Goal: Task Accomplishment & Management: Use online tool/utility

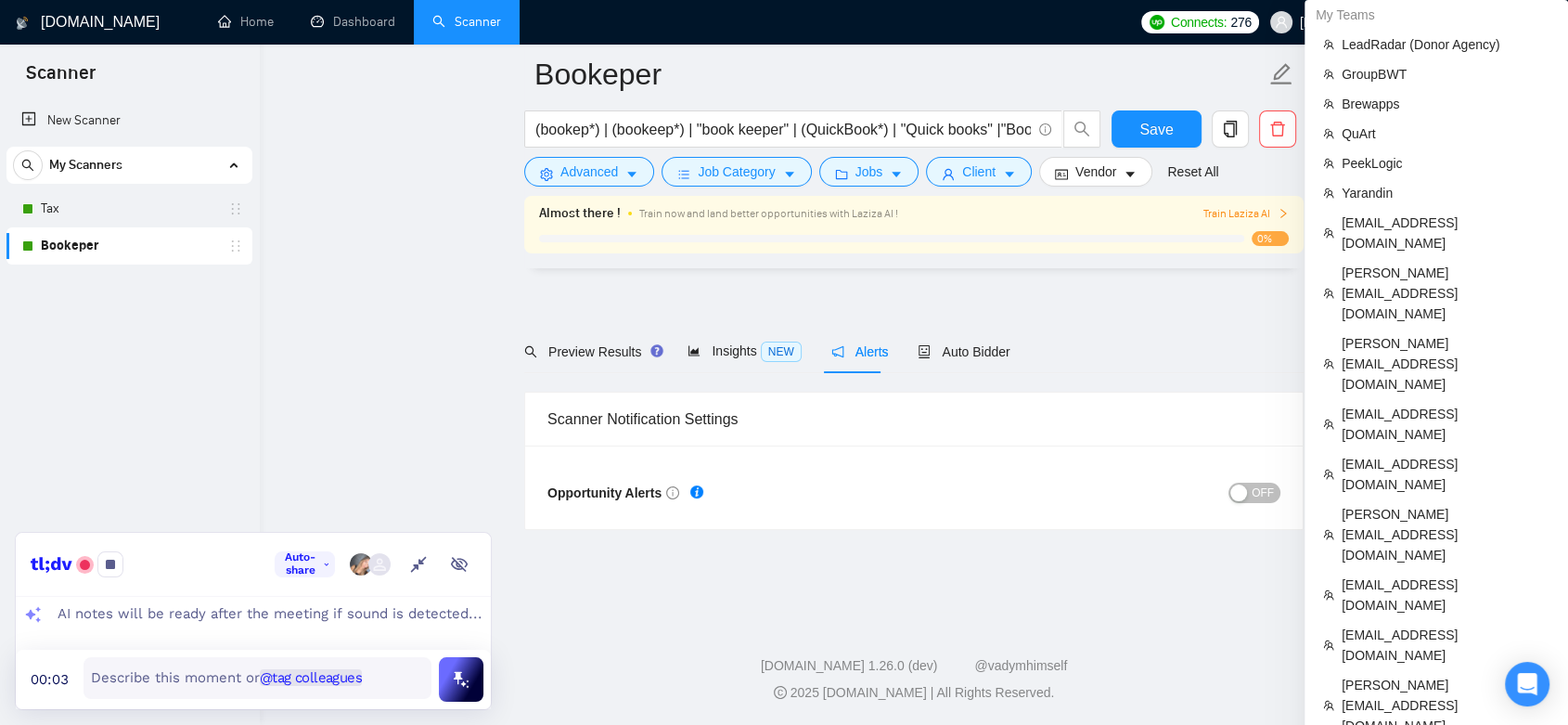
scroll to position [207, 0]
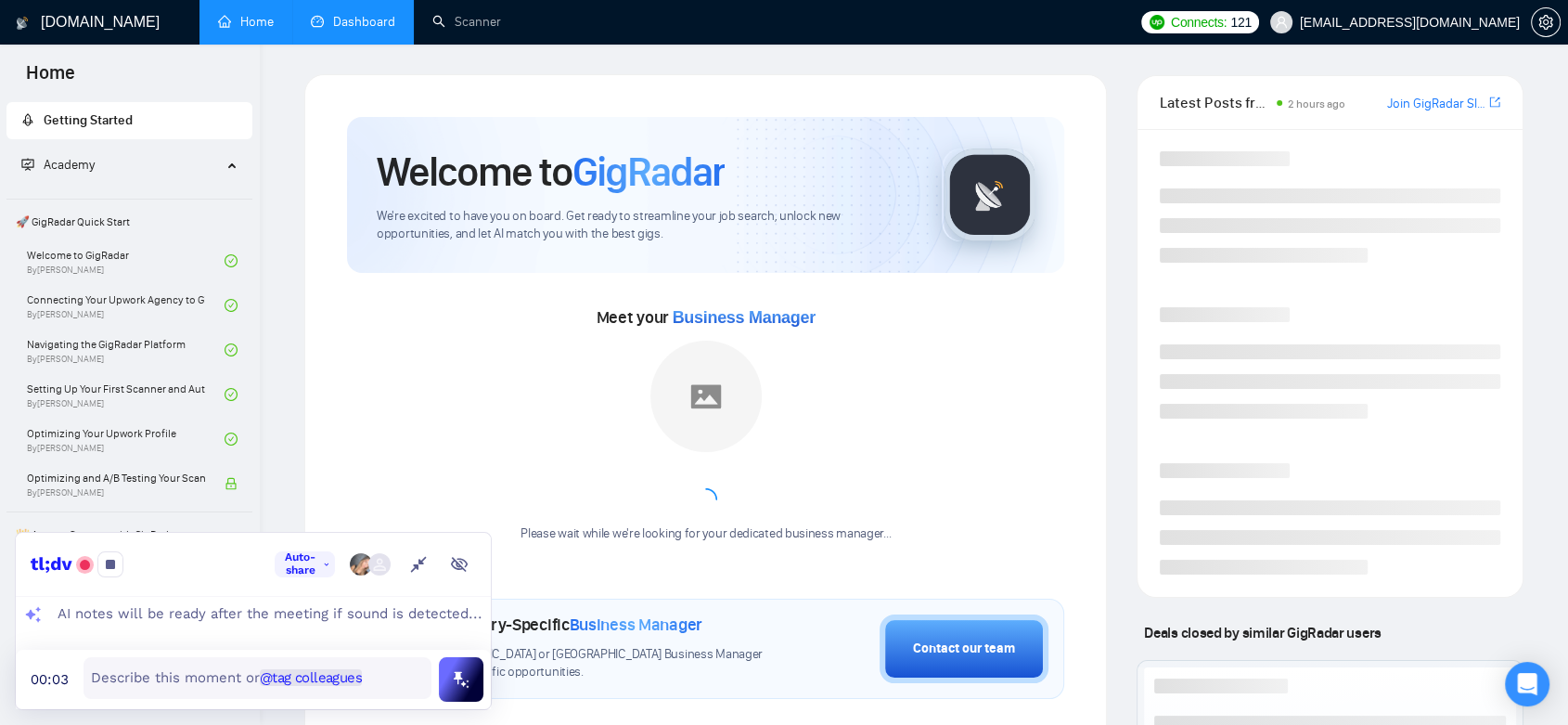
click at [375, 20] on link "Dashboard" at bounding box center [353, 22] width 84 height 16
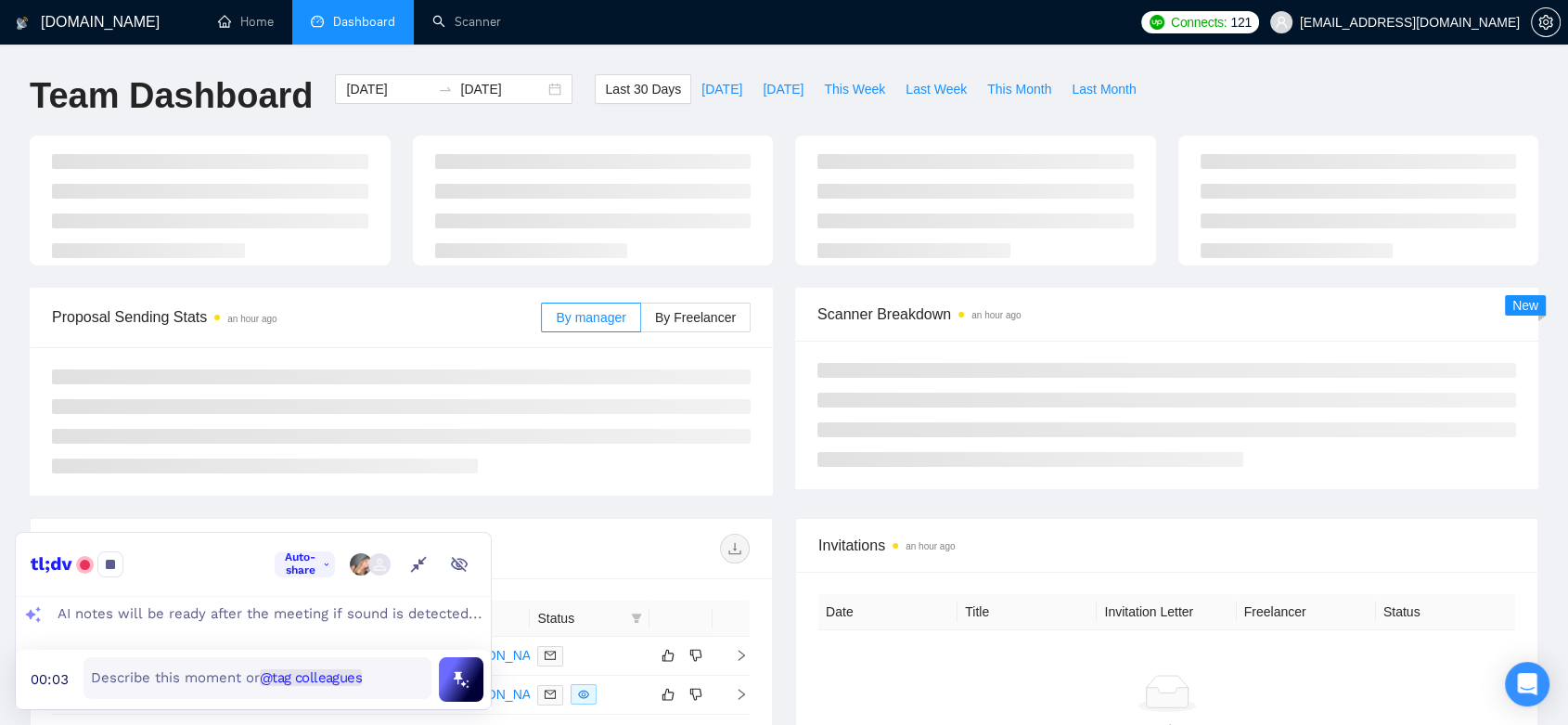
type input "[DATE]"
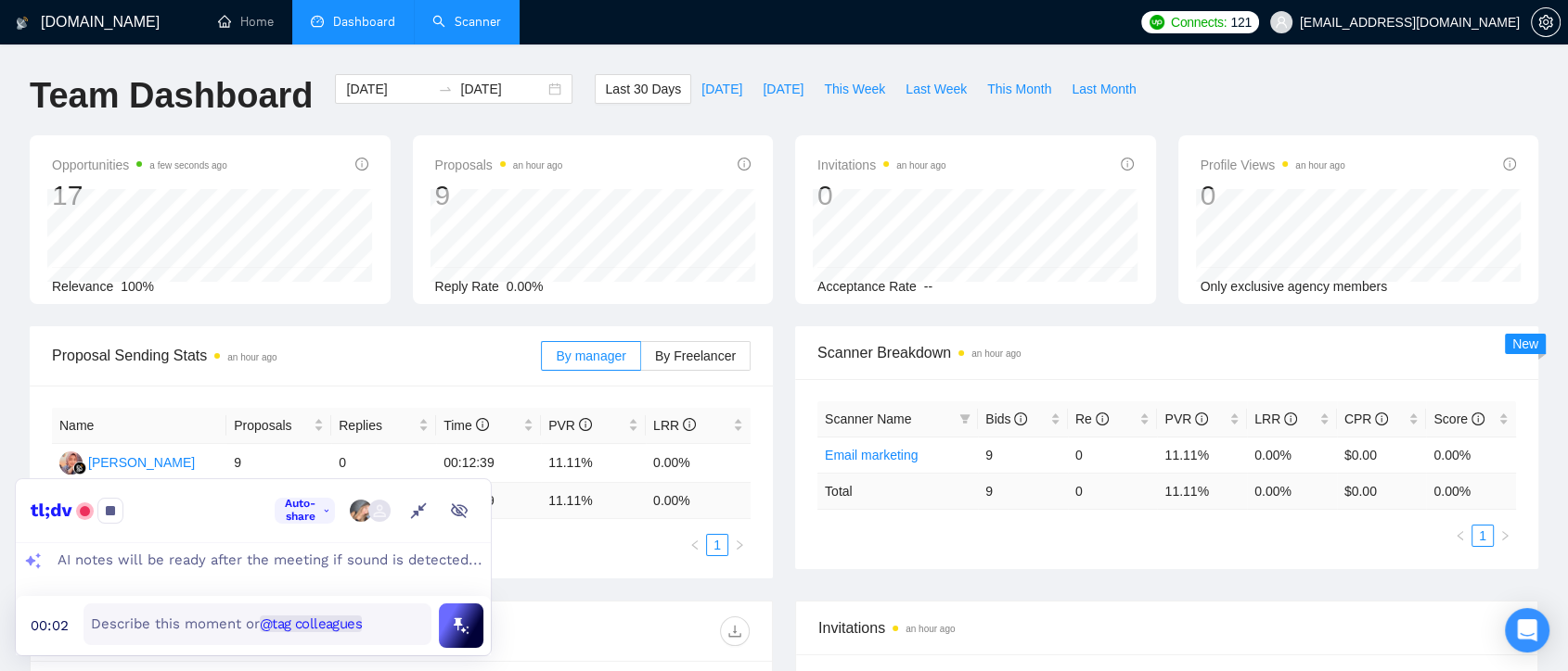
click at [462, 19] on link "Scanner" at bounding box center [467, 22] width 69 height 16
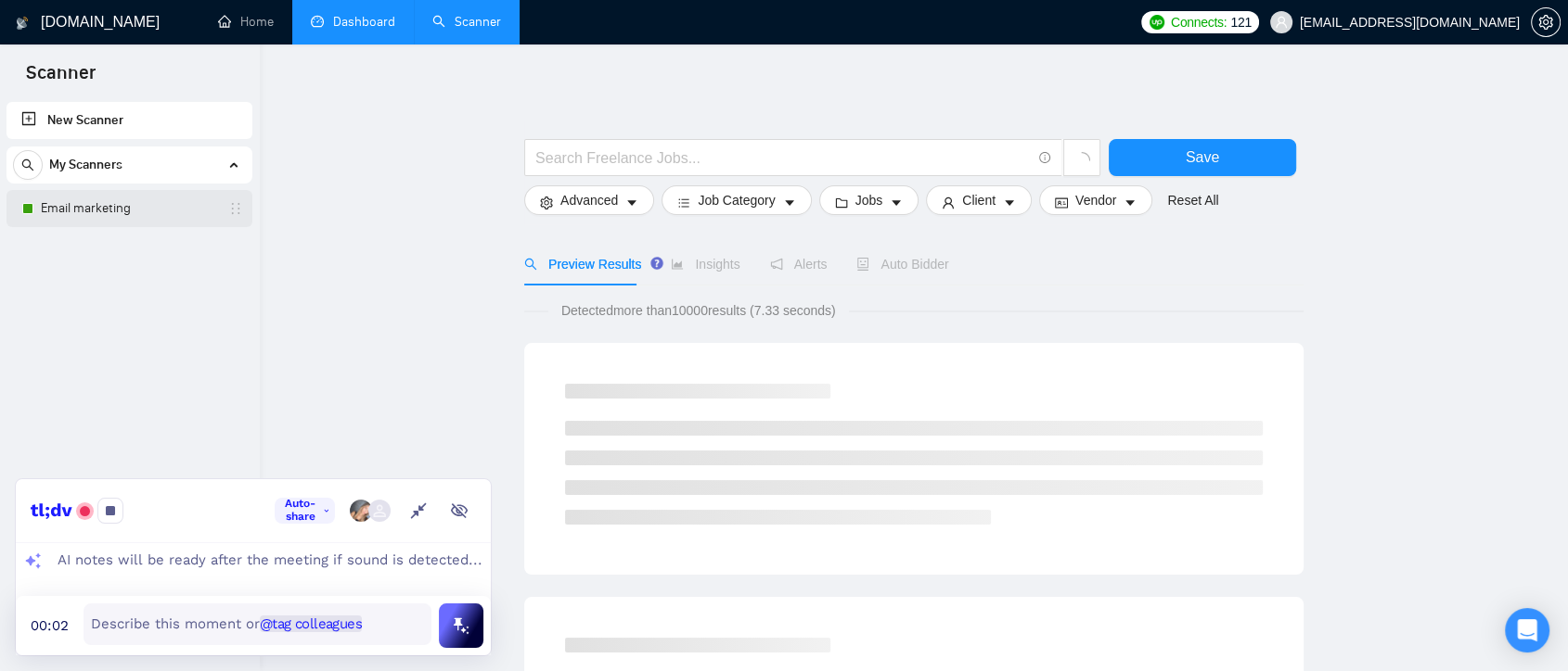
click at [172, 216] on link "Email marketing" at bounding box center [129, 208] width 176 height 37
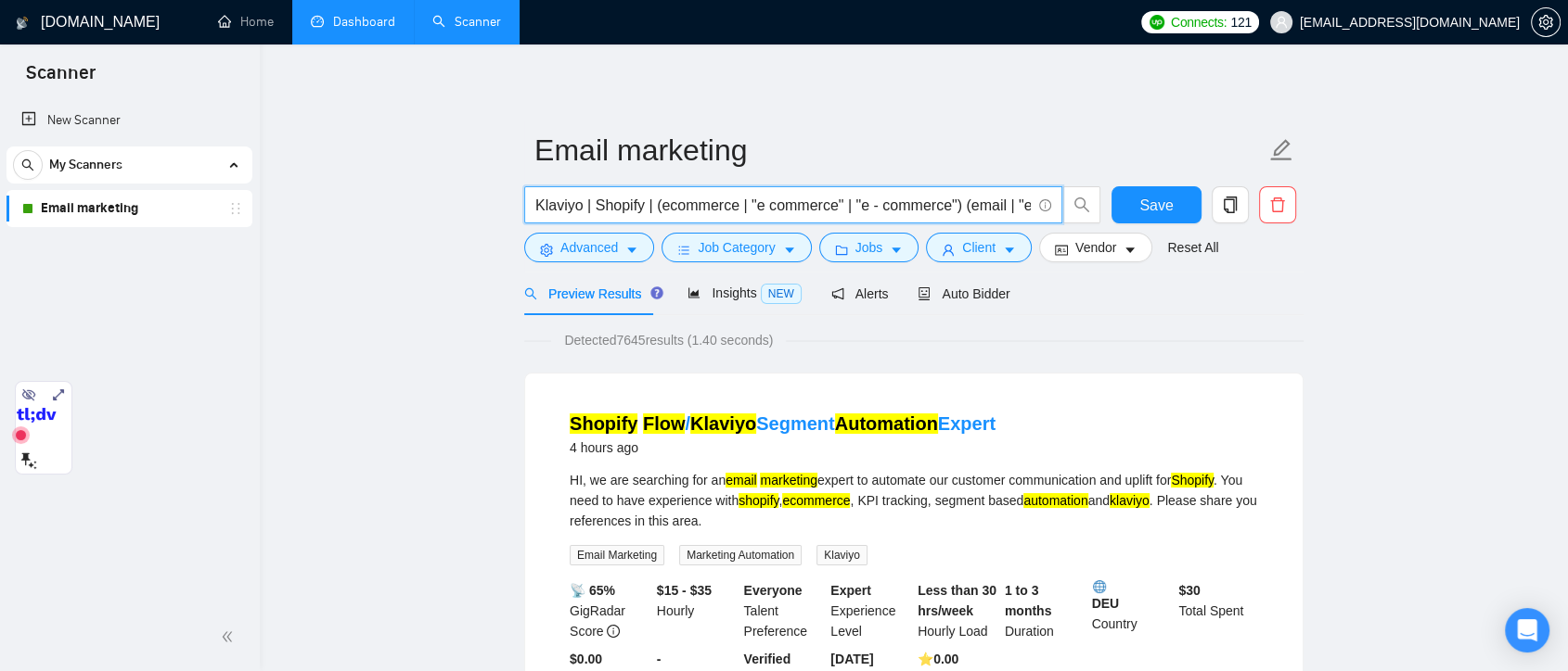
drag, startPoint x: 675, startPoint y: 204, endPoint x: 533, endPoint y: 203, distance: 142.0
click at [533, 203] on span "Klaviyo | Shopify | (ecommerce | "e commerce" | "e - commerce") (email | "e mai…" at bounding box center [794, 205] width 538 height 37
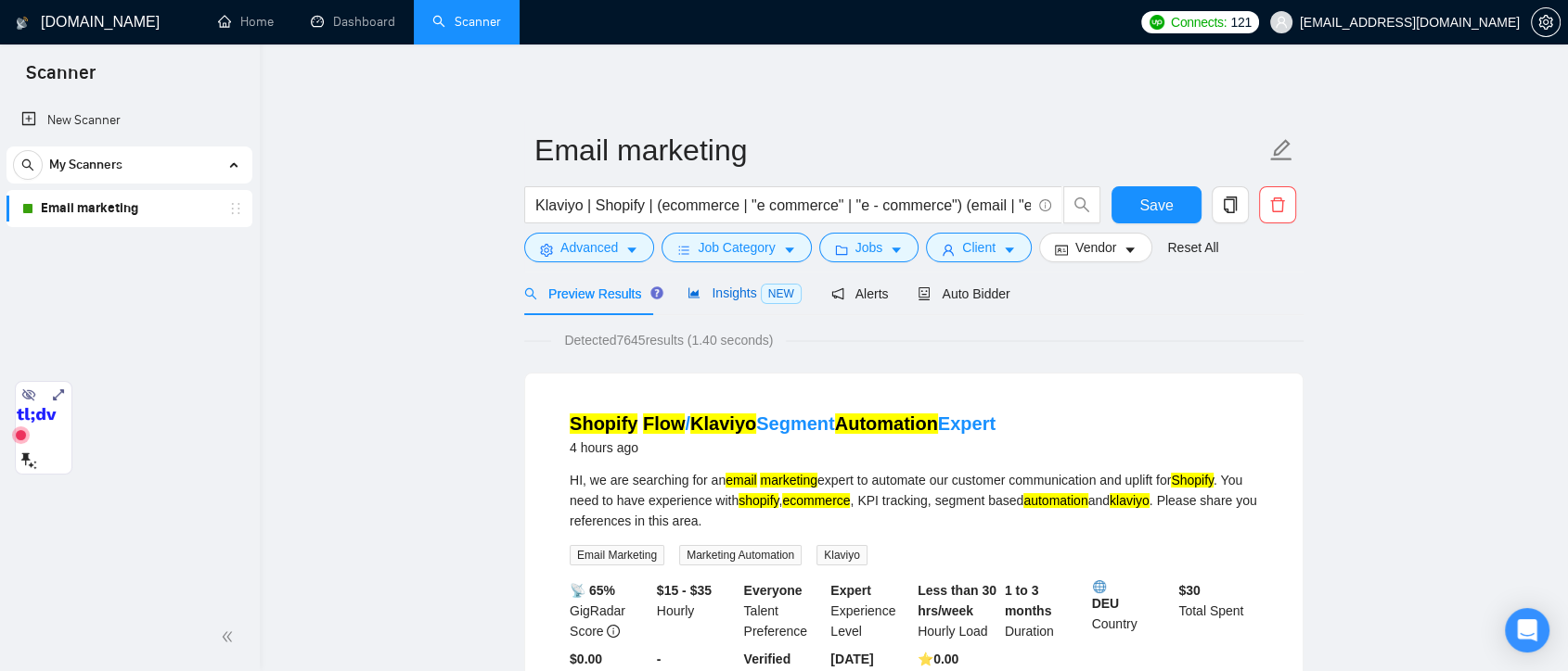
click at [714, 291] on span "Insights NEW" at bounding box center [745, 292] width 114 height 15
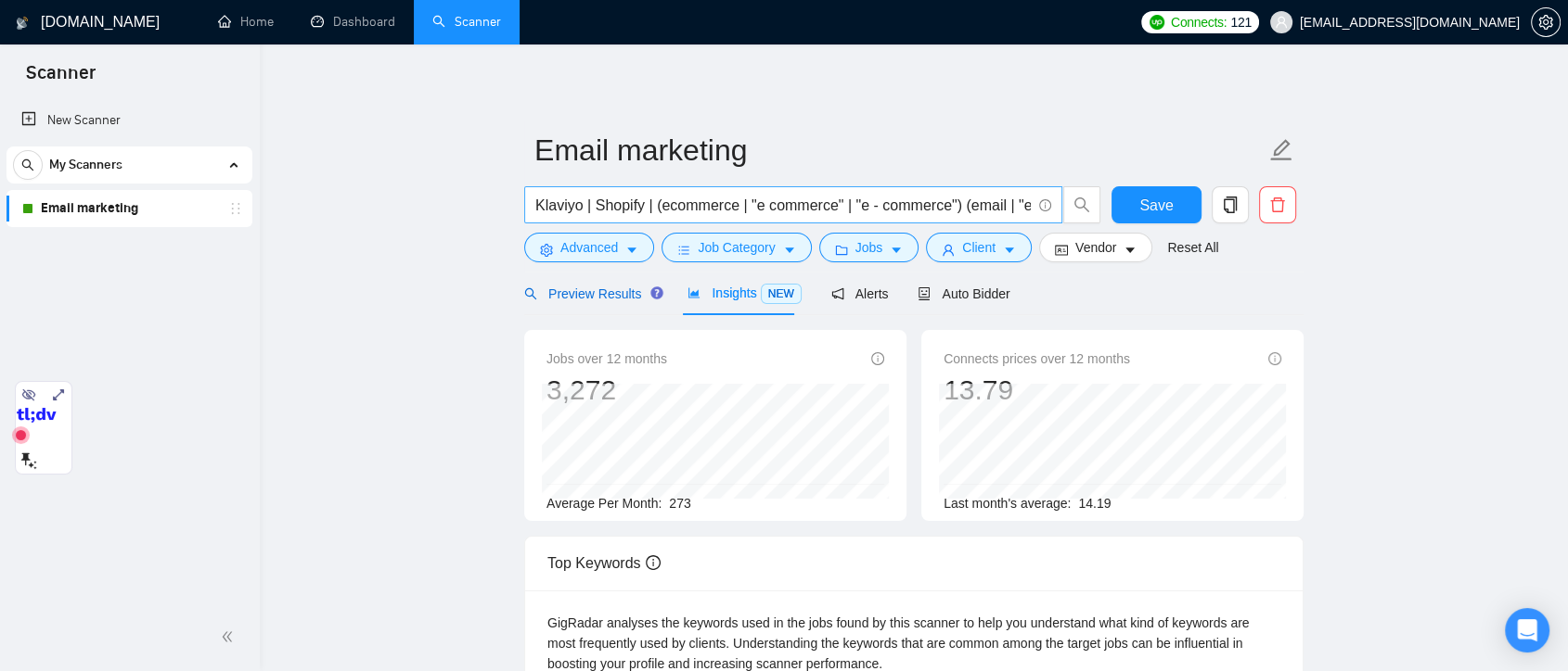
click at [571, 288] on span "Preview Results" at bounding box center [591, 293] width 134 height 15
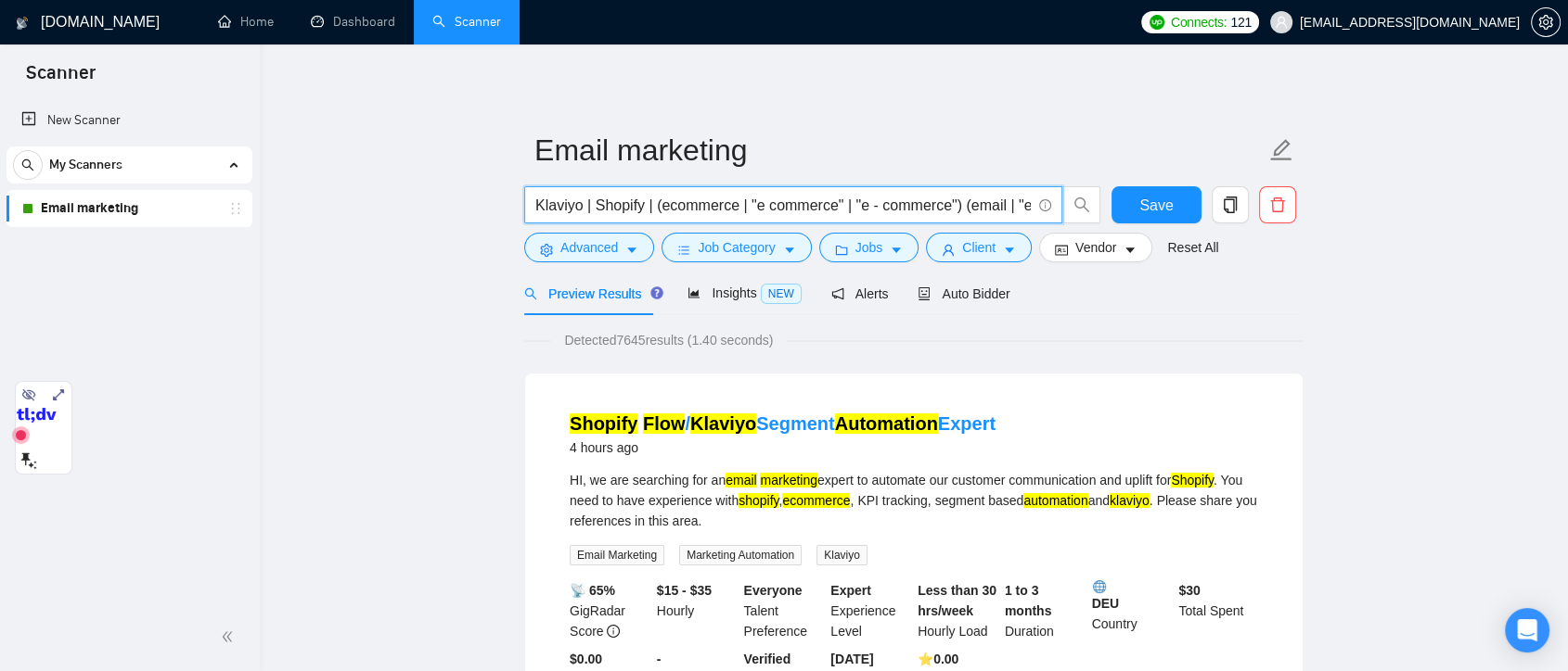
drag, startPoint x: 683, startPoint y: 205, endPoint x: 945, endPoint y: 211, distance: 262.1
click at [945, 211] on input "Klaviyo | Shopify | (ecommerce | "e commerce" | "e - commerce") (email | "e mai…" at bounding box center [783, 205] width 495 height 23
drag, startPoint x: 965, startPoint y: 209, endPoint x: 1003, endPoint y: 213, distance: 38.2
click at [1030, 207] on input "Klaviyo | Shopify | (ecommerce | "e commerce" | "e - commerce") (email | "e mai…" at bounding box center [783, 205] width 495 height 23
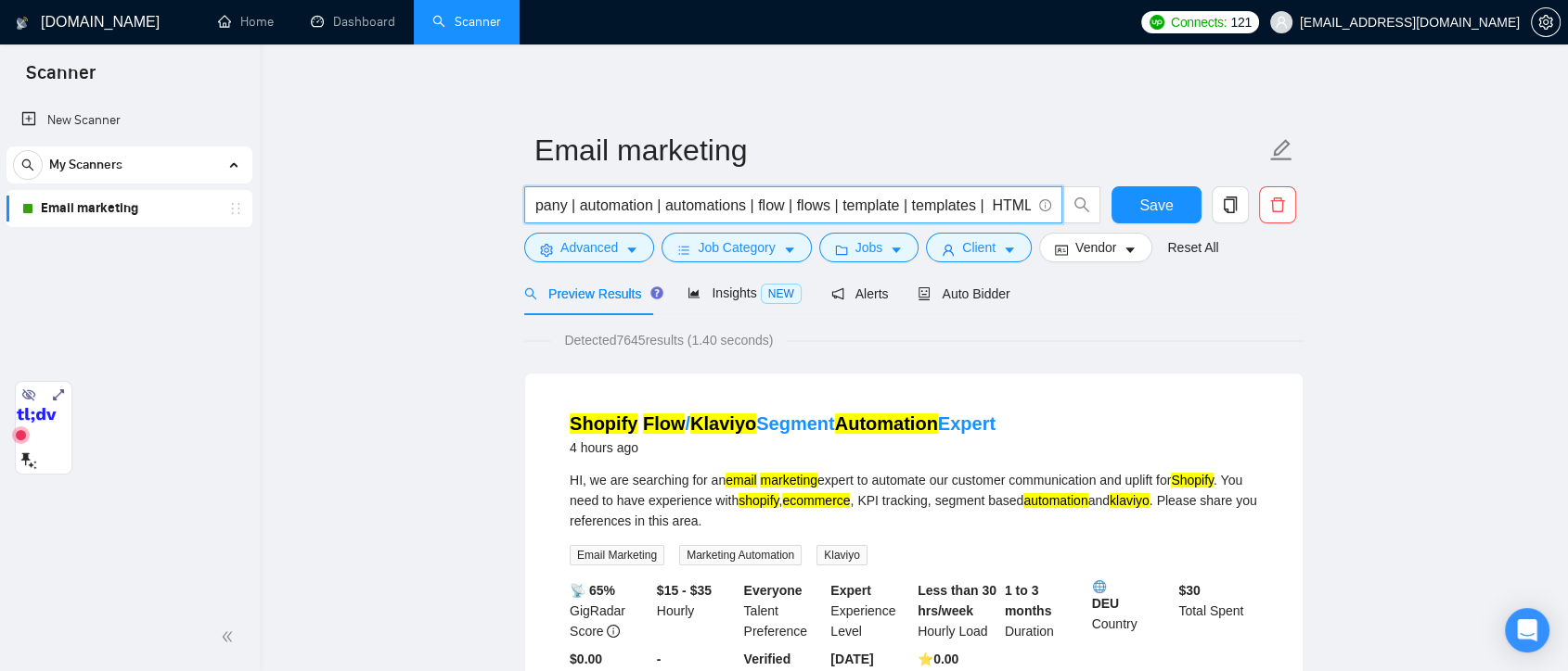
click at [623, 202] on input "Klaviyo | Shopify | (ecommerce | "e commerce" | "e - commerce") (email | "e mai…" at bounding box center [783, 205] width 495 height 23
click at [622, 202] on input "Klaviyo | Shopify | (ecommerce | "e commerce" | "e - commerce") (email | "e mai…" at bounding box center [783, 205] width 495 height 23
paste input "(Shopify*) | "(Shopify)" | "(Shopify" | "/Shopify")"
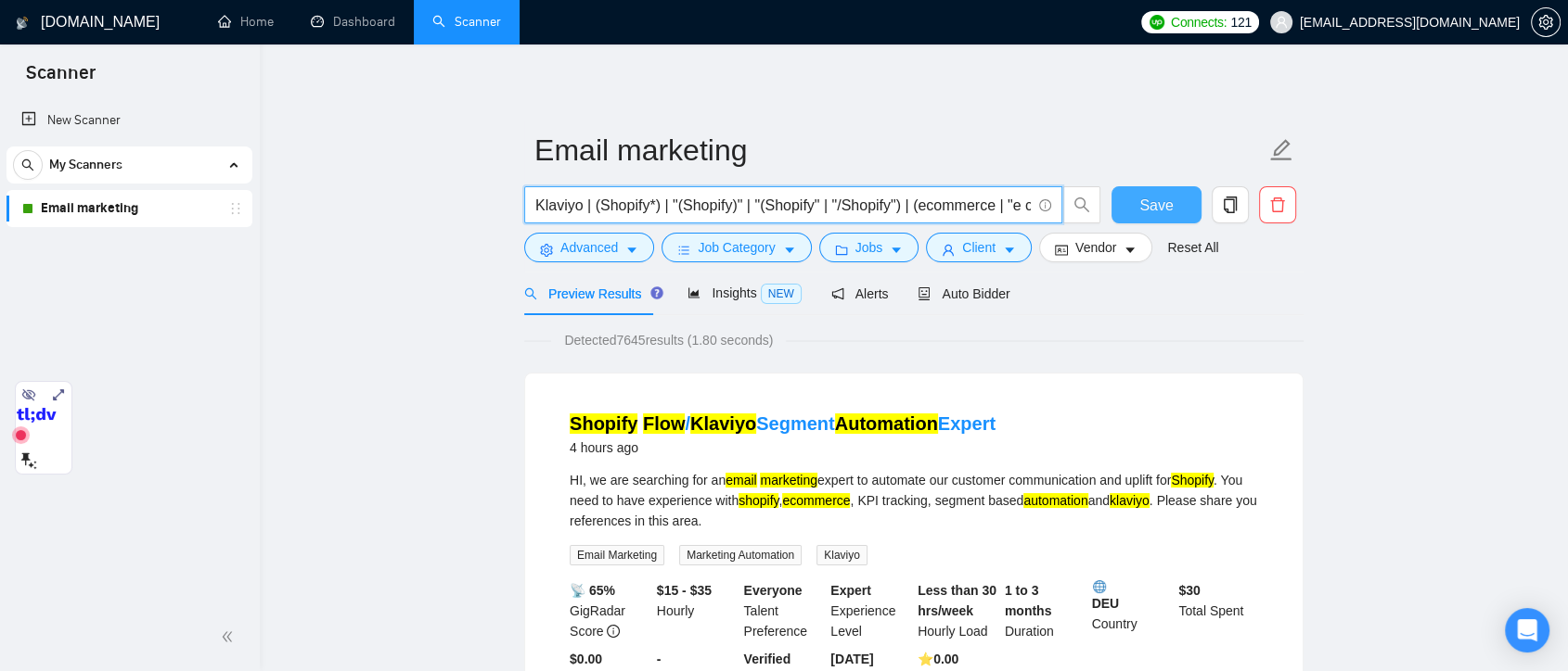
click at [1127, 208] on button "Save" at bounding box center [1157, 205] width 90 height 37
drag, startPoint x: 596, startPoint y: 205, endPoint x: 891, endPoint y: 215, distance: 295.2
click at [891, 215] on input "Klaviyo | (Shopify*) | "(Shopify)" | "(Shopify" | "/Shopify") | (ecommerce | "e…" at bounding box center [783, 205] width 495 height 23
click at [557, 208] on input "Klaviyo | (Shopify*) | "(Shopify)" | "(Shopify" | "/Shopify") | (ecommerce | "e…" at bounding box center [783, 205] width 495 height 23
drag, startPoint x: 604, startPoint y: 205, endPoint x: 897, endPoint y: 211, distance: 293.1
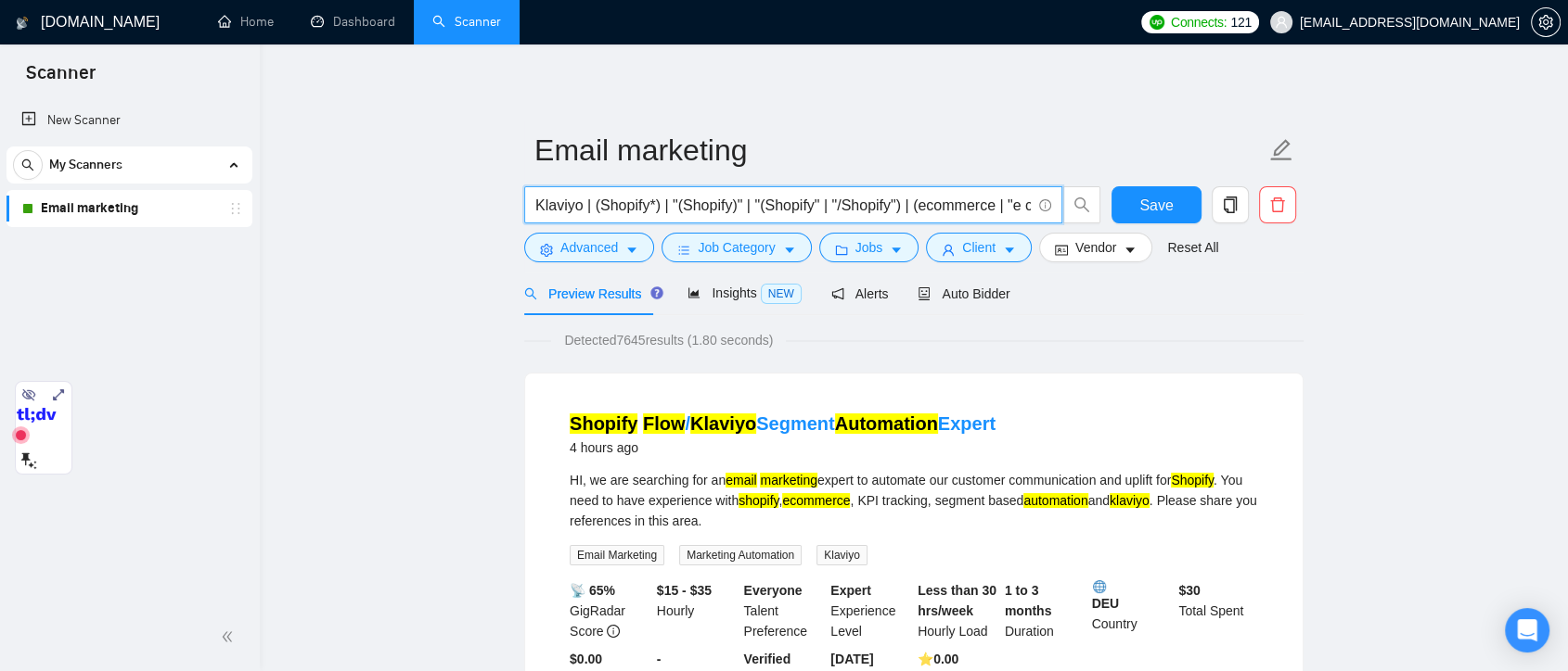
click at [897, 211] on input "Klaviyo | (Shopify*) | "(Shopify)" | "(Shopify" | "/Shopify") | (ecommerce | "e…" at bounding box center [783, 205] width 495 height 23
click at [901, 206] on input "Klaviyo | (Shopify*) | "(Shopify)" | "(Shopify" | "/Shopify") | (ecommerce | "e…" at bounding box center [783, 205] width 495 height 23
click at [594, 209] on input "Klaviyo | (Shopify*) | "(Shopify)" | "(Shopify" | "/Shopify")) | (ecommerce | "…" at bounding box center [783, 205] width 495 height 23
click at [902, 213] on input "Klaviyo | (Shopify*) | "(Shopify)" | "(Shopify" | "/Shopify")) | (ecommerce | "…" at bounding box center [783, 205] width 495 height 23
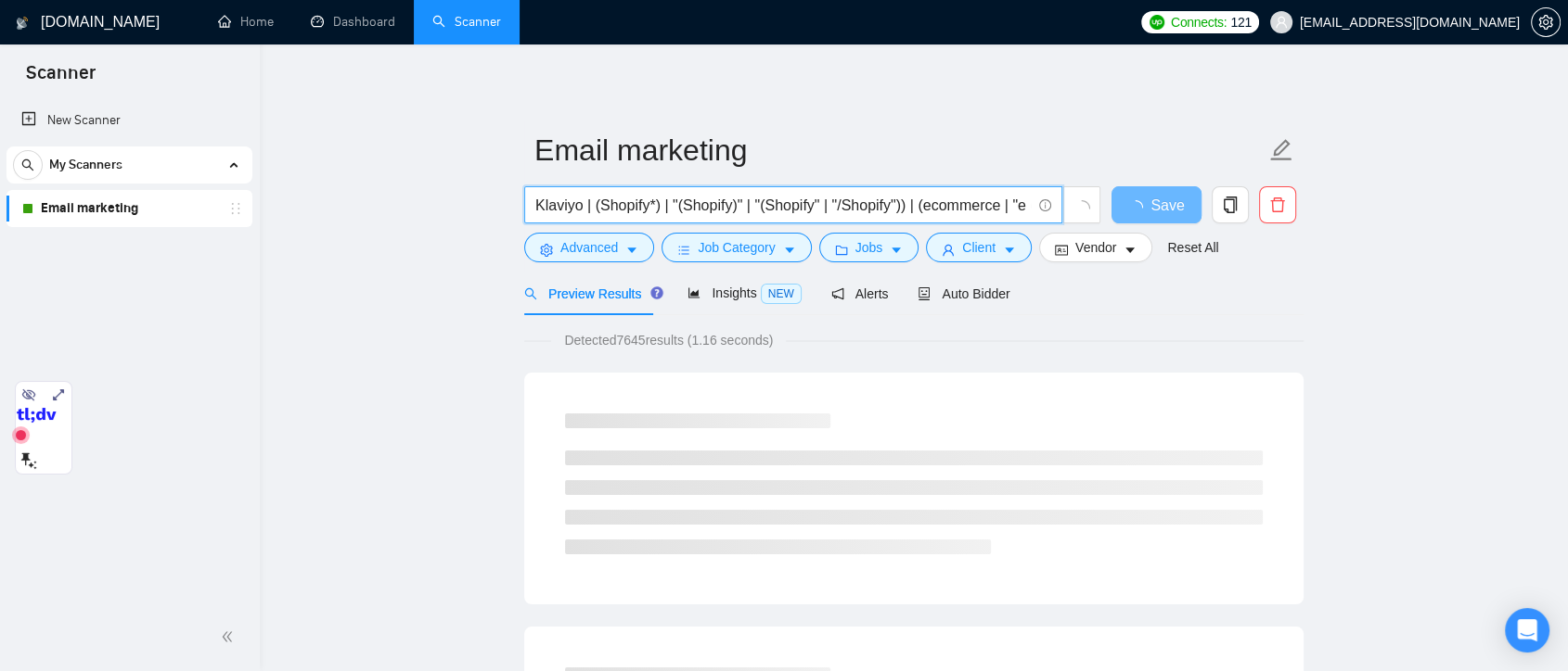
type input "Klaviyo | (Shopify*) | "(Shopify)" | "(Shopify" | "/Shopify") | (ecommerce | "e…"
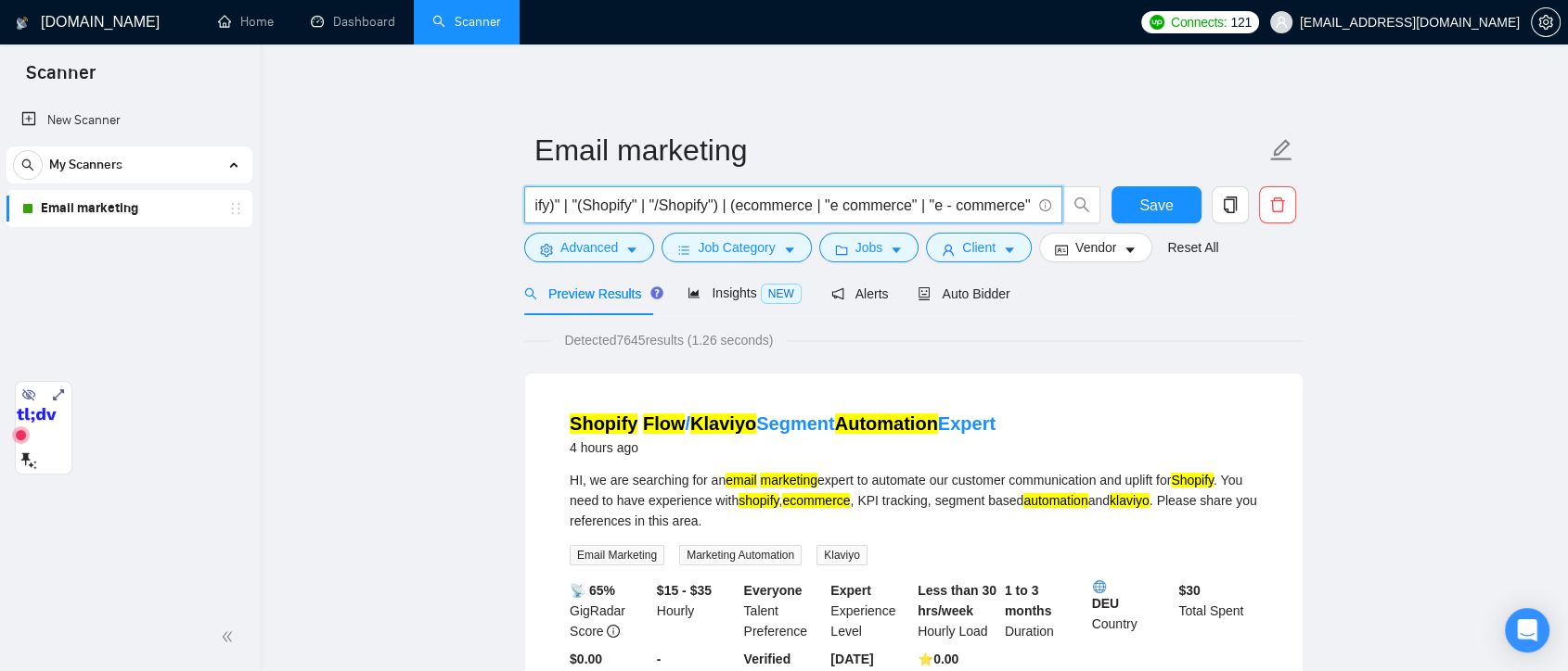
scroll to position [0, 383]
drag, startPoint x: 921, startPoint y: 207, endPoint x: 806, endPoint y: 212, distance: 115.1
click at [806, 212] on input "Klaviyo | (Shopify*) | "(Shopify)" | "(Shopify" | "/Shopify") | (ecommerce | "e…" at bounding box center [783, 205] width 495 height 23
drag, startPoint x: 851, startPoint y: 212, endPoint x: 1010, endPoint y: 213, distance: 159.0
click at [1010, 213] on input "Klaviyo | (Shopify*) | "(Shopify)" | "(Shopify" | "/Shopify") | (ecommerce | "e…" at bounding box center [783, 205] width 495 height 23
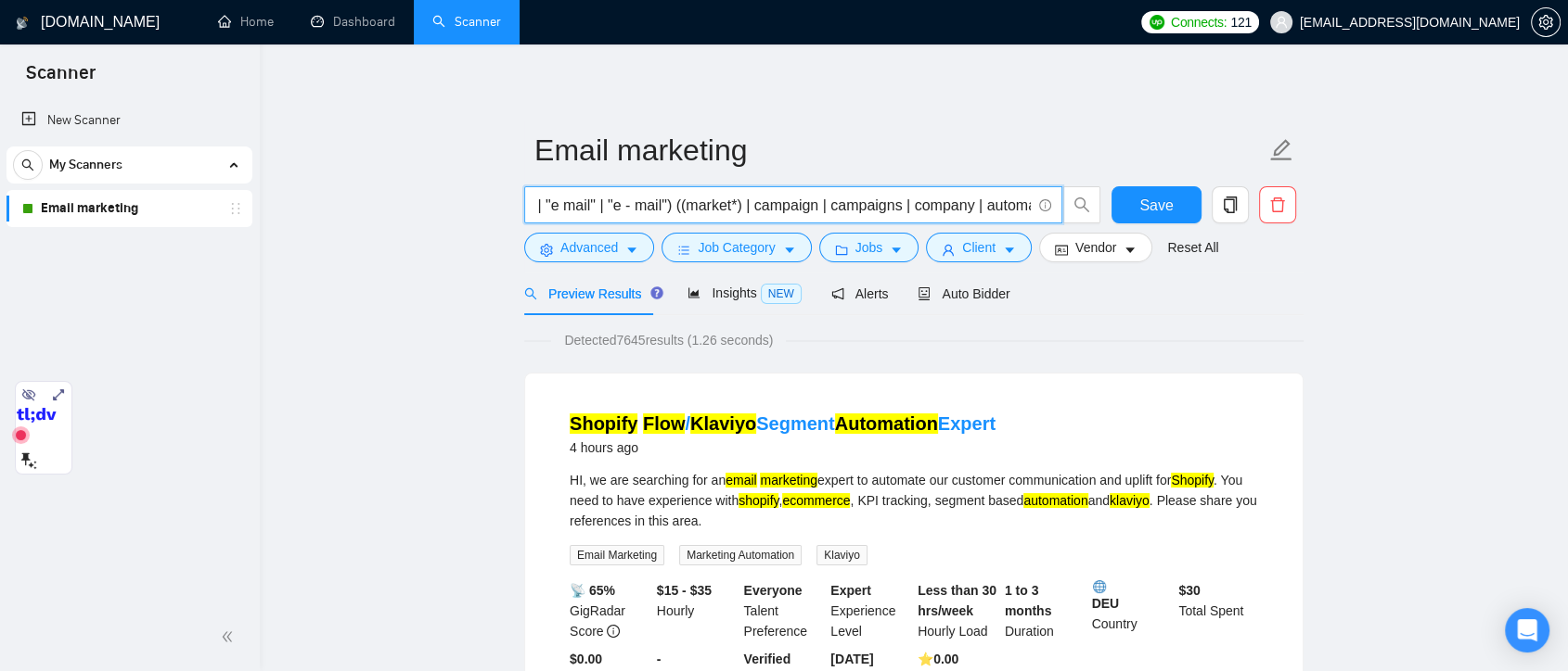
scroll to position [0, 785]
click at [1025, 213] on input "Klaviyo | (Shopify*) | "(Shopify)" | "(Shopify" | "/Shopify") | (ecommerce | "e…" at bounding box center [783, 205] width 495 height 23
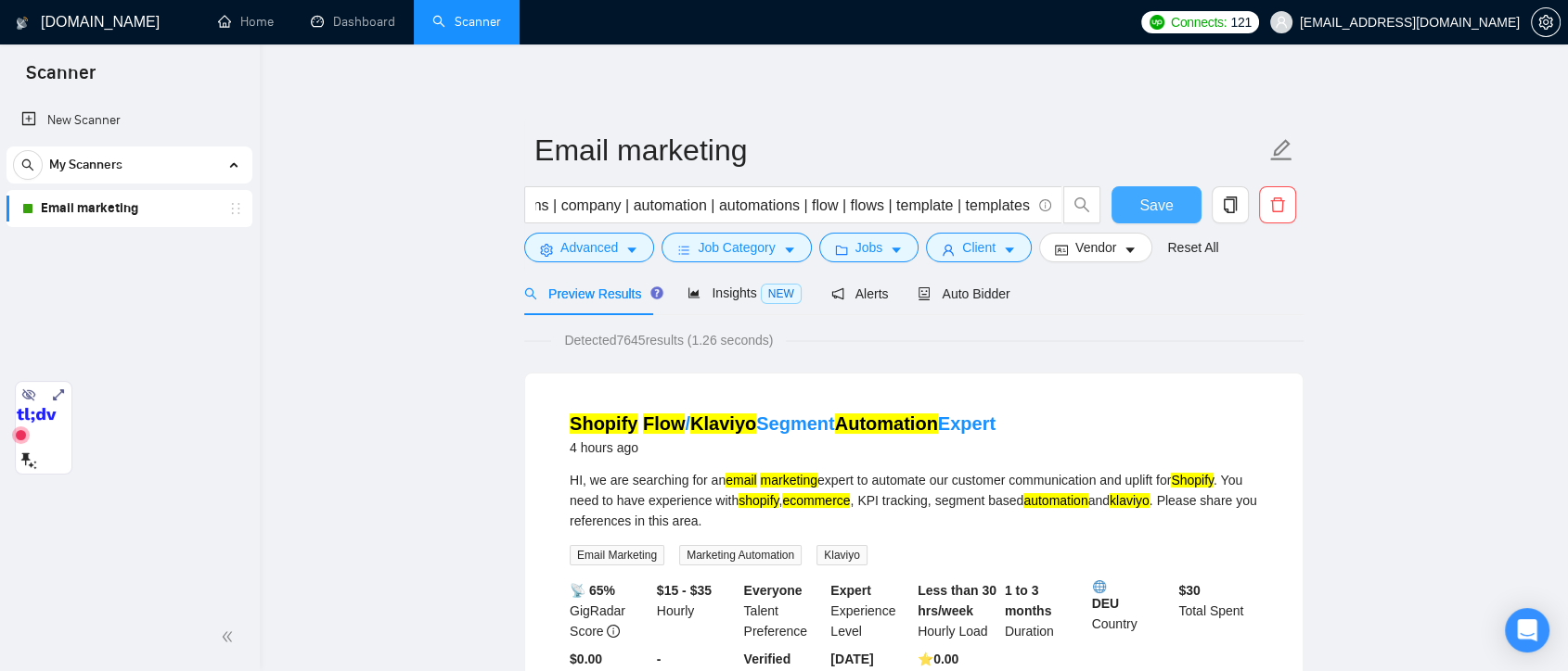
click at [1138, 211] on button "Save" at bounding box center [1157, 205] width 90 height 37
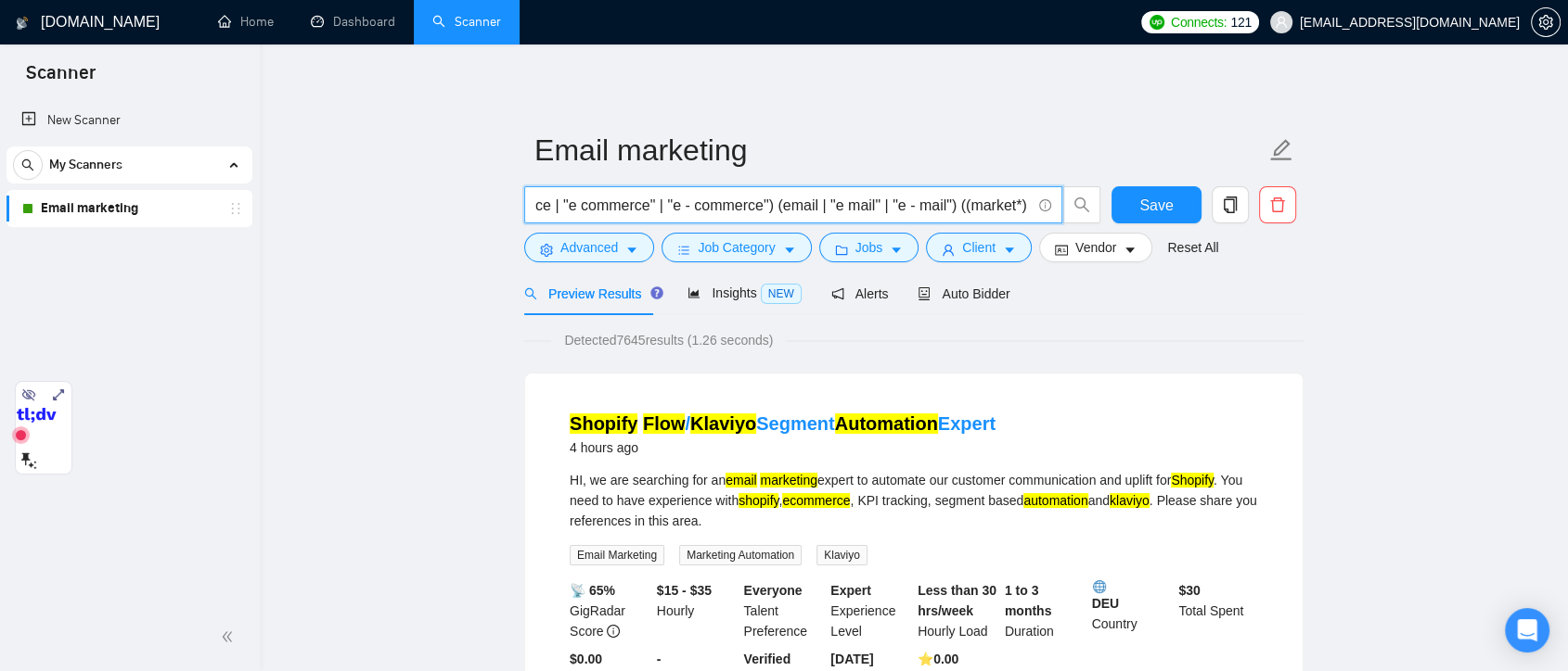
scroll to position [0, 1065]
drag, startPoint x: 936, startPoint y: 214, endPoint x: 829, endPoint y: 224, distance: 107.5
click at [829, 224] on div "Klaviyo | (Shopify*) | "(Shopify)" | "(Shopify" | "/Shopify") | (ecommerce | "e…" at bounding box center [812, 209] width 584 height 46
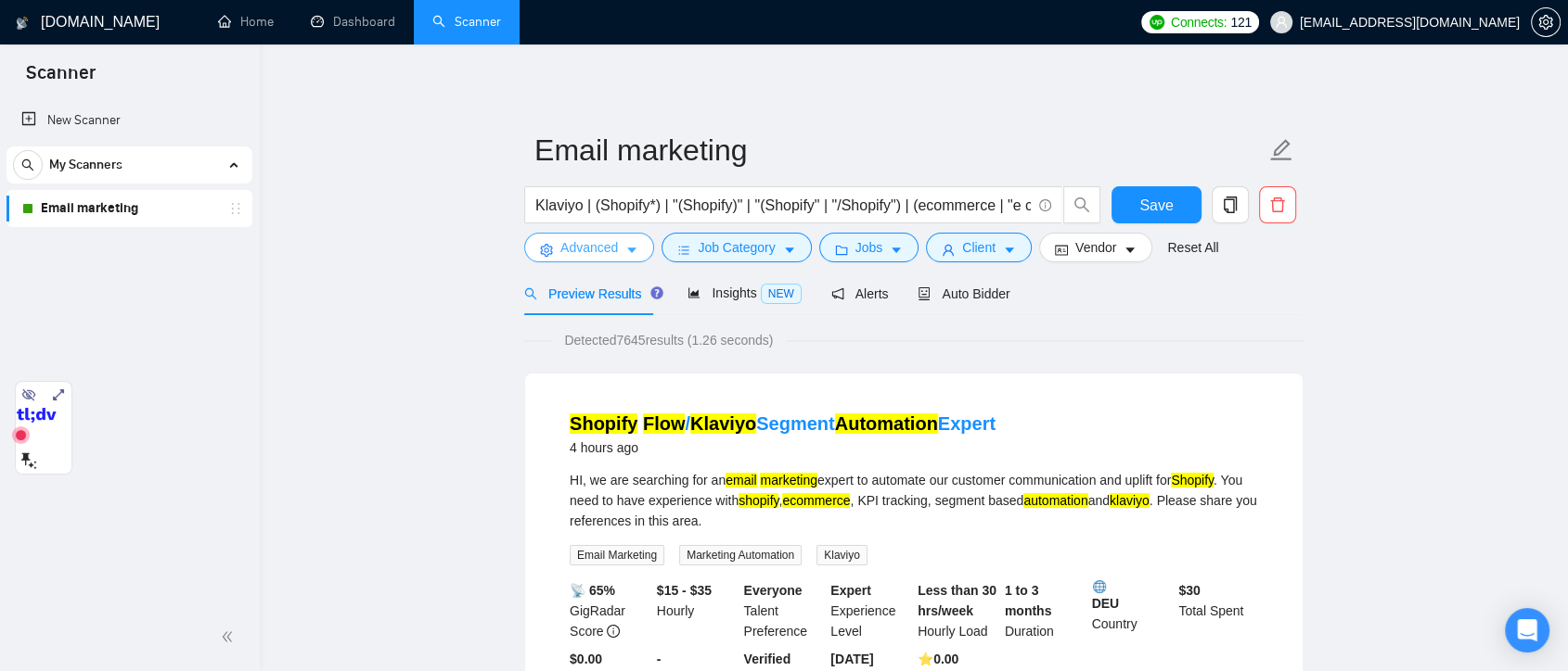
click at [595, 247] on span "Advanced" at bounding box center [589, 247] width 58 height 21
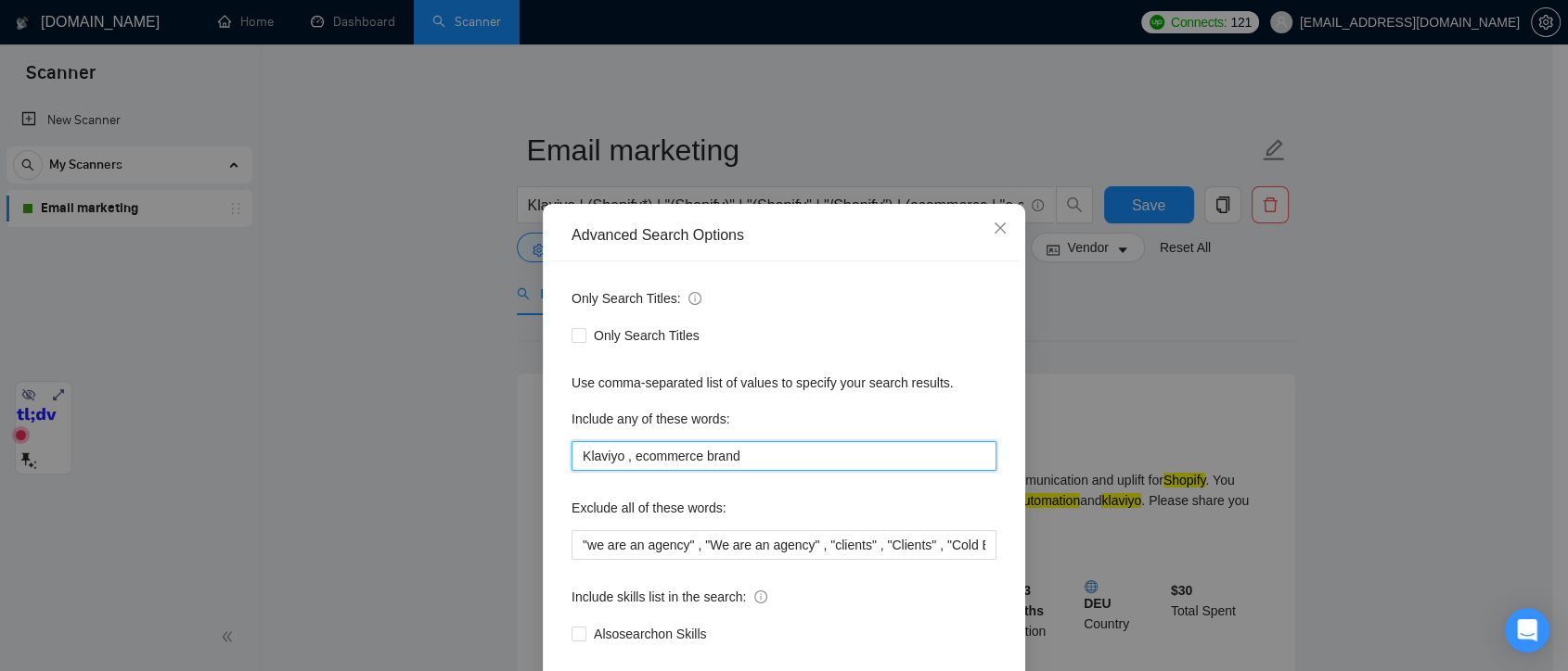
drag, startPoint x: 762, startPoint y: 458, endPoint x: 507, endPoint y: 458, distance: 255.0
click at [507, 458] on div "Advanced Search Options Only Search Titles: Only Search Titles Use comma-separa…" at bounding box center [784, 336] width 1568 height 671
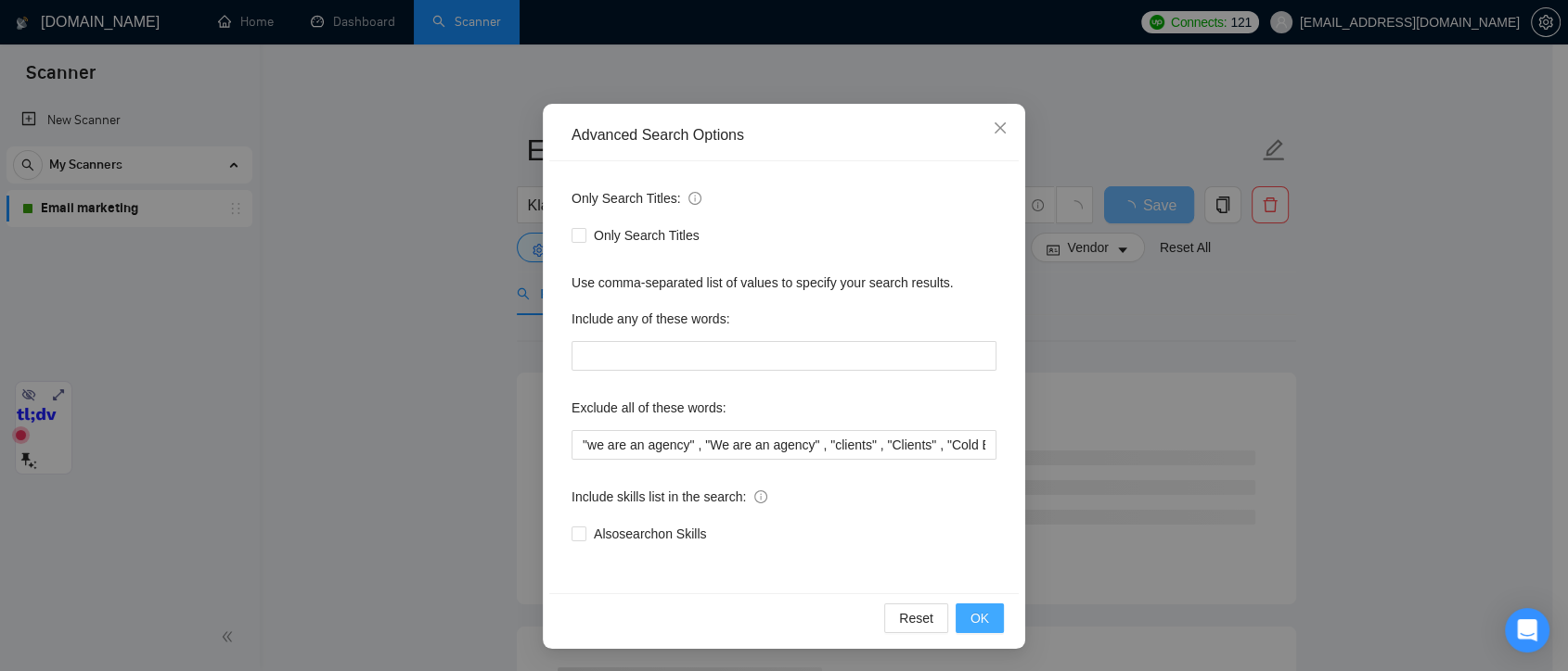
click at [976, 620] on span "OK" at bounding box center [980, 618] width 19 height 21
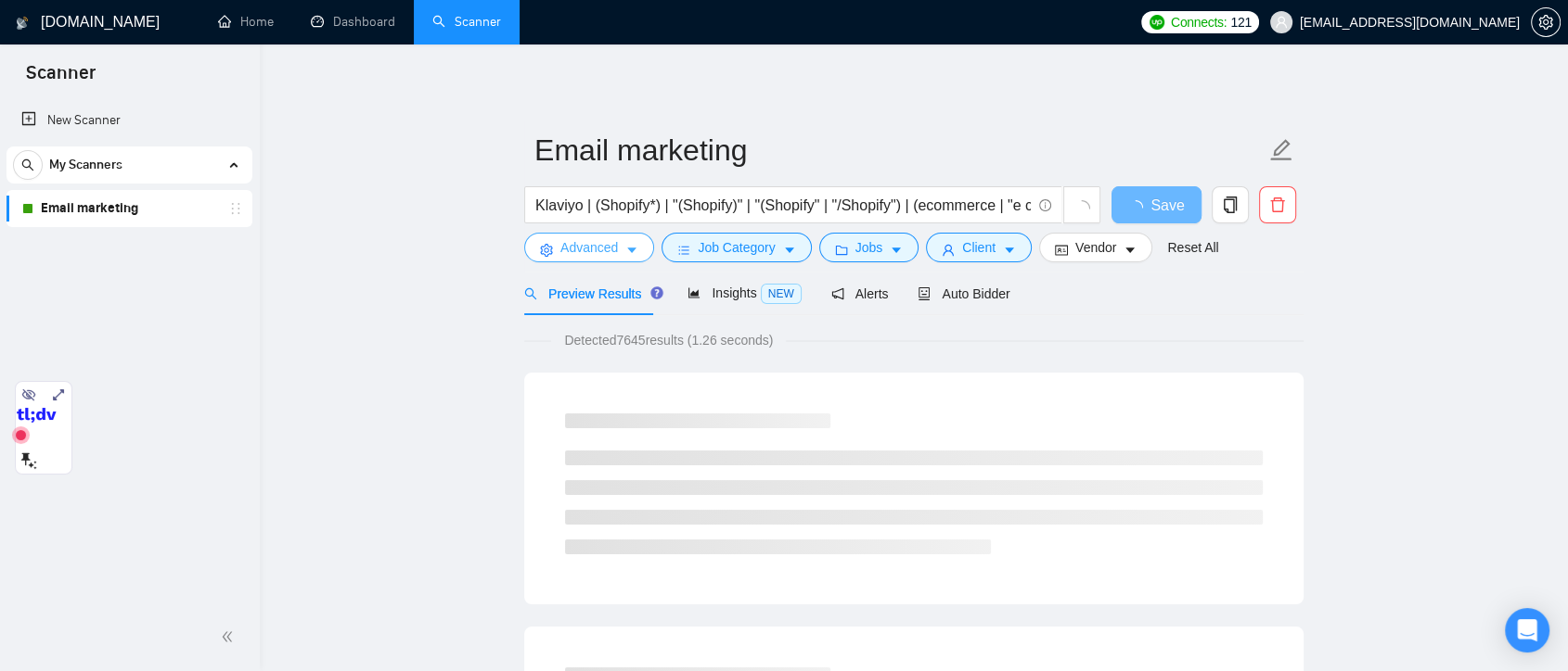
scroll to position [0, 0]
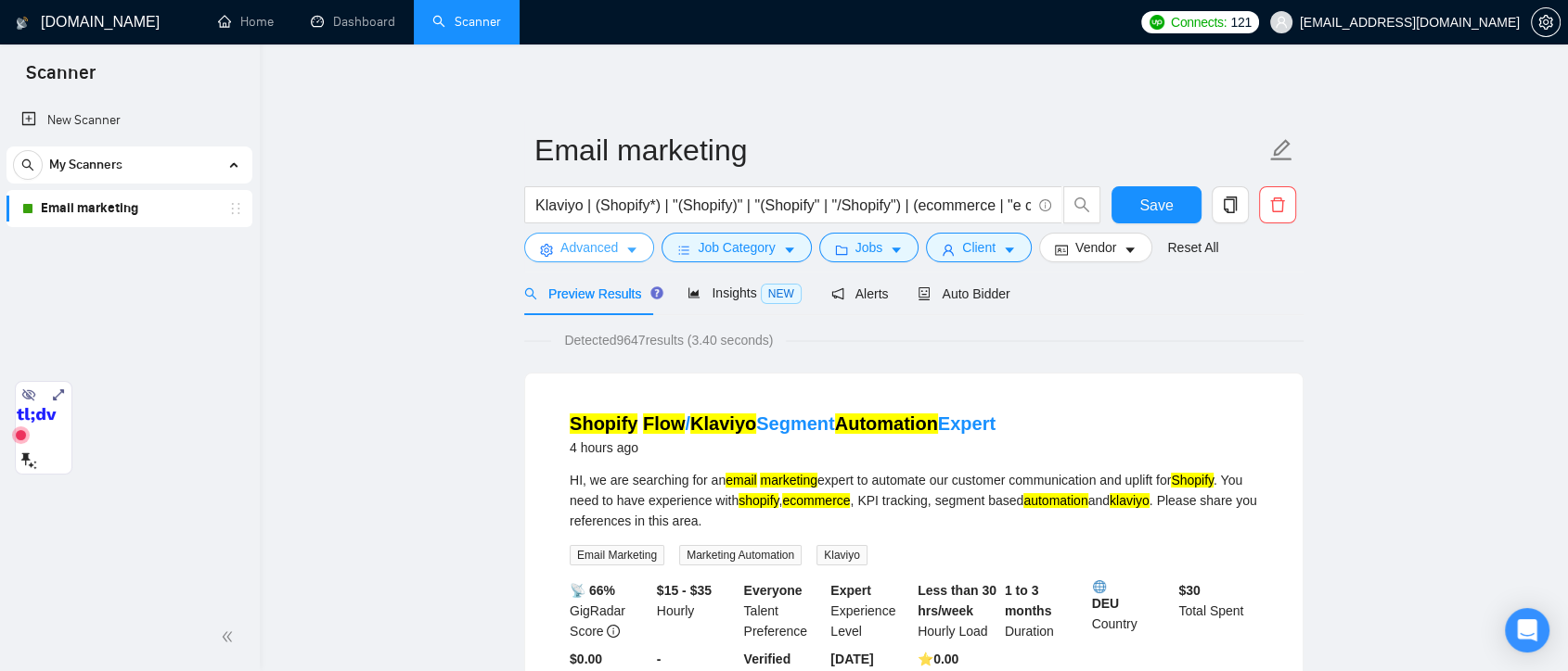
click at [581, 252] on span "Advanced" at bounding box center [589, 247] width 58 height 21
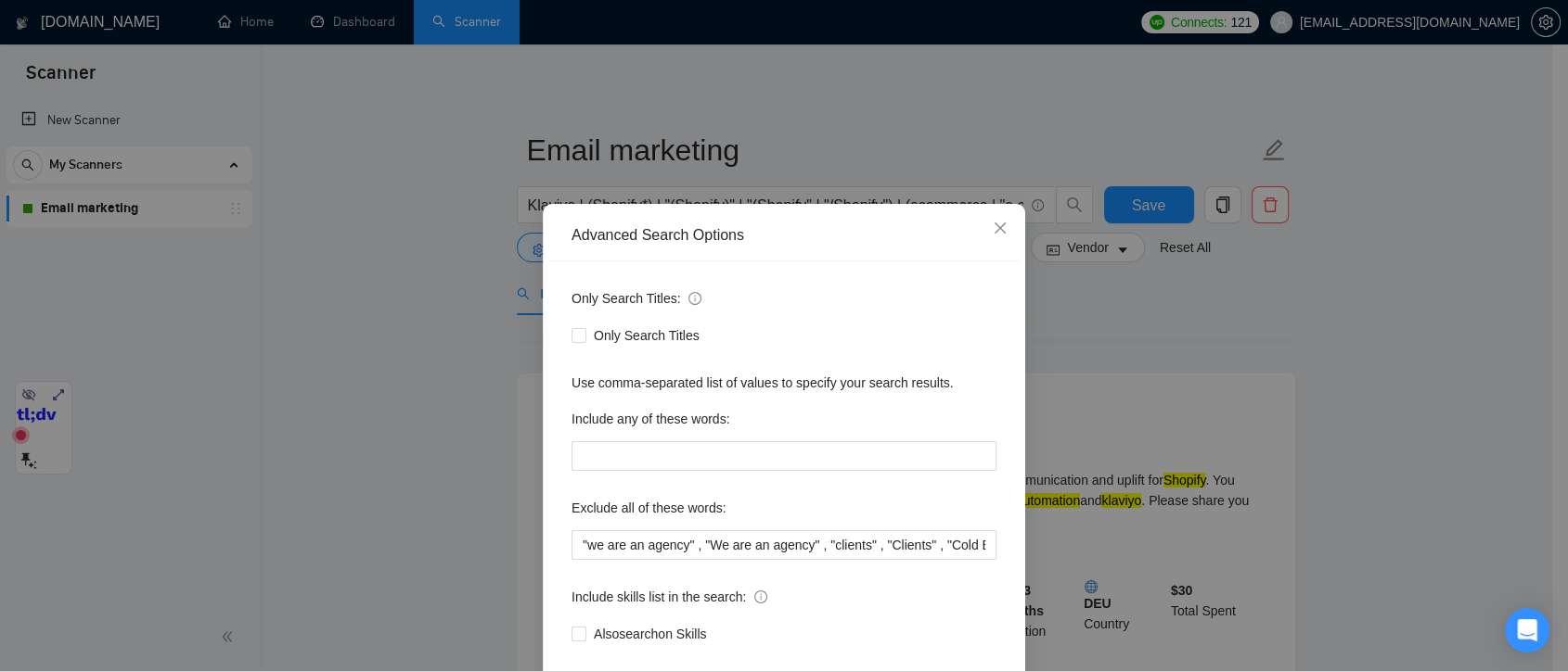
scroll to position [100, 0]
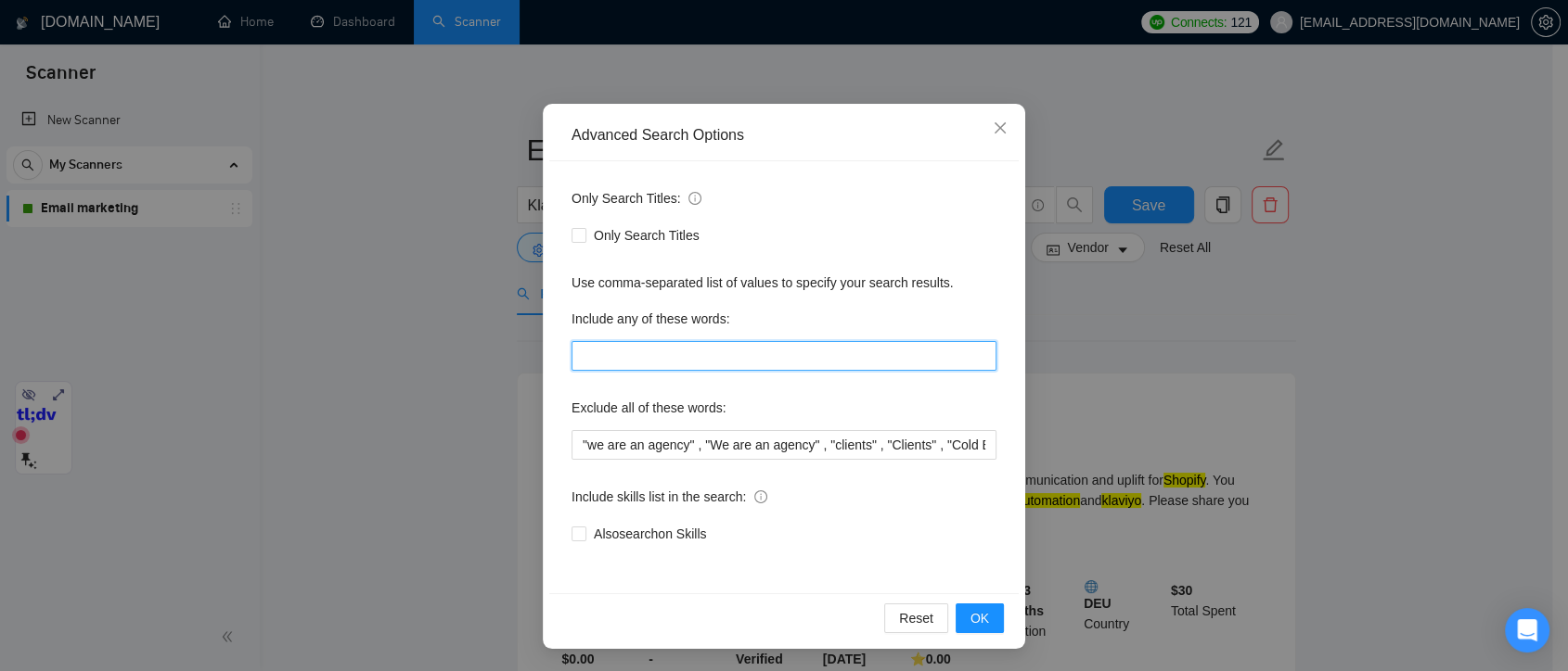
click at [691, 358] on input "text" at bounding box center [784, 356] width 425 height 29
click at [984, 136] on span "Close" at bounding box center [1000, 128] width 50 height 50
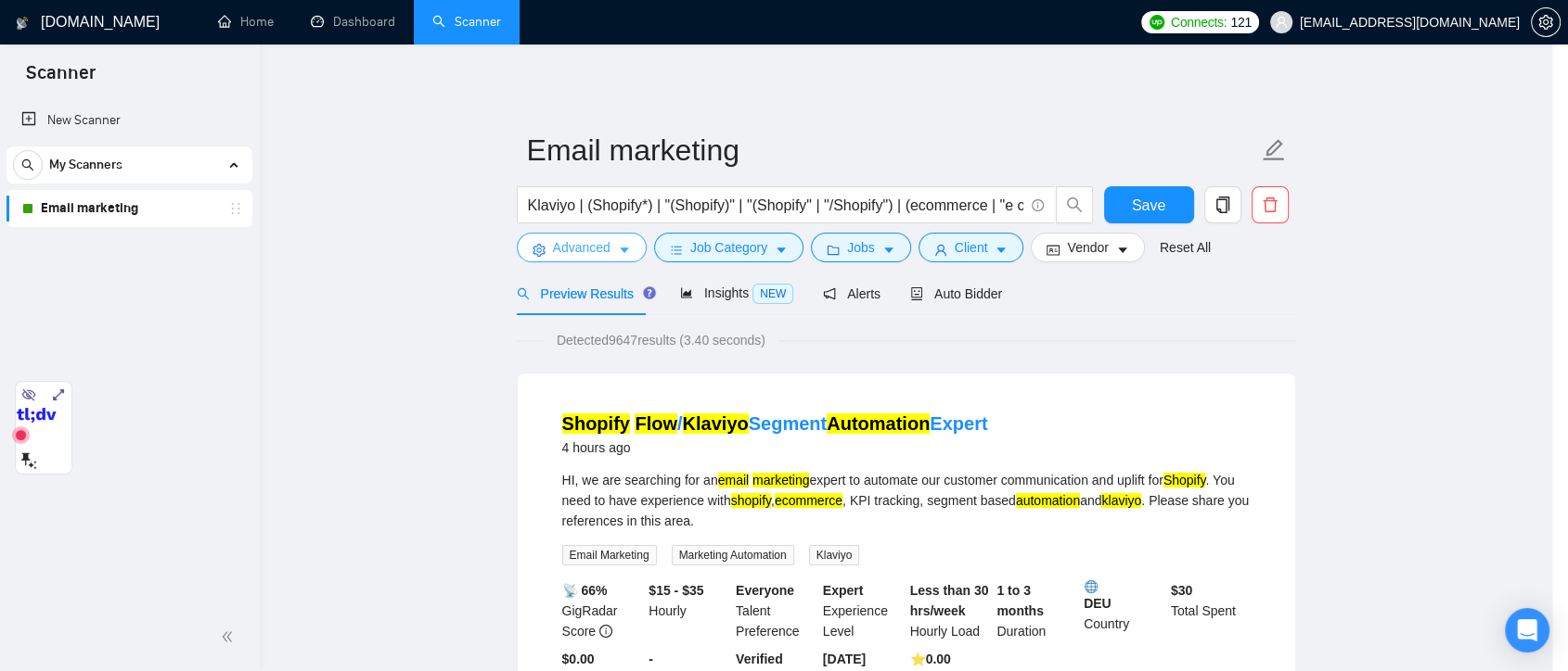
scroll to position [0, 0]
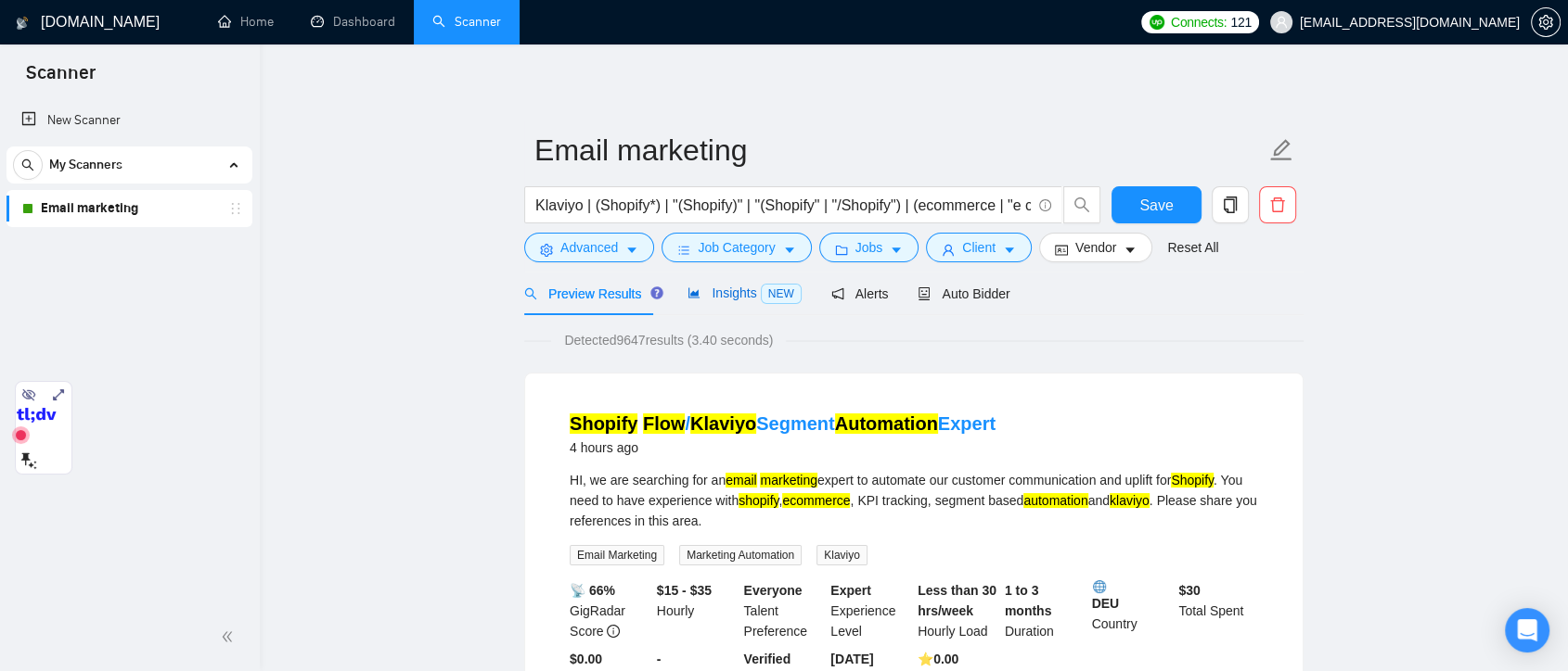
click at [722, 295] on span "Insights NEW" at bounding box center [745, 292] width 114 height 15
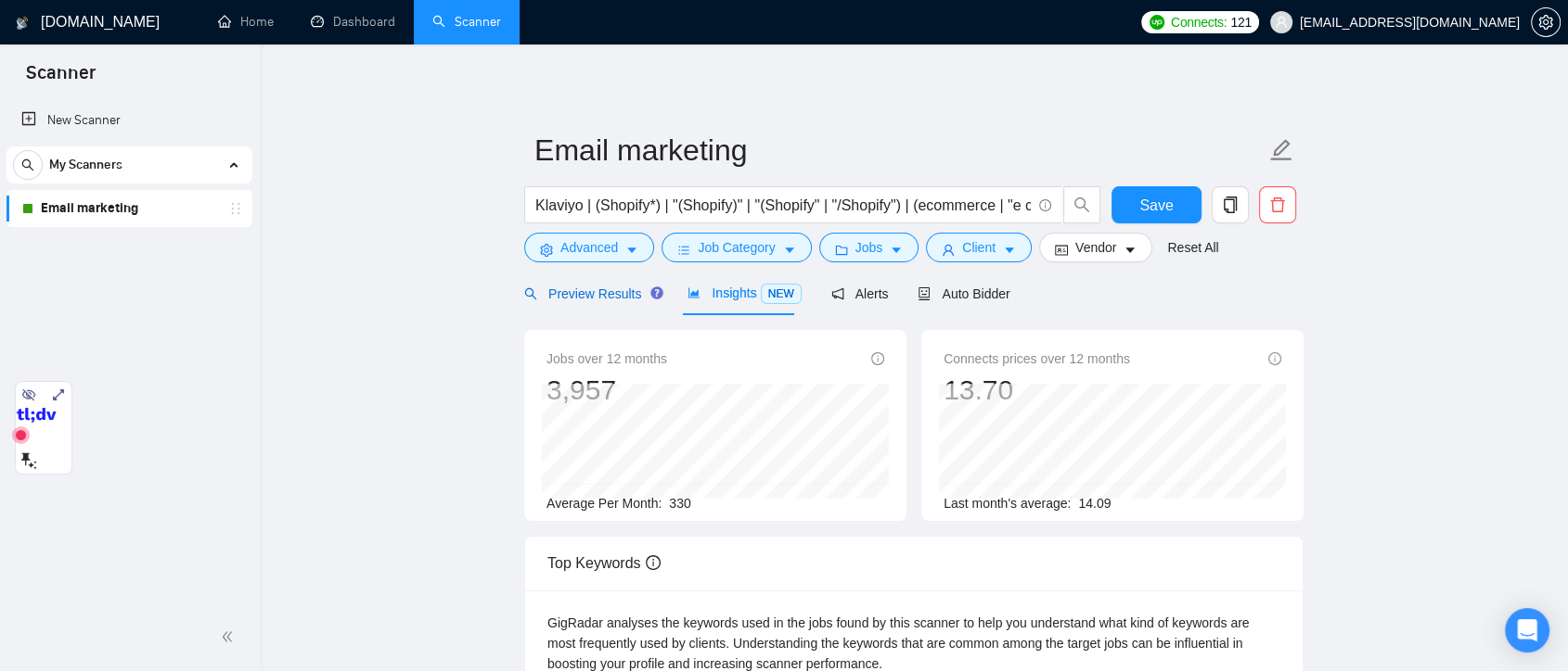
click at [581, 287] on span "Preview Results" at bounding box center [591, 293] width 134 height 15
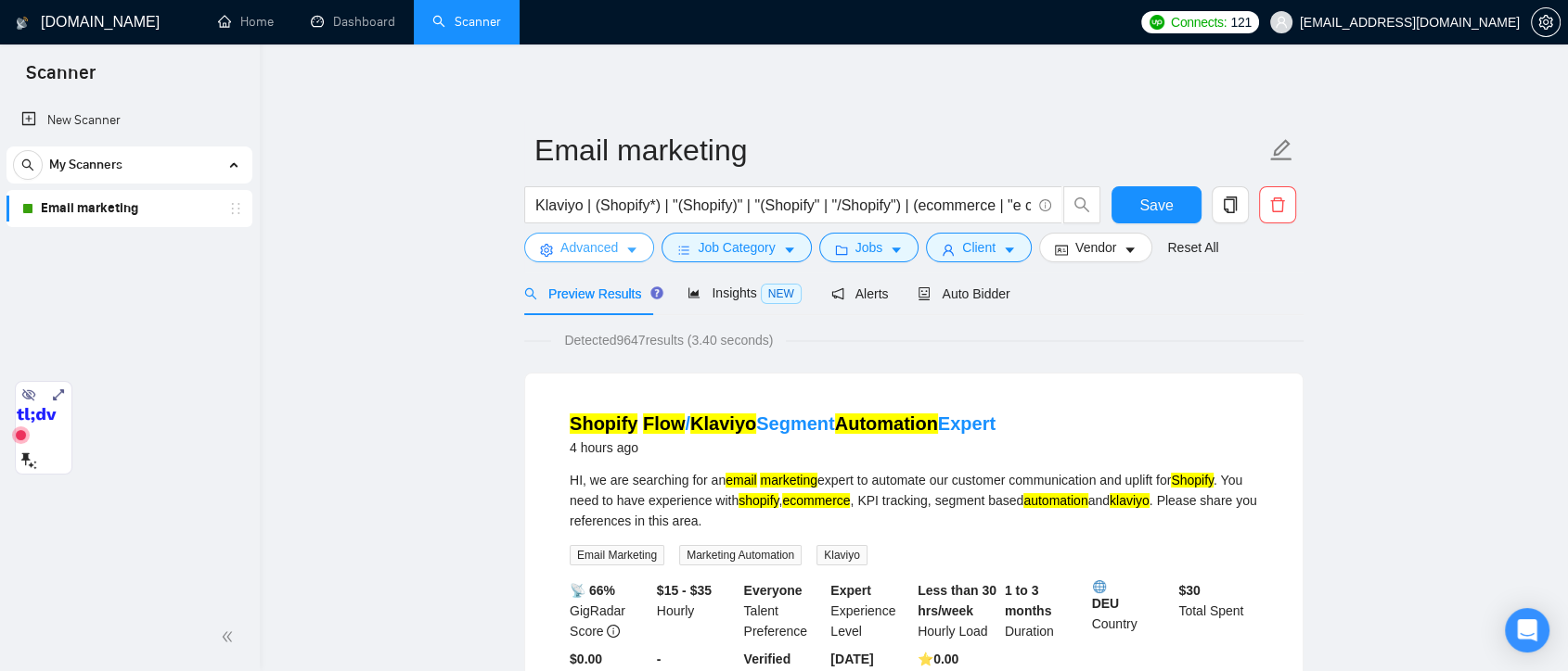
click at [596, 249] on span "Advanced" at bounding box center [589, 247] width 58 height 21
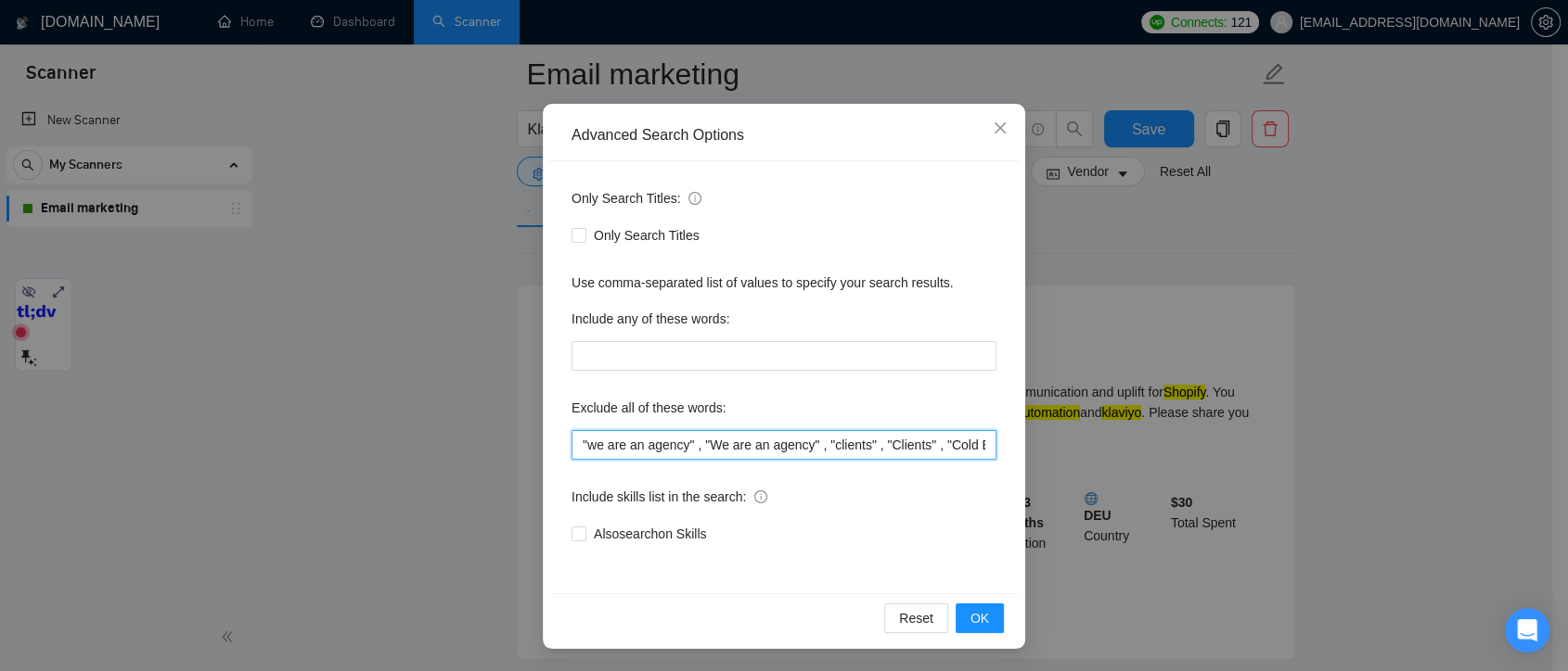
drag, startPoint x: 711, startPoint y: 443, endPoint x: 635, endPoint y: 458, distance: 77.5
click at [635, 458] on input ""we are an agency" , "We are an agency" , "clients" , "Clients" , "Cold Email",…" at bounding box center [784, 445] width 425 height 29
click at [921, 443] on input ""we are an agency" , "We are an agency" , "clients" , "Clients" , "Cold Email",…" at bounding box center [784, 445] width 425 height 29
drag, startPoint x: 726, startPoint y: 447, endPoint x: 478, endPoint y: 442, distance: 248.1
click at [478, 442] on div "Advanced Search Options Only Search Titles: Only Search Titles Use comma-separa…" at bounding box center [784, 336] width 1568 height 671
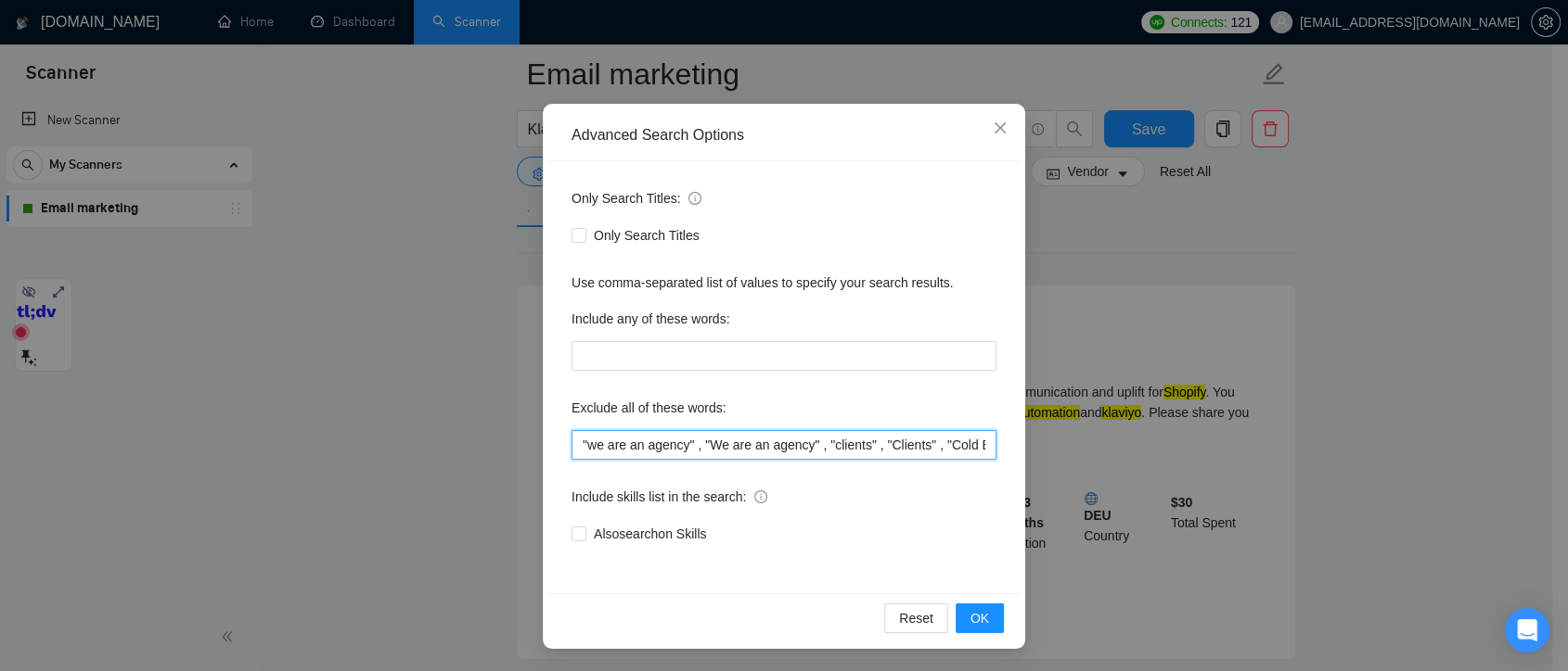
click at [771, 438] on input ""we are an agency" , "We are an agency" , "clients" , "Clients" , "Cold Email",…" at bounding box center [784, 445] width 425 height 29
drag, startPoint x: 879, startPoint y: 445, endPoint x: 851, endPoint y: 446, distance: 28.0
click at [851, 446] on input ""we are an agency" , "We are an agency" , "clients" , "Clients" , "Cold Email",…" at bounding box center [784, 445] width 425 height 29
click at [879, 445] on input ""we are an agency" , "We are an agency" , "clients" , "Clients" , "Cold Email",…" at bounding box center [784, 445] width 425 height 29
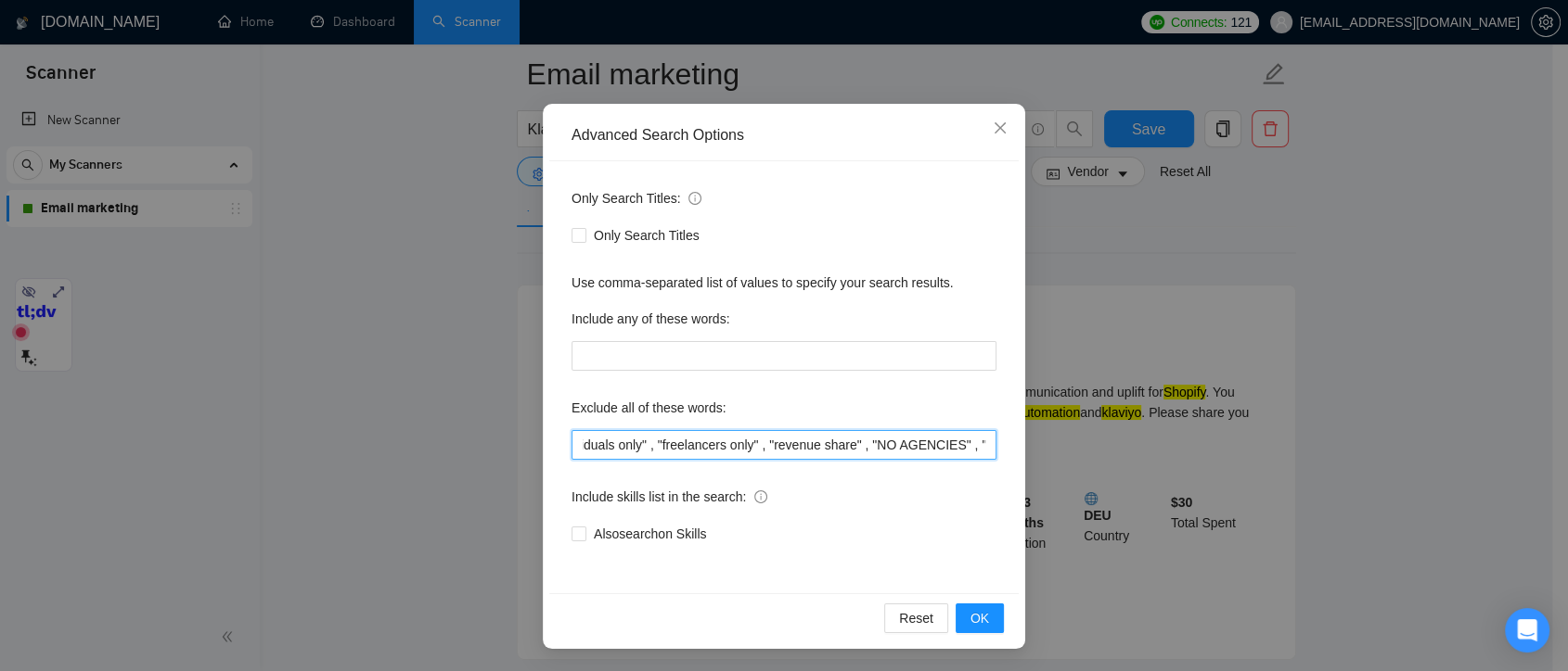
scroll to position [0, 885]
drag, startPoint x: 879, startPoint y: 445, endPoint x: 994, endPoint y: 450, distance: 115.1
click at [994, 450] on div "Only Search Titles: Only Search Titles Use comma-separated list of values to sp…" at bounding box center [784, 378] width 470 height 432
click at [896, 443] on input ""we are an agency" , "We are an agency" , "clients" , "Clients" , "Cold Email",…" at bounding box center [784, 445] width 425 height 29
click at [978, 446] on input ""we are an agency" , "We are an agency" , "clients" , "Clients" , "Cold Email",…" at bounding box center [784, 445] width 425 height 29
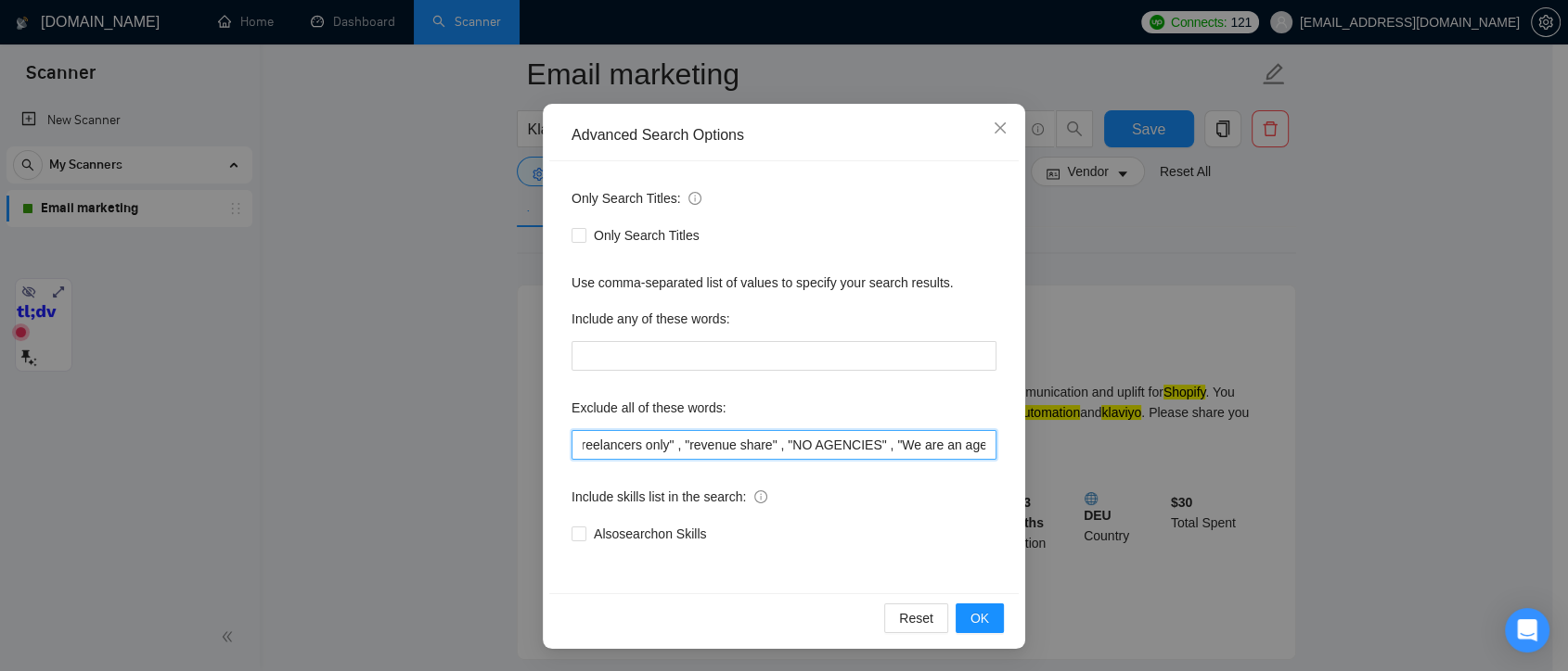
drag, startPoint x: 978, startPoint y: 443, endPoint x: 993, endPoint y: 443, distance: 15.0
click at [993, 443] on div "Only Search Titles: Only Search Titles Use comma-separated list of values to sp…" at bounding box center [784, 378] width 470 height 432
click at [986, 135] on span "Close" at bounding box center [1000, 128] width 50 height 50
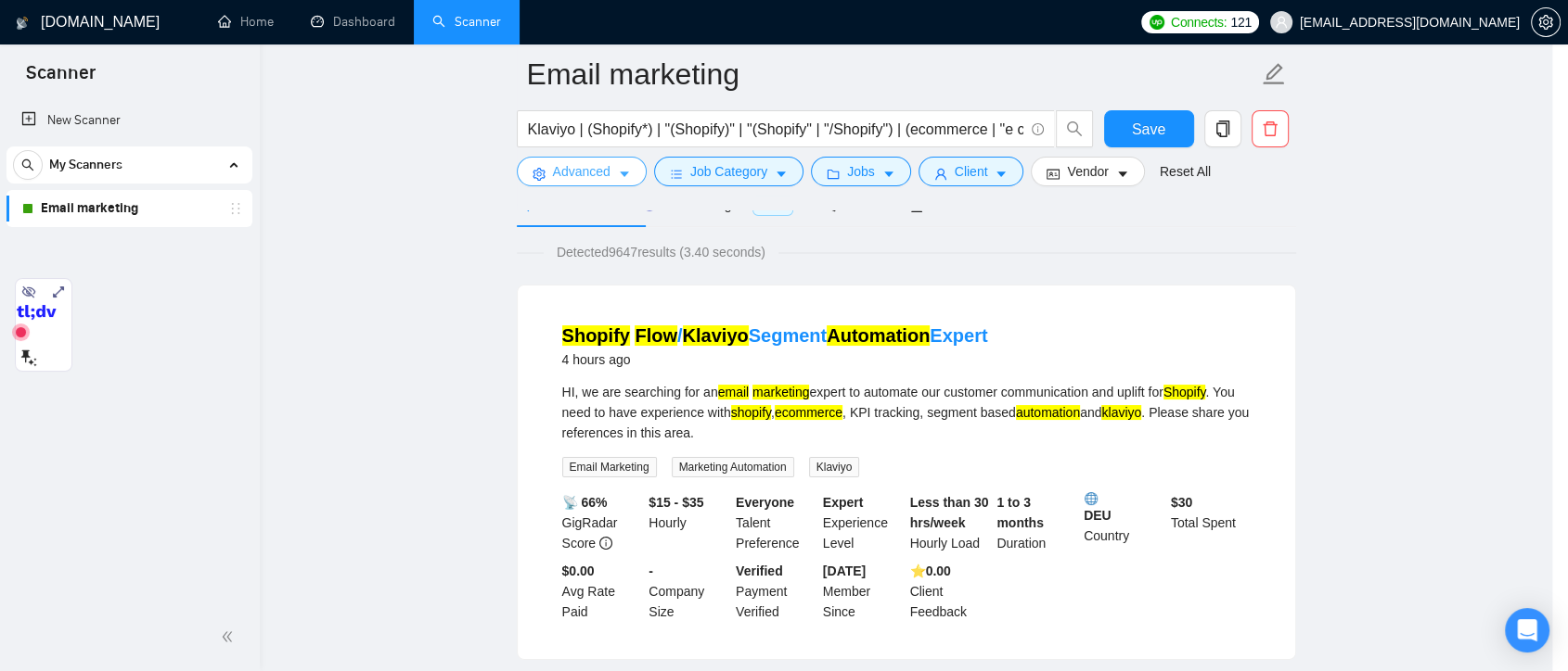
scroll to position [0, 0]
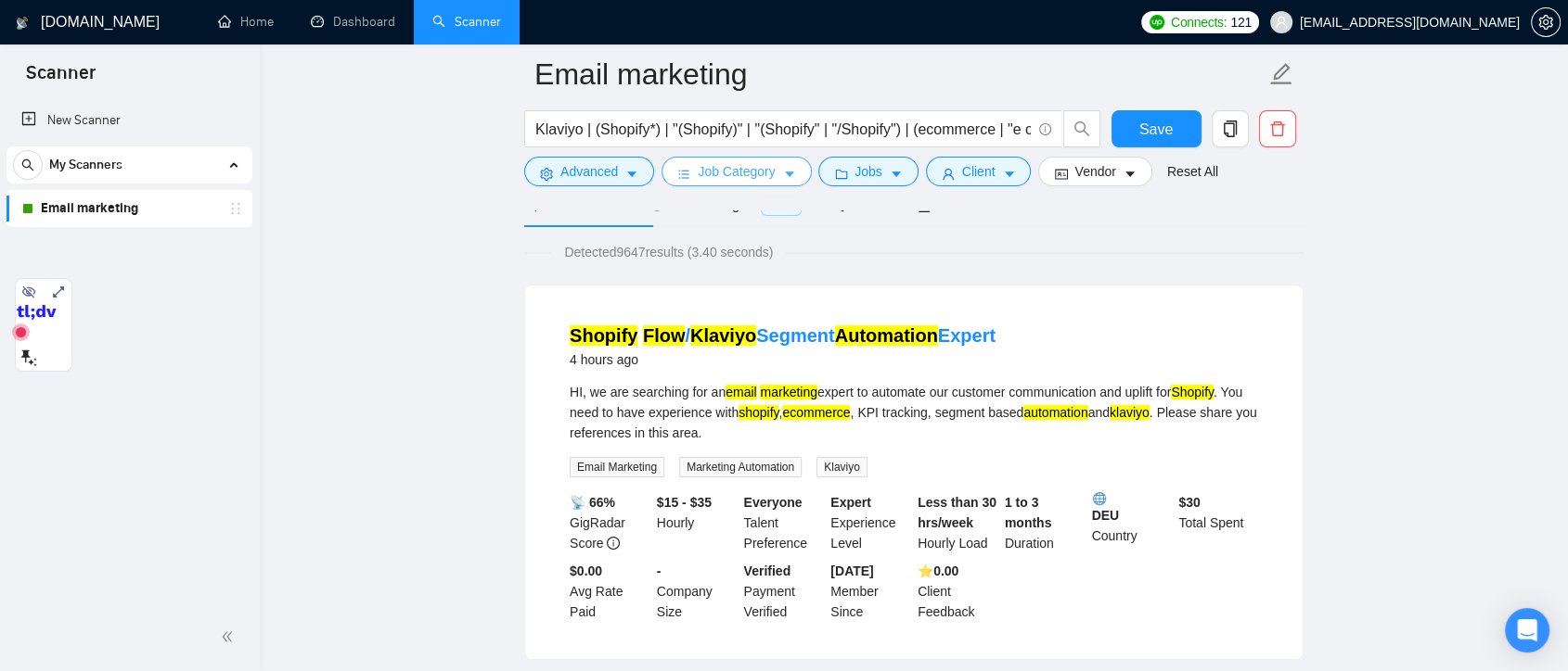
click at [727, 174] on span "Job Category" at bounding box center [736, 171] width 77 height 21
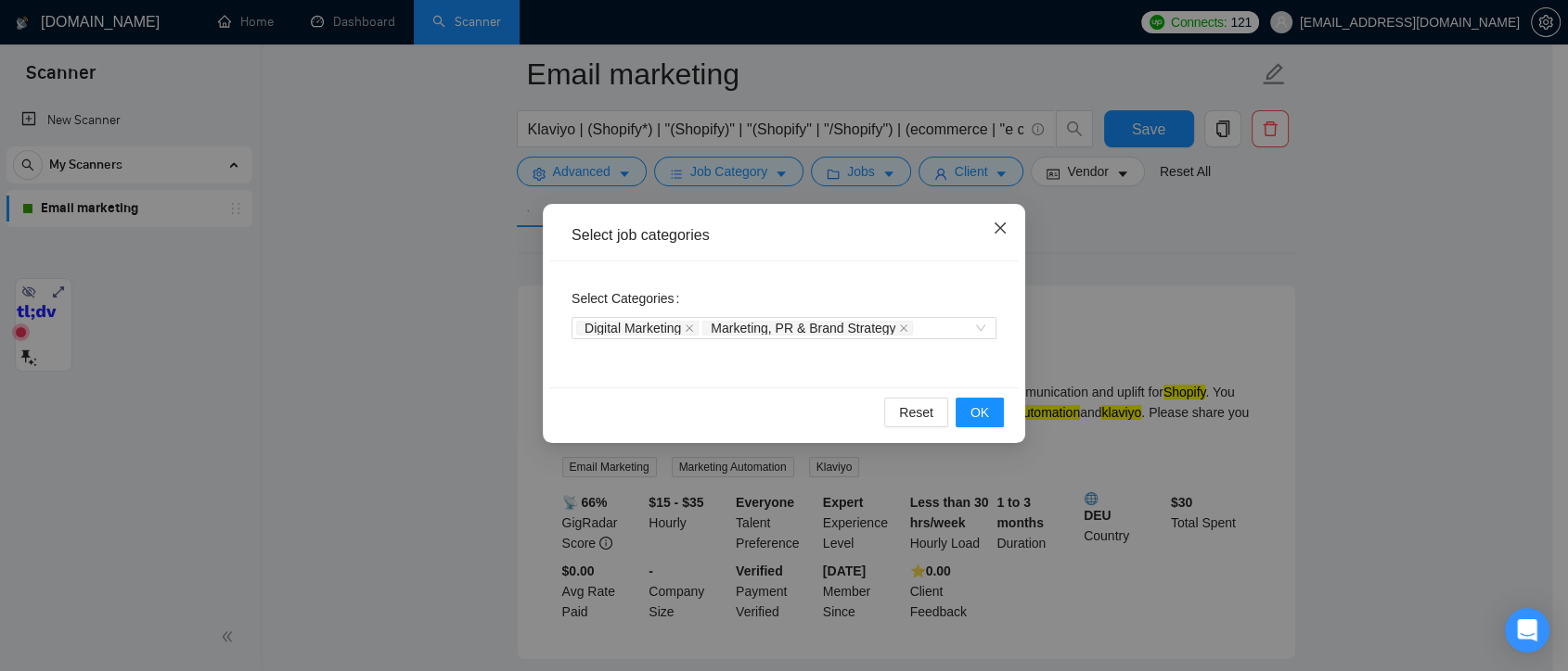
click at [994, 235] on icon "close" at bounding box center [1000, 228] width 15 height 15
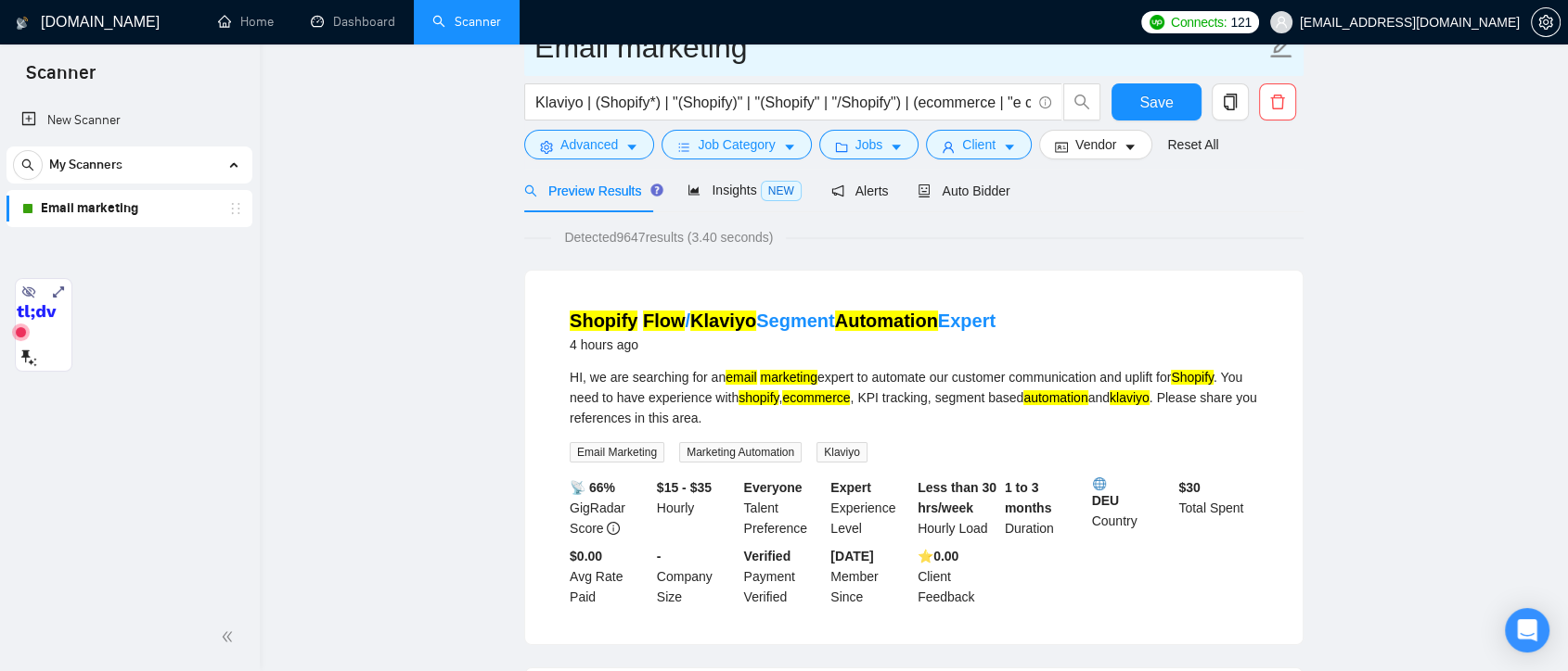
click at [783, 76] on span "Email marketing" at bounding box center [914, 47] width 779 height 59
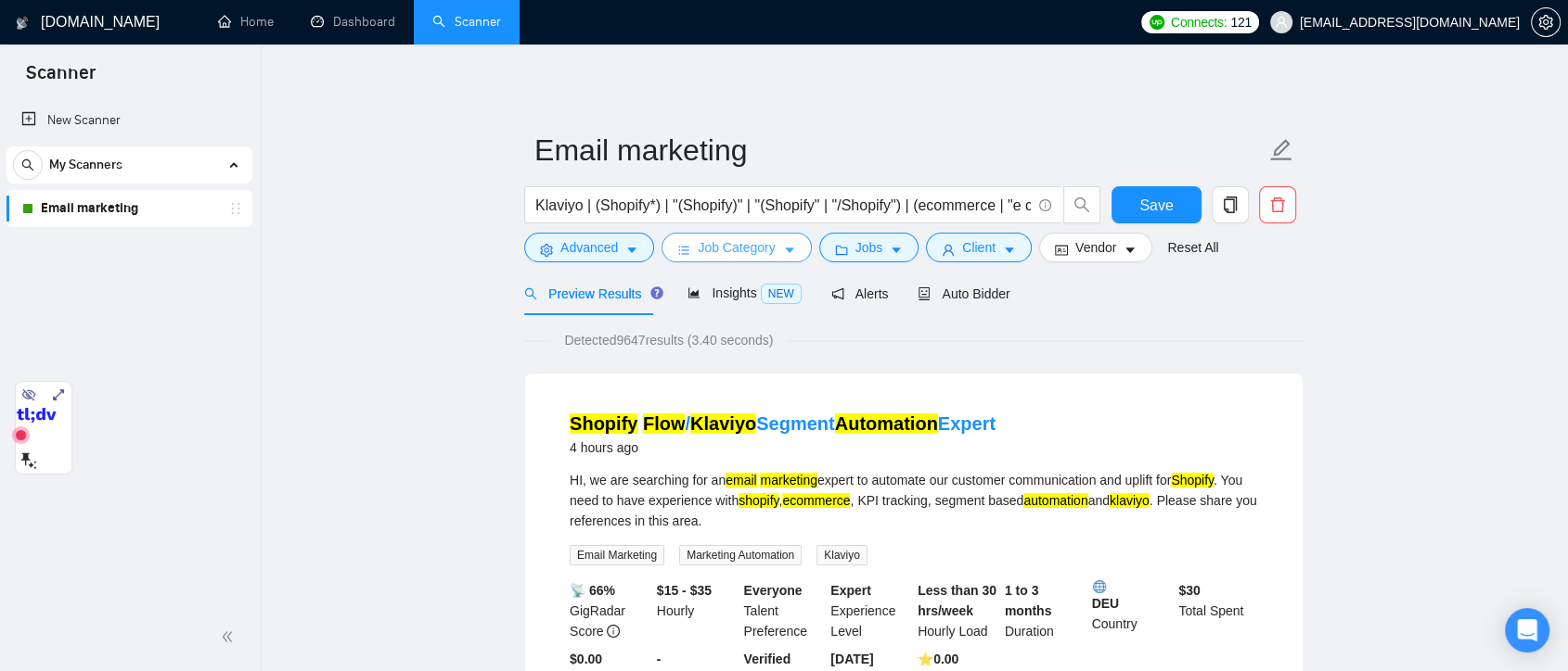
click at [787, 255] on icon "caret-down" at bounding box center [789, 249] width 13 height 13
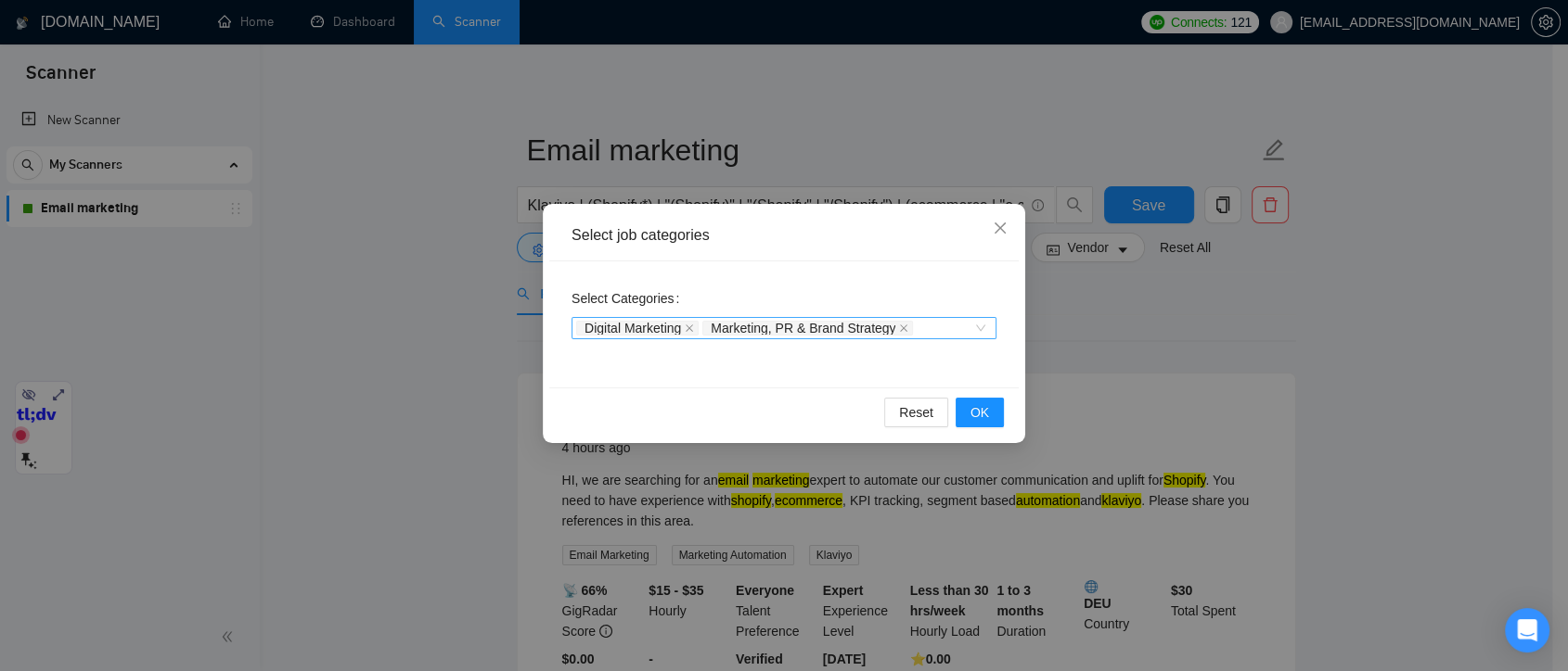
click at [945, 335] on div "Digital Marketing Marketing, PR & Brand Strategy" at bounding box center [775, 328] width 397 height 19
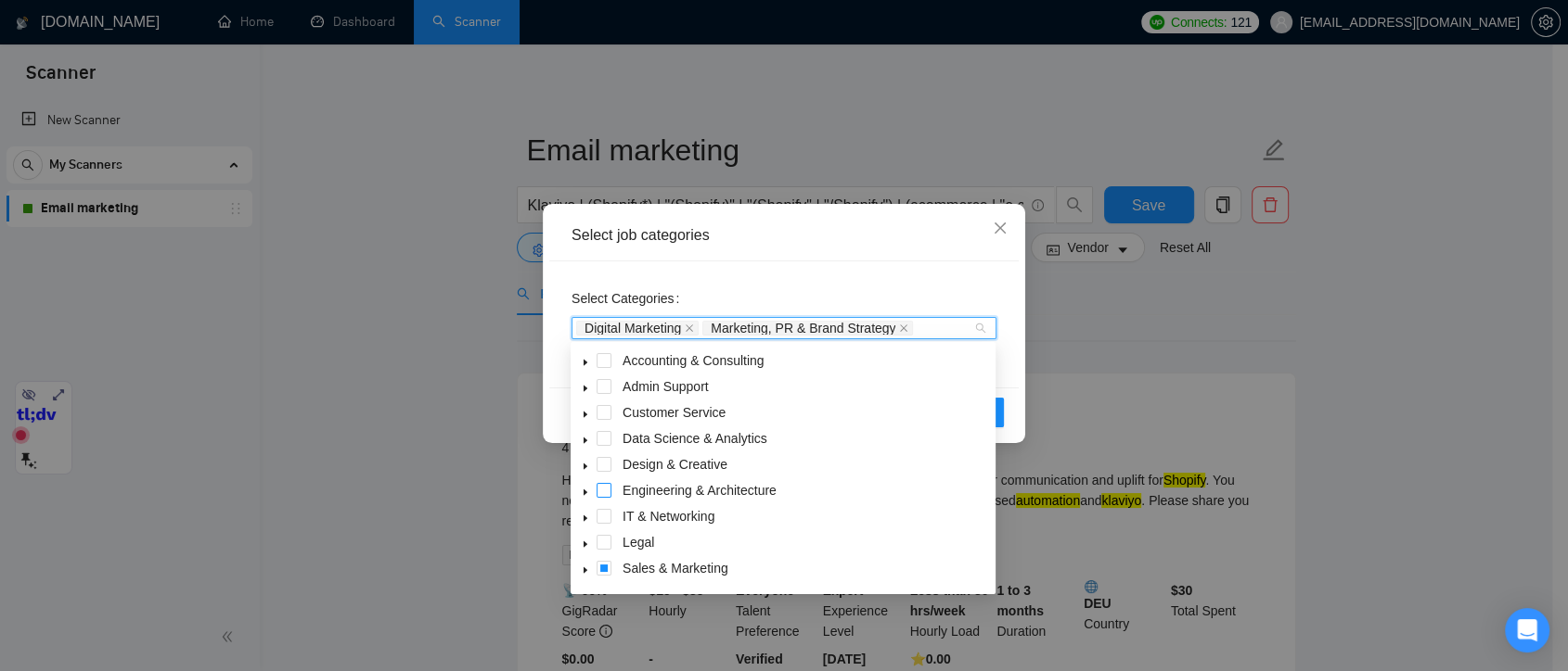
click at [606, 488] on span at bounding box center [604, 490] width 15 height 15
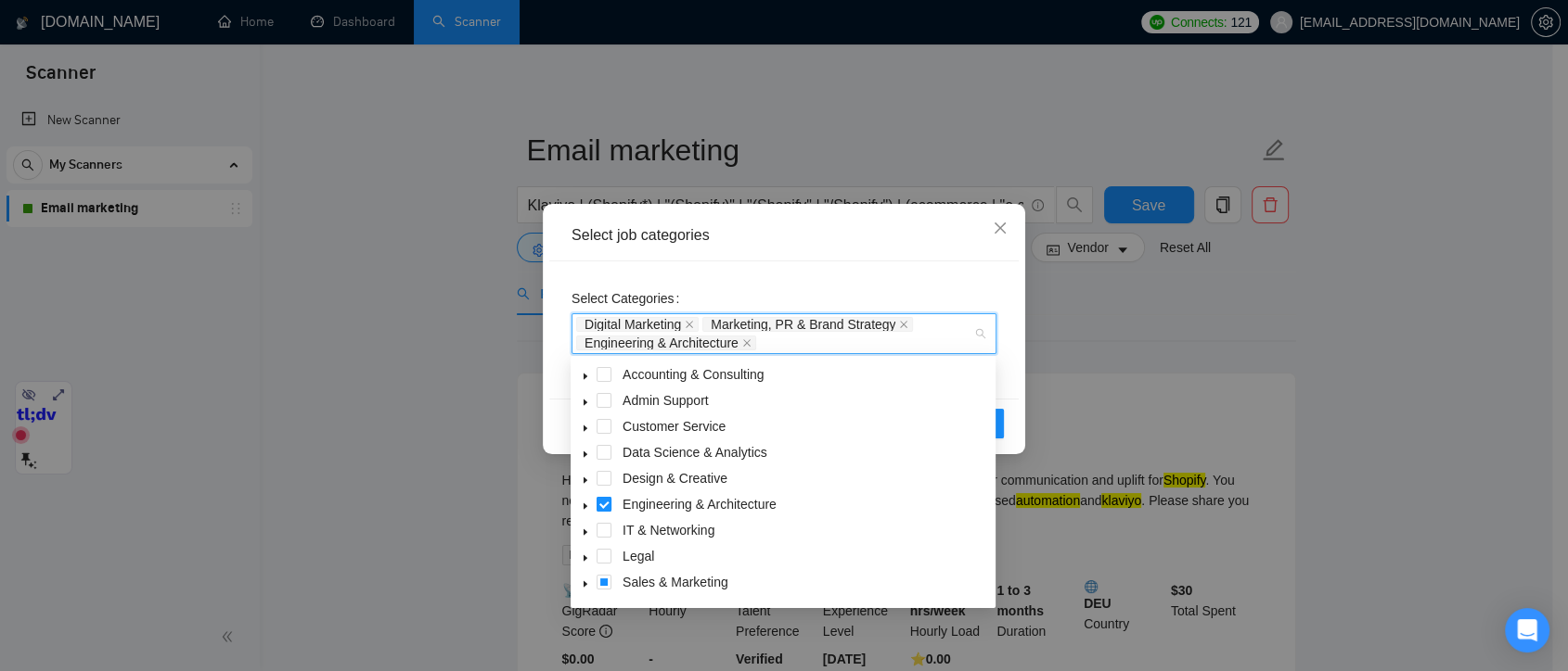
click at [602, 503] on span at bounding box center [604, 504] width 15 height 15
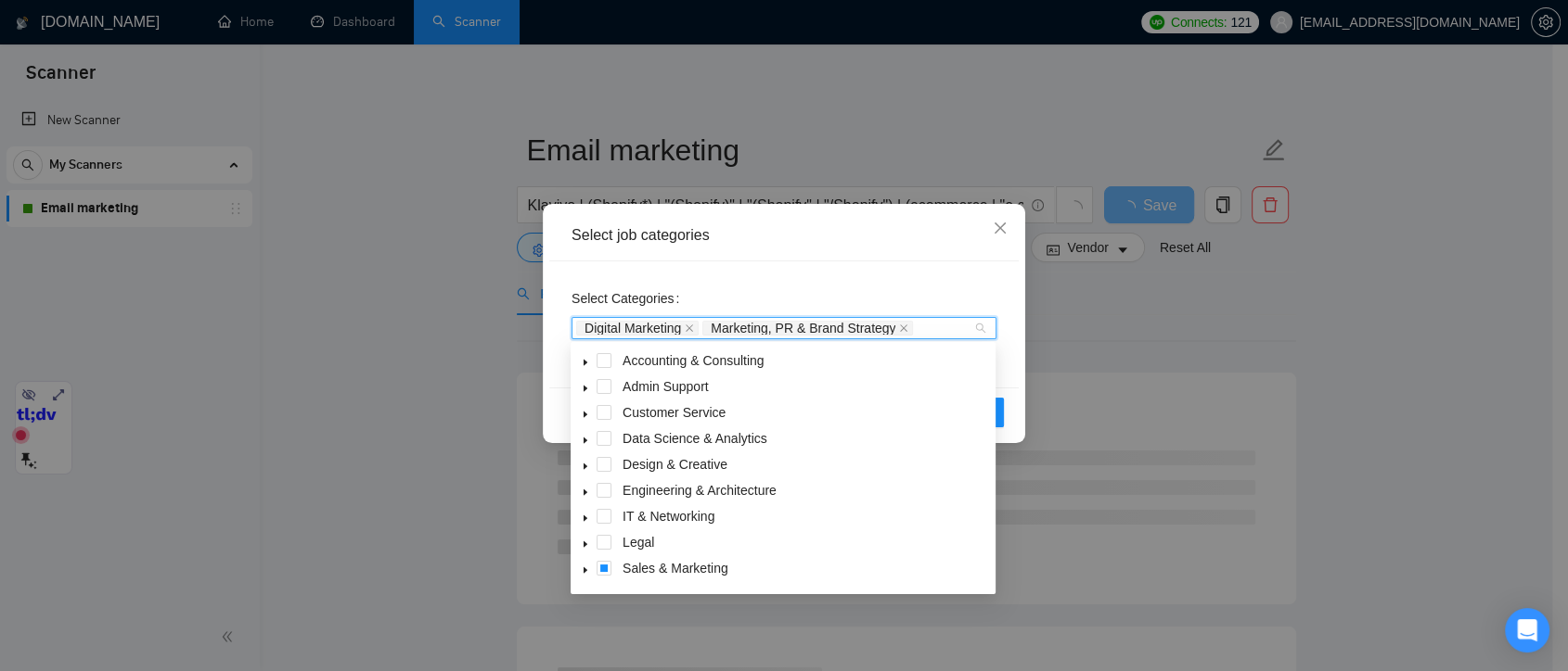
click at [587, 491] on icon "caret-down" at bounding box center [585, 492] width 9 height 9
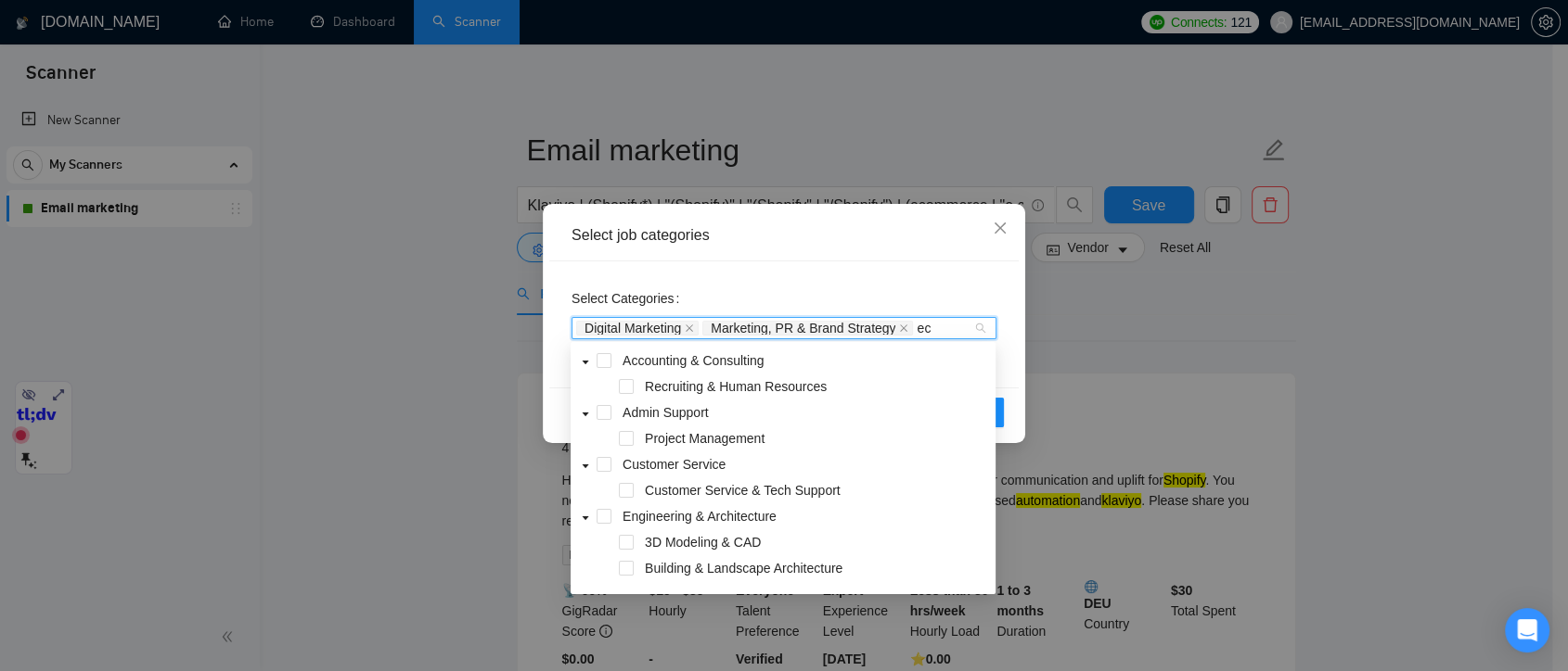
type input "eco"
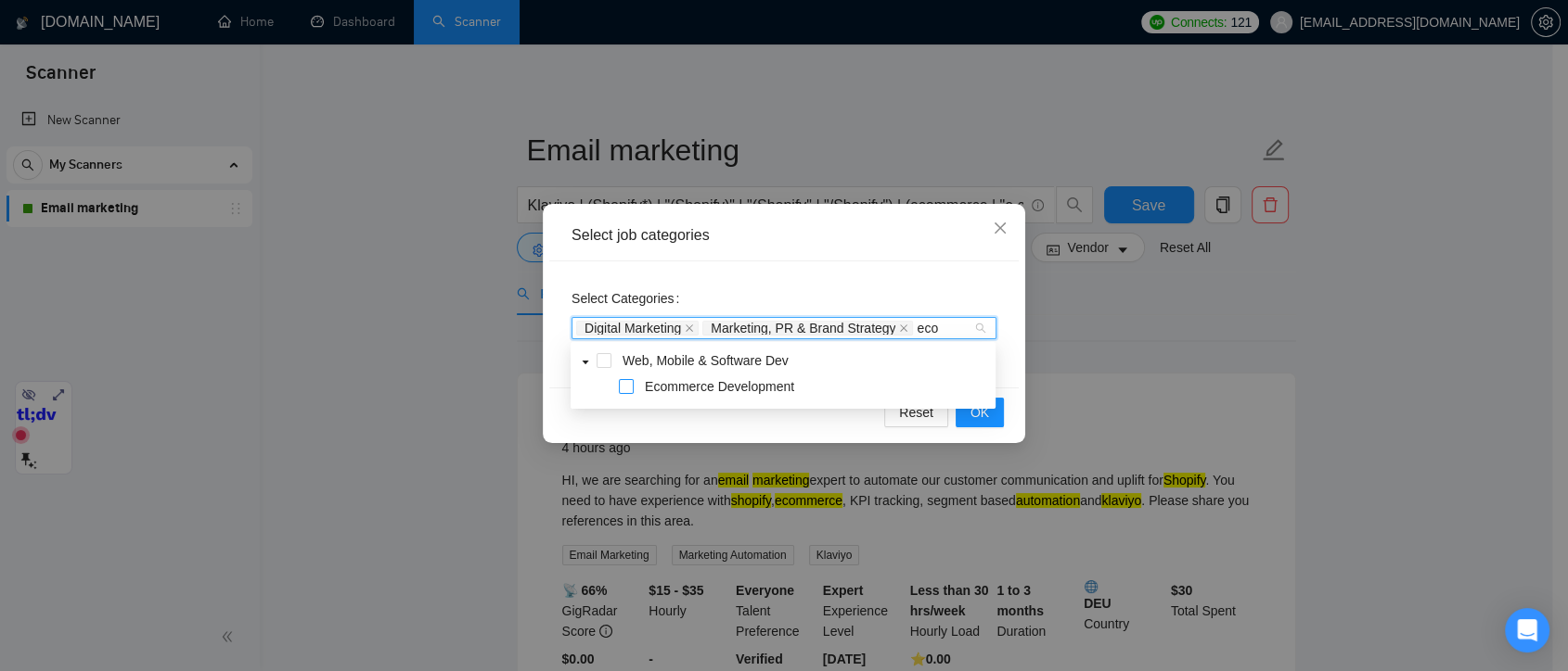
click at [628, 389] on span at bounding box center [625, 386] width 15 height 15
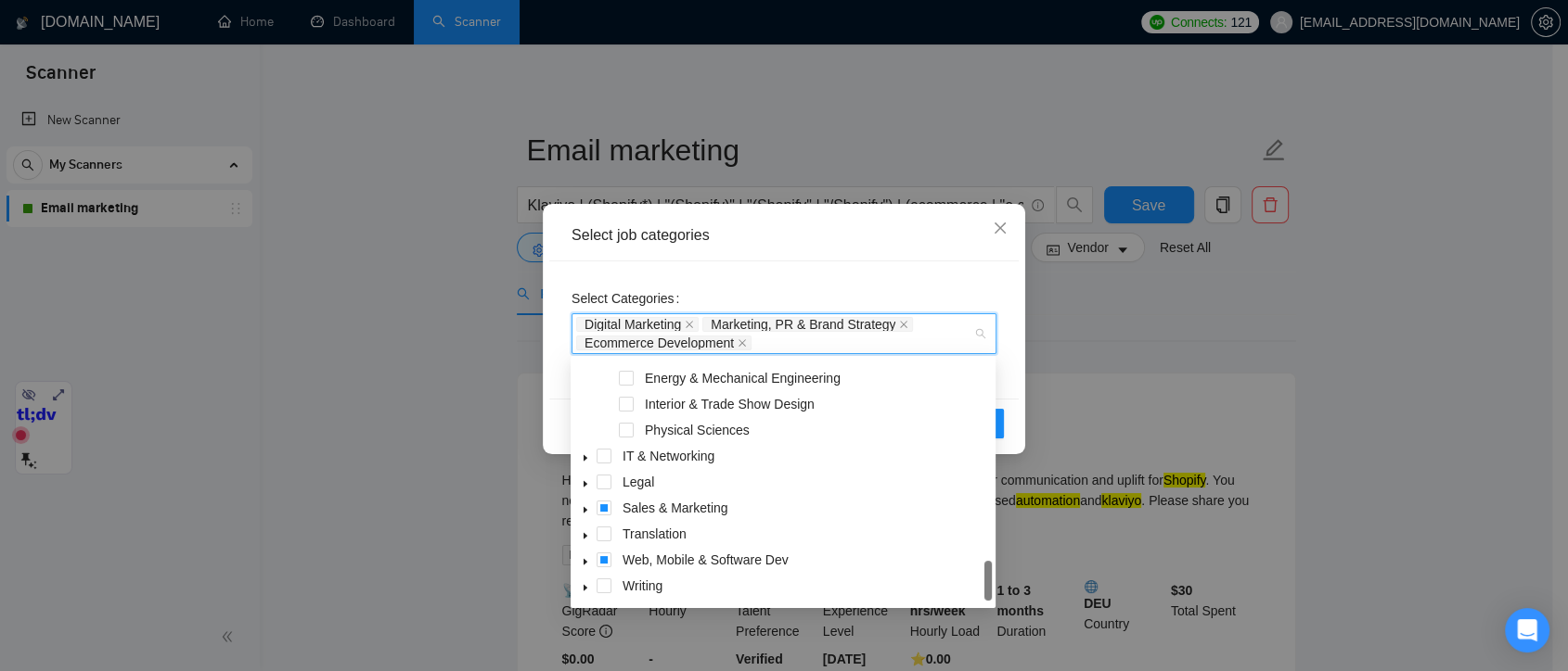
scroll to position [103, 0]
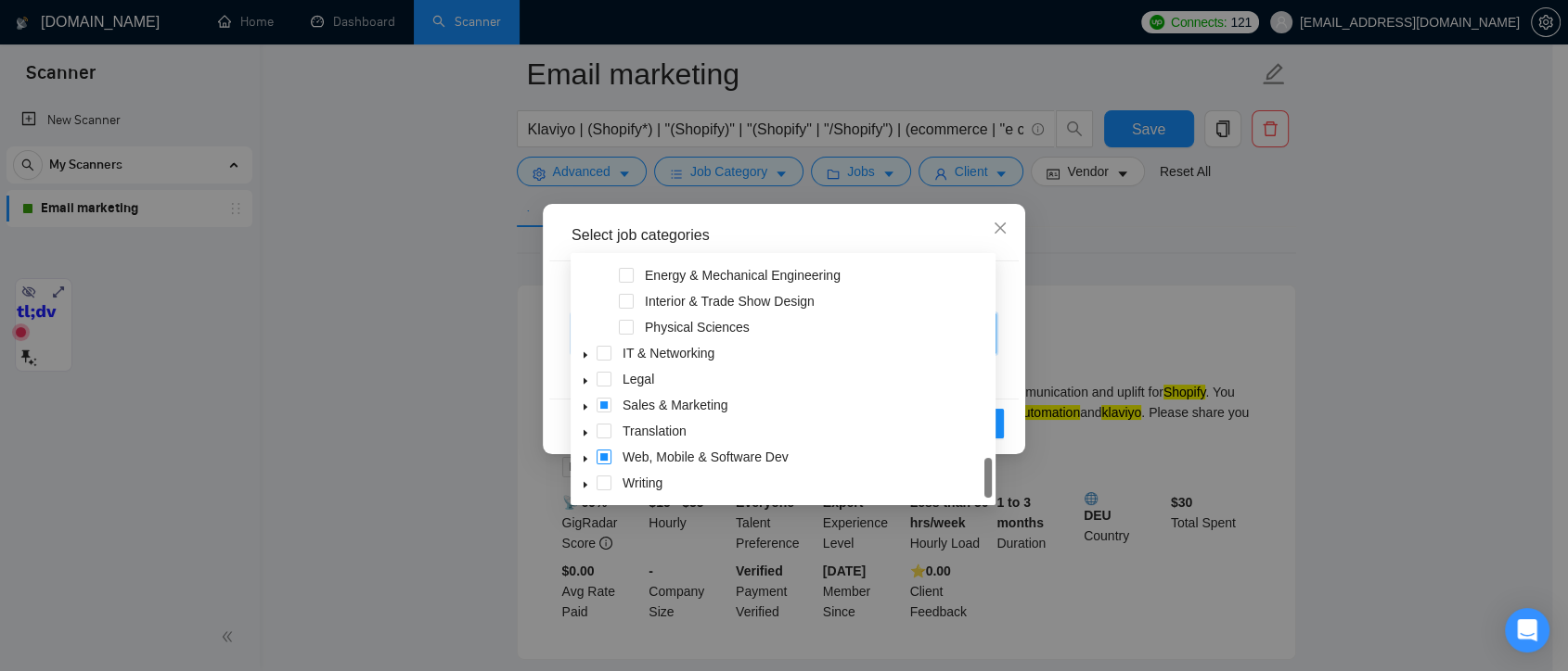
click at [600, 458] on span at bounding box center [604, 457] width 15 height 15
click at [602, 458] on span at bounding box center [604, 457] width 15 height 15
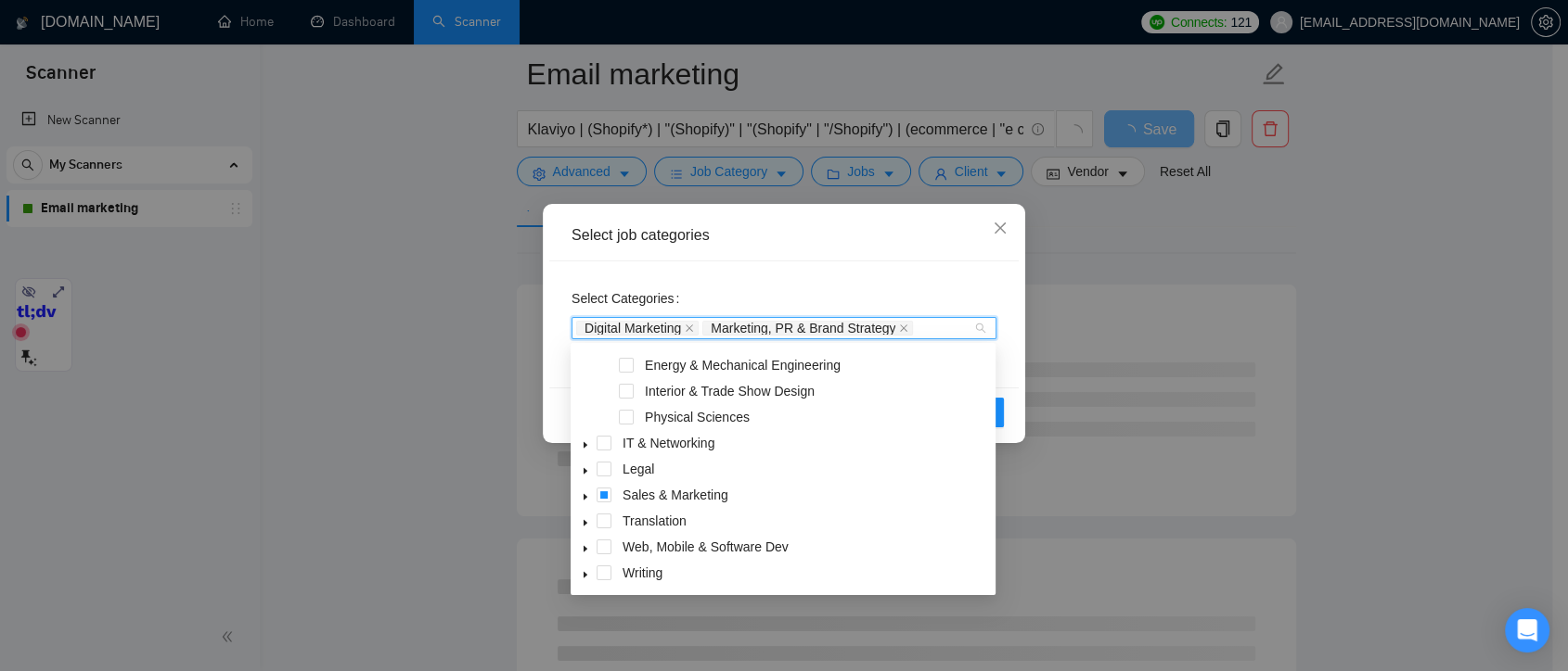
click at [582, 547] on icon "caret-down" at bounding box center [585, 549] width 9 height 9
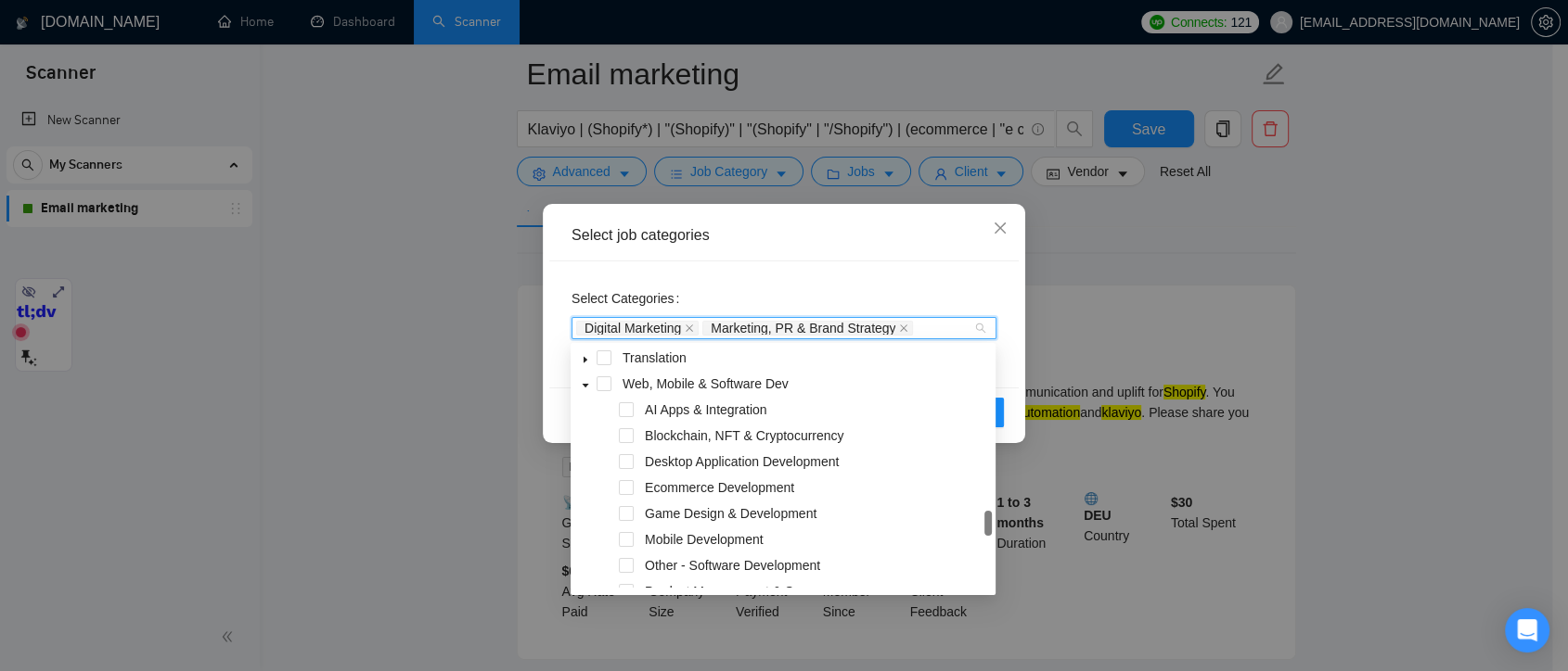
scroll to position [474, 0]
drag, startPoint x: 986, startPoint y: 508, endPoint x: 992, endPoint y: 528, distance: 20.9
click at [992, 528] on div "Translation Web, Mobile & Software Dev AI Apps & Integration Blockchain, NFT & …" at bounding box center [783, 470] width 425 height 252
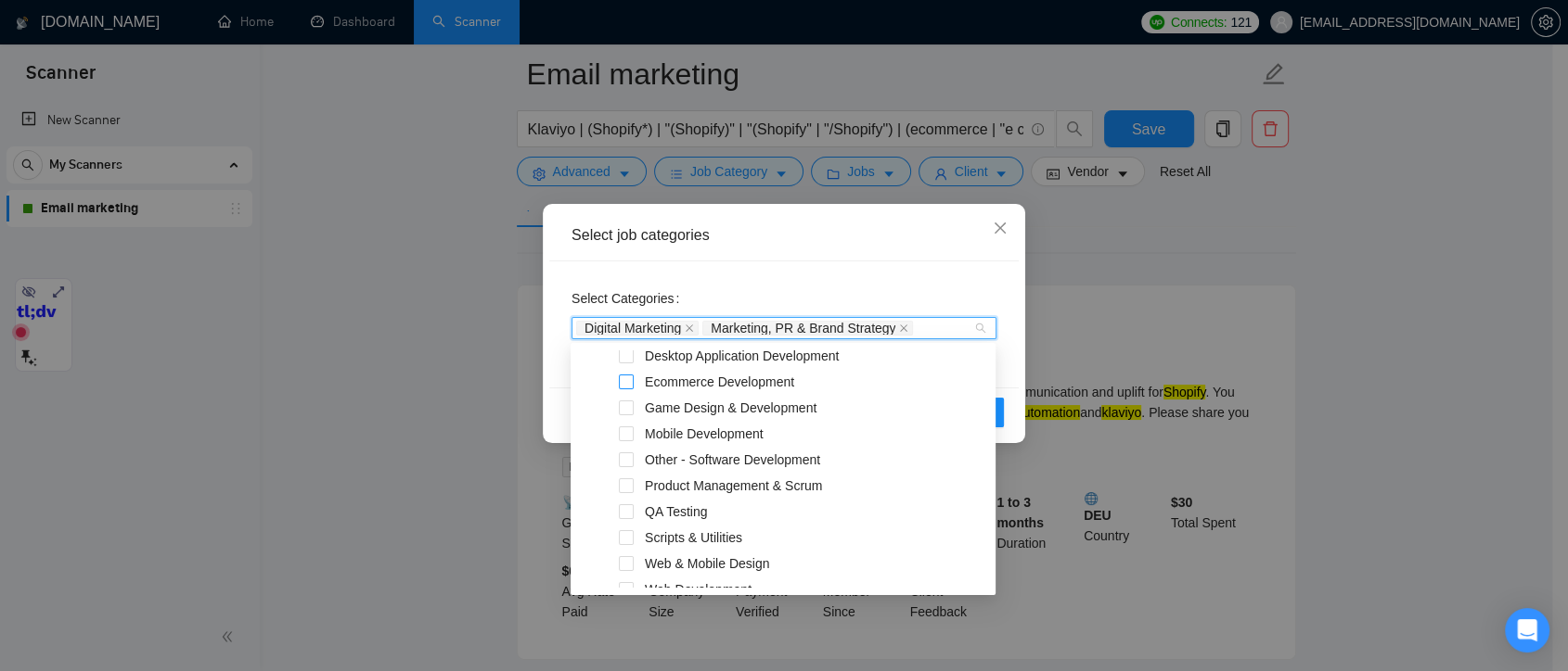
click at [630, 377] on span at bounding box center [625, 381] width 15 height 15
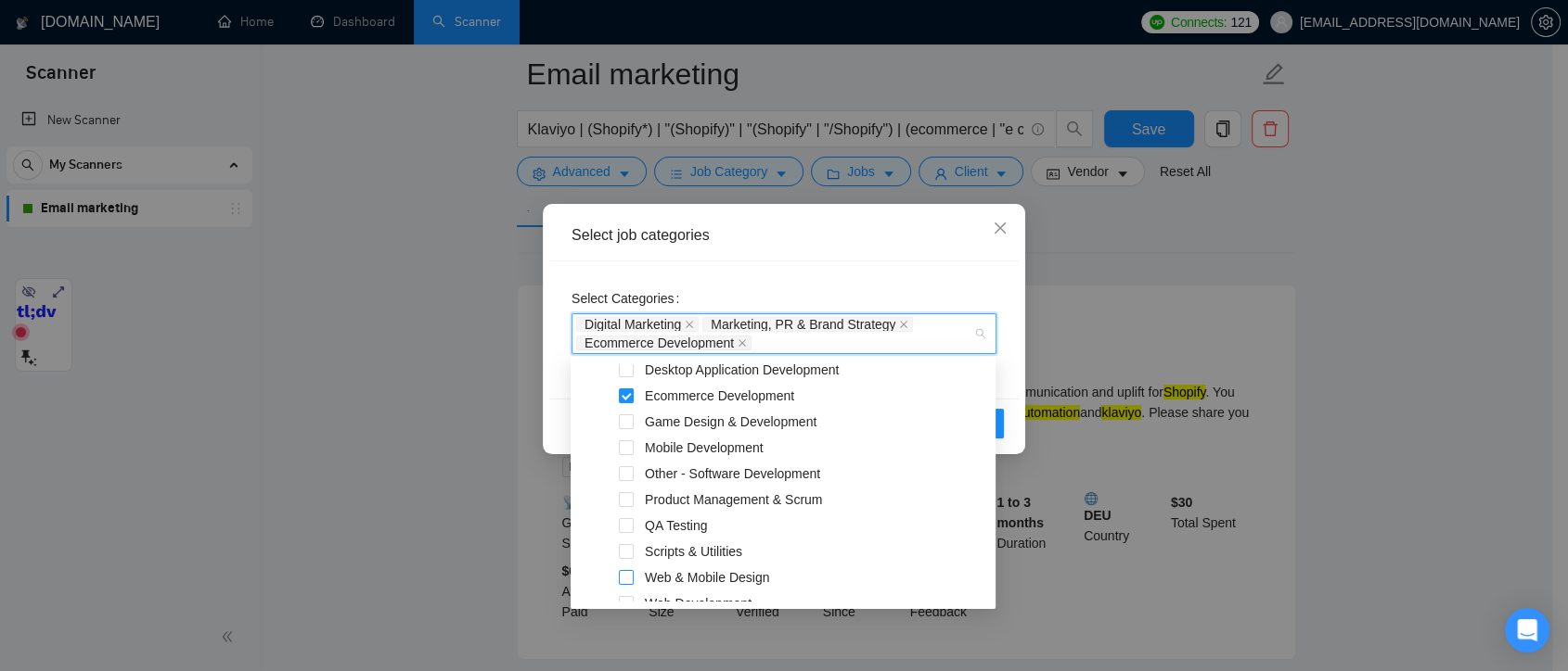
click at [623, 579] on span at bounding box center [625, 577] width 15 height 15
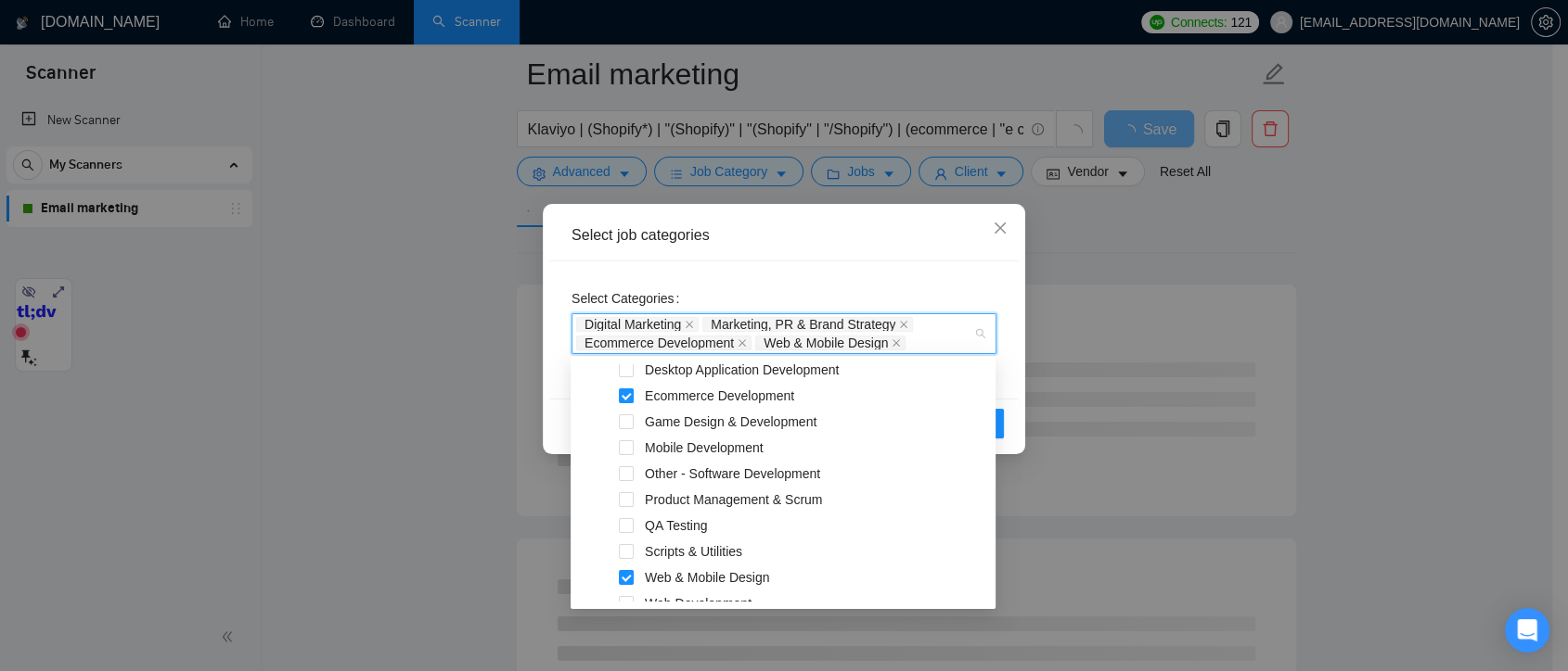
scroll to position [619, 0]
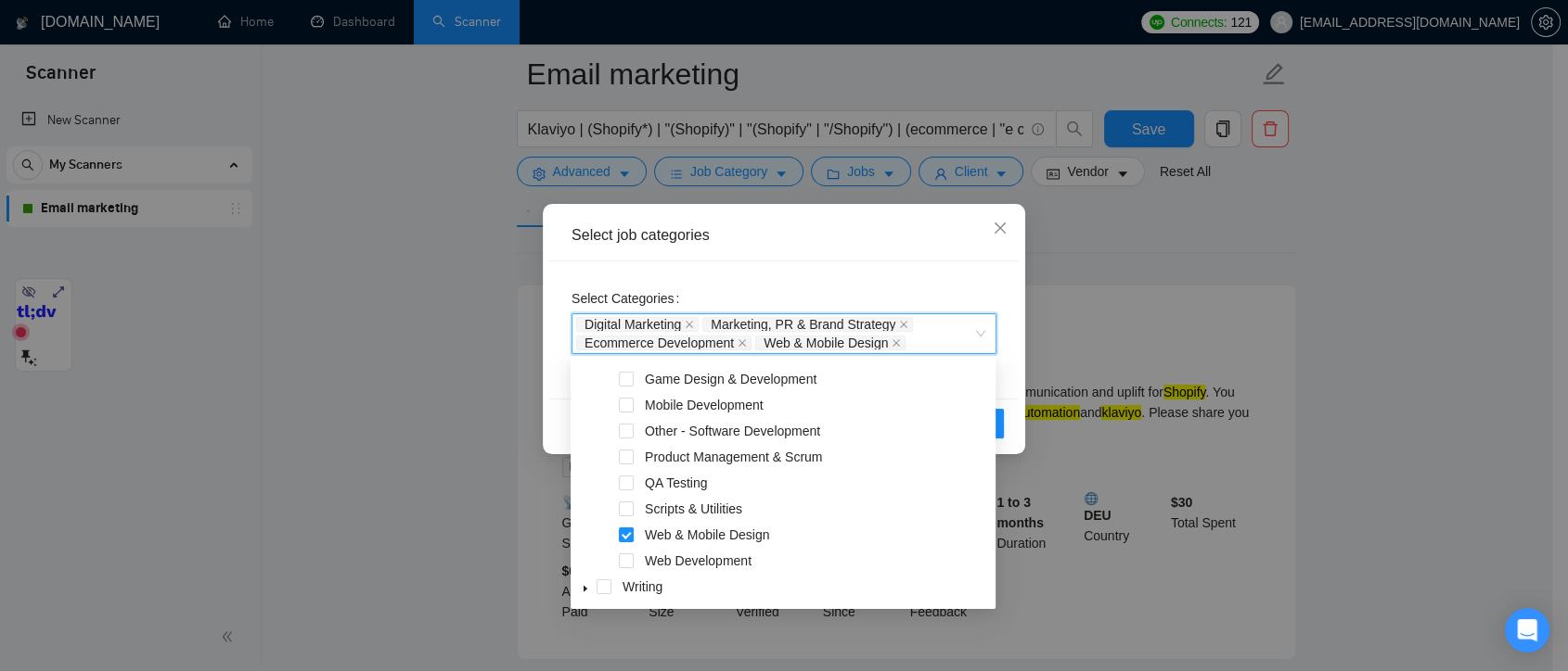
click at [1010, 392] on div "Select Categories Digital Marketing, Marketing, PR & Brand Strategy, Ecommerce …" at bounding box center [784, 330] width 470 height 137
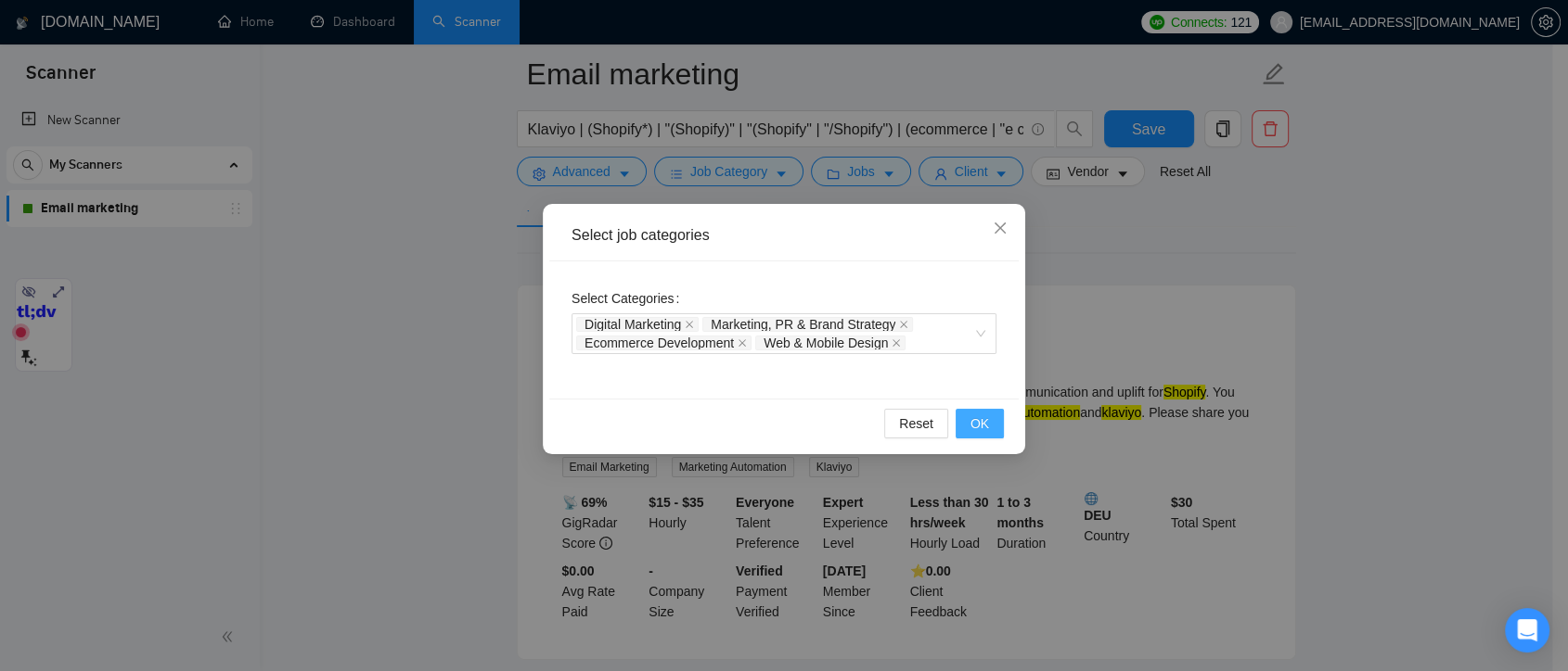
click at [984, 422] on span "OK" at bounding box center [980, 424] width 19 height 21
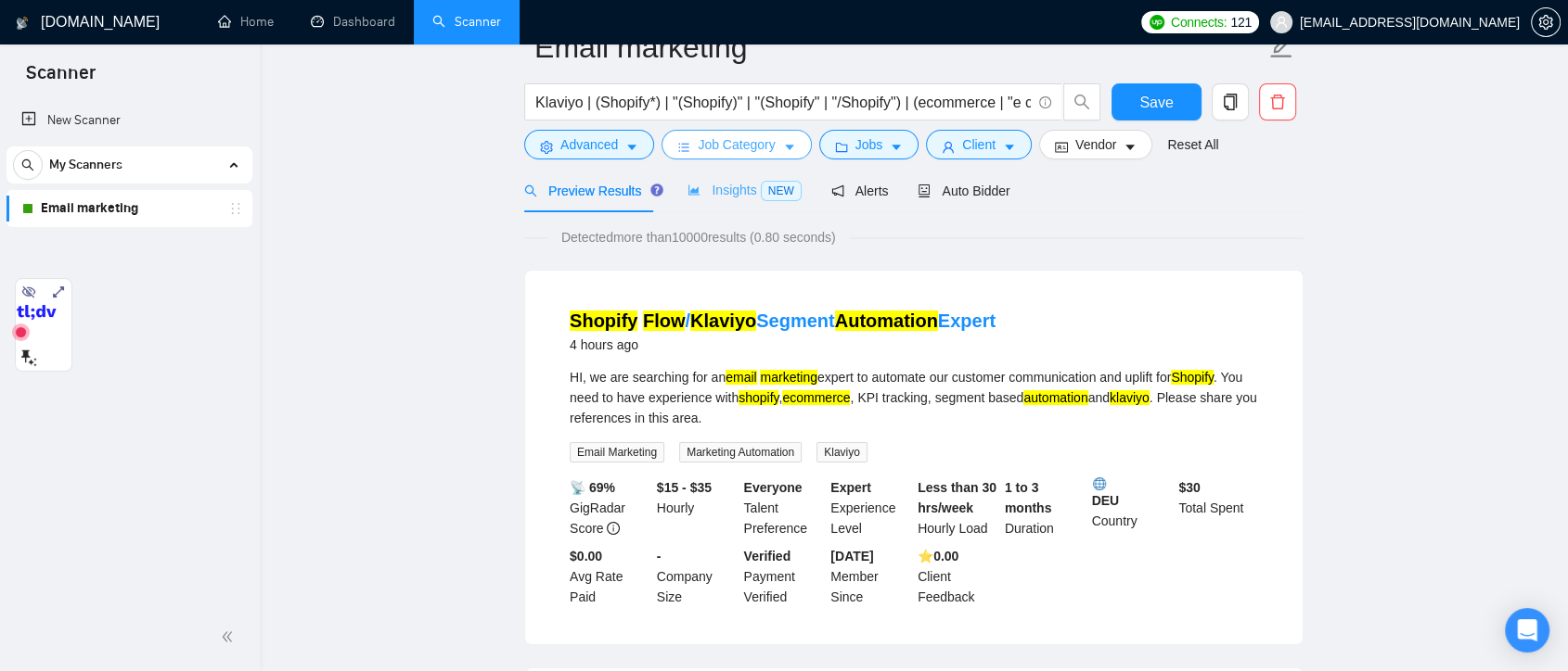
scroll to position [0, 0]
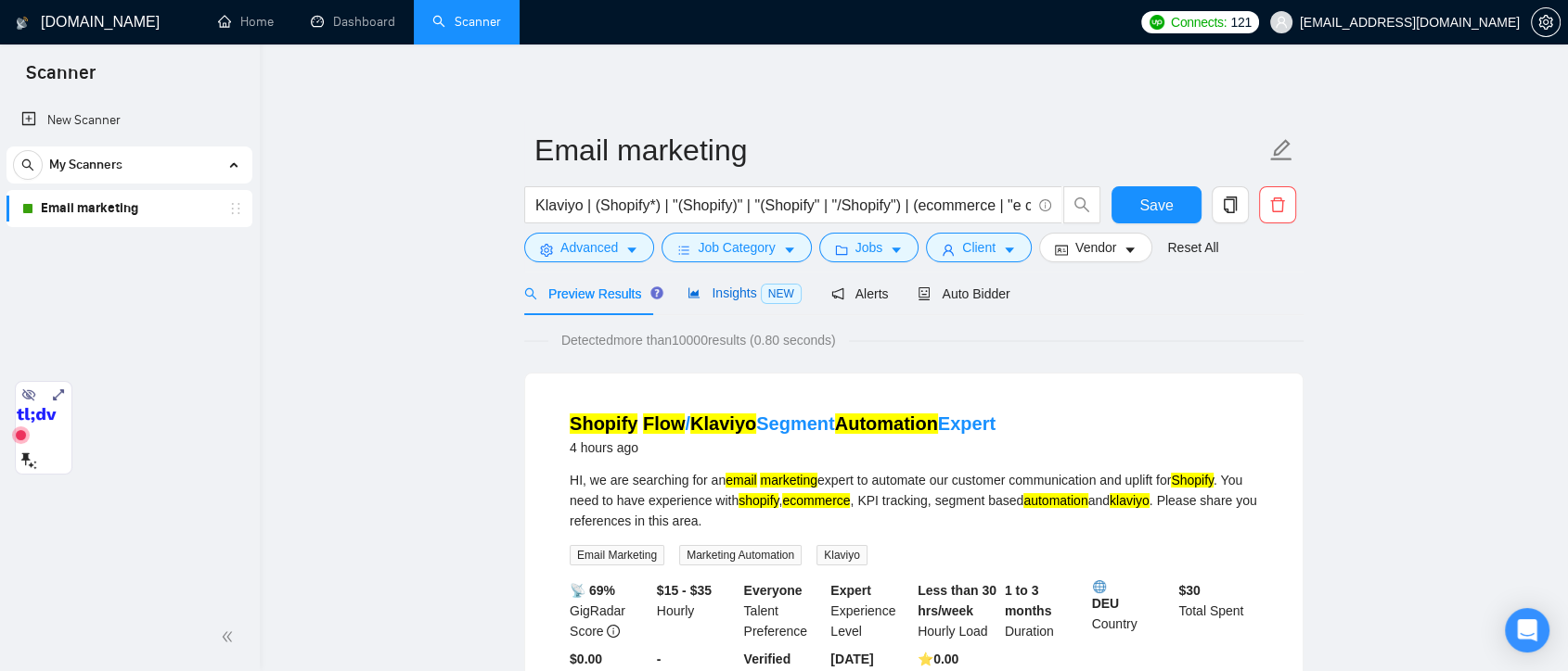
click at [735, 295] on span "Insights NEW" at bounding box center [745, 292] width 114 height 15
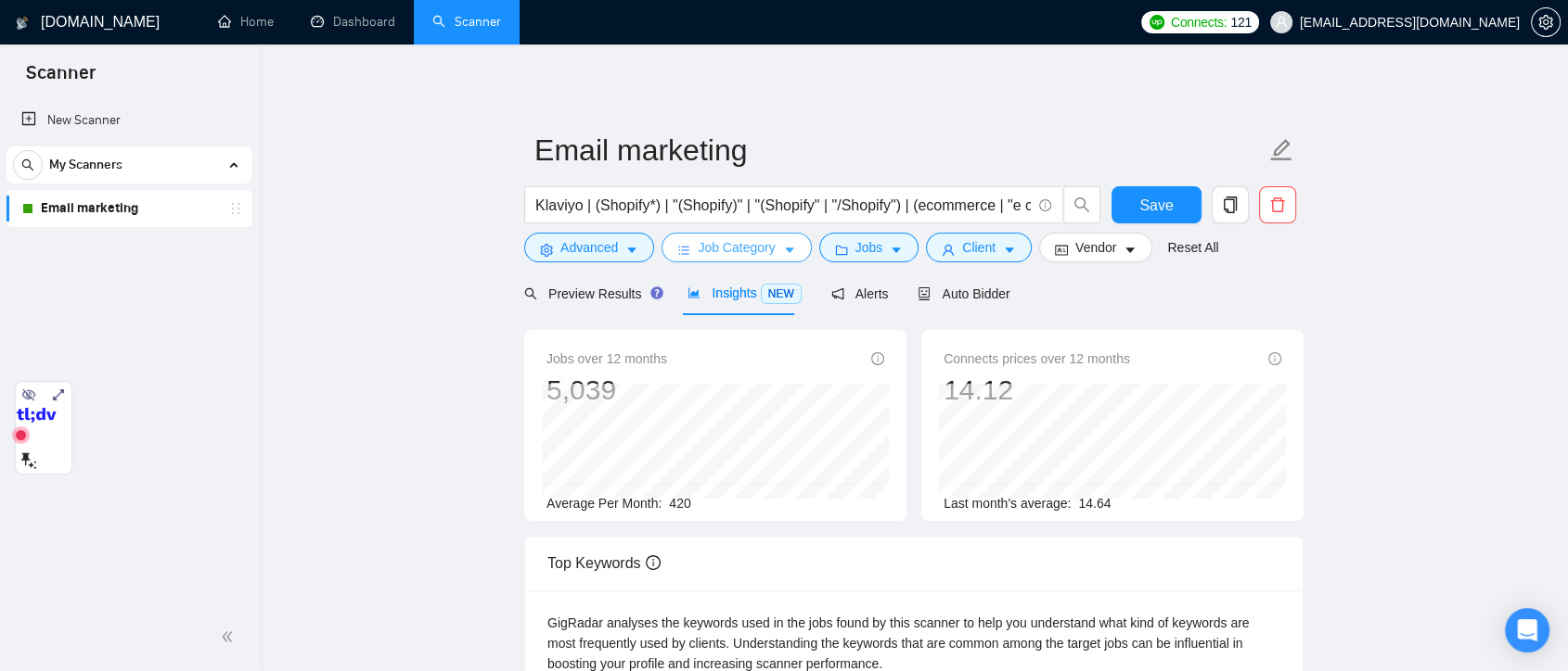
click at [784, 253] on icon "caret-down" at bounding box center [789, 249] width 13 height 13
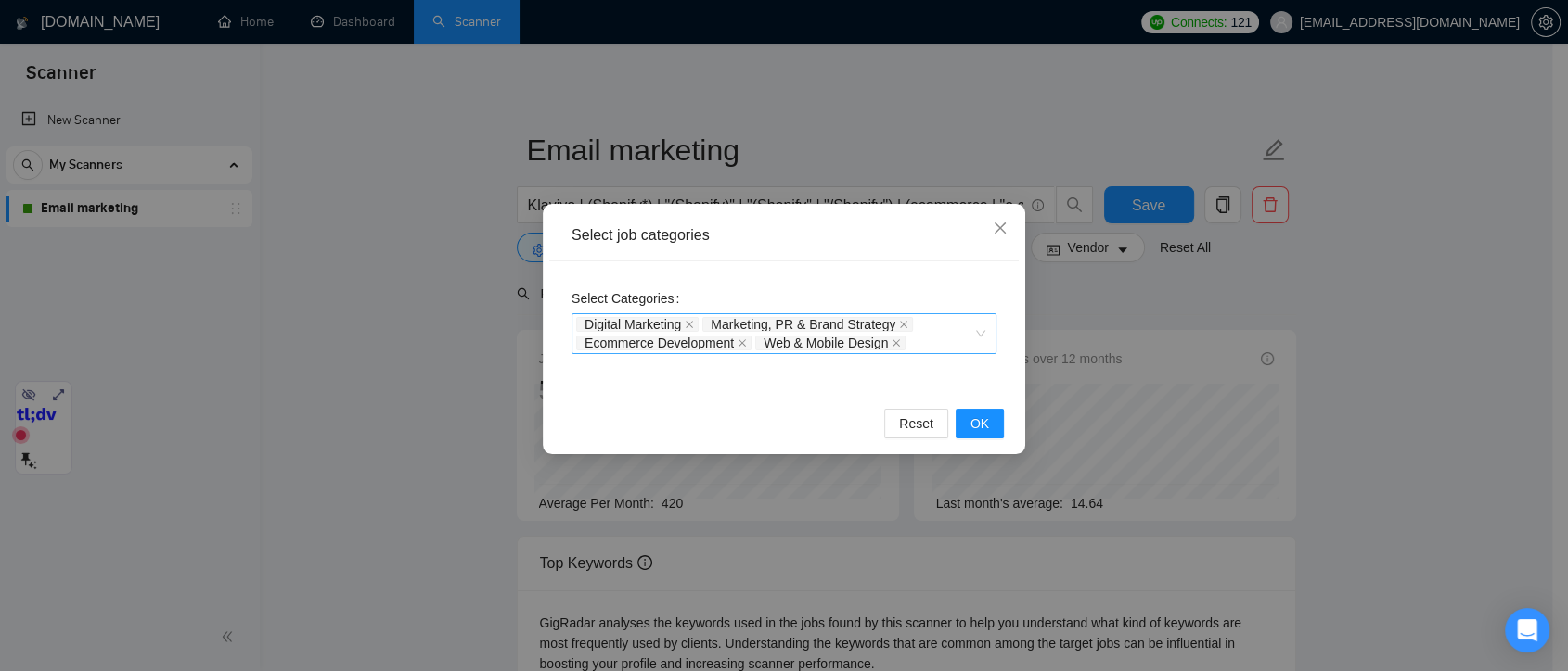
click at [925, 343] on div "Digital Marketing Marketing, PR & Brand Strategy Ecommerce Development Web & Mo…" at bounding box center [775, 334] width 397 height 37
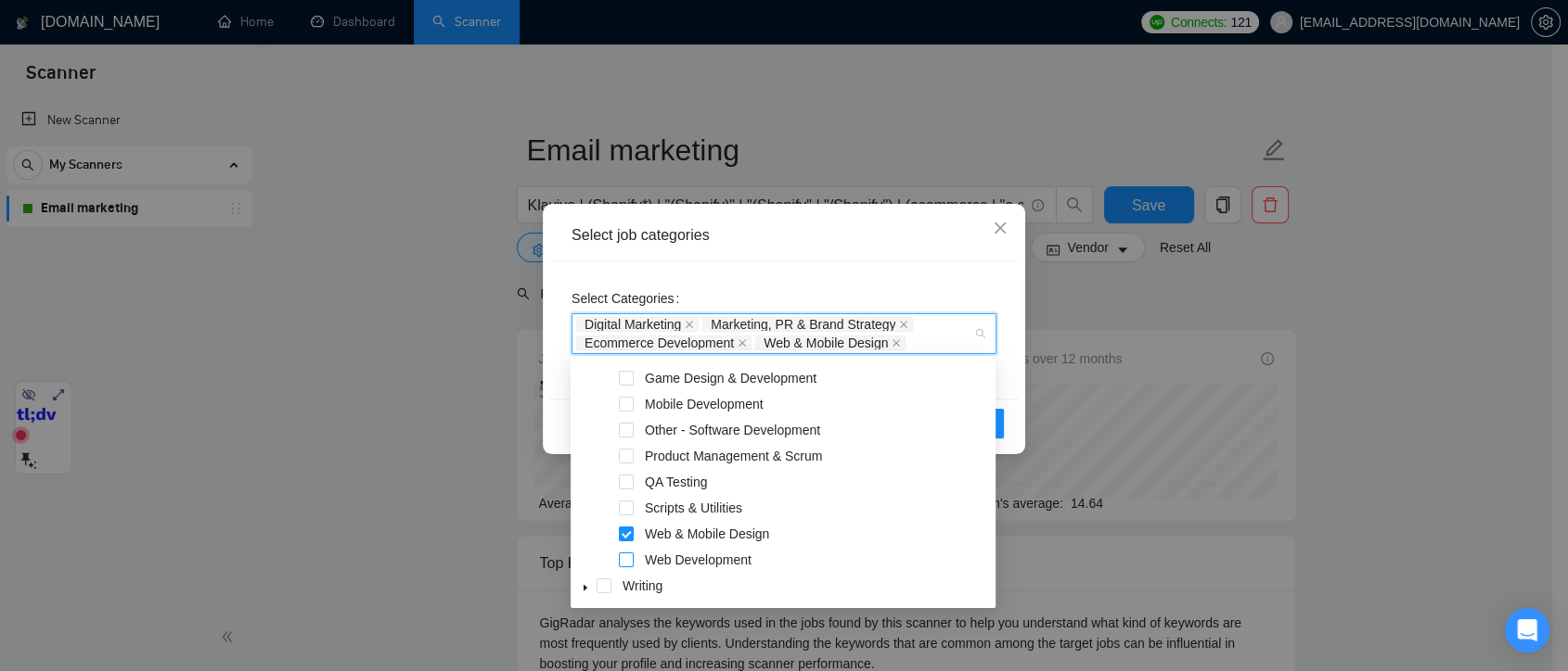
click at [630, 558] on span at bounding box center [625, 559] width 15 height 15
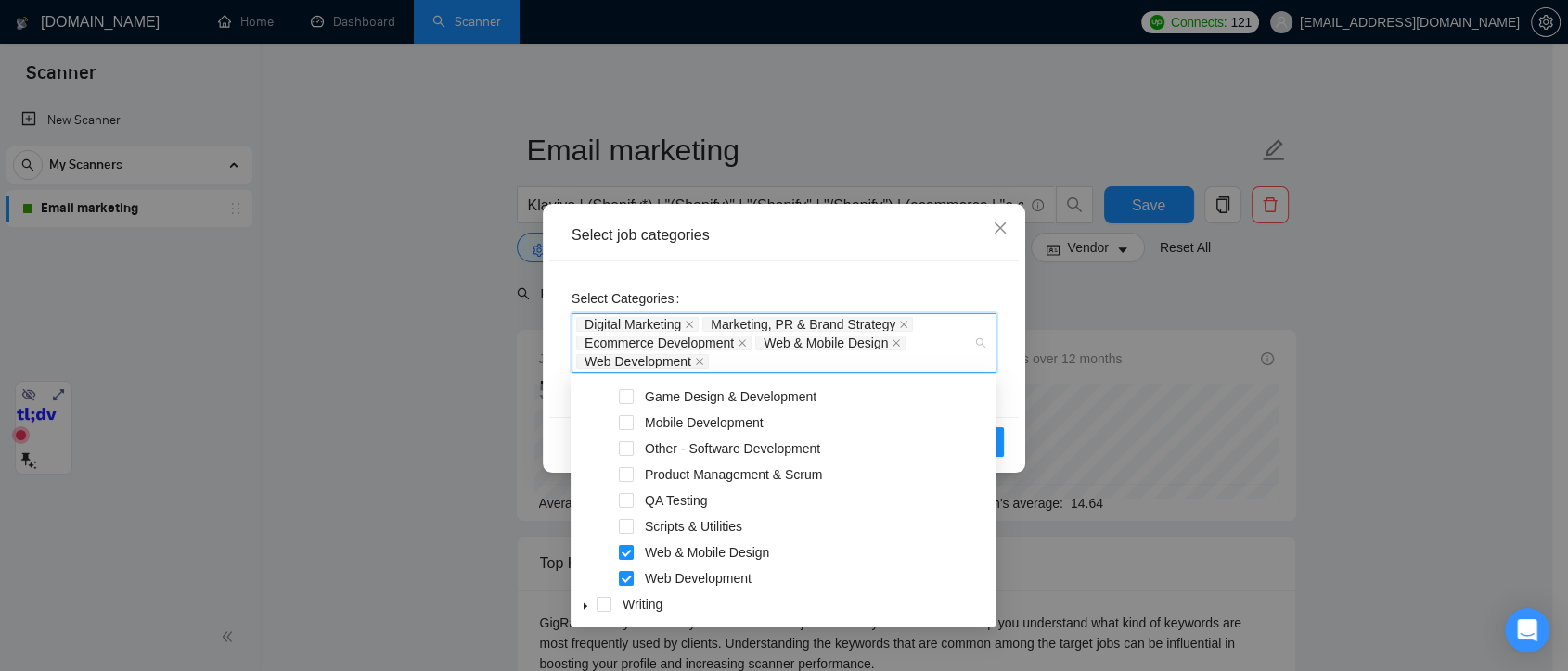
click at [1012, 388] on div "Select Categories Digital Marketing Marketing, PR & Brand Strategy Ecommerce De…" at bounding box center [784, 338] width 470 height 156
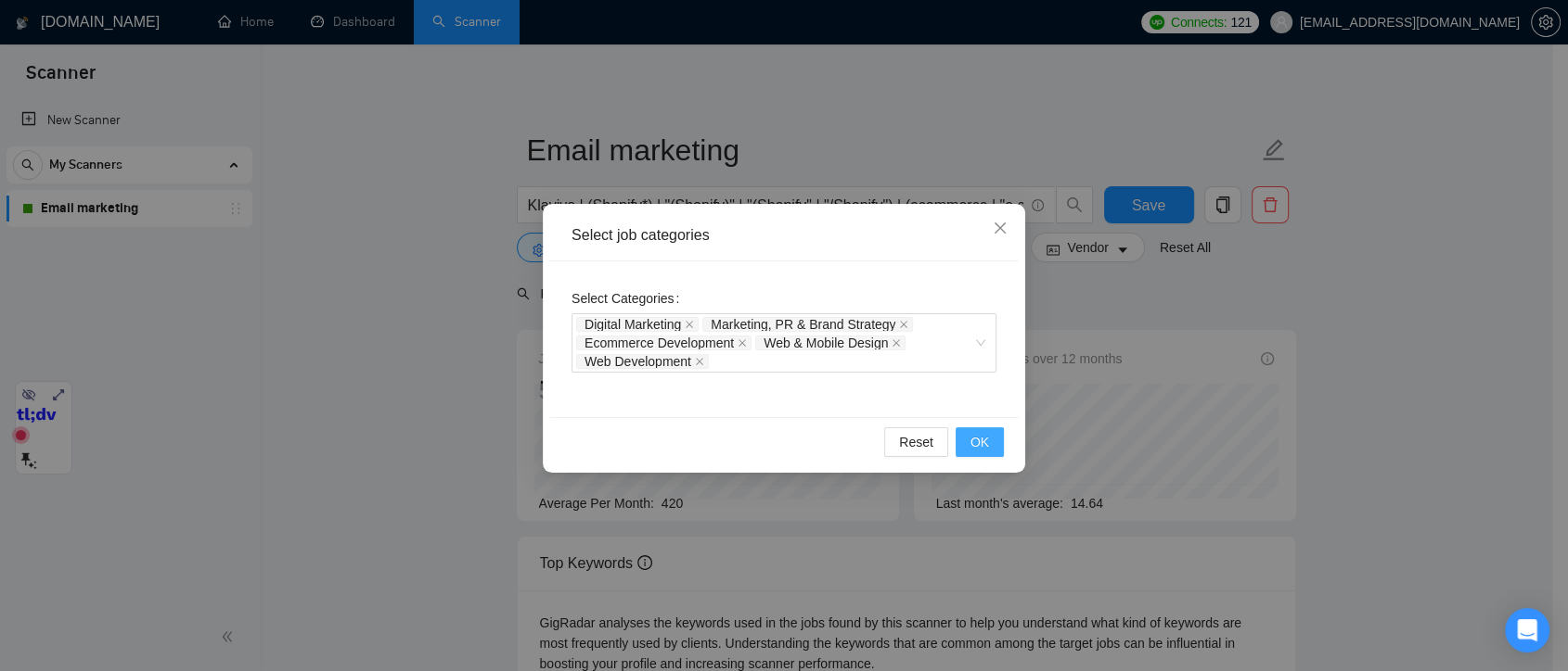
click at [998, 441] on button "OK" at bounding box center [980, 442] width 48 height 29
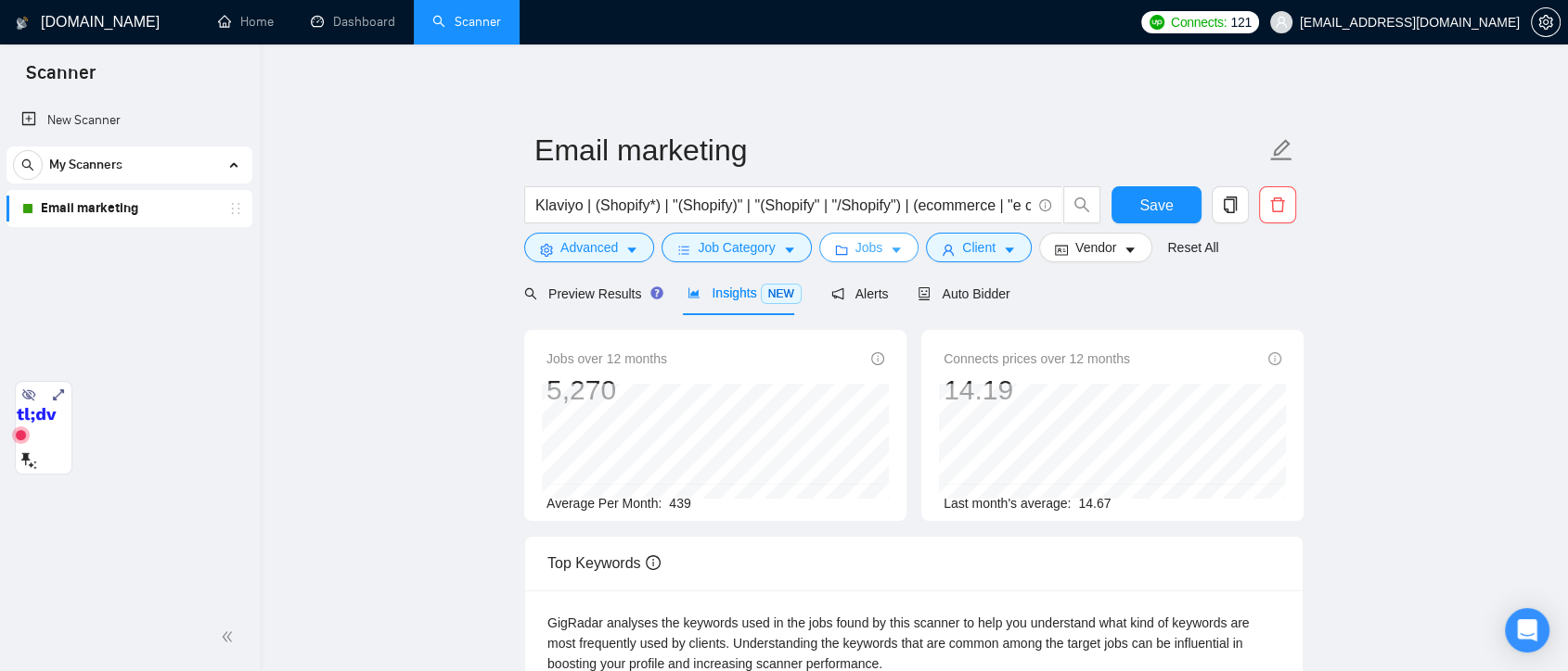
click at [868, 251] on span "Jobs" at bounding box center [869, 247] width 27 height 21
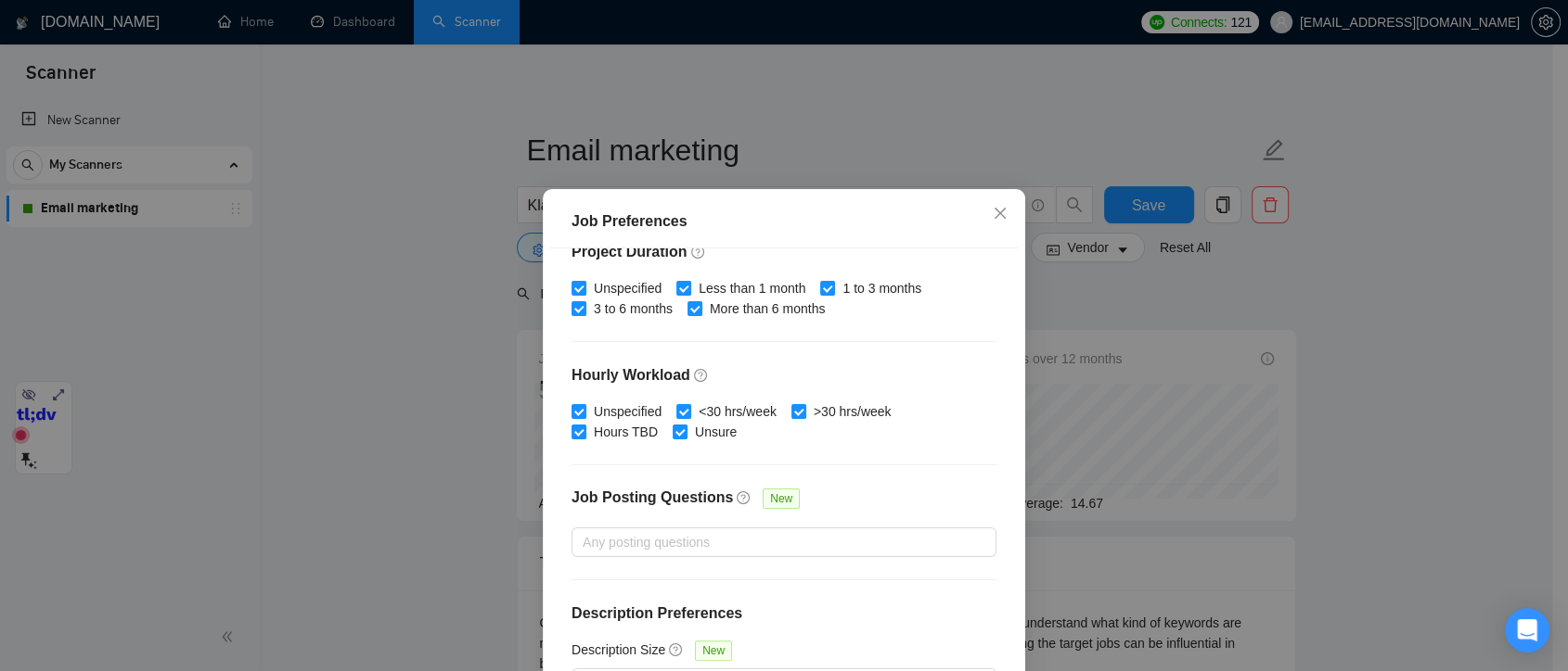
scroll to position [128, 0]
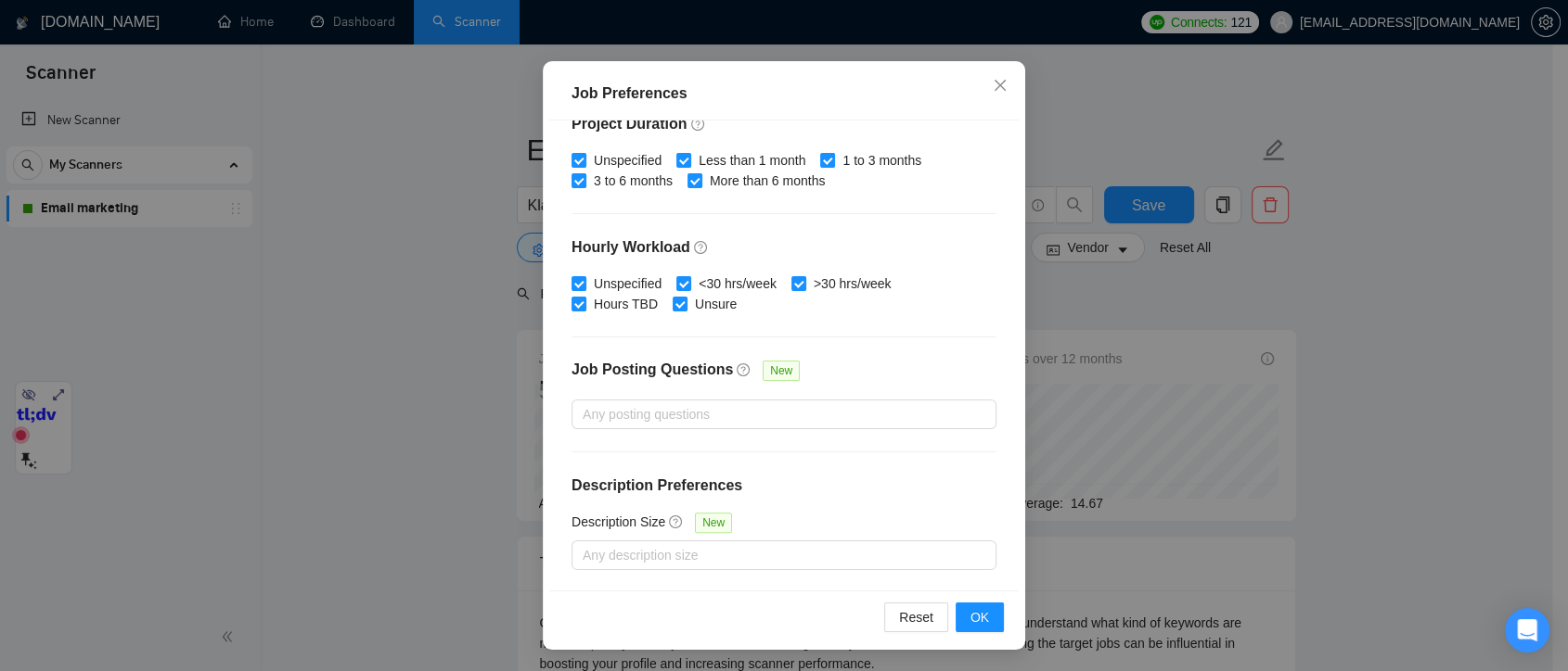
click at [1126, 337] on div "Job Preferences Budget Project Type All Fixed Price Hourly Rate Fixed Price Bud…" at bounding box center [784, 336] width 1568 height 671
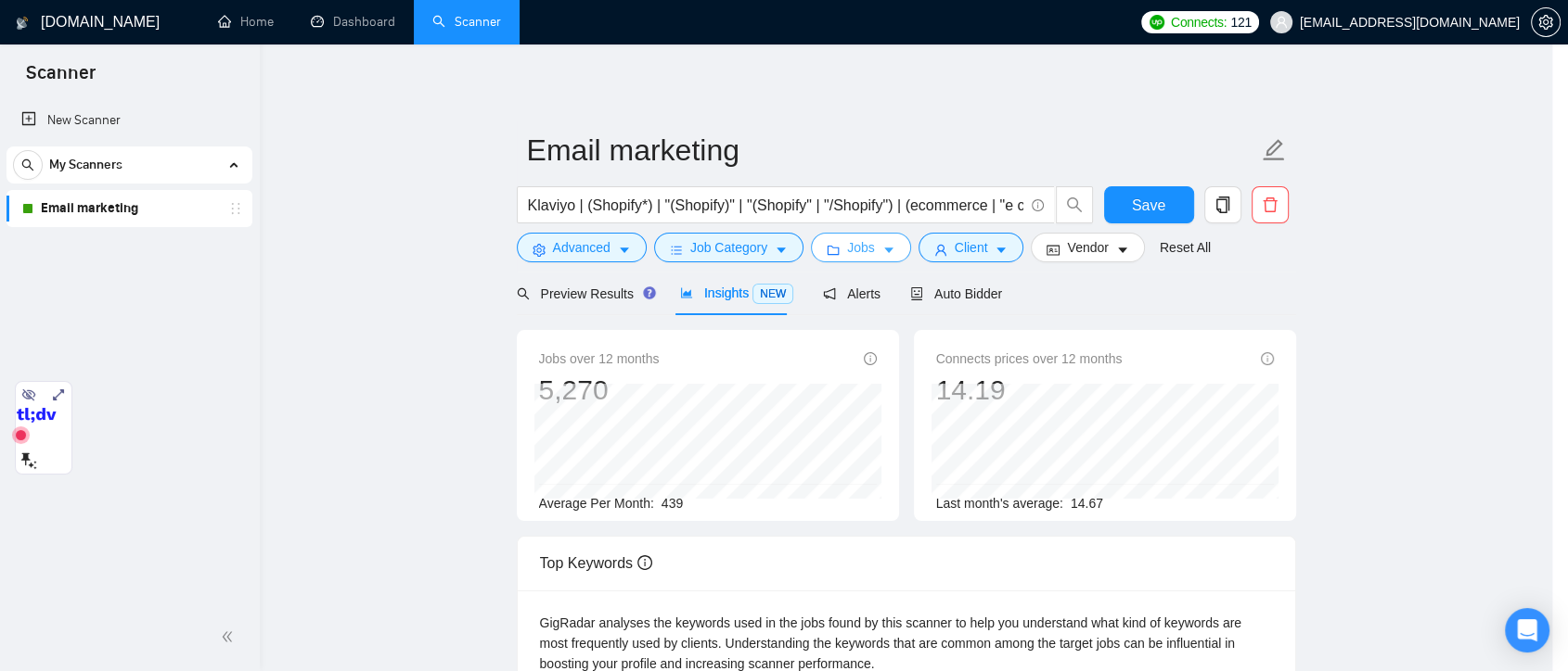
scroll to position [0, 0]
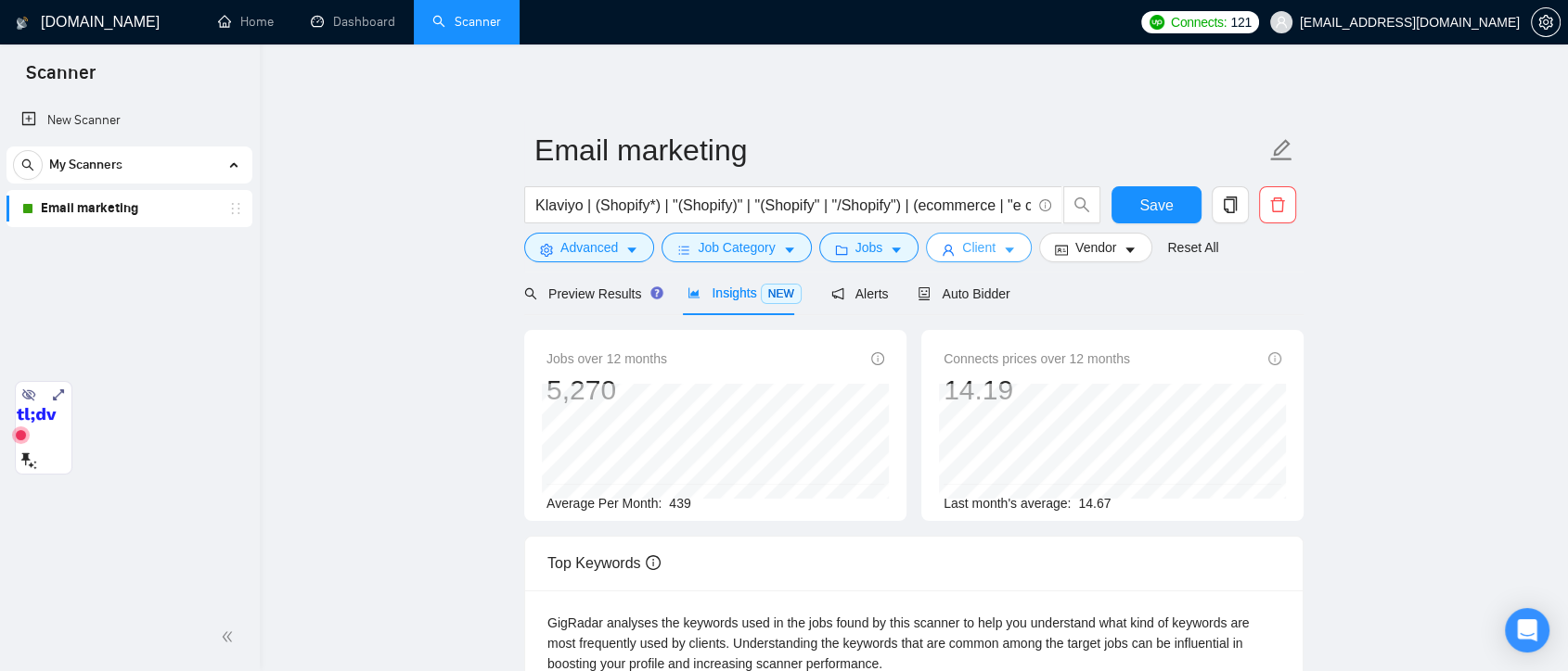
click at [981, 251] on span "Client" at bounding box center [979, 247] width 33 height 21
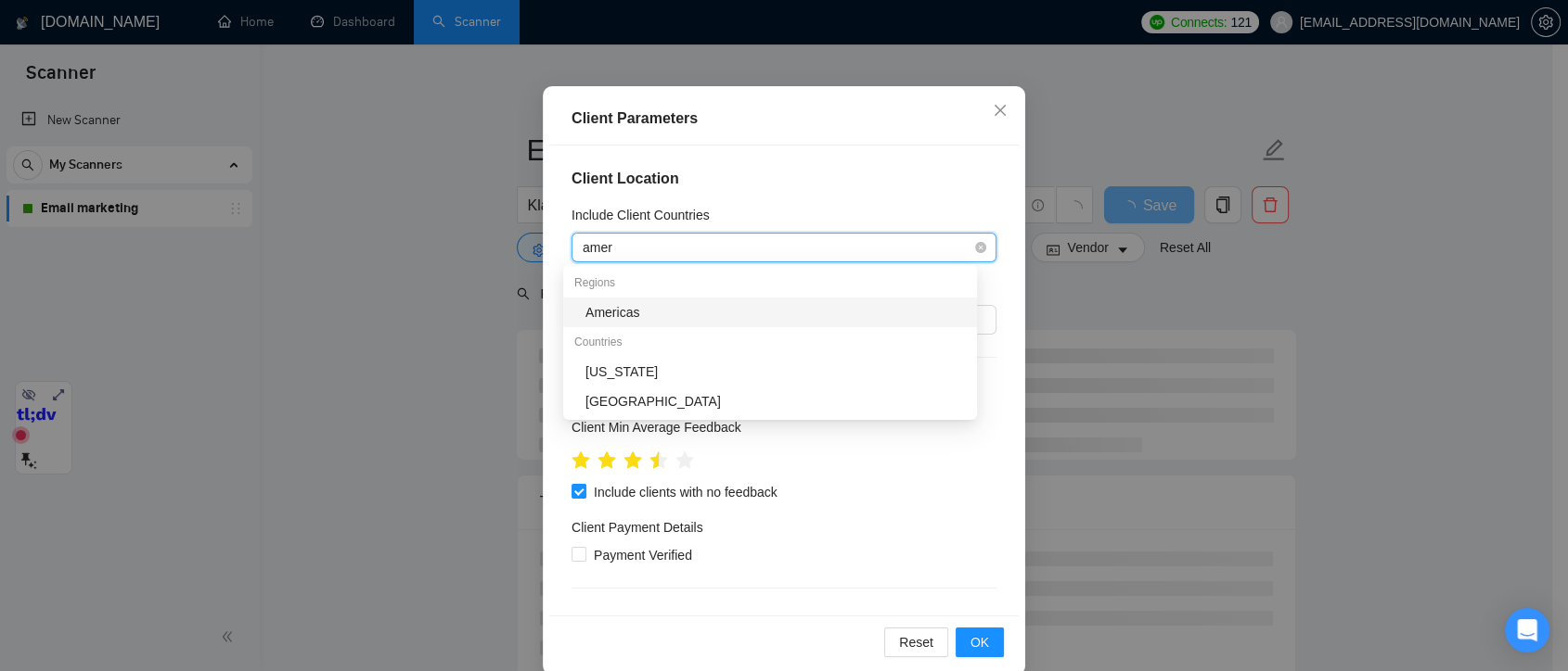
type input "ameri"
click at [674, 330] on div "Countries" at bounding box center [770, 342] width 414 height 29
click at [667, 320] on div "Americas" at bounding box center [775, 312] width 381 height 21
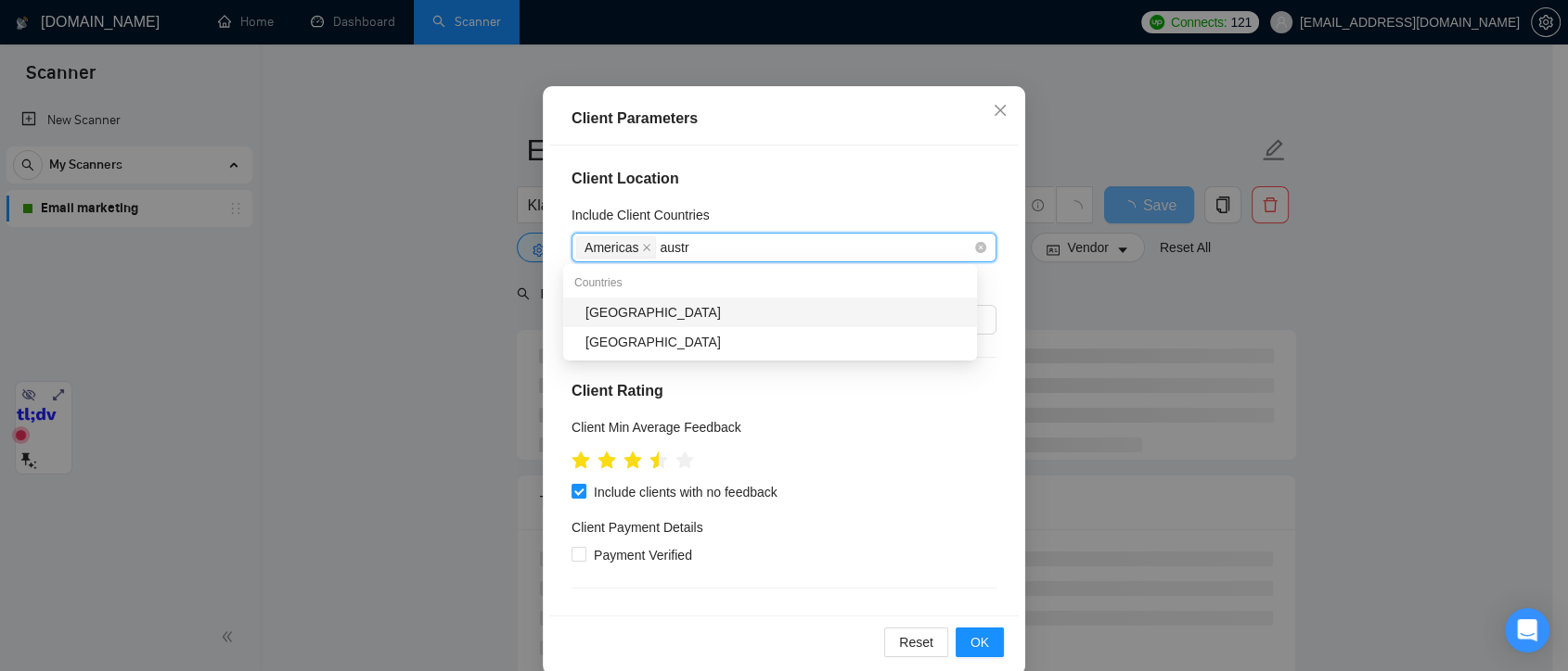
type input "austra"
click at [679, 318] on div "Australia" at bounding box center [775, 312] width 381 height 21
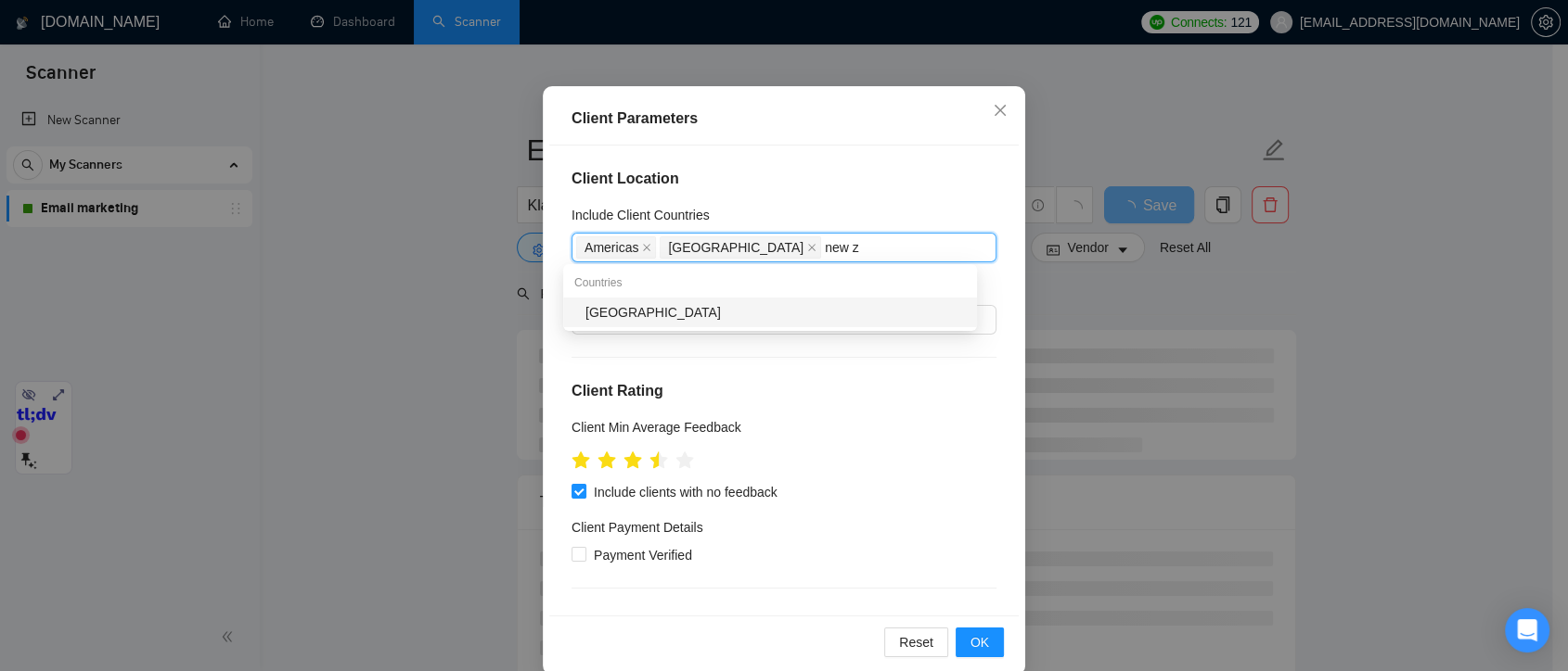
type input "new ze"
click at [701, 312] on div "New Zealand" at bounding box center [775, 312] width 381 height 21
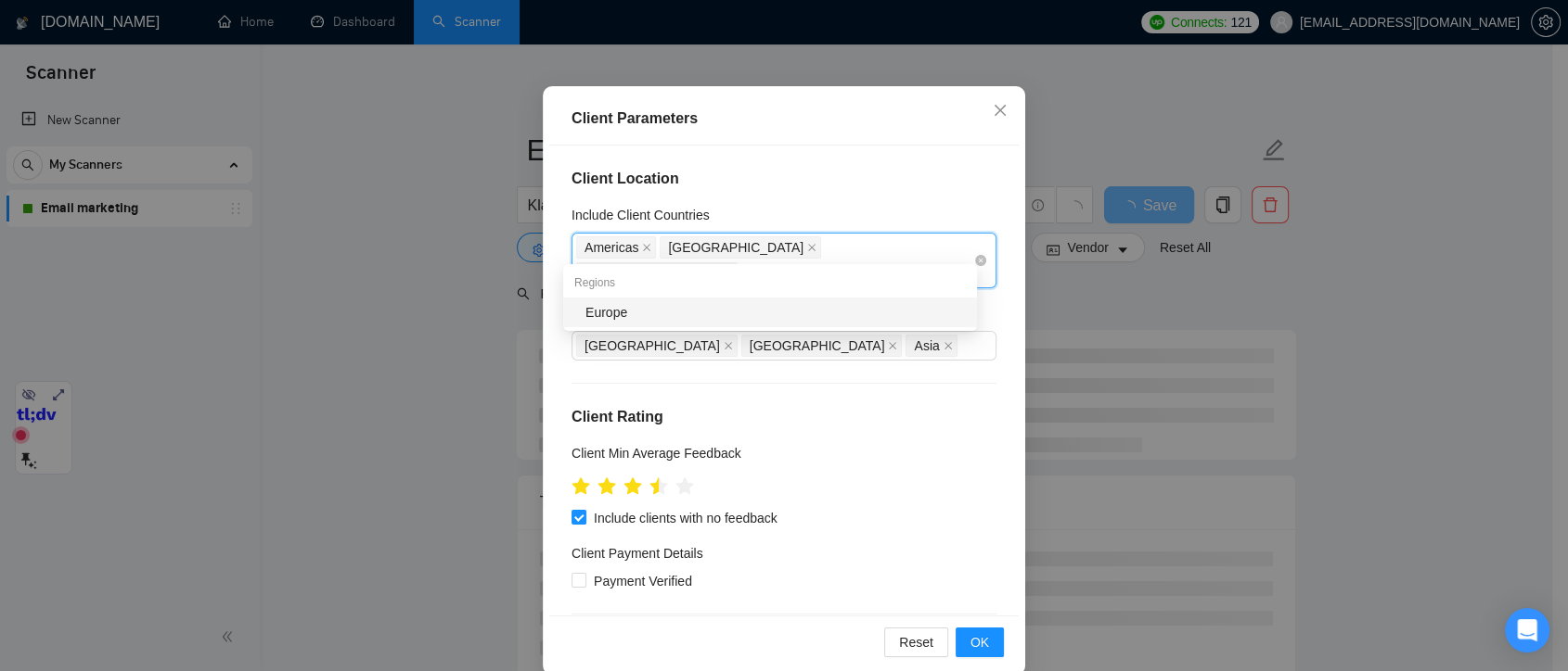
type input "europ"
click at [888, 313] on div "Europe" at bounding box center [775, 312] width 381 height 21
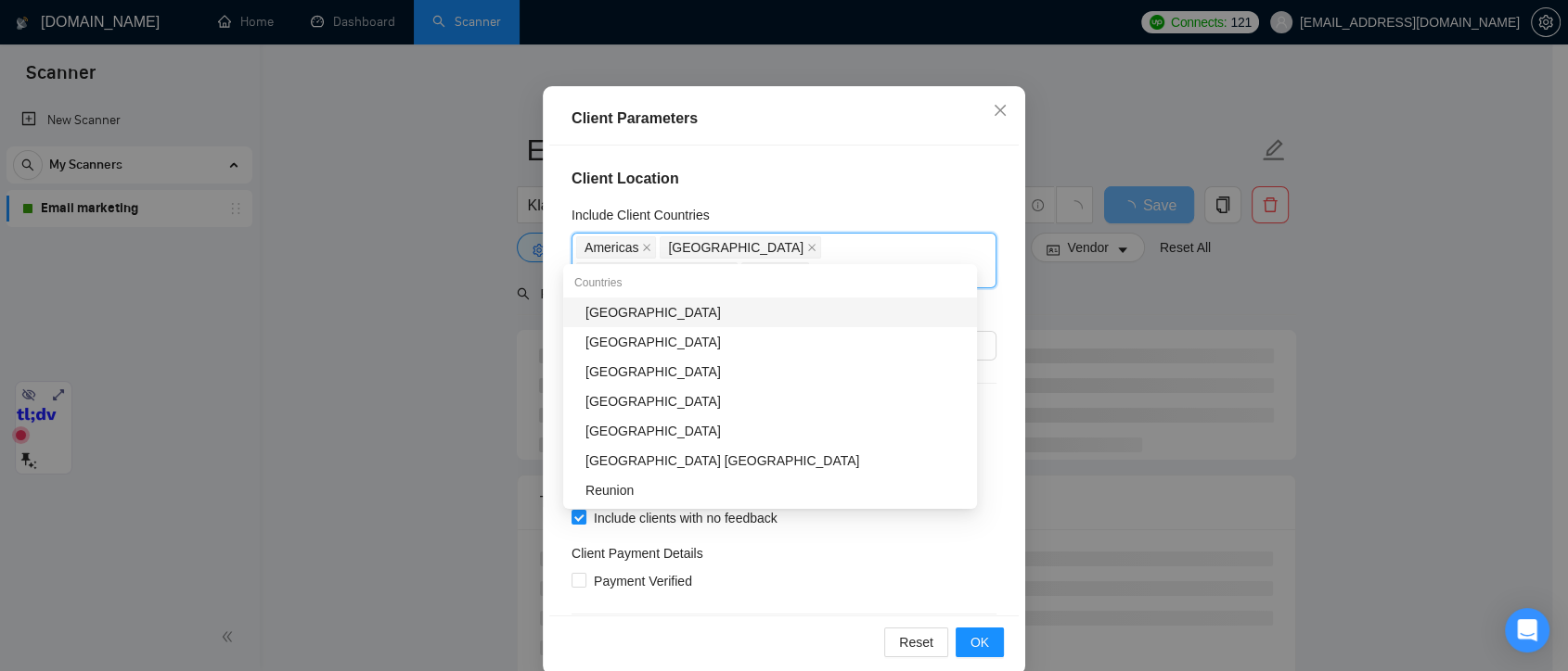
type input "unite"
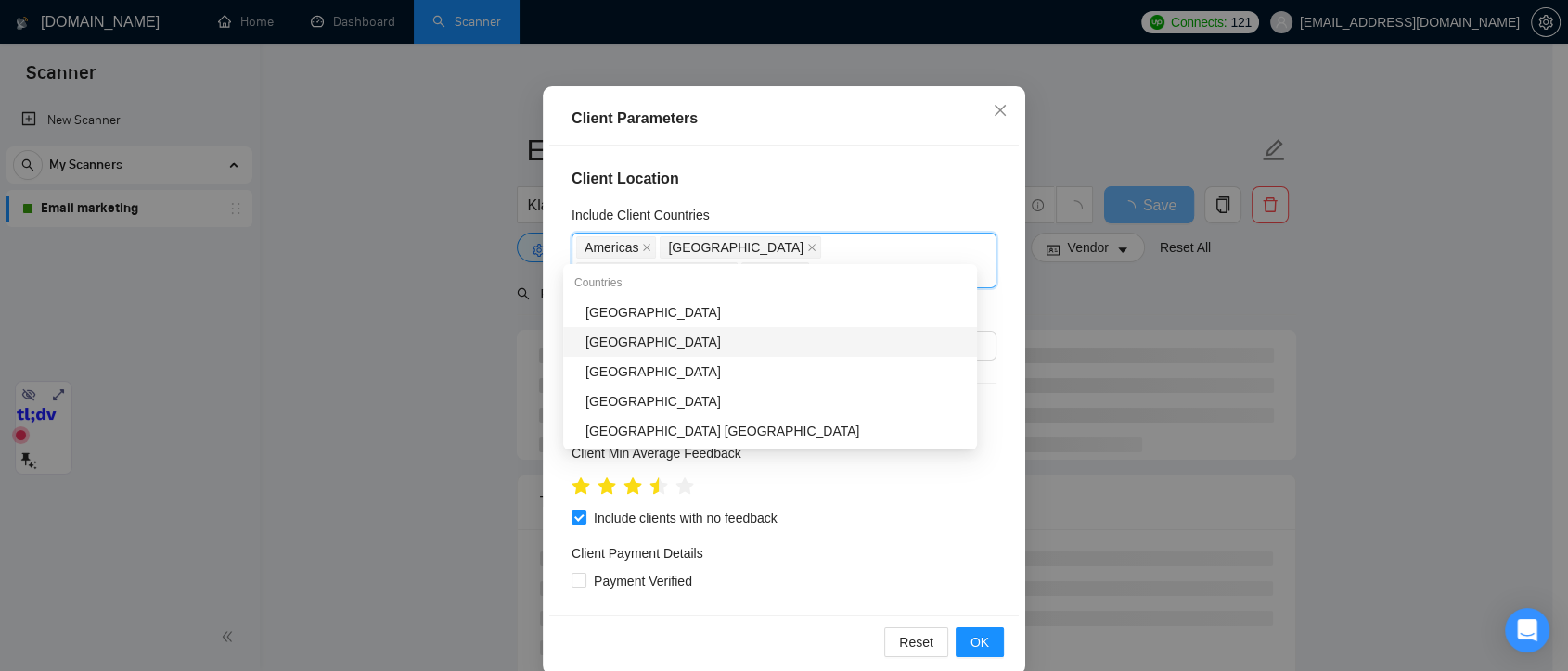
click at [847, 345] on div "United Kingdom" at bounding box center [775, 341] width 381 height 21
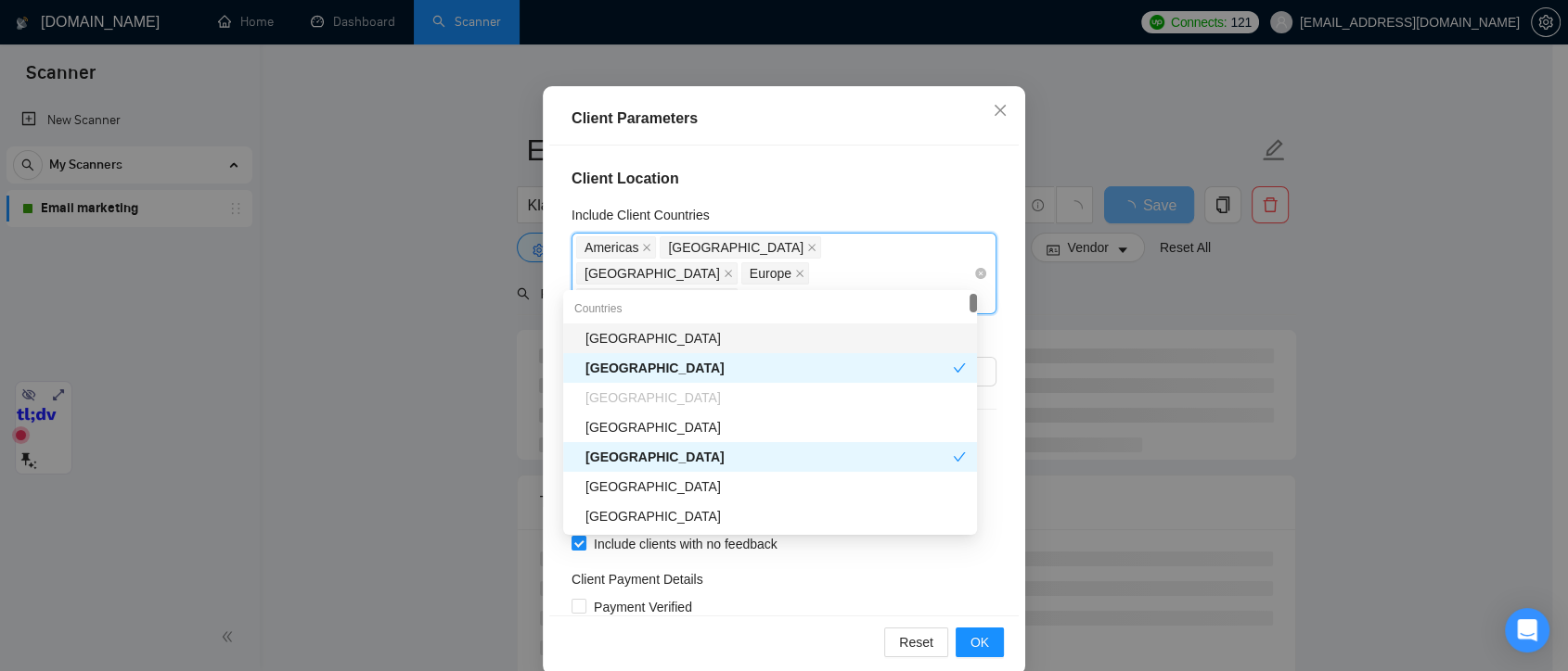
type input "unit"
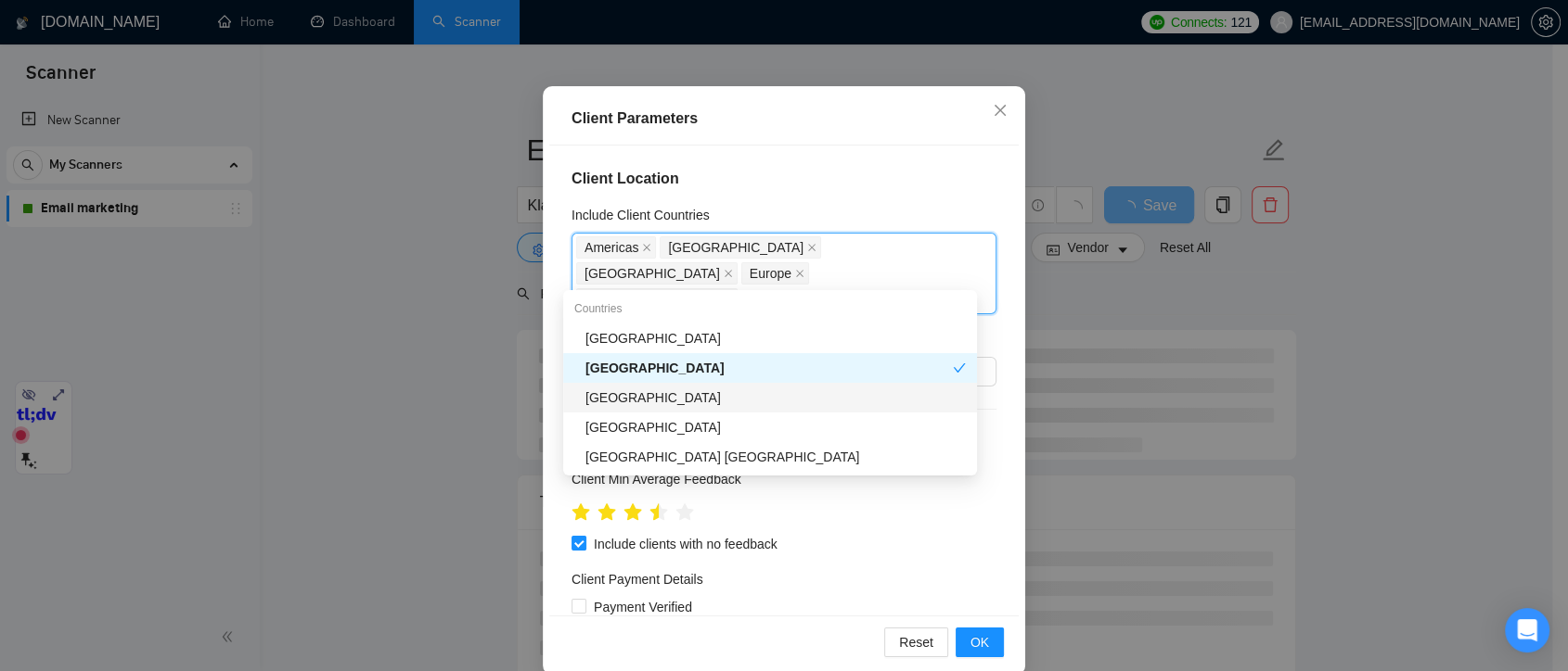
click at [754, 393] on div "United Arab Emirates" at bounding box center [775, 397] width 381 height 21
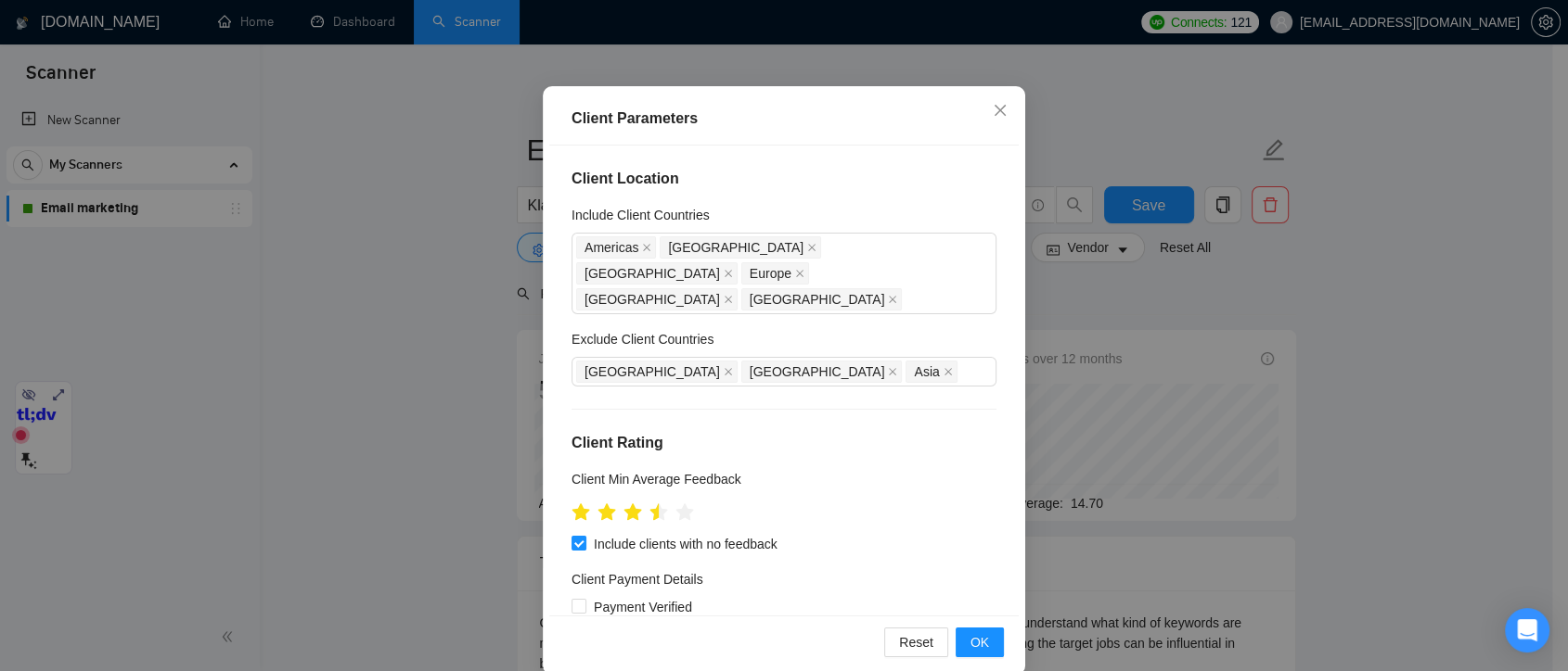
click at [990, 369] on div "Client Location Include Client Countries Americas Australia New Zealand Europe …" at bounding box center [784, 380] width 470 height 470
click at [761, 359] on div "India Africa Asia" at bounding box center [775, 372] width 397 height 26
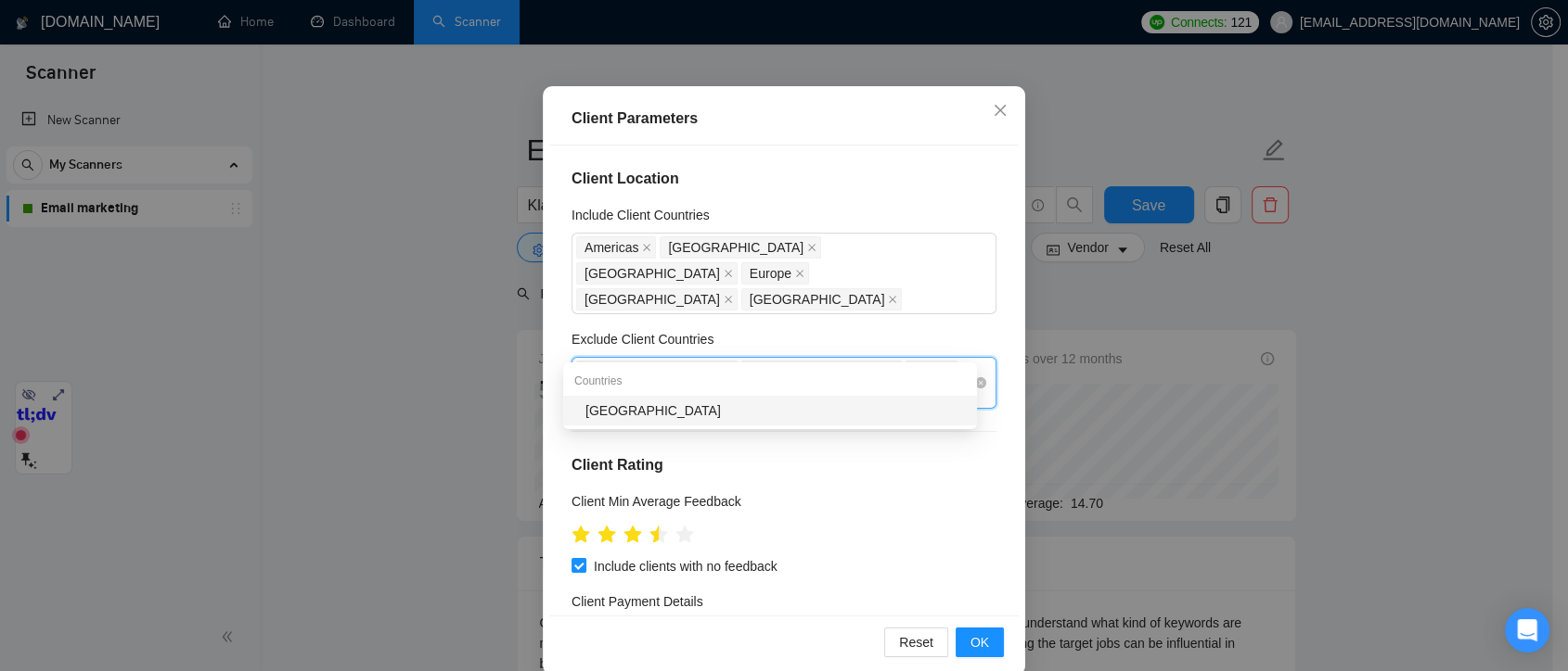
type input "pakis"
click at [774, 411] on div "Pakistan" at bounding box center [775, 411] width 381 height 21
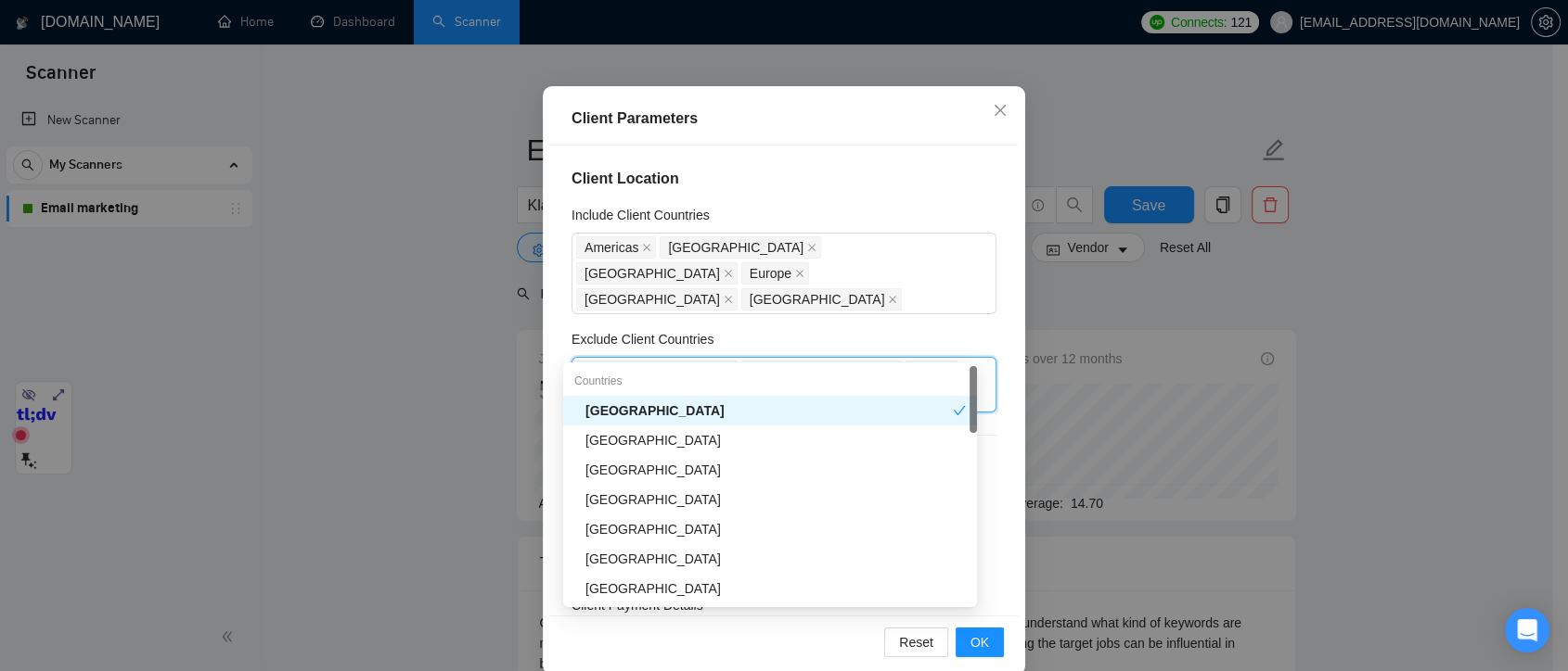
type input "p"
type input "i"
type input "pale"
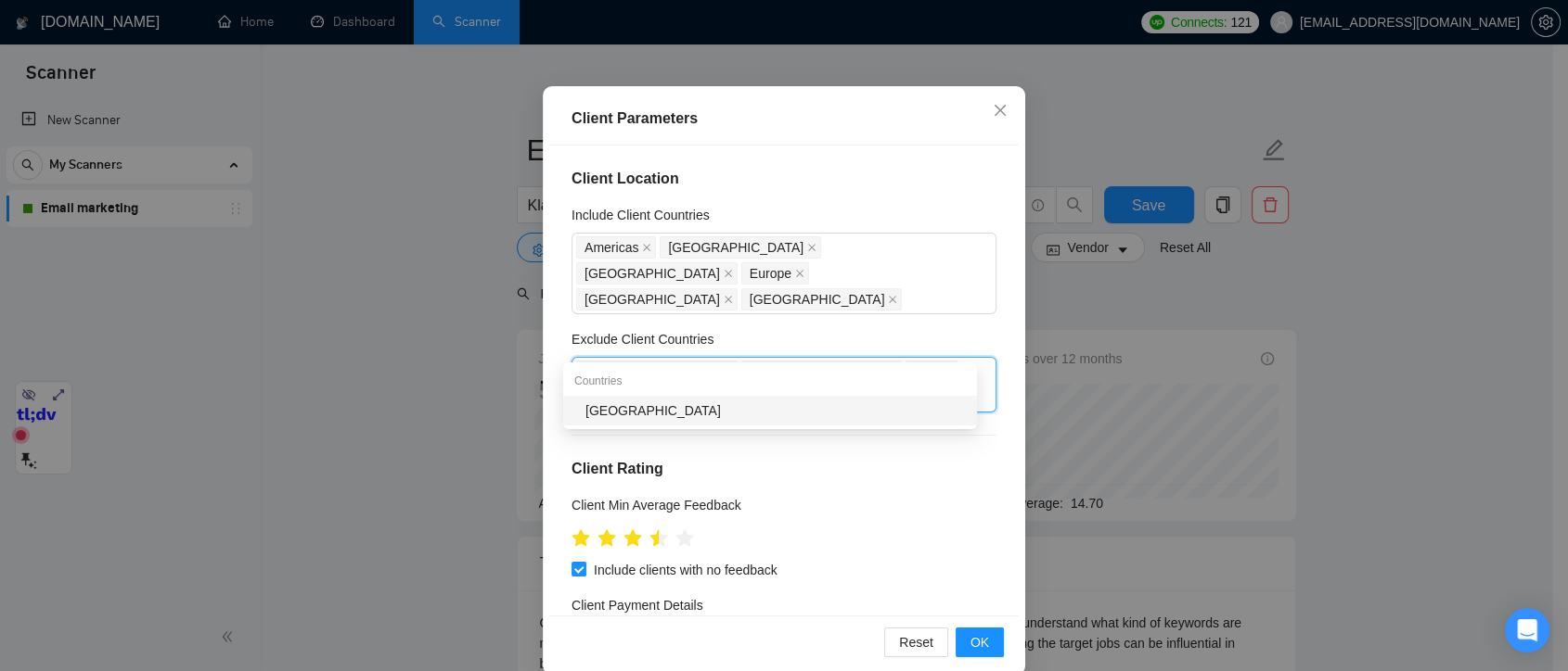
click at [741, 406] on div "Palestinian Territories" at bounding box center [775, 411] width 381 height 21
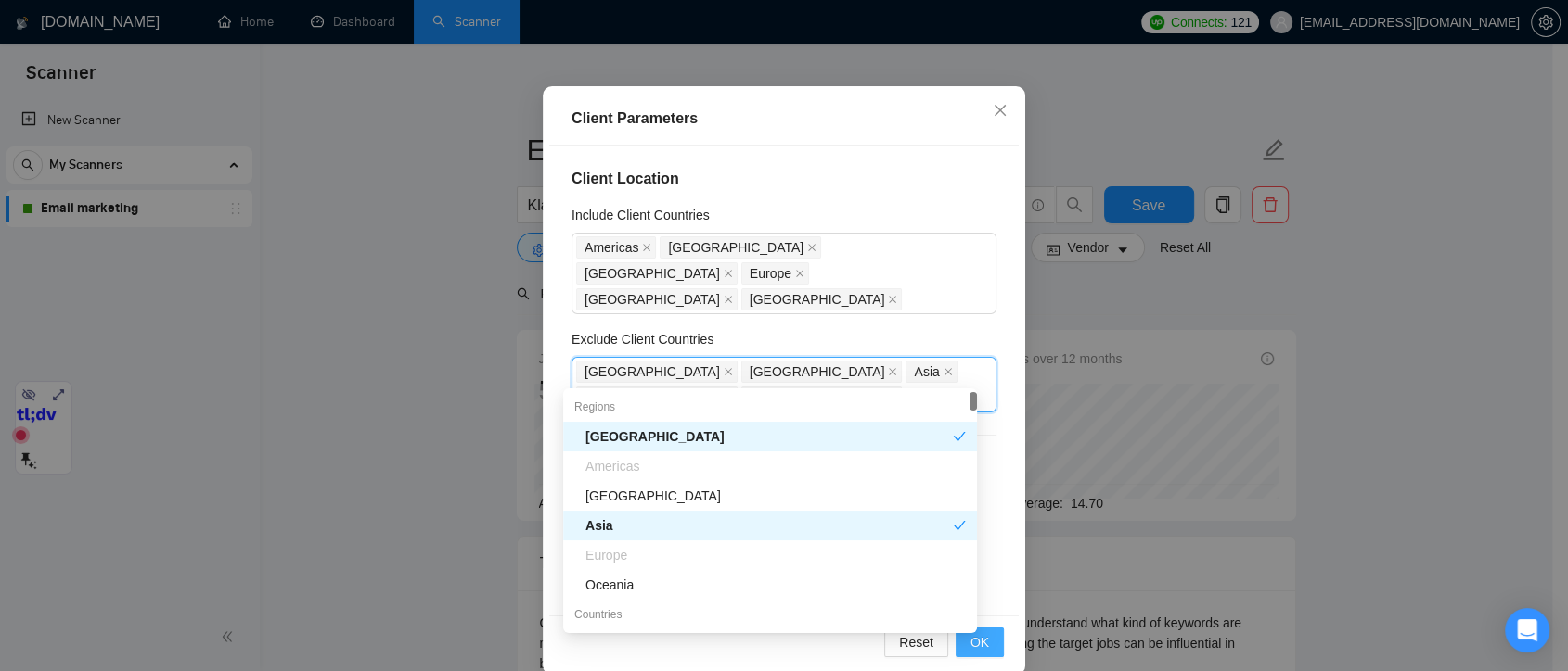
click at [978, 643] on span "OK" at bounding box center [980, 643] width 19 height 21
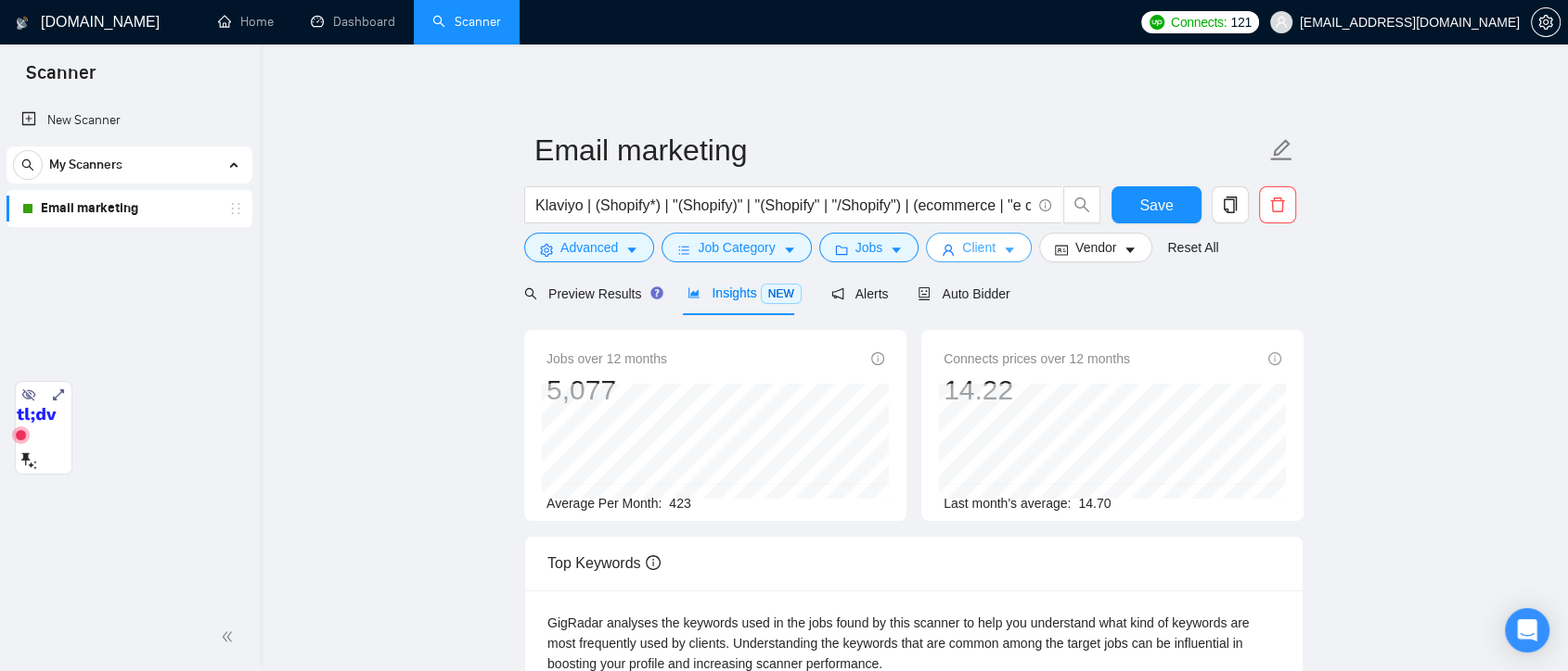
click at [967, 256] on span "Client" at bounding box center [979, 247] width 33 height 21
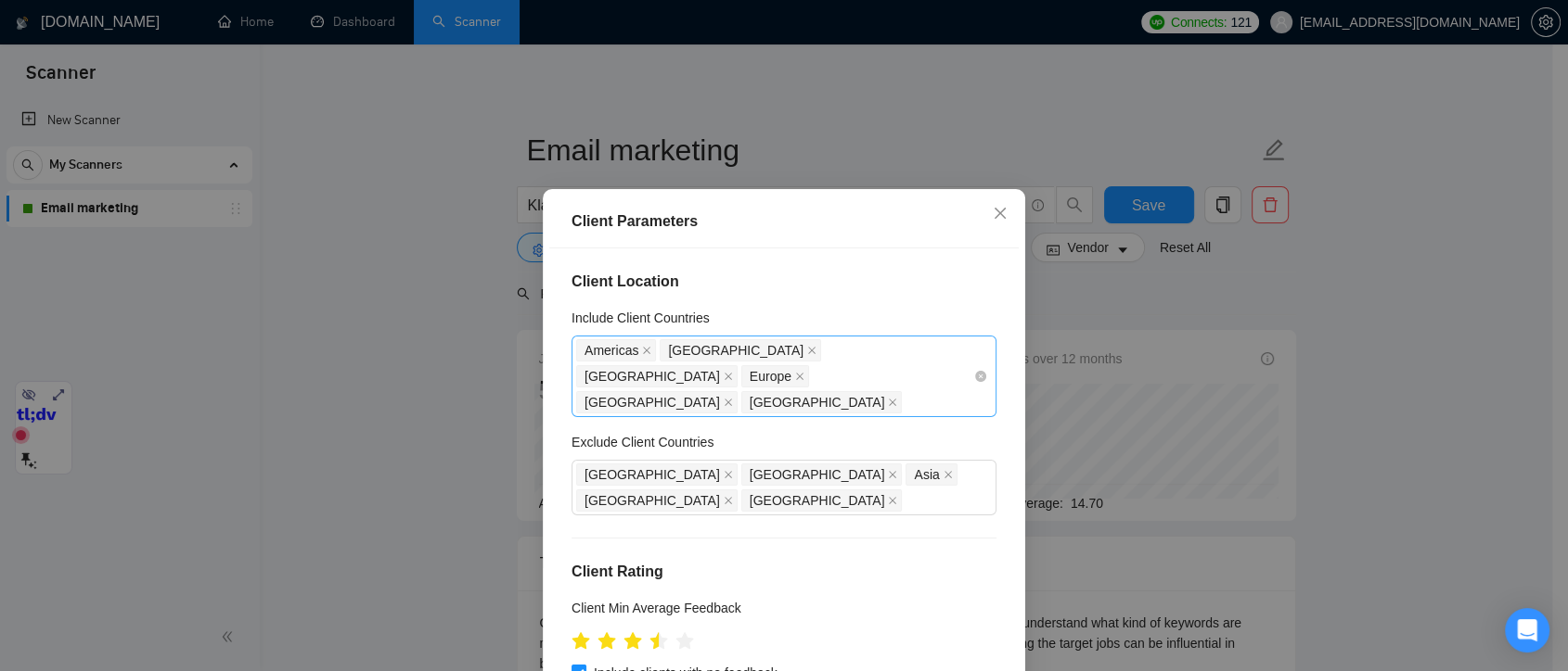
click at [887, 376] on div "Americas Australia New Zealand Europe United Kingdom United Arab Emirates" at bounding box center [775, 377] width 397 height 78
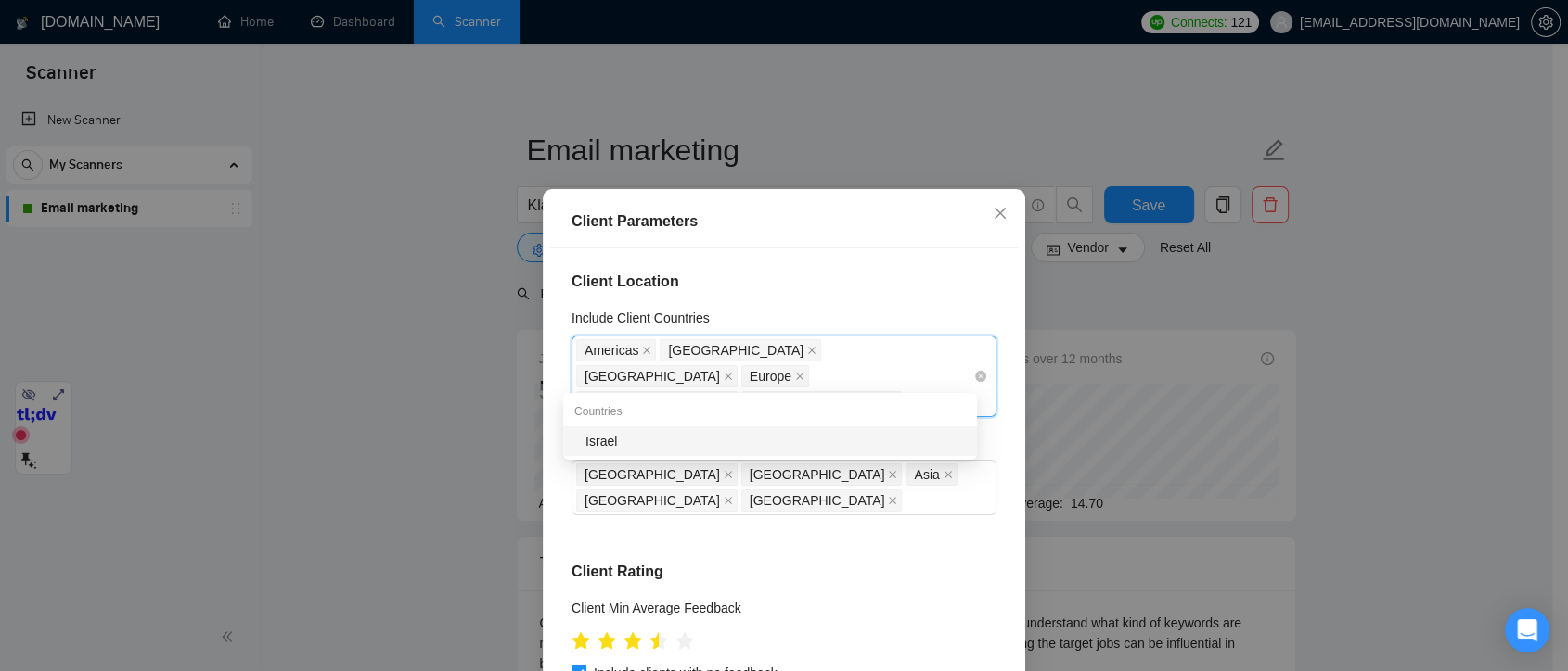
type input "israe"
click at [664, 441] on div "Israel" at bounding box center [775, 441] width 381 height 21
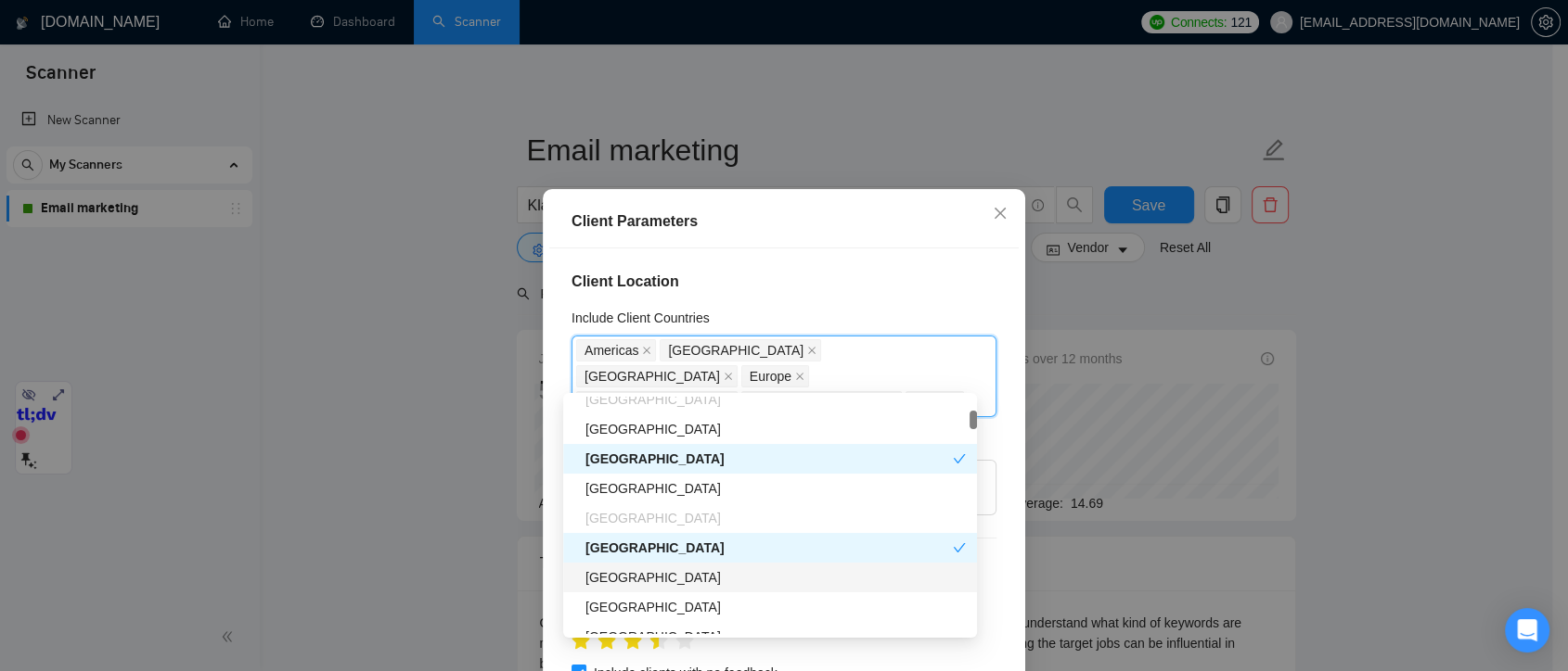
scroll to position [412, 0]
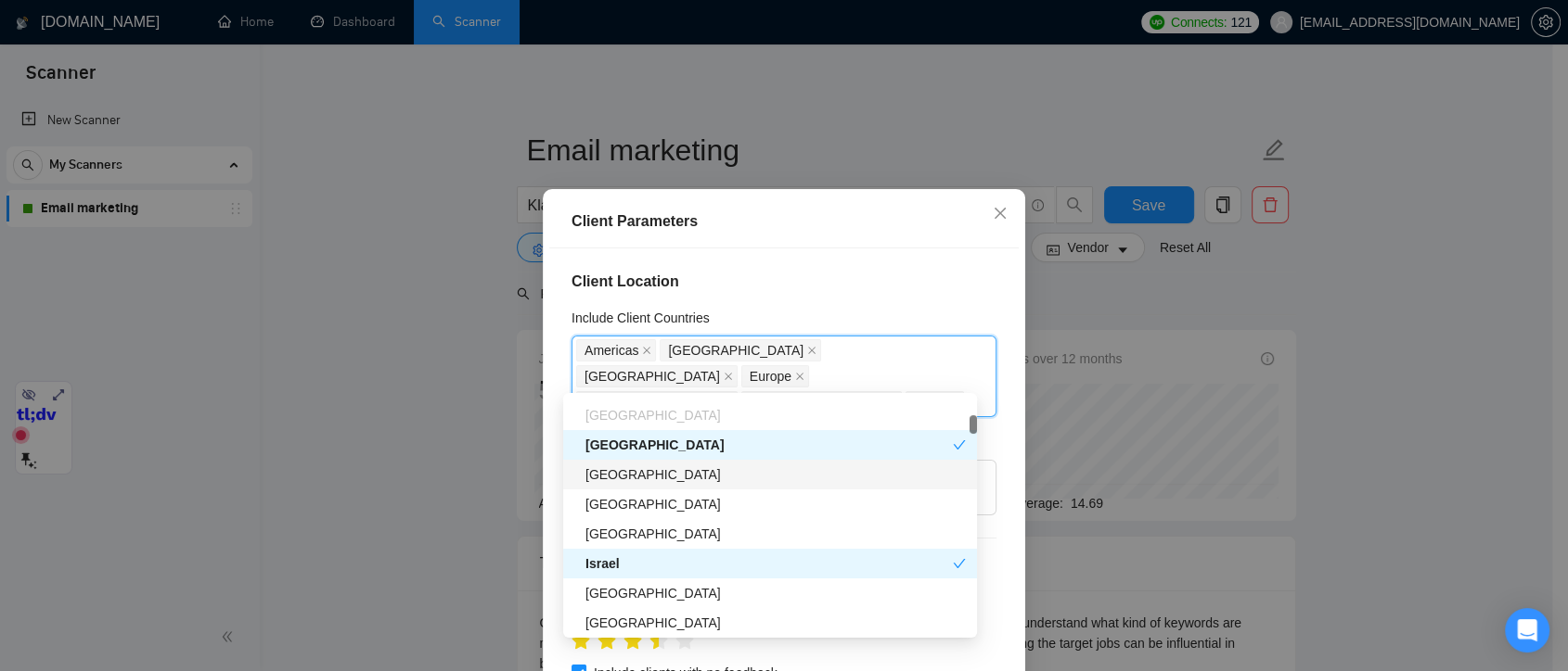
click at [710, 476] on div "Singapore" at bounding box center [775, 474] width 381 height 21
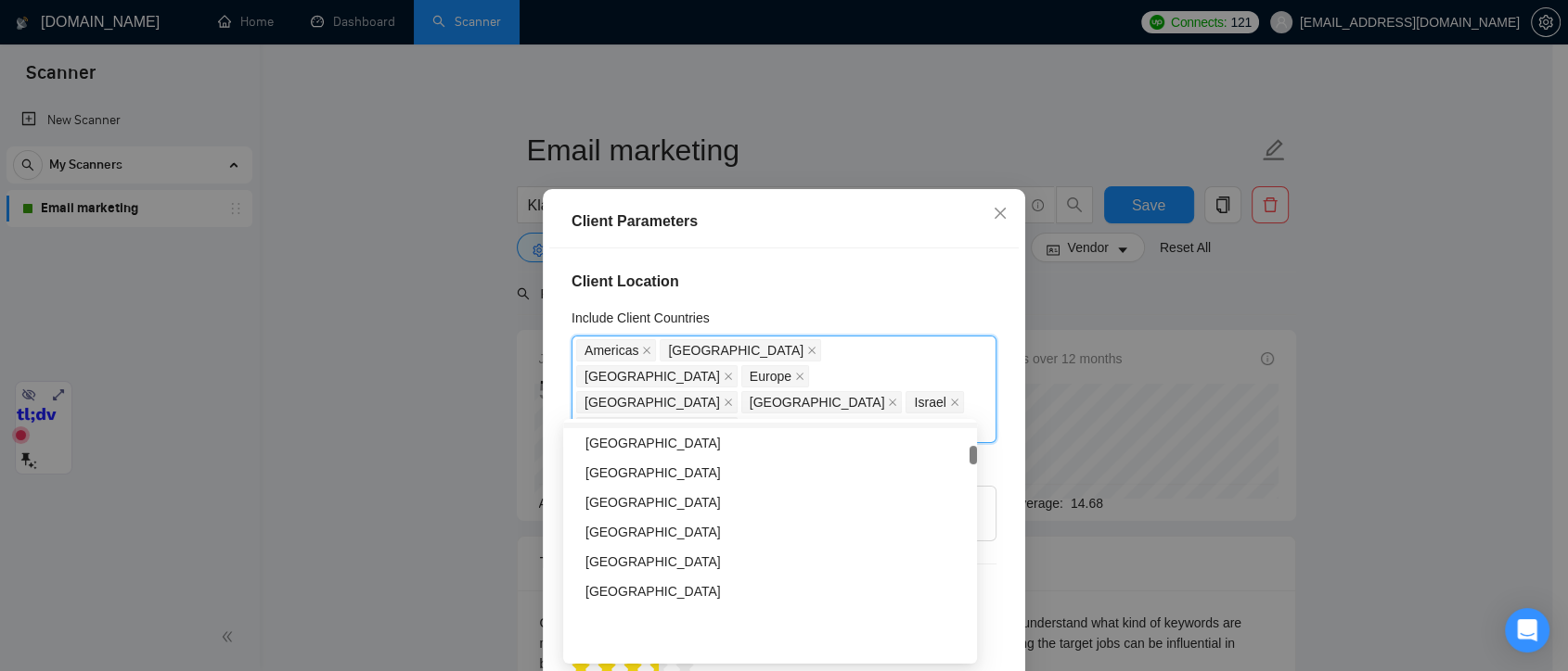
scroll to position [514, 0]
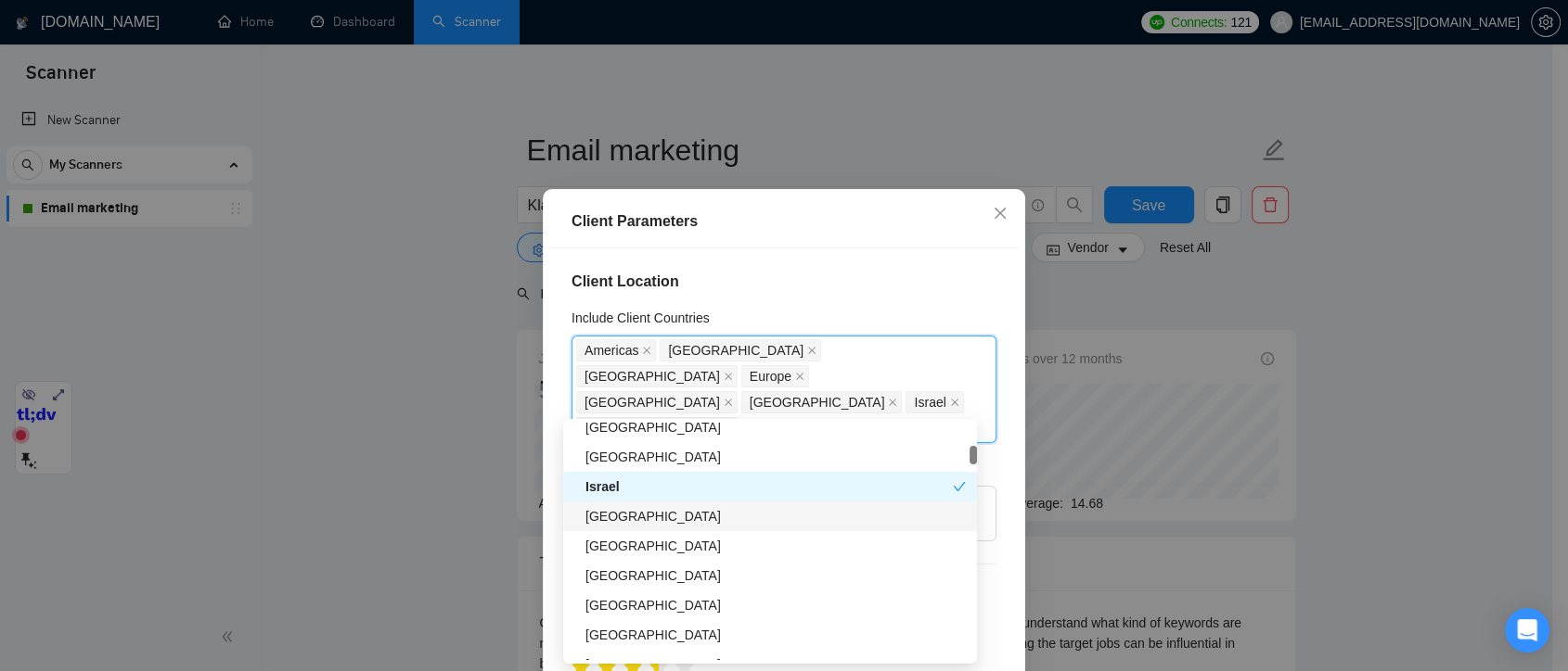
click at [678, 508] on div "Saudi Arabia" at bounding box center [775, 516] width 381 height 21
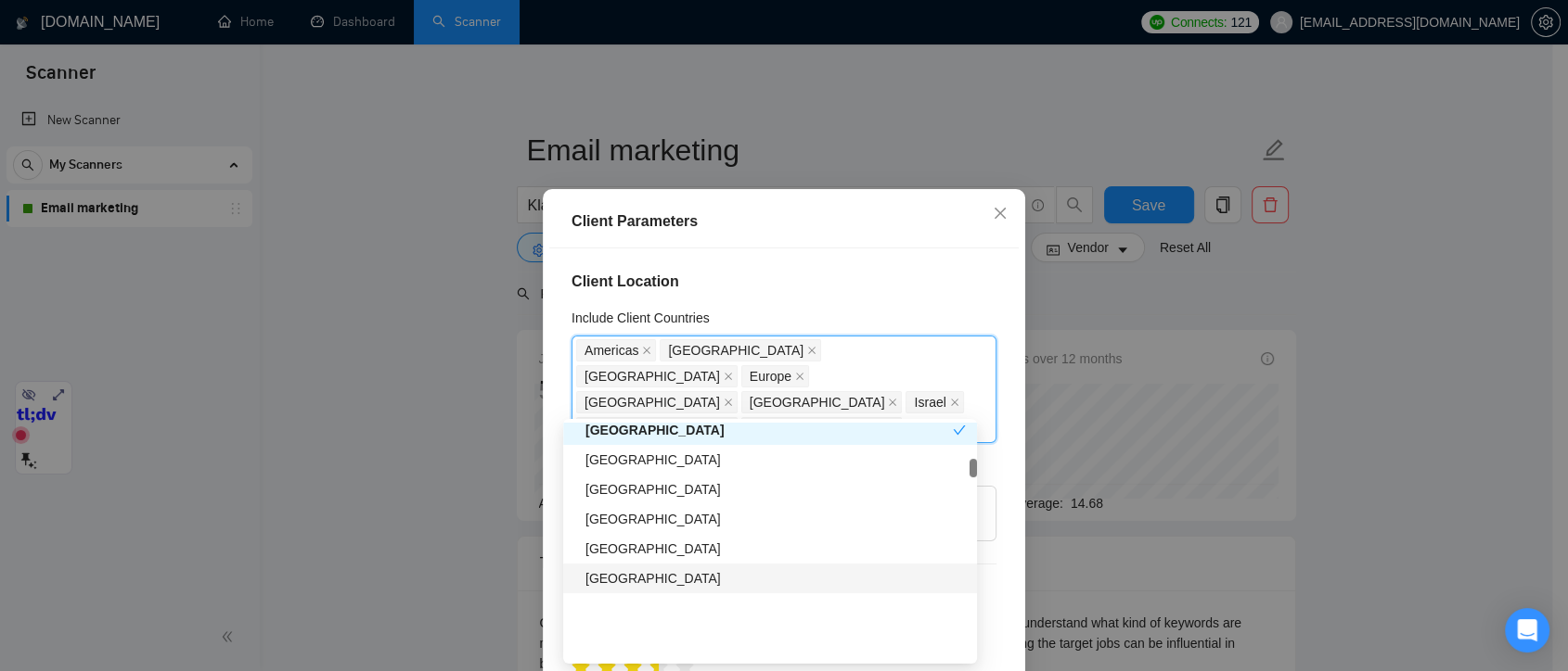
scroll to position [824, 0]
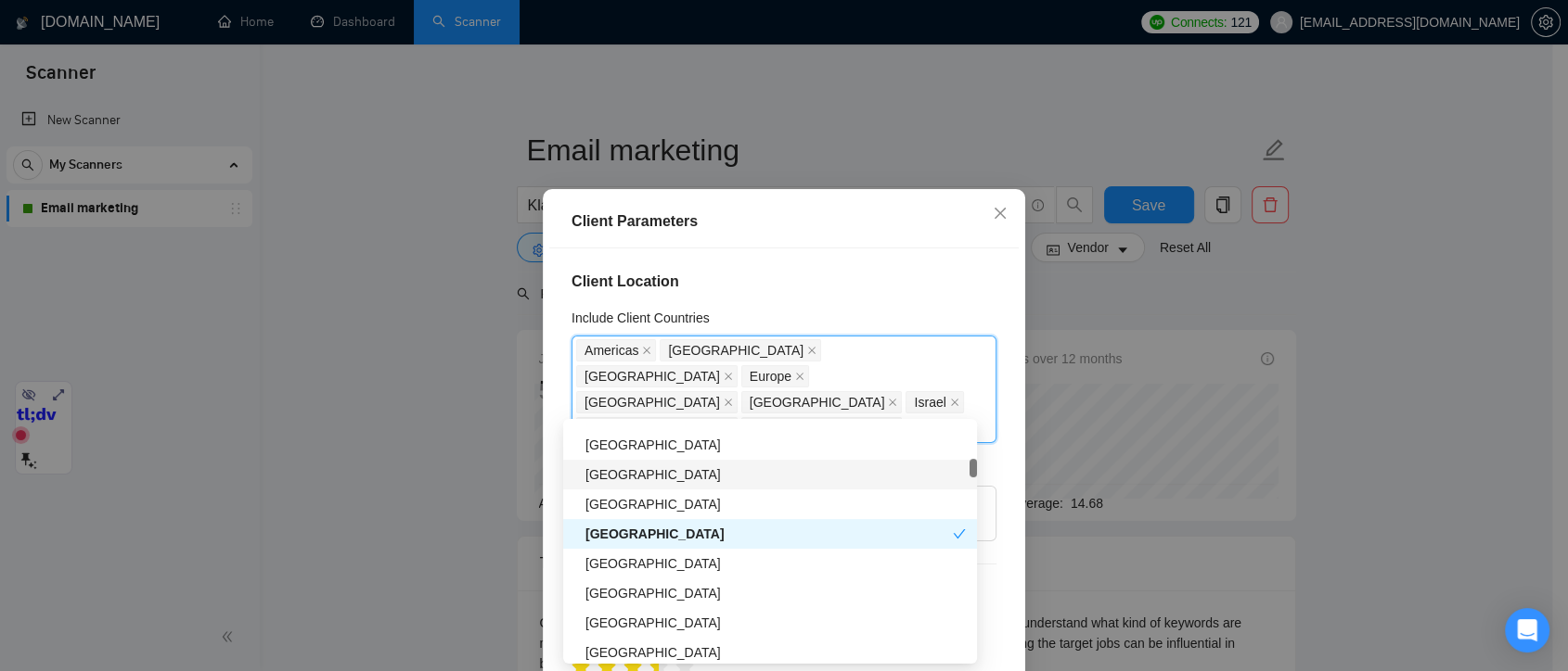
click at [649, 476] on div "Ireland" at bounding box center [775, 474] width 381 height 21
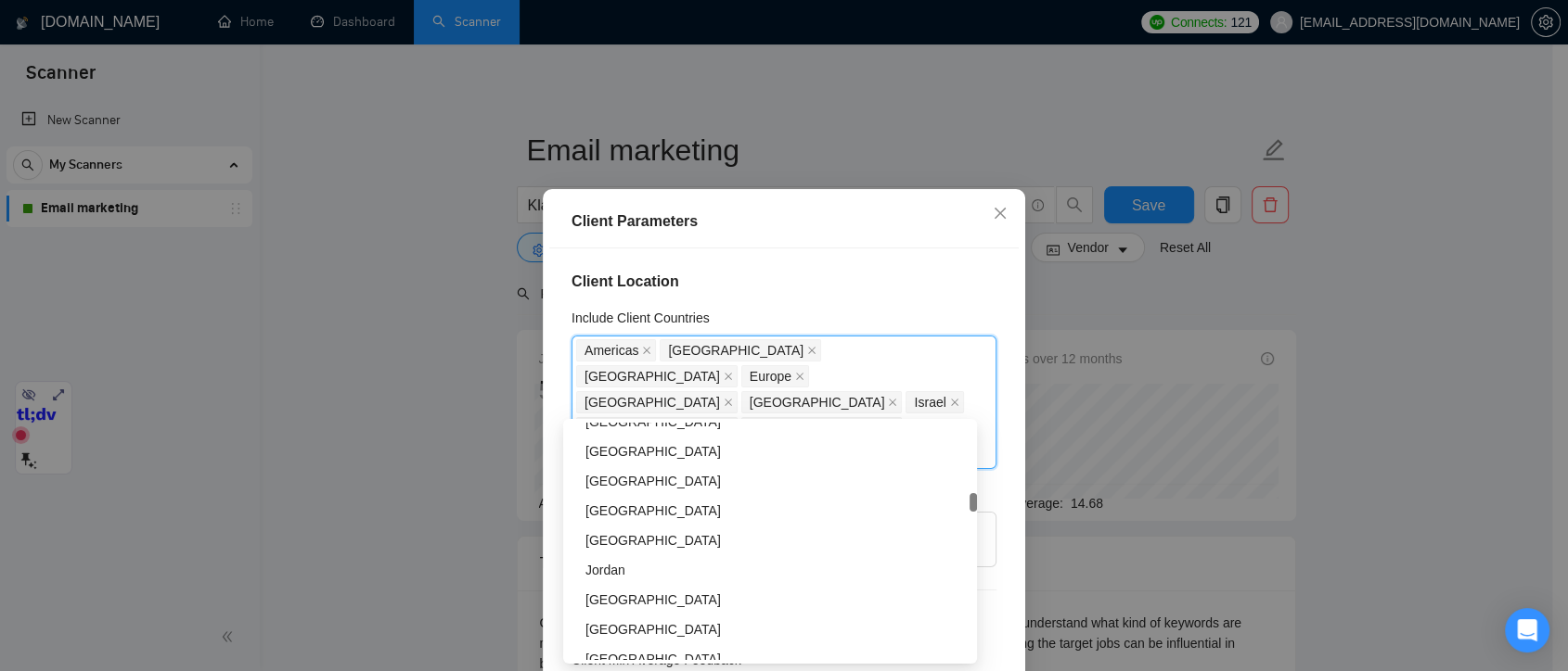
scroll to position [1545, 0]
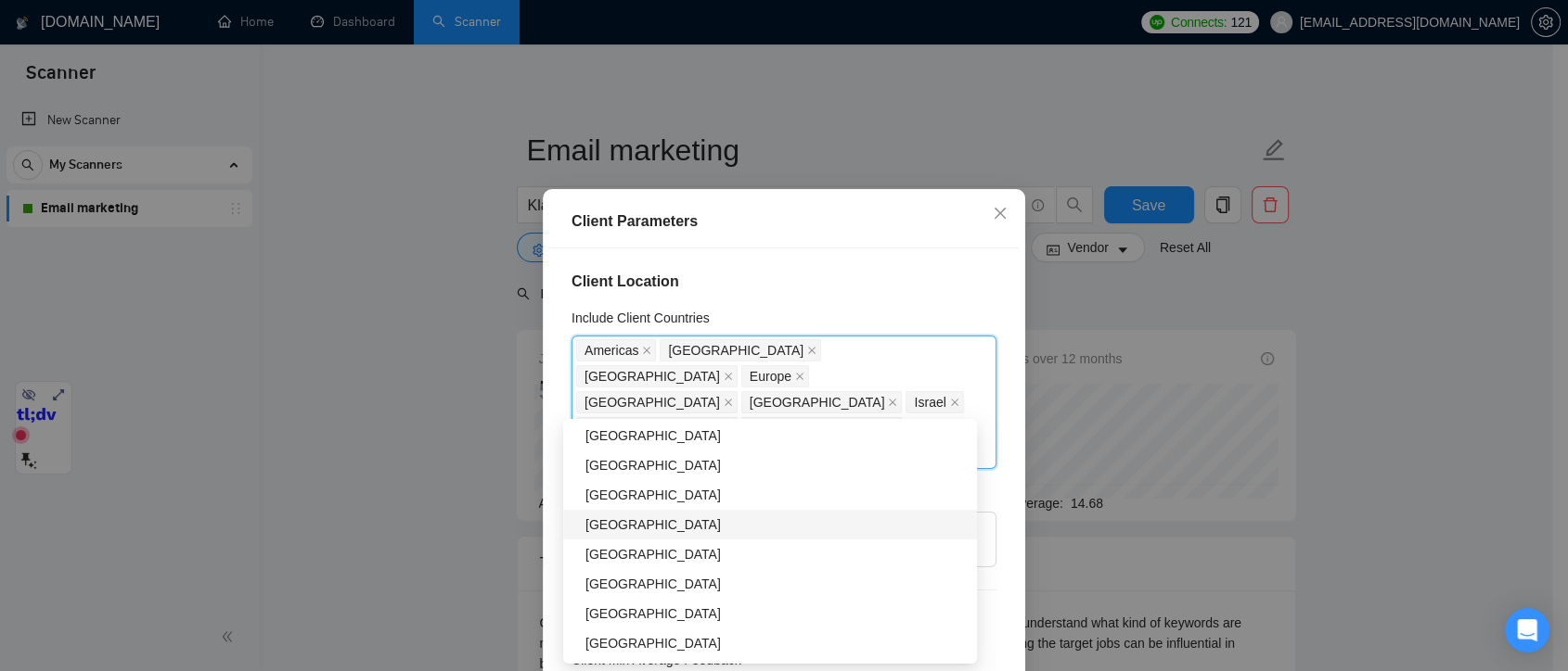
drag, startPoint x: 668, startPoint y: 512, endPoint x: 735, endPoint y: 512, distance: 67.0
click at [668, 512] on div "Cyprus" at bounding box center [770, 524] width 414 height 29
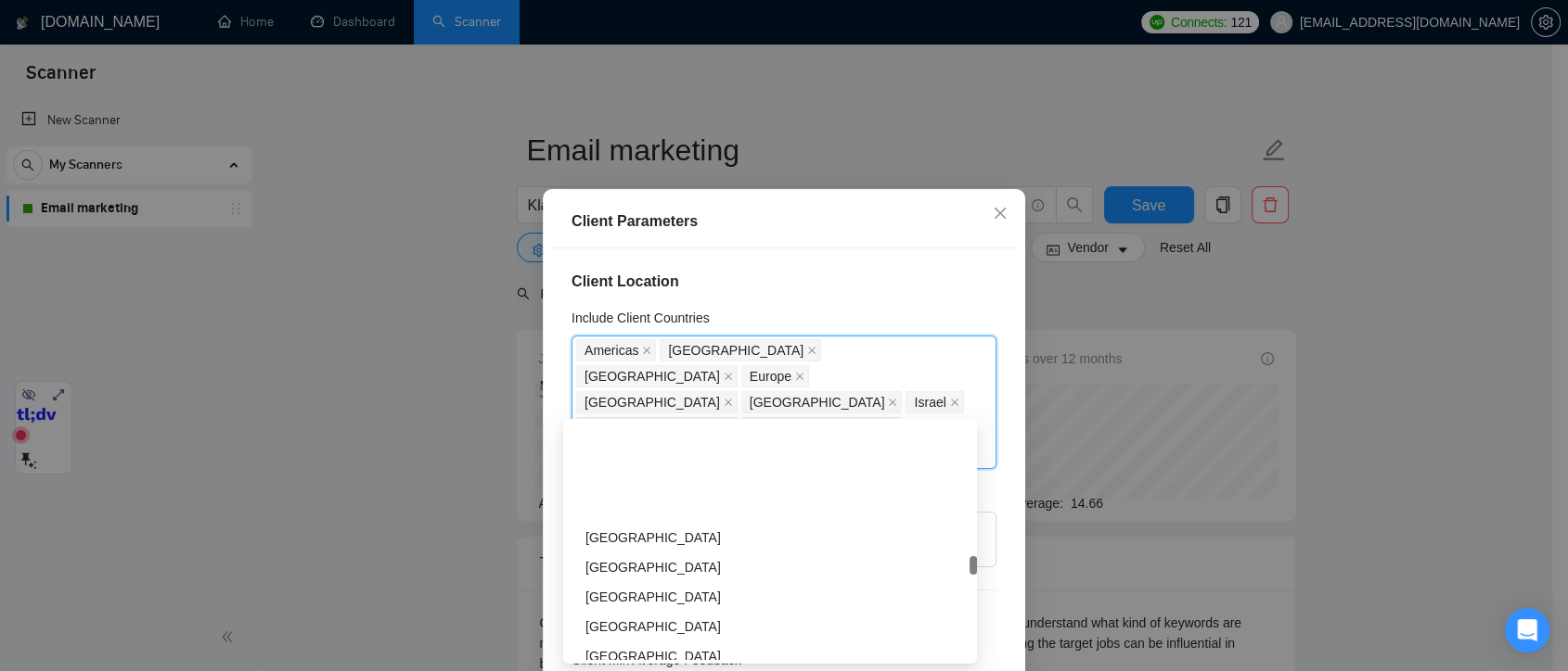
scroll to position [3297, 0]
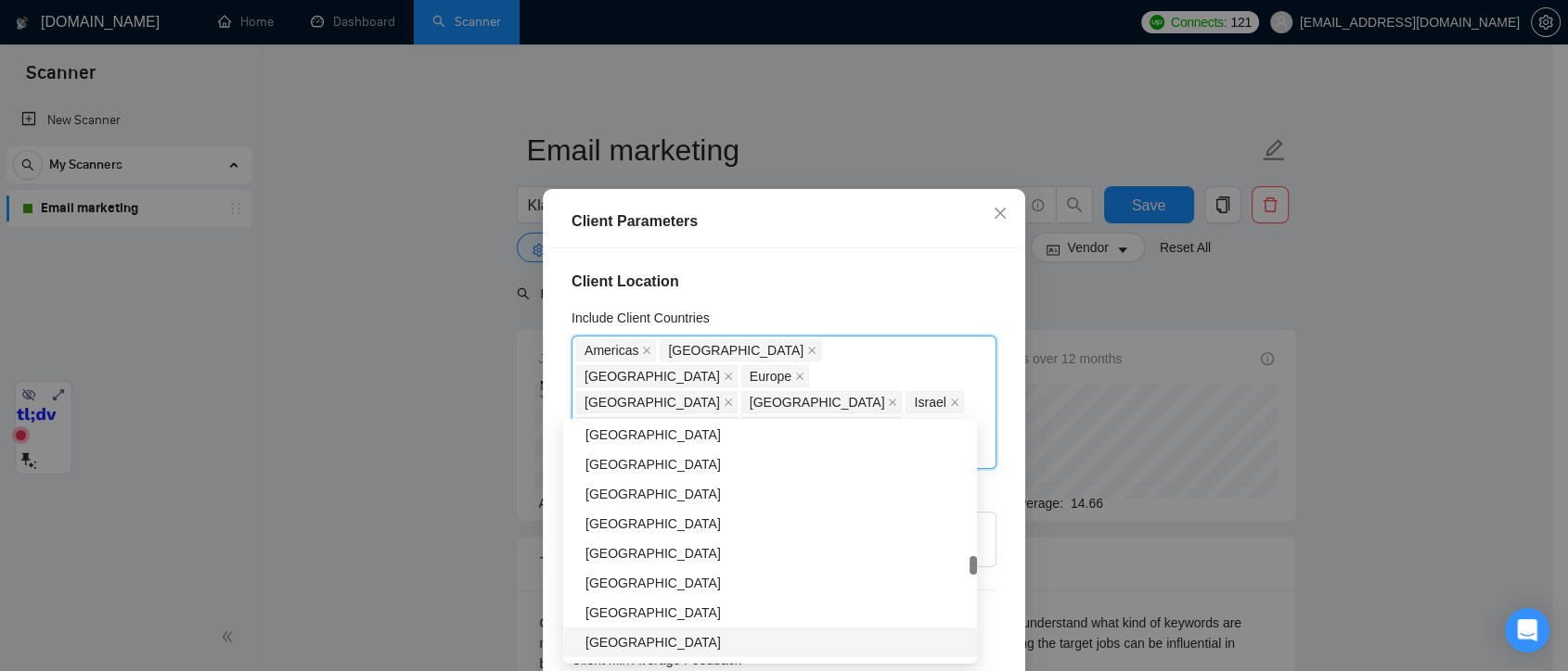
click at [998, 633] on div "Client Location Include Client Countries Americas Australia New Zealand Europe …" at bounding box center [784, 483] width 470 height 470
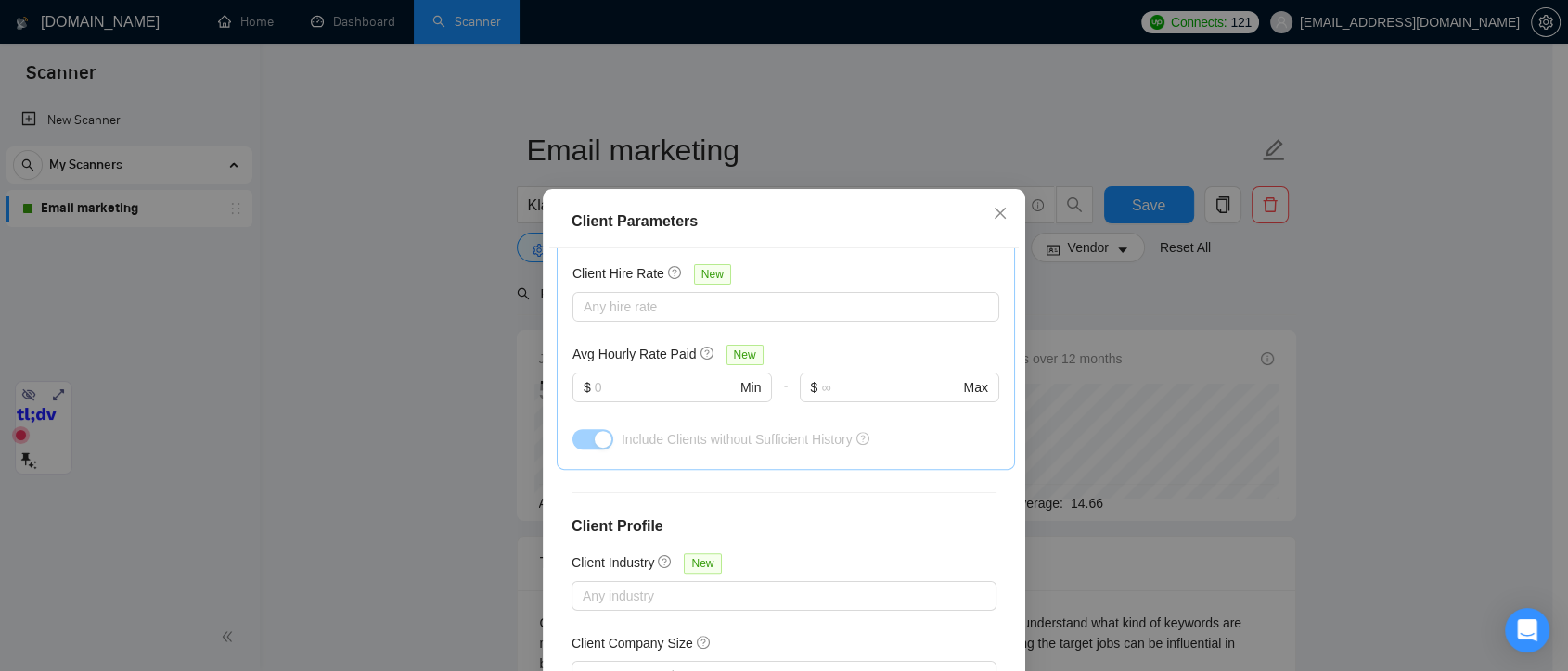
scroll to position [128, 0]
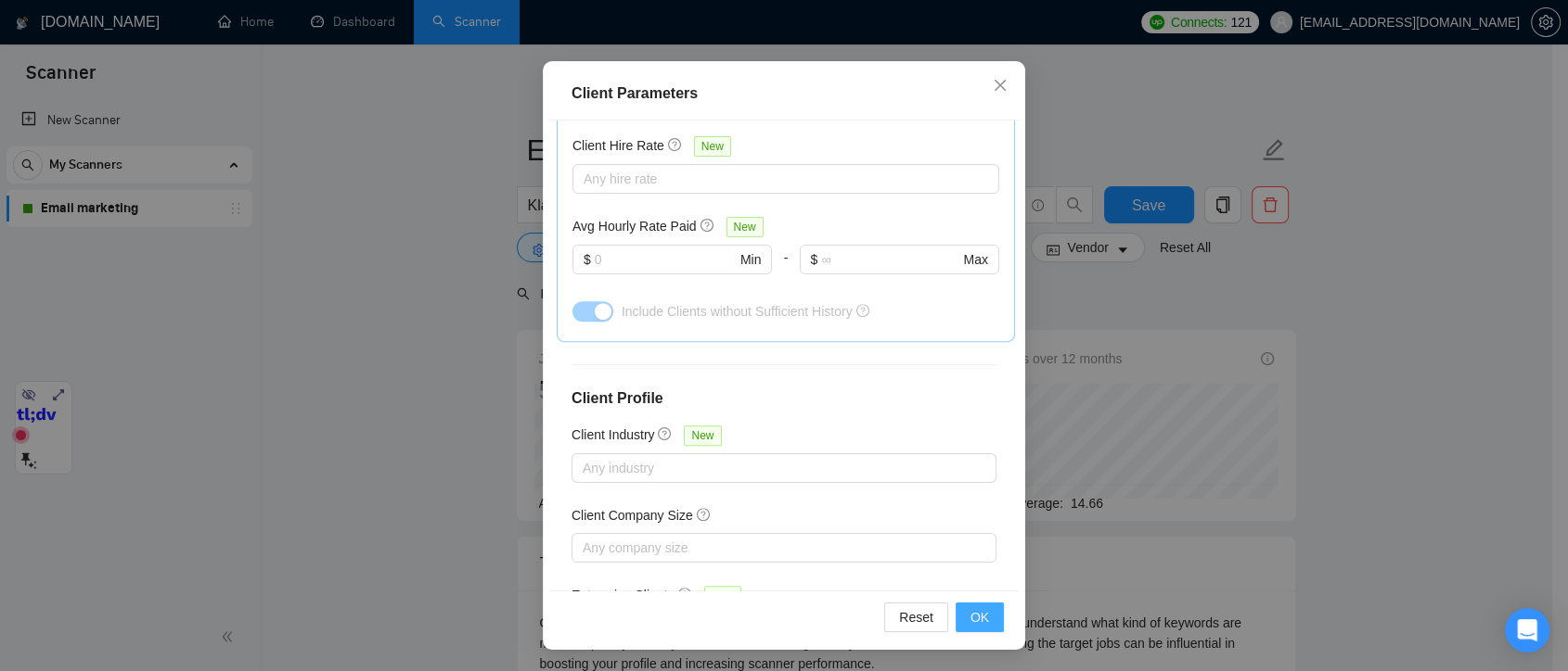
click at [975, 612] on span "OK" at bounding box center [980, 617] width 19 height 21
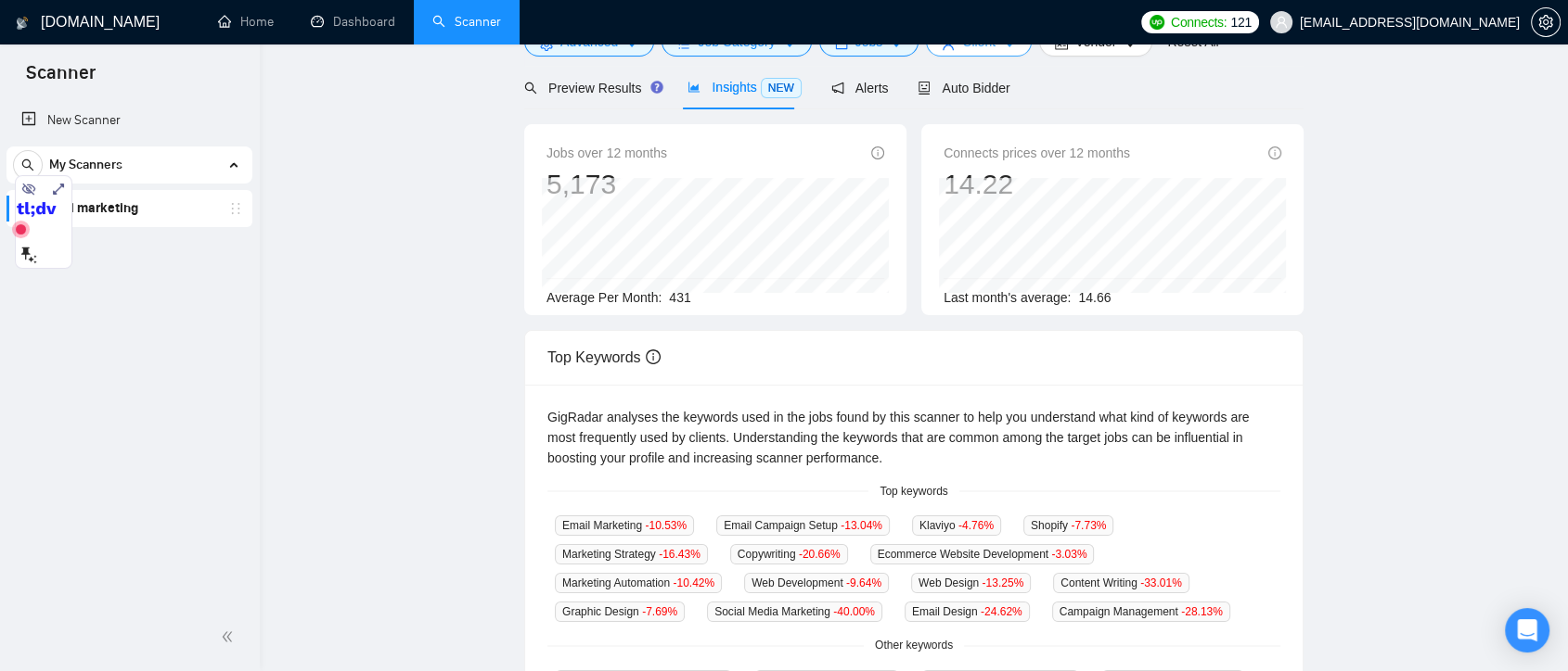
scroll to position [0, 0]
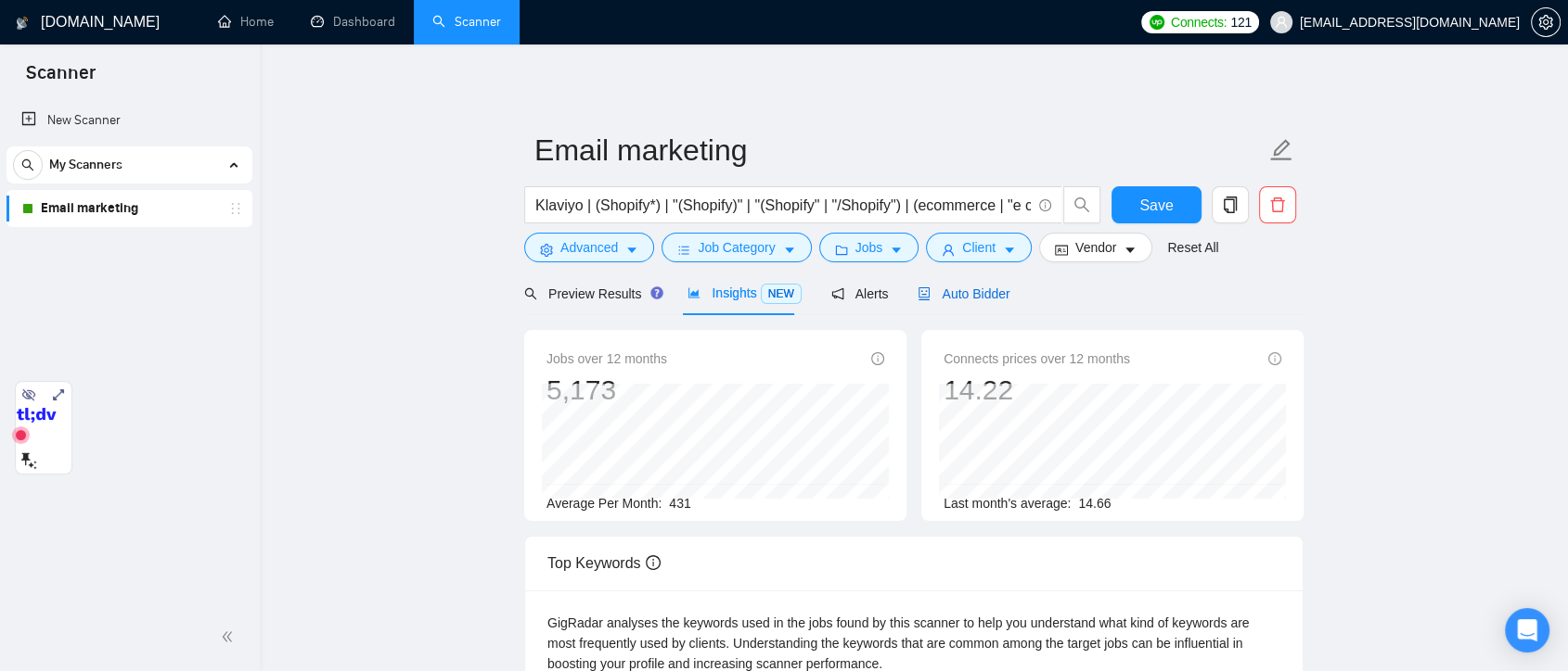
click at [964, 294] on span "Auto Bidder" at bounding box center [964, 293] width 92 height 15
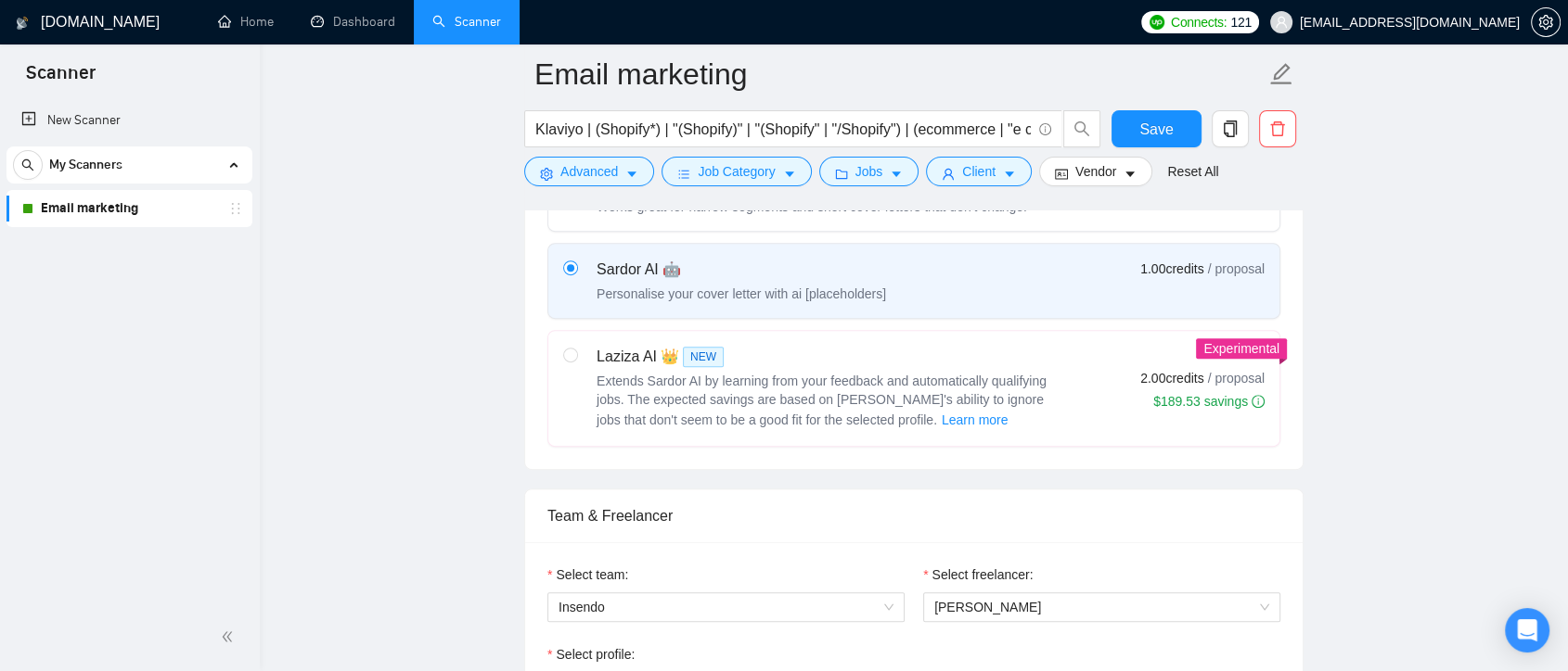
scroll to position [927, 0]
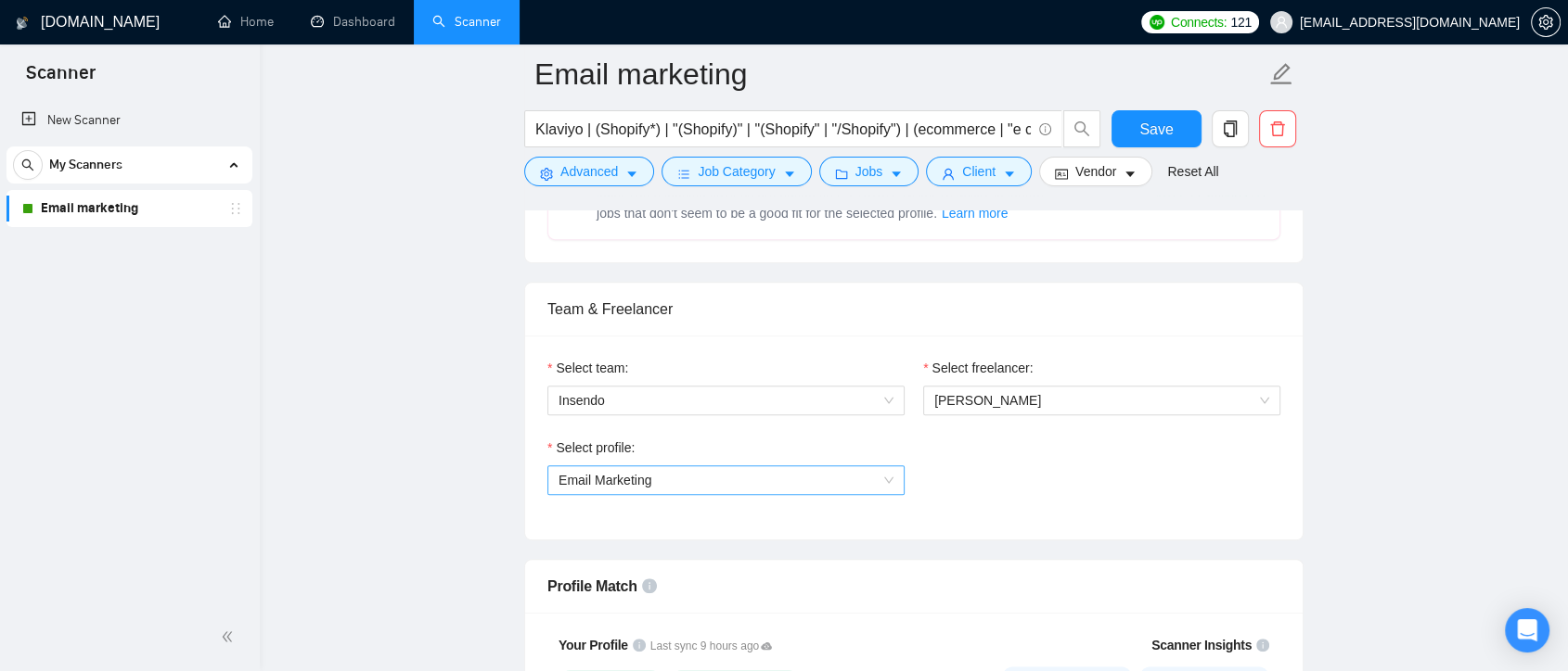
click at [829, 486] on span "Email Marketing" at bounding box center [726, 480] width 335 height 27
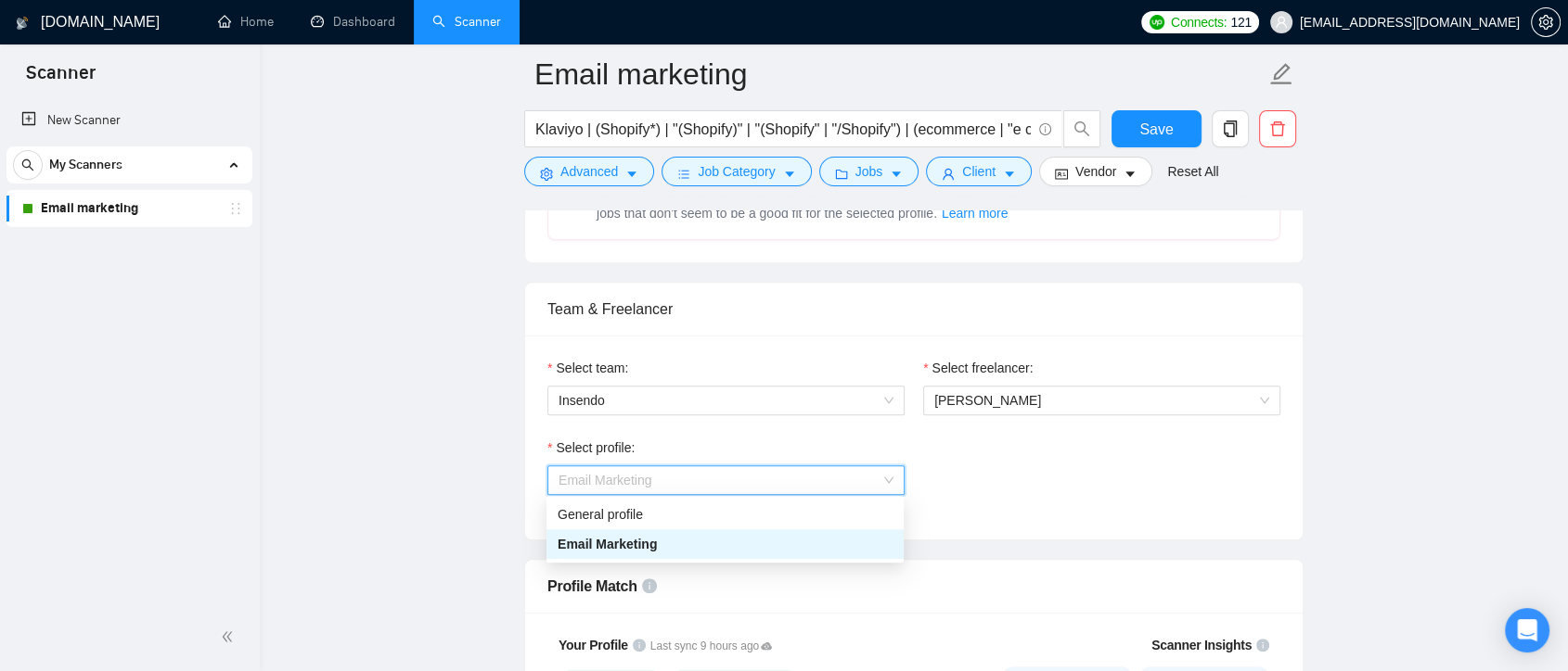
click at [824, 547] on div "Email Marketing" at bounding box center [725, 544] width 335 height 21
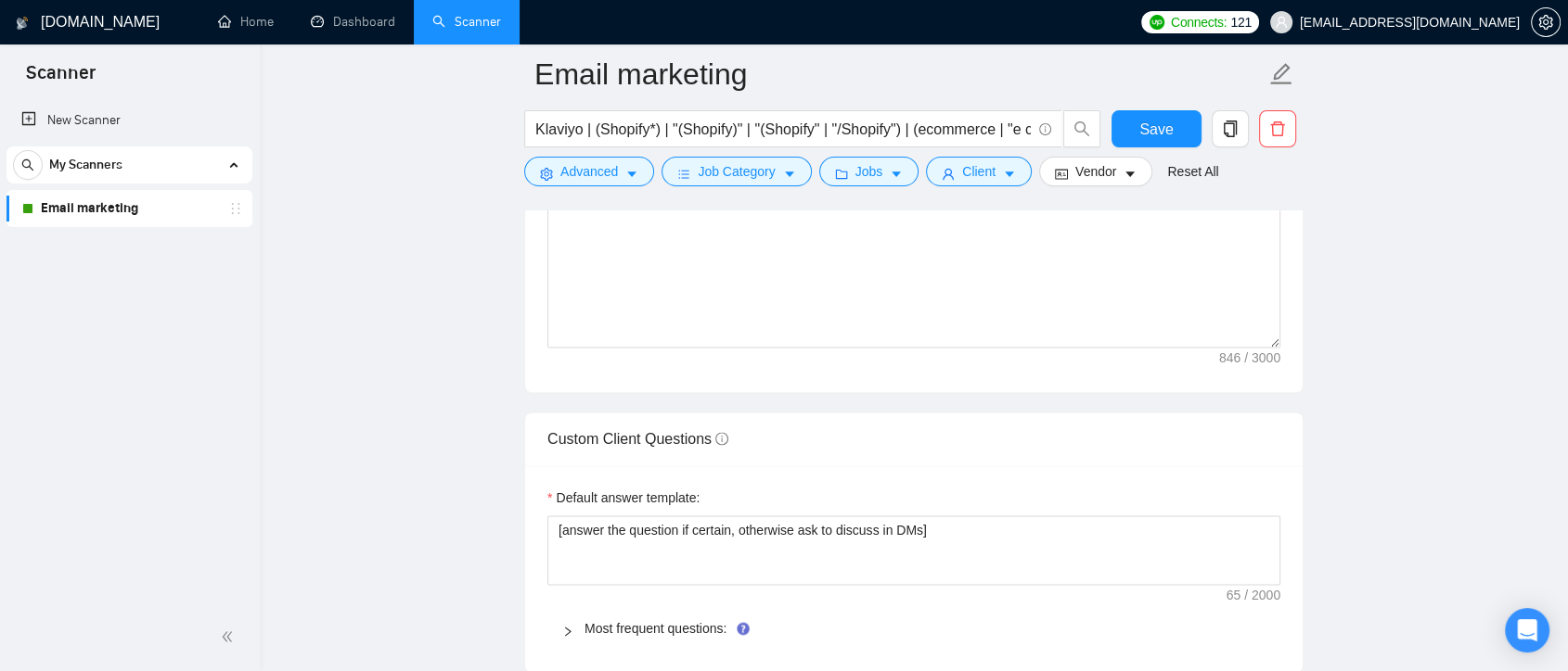
scroll to position [2575, 0]
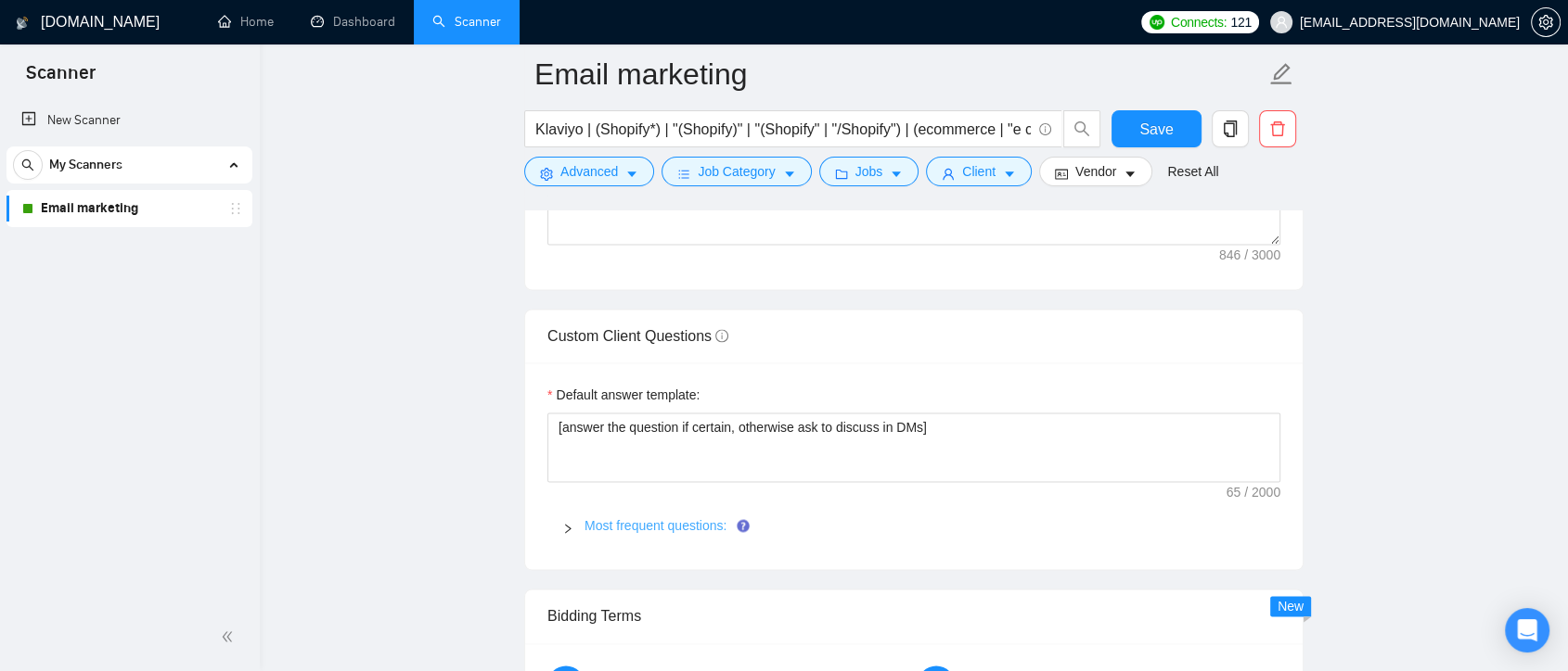
click at [642, 521] on link "Most frequent questions:" at bounding box center [655, 525] width 142 height 15
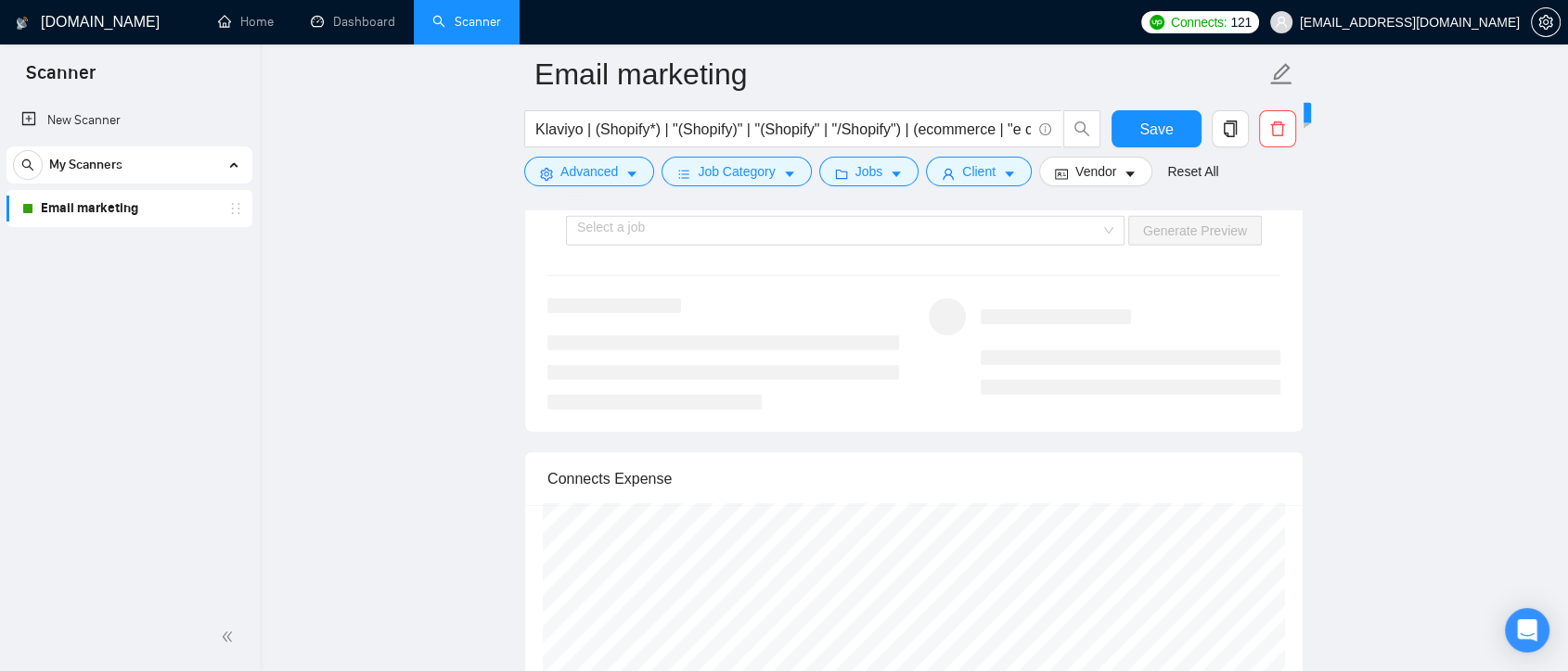
scroll to position [4946, 0]
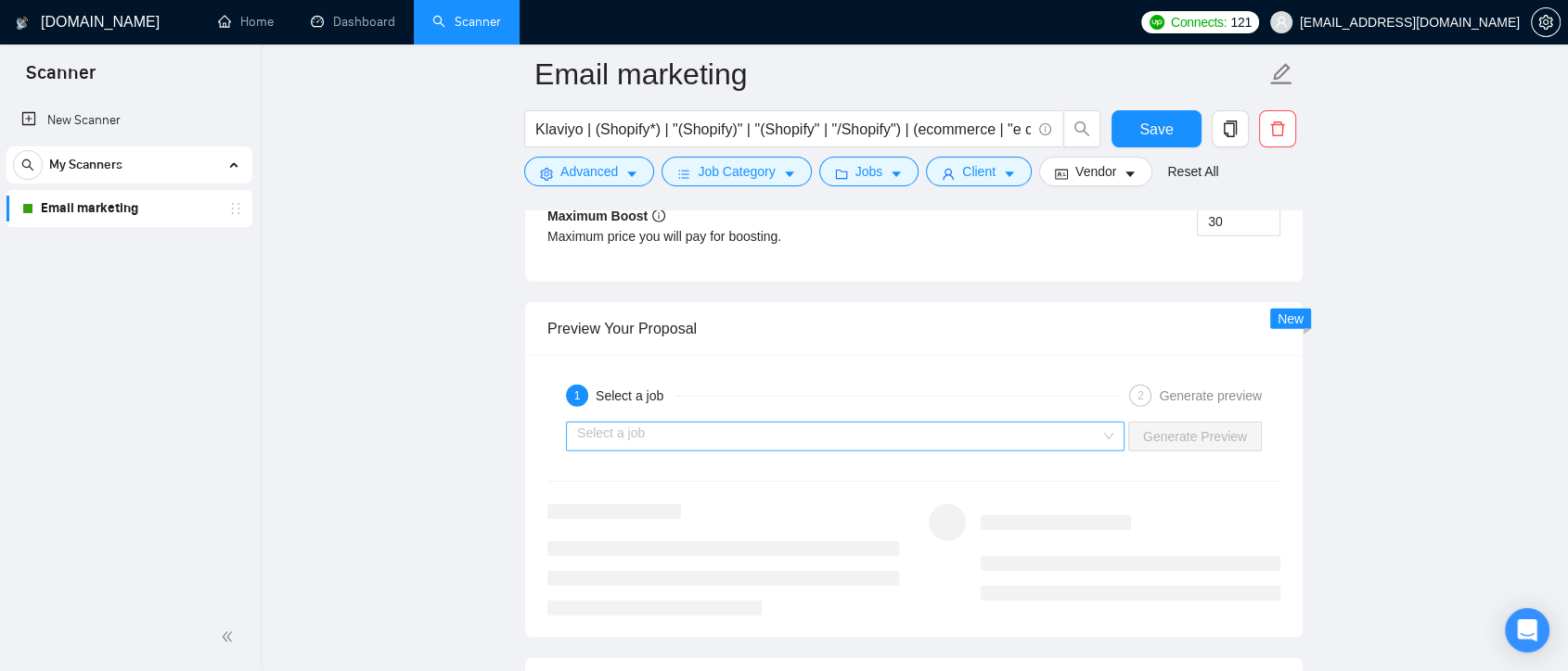
click at [1113, 435] on div "Select a job" at bounding box center [845, 436] width 559 height 29
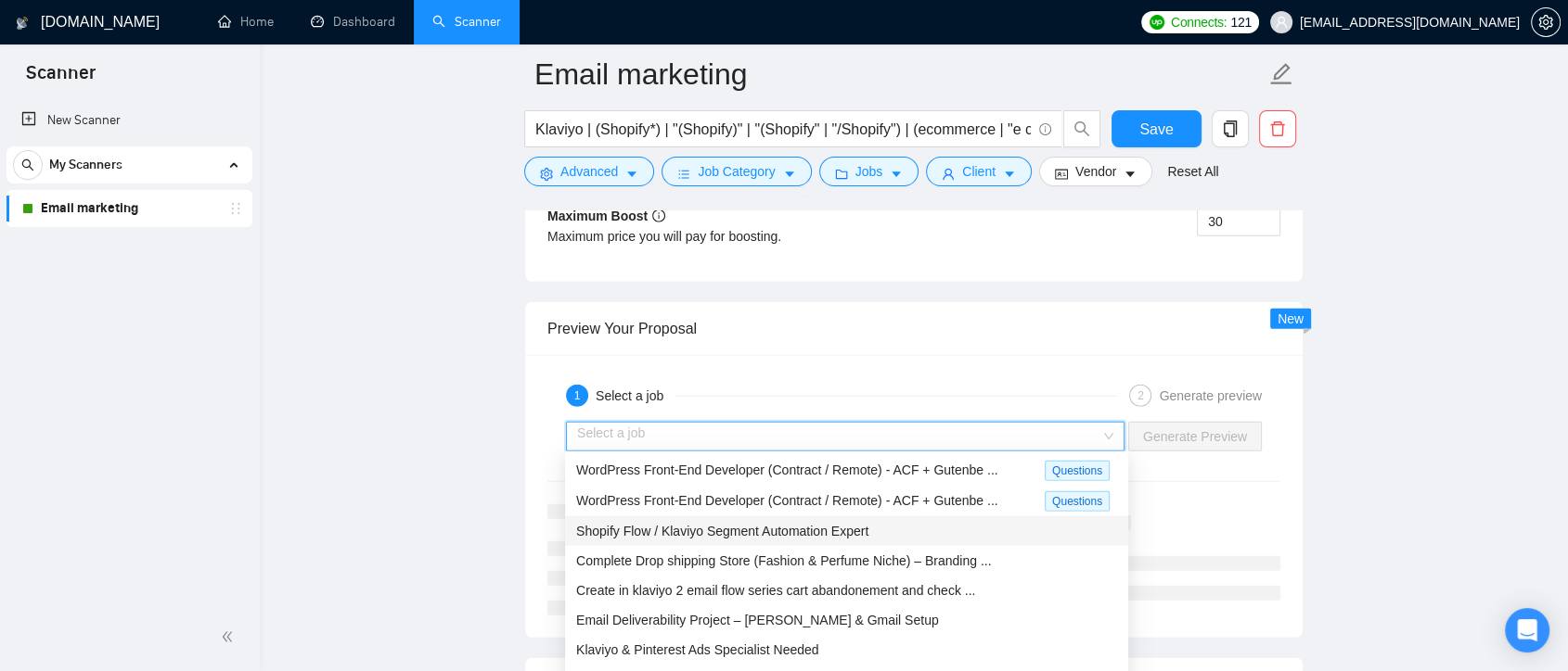
click at [964, 531] on div "Shopify Flow / Klaviyo Segment Automation Expert" at bounding box center [847, 531] width 541 height 21
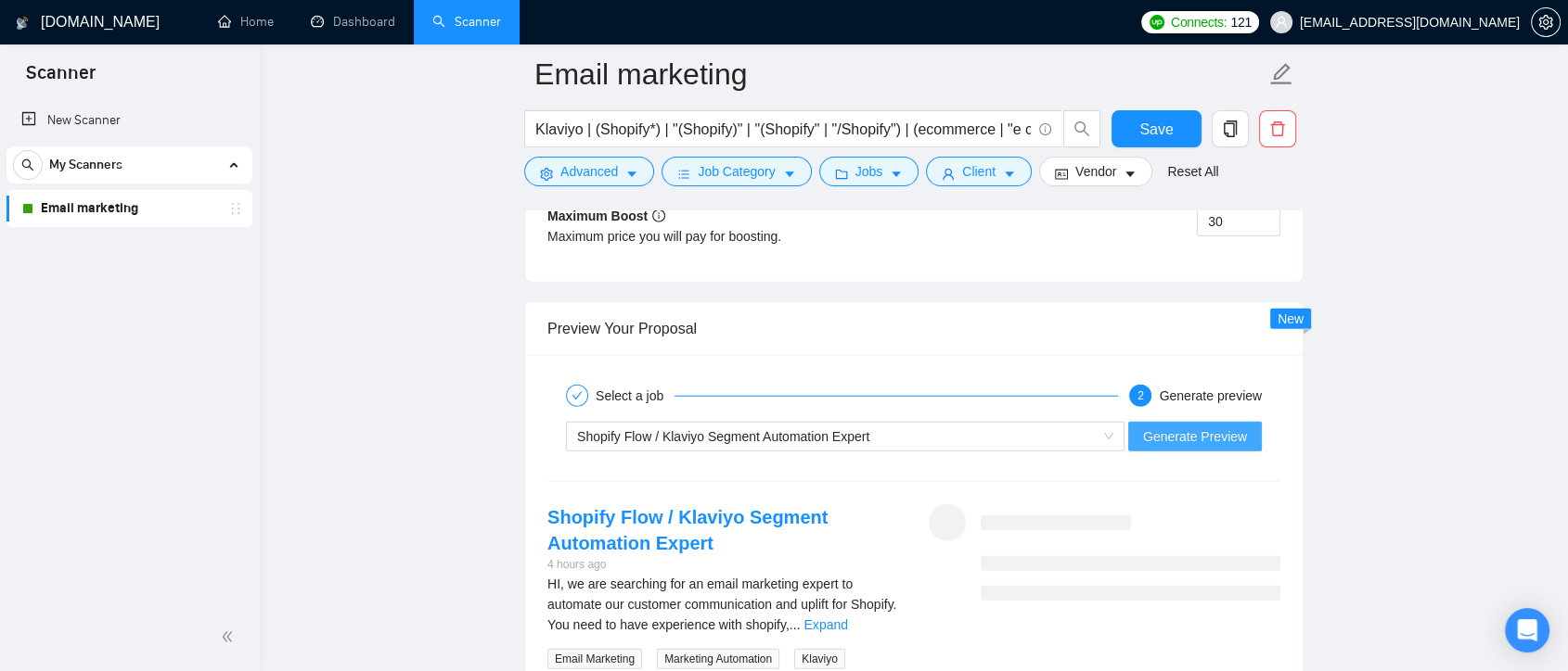
click at [1229, 434] on span "Generate Preview" at bounding box center [1195, 436] width 104 height 21
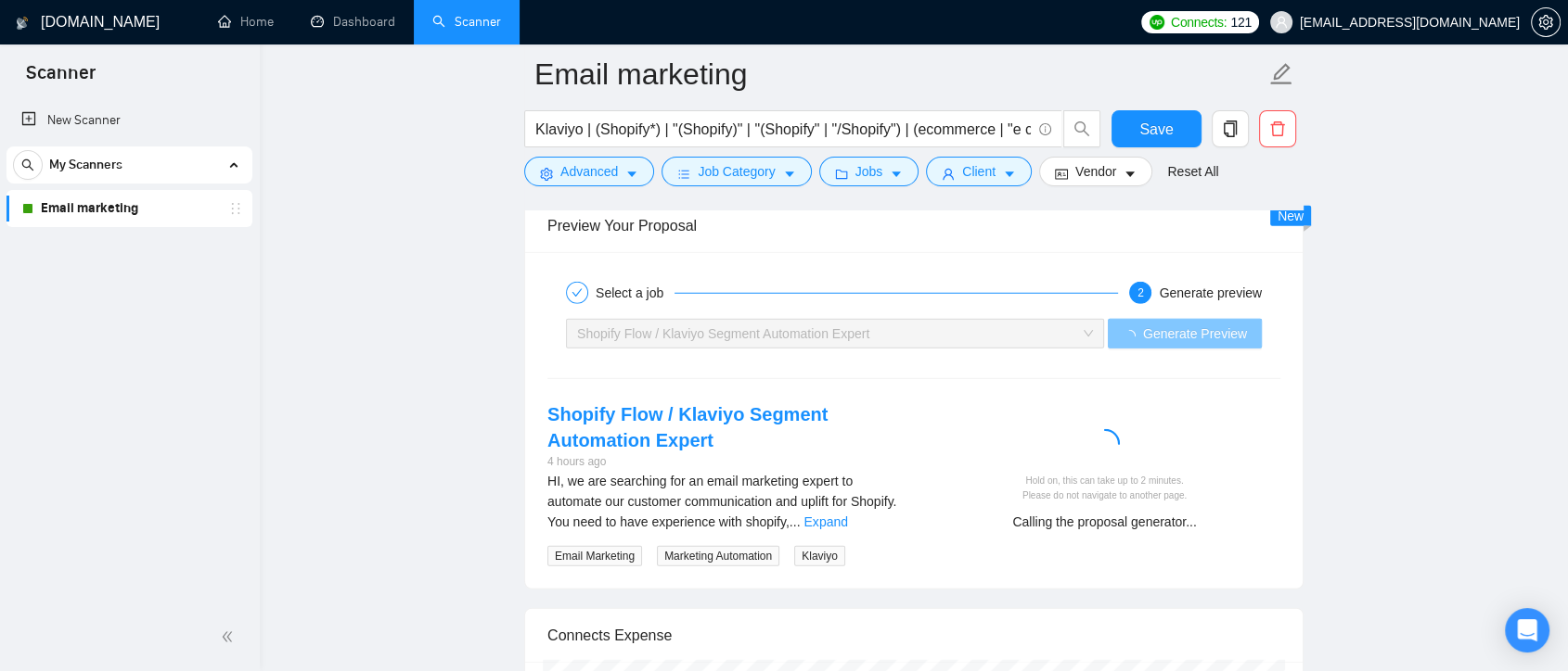
scroll to position [5152, 0]
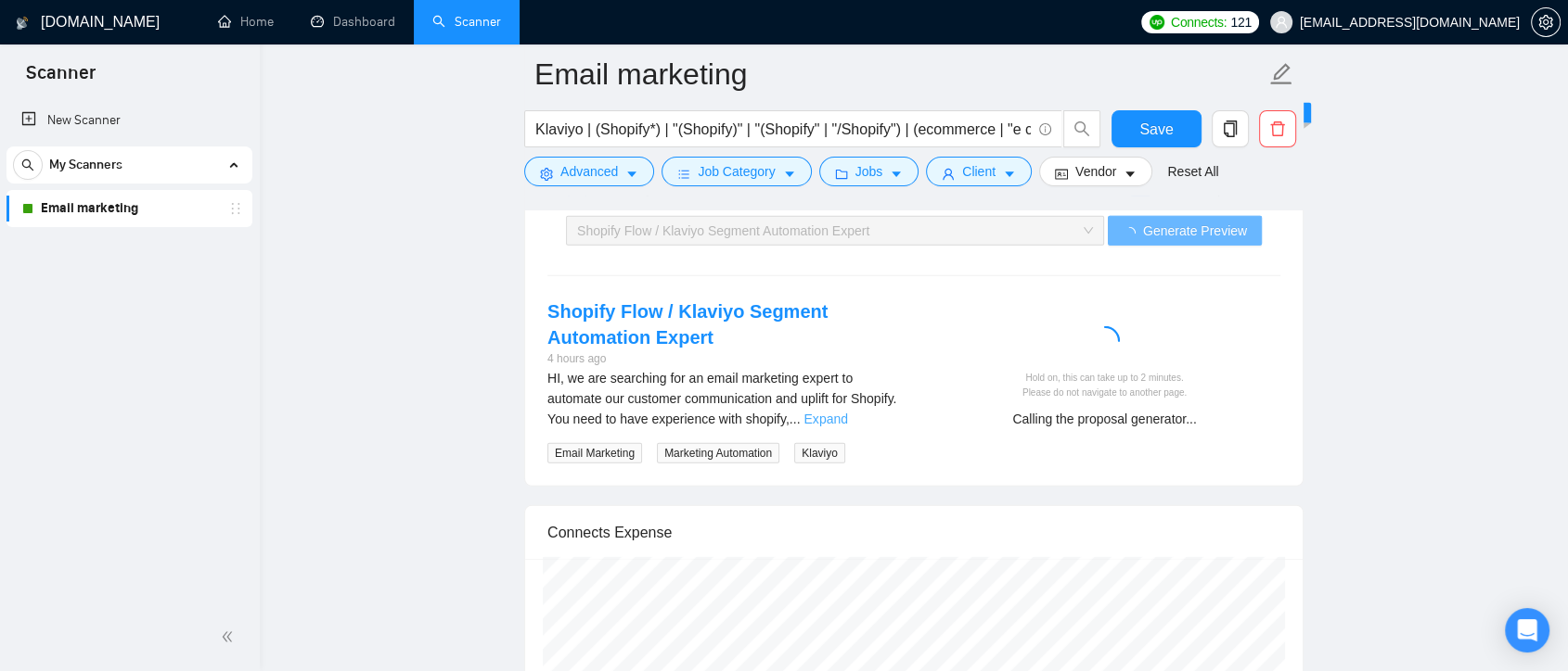
click at [848, 412] on link "Expand" at bounding box center [825, 419] width 44 height 15
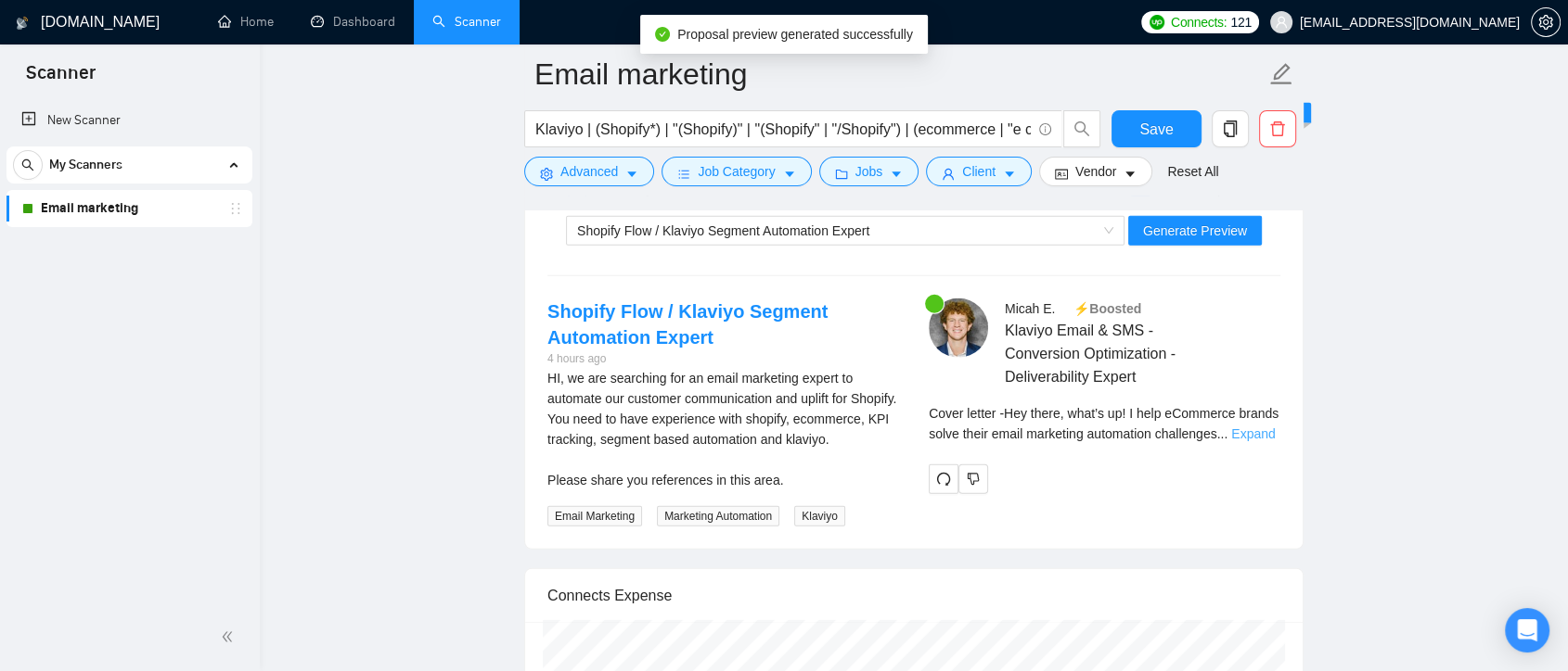
click at [1244, 429] on link "Expand" at bounding box center [1253, 433] width 44 height 15
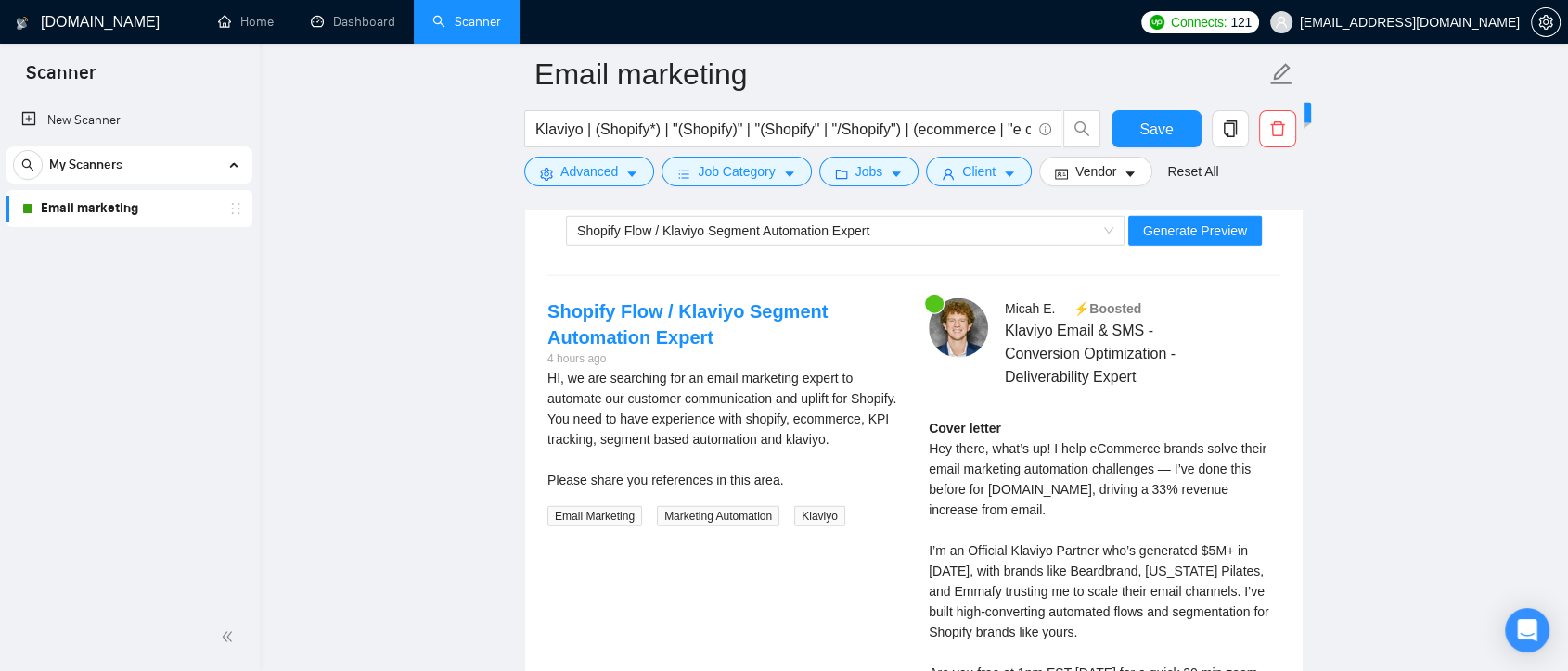
scroll to position [5255, 0]
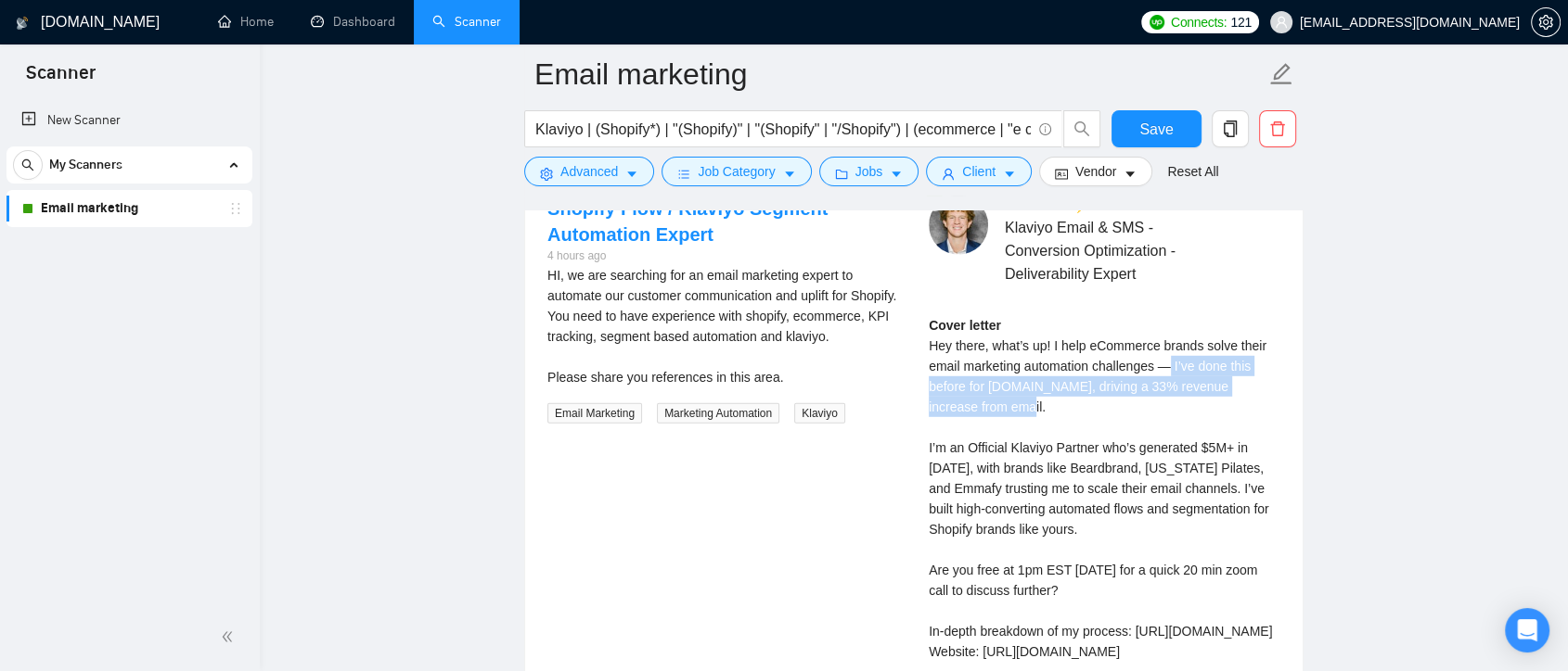
drag, startPoint x: 1173, startPoint y: 356, endPoint x: 1178, endPoint y: 402, distance: 46.3
click at [1178, 402] on div "Cover letter Hey there, what’s up! I help eCommerce brands solve their email ma…" at bounding box center [1104, 488] width 351 height 347
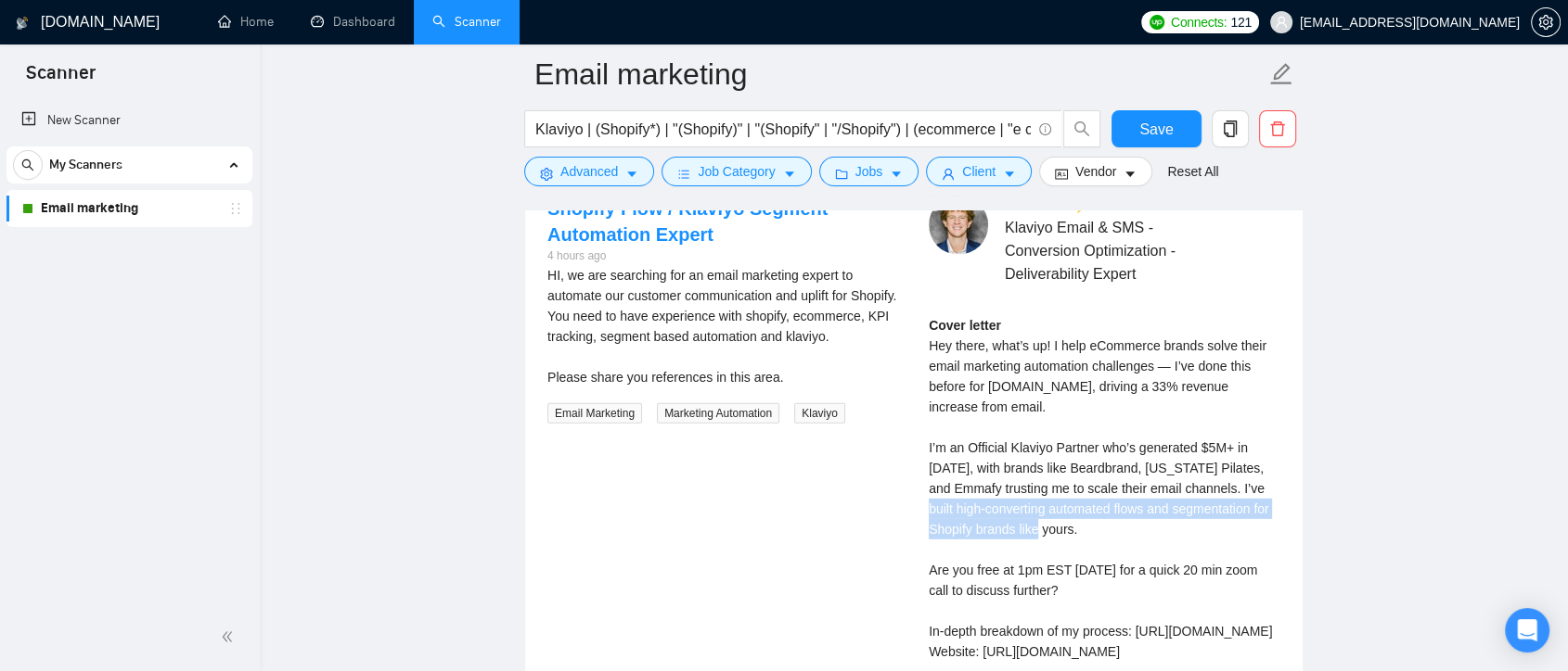
drag, startPoint x: 1094, startPoint y: 523, endPoint x: 911, endPoint y: 503, distance: 184.1
click at [911, 503] on div "Shopify Flow / Klaviyo Segment Automation Expert 4 hours ago HI, we are searchi…" at bounding box center [913, 454] width 762 height 516
click at [1215, 480] on div "Cover letter Hey there, what’s up! I help eCommerce brands solve their email ma…" at bounding box center [1104, 488] width 351 height 347
drag, startPoint x: 1215, startPoint y: 480, endPoint x: 1231, endPoint y: 532, distance: 54.4
click at [1231, 532] on div "Cover letter Hey there, what’s up! I help eCommerce brands solve their email ma…" at bounding box center [1104, 488] width 351 height 347
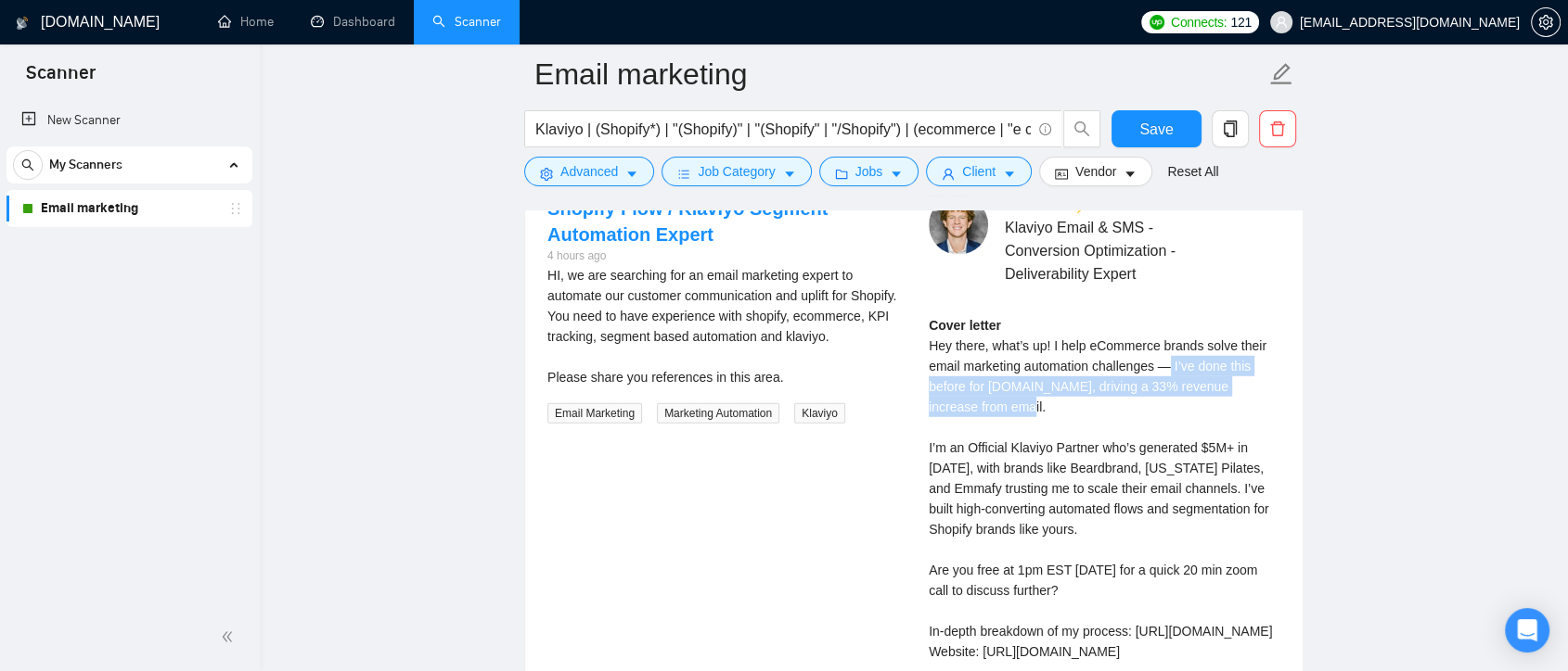
drag, startPoint x: 1173, startPoint y: 362, endPoint x: 1211, endPoint y: 412, distance: 62.8
click at [1211, 412] on div "Cover letter Hey there, what’s up! I help eCommerce brands solve their email ma…" at bounding box center [1104, 488] width 351 height 347
click at [936, 442] on div "Micah E . ⚡️Boosted Klaviyo Email & SMS - Conversion Optimization - Deliverabil…" at bounding box center [1105, 454] width 382 height 516
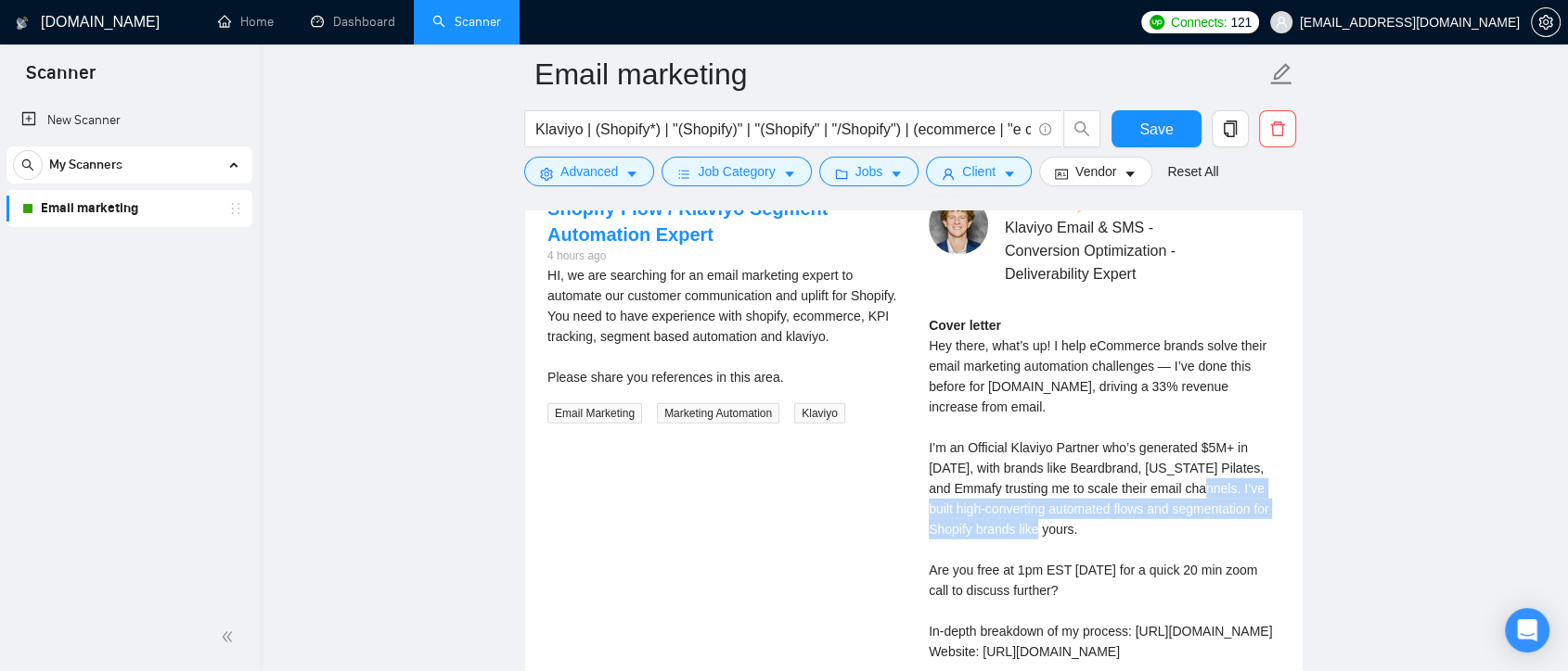
drag, startPoint x: 1214, startPoint y: 479, endPoint x: 1246, endPoint y: 518, distance: 50.4
click at [1246, 518] on div "Cover letter Hey there, what’s up! I help eCommerce brands solve their email ma…" at bounding box center [1104, 488] width 351 height 347
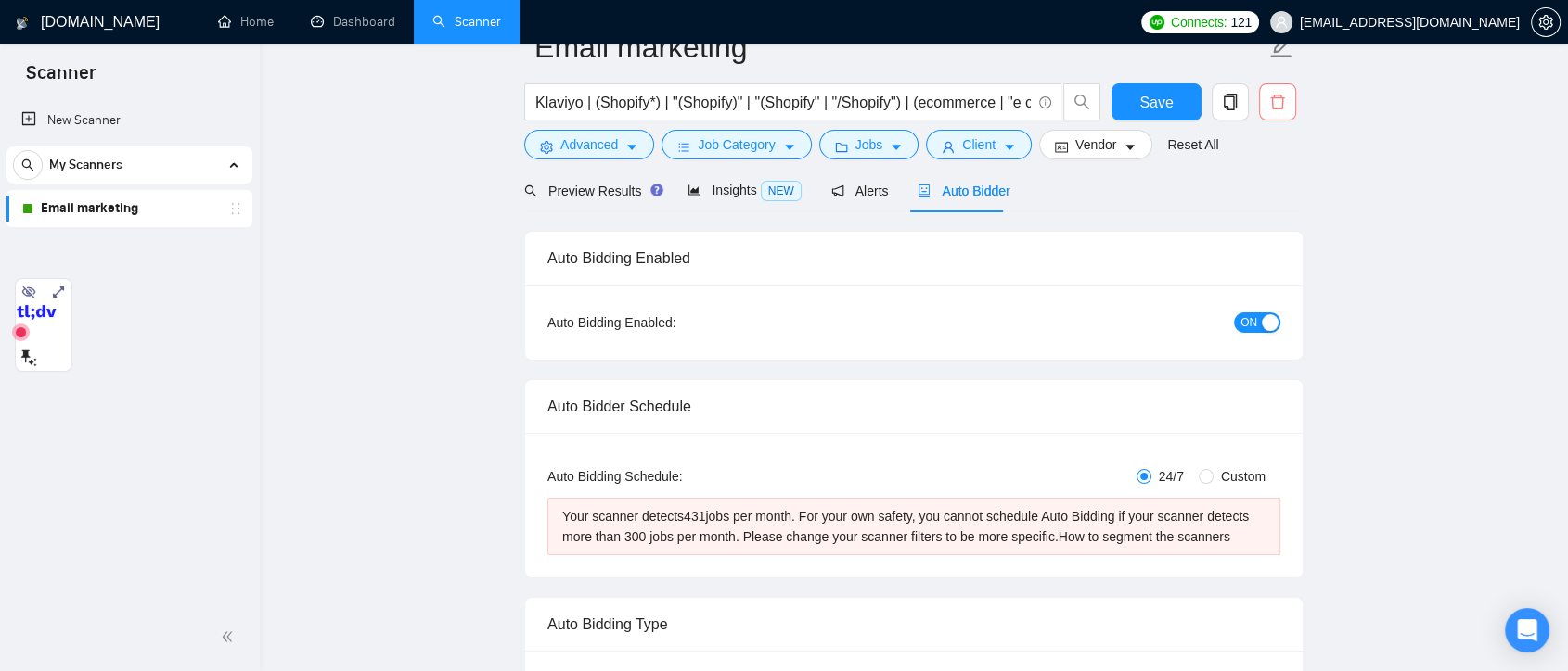
scroll to position [0, 0]
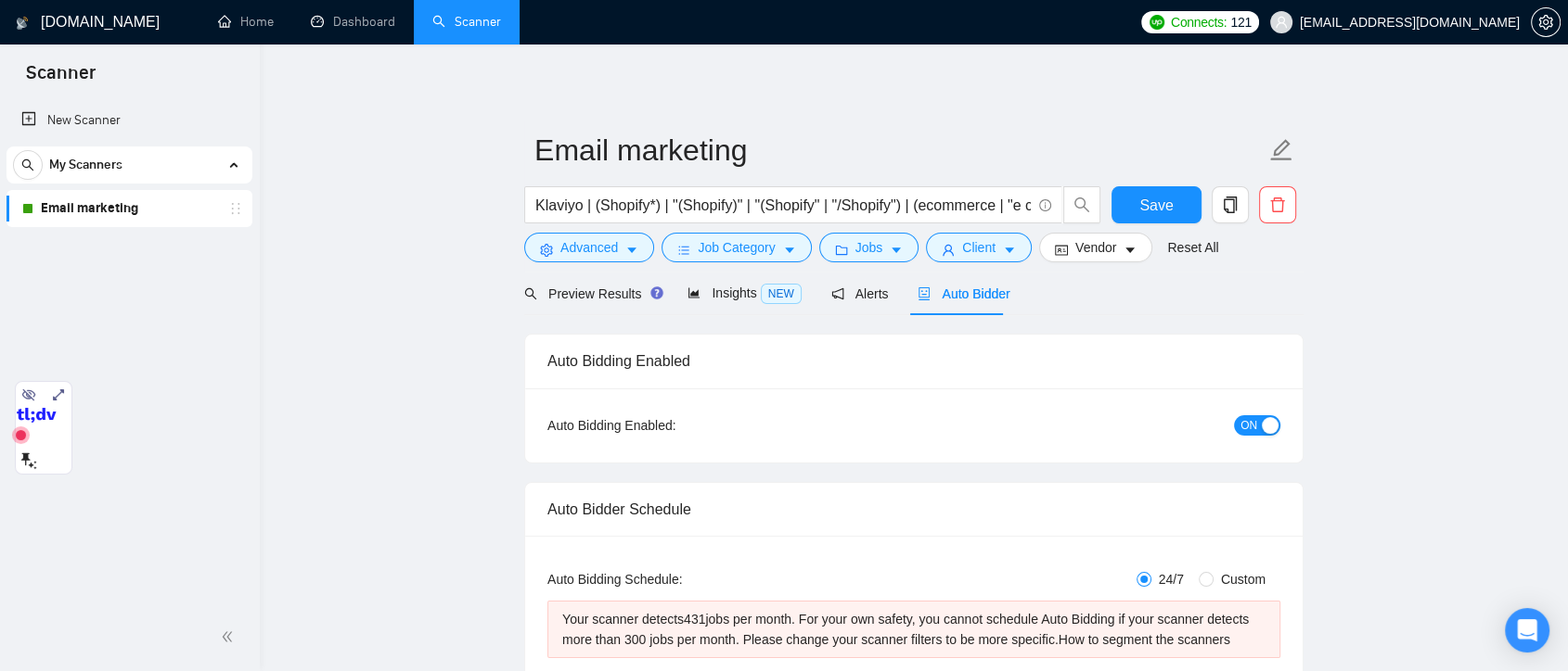
click at [1093, 230] on div "Klaviyo | (Shopify*) | "(Shopify)" | "(Shopify" | "/Shopify") | (ecommerce | "e…" at bounding box center [812, 209] width 584 height 46
click at [1102, 249] on span "Vendor" at bounding box center [1096, 247] width 41 height 21
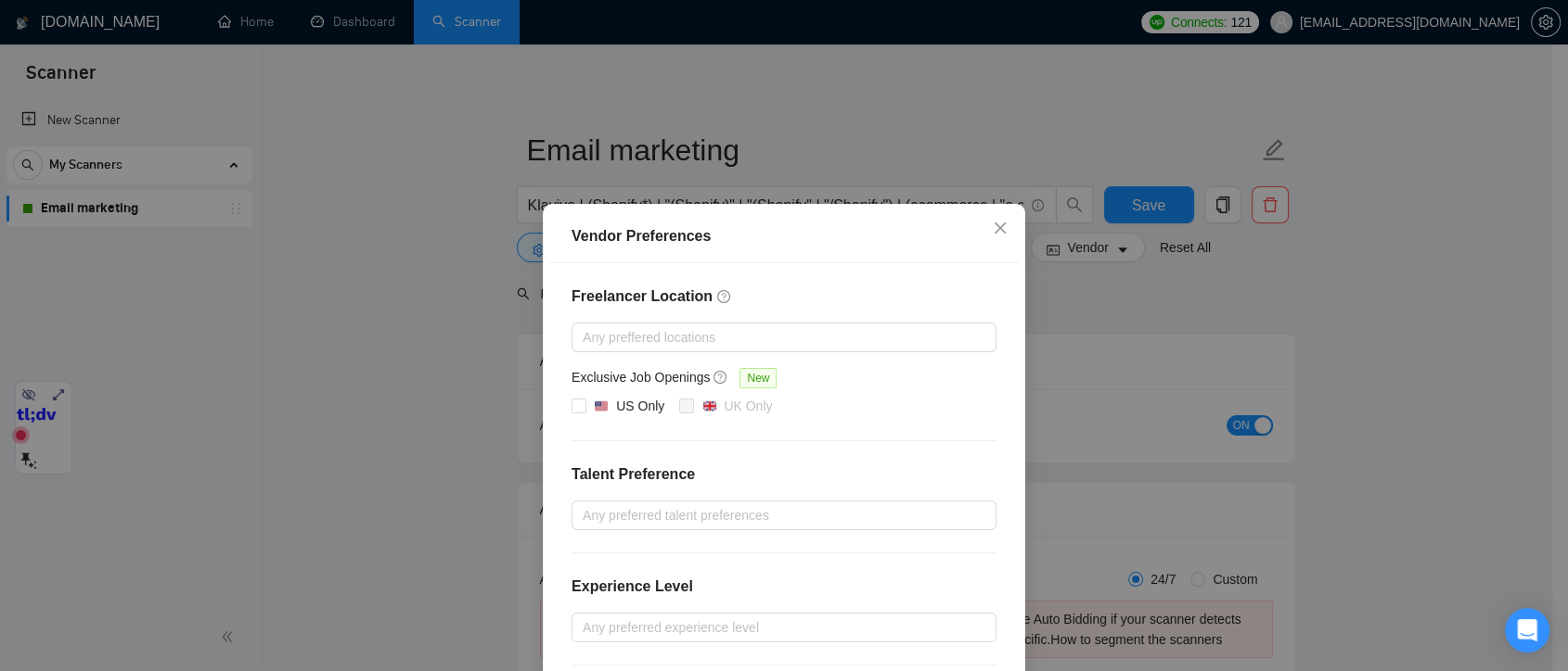
scroll to position [186, 0]
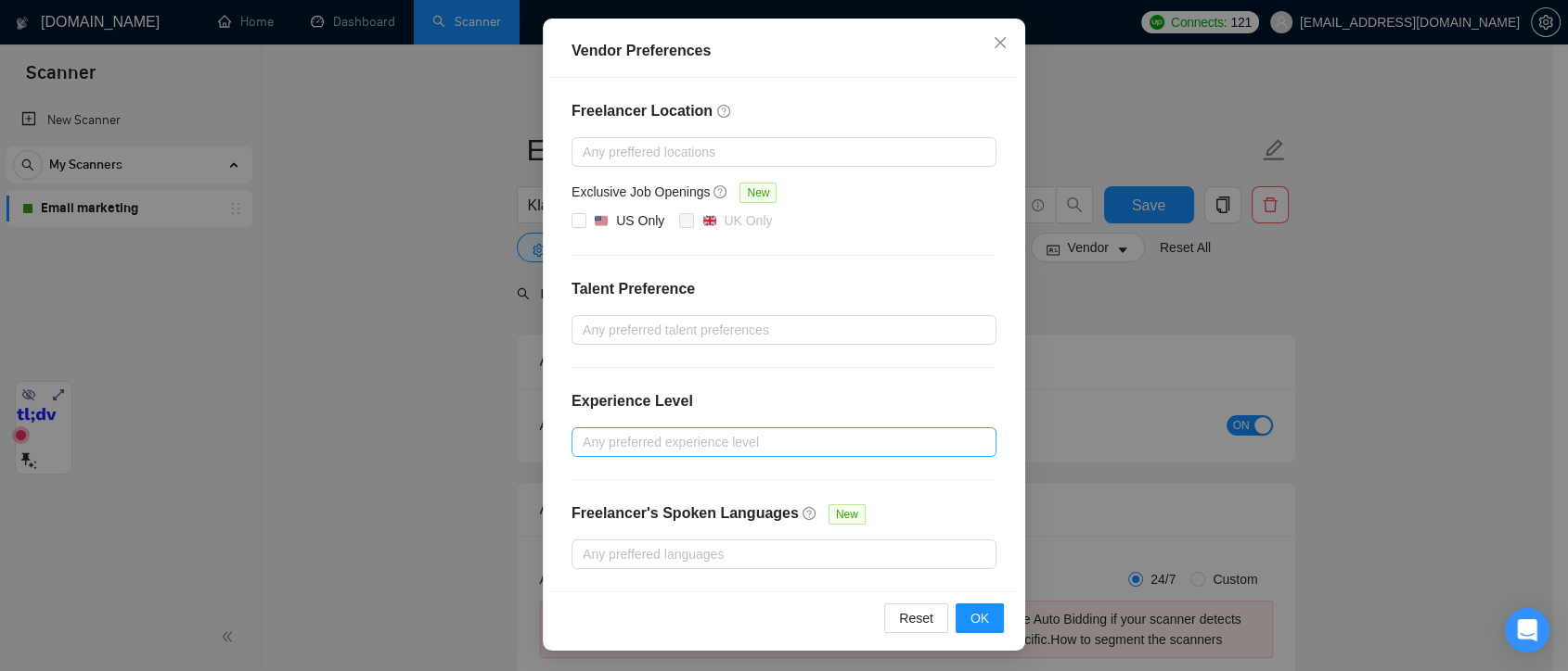
click at [751, 450] on div at bounding box center [775, 442] width 397 height 22
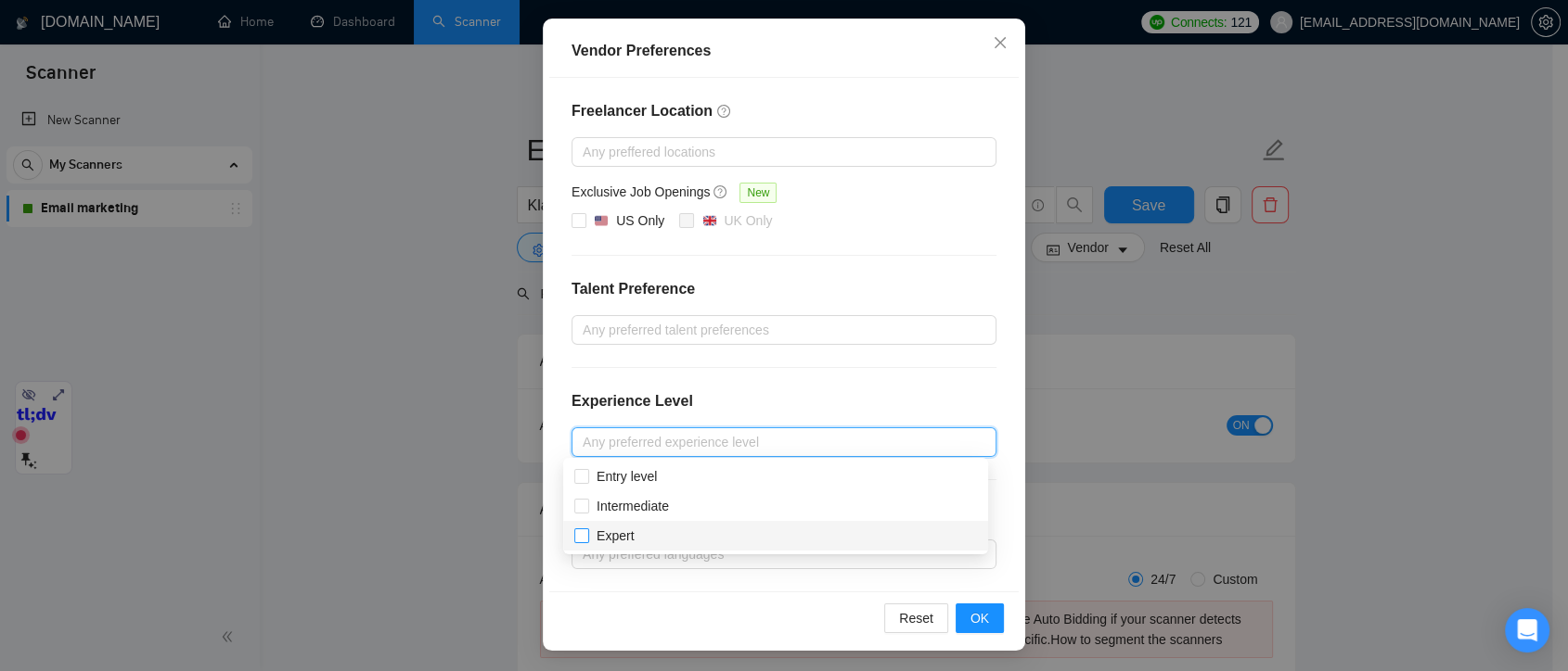
click at [584, 532] on input "Expert" at bounding box center [580, 534] width 13 height 13
checkbox input "true"
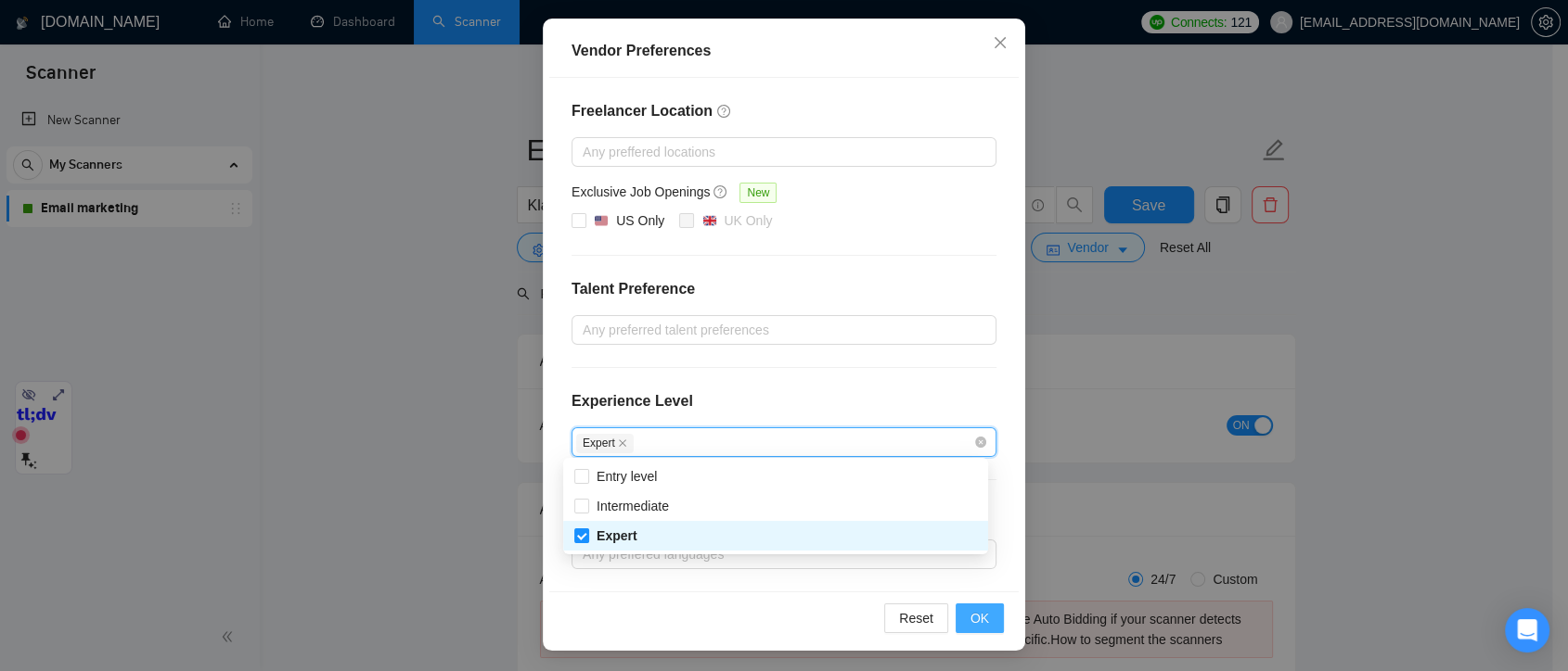
click at [976, 621] on span "OK" at bounding box center [980, 618] width 19 height 21
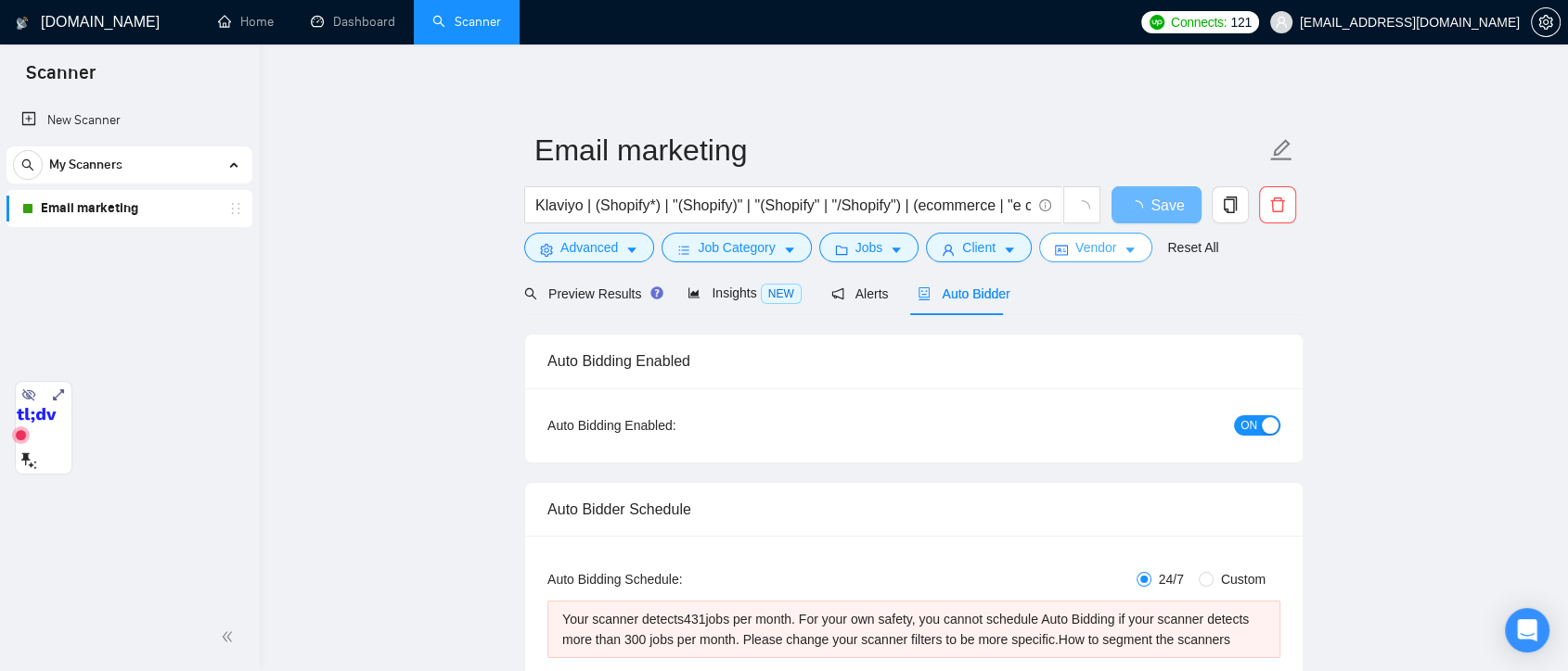
scroll to position [0, 0]
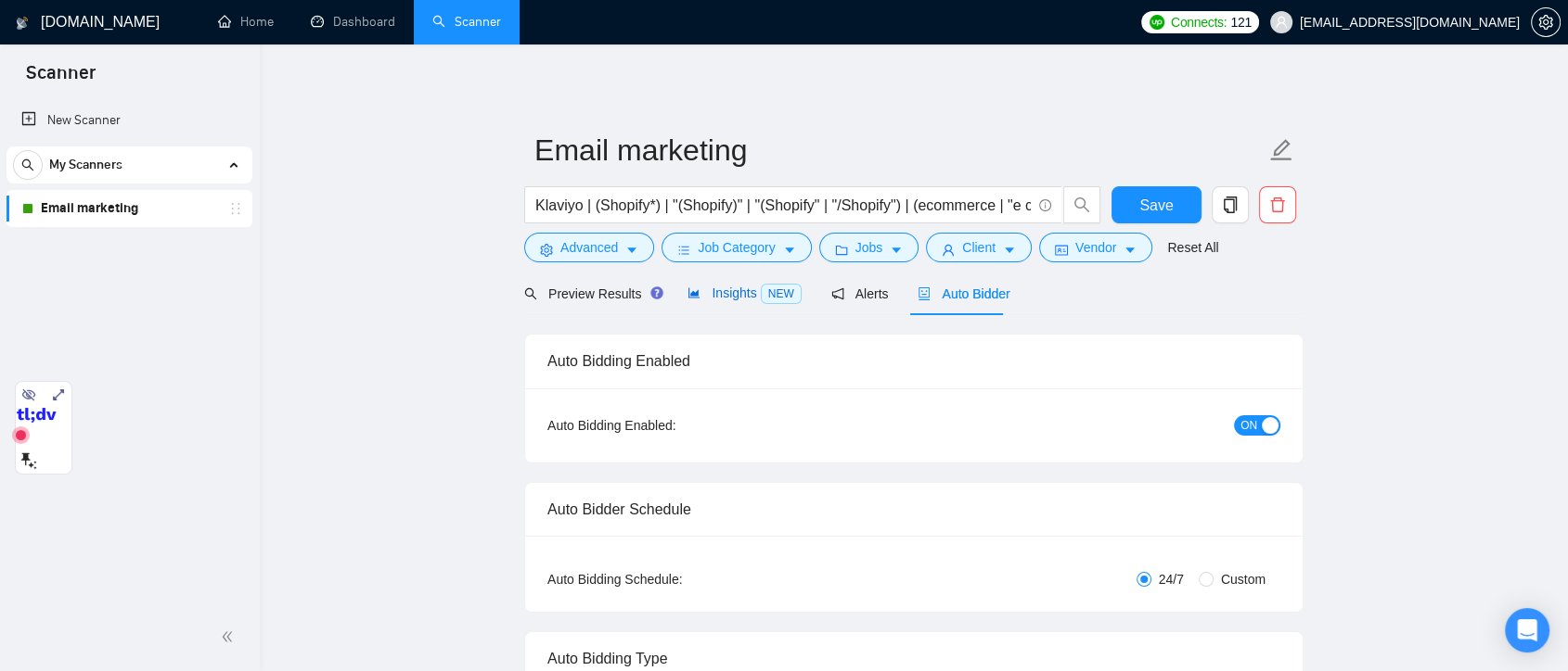
click at [720, 293] on span "Insights NEW" at bounding box center [745, 292] width 114 height 15
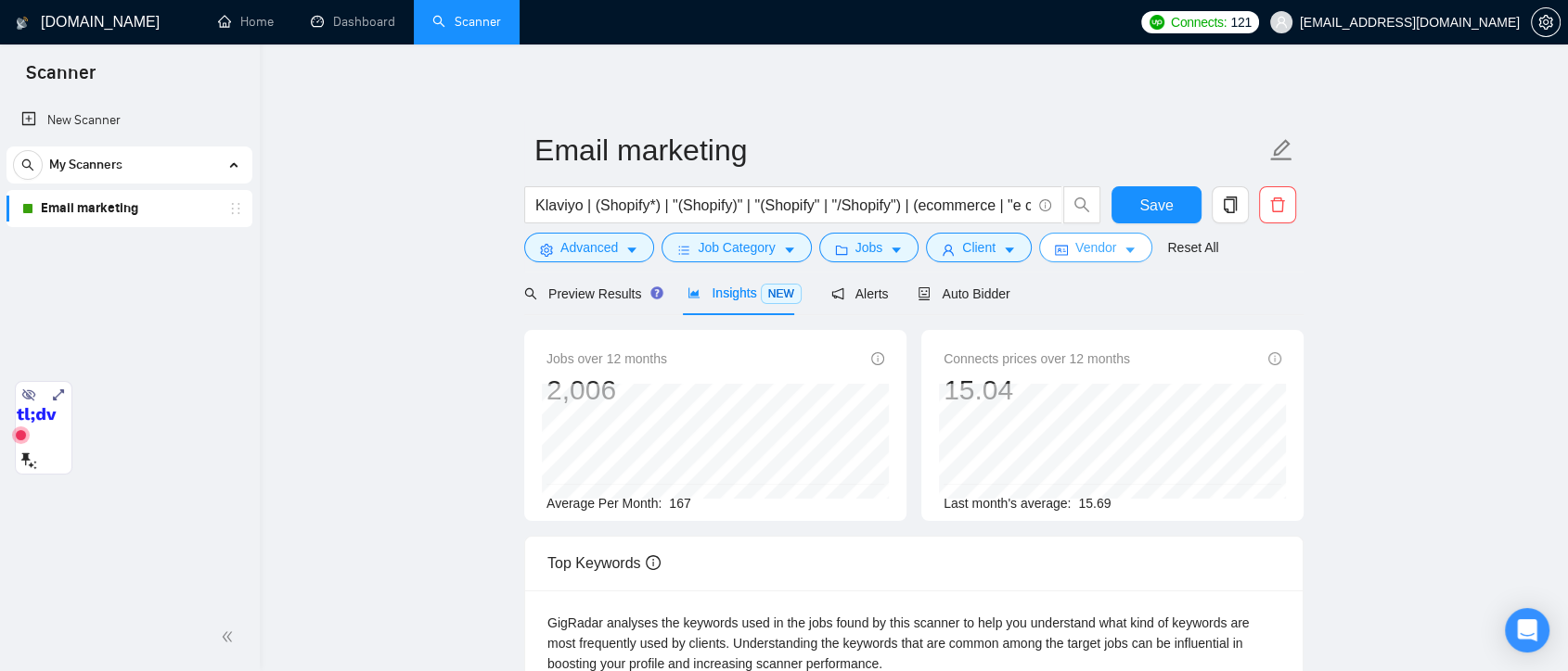
click at [1091, 246] on span "Vendor" at bounding box center [1096, 247] width 41 height 21
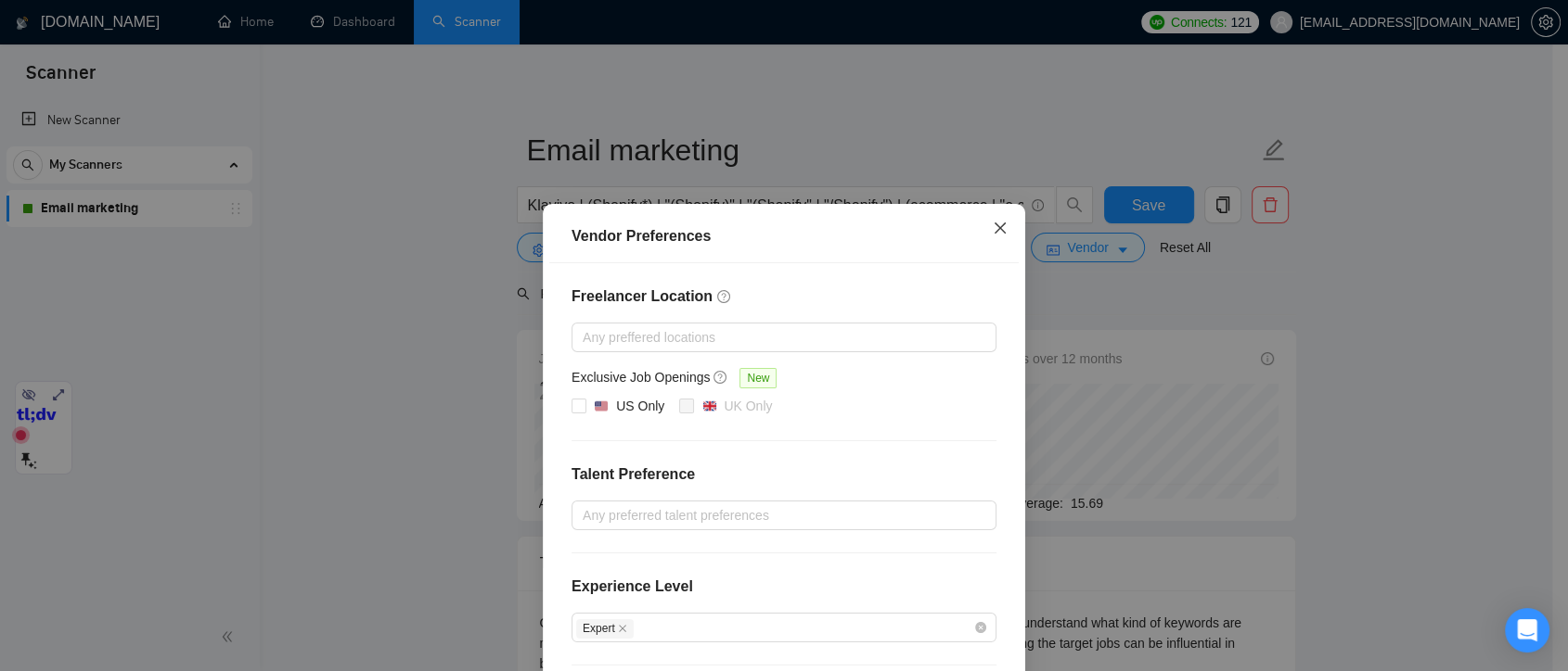
click at [994, 234] on icon "close" at bounding box center [1000, 228] width 15 height 15
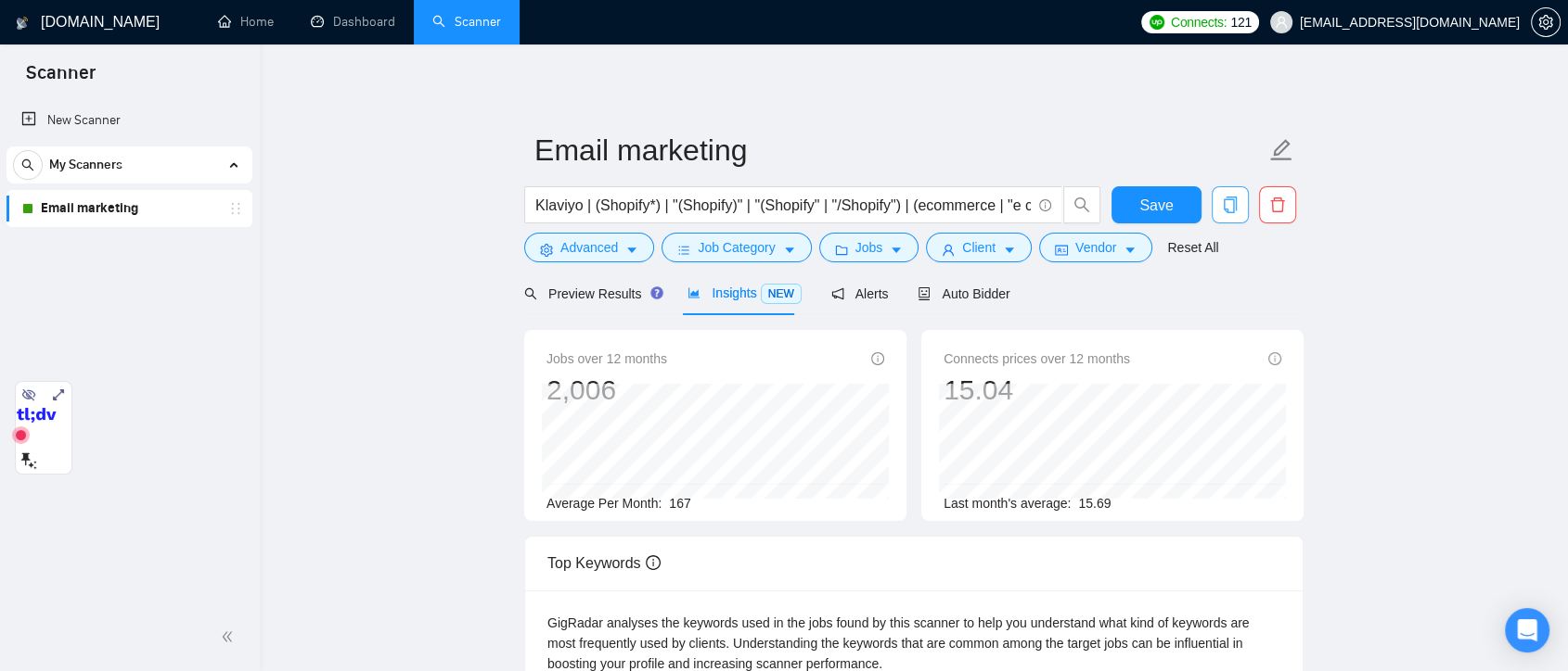
click at [1226, 208] on icon "copy" at bounding box center [1230, 204] width 13 height 17
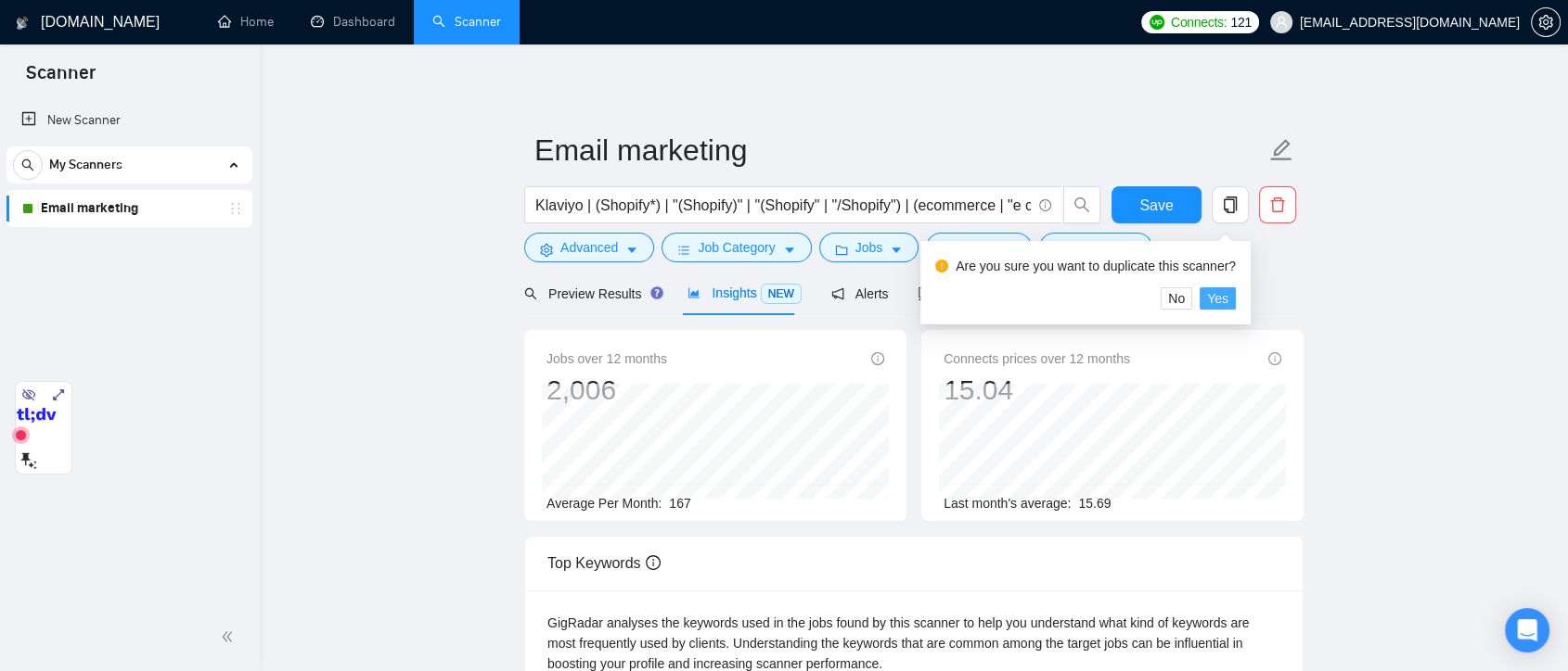
click at [1225, 295] on span "Yes" at bounding box center [1219, 298] width 22 height 21
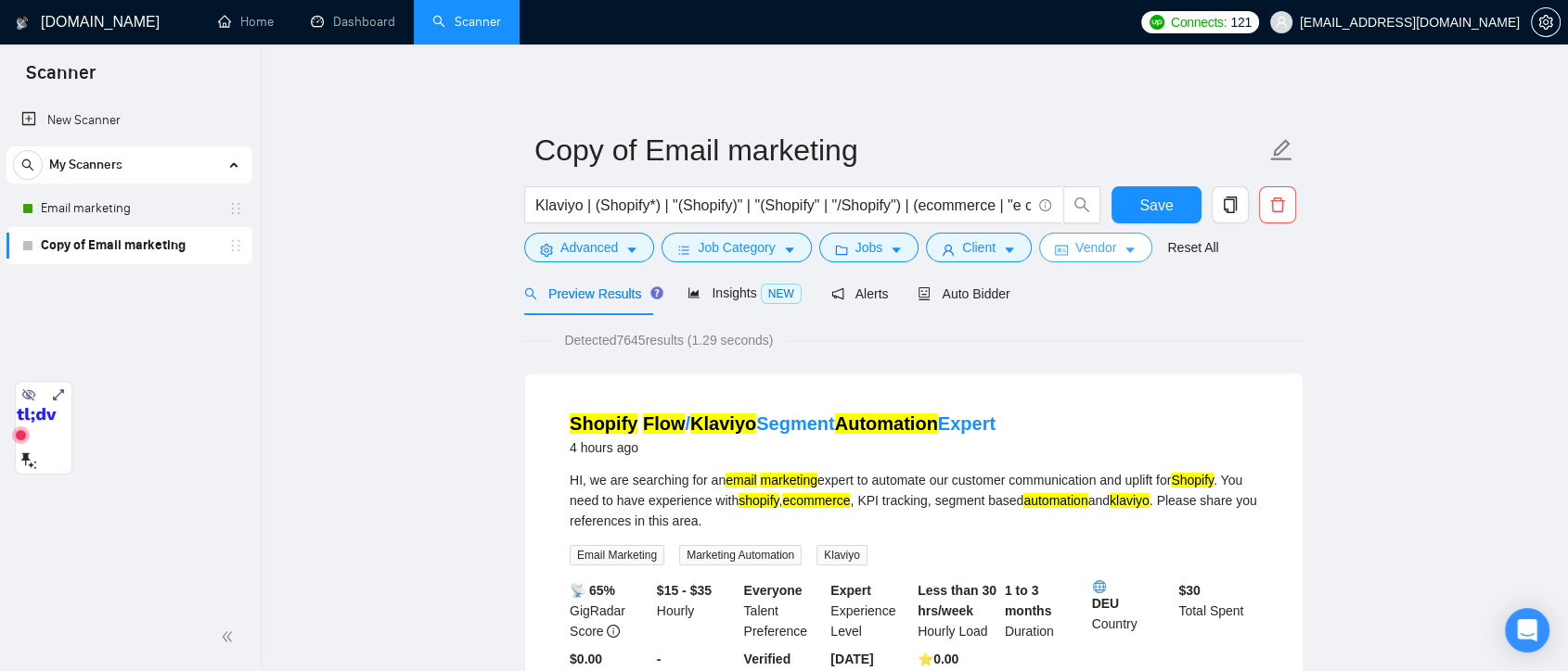
click at [1079, 258] on span "Vendor" at bounding box center [1096, 247] width 41 height 21
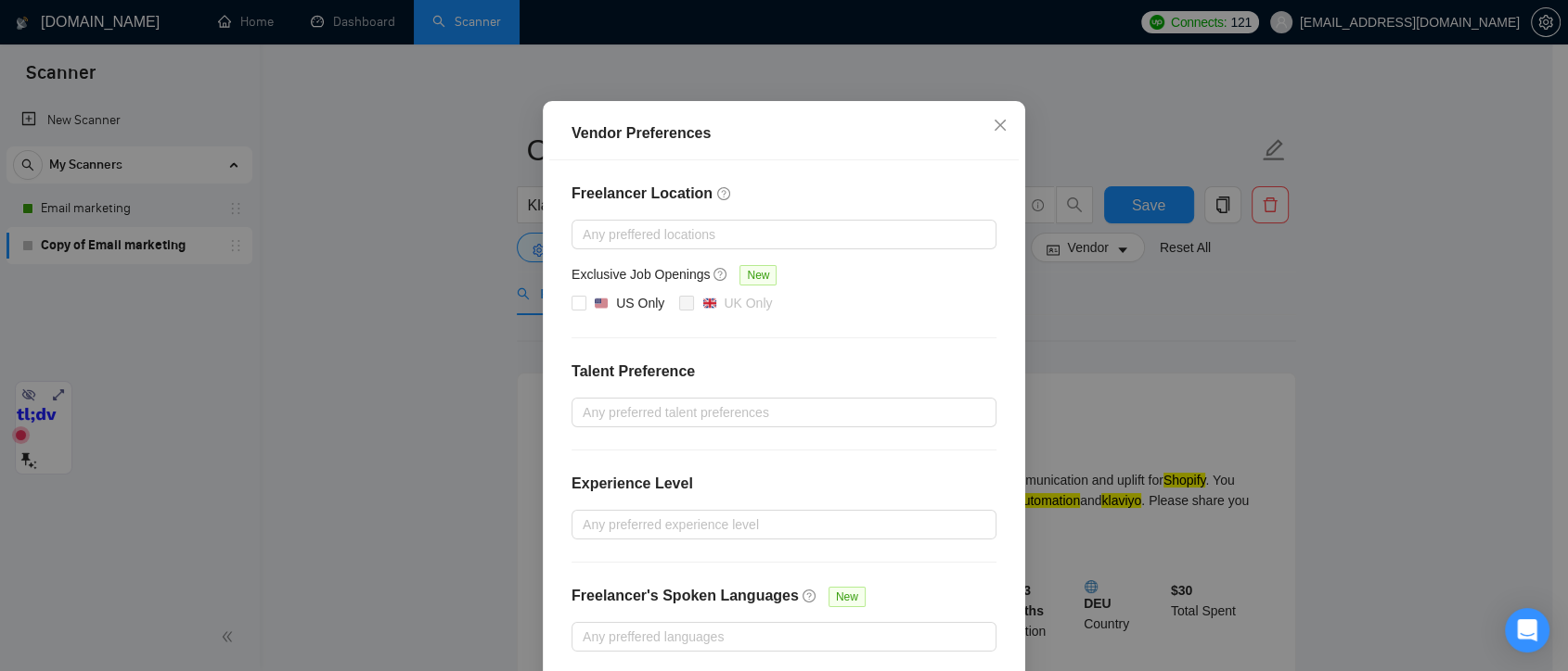
scroll to position [186, 0]
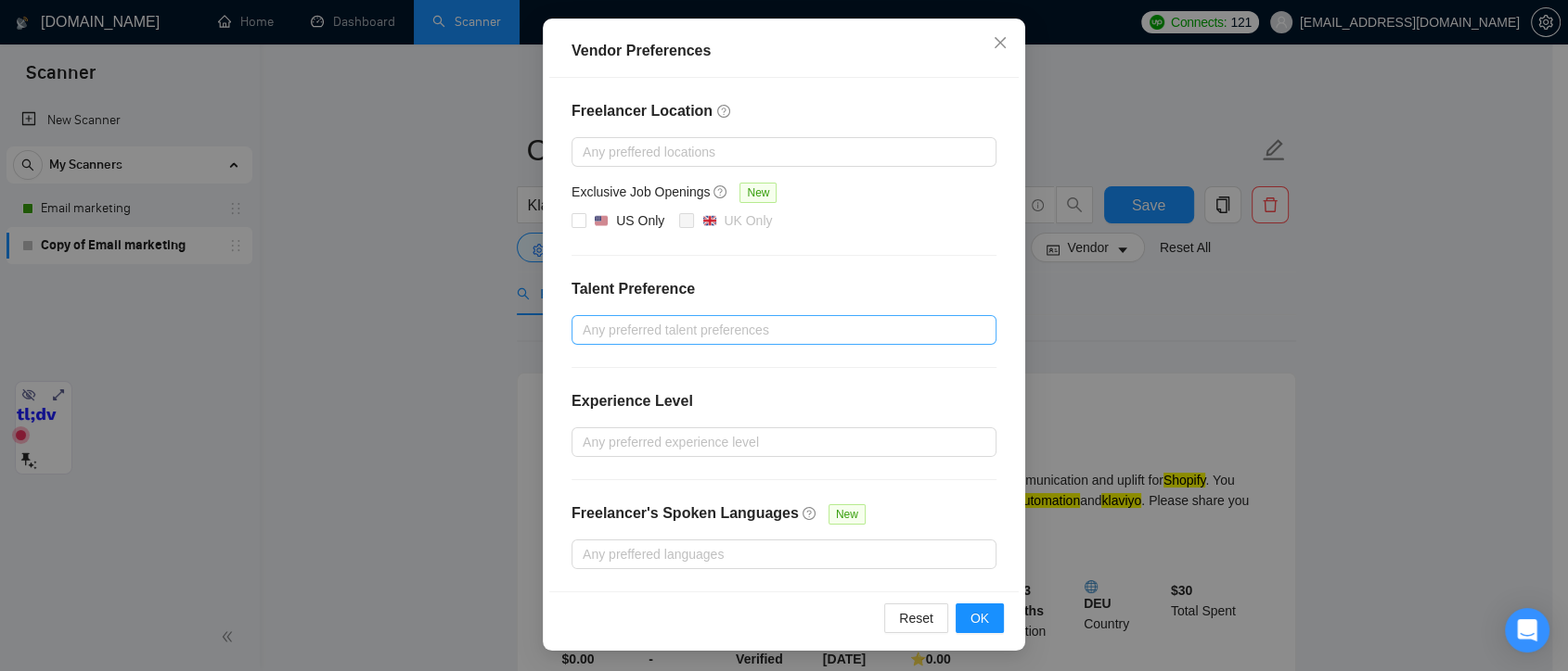
click at [762, 331] on div at bounding box center [775, 330] width 397 height 22
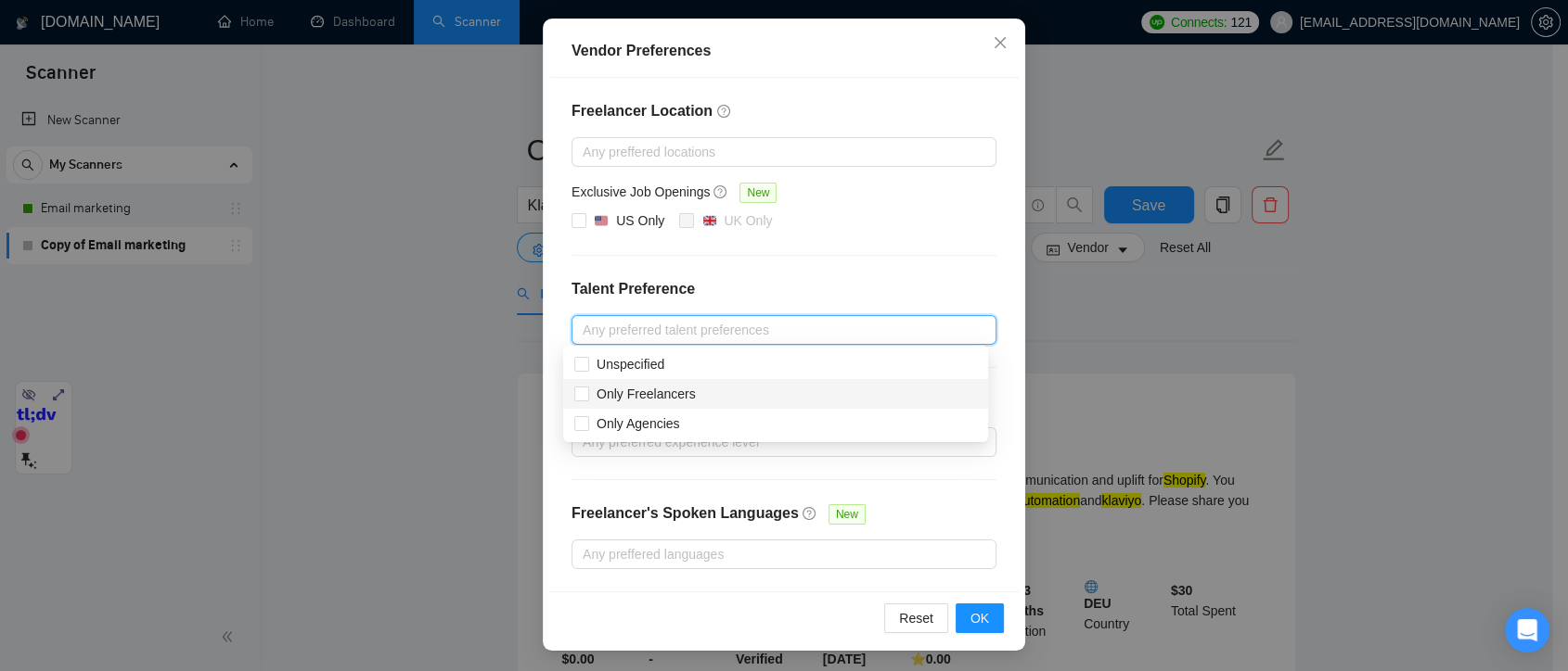
click at [824, 287] on h4 "Talent Preference" at bounding box center [784, 289] width 425 height 22
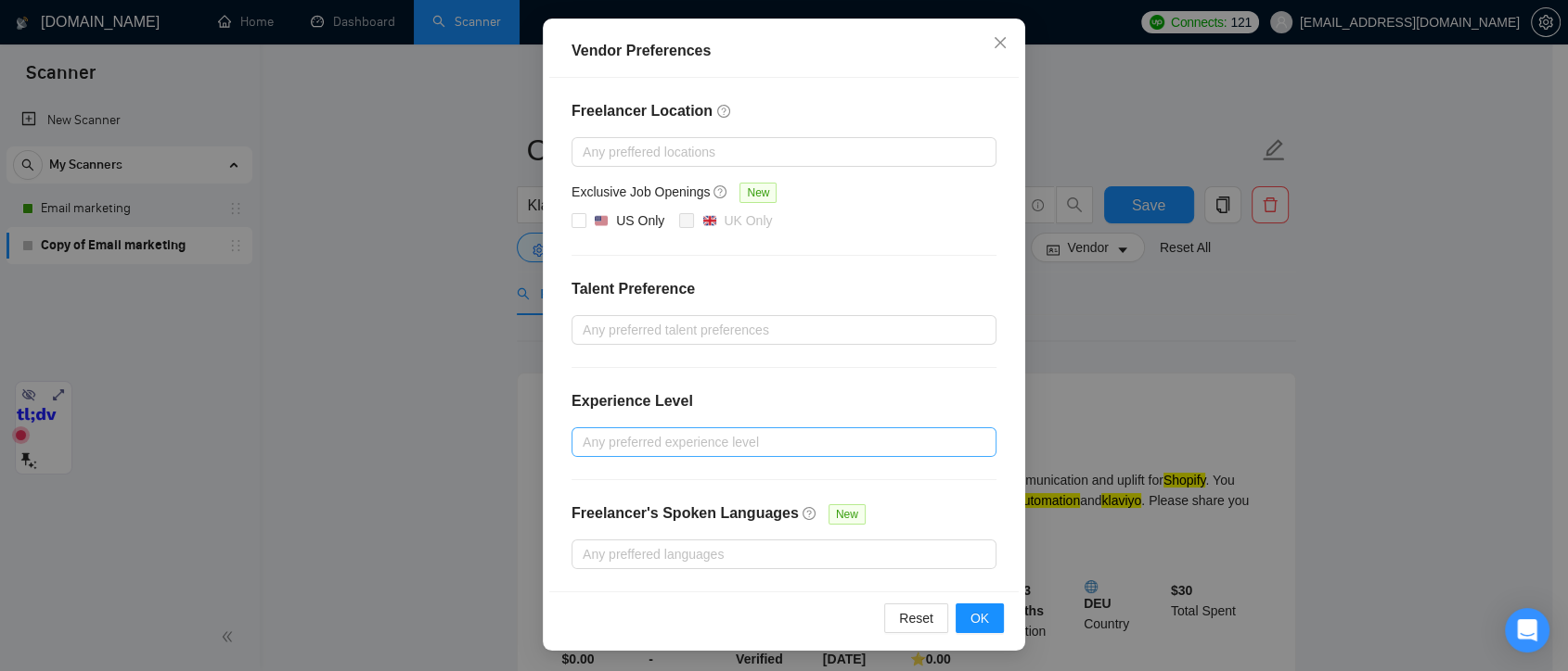
click at [644, 438] on div at bounding box center [775, 442] width 397 height 22
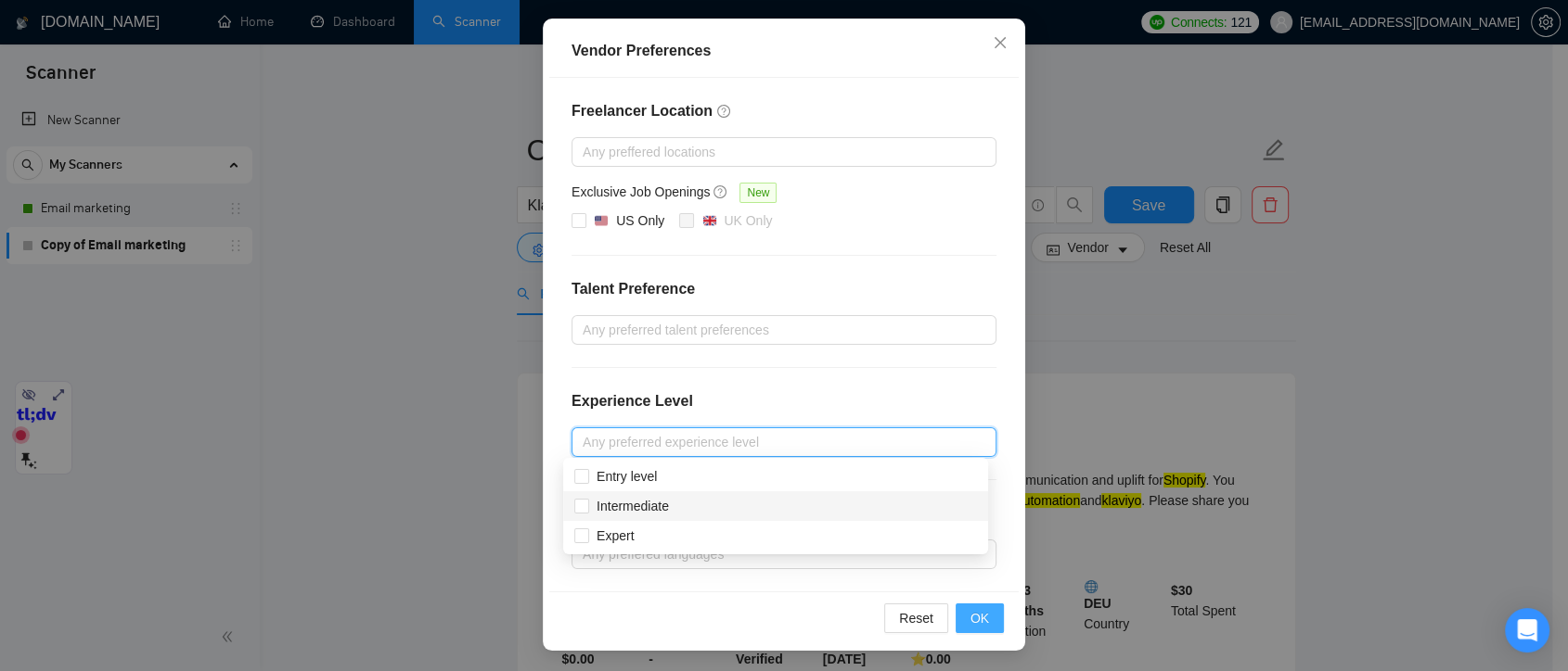
drag, startPoint x: 578, startPoint y: 509, endPoint x: 967, endPoint y: 615, distance: 403.2
click at [577, 509] on input "Intermediate" at bounding box center [580, 505] width 13 height 13
checkbox input "true"
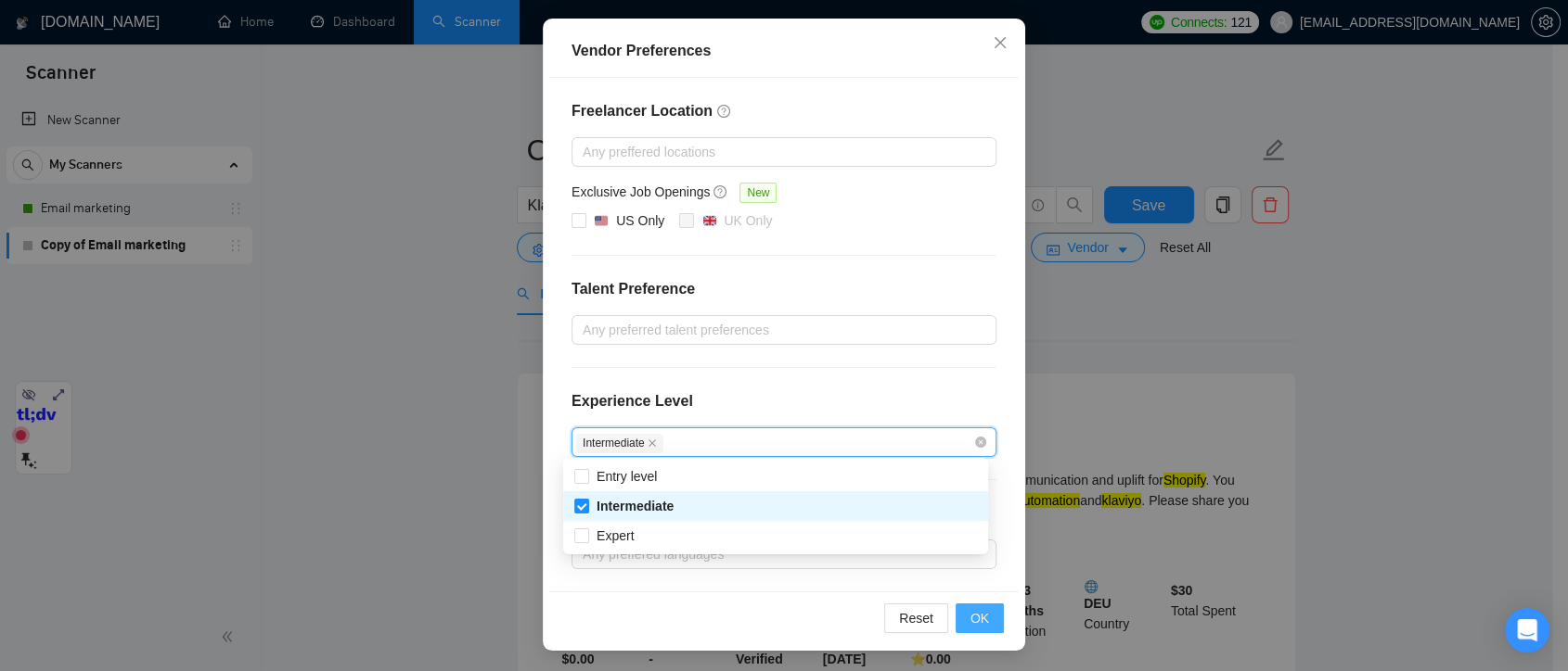
click at [971, 615] on span "OK" at bounding box center [980, 618] width 19 height 21
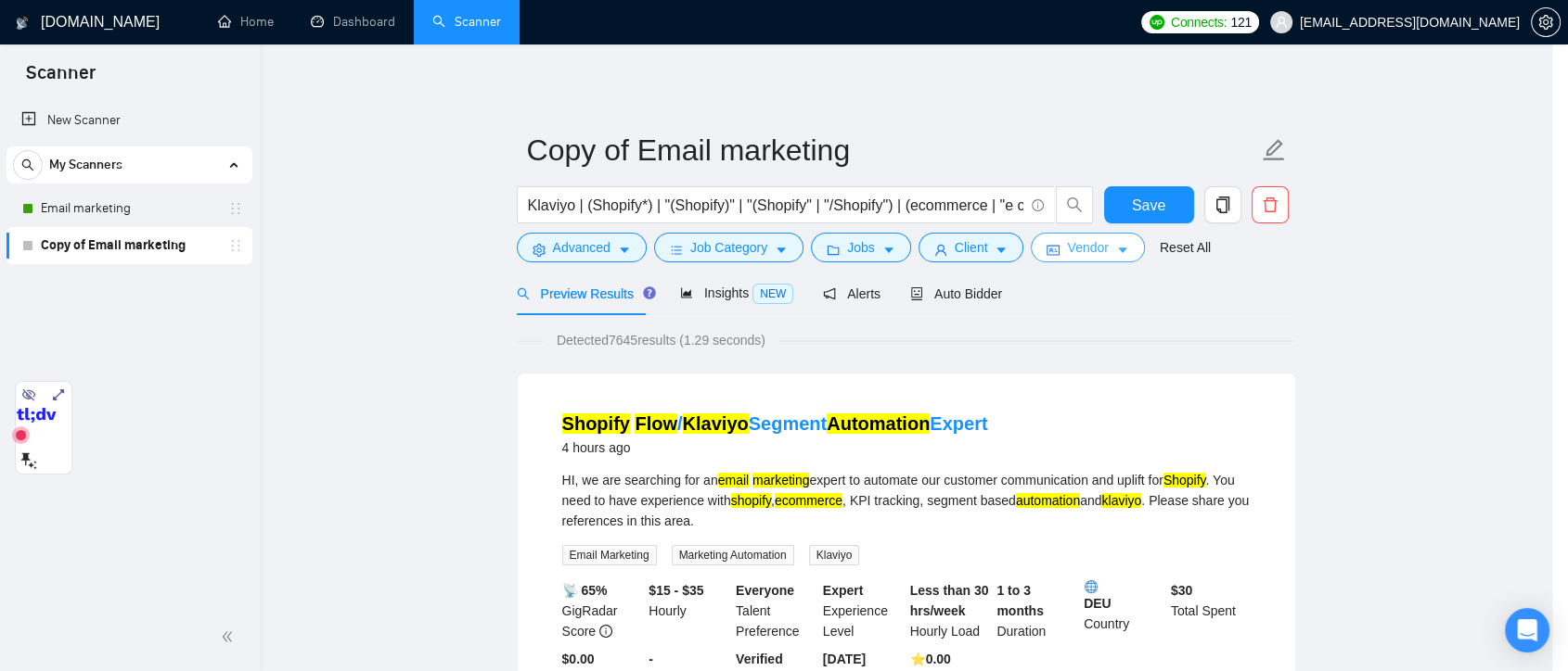
scroll to position [0, 0]
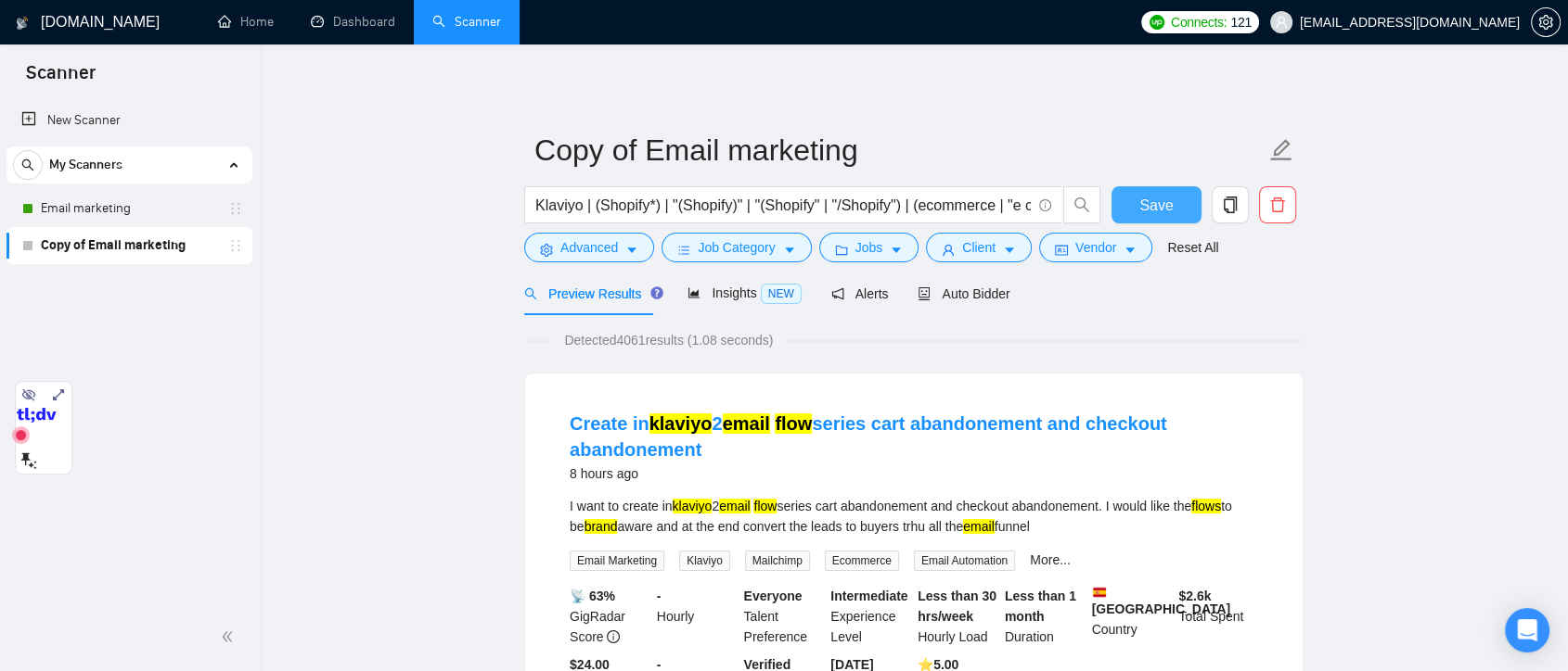
click at [1168, 205] on span "Save" at bounding box center [1156, 205] width 33 height 23
drag, startPoint x: 81, startPoint y: 384, endPoint x: 66, endPoint y: 646, distance: 262.4
click at [66, 646] on div at bounding box center [43, 668] width 56 height 92
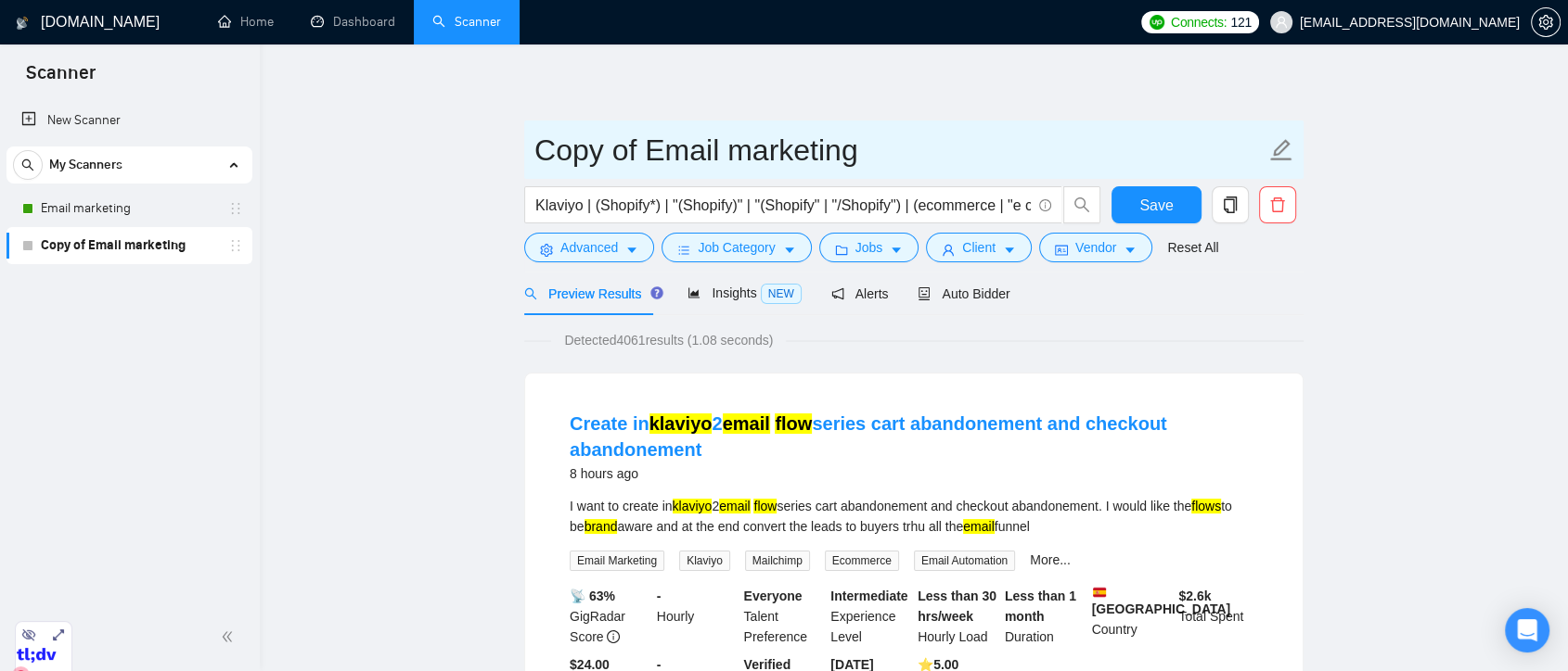
drag, startPoint x: 645, startPoint y: 153, endPoint x: 510, endPoint y: 153, distance: 135.0
click at [853, 157] on input "Email marketing" at bounding box center [899, 150] width 731 height 46
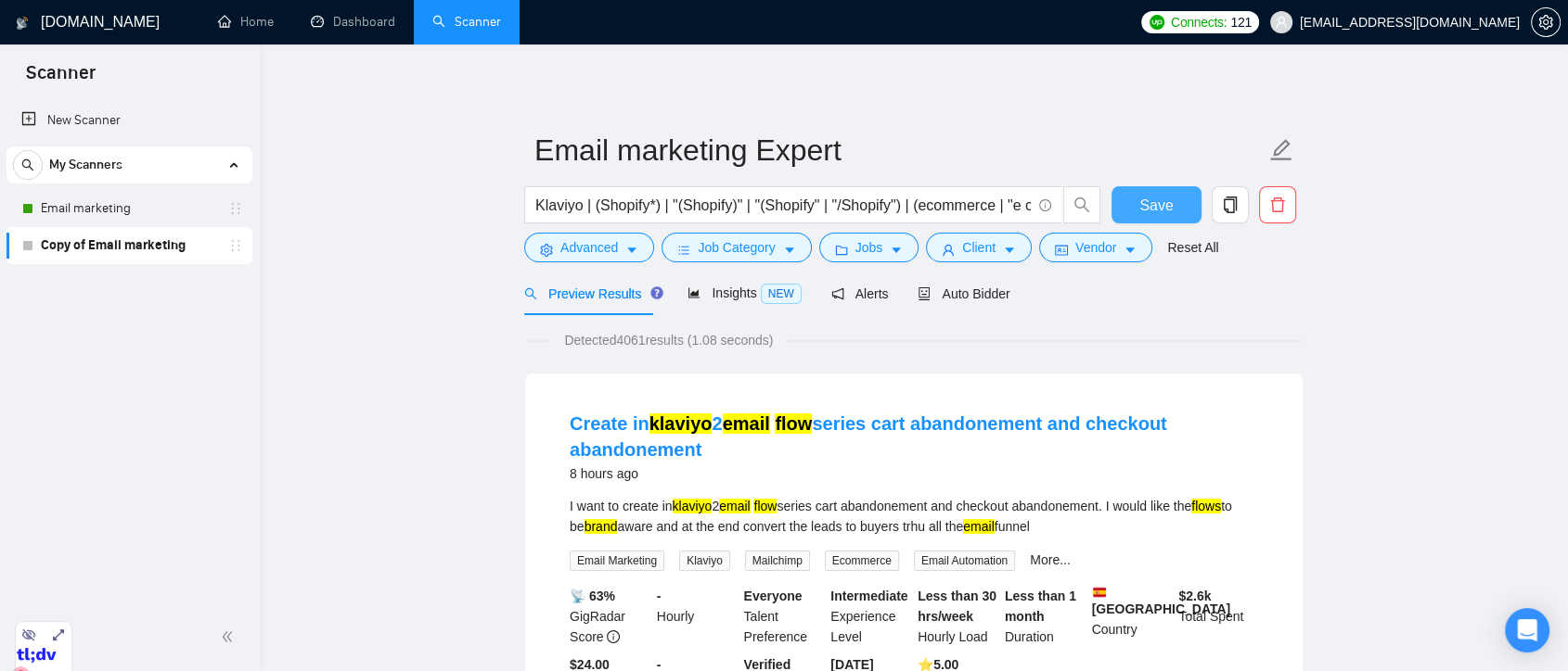
click at [1165, 206] on span "Save" at bounding box center [1156, 205] width 33 height 23
click at [1103, 250] on span "Vendor" at bounding box center [1096, 247] width 41 height 21
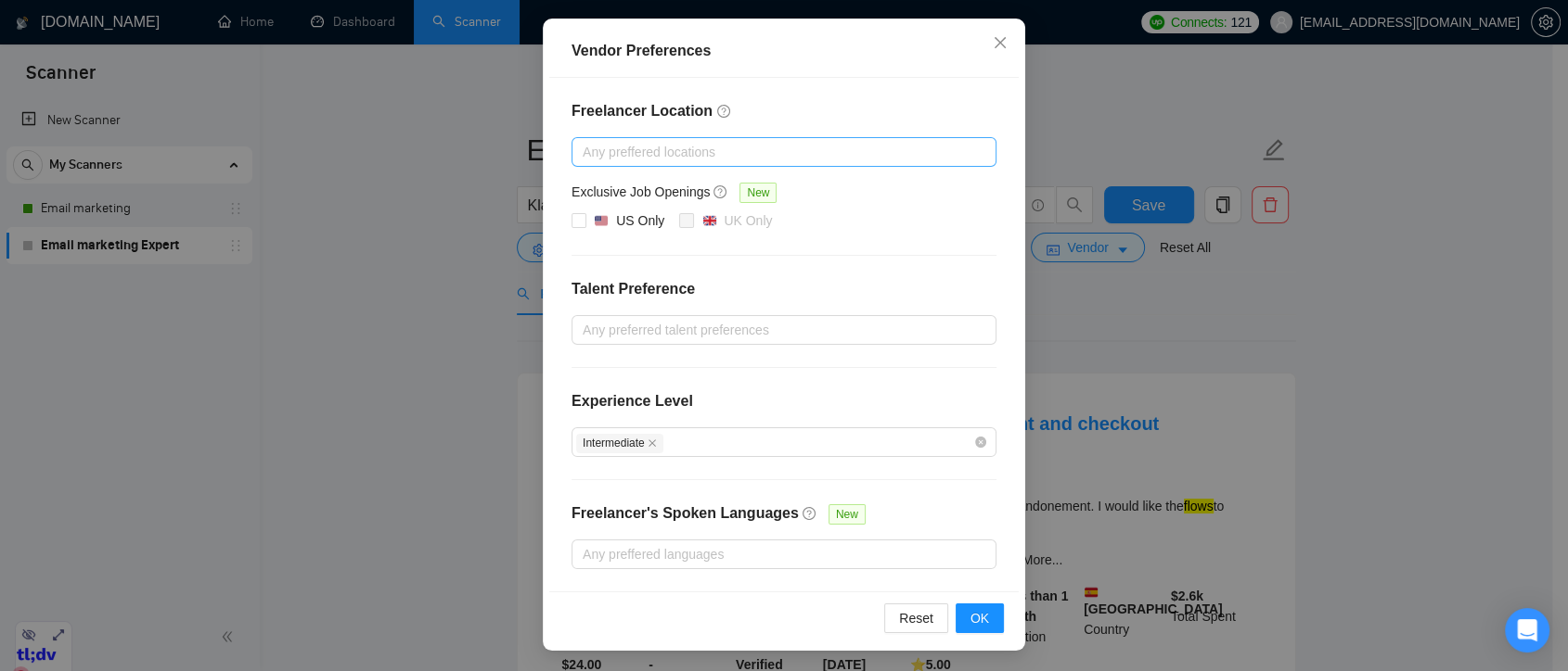
click at [1161, 353] on div "Vendor Preferences Freelancer Location Any preffered locations Exclusive Job Op…" at bounding box center [784, 336] width 1568 height 671
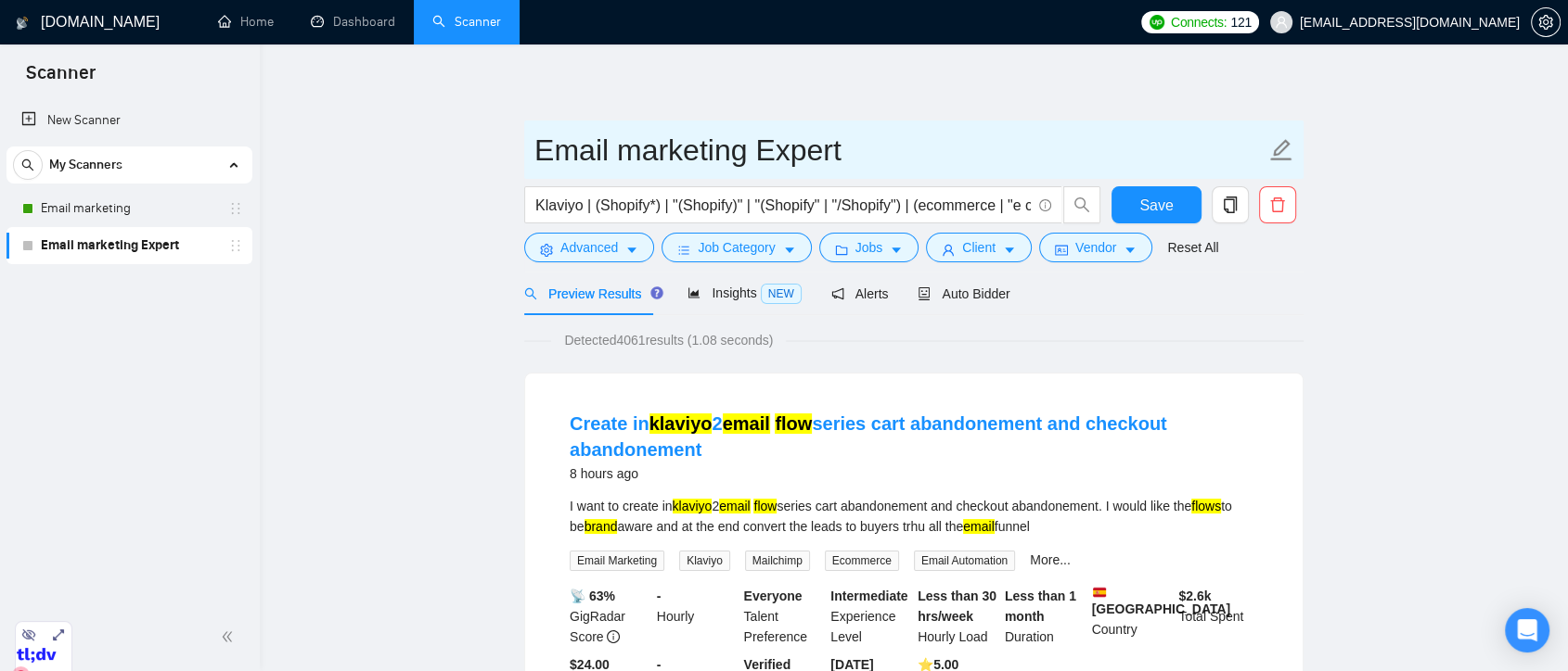
click at [1287, 152] on icon "edit" at bounding box center [1281, 150] width 24 height 24
click at [1280, 147] on icon "edit" at bounding box center [1282, 150] width 22 height 22
click at [866, 164] on input "Email marketing" at bounding box center [899, 150] width 731 height 46
click at [966, 149] on input "Email marketing Intermediate" at bounding box center [899, 150] width 731 height 46
click at [894, 157] on input "Email marketing Intermediate" at bounding box center [899, 150] width 731 height 46
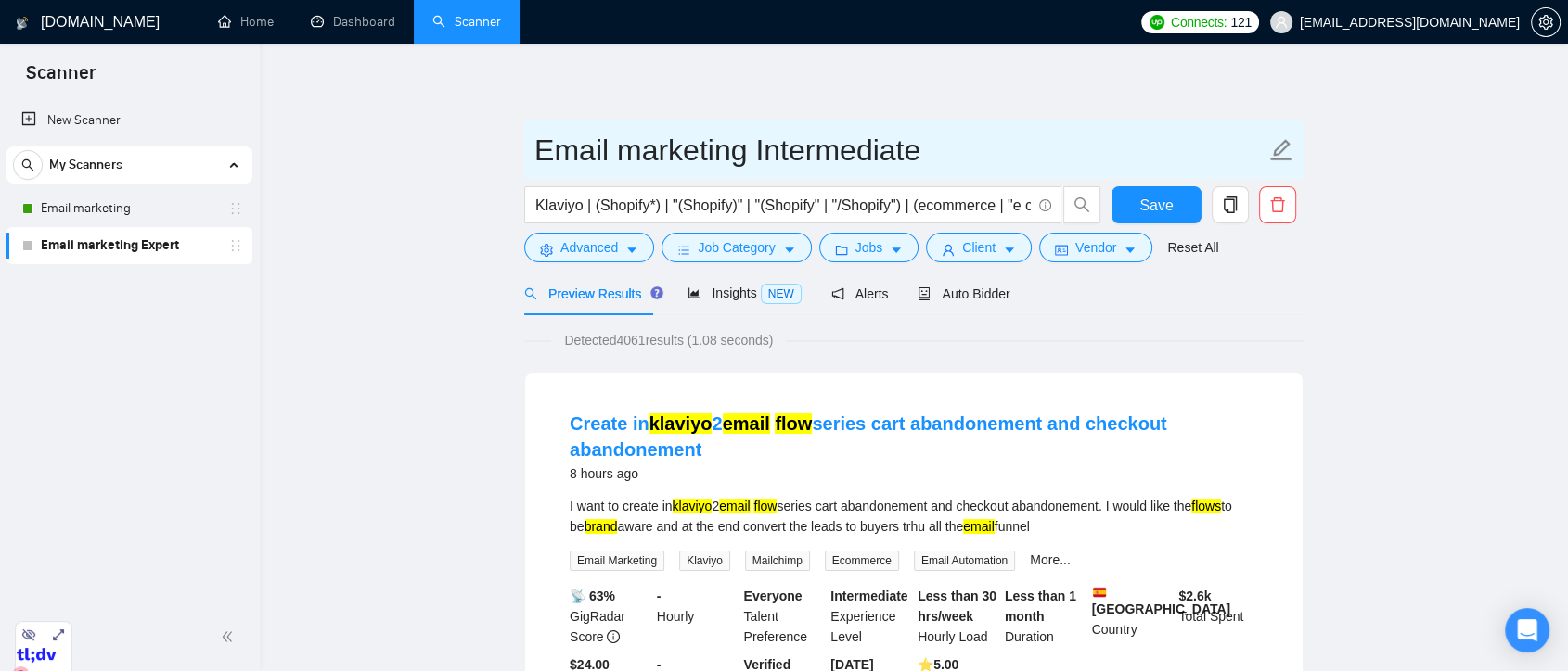
type input "Email marketing Intermediate"
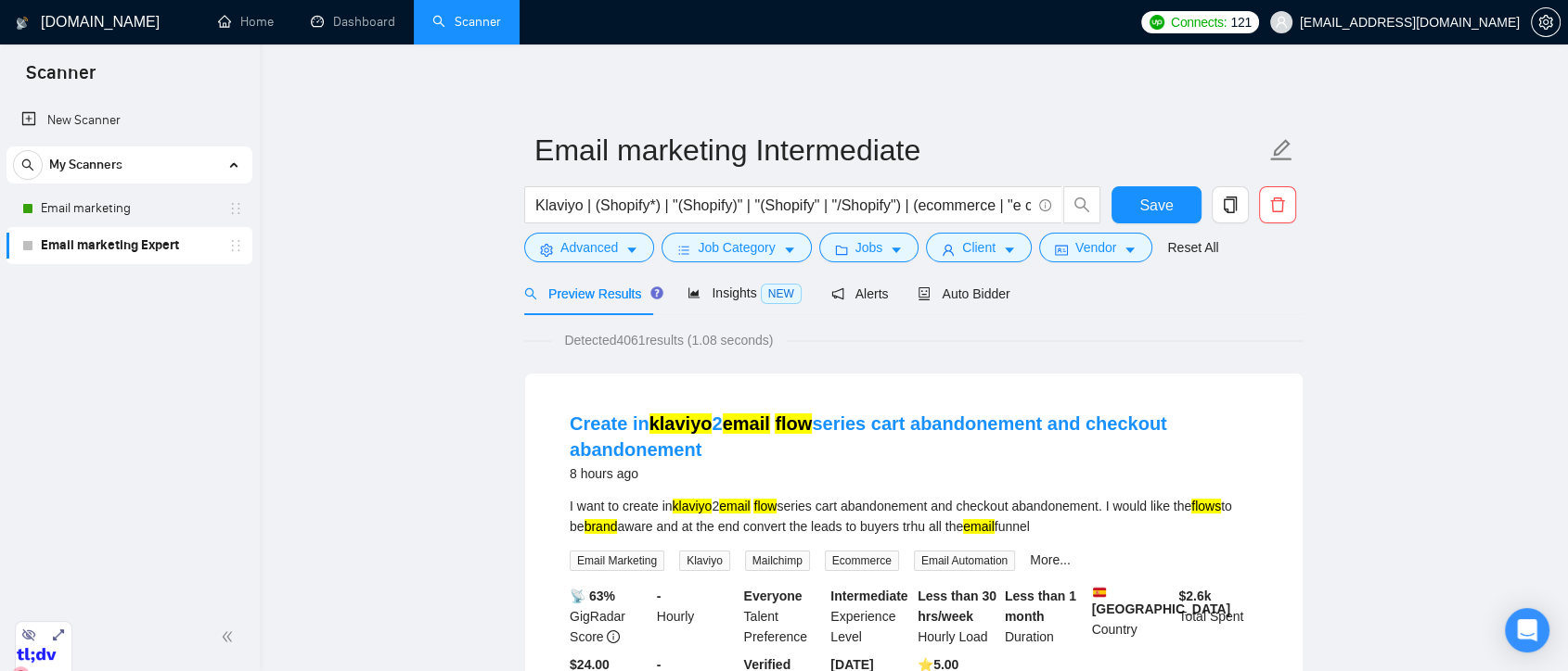
drag, startPoint x: 894, startPoint y: 157, endPoint x: 1346, endPoint y: 302, distance: 474.7
click at [1176, 205] on button "Save" at bounding box center [1157, 205] width 90 height 37
click at [948, 293] on span "Auto Bidder" at bounding box center [964, 293] width 92 height 15
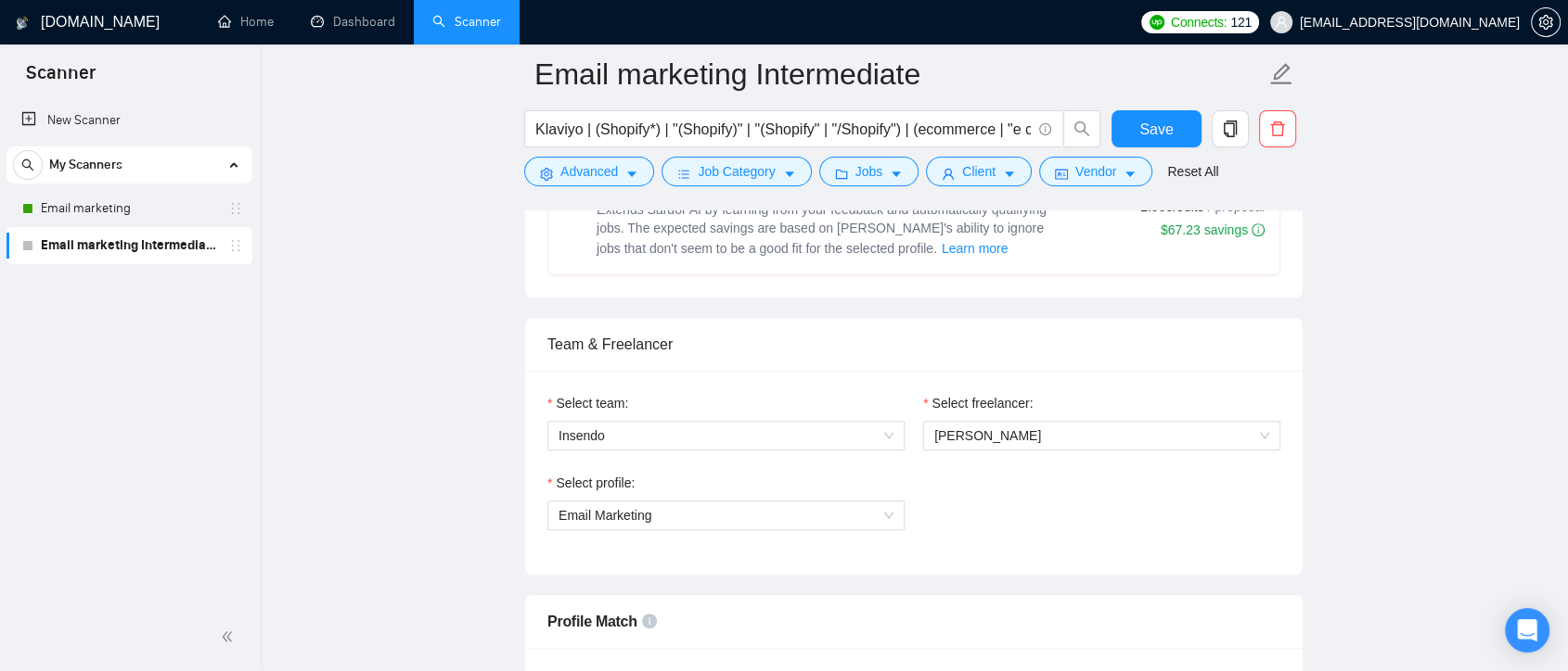
scroll to position [1134, 0]
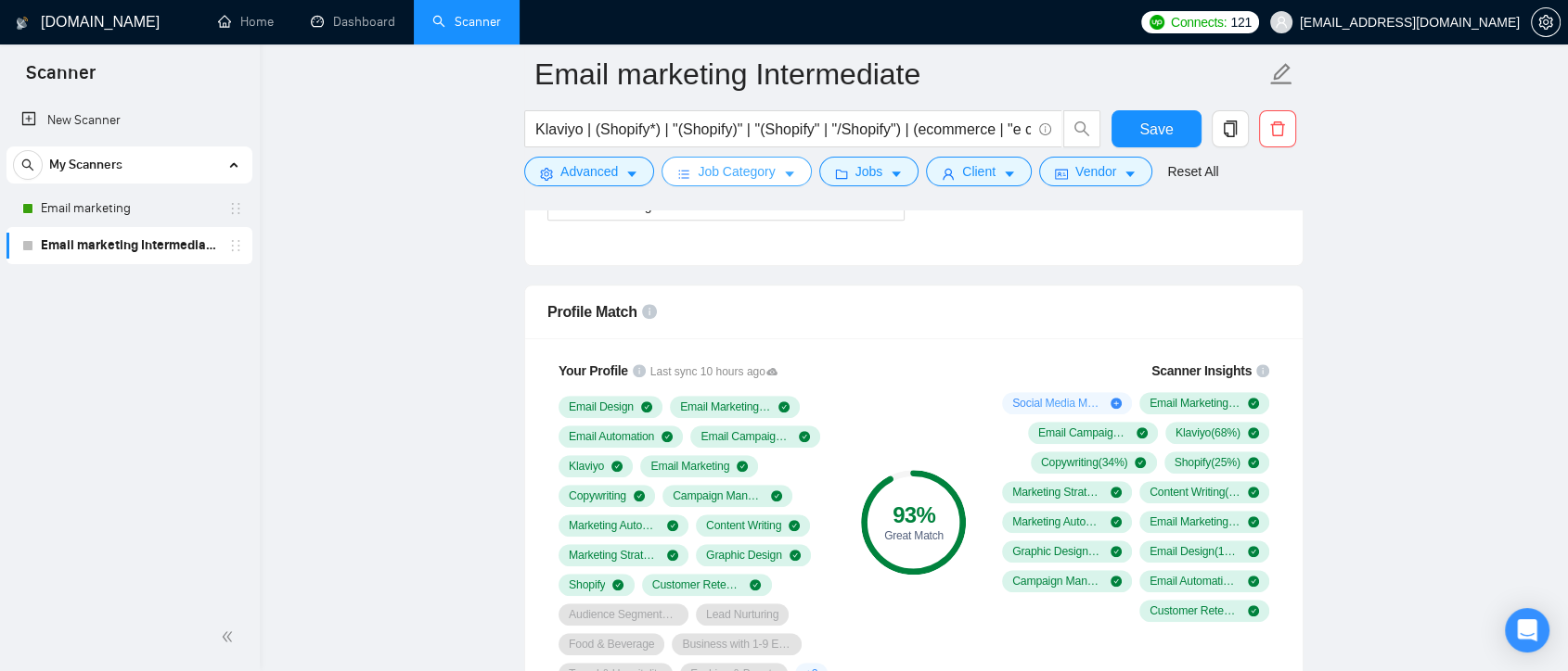
click at [771, 176] on span "Job Category" at bounding box center [736, 171] width 77 height 21
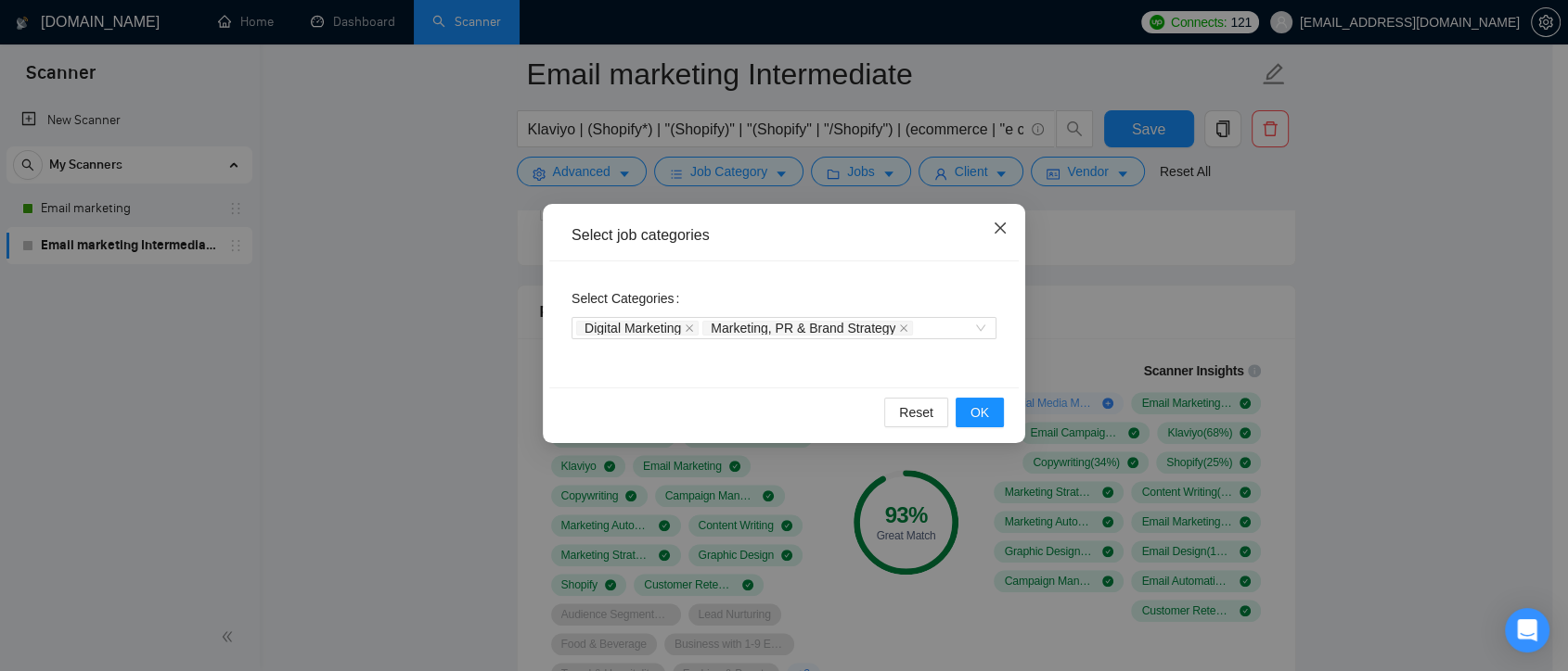
click at [998, 229] on icon "close" at bounding box center [999, 228] width 11 height 11
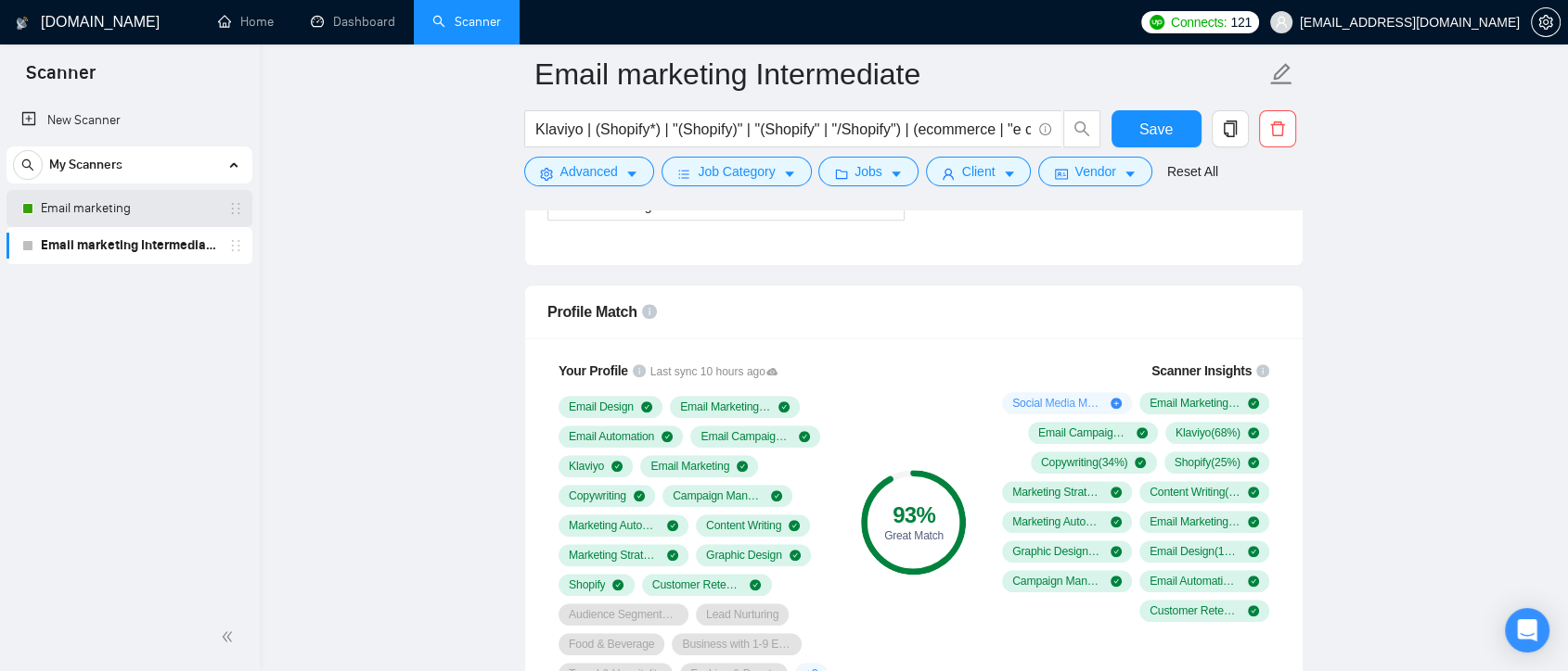
click at [184, 213] on link "Email marketing" at bounding box center [129, 208] width 176 height 37
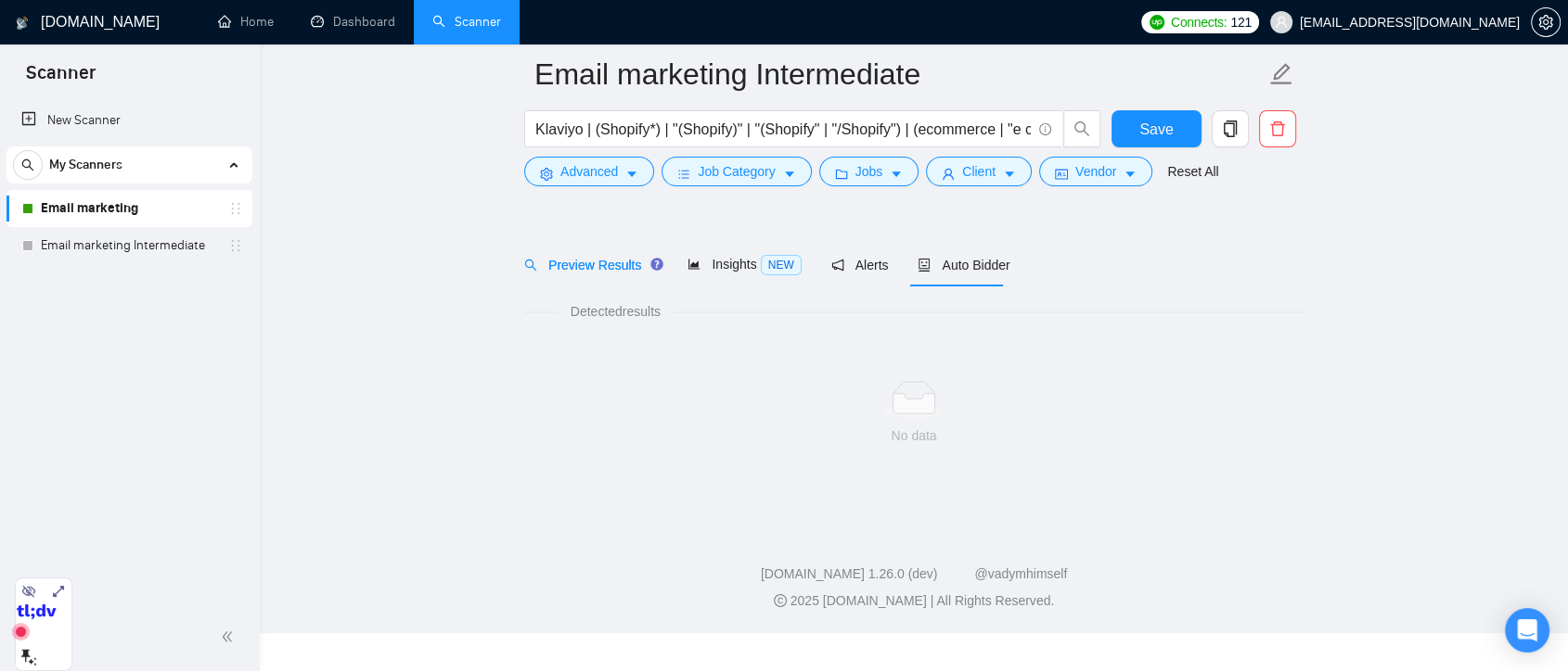
scroll to position [5, 0]
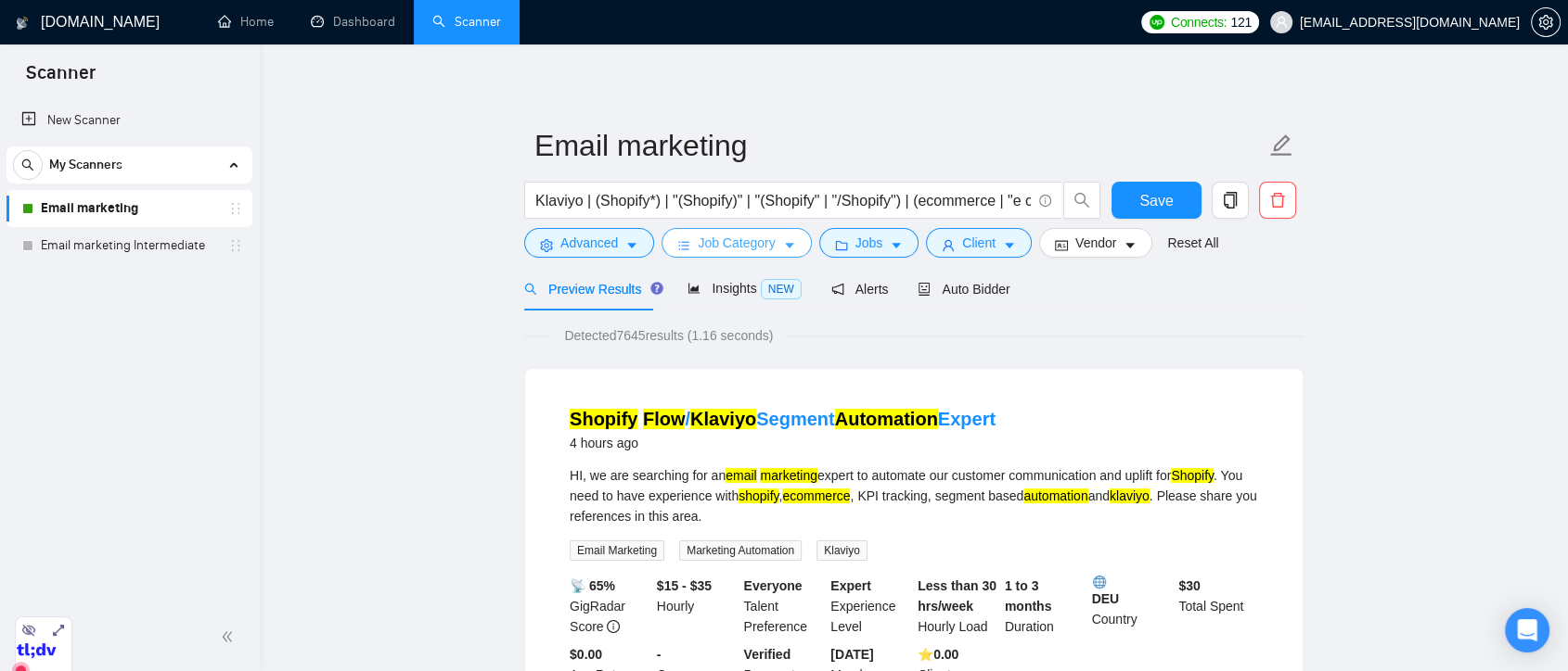
click at [720, 237] on span "Job Category" at bounding box center [736, 243] width 77 height 21
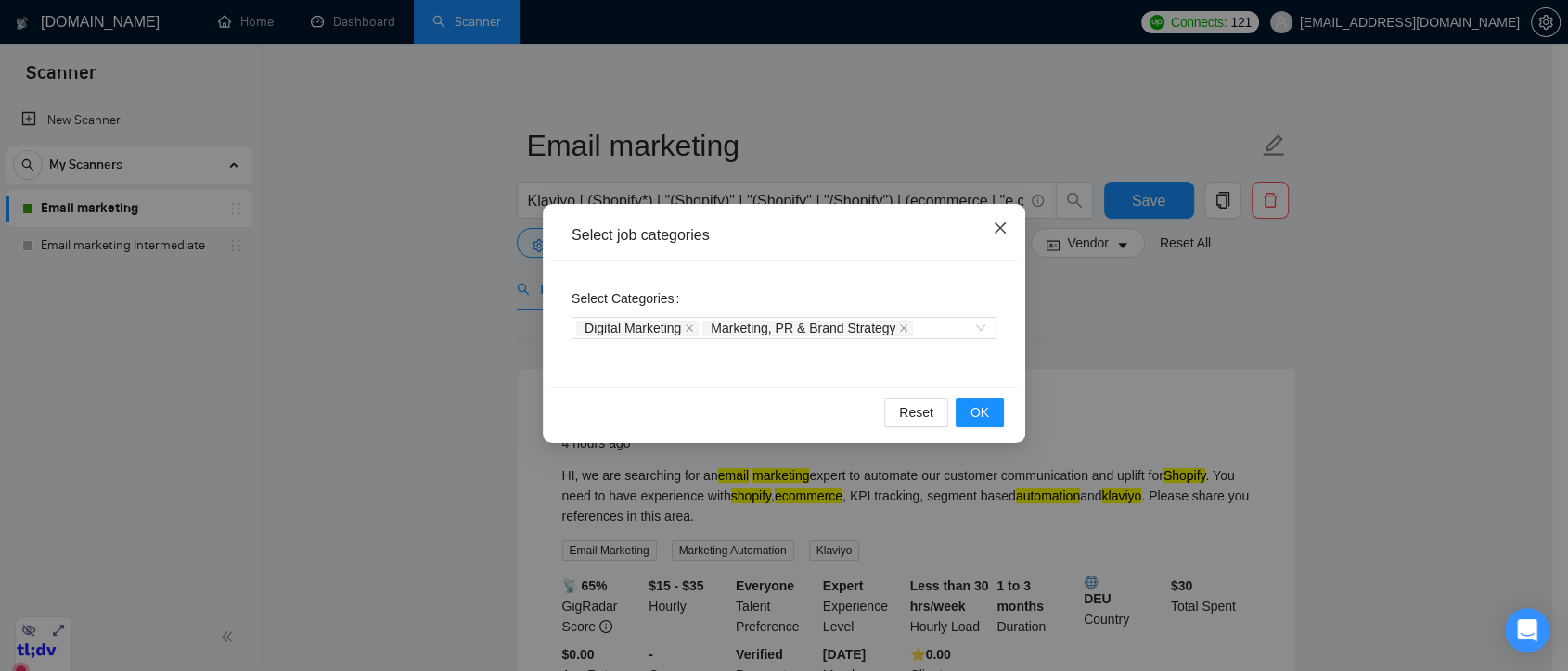
click at [1007, 229] on icon "close" at bounding box center [1000, 228] width 15 height 15
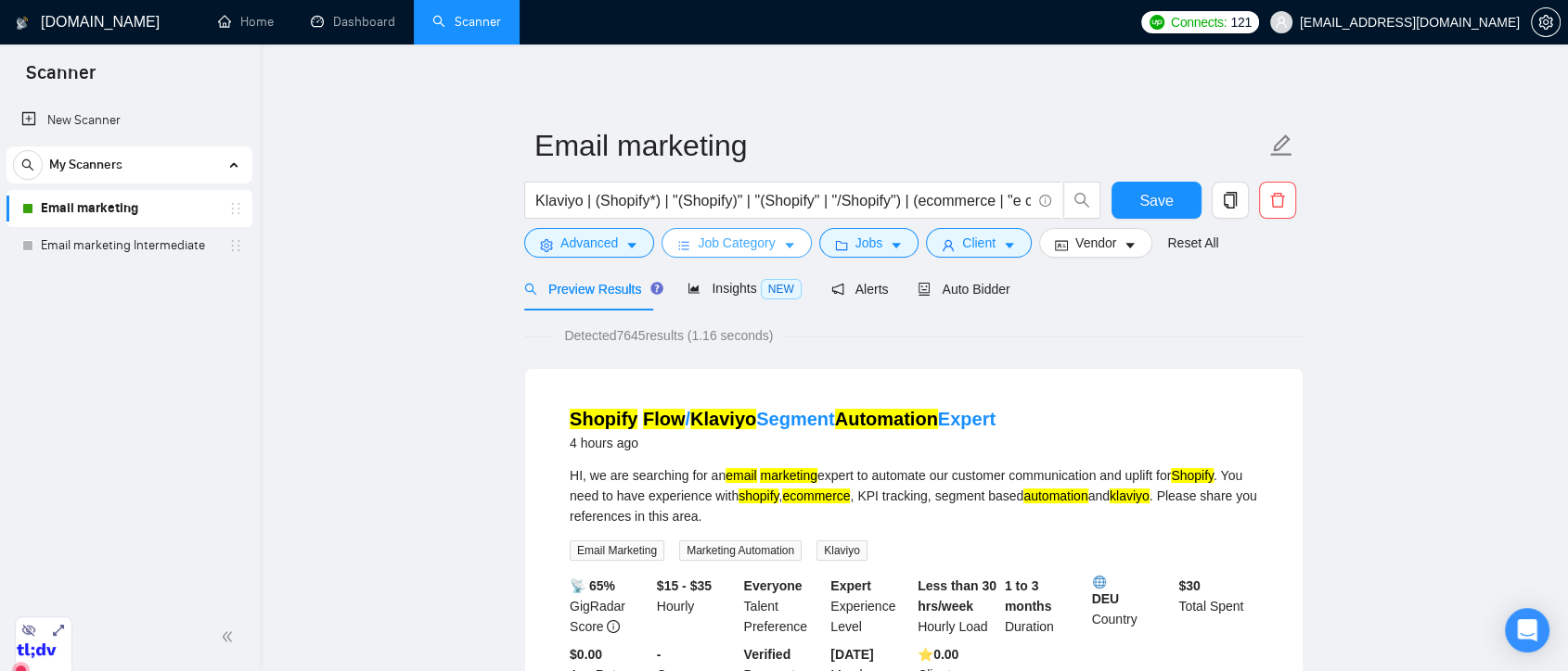
click at [783, 247] on icon "caret-down" at bounding box center [789, 246] width 13 height 13
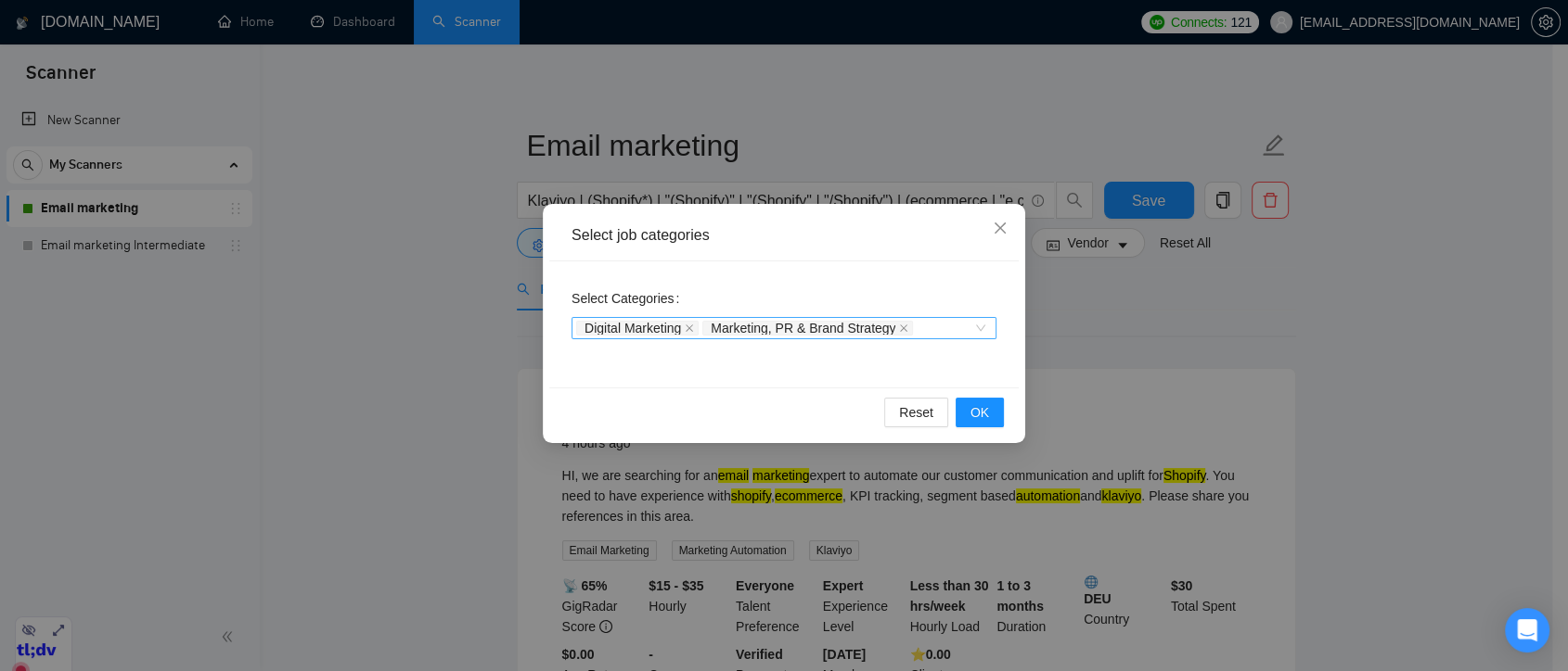
click at [925, 331] on div "Digital Marketing Marketing, PR & Brand Strategy" at bounding box center [775, 328] width 397 height 19
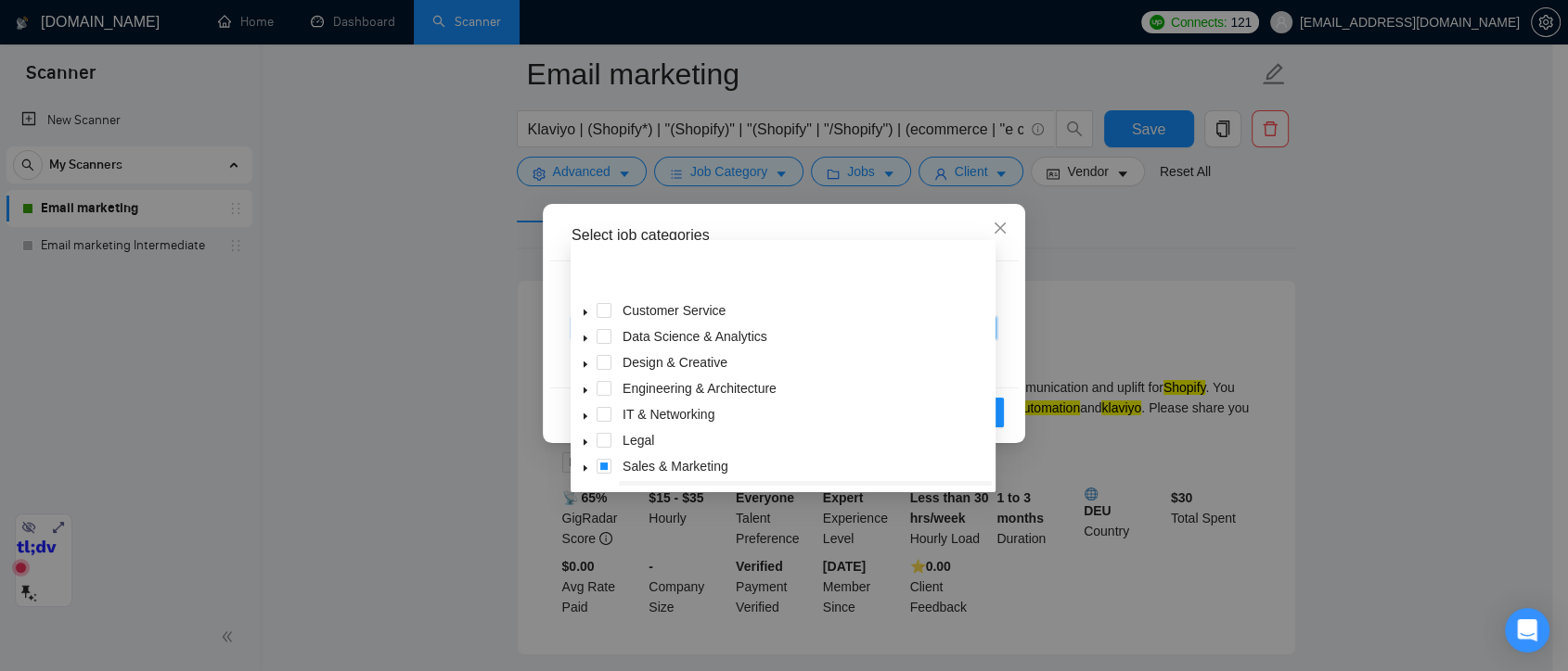
scroll to position [72, 0]
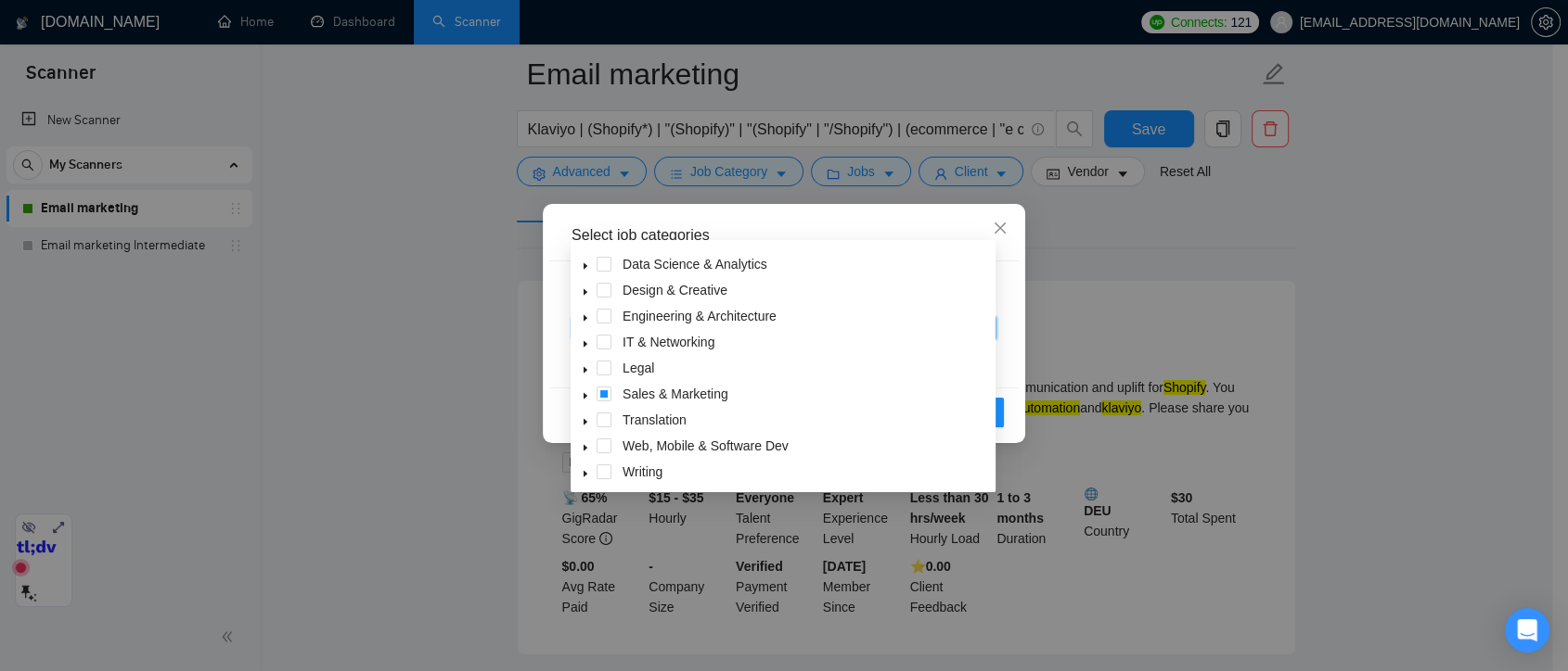
click at [589, 446] on icon "caret-down" at bounding box center [585, 447] width 9 height 9
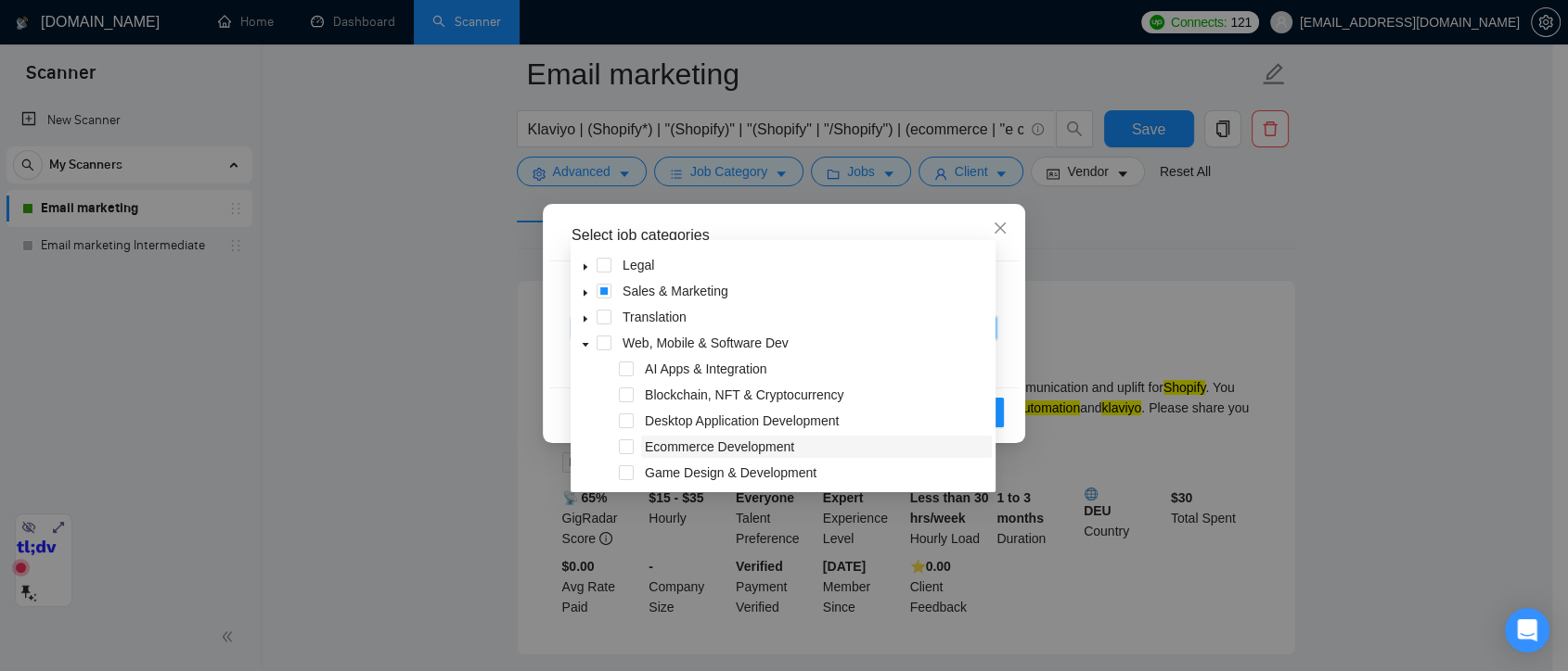
scroll to position [278, 0]
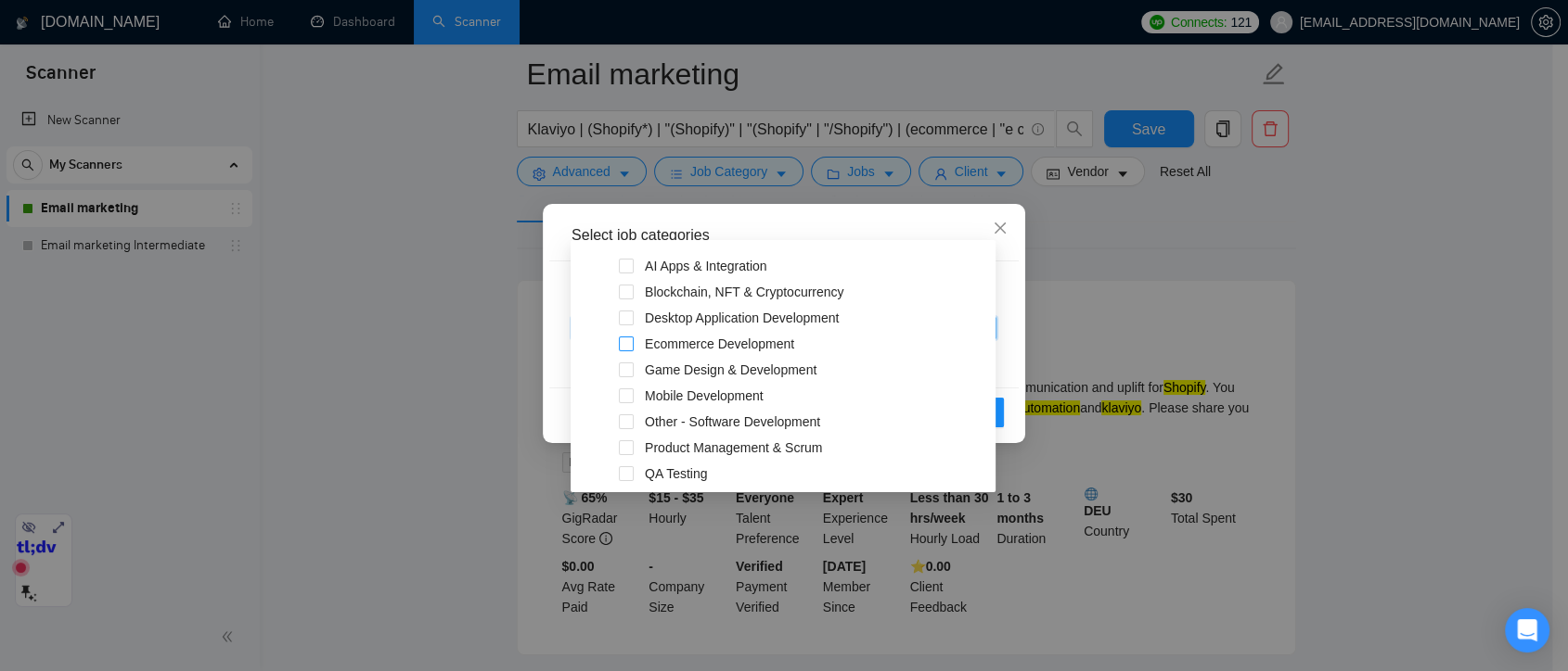
click at [623, 342] on span at bounding box center [625, 343] width 15 height 15
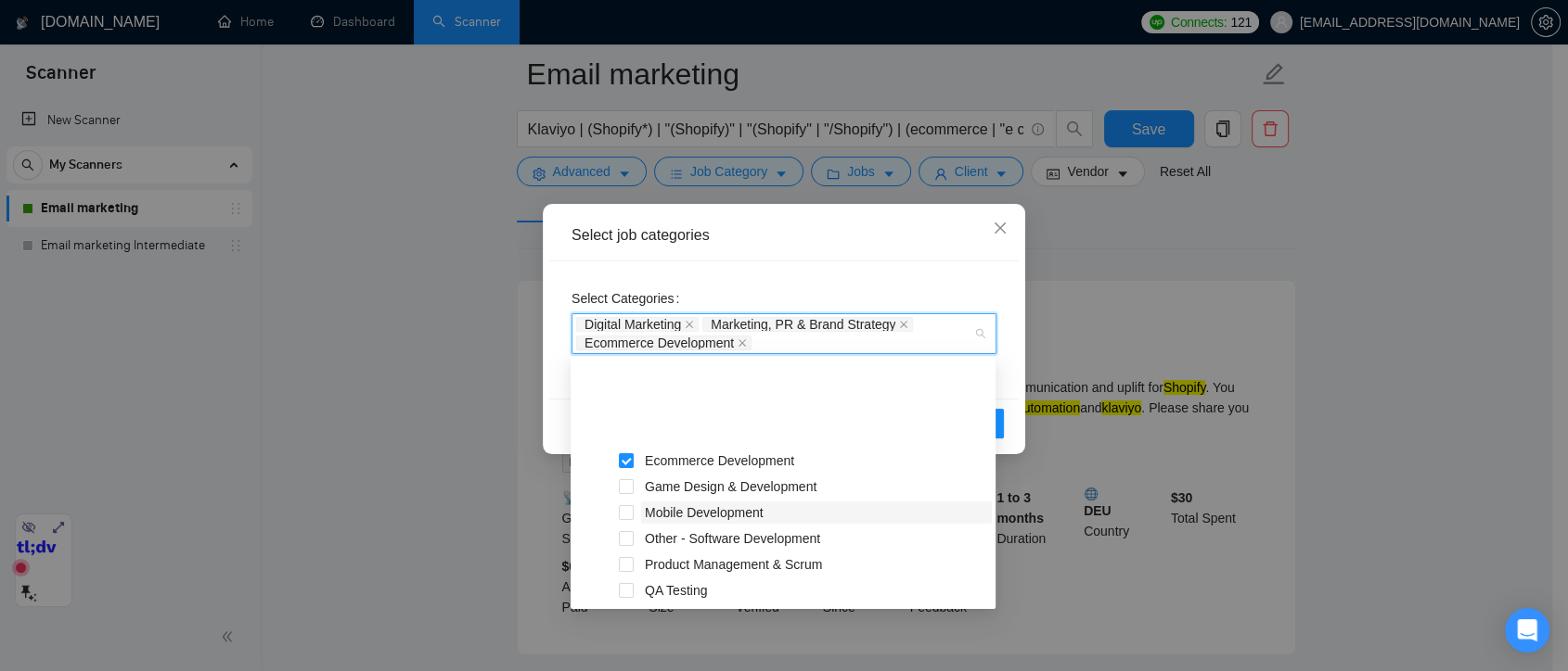
scroll to position [381, 0]
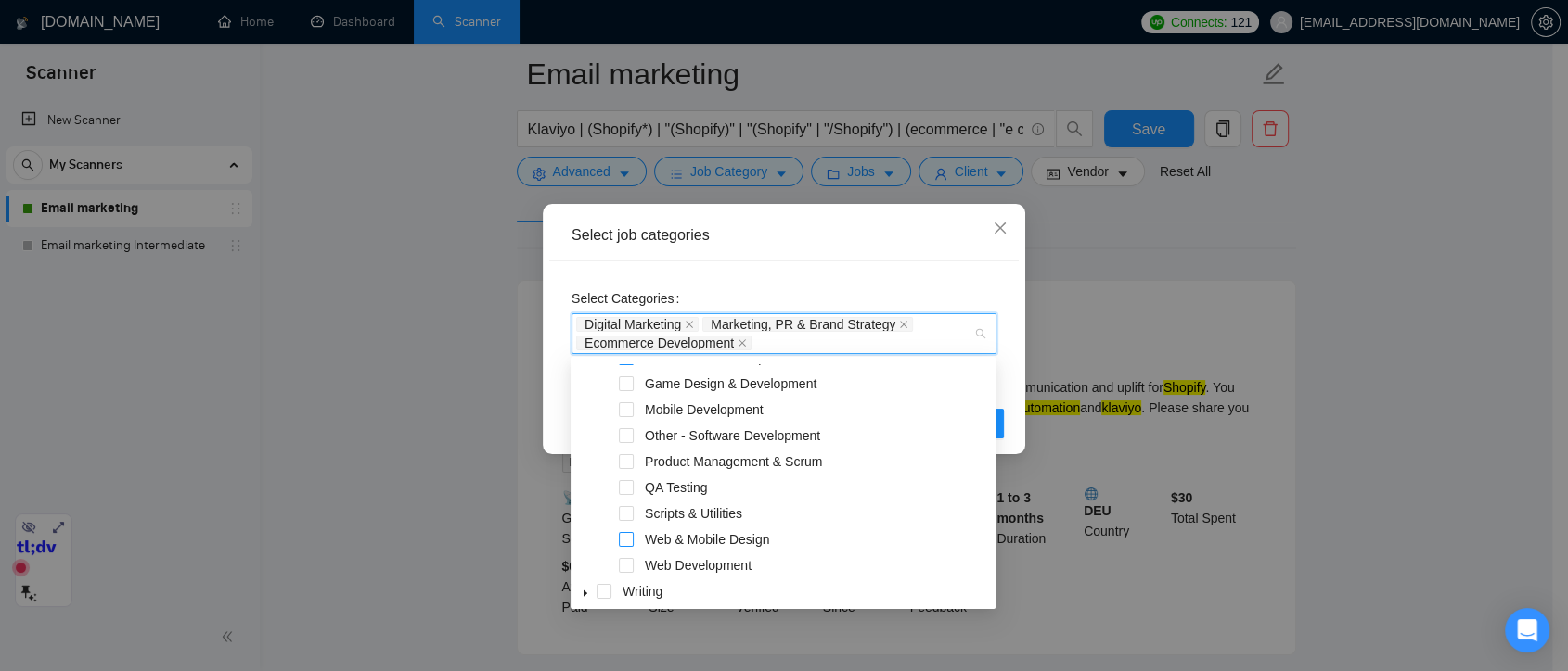
click at [624, 537] on span at bounding box center [625, 539] width 15 height 15
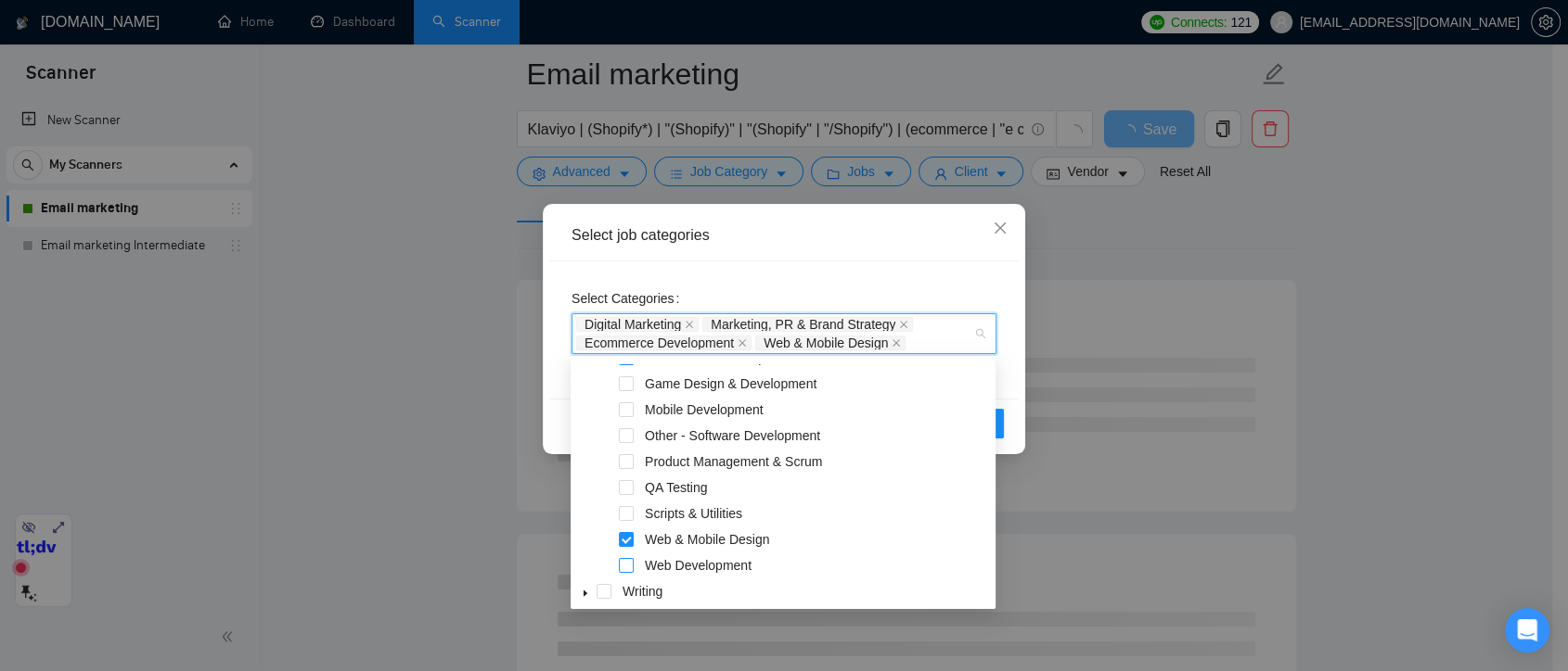
click at [625, 563] on span at bounding box center [625, 565] width 15 height 15
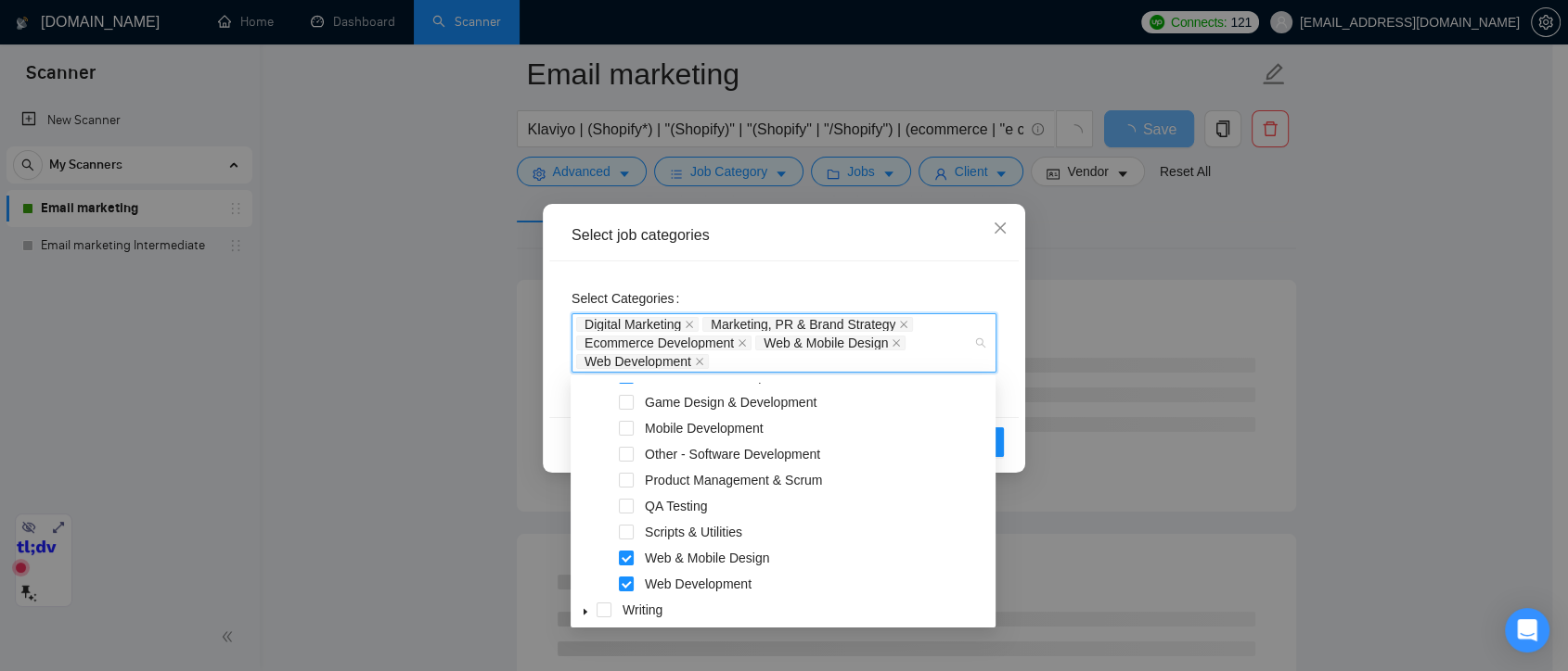
click at [1011, 447] on div "Reset OK" at bounding box center [784, 442] width 470 height 49
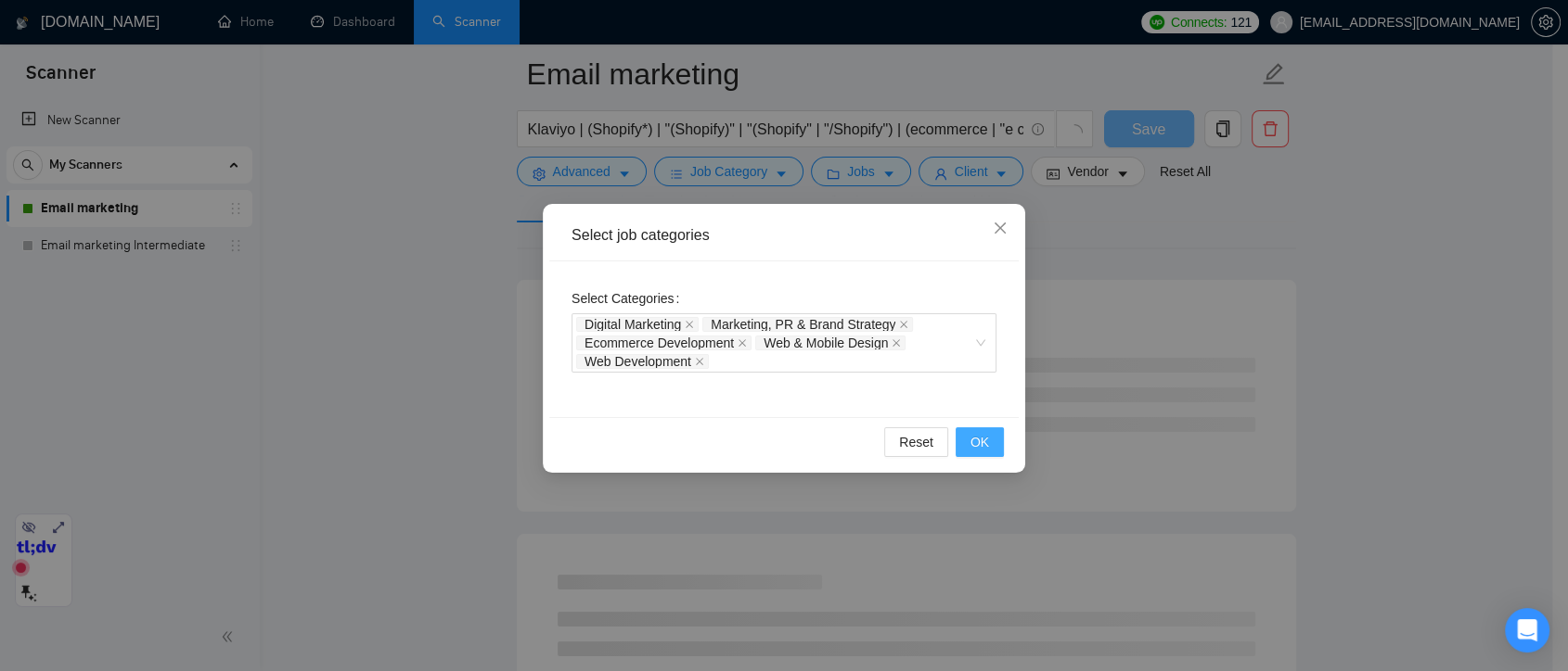
click at [998, 448] on button "OK" at bounding box center [980, 442] width 48 height 29
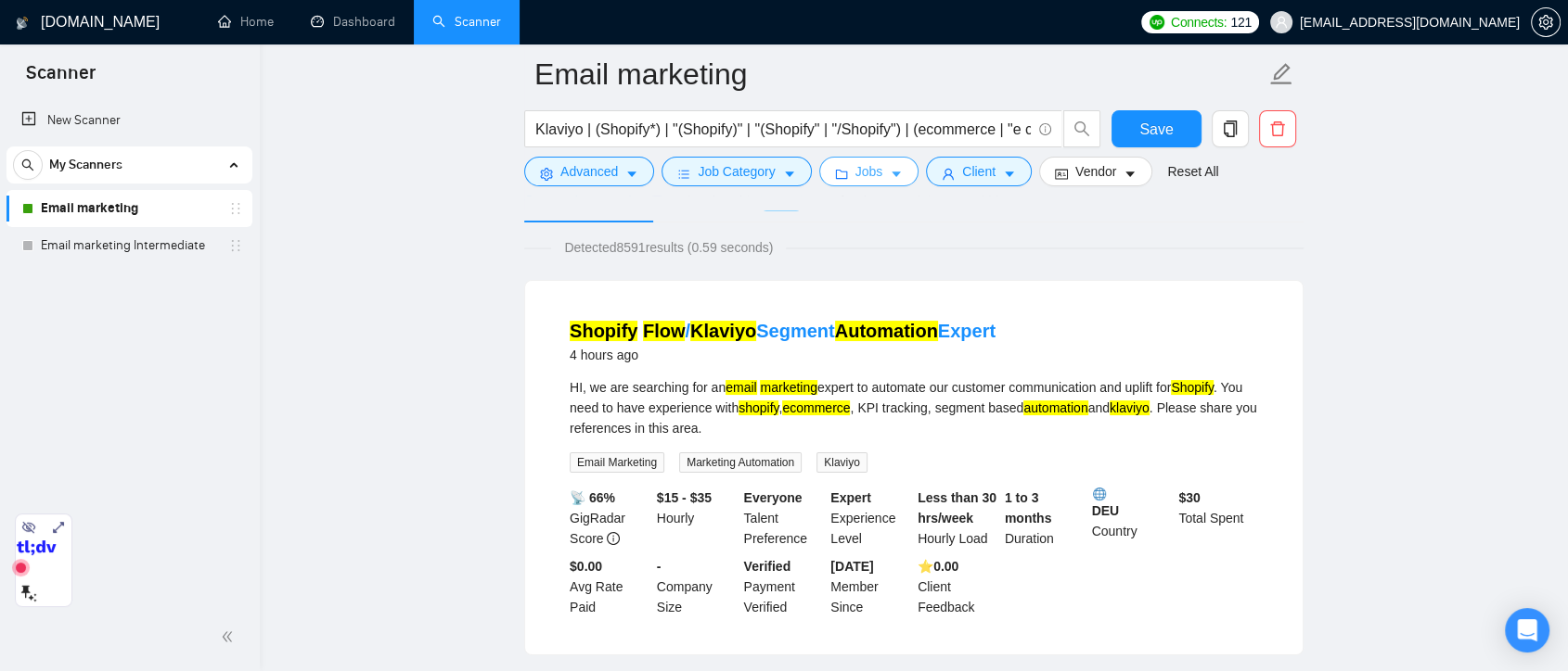
click at [867, 162] on span "Jobs" at bounding box center [869, 171] width 27 height 21
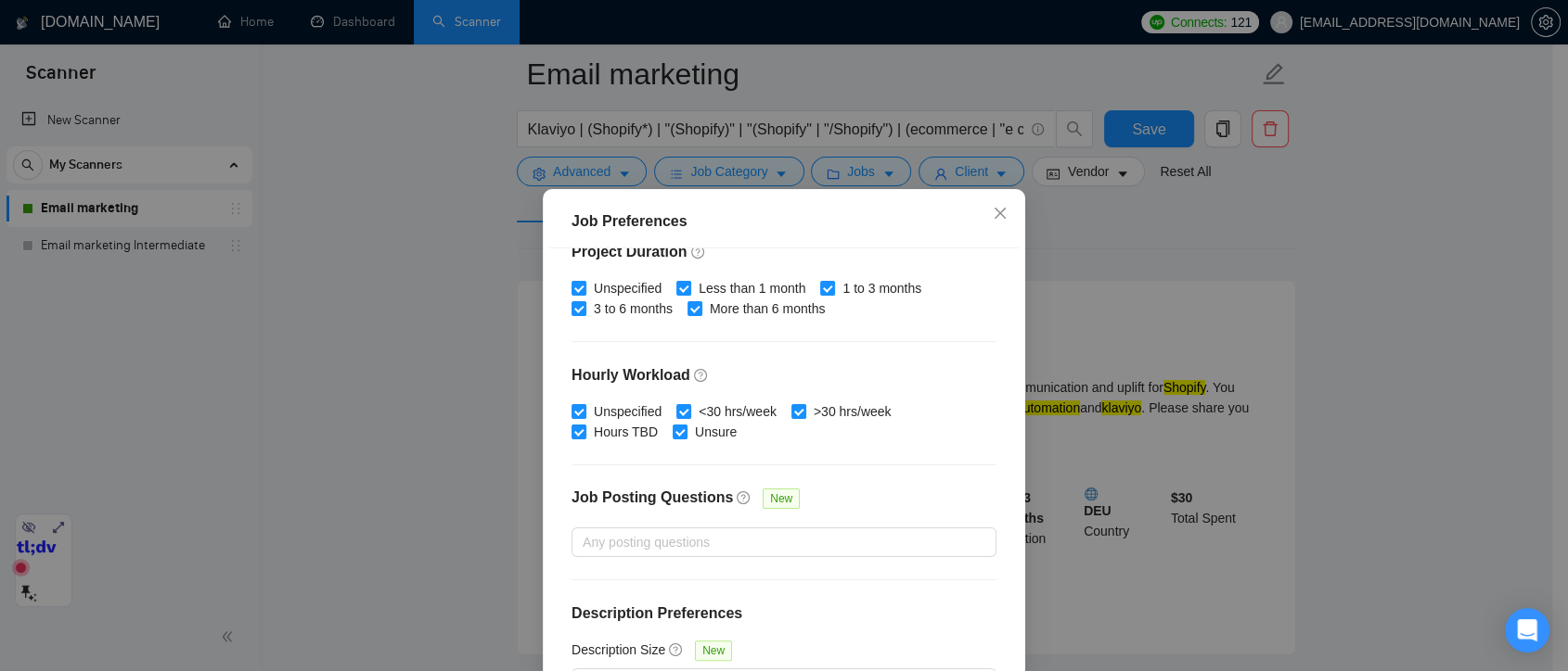
scroll to position [60, 0]
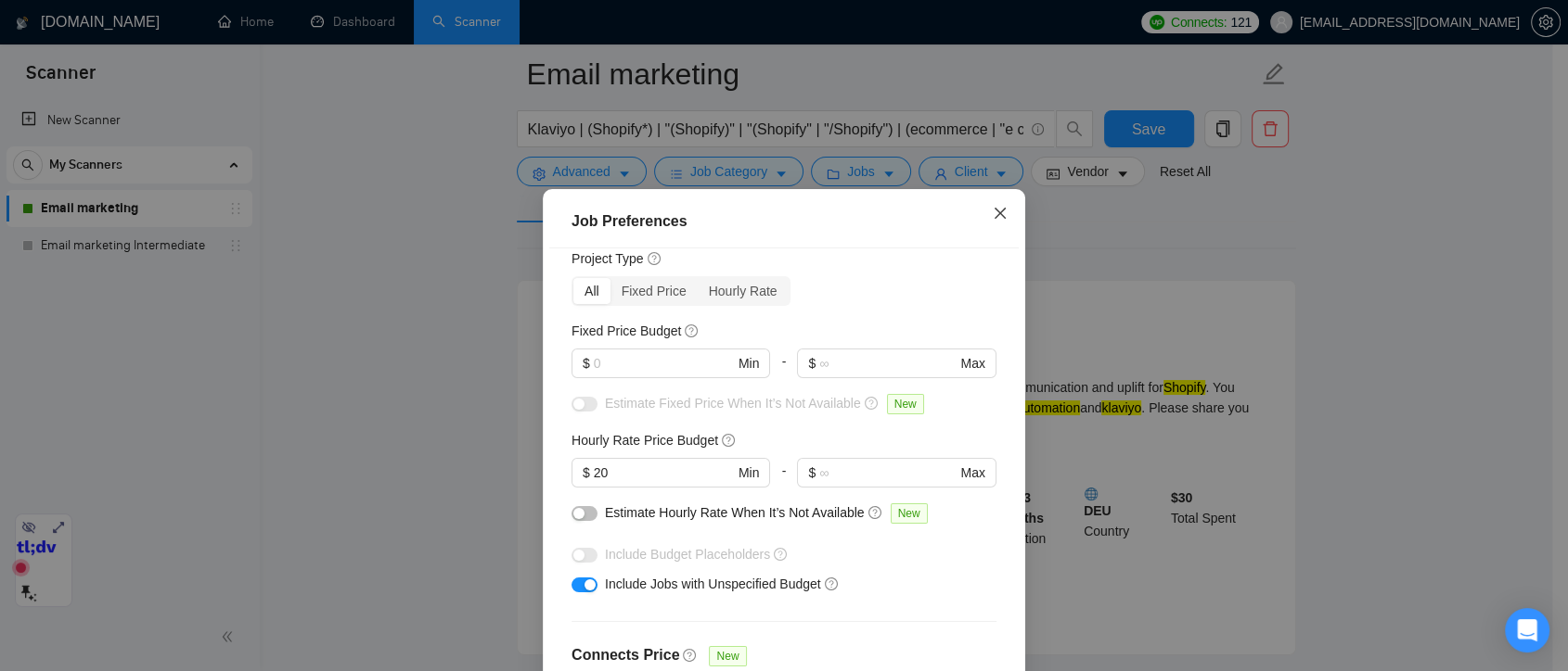
click at [994, 215] on icon "close" at bounding box center [999, 212] width 11 height 11
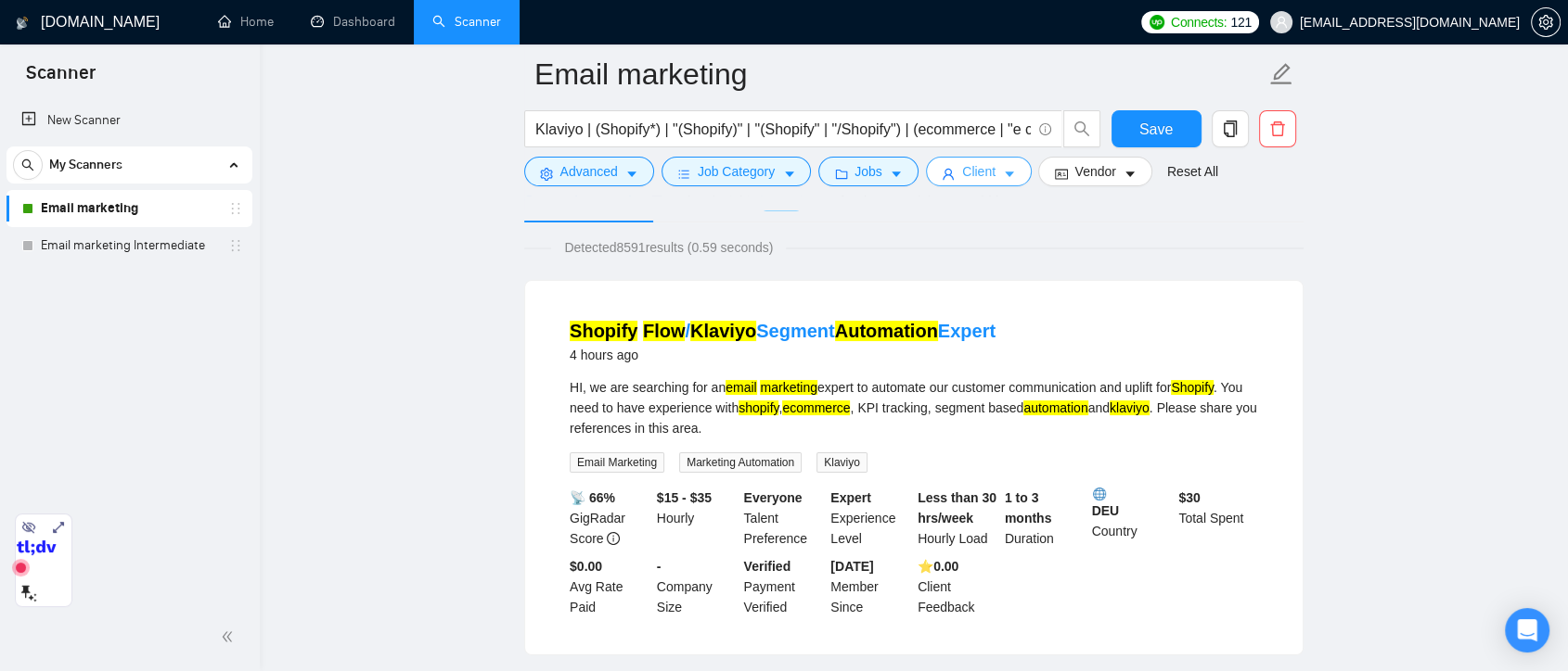
click at [979, 170] on span "Client" at bounding box center [979, 171] width 33 height 21
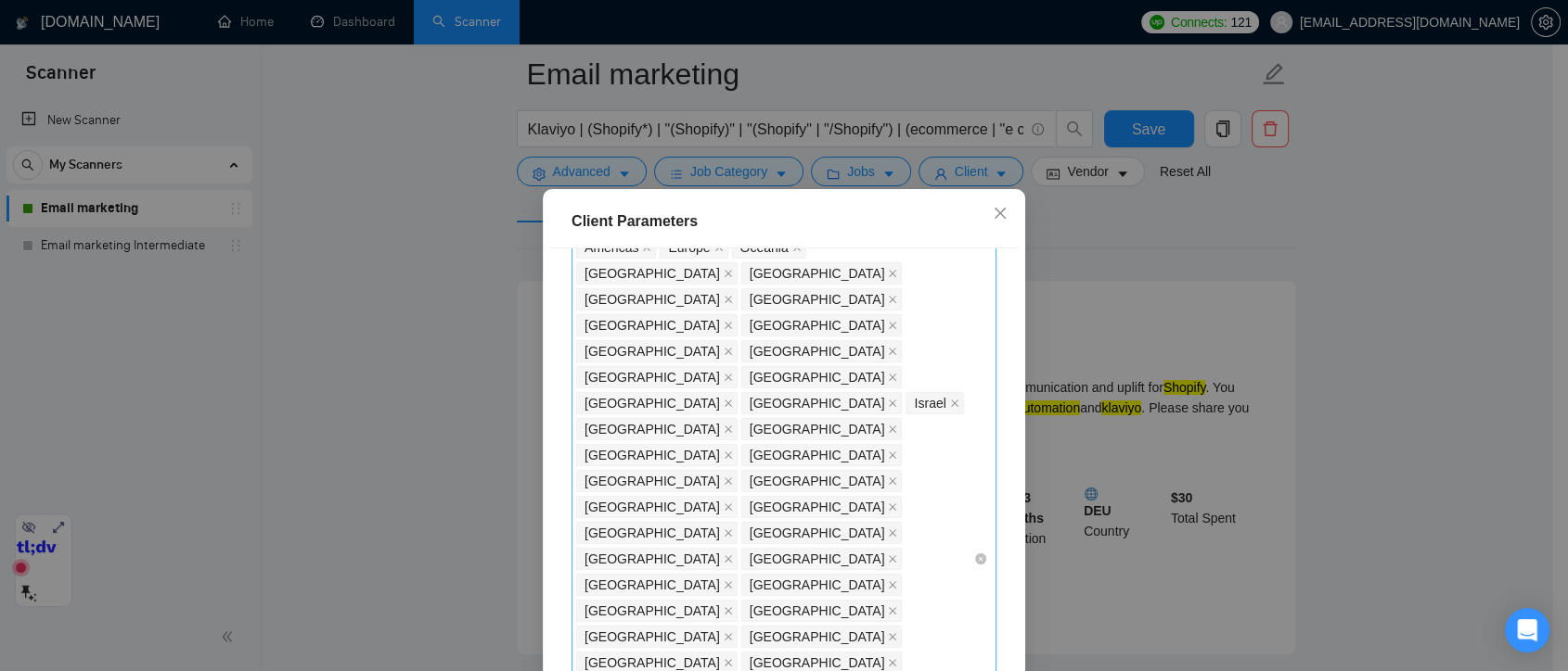
scroll to position [0, 0]
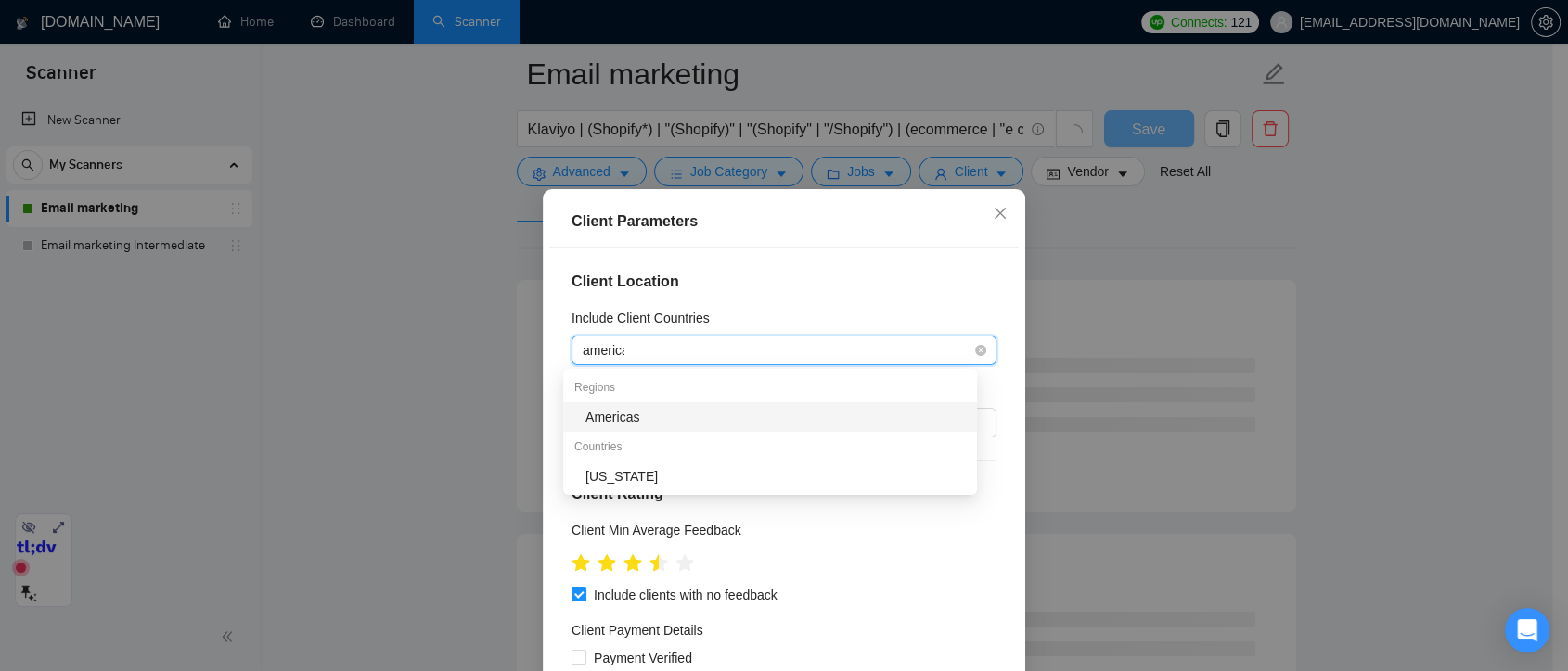
type input "americas"
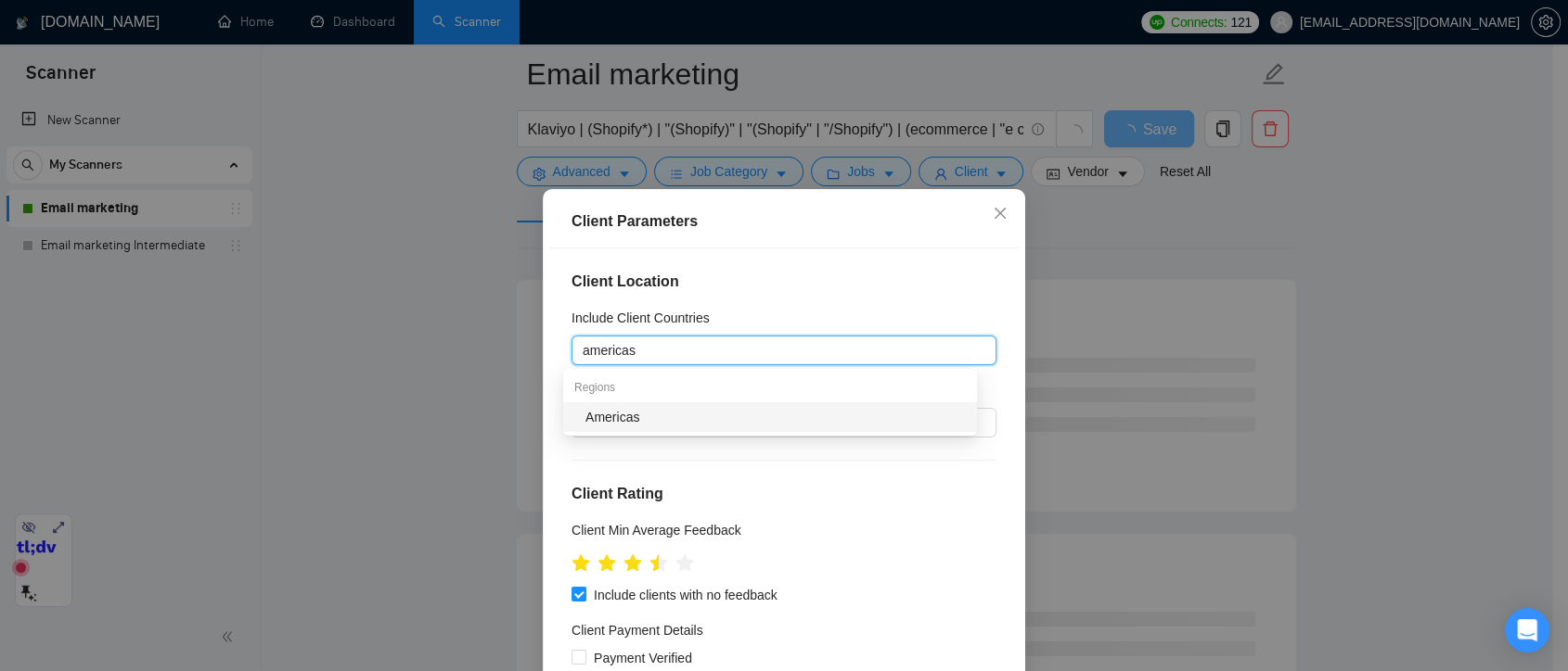
click at [686, 414] on div "Americas" at bounding box center [775, 417] width 381 height 21
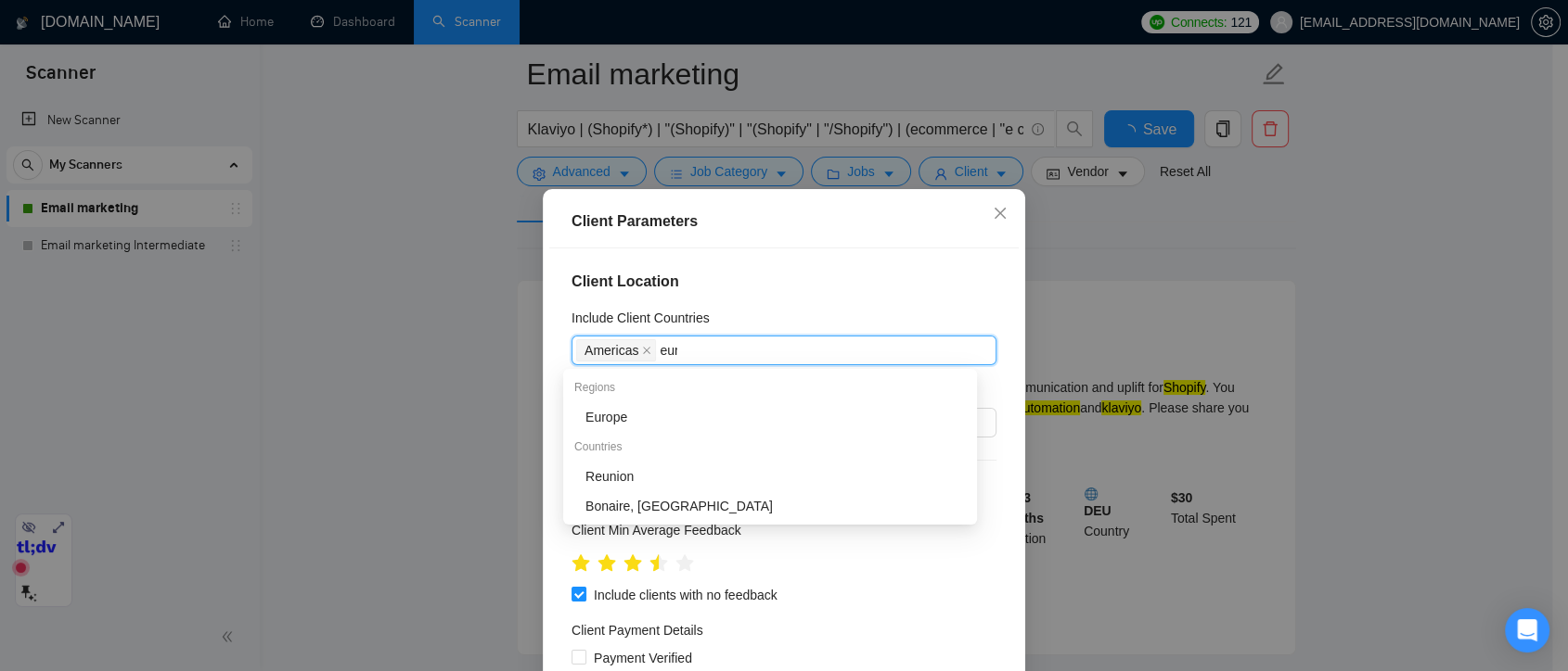
type input "europe"
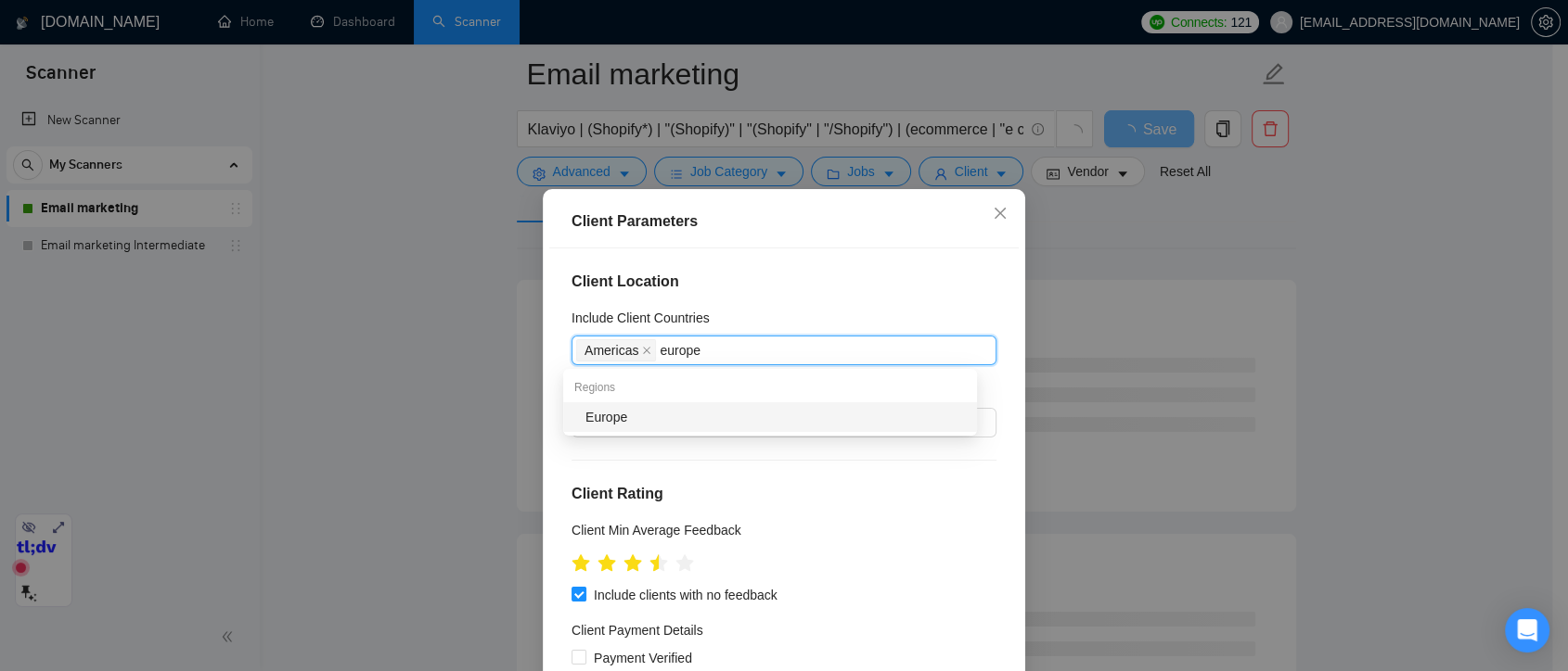
click at [743, 422] on div "Europe" at bounding box center [775, 417] width 381 height 21
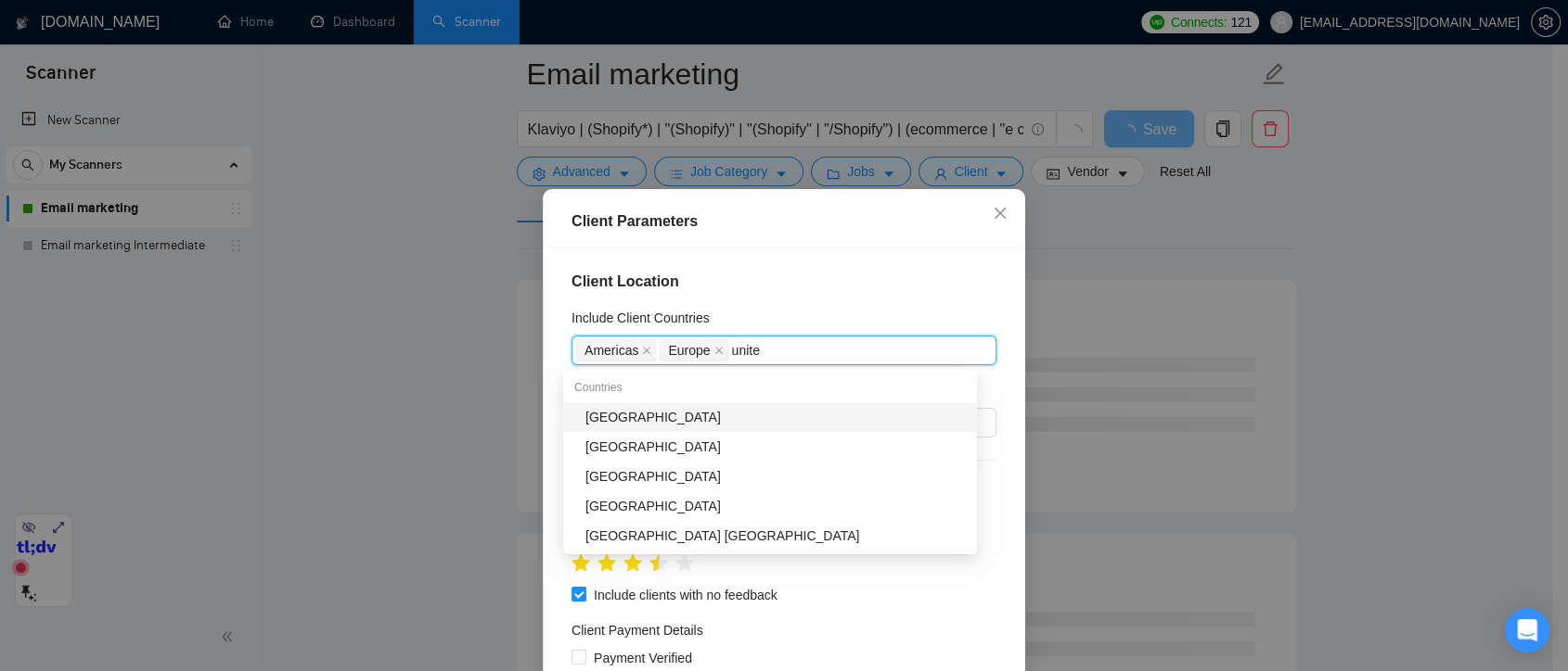
type input "united"
click at [735, 449] on div "United Kingdom" at bounding box center [775, 447] width 381 height 21
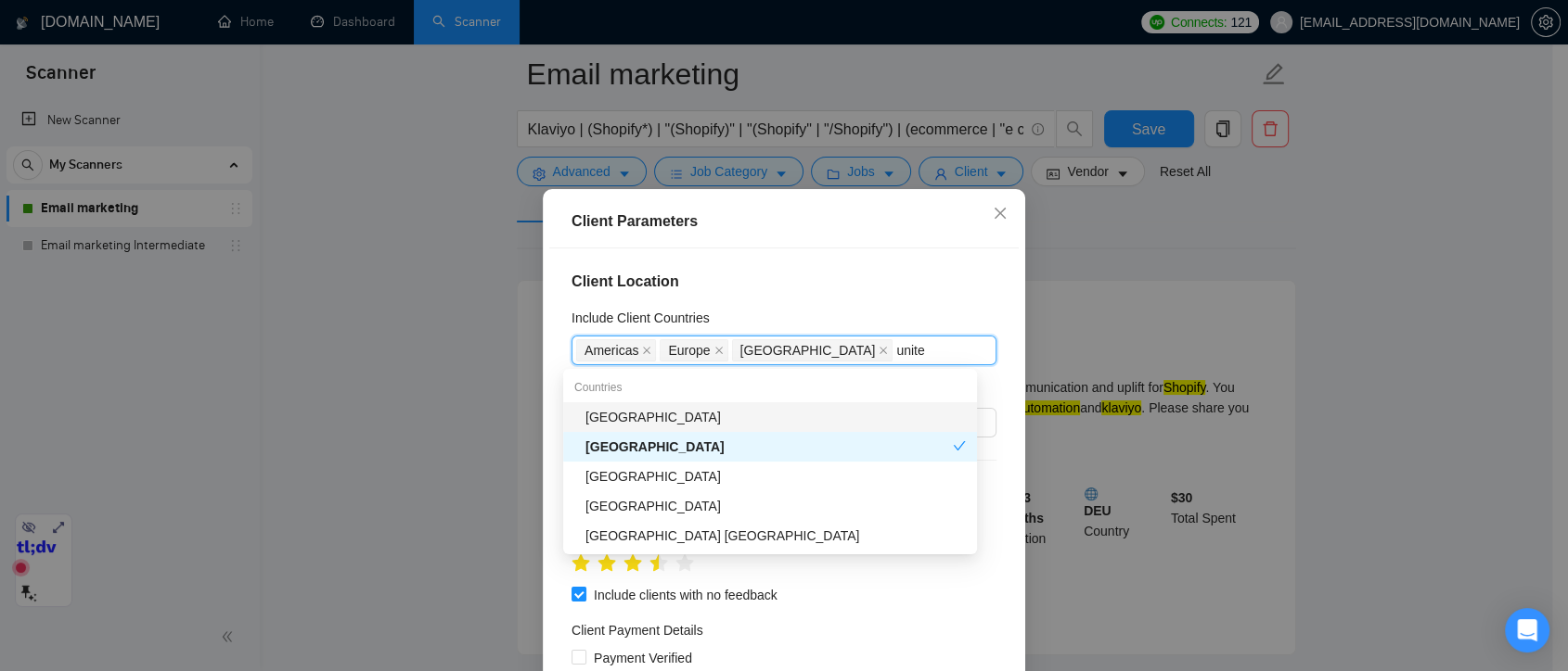
type input "united"
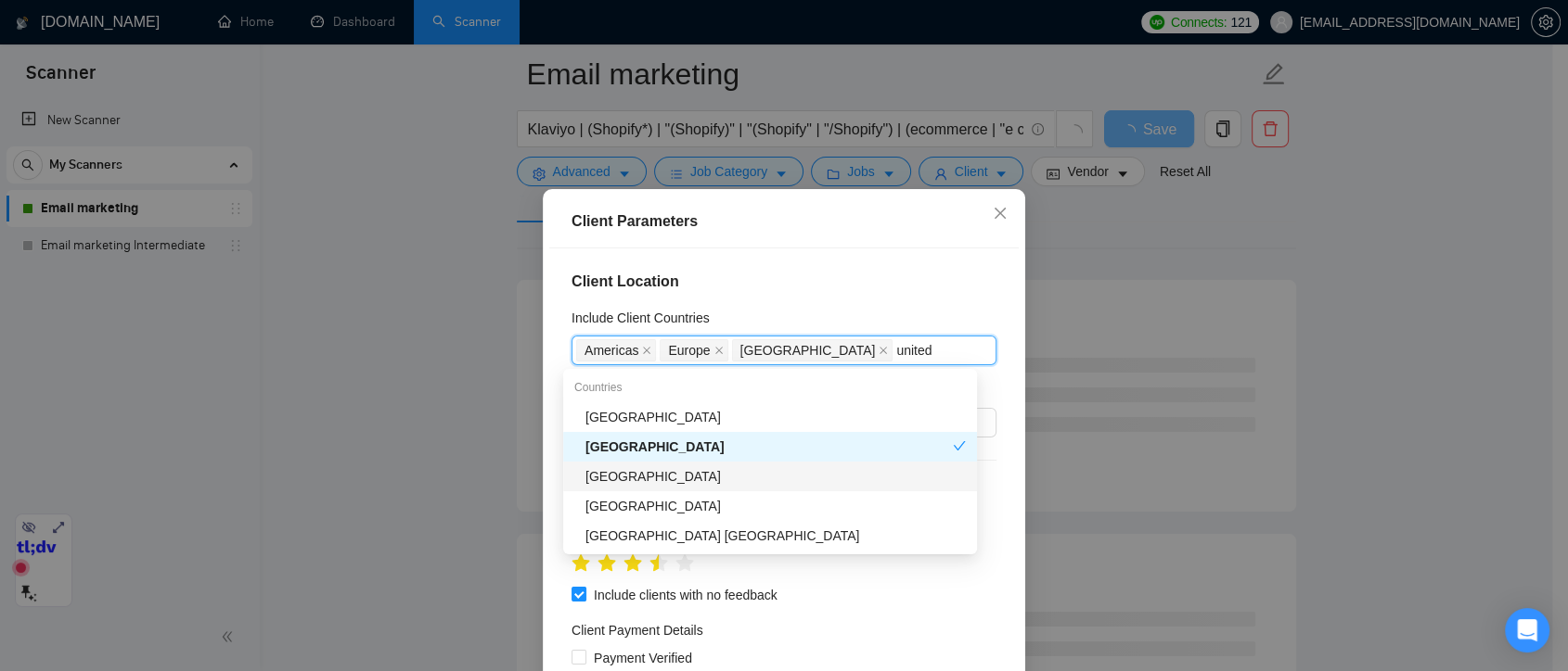
click at [776, 475] on div "United Arab Emirates" at bounding box center [775, 476] width 381 height 21
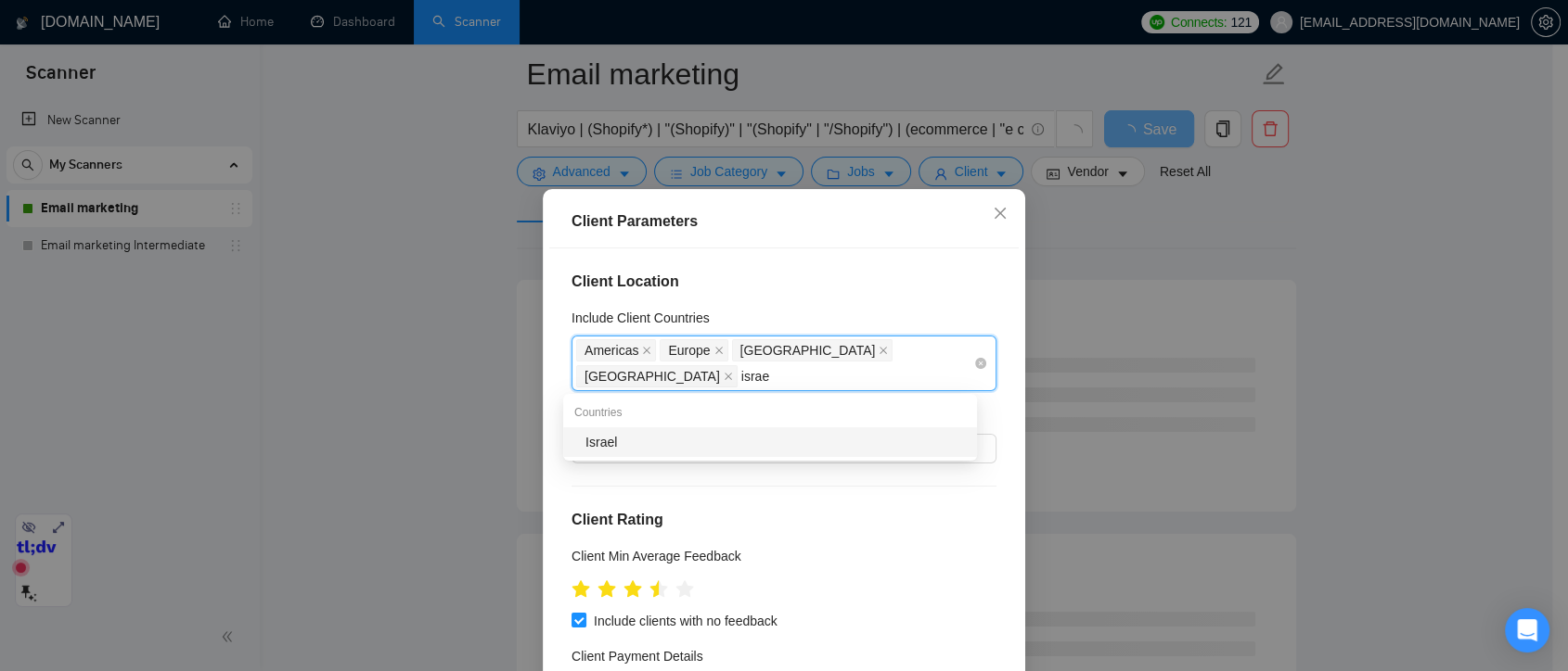
type input "israel"
click at [837, 440] on div "Israel" at bounding box center [775, 442] width 381 height 21
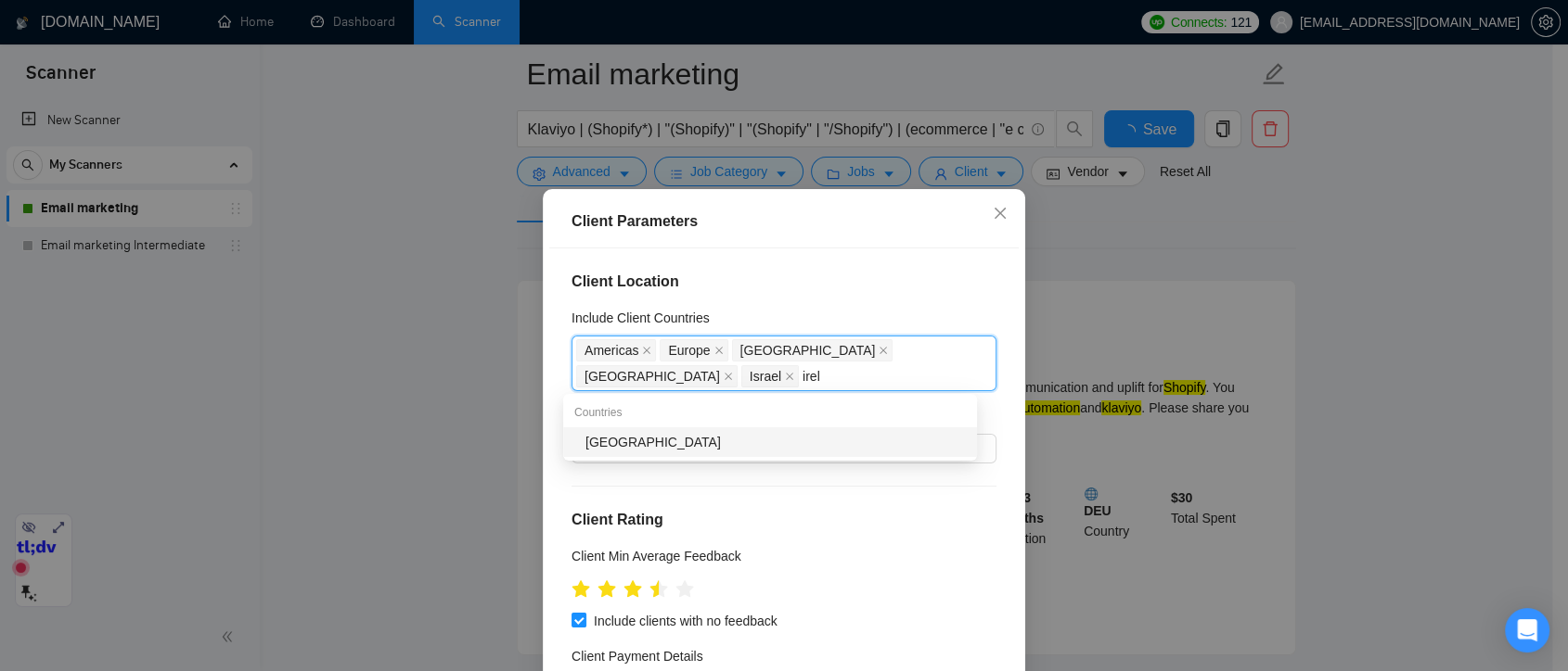
type input "irela"
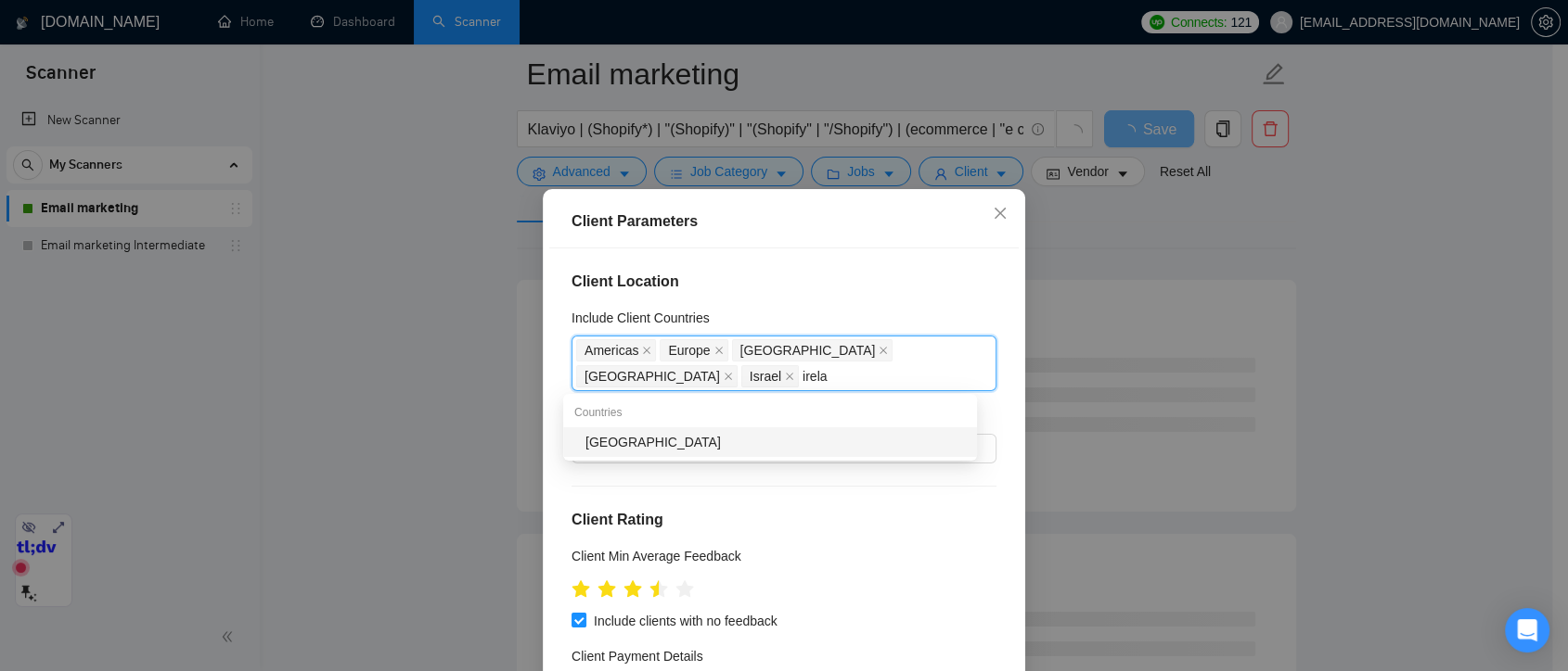
click at [836, 441] on div "Ireland" at bounding box center [775, 442] width 381 height 21
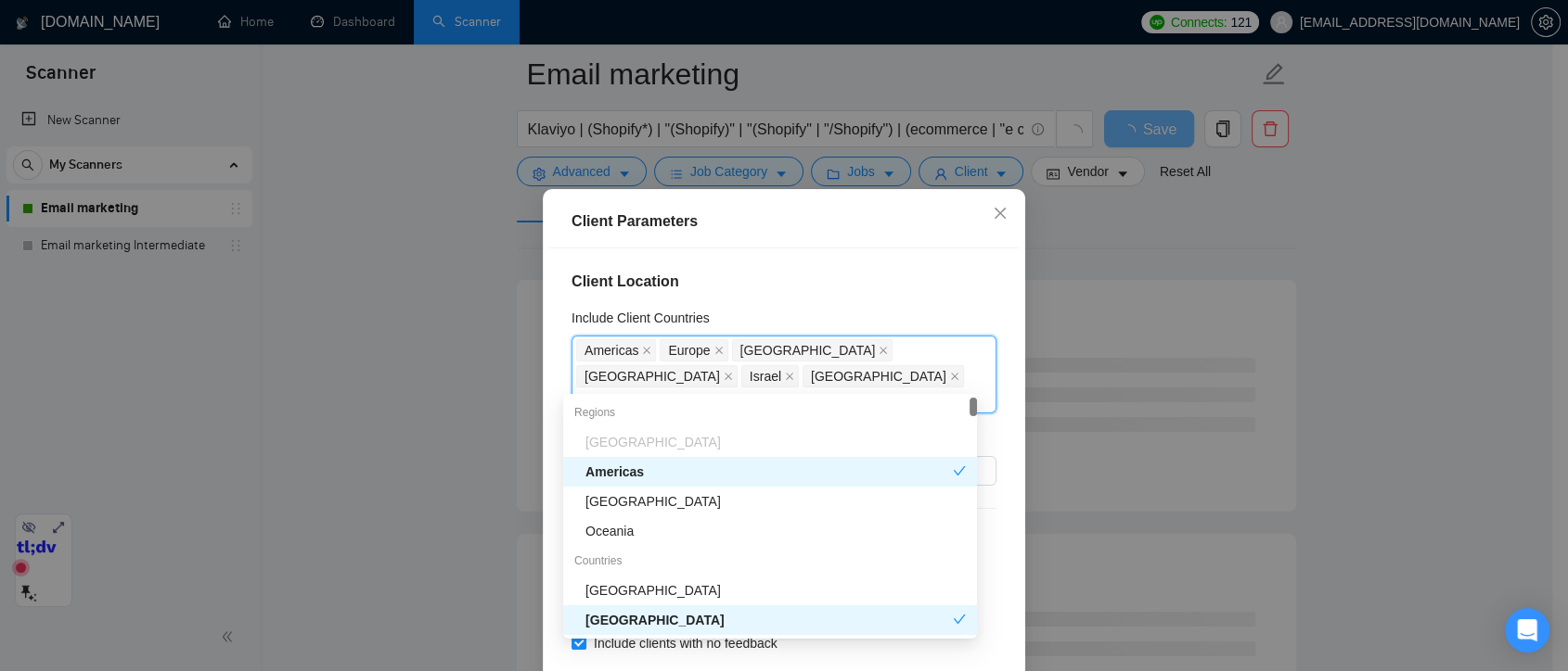
type input "cyprus"
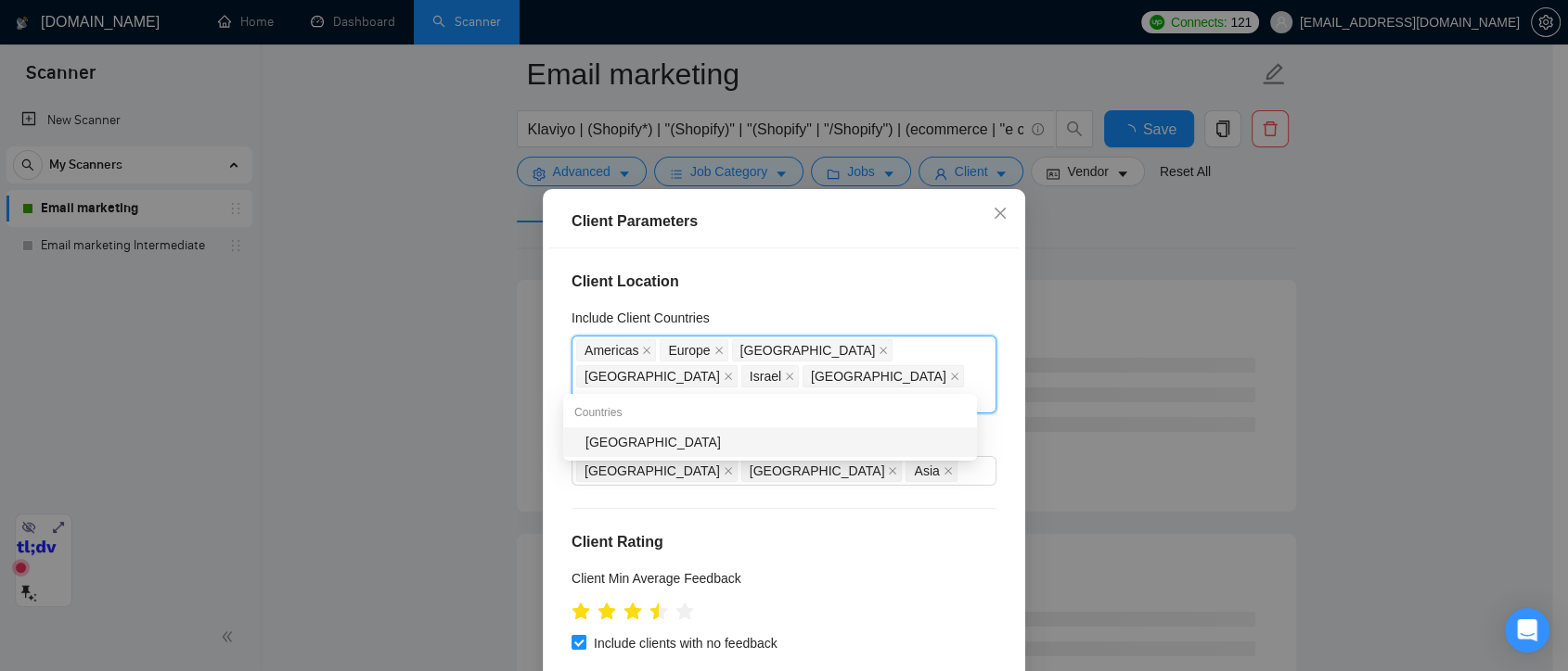
click at [835, 441] on div "Cyprus" at bounding box center [775, 442] width 381 height 21
type input "saudi"
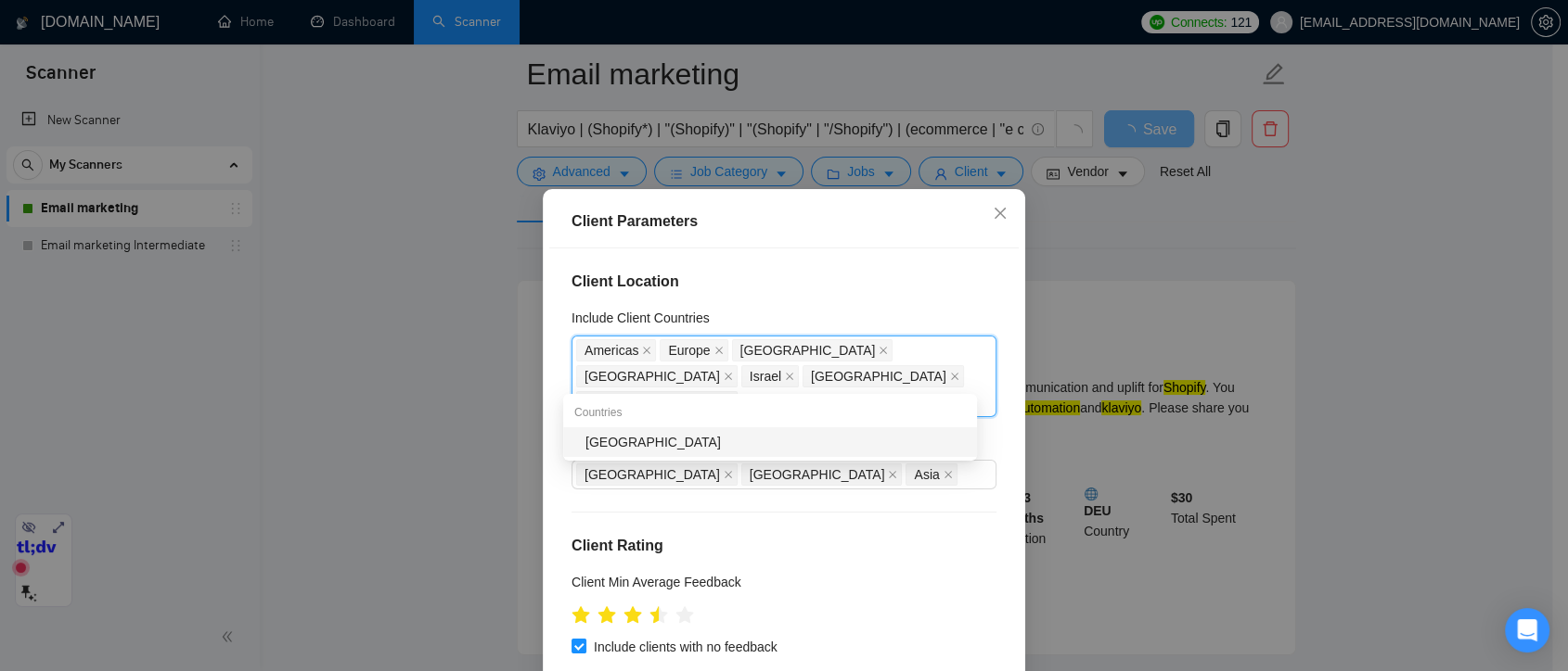
click at [835, 441] on div "Saudi Arabia" at bounding box center [775, 442] width 381 height 21
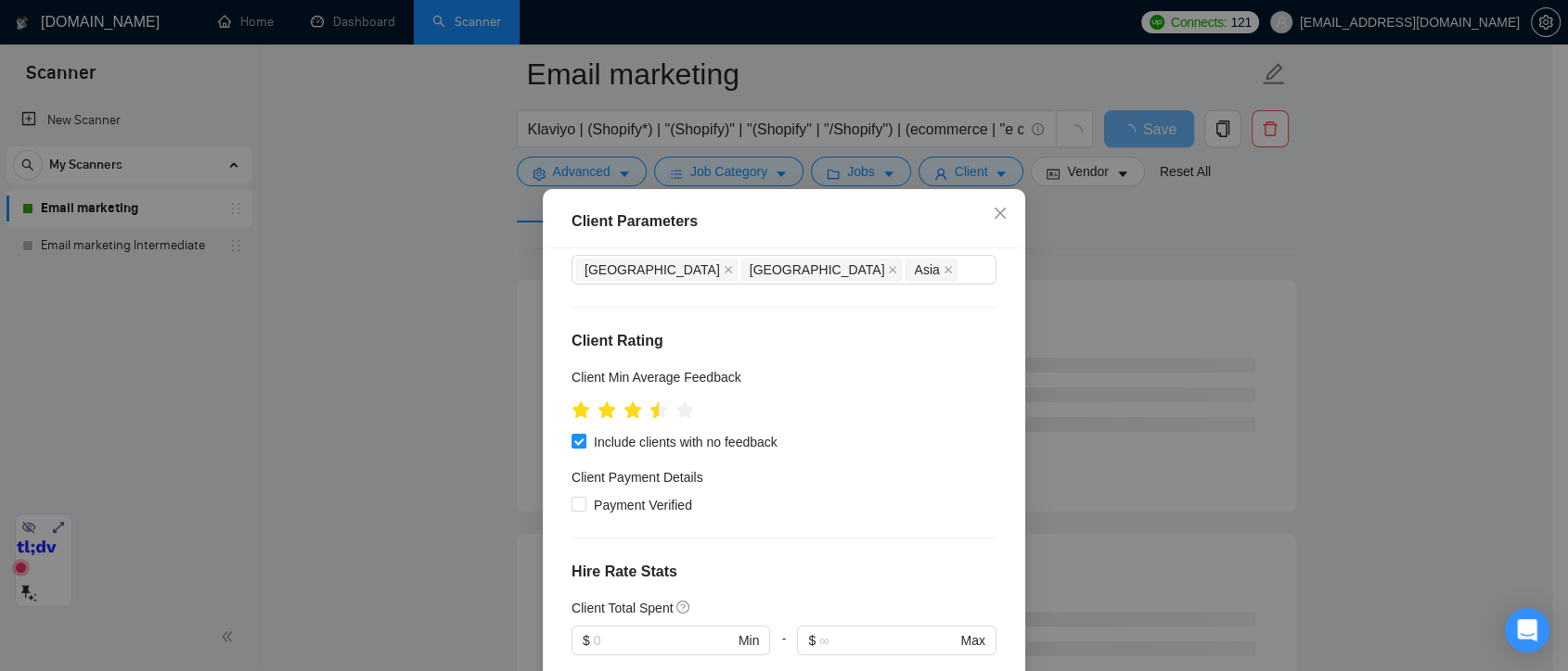
scroll to position [102, 0]
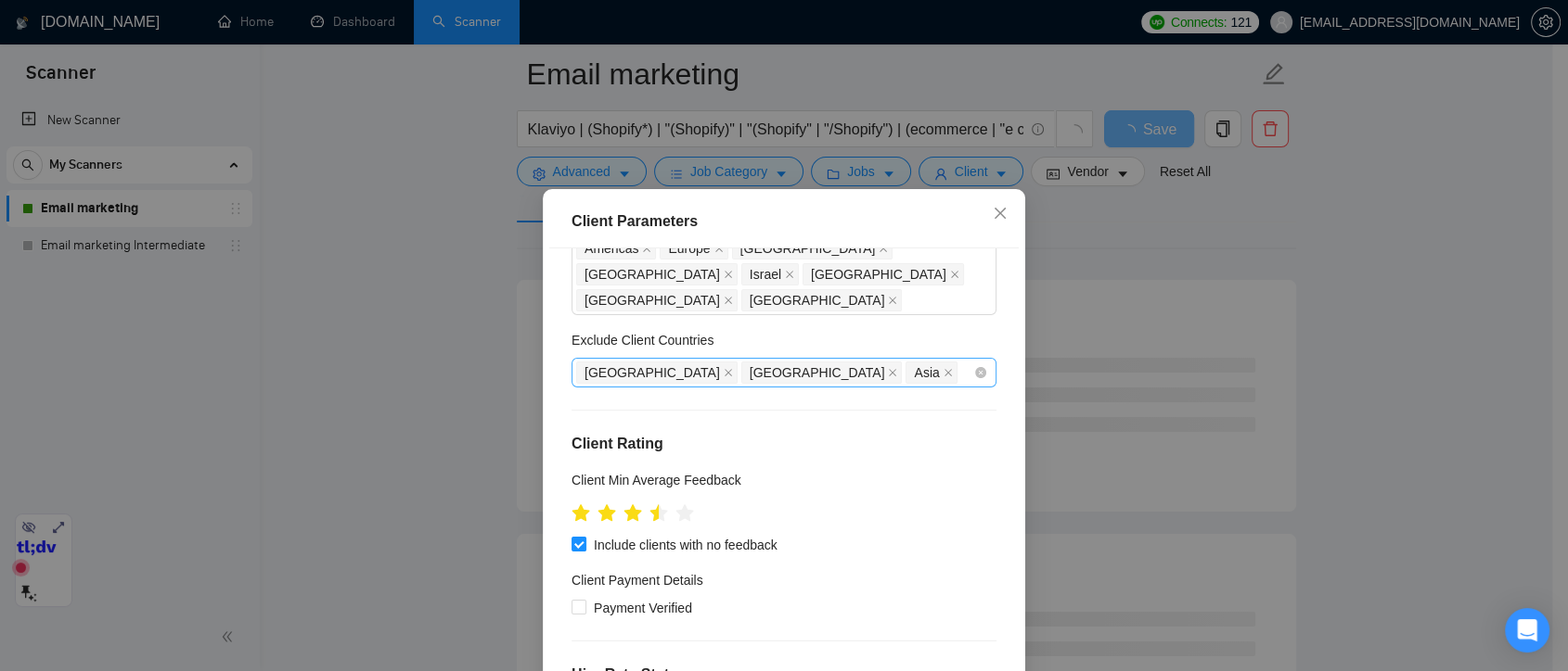
click at [774, 374] on div "India Africa Asia" at bounding box center [775, 373] width 397 height 26
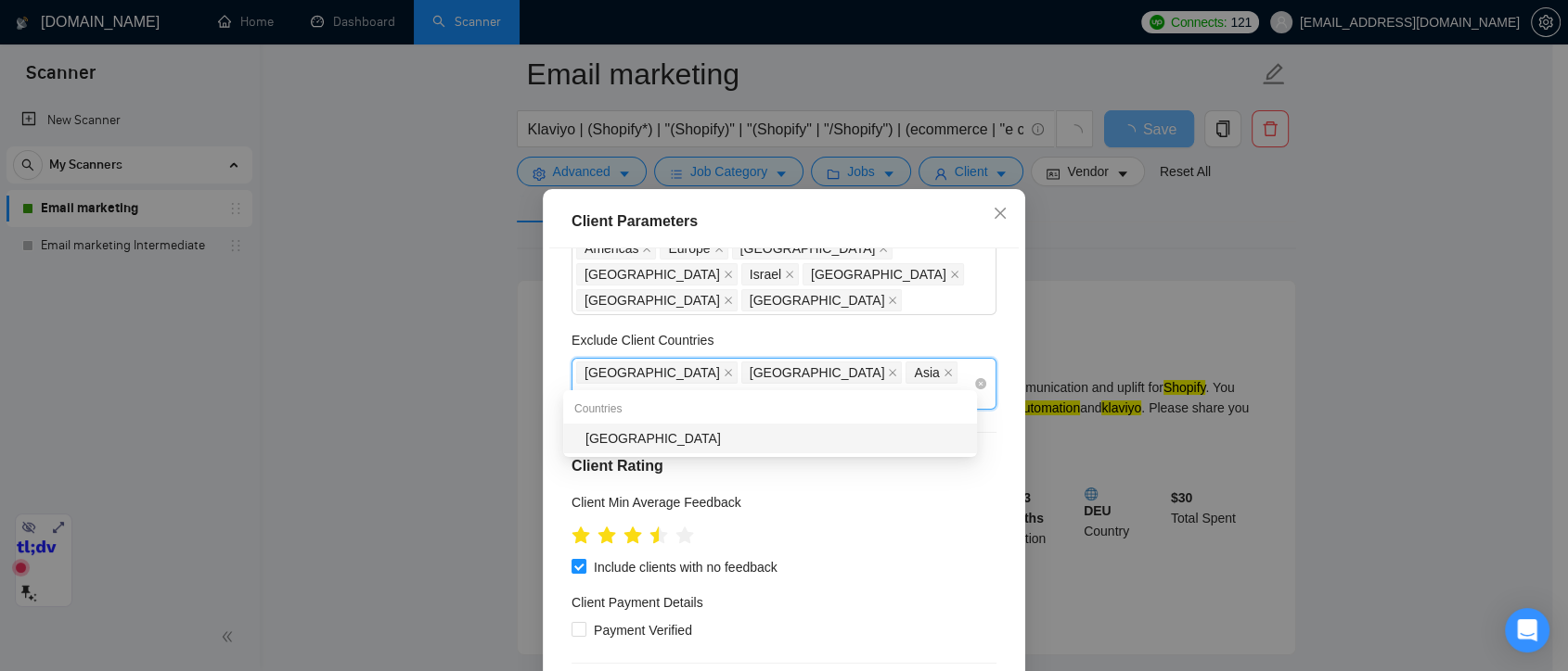
type input "pakist"
click at [767, 428] on div "Pakistan" at bounding box center [775, 438] width 381 height 21
type input "palesti"
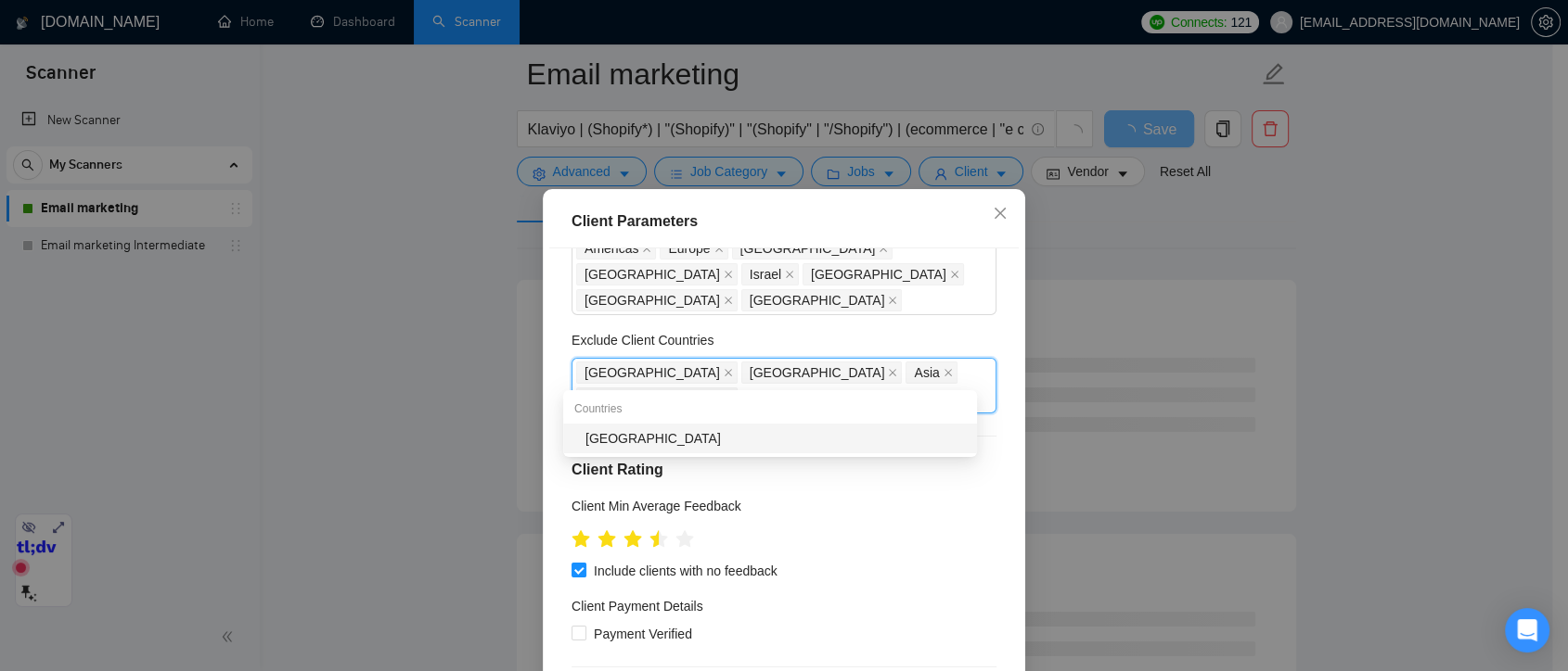
click at [767, 430] on div "Palestinian Territories" at bounding box center [775, 438] width 381 height 21
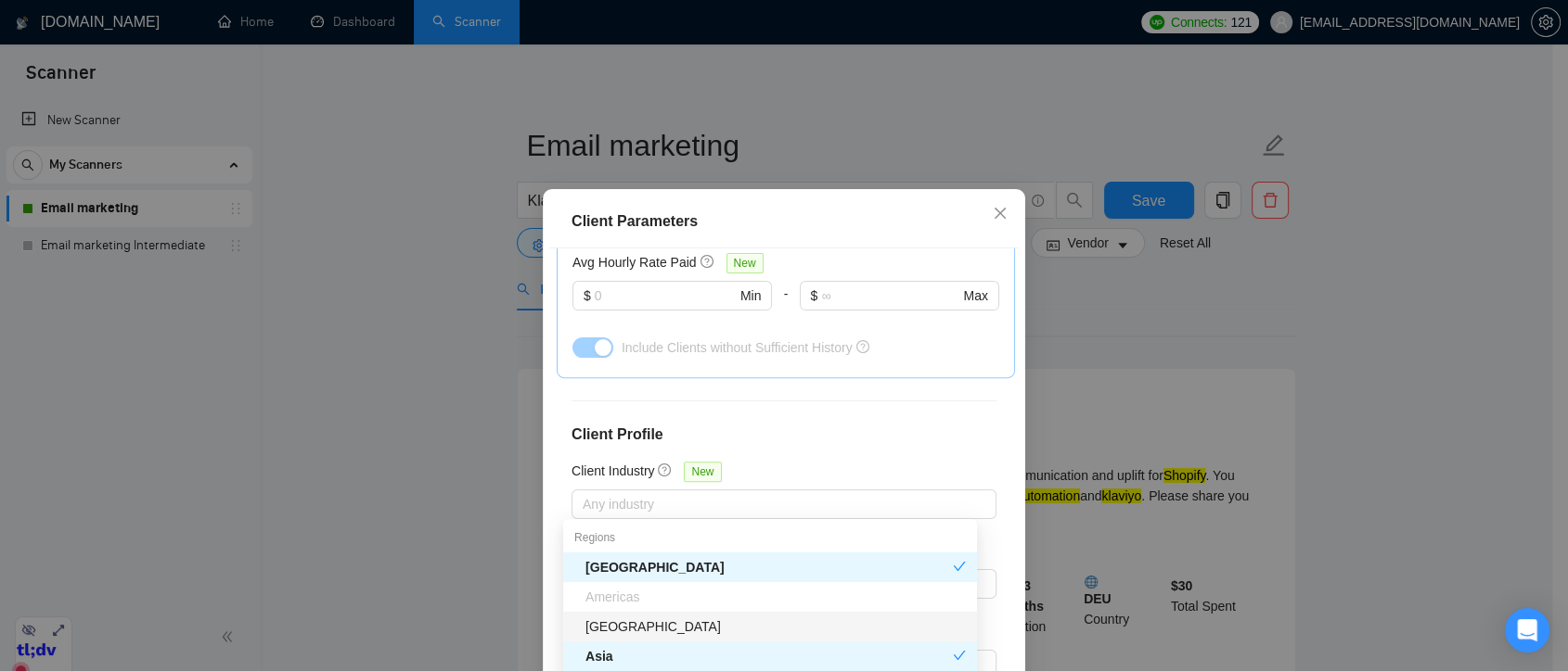
scroll to position [128, 0]
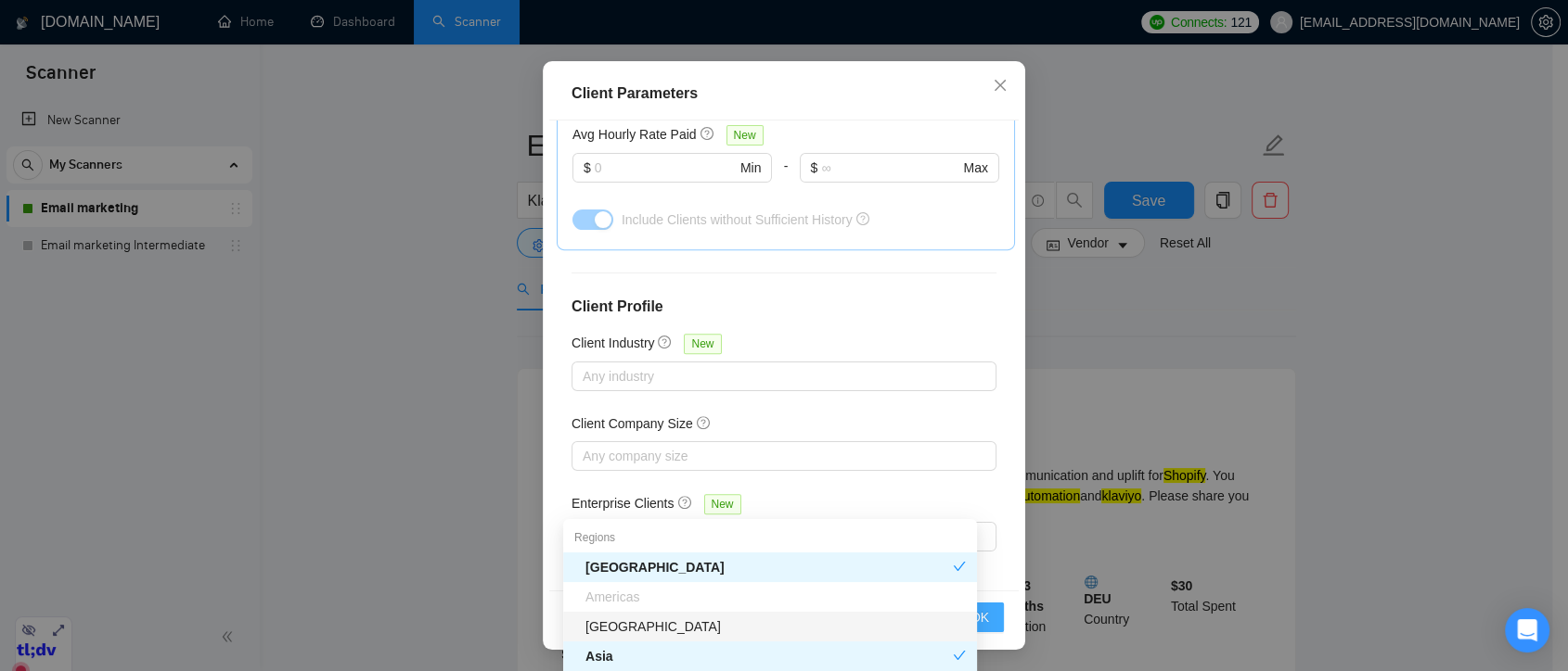
click at [983, 616] on button "OK" at bounding box center [980, 617] width 48 height 29
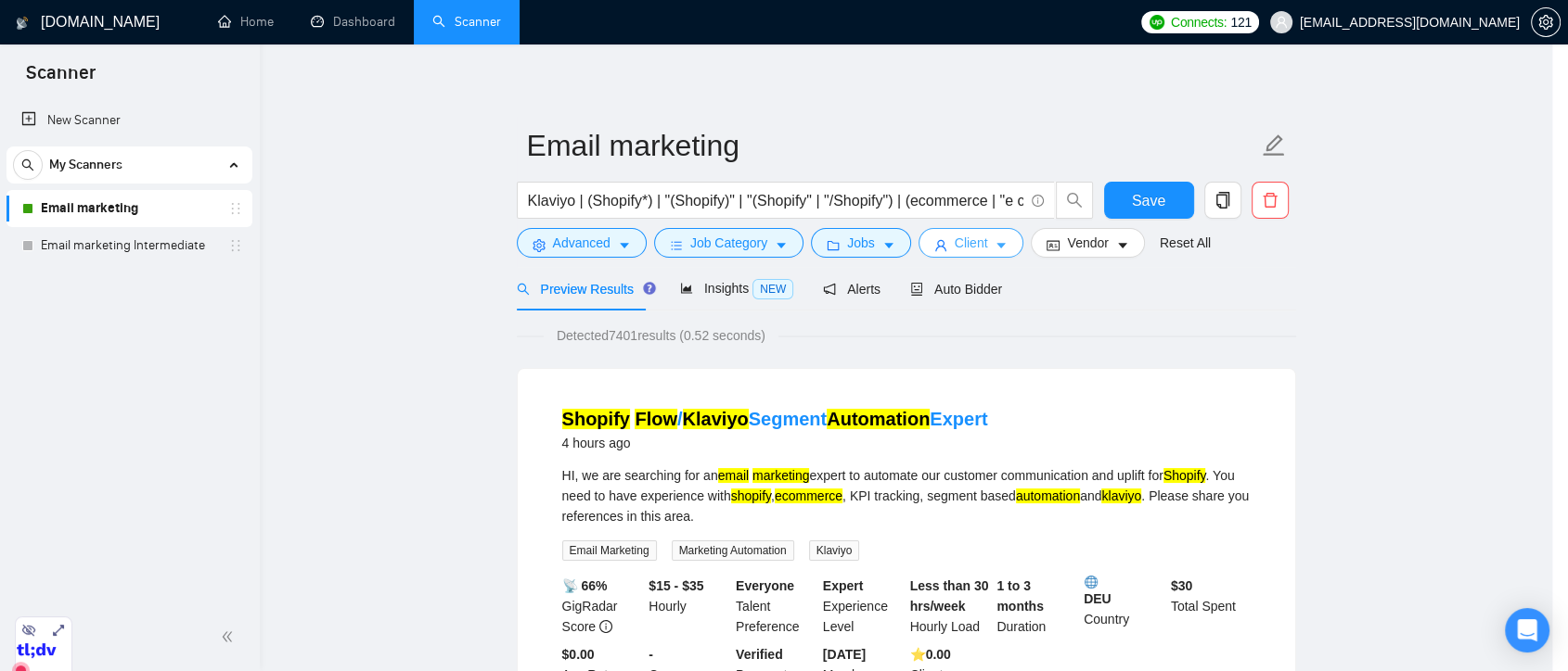
scroll to position [0, 0]
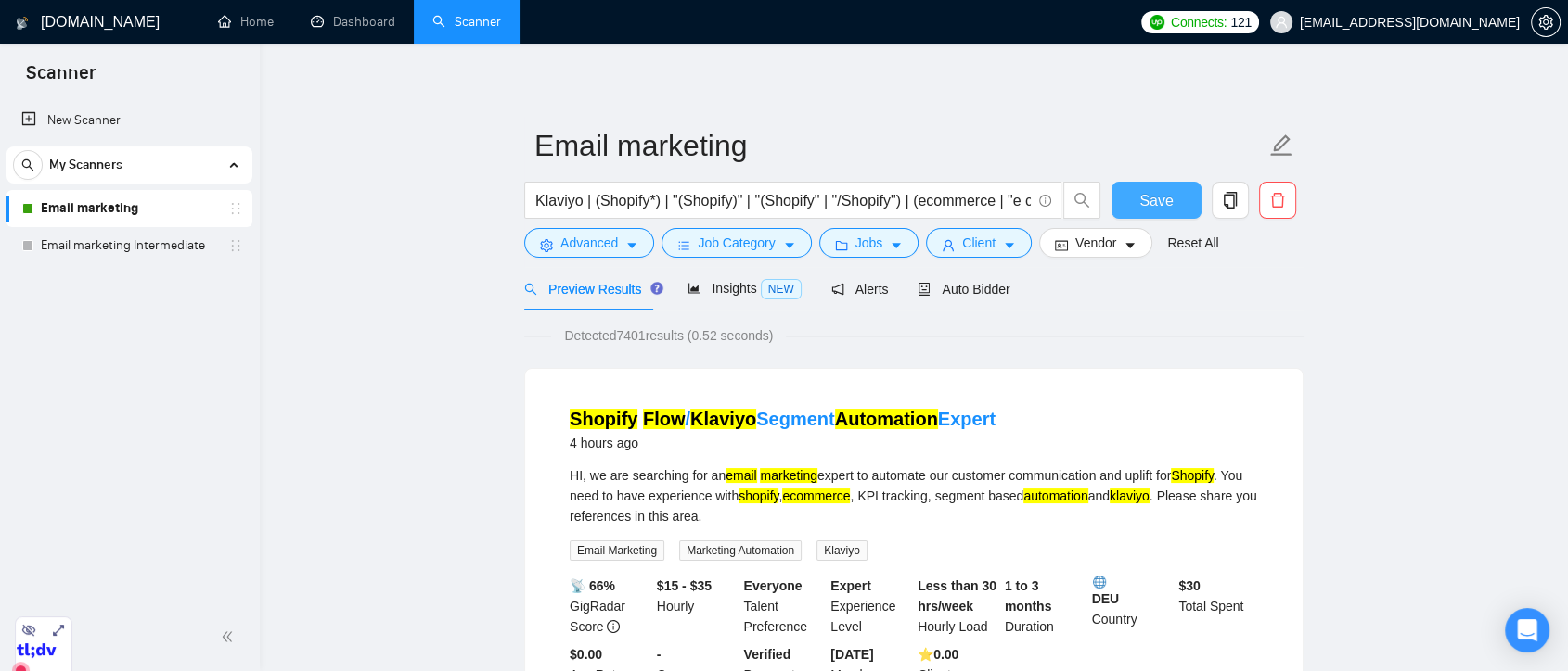
click at [1176, 205] on button "Save" at bounding box center [1157, 201] width 90 height 37
click at [728, 284] on span "Insights NEW" at bounding box center [745, 288] width 114 height 15
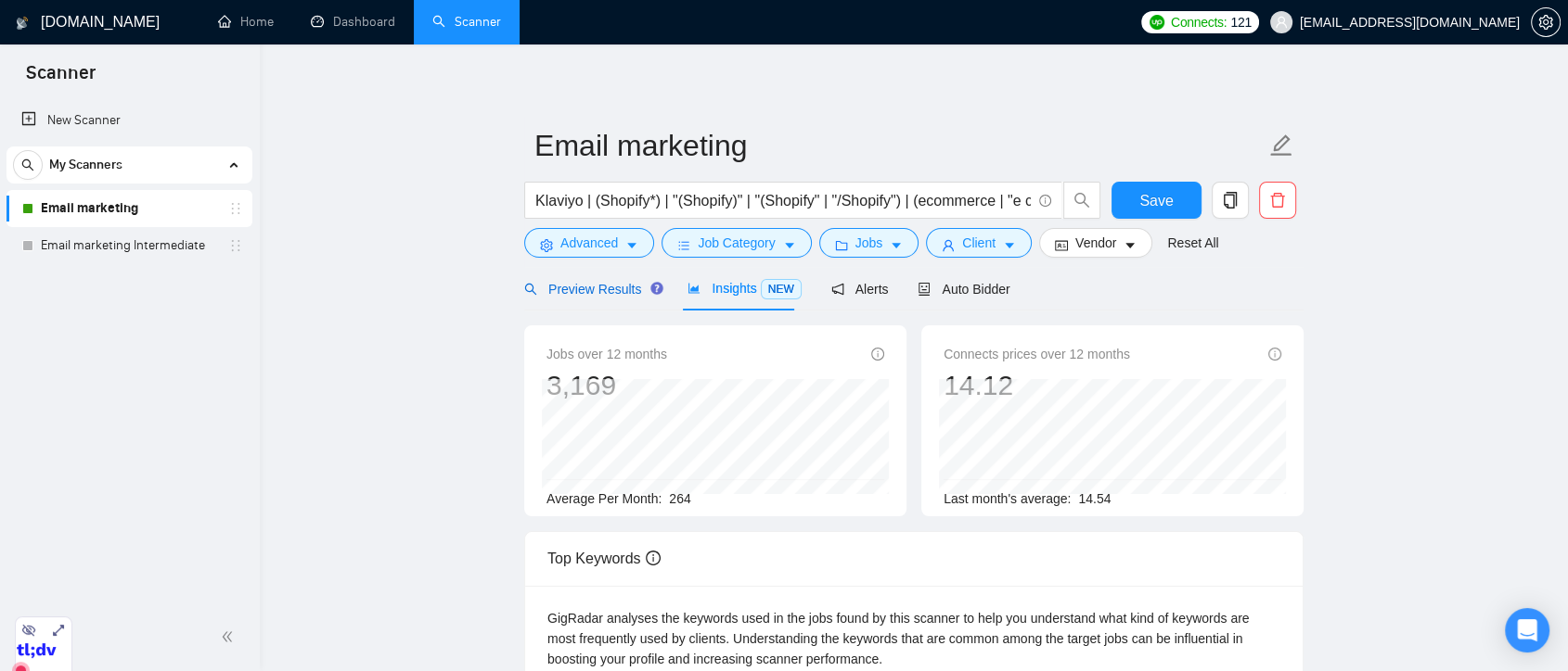
click at [608, 295] on span "Preview Results" at bounding box center [591, 289] width 134 height 15
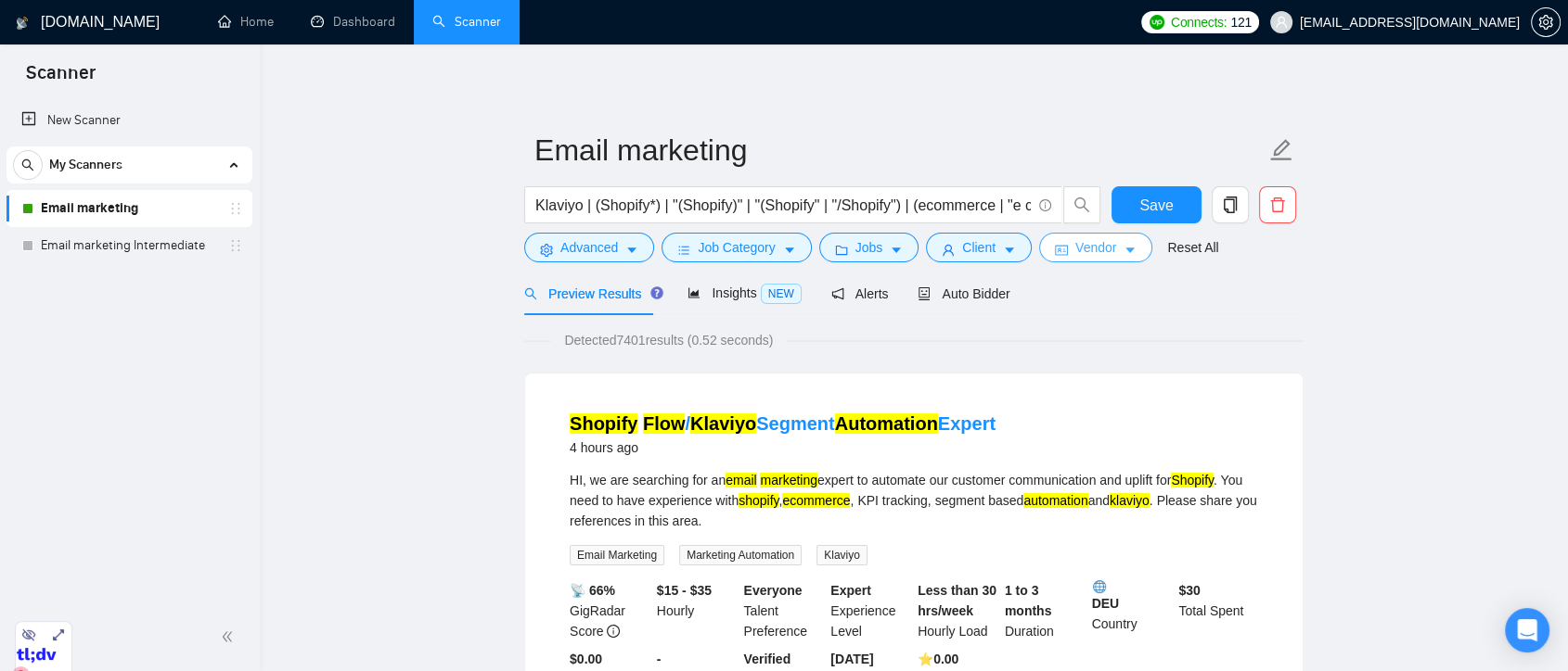
click at [1098, 258] on span "Vendor" at bounding box center [1096, 247] width 41 height 21
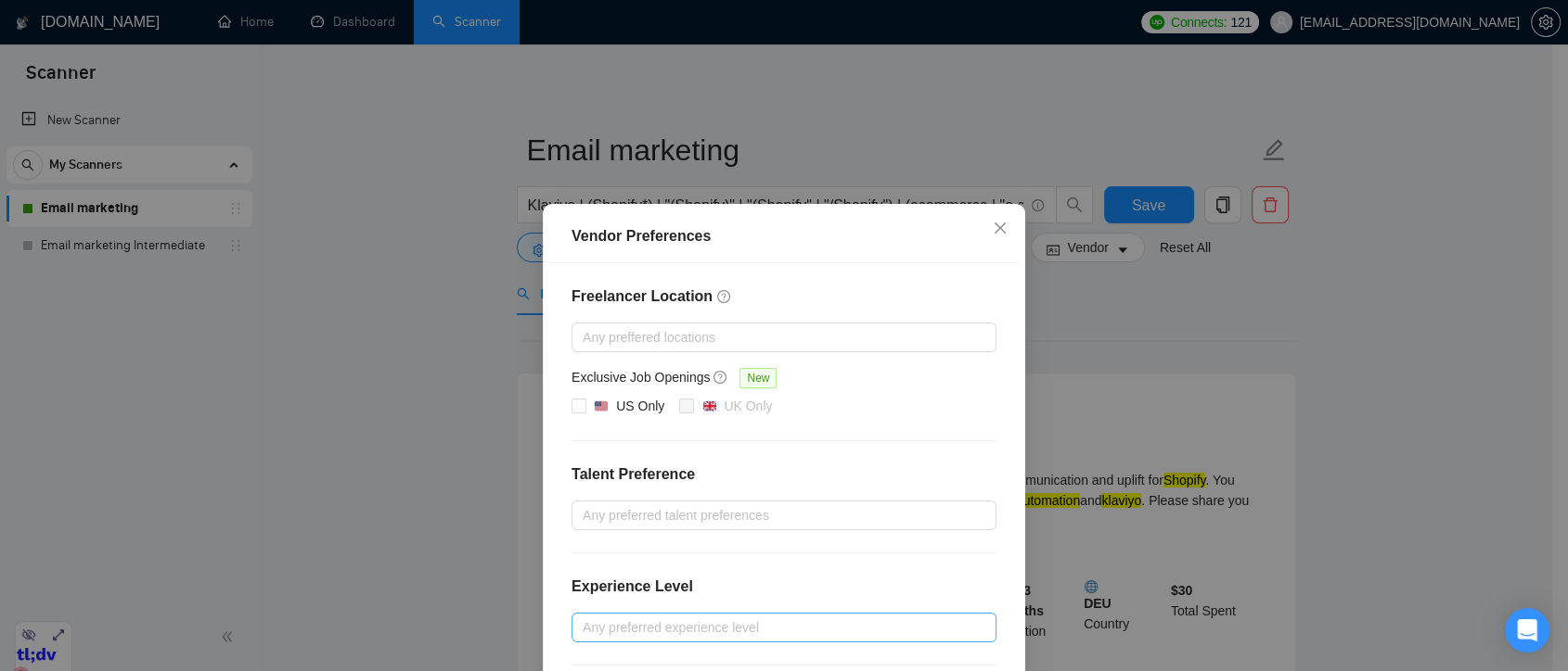
scroll to position [186, 0]
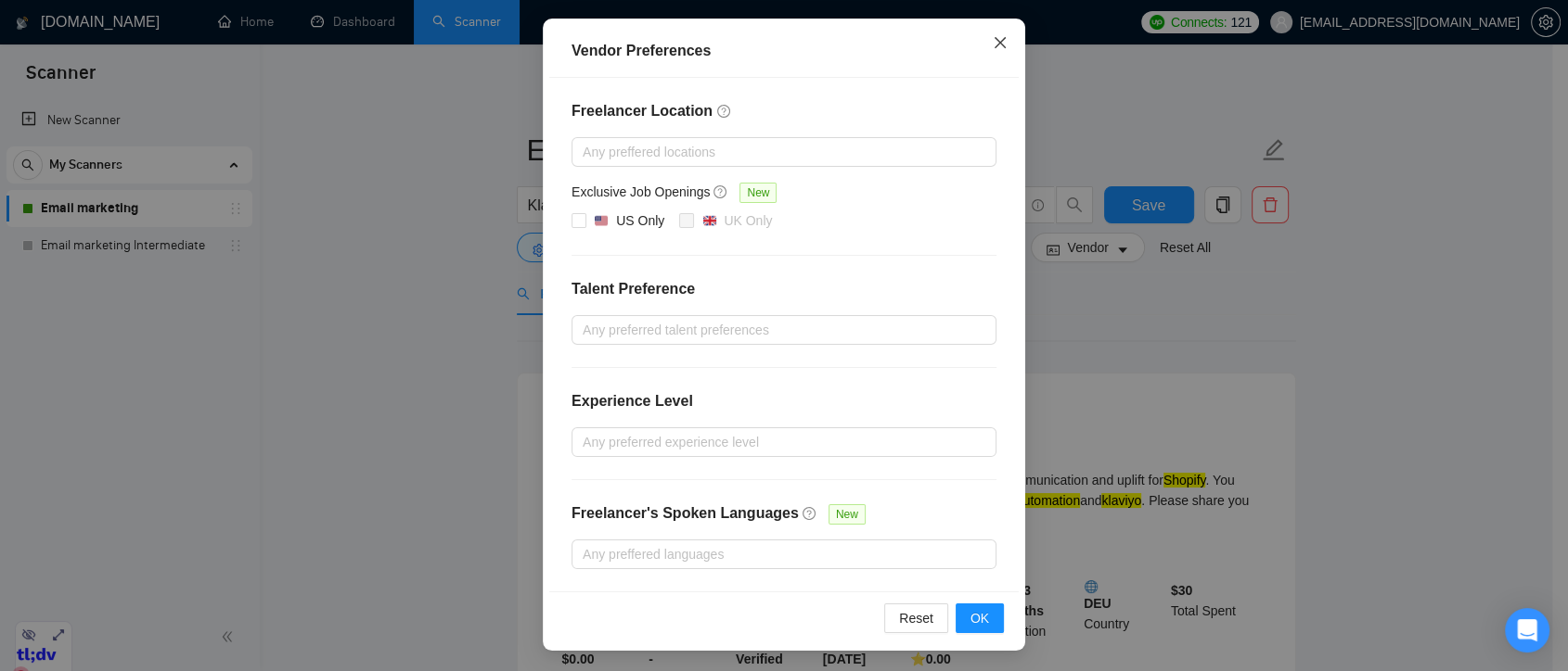
click at [1001, 44] on span "Close" at bounding box center [1000, 43] width 50 height 50
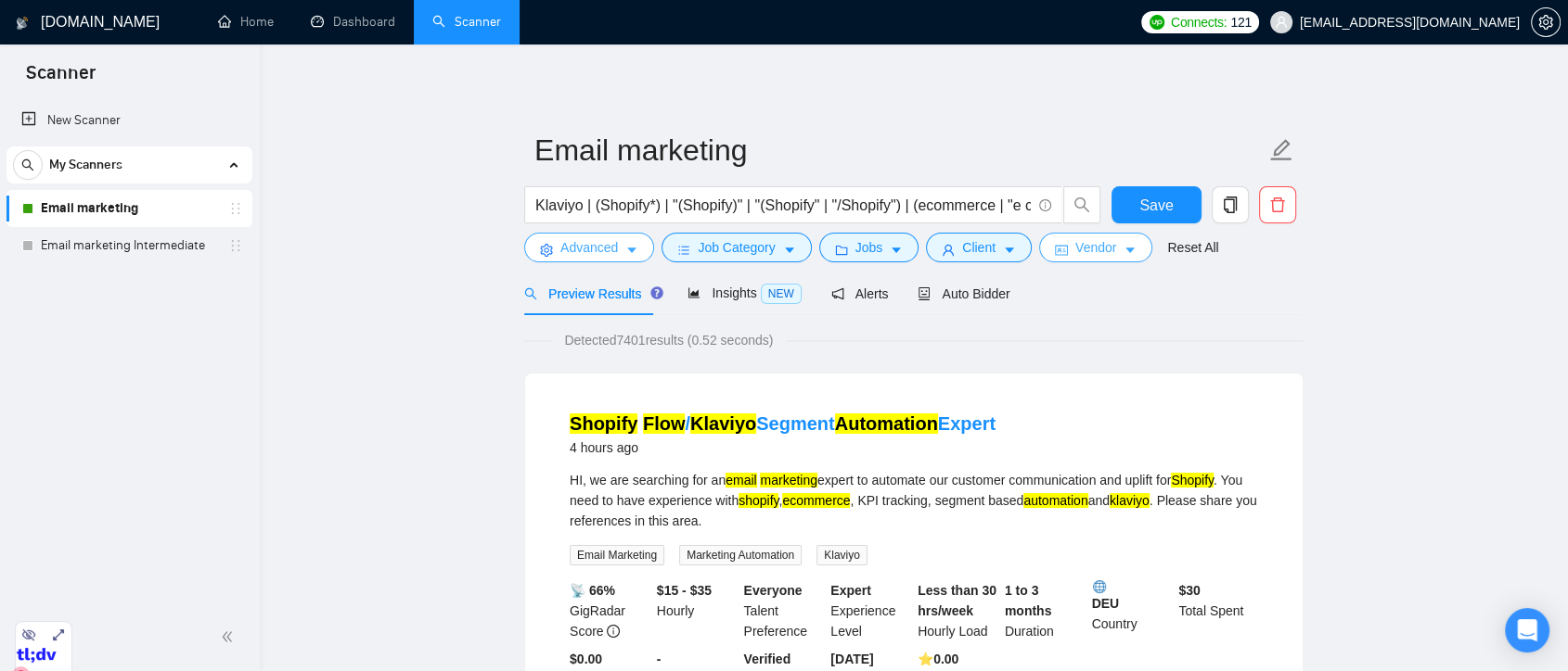
scroll to position [0, 0]
click at [603, 253] on span "Advanced" at bounding box center [589, 247] width 58 height 21
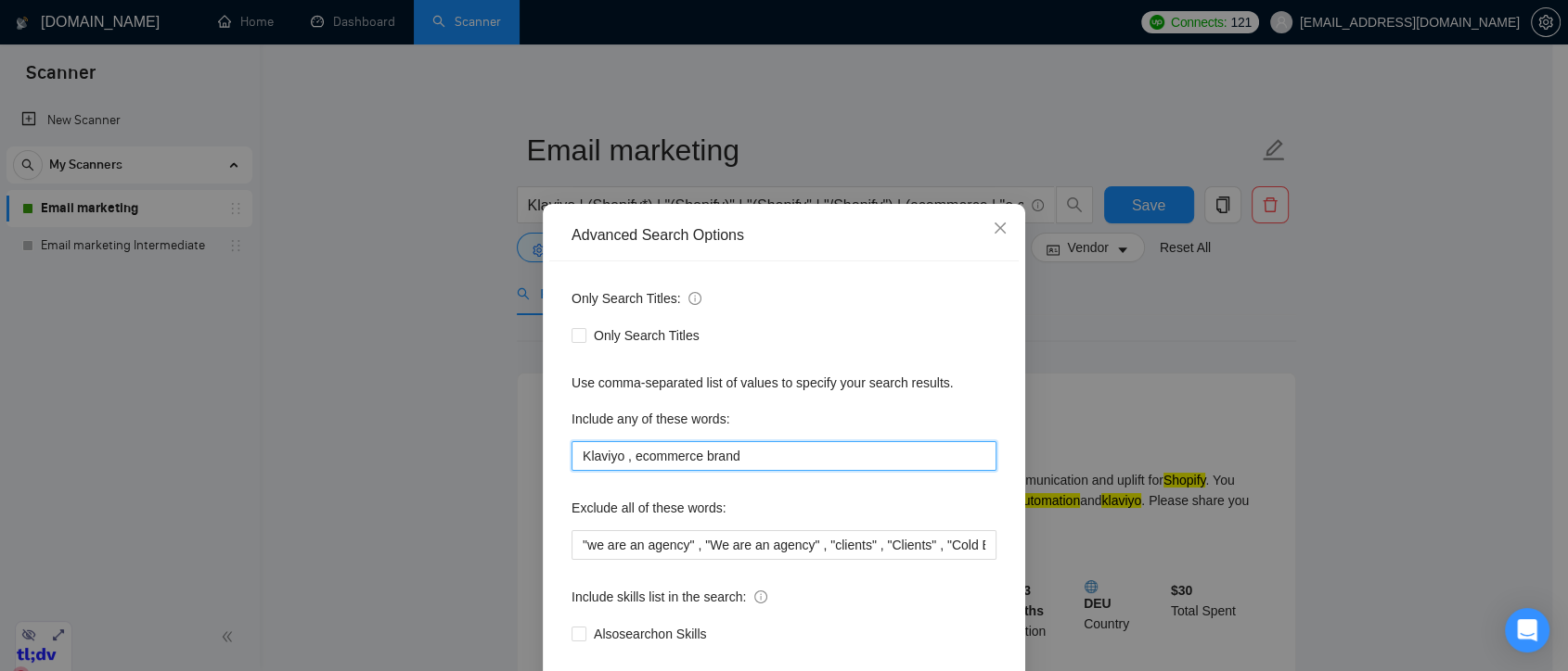
drag, startPoint x: 757, startPoint y: 455, endPoint x: 530, endPoint y: 479, distance: 228.3
click at [530, 479] on div "Advanced Search Options Only Search Titles: Only Search Titles Use comma-separa…" at bounding box center [784, 336] width 1568 height 671
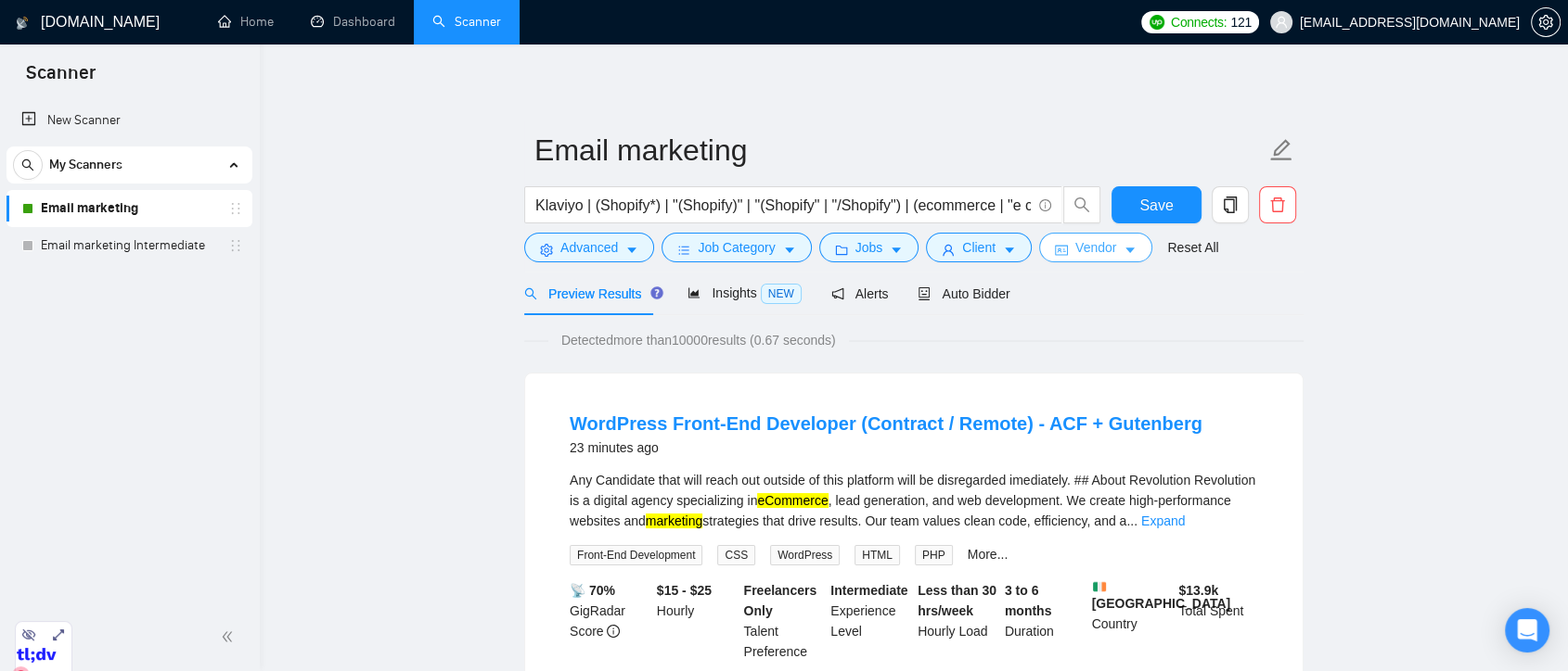
click at [1126, 250] on icon "caret-down" at bounding box center [1130, 251] width 9 height 6
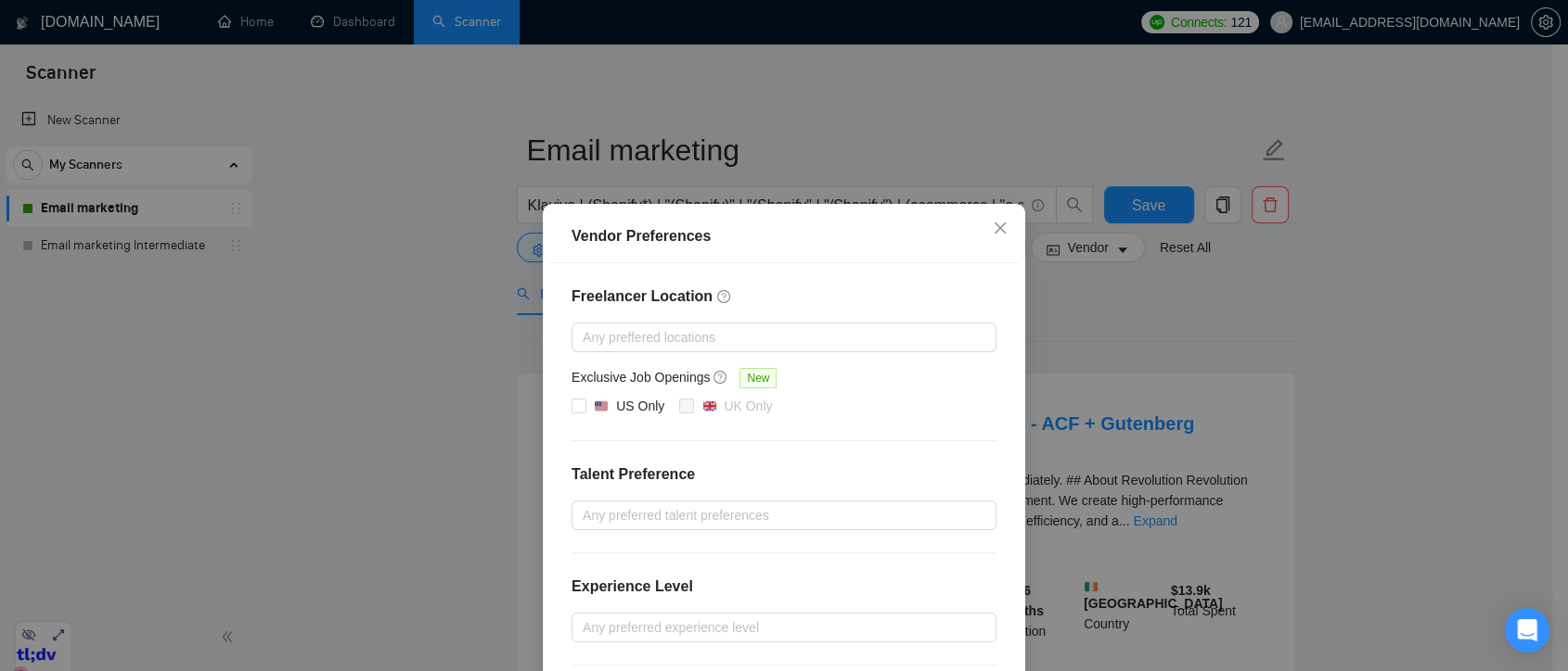
scroll to position [103, 0]
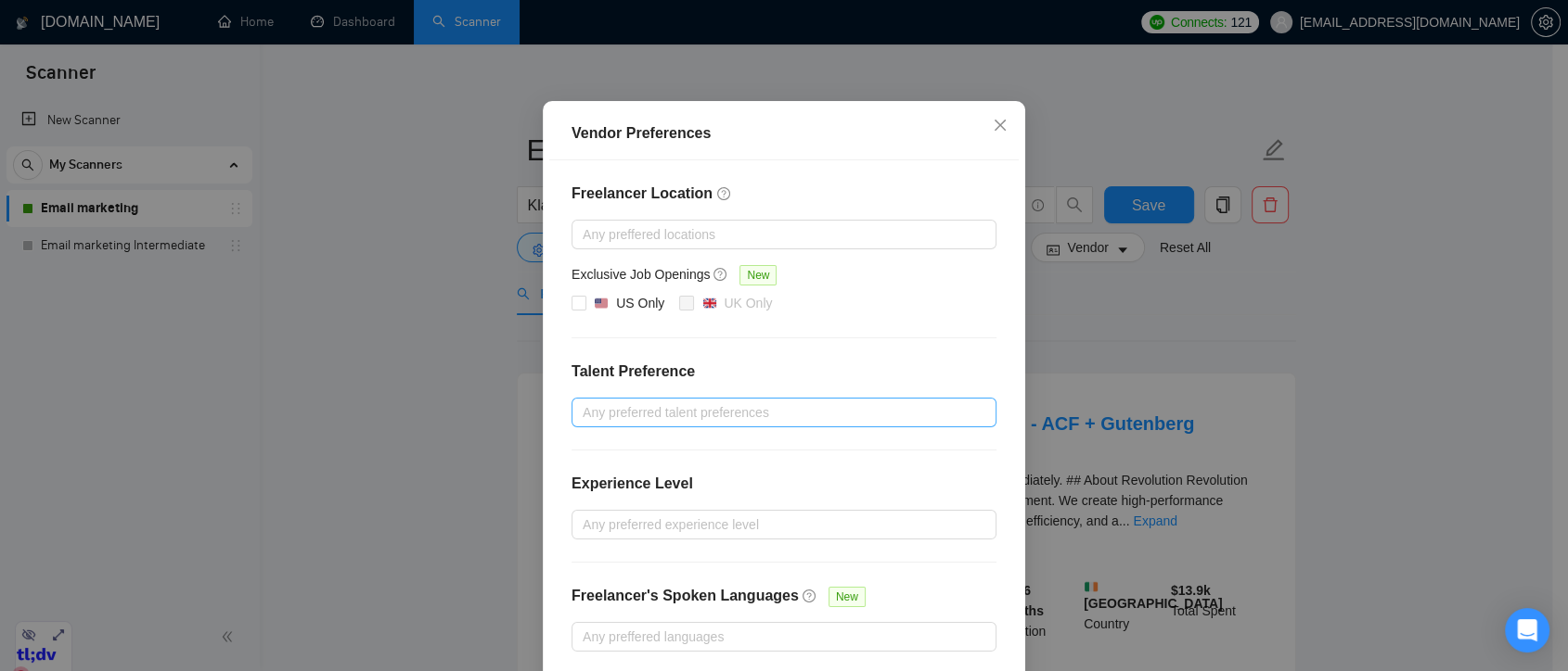
click at [761, 413] on div at bounding box center [775, 413] width 397 height 22
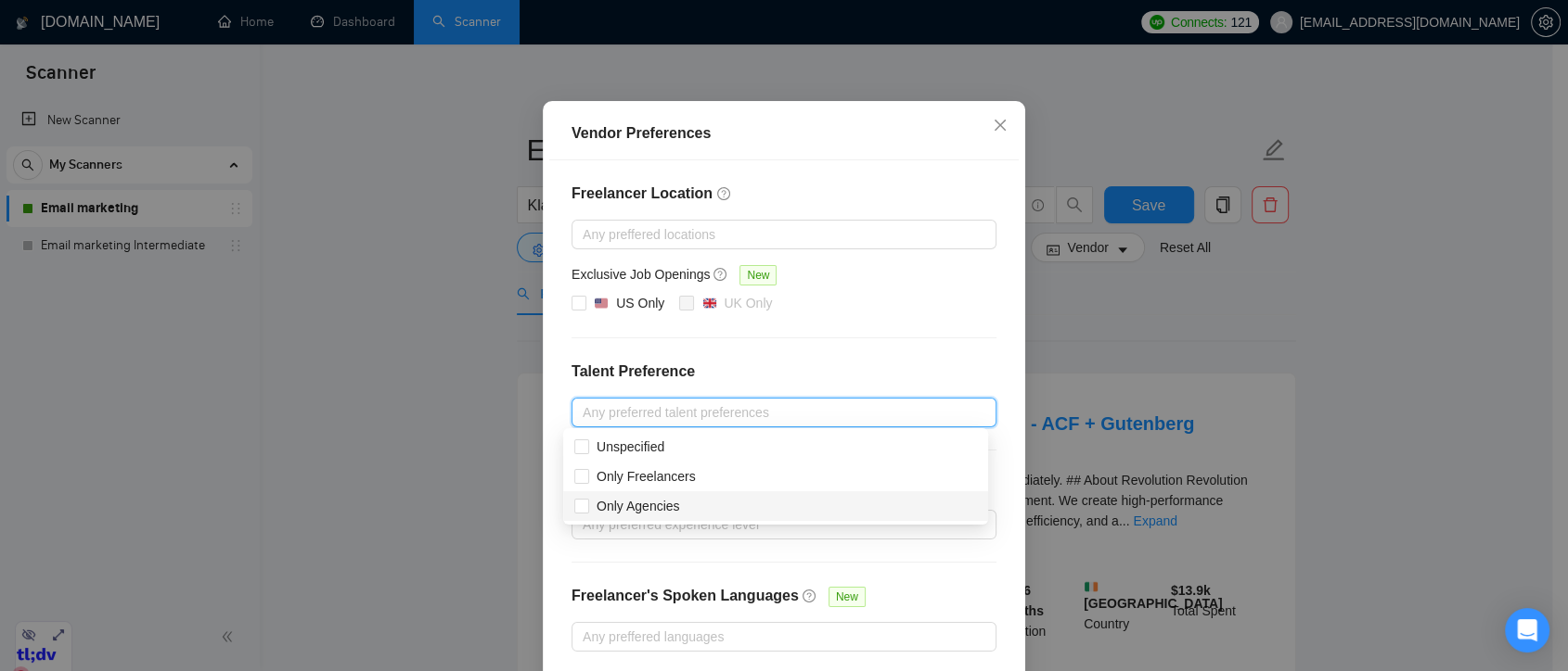
click at [745, 557] on div "Freelancer Location Any preffered locations Exclusive Job Openings New US Only …" at bounding box center [784, 417] width 470 height 514
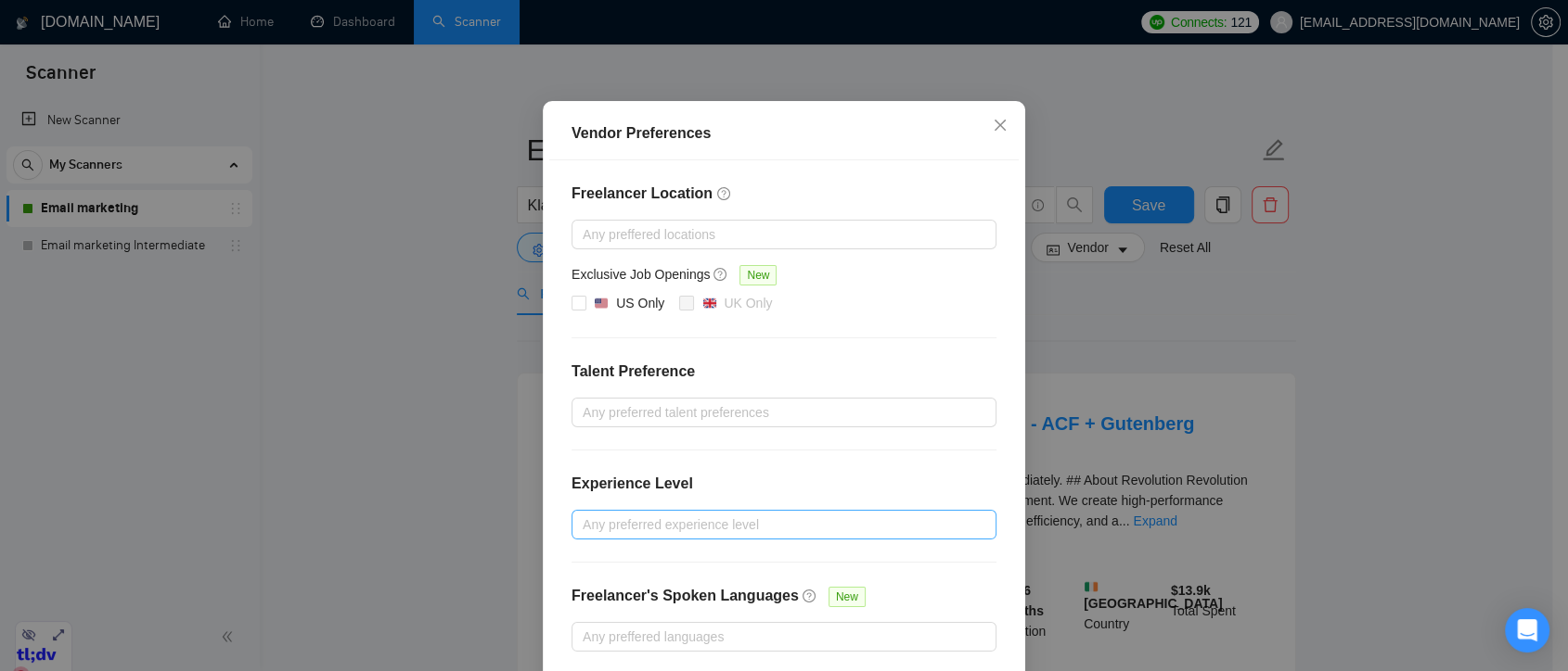
click at [718, 526] on div at bounding box center [775, 524] width 397 height 22
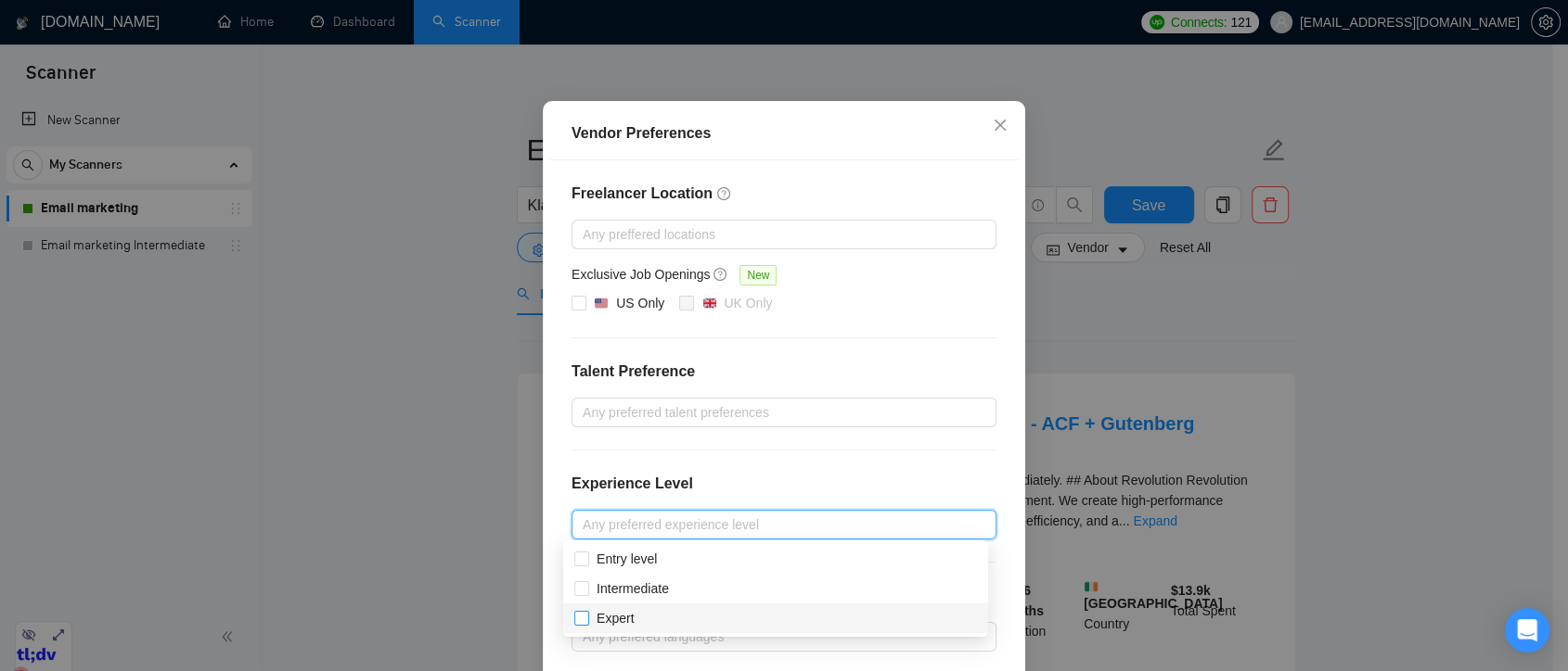
click at [586, 620] on input "Expert" at bounding box center [580, 617] width 13 height 13
checkbox input "true"
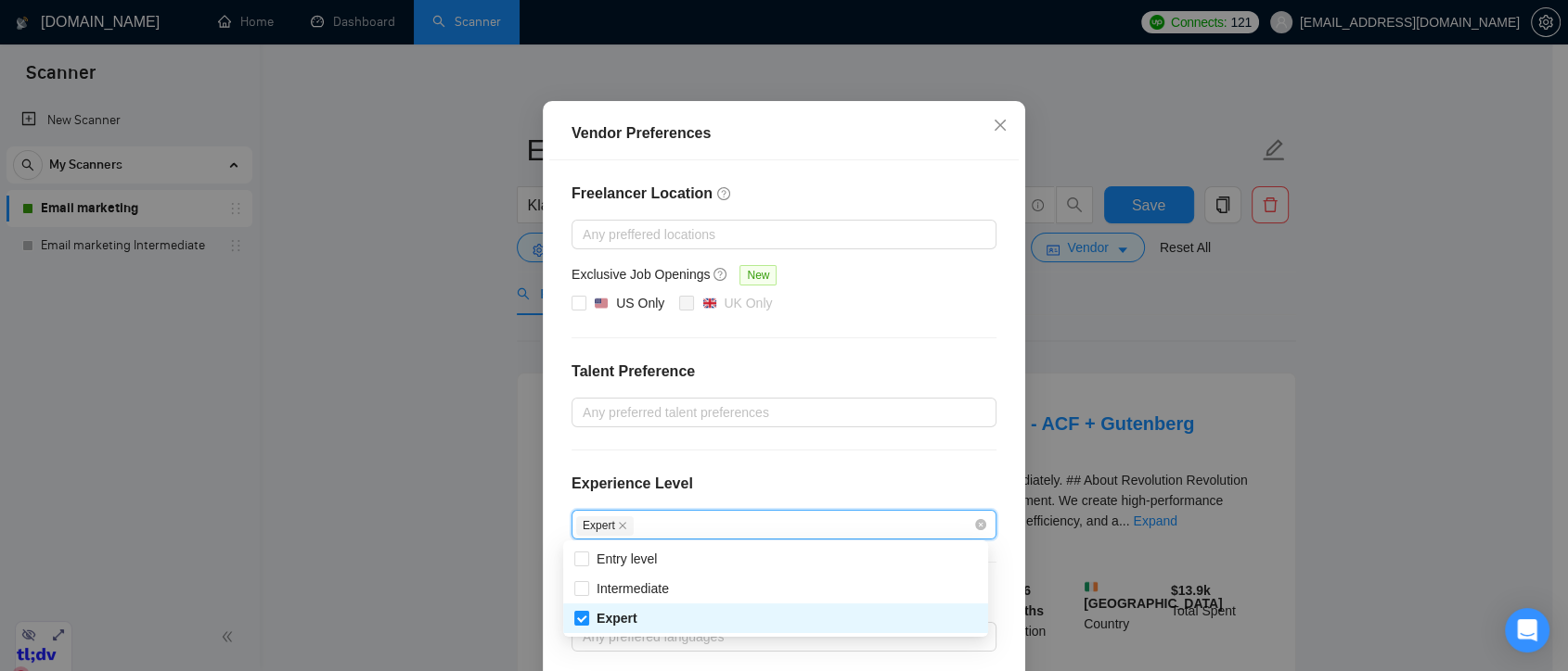
scroll to position [186, 0]
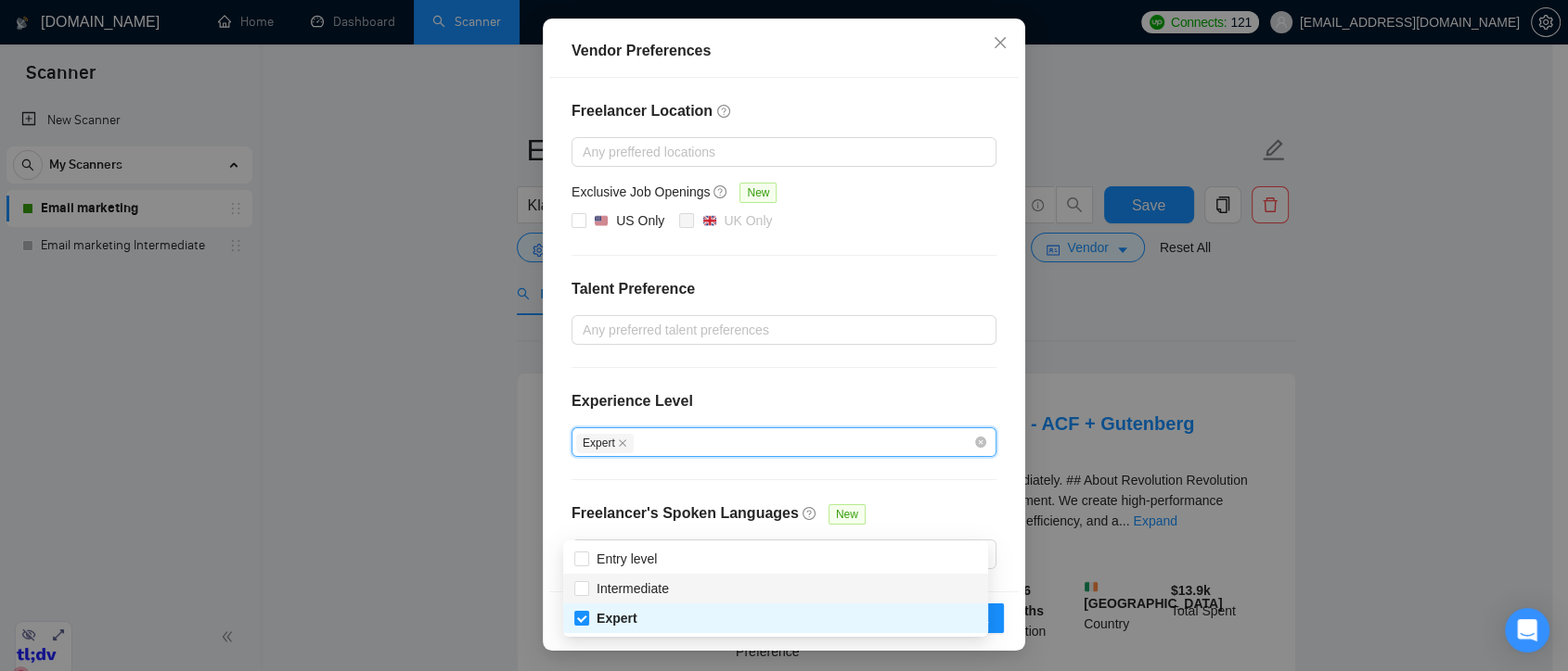
click at [993, 480] on div "Freelancer Location Any preffered locations Exclusive Job Openings New US Only …" at bounding box center [784, 335] width 470 height 514
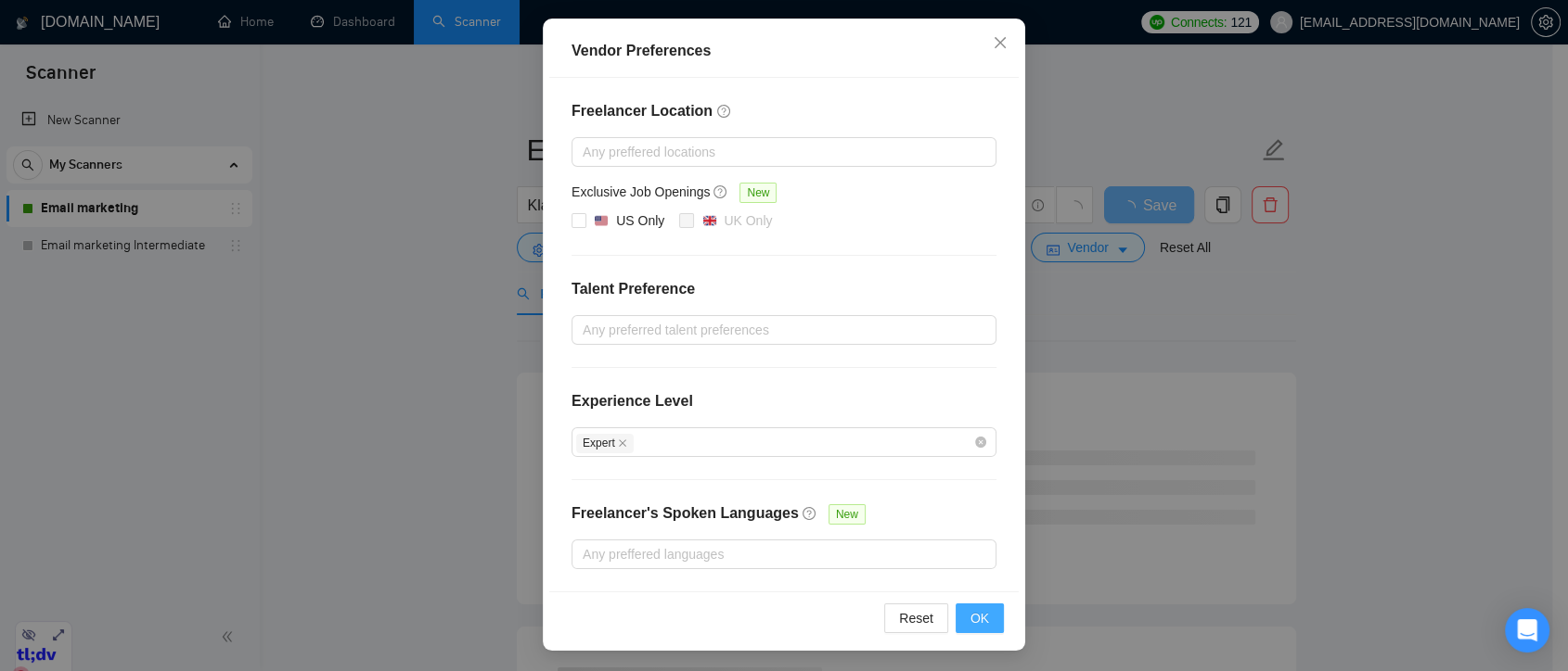
click at [975, 614] on span "OK" at bounding box center [980, 618] width 19 height 21
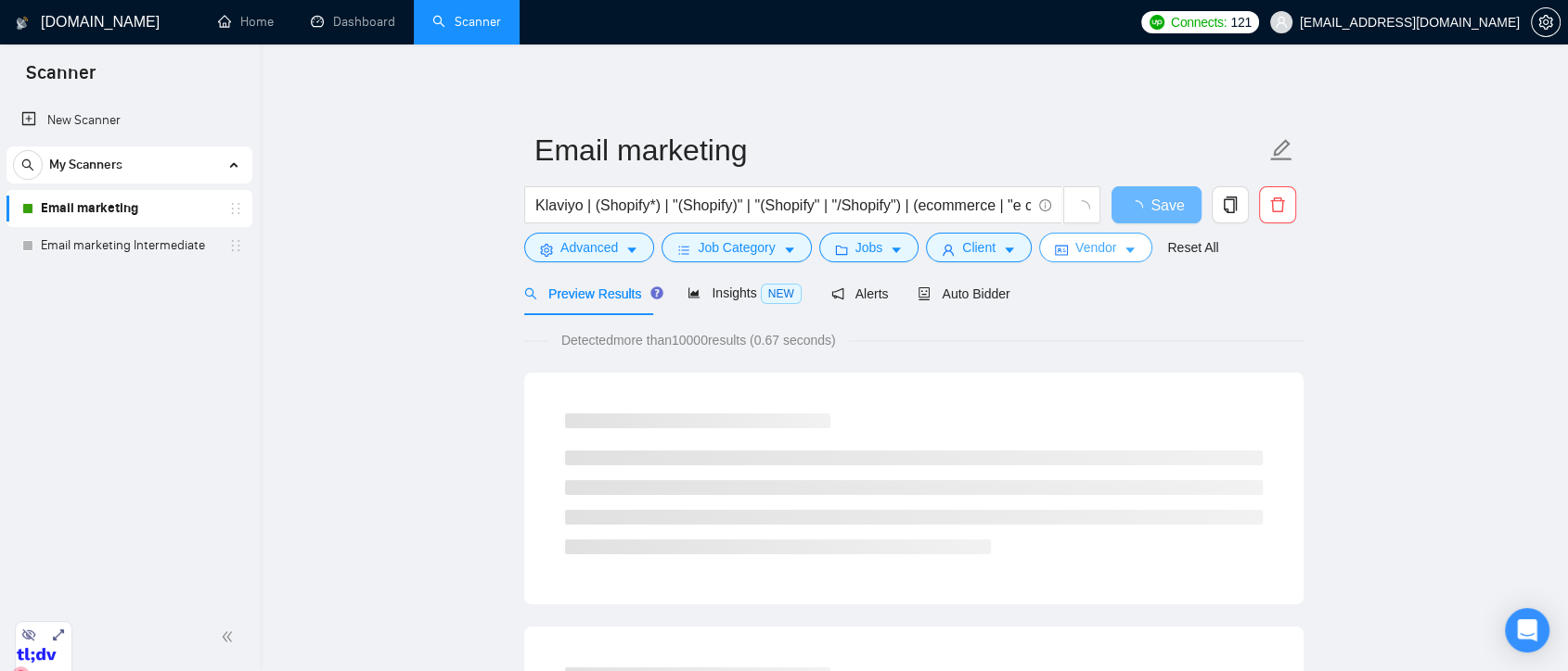
scroll to position [0, 0]
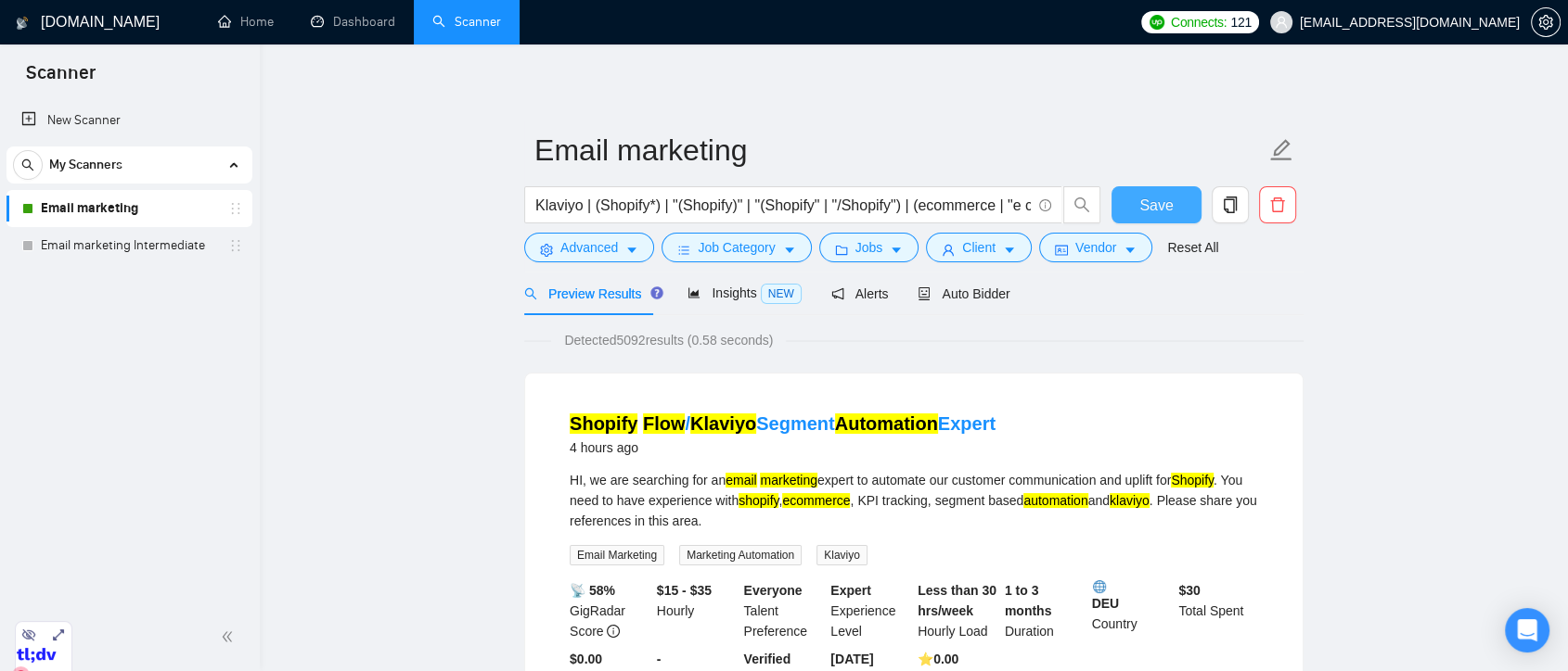
click at [1151, 204] on span "Save" at bounding box center [1156, 205] width 33 height 23
click at [1234, 205] on icon "copy" at bounding box center [1230, 204] width 17 height 17
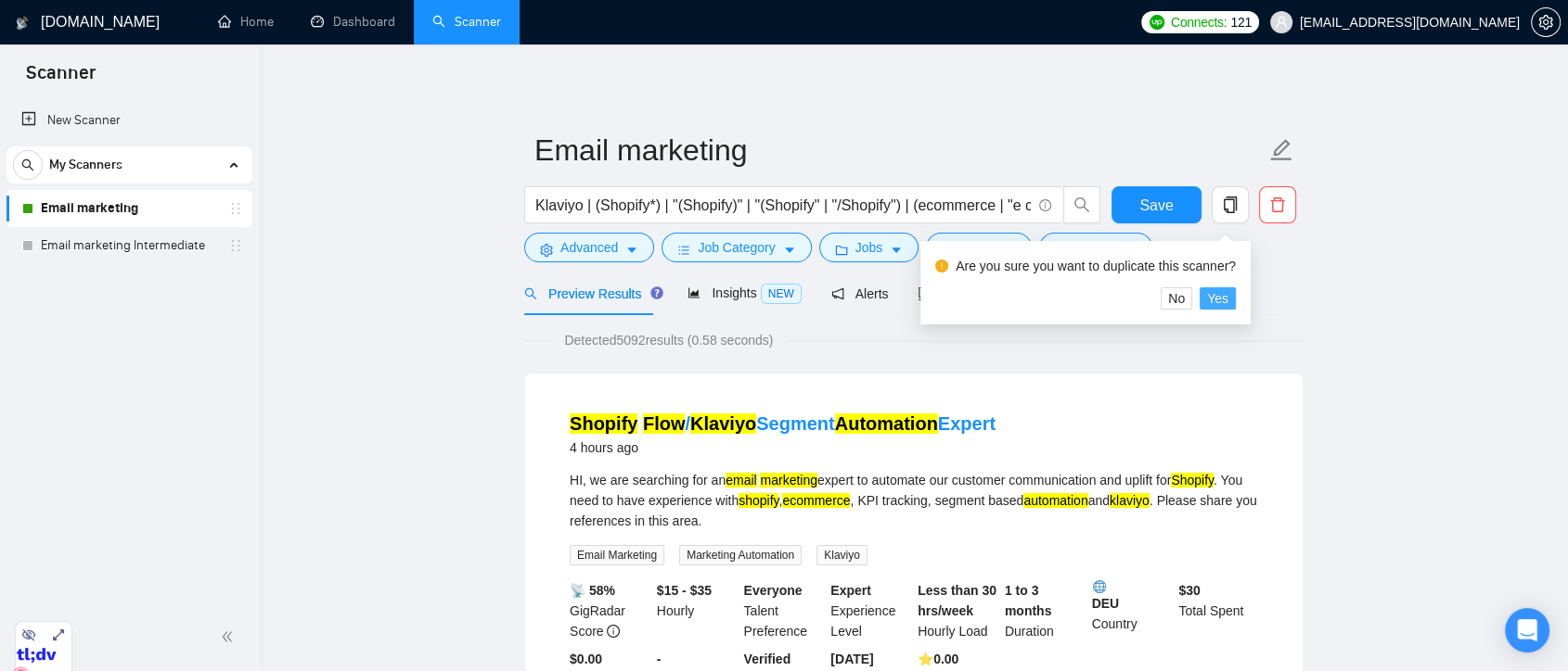
click at [1218, 309] on span "Yes" at bounding box center [1219, 298] width 22 height 21
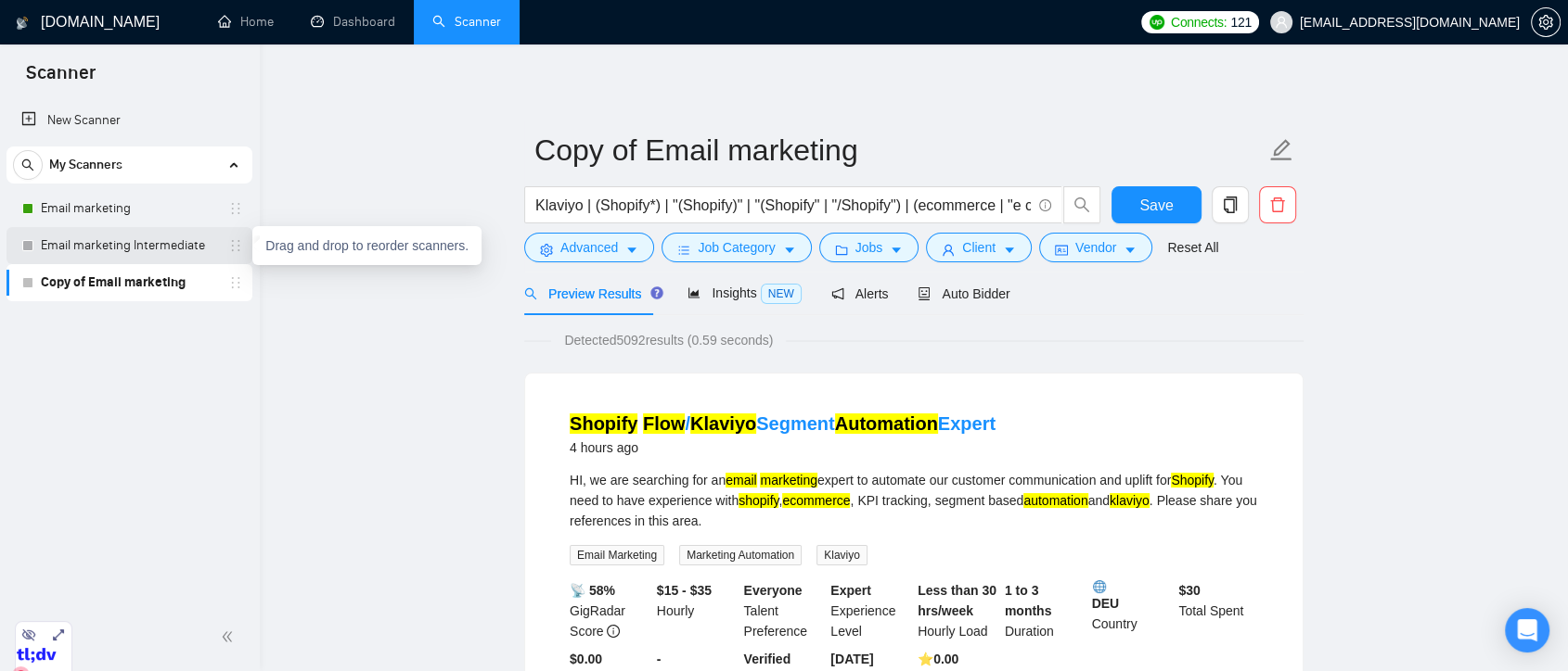
click at [237, 246] on icon "holder" at bounding box center [235, 246] width 15 height 15
click at [195, 254] on link "Email marketing Intermediate" at bounding box center [129, 246] width 176 height 37
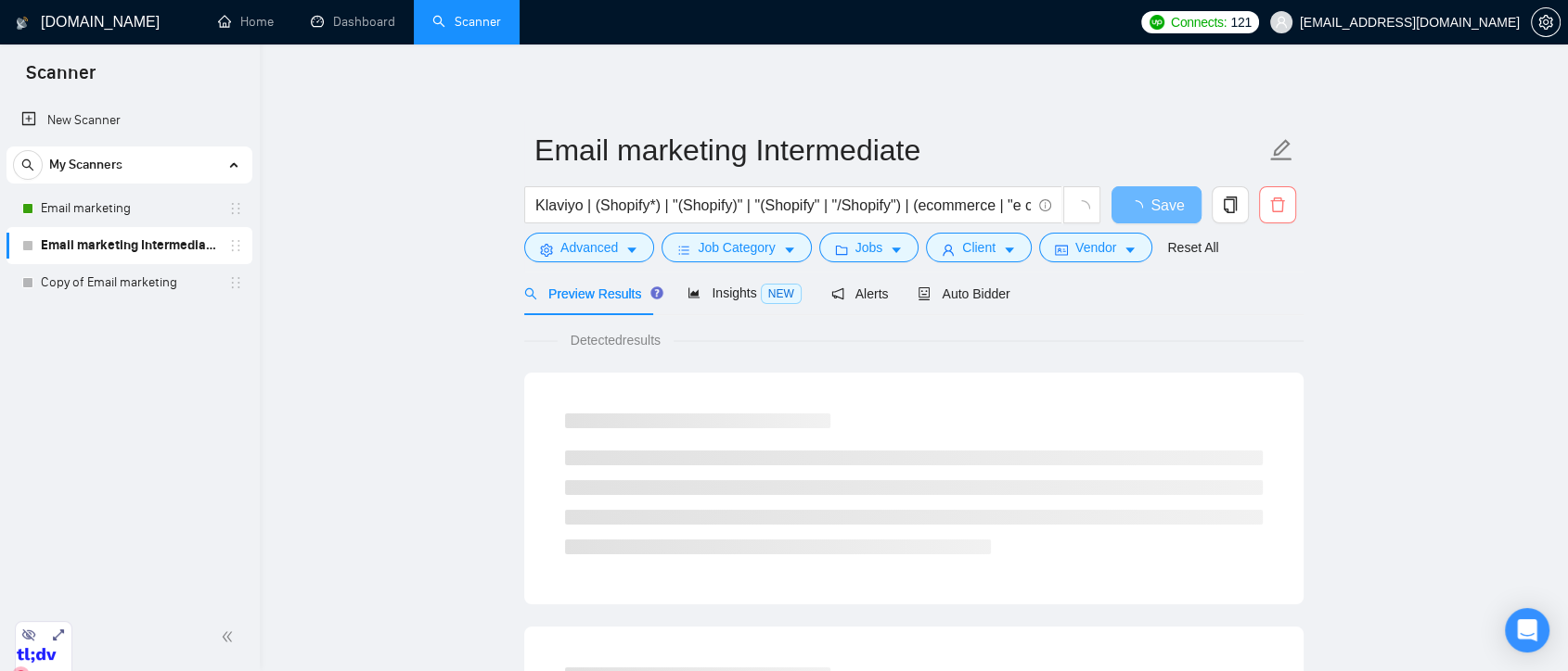
click at [1274, 206] on icon "delete" at bounding box center [1277, 204] width 17 height 17
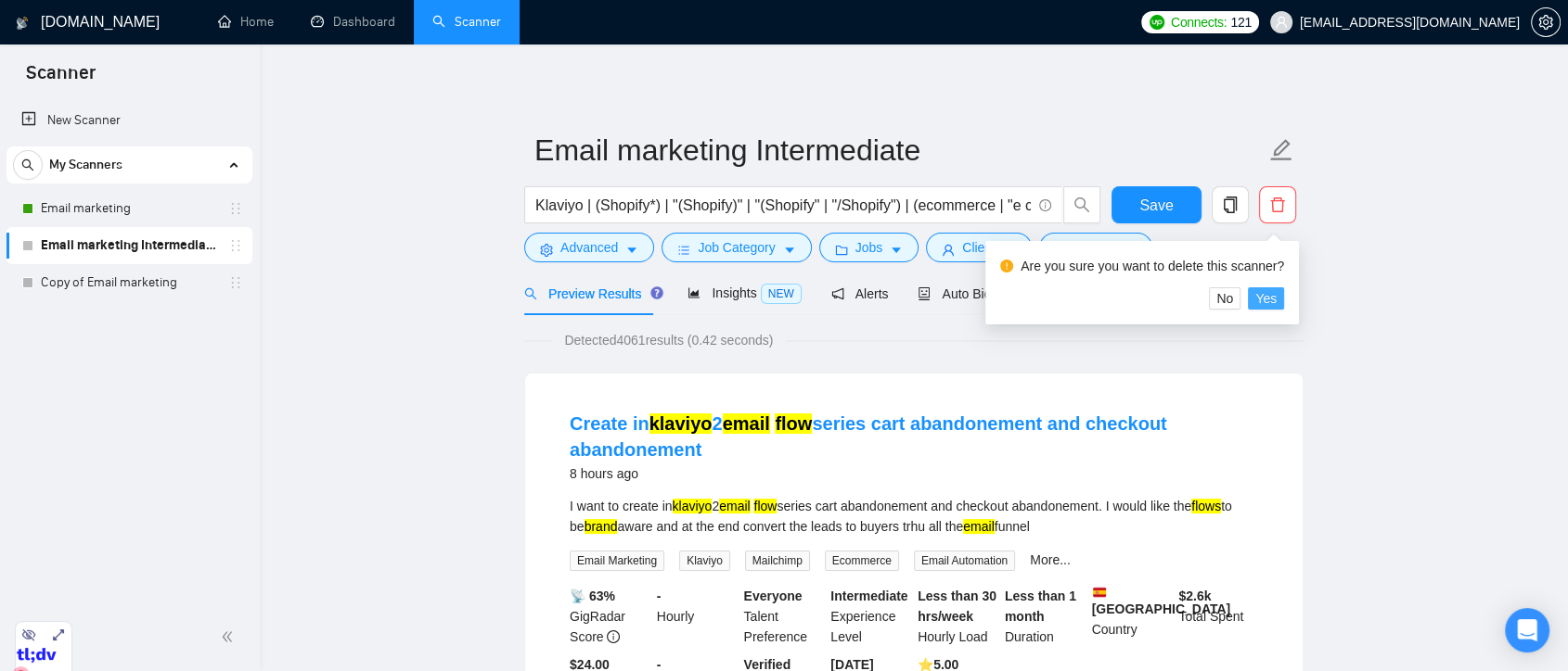
click at [1268, 295] on span "Yes" at bounding box center [1267, 298] width 22 height 21
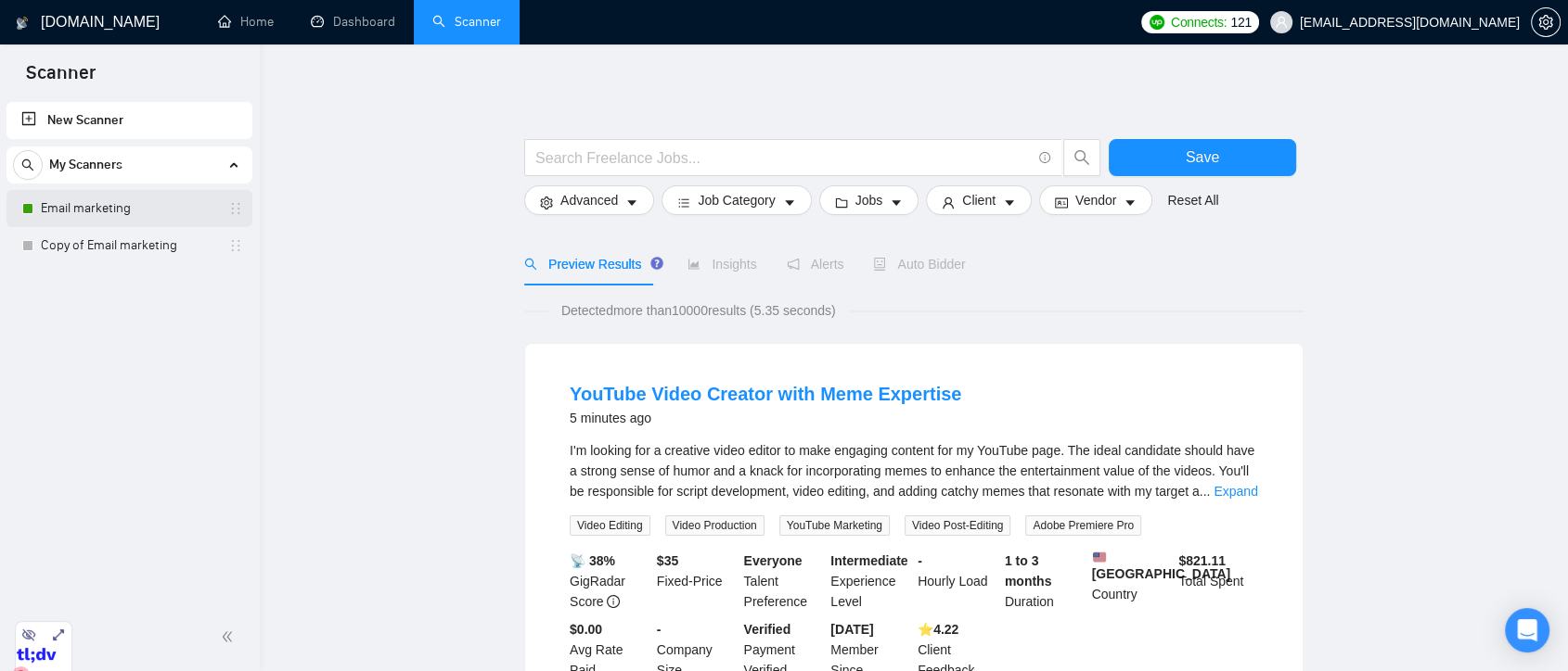
click at [158, 218] on link "Email marketing" at bounding box center [129, 208] width 176 height 37
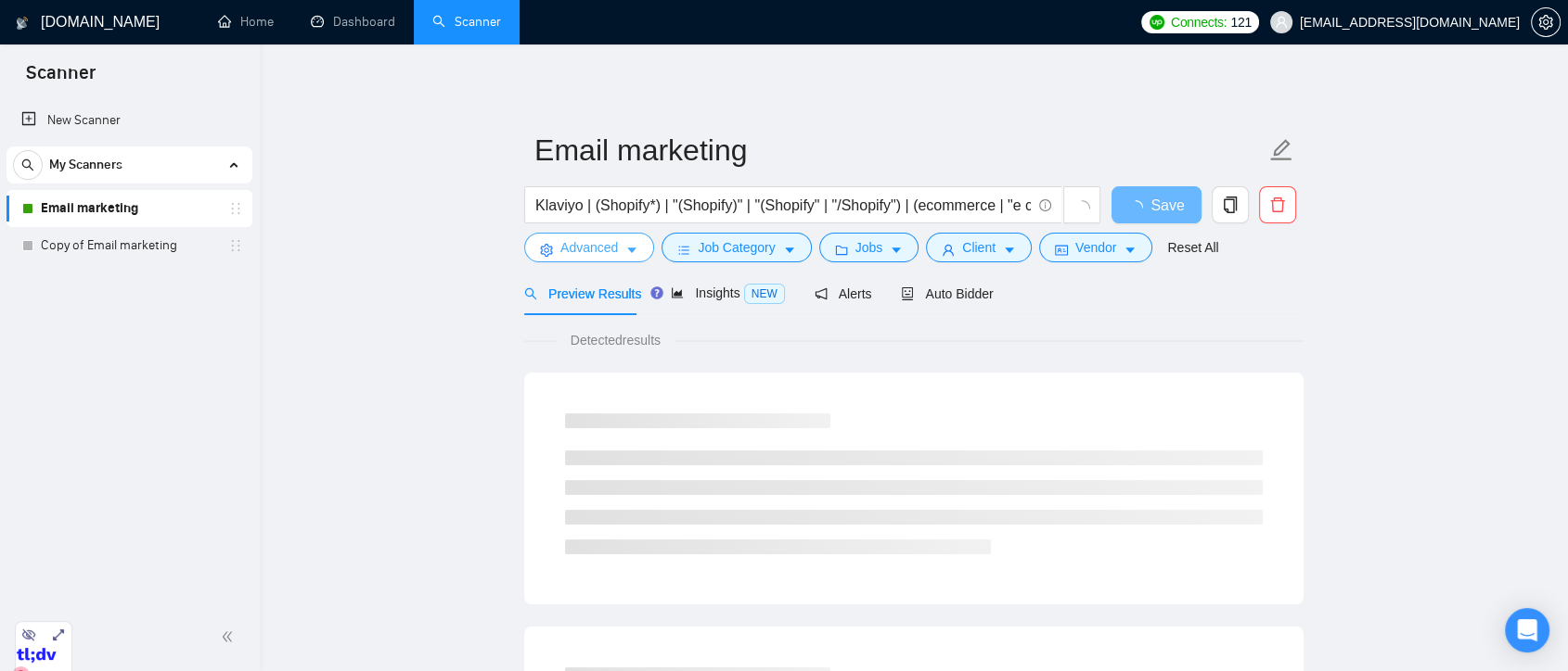
click at [623, 246] on button "Advanced" at bounding box center [589, 247] width 130 height 29
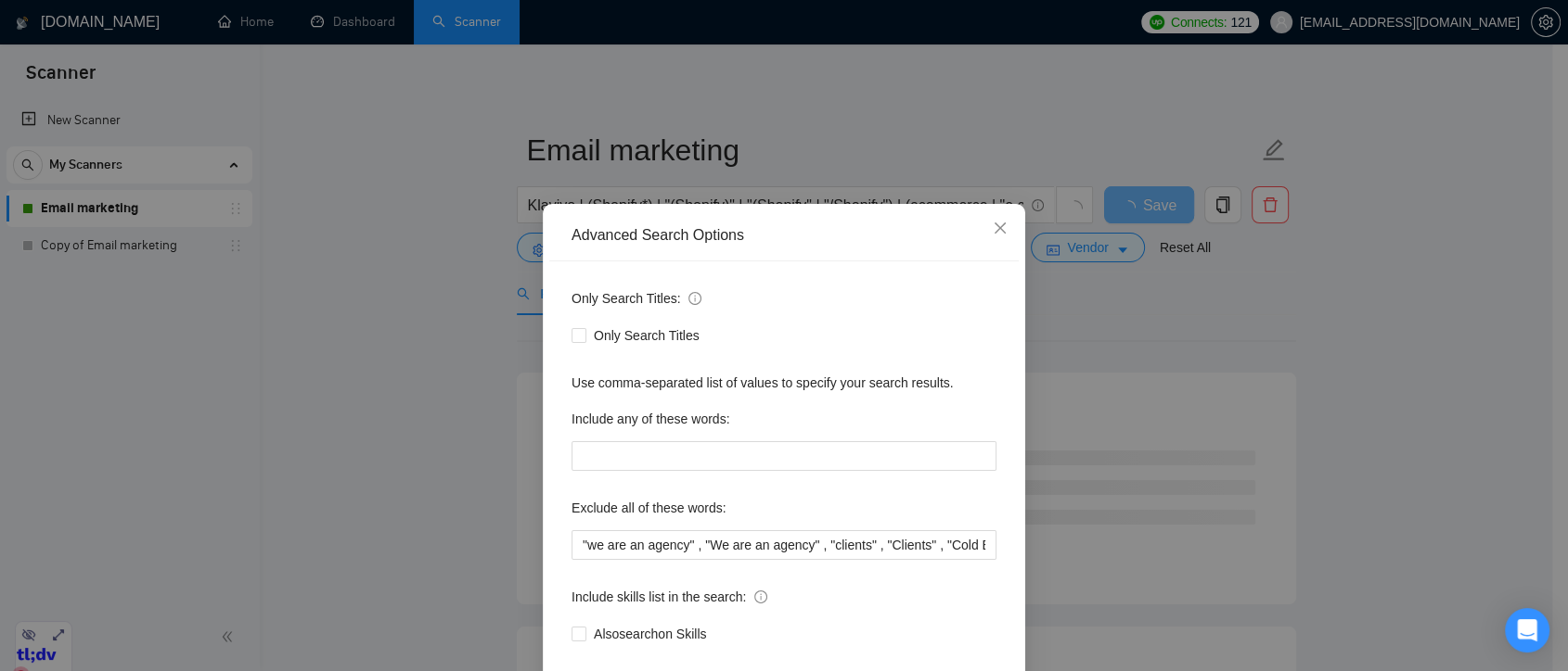
click at [1143, 393] on div "Advanced Search Options Only Search Titles: Only Search Titles Use comma-separa…" at bounding box center [784, 336] width 1568 height 671
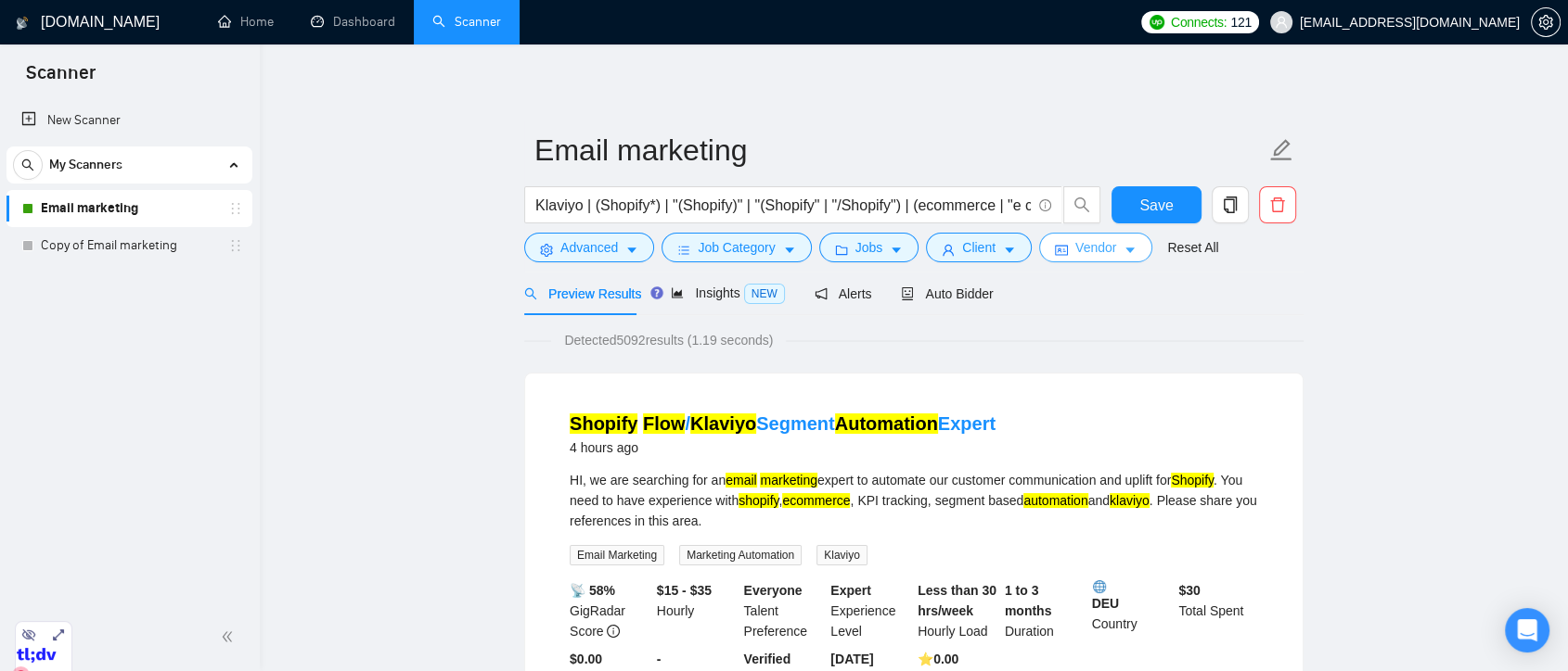
click at [1099, 243] on span "Vendor" at bounding box center [1096, 247] width 41 height 21
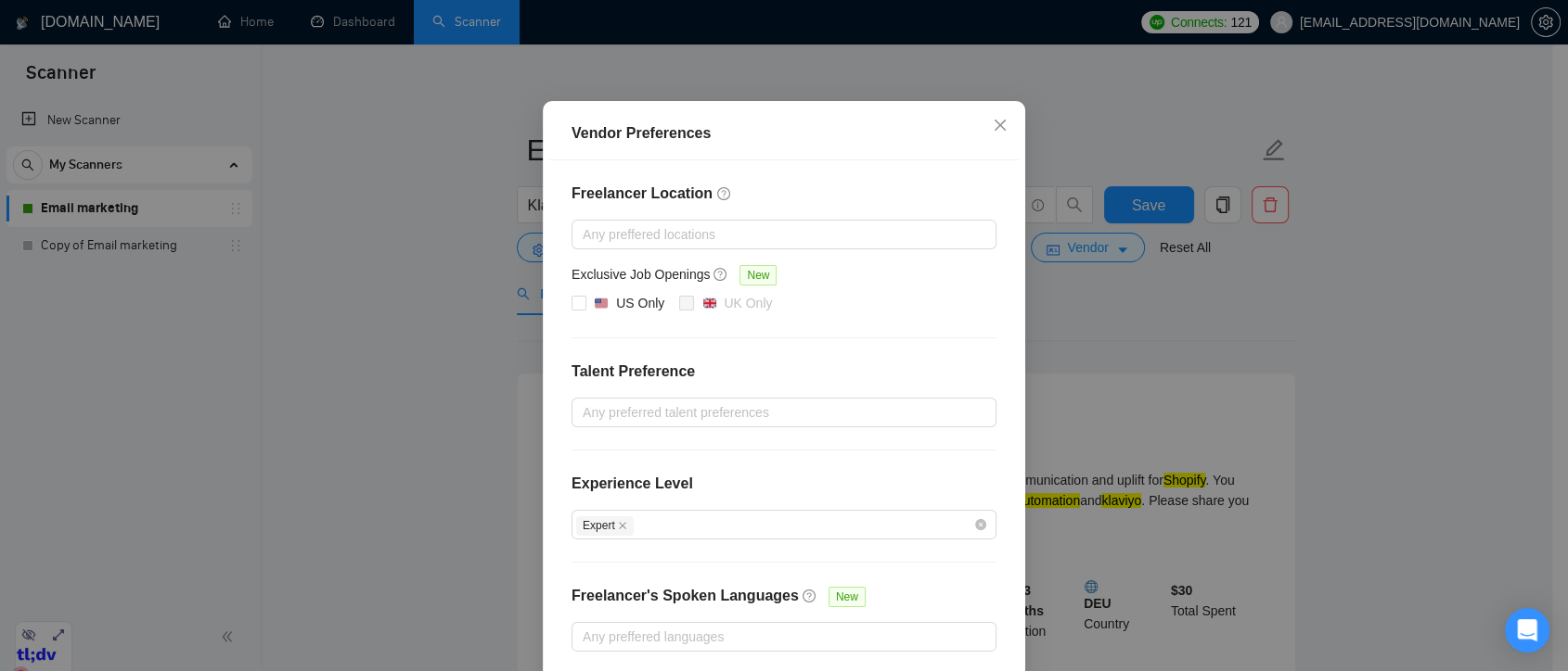
scroll to position [186, 0]
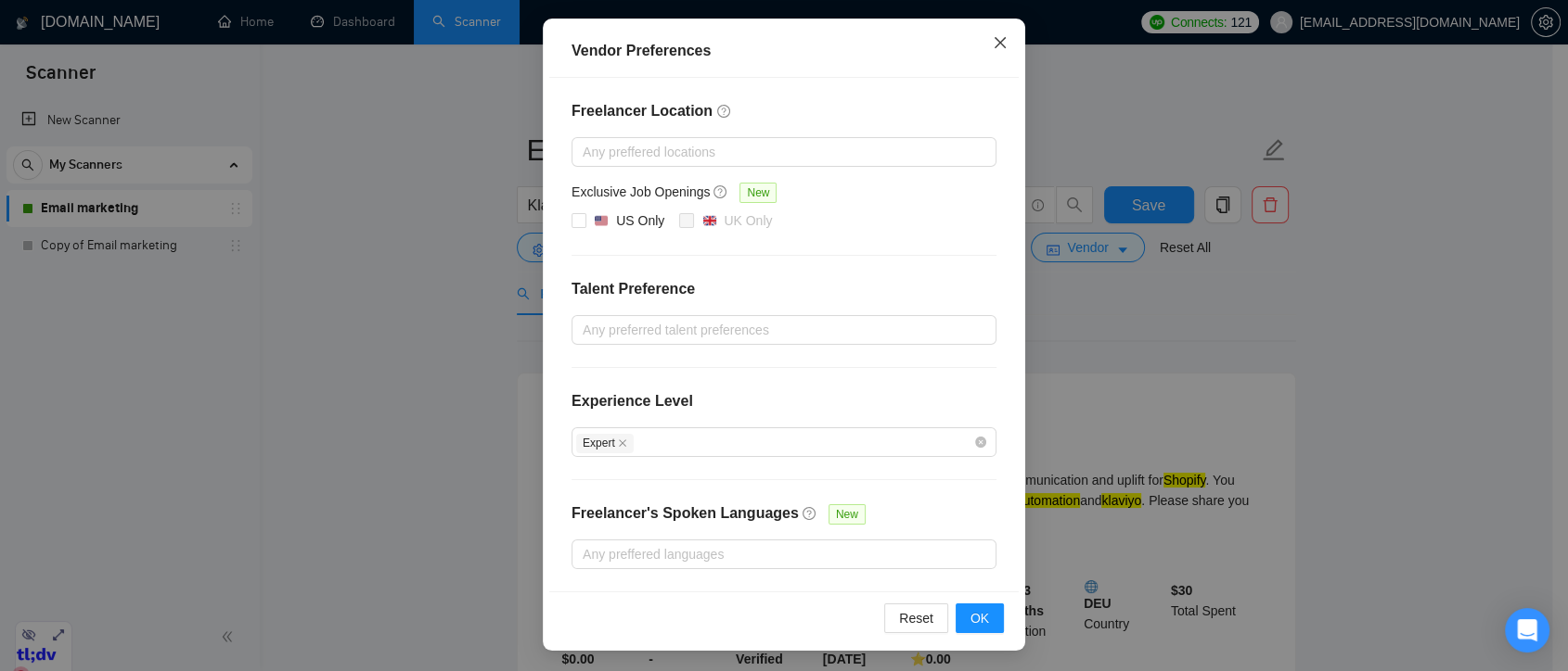
click at [993, 39] on icon "close" at bounding box center [1000, 42] width 15 height 15
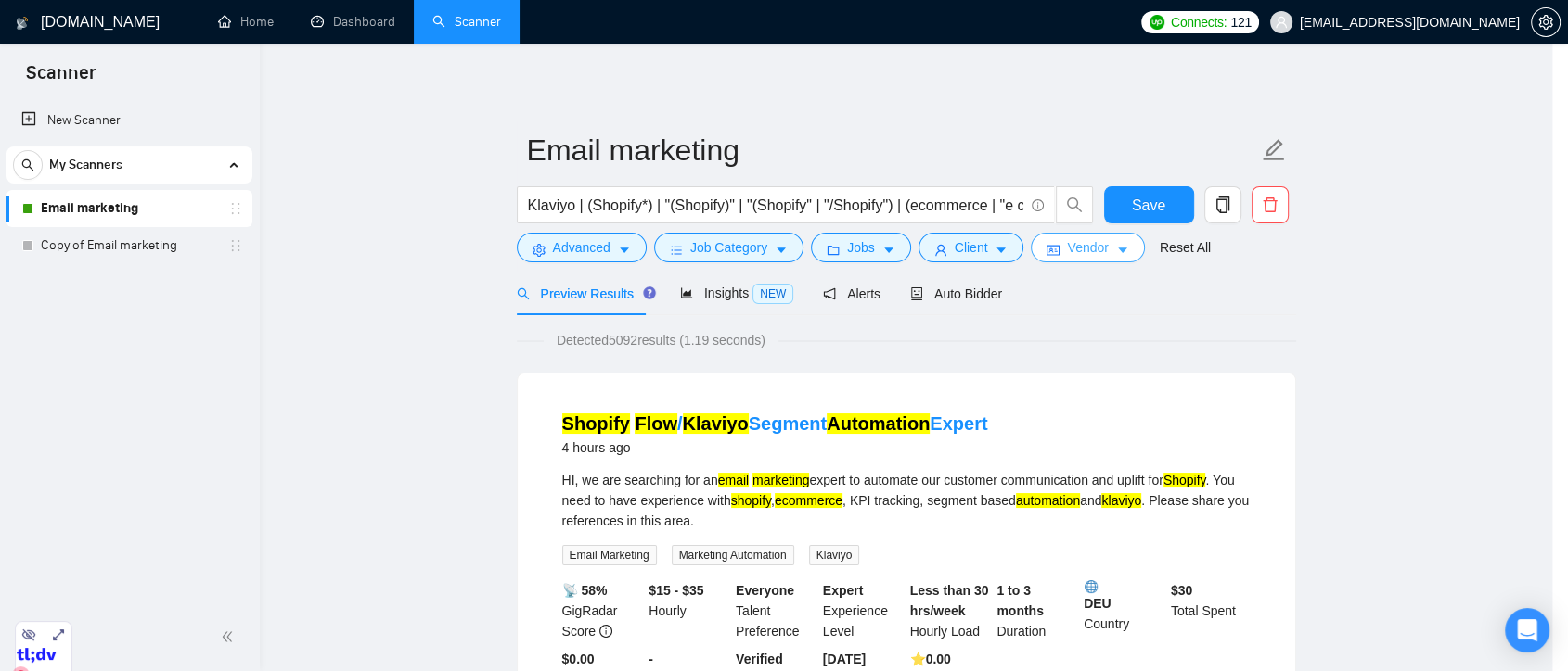
scroll to position [0, 0]
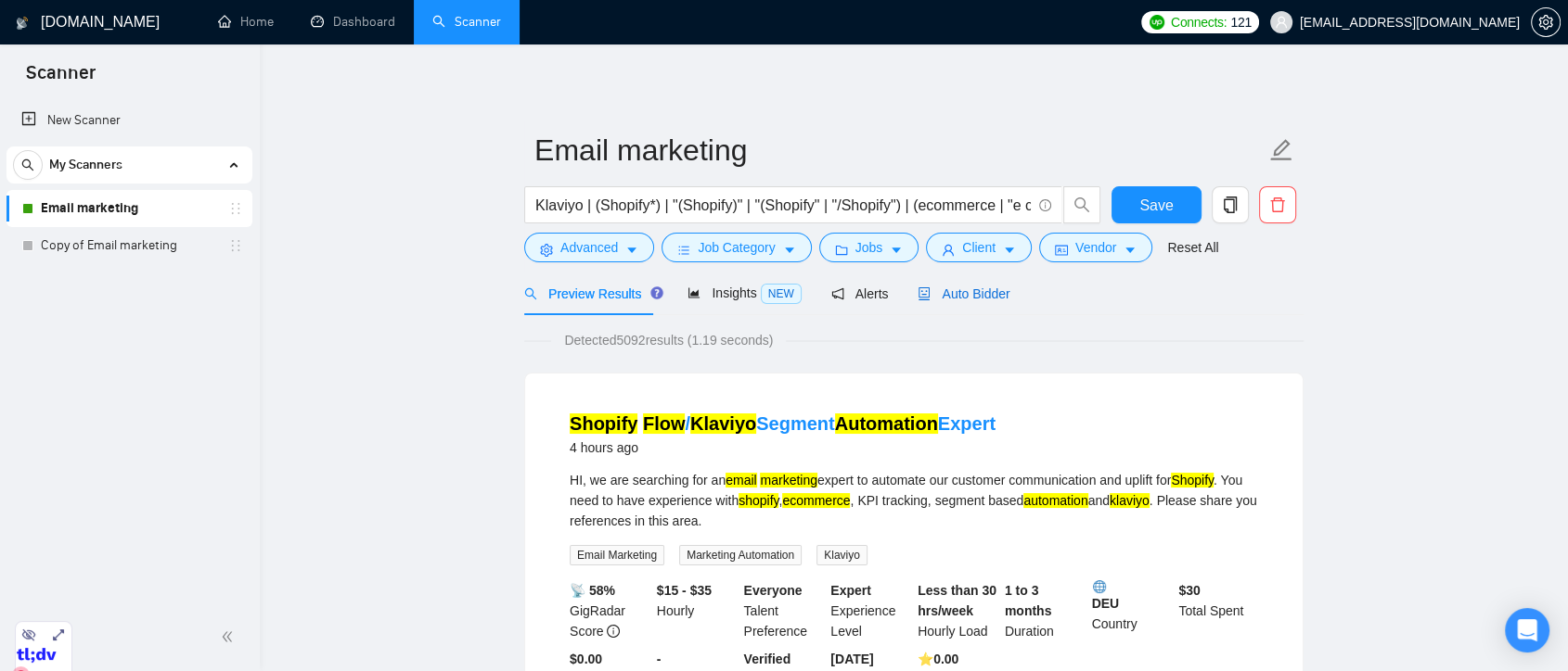
click at [952, 299] on span "Auto Bidder" at bounding box center [964, 293] width 92 height 15
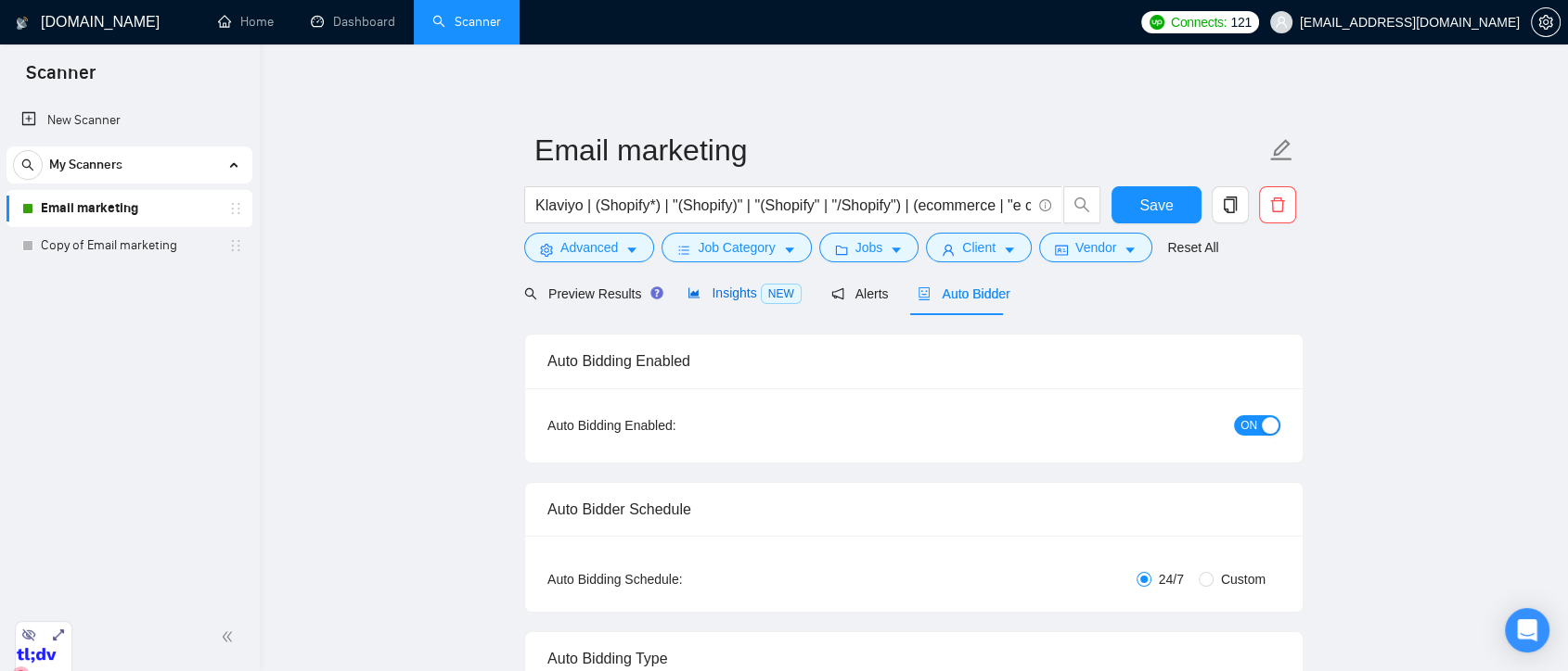
click at [711, 302] on div "Insights NEW" at bounding box center [745, 293] width 114 height 22
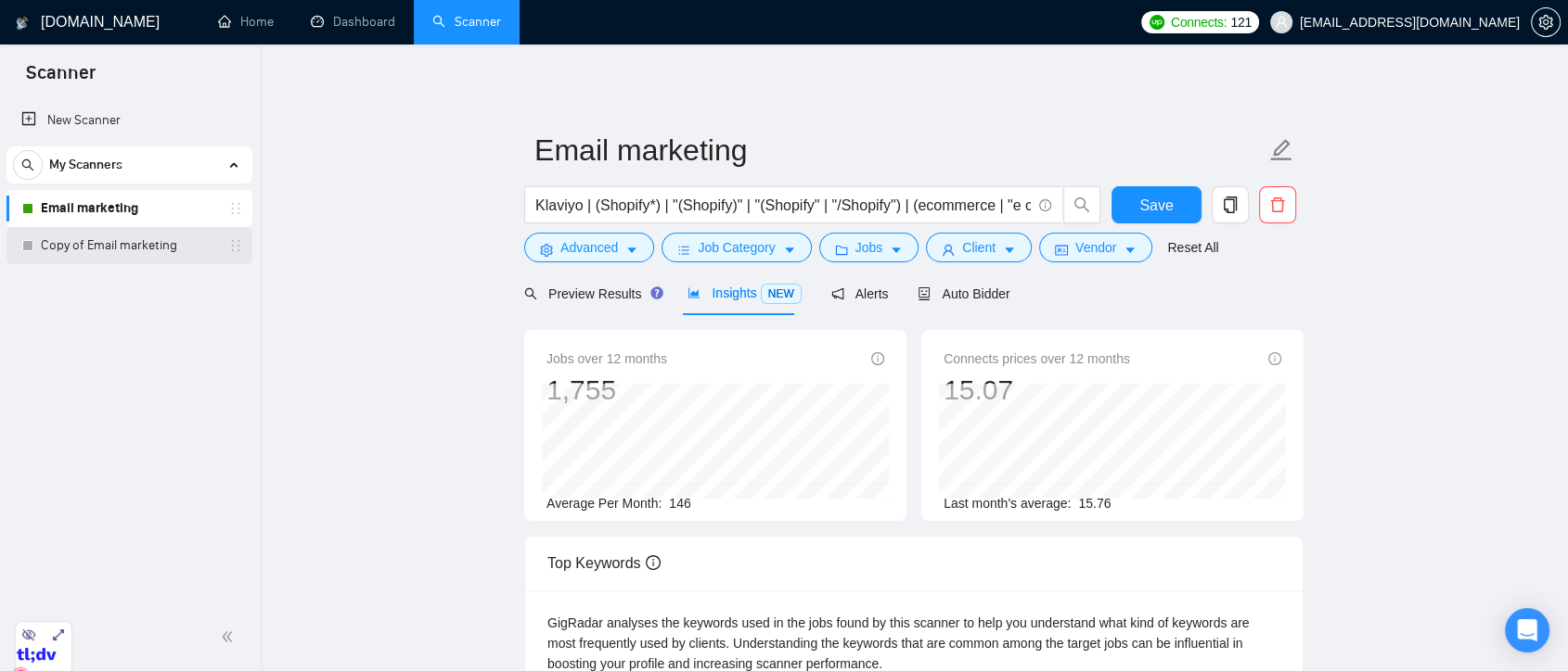
click at [167, 243] on link "Copy of Email marketing" at bounding box center [129, 246] width 176 height 37
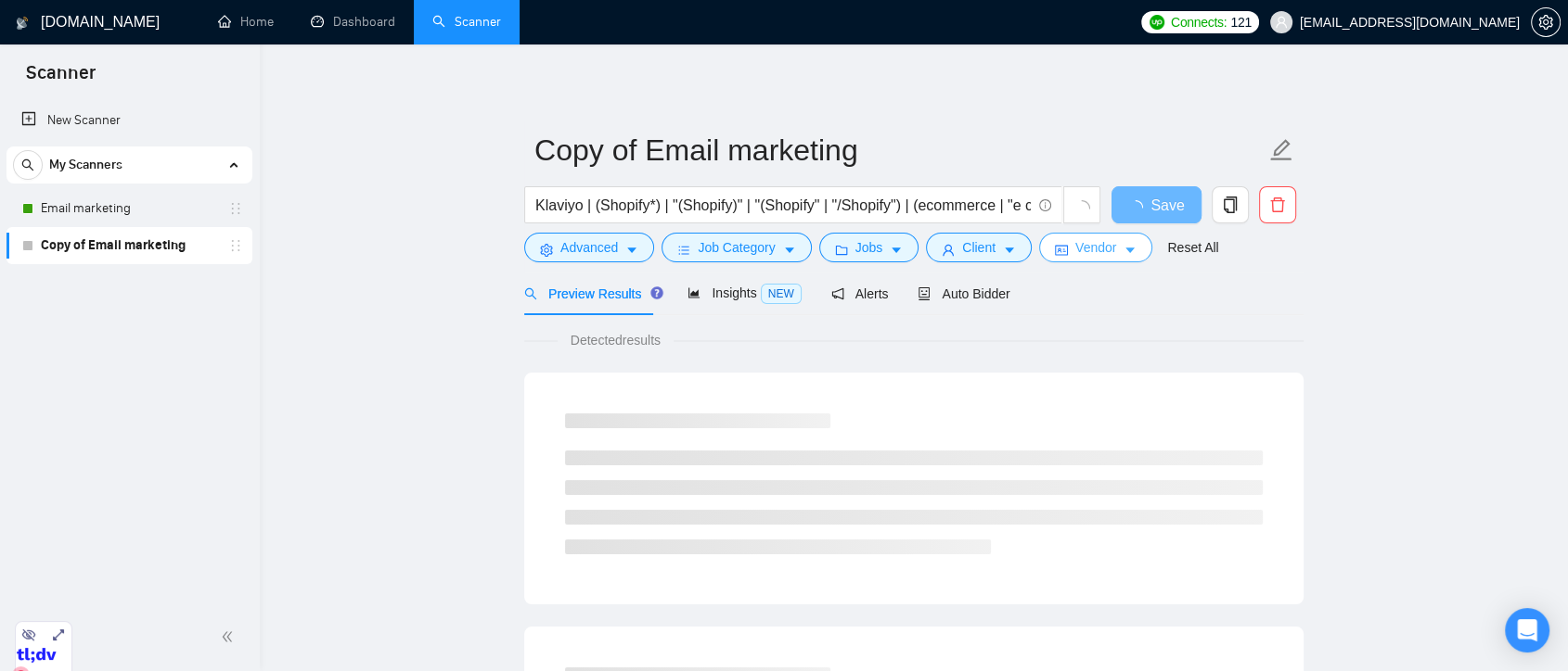
click at [1124, 251] on icon "caret-down" at bounding box center [1130, 249] width 13 height 13
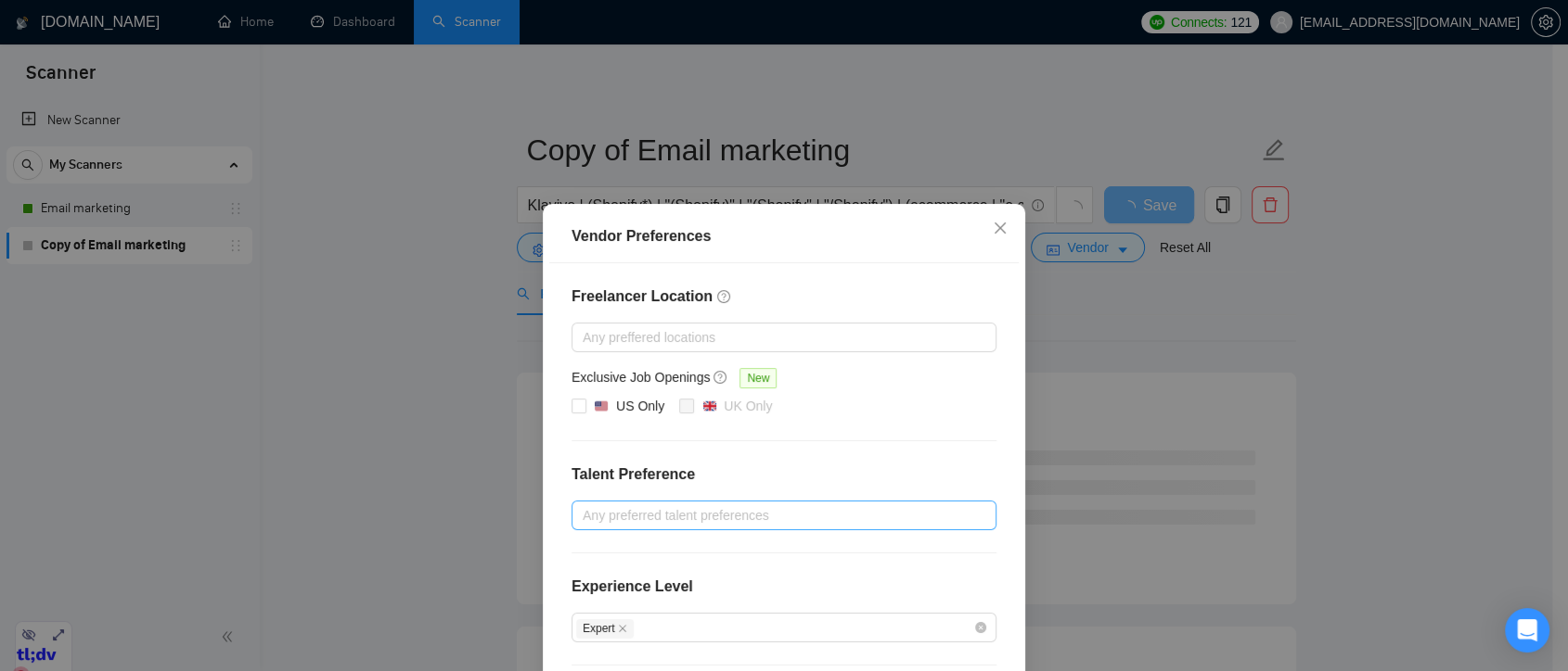
click at [615, 528] on div "Any preferred talent preferences" at bounding box center [784, 515] width 425 height 29
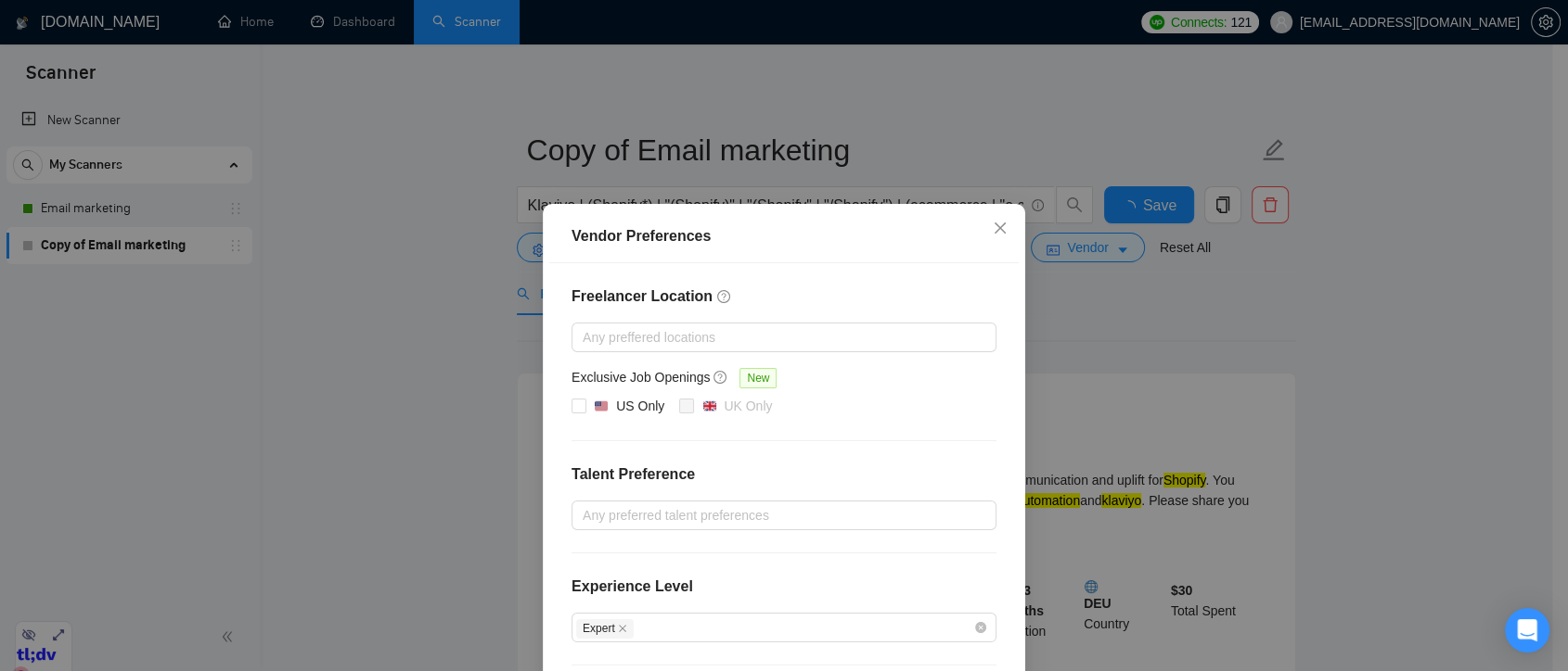
scroll to position [103, 0]
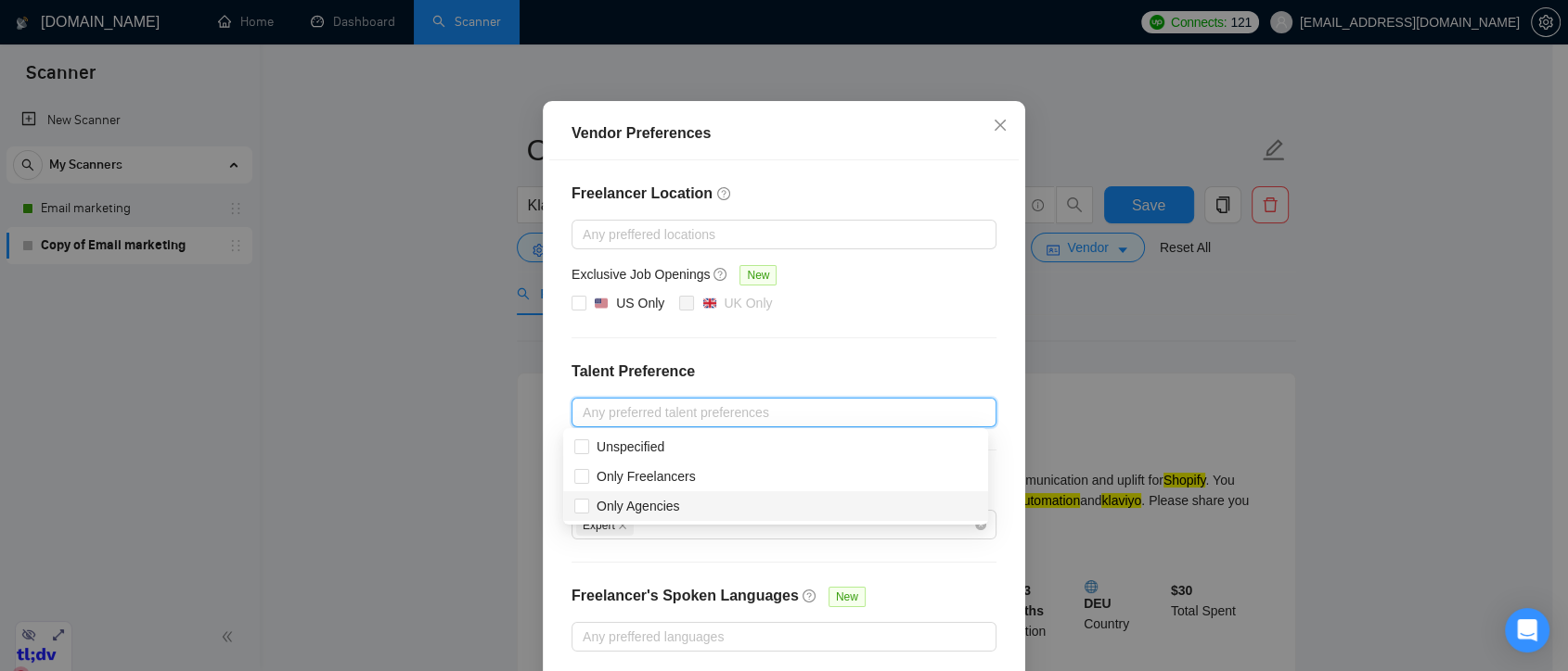
click at [934, 581] on div "Freelancer Location Any preffered locations Exclusive Job Openings New US Only …" at bounding box center [784, 417] width 470 height 514
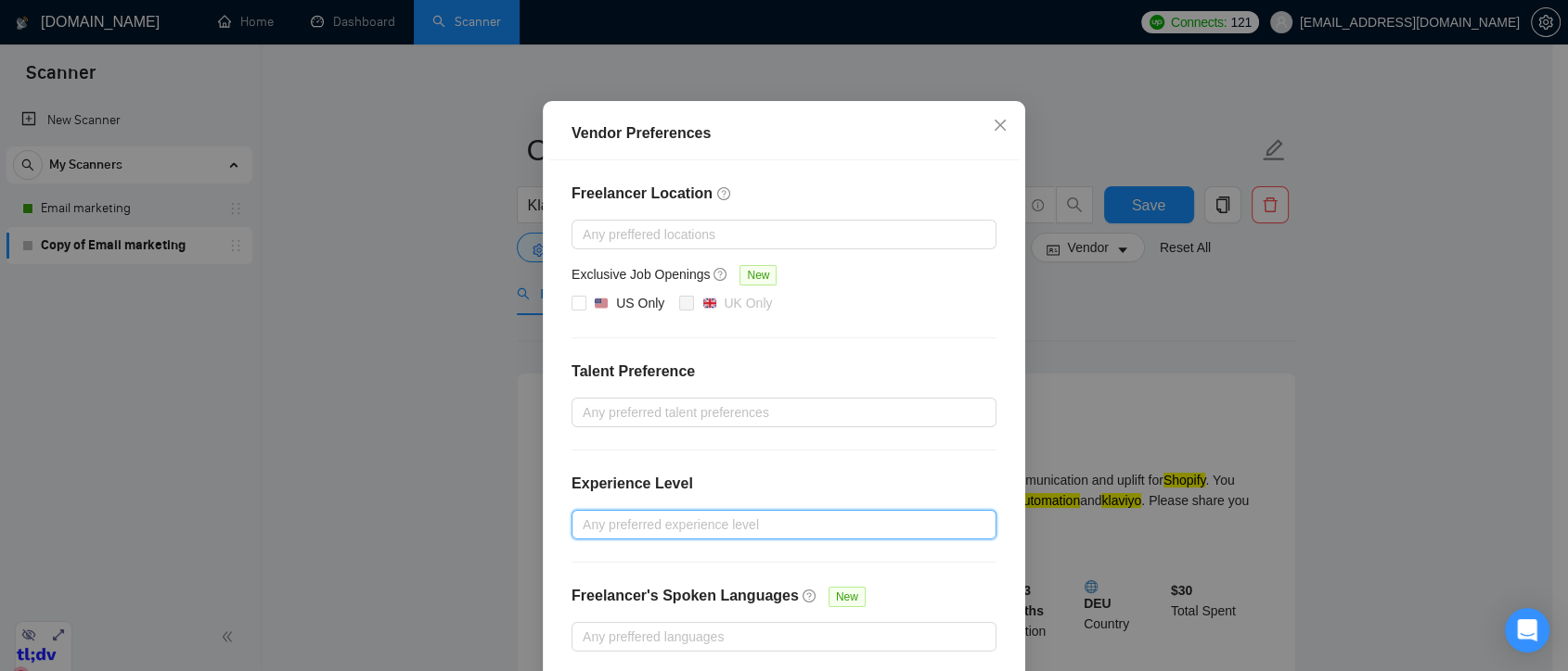
click at [639, 522] on div at bounding box center [775, 524] width 397 height 22
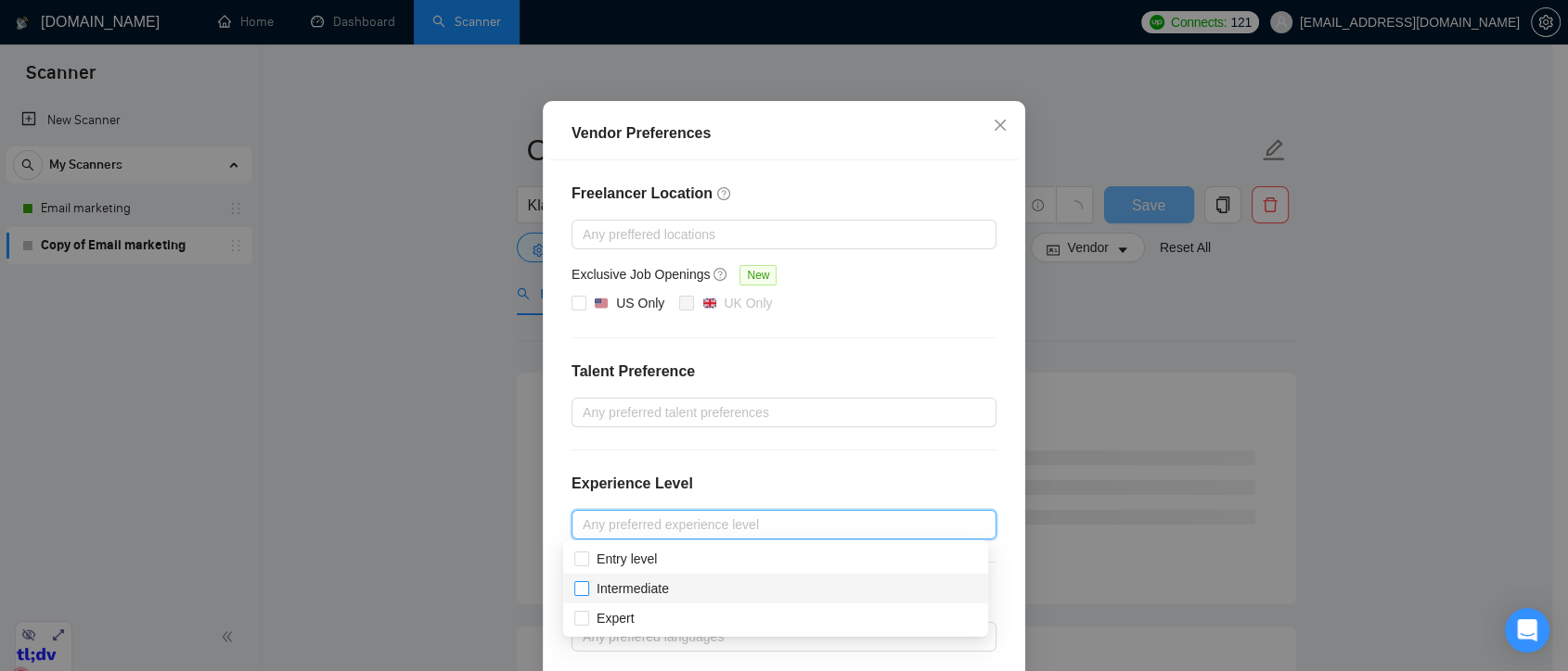
click at [585, 586] on input "Intermediate" at bounding box center [580, 587] width 13 height 13
checkbox input "true"
click at [582, 561] on input "Entry level" at bounding box center [580, 558] width 13 height 13
checkbox input "true"
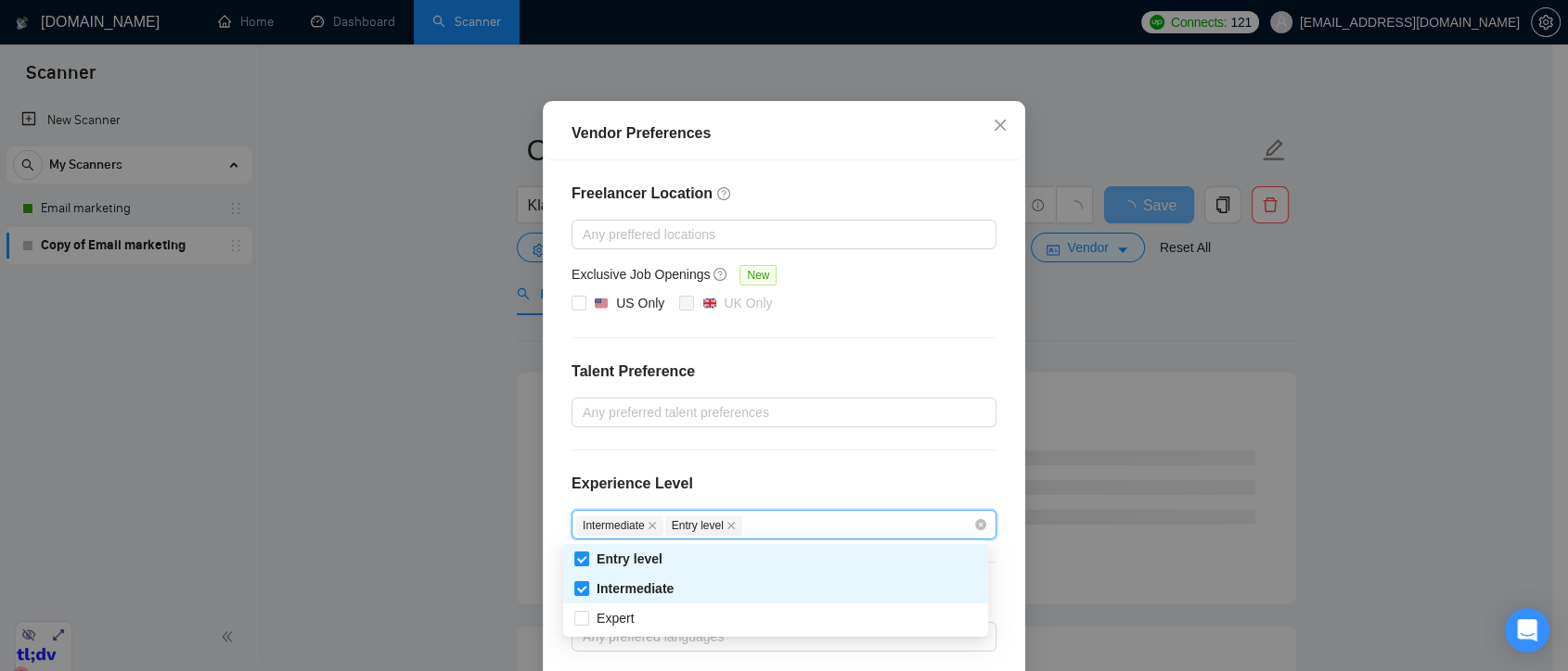
scroll to position [186, 0]
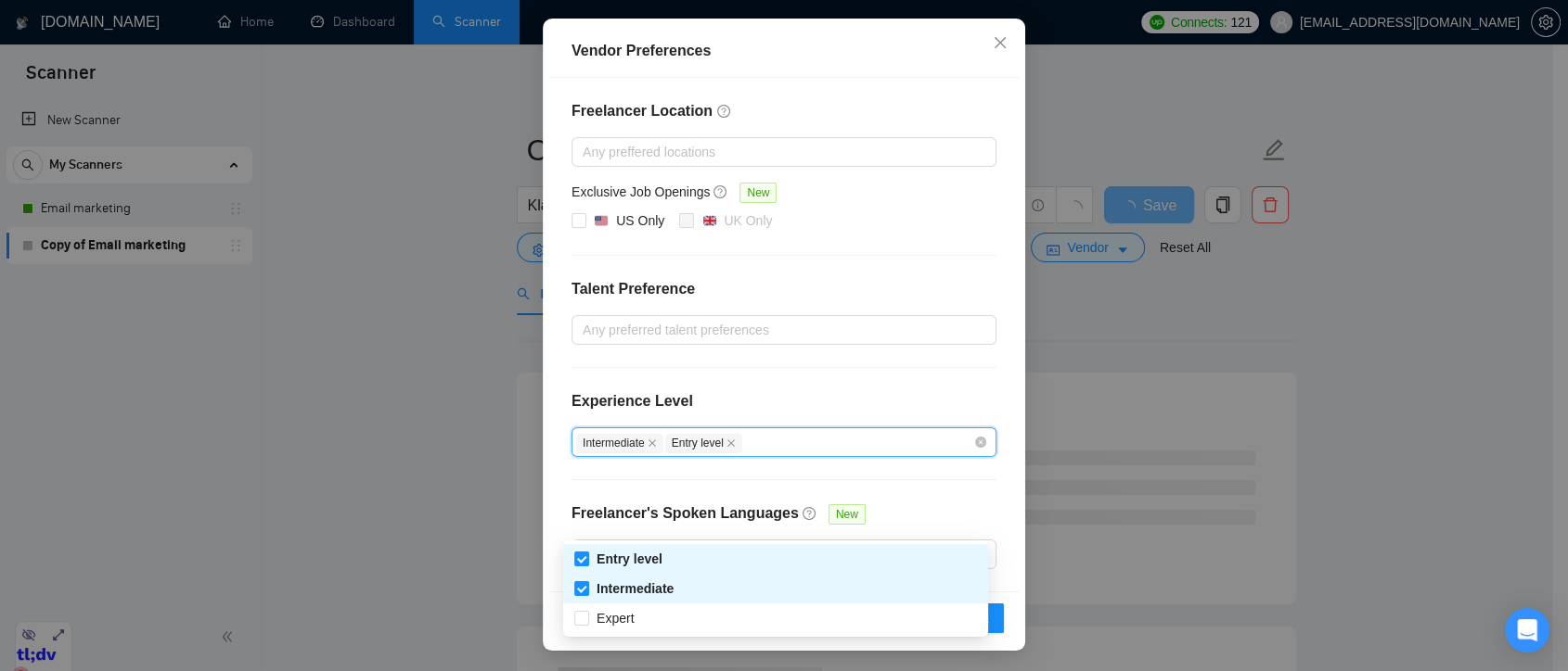
click at [949, 488] on div "Freelancer Location Any preffered locations Exclusive Job Openings New US Only …" at bounding box center [784, 335] width 470 height 514
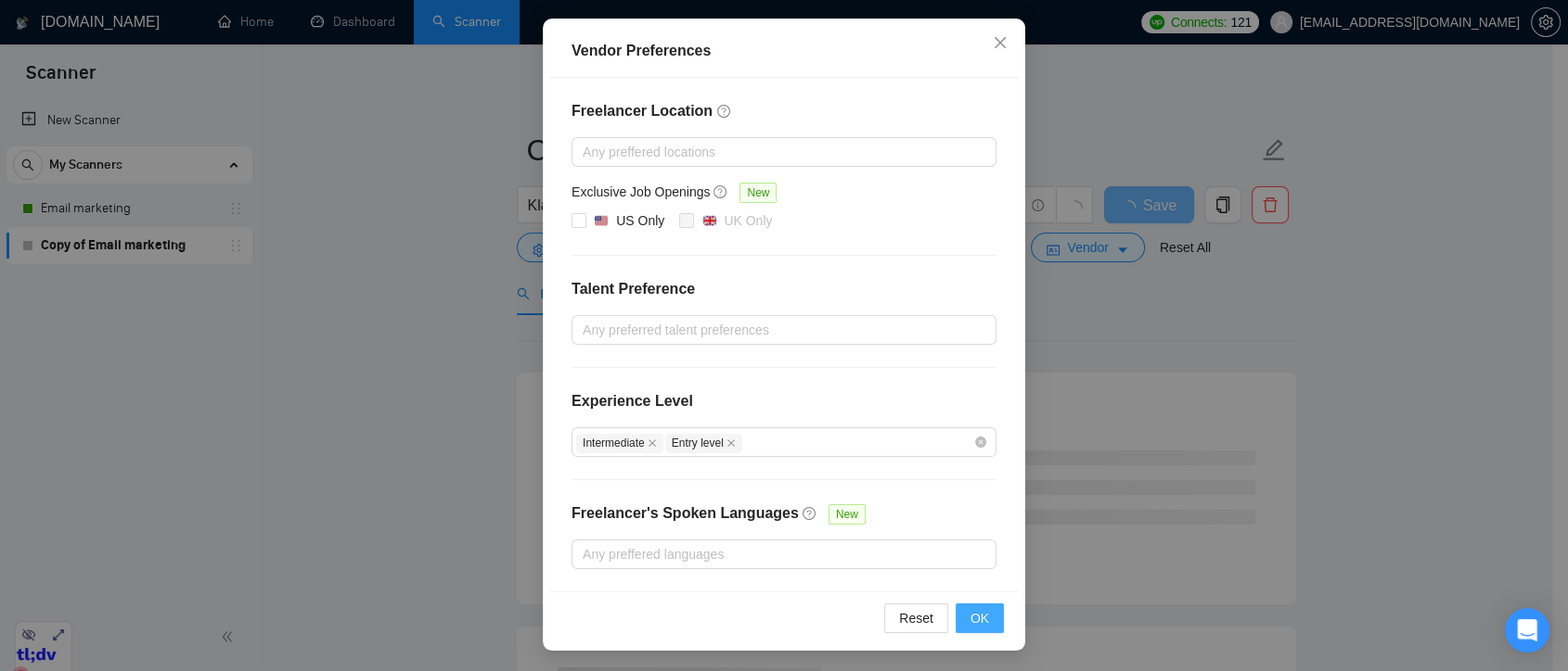
drag, startPoint x: 977, startPoint y: 614, endPoint x: 1047, endPoint y: 257, distance: 363.8
click at [976, 614] on span "OK" at bounding box center [980, 618] width 19 height 21
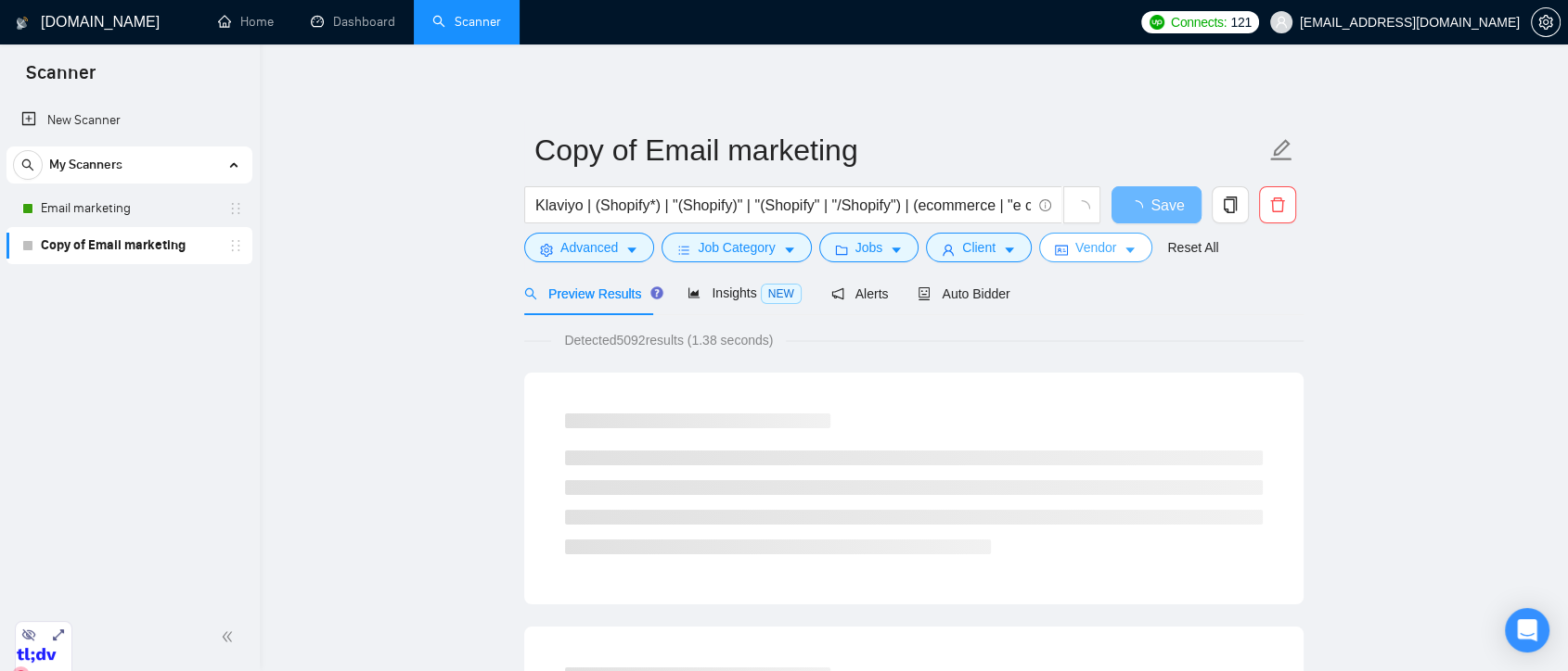
scroll to position [0, 0]
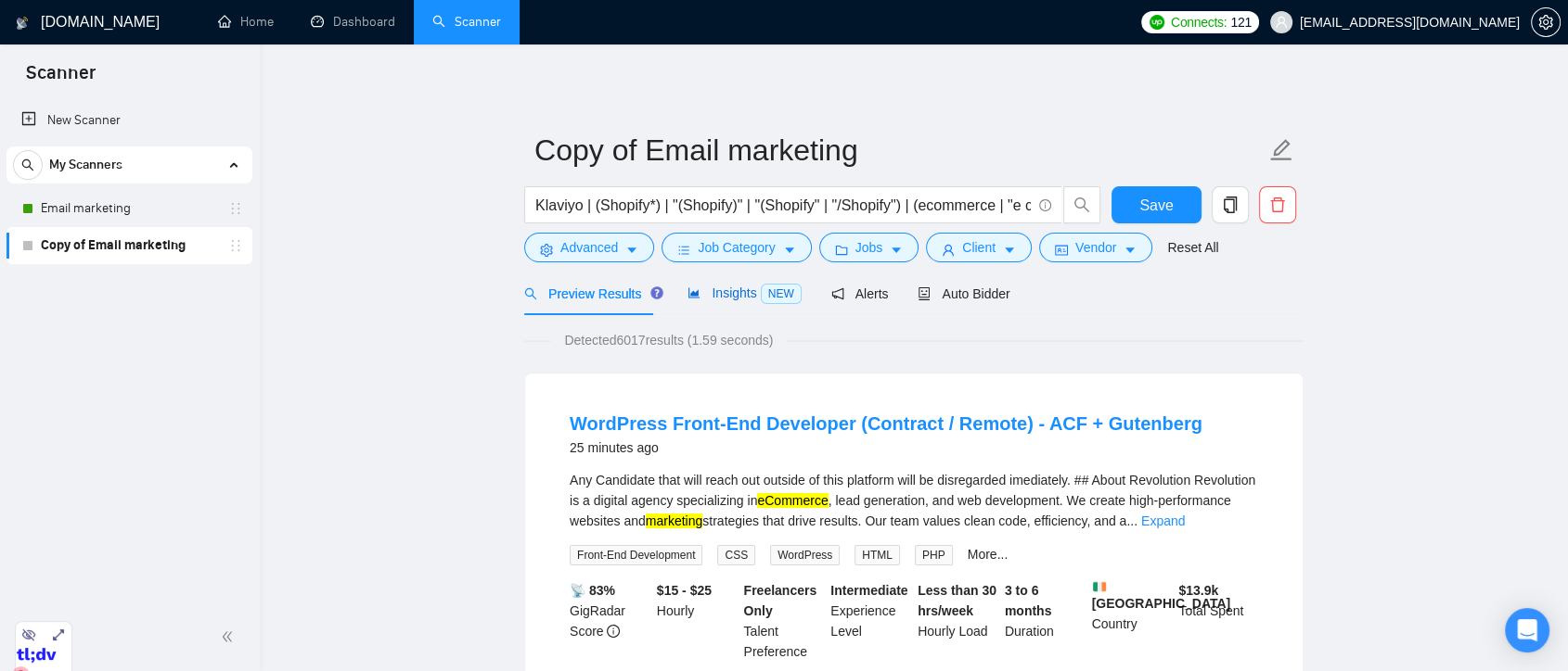
click at [744, 292] on span "Insights NEW" at bounding box center [745, 292] width 114 height 15
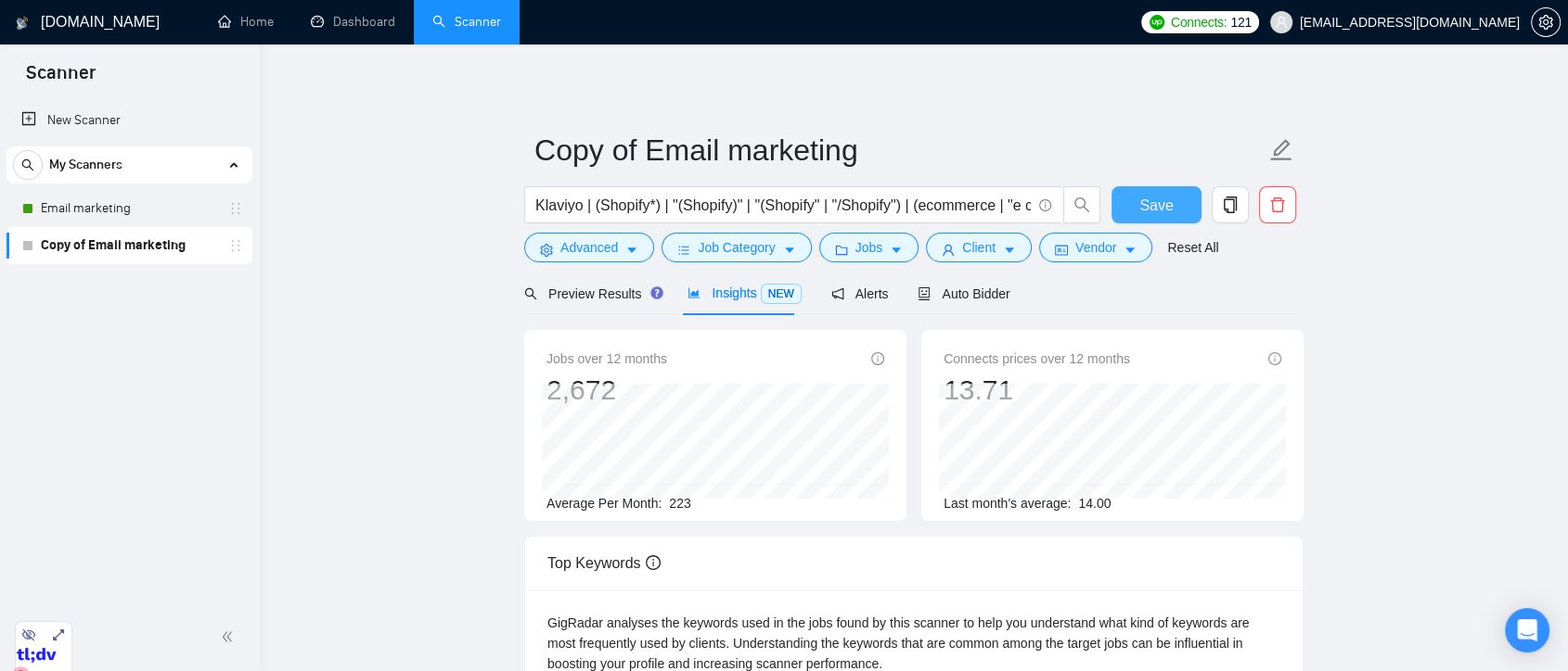
click at [1136, 213] on button "Save" at bounding box center [1157, 205] width 90 height 37
click at [957, 288] on span "Auto Bidder" at bounding box center [964, 293] width 92 height 15
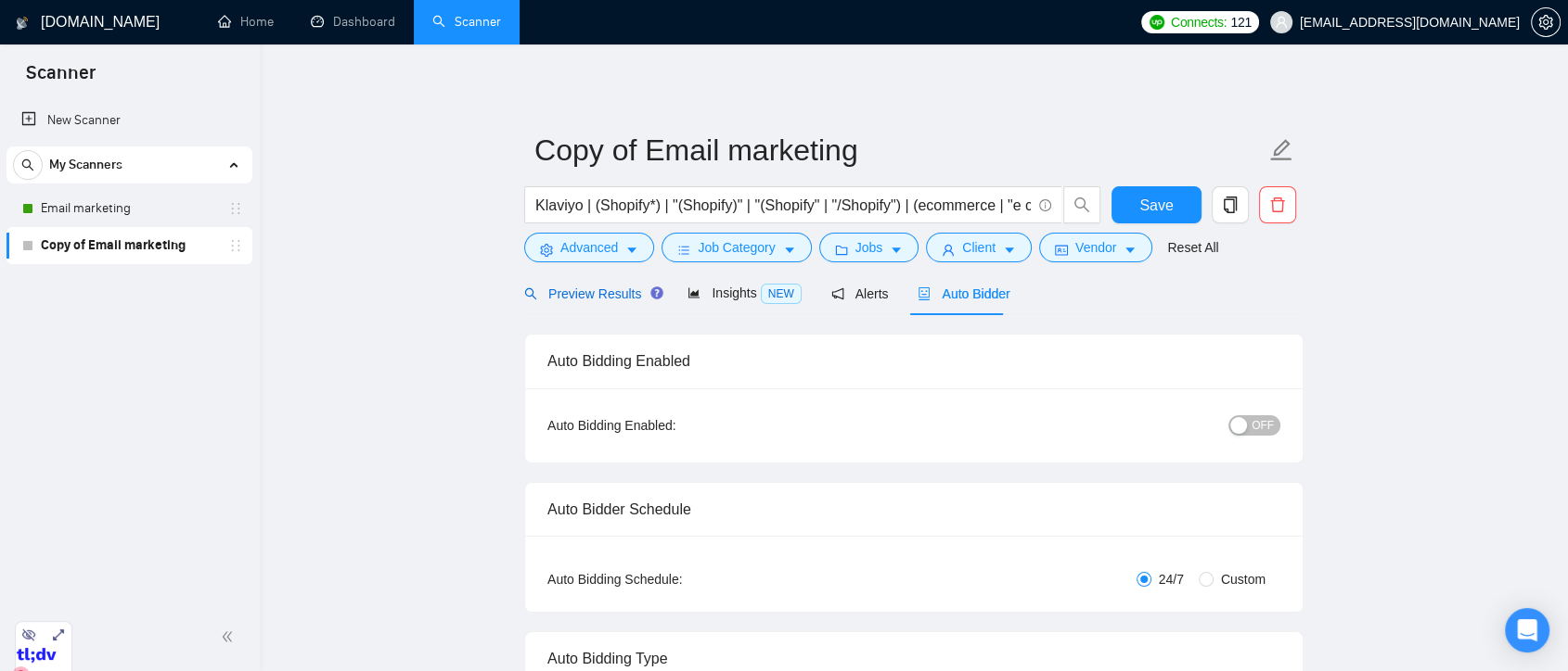
click at [584, 284] on div "Preview Results" at bounding box center [591, 293] width 134 height 21
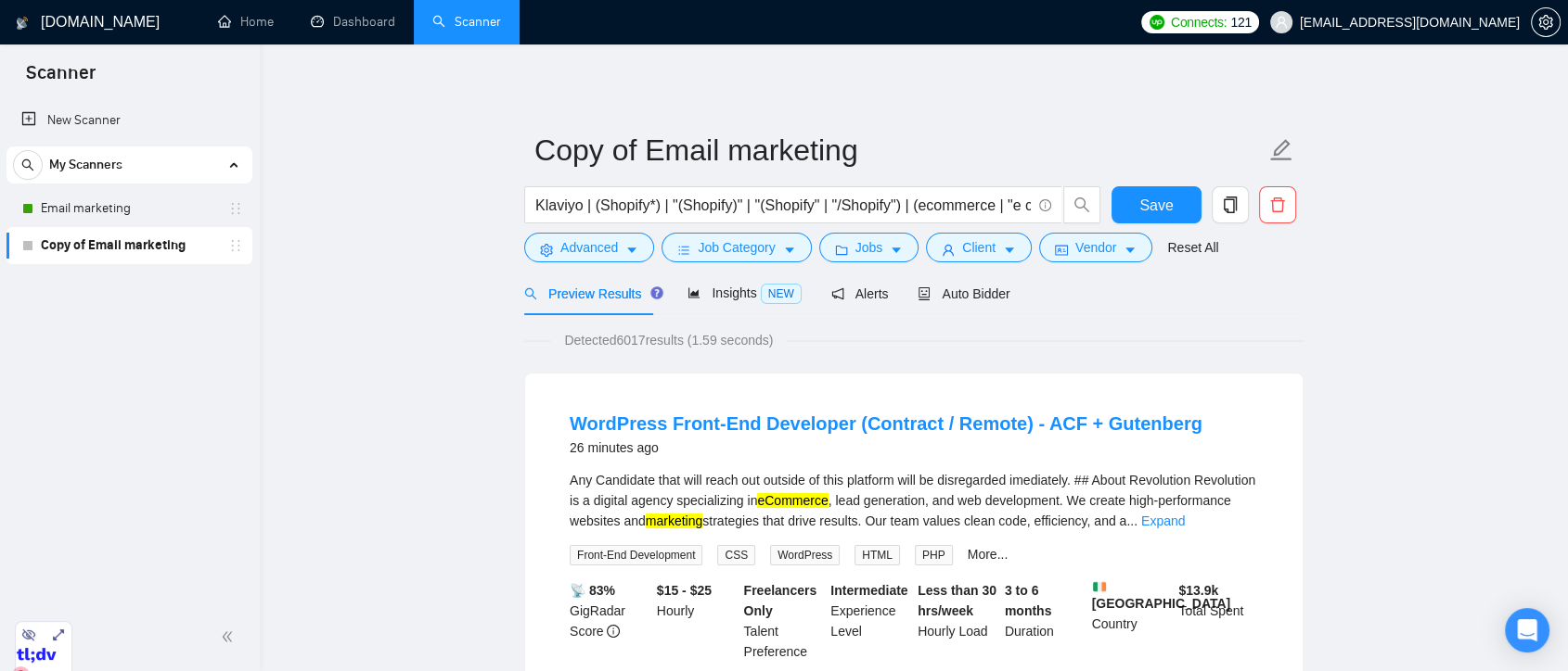
click at [1185, 521] on link "Expand" at bounding box center [1163, 520] width 44 height 15
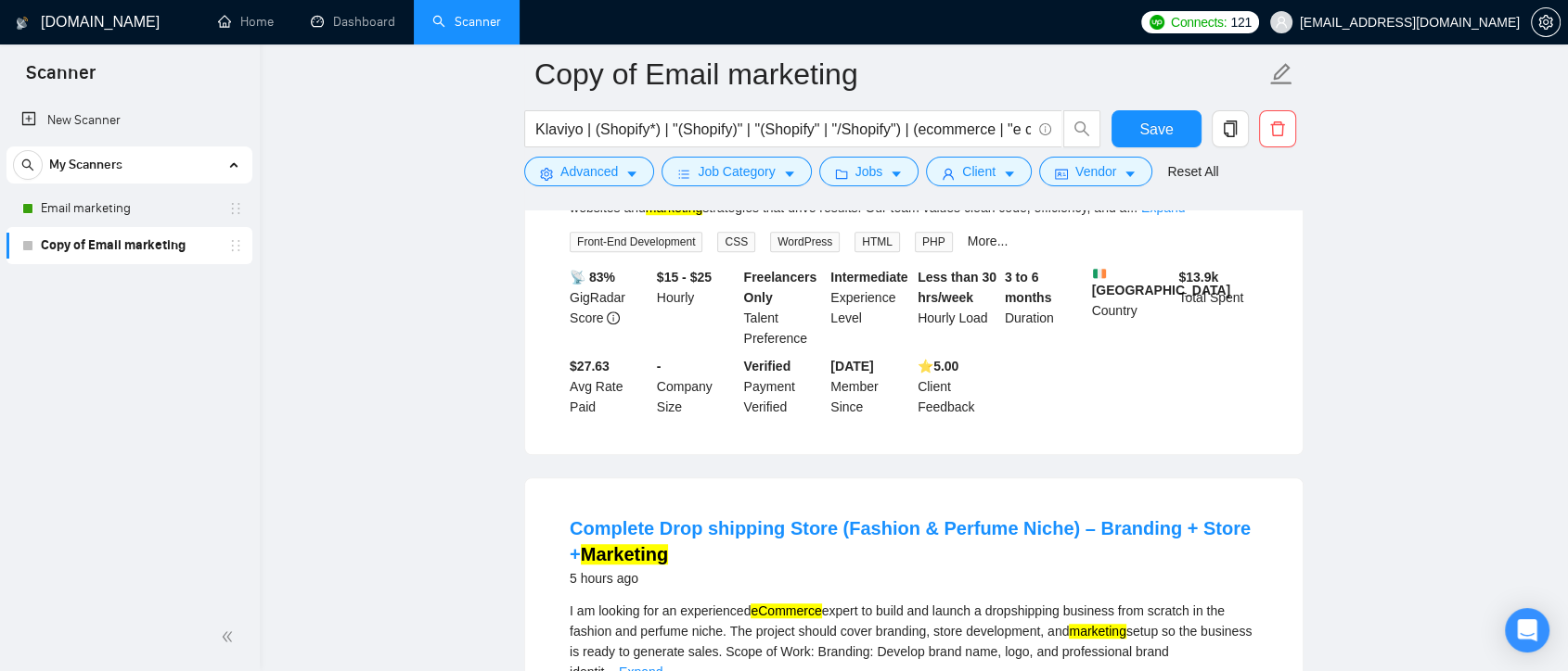
scroll to position [1442, 0]
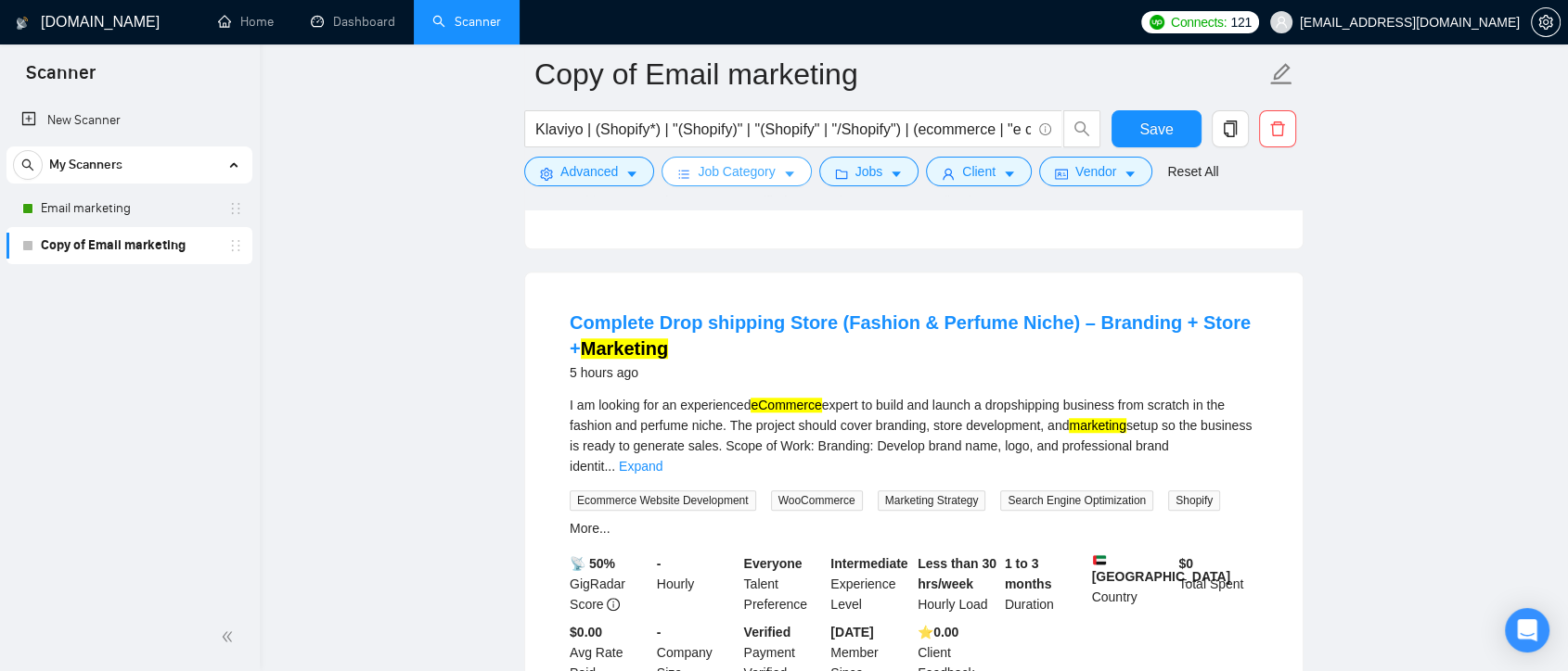
click at [778, 176] on button "Job Category" at bounding box center [736, 171] width 150 height 29
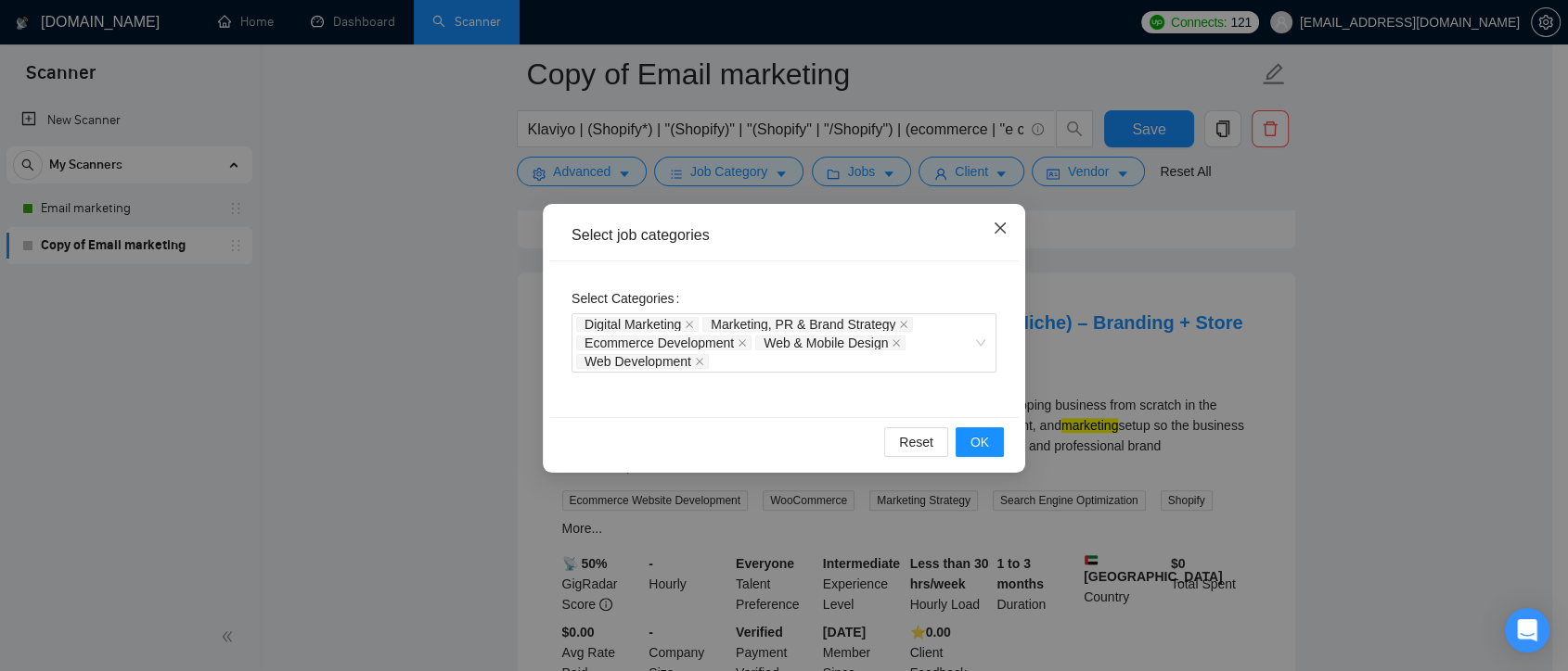
click at [1002, 228] on icon "close" at bounding box center [1000, 228] width 15 height 15
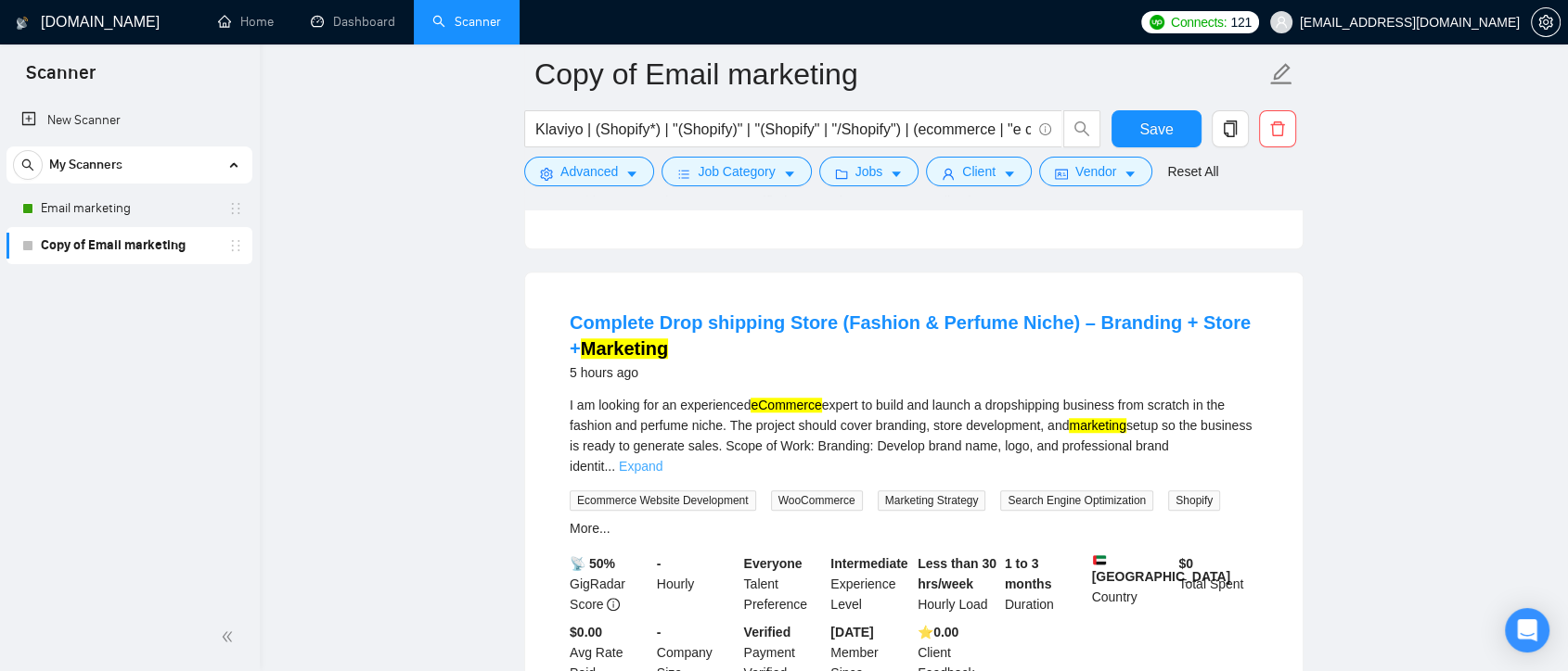
click at [663, 459] on link "Expand" at bounding box center [640, 466] width 44 height 15
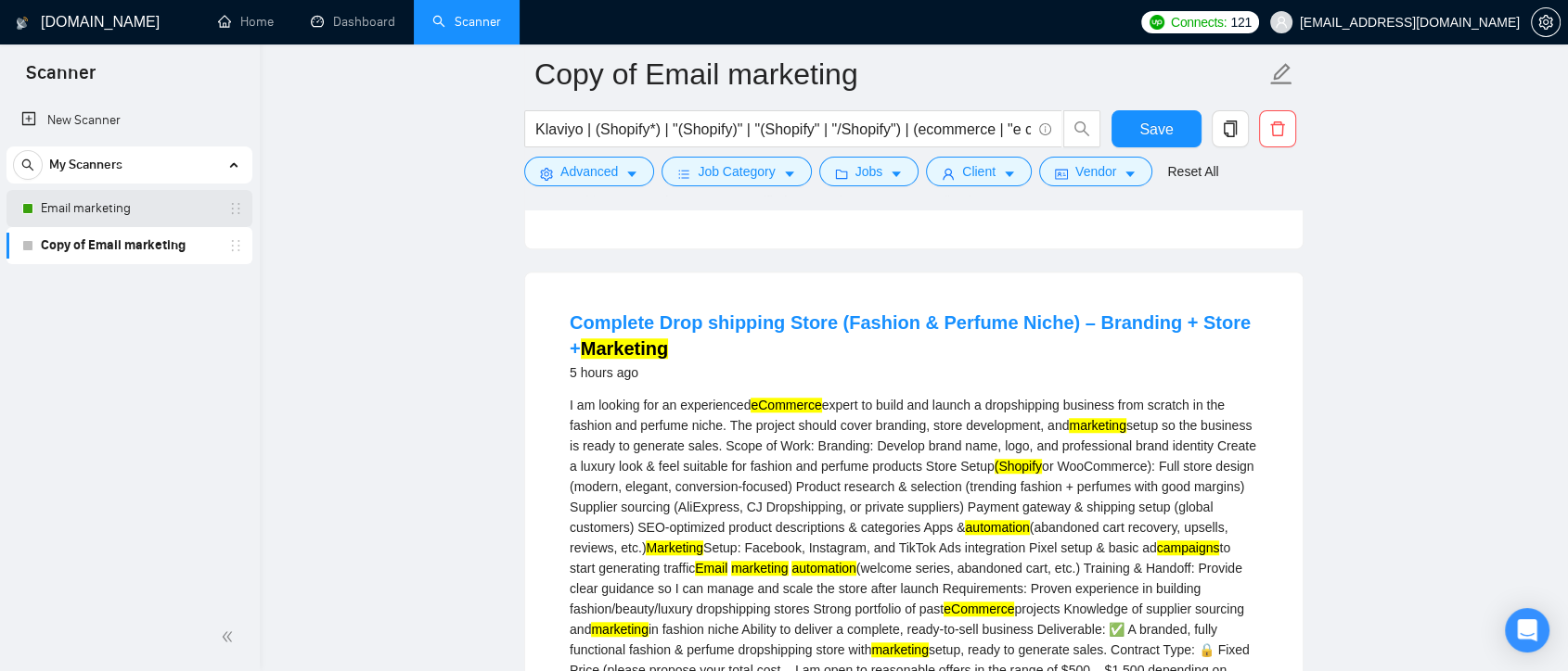
click at [138, 205] on link "Email marketing" at bounding box center [129, 208] width 176 height 37
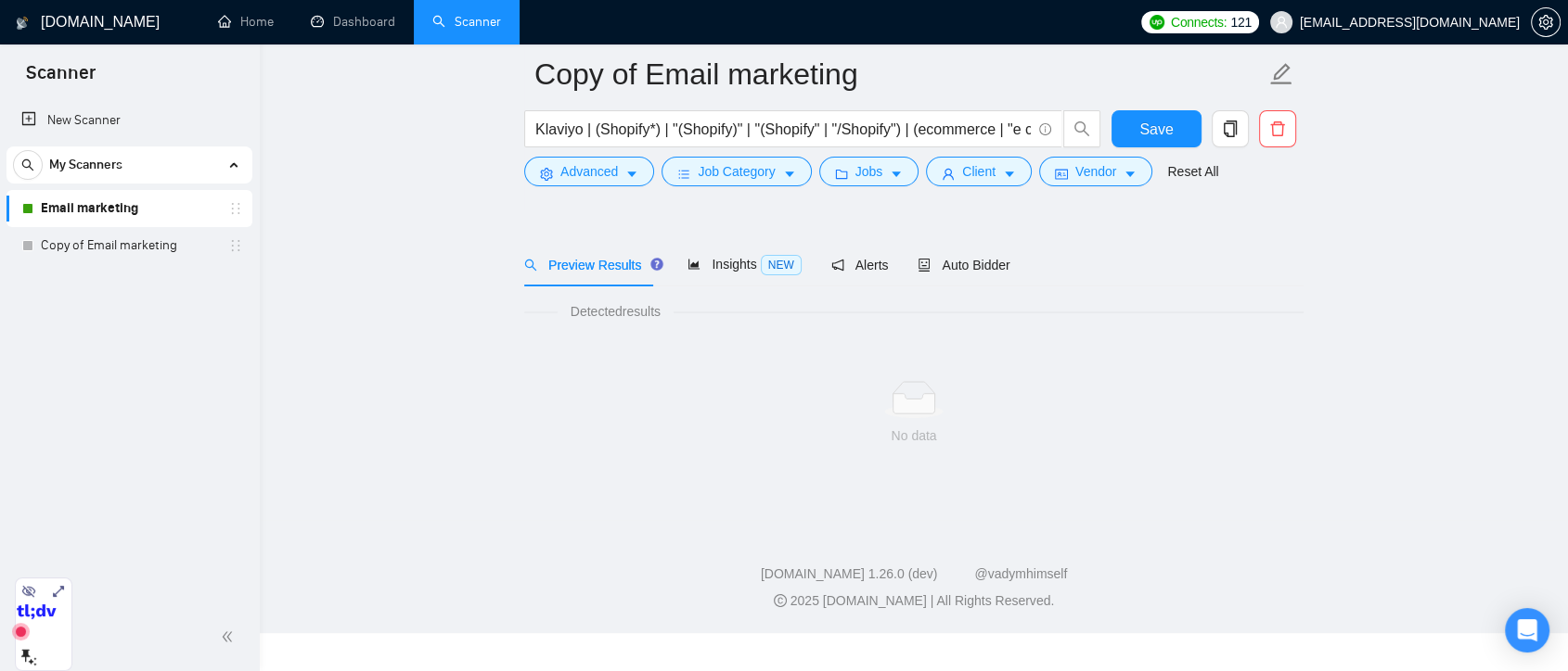
scroll to position [5, 0]
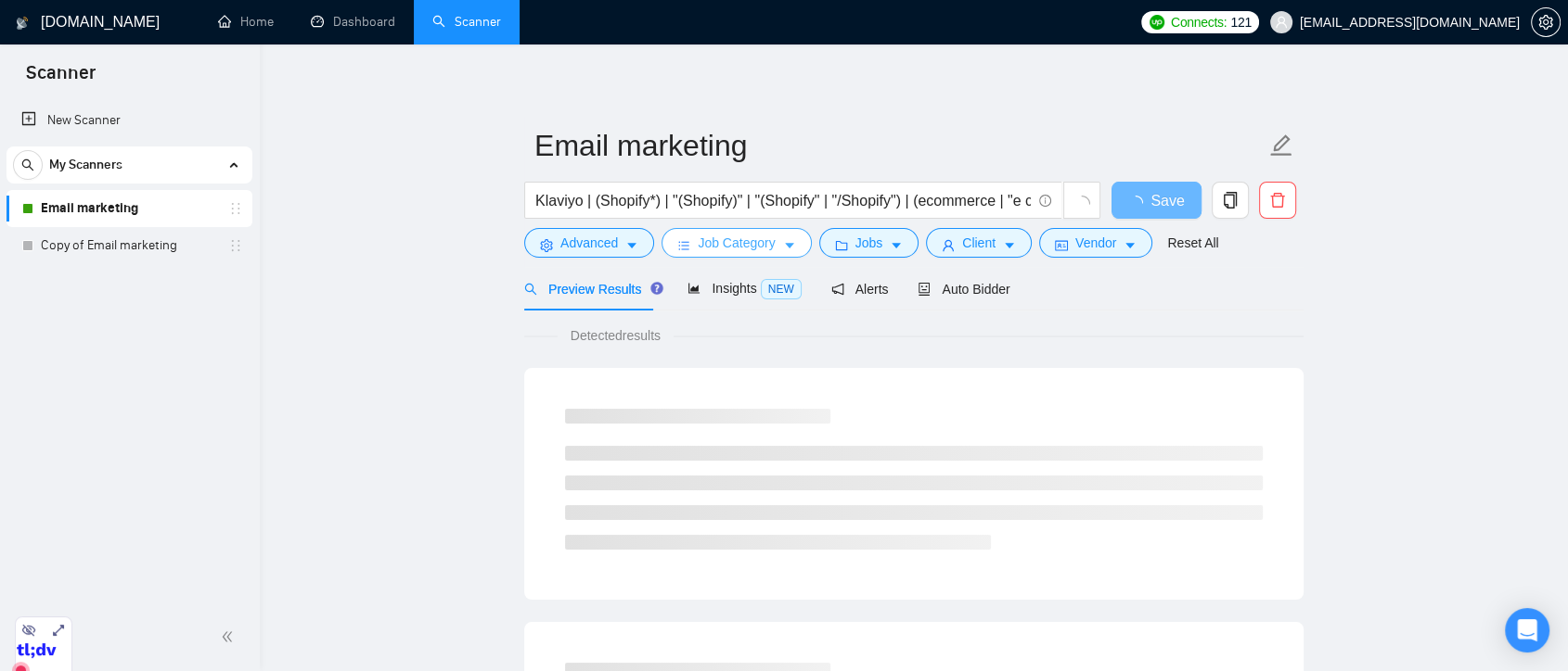
click at [774, 245] on button "Job Category" at bounding box center [736, 243] width 150 height 29
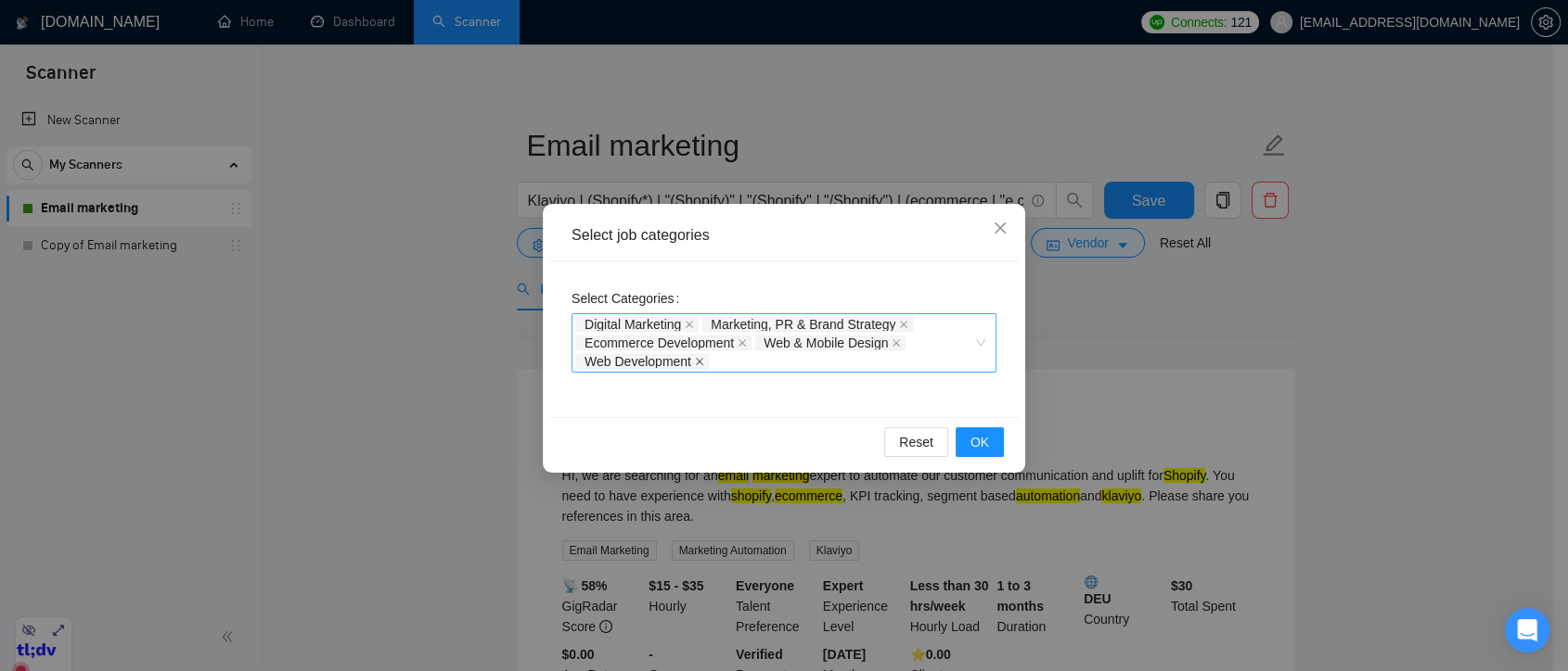
click at [699, 363] on icon "close" at bounding box center [699, 361] width 9 height 9
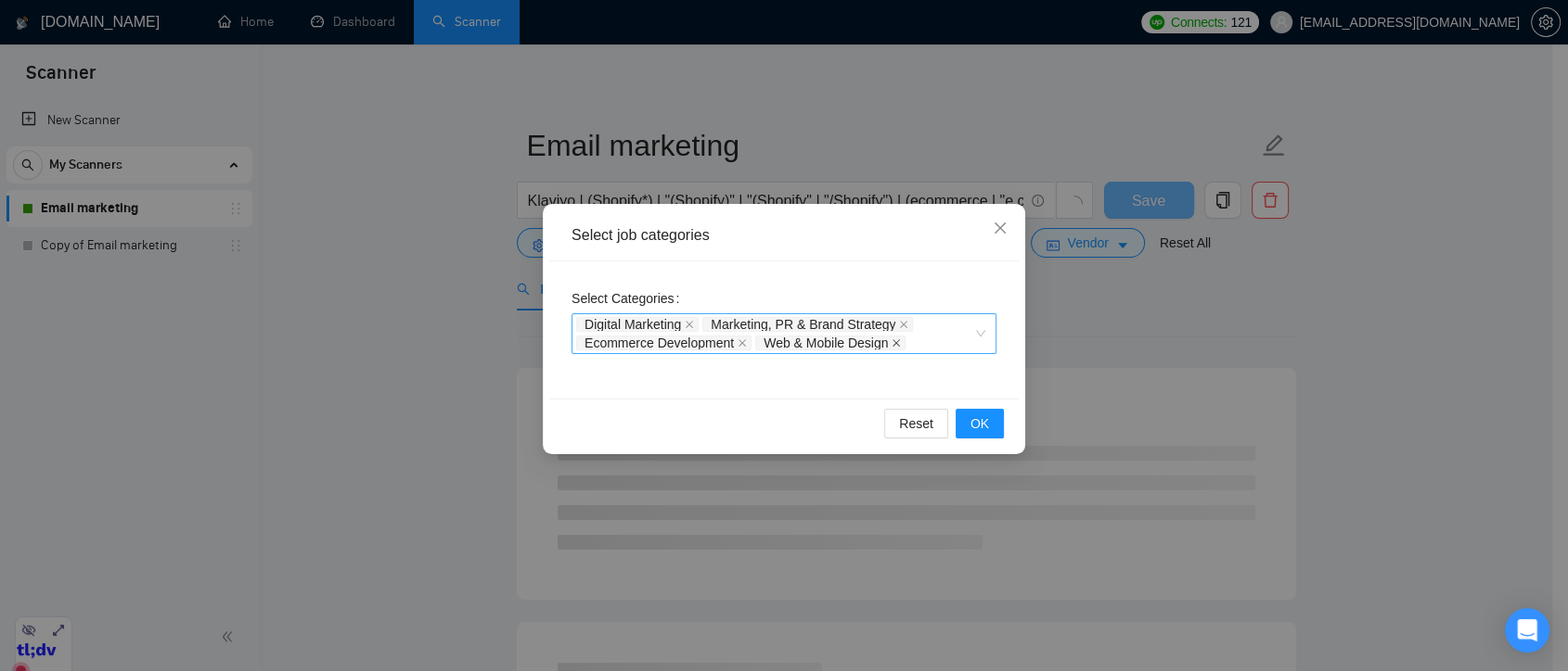
click at [893, 344] on icon "close" at bounding box center [896, 342] width 9 height 9
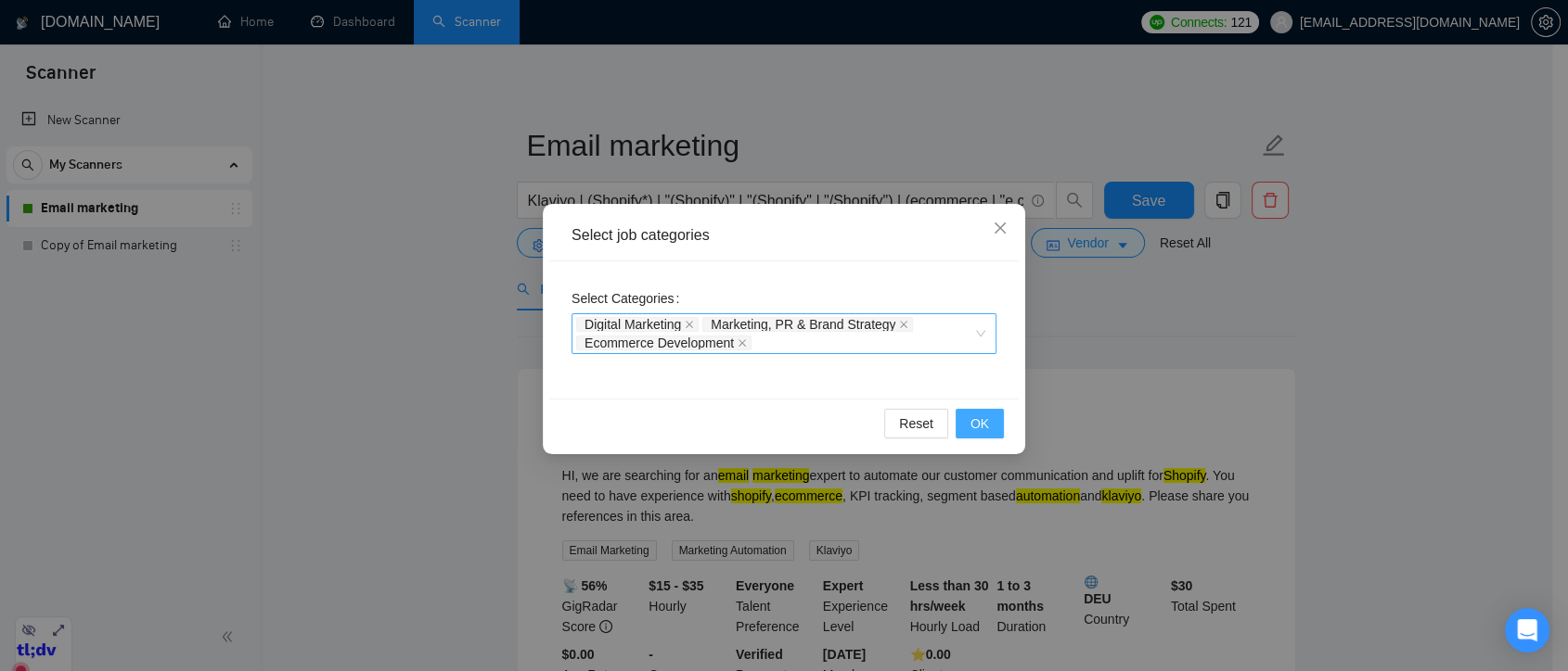
click at [987, 414] on span "OK" at bounding box center [980, 424] width 19 height 21
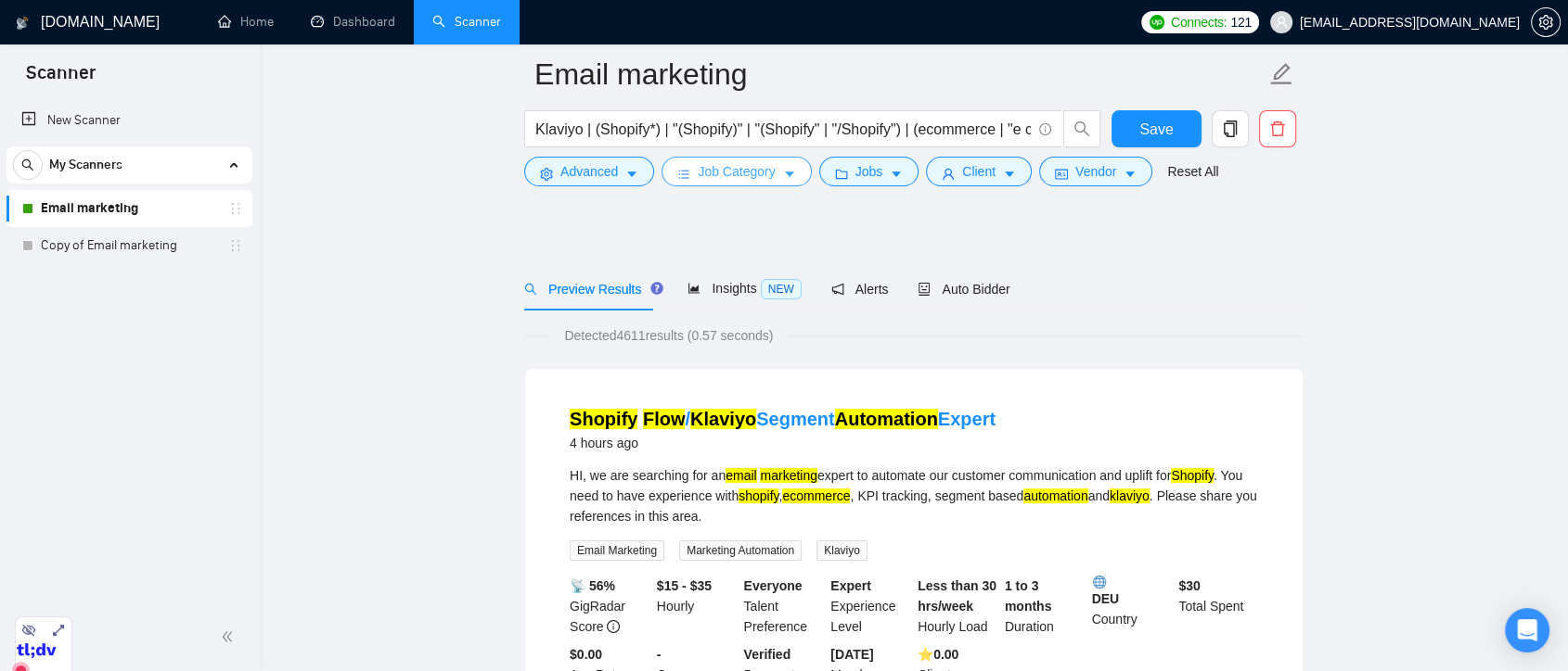
scroll to position [519, 0]
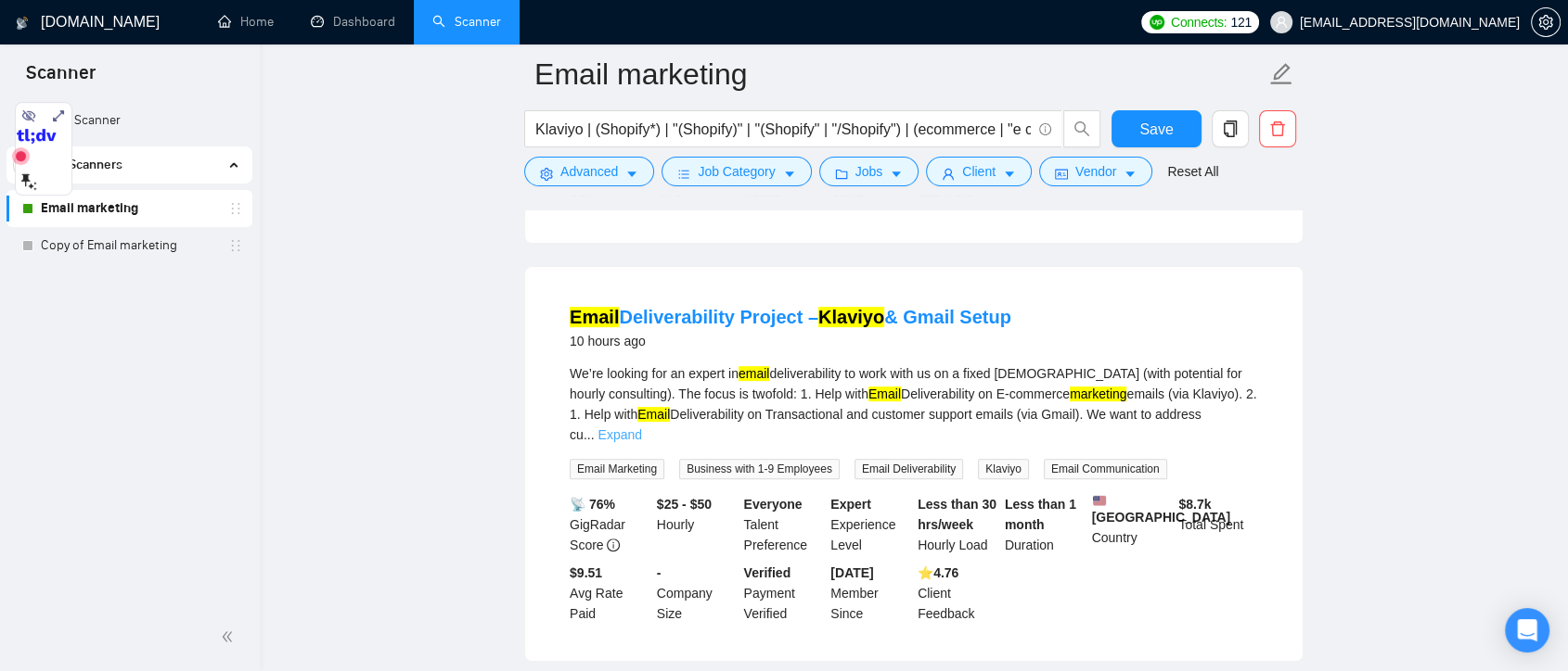
click at [641, 427] on link "Expand" at bounding box center [620, 434] width 44 height 15
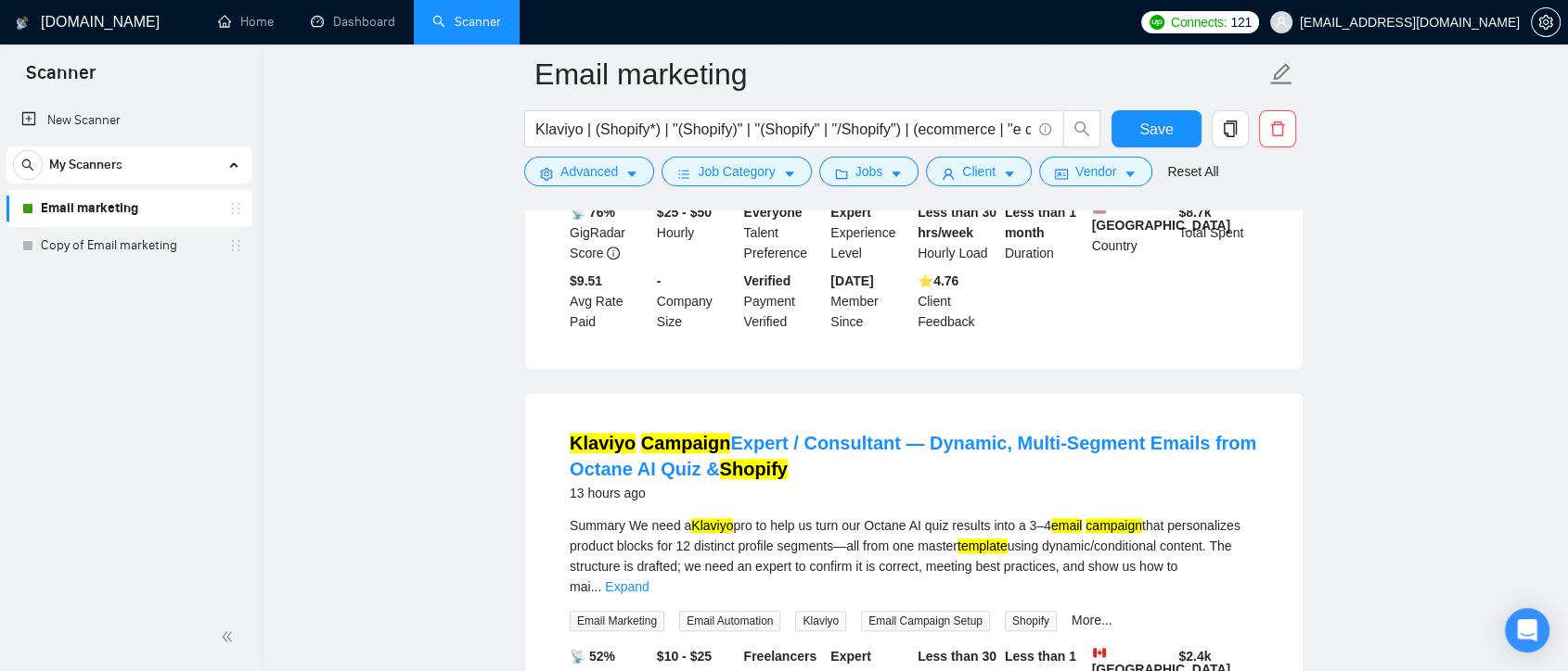
scroll to position [1241, 0]
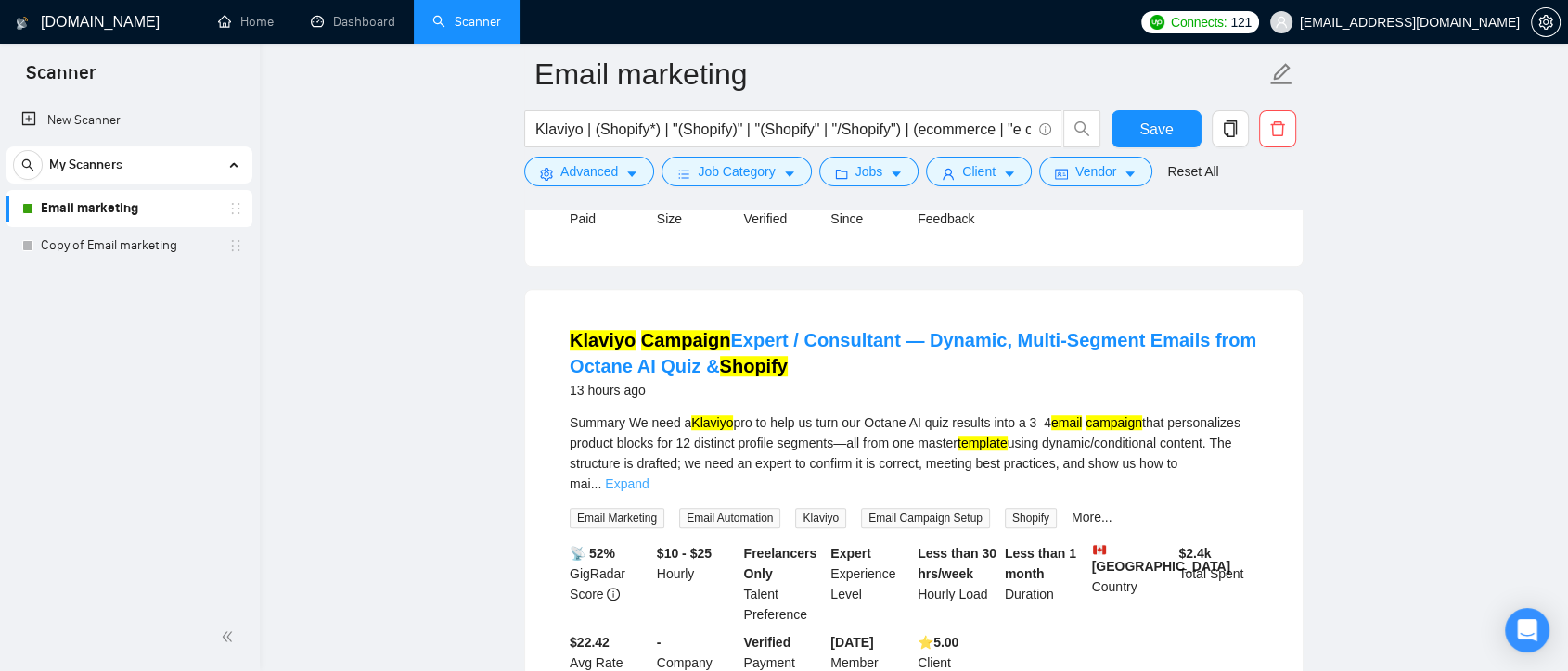
click at [649, 476] on link "Expand" at bounding box center [626, 483] width 44 height 15
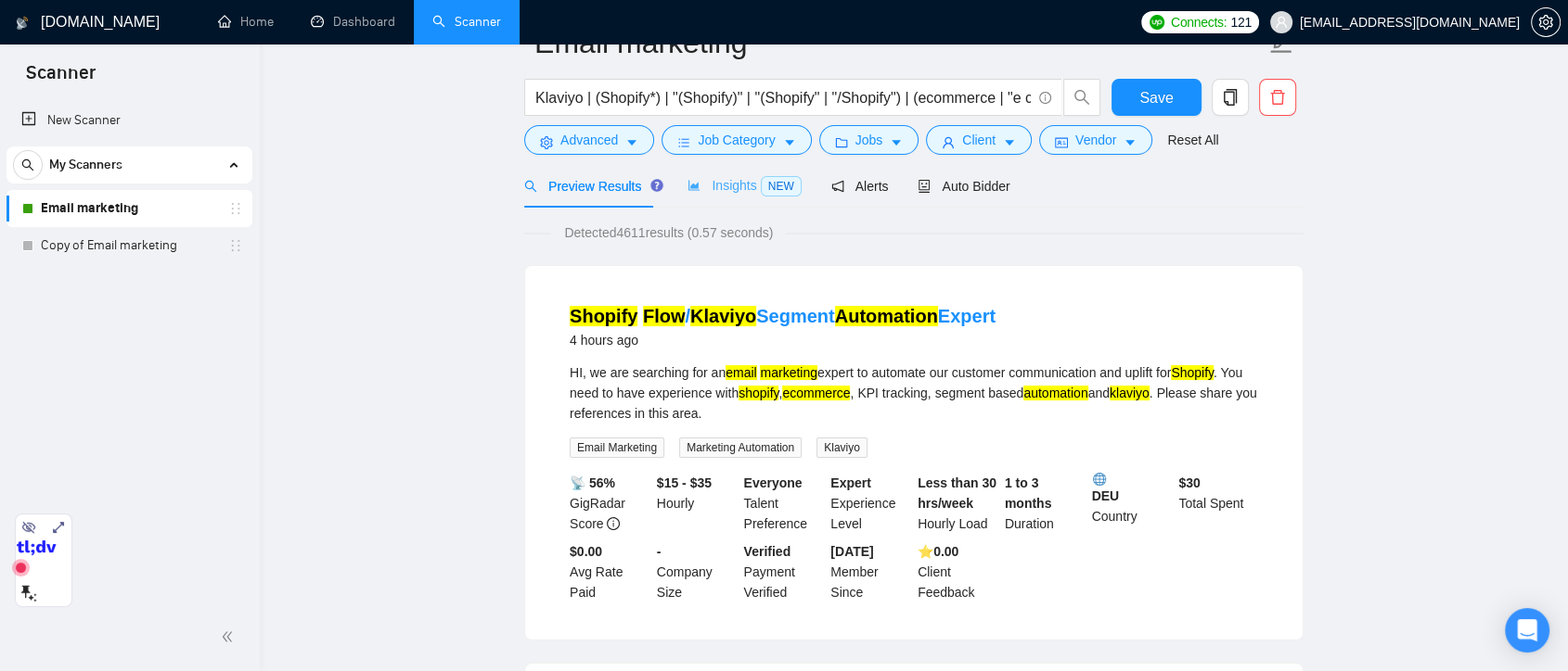
scroll to position [0, 0]
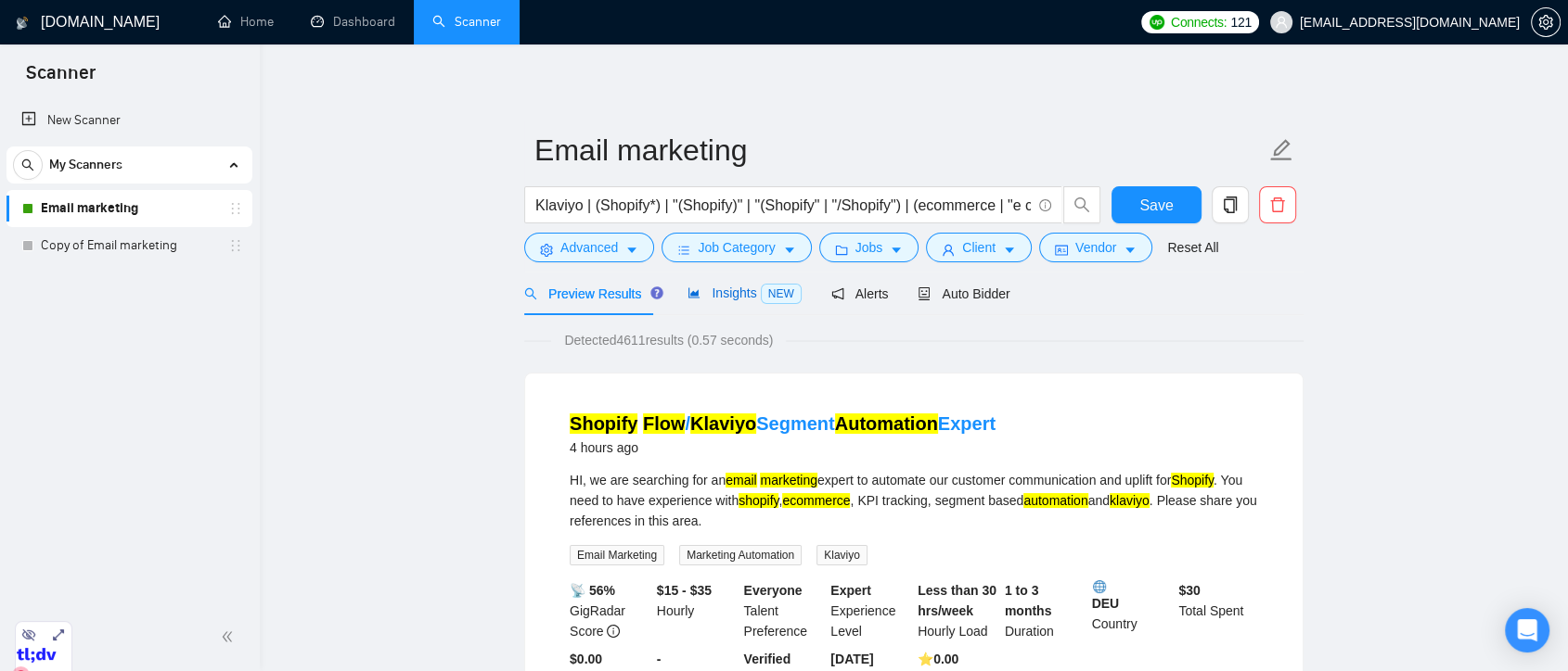
click at [732, 300] on span "Insights NEW" at bounding box center [745, 292] width 114 height 15
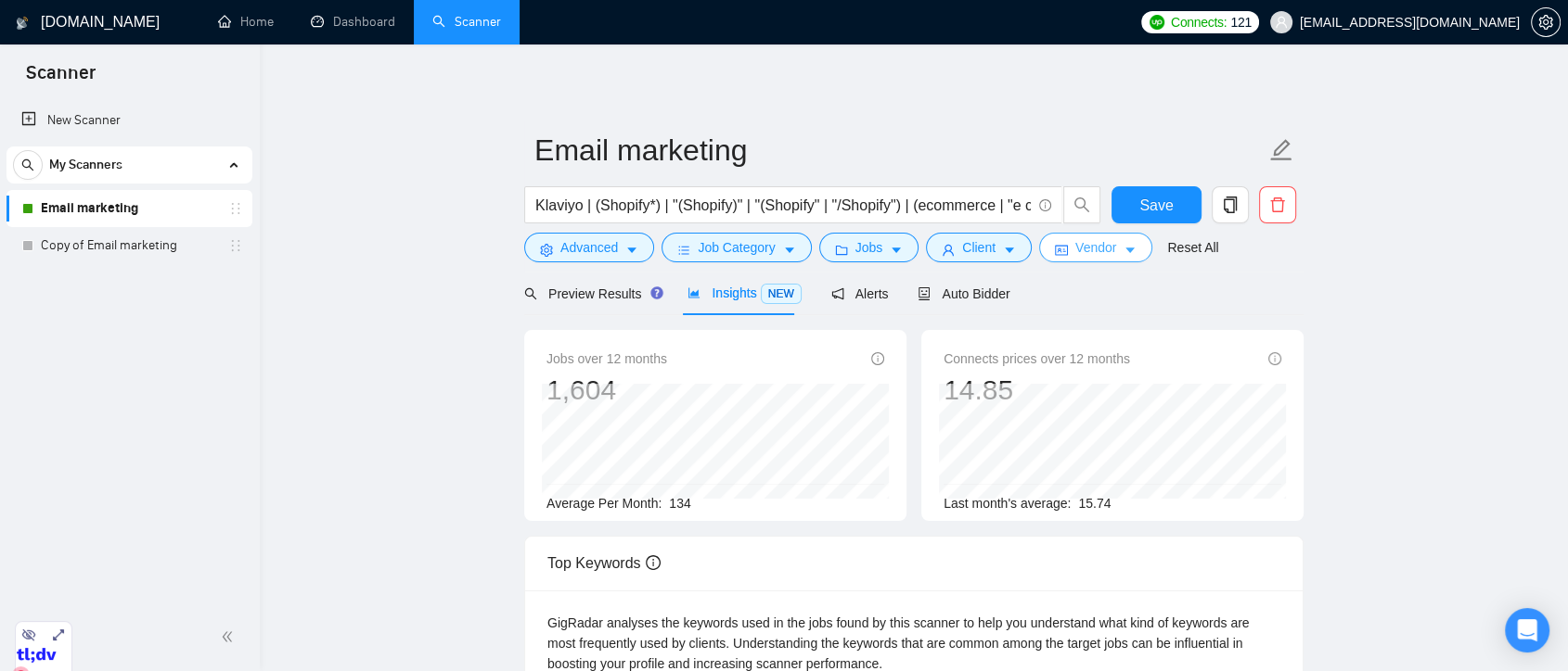
click at [1124, 250] on icon "caret-down" at bounding box center [1130, 249] width 13 height 13
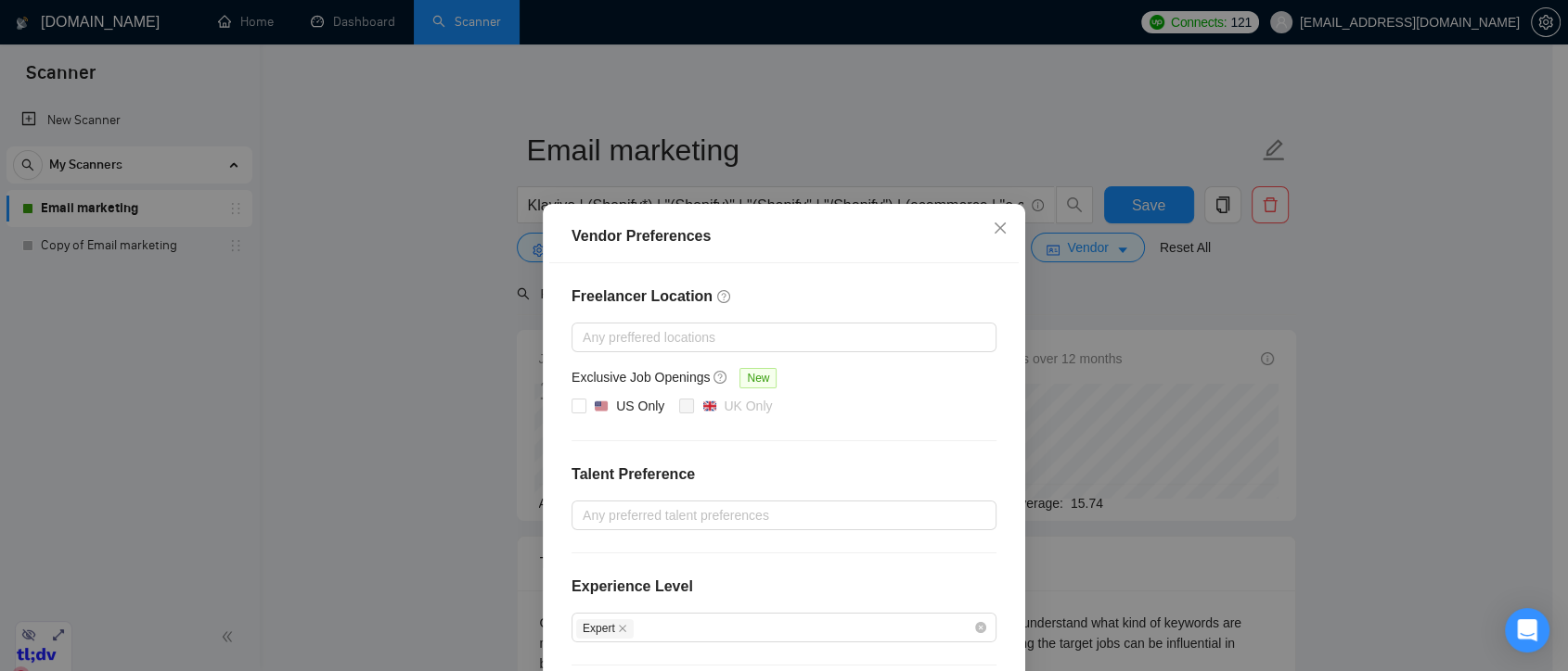
scroll to position [186, 0]
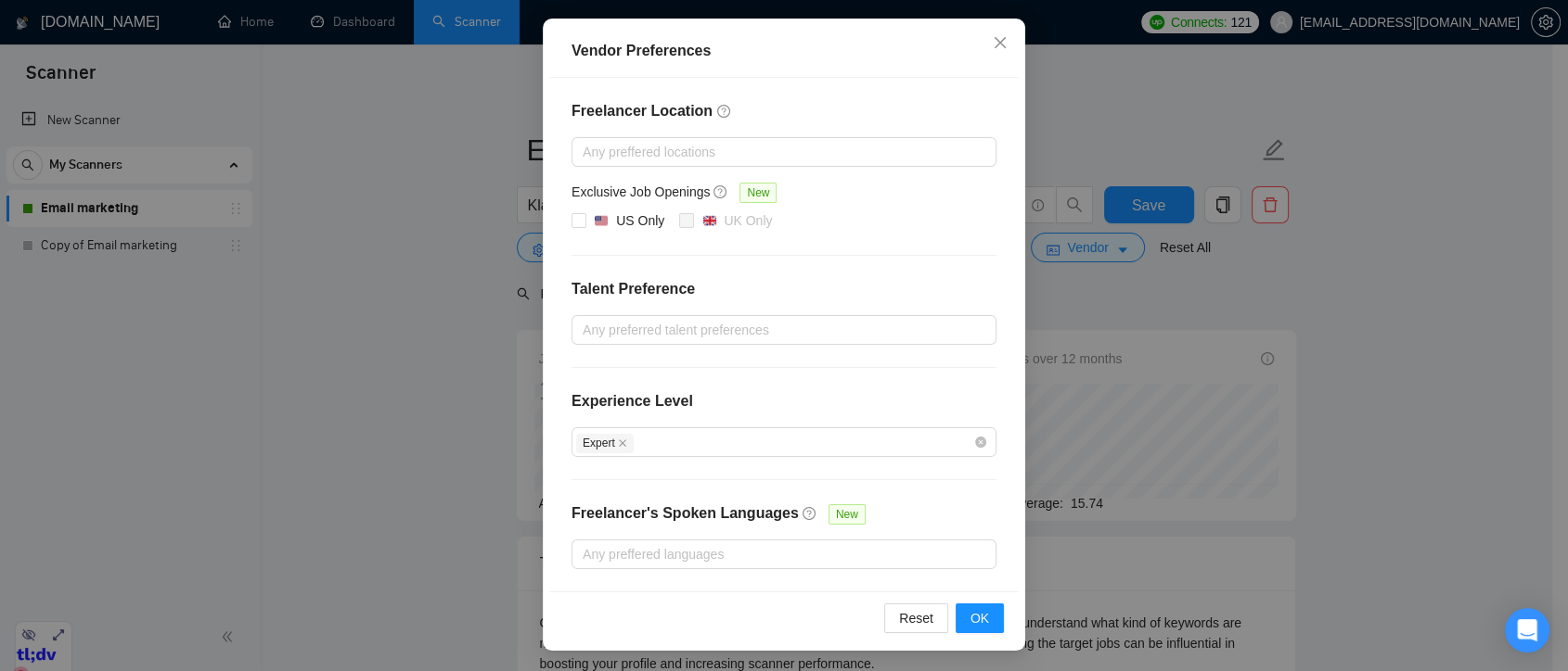
click at [618, 440] on icon "close" at bounding box center [622, 442] width 9 height 9
click at [981, 616] on button "OK" at bounding box center [980, 618] width 48 height 29
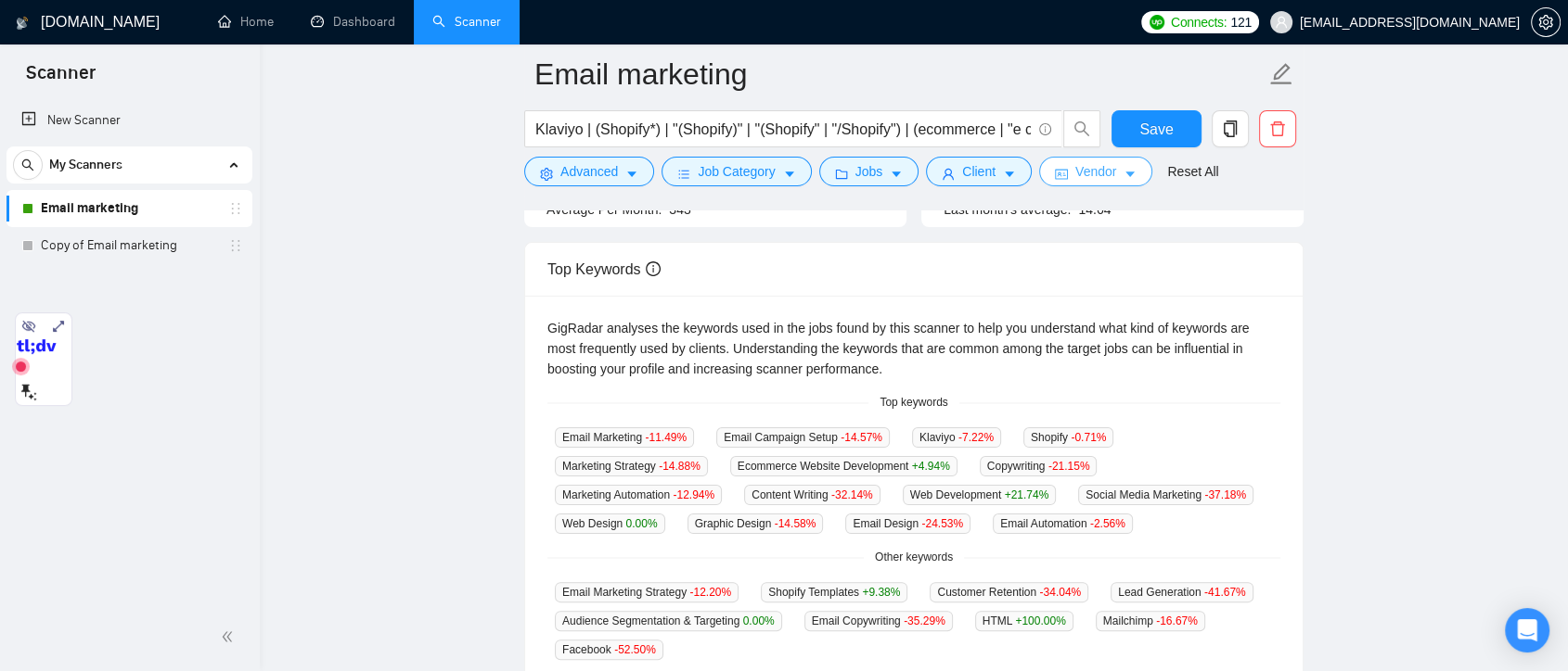
scroll to position [0, 0]
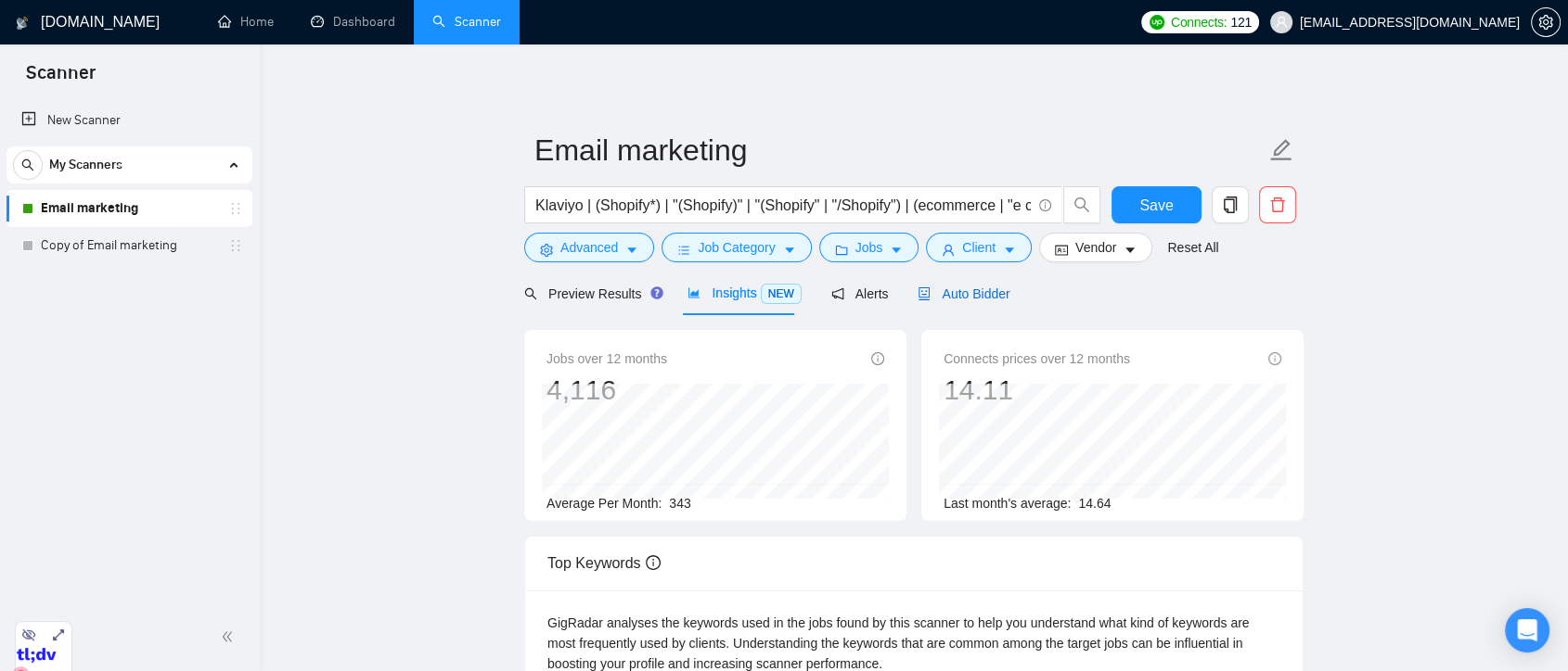
click at [964, 298] on span "Auto Bidder" at bounding box center [964, 293] width 92 height 15
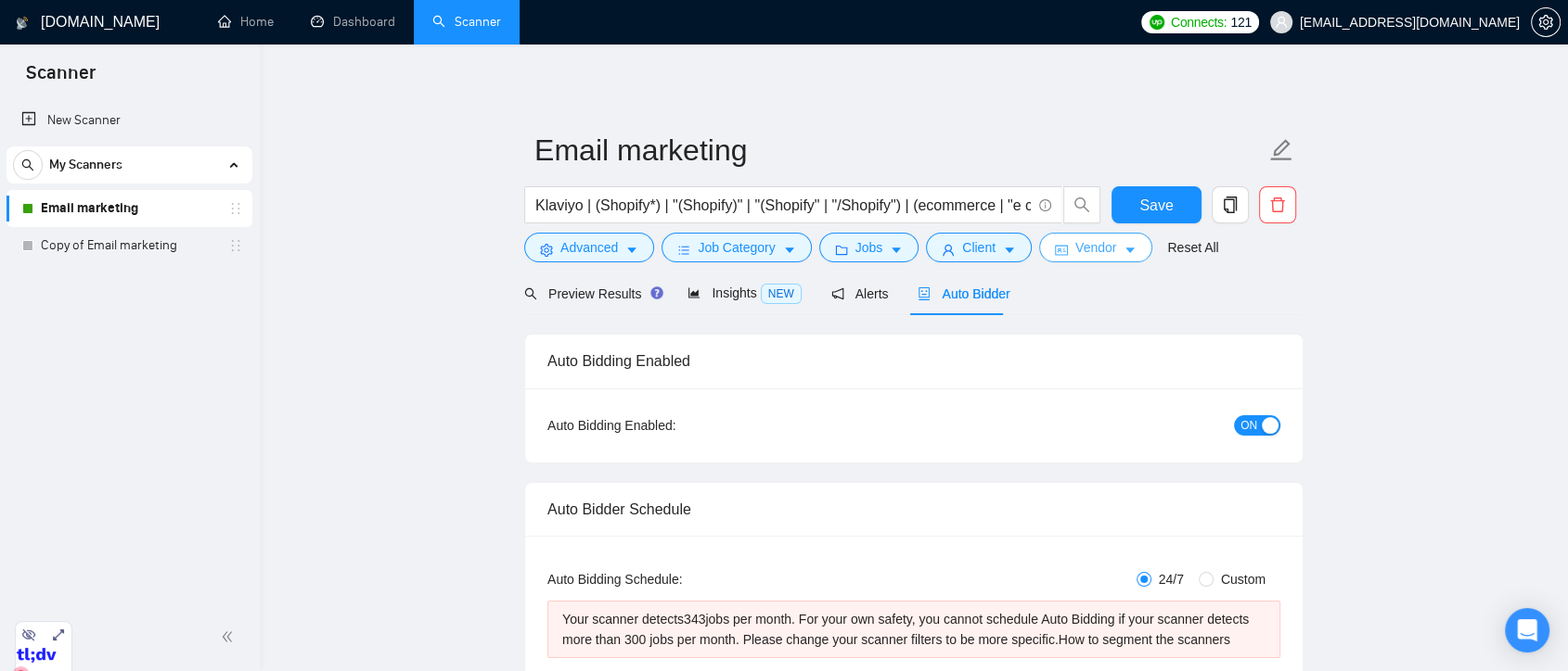
click at [1101, 249] on span "Vendor" at bounding box center [1096, 247] width 41 height 21
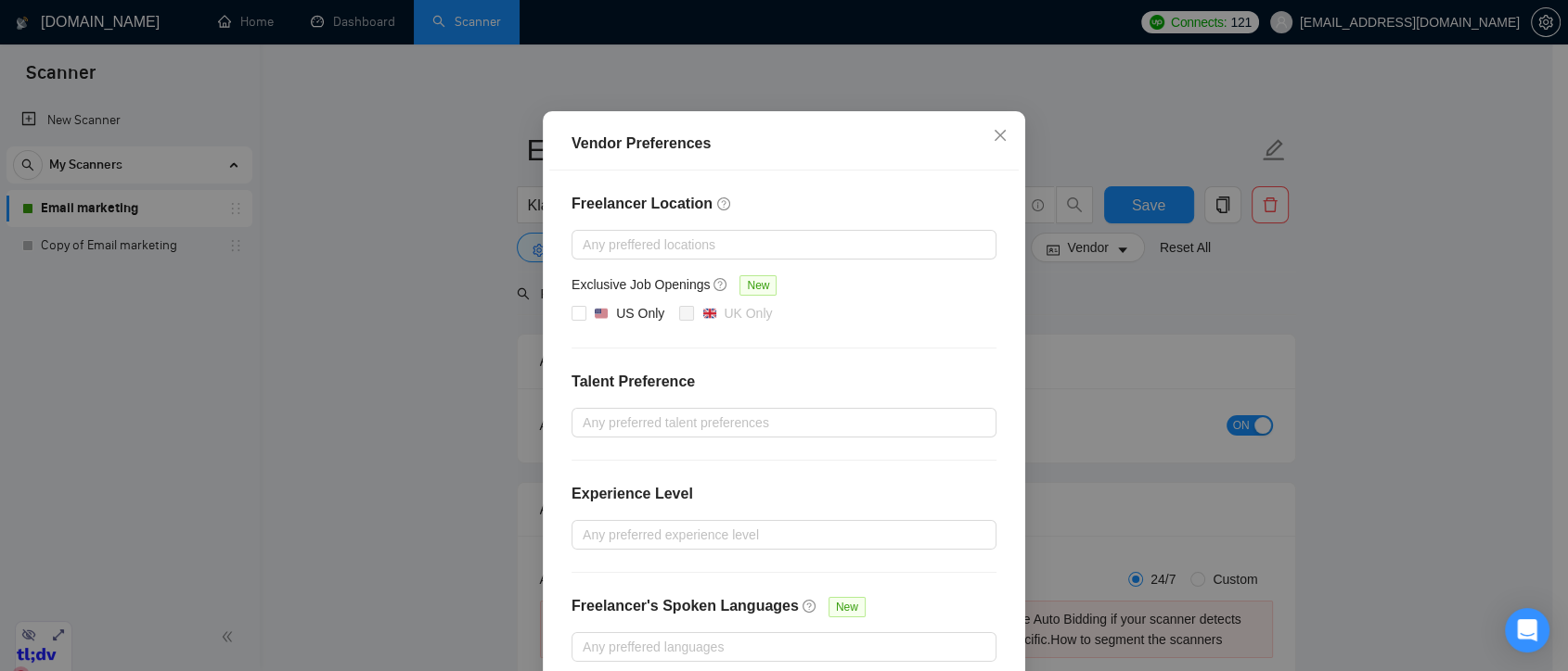
scroll to position [103, 0]
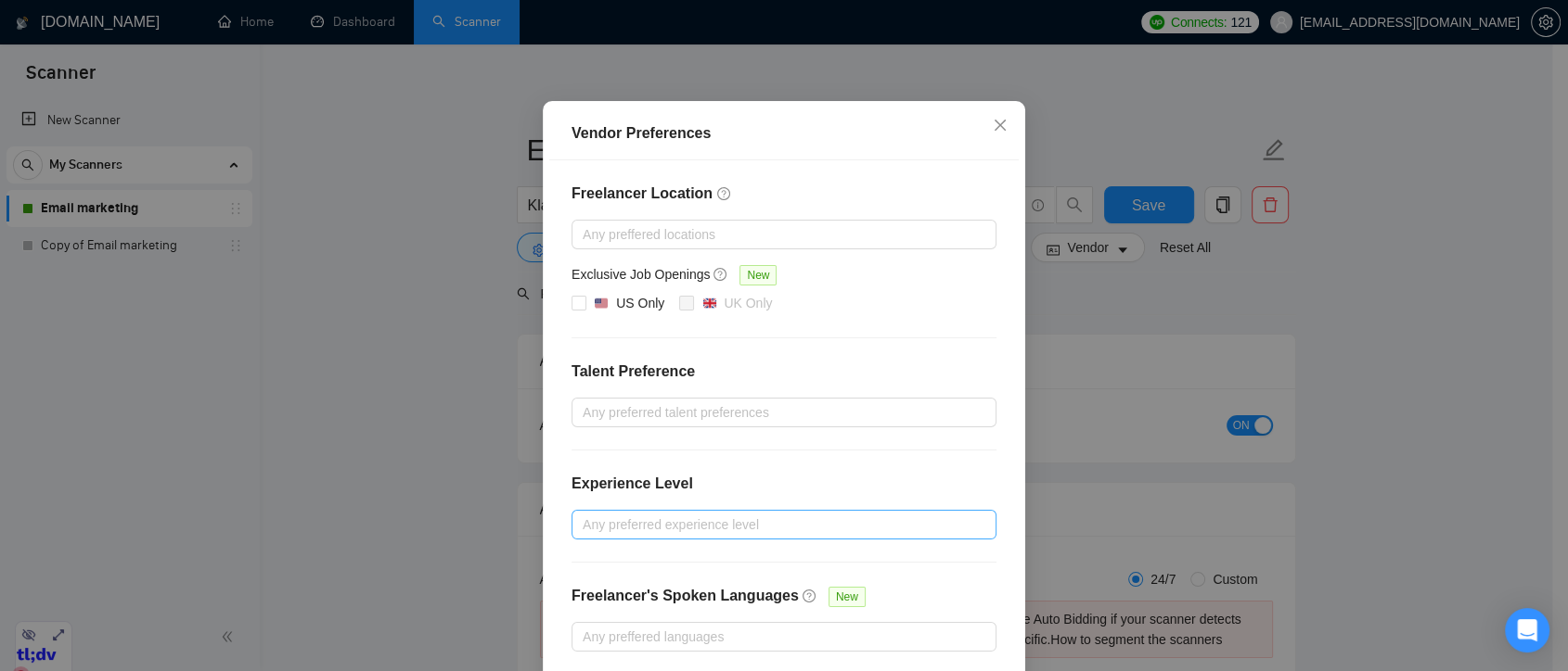
click at [616, 520] on div at bounding box center [775, 524] width 397 height 22
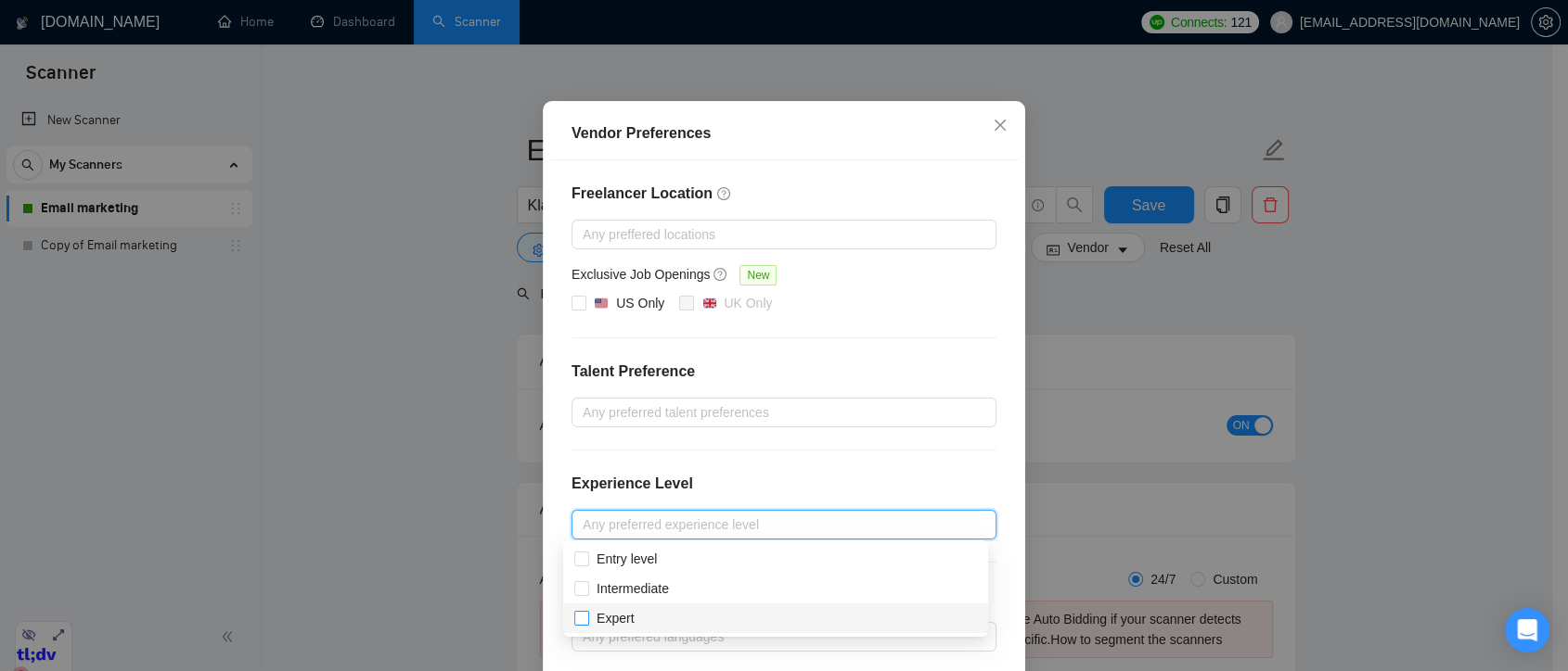
click at [578, 617] on input "Expert" at bounding box center [580, 617] width 13 height 13
checkbox input "true"
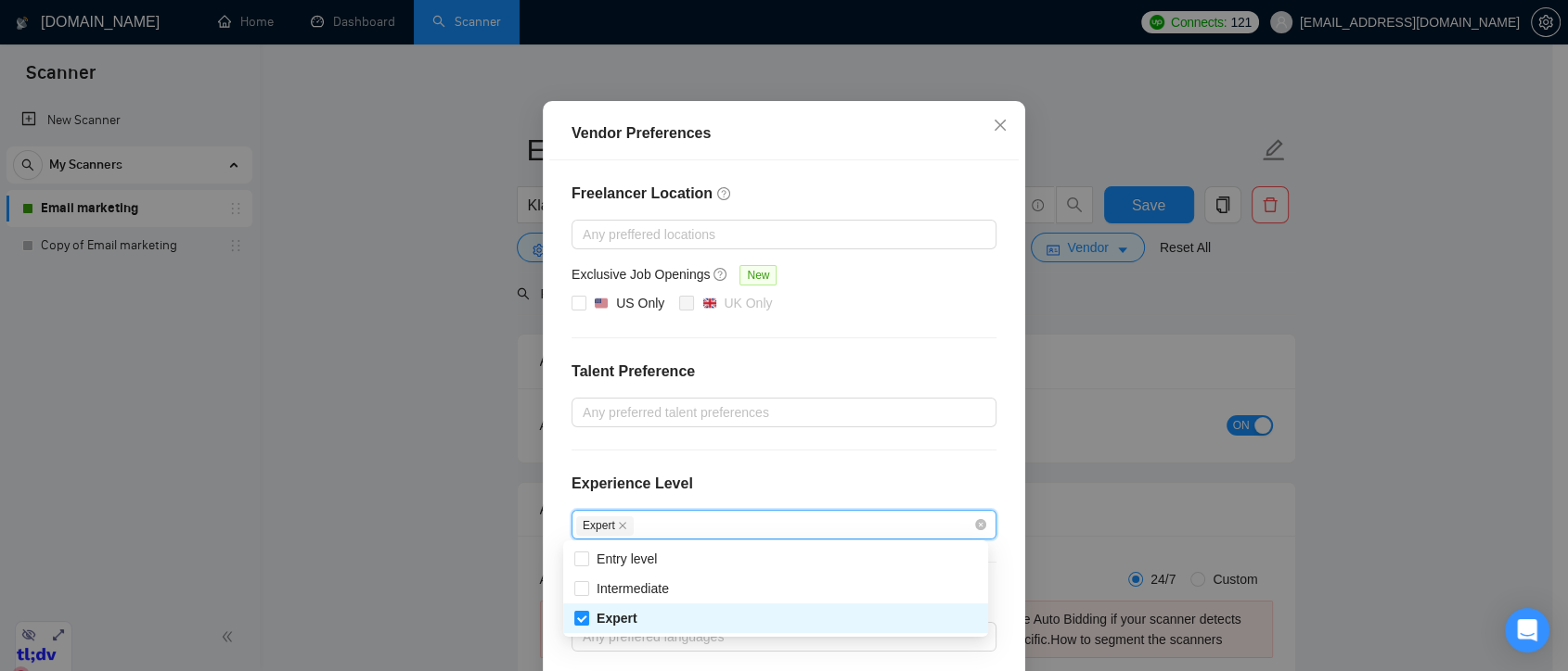
scroll to position [186, 0]
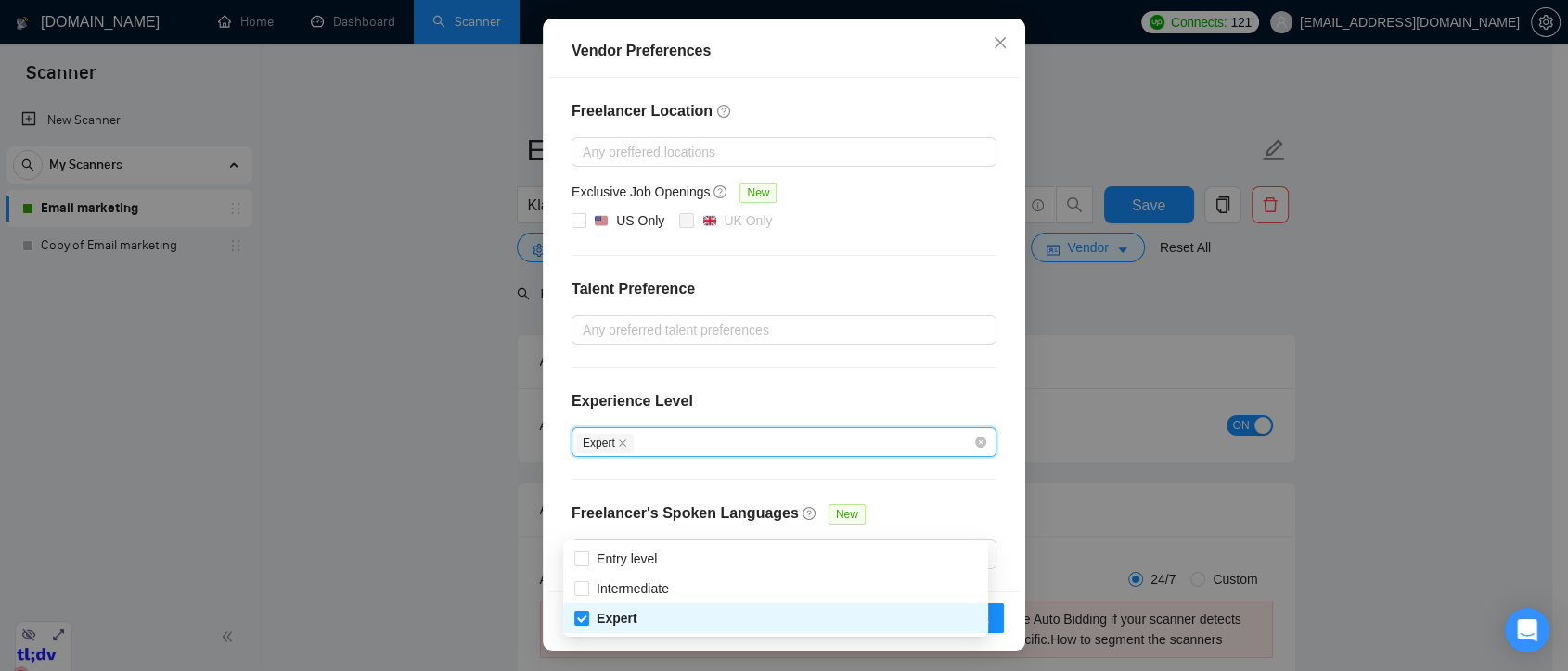
click at [990, 505] on div "Freelancer Location Any preffered locations Exclusive Job Openings New US Only …" at bounding box center [784, 335] width 470 height 514
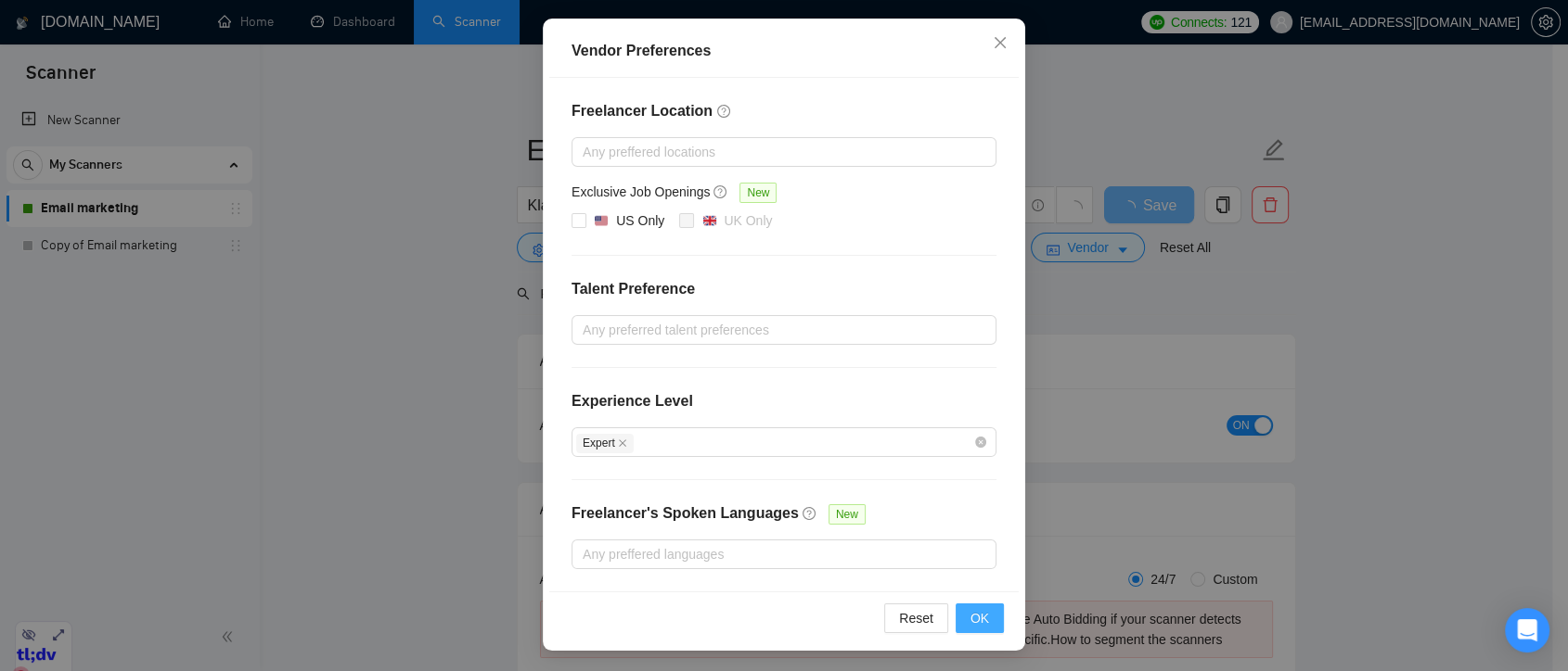
click at [977, 623] on span "OK" at bounding box center [980, 618] width 19 height 21
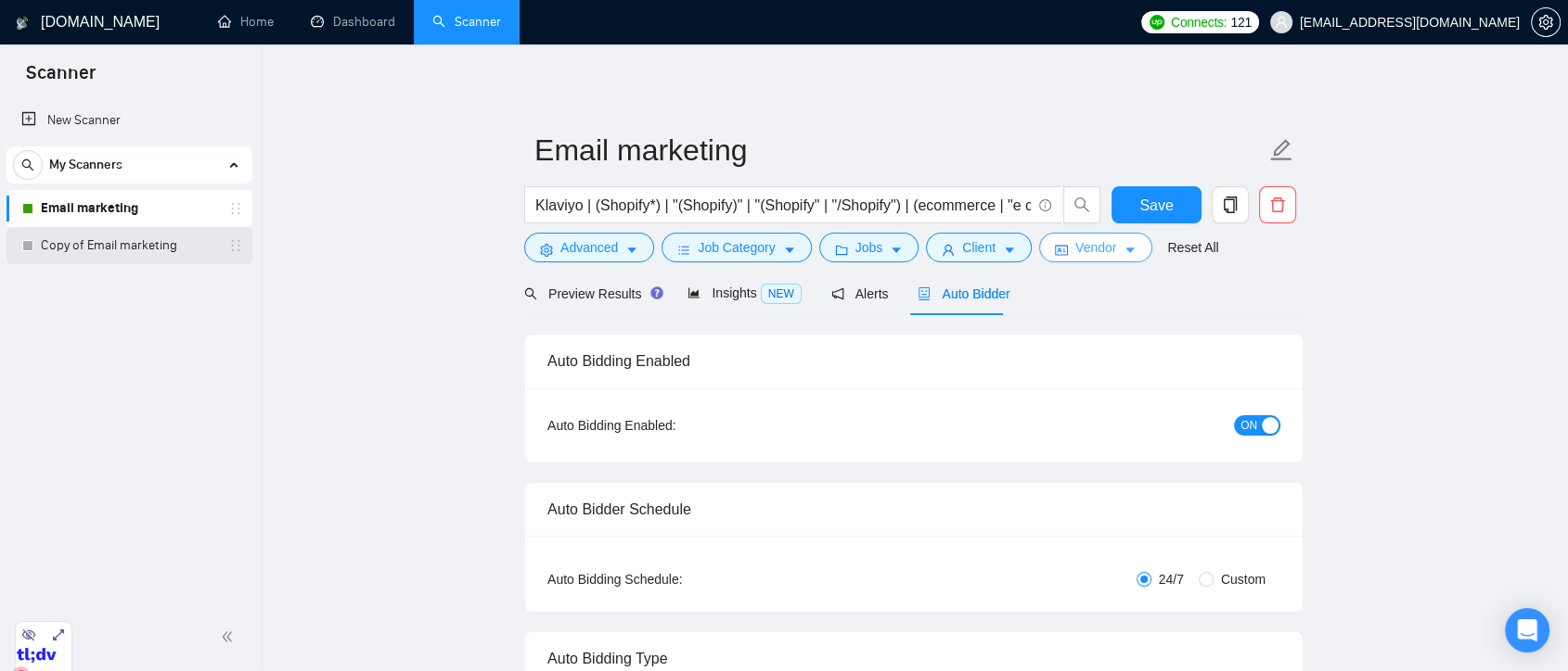
scroll to position [0, 0]
click at [154, 249] on link "Copy of Email marketing" at bounding box center [129, 246] width 176 height 37
click at [1156, 211] on span "Save" at bounding box center [1156, 205] width 33 height 23
click at [182, 244] on link "Copy of Email marketing" at bounding box center [129, 246] width 176 height 37
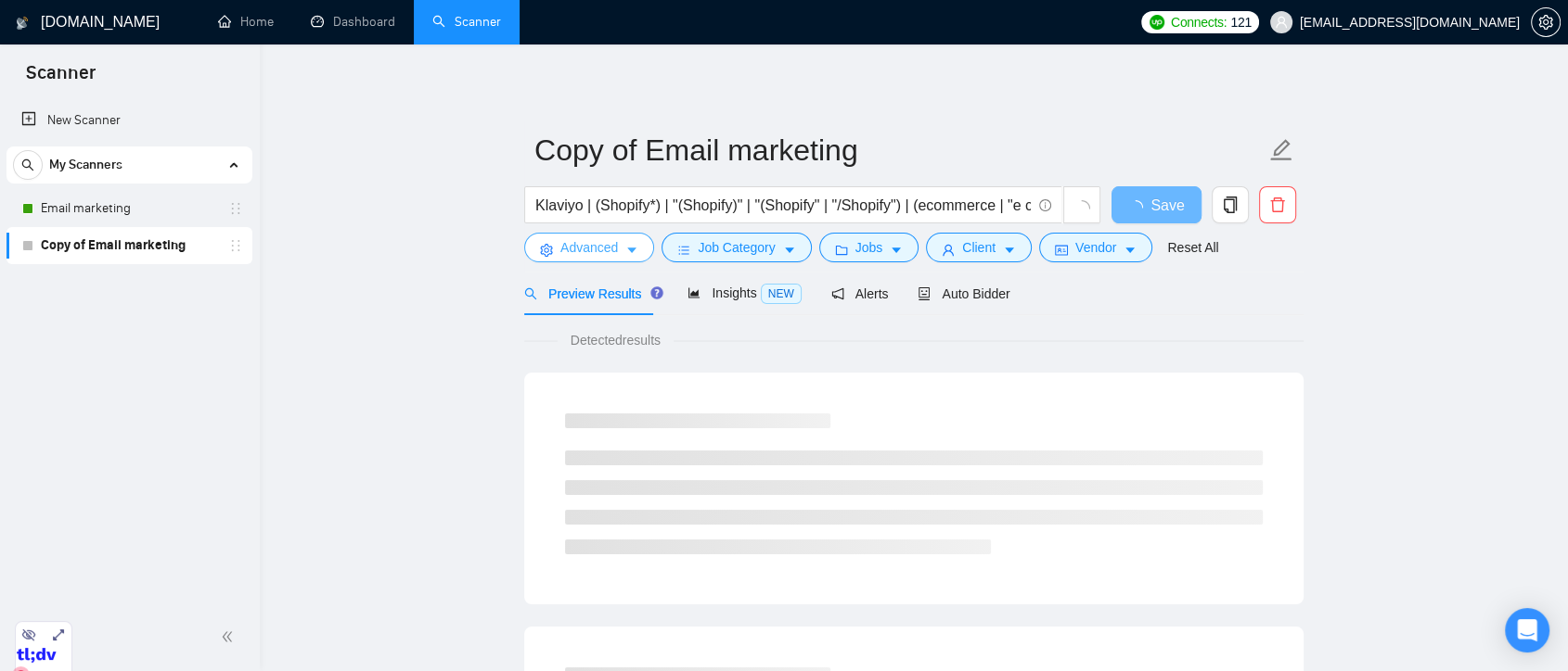
click at [621, 249] on button "Advanced" at bounding box center [589, 247] width 130 height 29
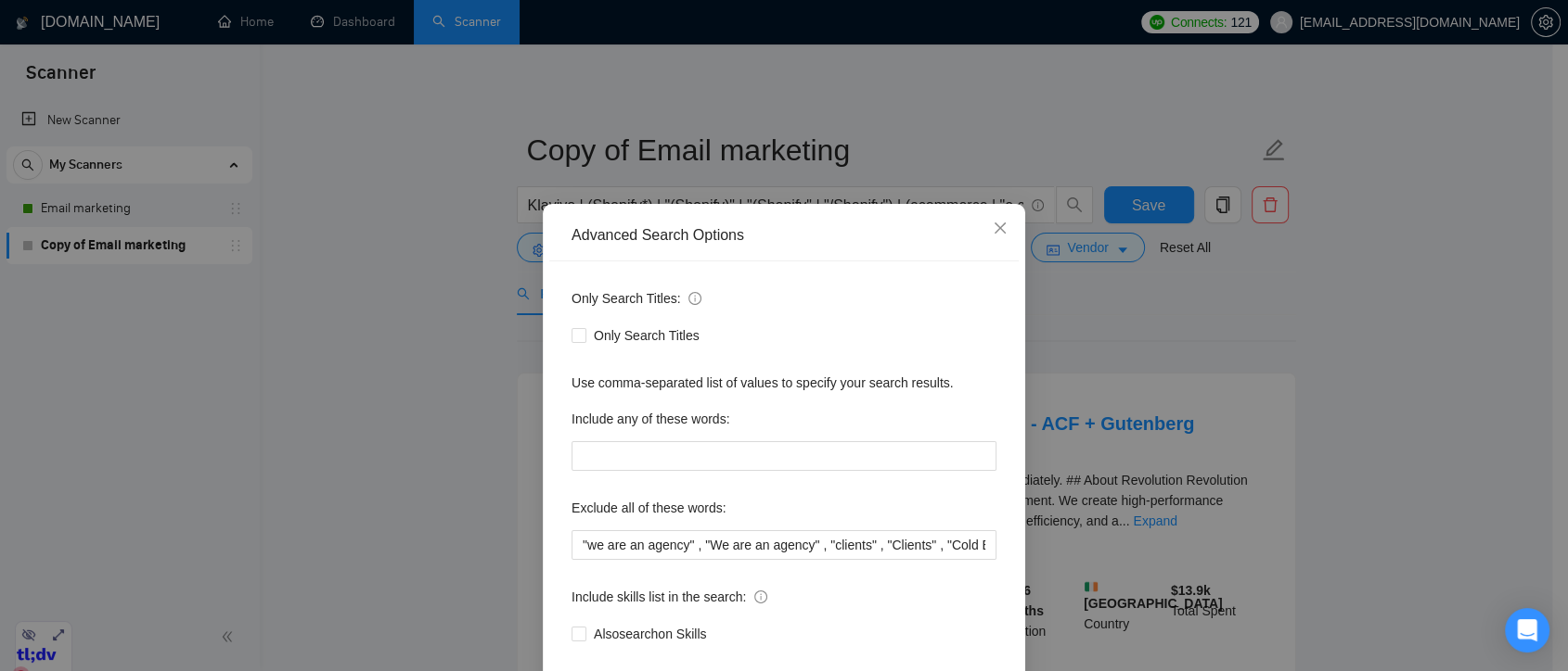
click at [968, 117] on div "Advanced Search Options Only Search Titles: Only Search Titles Use comma-separa…" at bounding box center [784, 336] width 1568 height 671
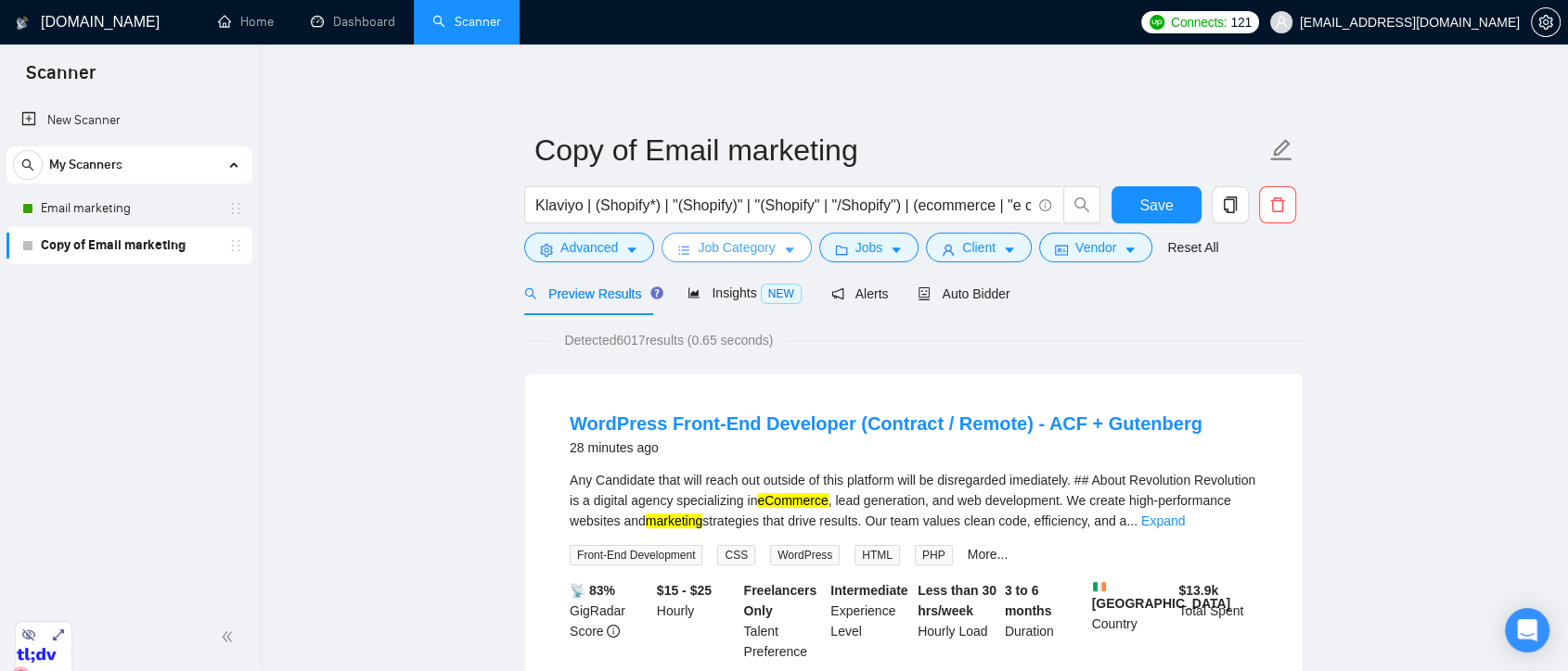
click at [766, 245] on span "Job Category" at bounding box center [736, 247] width 77 height 21
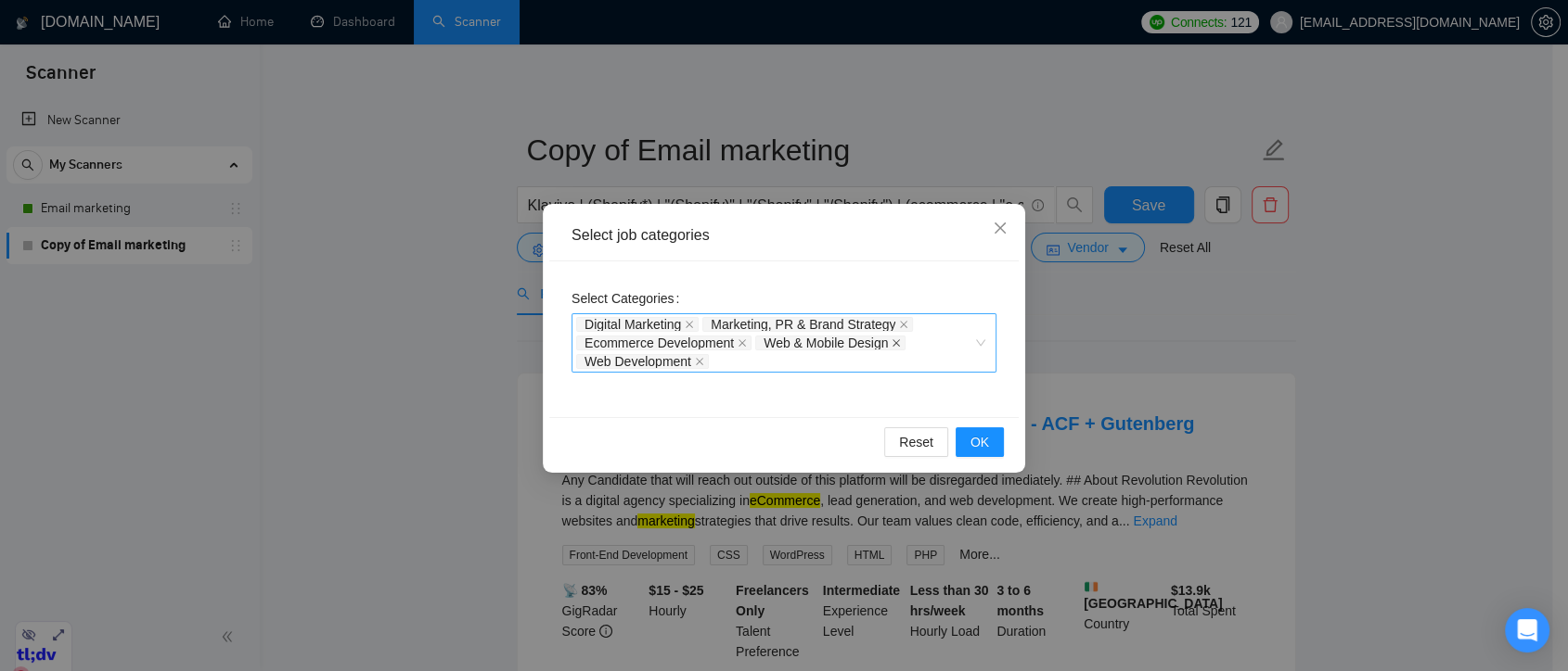
click at [899, 343] on icon "close" at bounding box center [896, 342] width 9 height 9
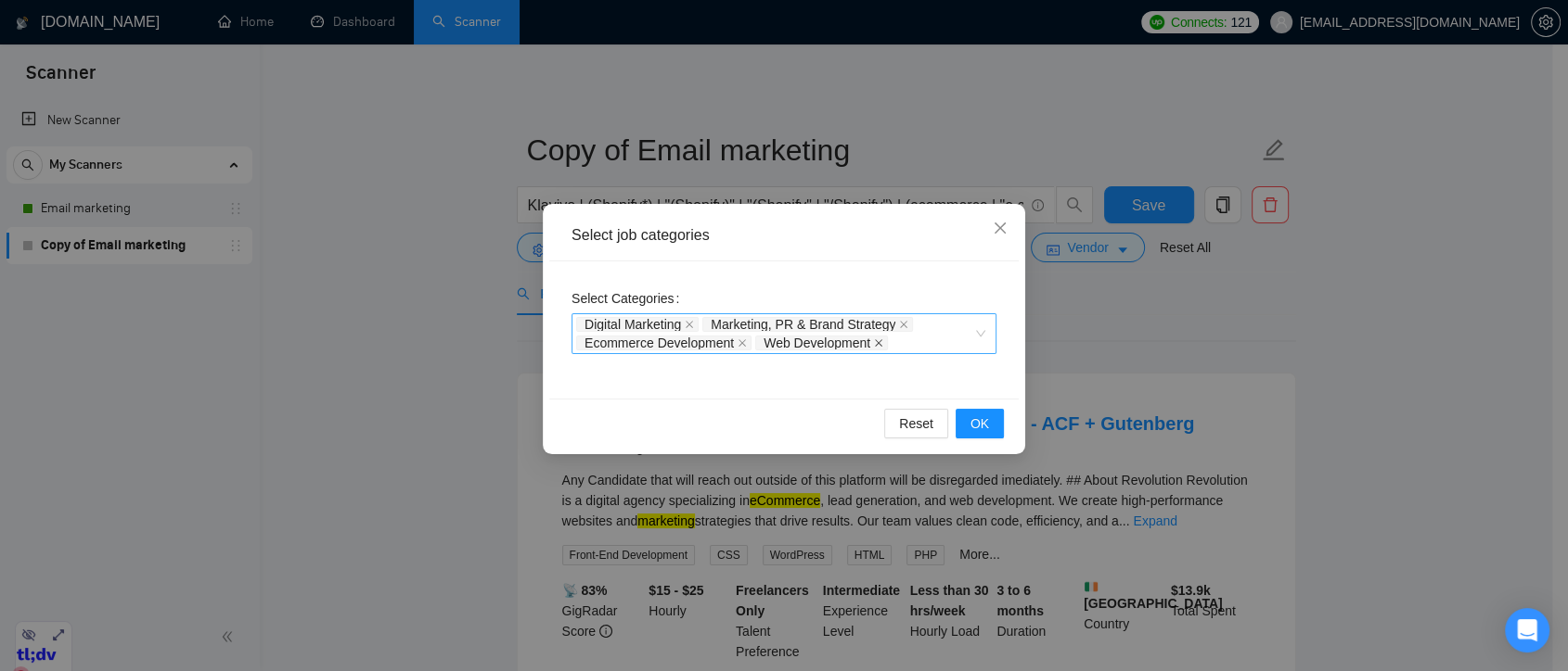
click at [874, 338] on icon "close" at bounding box center [878, 342] width 9 height 9
click at [982, 425] on span "OK" at bounding box center [980, 424] width 19 height 21
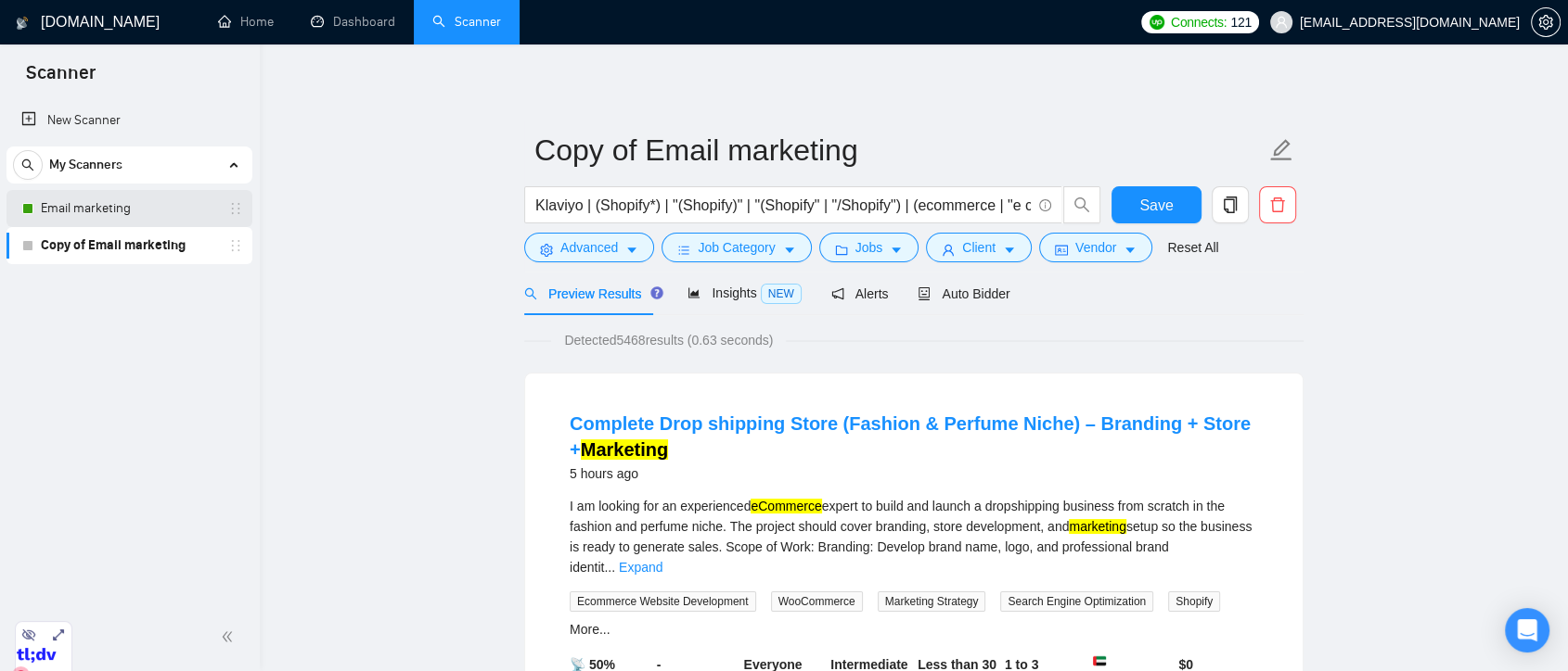
click at [201, 212] on link "Email marketing" at bounding box center [129, 208] width 176 height 37
click at [1157, 205] on span "Save" at bounding box center [1156, 205] width 33 height 23
click at [788, 247] on icon "caret-down" at bounding box center [789, 249] width 13 height 13
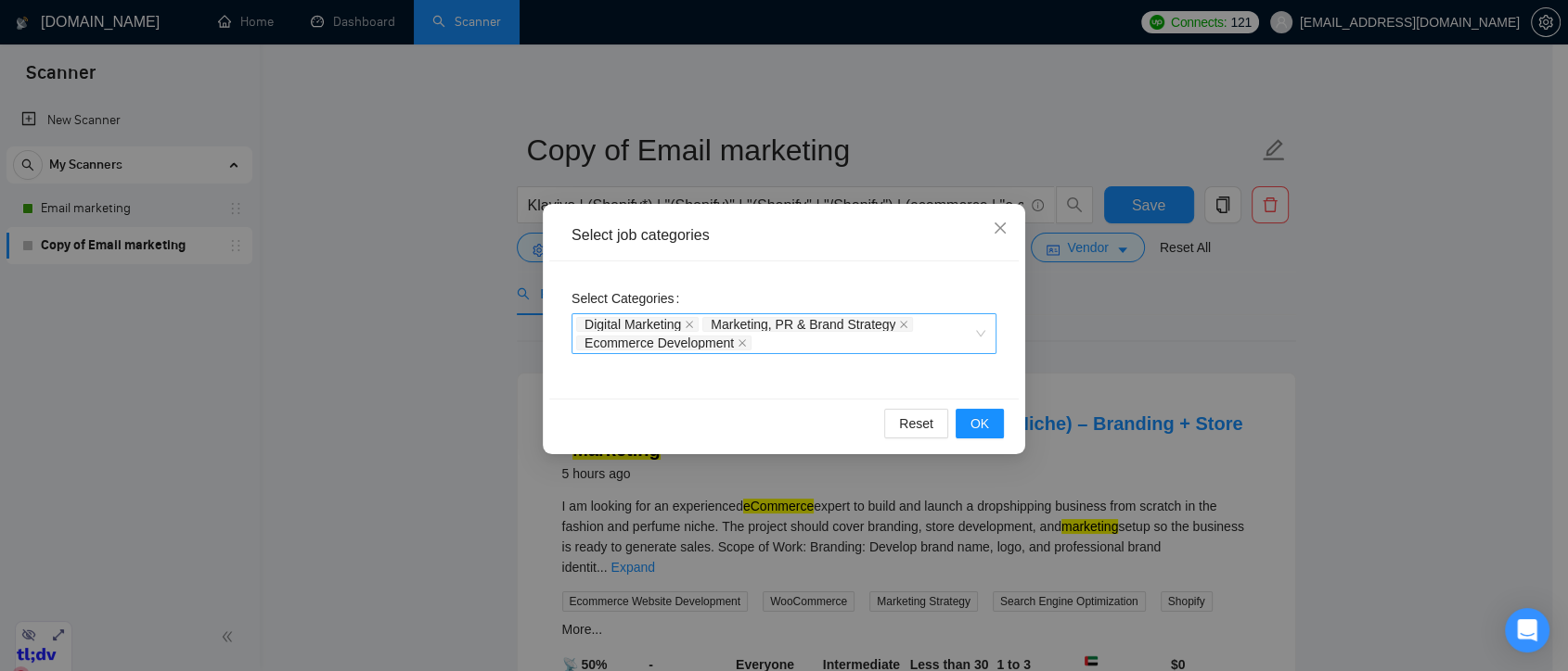
click at [997, 100] on div "Select job categories Select Categories Digital Marketing Marketing, PR & Brand…" at bounding box center [784, 336] width 1568 height 671
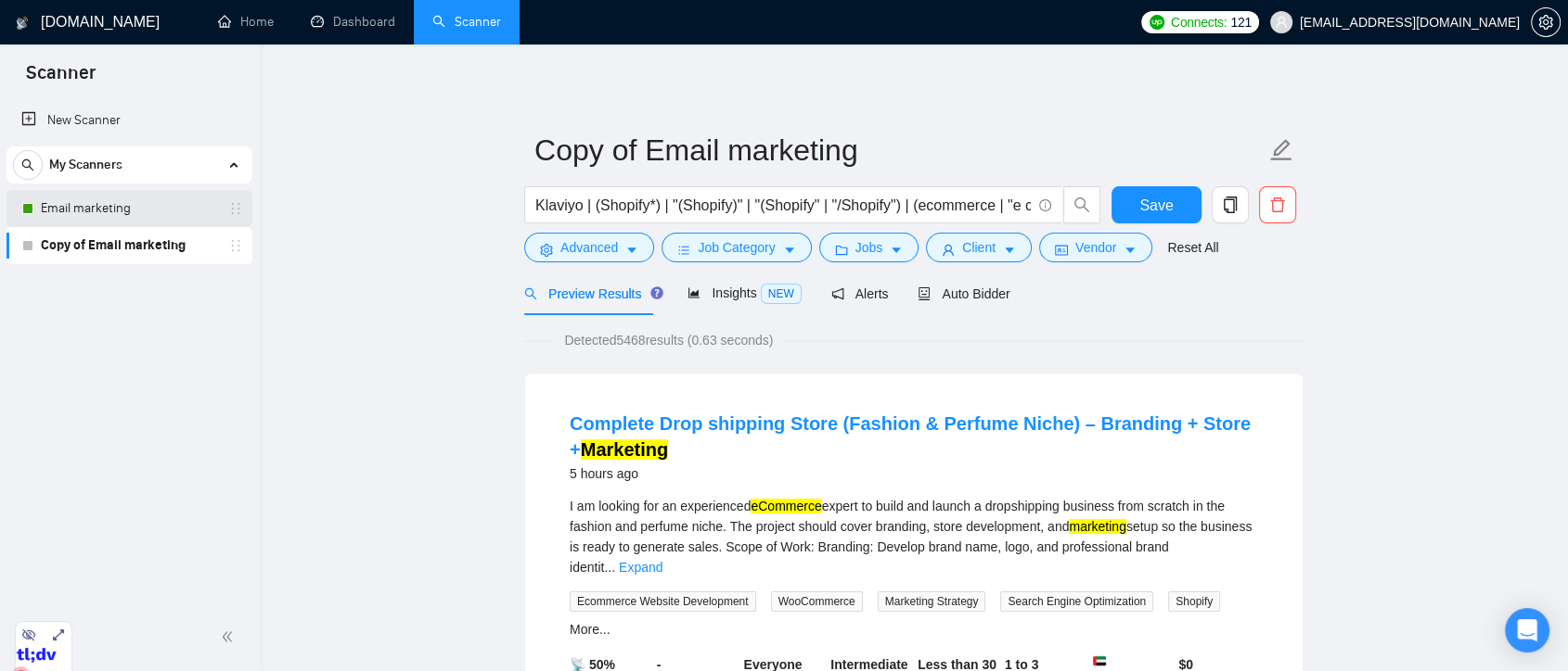
click at [142, 208] on link "Email marketing" at bounding box center [129, 208] width 176 height 37
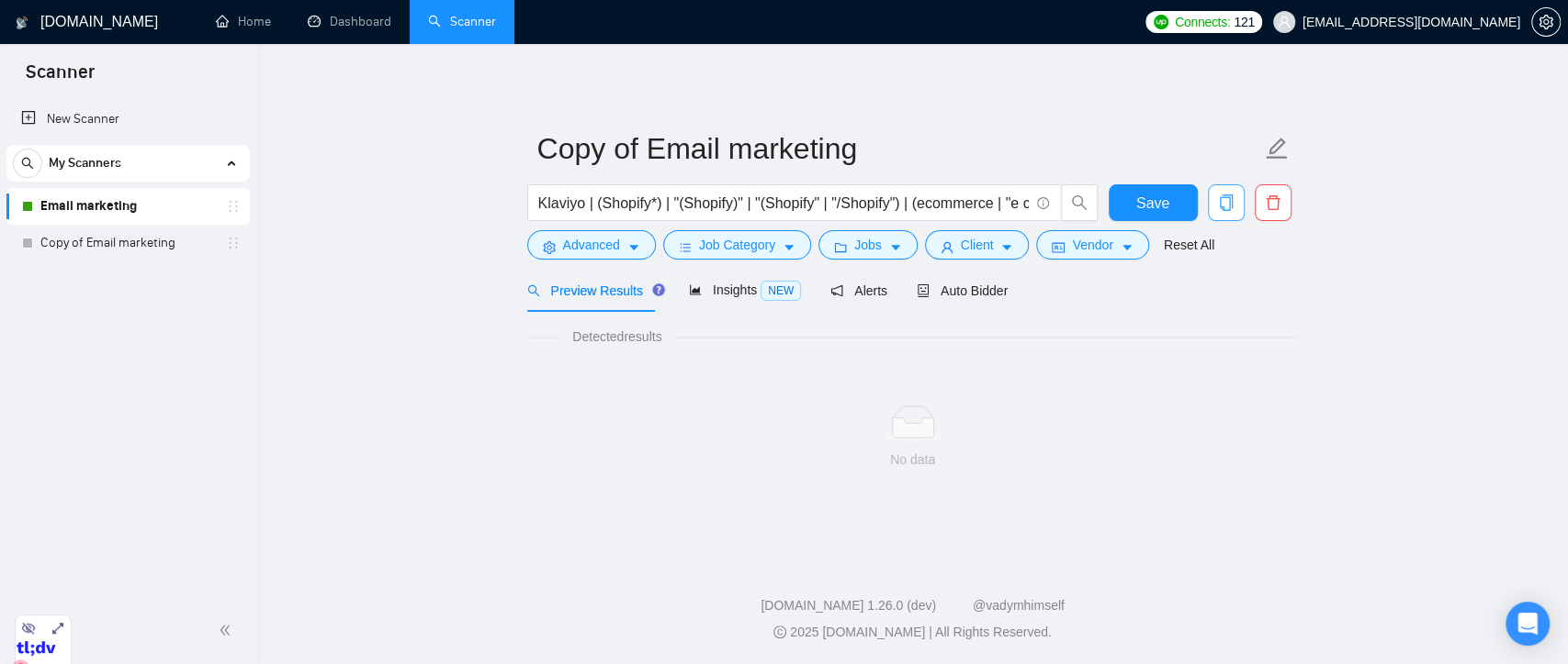
click at [1228, 196] on span "copy" at bounding box center [1226, 202] width 35 height 16
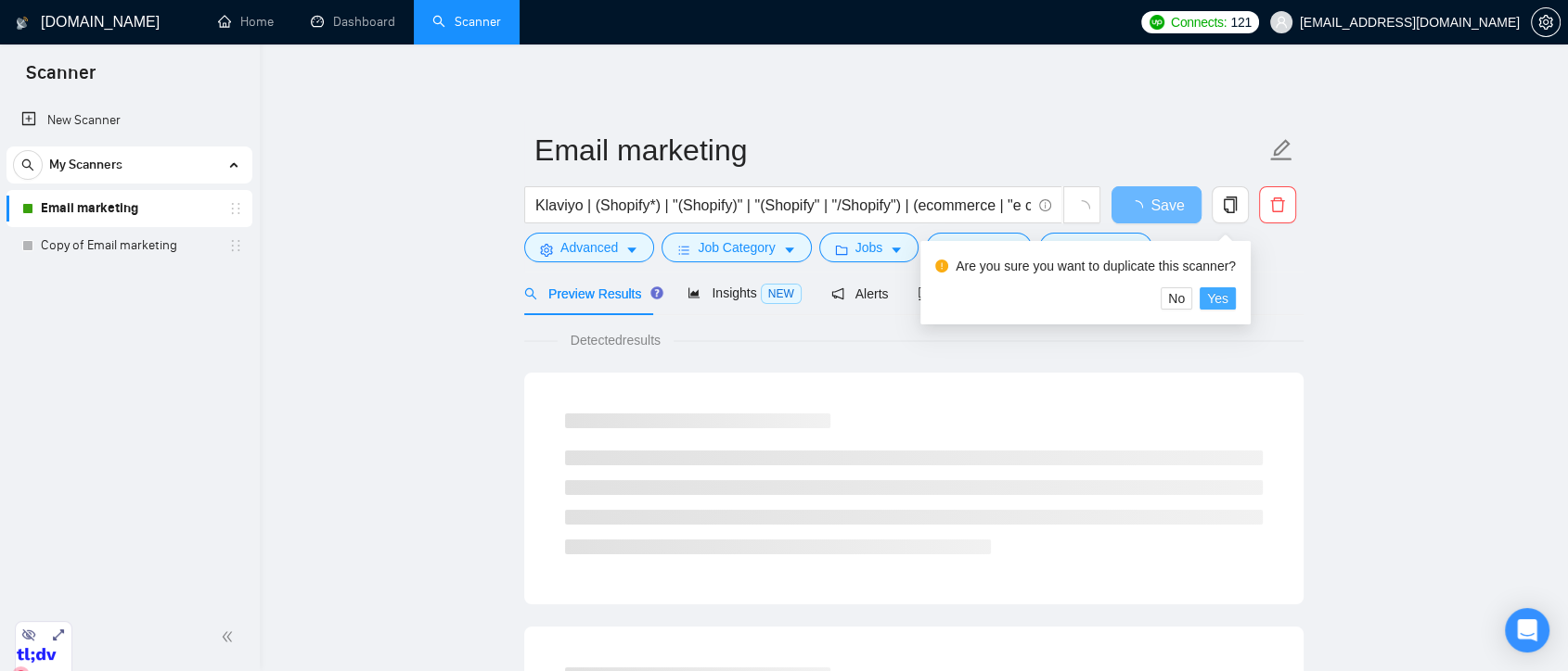
click at [1212, 300] on span "Yes" at bounding box center [1219, 298] width 22 height 21
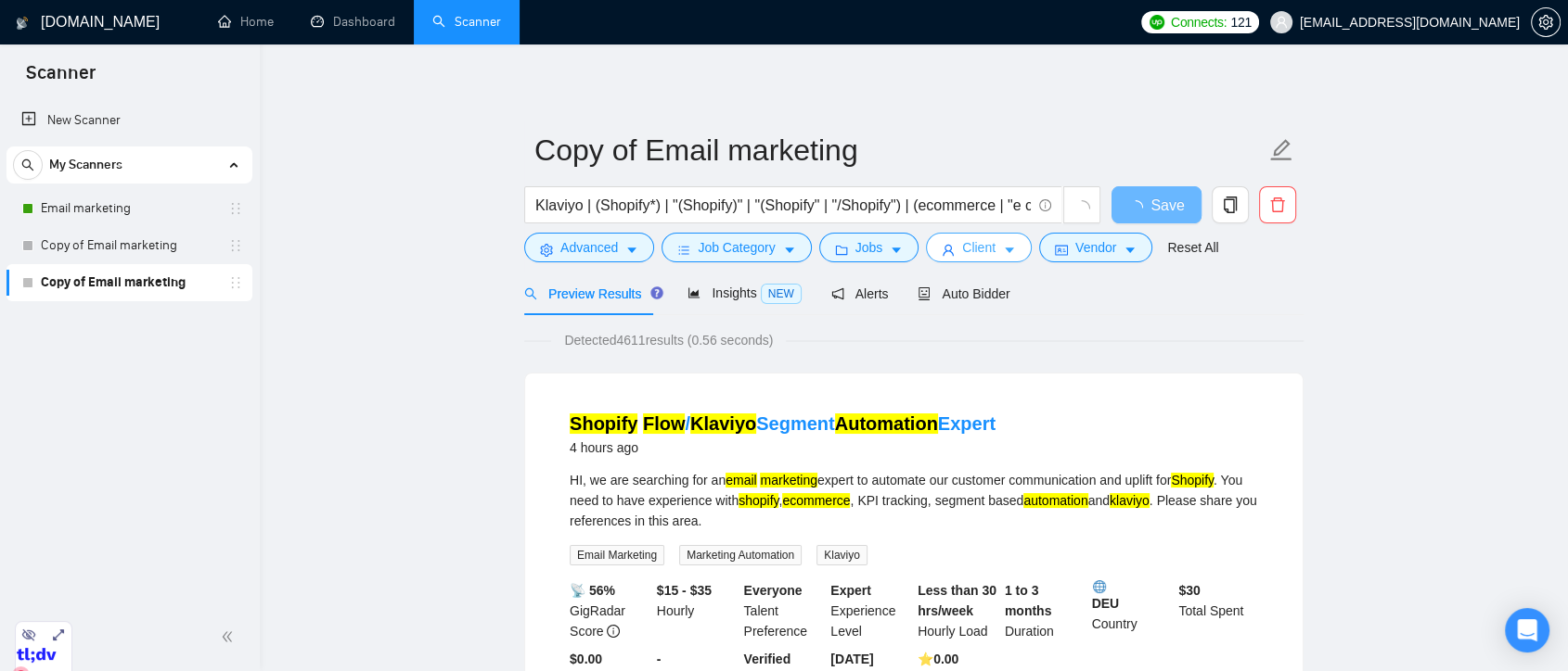
click at [983, 250] on span "Client" at bounding box center [979, 247] width 33 height 21
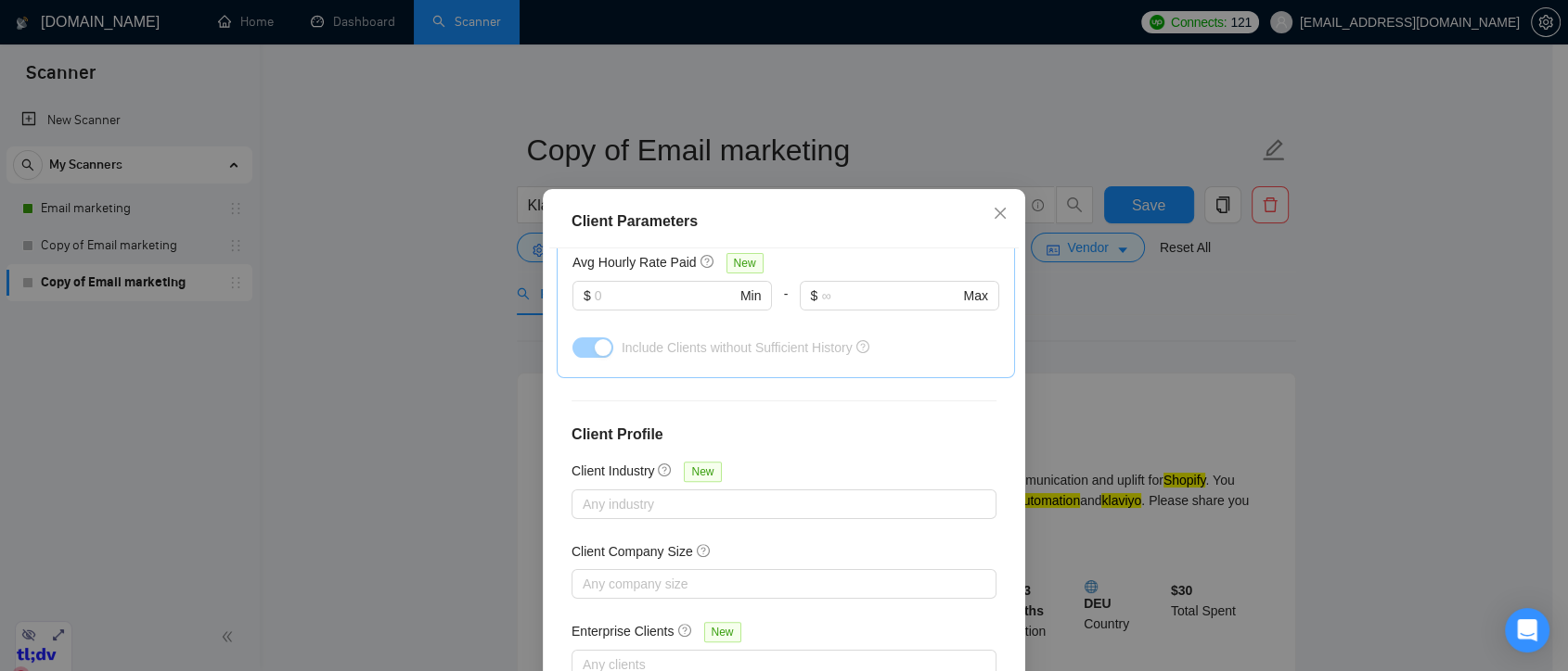
scroll to position [103, 0]
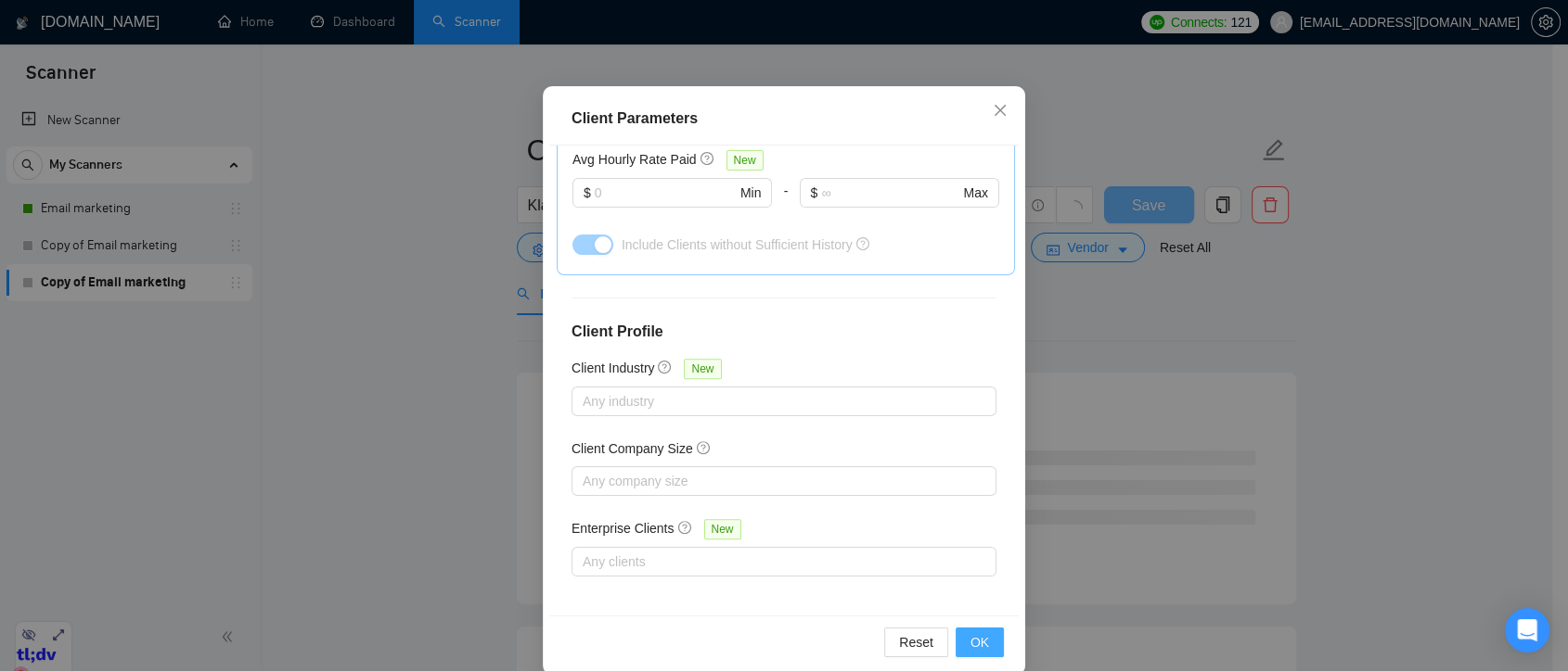
click at [971, 644] on span "OK" at bounding box center [980, 643] width 19 height 21
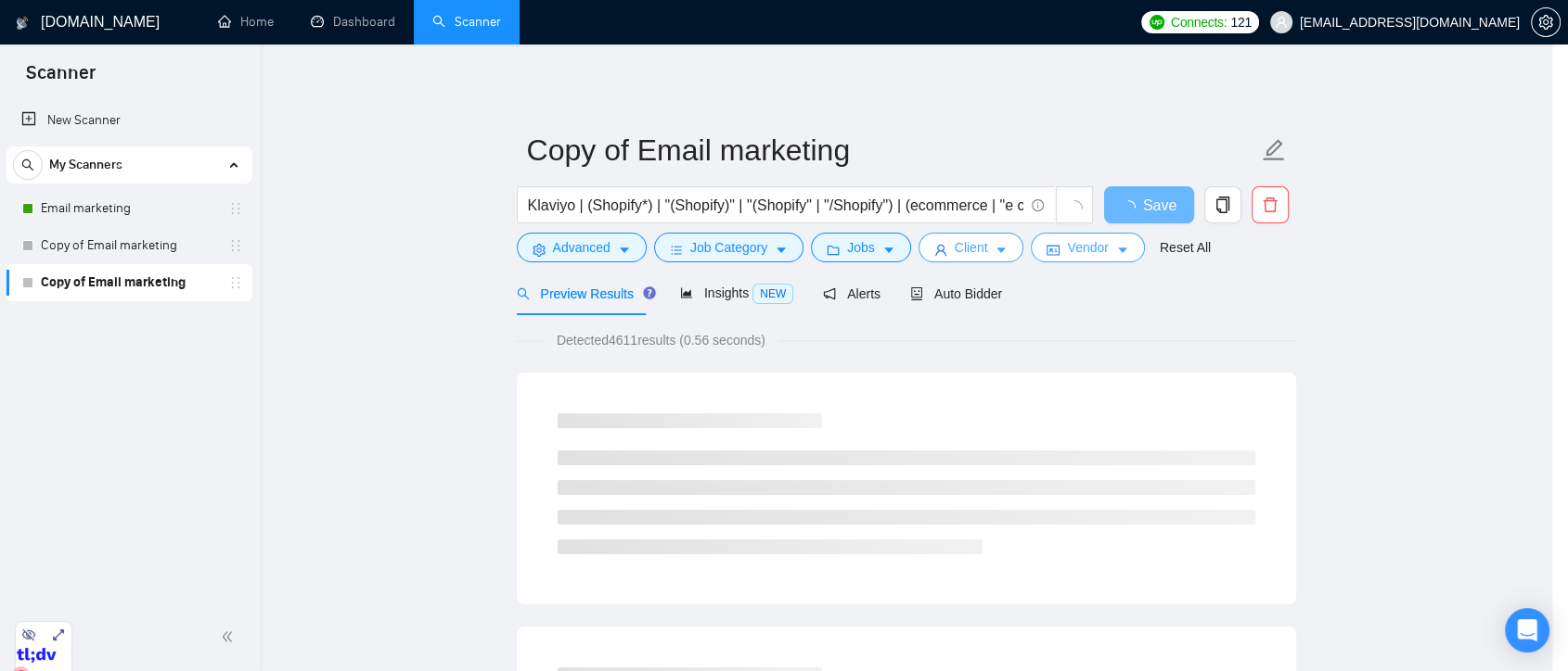
scroll to position [0, 0]
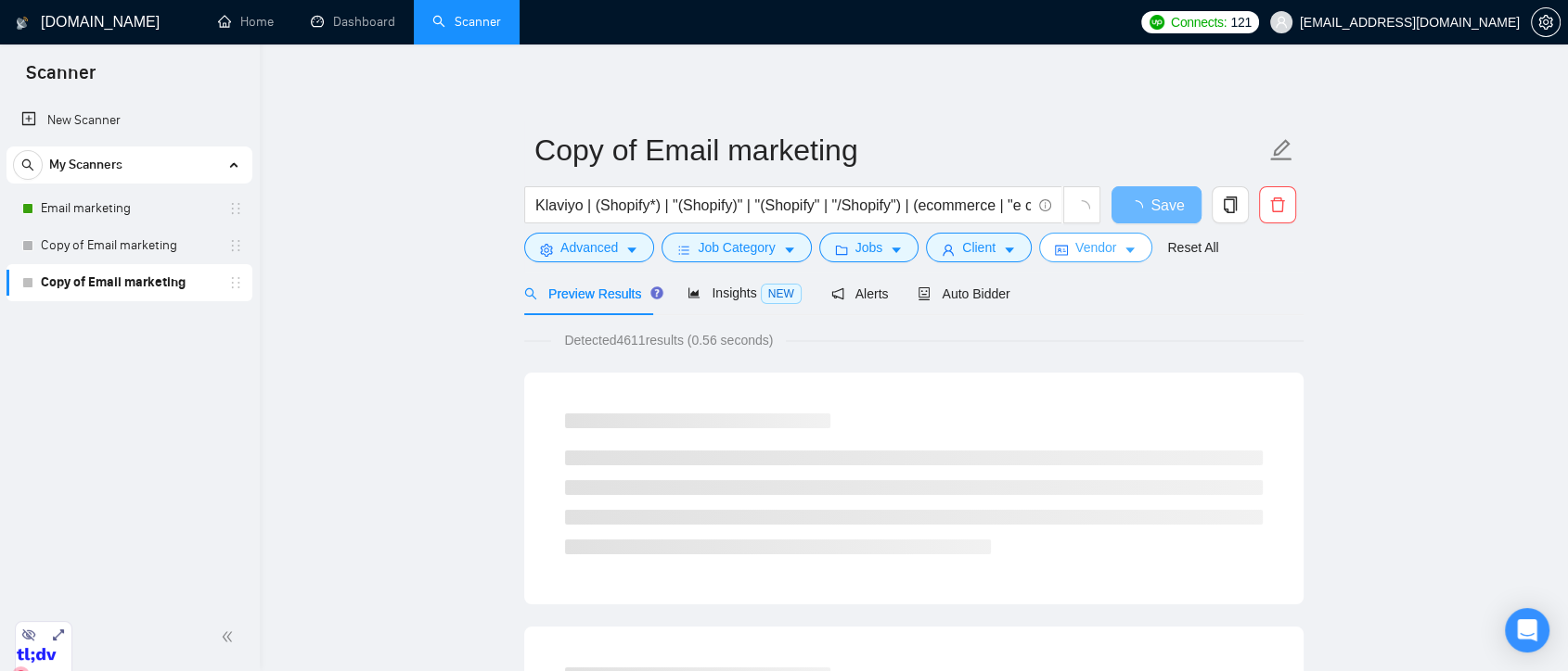
click at [1102, 251] on span "Vendor" at bounding box center [1096, 247] width 41 height 21
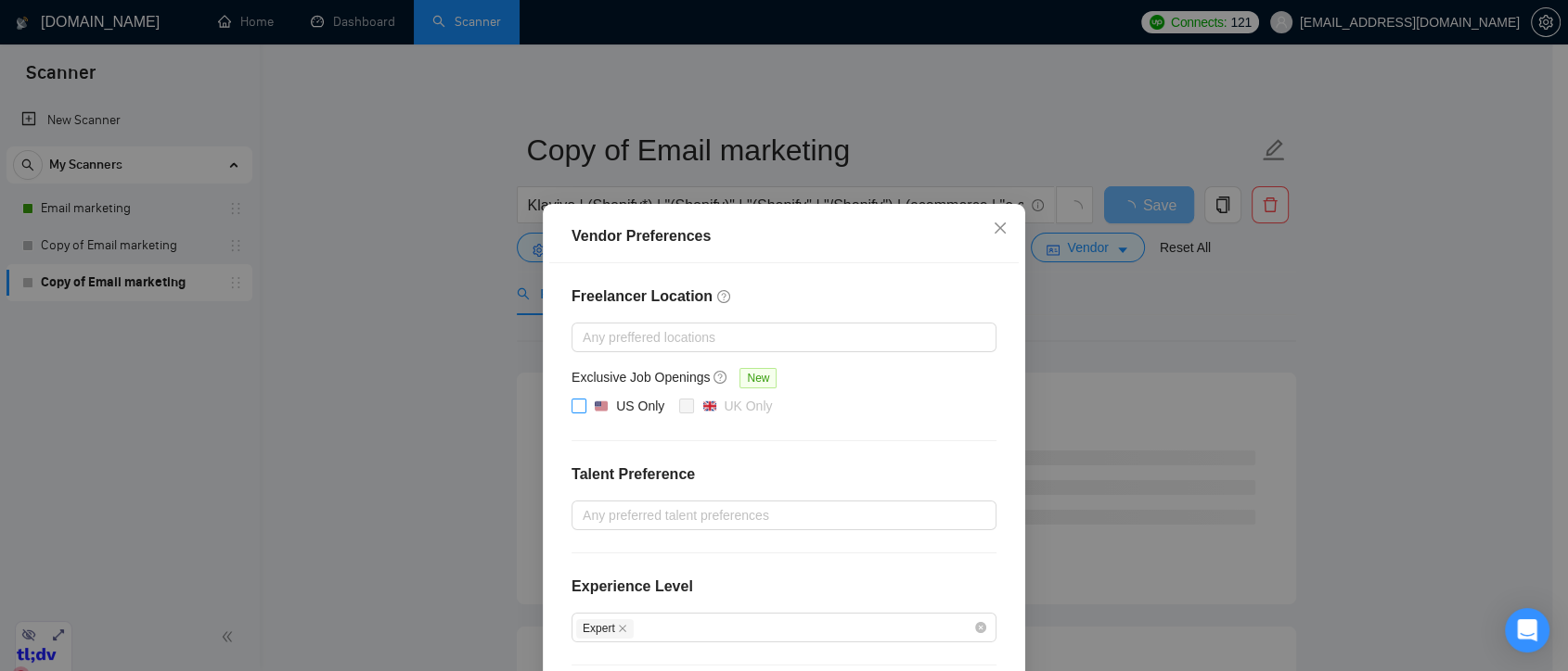
click at [574, 406] on input "US Only" at bounding box center [577, 405] width 13 height 13
checkbox input "true"
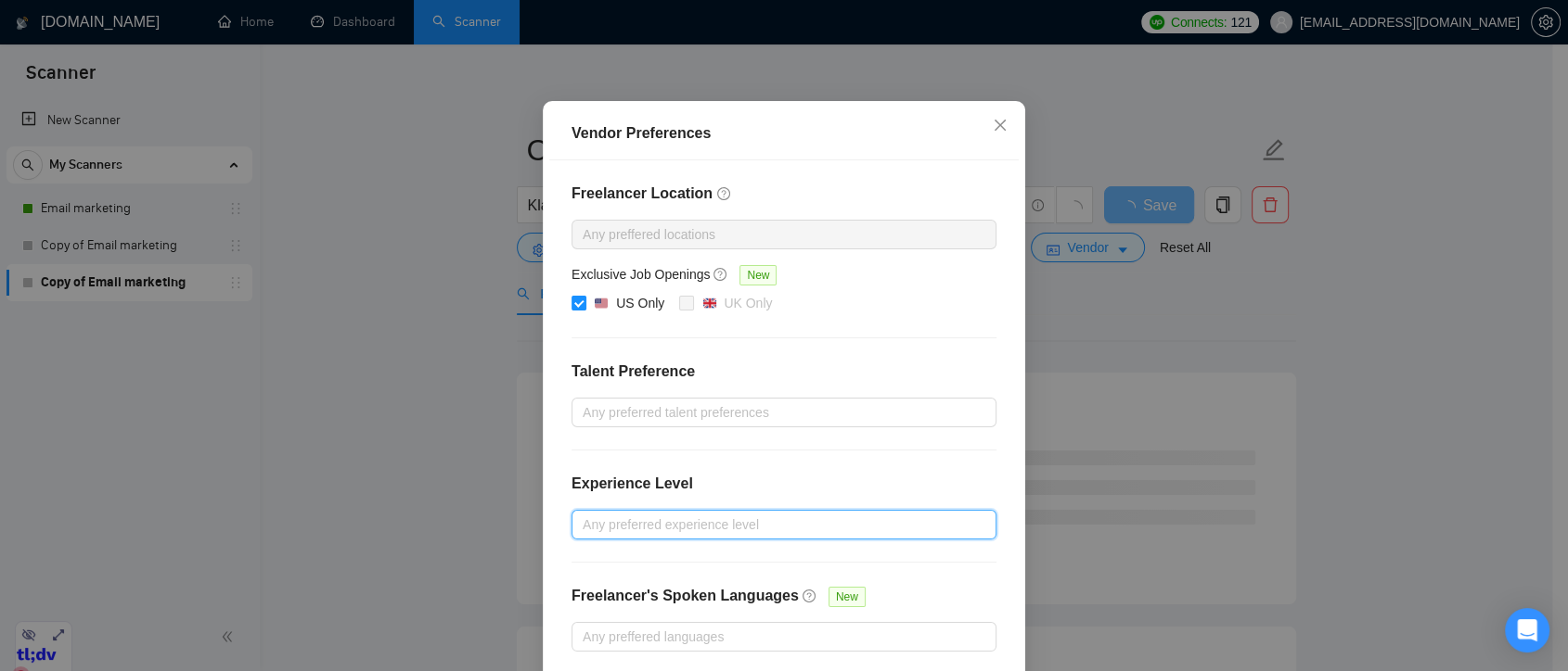
scroll to position [186, 0]
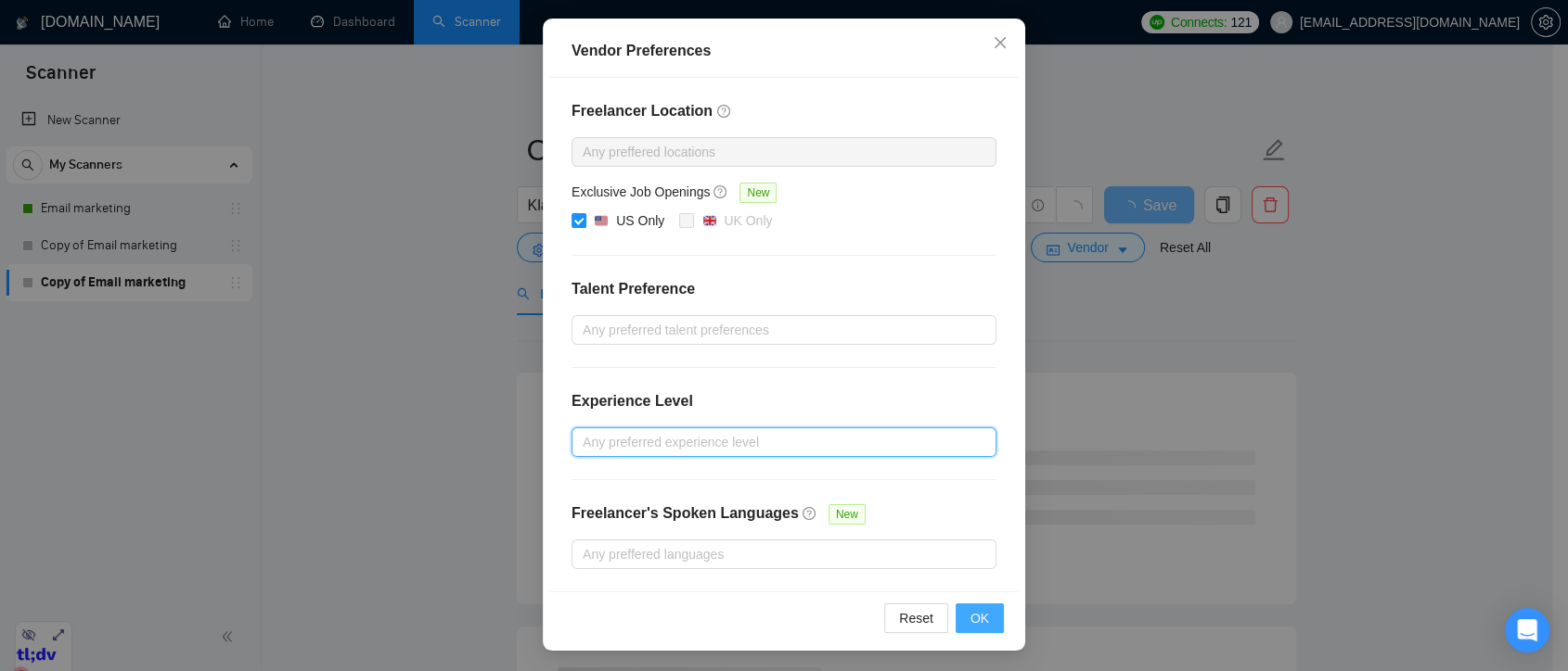
click at [976, 615] on span "OK" at bounding box center [980, 618] width 19 height 21
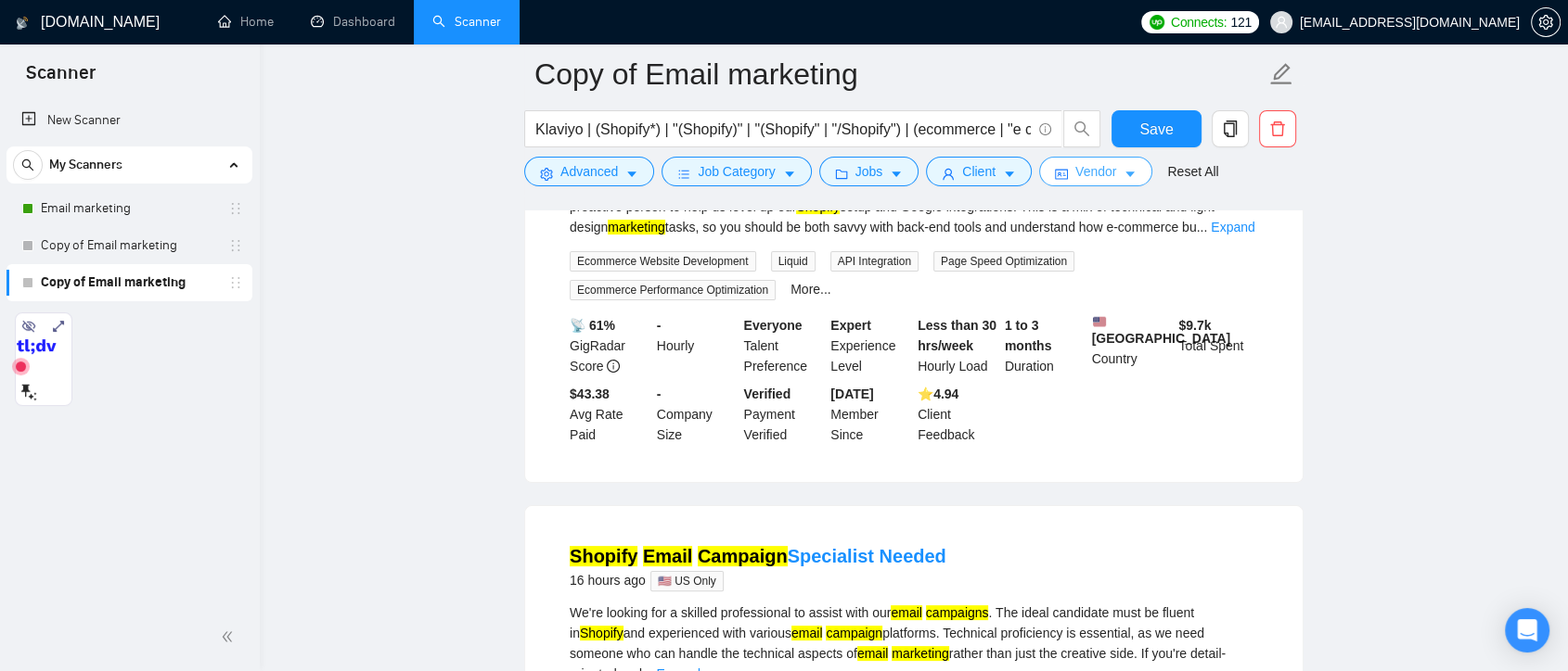
scroll to position [0, 0]
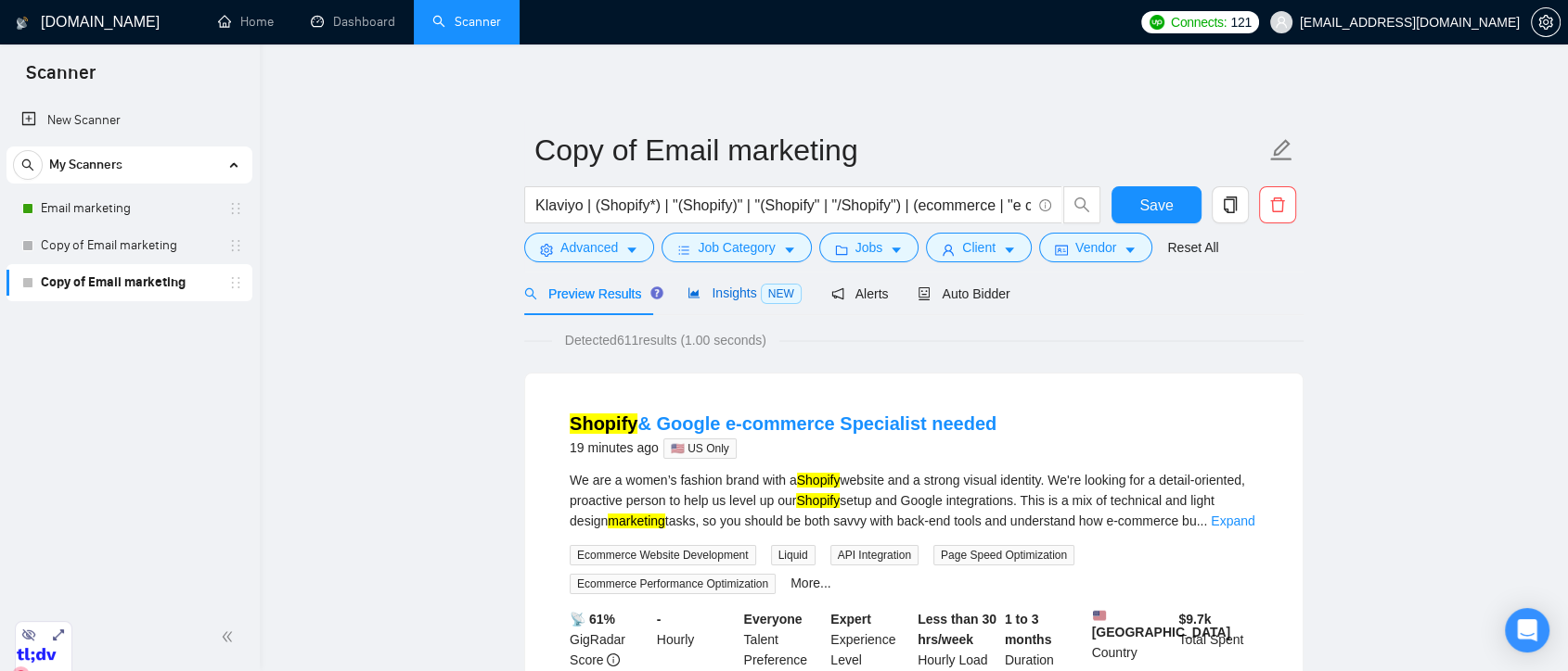
click at [720, 300] on span "Insights NEW" at bounding box center [745, 292] width 114 height 15
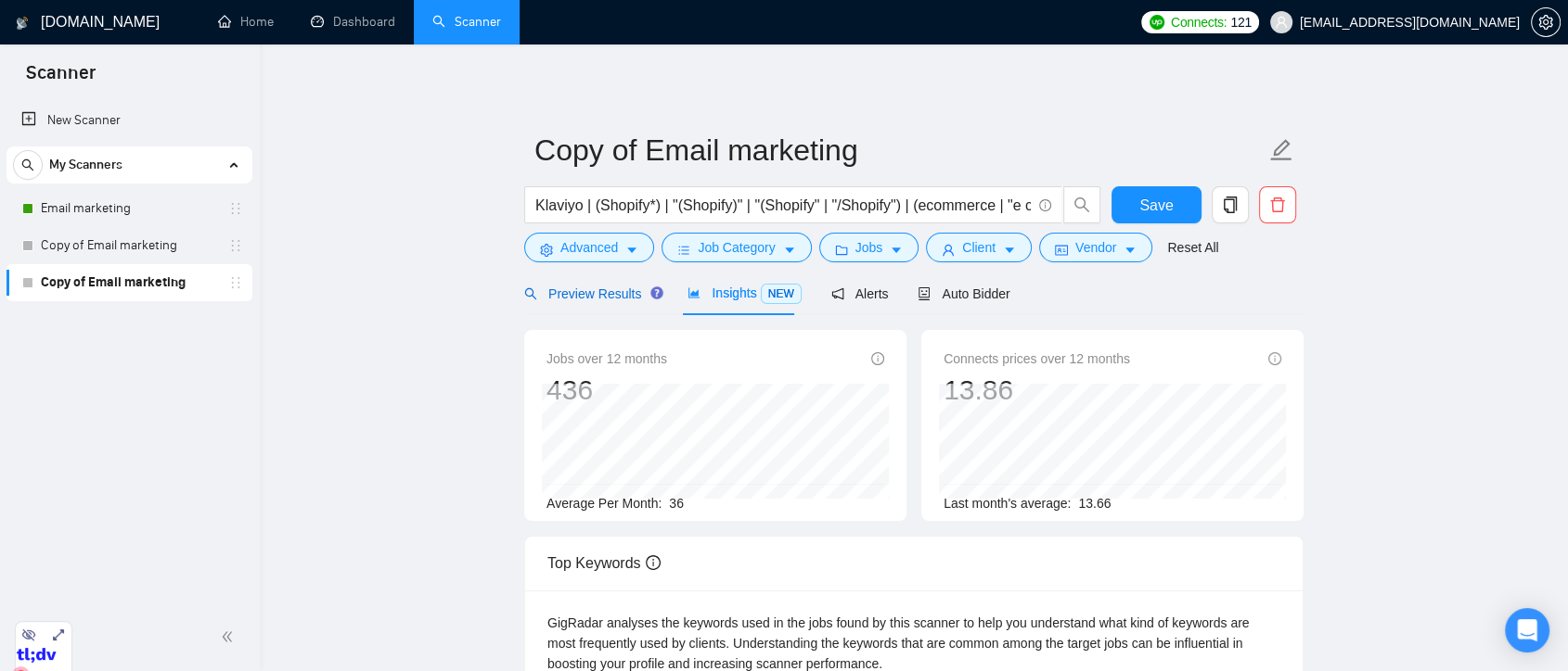
click at [598, 295] on span "Preview Results" at bounding box center [591, 293] width 134 height 15
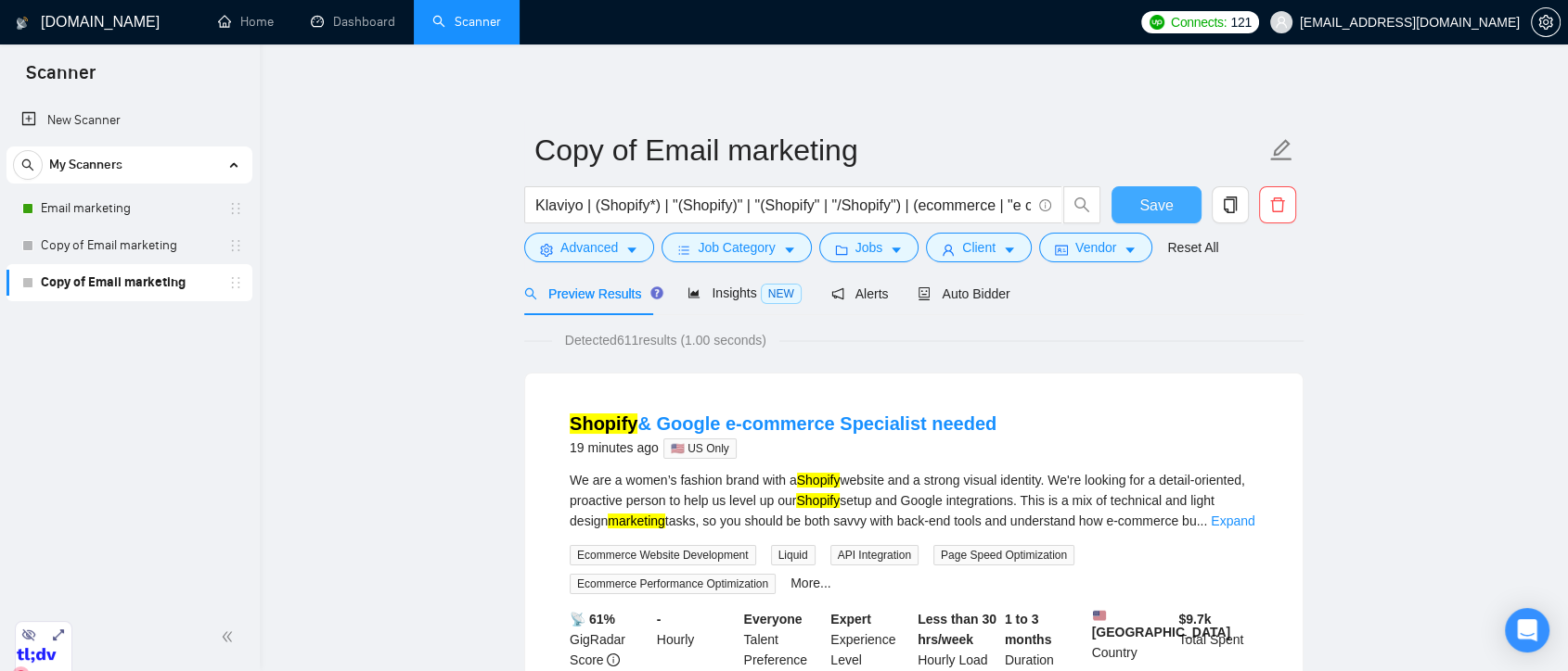
click at [1186, 209] on button "Save" at bounding box center [1157, 205] width 90 height 37
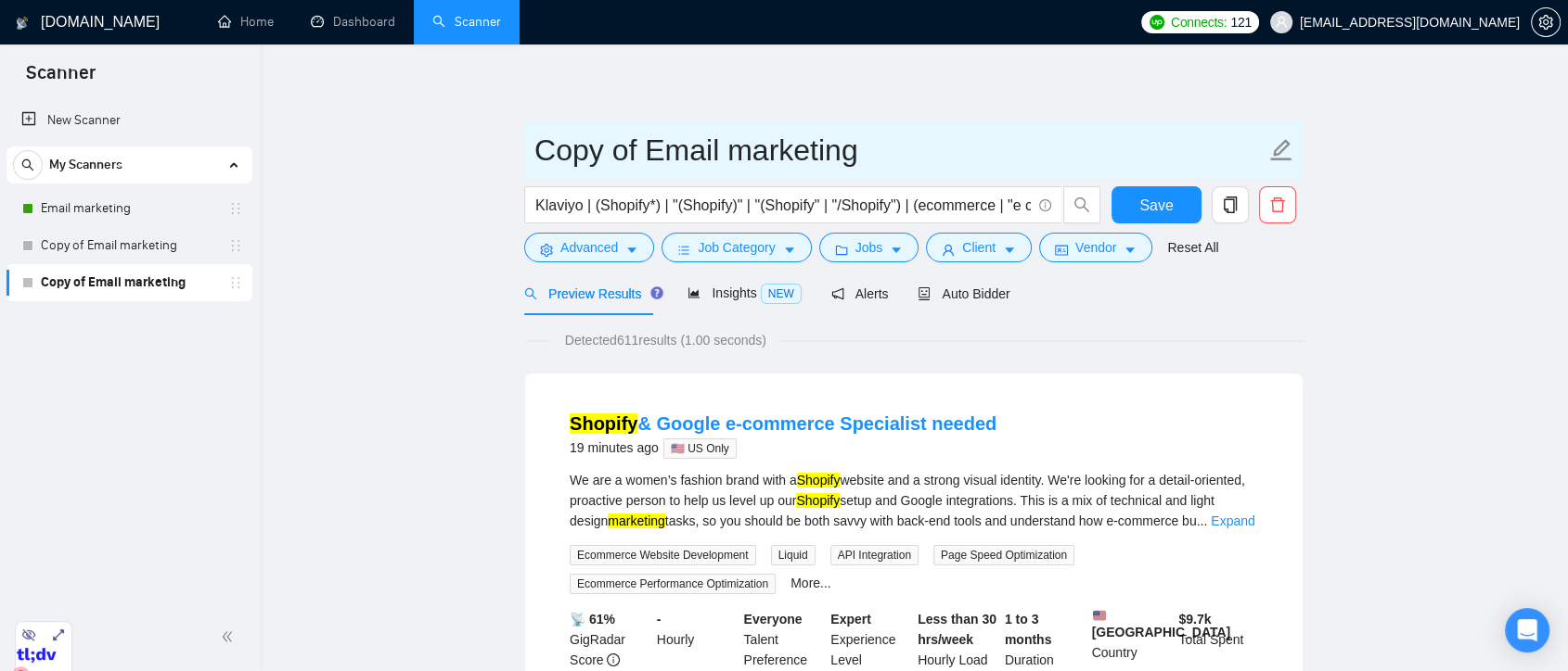
drag, startPoint x: 646, startPoint y: 154, endPoint x: 492, endPoint y: 157, distance: 154.0
click at [818, 146] on input "Email marketing" at bounding box center [899, 150] width 731 height 46
type input "Email marketing US"
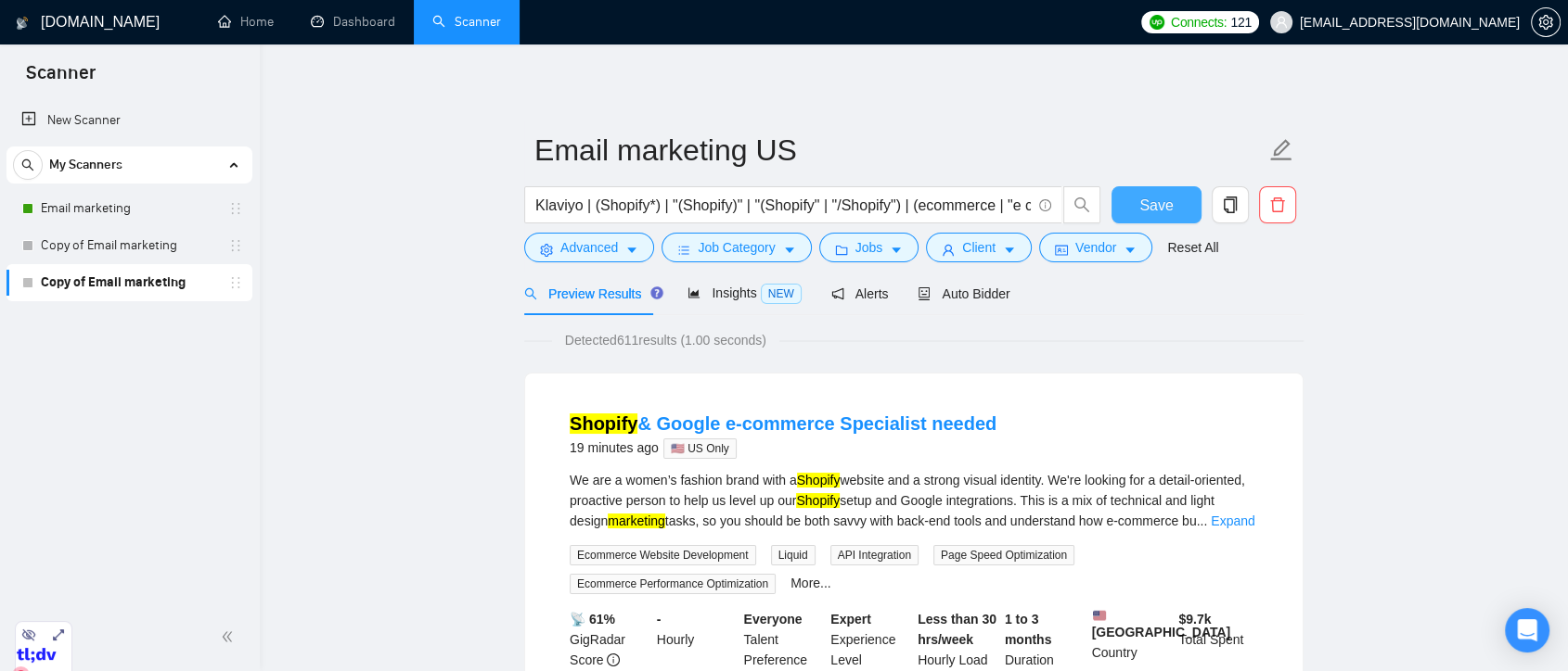
click at [1166, 207] on span "Save" at bounding box center [1156, 205] width 33 height 23
click at [158, 259] on link "Copy of Email marketing" at bounding box center [129, 246] width 176 height 37
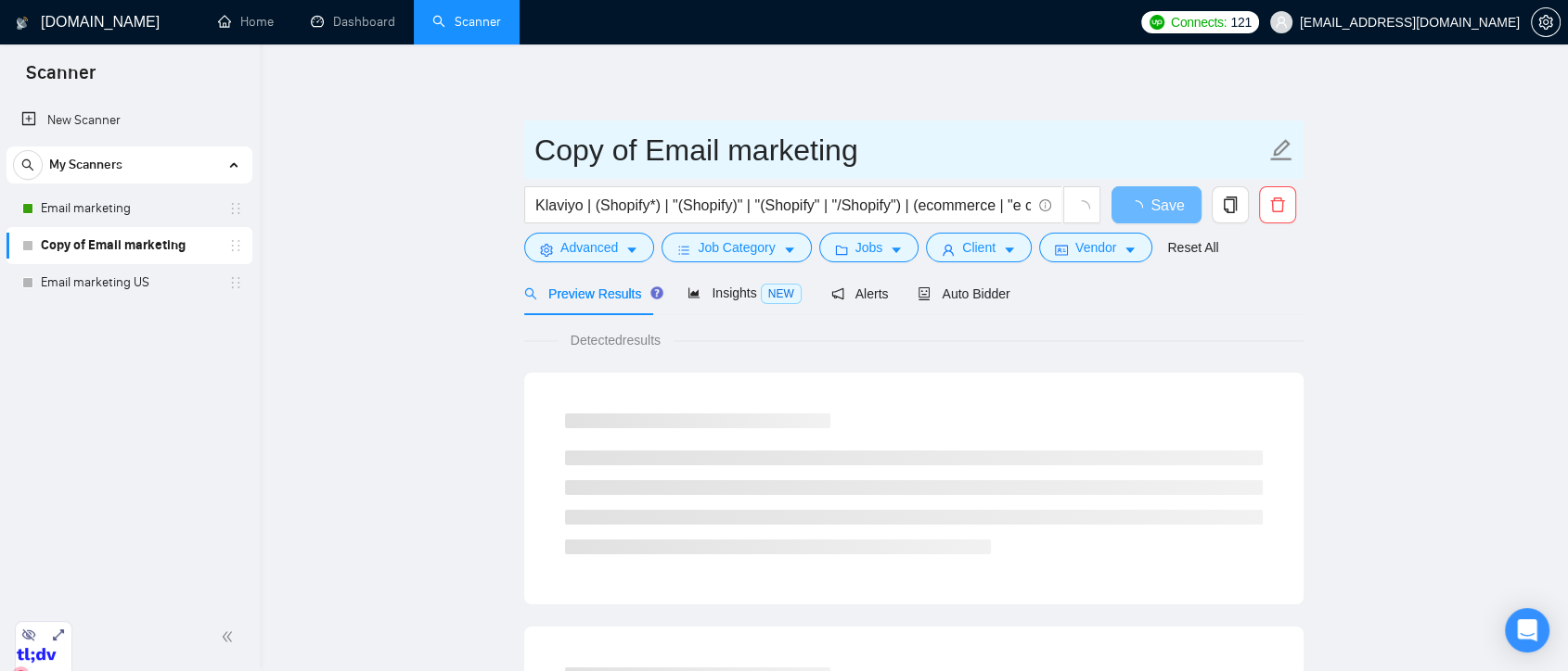
drag, startPoint x: 644, startPoint y: 154, endPoint x: 483, endPoint y: 154, distance: 161.0
click at [878, 155] on input "Email marketing" at bounding box center [899, 150] width 731 height 46
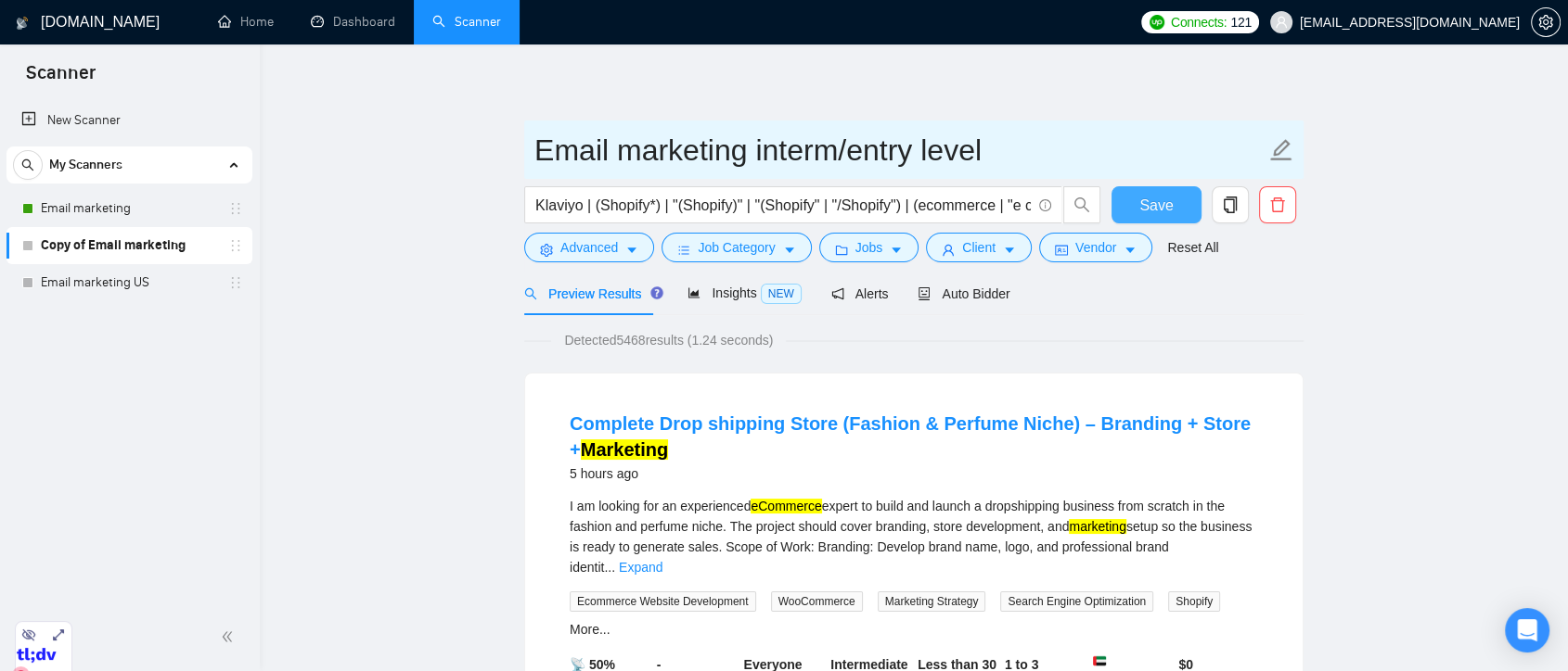
type input "Email marketing interm/entry level"
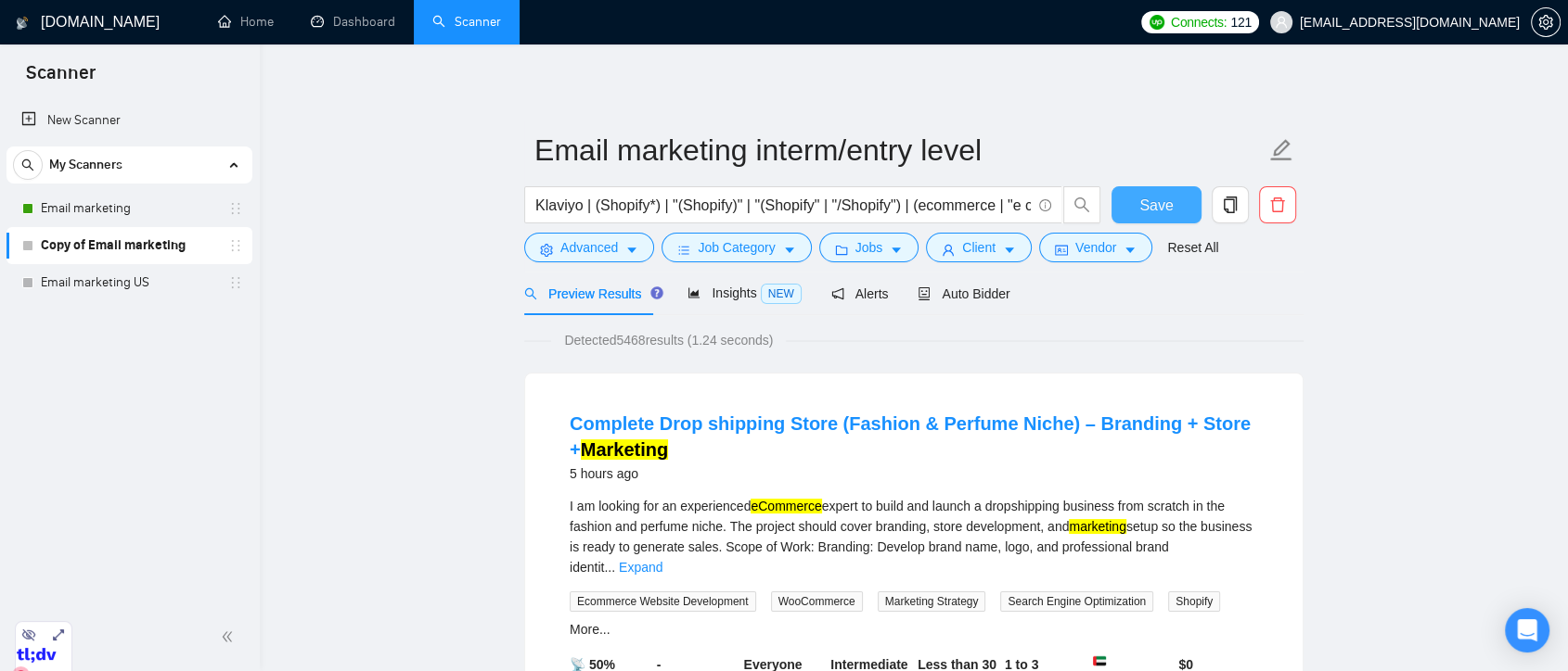
click at [1178, 202] on button "Save" at bounding box center [1157, 205] width 90 height 37
click at [600, 254] on span "Advanced" at bounding box center [589, 247] width 58 height 21
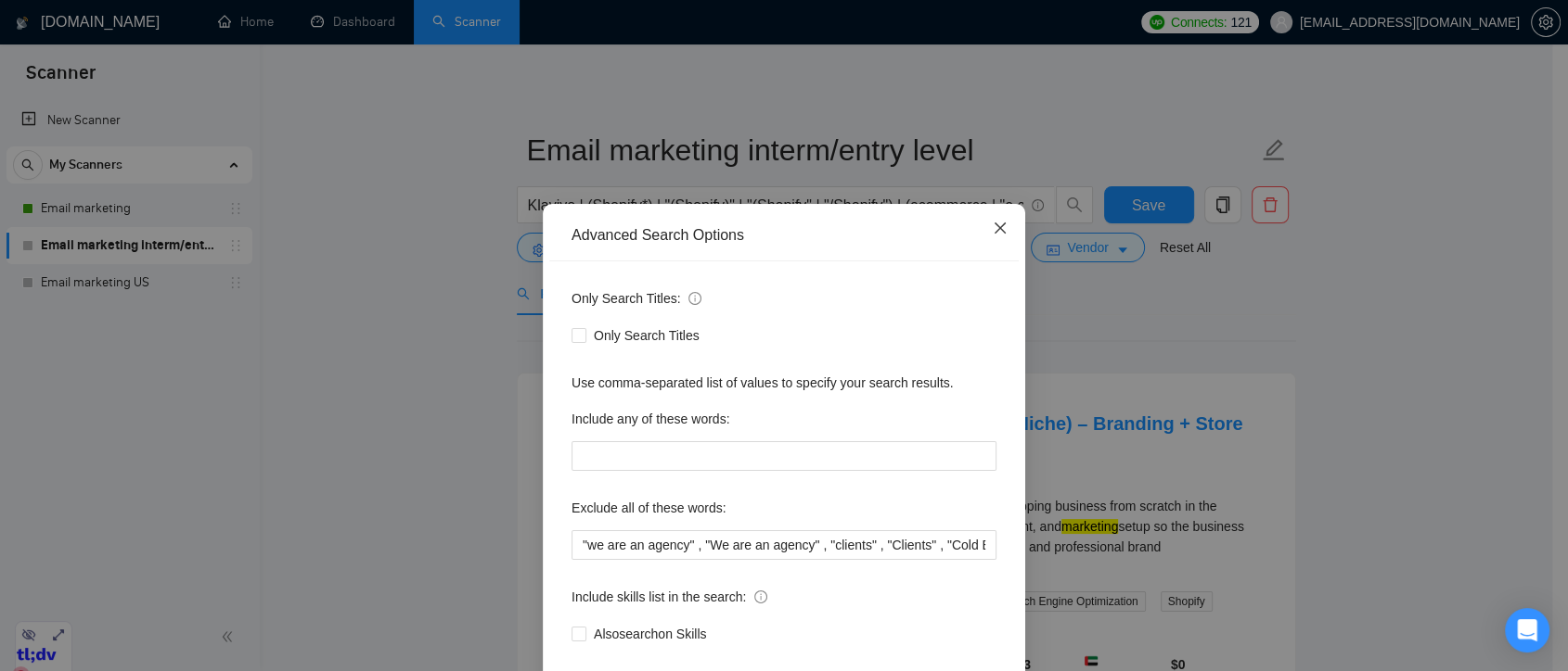
click at [993, 234] on icon "close" at bounding box center [1000, 228] width 15 height 15
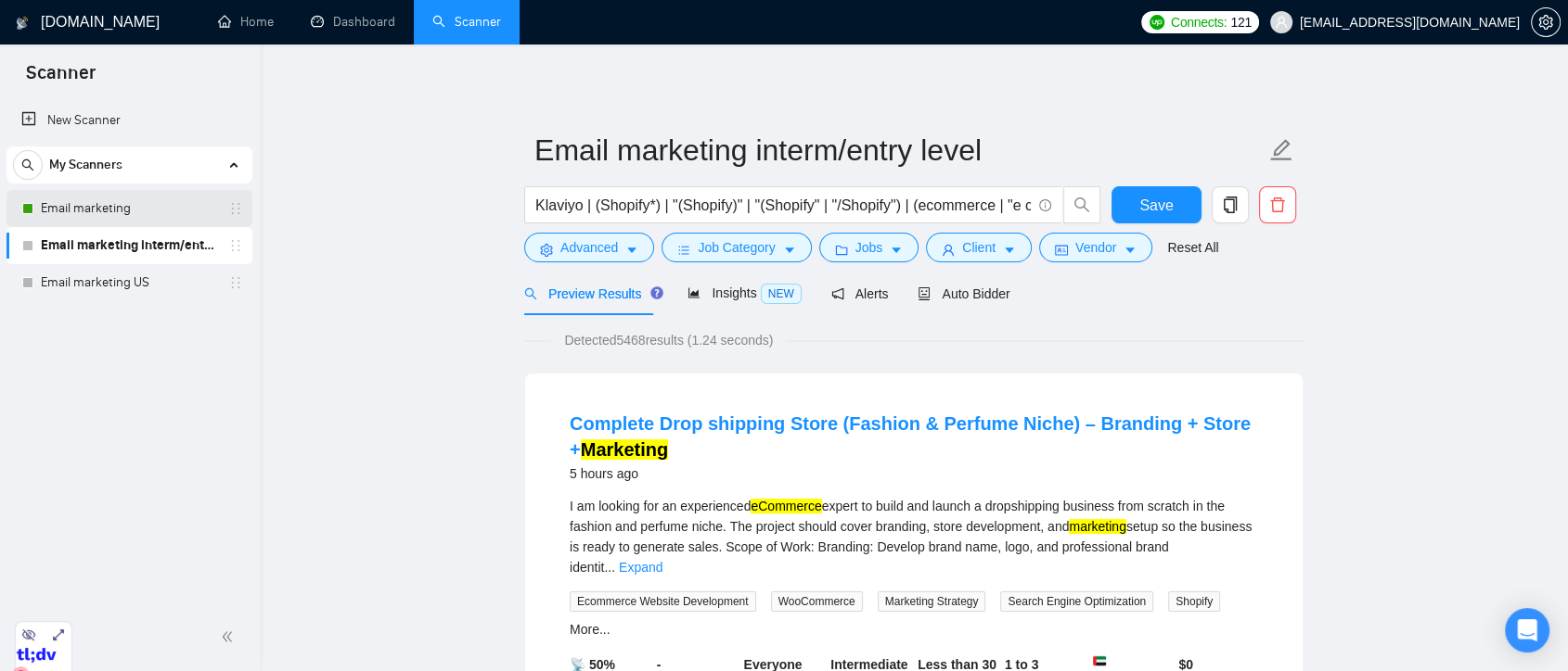
click at [198, 193] on link "Email marketing" at bounding box center [129, 208] width 176 height 37
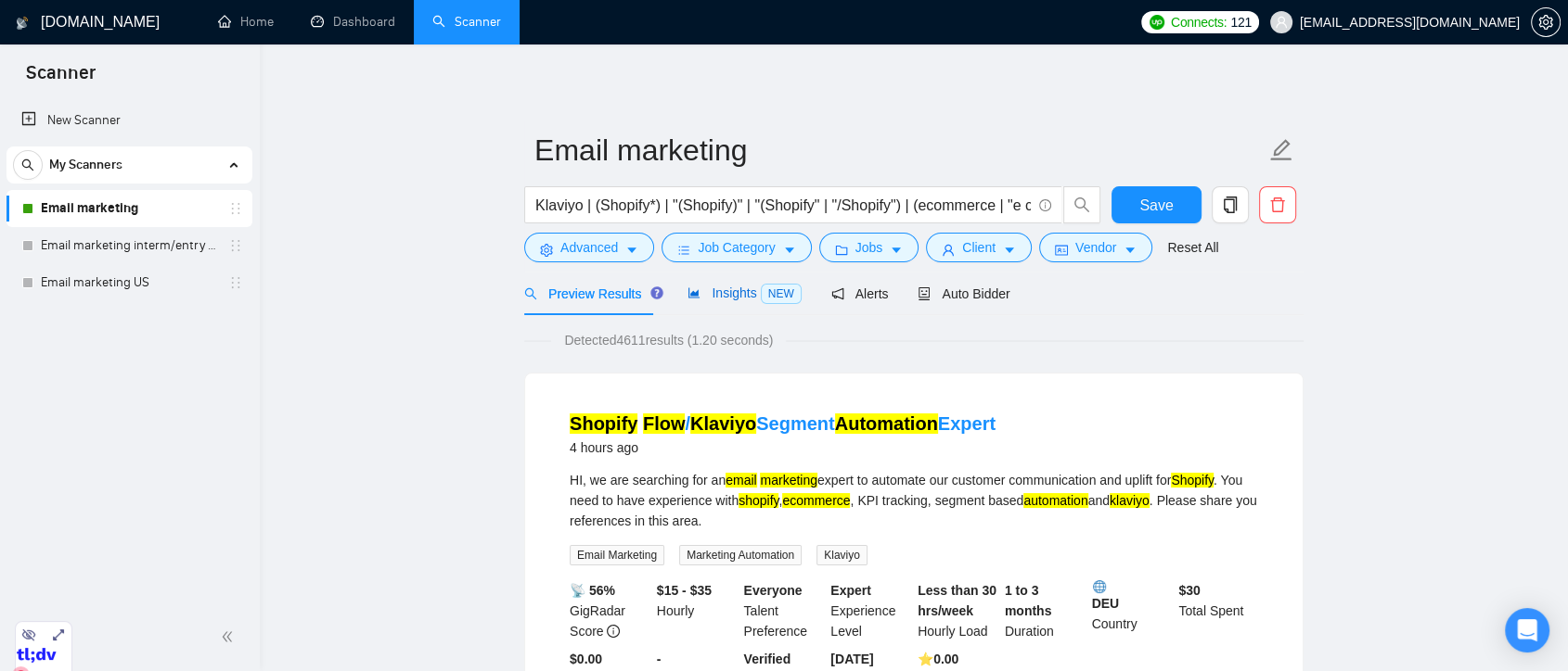
click at [734, 288] on span "Insights NEW" at bounding box center [745, 292] width 114 height 15
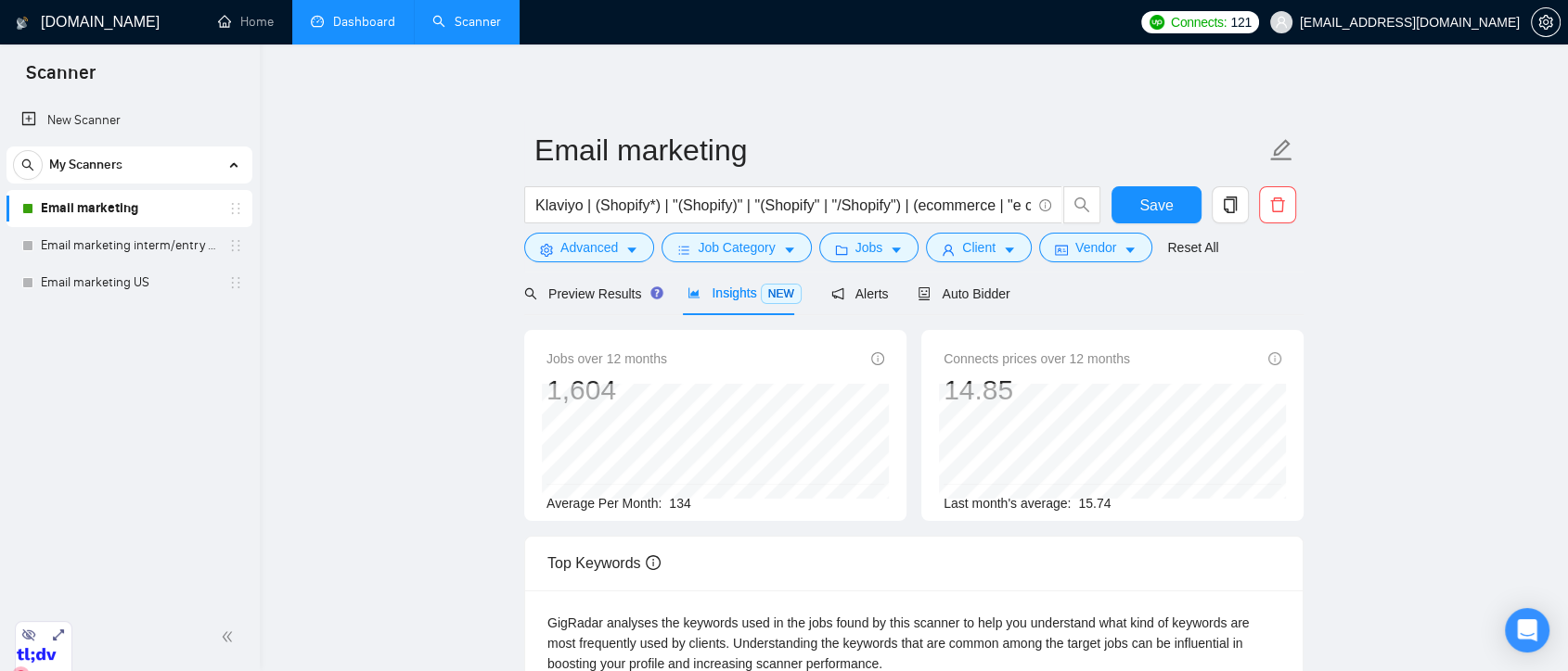
click at [328, 21] on link "Dashboard" at bounding box center [353, 22] width 84 height 16
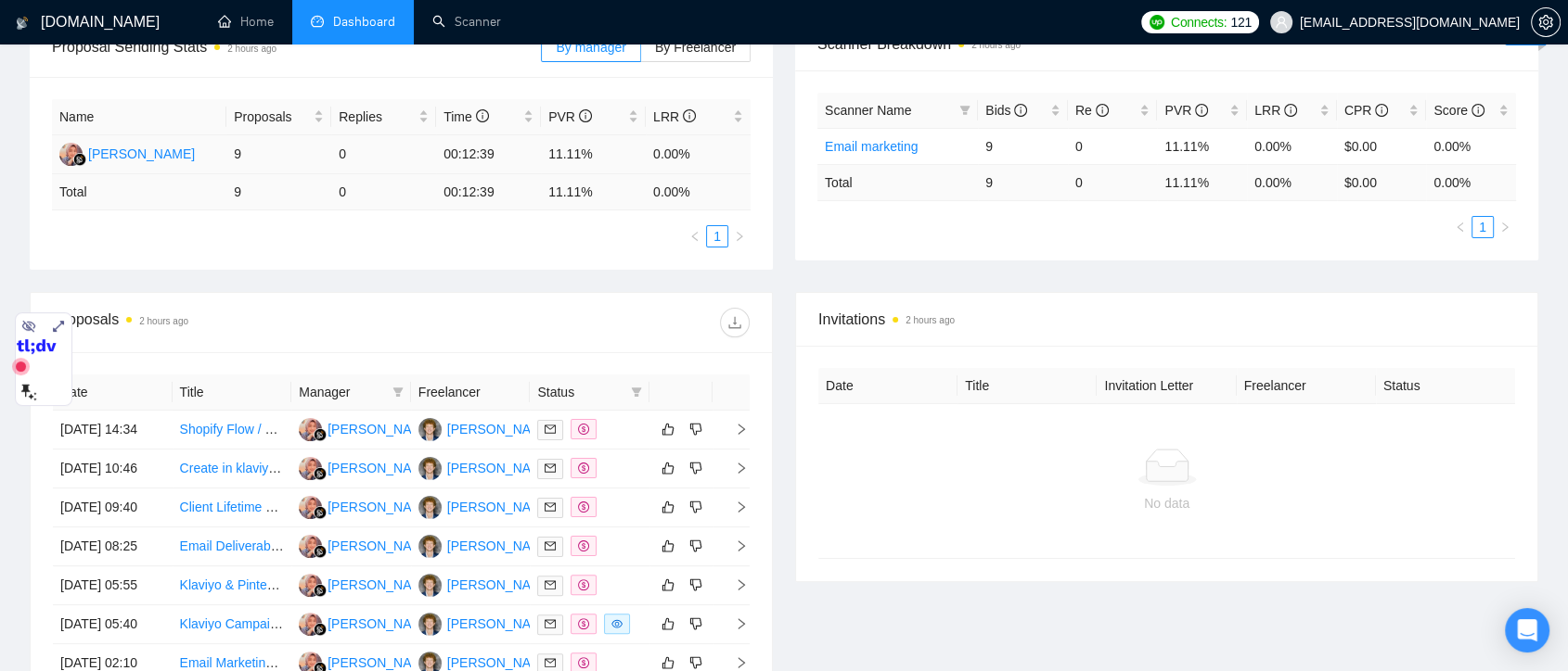
scroll to position [412, 0]
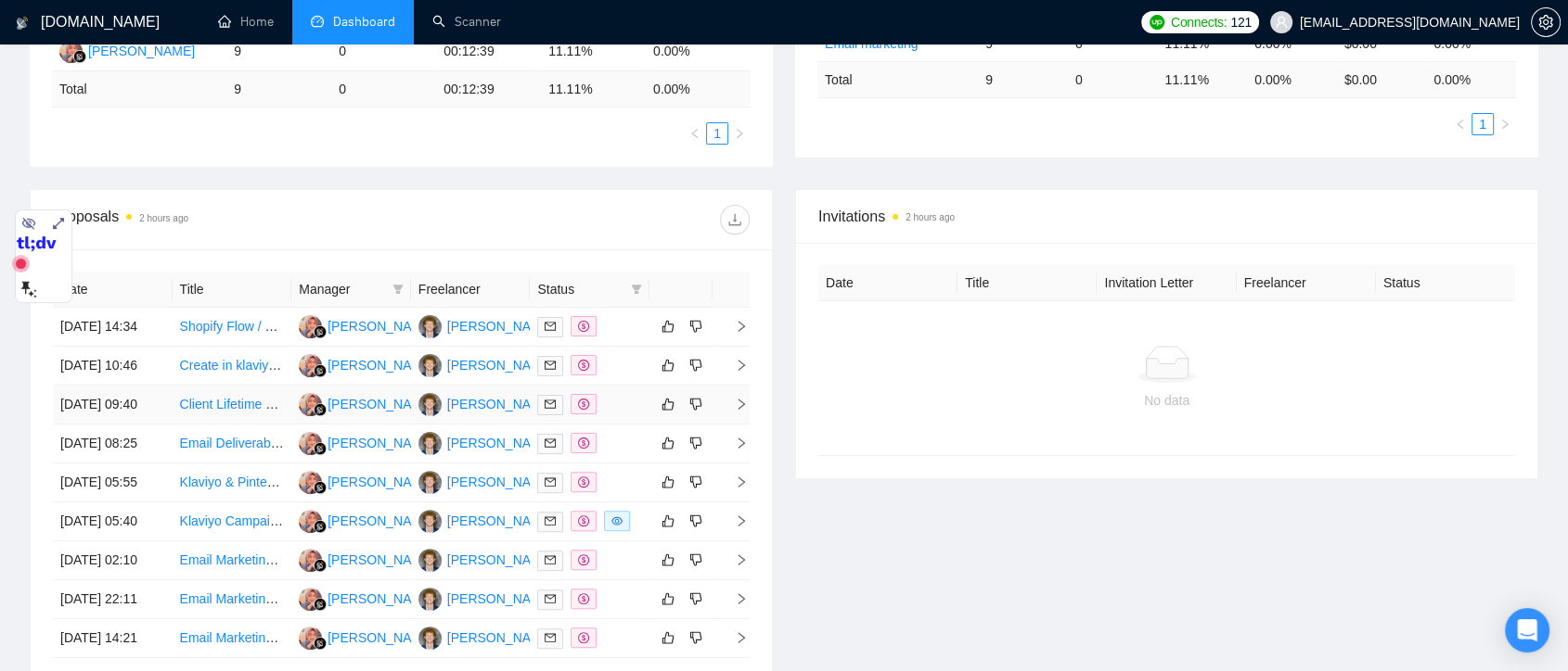
click at [603, 416] on div at bounding box center [589, 405] width 105 height 22
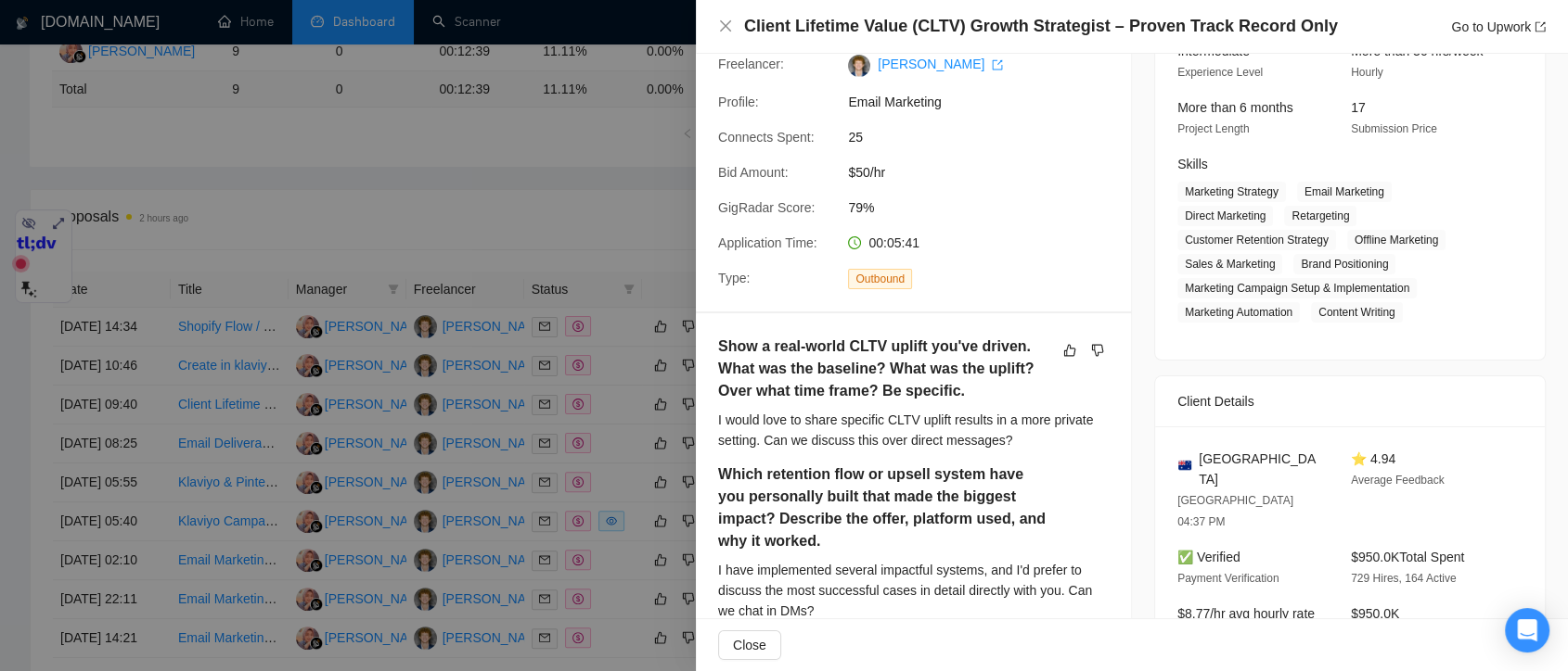
scroll to position [309, 0]
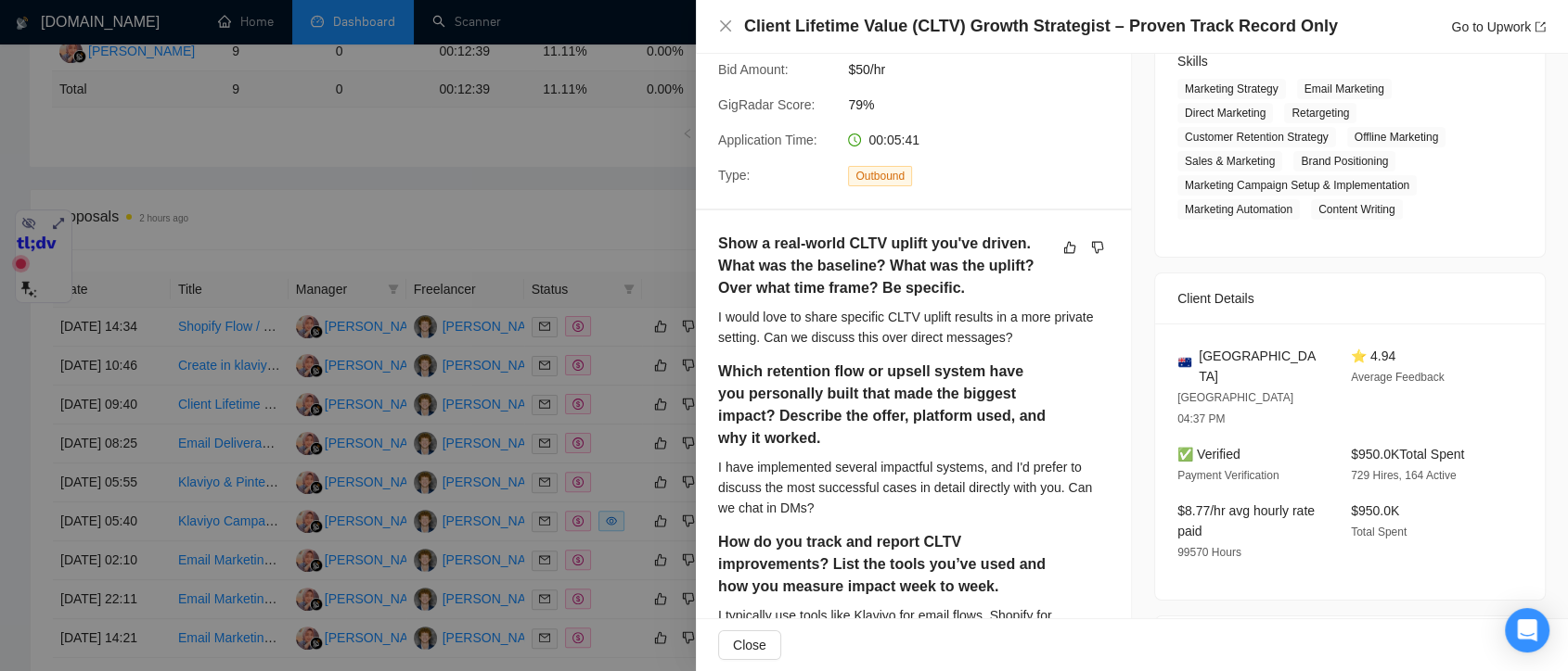
click at [617, 240] on div at bounding box center [784, 336] width 1568 height 671
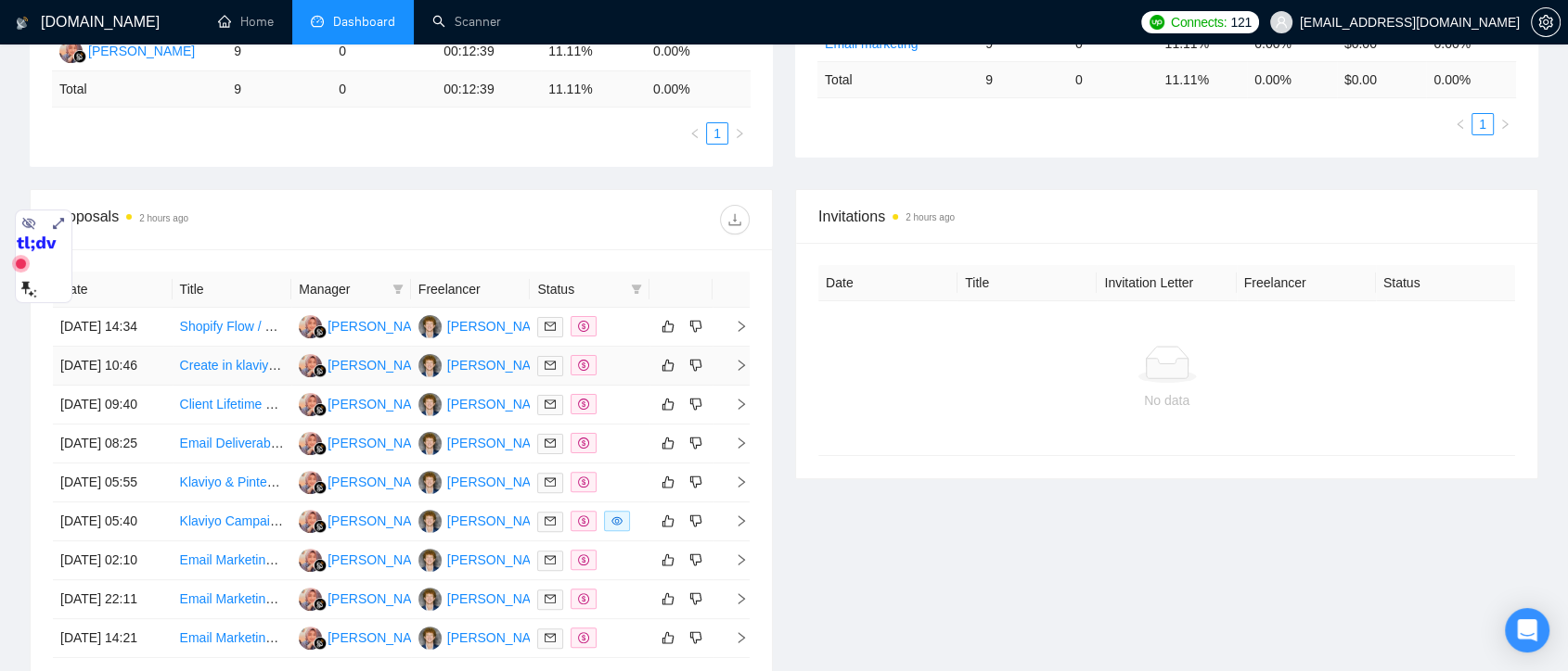
scroll to position [617, 0]
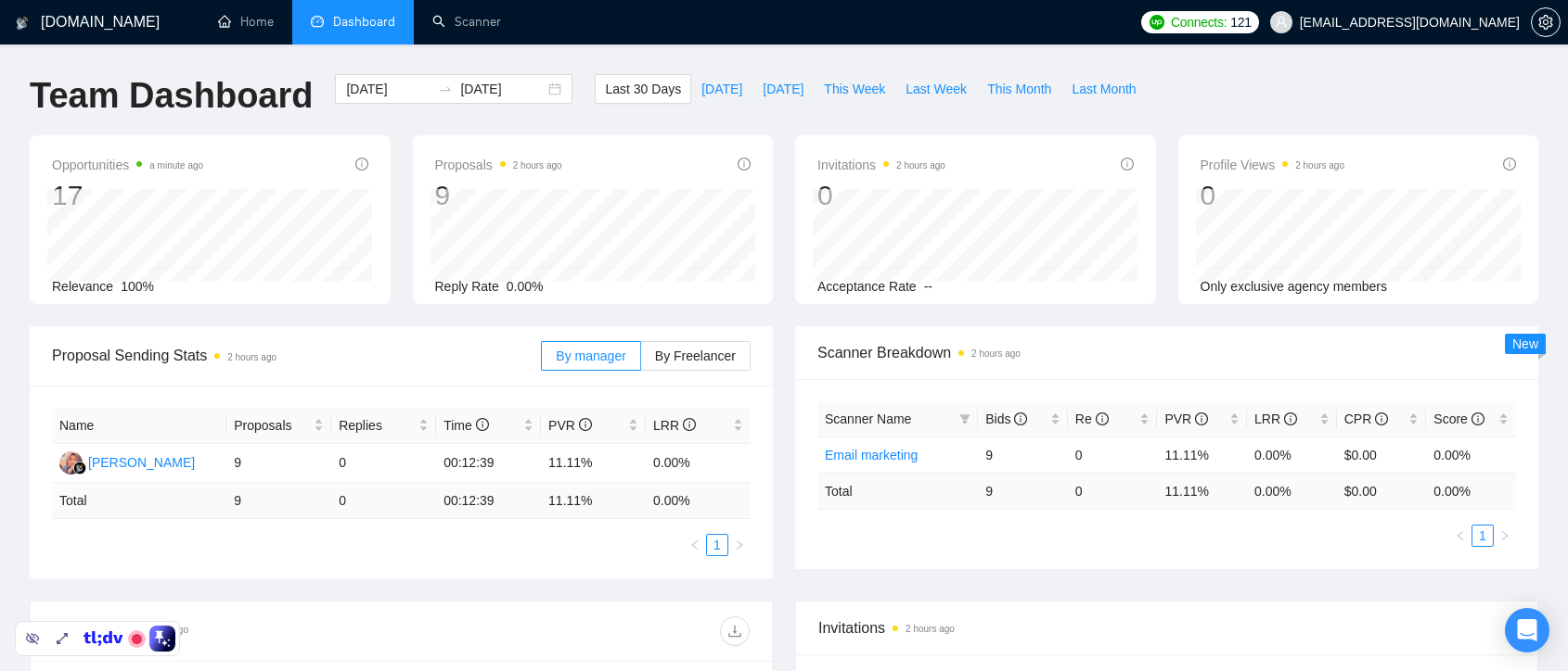
scroll to position [617, 0]
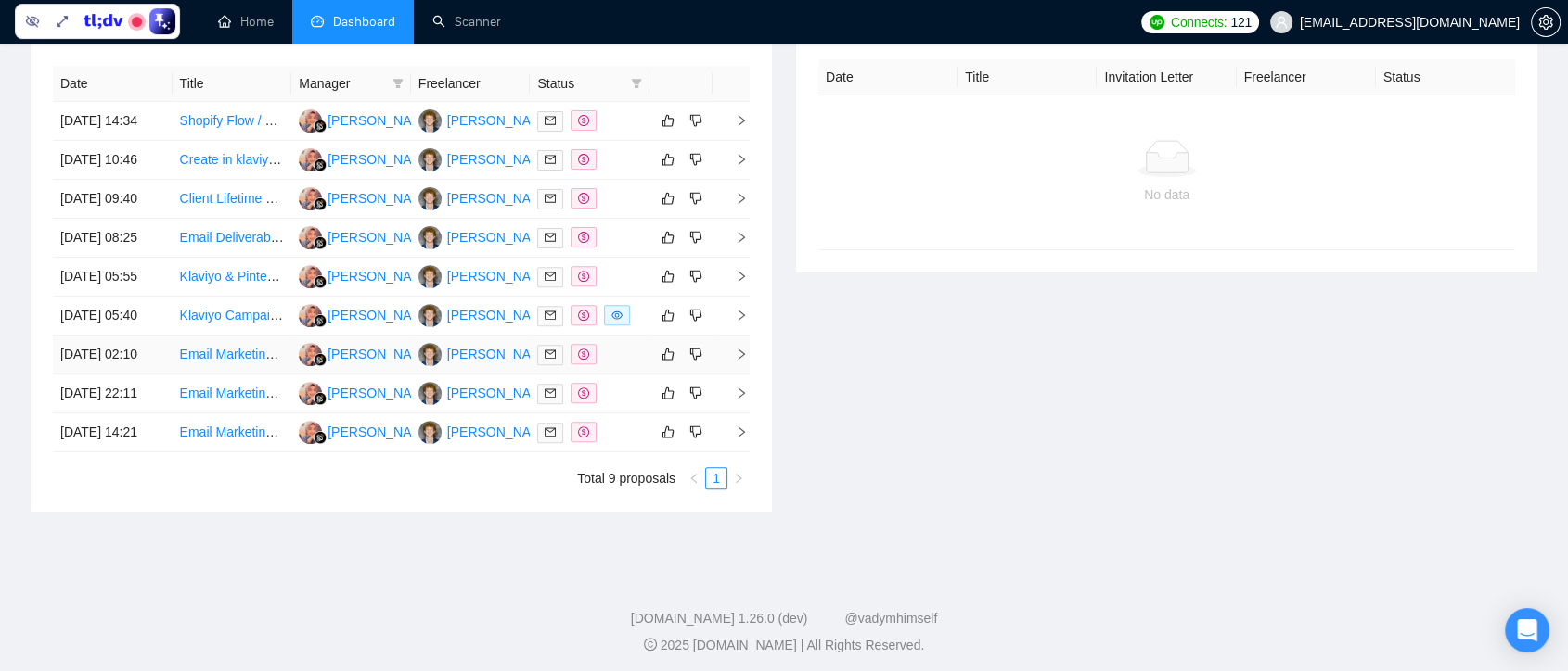
click at [609, 366] on div at bounding box center [589, 355] width 105 height 22
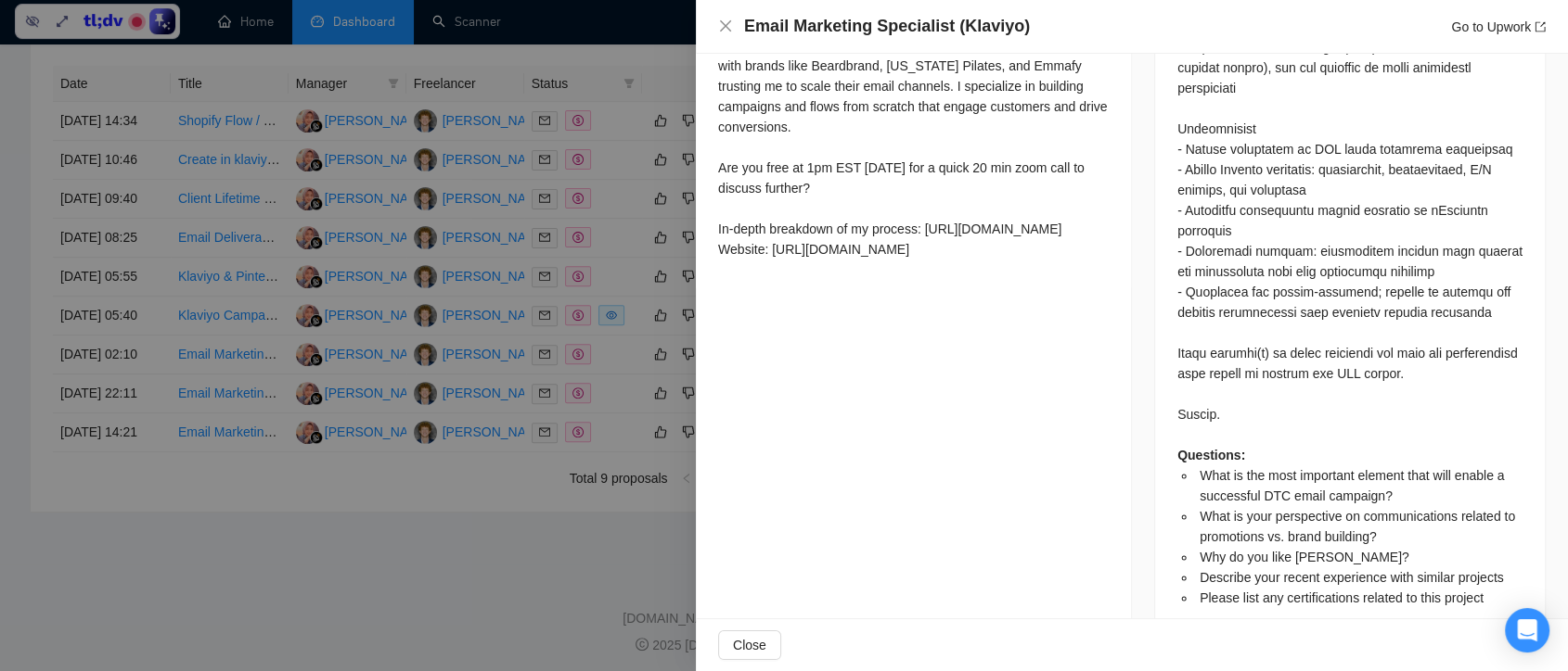
scroll to position [721, 0]
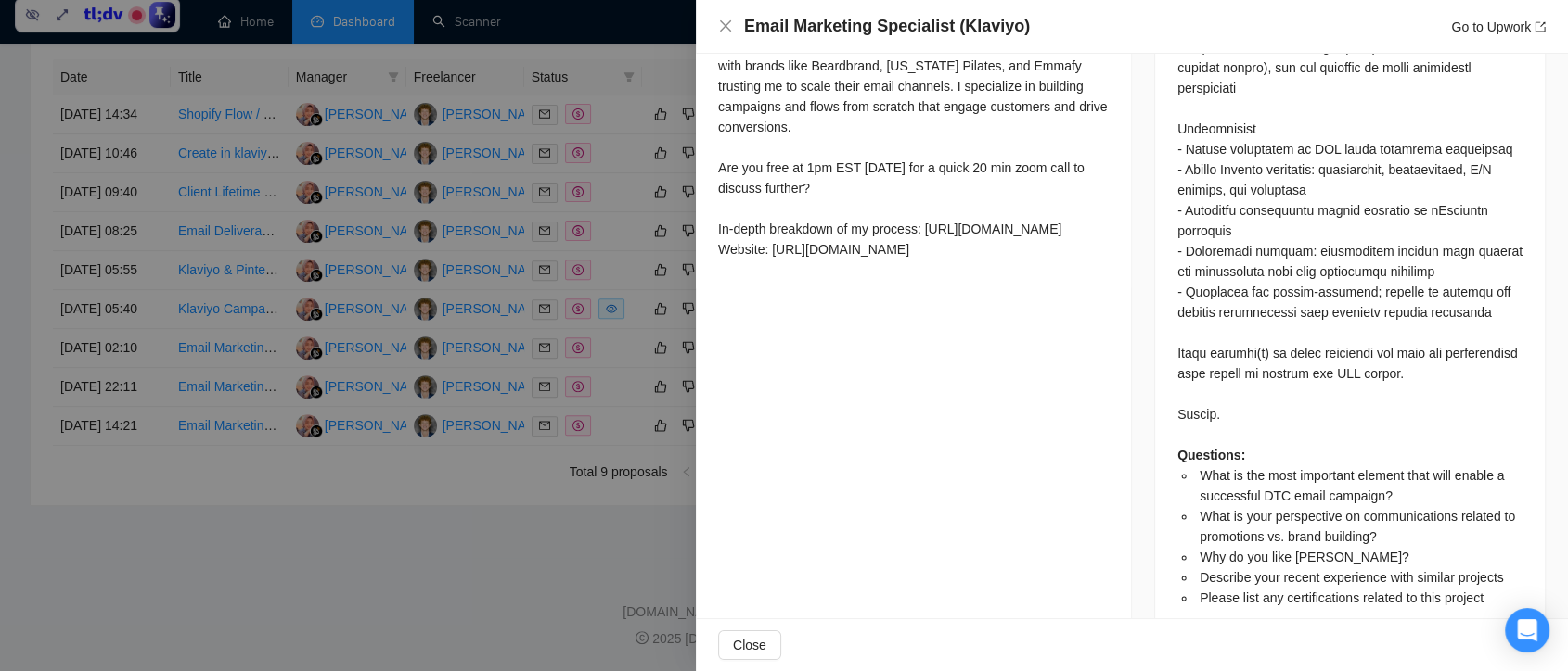
click at [601, 428] on div at bounding box center [784, 336] width 1568 height 671
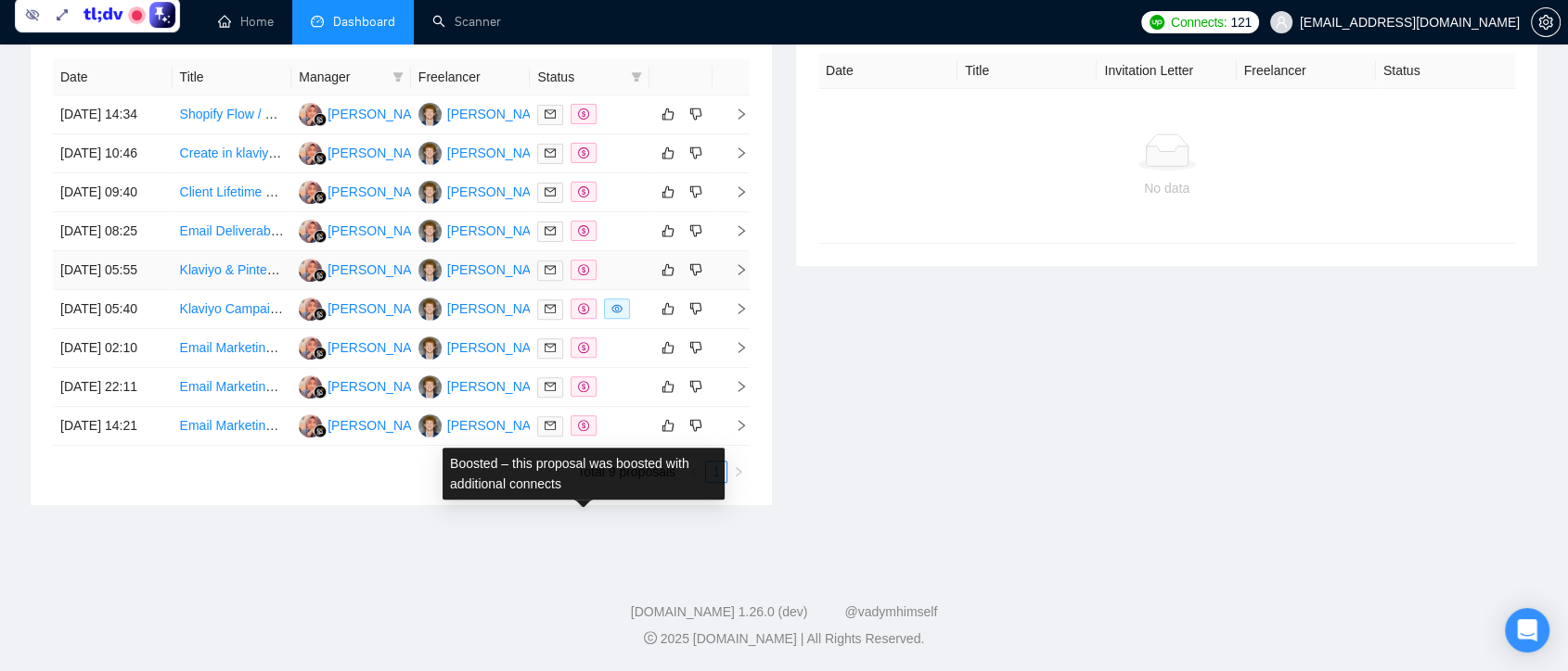
scroll to position [0, 0]
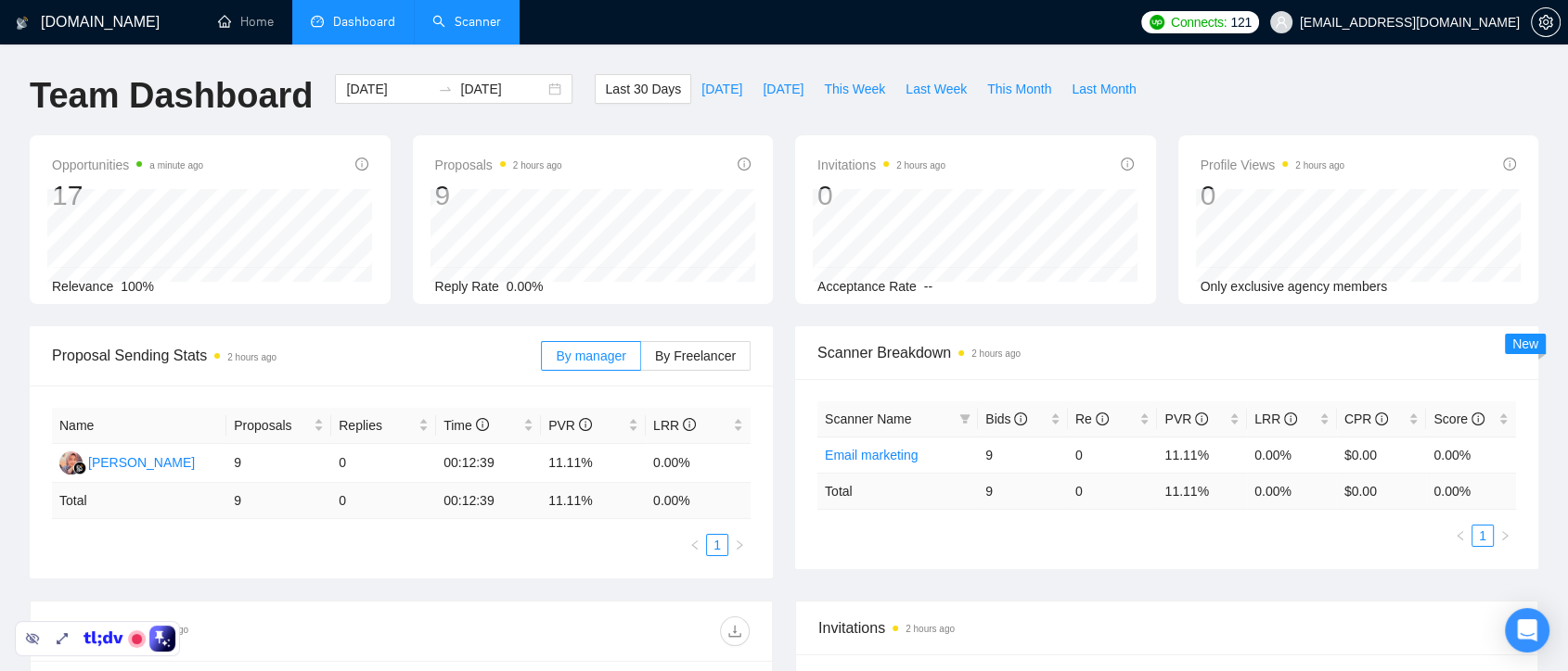
click at [460, 29] on link "Scanner" at bounding box center [467, 22] width 69 height 16
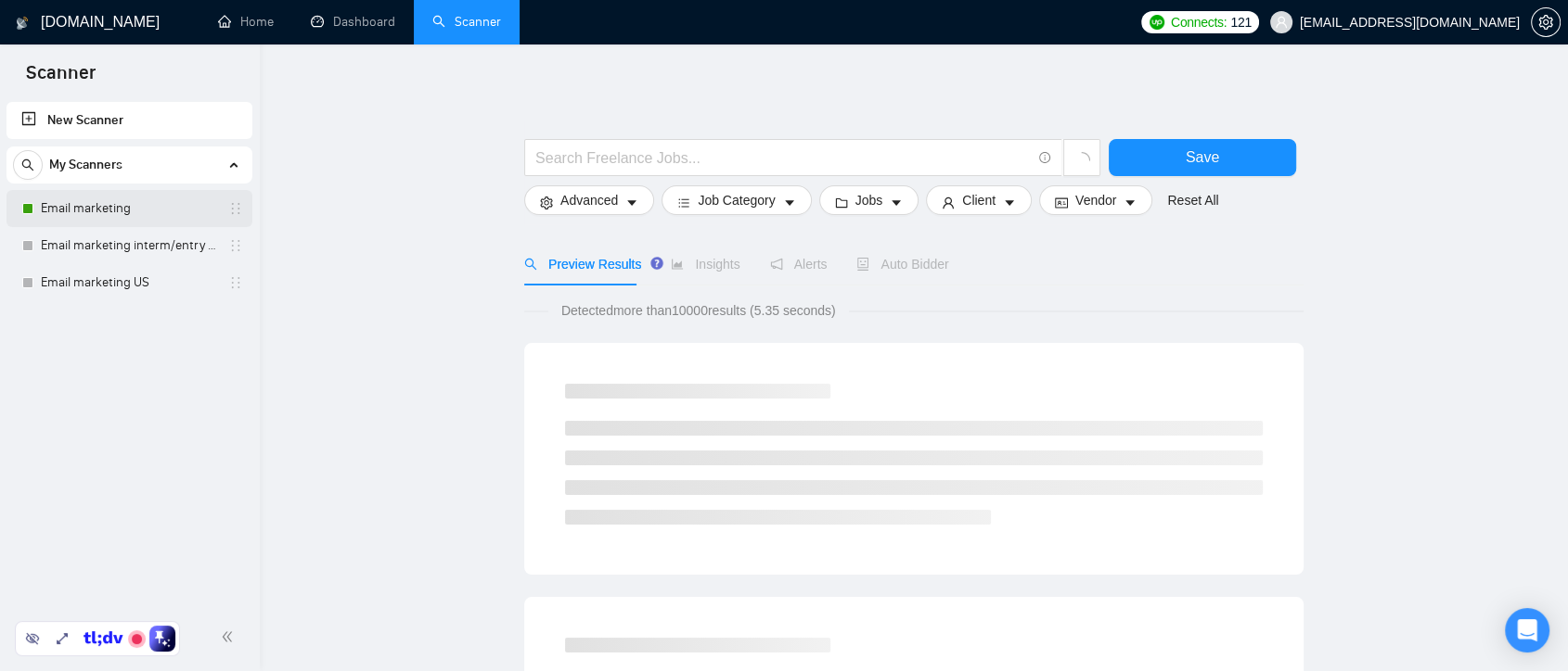
click at [121, 217] on link "Email marketing" at bounding box center [129, 208] width 176 height 37
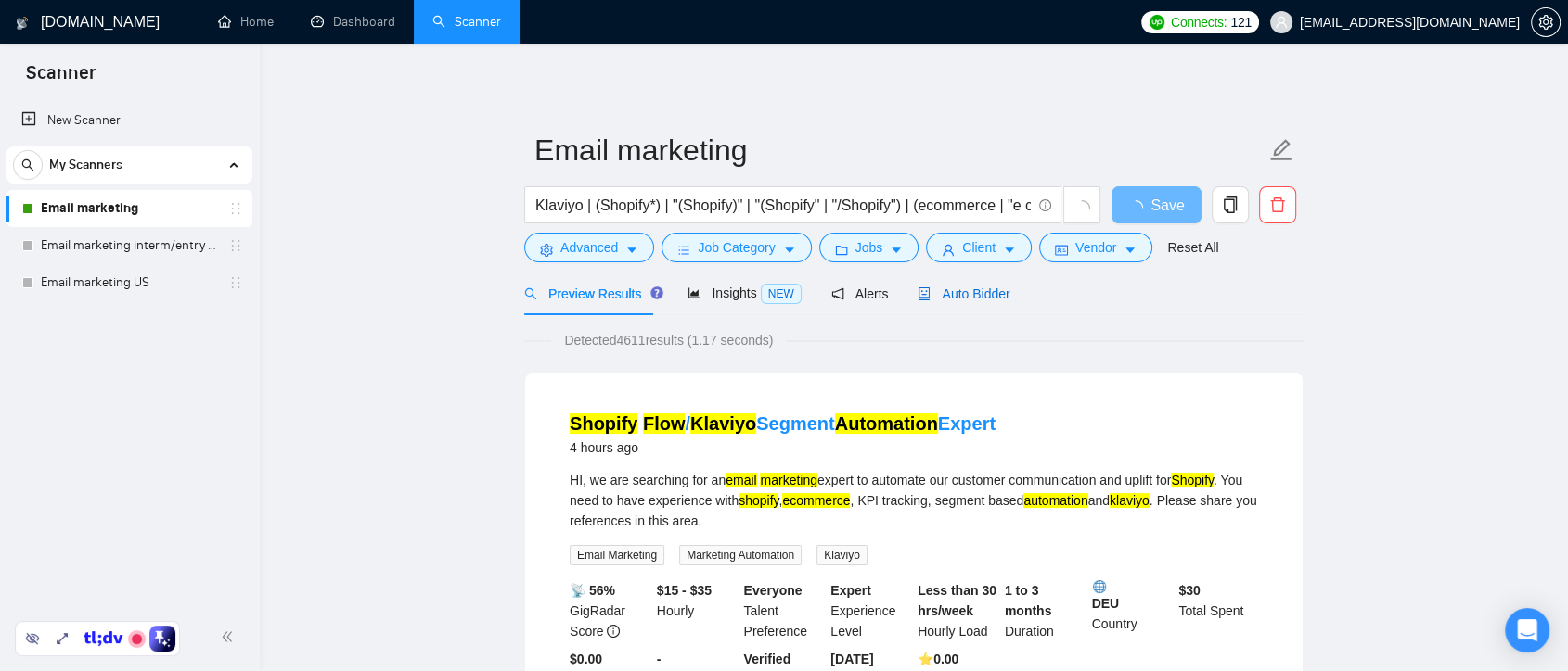
click at [956, 290] on span "Auto Bidder" at bounding box center [964, 293] width 92 height 15
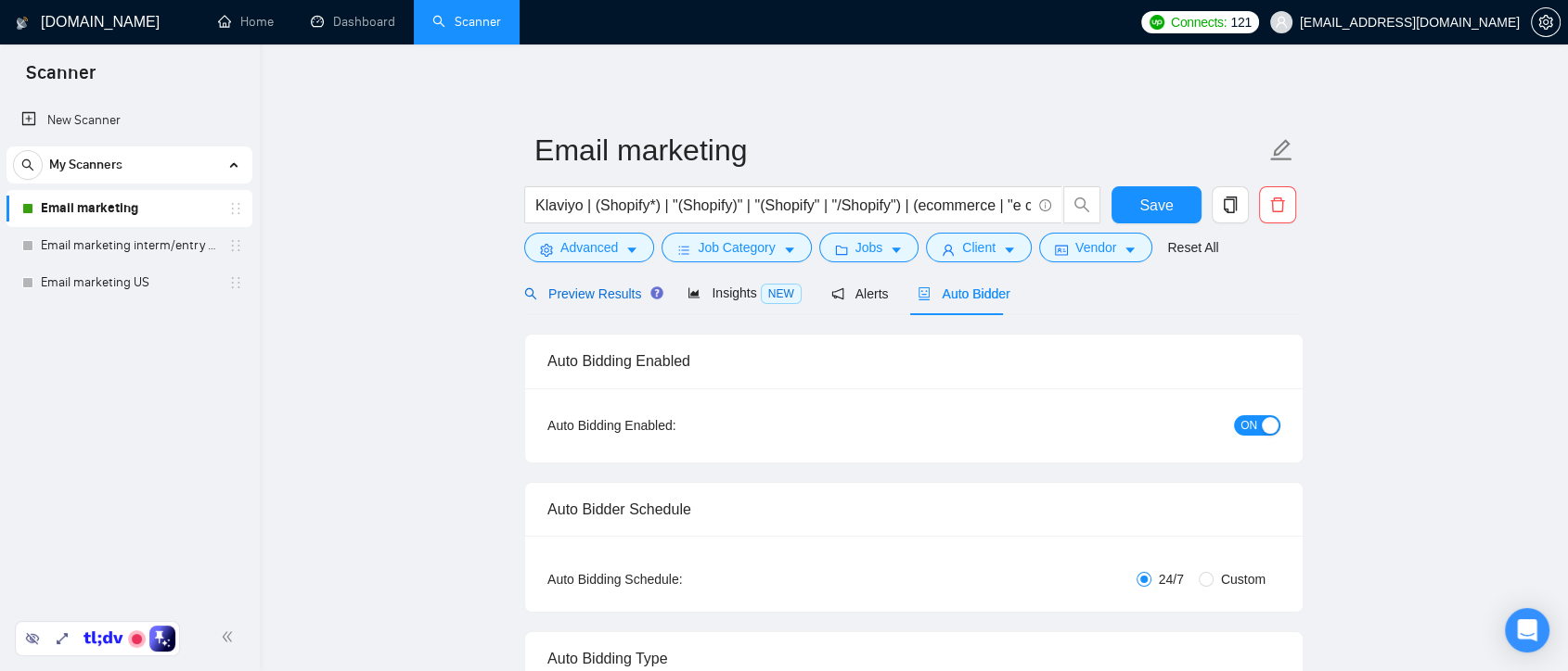
click at [598, 301] on span "Preview Results" at bounding box center [591, 293] width 134 height 15
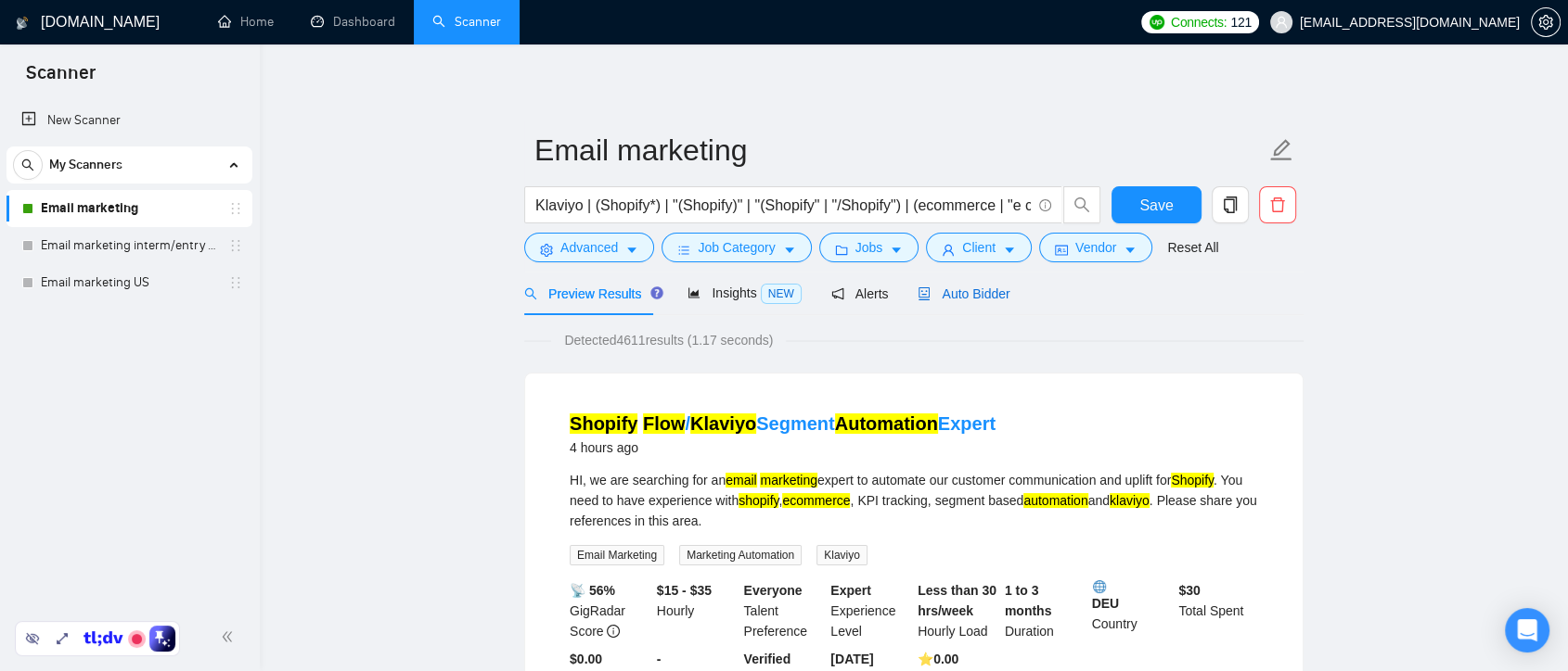
click at [985, 289] on span "Auto Bidder" at bounding box center [964, 293] width 92 height 15
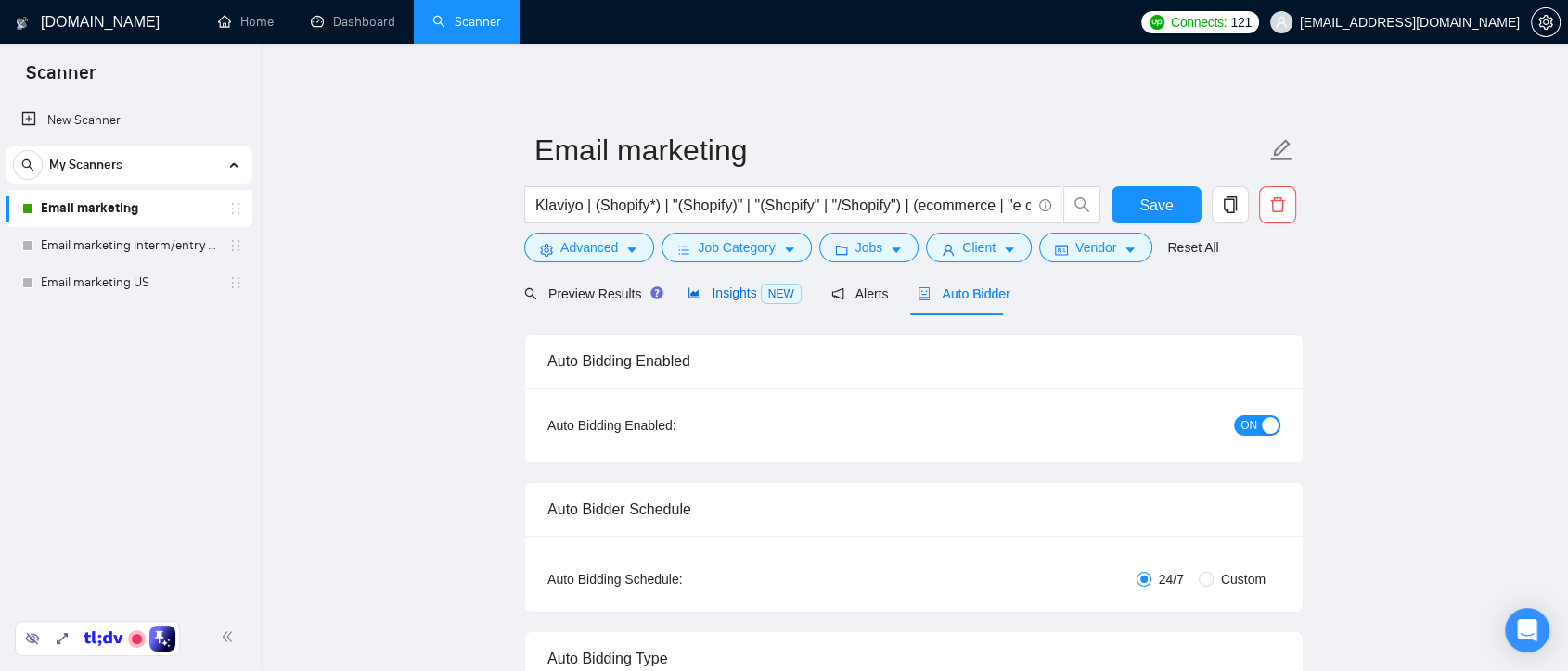
click at [711, 300] on span "Insights NEW" at bounding box center [745, 292] width 114 height 15
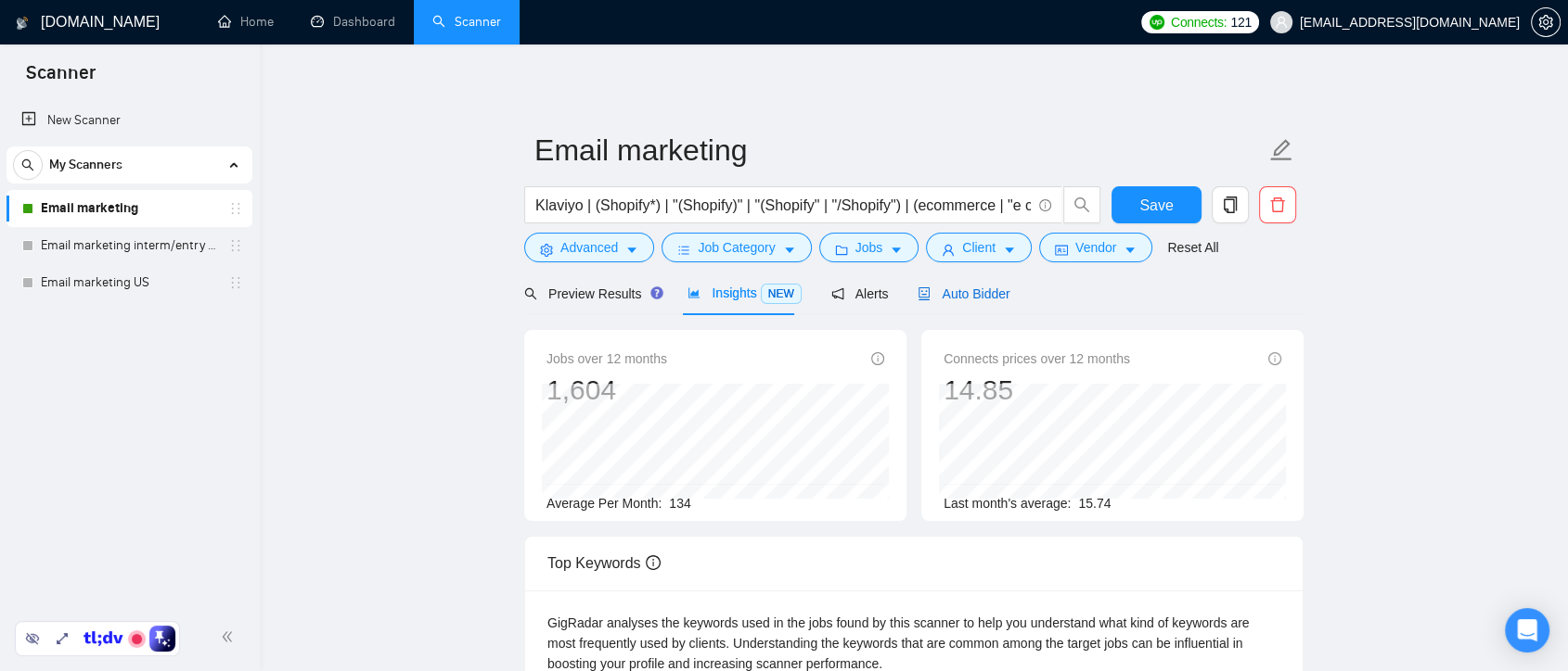
click at [969, 302] on div "Auto Bidder" at bounding box center [964, 293] width 92 height 21
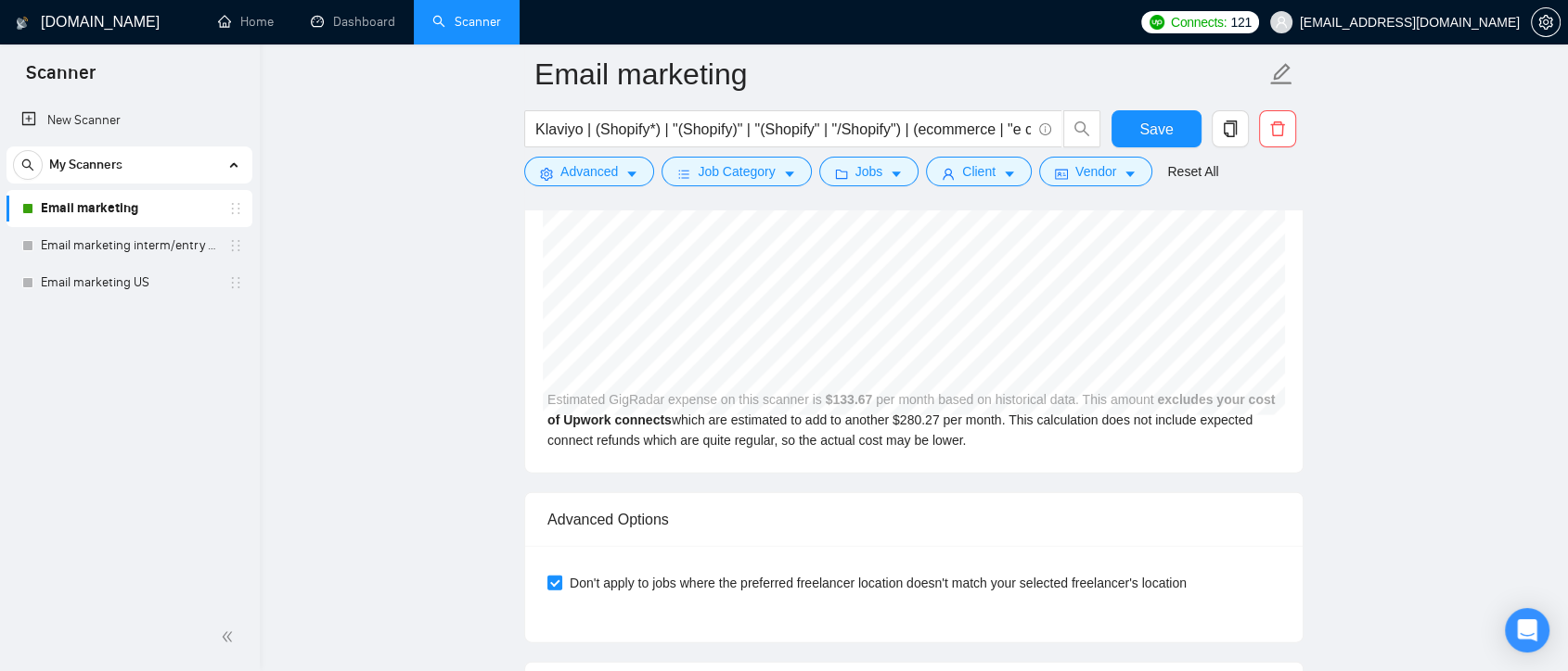
scroll to position [4327, 0]
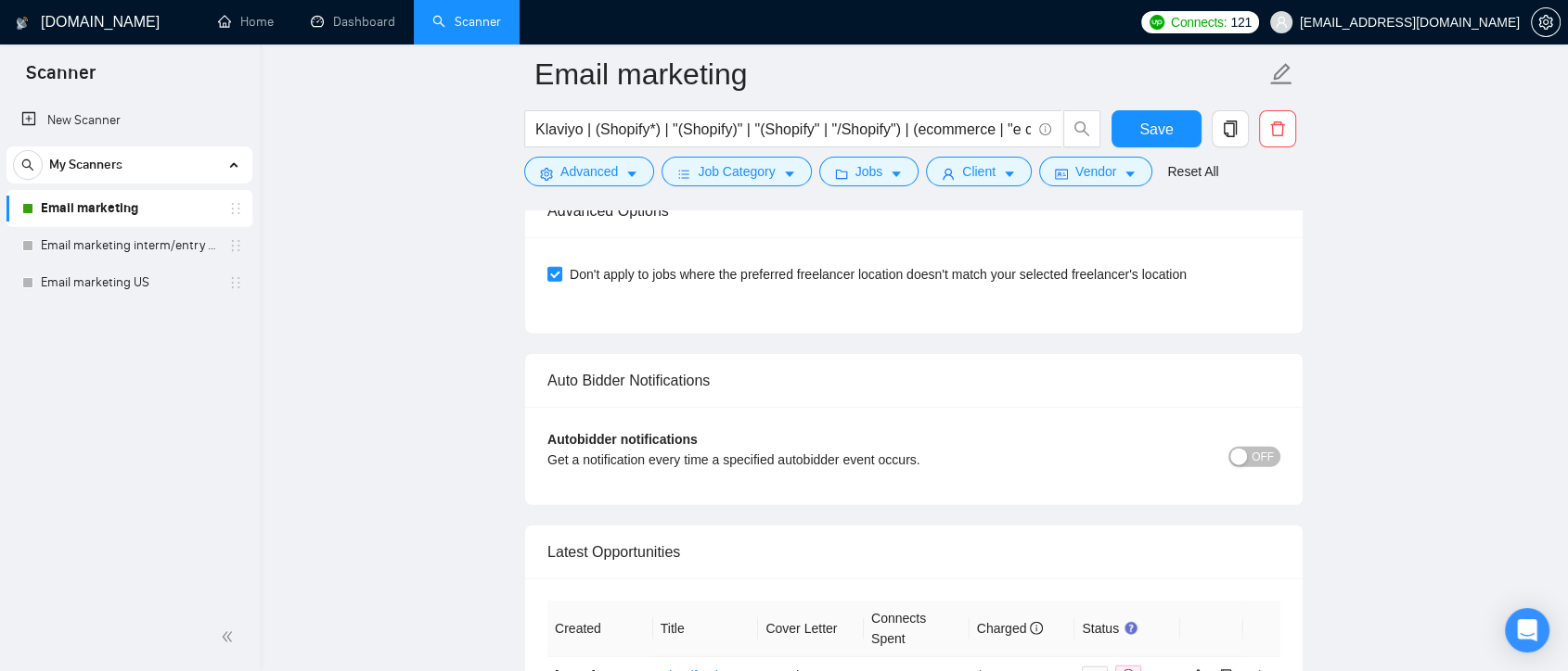
click at [1256, 459] on span "OFF" at bounding box center [1263, 457] width 23 height 21
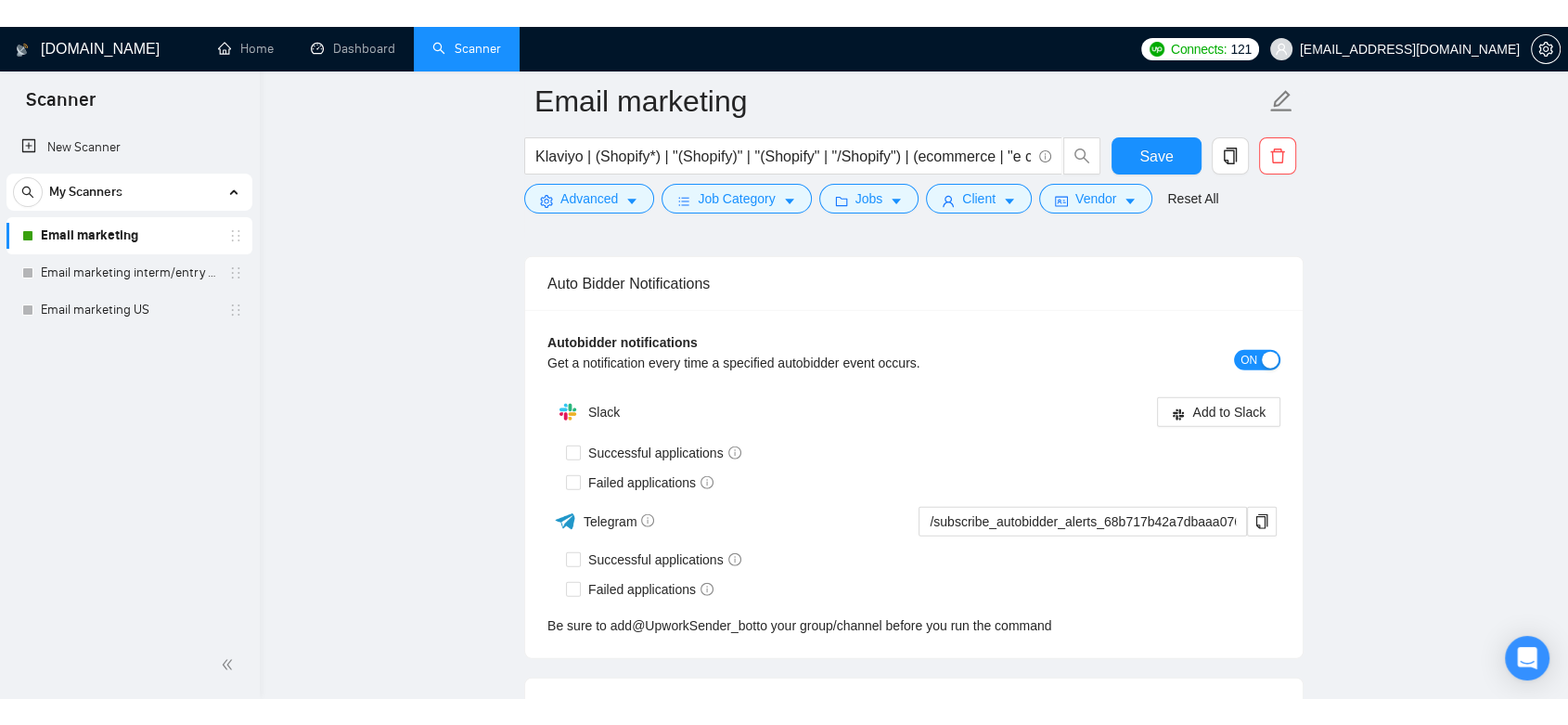
scroll to position [4431, 0]
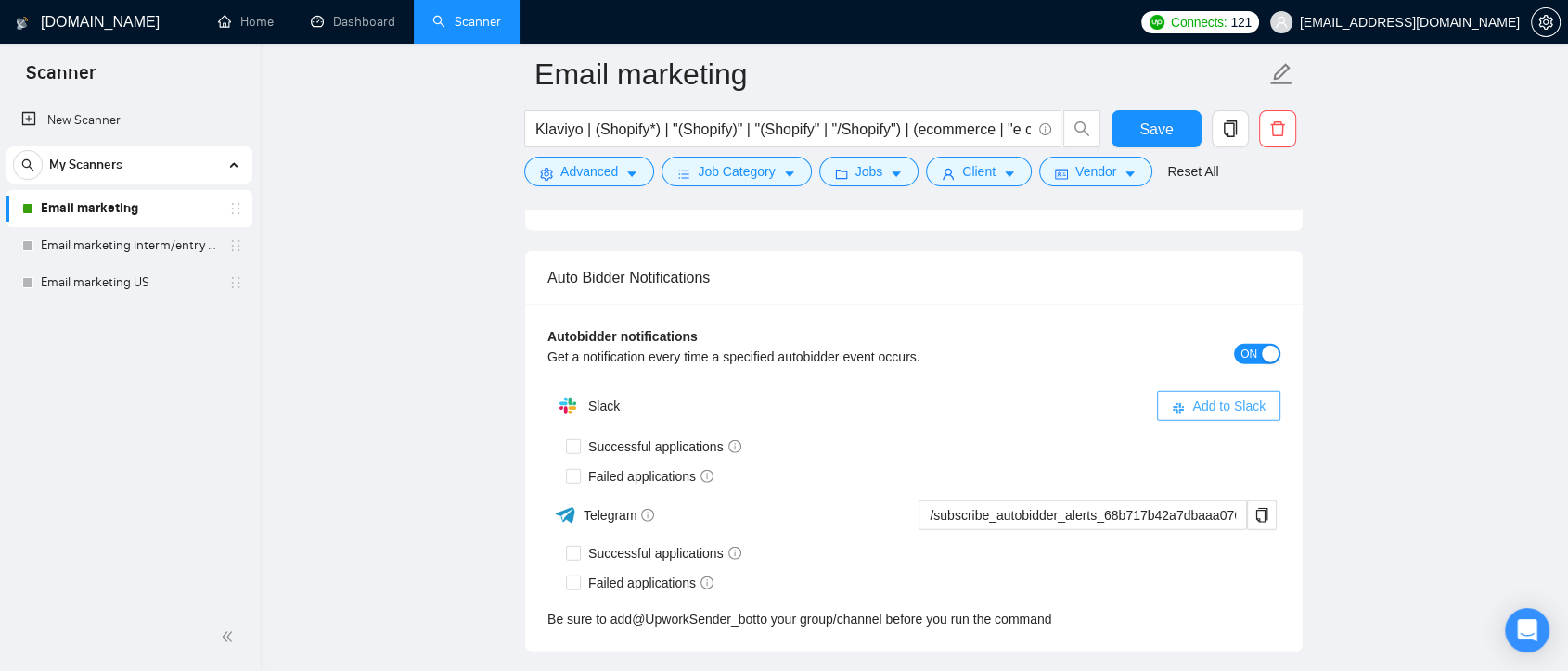
click at [1205, 400] on span "Add to Slack" at bounding box center [1228, 406] width 73 height 21
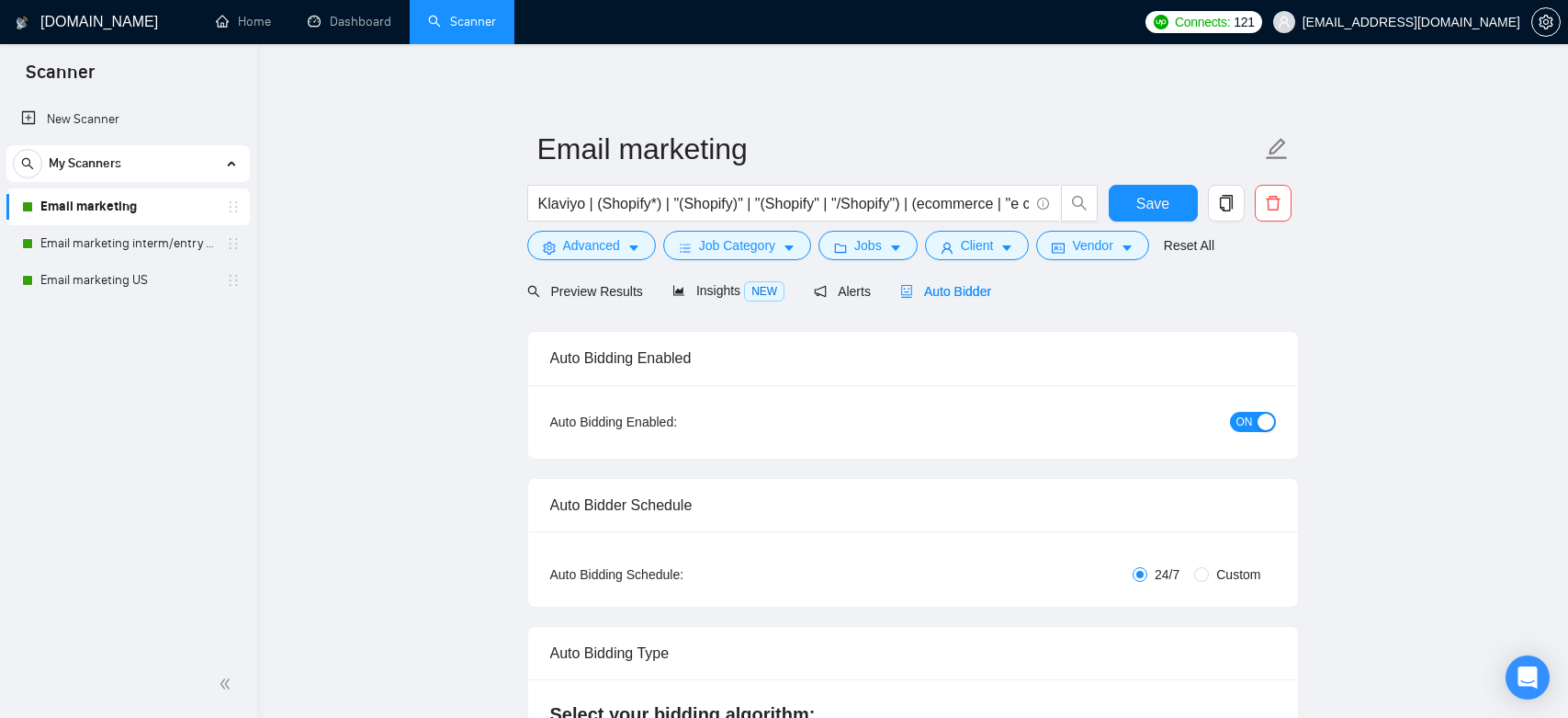
checkbox input "true"
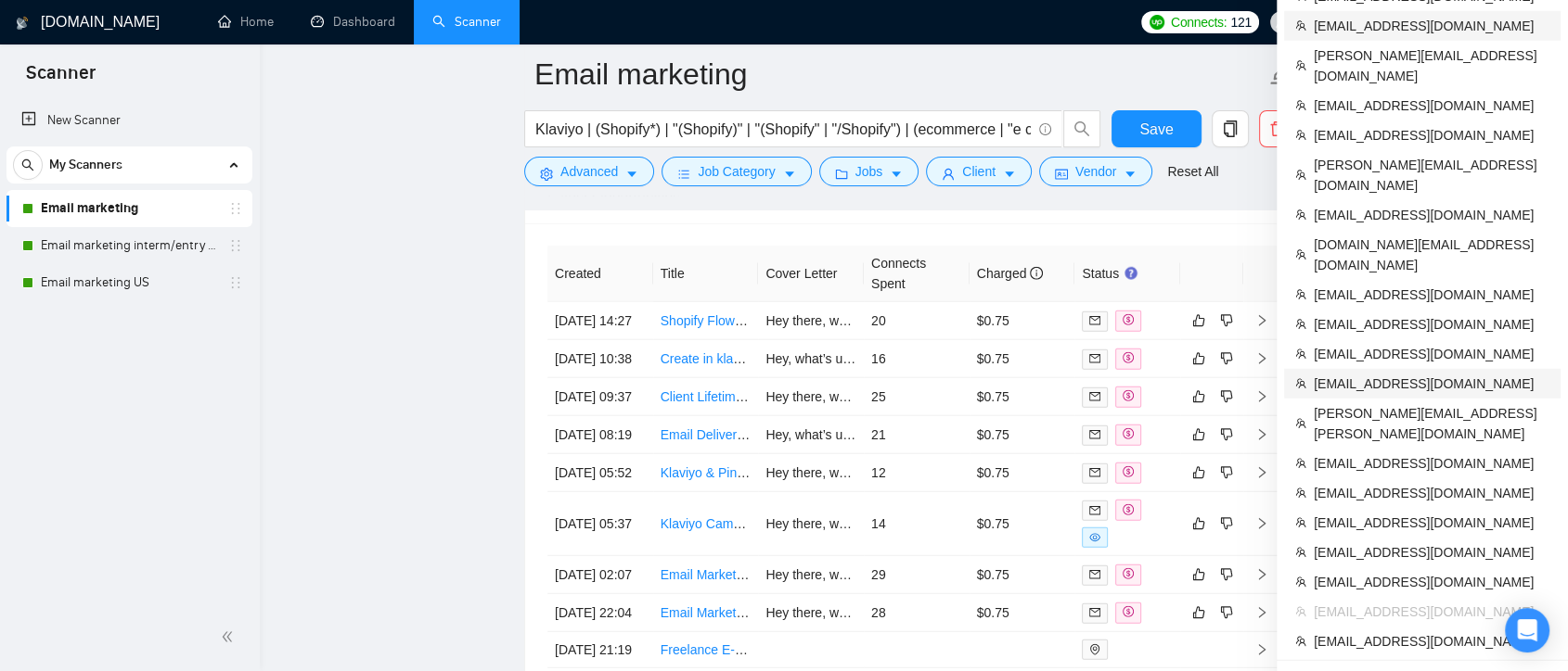
scroll to position [4946, 0]
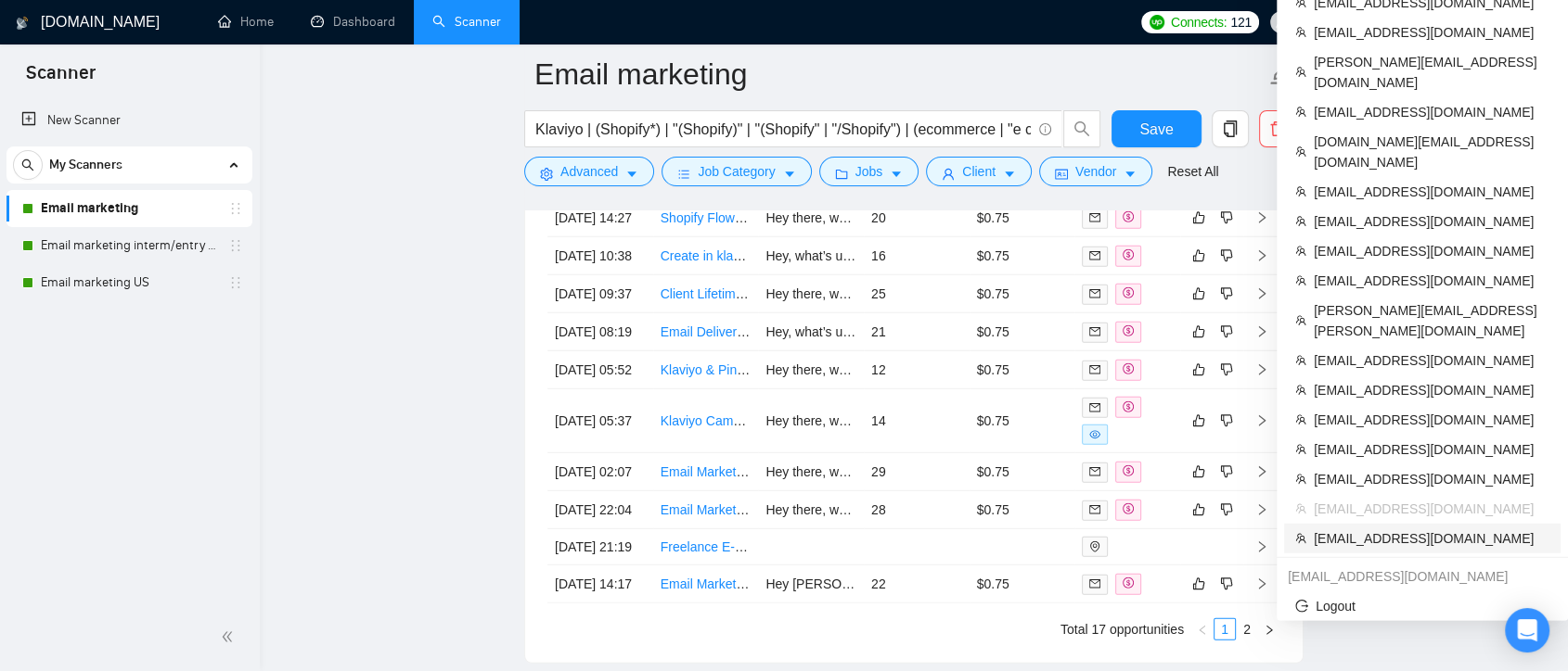
click at [1402, 528] on span "[EMAIL_ADDRESS][DOMAIN_NAME]" at bounding box center [1432, 538] width 236 height 21
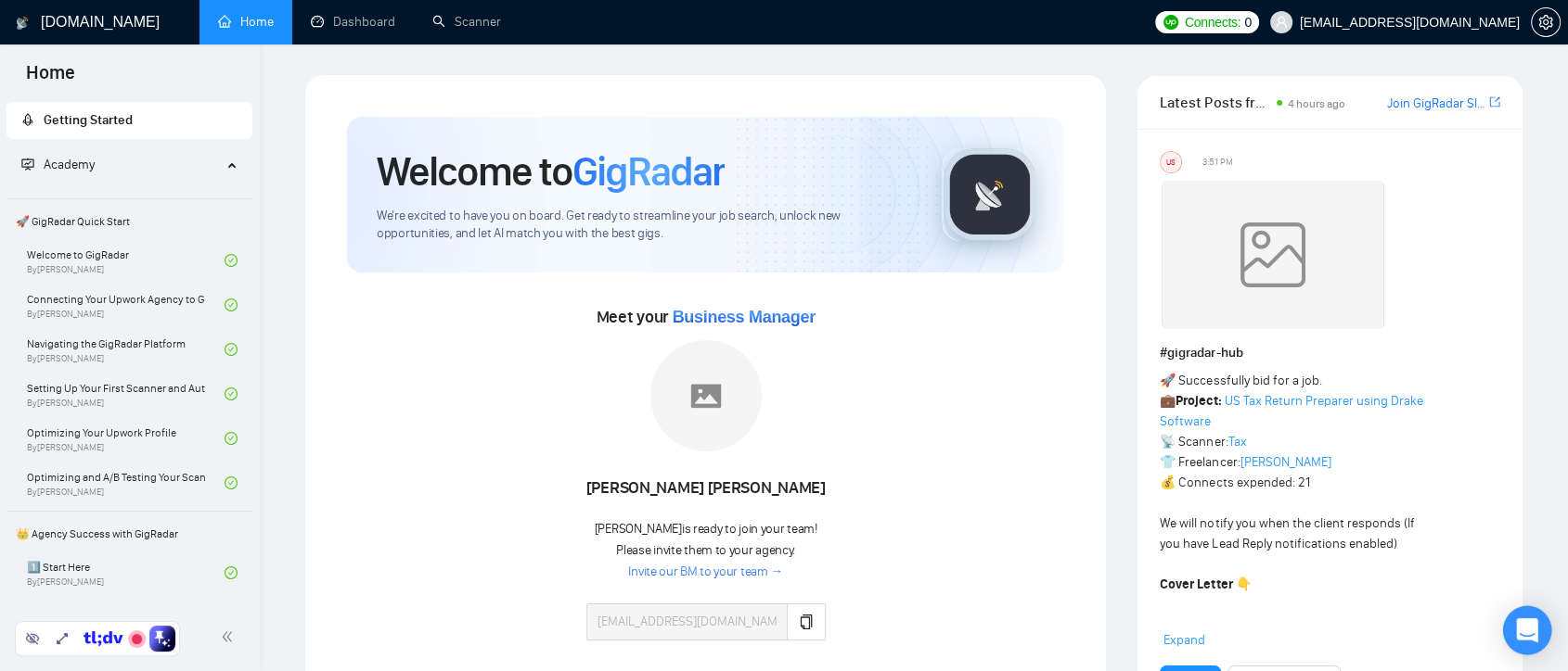
click at [1532, 635] on icon "Open Intercom Messenger" at bounding box center [1527, 630] width 24 height 24
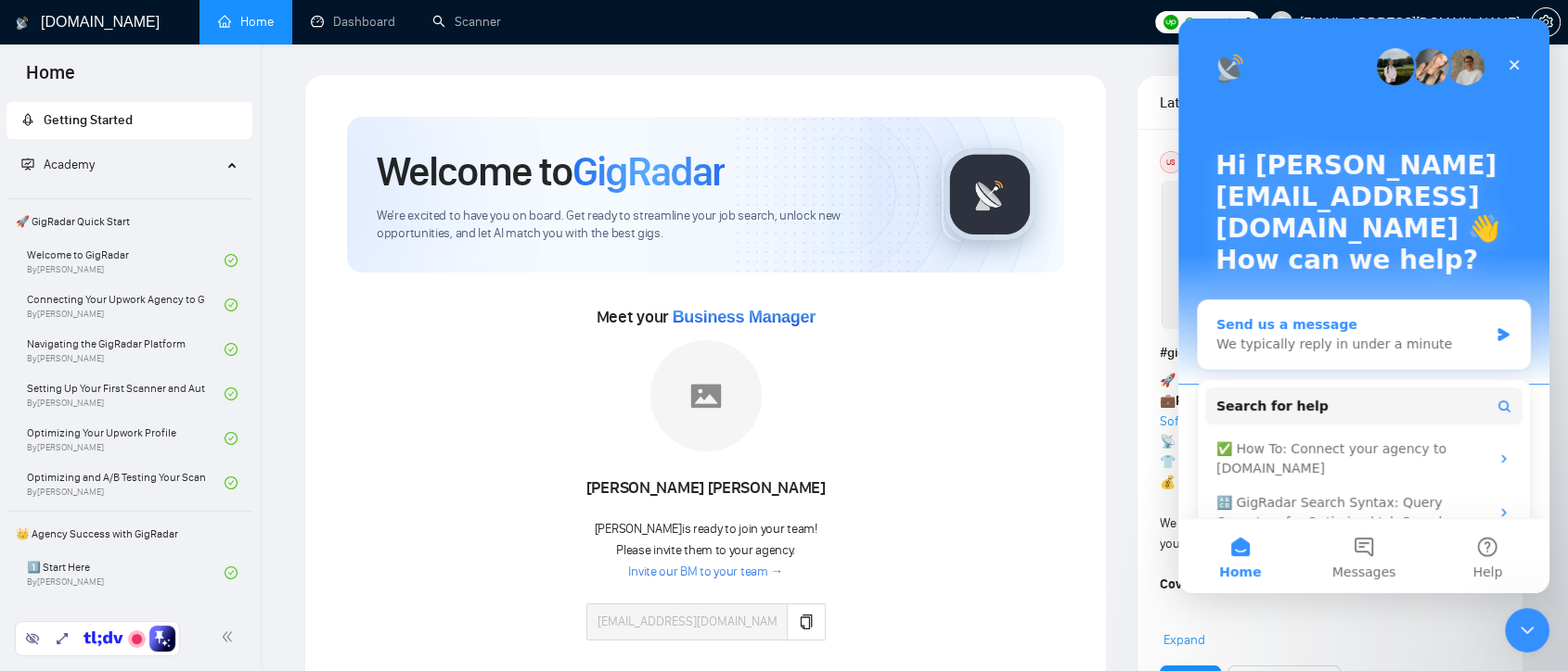
click at [1406, 315] on div "Send us a message" at bounding box center [1353, 325] width 272 height 20
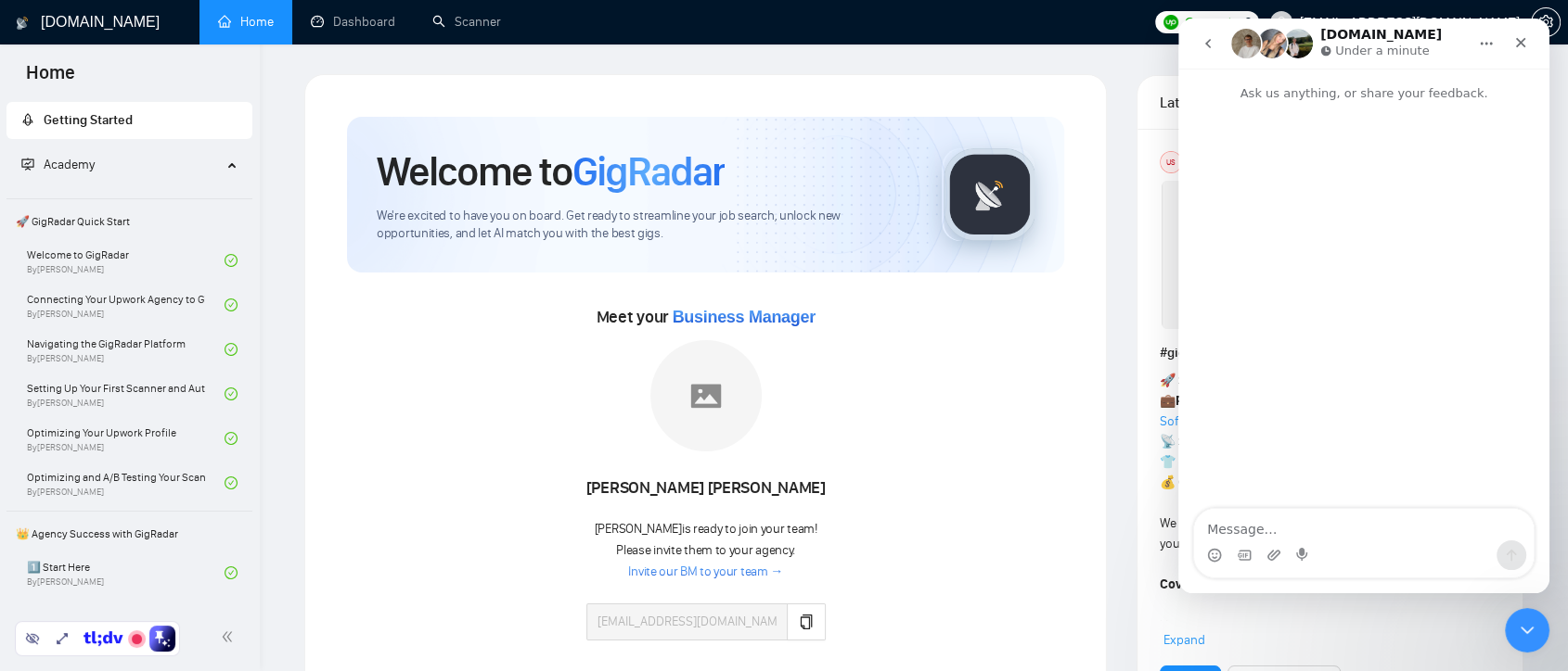
click at [1212, 44] on icon "go back" at bounding box center [1208, 43] width 15 height 15
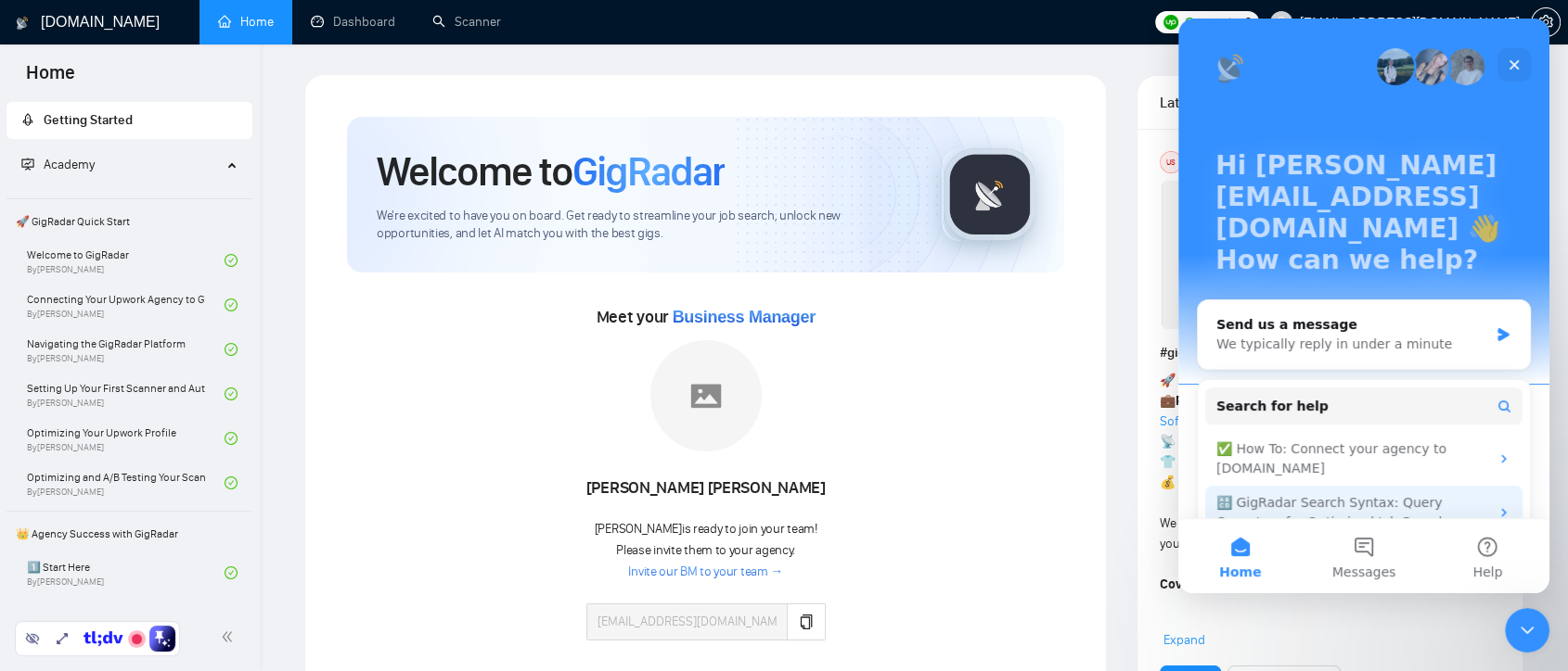
scroll to position [75, 0]
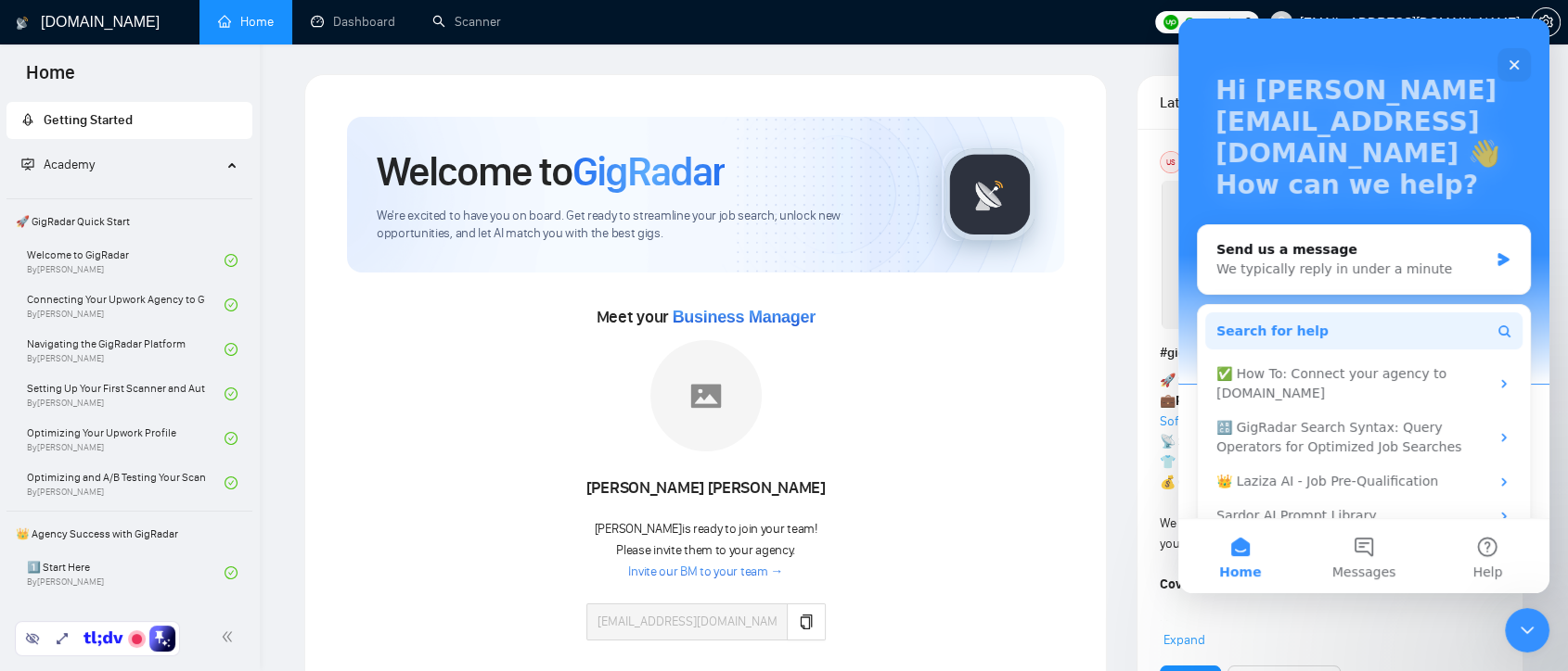
click at [1327, 313] on button "Search for help" at bounding box center [1364, 332] width 317 height 37
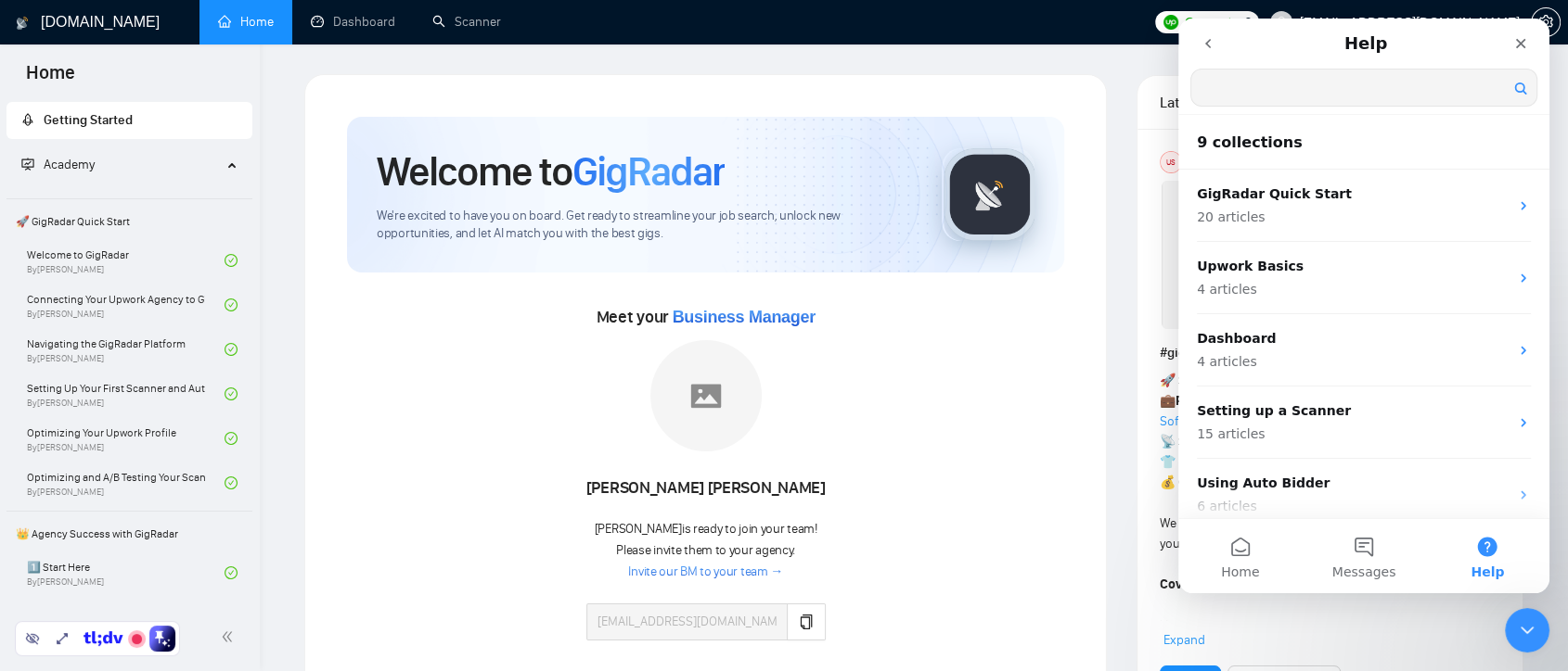
scroll to position [0, 0]
click at [1514, 47] on icon "Close" at bounding box center [1520, 43] width 15 height 15
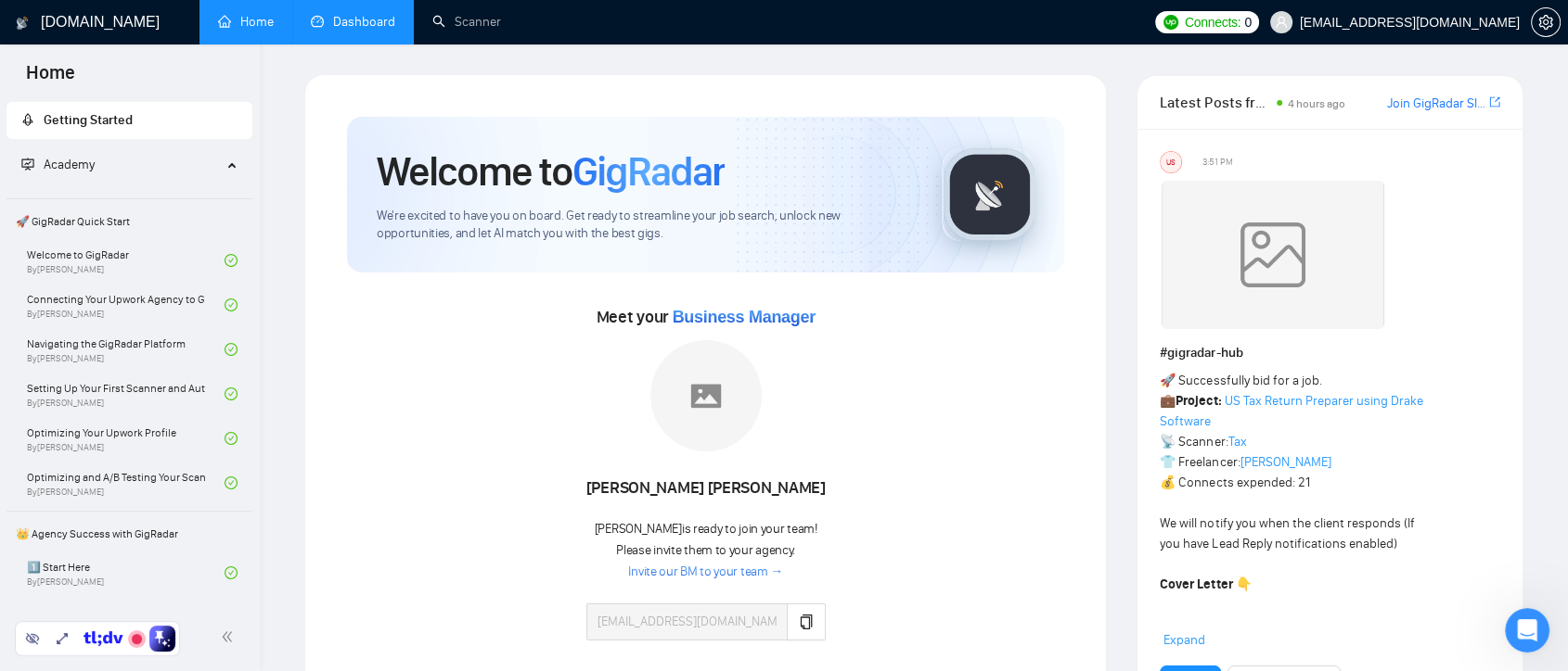
click at [375, 29] on link "Dashboard" at bounding box center [353, 22] width 84 height 16
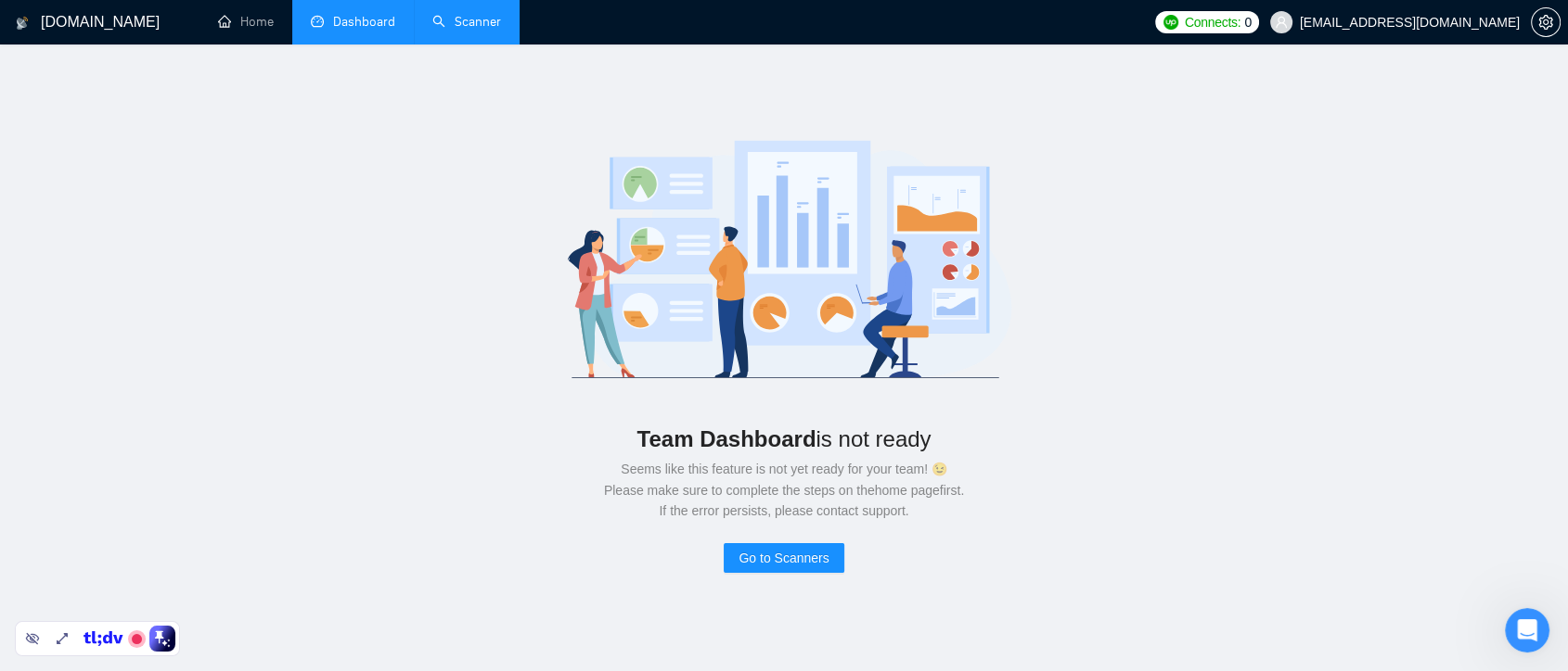
click at [464, 25] on link "Scanner" at bounding box center [467, 22] width 69 height 16
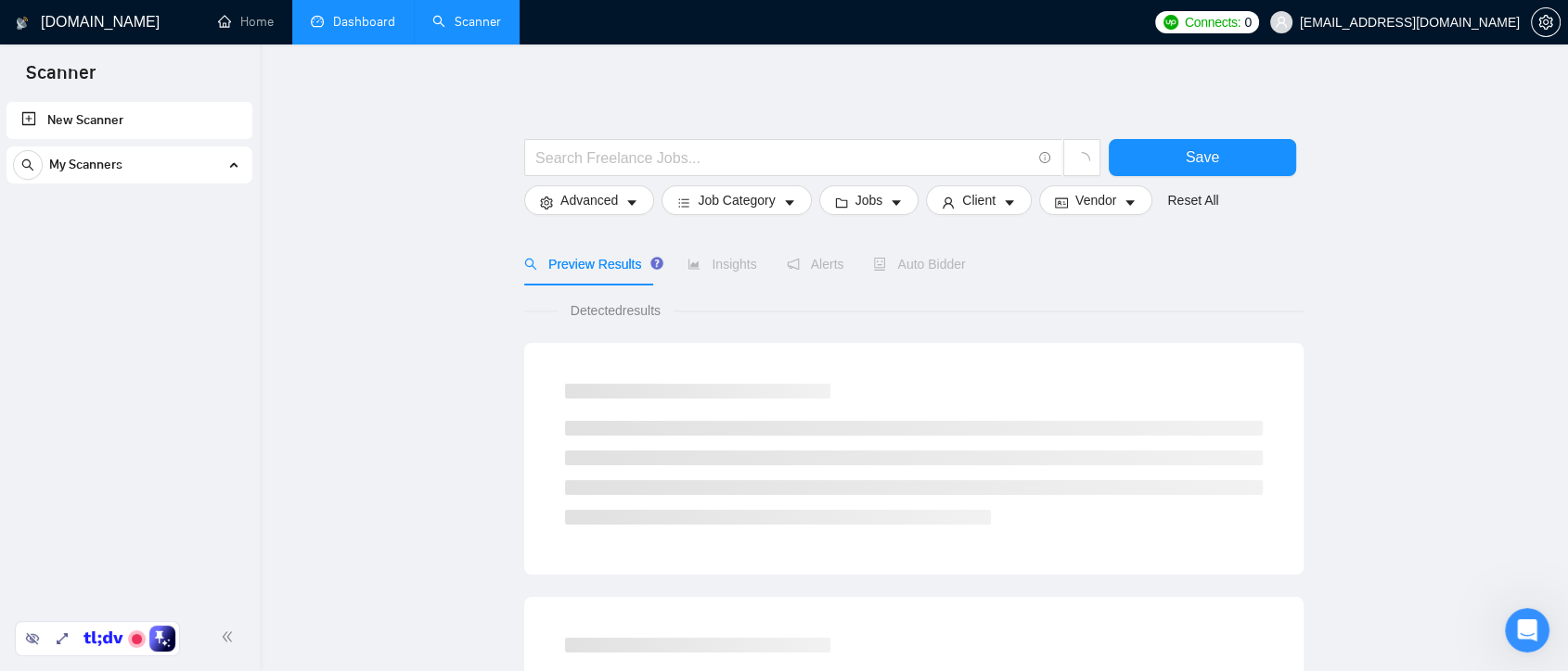
click at [103, 124] on link "New Scanner" at bounding box center [129, 120] width 216 height 37
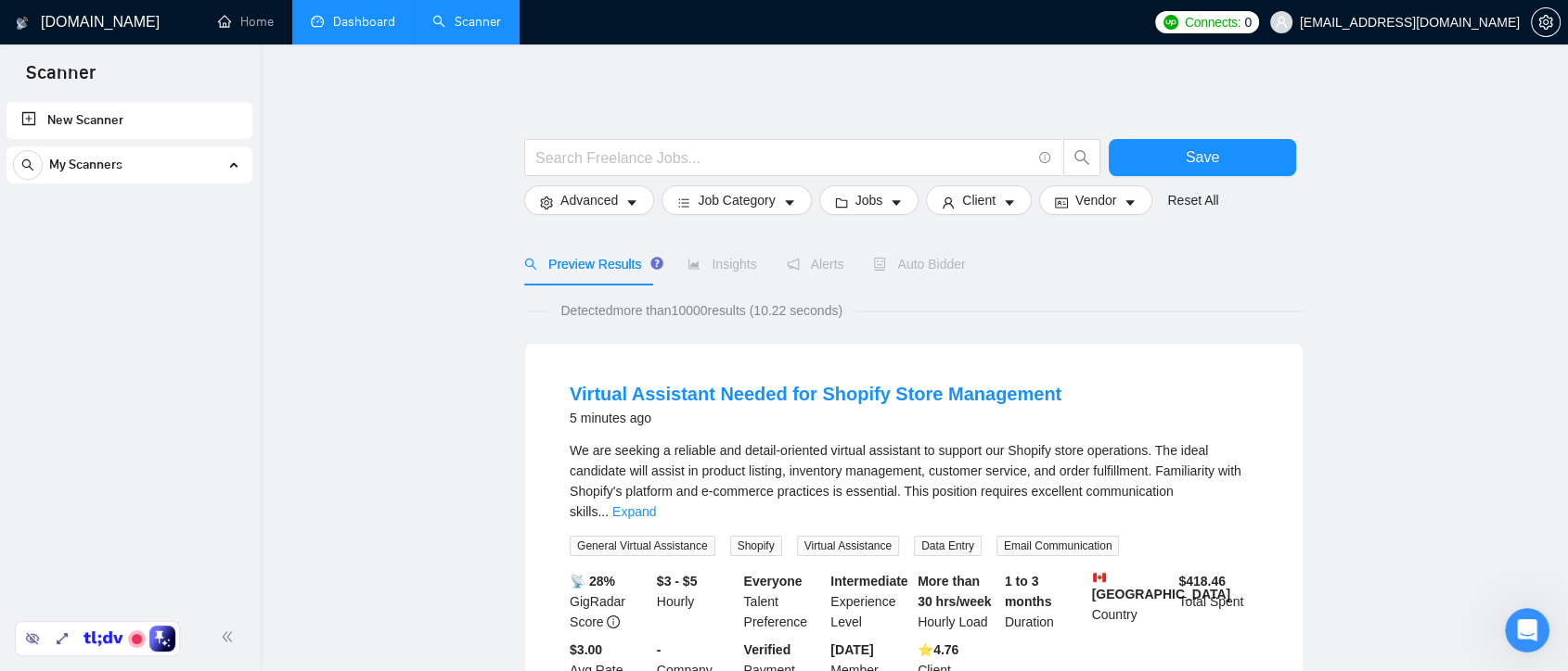
drag, startPoint x: 154, startPoint y: 128, endPoint x: 184, endPoint y: 253, distance: 128.5
click at [154, 128] on link "New Scanner" at bounding box center [129, 120] width 216 height 37
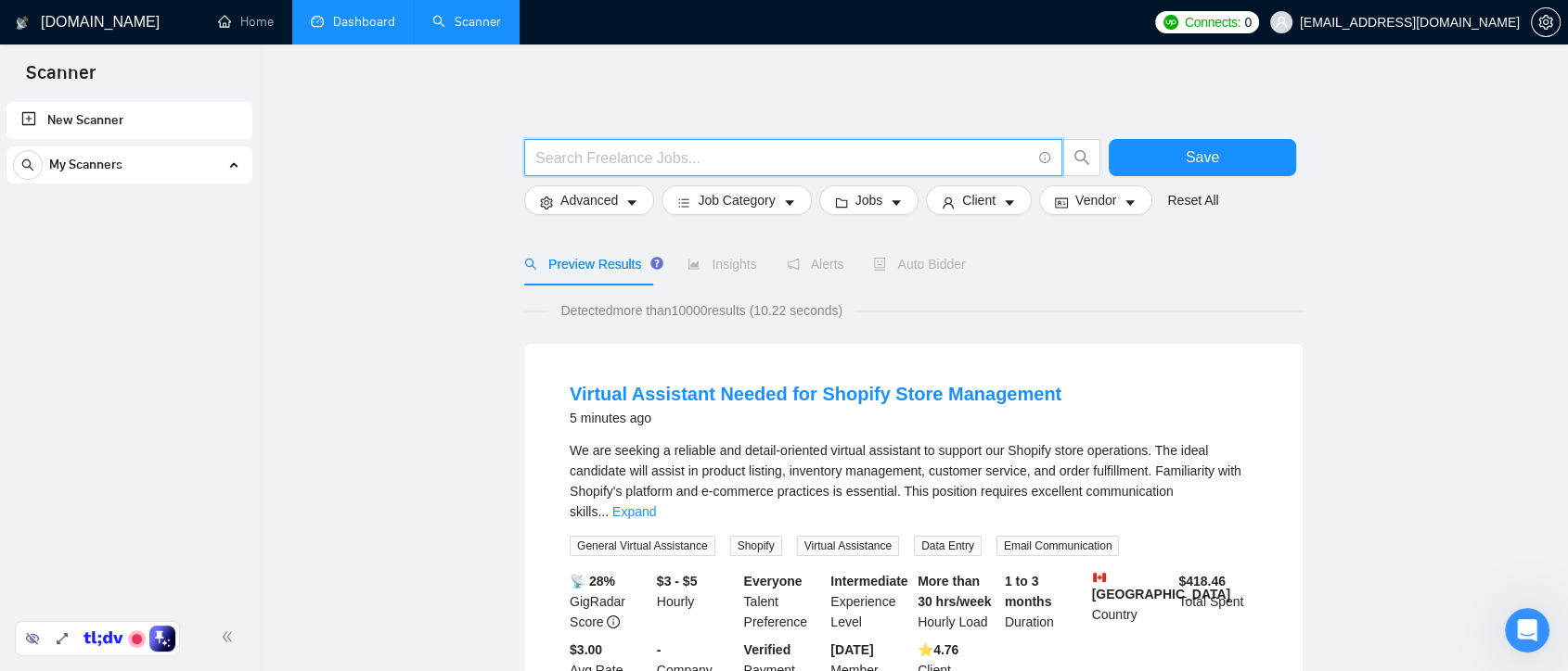
drag, startPoint x: 652, startPoint y: 163, endPoint x: 804, endPoint y: 132, distance: 155.1
click at [652, 164] on input "text" at bounding box center [783, 158] width 495 height 23
paste input "google (ad | ads | (advert*) | adwords | "ad words" | campaign | compain | ppc …"
type input "google (ad | ads | (advert*) | adwords | "ad words" | campaign | compain | ppc …"
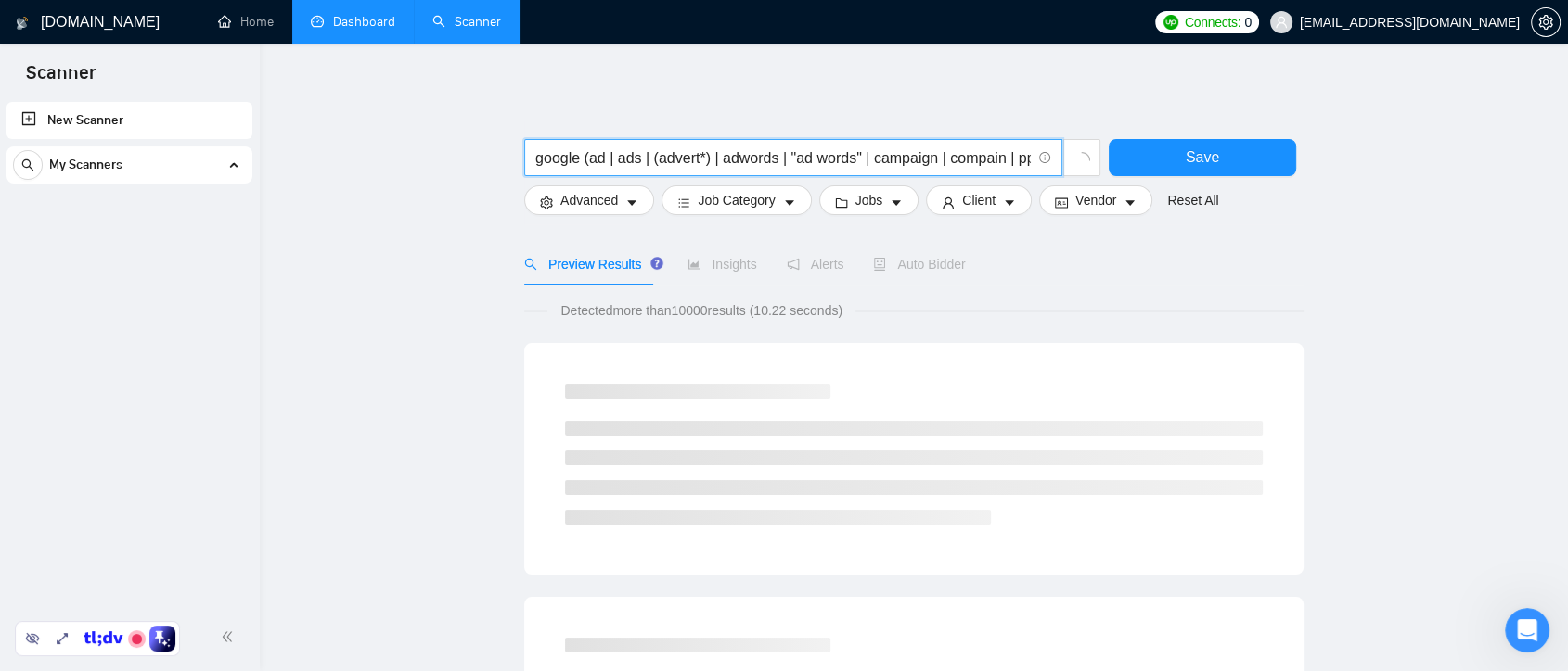
drag, startPoint x: 581, startPoint y: 156, endPoint x: 451, endPoint y: 159, distance: 130.0
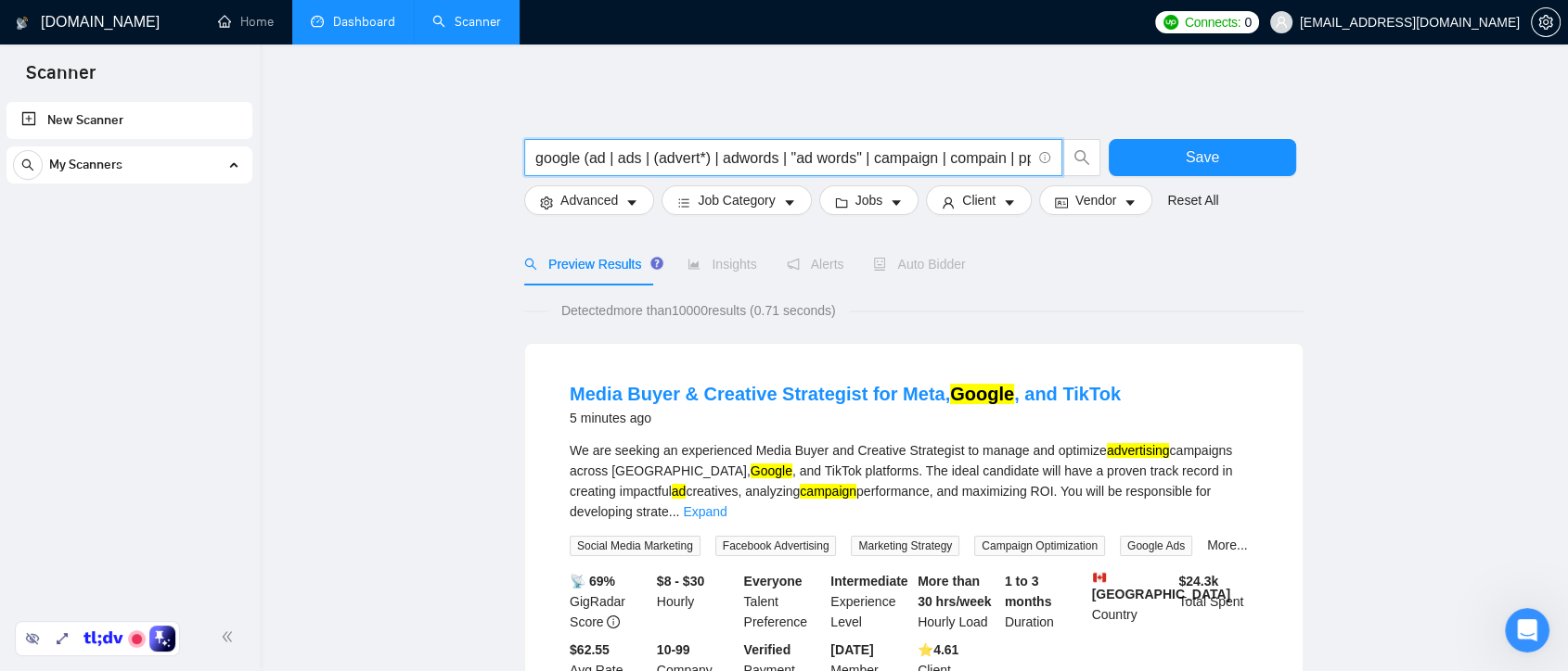
click at [713, 157] on input "google (ad | ads | (advert*) | adwords | "ad words" | campaign | compain | ppc …" at bounding box center [783, 158] width 495 height 23
click at [586, 161] on input "google (ad | ads | (advert*) | adwords | "ad words" | campaign | compain | ppc …" at bounding box center [783, 158] width 495 height 23
click at [579, 161] on input "google (ad | ads | (advert*) | adwords | "ad words" | campaign | compain | ppc …" at bounding box center [783, 158] width 495 height 23
click at [556, 159] on input "google (ad | ads | (advert*) | adwords | "ad words" | campaign | compain | ppc …" at bounding box center [783, 158] width 495 height 23
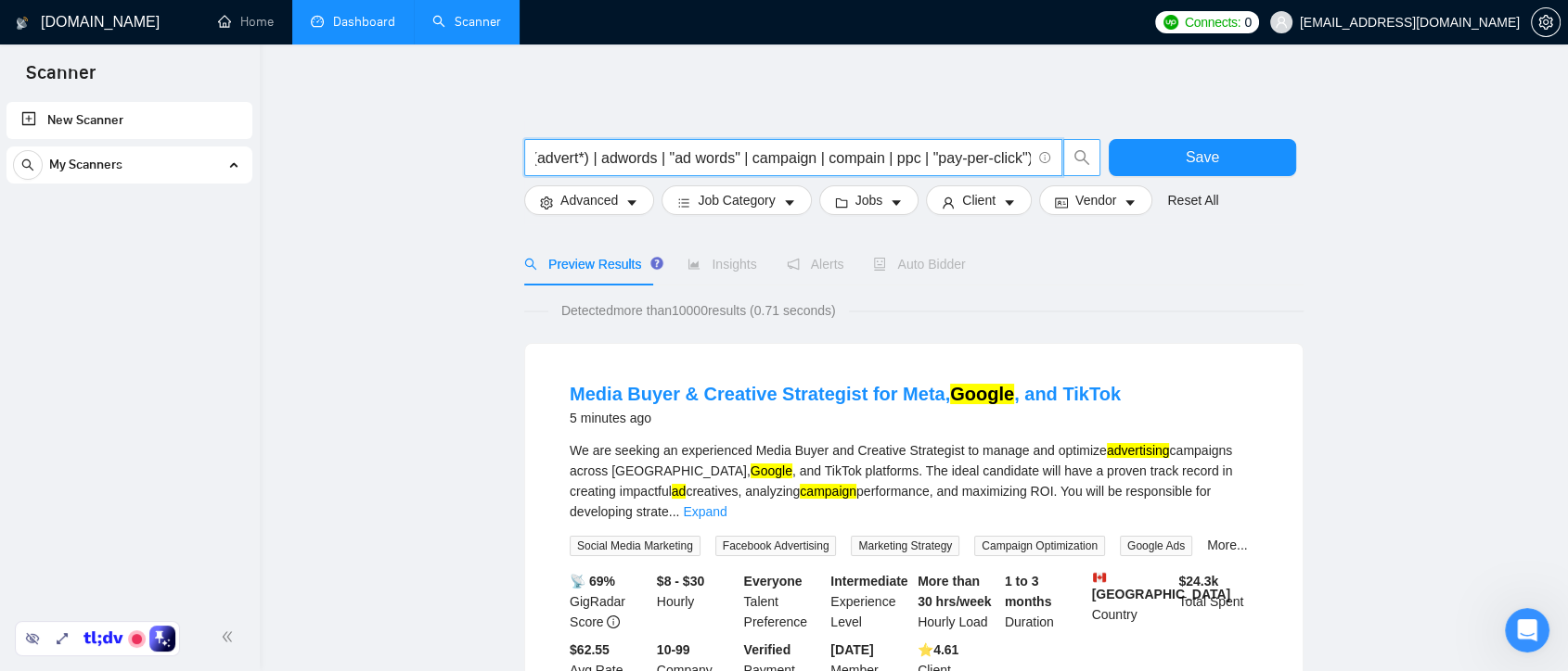
drag, startPoint x: 537, startPoint y: 158, endPoint x: 1084, endPoint y: 148, distance: 547.1
click at [1084, 148] on span "google (ad | ads | (advert*) | adwords | "ad words" | campaign | compain | ppc …" at bounding box center [813, 157] width 577 height 37
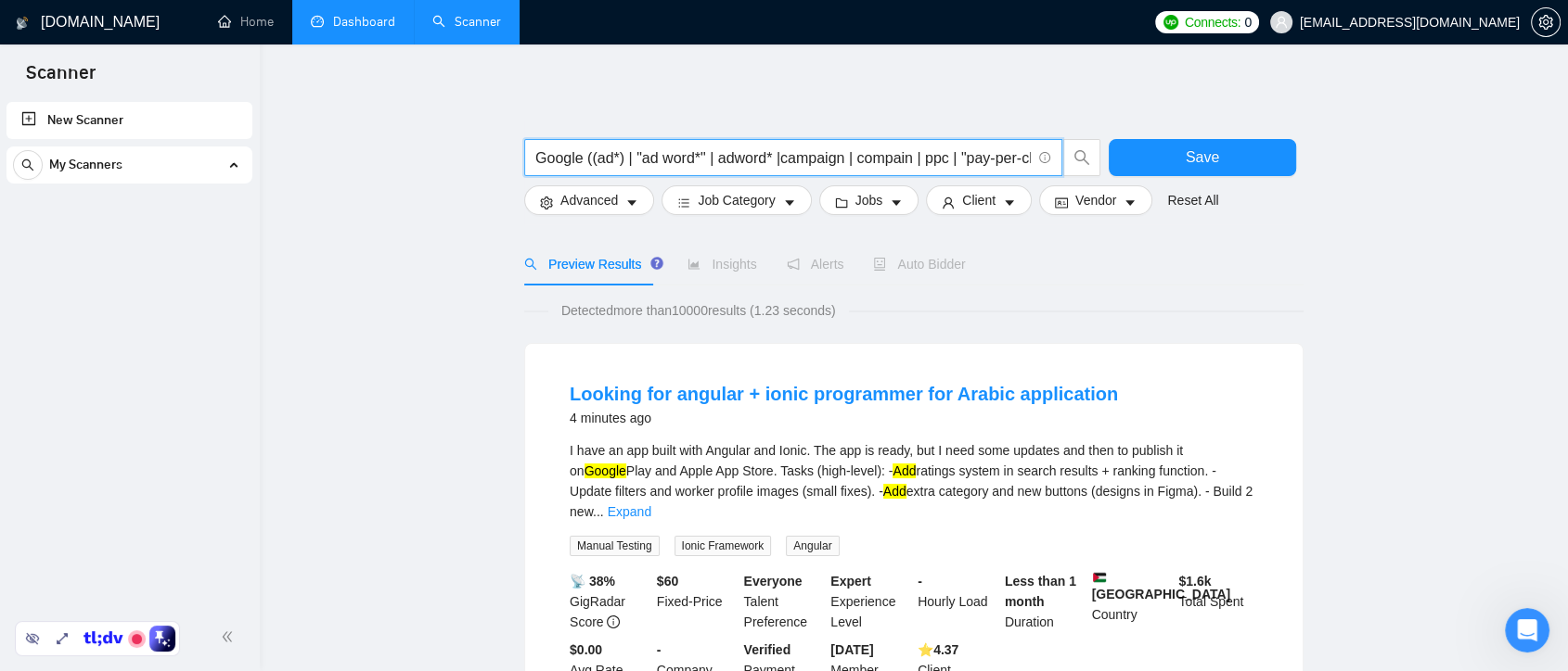
click at [584, 157] on input "Google ((ad*) | "ad word*" | adword* |campaign | compain | ppc | "pay-per-click…" at bounding box center [783, 158] width 495 height 23
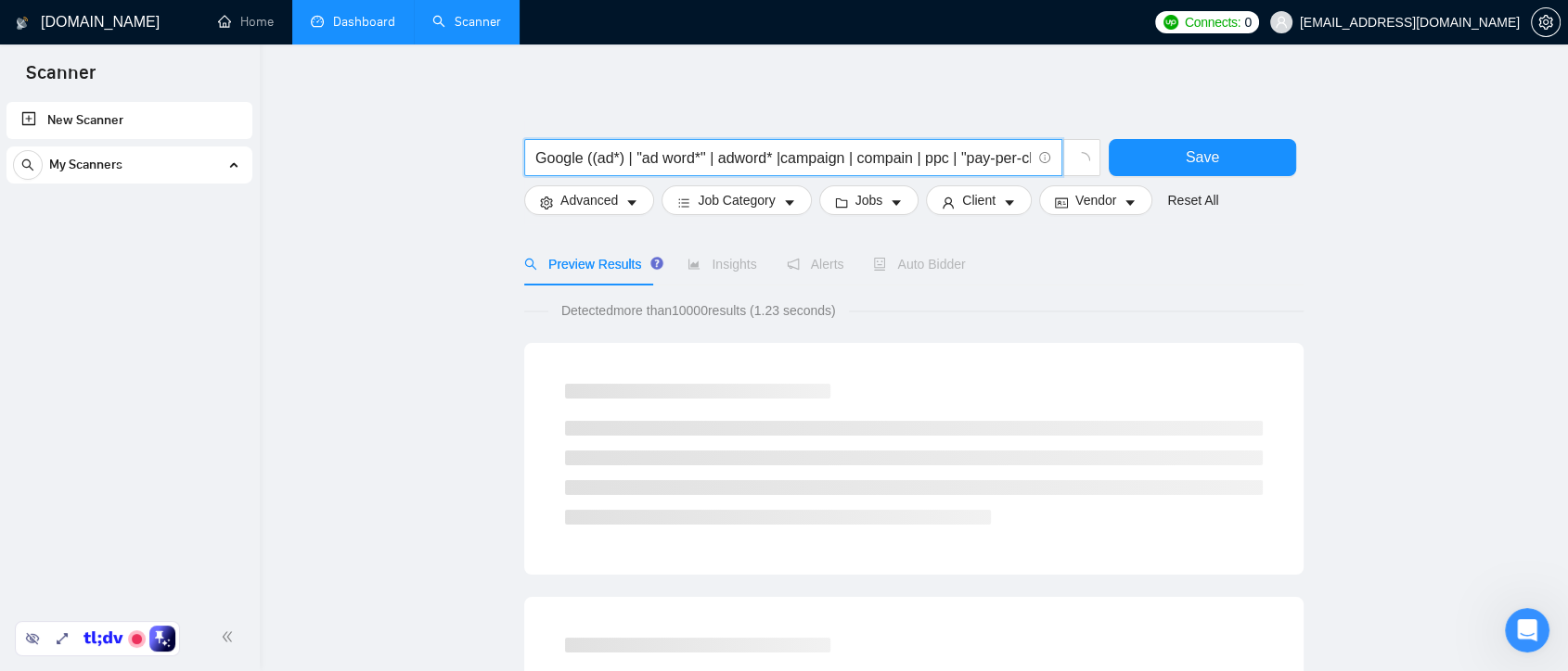
click at [625, 161] on input "Google ((ad*) | "ad word*" | adword* |campaign | compain | ppc | "pay-per-click…" at bounding box center [783, 158] width 495 height 23
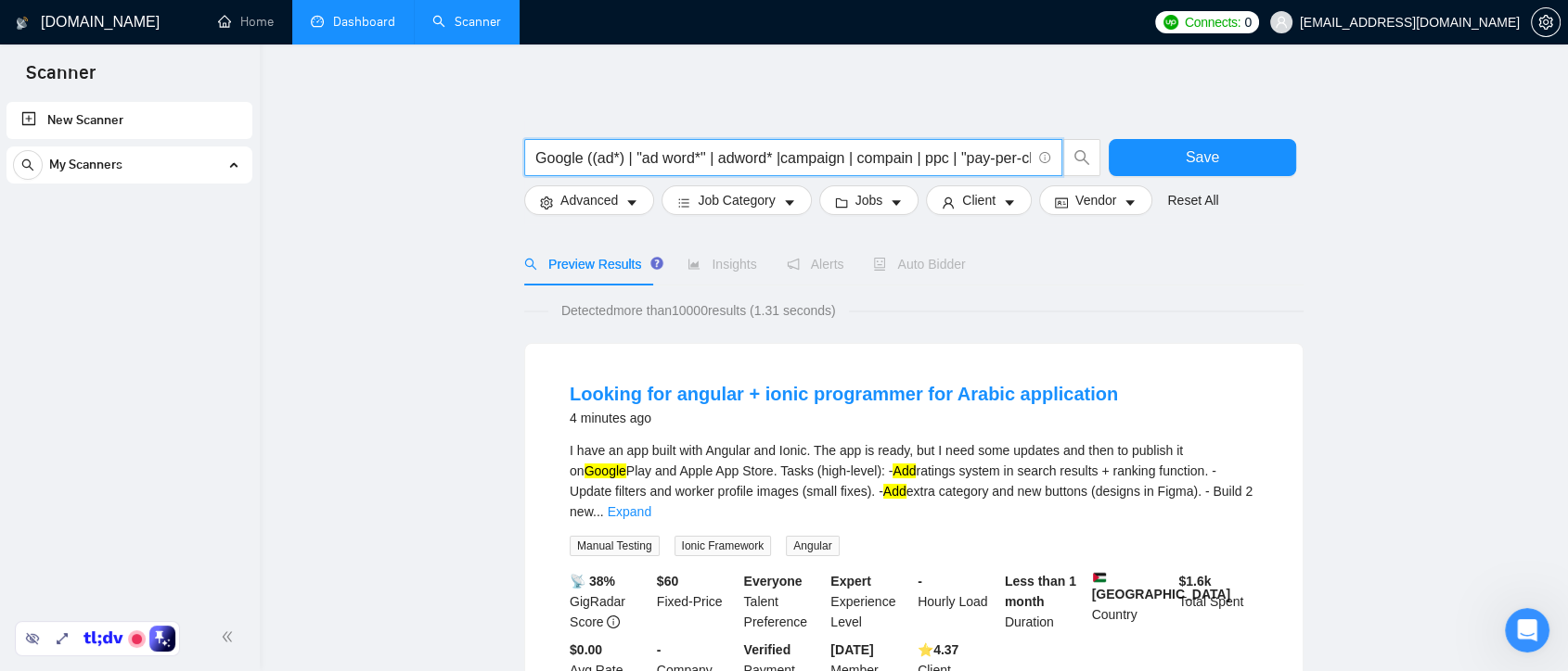
click at [585, 157] on input "Google ((ad*) | "ad word*" | adword* |campaign | compain | ppc | "pay-per-click…" at bounding box center [783, 158] width 495 height 23
paste input "|"
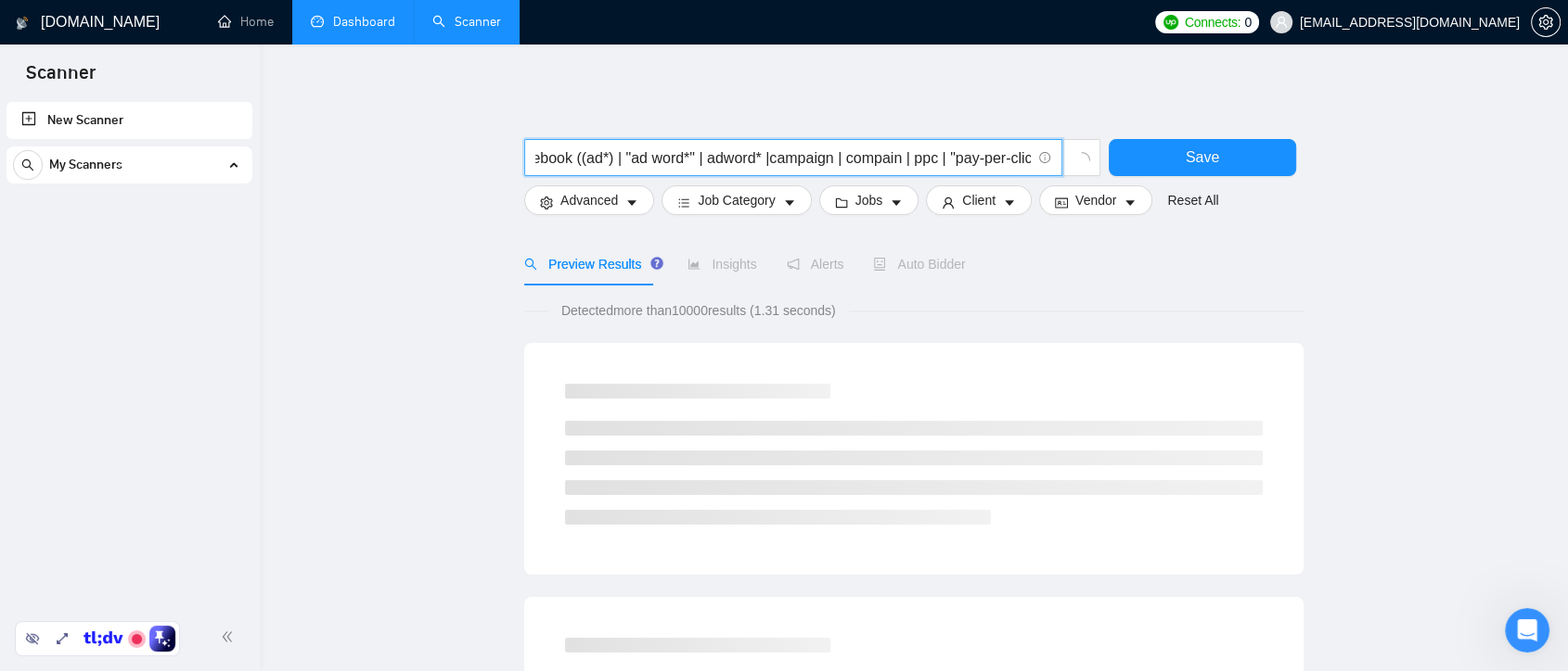
scroll to position [0, 111]
drag, startPoint x: 657, startPoint y: 158, endPoint x: 1030, endPoint y: 161, distance: 373.0
click at [1030, 161] on input "Google | Facebook ((ad*) | "ad word*" | adword* |campaign | compain | ppc | "pa…" at bounding box center [783, 158] width 495 height 23
click at [1069, 268] on div "Preview Results Insights Alerts Auto Bidder" at bounding box center [914, 264] width 779 height 43
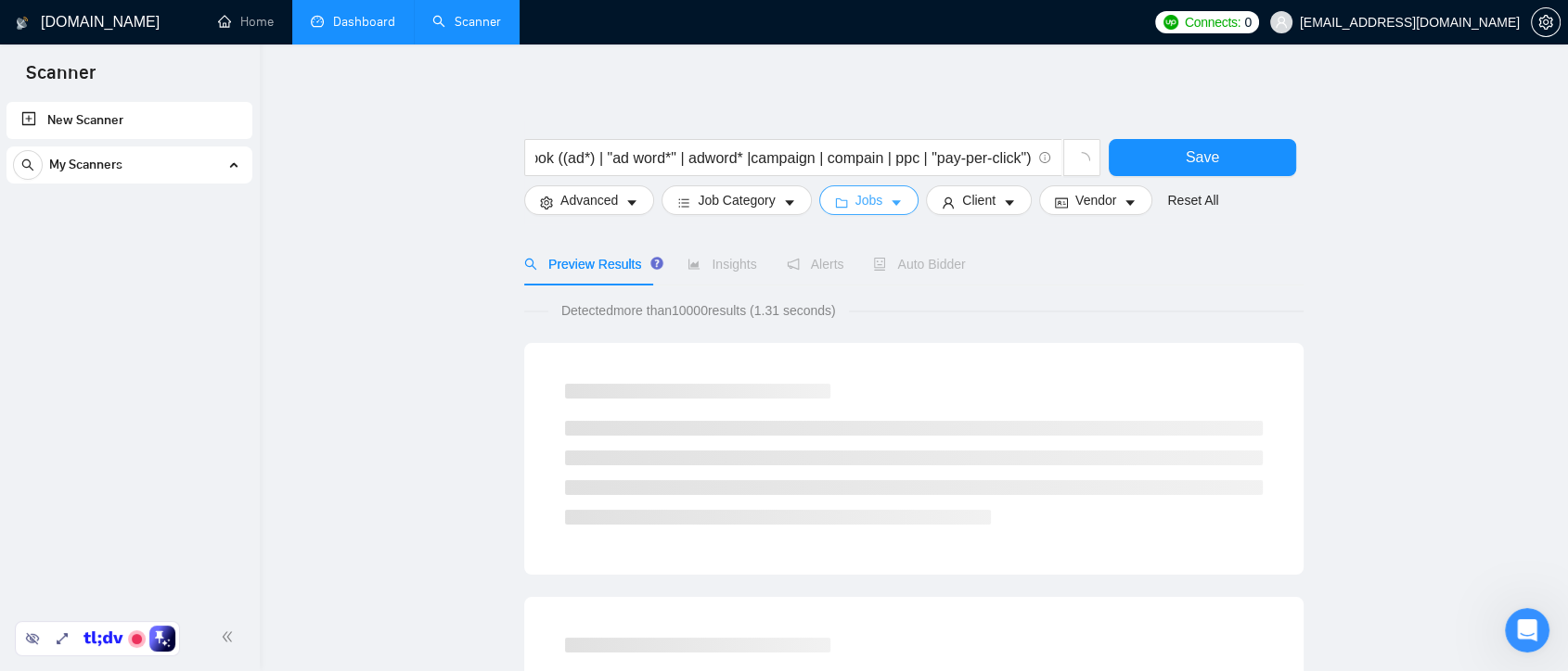
scroll to position [0, 0]
click at [598, 163] on input "Google | Facebook ((ad*) | "ad word*" | adword* |campaign | compain | ppc | "pa…" at bounding box center [783, 158] width 495 height 23
click at [553, 157] on input "Google | Facebook ((ad*) | "ad word*" | adword* |campaign | compain | ppc | "pa…" at bounding box center [783, 158] width 495 height 23
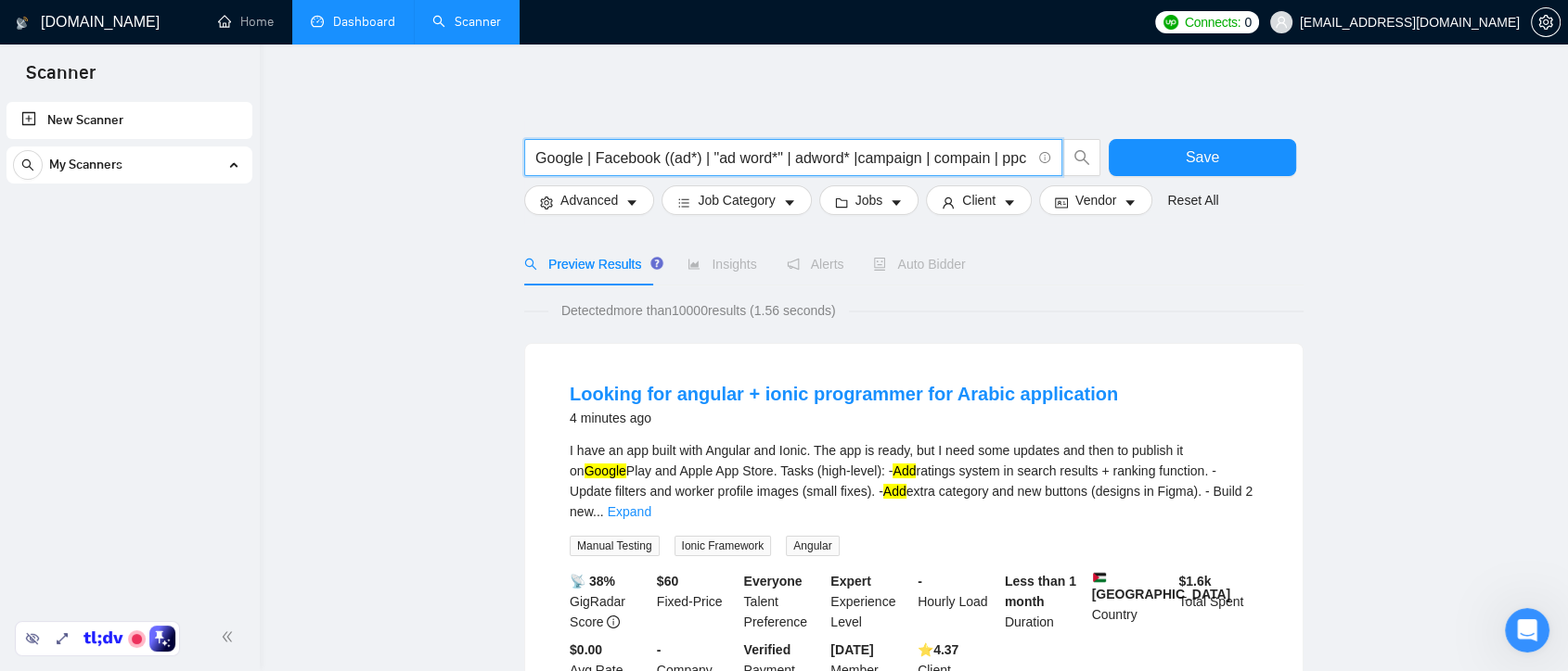
click at [634, 158] on input "Google | Facebook ((ad*) | "ad word*" | adword* |campaign | compain | ppc | "pa…" at bounding box center [783, 158] width 495 height 23
click at [585, 160] on input "Google | Facebook ((ad*) | "ad word*" | adword* |campaign | compain | ppc | "pa…" at bounding box center [783, 158] width 495 height 23
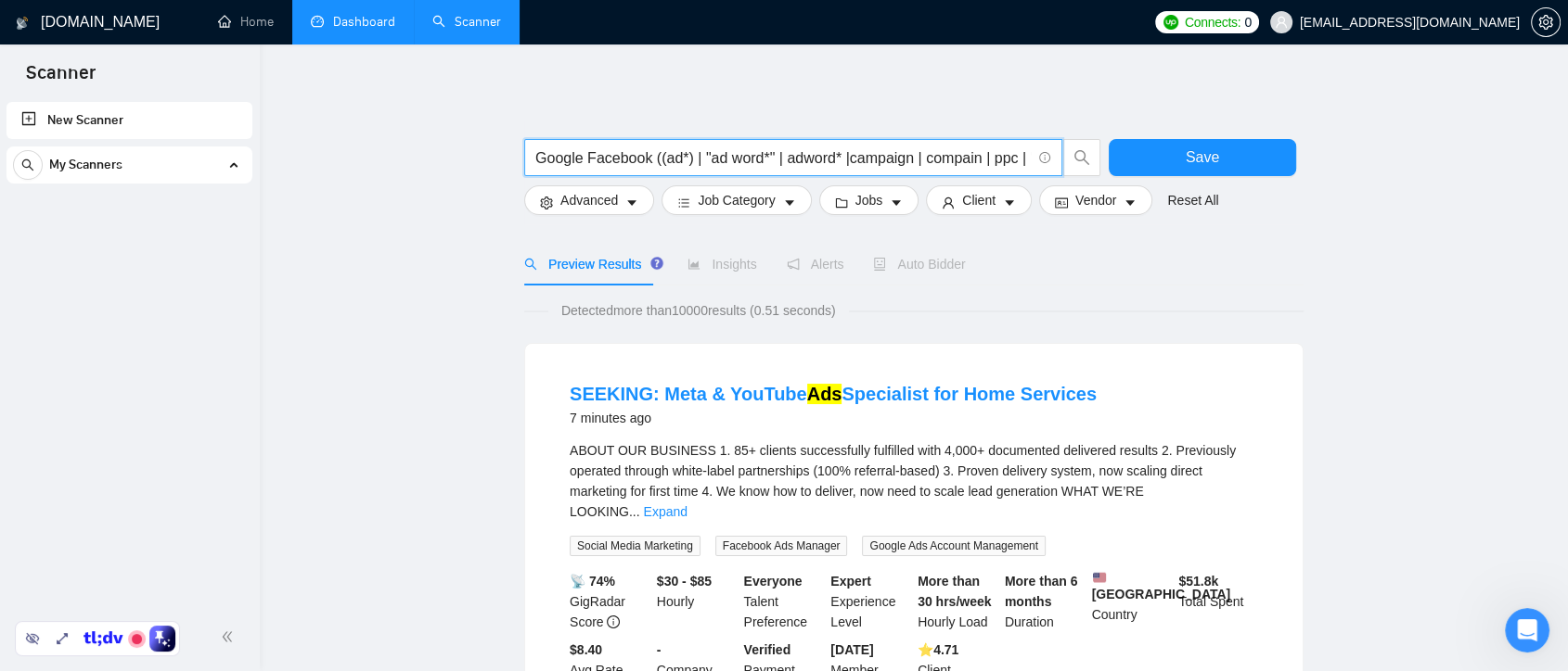
click at [615, 157] on input "Google Facebook ((ad*) | "ad word*" | adword* |campaign | compain | ppc | "pay-…" at bounding box center [783, 158] width 495 height 23
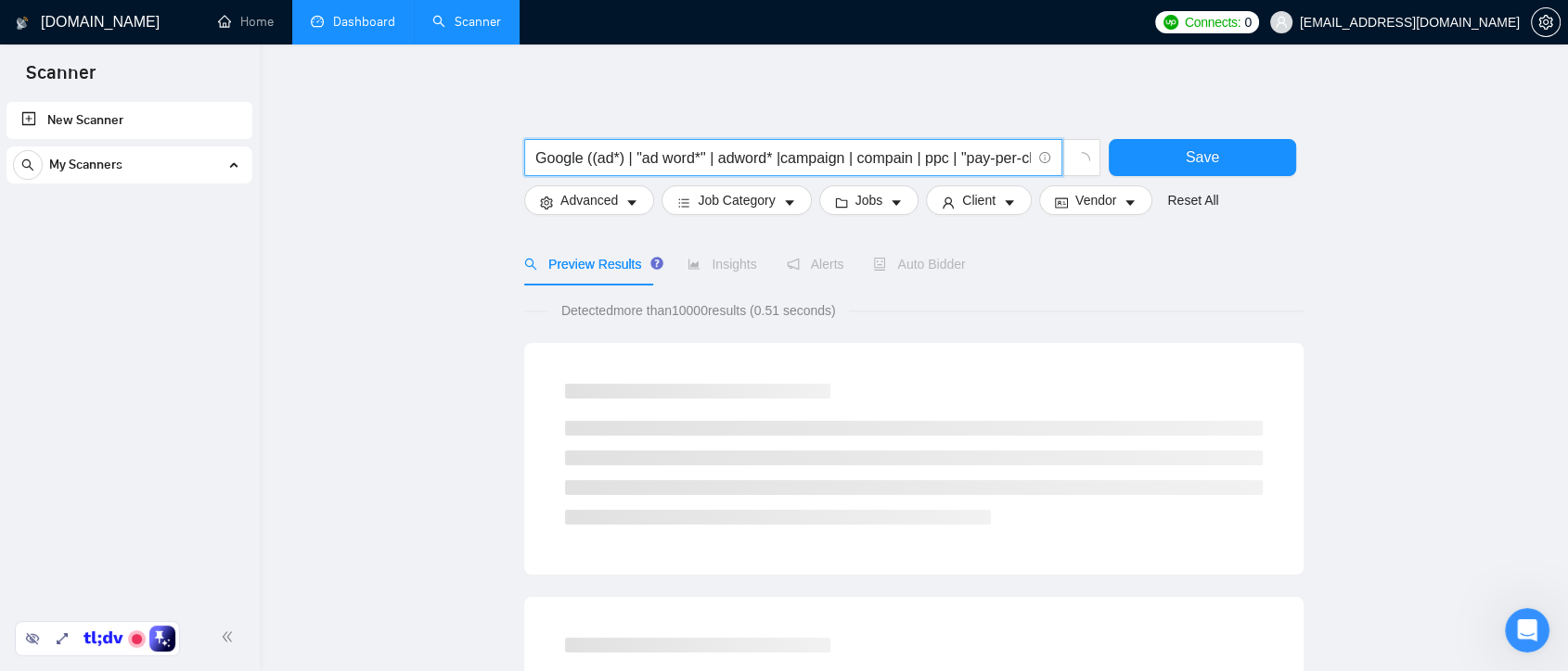
click at [619, 157] on input "Google ((ad*) | "ad word*" | adword* |campaign | compain | ppc | "pay-per-click…" at bounding box center [783, 158] width 495 height 23
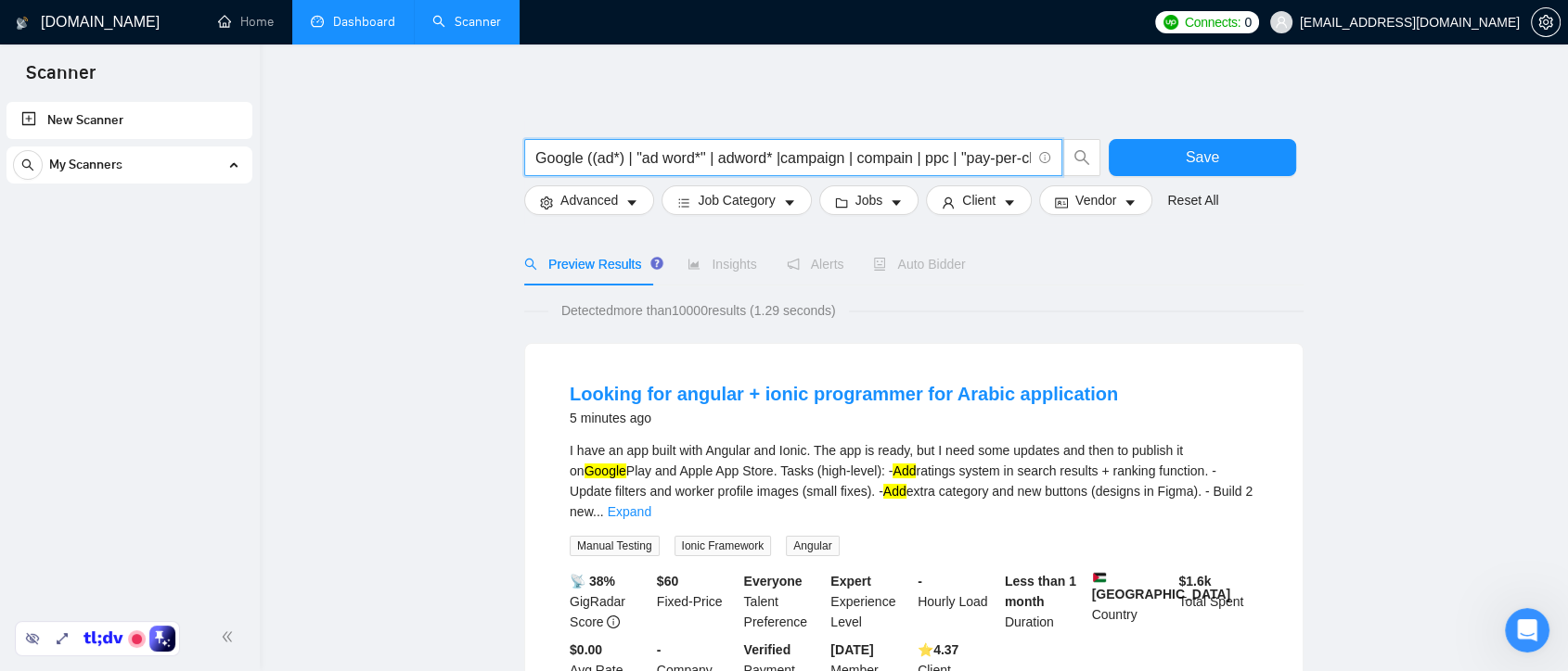
click at [617, 154] on input "Google ((ad*) | "ad word*" | adword* |campaign | compain | ppc | "pay-per-click…" at bounding box center [783, 158] width 495 height 23
click at [623, 159] on input "Google ((ad*) | "ad word*" | adword* |campaign | compain | ppc | "pay-per-click…" at bounding box center [783, 158] width 495 height 23
click at [590, 162] on input "Google ((ad*) | "ad word*" | adword* |campaign | compain | ppc | "pay-per-click…" at bounding box center [783, 158] width 495 height 23
click at [611, 157] on input "Google ((ad*) | "ad word*" | adword* |campaign | compain | ppc | "pay-per-click…" at bounding box center [783, 158] width 495 height 23
click at [617, 157] on input "Google ((ad*) | "ad word*" | adword* |campaign | compain | ppc | "pay-per-click…" at bounding box center [783, 158] width 495 height 23
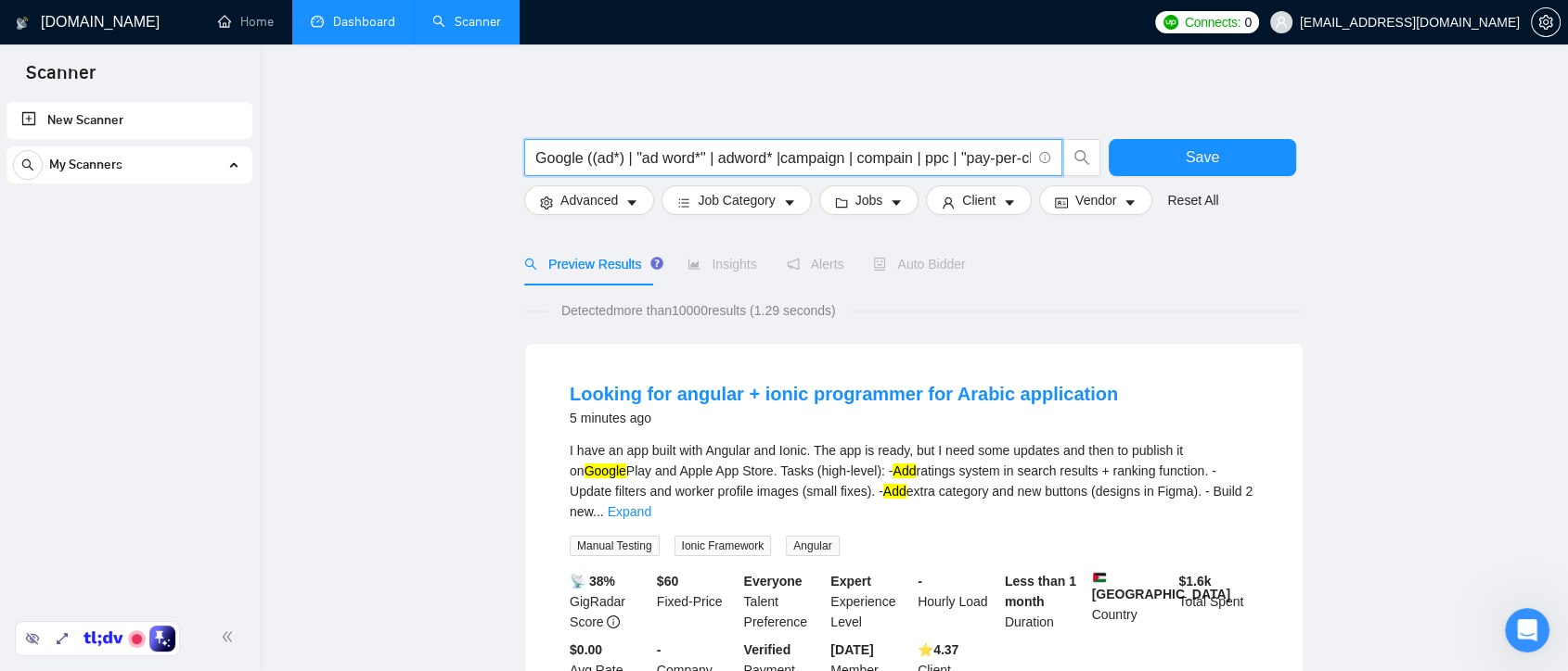
click at [538, 158] on input "Google ((ad*) | "ad word*" | adword* |campaign | compain | ppc | "pay-per-click…" at bounding box center [783, 158] width 495 height 23
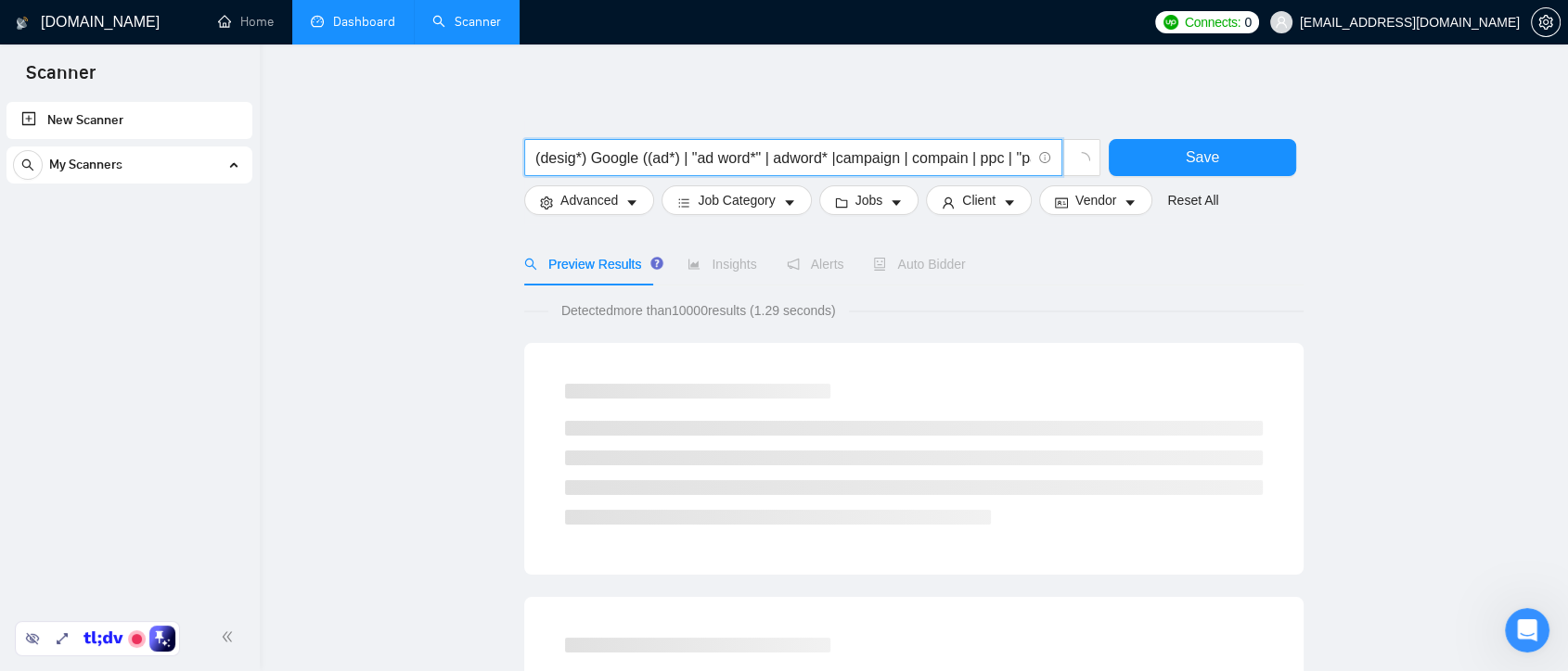
click at [583, 158] on input "(desig*) Google ((ad*) | "ad word*" | adword* |campaign | compain | ppc | "pay-…" at bounding box center [783, 158] width 495 height 23
click at [578, 156] on input "(desig*) Google ((ad*) | "ad word*" | adword* |campaign | compain | ppc | "pay-…" at bounding box center [783, 158] width 495 height 23
click at [582, 161] on input "(desig*) Google ((ad*) | "ad word*" | adword* |campaign | compain | ppc | "pay-…" at bounding box center [783, 158] width 495 height 23
click at [574, 161] on input "(desig*) Google ((ad*) | "ad word*" | adword* |campaign | compain | ppc | "pay-…" at bounding box center [783, 158] width 495 height 23
click at [584, 161] on input "(desig*) Google ((ad*) | "ad word*" | adword* |campaign | compain | ppc | "pay-…" at bounding box center [783, 158] width 495 height 23
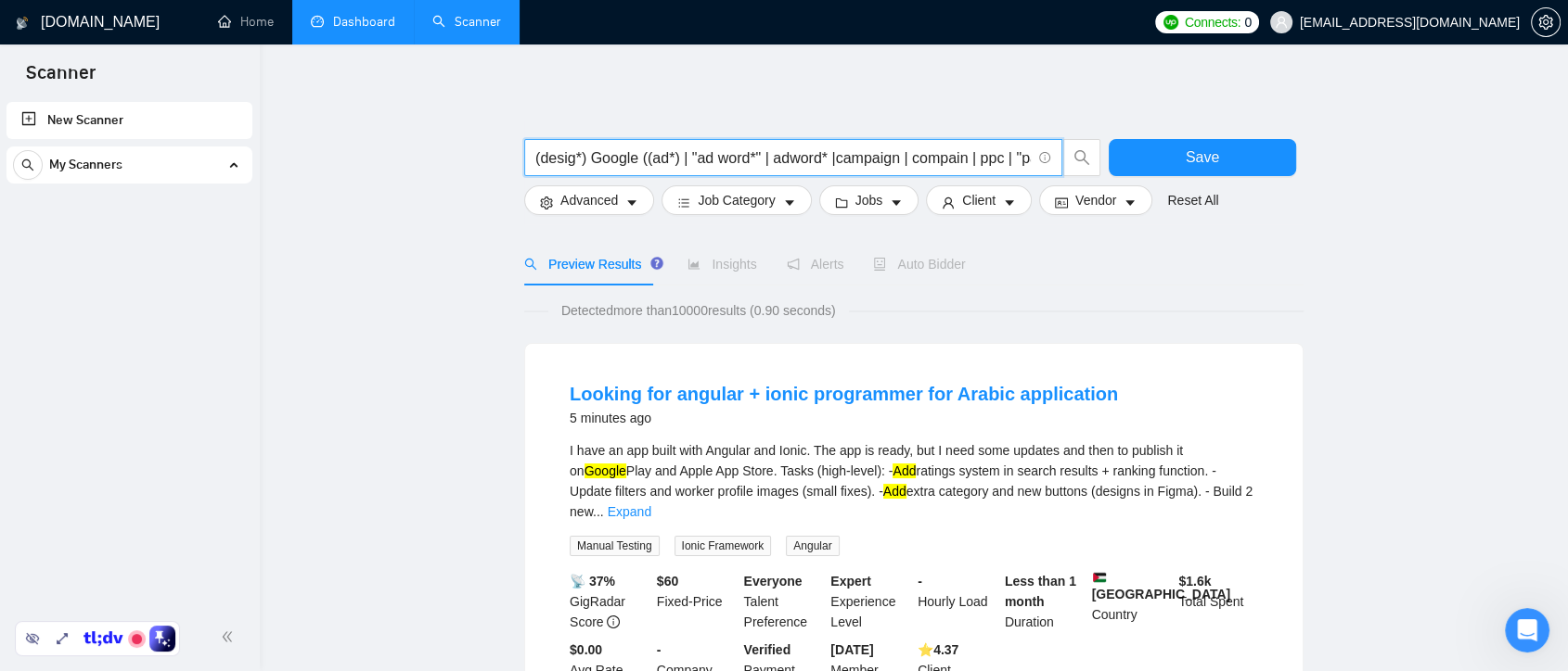
click at [573, 158] on input "(desig*) Google ((ad*) | "ad word*" | adword* |campaign | compain | ppc | "pay-…" at bounding box center [783, 158] width 495 height 23
click at [573, 159] on input "(desig*) Google ((ad*) | "ad word*" | adword* |campaign | compain | ppc | "pay-…" at bounding box center [783, 158] width 495 height 23
click at [578, 162] on input "(desig*) Google ((ad*) | "ad word*" | adword* |campaign | compain | ppc | "pay-…" at bounding box center [783, 158] width 495 height 23
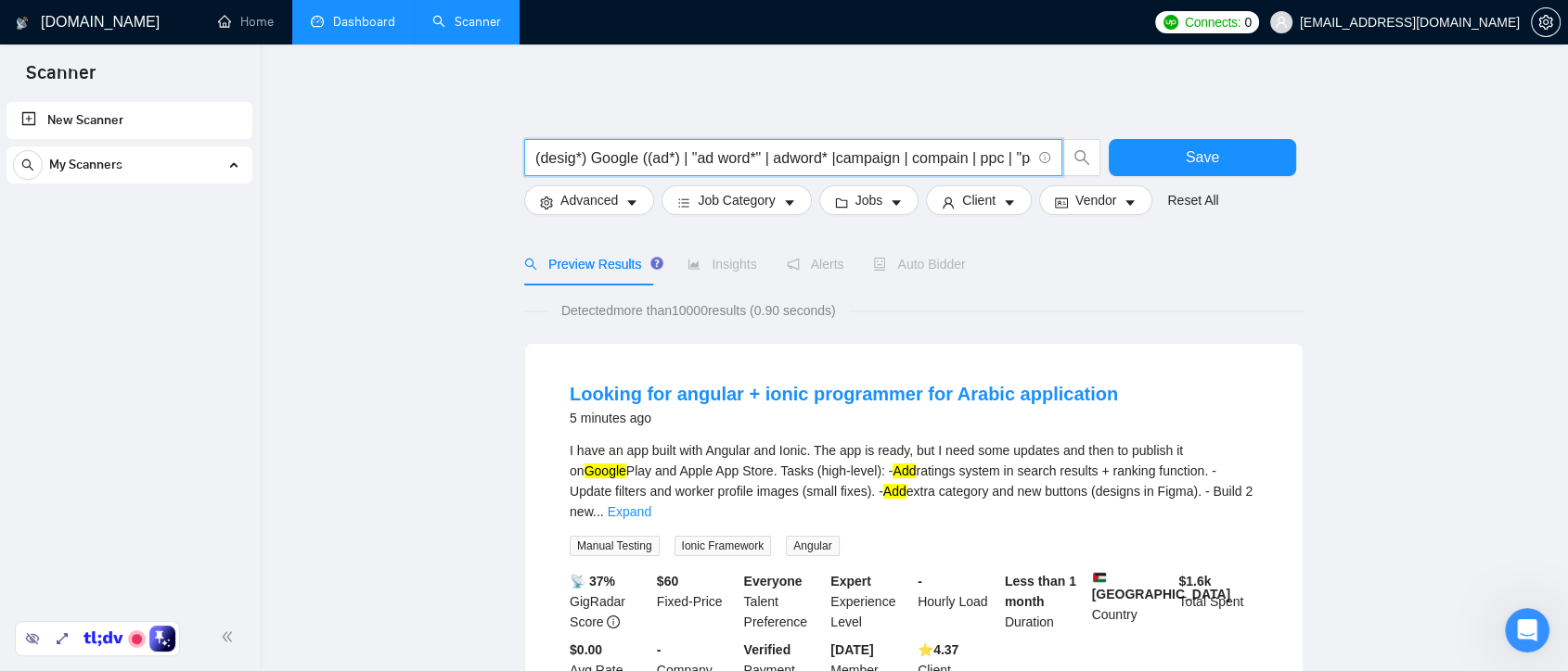
drag, startPoint x: 589, startPoint y: 159, endPoint x: 522, endPoint y: 154, distance: 67.2
click at [522, 154] on div "(desig*) Google ((ad*) | "ad word*" | adword* |campaign | compain | ppc | "pay-…" at bounding box center [812, 161] width 584 height 46
drag, startPoint x: 635, startPoint y: 157, endPoint x: 1026, endPoint y: 157, distance: 391.0
click at [1026, 157] on input "Google ((ad*) | "ad word*" | adword* |campaign | compain | ppc | "pay-per-click…" at bounding box center [783, 158] width 495 height 23
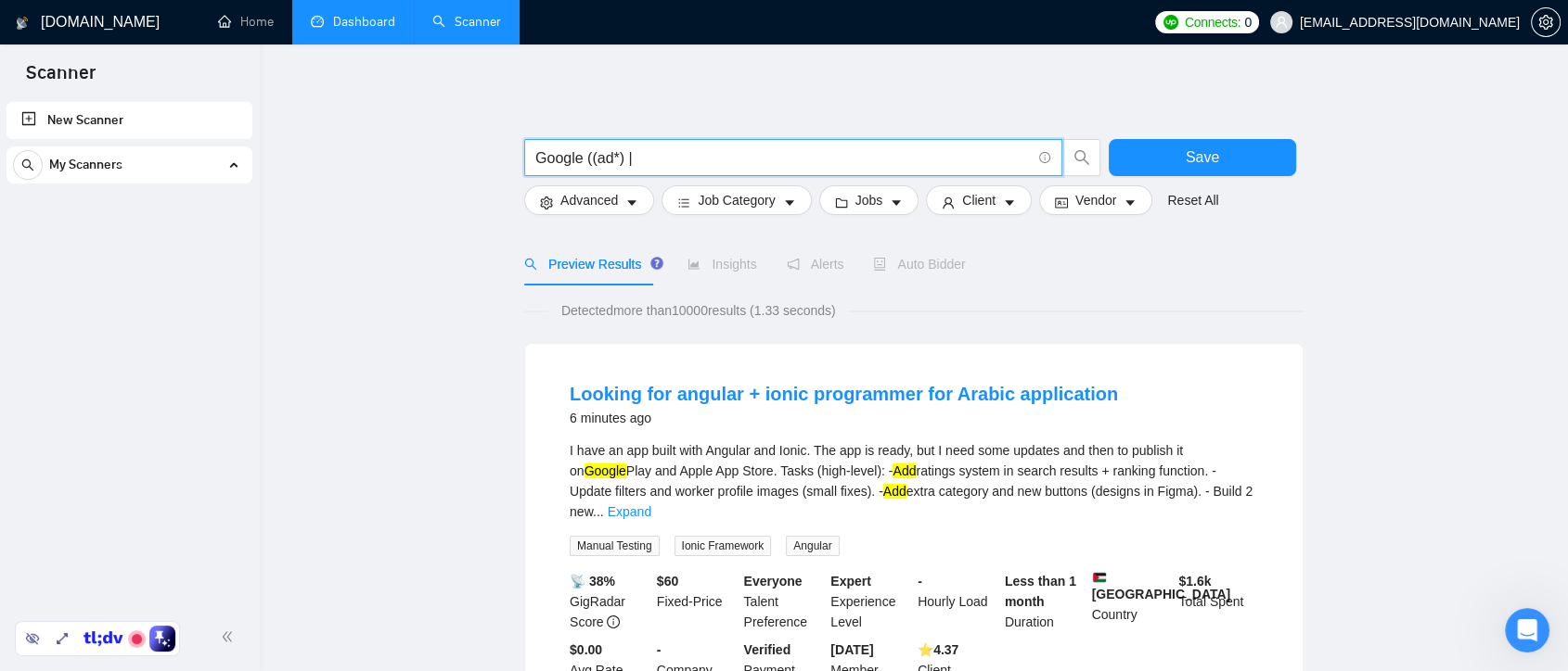
scroll to position [0, 0]
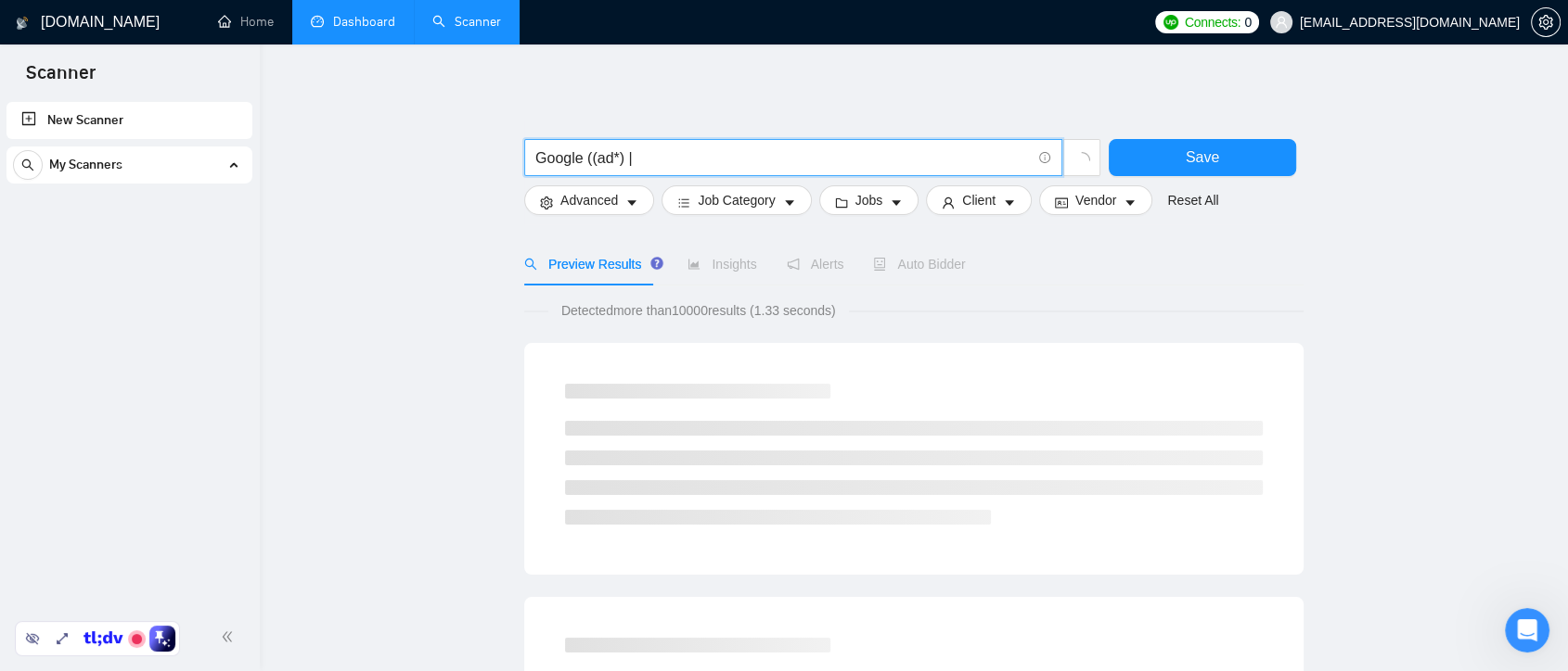
click at [590, 161] on input "Google ((ad*) |" at bounding box center [783, 158] width 495 height 23
click at [641, 155] on input "Google (ad*) |" at bounding box center [783, 158] width 495 height 23
click at [586, 158] on input "Google (ad*) |" at bounding box center [783, 158] width 495 height 23
click at [611, 162] on input "Google ((ad*) |" at bounding box center [783, 158] width 495 height 23
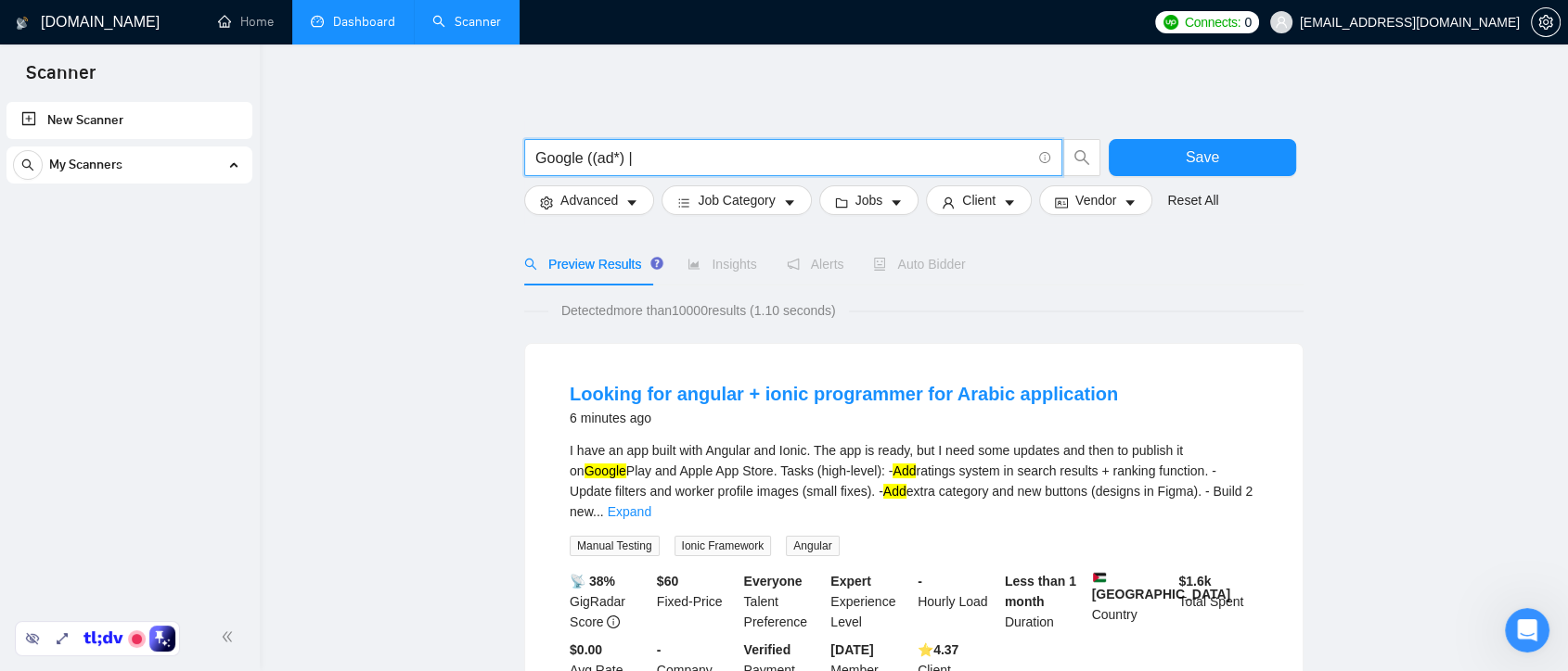
click at [641, 159] on input "Google ((ad*) |" at bounding box center [783, 158] width 495 height 23
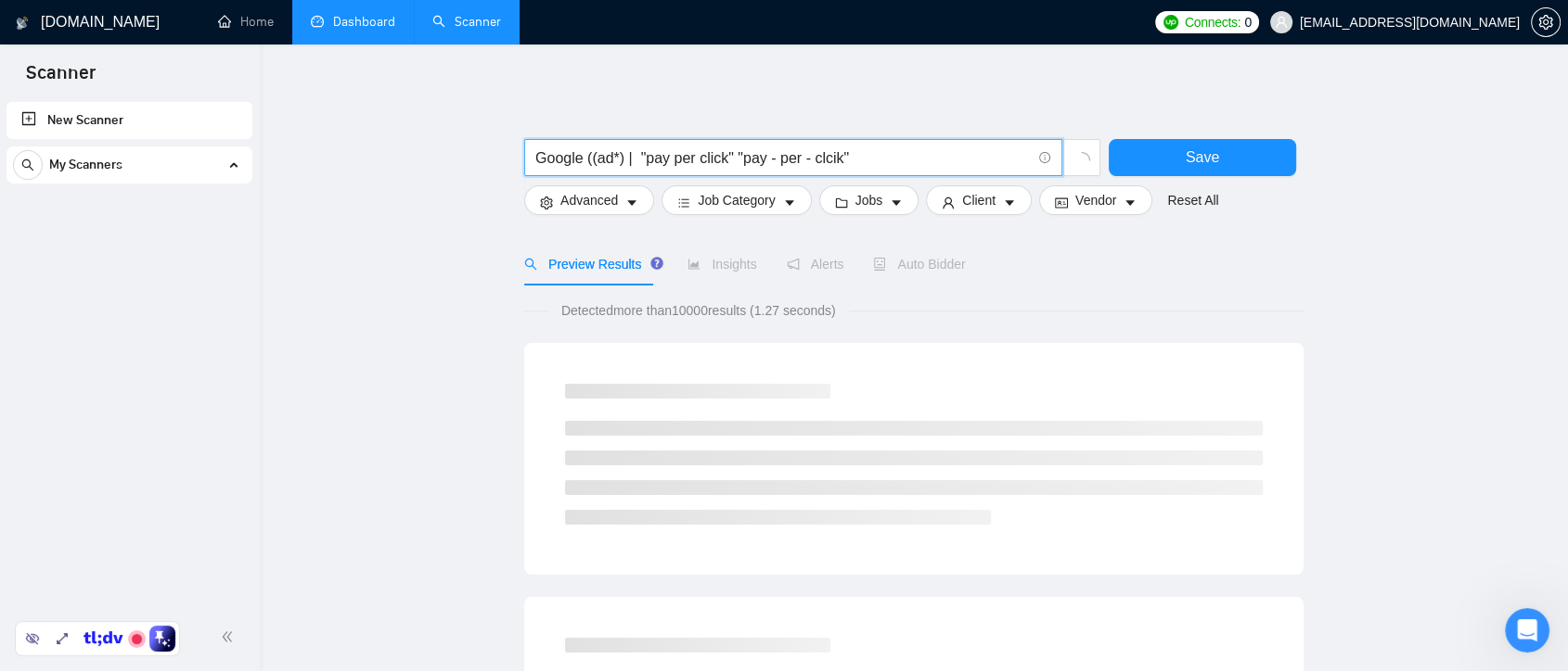
click at [830, 160] on input "Google ((ad*) | "pay per click" "pay - per - clcik"" at bounding box center [783, 158] width 495 height 23
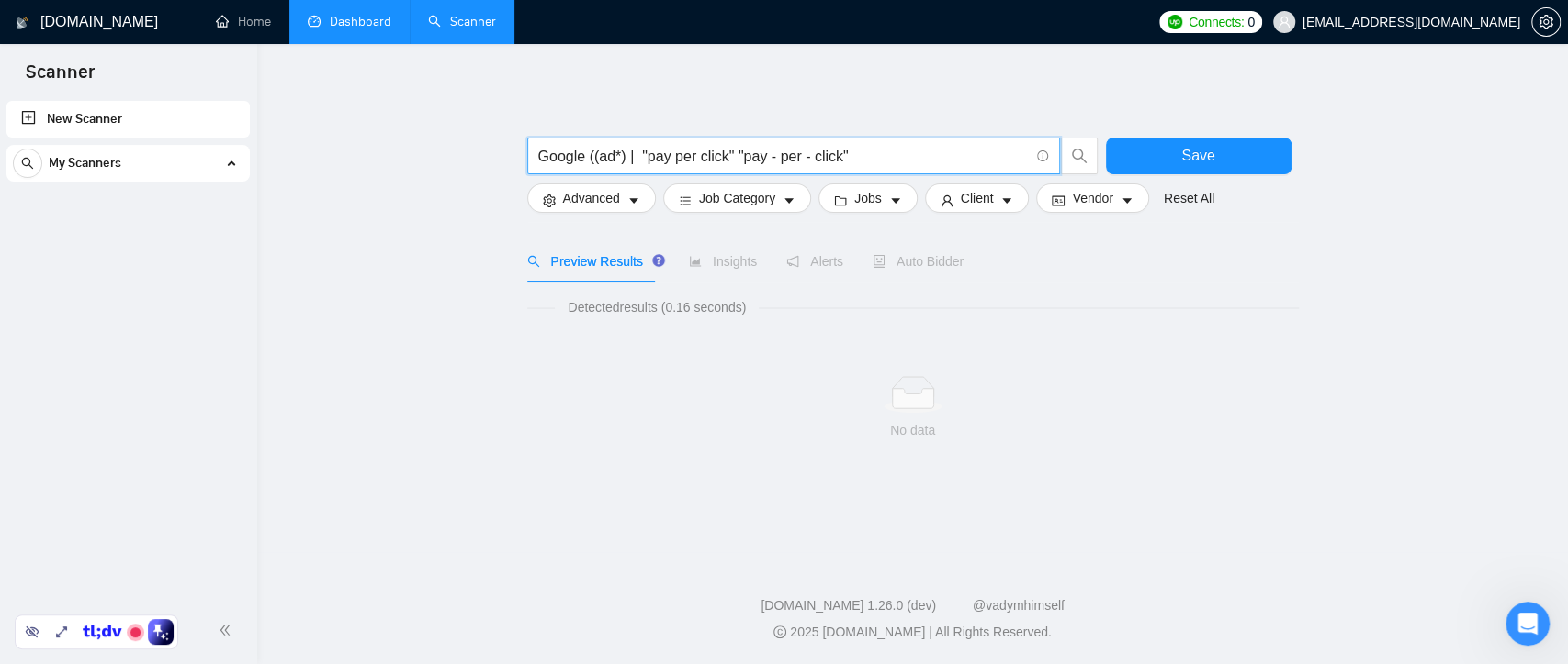
click at [632, 160] on input "Google ((ad*) | "pay per click" "pay - per - click"" at bounding box center [784, 157] width 490 height 23
click at [735, 154] on input "Google ((ad*) | "pay per click" "pay - per - click"" at bounding box center [784, 157] width 490 height 23
paste input "|"
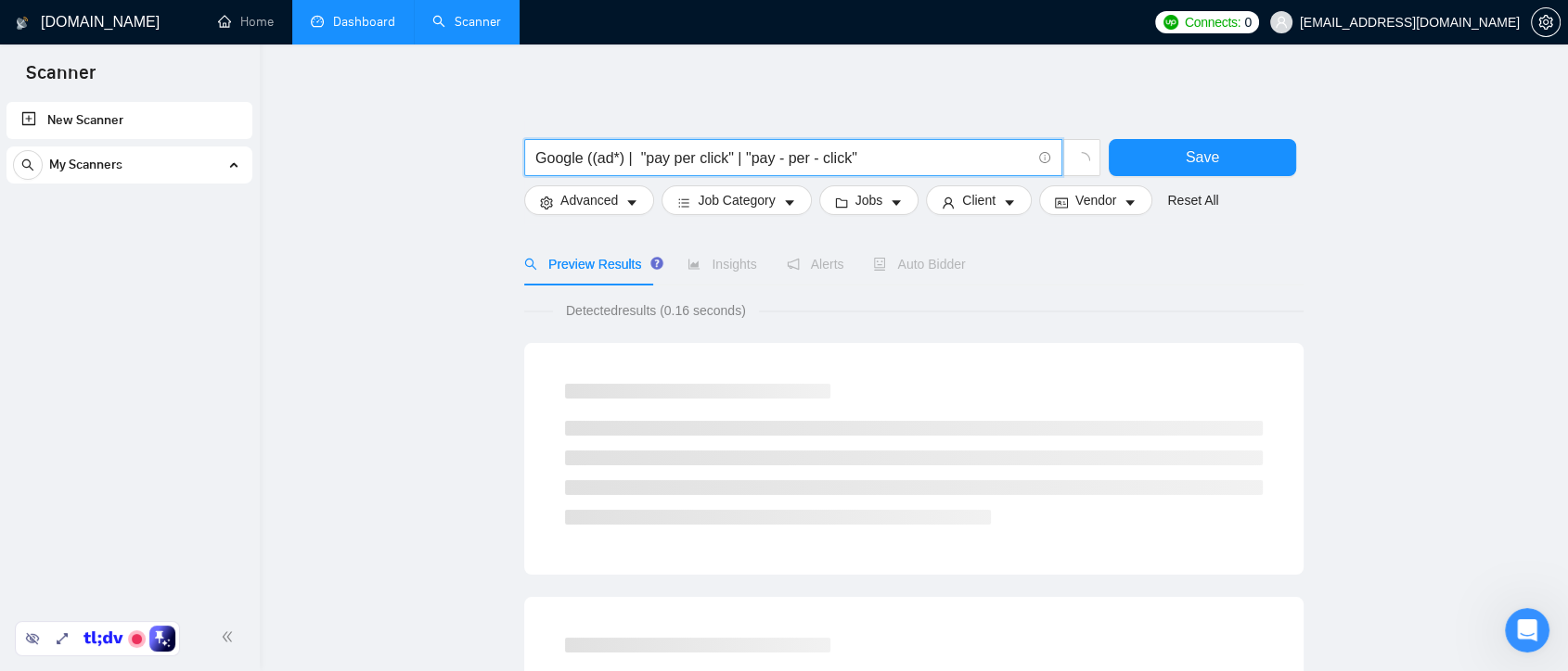
click at [862, 159] on input "Google ((ad*) | "pay per click" | "pay - per - click"" at bounding box center [783, 158] width 495 height 23
paste input "|"
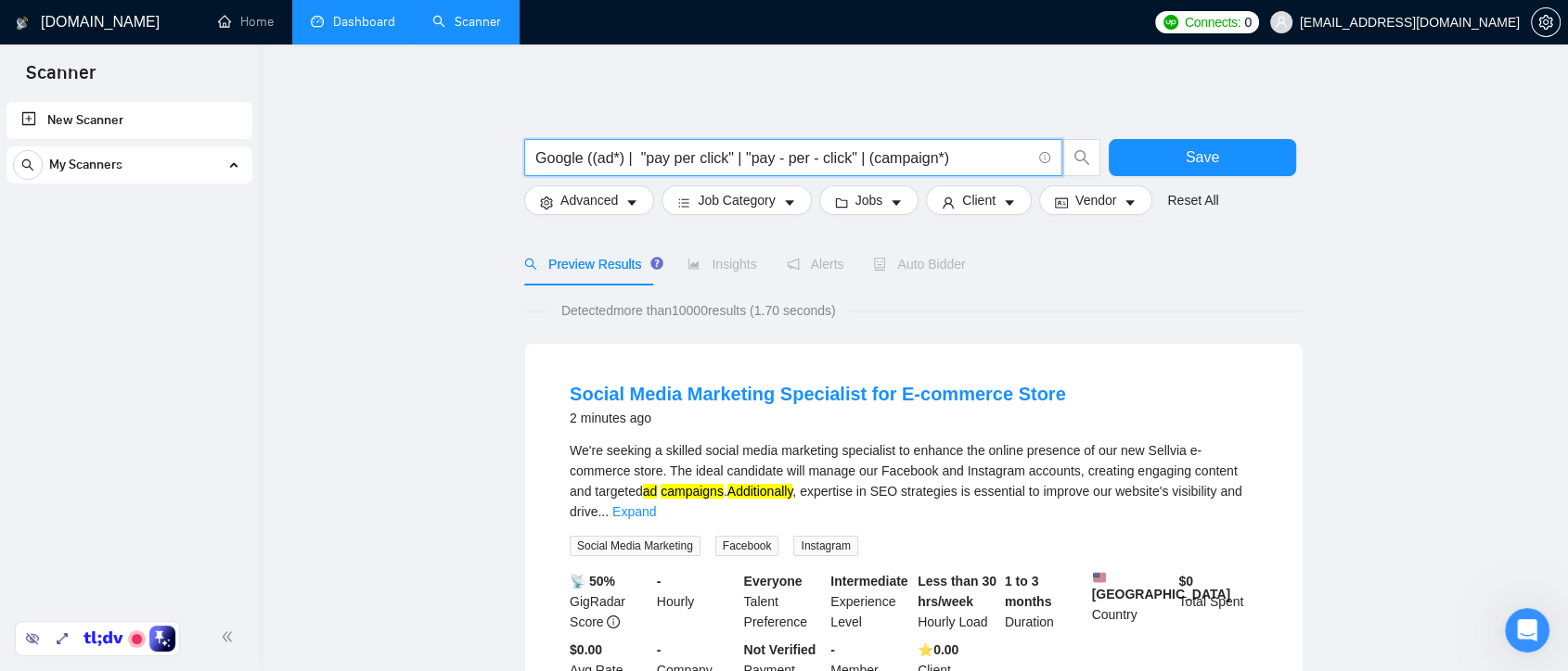
click at [957, 161] on input "Google ((ad*) | "pay per click" | "pay - per - click" | (campaign*)" at bounding box center [783, 158] width 495 height 23
paste input "|"
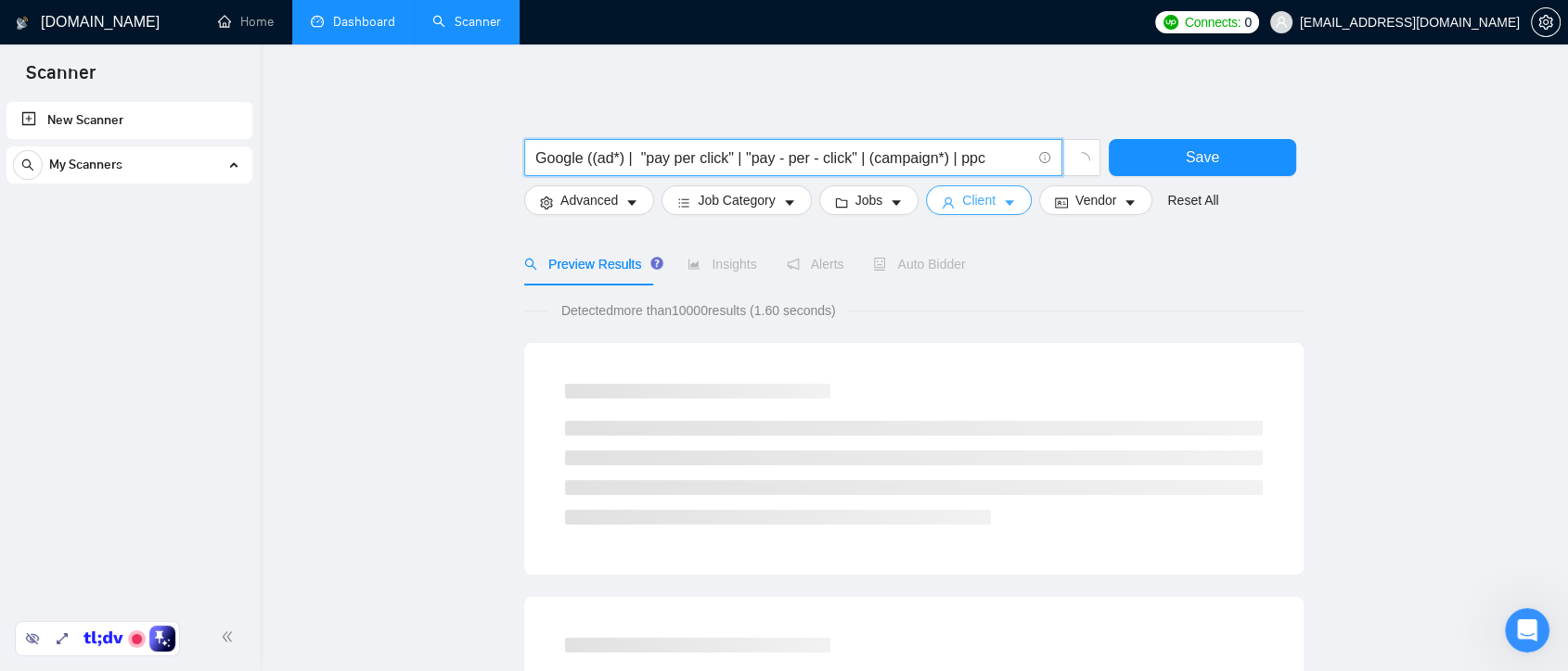
paste input "|"
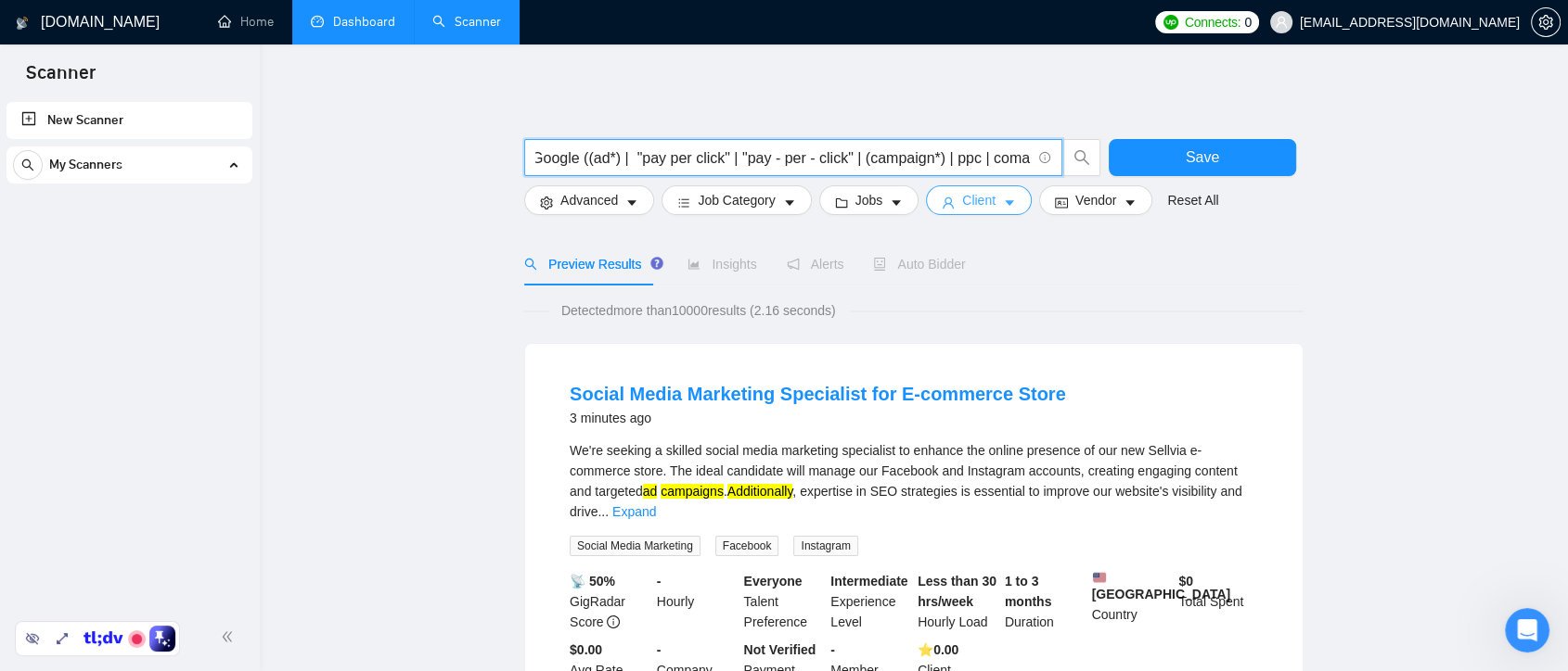
scroll to position [0, 12]
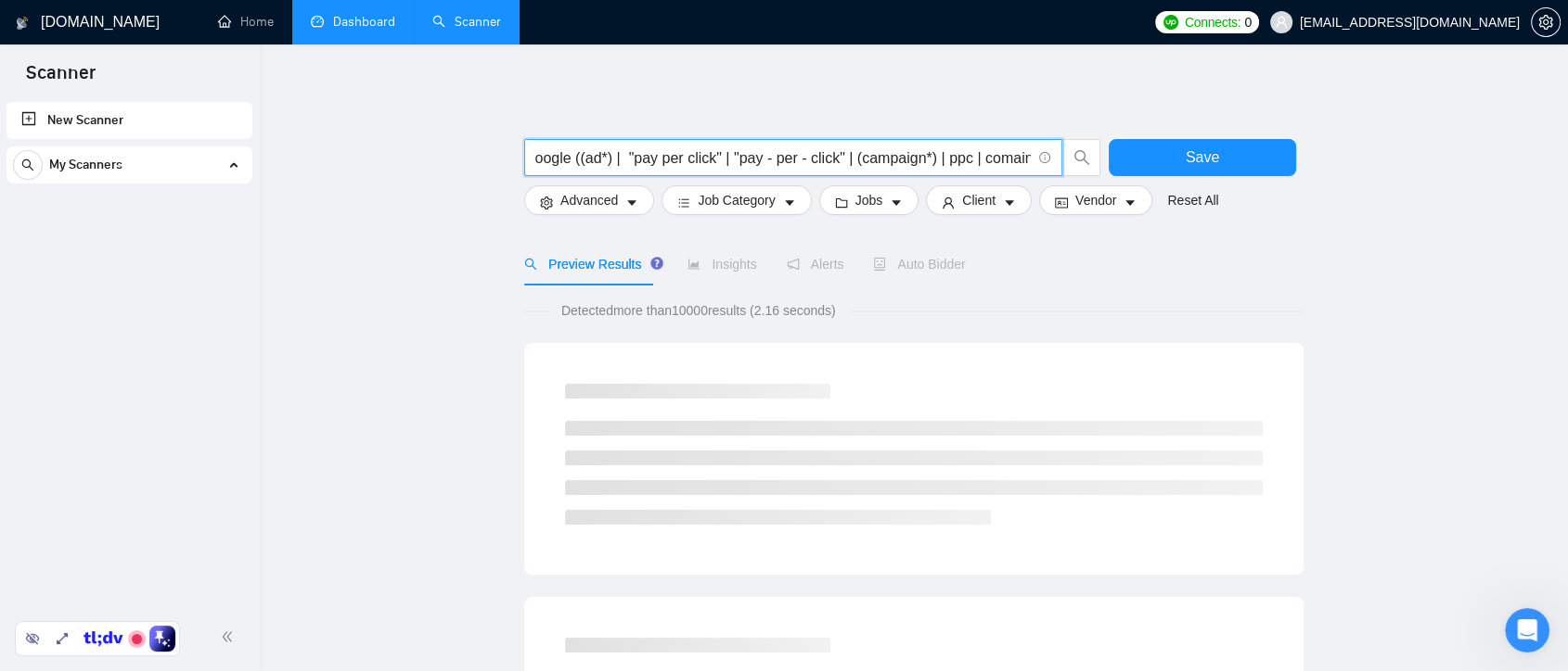
click at [1012, 159] on input "Google ((ad*) | "pay per click" | "pay - per - click" | (campaign*) | ppc | com…" at bounding box center [783, 158] width 495 height 23
drag, startPoint x: 1005, startPoint y: 162, endPoint x: 1038, endPoint y: 162, distance: 33.0
click at [1038, 162] on span "Google ((ad*) | "pay per click" | "pay - per - click" | (campaign*) | ppc | com…" at bounding box center [794, 157] width 538 height 37
click at [976, 157] on input "Google ((ad*) | "pay per click" | "pay - per - click" | (campaign*) | ppc | com…" at bounding box center [783, 158] width 495 height 23
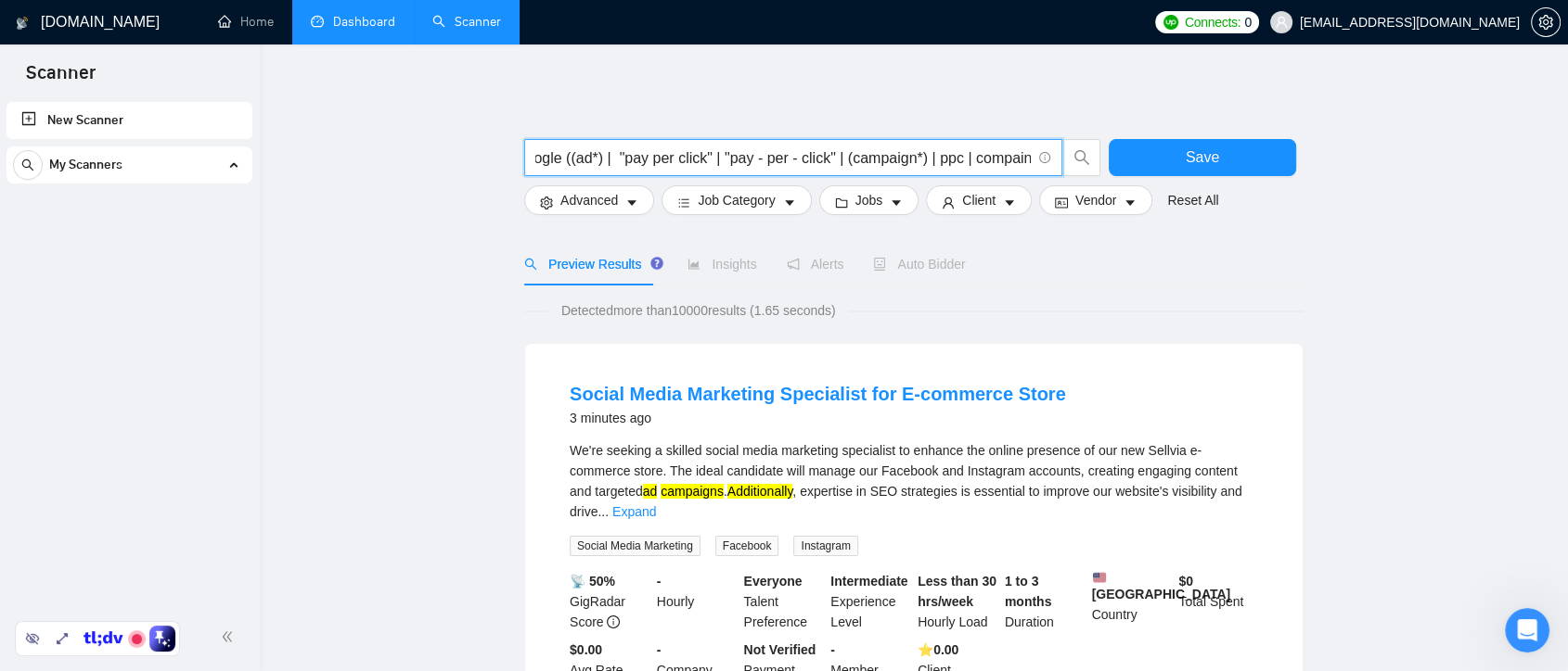
click at [568, 158] on input "Google ((ad*) | "pay per click" | "pay - per - click" | (campaign*) | ppc | com…" at bounding box center [783, 158] width 495 height 23
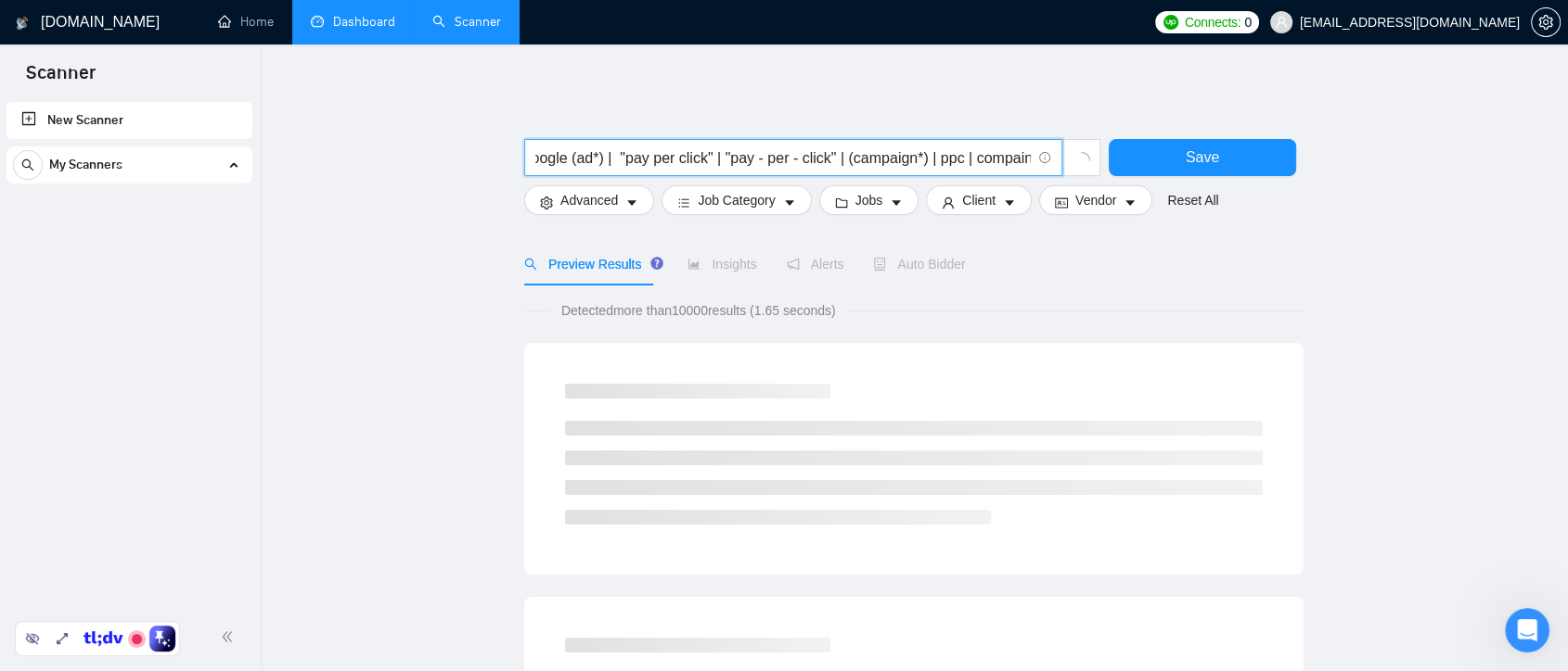
drag, startPoint x: 550, startPoint y: 160, endPoint x: 601, endPoint y: 167, distance: 51.5
click at [732, 161] on input "Google (ad*) | "pay per click" | "pay - per - click" | (campaign*) | ppc | comp…" at bounding box center [783, 158] width 495 height 23
click at [601, 167] on input "Google (ad*) | "pay per click" | "pay - per - click" | (campaign*) | ppc | comp…" at bounding box center [783, 158] width 495 height 23
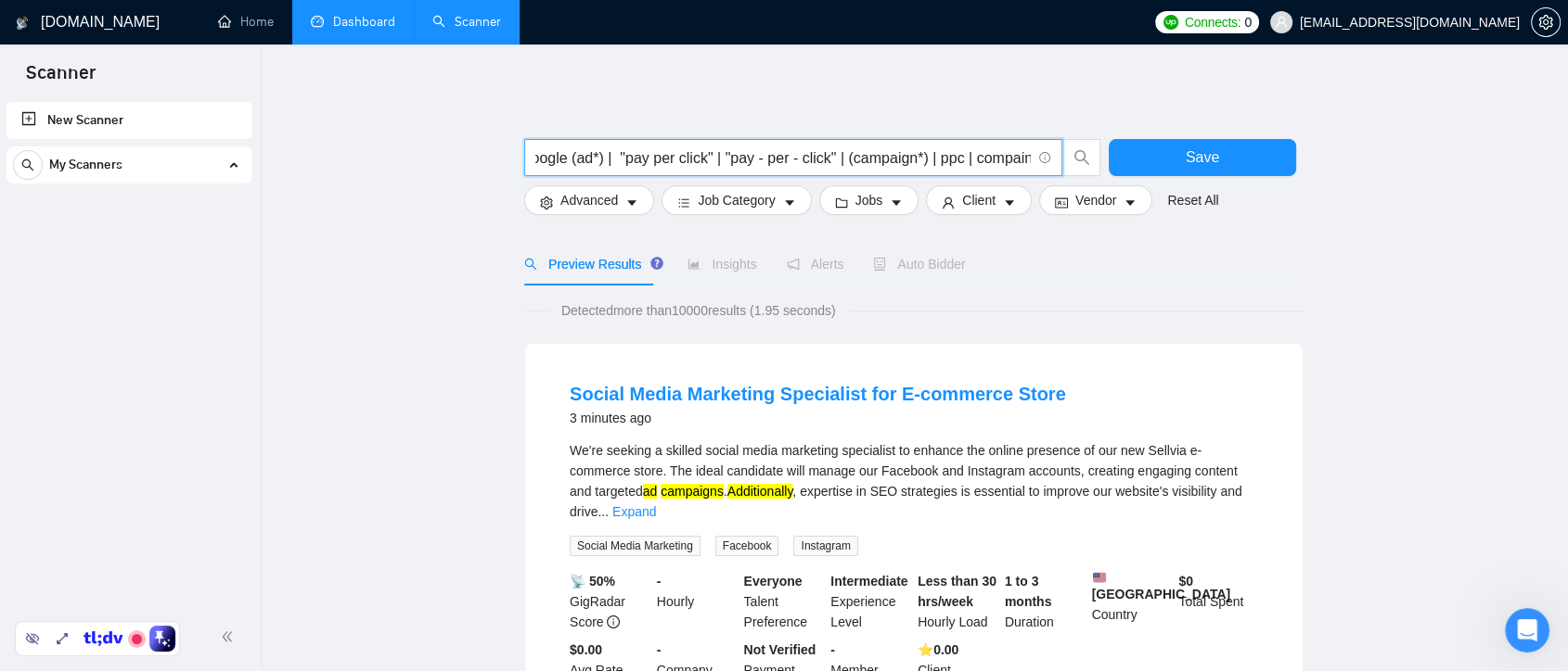
click at [538, 159] on input "Google (ad*) | "pay per click" | "pay - per - click" | (campaign*) | ppc | comp…" at bounding box center [783, 158] width 495 height 23
click at [552, 159] on input "Google (ad*) | "pay per click" | "pay - per - click" | (campaign*) | ppc | comp…" at bounding box center [783, 158] width 495 height 23
click at [568, 157] on input "Google (ad*) | "pay per click" | "pay - per - click" | (campaign*) | ppc | comp…" at bounding box center [783, 158] width 495 height 23
click at [586, 161] on input "Google (ad*) | "pay per click" | "pay - per - click" | (campaign*) | ppc | comp…" at bounding box center [783, 158] width 495 height 23
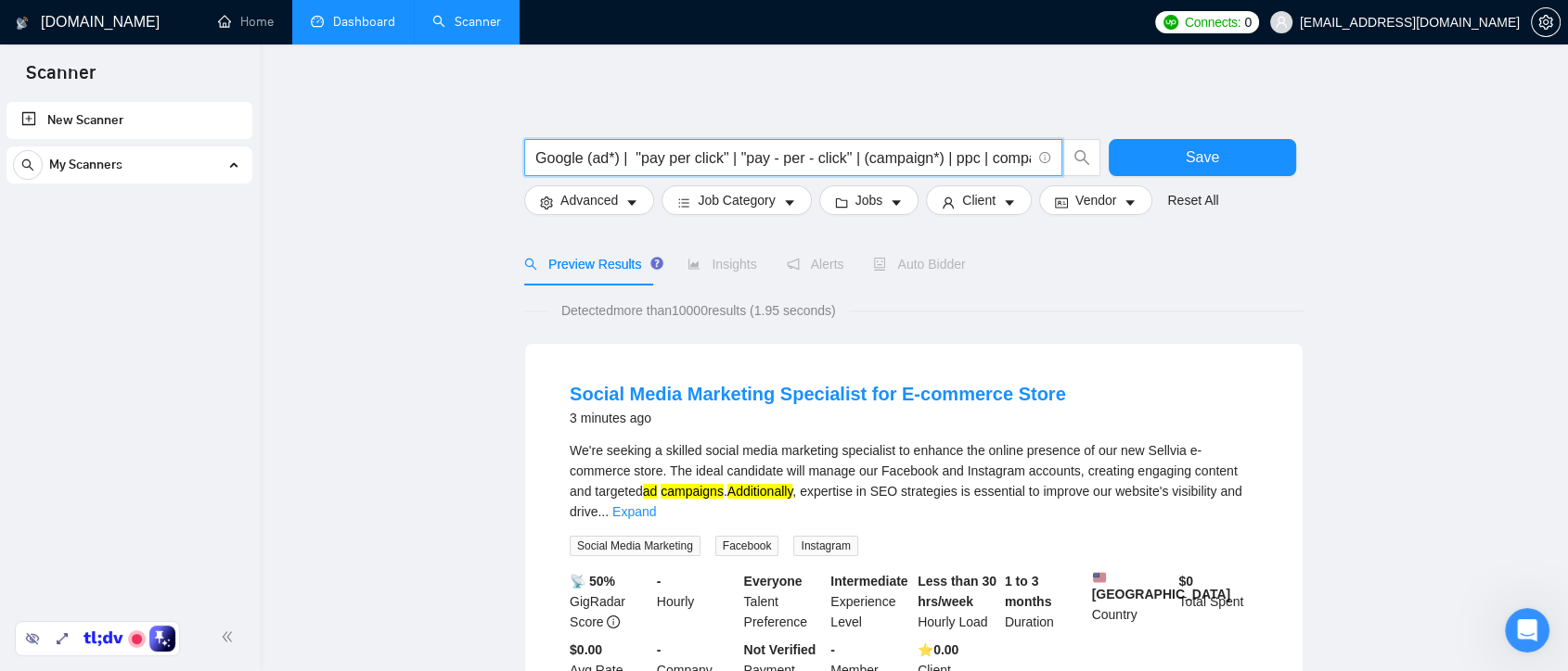
scroll to position [0, 16]
drag, startPoint x: 992, startPoint y: 161, endPoint x: 1036, endPoint y: 160, distance: 44.0
click at [1036, 160] on span "Google (ad*) | "pay per click" | "pay - per - click" | (campaign*) | ppc | comp…" at bounding box center [794, 157] width 538 height 37
click at [567, 160] on input "Google (ad*) | "pay per click" | "pay - per - click" | (campaign*) | ppc | comp…" at bounding box center [783, 158] width 495 height 23
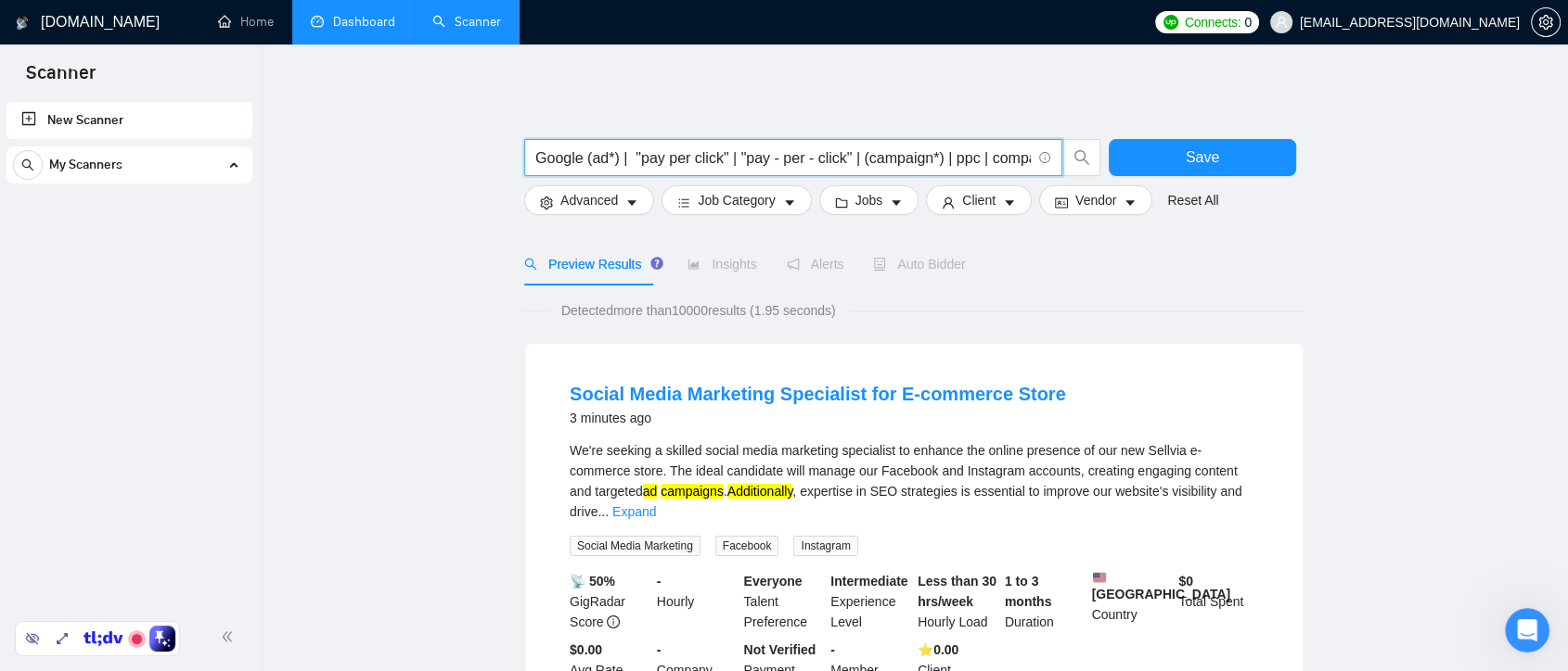
drag, startPoint x: 564, startPoint y: 159, endPoint x: 589, endPoint y: 158, distance: 25.0
click at [603, 156] on input "Google (ad*) | "pay per click" | "pay - per - click" | (campaign*) | ppc | comp…" at bounding box center [783, 158] width 495 height 23
click at [586, 156] on input "Google (ad*) | "pay per click" | "pay - per - click" | (campaign*) | ppc | comp…" at bounding box center [783, 158] width 495 height 23
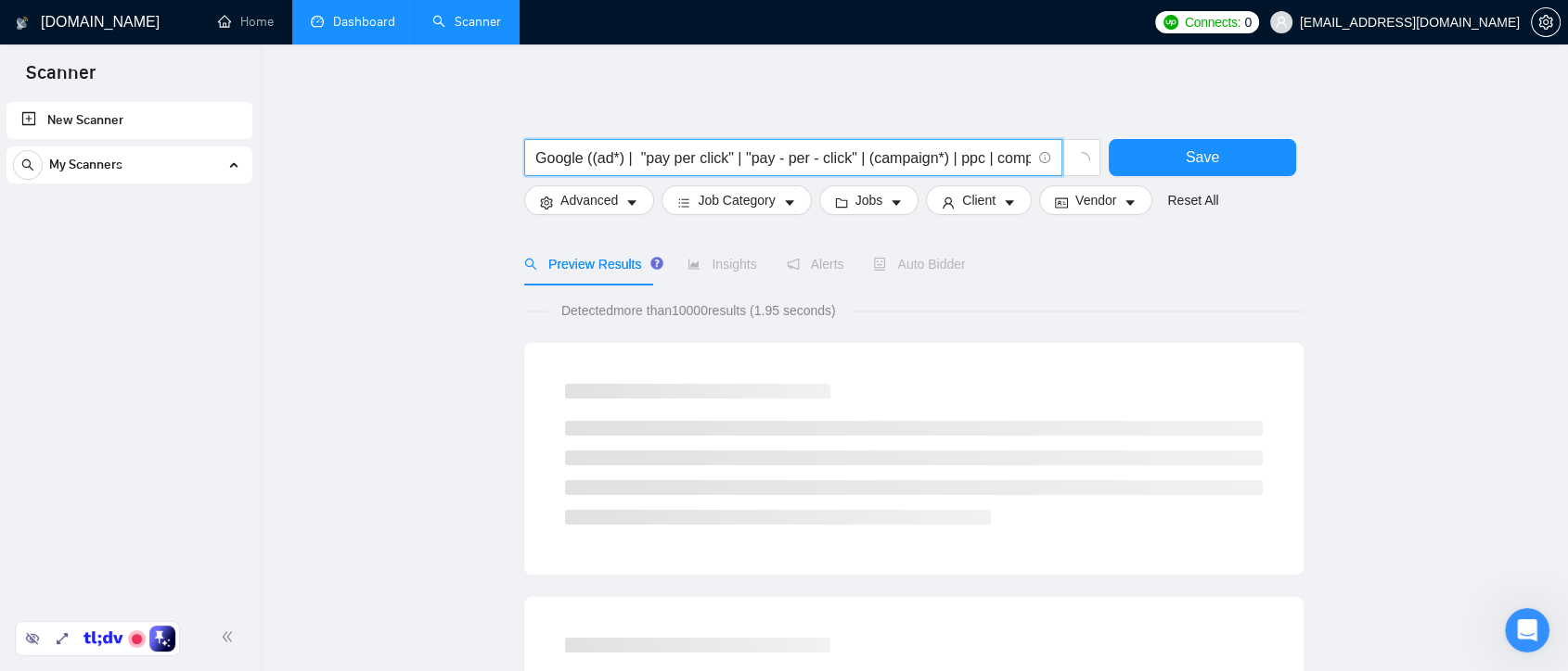
scroll to position [0, 22]
drag, startPoint x: 981, startPoint y: 161, endPoint x: 1077, endPoint y: 161, distance: 96.0
click at [1077, 161] on span "Google ((ad*) | "pay per click" | "pay - per - click" | (campaign*) | ppc | com…" at bounding box center [813, 157] width 577 height 37
click at [1031, 157] on input "Google ((ad*) | "pay per click" | "pay - per - click" | (campaign*) | ppc | com…" at bounding box center [783, 158] width 495 height 23
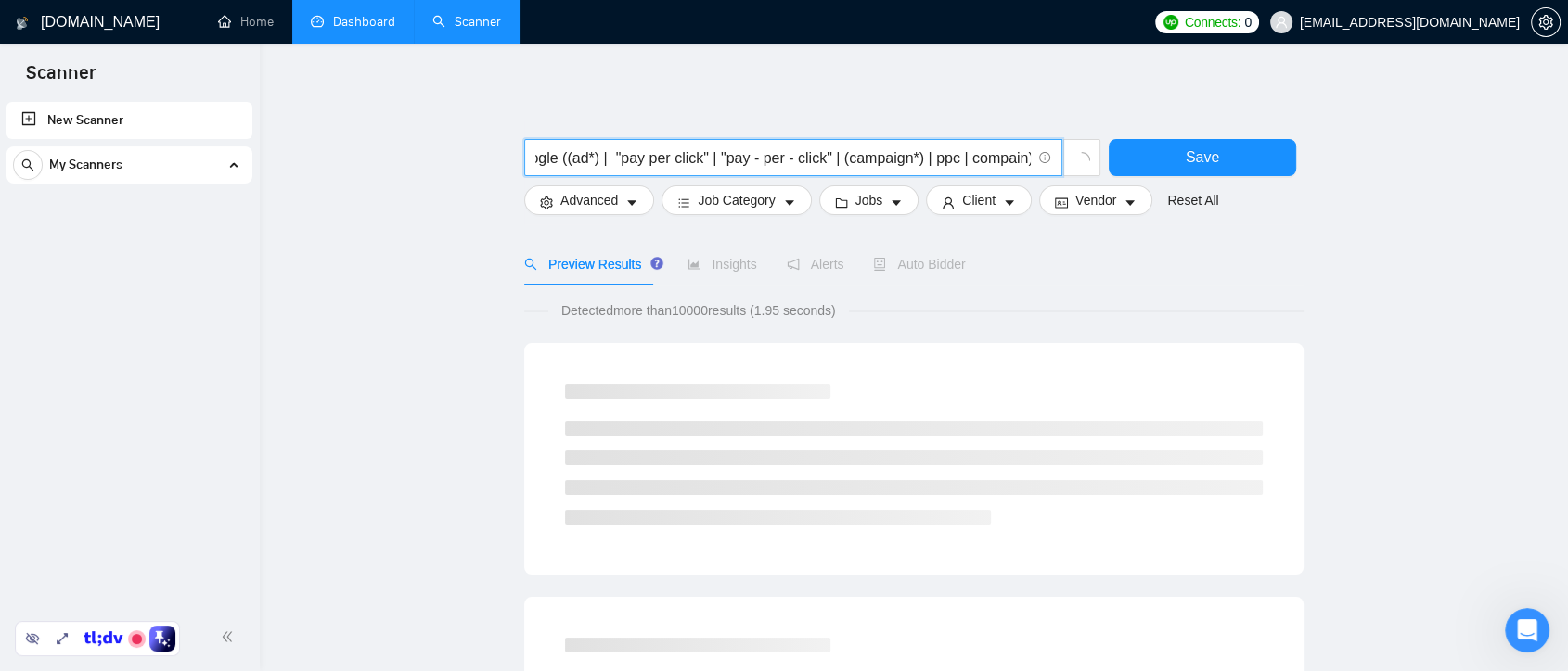
click at [551, 156] on input "Google ((ad*) | "pay per click" | "pay - per - click" | (campaign*) | ppc | com…" at bounding box center [783, 158] width 495 height 23
drag, startPoint x: 542, startPoint y: 156, endPoint x: 506, endPoint y: 157, distance: 36.0
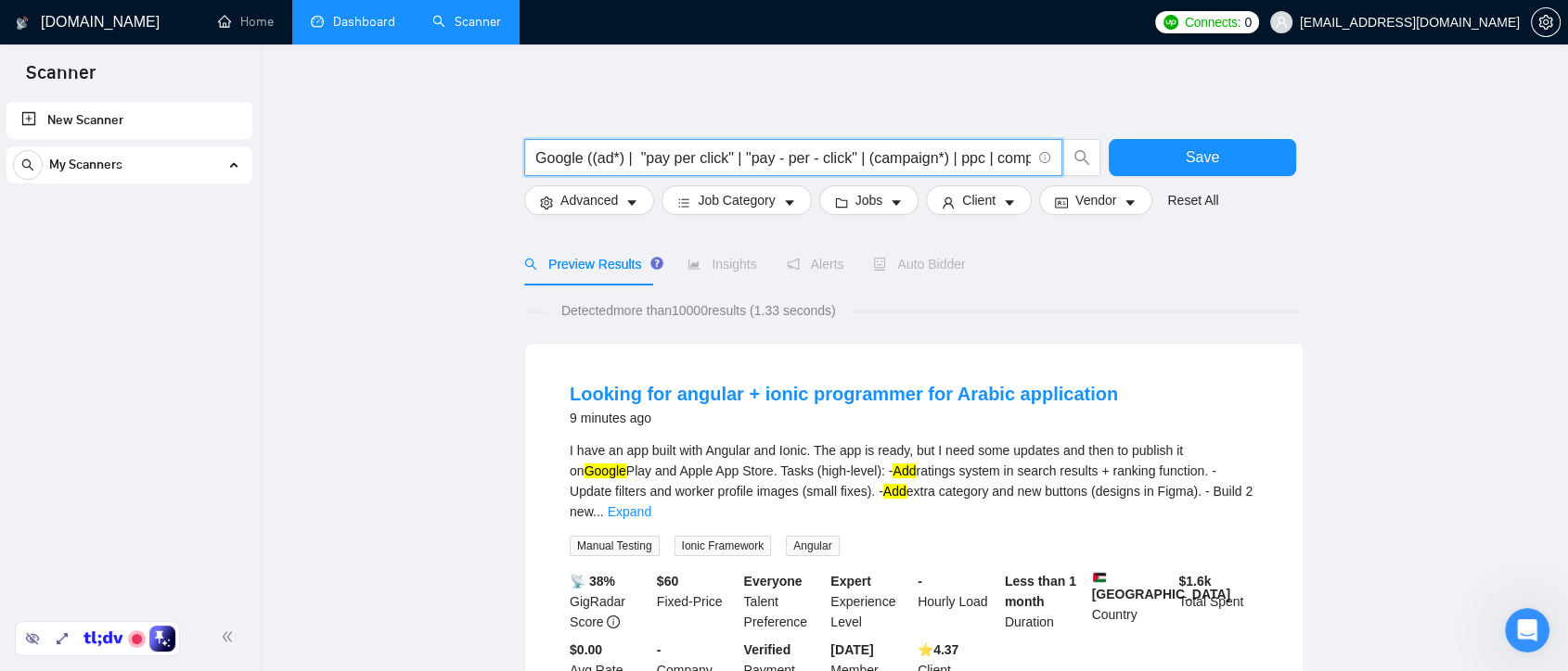
click at [613, 159] on input "Google ((ad*) | "pay per click" | "pay - per - click" | (campaign*) | ppc | com…" at bounding box center [783, 158] width 495 height 23
type input "Google ((ad*) | "pay per click" | "pay - per - click" | (campaign*) | ppc | com…"
click at [1195, 156] on span "Save" at bounding box center [1203, 157] width 33 height 23
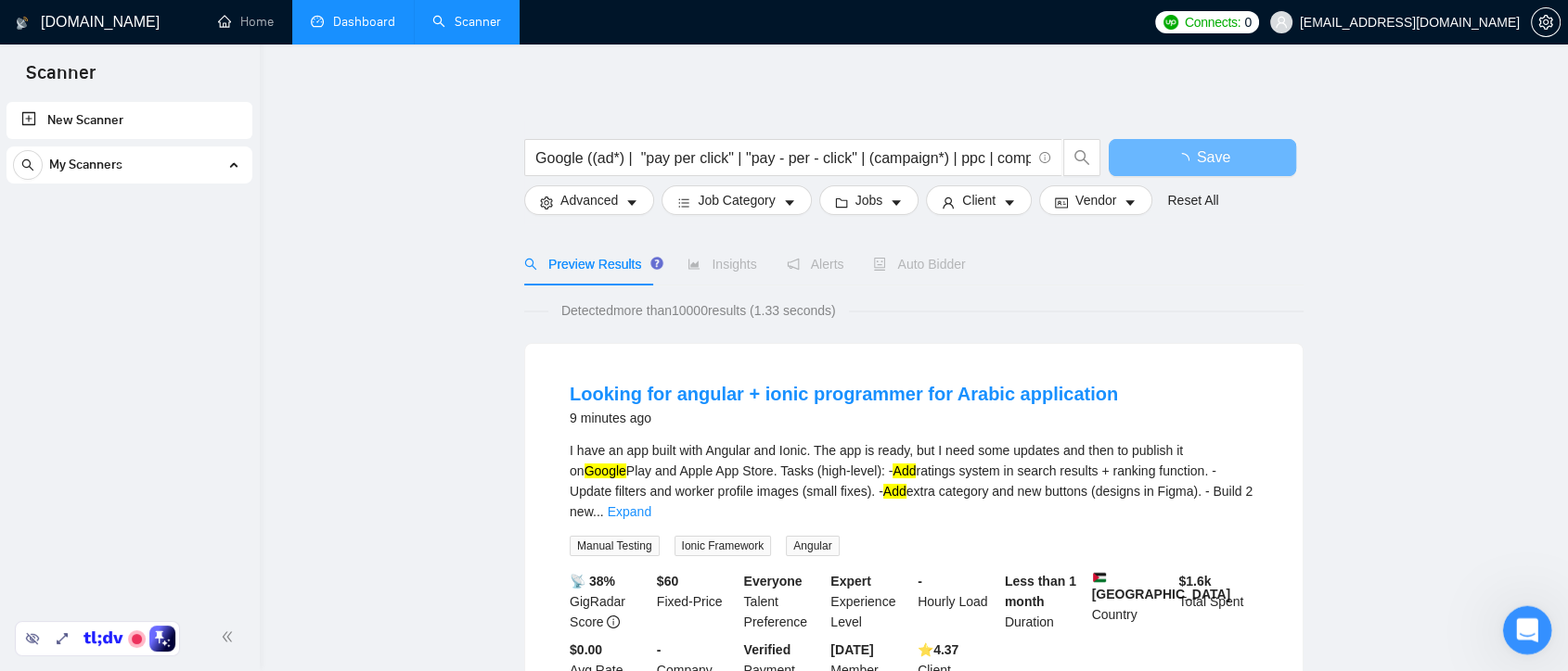
click at [1512, 615] on div "Open Intercom Messenger" at bounding box center [1525, 628] width 62 height 62
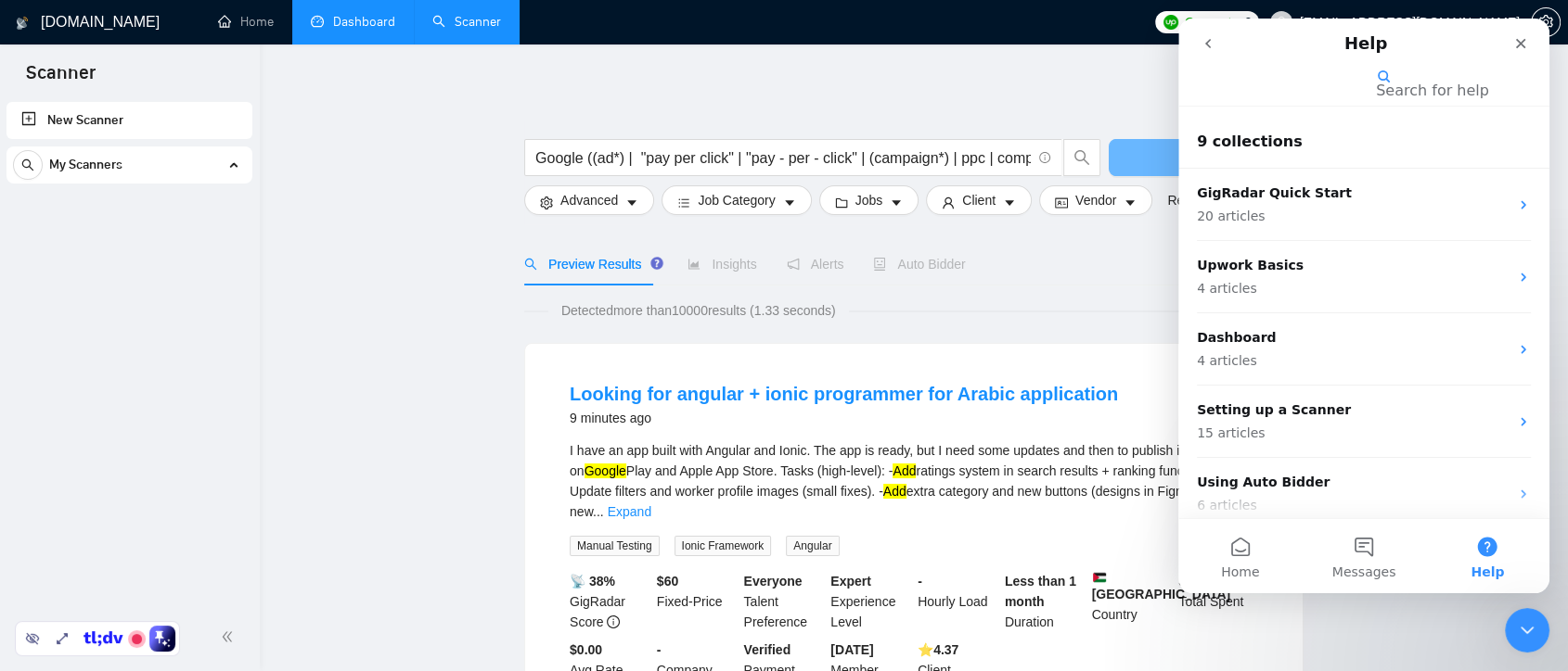
click at [1300, 93] on input "Search for help" at bounding box center [1283, 84] width 186 height 18
type input "syntax"
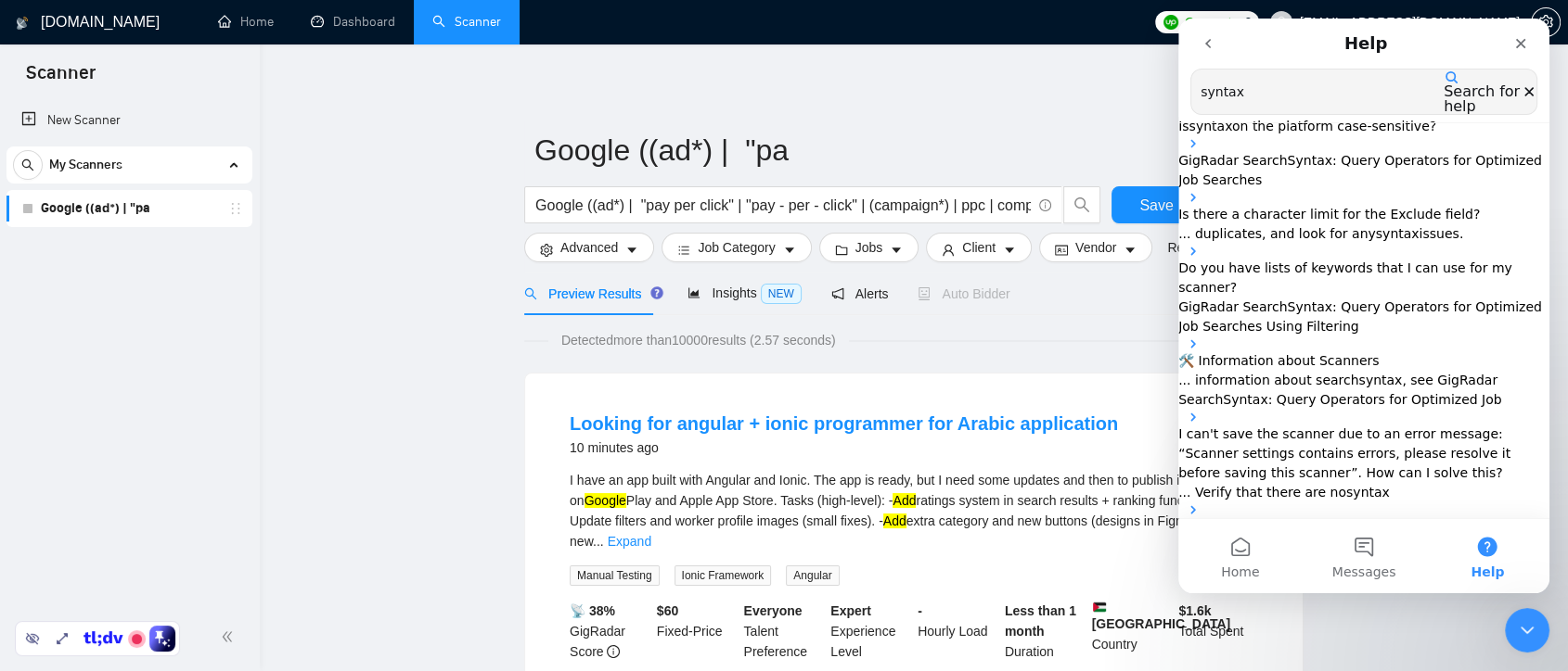
click at [1376, 190] on p "GigRadar Search Syntax : Query Operators for Optimized Job Searches" at bounding box center [1363, 171] width 371 height 39
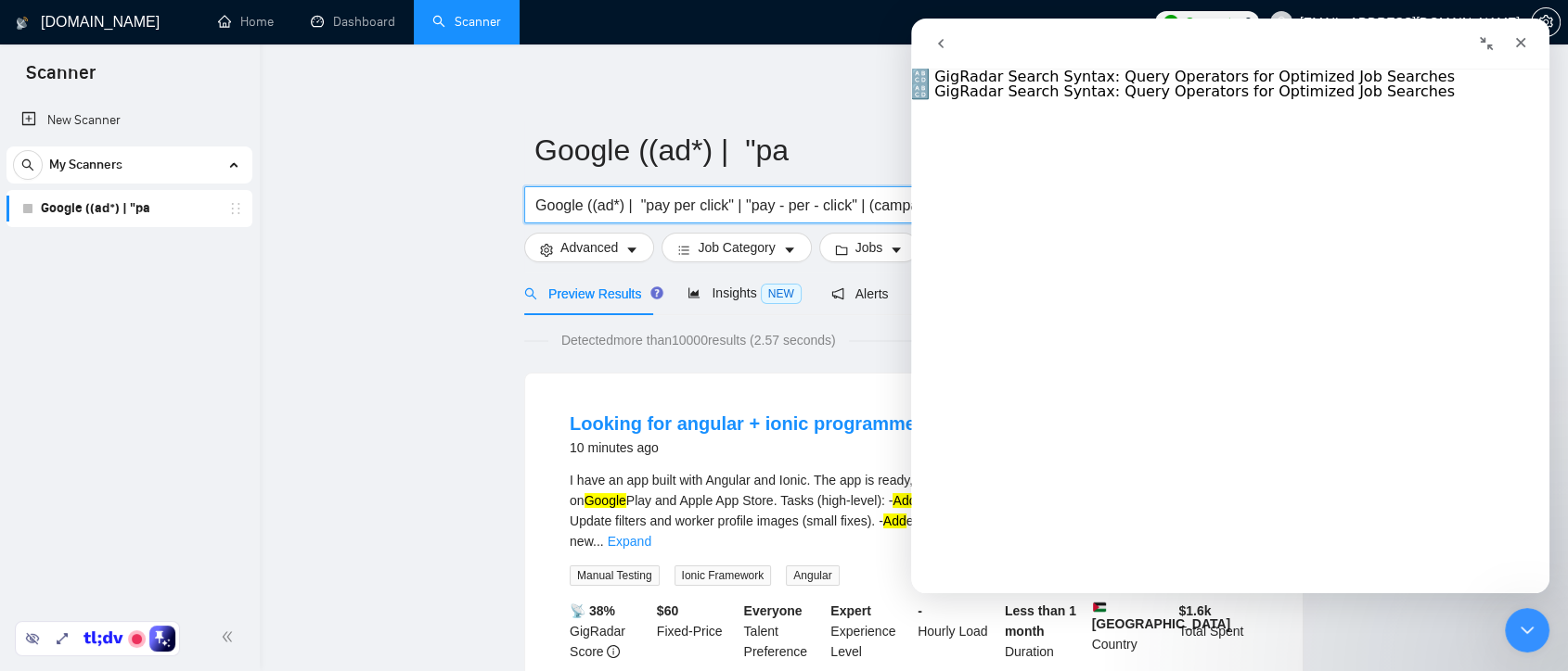
click at [781, 205] on input "Google ((ad*) | "pay per click" | "pay - per - click" | (campaign*) | ppc | com…" at bounding box center [783, 205] width 495 height 23
click at [942, 44] on icon "go back" at bounding box center [941, 43] width 15 height 15
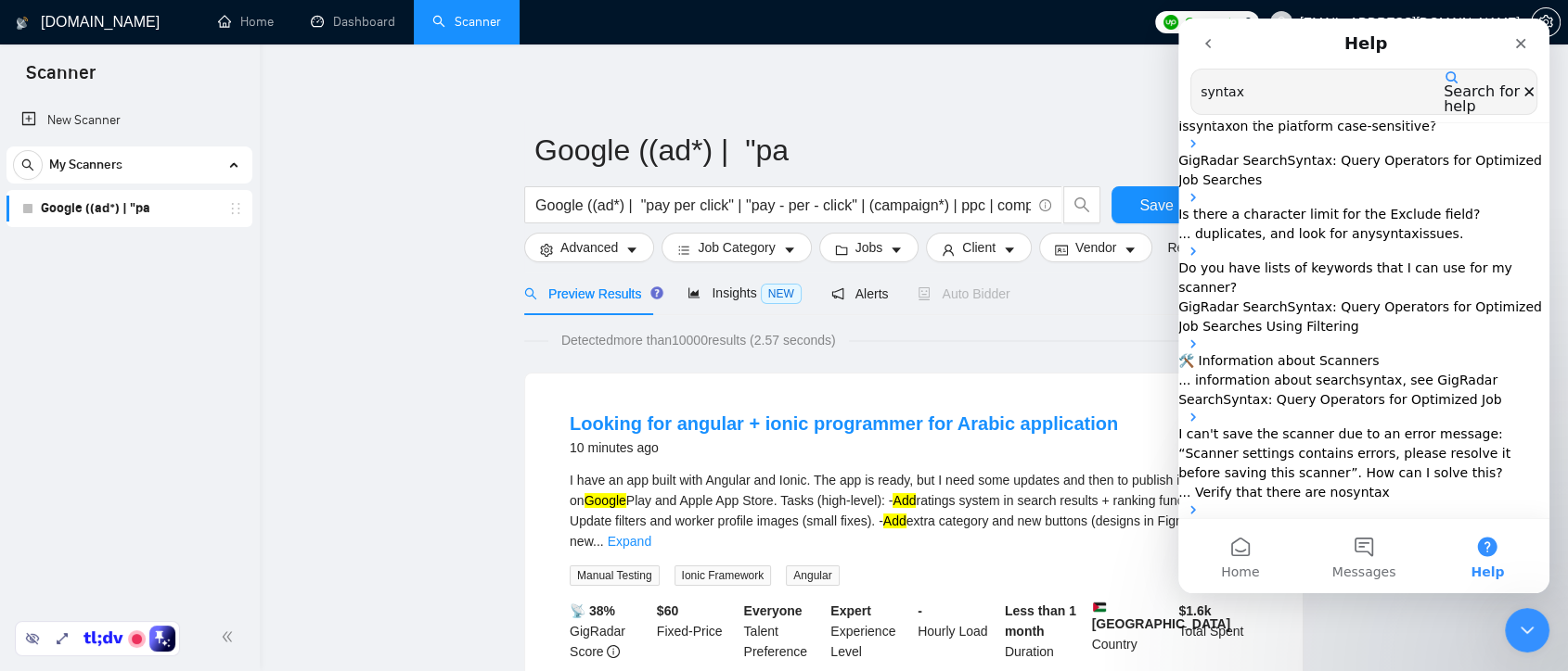
click at [1397, 188] on span ": Query Operators for Optimized Job Searches" at bounding box center [1360, 169] width 364 height 34
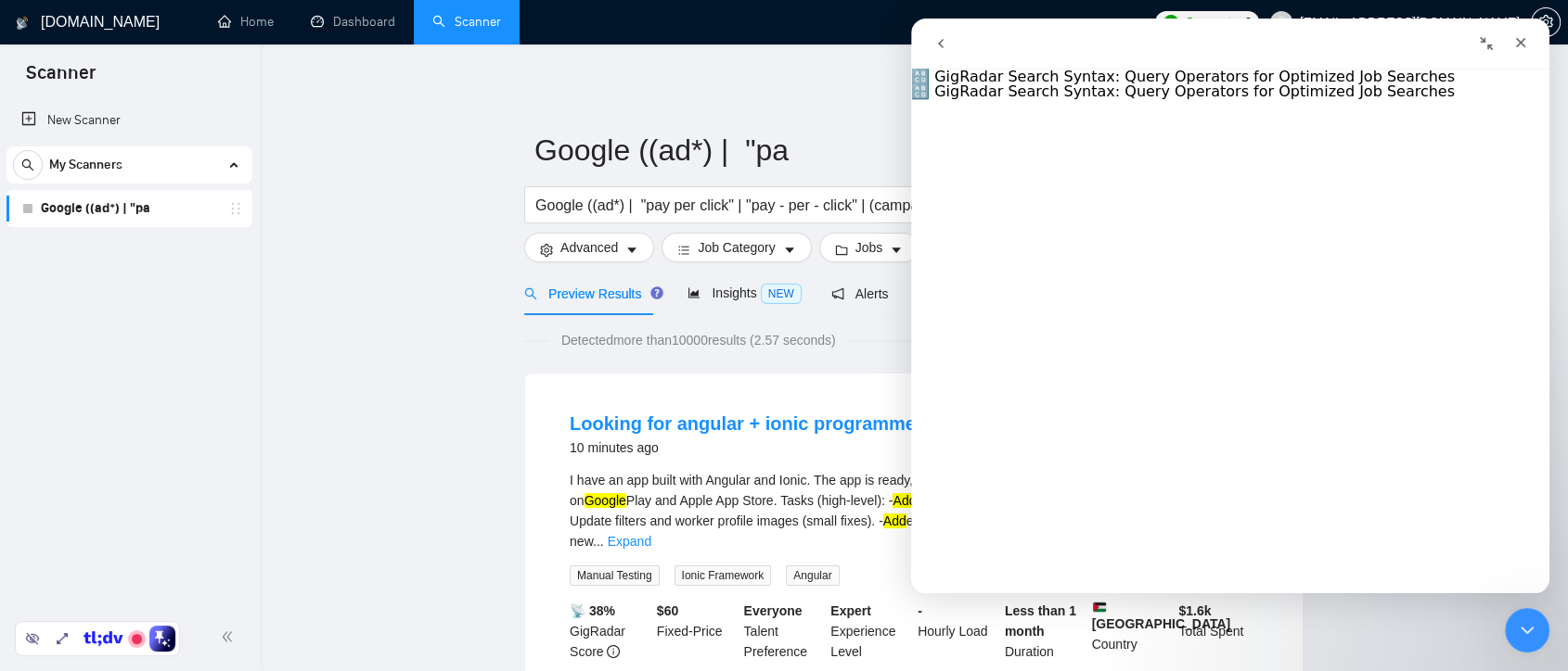
click at [944, 39] on icon "go back" at bounding box center [941, 43] width 15 height 15
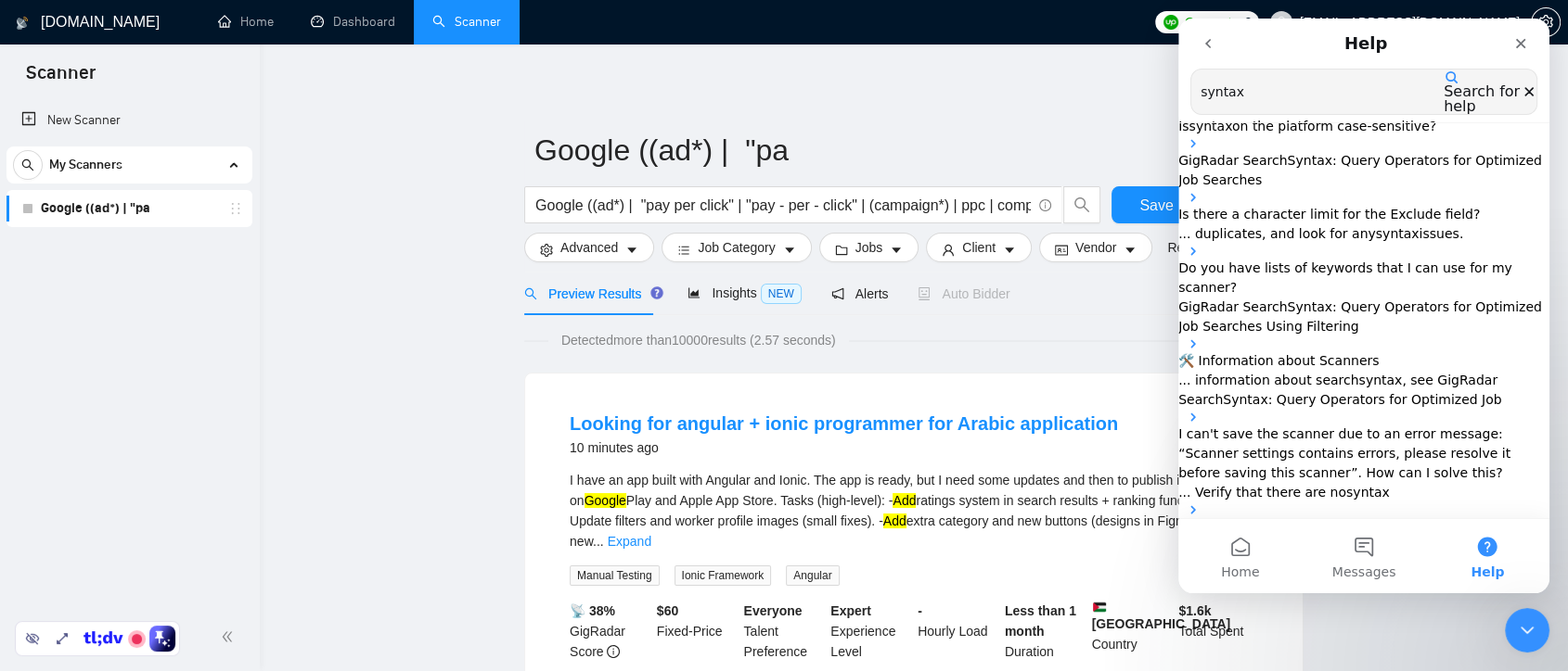
click at [1353, 190] on p "GigRadar Search Syntax : Query Operators for Optimized Job Searches" at bounding box center [1363, 171] width 371 height 39
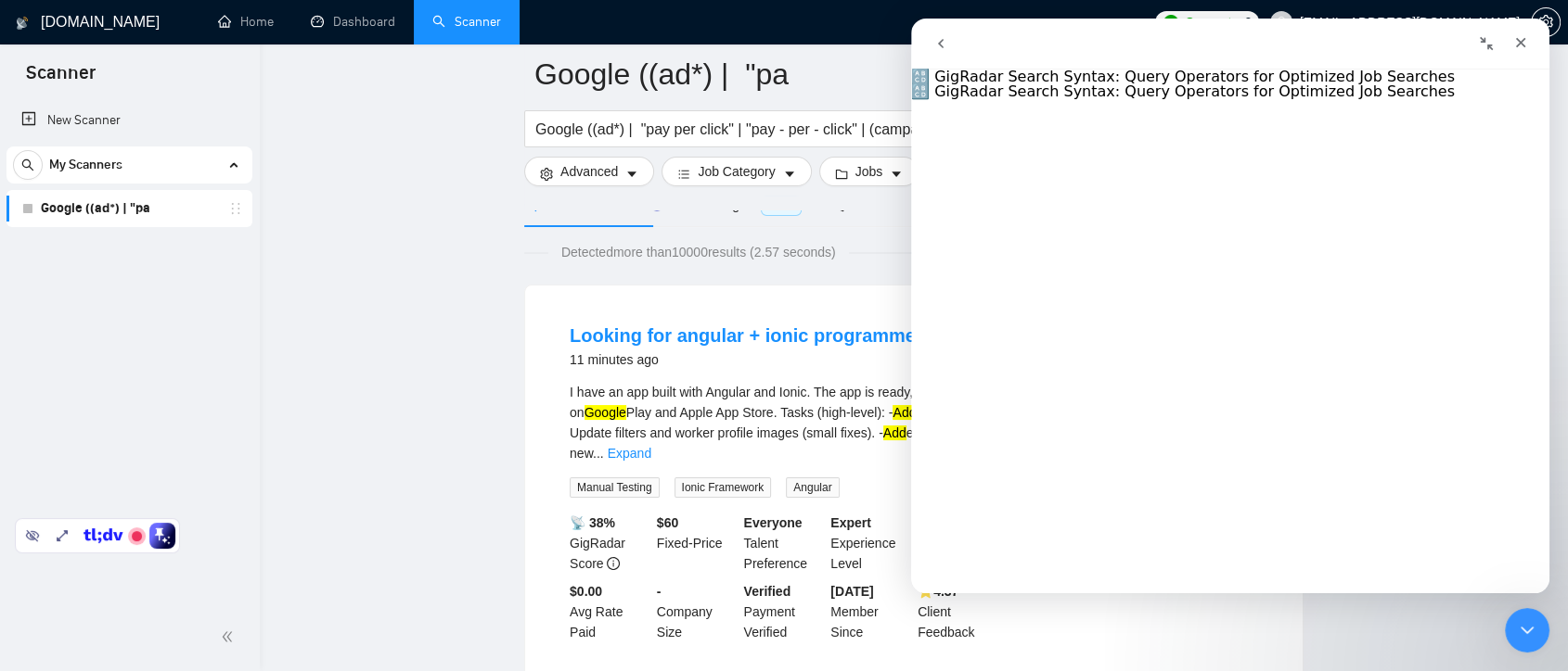
scroll to position [4843, 0]
click at [1521, 623] on icon "Close Intercom Messenger" at bounding box center [1524, 628] width 23 height 22
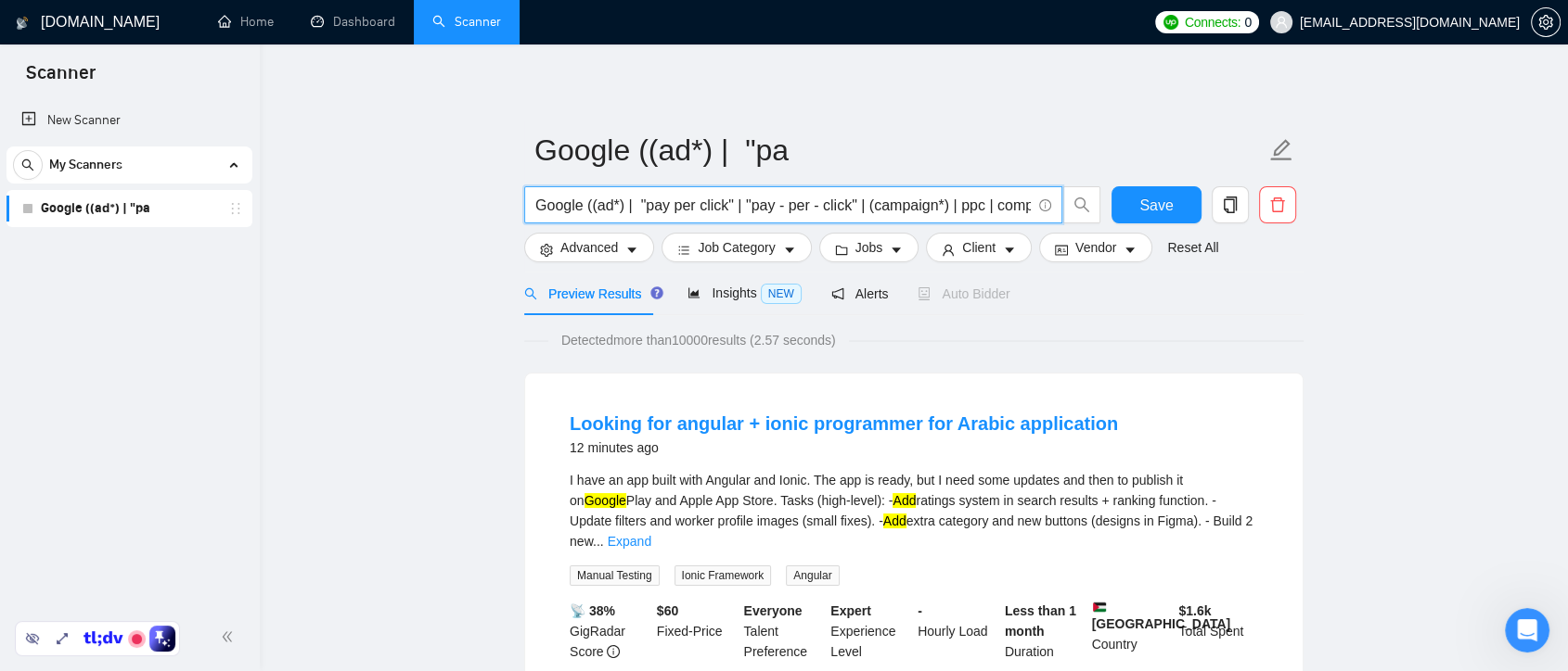
scroll to position [0, 25]
drag, startPoint x: 534, startPoint y: 208, endPoint x: 1045, endPoint y: 193, distance: 511.2
click at [1045, 193] on span "Google ((ad*) | "pay per click" | "pay - per - click" | (campaign*) | ppc | com…" at bounding box center [794, 205] width 538 height 37
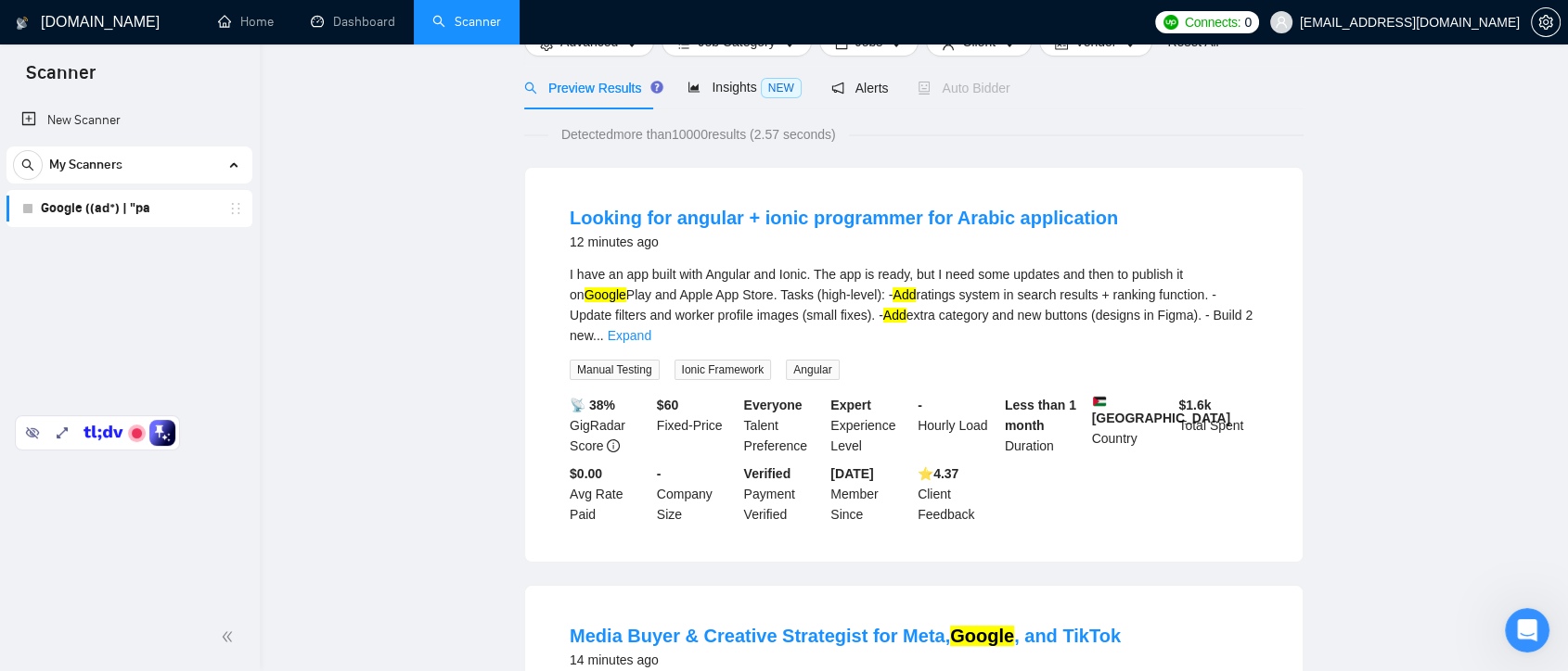
scroll to position [0, 0]
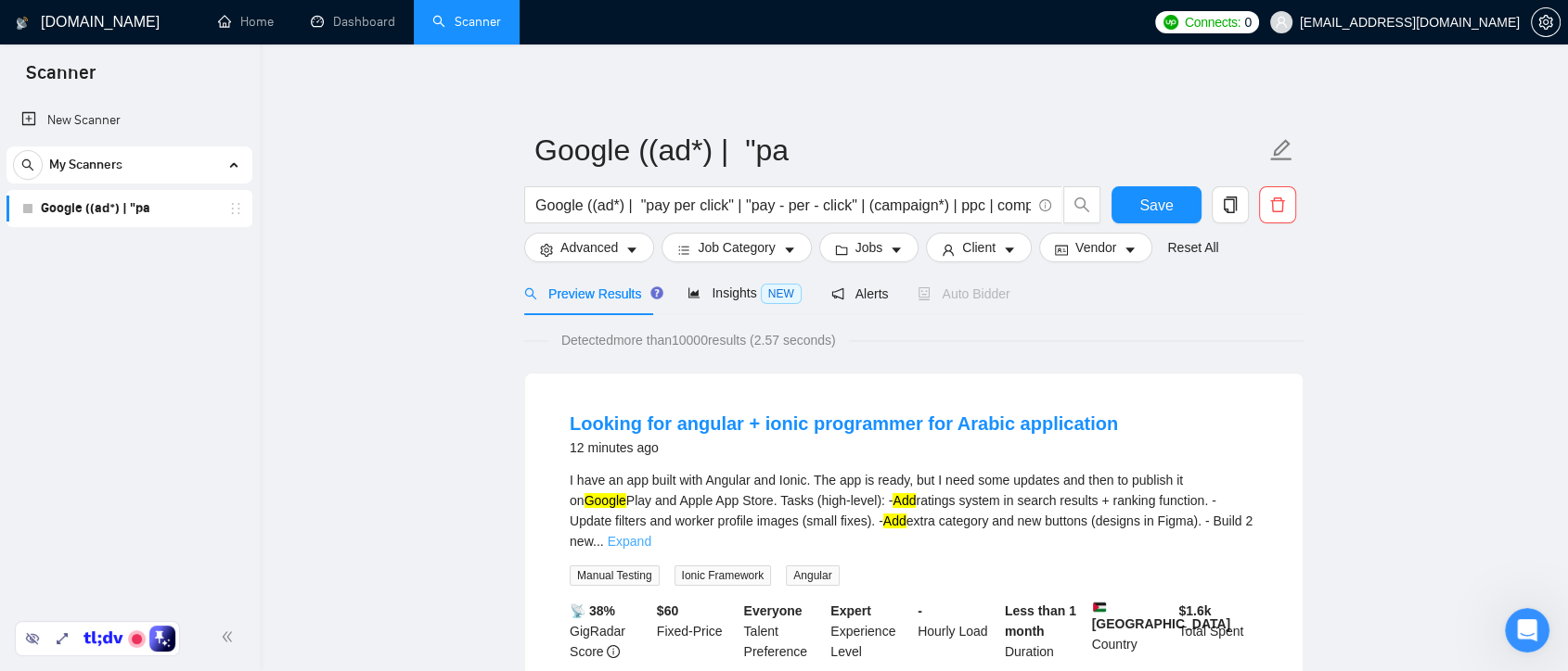
click at [652, 534] on link "Expand" at bounding box center [629, 541] width 44 height 15
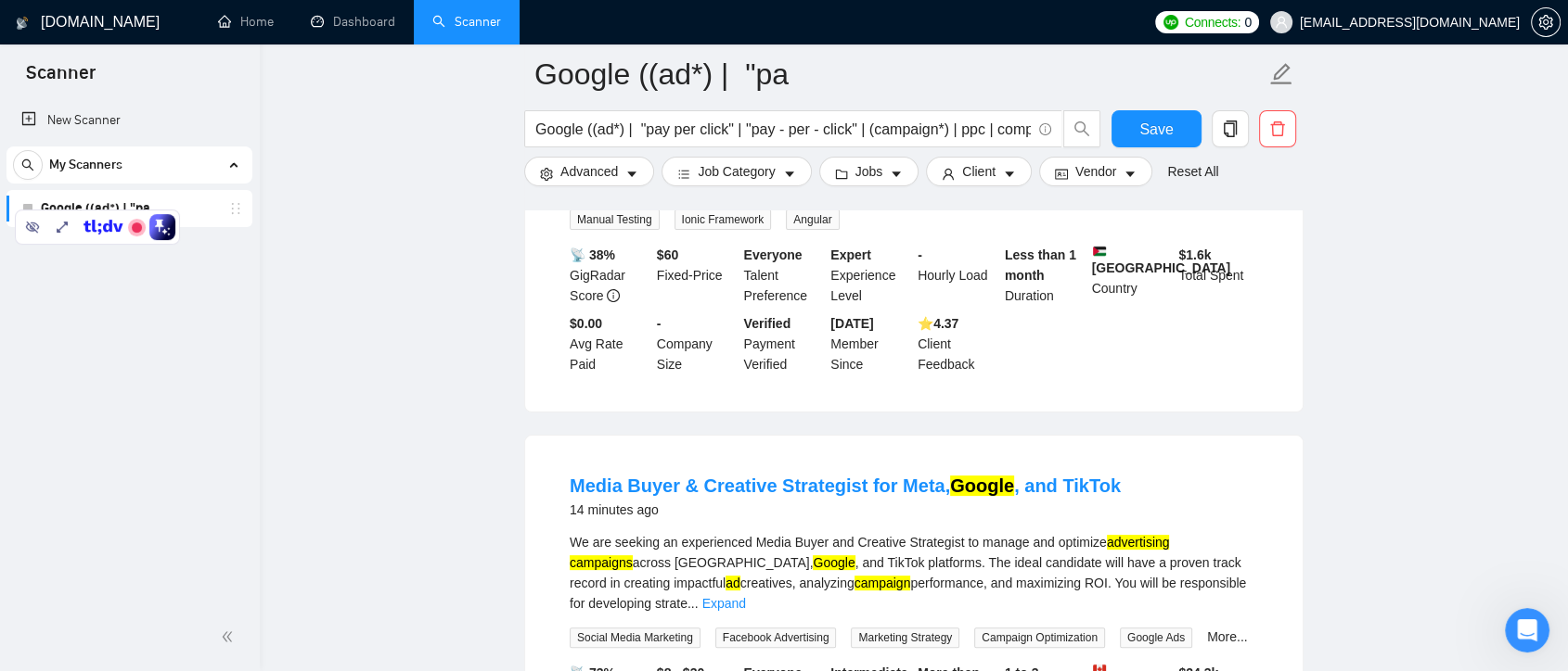
scroll to position [514, 0]
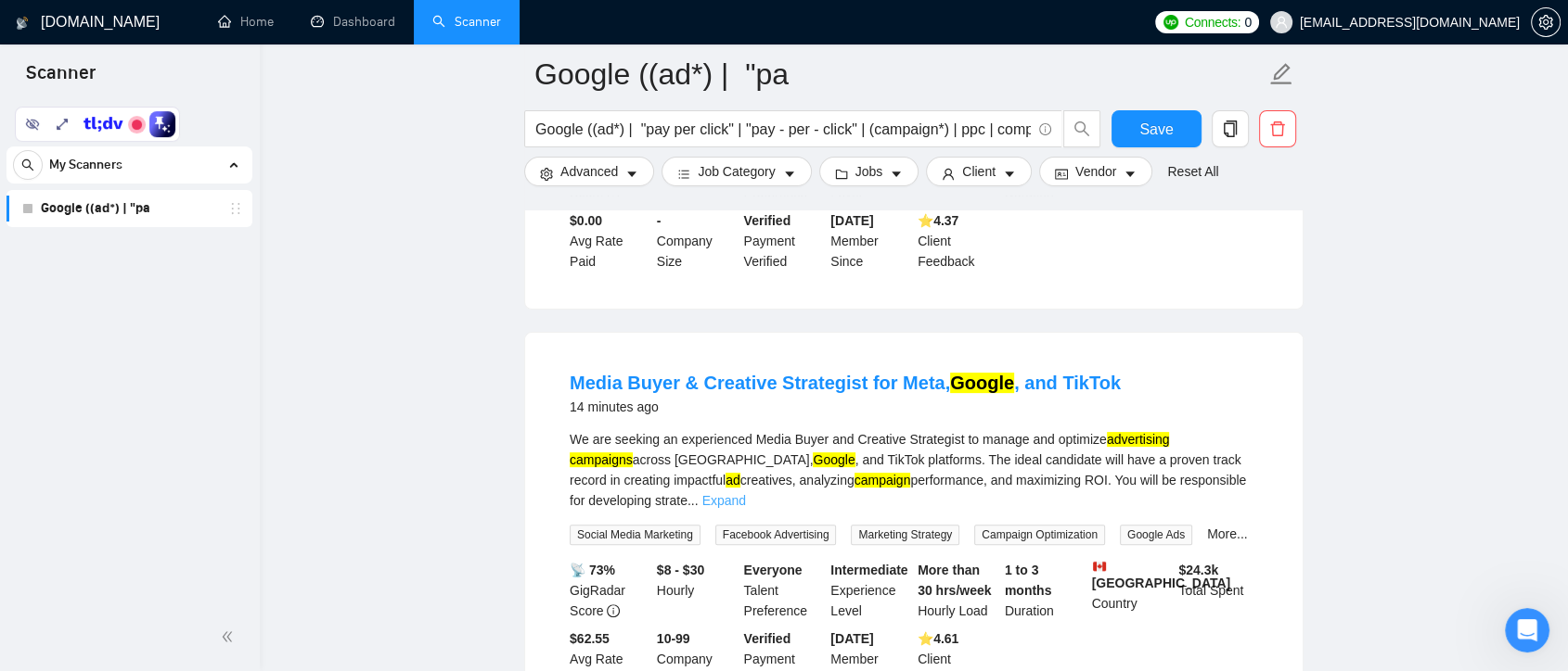
click at [746, 493] on link "Expand" at bounding box center [724, 500] width 44 height 15
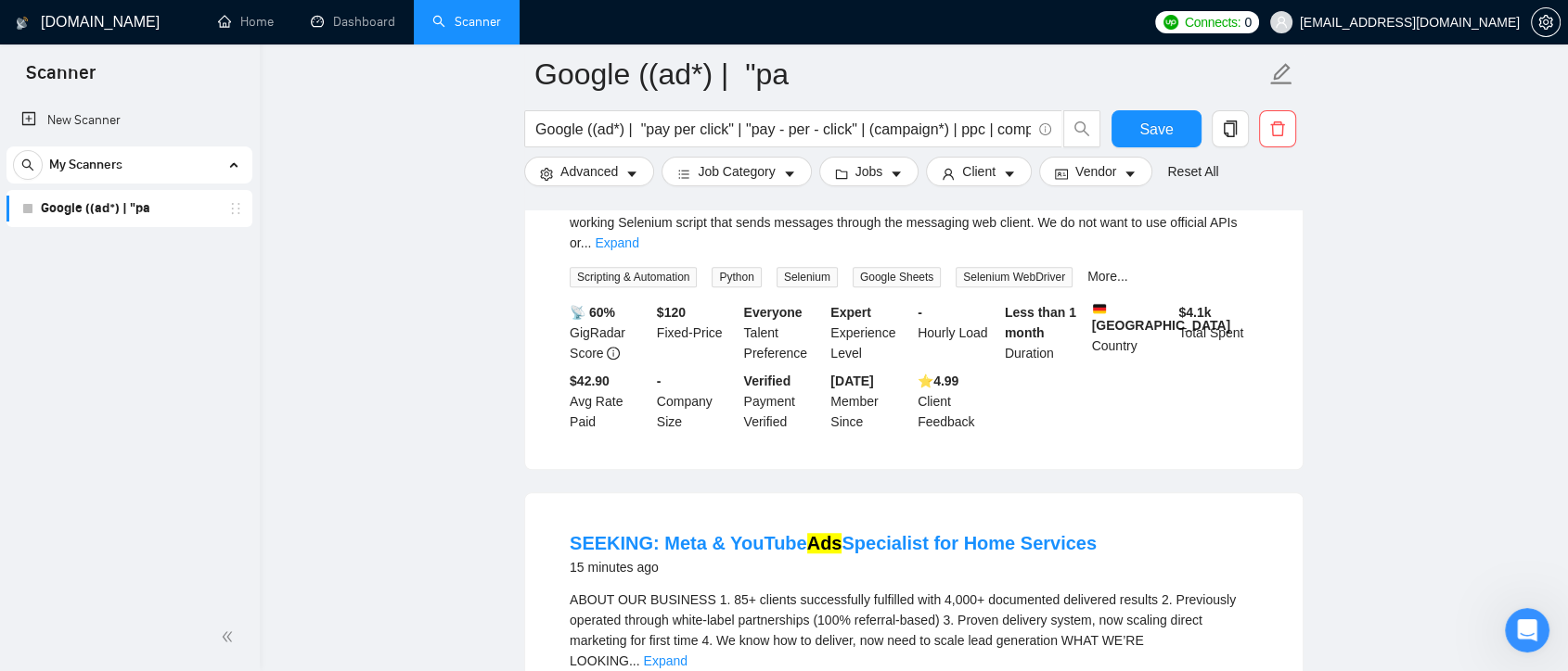
scroll to position [1134, 0]
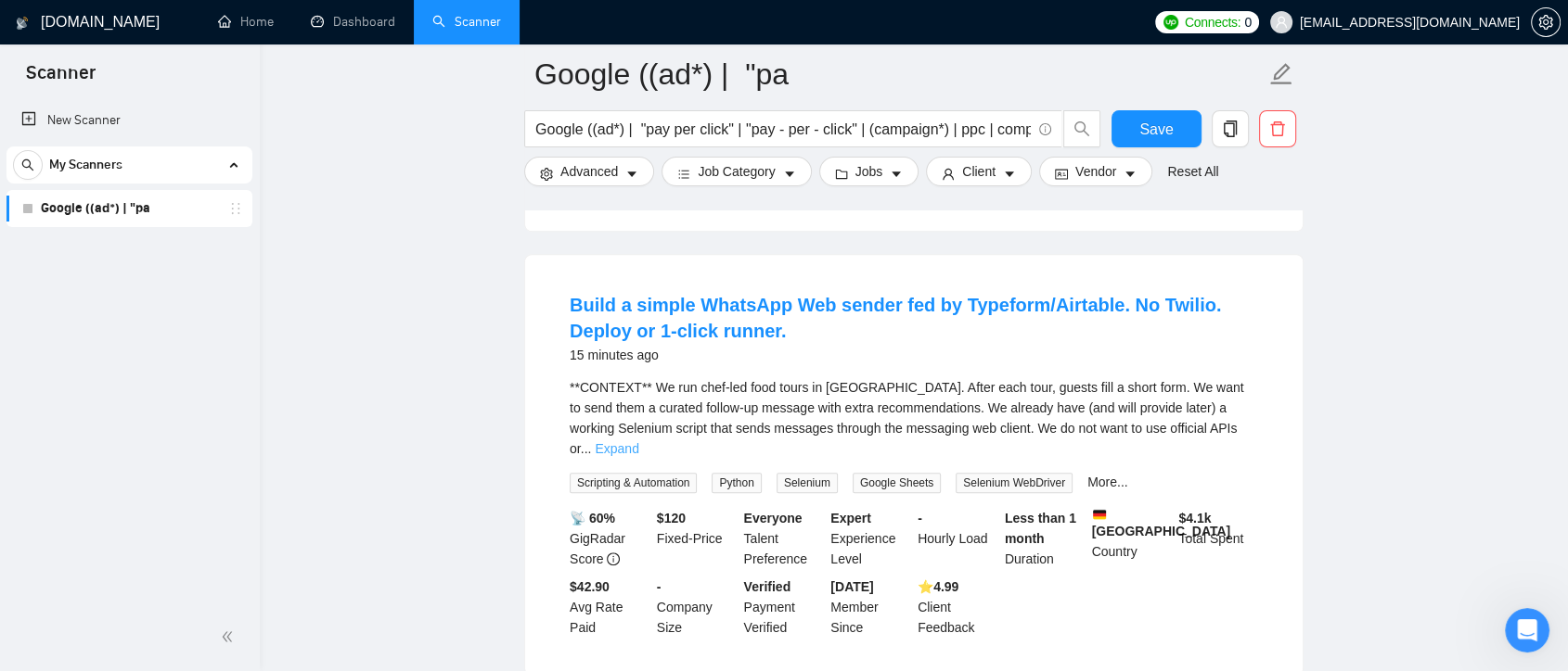
click at [638, 441] on link "Expand" at bounding box center [617, 448] width 44 height 15
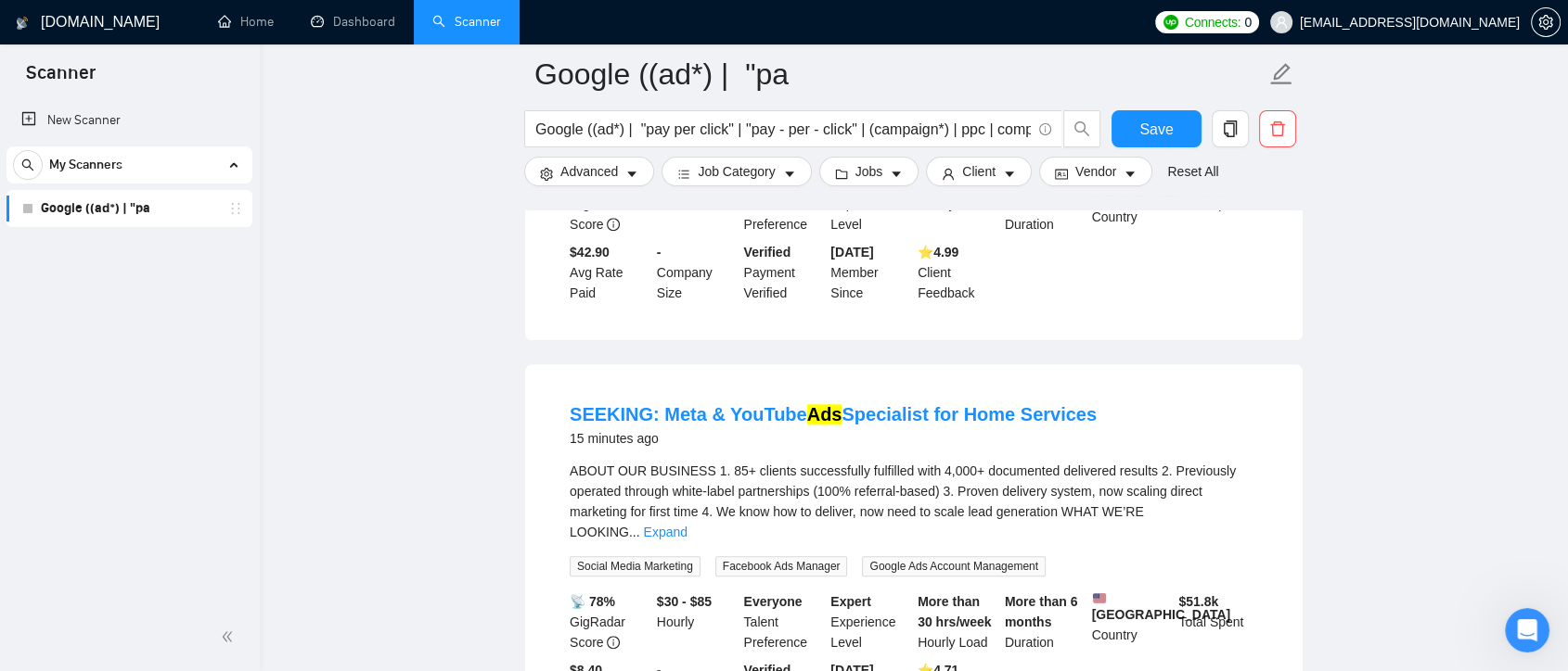
scroll to position [2061, 0]
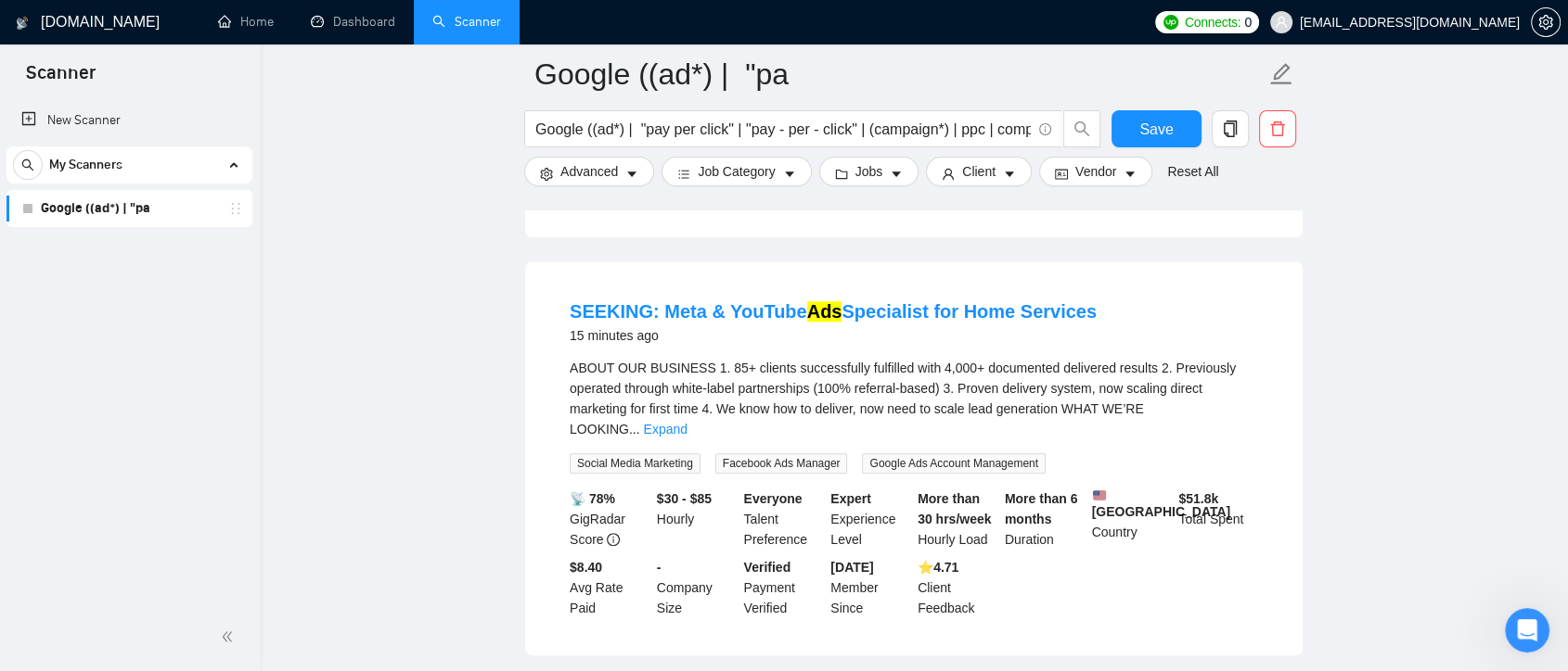
click at [687, 422] on link "Expand" at bounding box center [665, 428] width 44 height 15
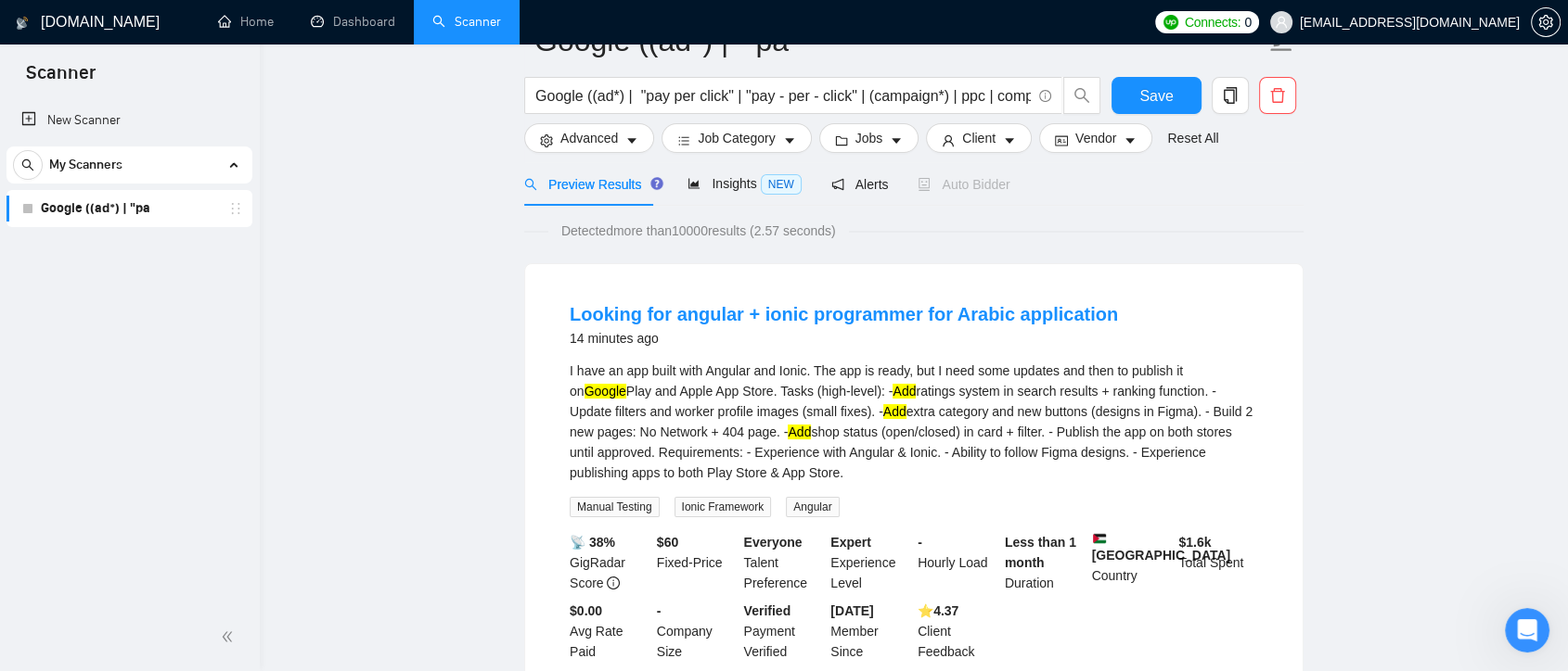
scroll to position [0, 0]
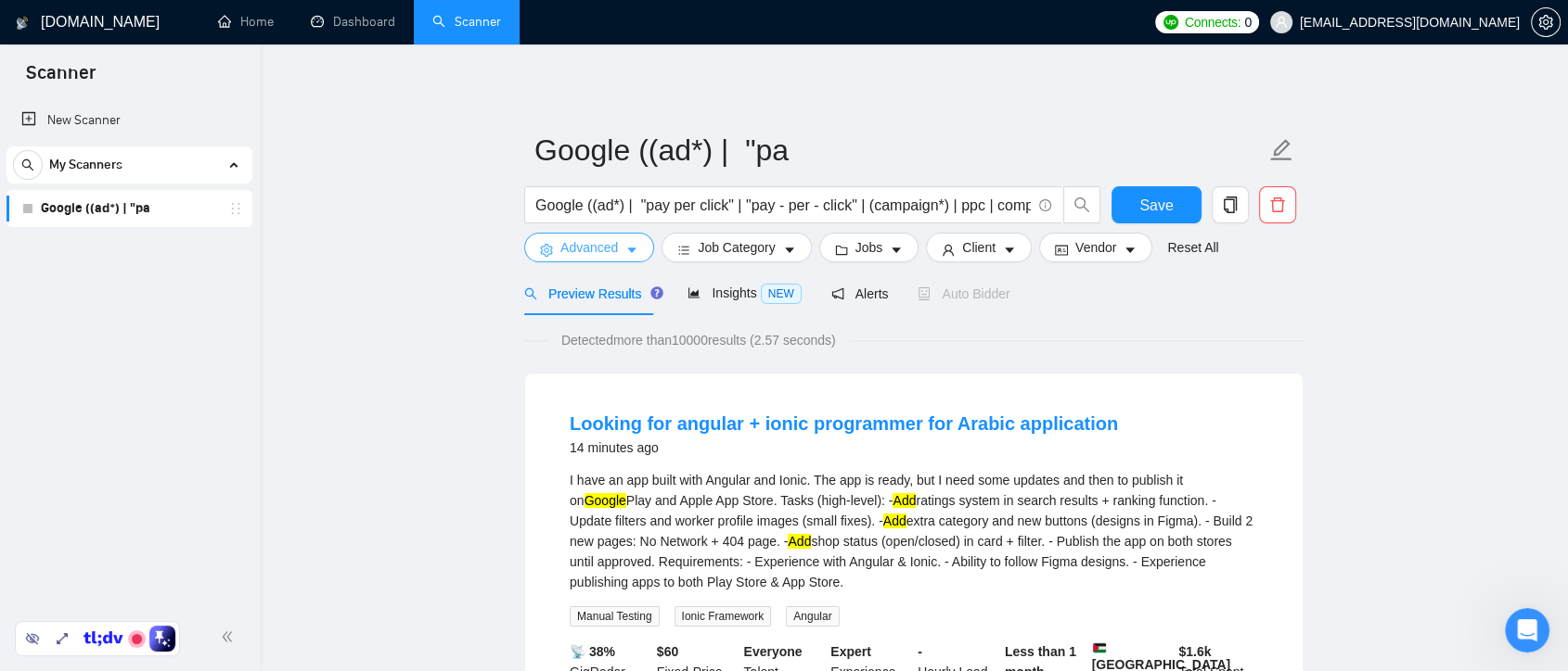
click at [611, 246] on span "Advanced" at bounding box center [589, 247] width 58 height 21
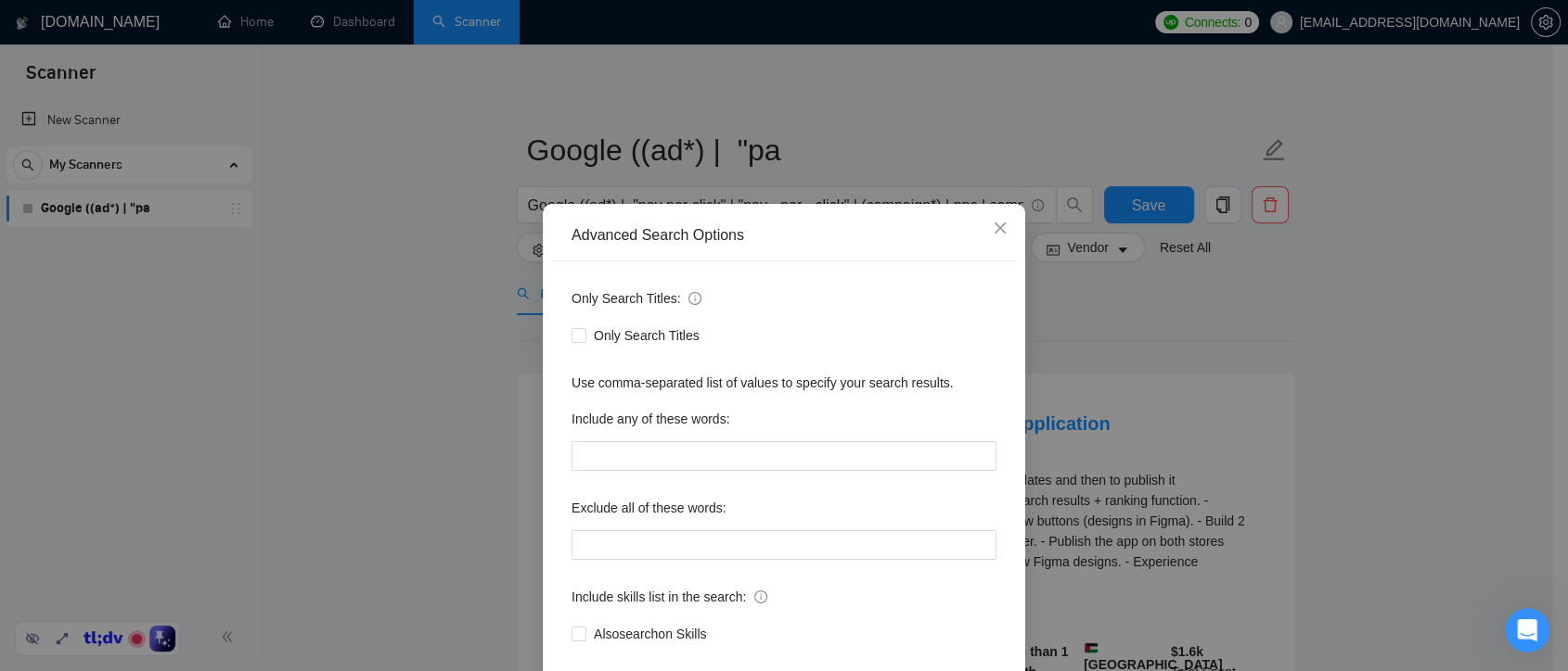
scroll to position [100, 0]
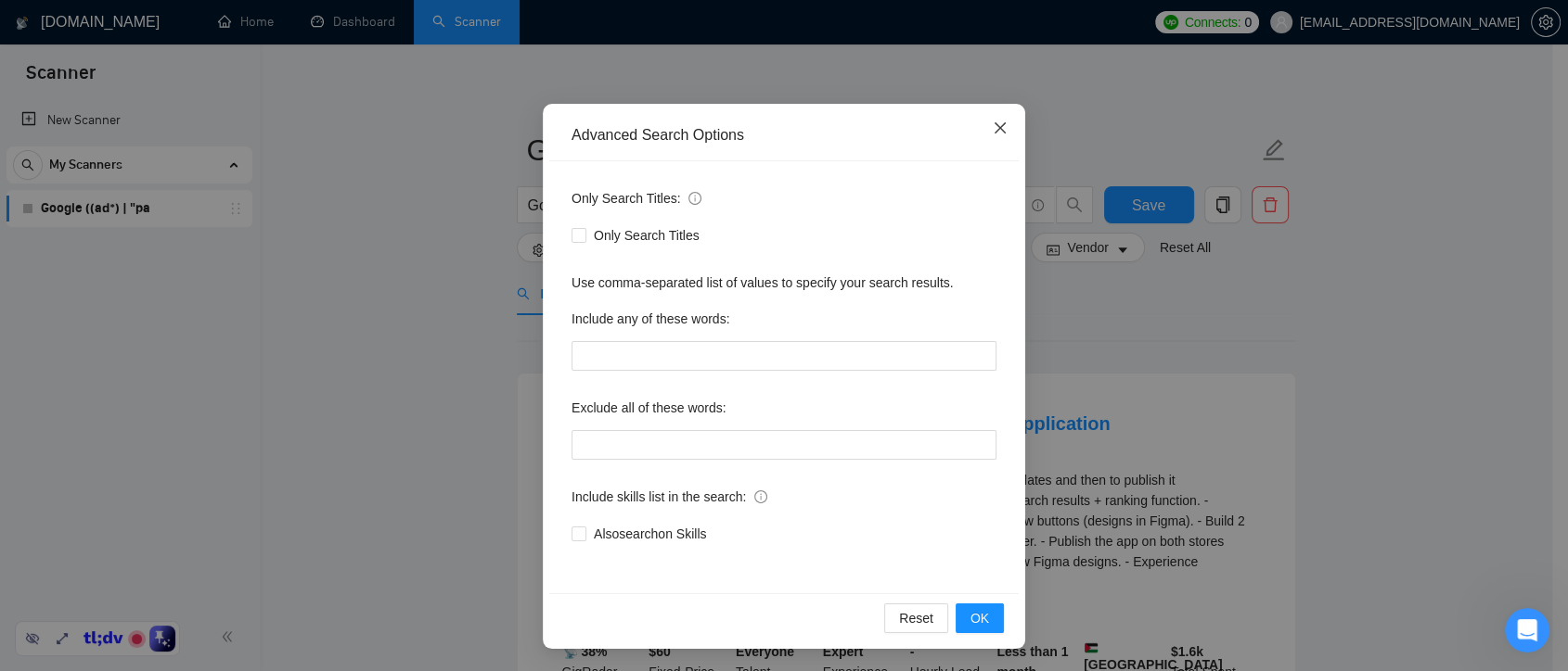
click at [993, 136] on span "Close" at bounding box center [1000, 128] width 50 height 50
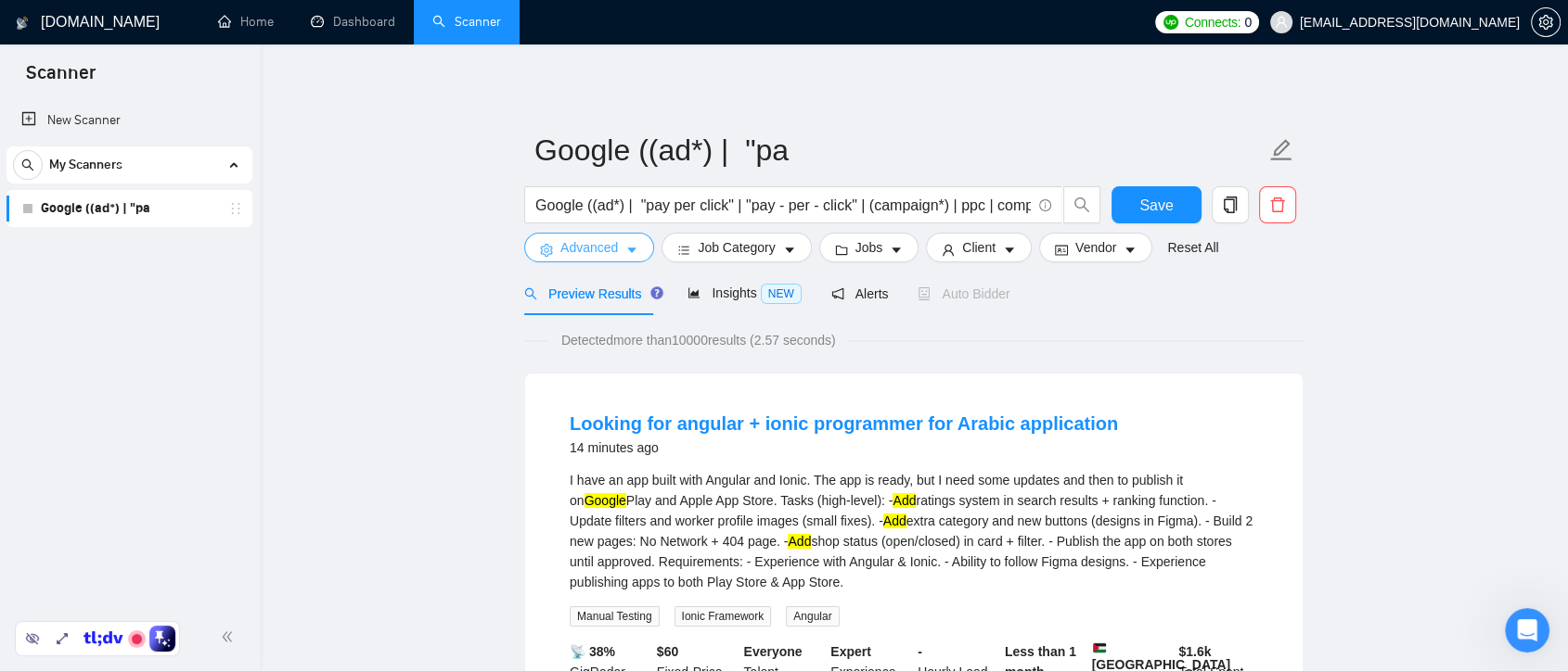
scroll to position [0, 0]
click at [627, 242] on button "Advanced" at bounding box center [589, 247] width 130 height 29
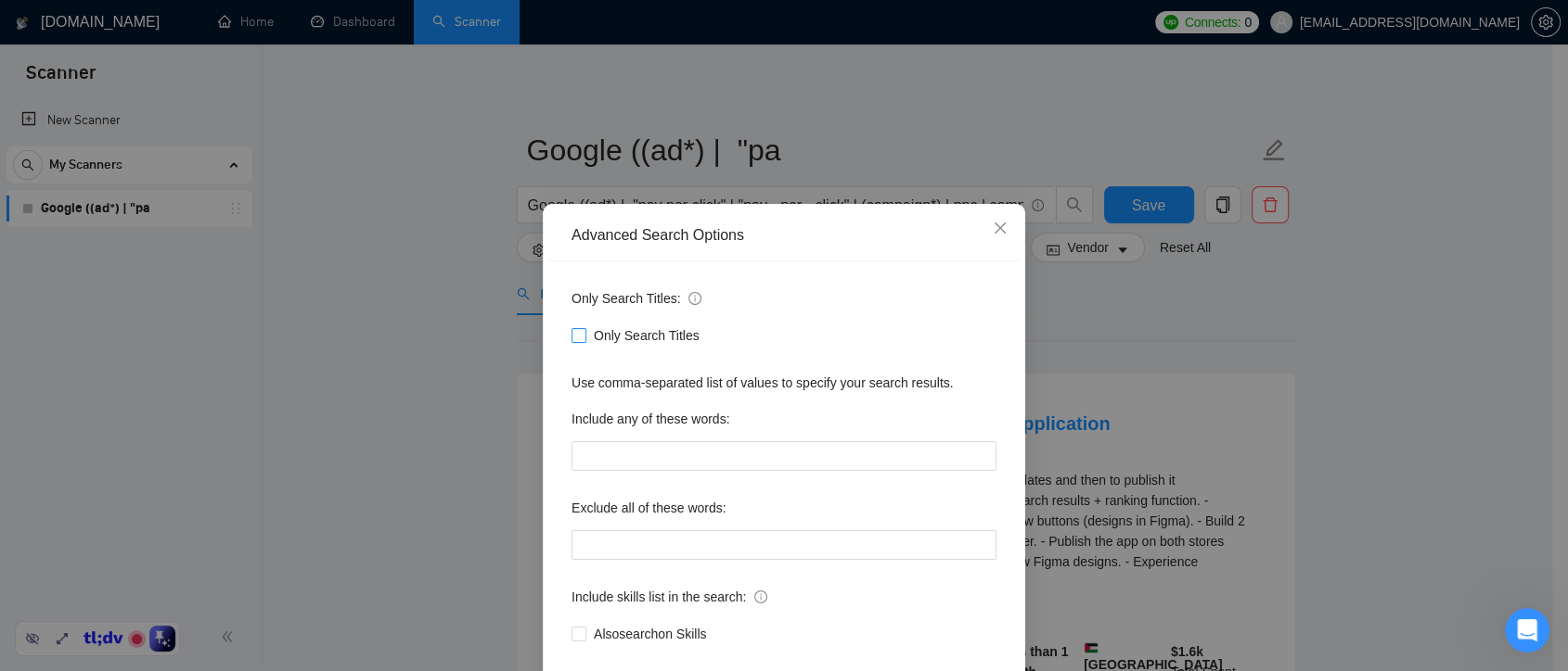
scroll to position [100, 0]
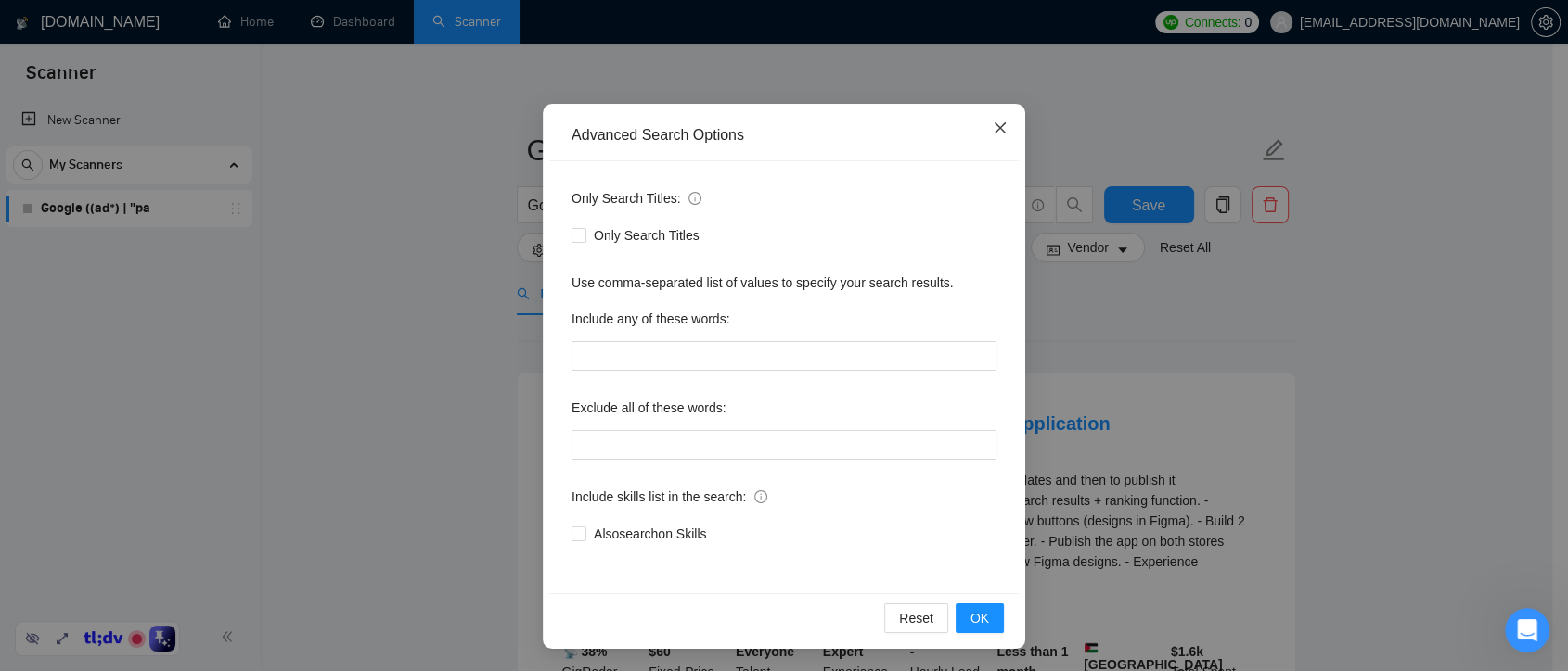
click at [993, 134] on icon "close" at bounding box center [1000, 127] width 15 height 15
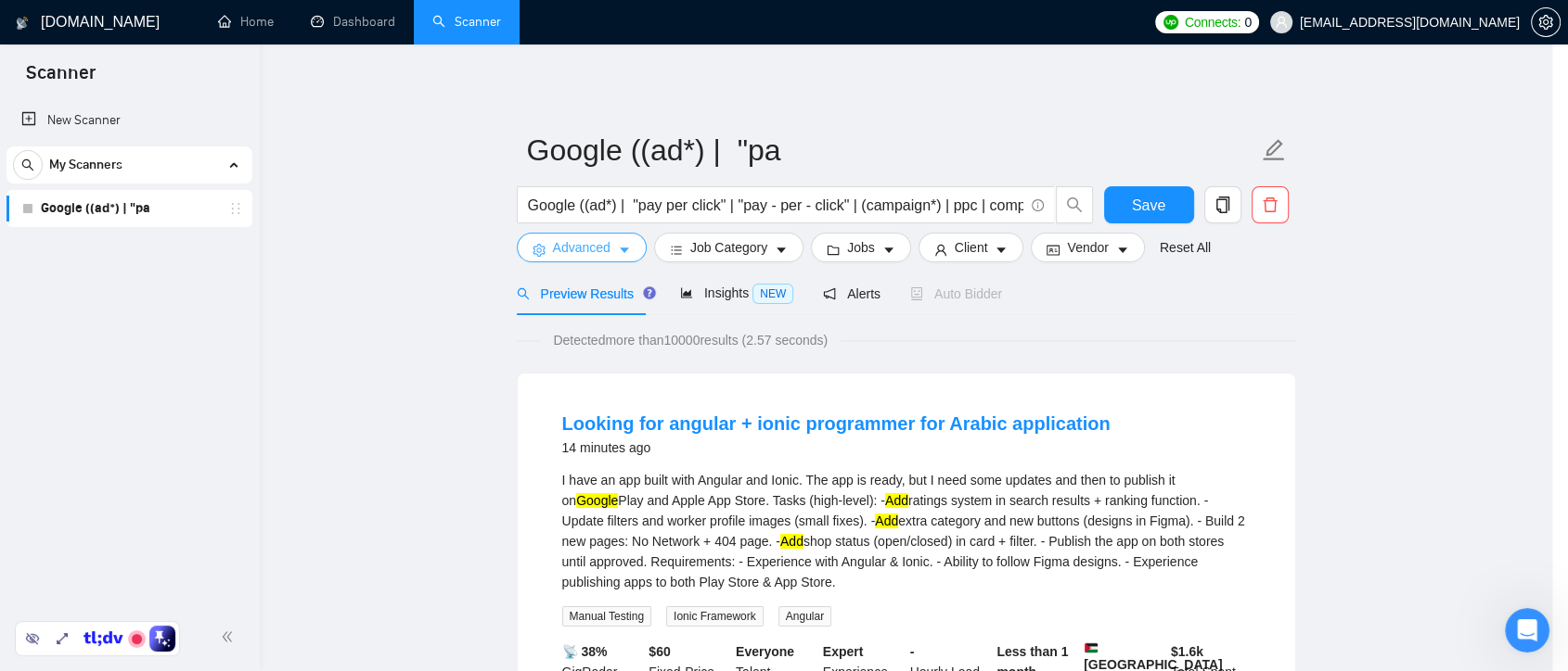
scroll to position [0, 0]
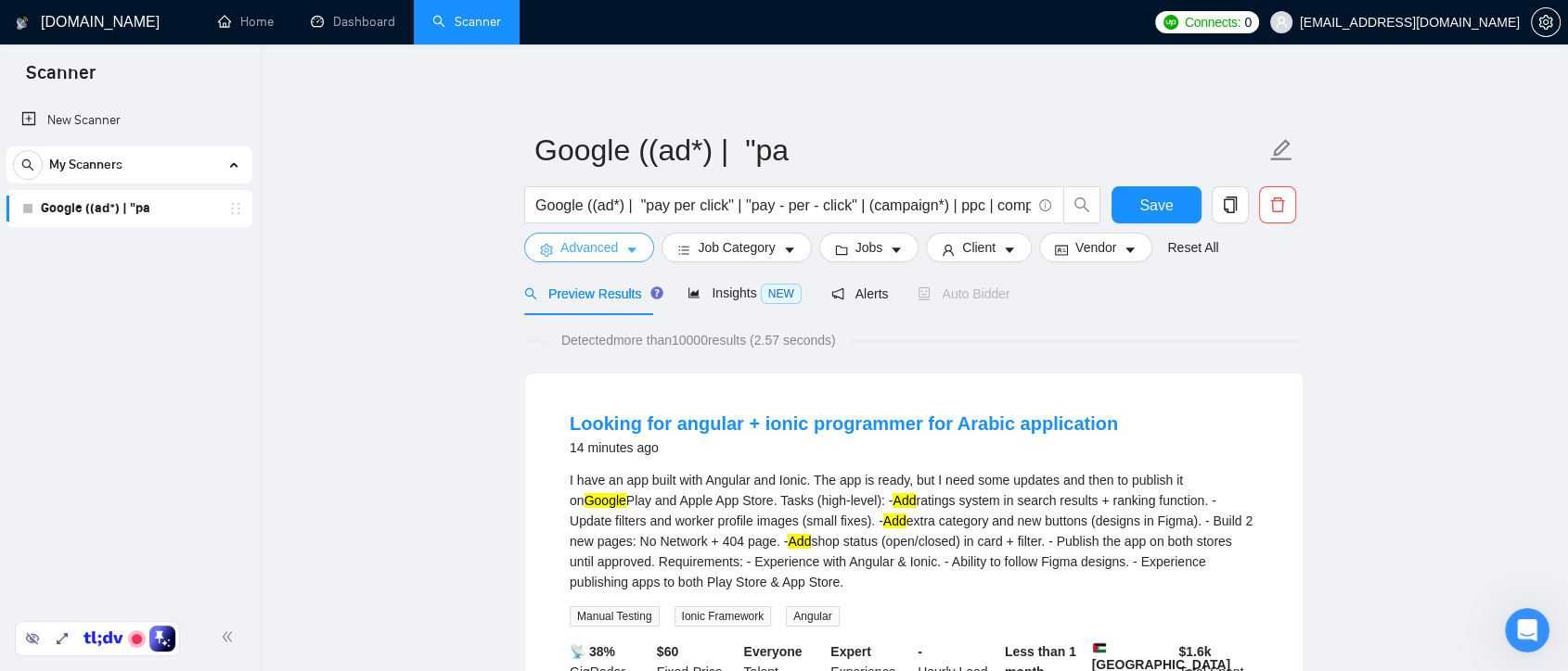
click at [627, 252] on icon "caret-down" at bounding box center [631, 249] width 13 height 13
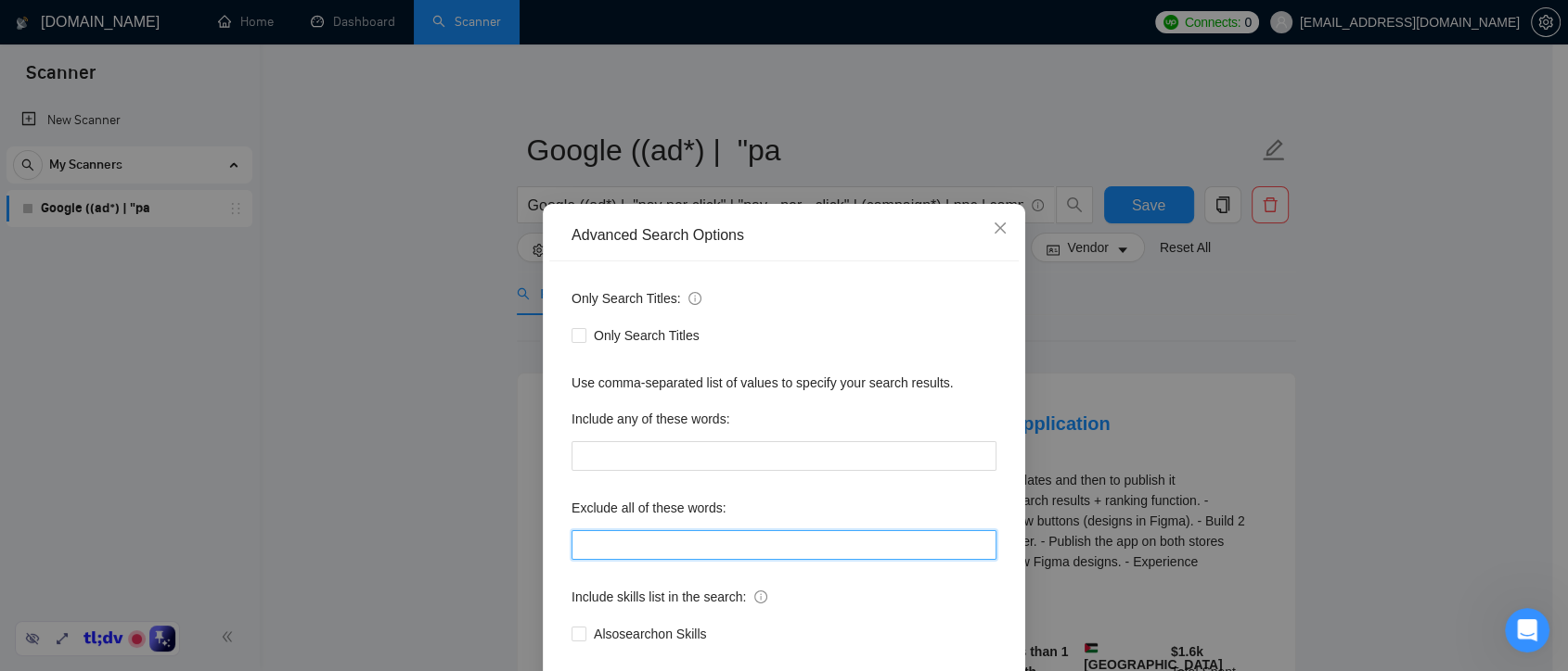
click at [670, 557] on input "text" at bounding box center [784, 545] width 425 height 29
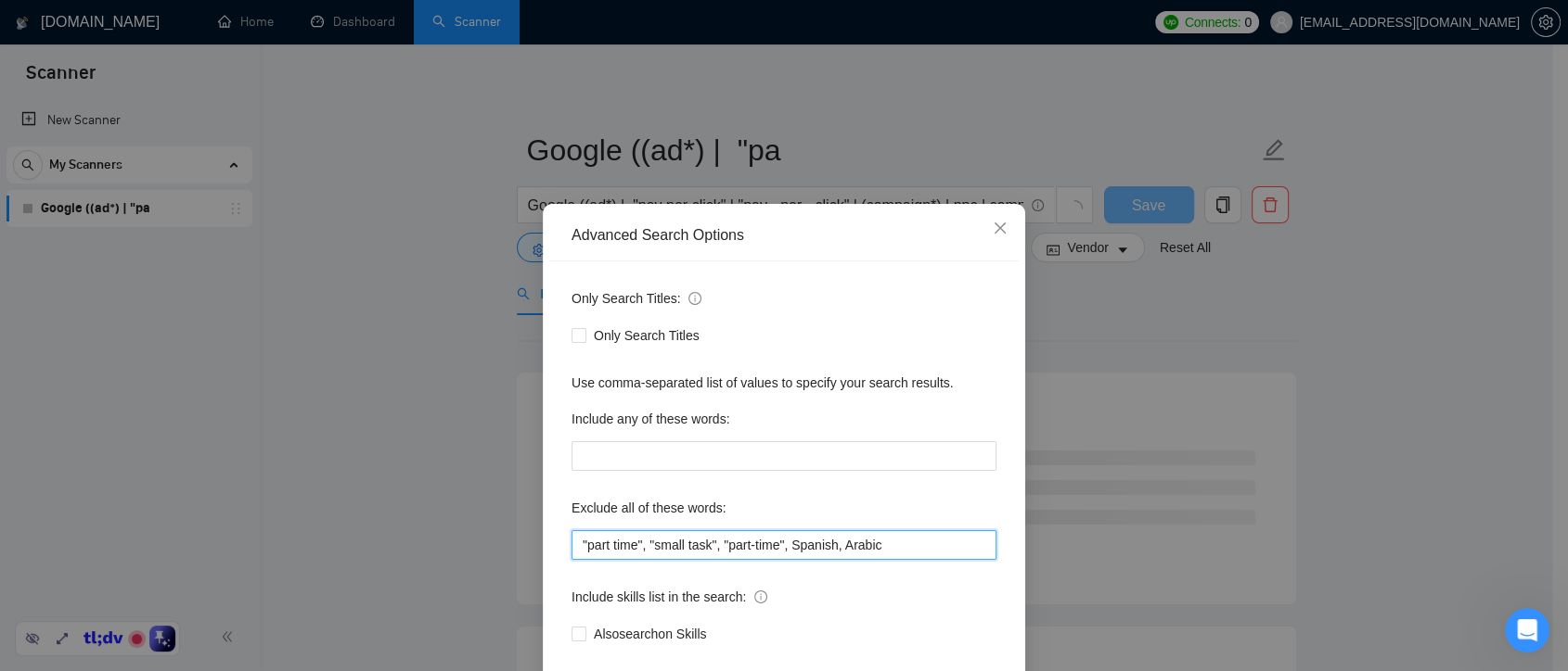
scroll to position [100, 0]
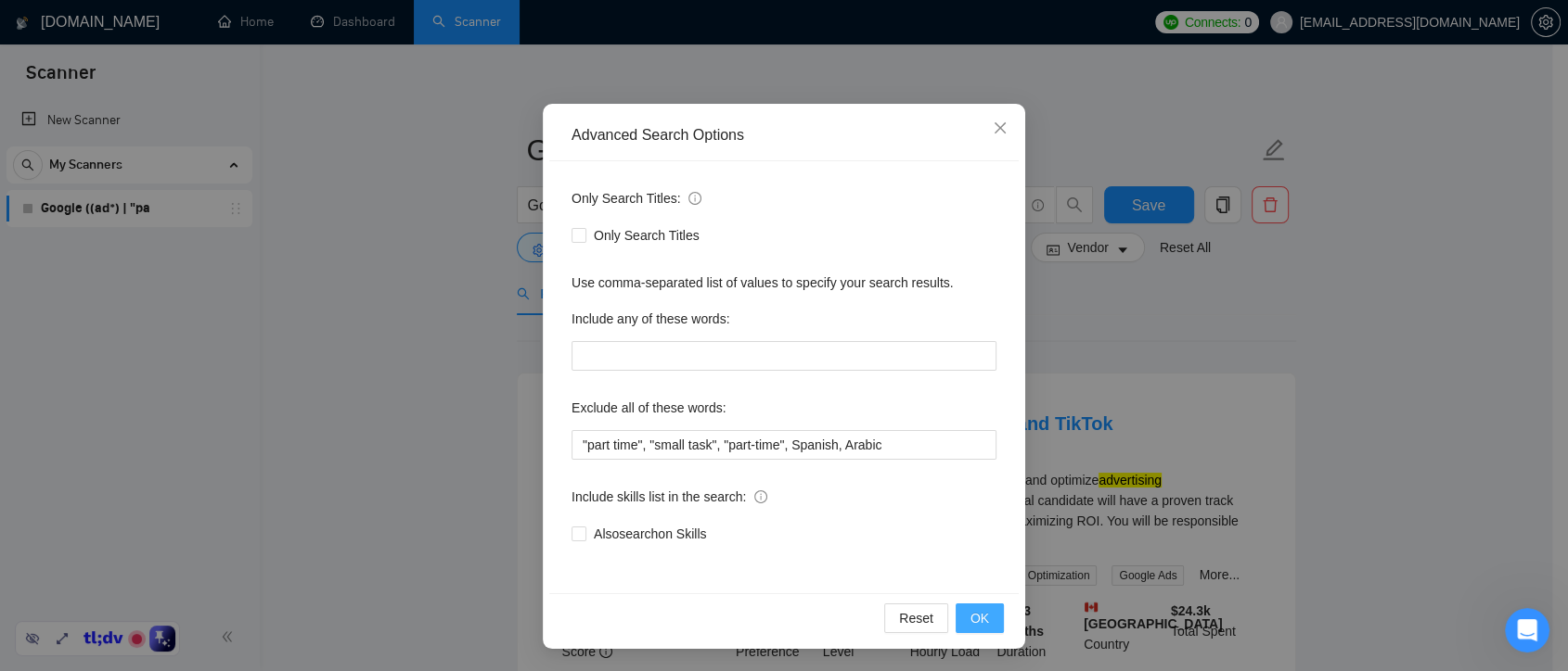
click at [971, 621] on span "OK" at bounding box center [980, 618] width 19 height 21
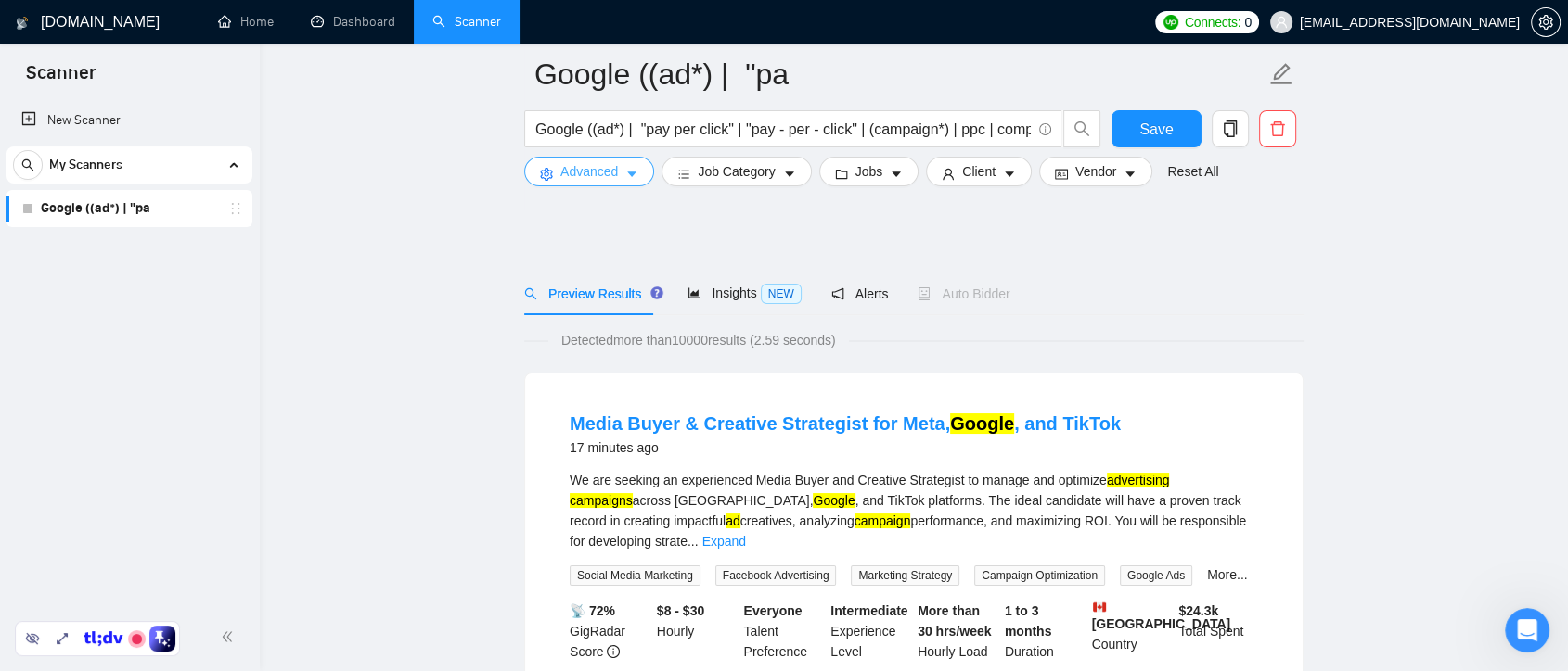
scroll to position [103, 0]
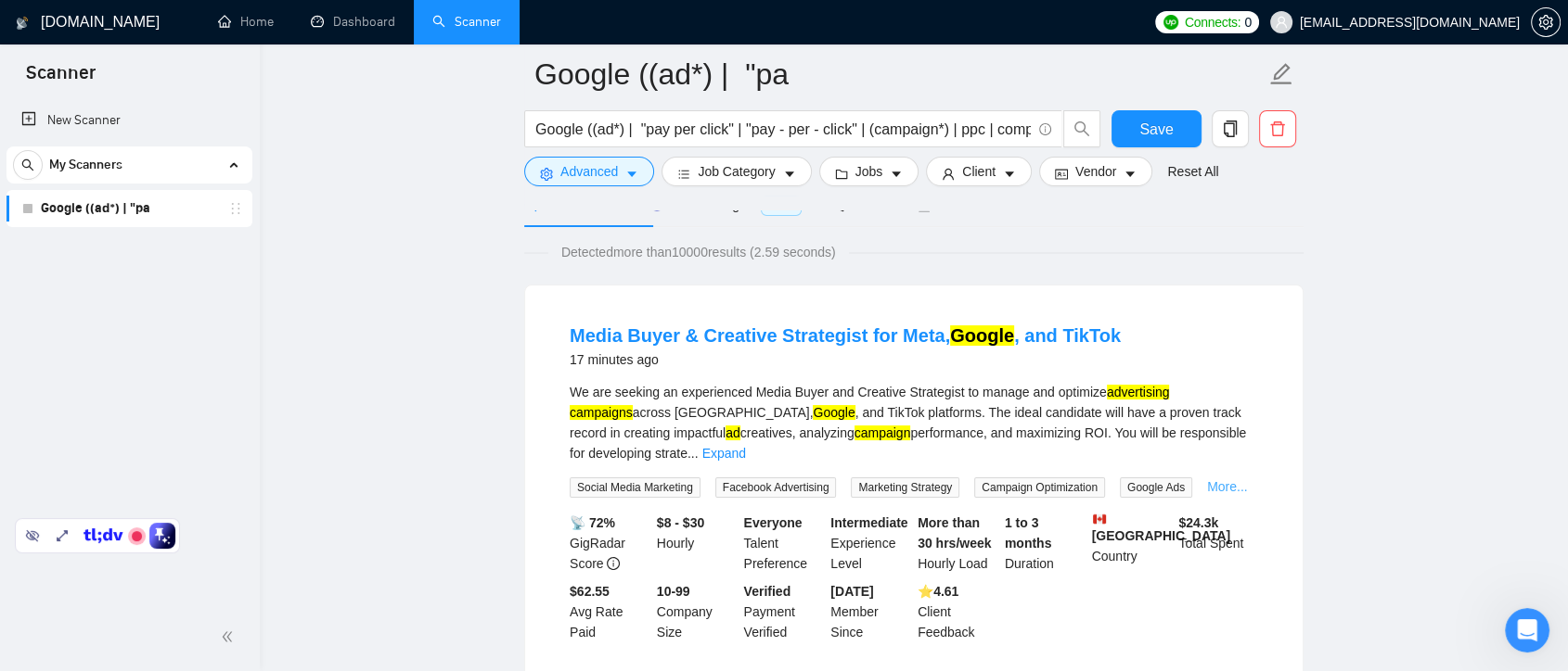
click at [1228, 479] on link "More..." at bounding box center [1228, 486] width 41 height 15
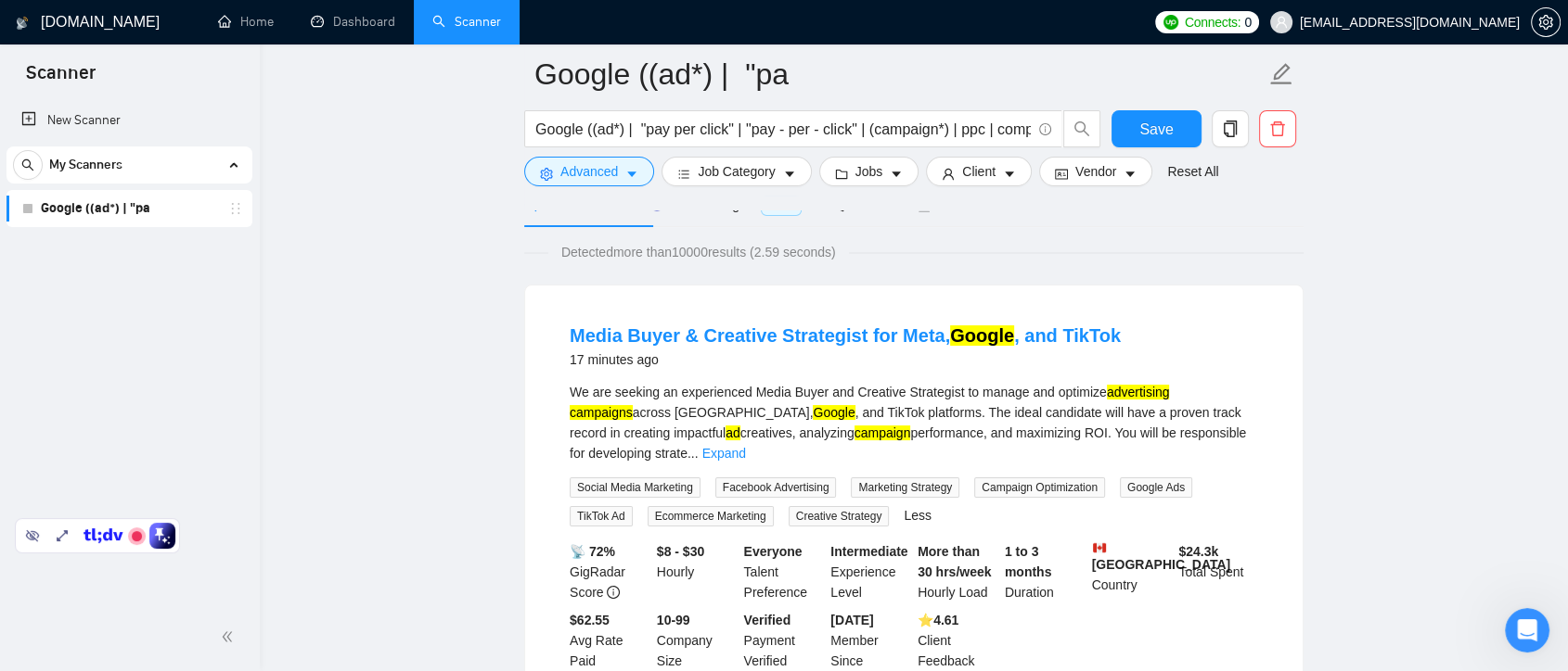
scroll to position [205, 0]
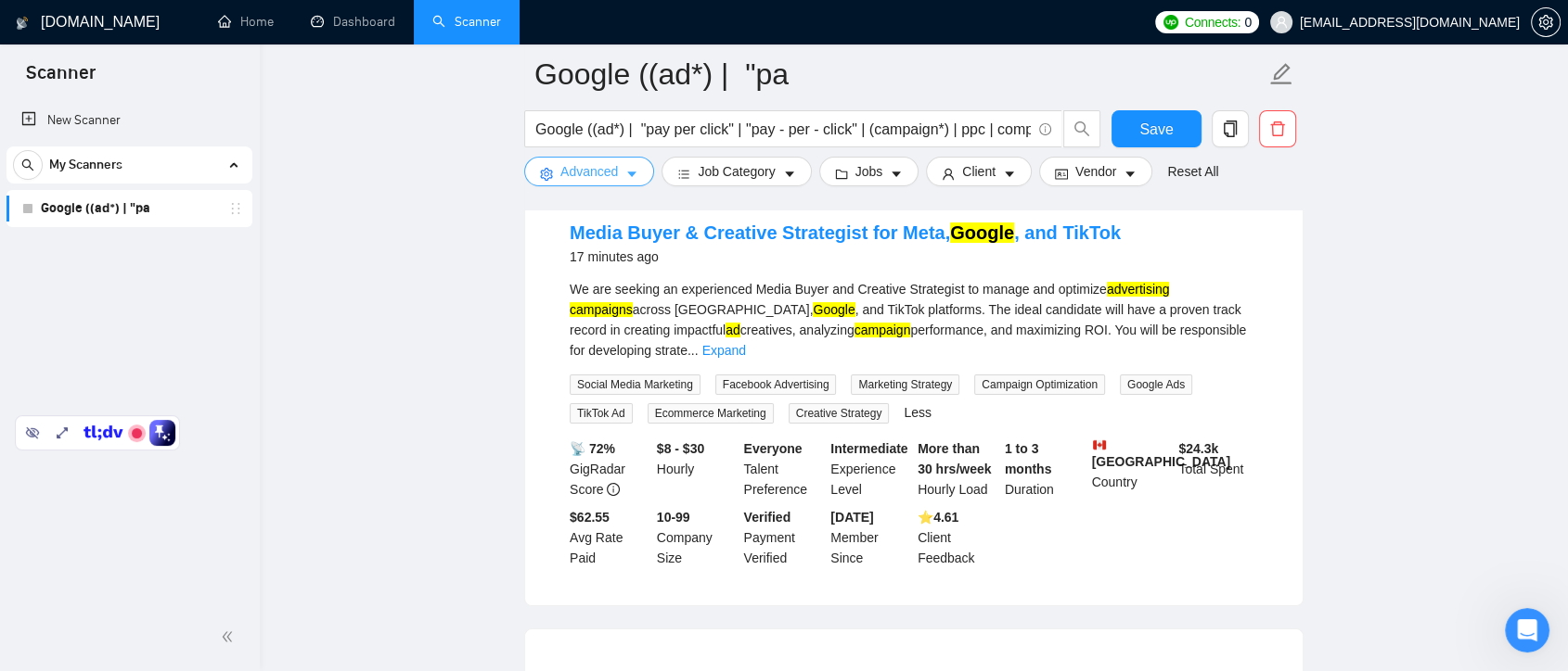
click at [623, 177] on button "Advanced" at bounding box center [589, 171] width 130 height 29
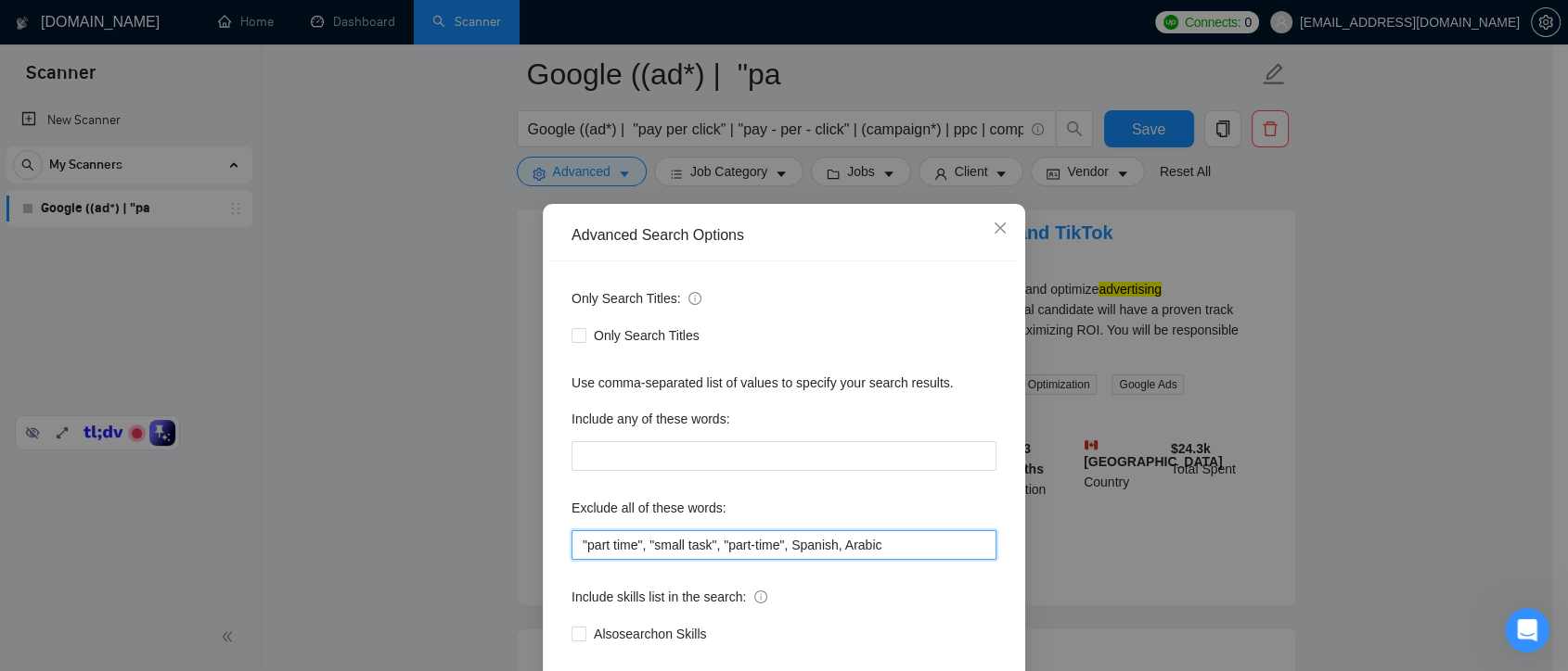
click at [899, 552] on input ""part time", "small task", "part-time", Spanish, Arabic" at bounding box center [784, 545] width 425 height 29
click at [805, 546] on input ""part time", "small task", "part-time", Spanish, Arabic" at bounding box center [784, 545] width 425 height 29
click at [916, 542] on input ""part time", "small task", "part-time", Spanish, Arabic" at bounding box center [784, 545] width 425 height 29
drag, startPoint x: 781, startPoint y: 546, endPoint x: 558, endPoint y: 543, distance: 223.0
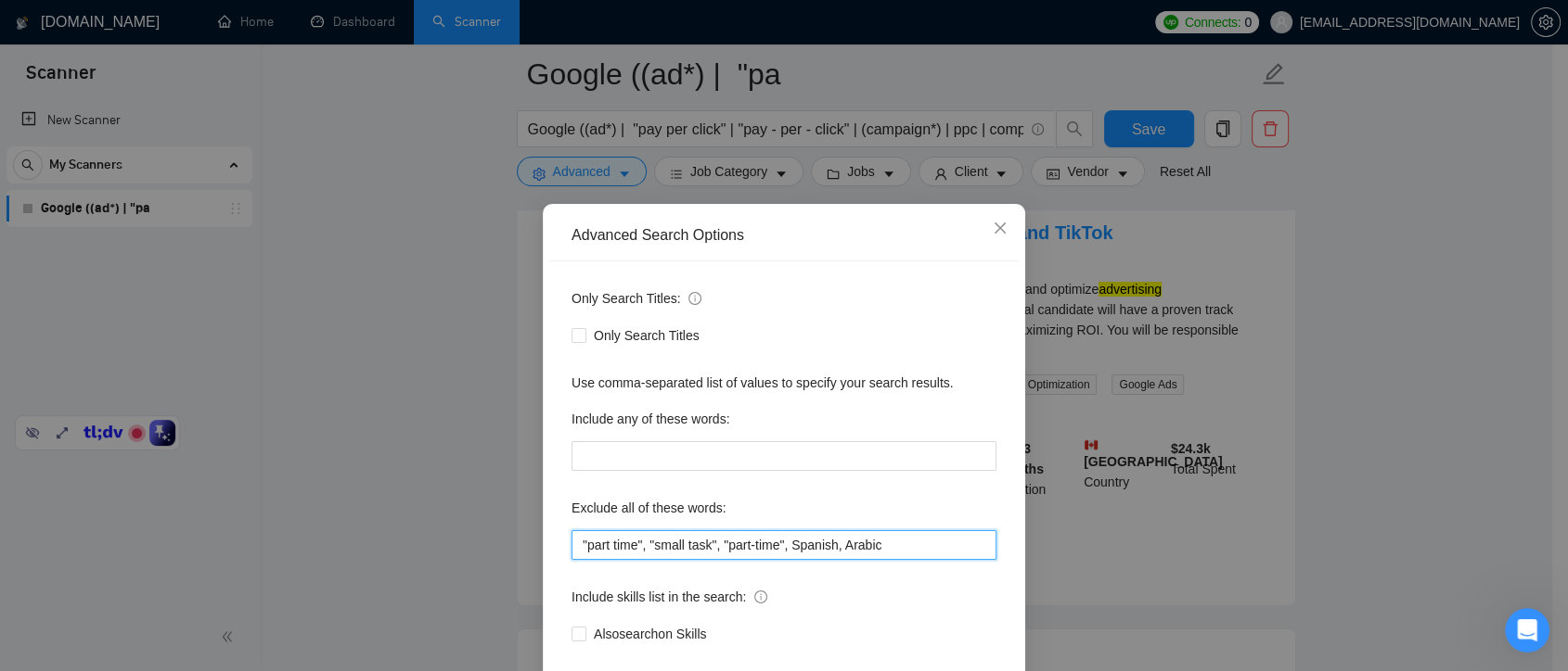
click at [558, 543] on div "Only Search Titles: Only Search Titles Use comma-separated list of values to sp…" at bounding box center [784, 477] width 470 height 432
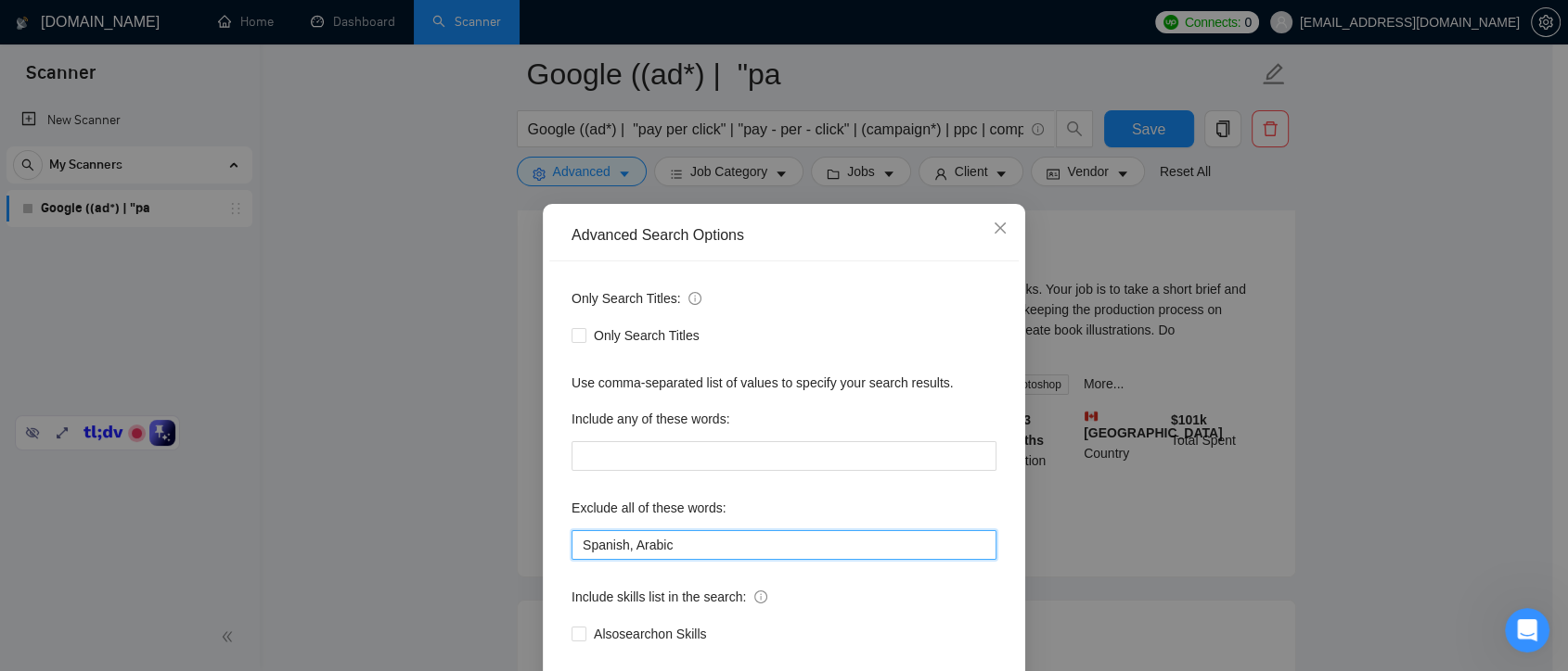
scroll to position [100, 0]
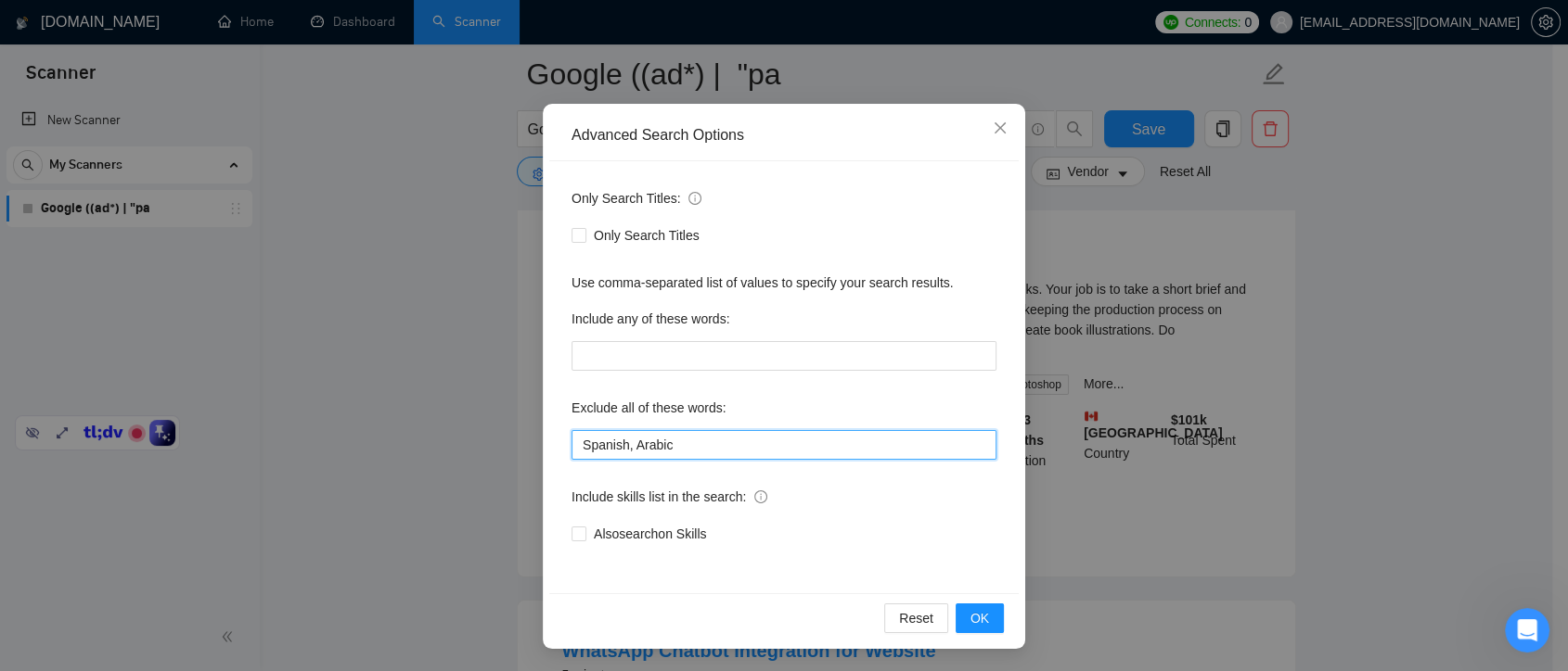
click at [715, 445] on input "Spanish, Arabic" at bounding box center [784, 445] width 425 height 29
click at [689, 446] on input "Spanish, Arabic, assistant" at bounding box center [784, 445] width 425 height 29
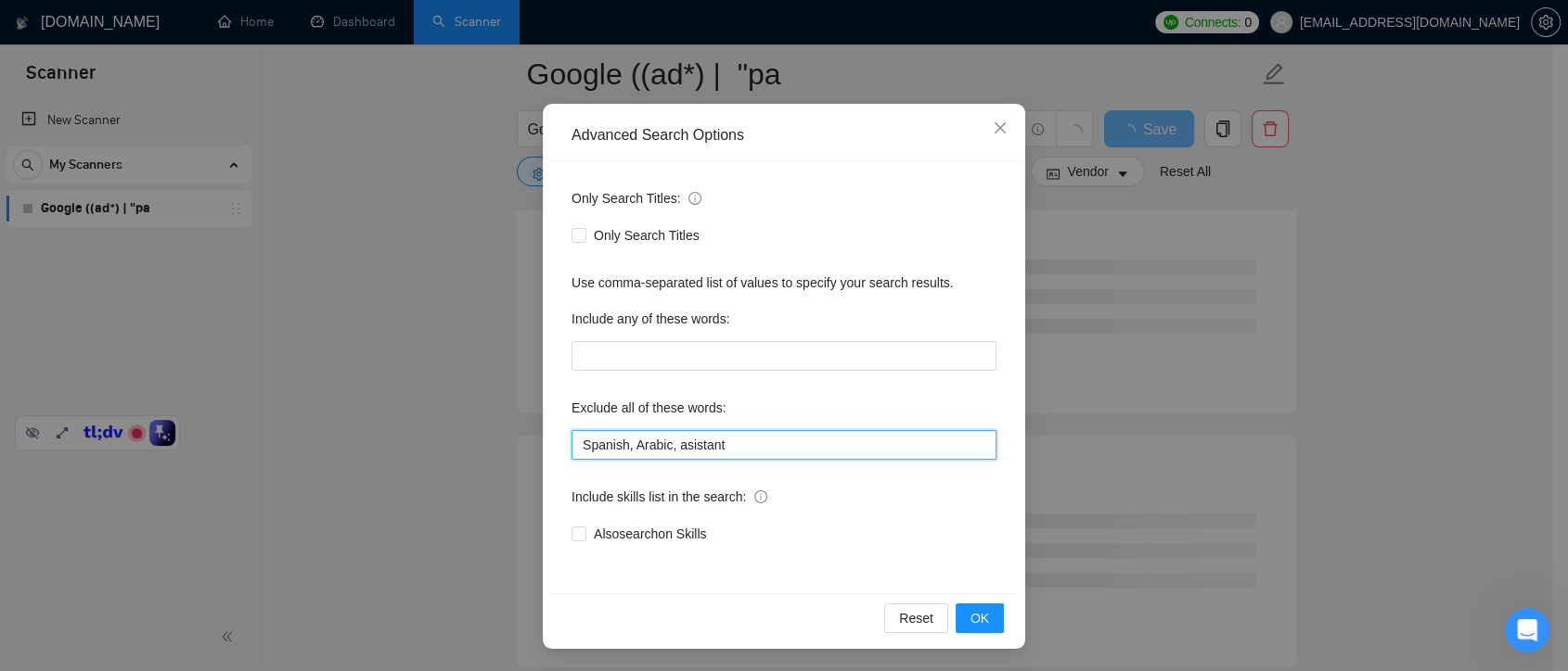
click at [734, 446] on input "Spanish, Arabic, asistant" at bounding box center [784, 445] width 425 height 29
click at [696, 445] on input "Spanish, Arabic, asistant," at bounding box center [784, 445] width 425 height 29
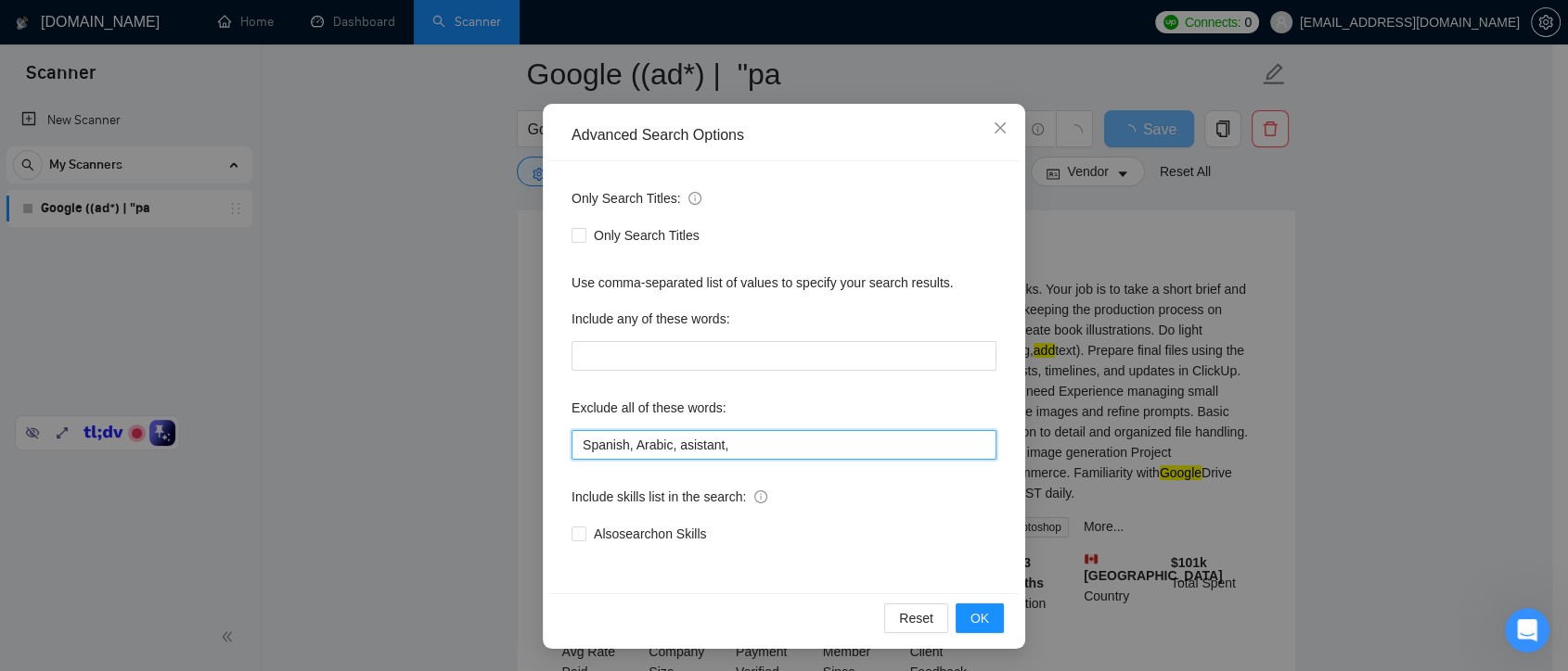
click at [696, 446] on input "Spanish, Arabic, asistant," at bounding box center [784, 445] width 425 height 29
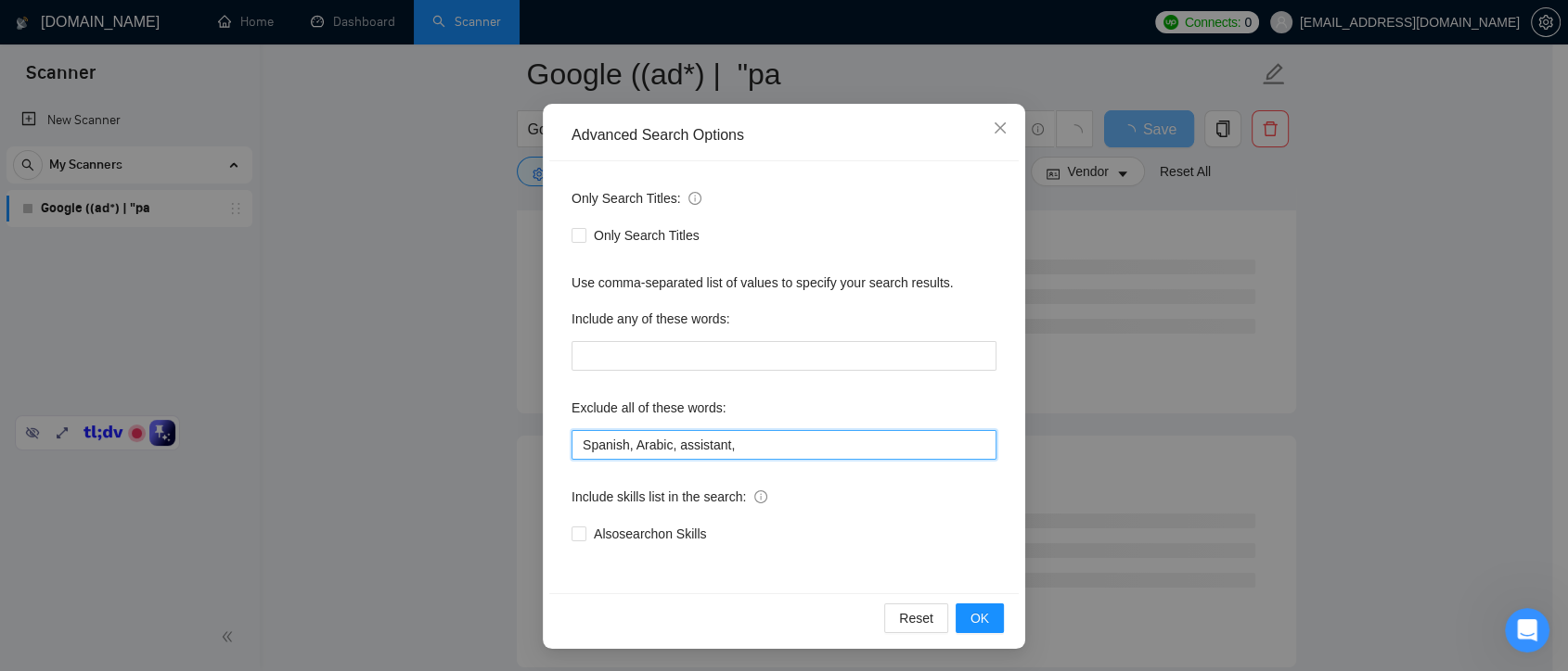
click at [755, 451] on input "Spanish, Arabic, assistant," at bounding box center [784, 445] width 425 height 29
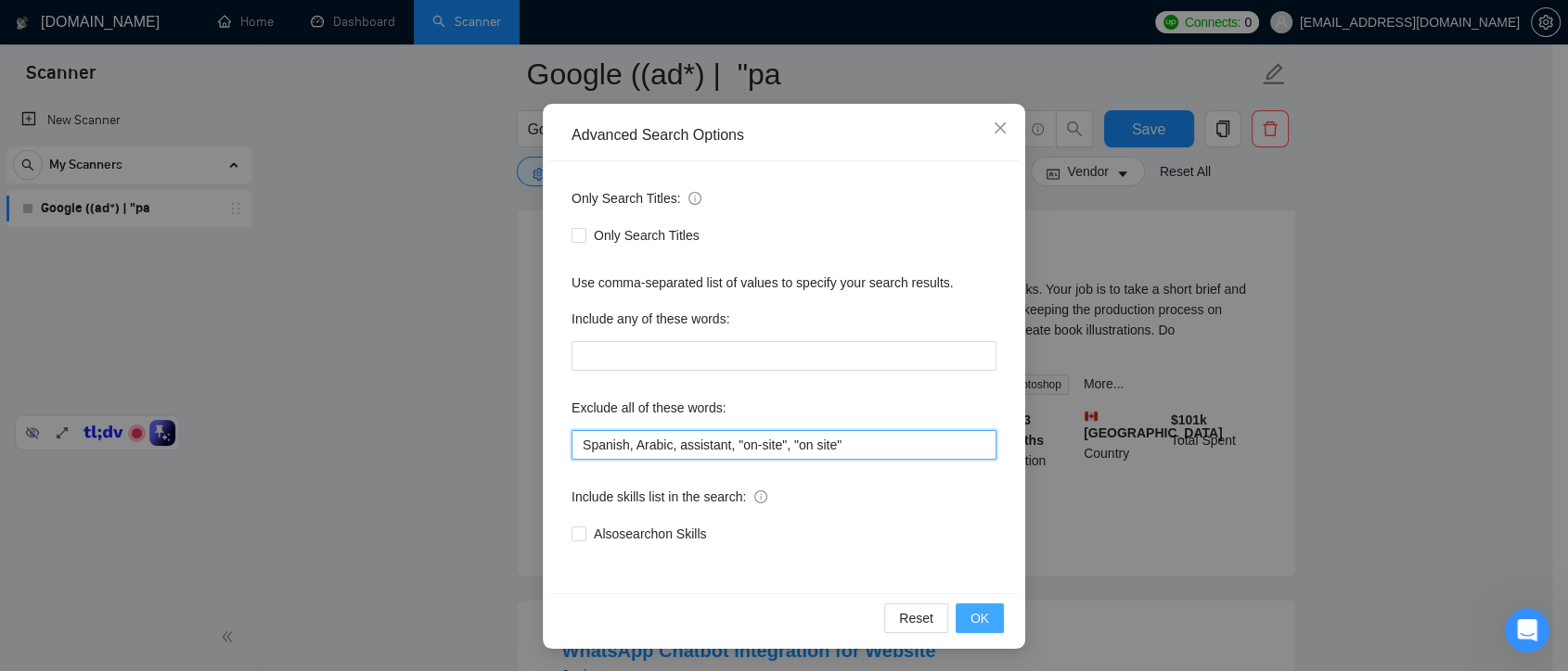
type input "Spanish, Arabic, assistant, "on-site", "on site""
click at [971, 622] on span "OK" at bounding box center [980, 618] width 19 height 21
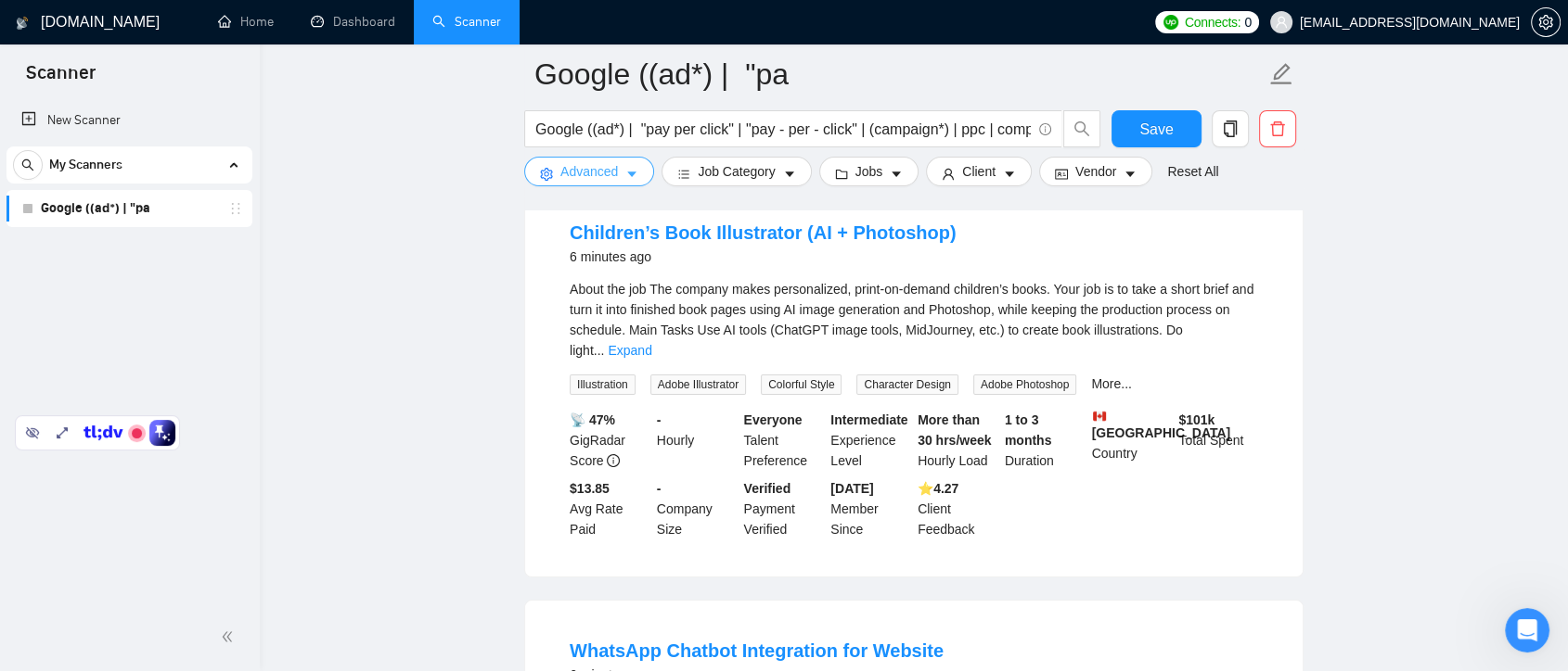
scroll to position [103, 0]
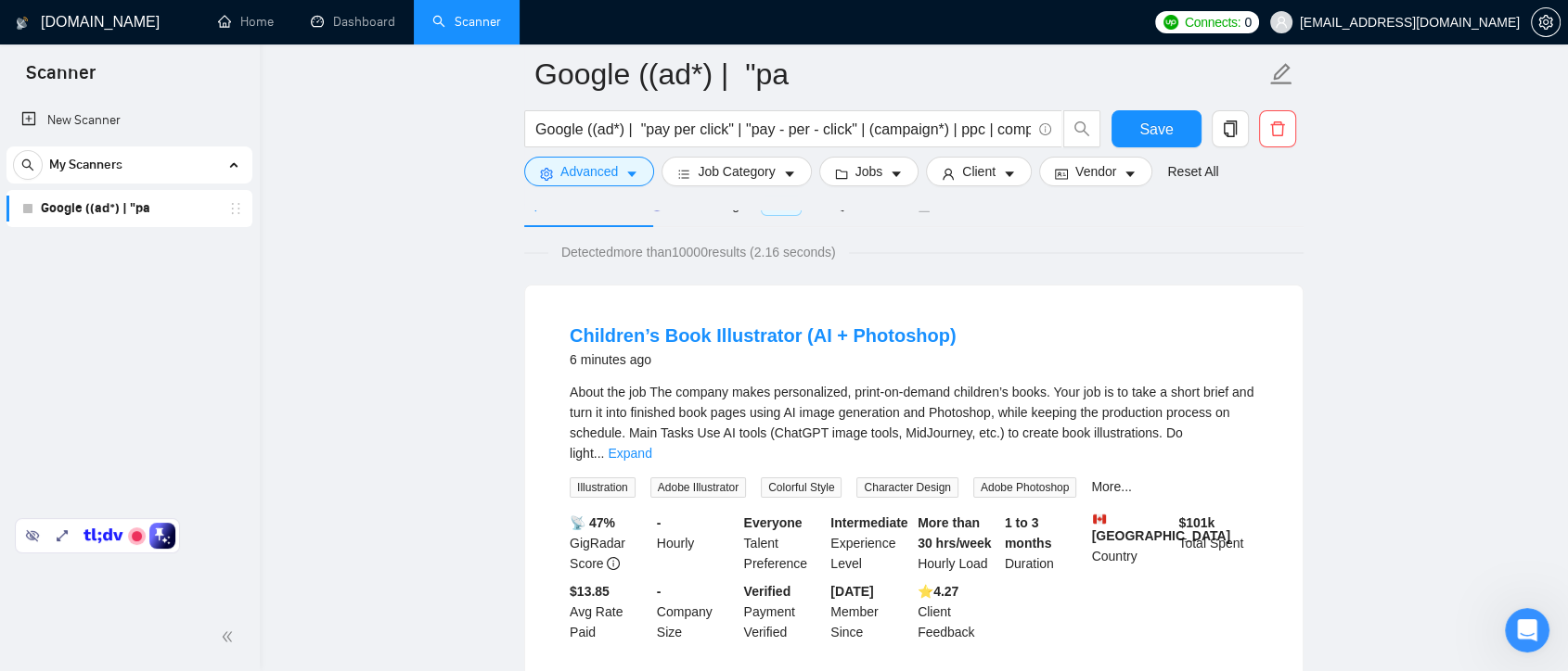
click at [1232, 440] on div "About the job The company makes personalized, print-on-demand children’s books.…" at bounding box center [914, 423] width 689 height 81
click at [652, 446] on link "Expand" at bounding box center [629, 453] width 44 height 15
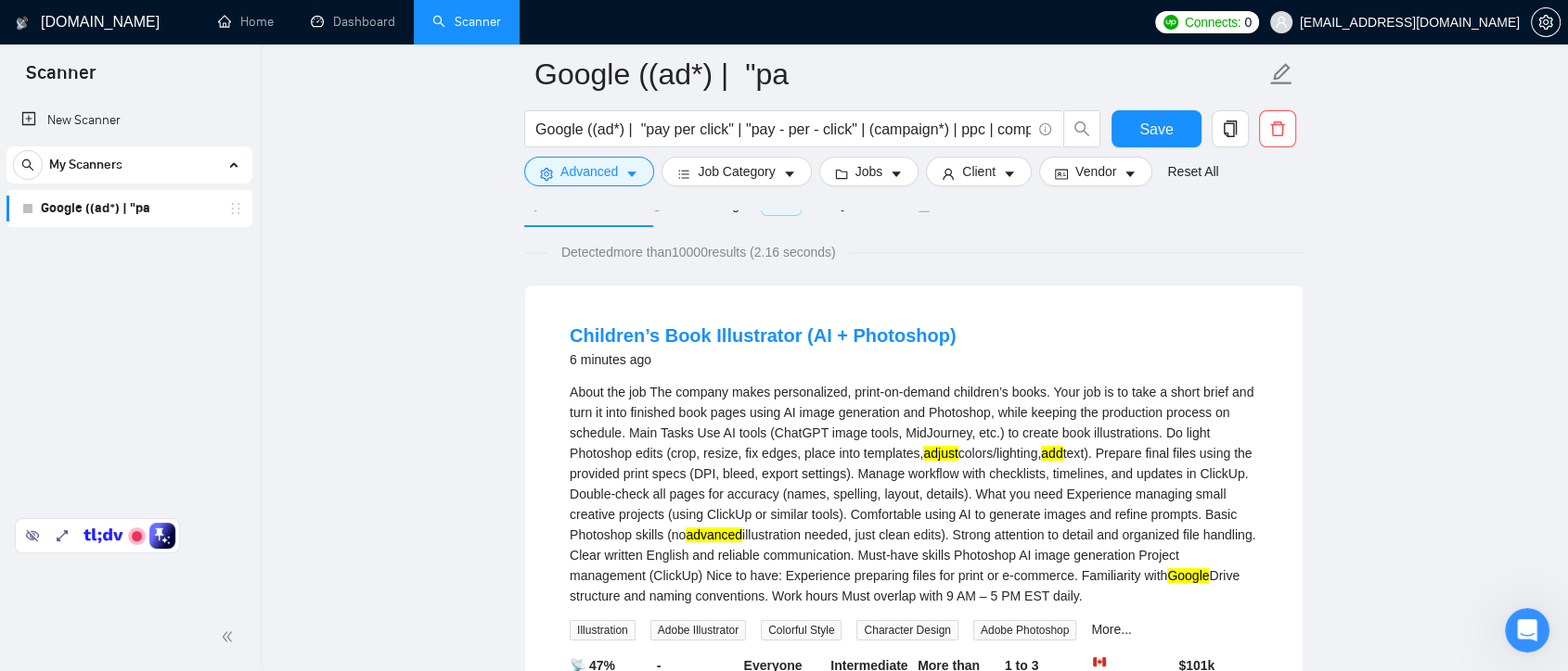
scroll to position [205, 0]
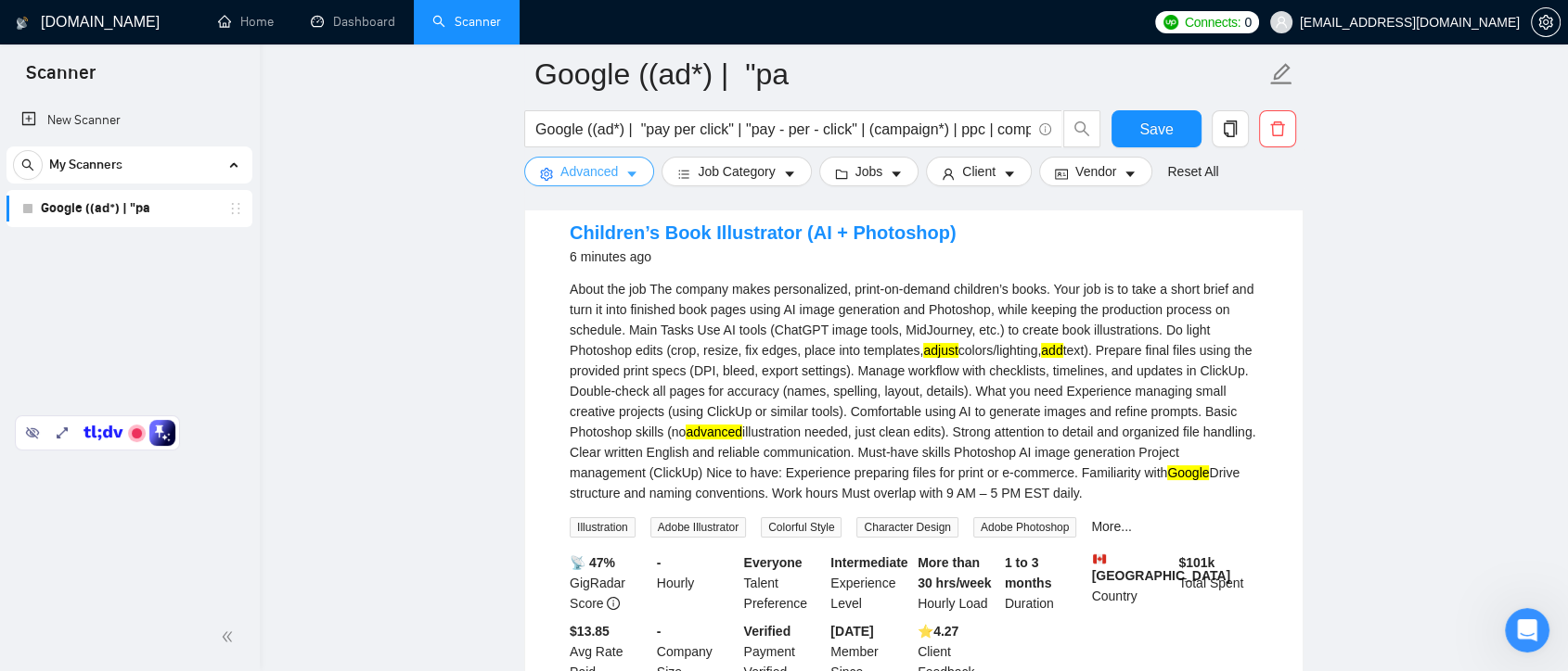
click at [607, 167] on span "Advanced" at bounding box center [589, 171] width 58 height 21
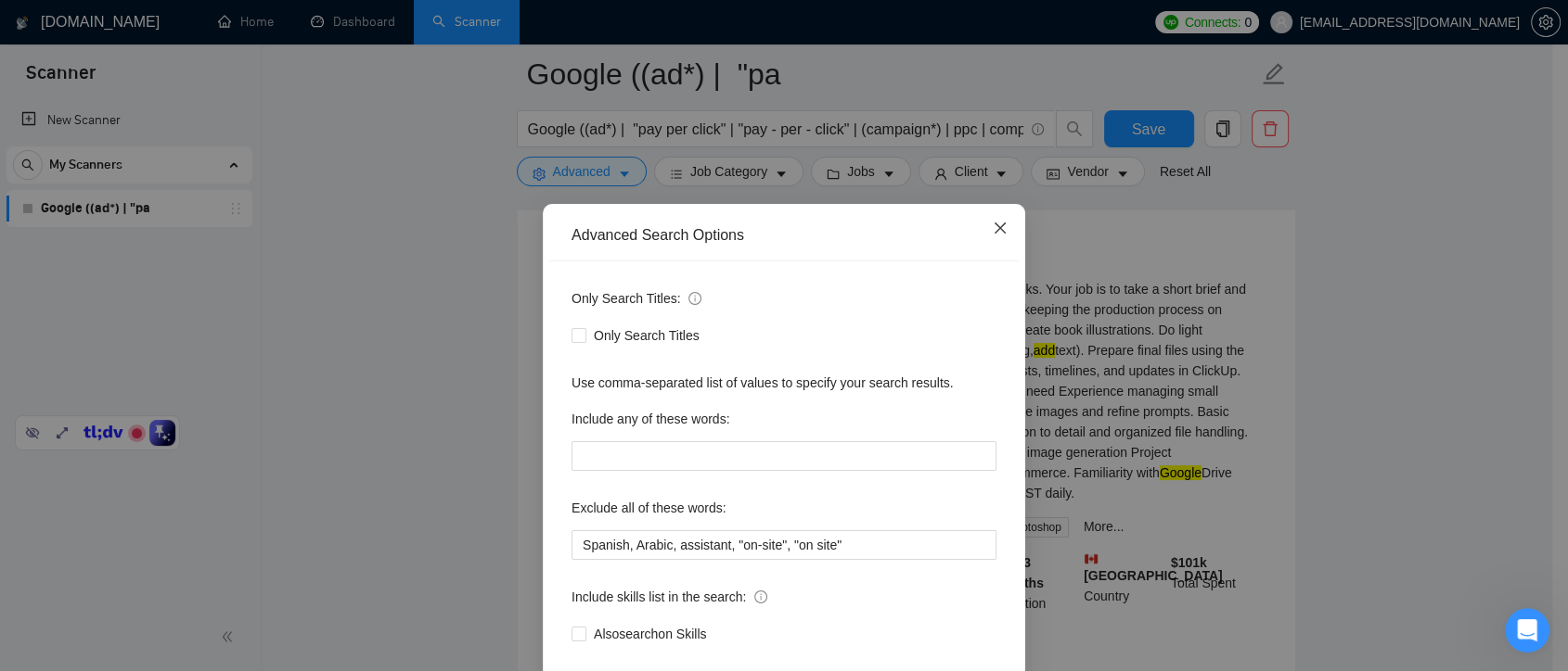
click at [998, 228] on icon "close" at bounding box center [1000, 228] width 15 height 15
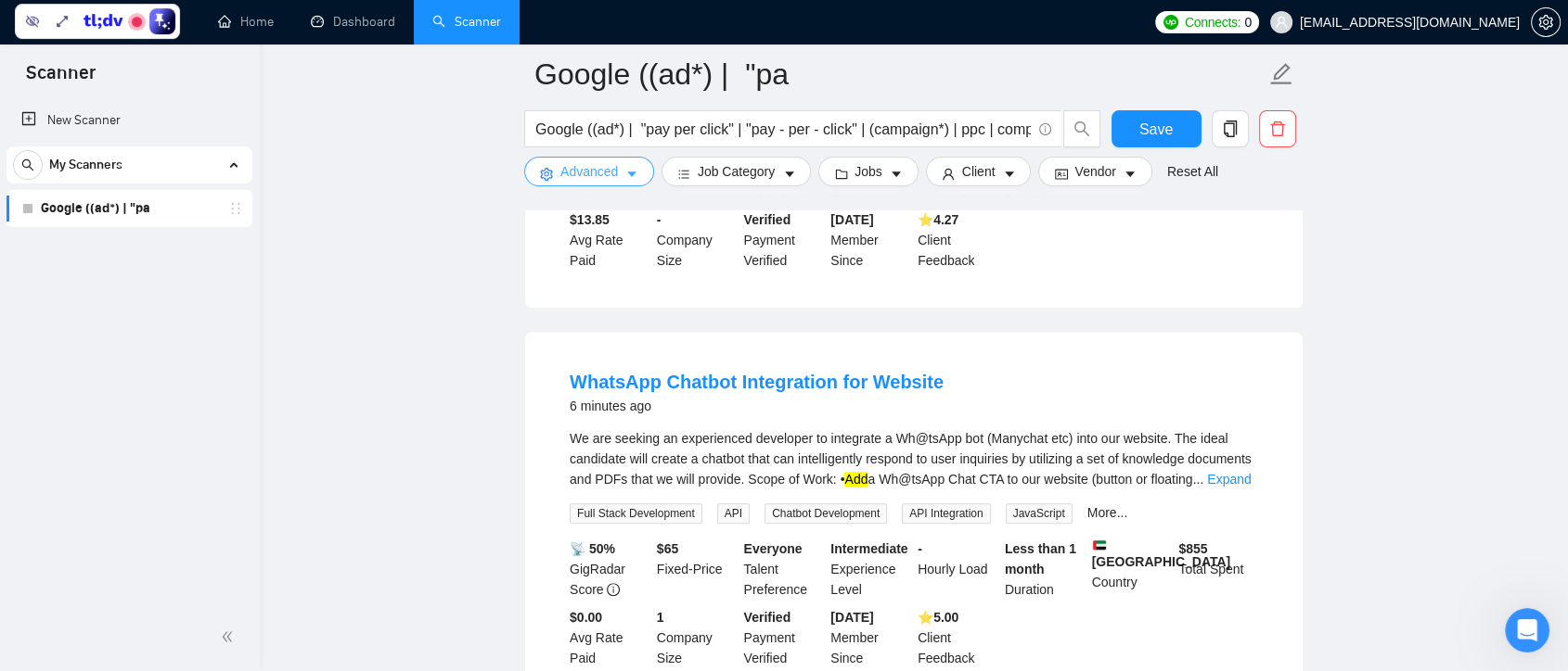
scroll to position [721, 0]
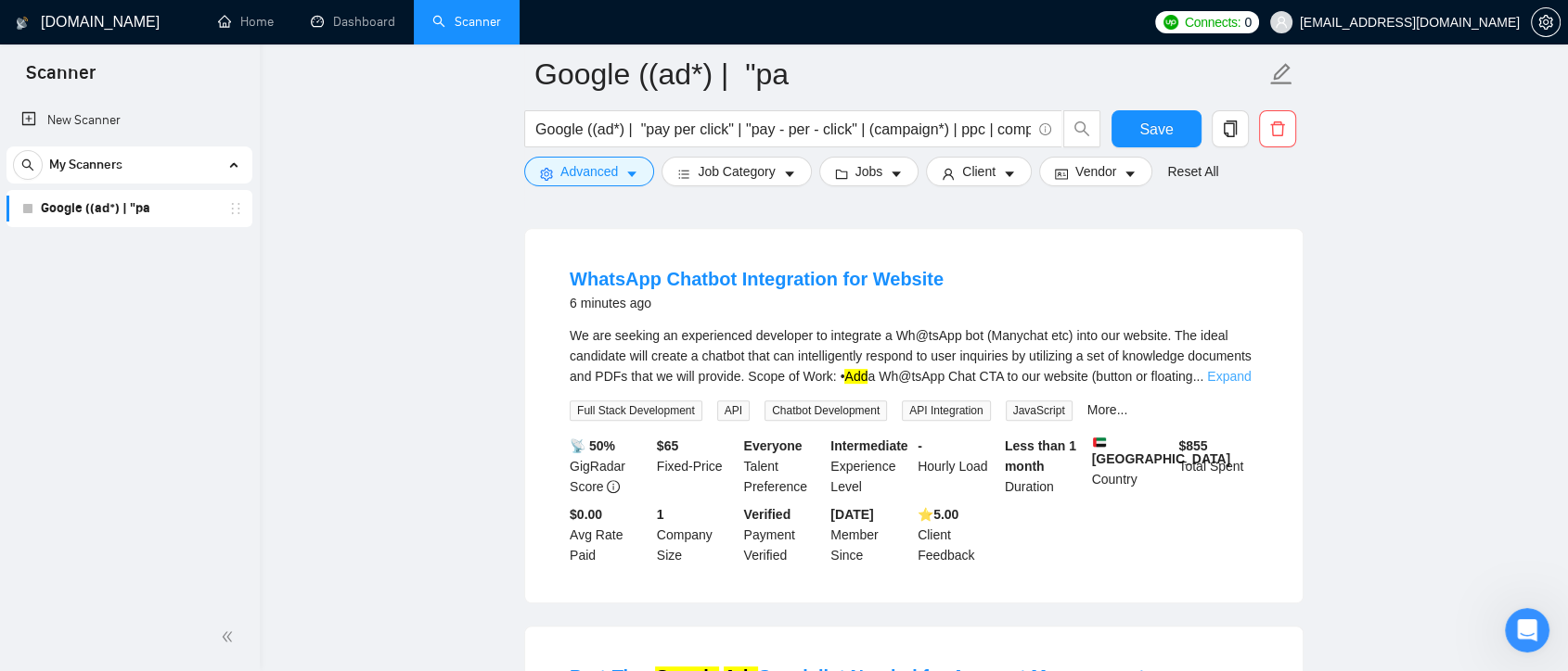
click at [1230, 374] on link "Expand" at bounding box center [1229, 376] width 44 height 15
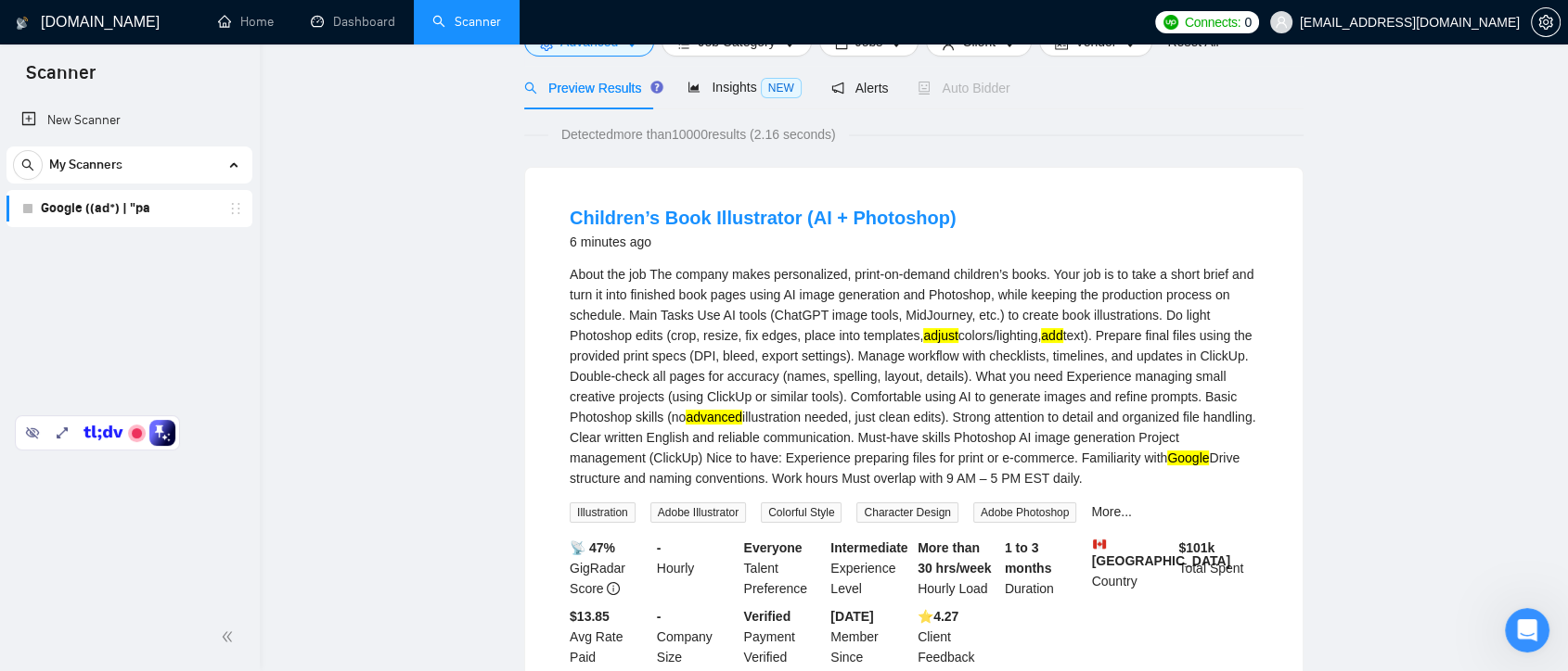
scroll to position [0, 0]
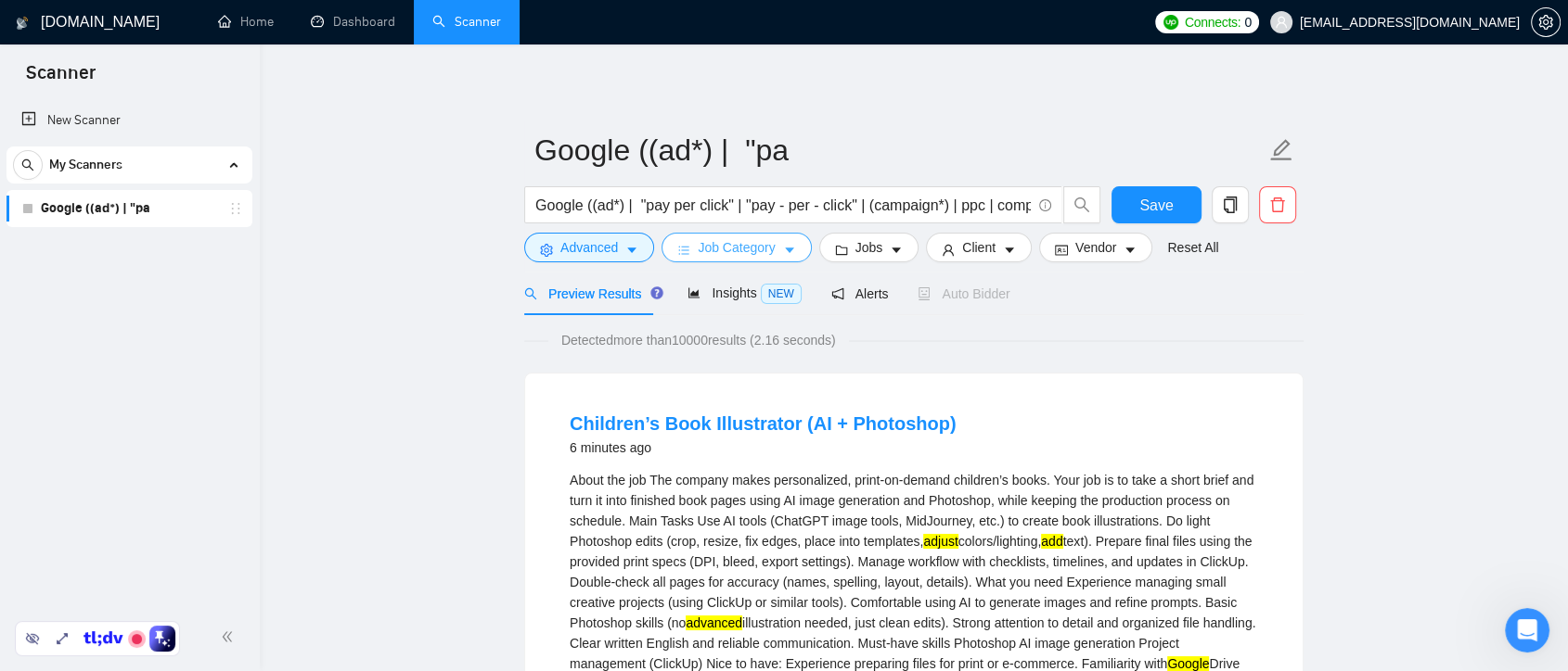
click at [763, 250] on span "Job Category" at bounding box center [736, 247] width 77 height 21
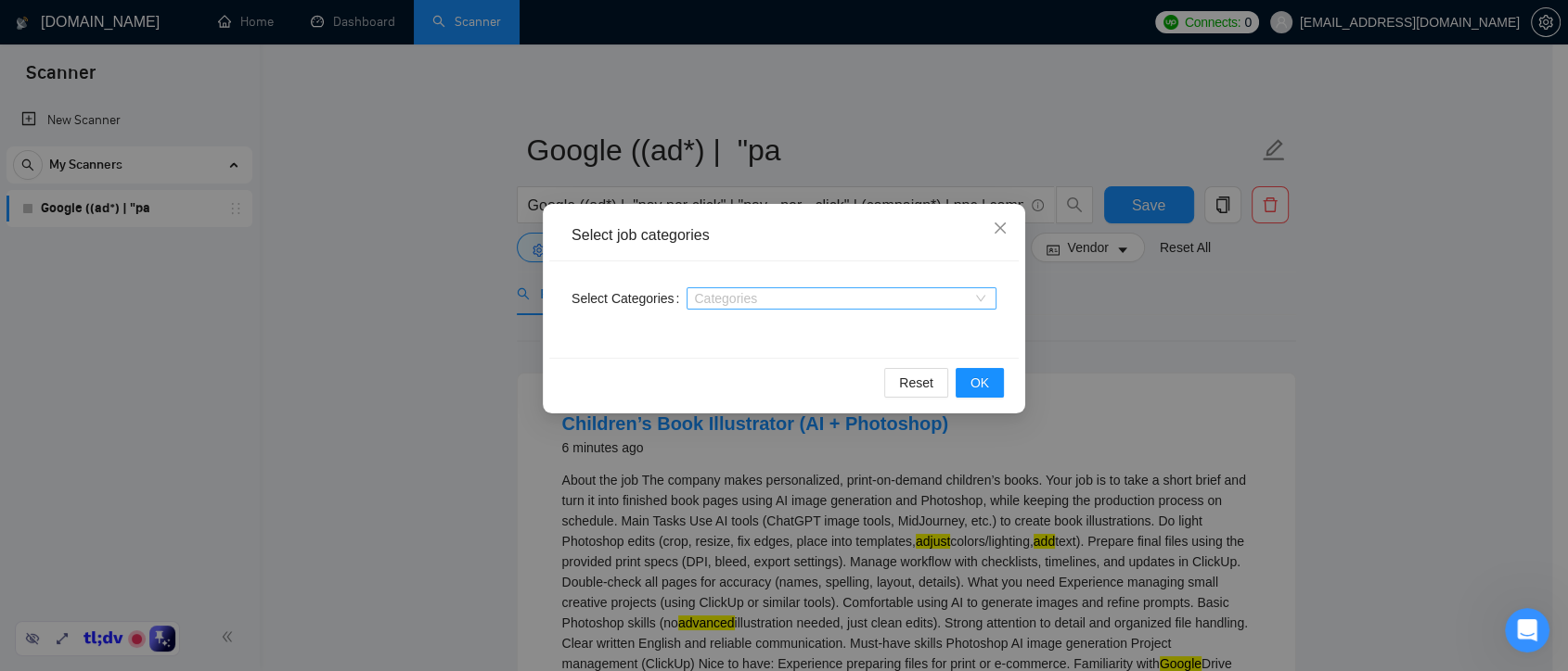
click at [749, 302] on div at bounding box center [832, 298] width 282 height 15
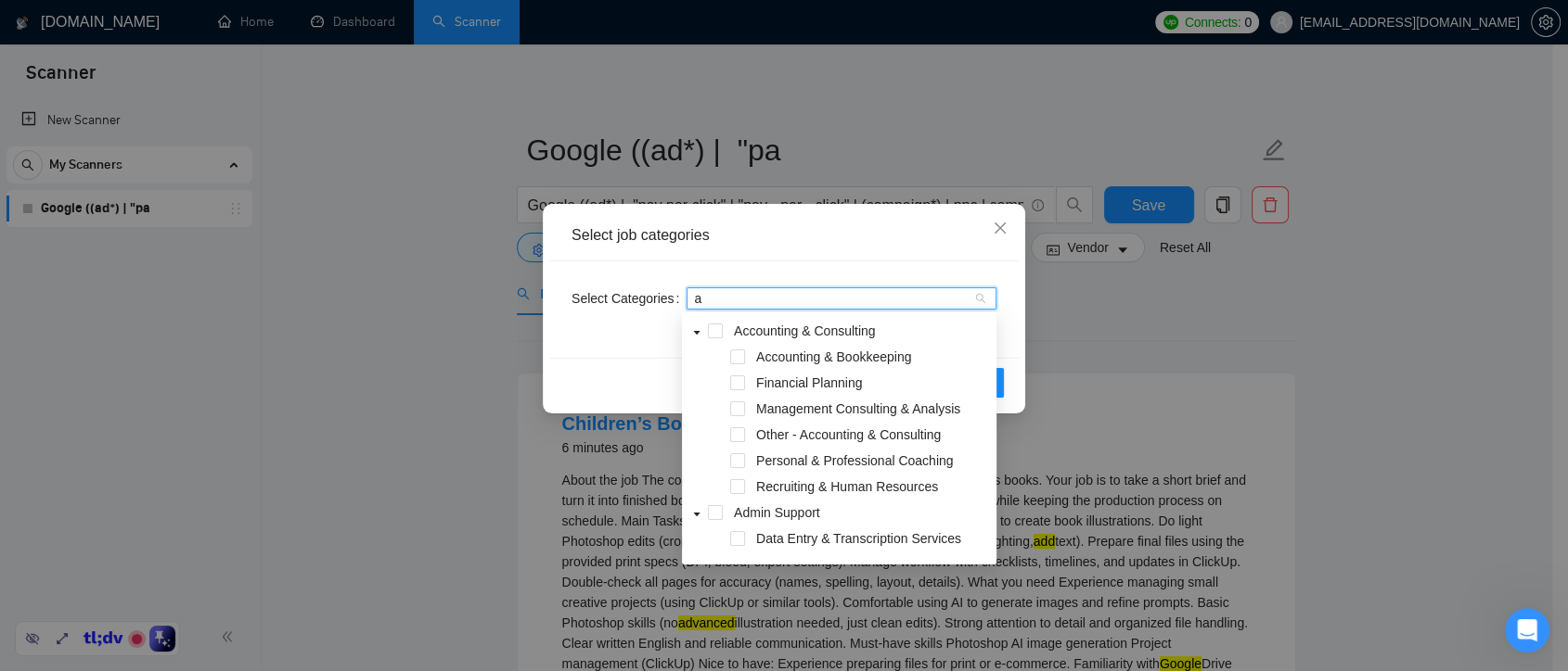
type input "ad"
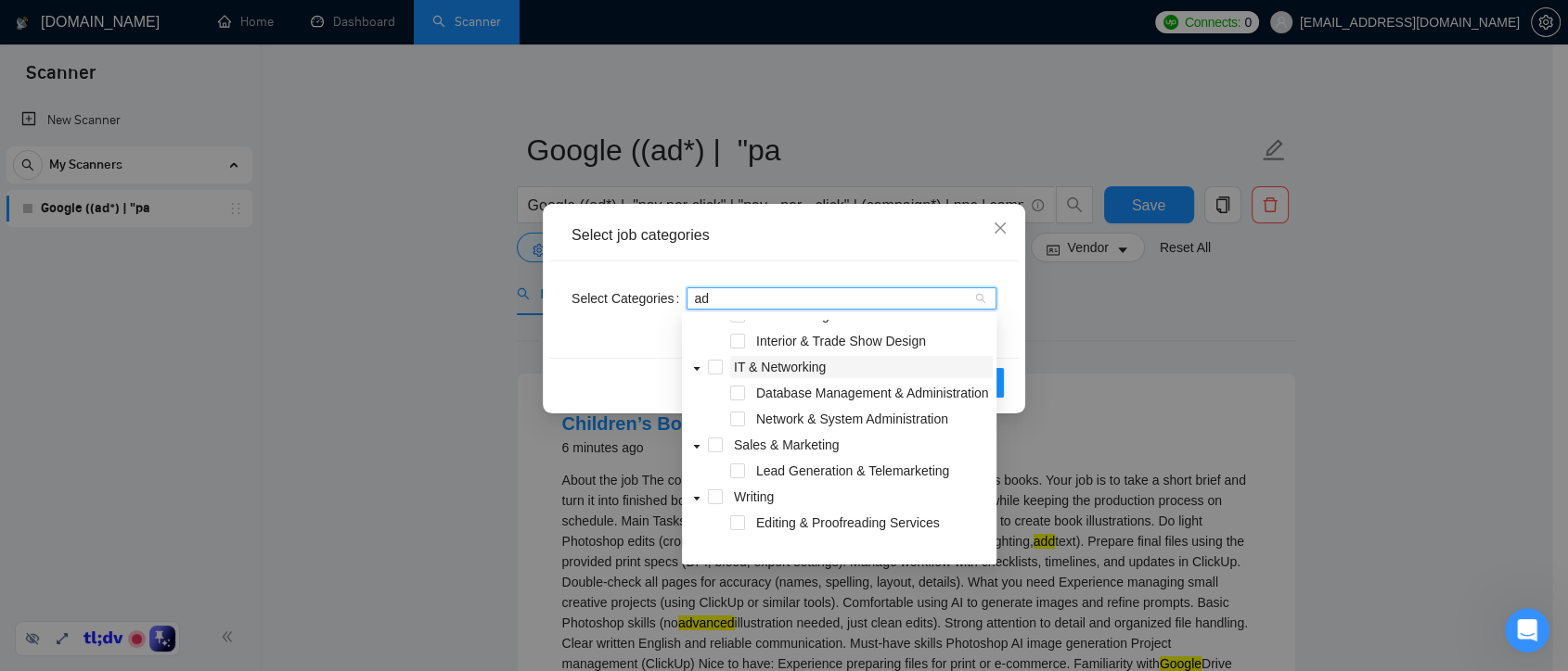
scroll to position [174, 0]
click at [752, 450] on span "Sales & Marketing" at bounding box center [787, 442] width 106 height 15
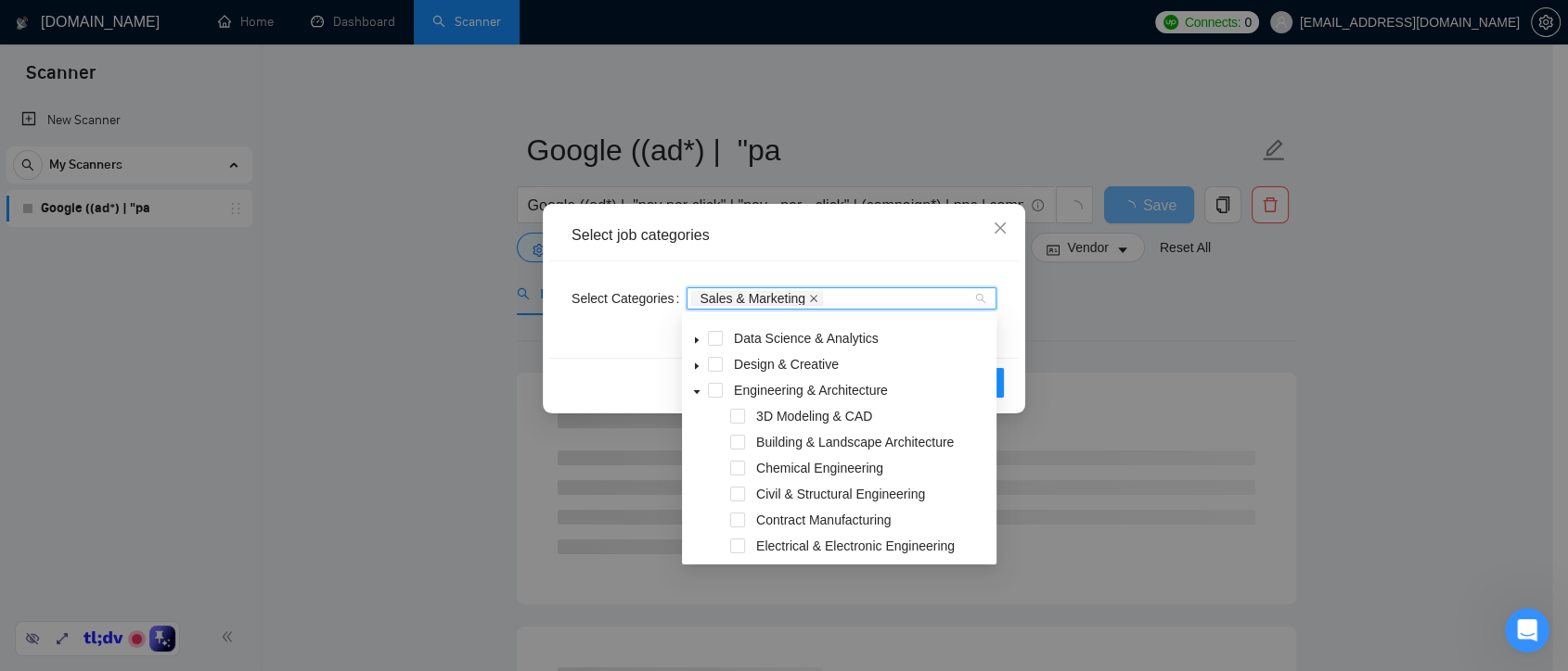
click at [809, 302] on span at bounding box center [813, 298] width 9 height 13
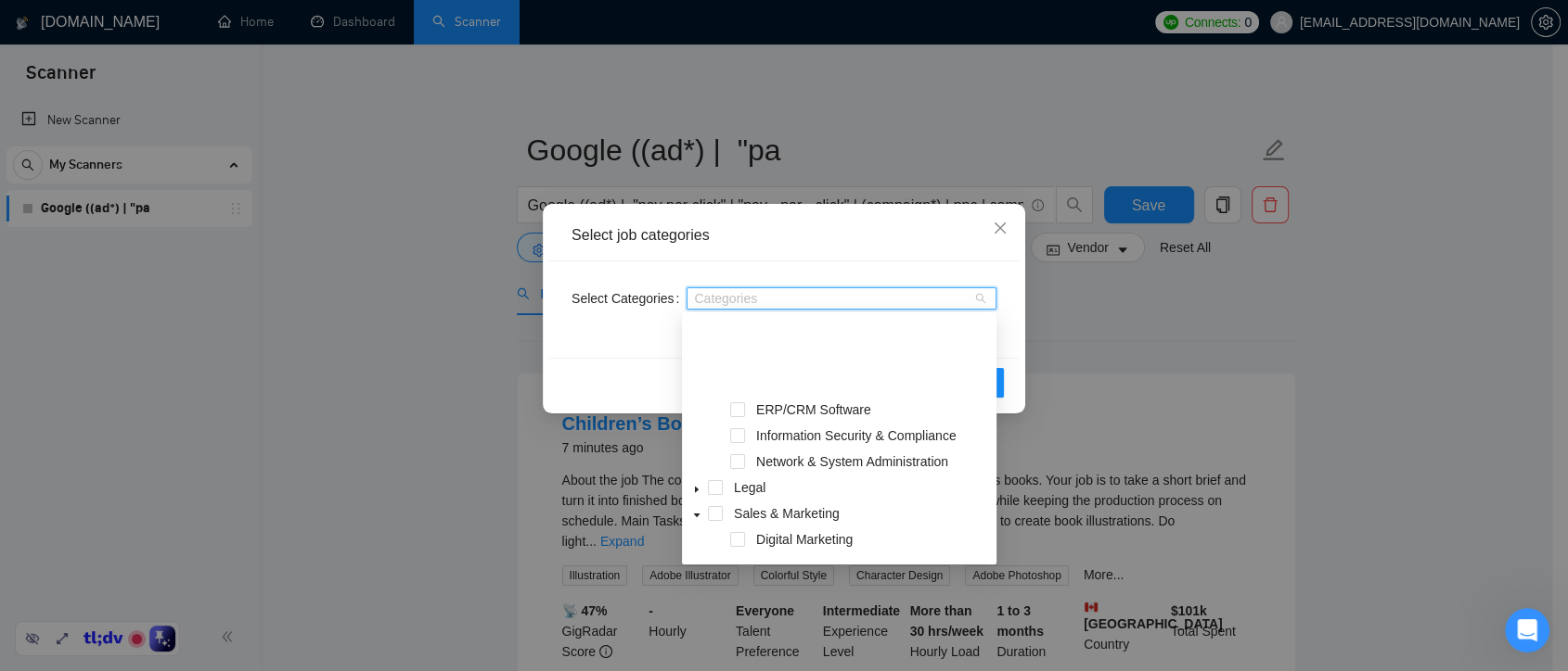
scroll to position [617, 0]
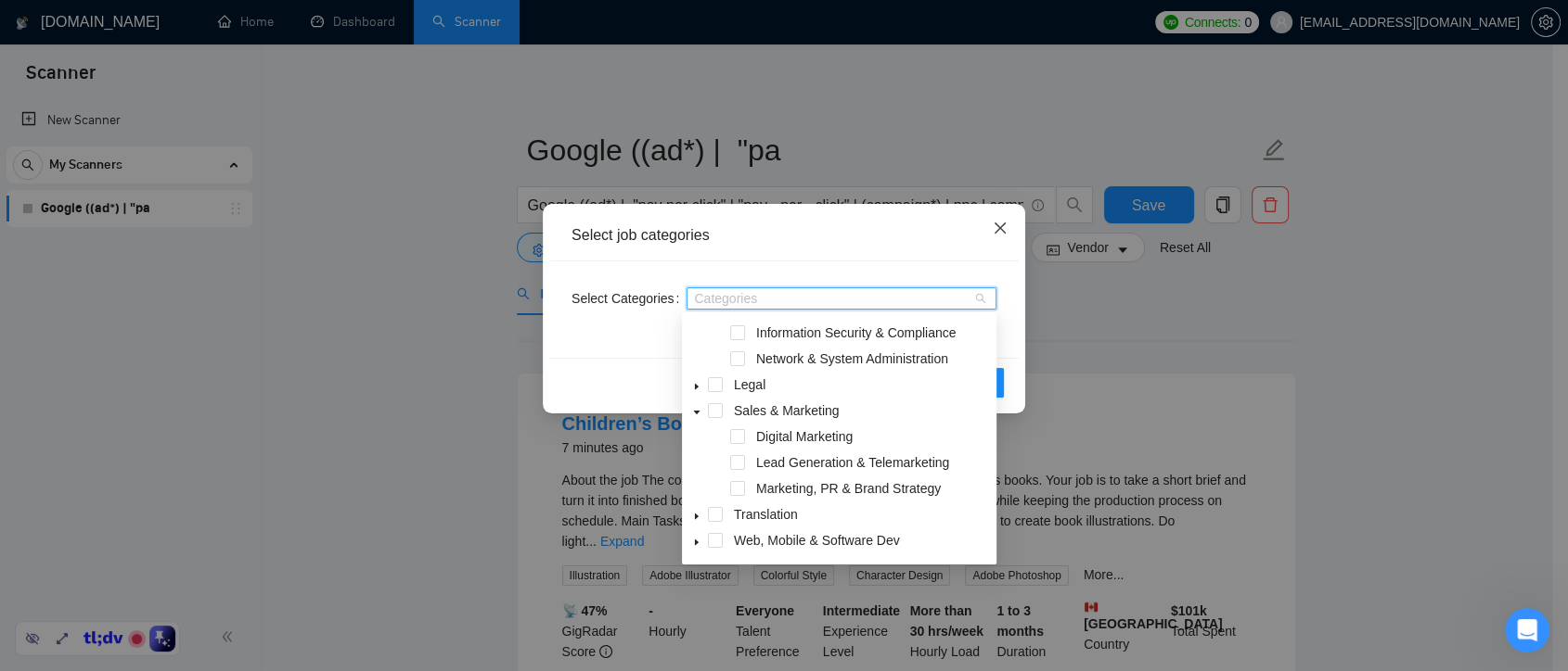
click at [998, 229] on icon "close" at bounding box center [999, 228] width 11 height 11
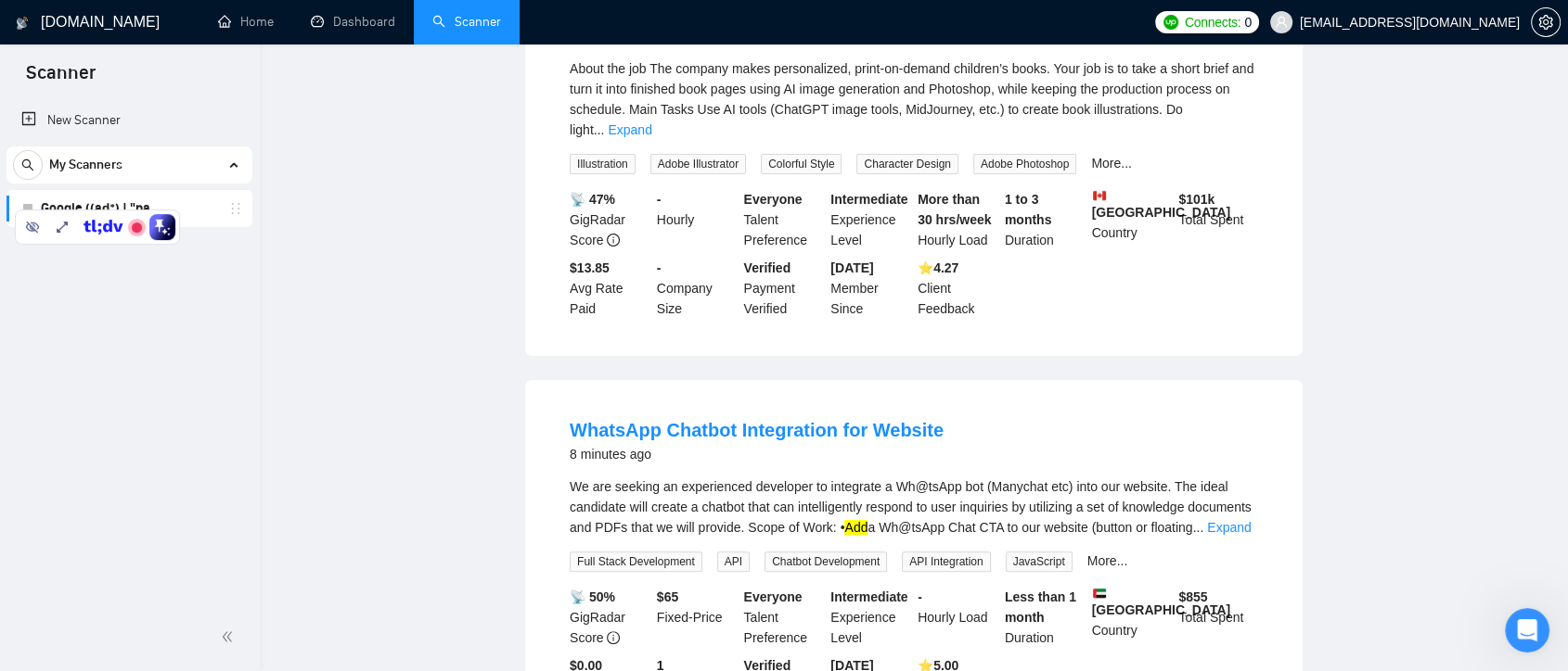
scroll to position [0, 0]
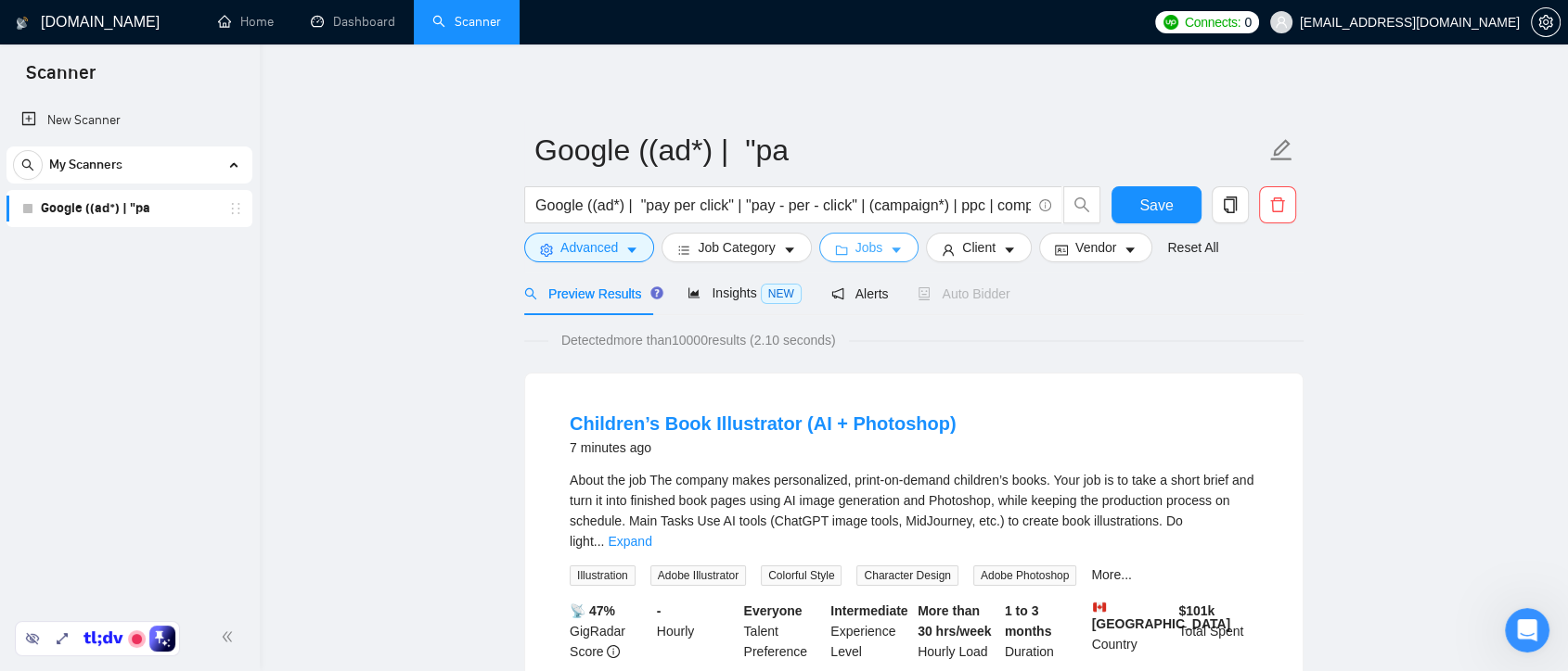
click at [883, 258] on button "Jobs" at bounding box center [869, 247] width 100 height 29
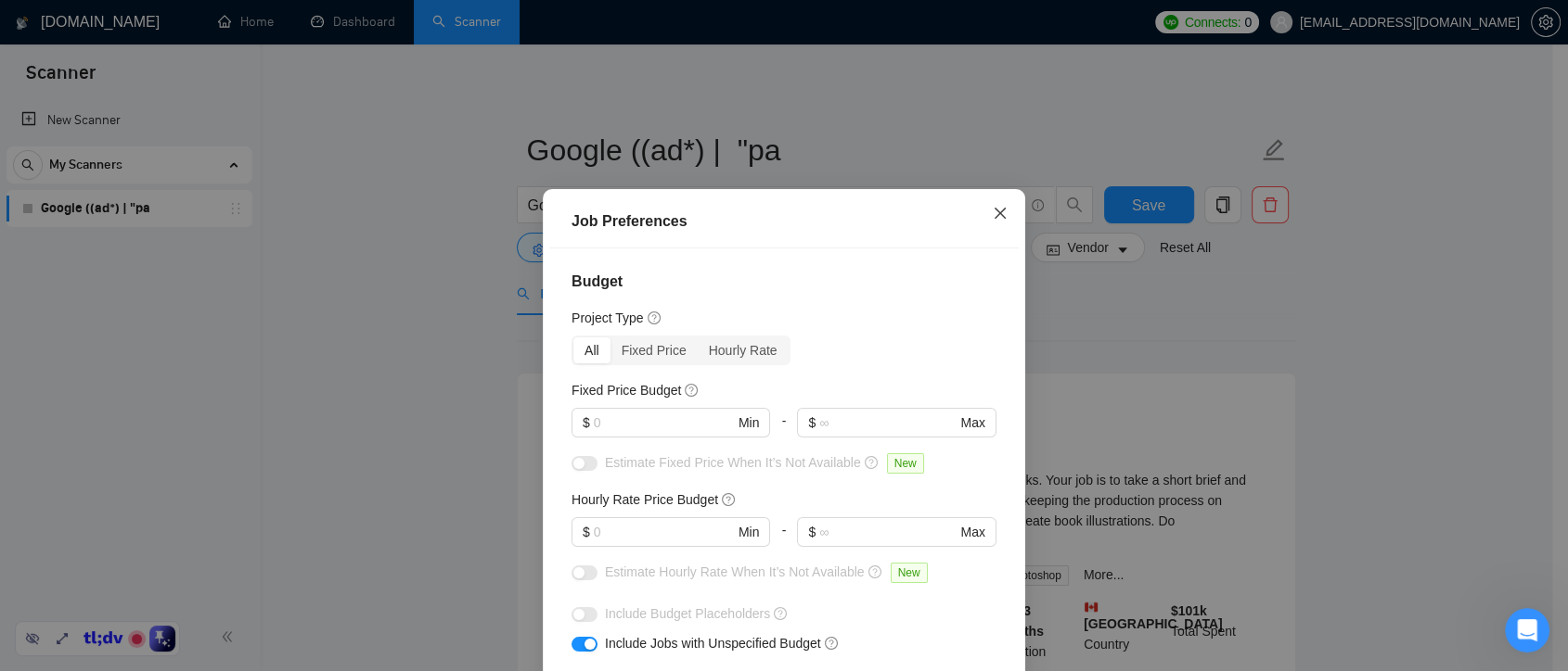
click at [1002, 211] on span "Close" at bounding box center [1000, 213] width 50 height 50
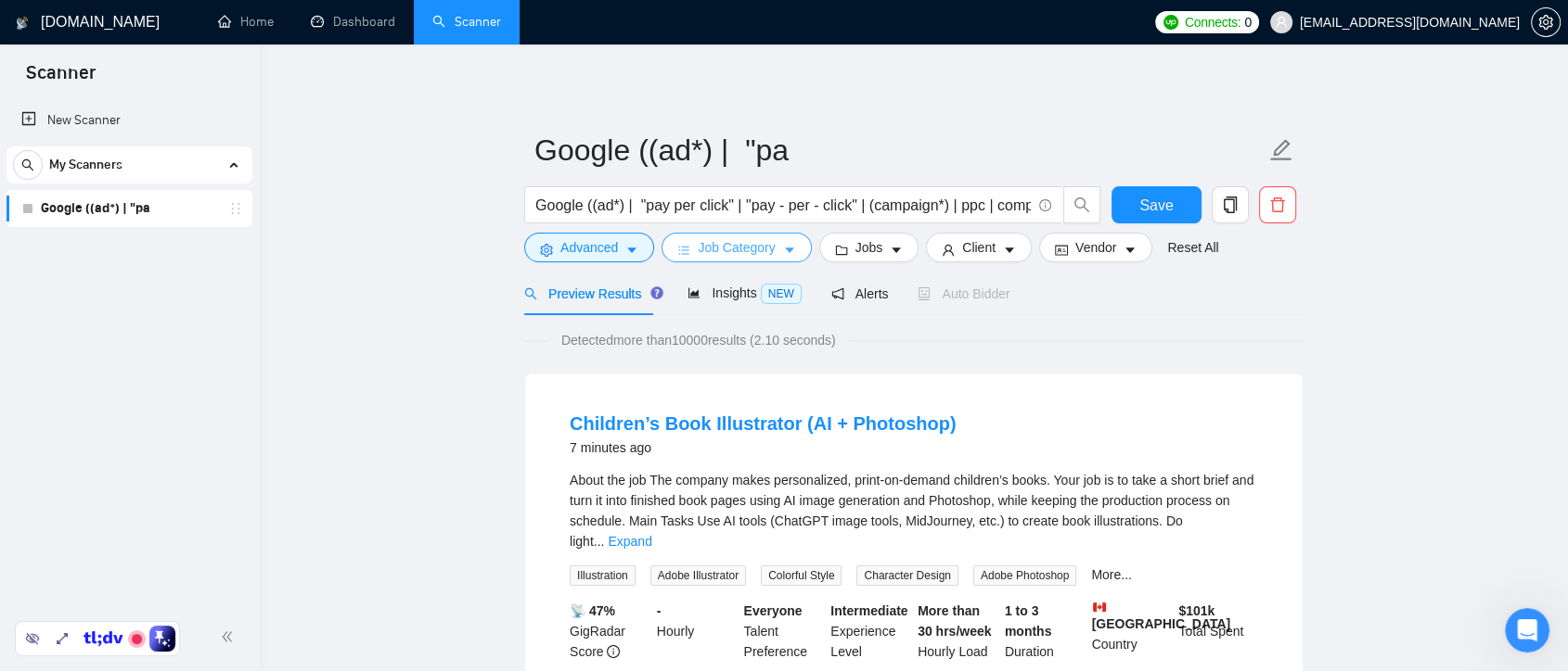
click at [771, 249] on span "Job Category" at bounding box center [736, 247] width 77 height 21
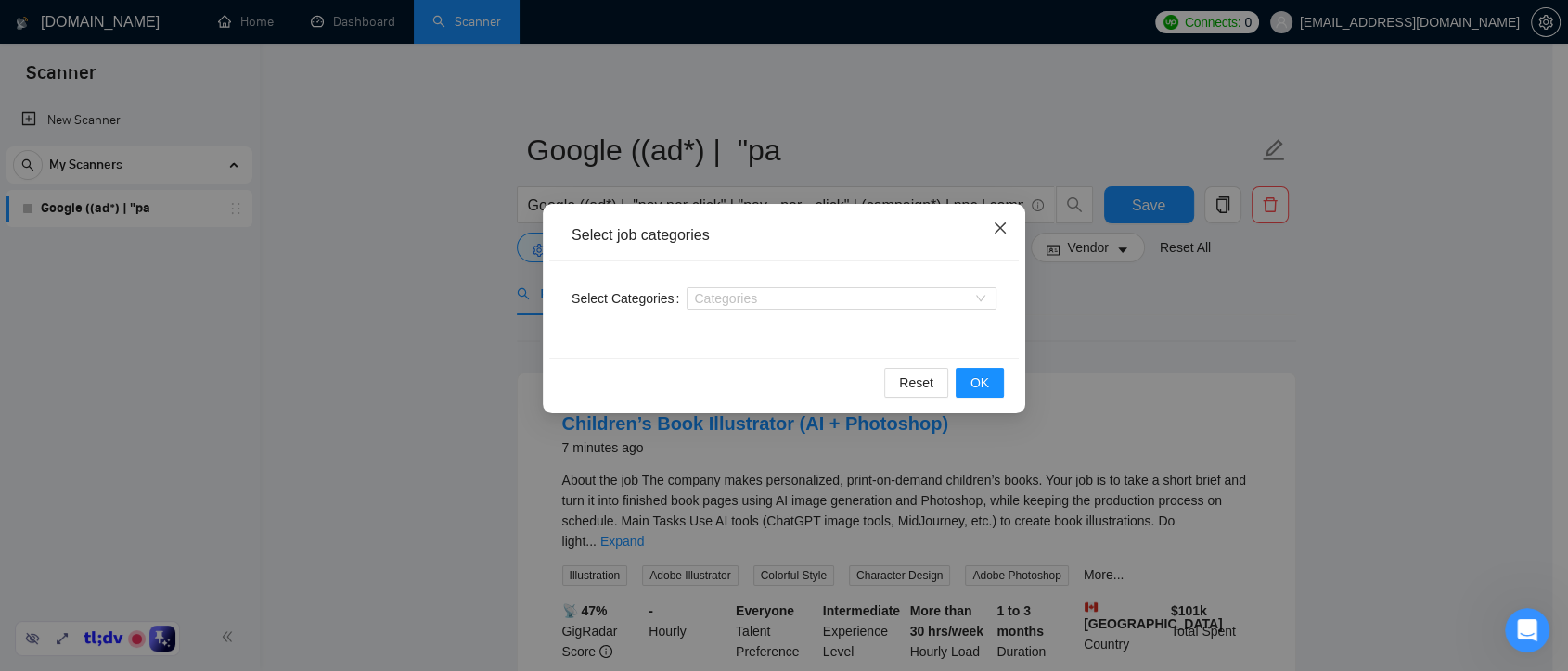
click at [993, 223] on icon "close" at bounding box center [1000, 228] width 15 height 15
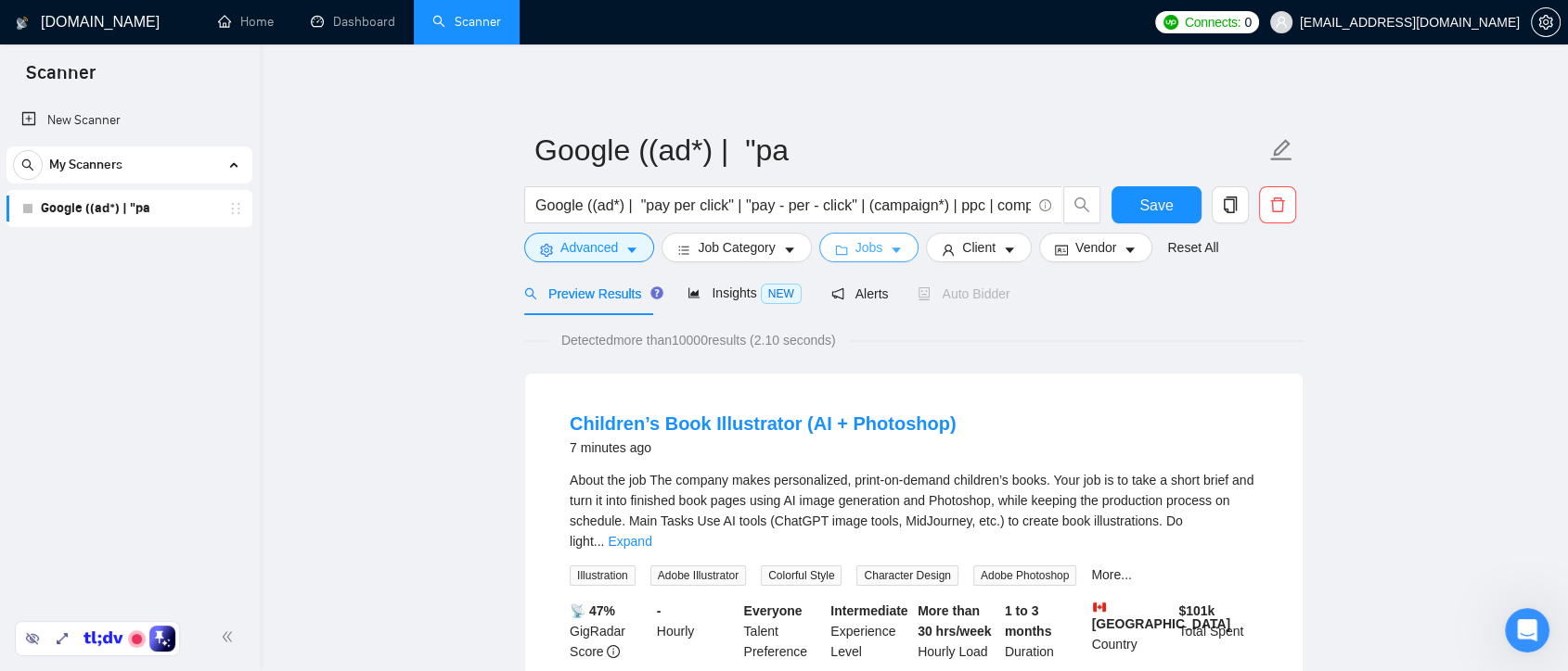
click at [874, 247] on span "Jobs" at bounding box center [869, 247] width 27 height 21
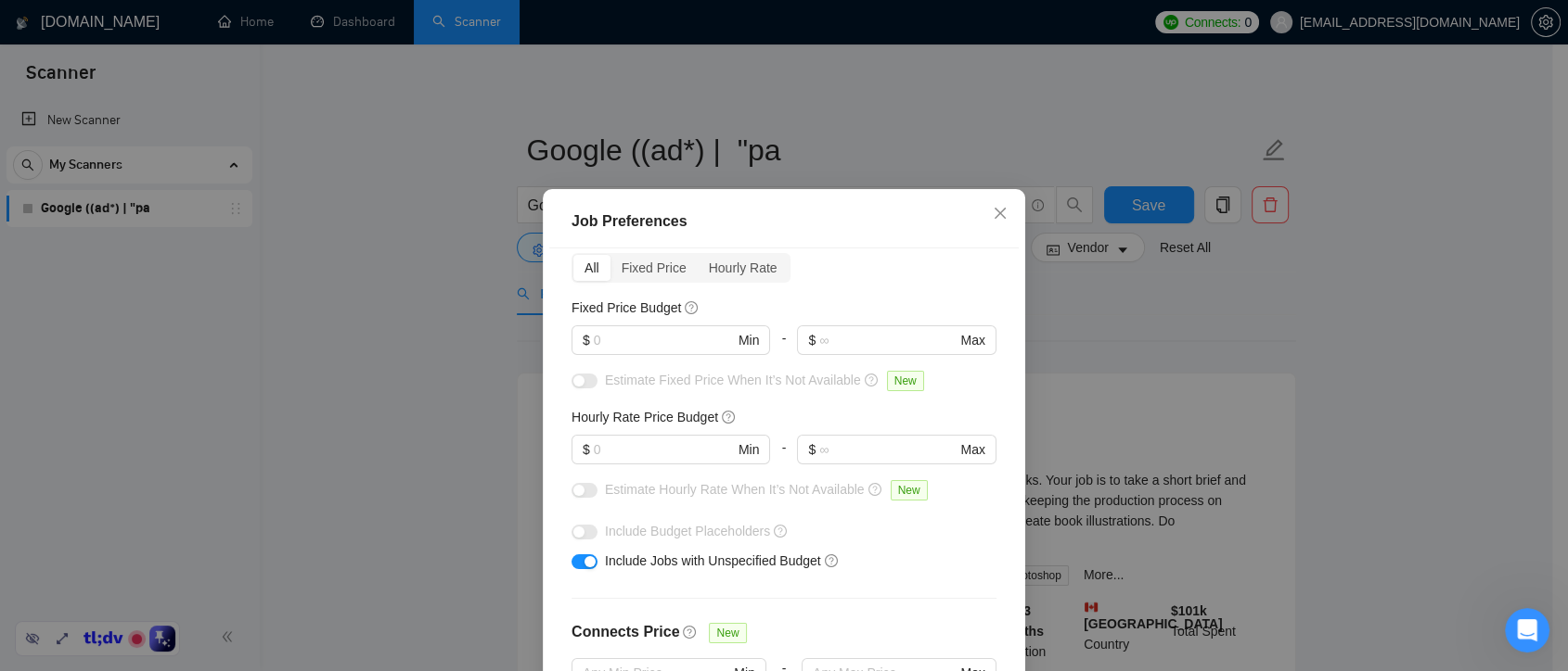
scroll to position [63, 0]
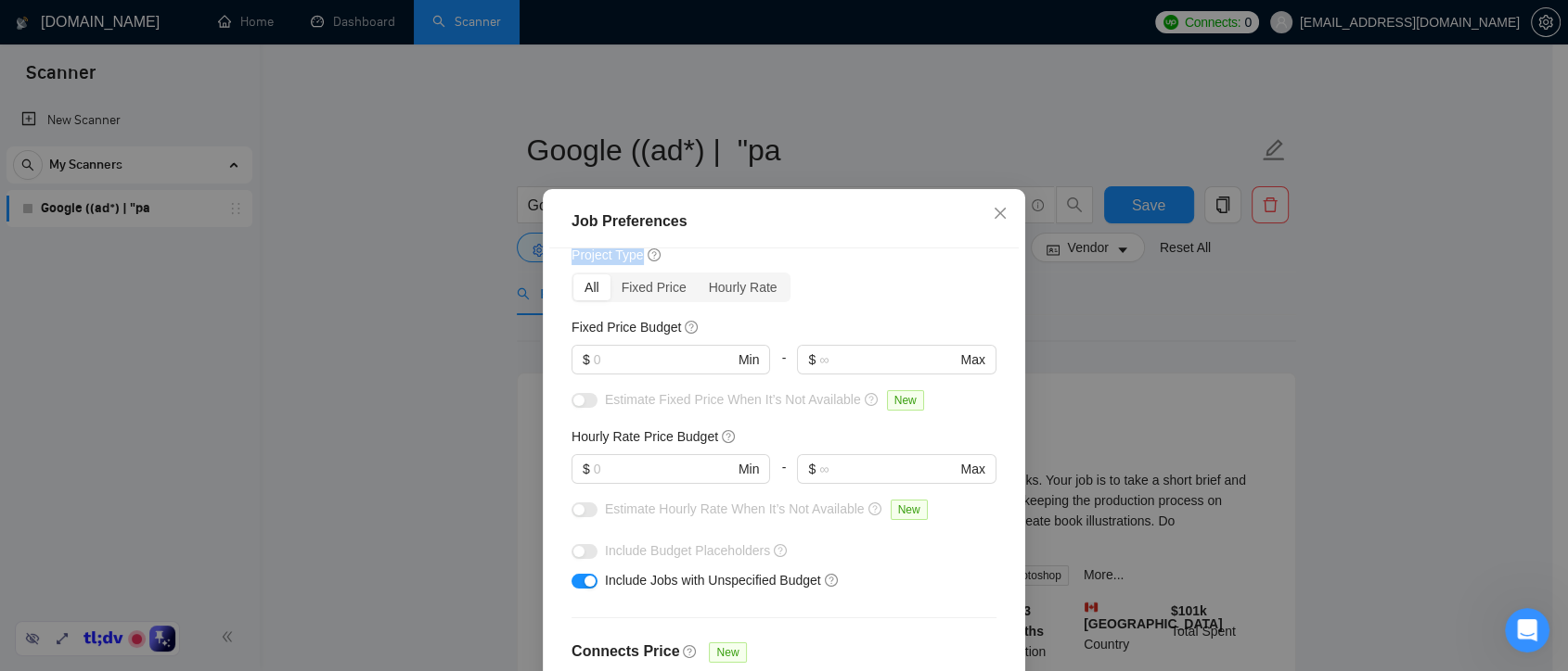
drag, startPoint x: 1550, startPoint y: 226, endPoint x: 1559, endPoint y: 250, distance: 25.6
click at [1559, 250] on div "Job Preferences Budget Project Type All Fixed Price Hourly Rate Fixed Price Bud…" at bounding box center [784, 336] width 1568 height 671
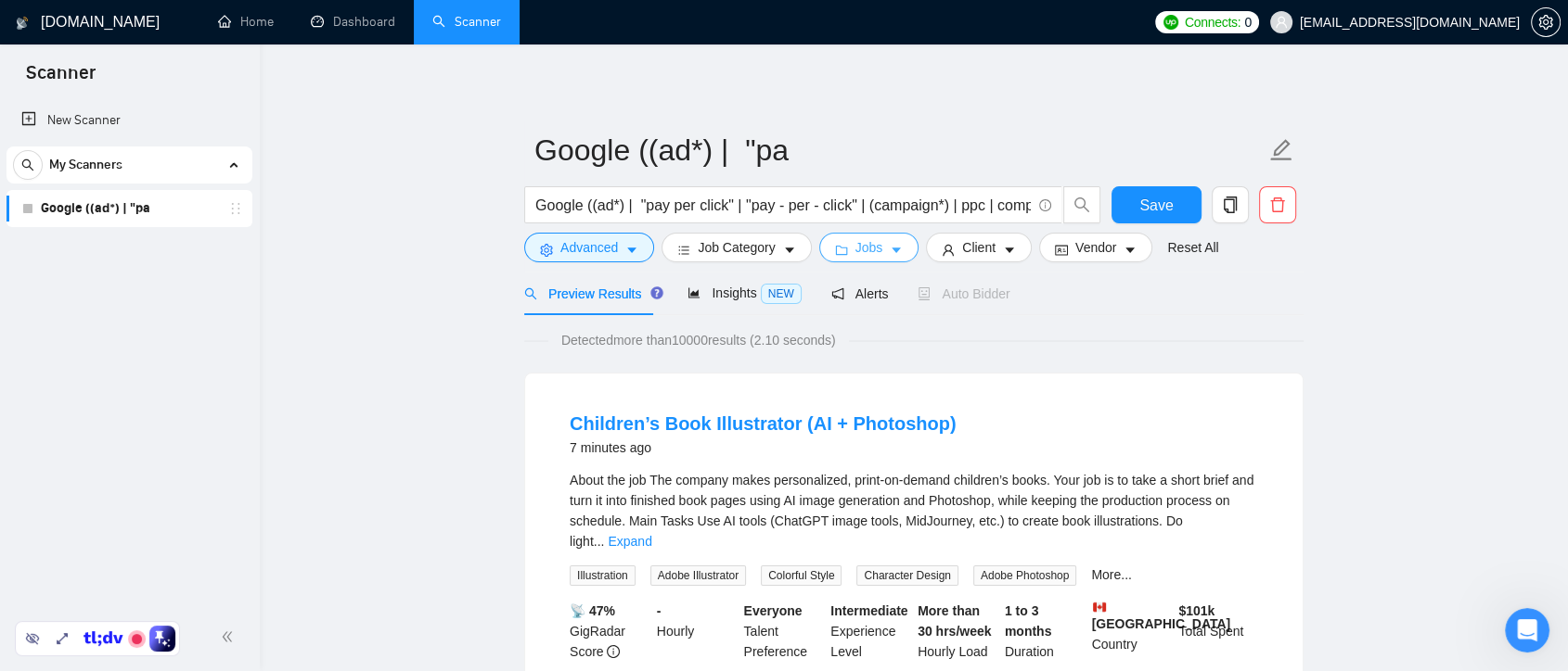
drag, startPoint x: 1559, startPoint y: 243, endPoint x: 1195, endPoint y: 267, distance: 364.8
click at [1561, 267] on body "Scanner New Scanner My Scanners Google ((ad*) | "pa GigRadar.io Home Dashboard …" at bounding box center [784, 336] width 1568 height 671
click at [907, 249] on button "Jobs" at bounding box center [869, 247] width 100 height 29
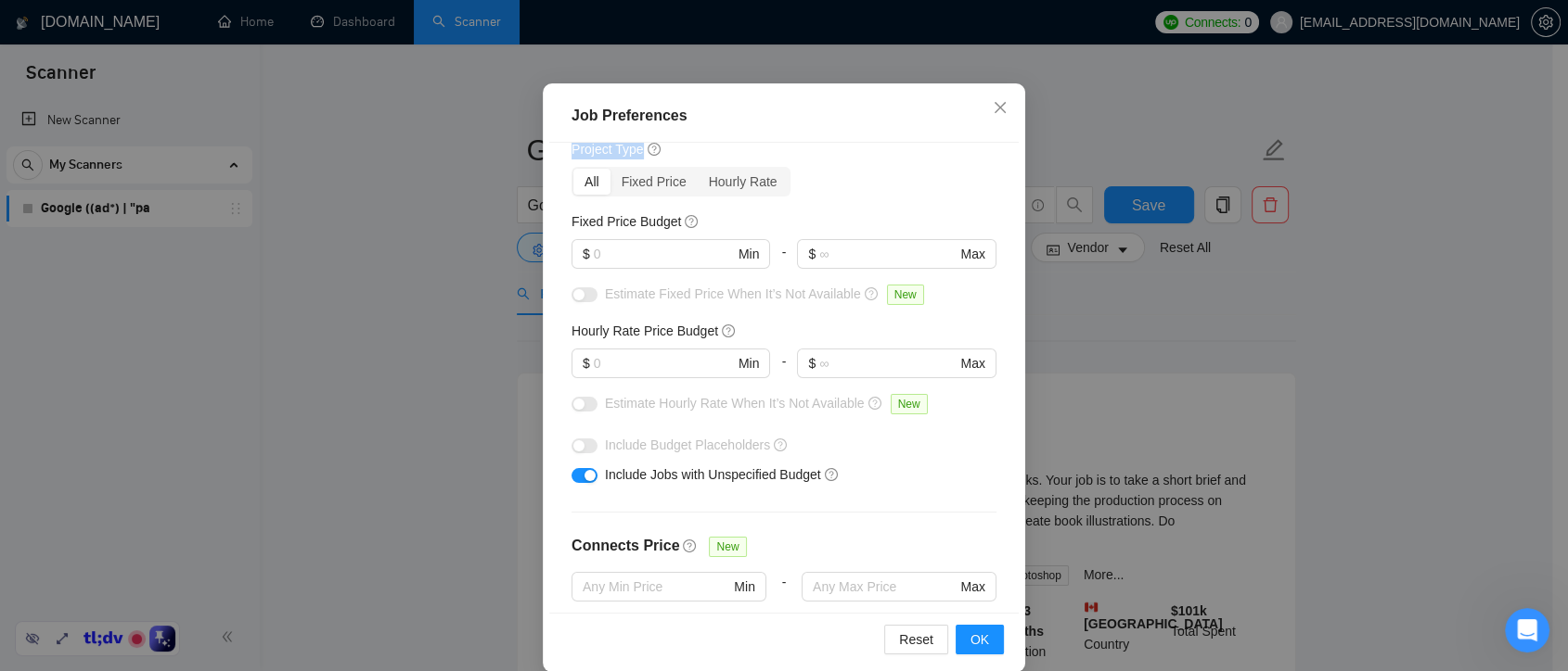
scroll to position [128, 0]
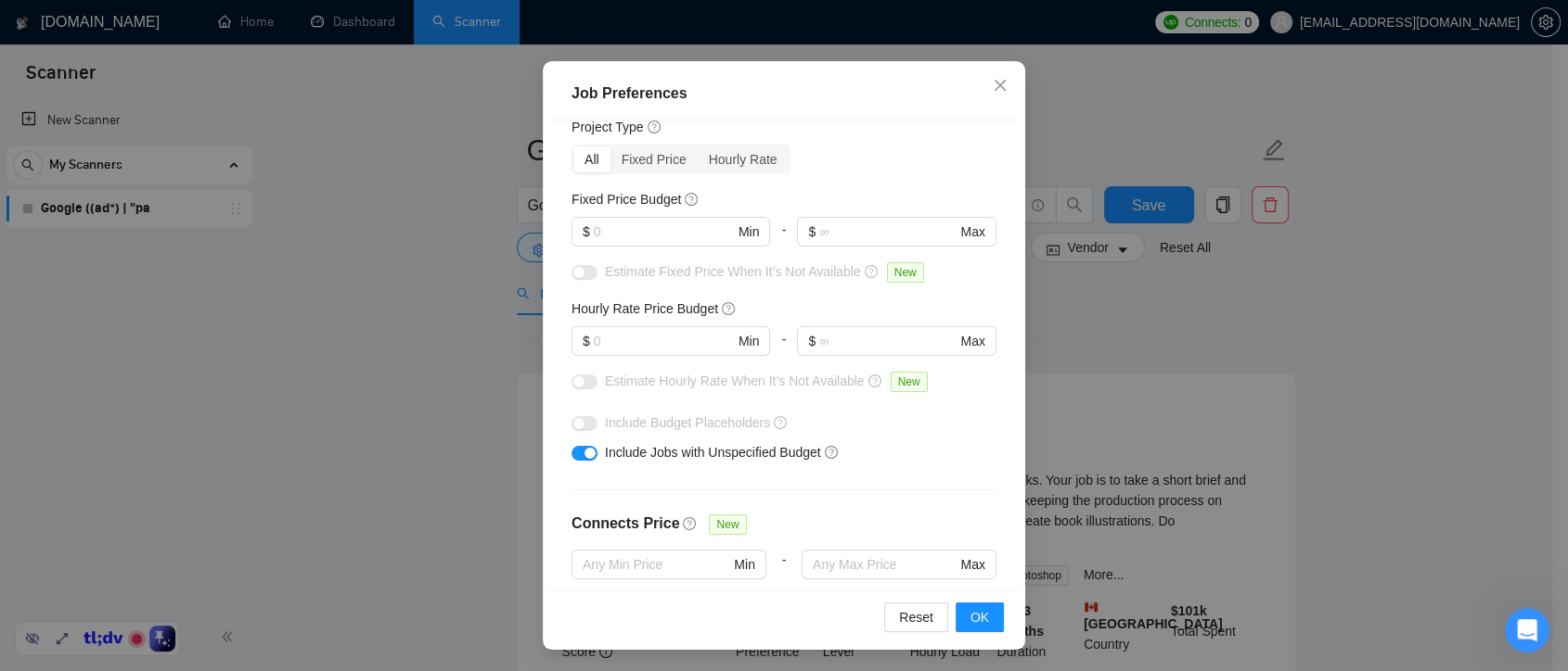
click at [845, 178] on div "Budget Project Type All Fixed Price Hourly Rate Fixed Price Budget $ Min - $ Ma…" at bounding box center [784, 355] width 470 height 470
click at [651, 228] on input "text" at bounding box center [664, 232] width 140 height 21
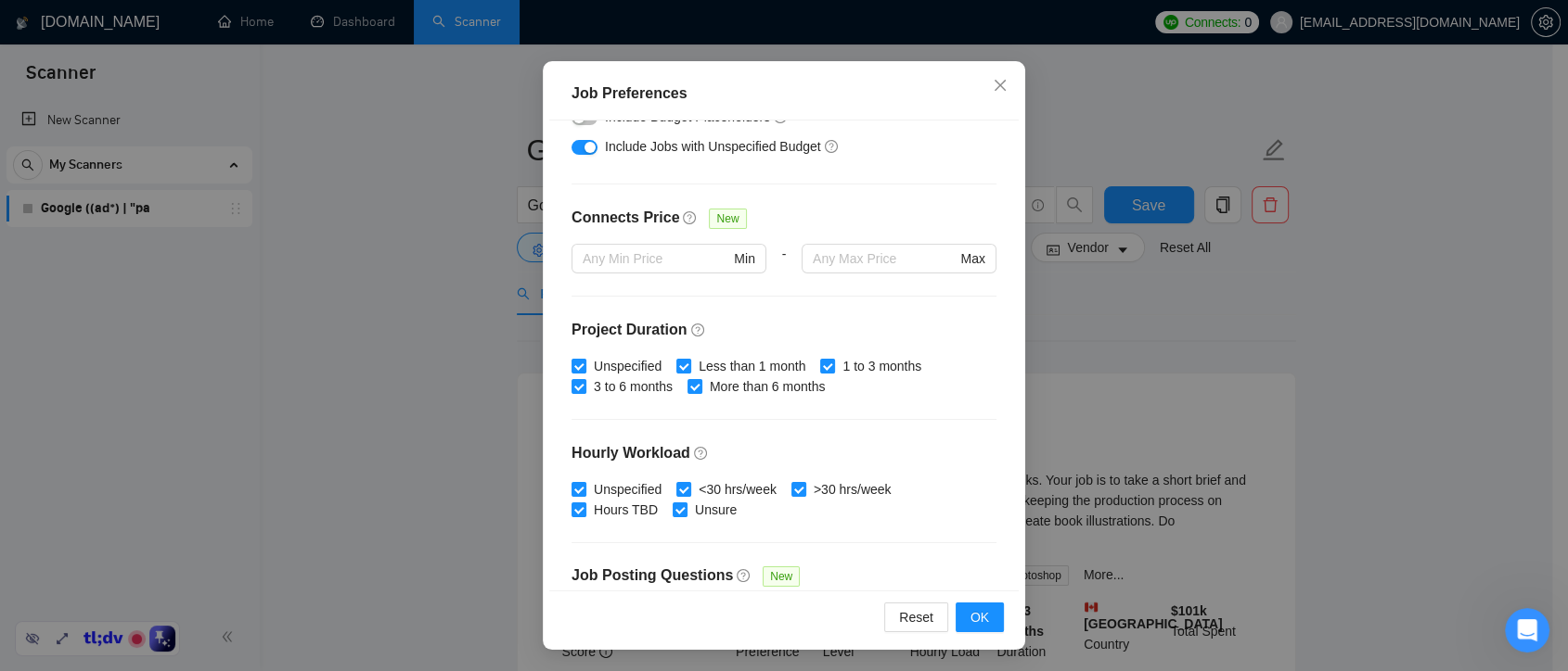
scroll to position [472, 0]
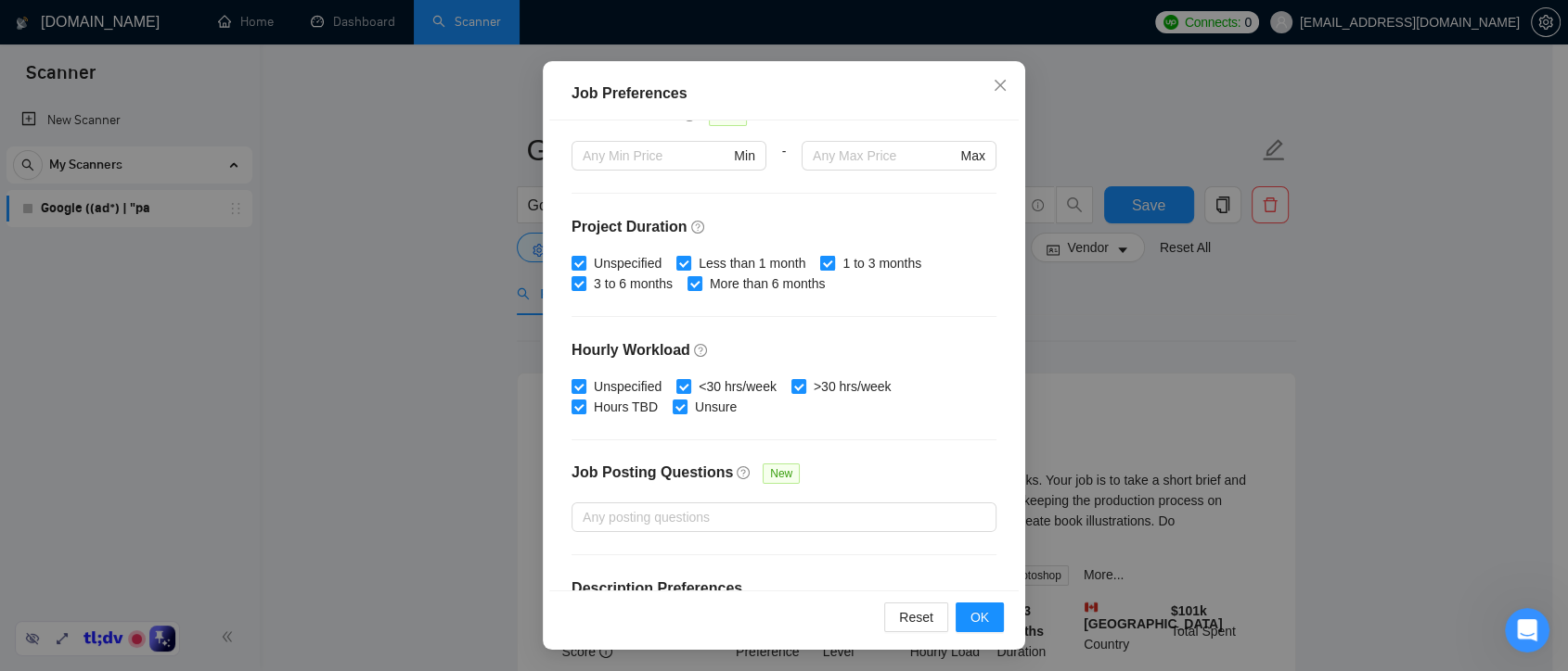
type input "1000"
click at [820, 258] on input "1 to 3 months" at bounding box center [826, 262] width 13 height 13
checkbox input "false"
click at [676, 257] on input "Less than 1 month" at bounding box center [682, 262] width 13 height 13
checkbox input "false"
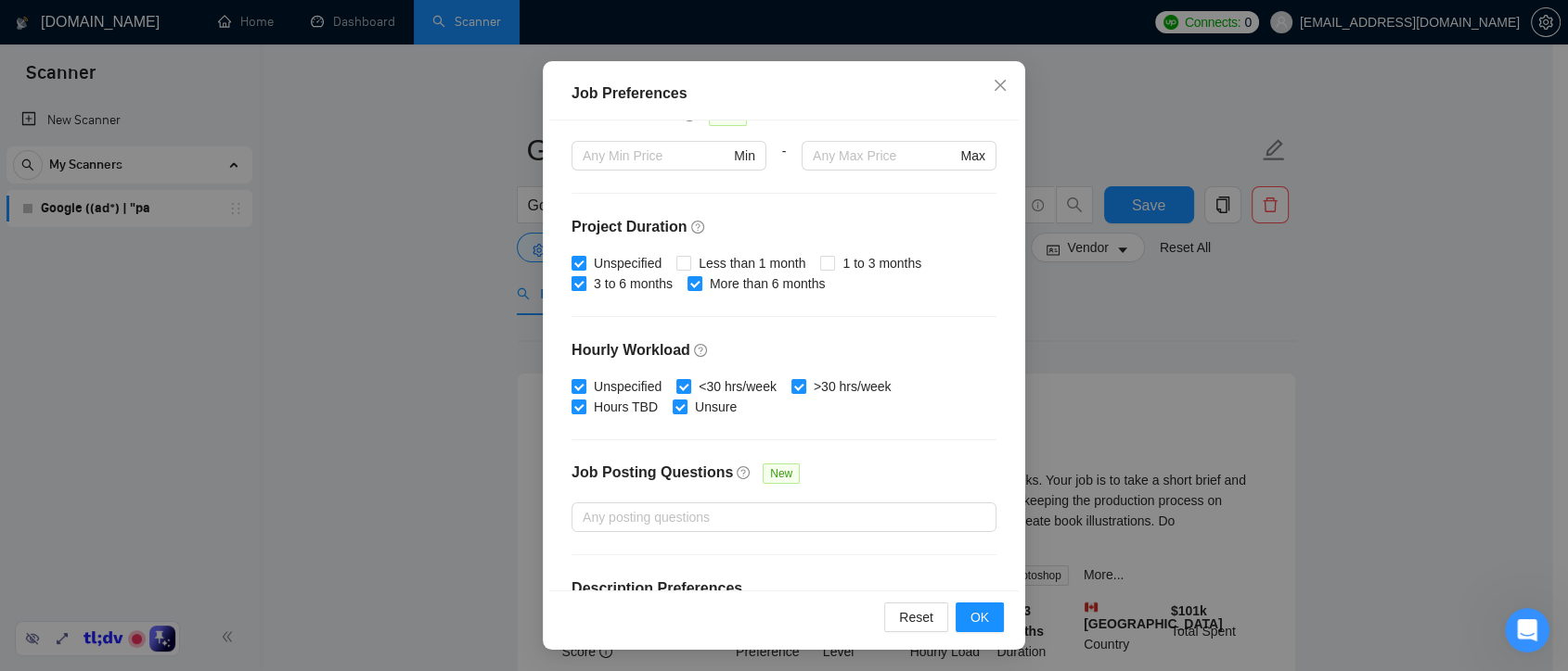
click at [572, 281] on input "3 to 6 months" at bounding box center [577, 283] width 13 height 13
checkbox input "false"
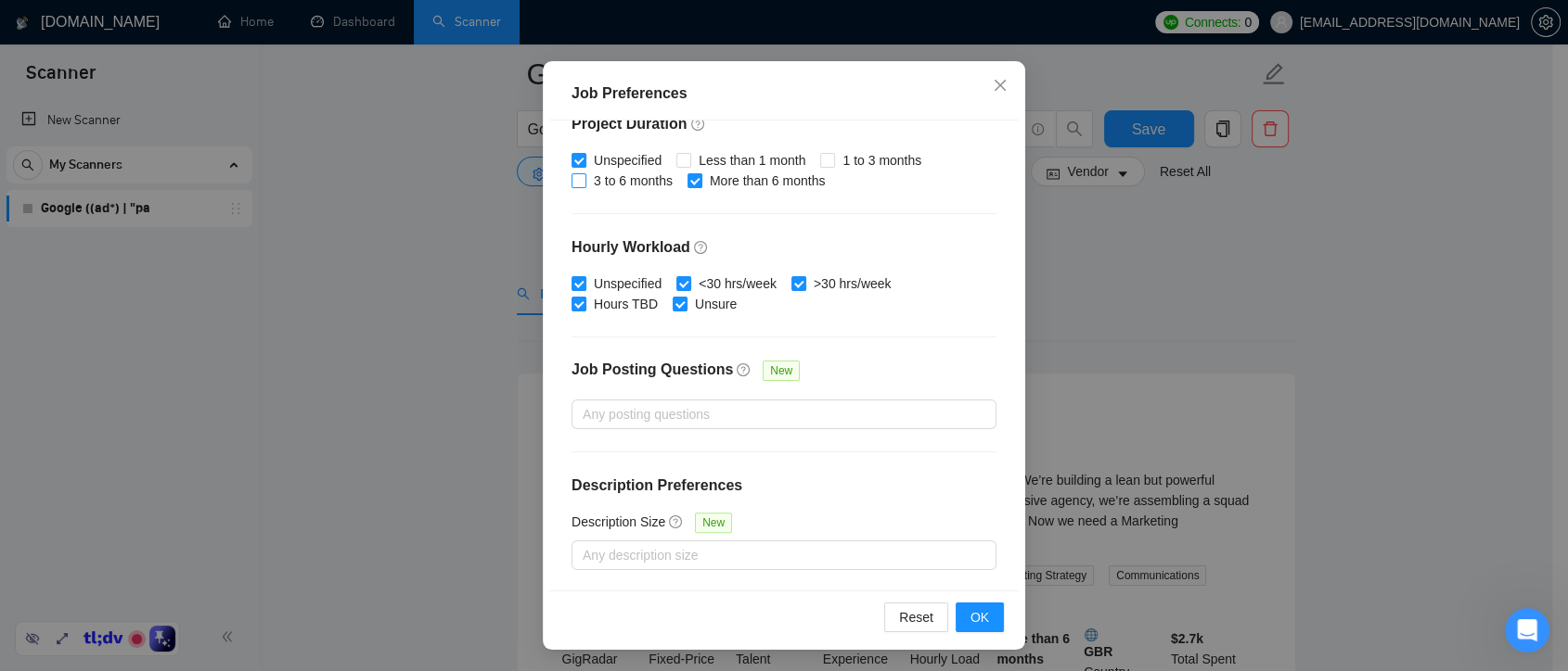
scroll to position [103, 0]
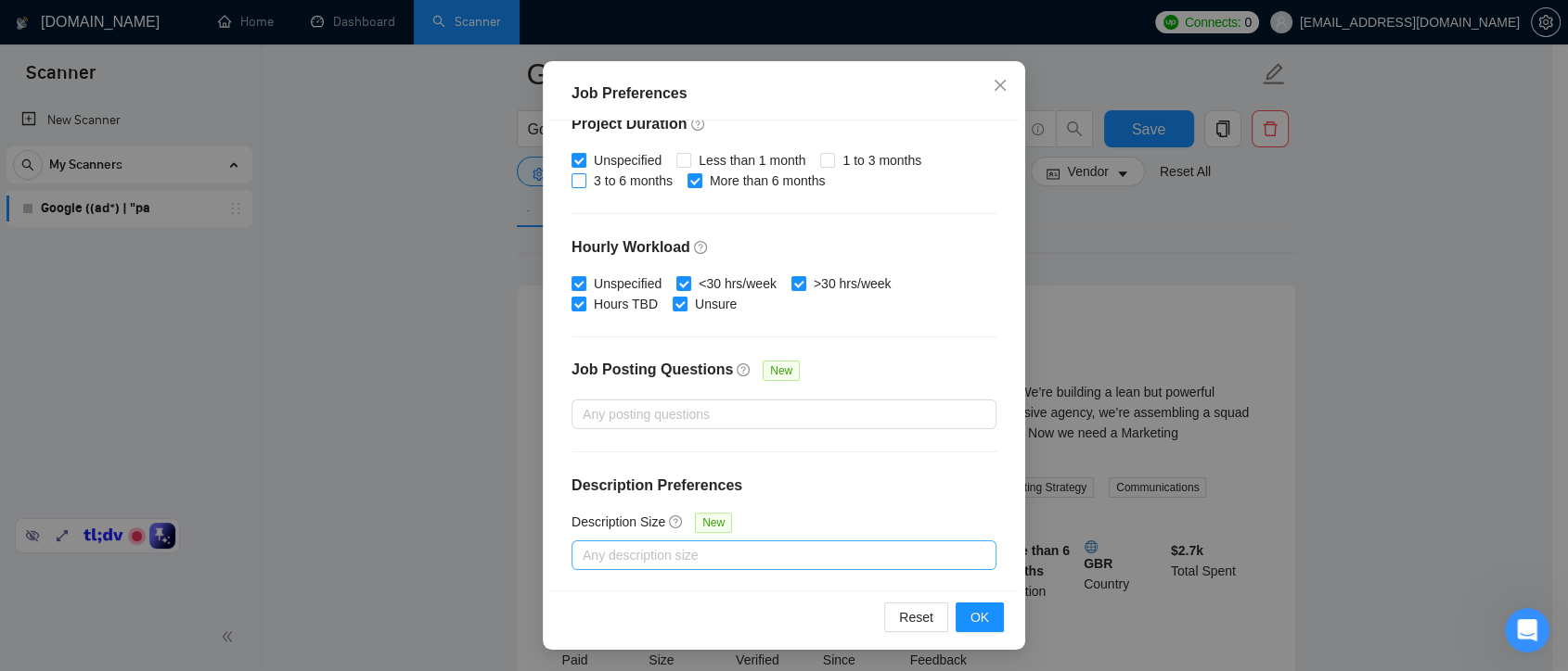
click at [673, 559] on div at bounding box center [775, 556] width 397 height 22
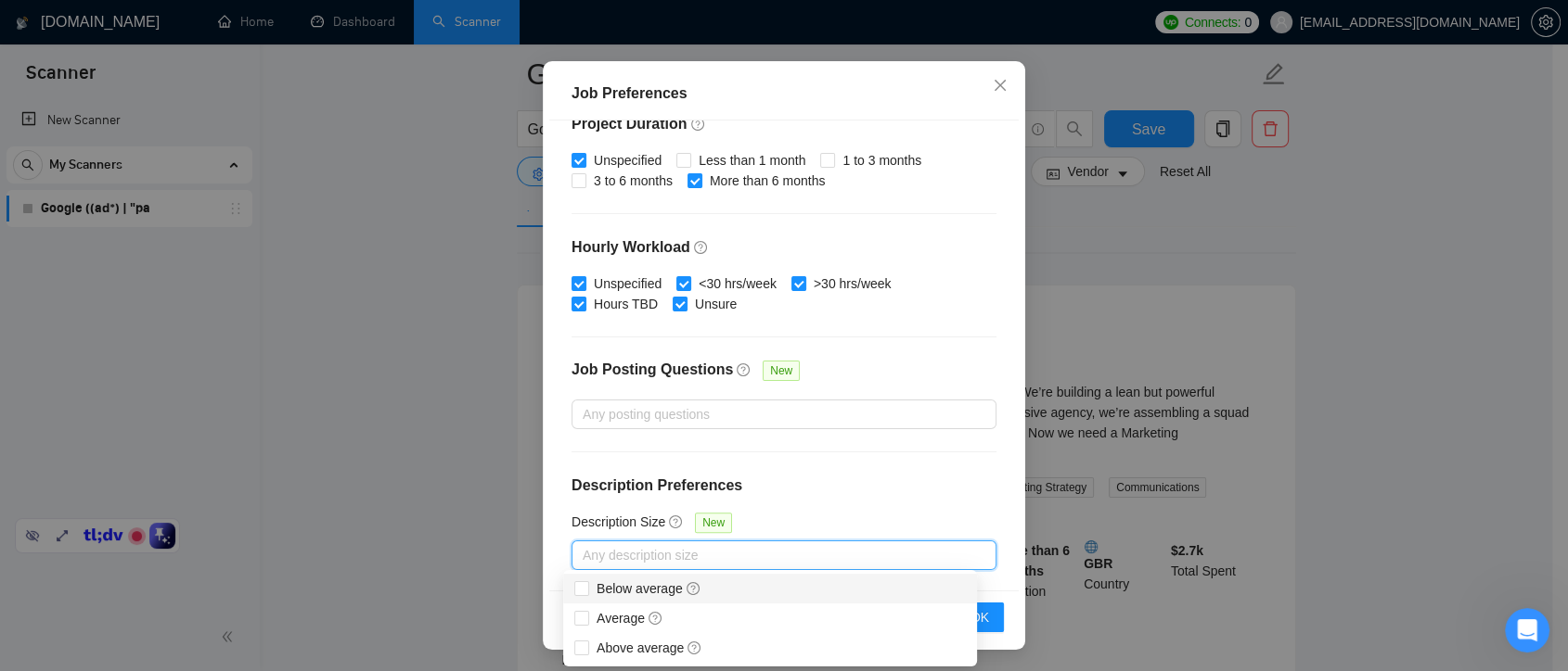
click at [852, 481] on h4 "Description Preferences" at bounding box center [784, 485] width 425 height 22
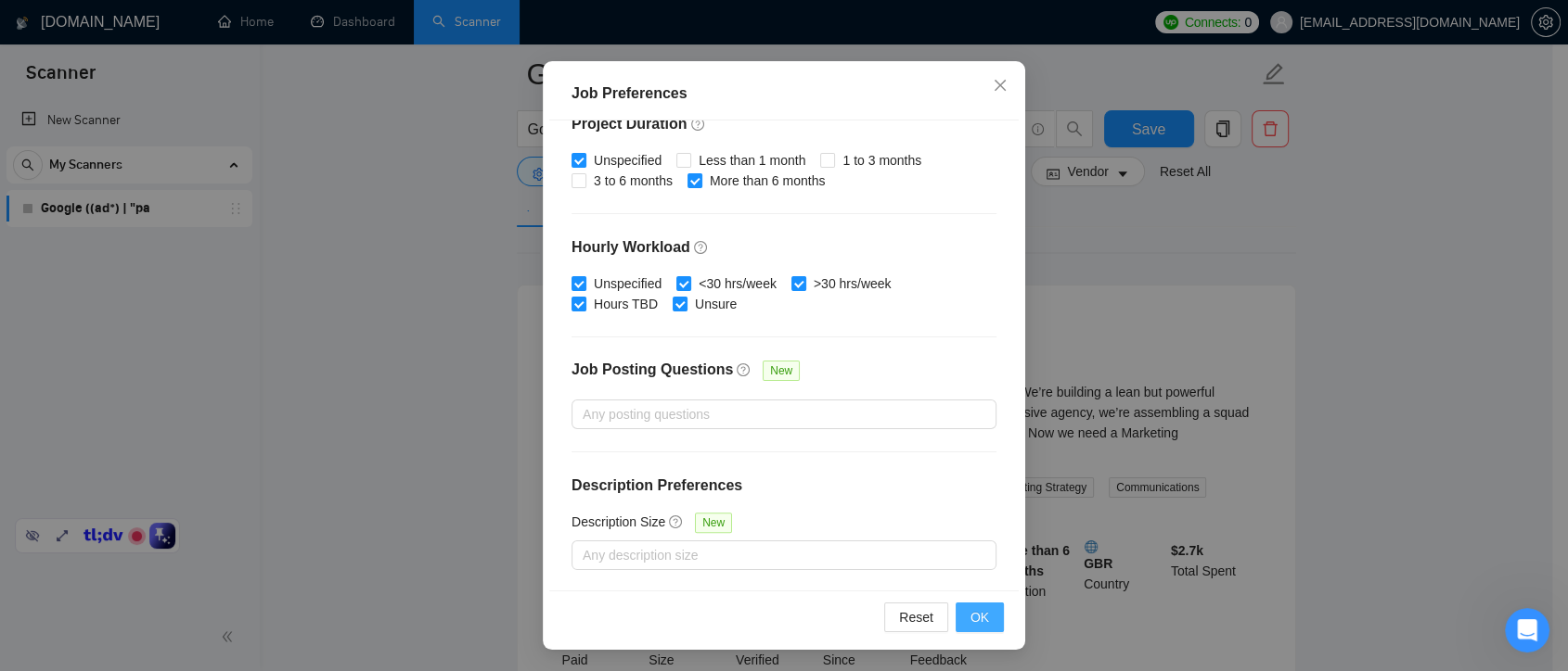
click at [974, 626] on span "OK" at bounding box center [980, 617] width 19 height 21
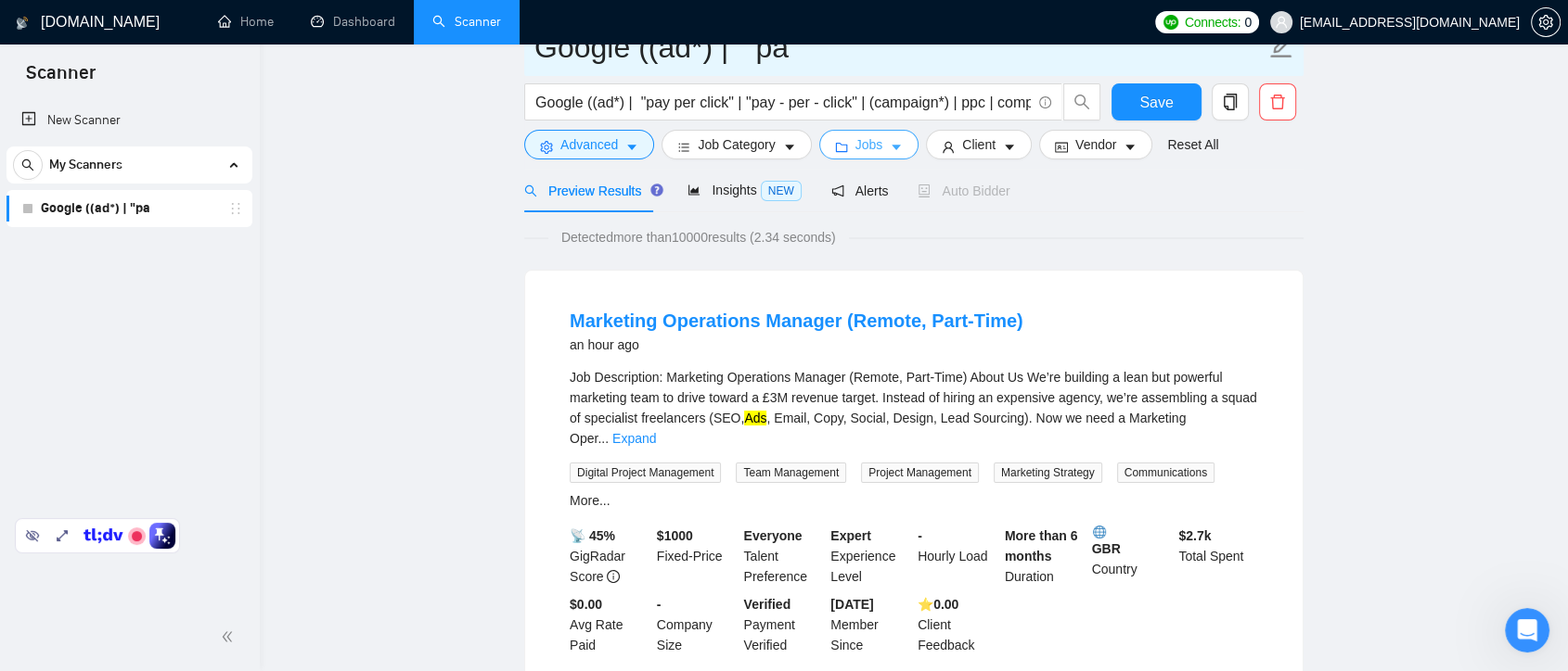
scroll to position [0, 0]
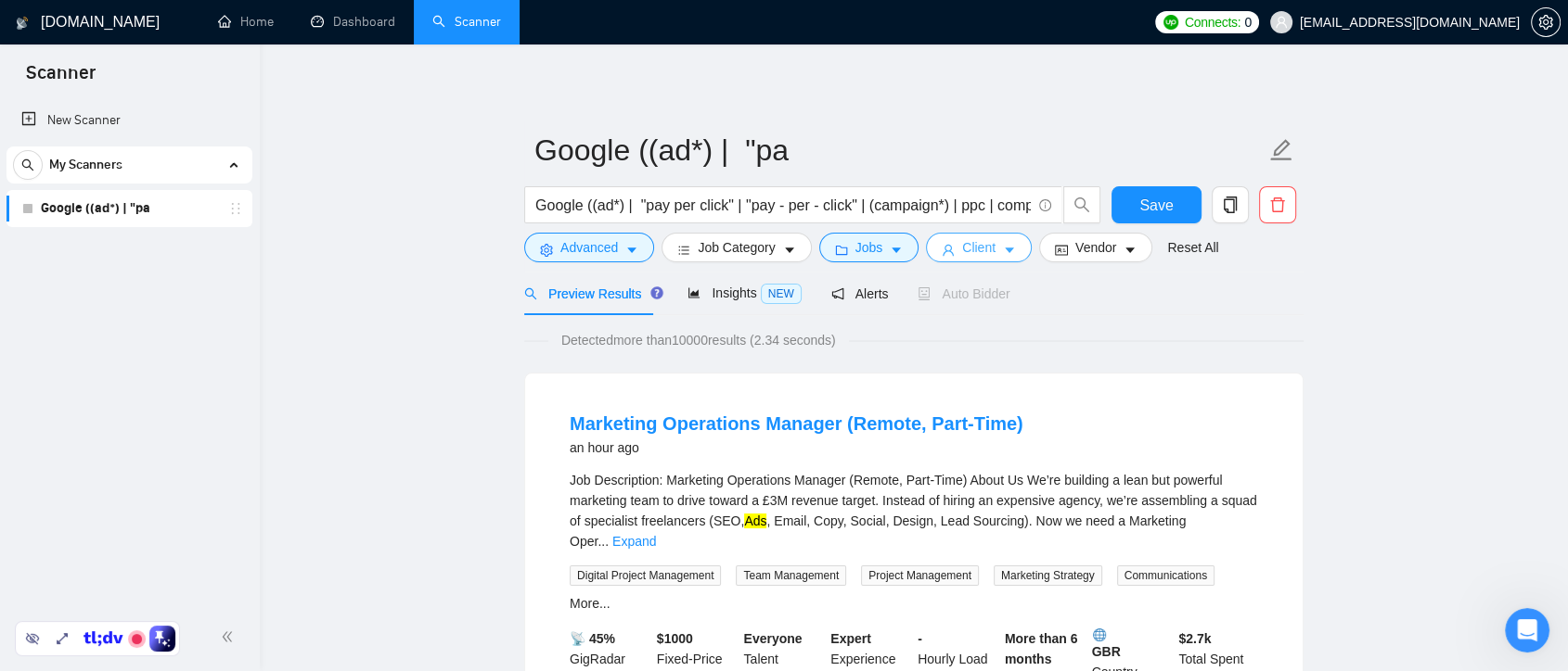
click at [993, 246] on button "Client" at bounding box center [979, 247] width 106 height 29
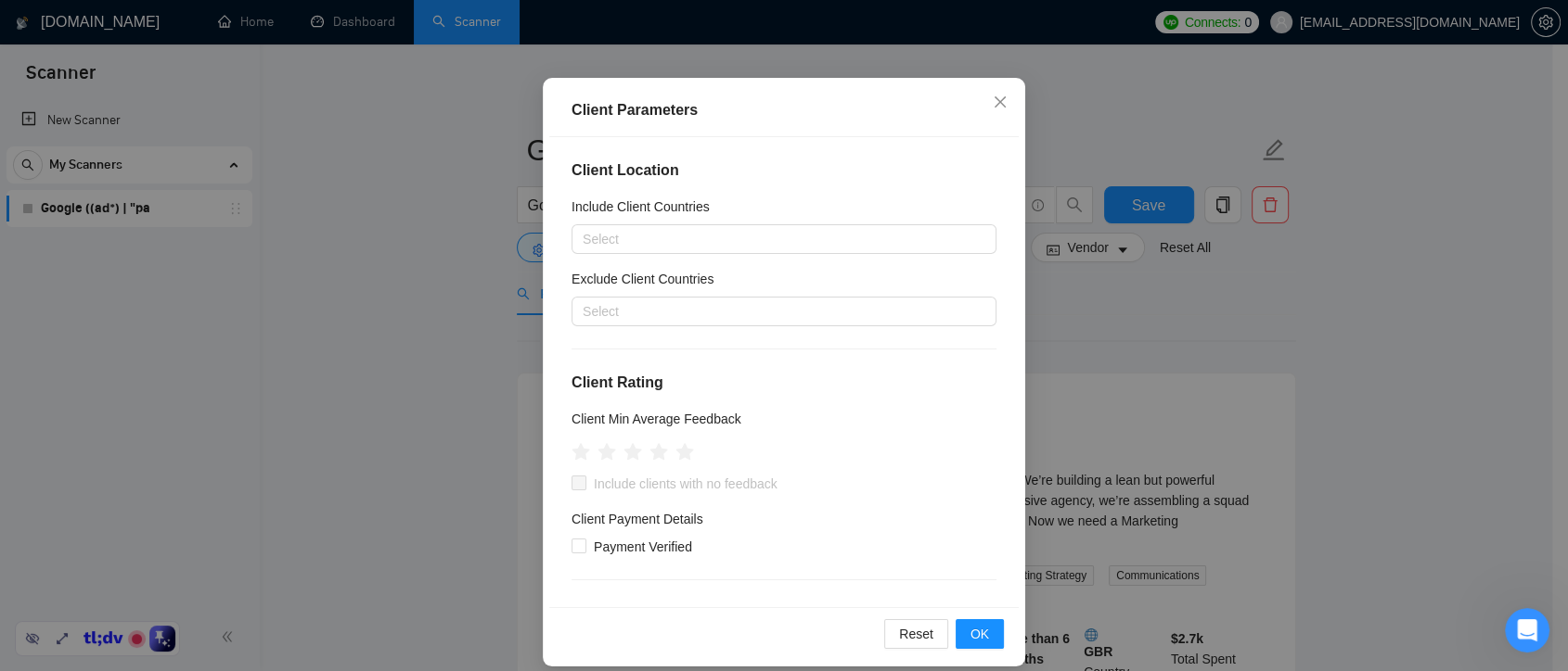
scroll to position [128, 0]
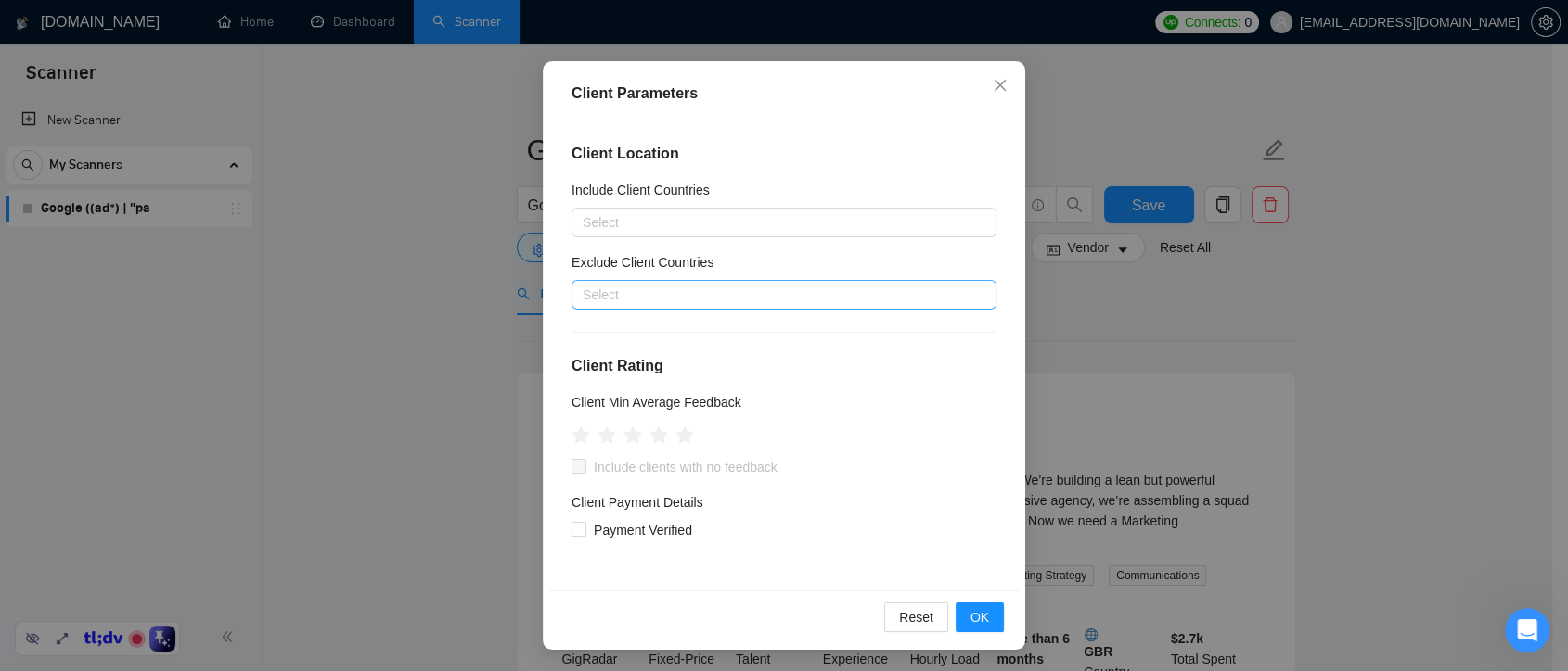
click at [646, 300] on div at bounding box center [775, 294] width 397 height 22
type input "india"
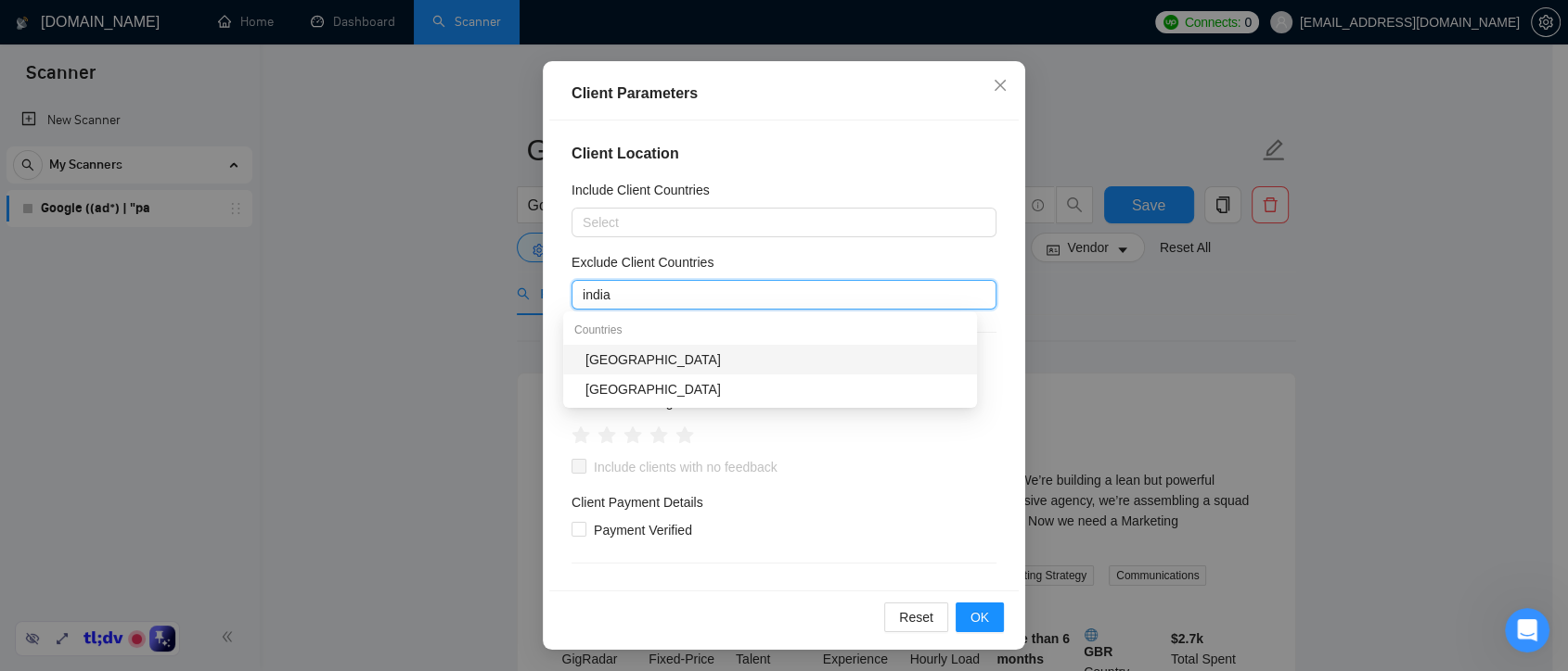
click at [772, 362] on div "India" at bounding box center [775, 359] width 381 height 21
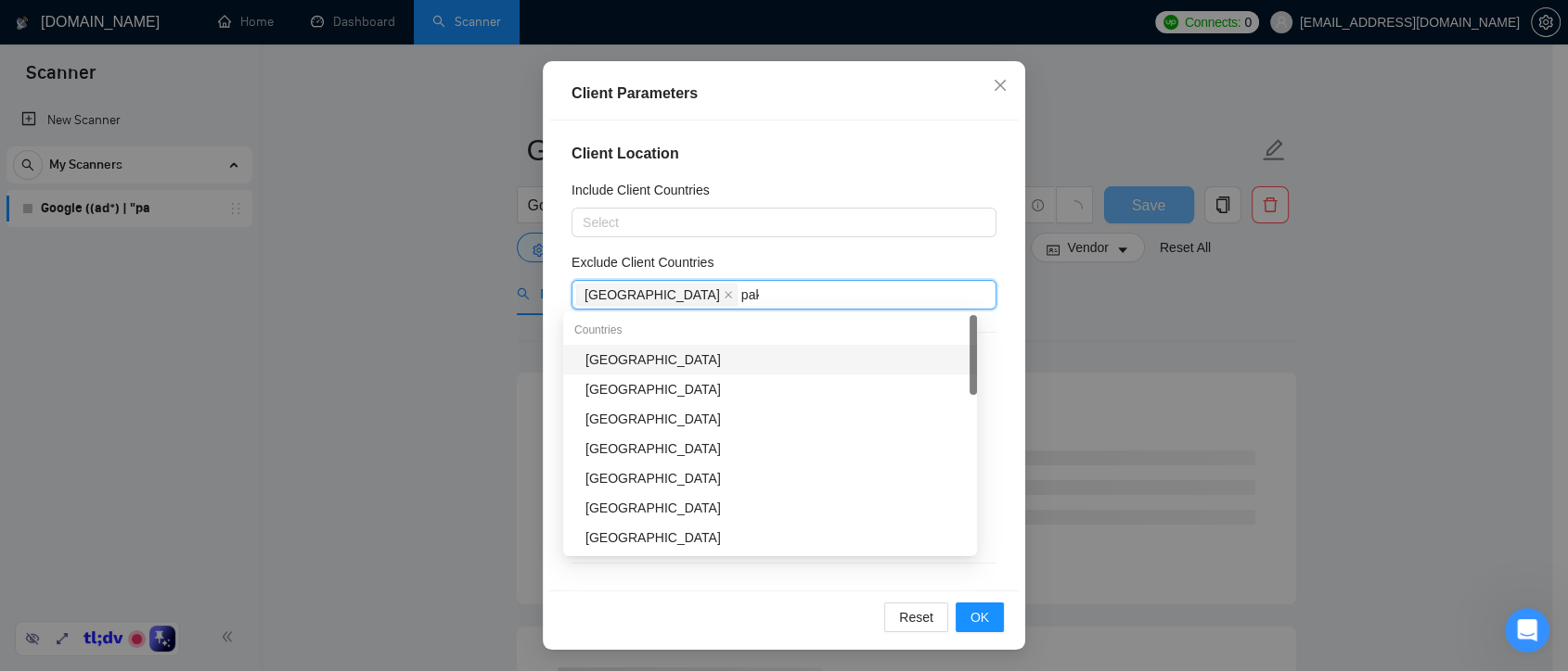
type input "paki"
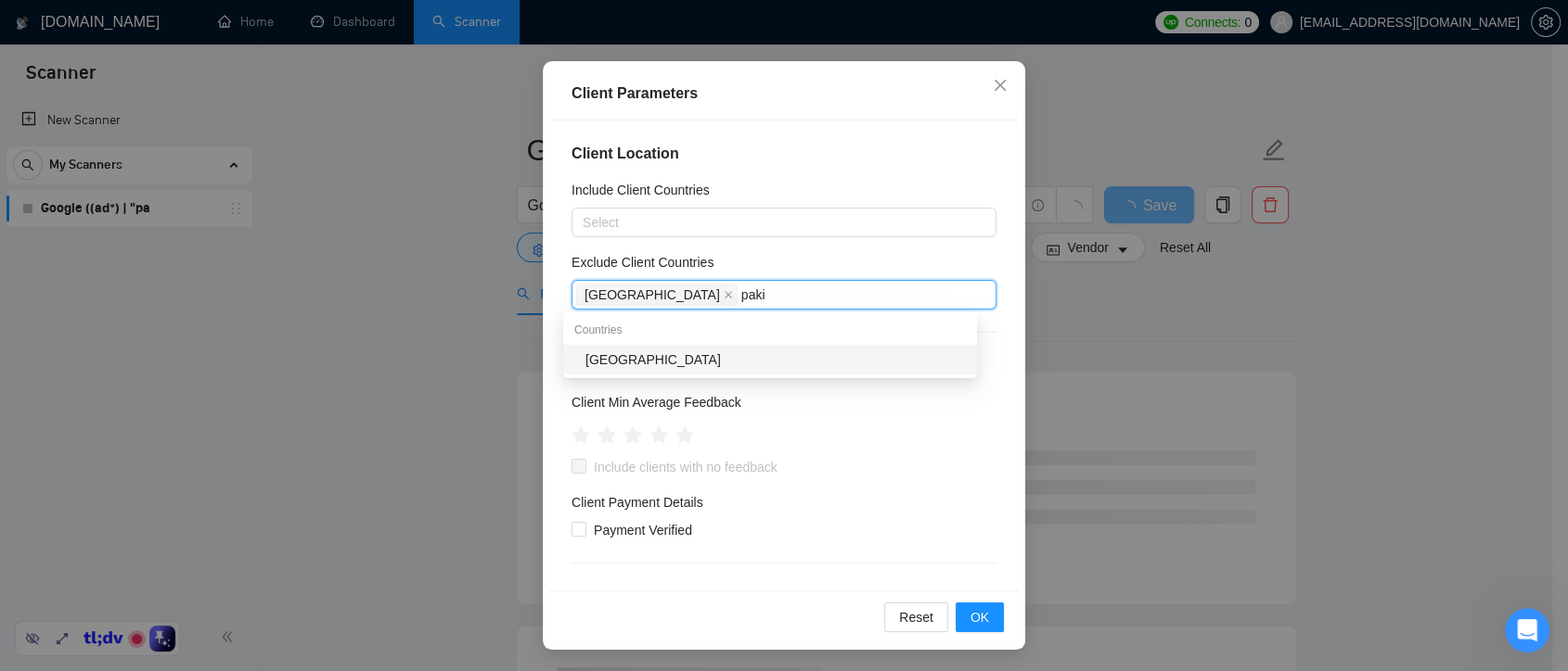
click at [758, 363] on div "Pakistan" at bounding box center [775, 359] width 381 height 21
type input "palesti"
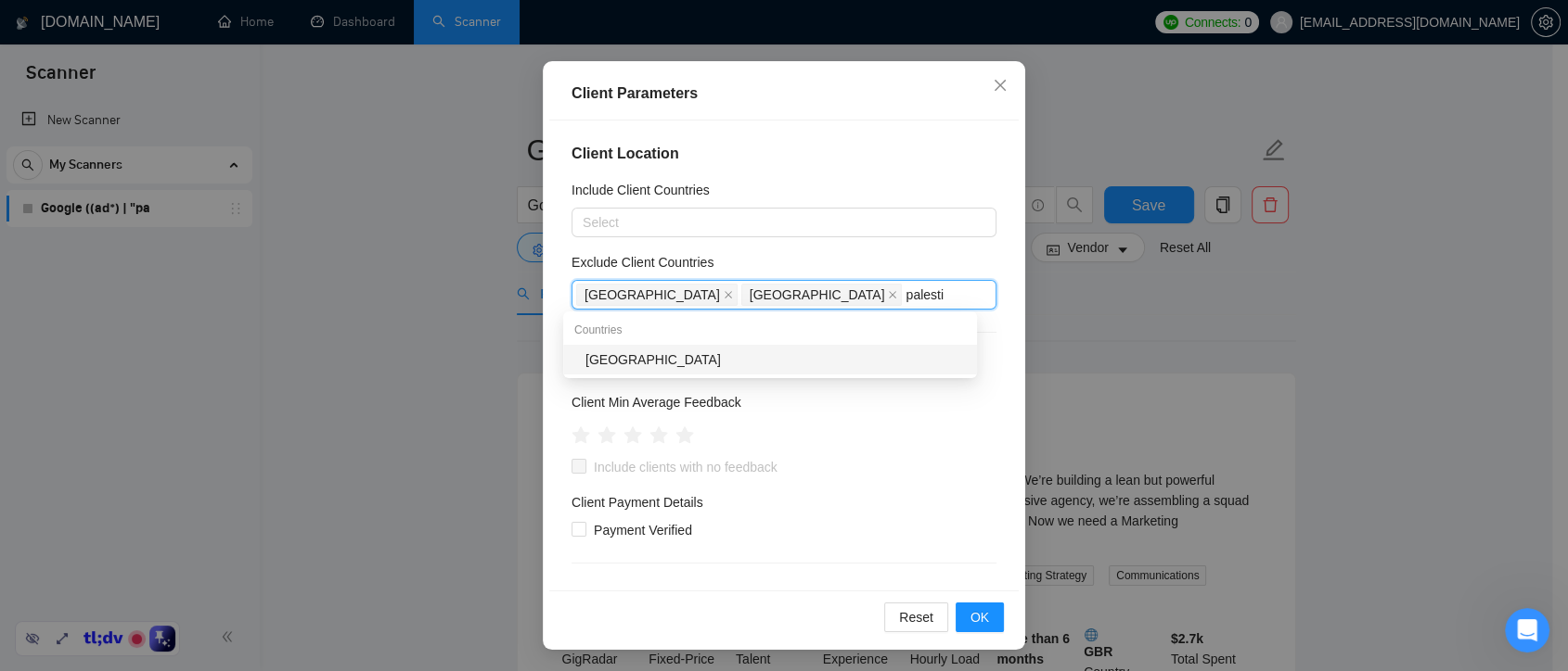
click at [700, 355] on div "Palestinian Territories" at bounding box center [775, 359] width 381 height 21
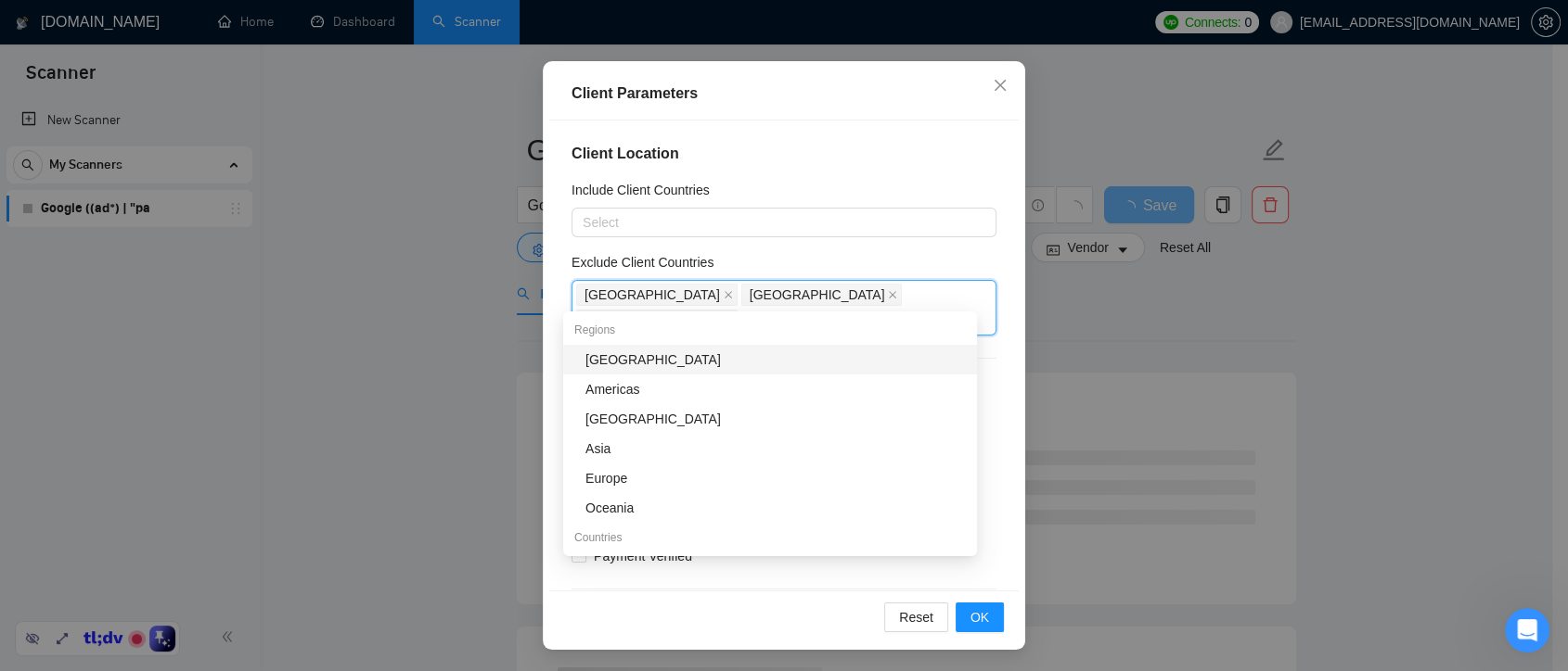
click at [911, 252] on div "Exclude Client Countries" at bounding box center [784, 266] width 425 height 27
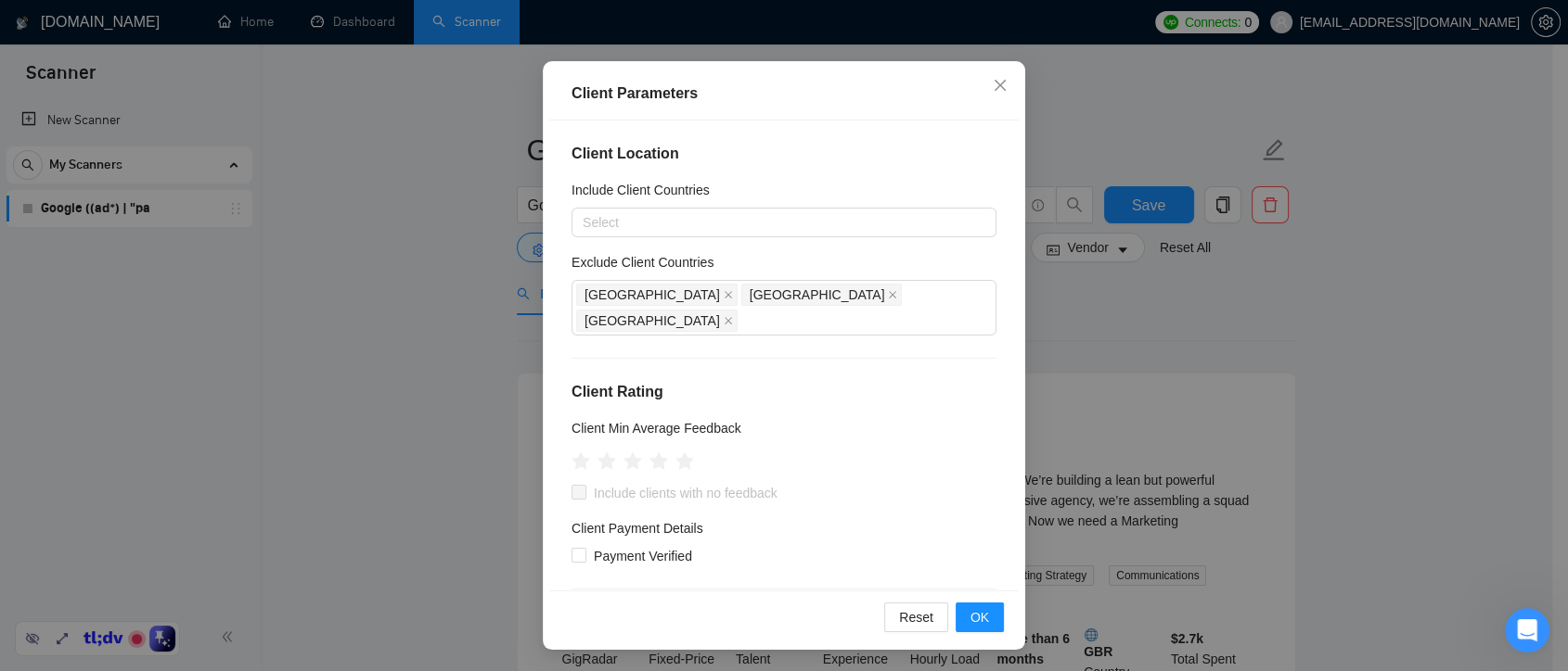
scroll to position [103, 0]
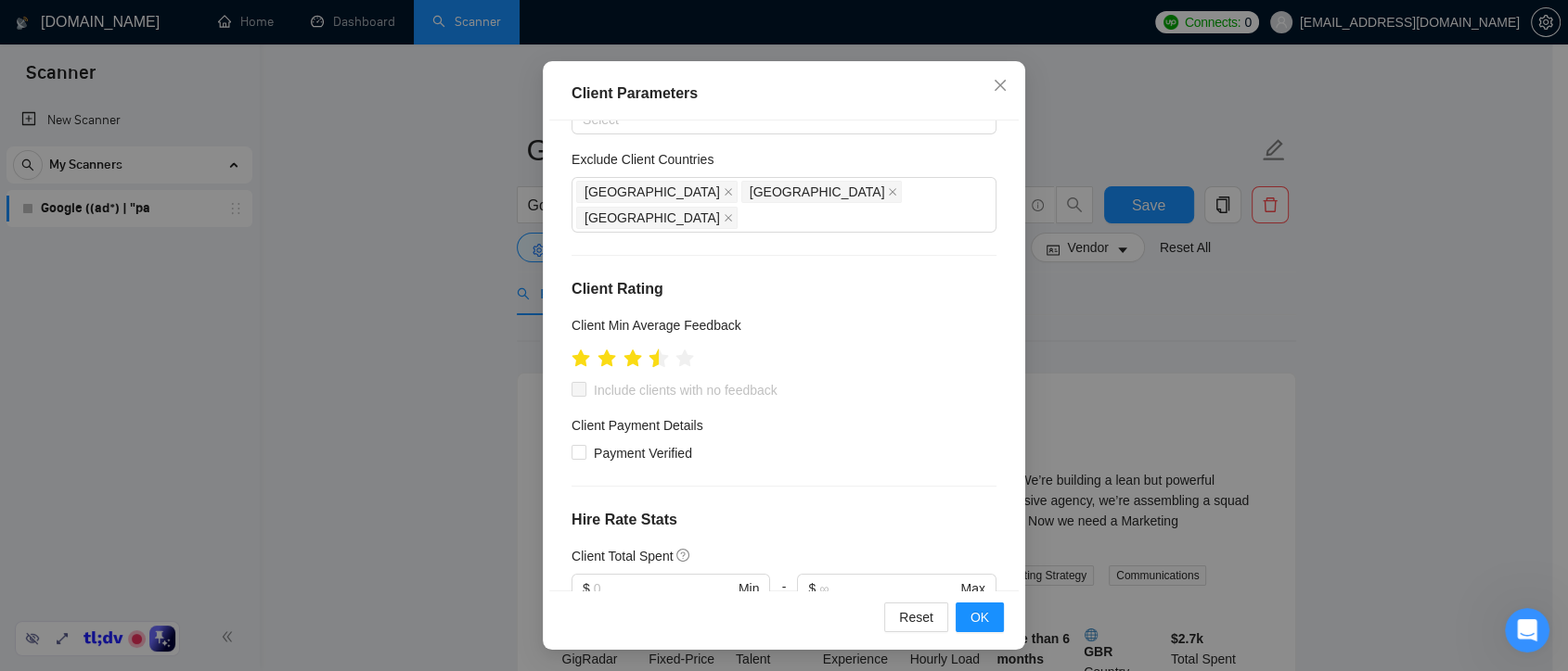
click at [650, 349] on icon "star" at bounding box center [659, 359] width 21 height 21
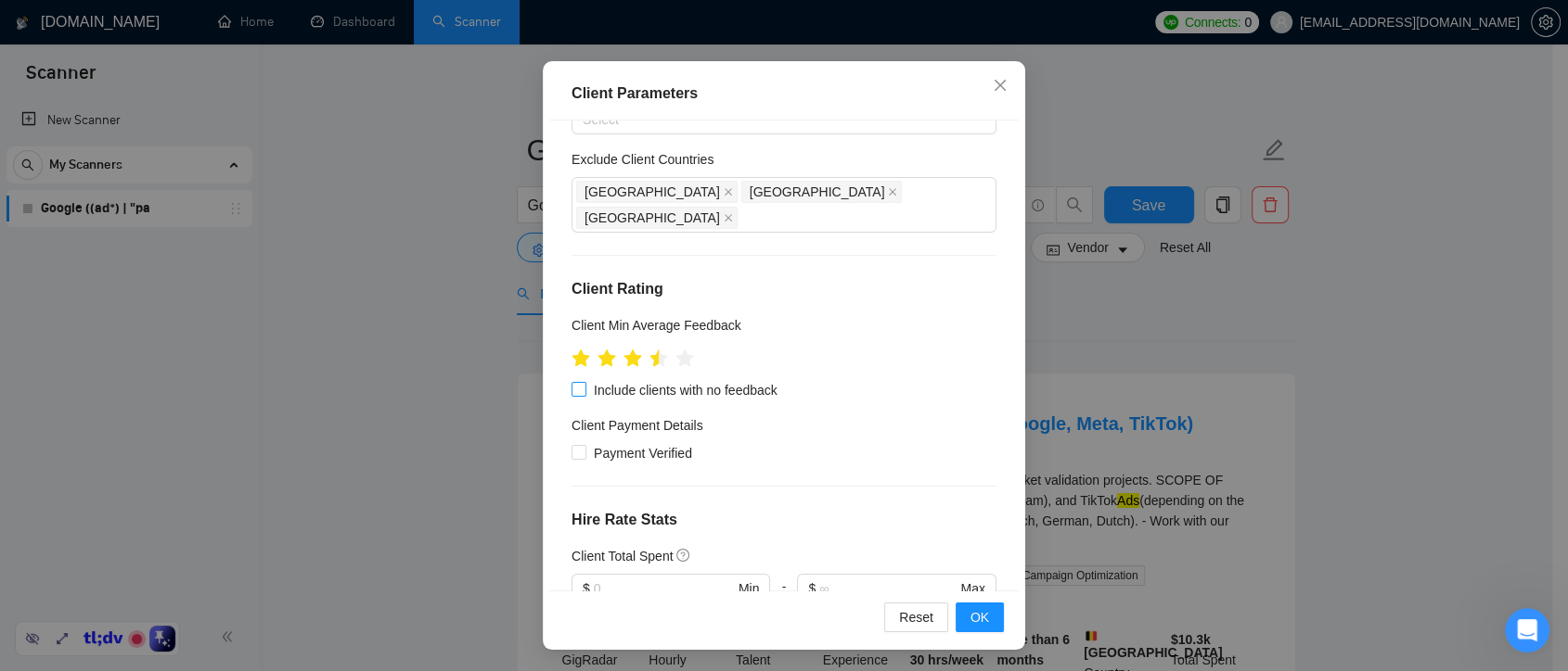
click at [572, 380] on label "Include clients with no feedback" at bounding box center [678, 390] width 213 height 21
click at [572, 382] on input "Include clients with no feedback" at bounding box center [577, 388] width 13 height 13
checkbox input "true"
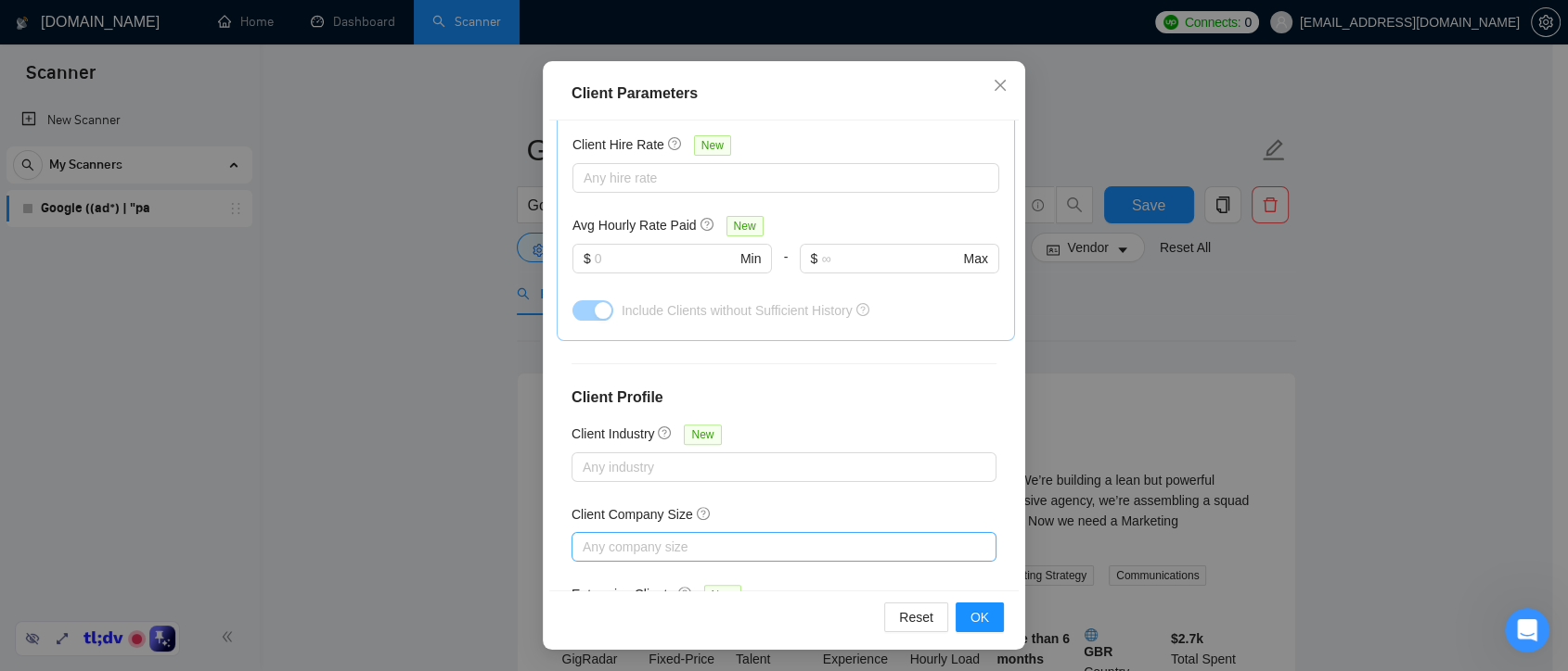
scroll to position [683, 0]
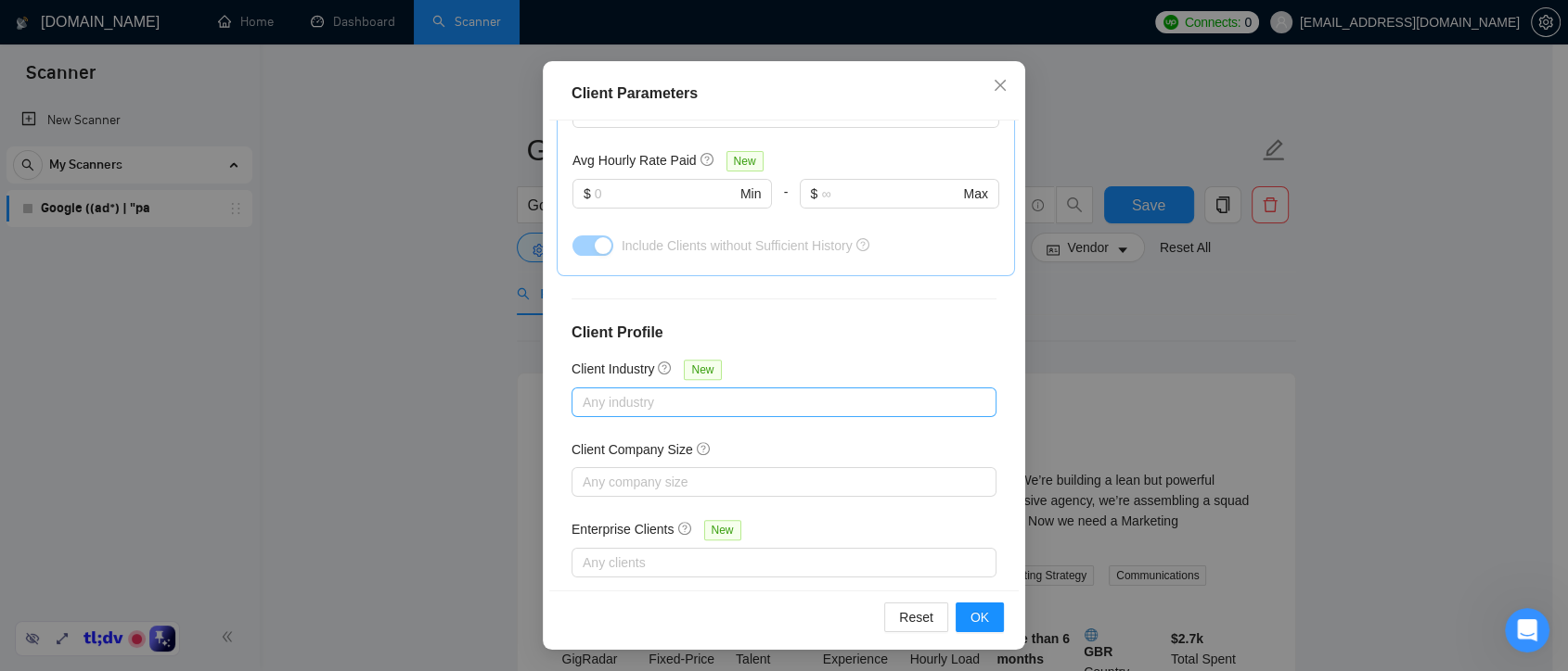
click at [715, 391] on div at bounding box center [775, 402] width 397 height 22
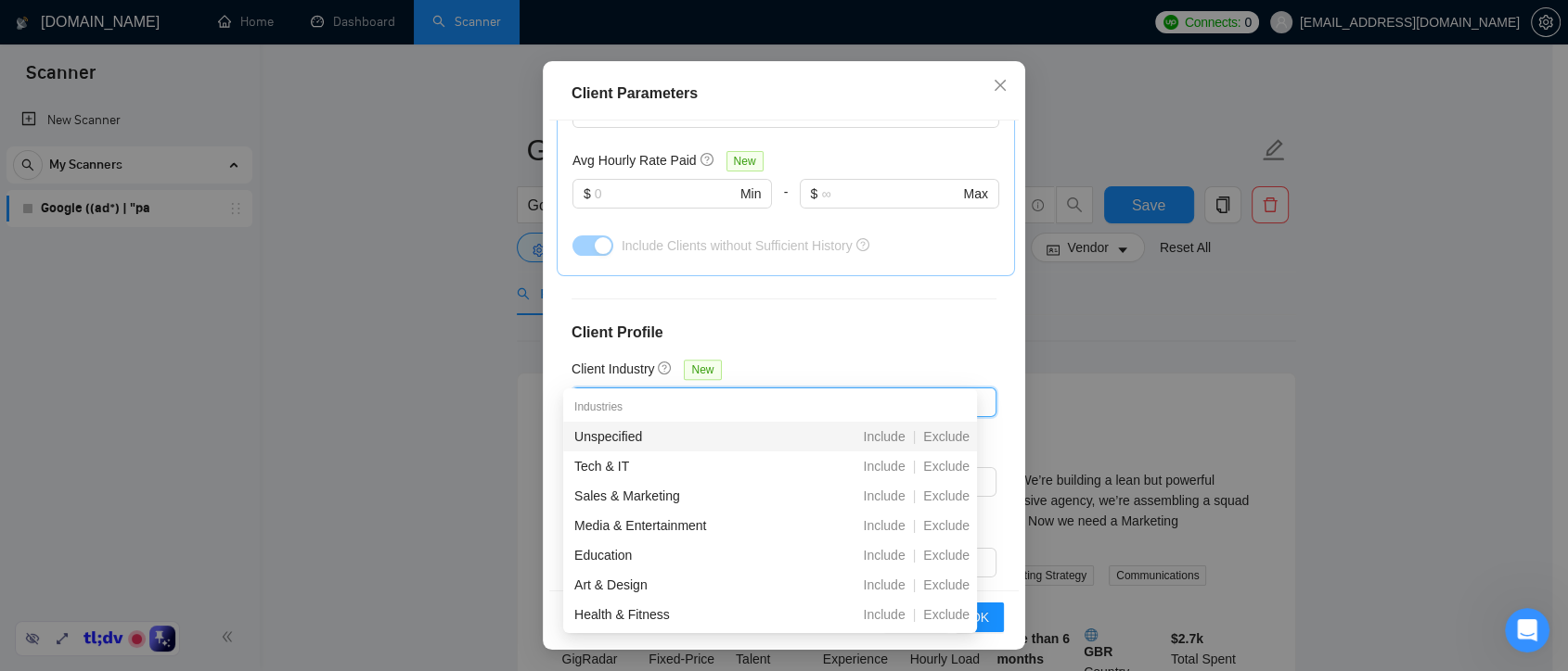
click at [912, 332] on div "Client Location Include Client Countries Select Exclude Client Countries India …" at bounding box center [784, 355] width 470 height 470
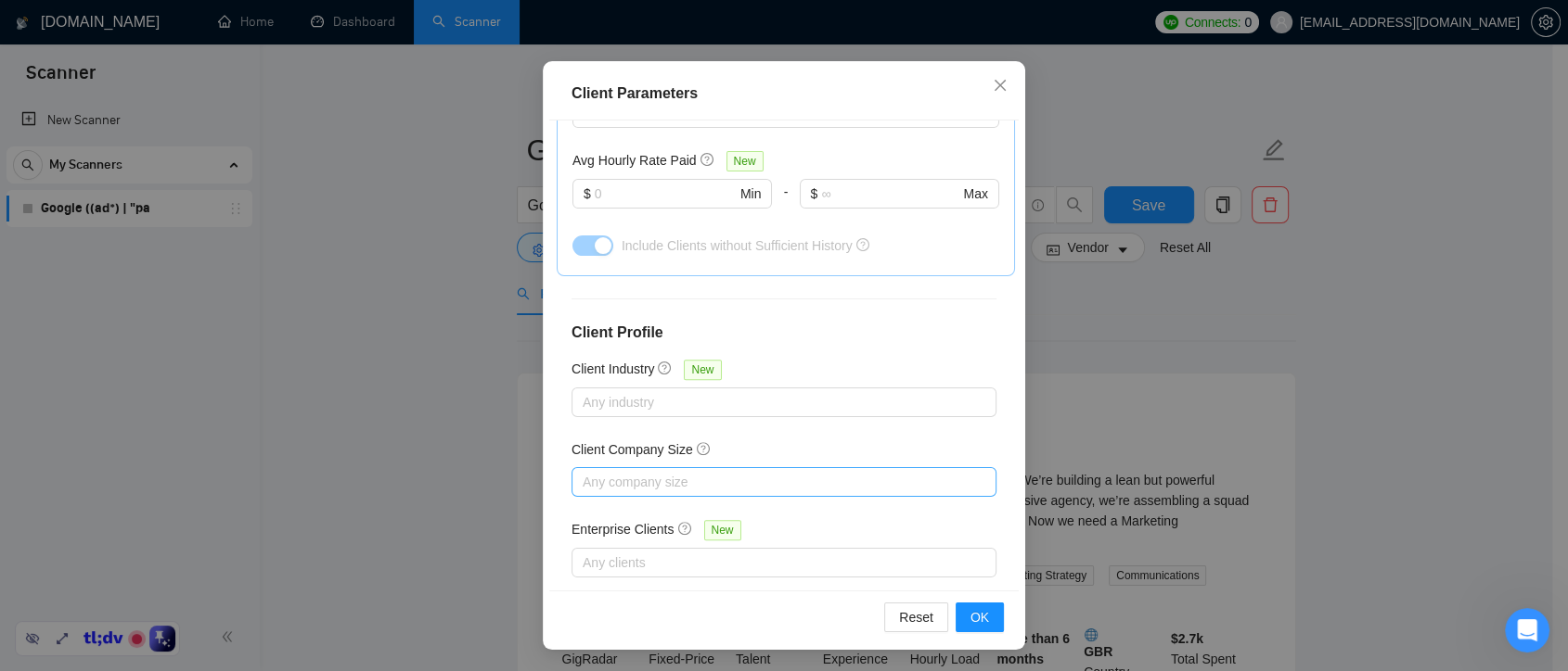
click at [768, 471] on div at bounding box center [775, 482] width 397 height 22
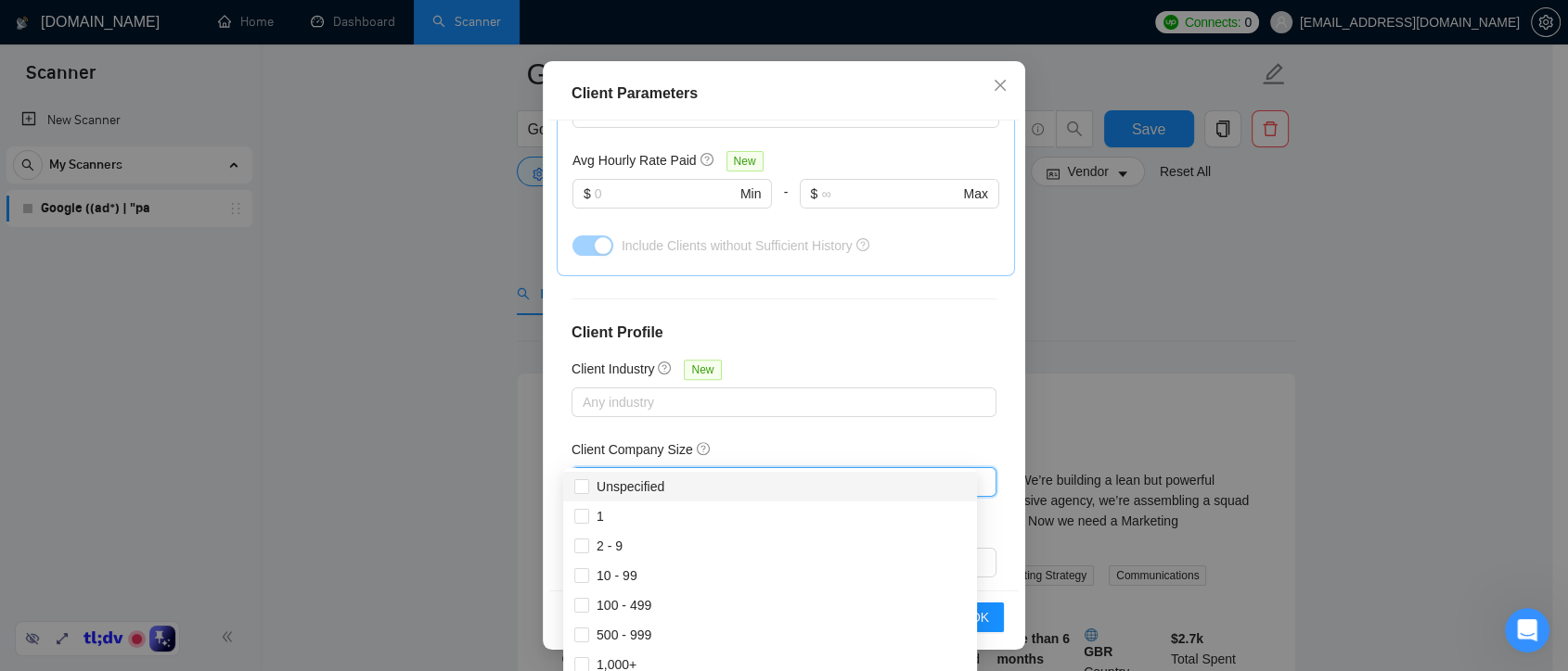
scroll to position [103, 0]
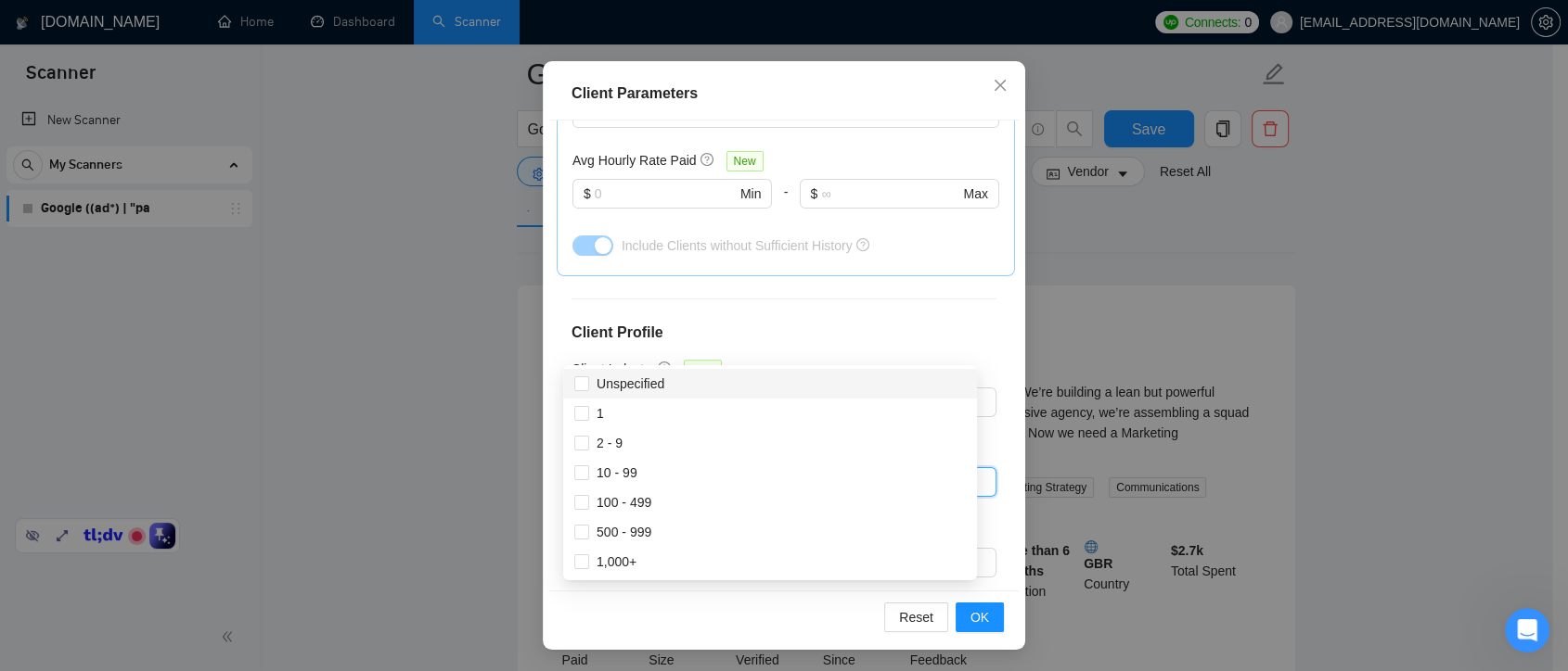
click at [873, 335] on div "Client Location Include Client Countries Select Exclude Client Countries India …" at bounding box center [784, 355] width 470 height 470
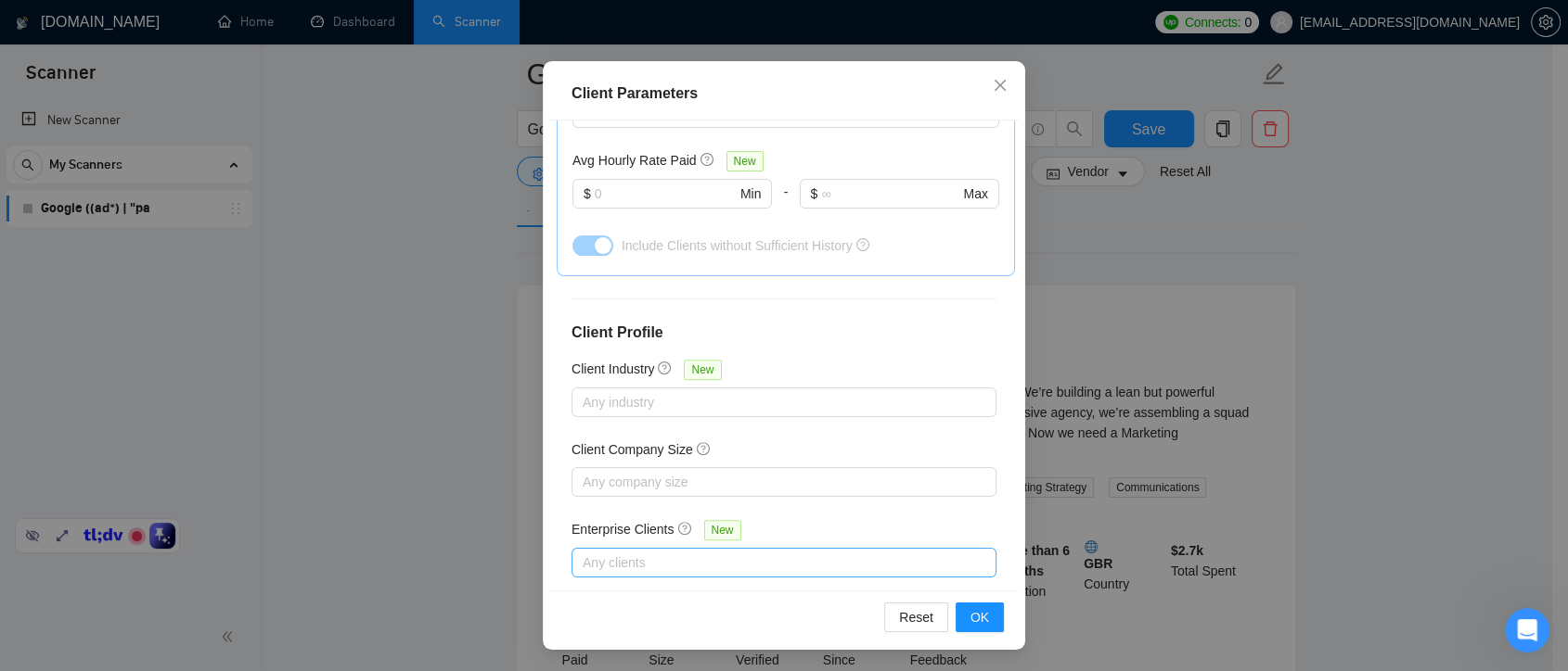
click at [680, 552] on div at bounding box center [775, 562] width 397 height 22
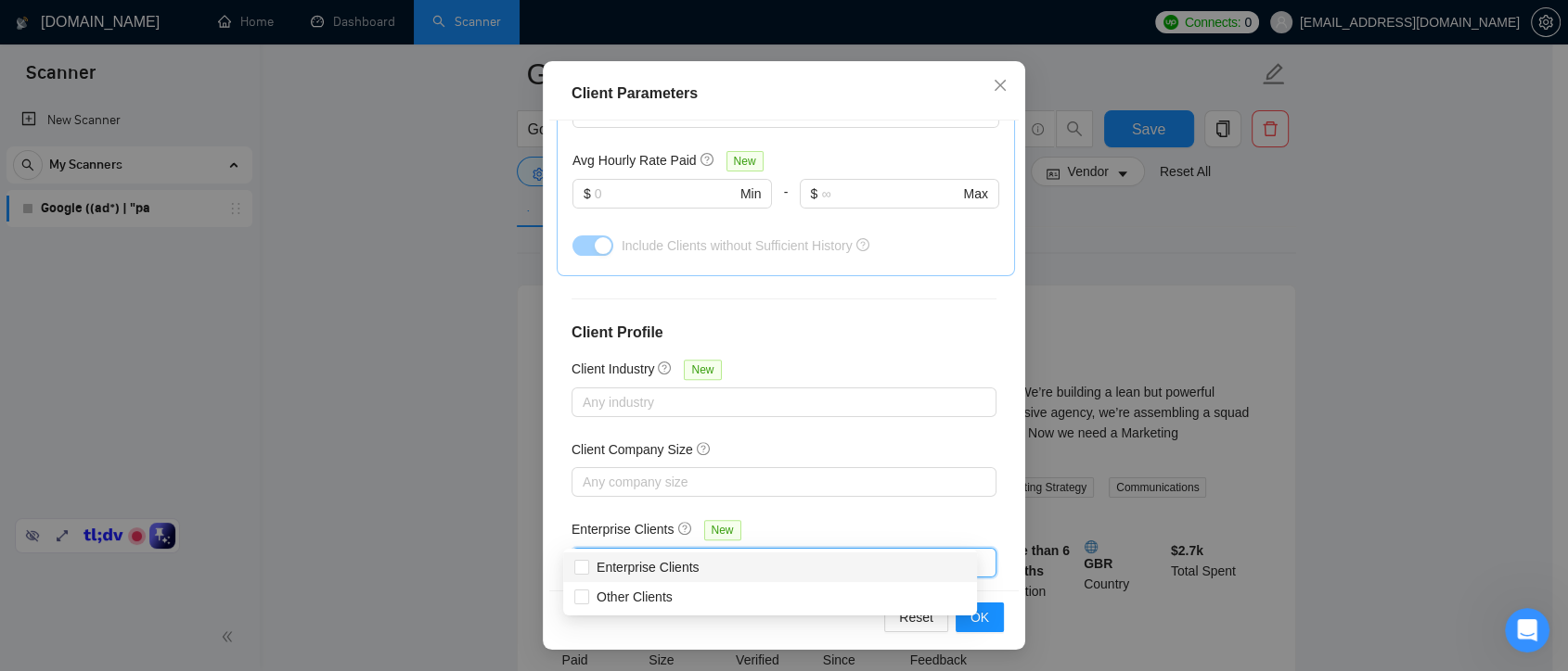
click at [917, 519] on div "Enterprise Clients New" at bounding box center [784, 533] width 425 height 28
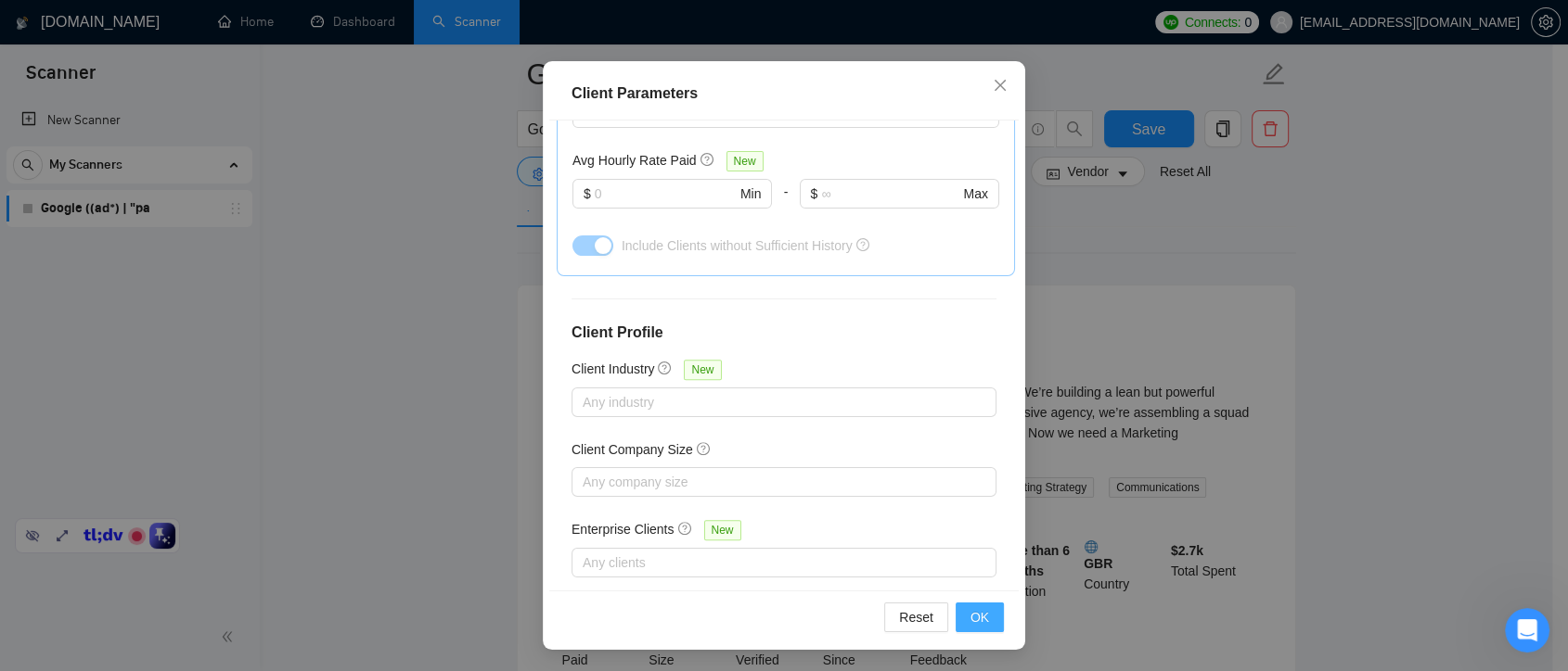
click at [988, 612] on button "OK" at bounding box center [980, 617] width 48 height 29
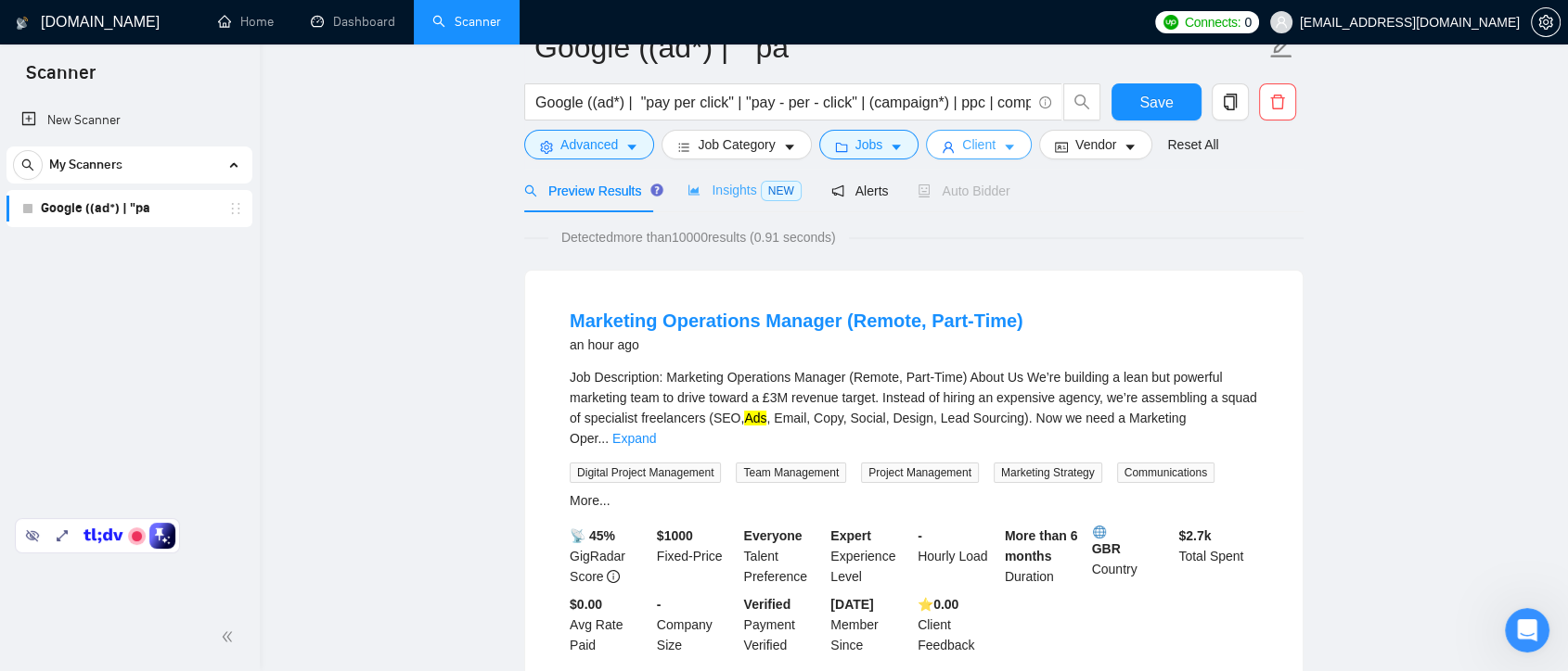
scroll to position [0, 0]
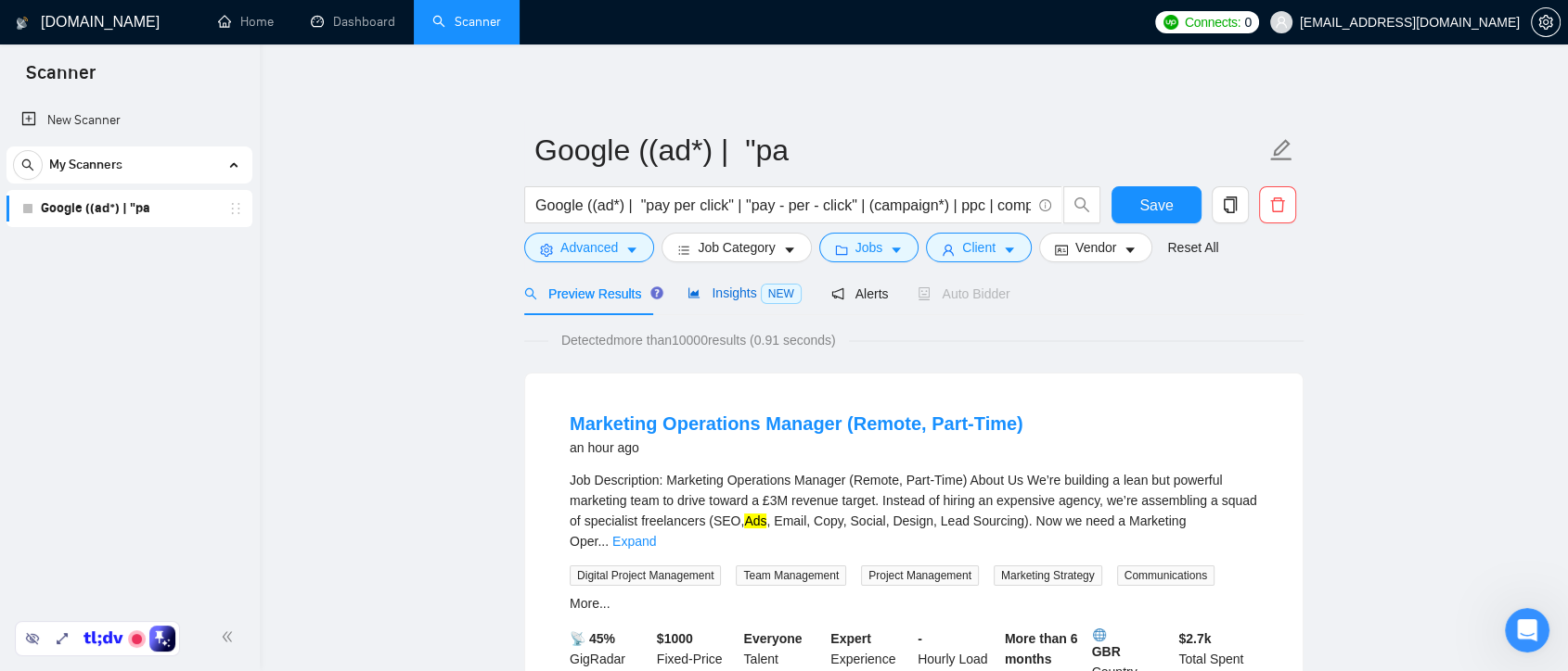
click at [706, 294] on span "Insights NEW" at bounding box center [745, 292] width 114 height 15
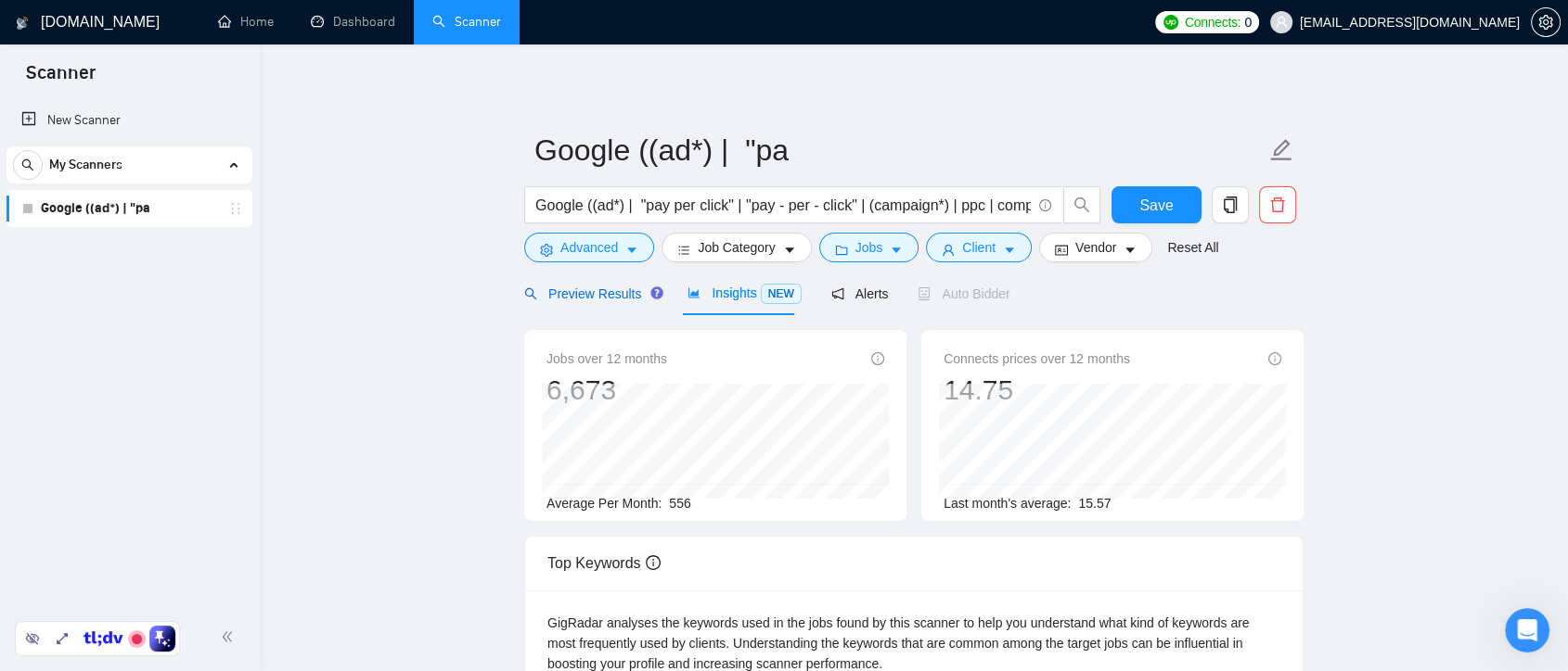
click at [590, 293] on span "Preview Results" at bounding box center [591, 293] width 134 height 15
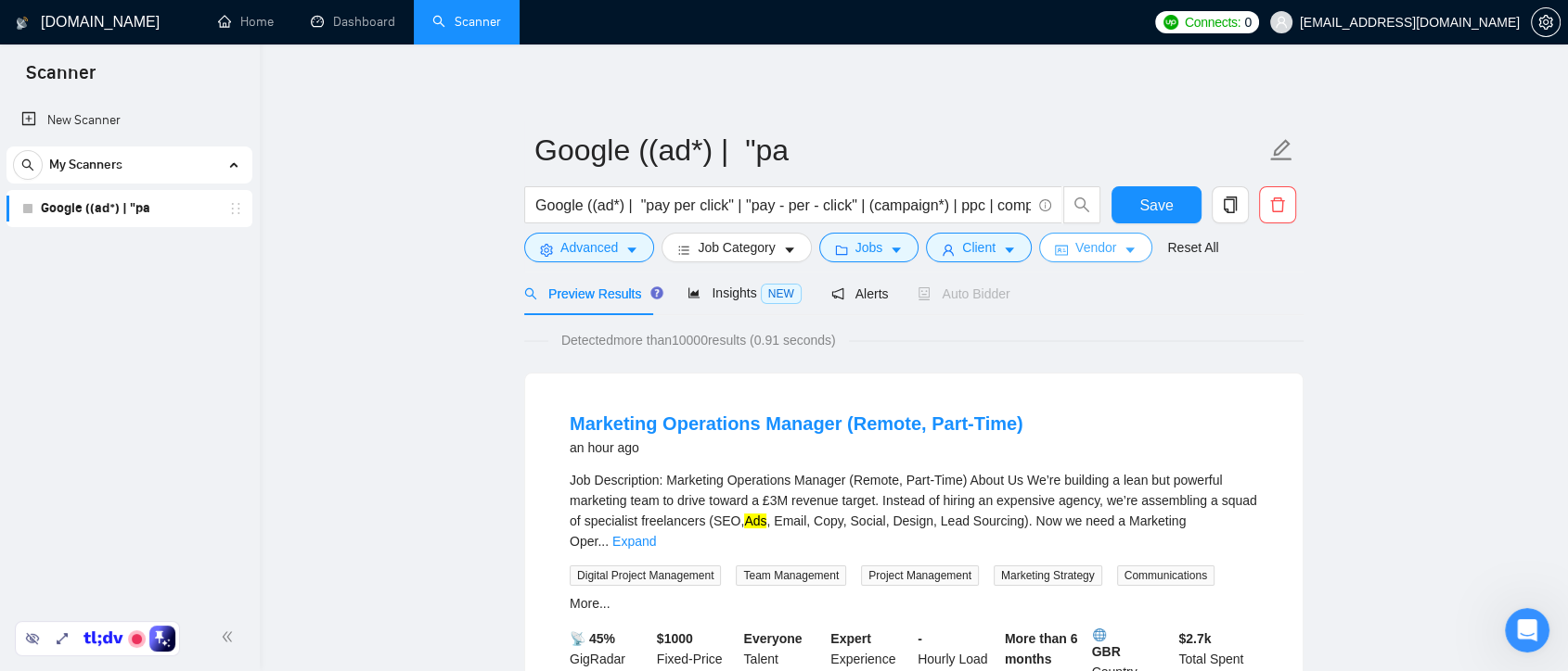
click at [1110, 250] on button "Vendor" at bounding box center [1096, 247] width 114 height 29
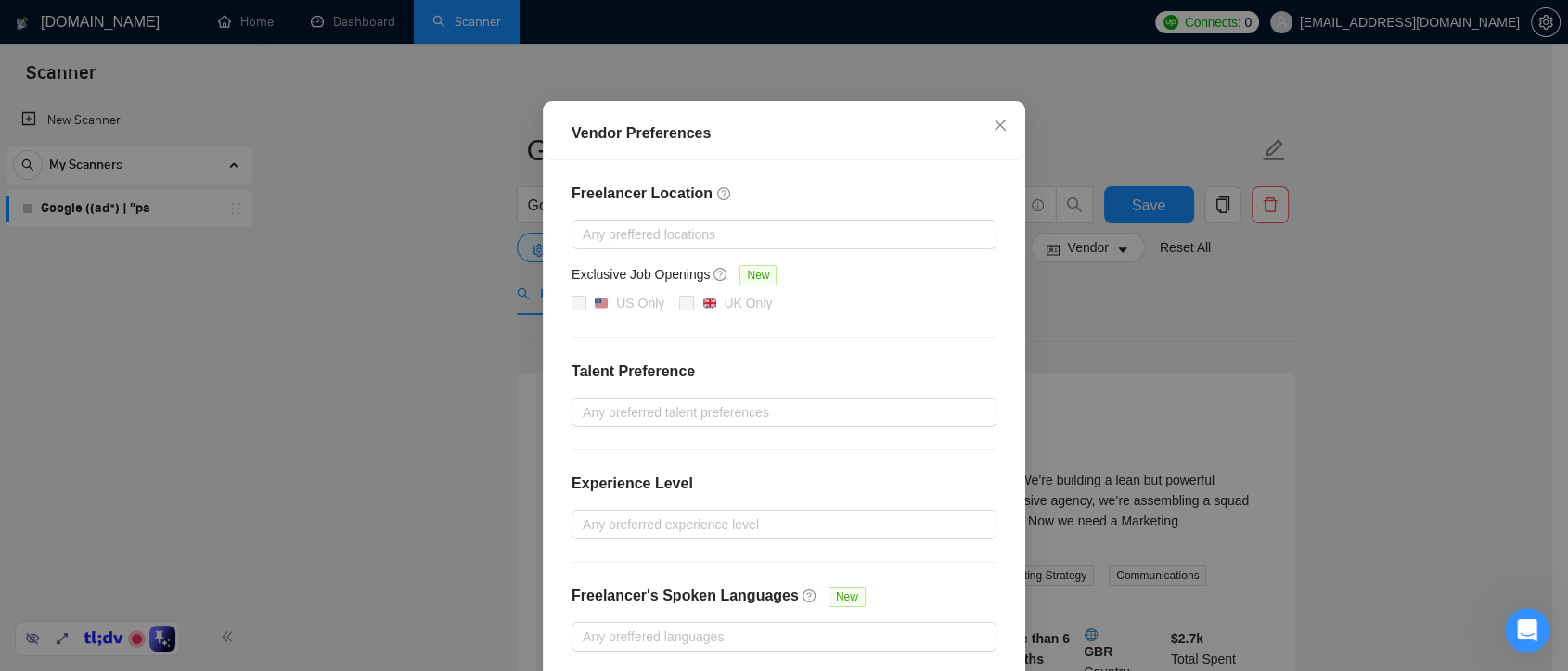
scroll to position [186, 0]
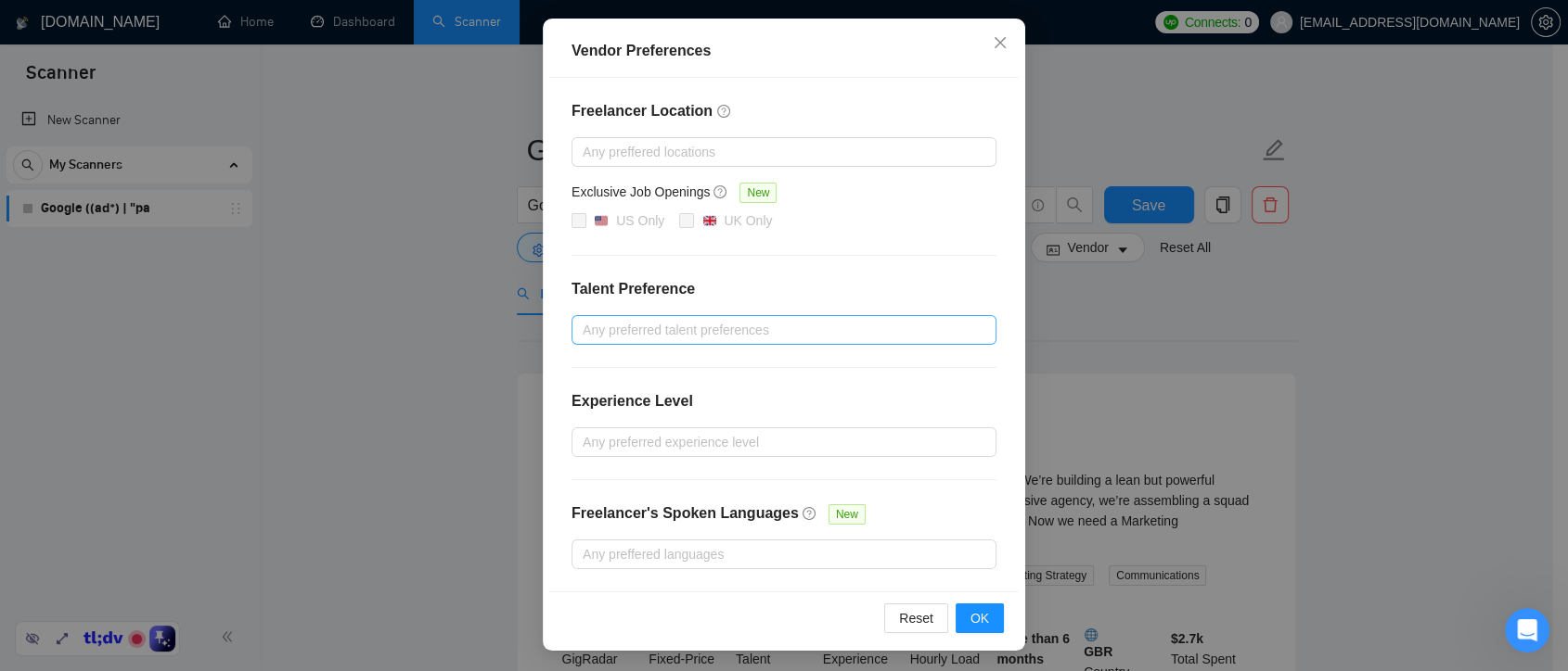
click at [771, 330] on div at bounding box center [775, 330] width 397 height 22
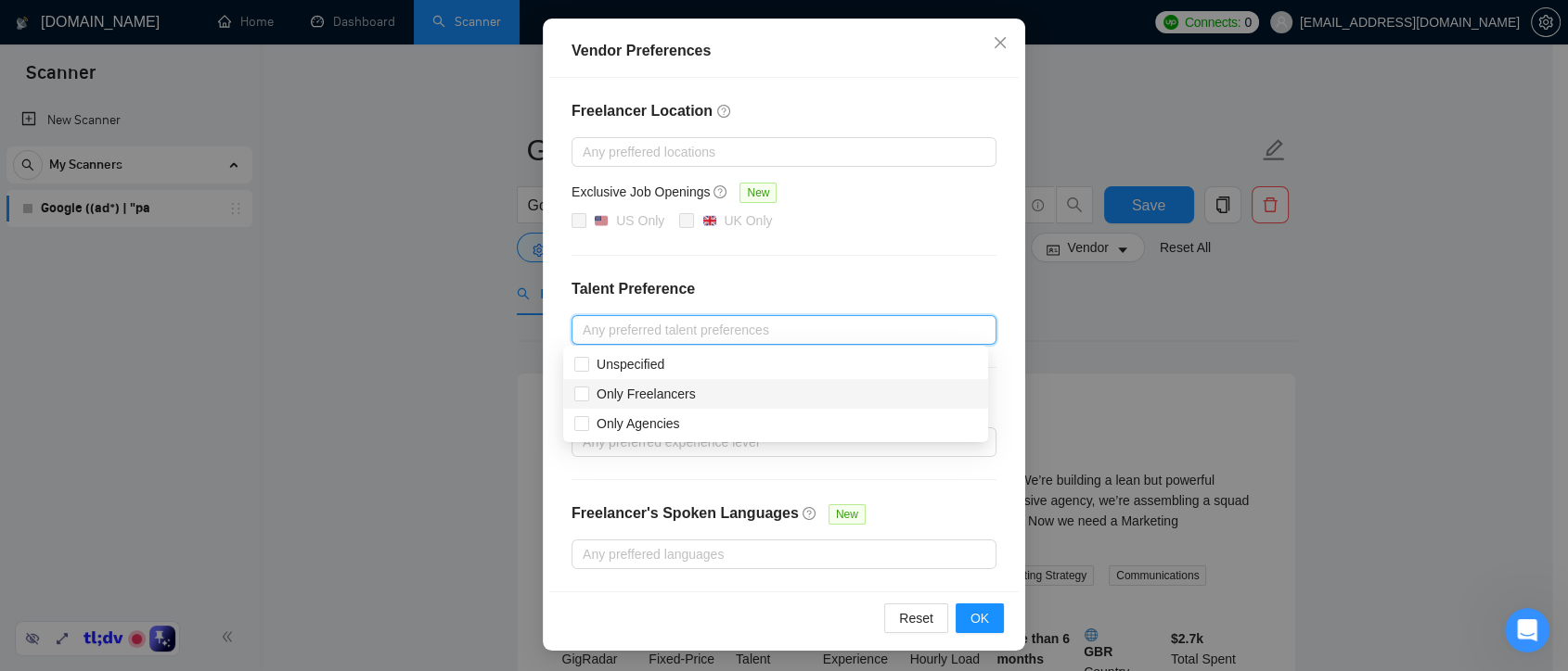
click at [868, 261] on div "Freelancer Location Any preffered locations Exclusive Job Openings New US Only …" at bounding box center [784, 335] width 470 height 514
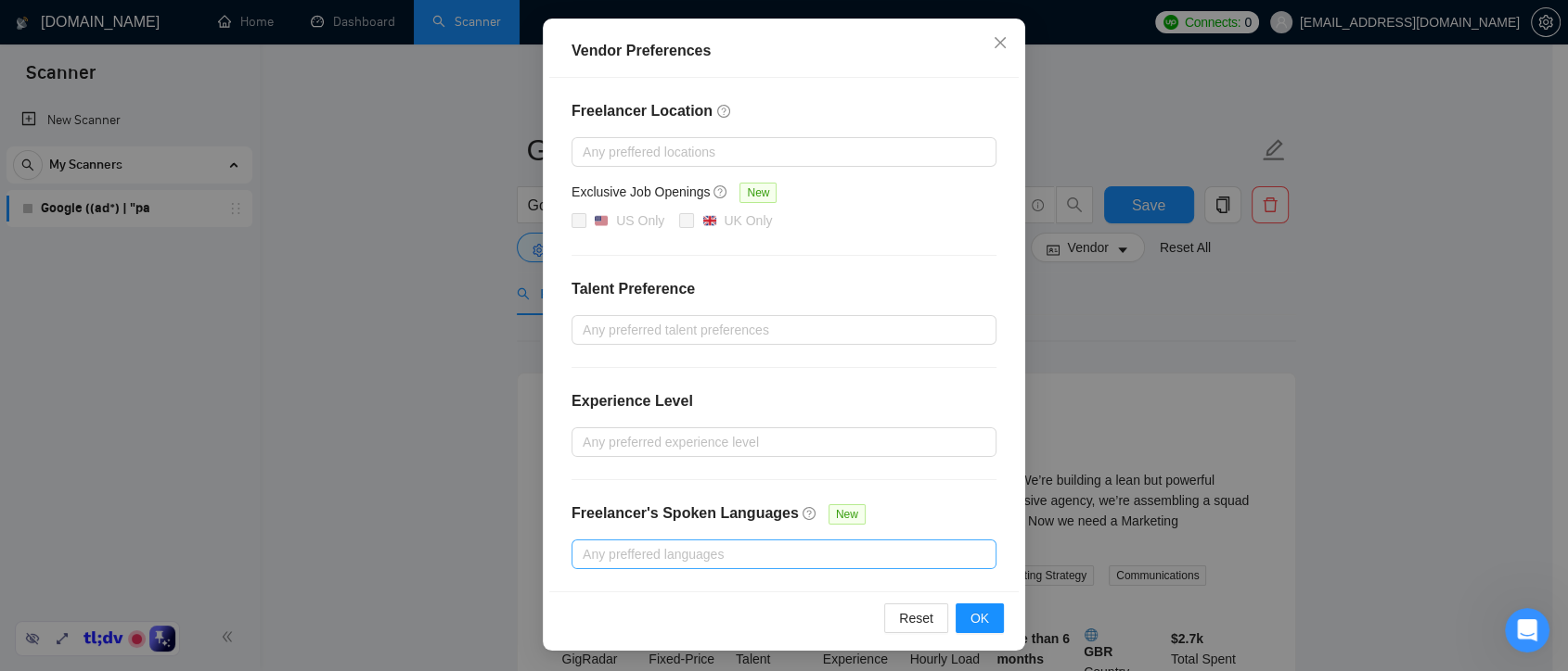
click at [717, 553] on div at bounding box center [775, 555] width 397 height 22
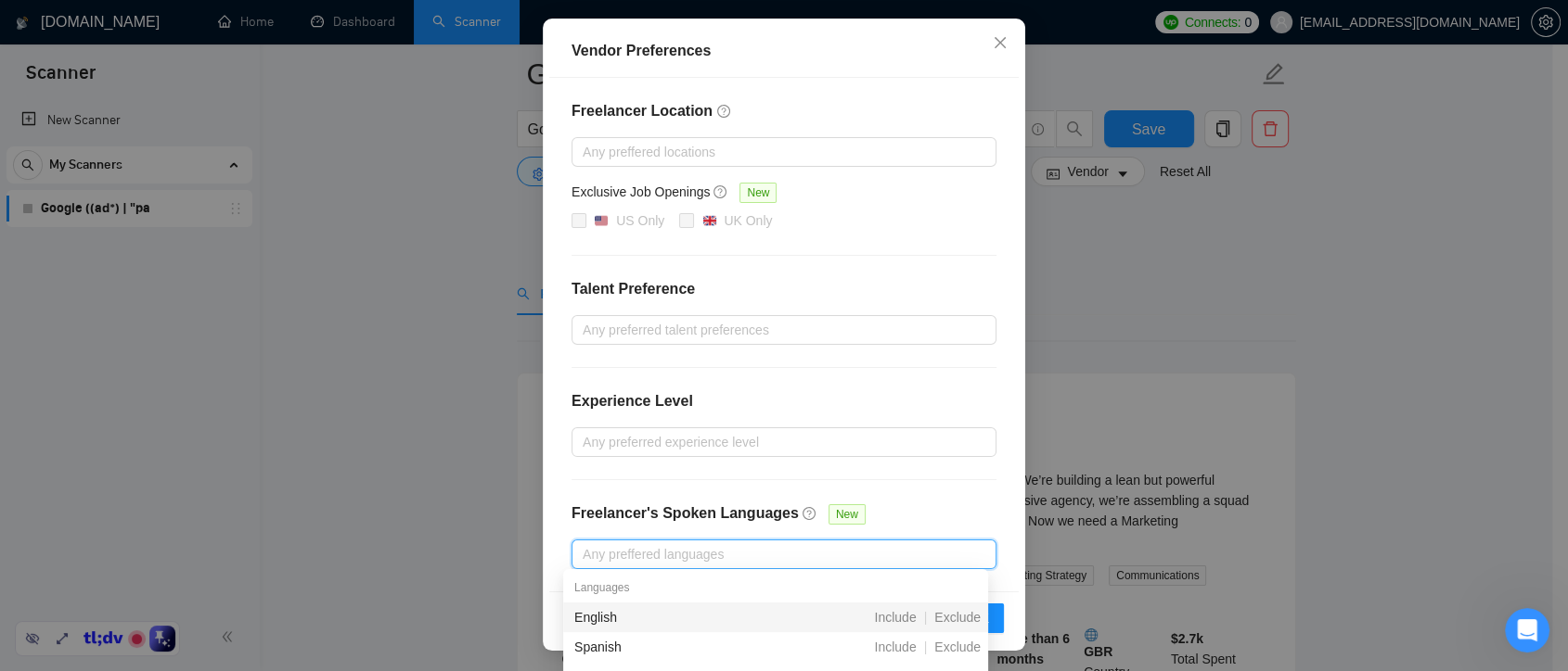
scroll to position [309, 0]
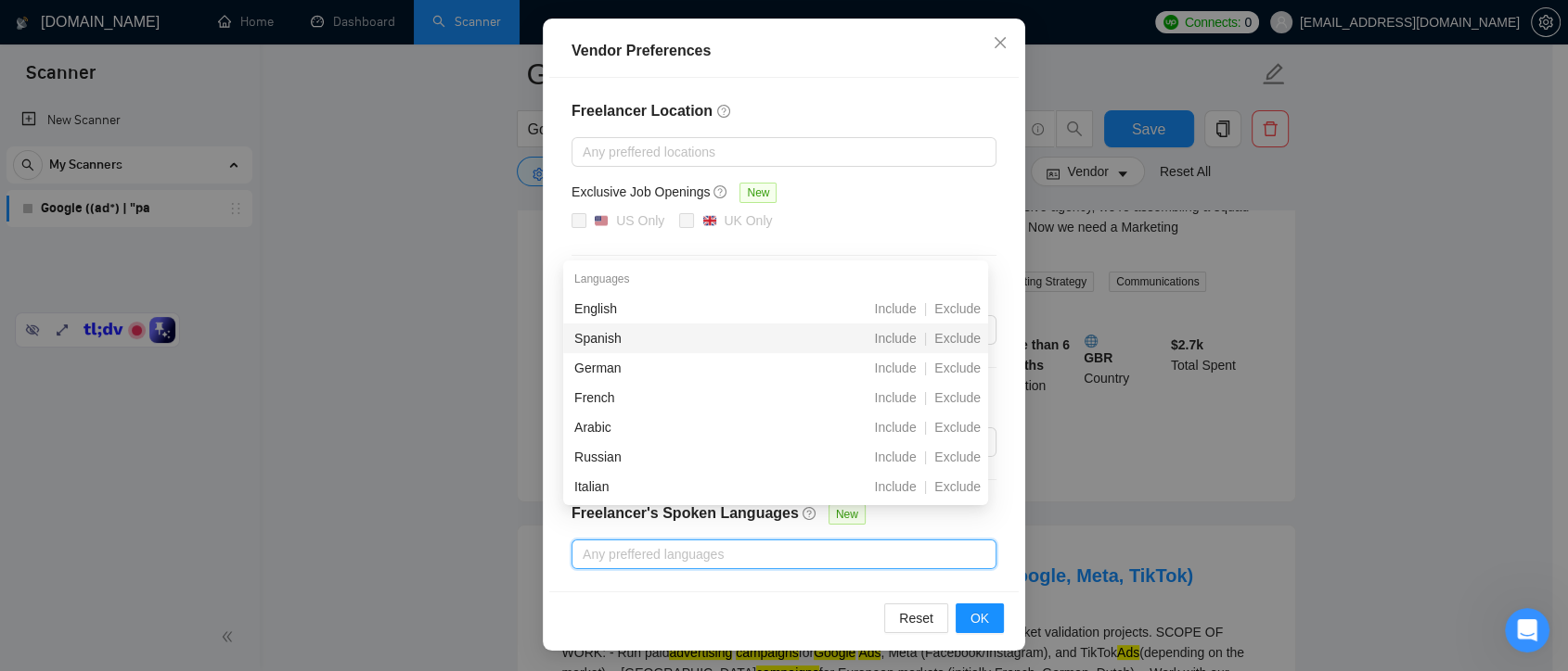
click at [971, 335] on span "Exclude" at bounding box center [957, 337] width 62 height 15
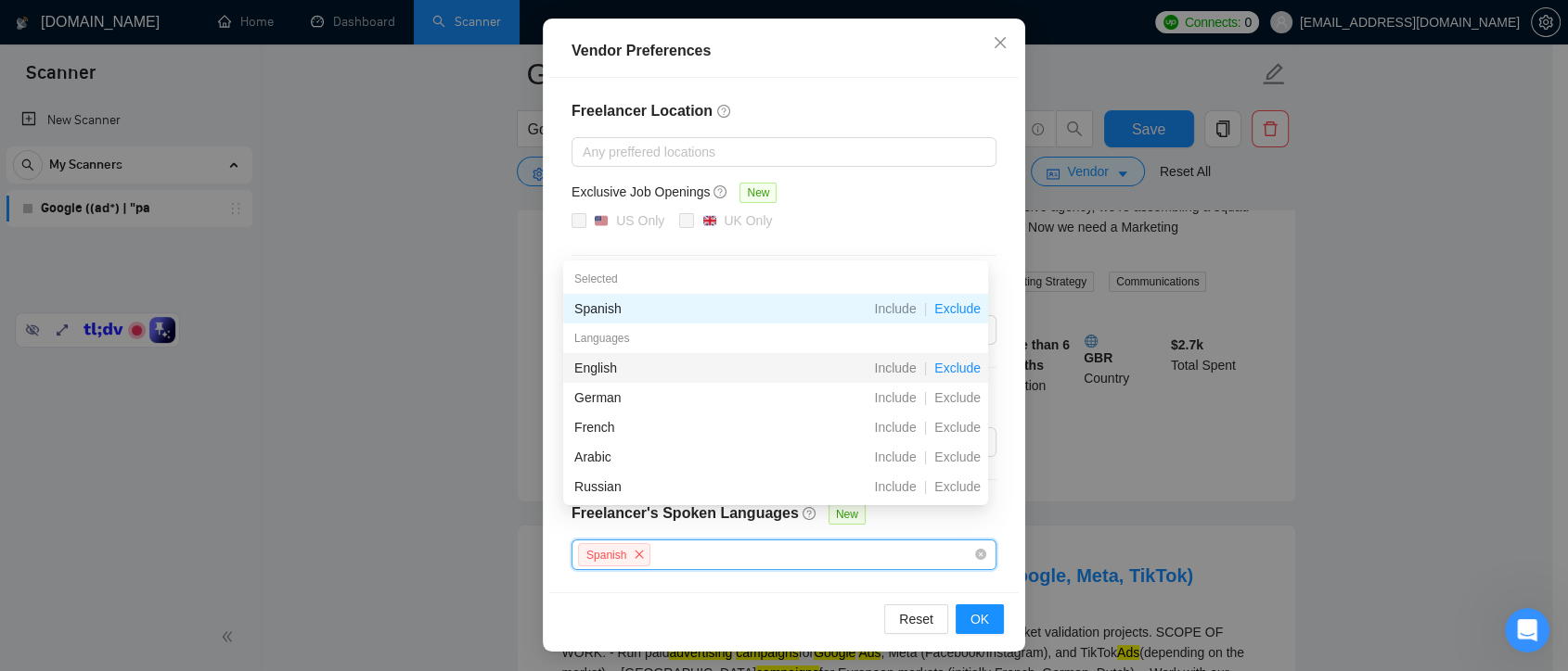
click at [957, 372] on span "Exclude" at bounding box center [957, 368] width 62 height 15
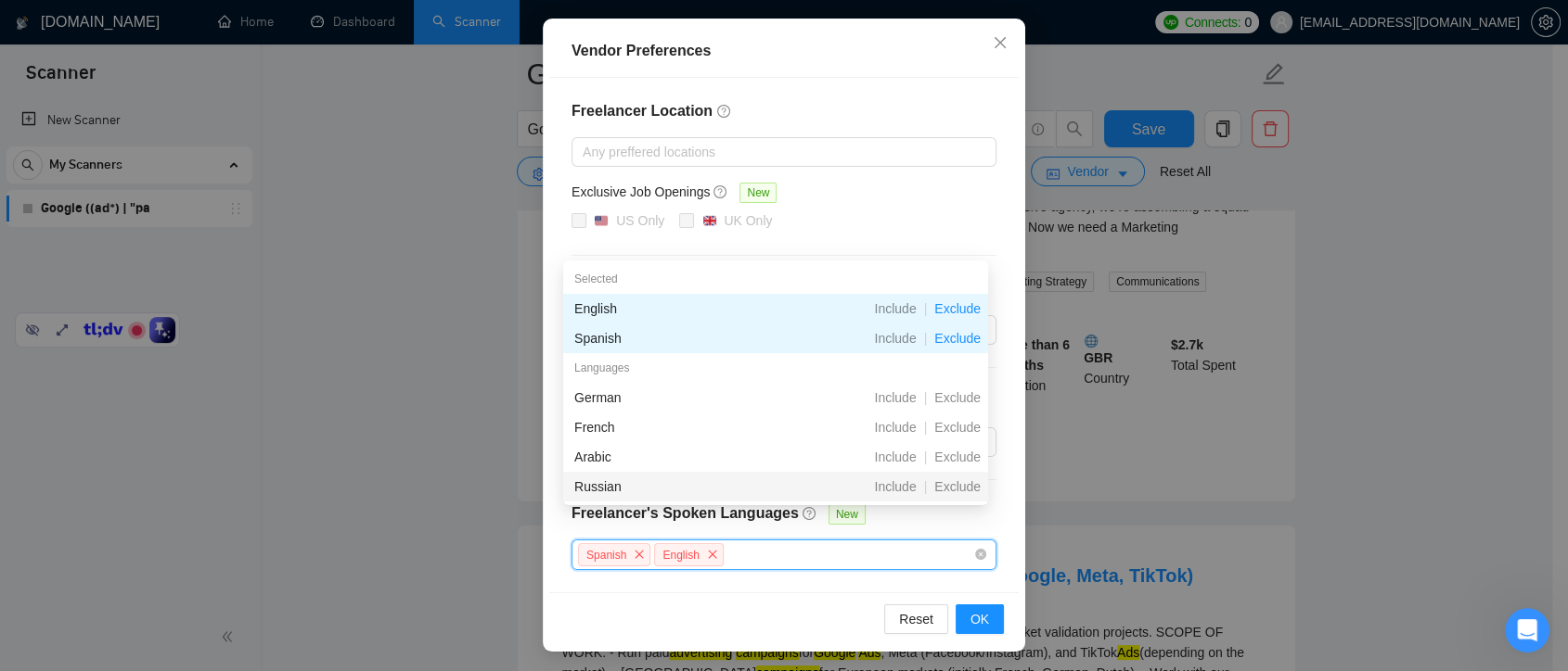
click at [708, 555] on icon "close" at bounding box center [712, 554] width 9 height 9
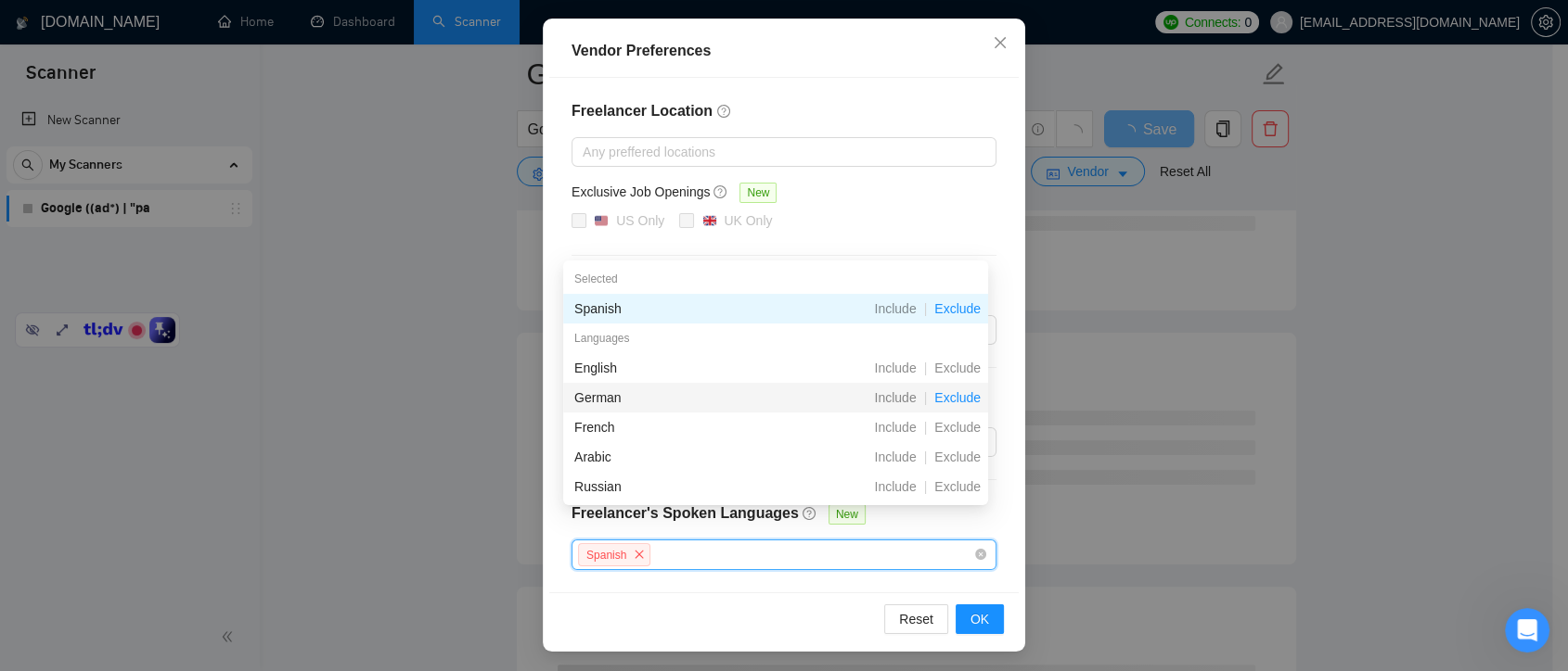
click at [961, 395] on span "Exclude" at bounding box center [957, 397] width 62 height 15
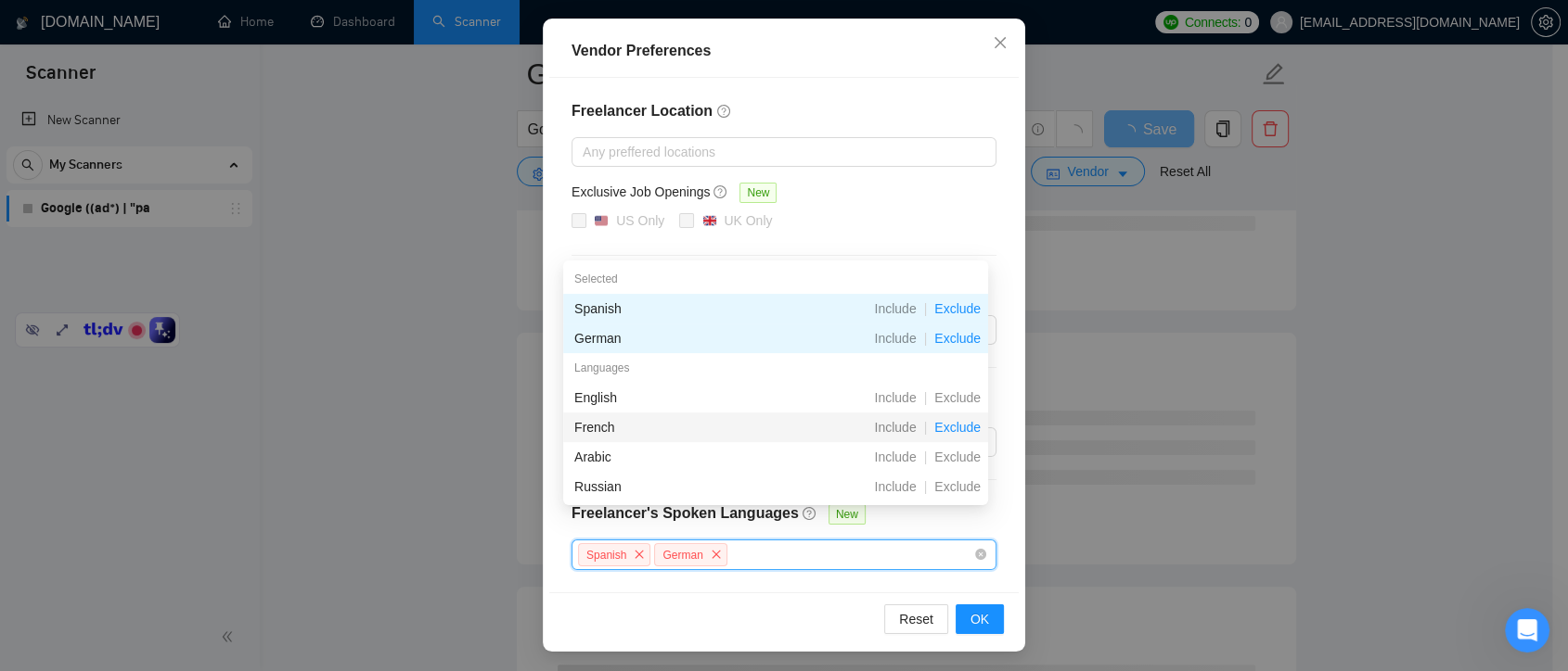
click at [962, 425] on span "Exclude" at bounding box center [957, 427] width 62 height 15
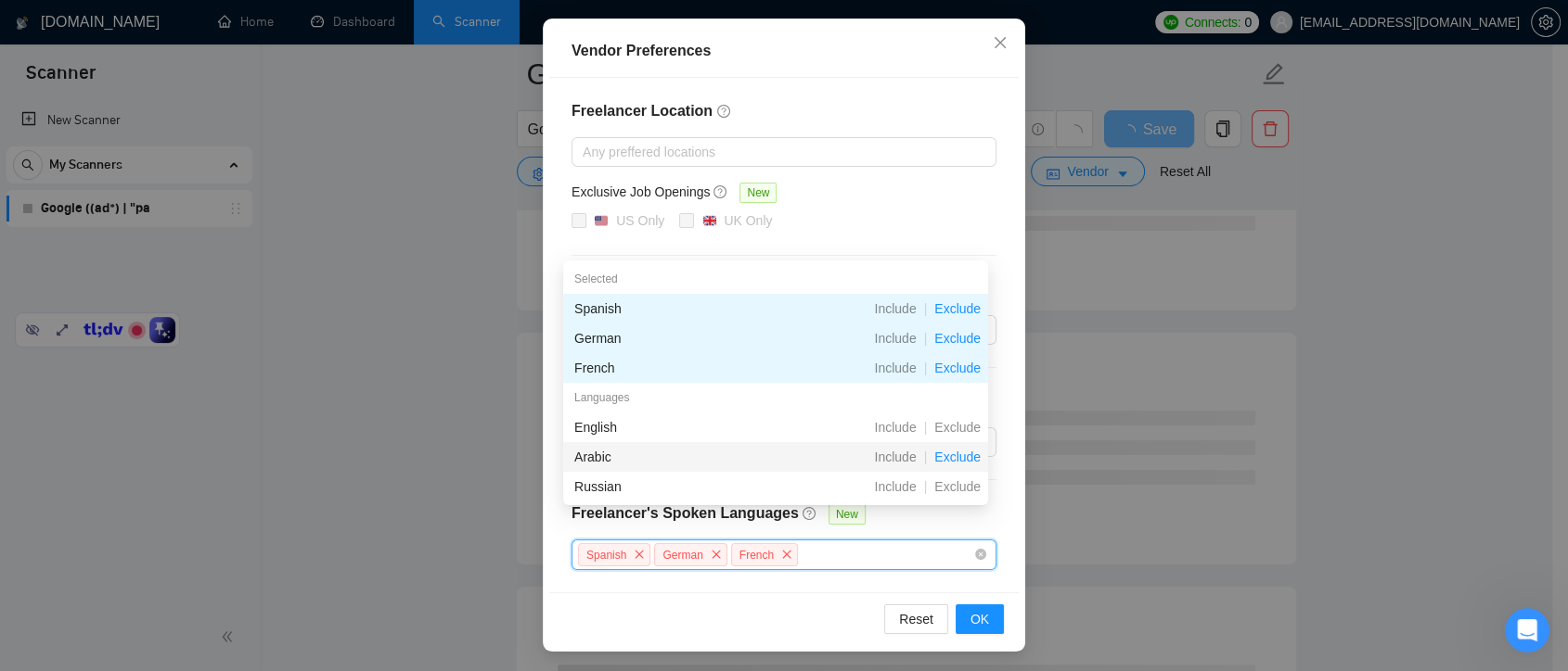
click at [957, 454] on span "Exclude" at bounding box center [957, 457] width 62 height 15
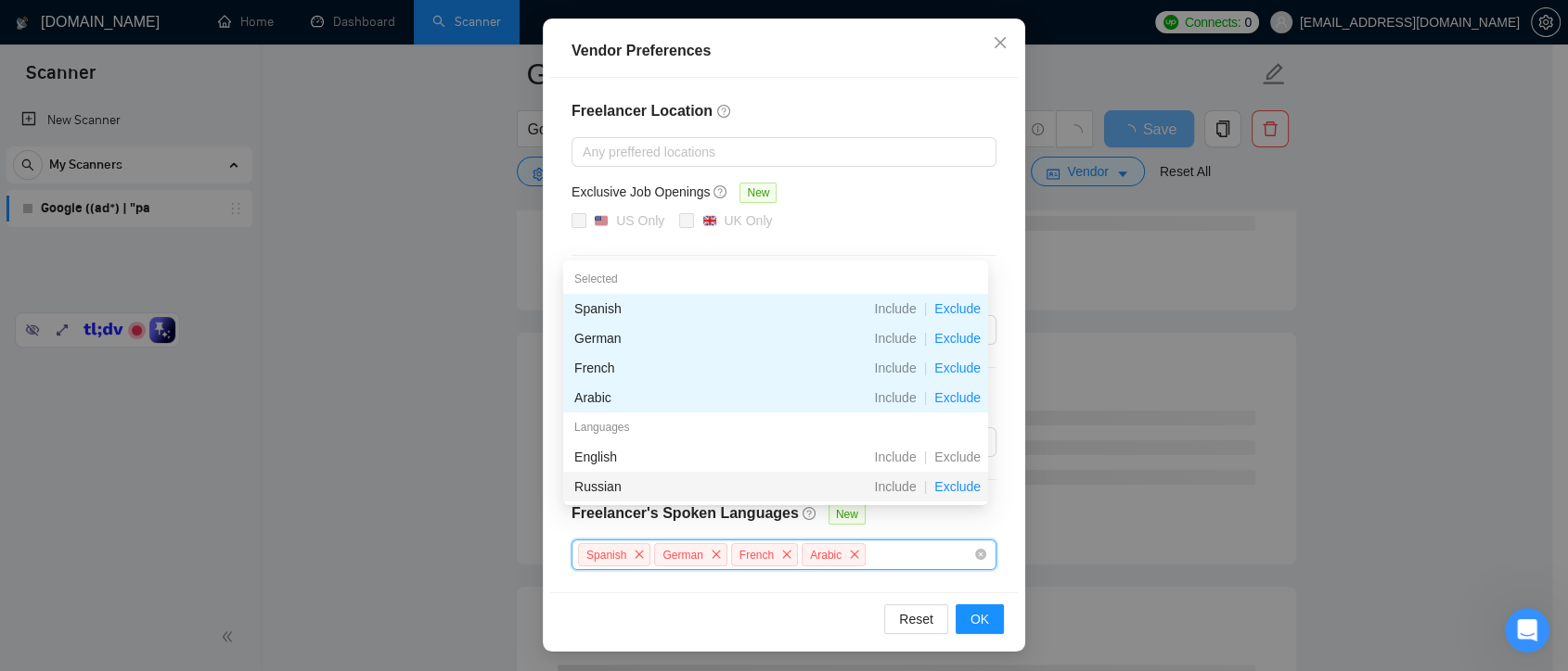
click at [955, 488] on span "Exclude" at bounding box center [957, 486] width 62 height 15
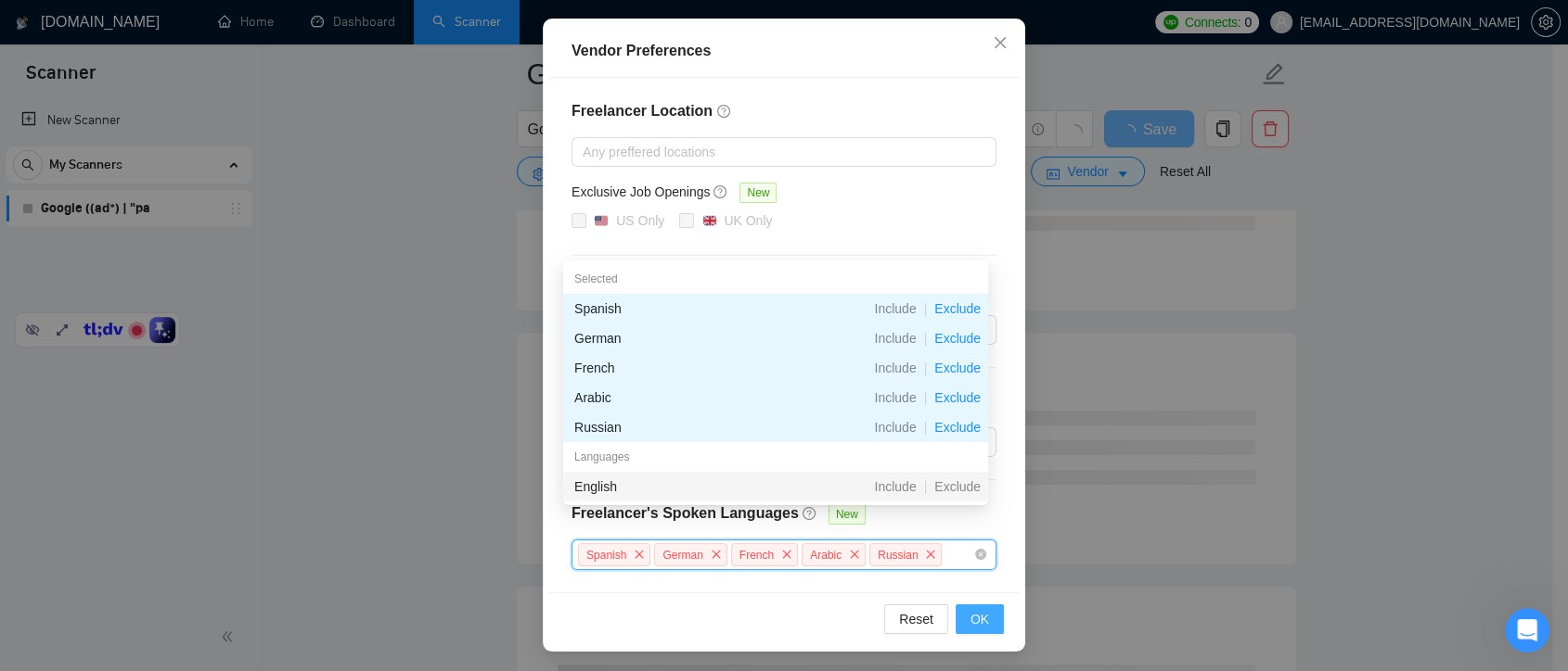
click at [986, 613] on button "OK" at bounding box center [980, 619] width 48 height 29
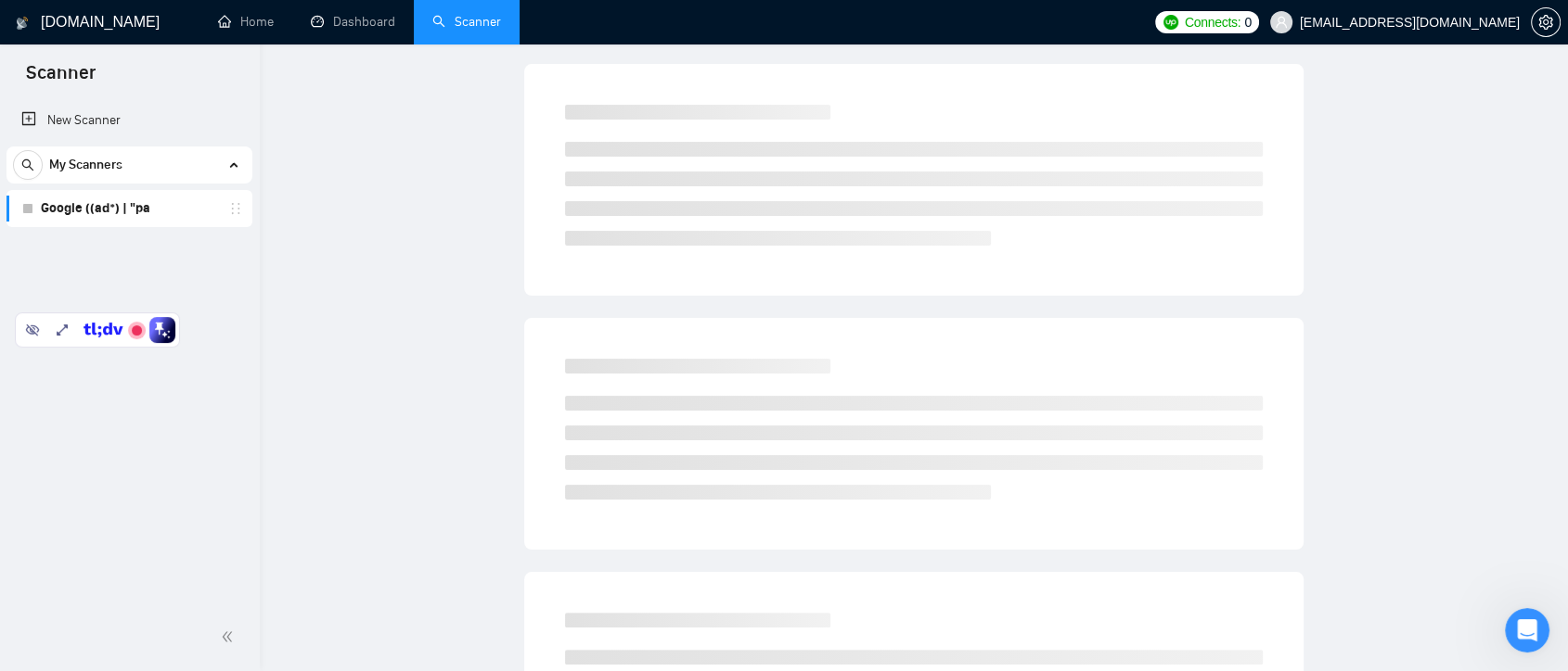
scroll to position [0, 0]
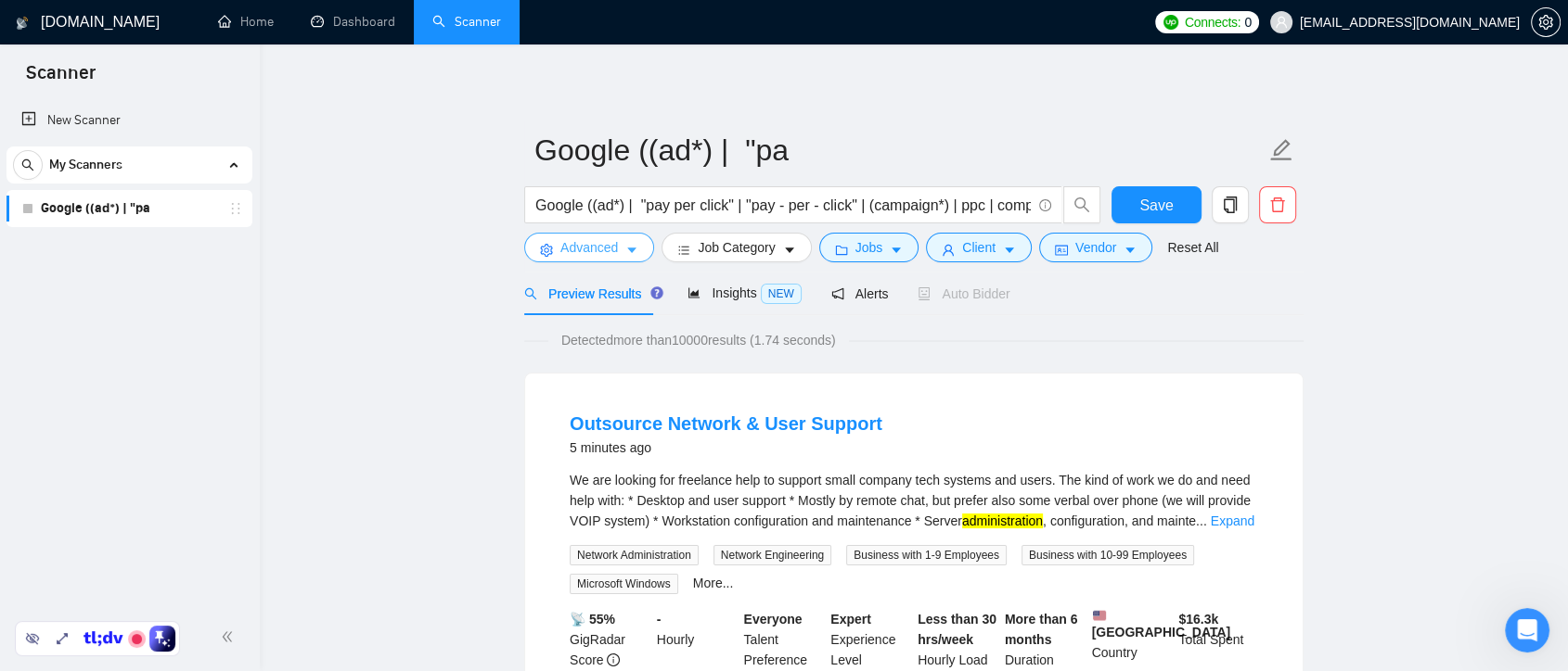
click at [638, 243] on button "Advanced" at bounding box center [589, 247] width 130 height 29
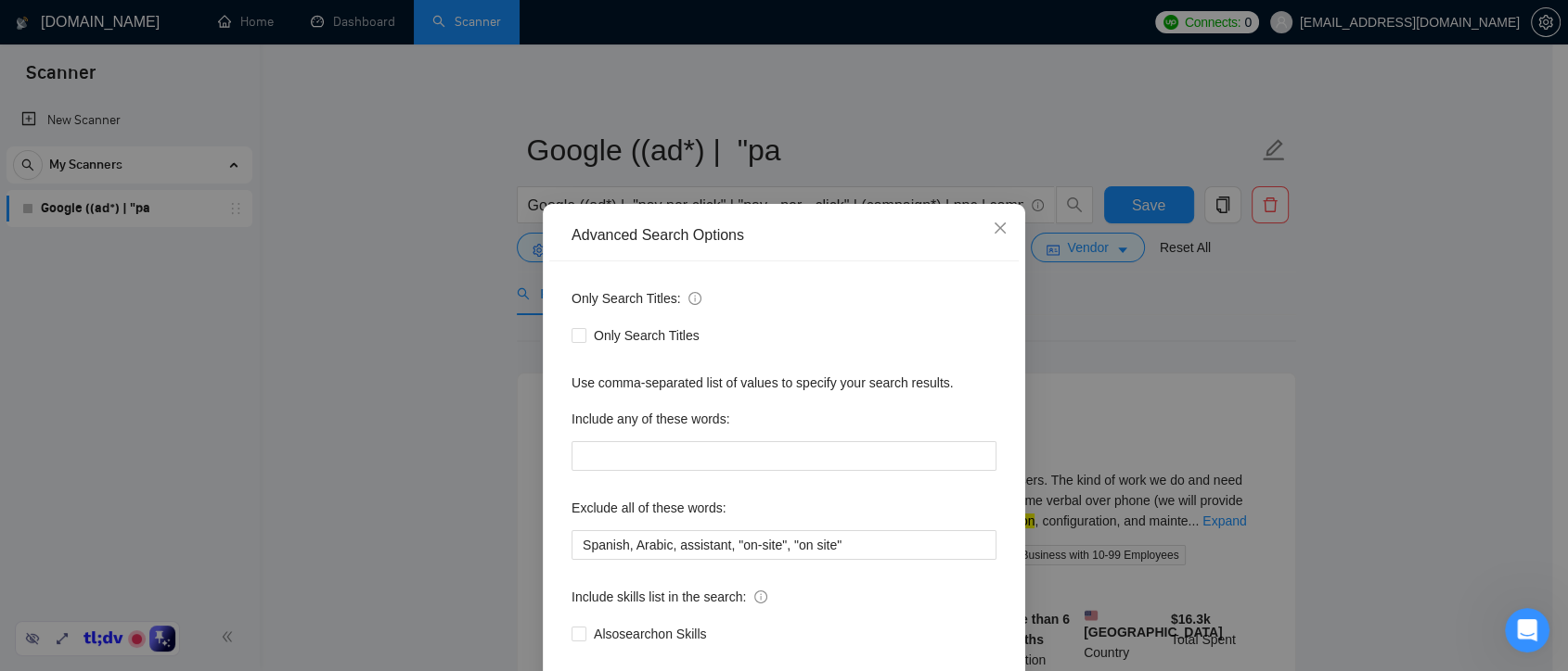
scroll to position [100, 0]
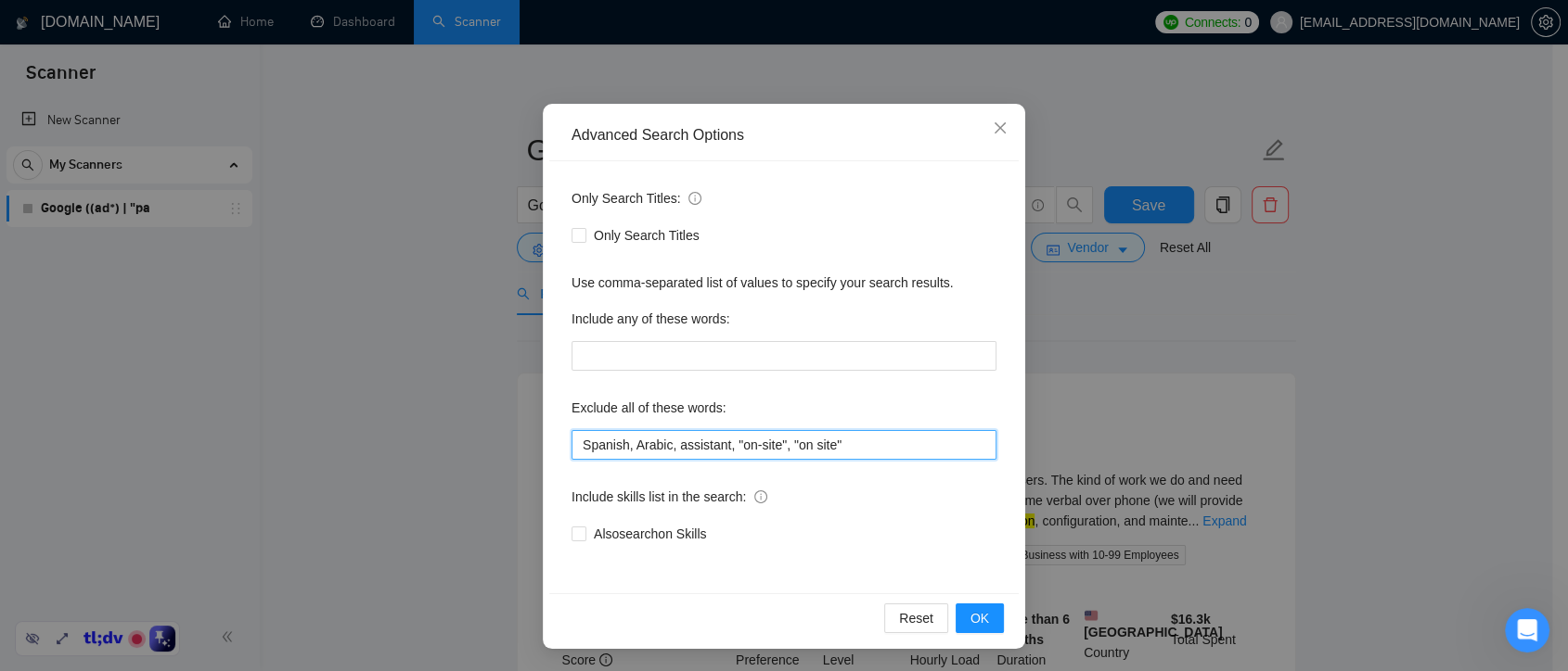
click at [645, 443] on input "Spanish, Arabic, assistant, "on-site", "on site"" at bounding box center [784, 445] width 425 height 29
click at [859, 509] on div "Include skills list in the search:" at bounding box center [784, 501] width 425 height 37
click at [975, 611] on span "OK" at bounding box center [980, 618] width 19 height 21
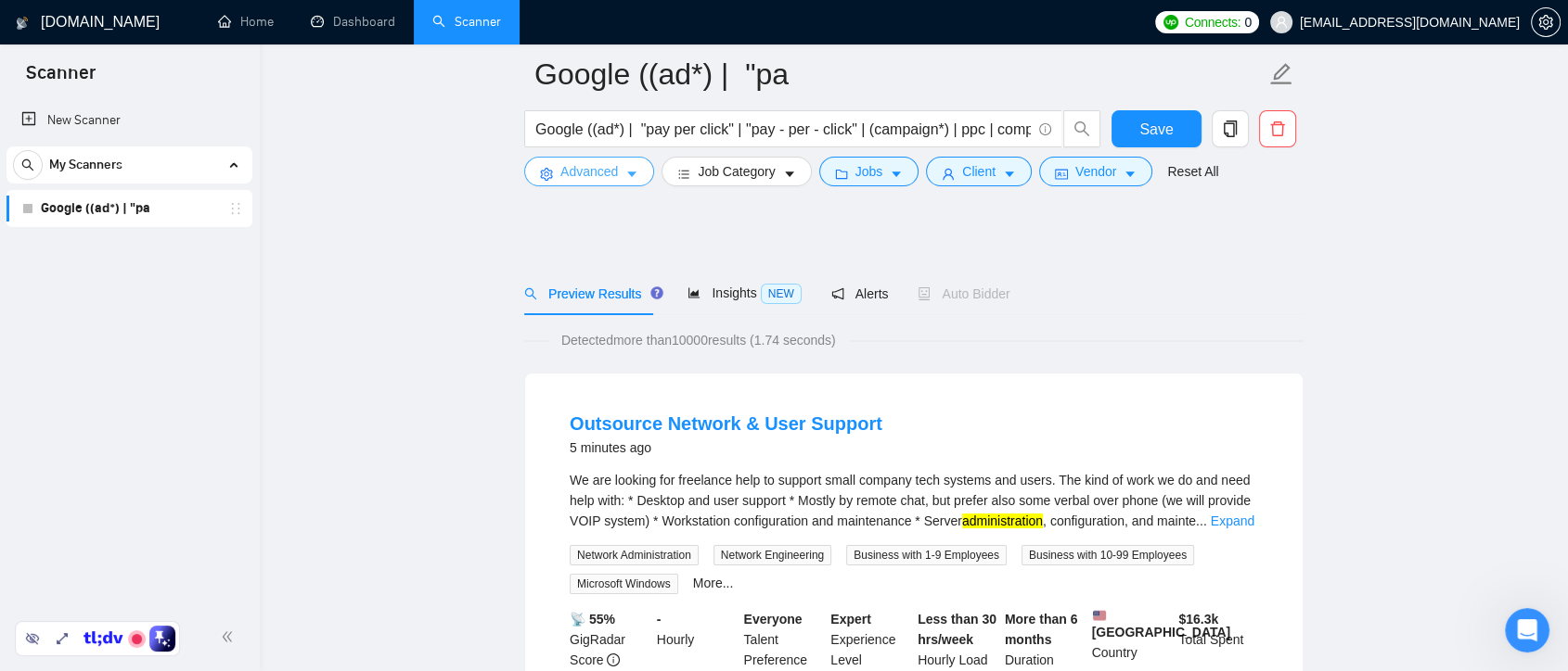
scroll to position [103, 0]
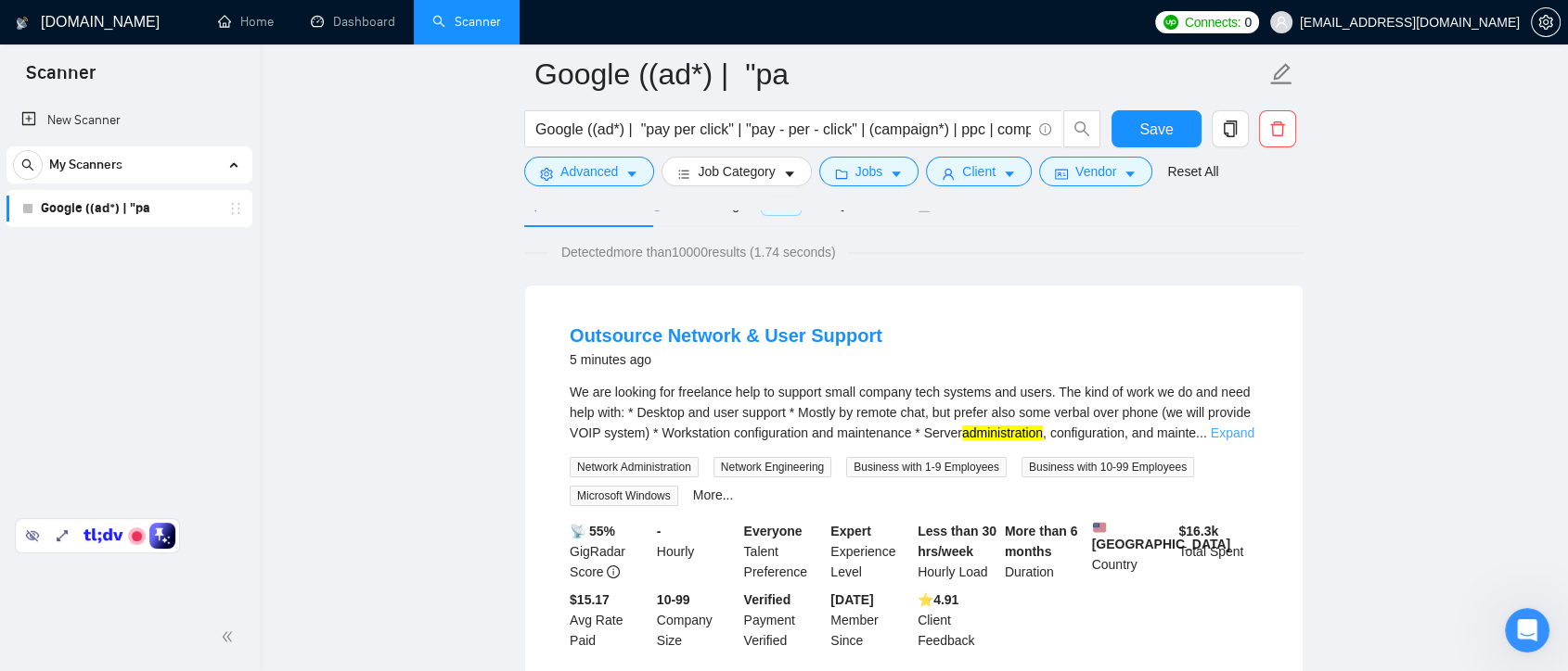
click at [1218, 431] on link "Expand" at bounding box center [1232, 432] width 44 height 15
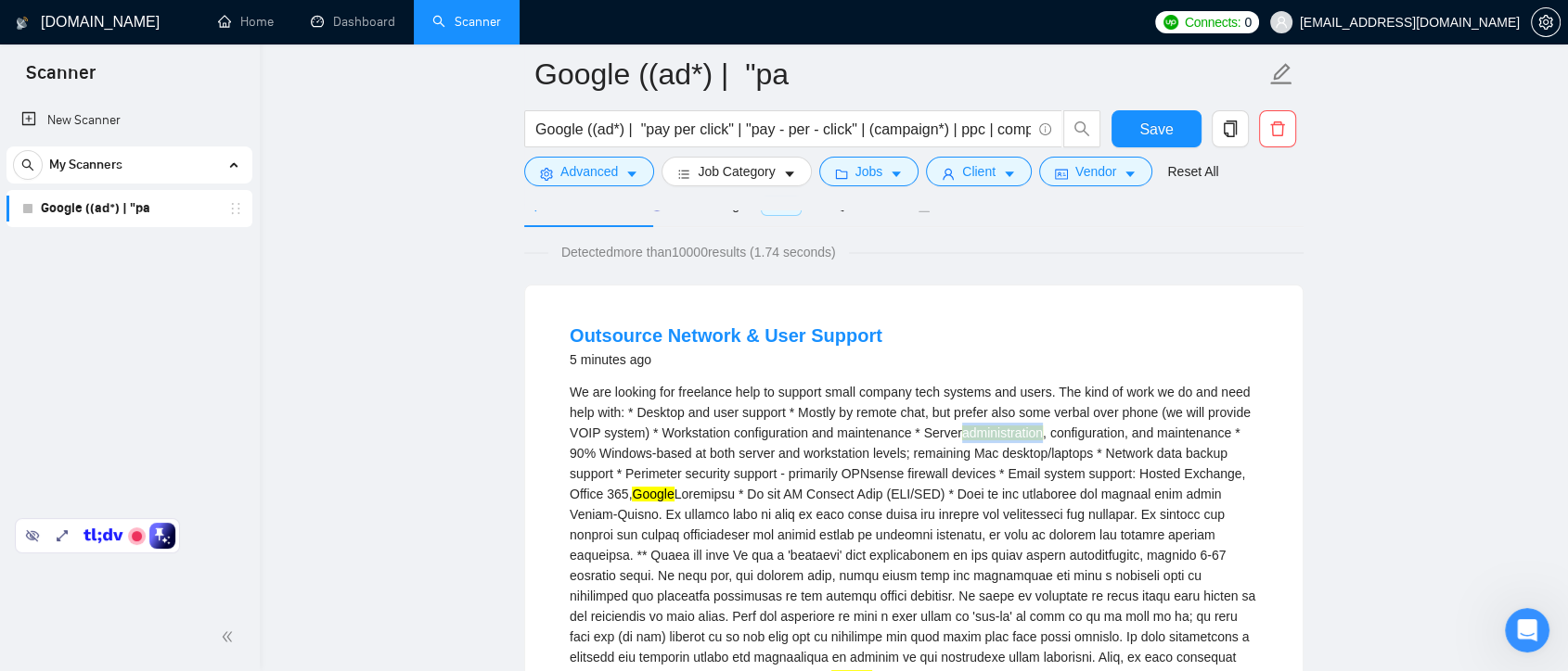
drag, startPoint x: 1042, startPoint y: 435, endPoint x: 959, endPoint y: 436, distance: 83.0
click at [959, 436] on div "We are looking for freelance help to support small company tech systems and use…" at bounding box center [914, 546] width 689 height 327
copy mark "administration"
click at [615, 167] on span "Advanced" at bounding box center [589, 171] width 58 height 21
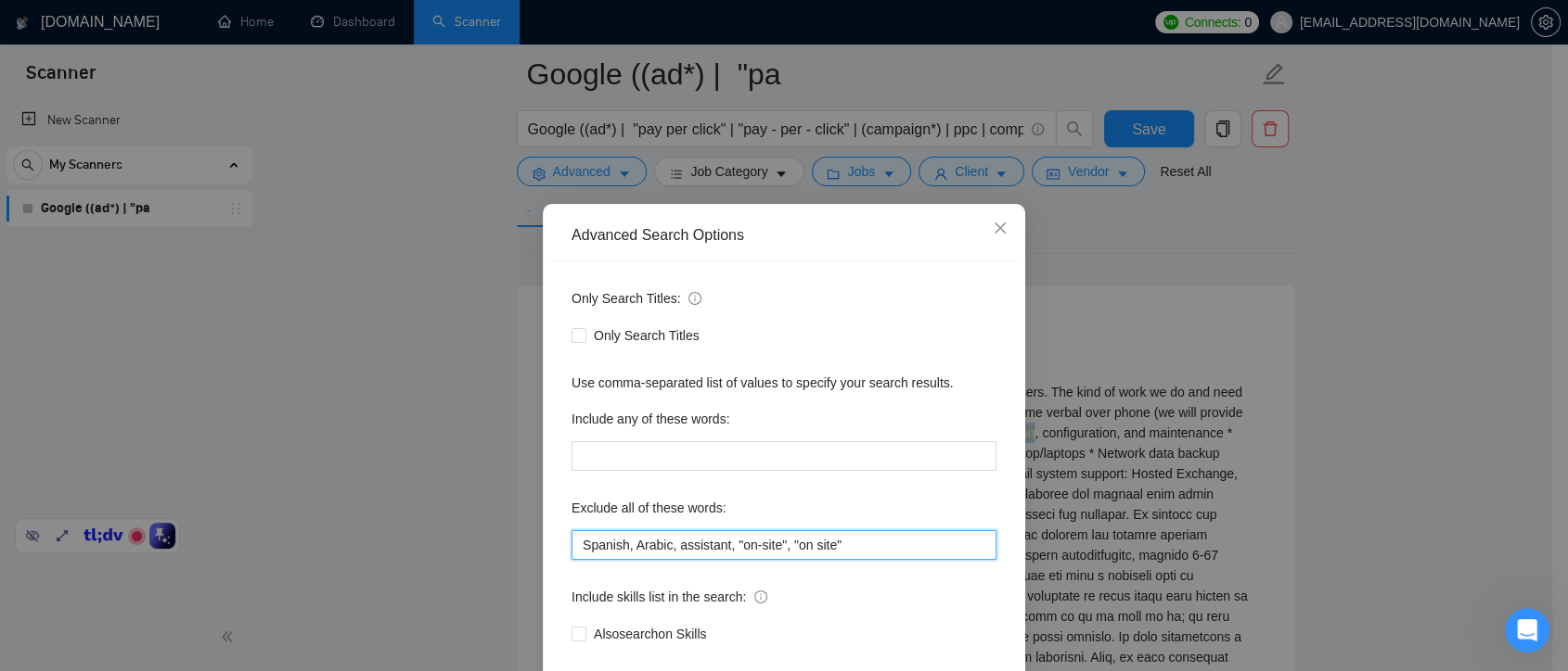
click at [868, 539] on input "Spanish, Arabic, assistant, "on-site", "on site"" at bounding box center [784, 545] width 425 height 29
paste input "administration"
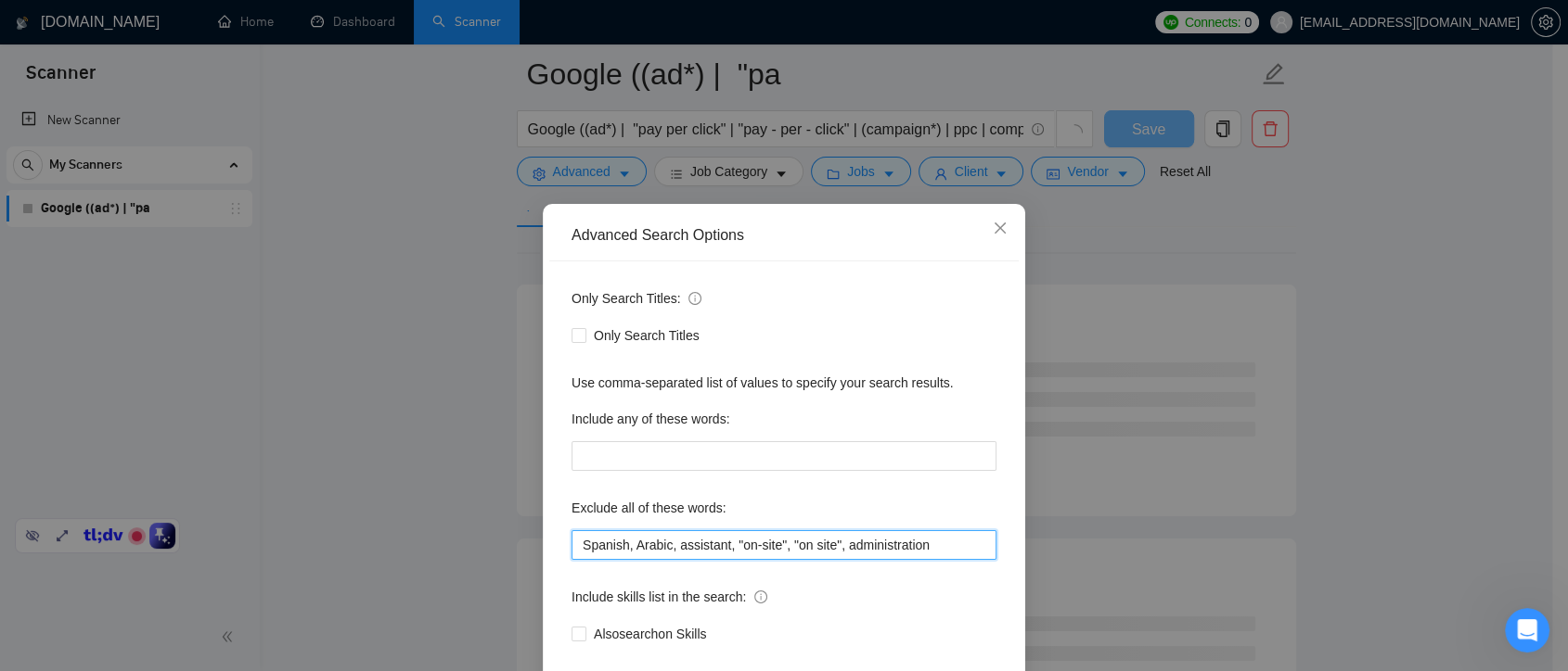
scroll to position [100, 0]
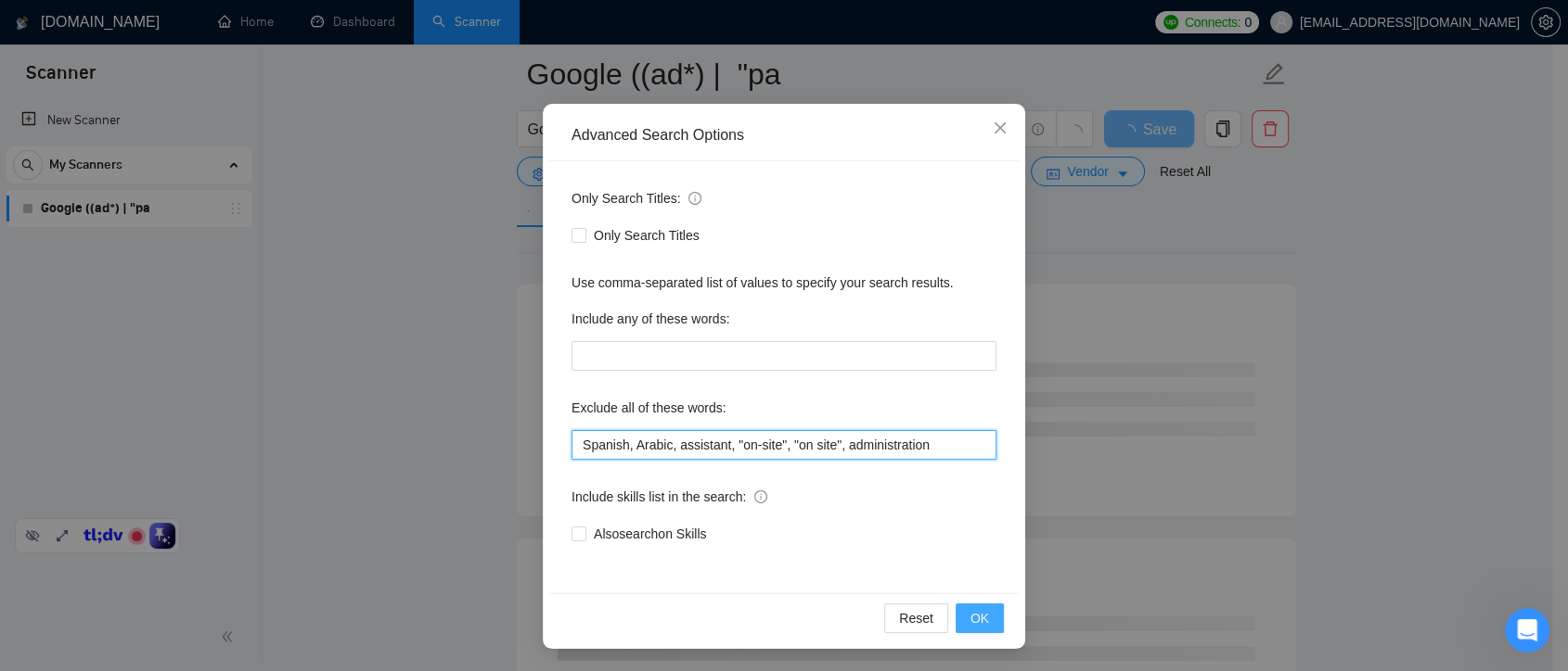
type input "Spanish, Arabic, assistant, "on-site", "on site", administration"
click at [980, 619] on span "OK" at bounding box center [980, 618] width 19 height 21
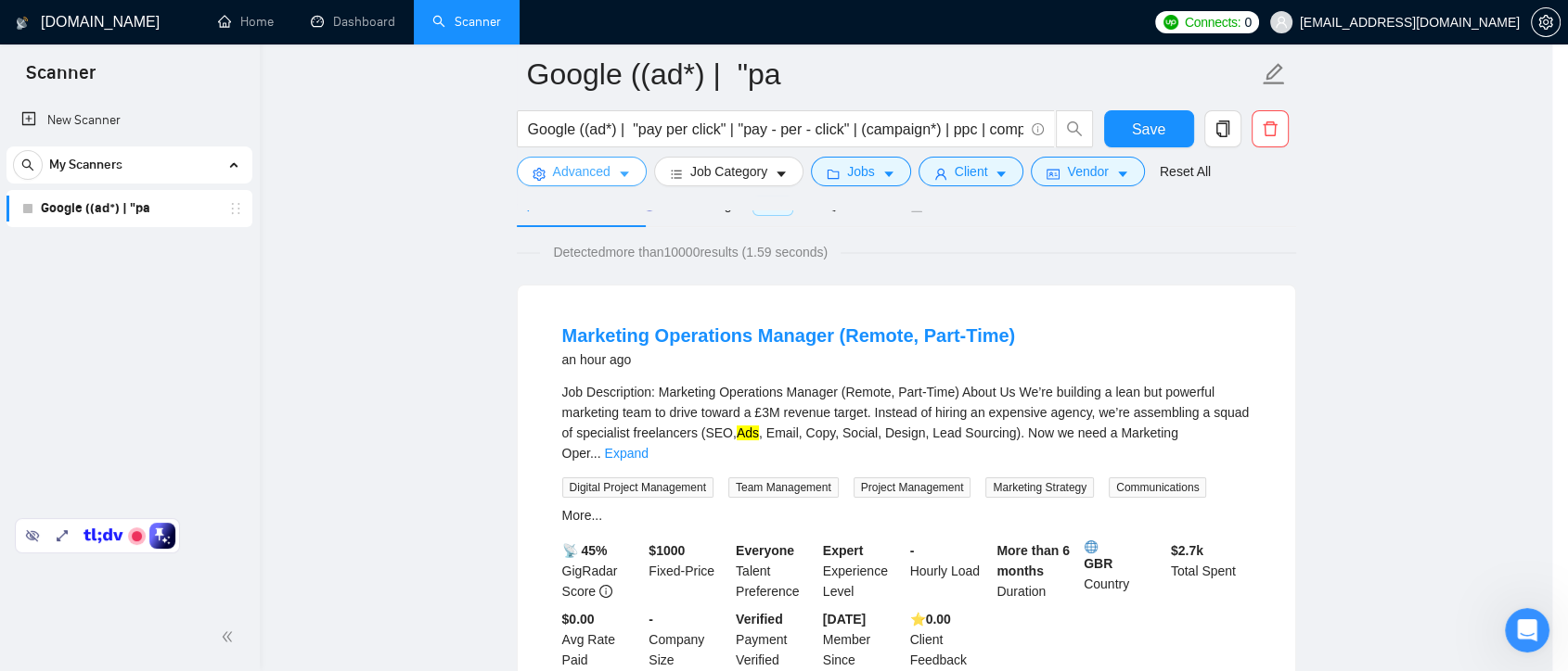
scroll to position [0, 0]
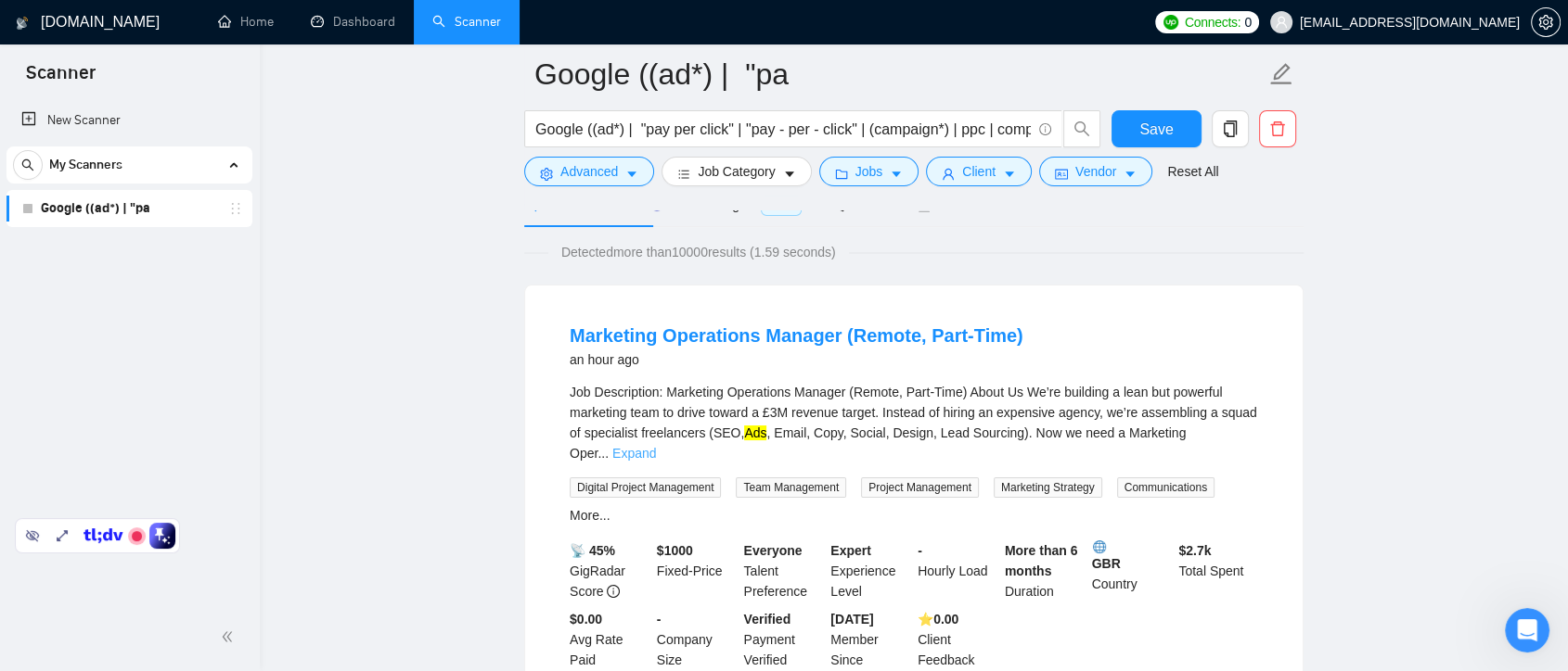
click at [656, 446] on link "Expand" at bounding box center [634, 453] width 44 height 15
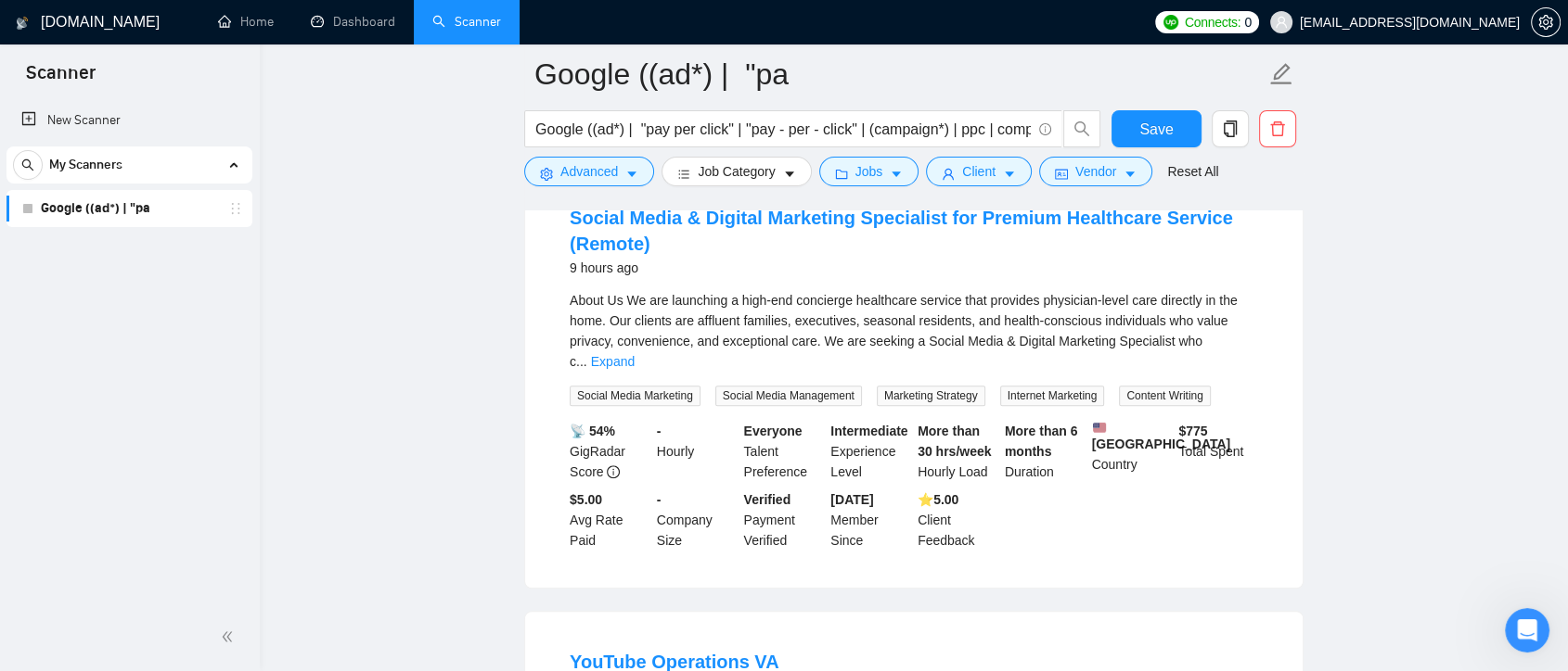
scroll to position [2061, 0]
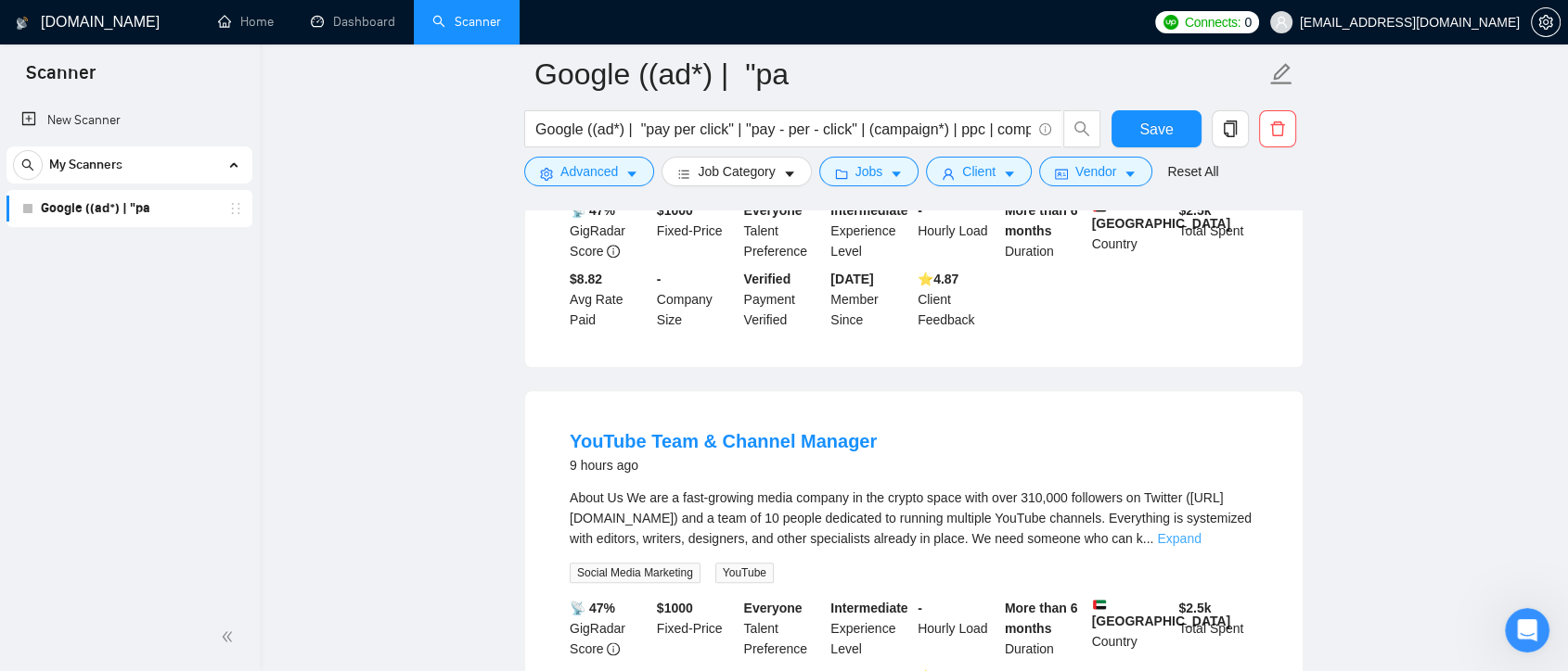
click at [1201, 540] on link "Expand" at bounding box center [1178, 538] width 44 height 15
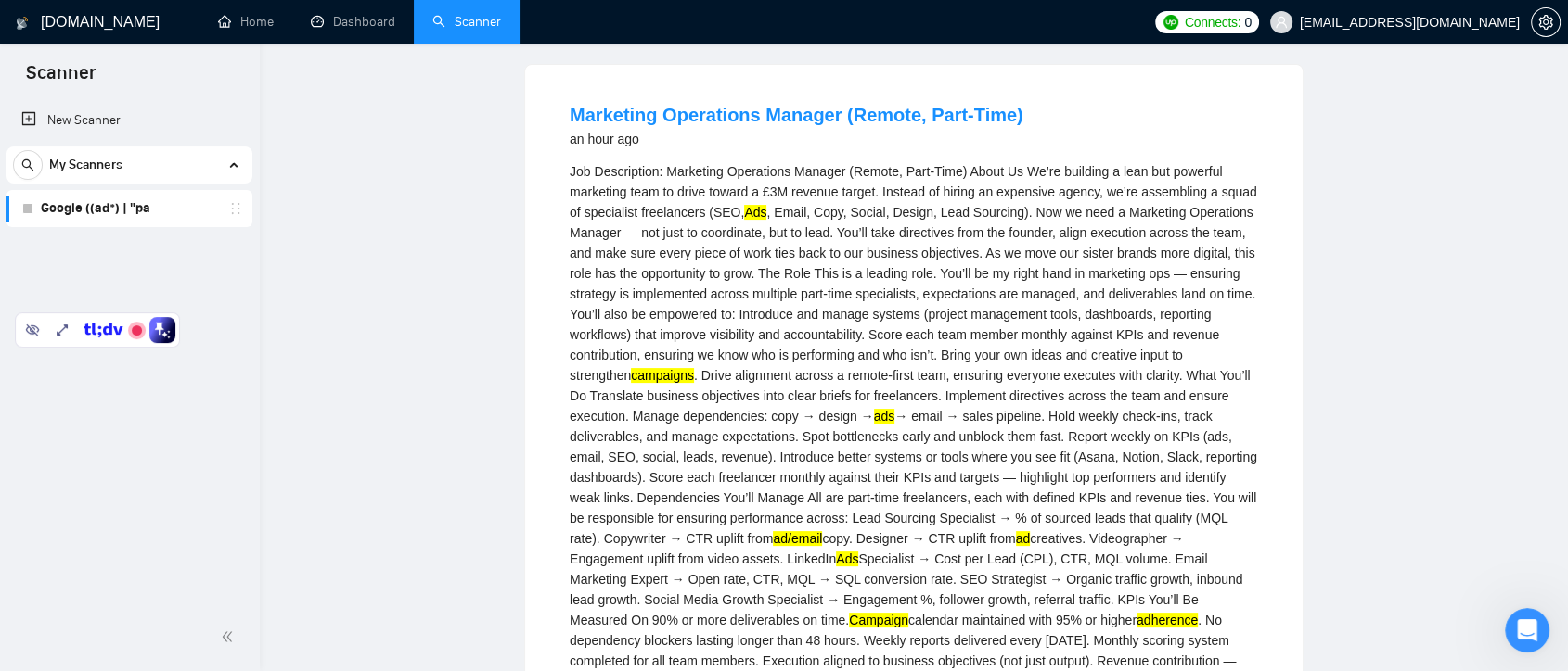
scroll to position [0, 0]
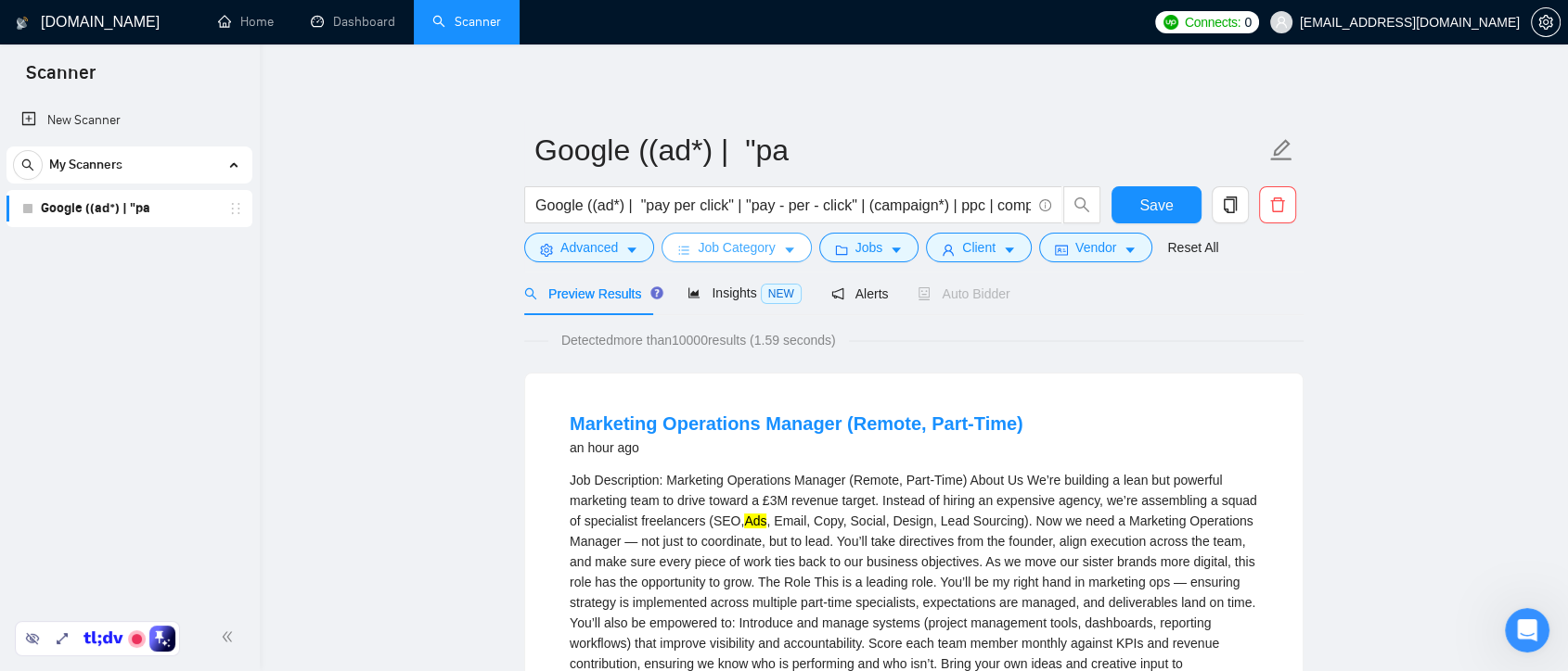
click at [740, 246] on span "Job Category" at bounding box center [736, 247] width 77 height 21
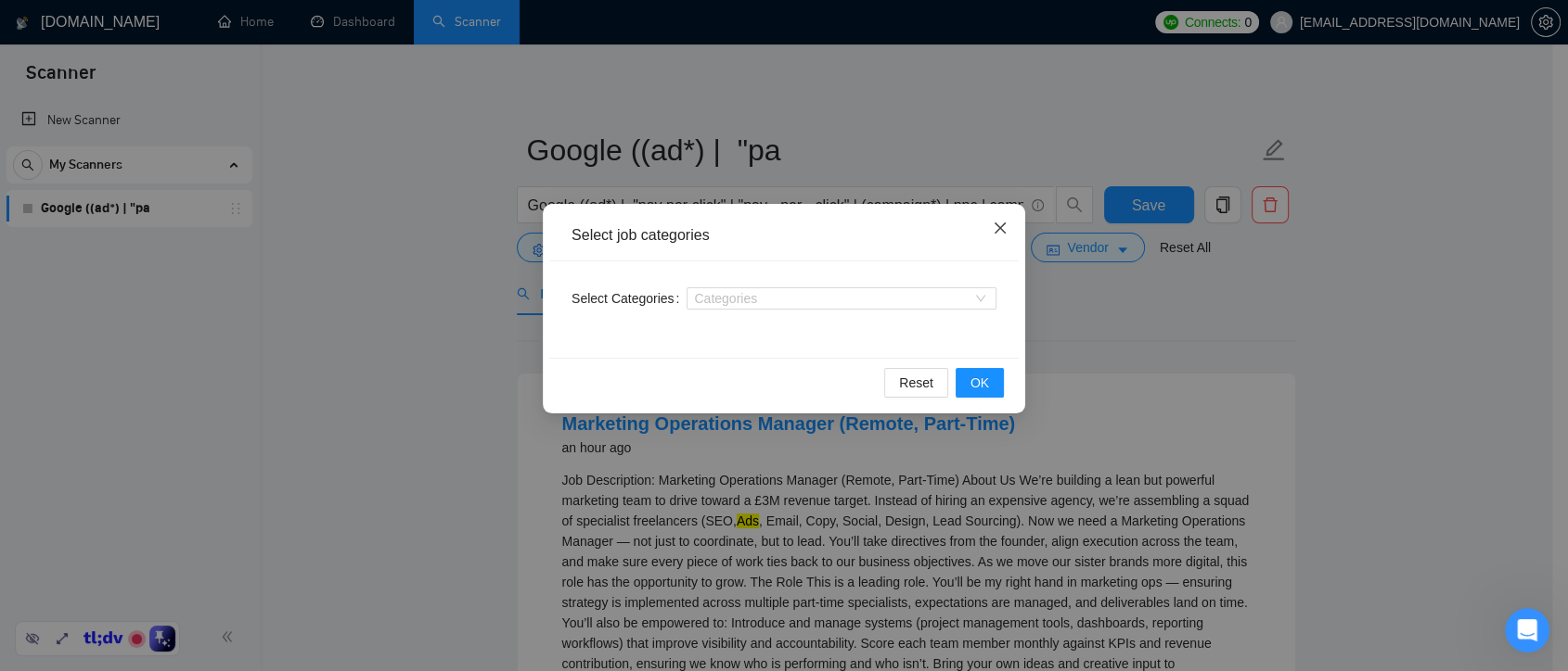
click at [996, 228] on icon "close" at bounding box center [1000, 228] width 15 height 15
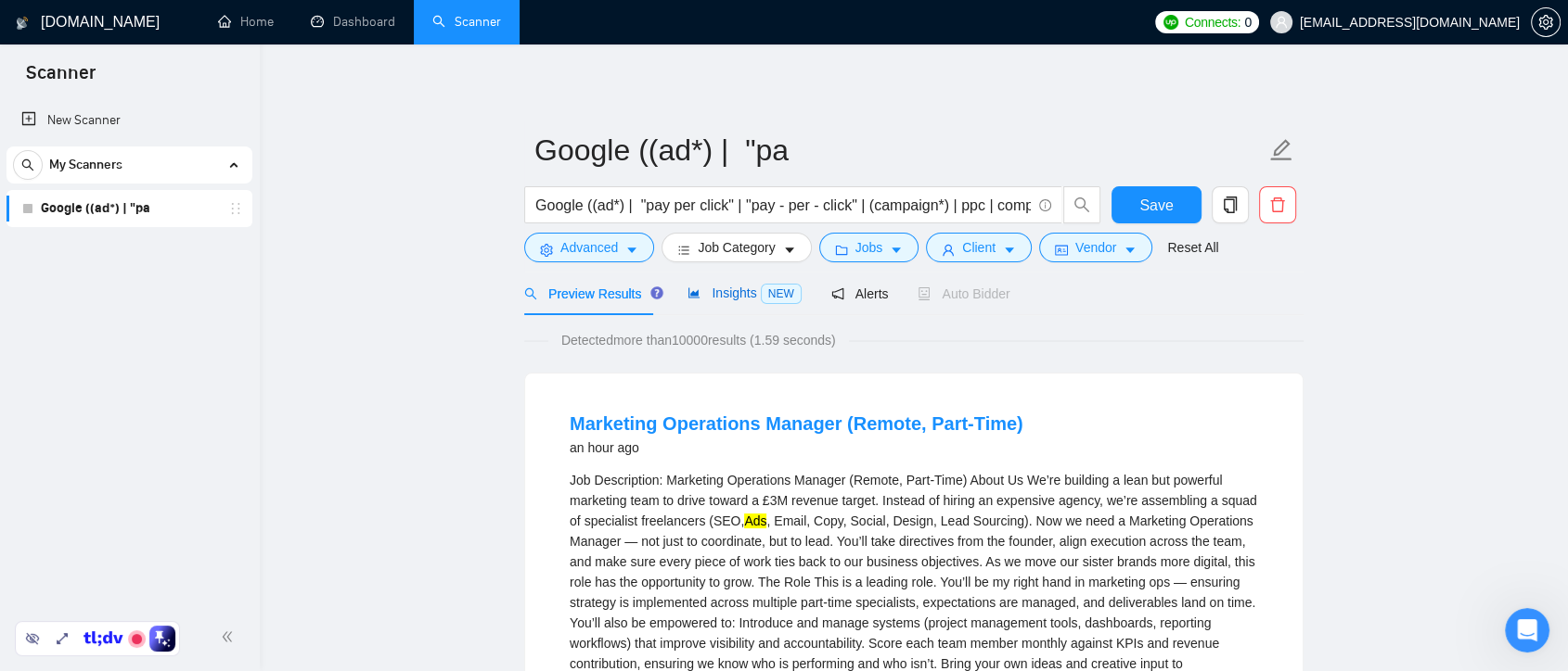
click at [742, 295] on span "Insights NEW" at bounding box center [745, 292] width 114 height 15
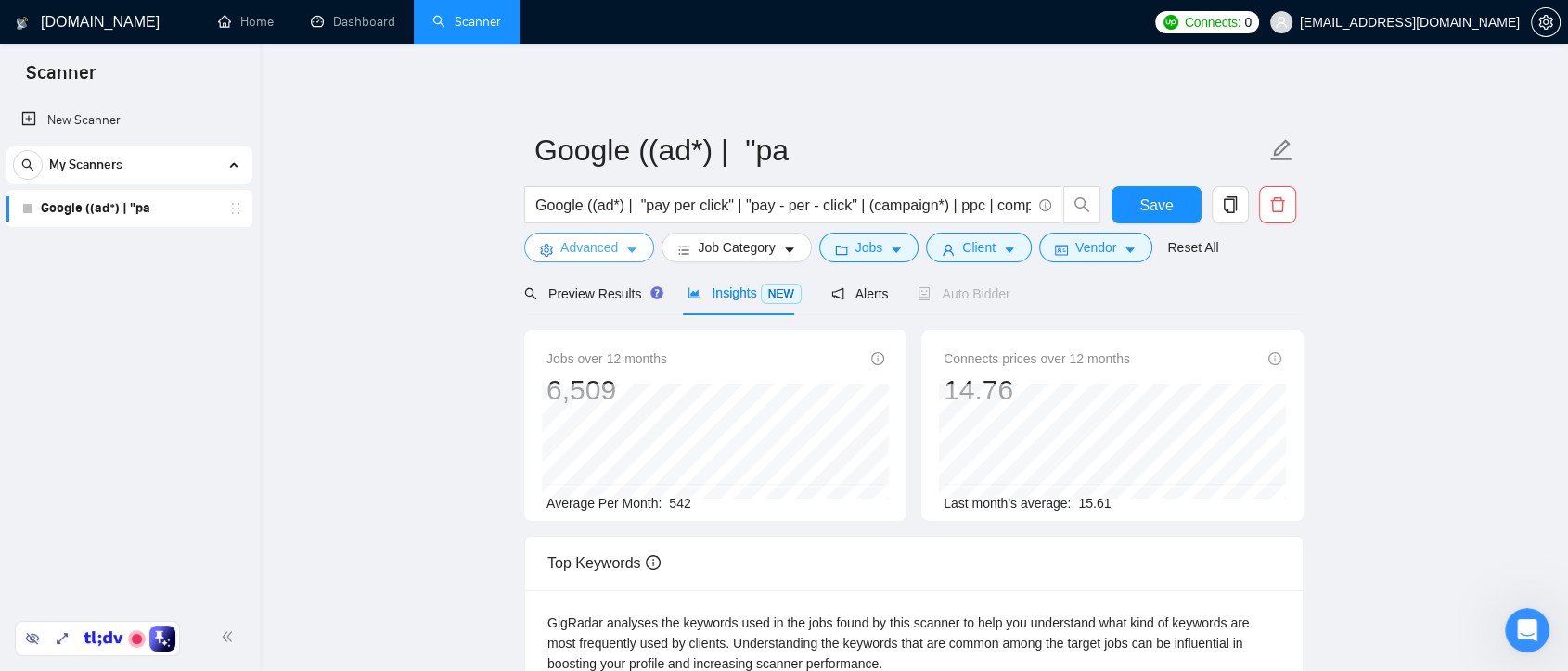
click at [616, 245] on span "Advanced" at bounding box center [589, 247] width 58 height 21
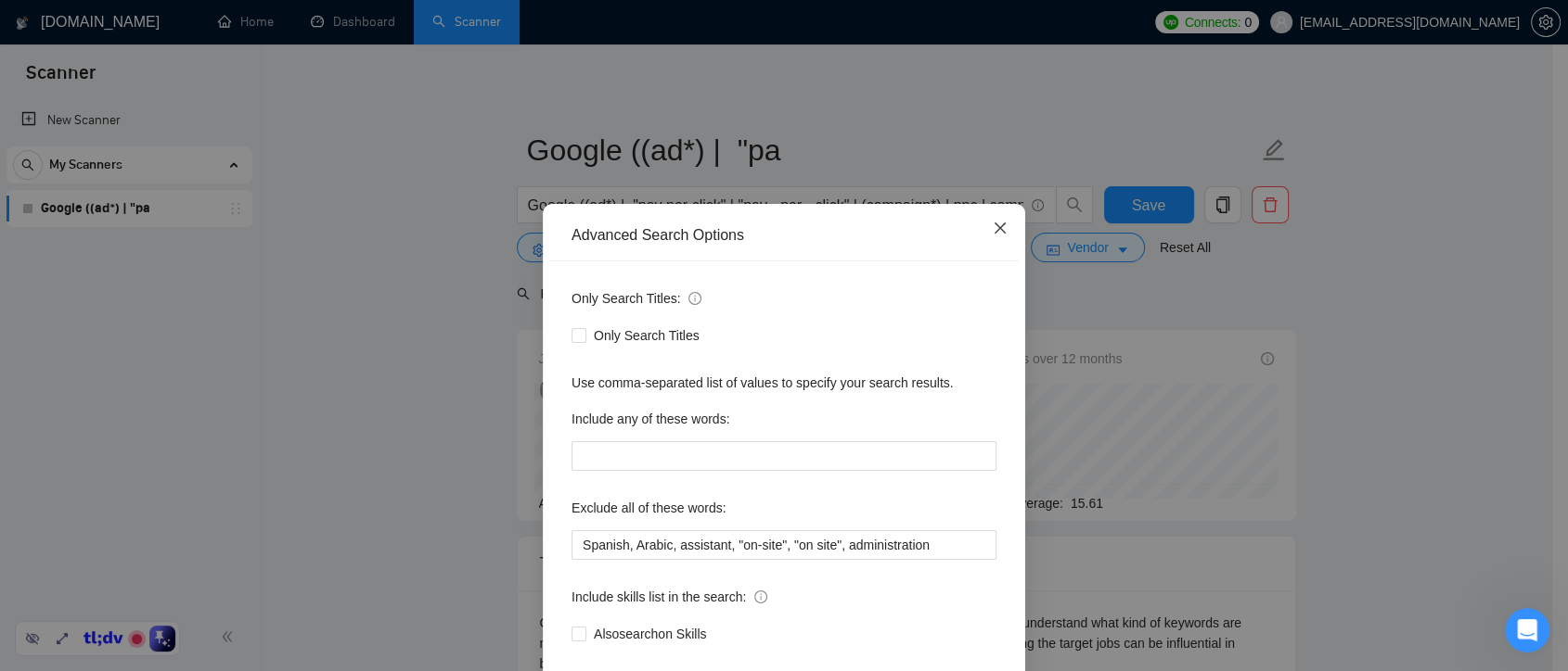
click at [993, 231] on icon "close" at bounding box center [1000, 228] width 15 height 15
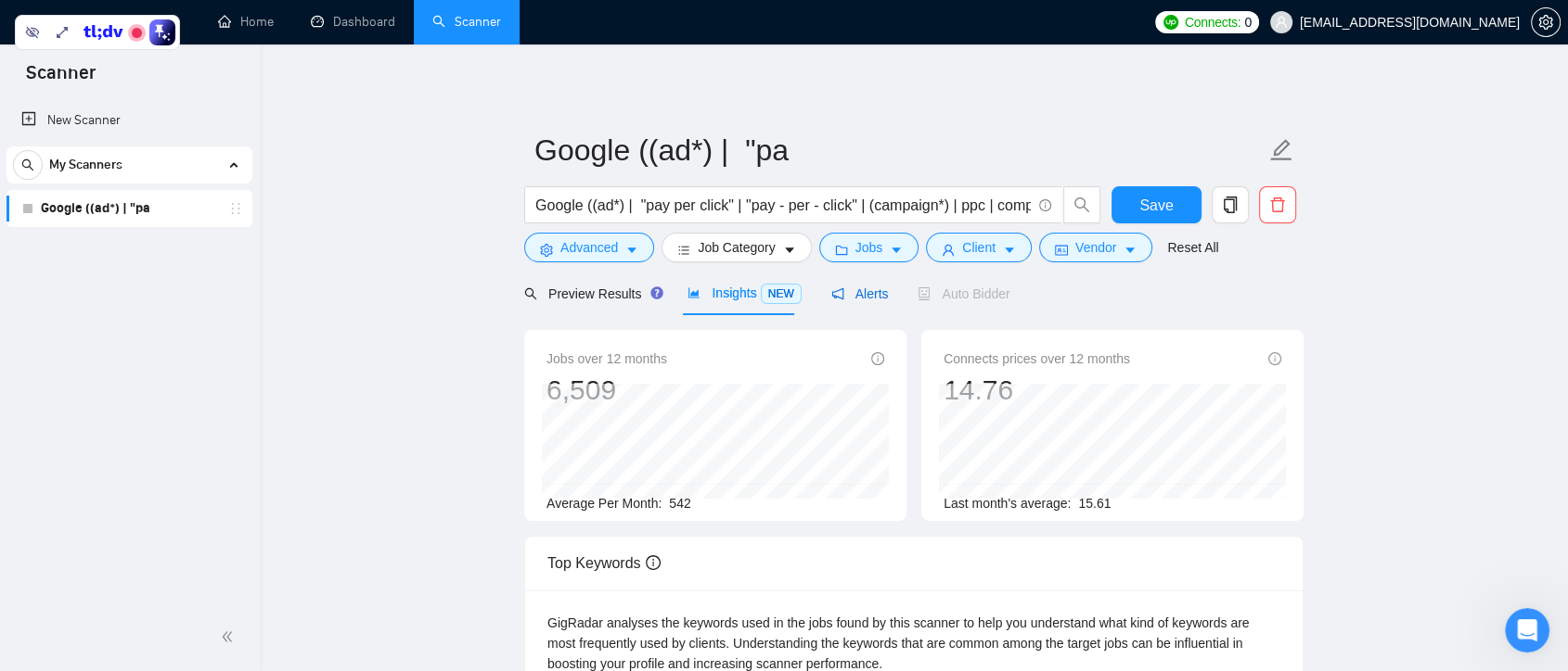
click at [861, 290] on span "Alerts" at bounding box center [860, 293] width 58 height 15
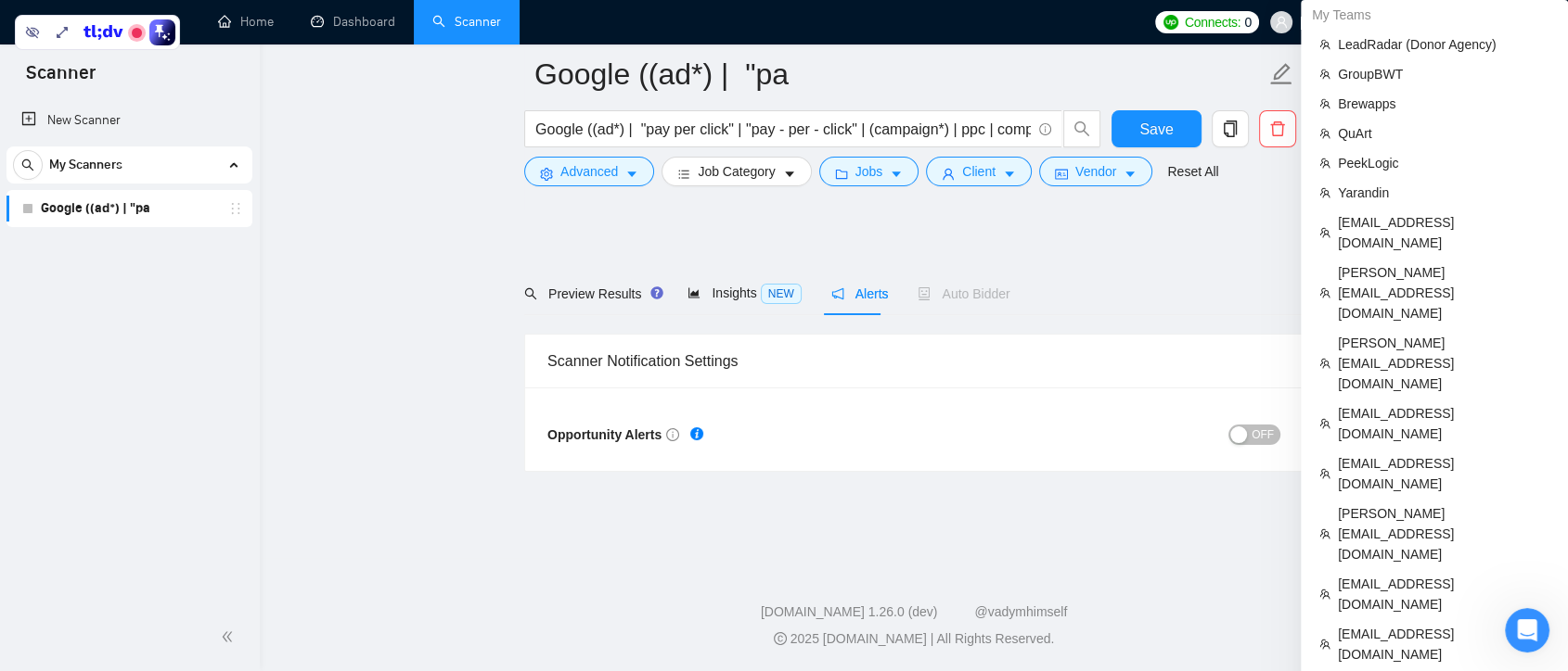
scroll to position [103, 0]
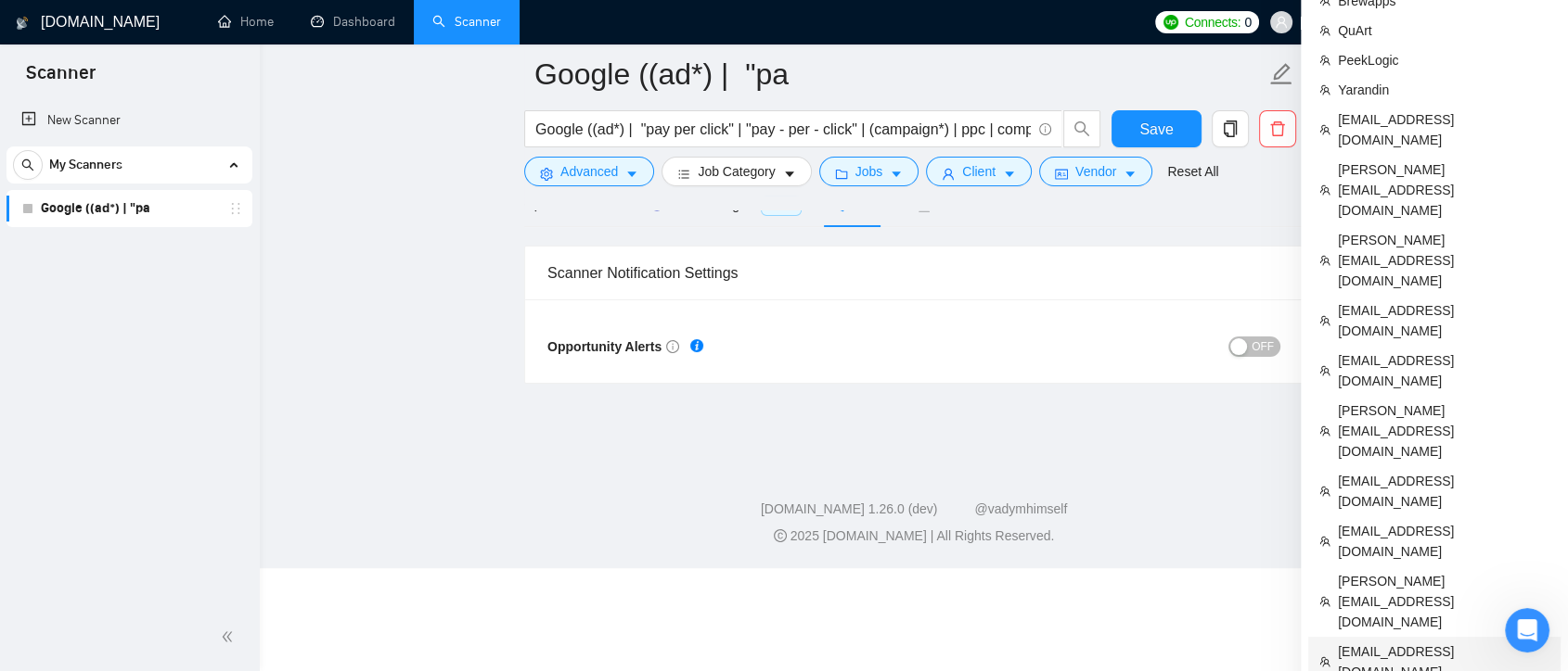
click at [1445, 642] on span "[EMAIL_ADDRESS][DOMAIN_NAME]" at bounding box center [1444, 662] width 211 height 41
click at [1155, 124] on span "Save" at bounding box center [1156, 129] width 33 height 23
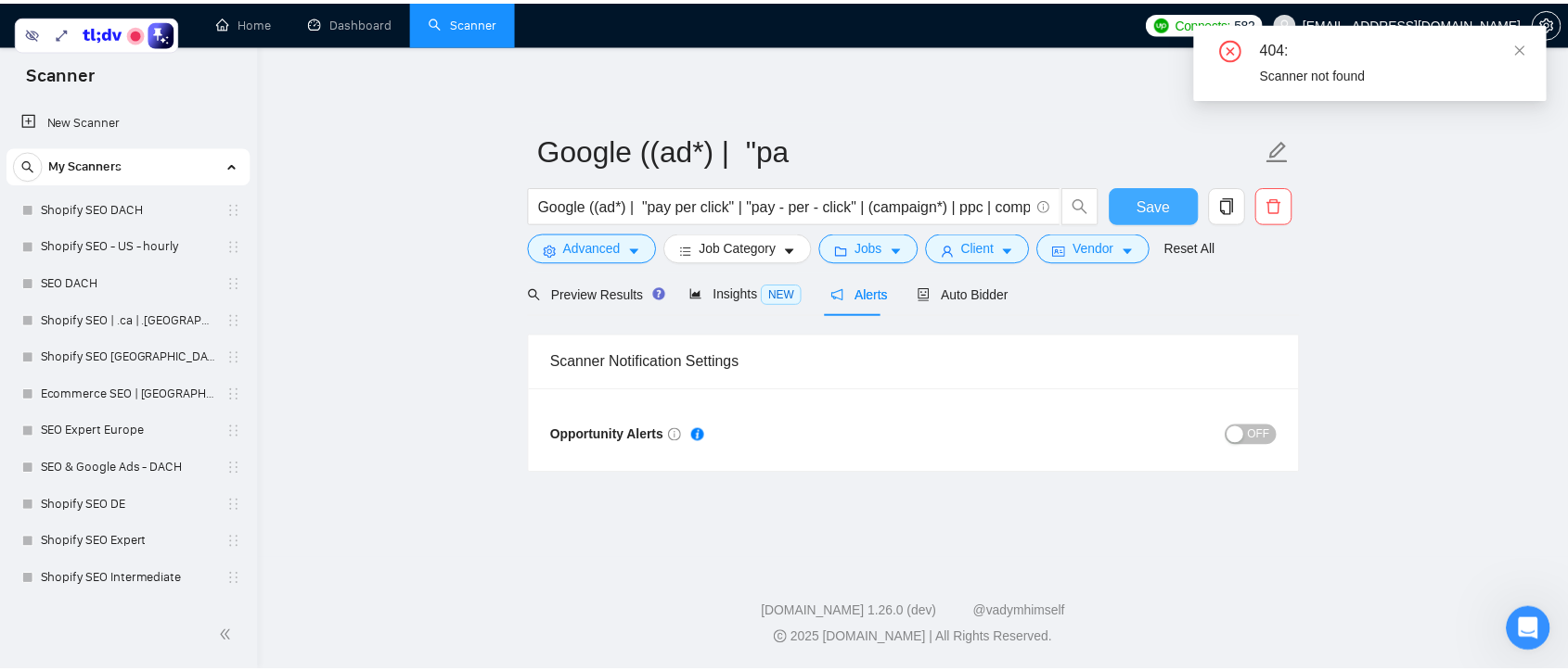
scroll to position [0, 0]
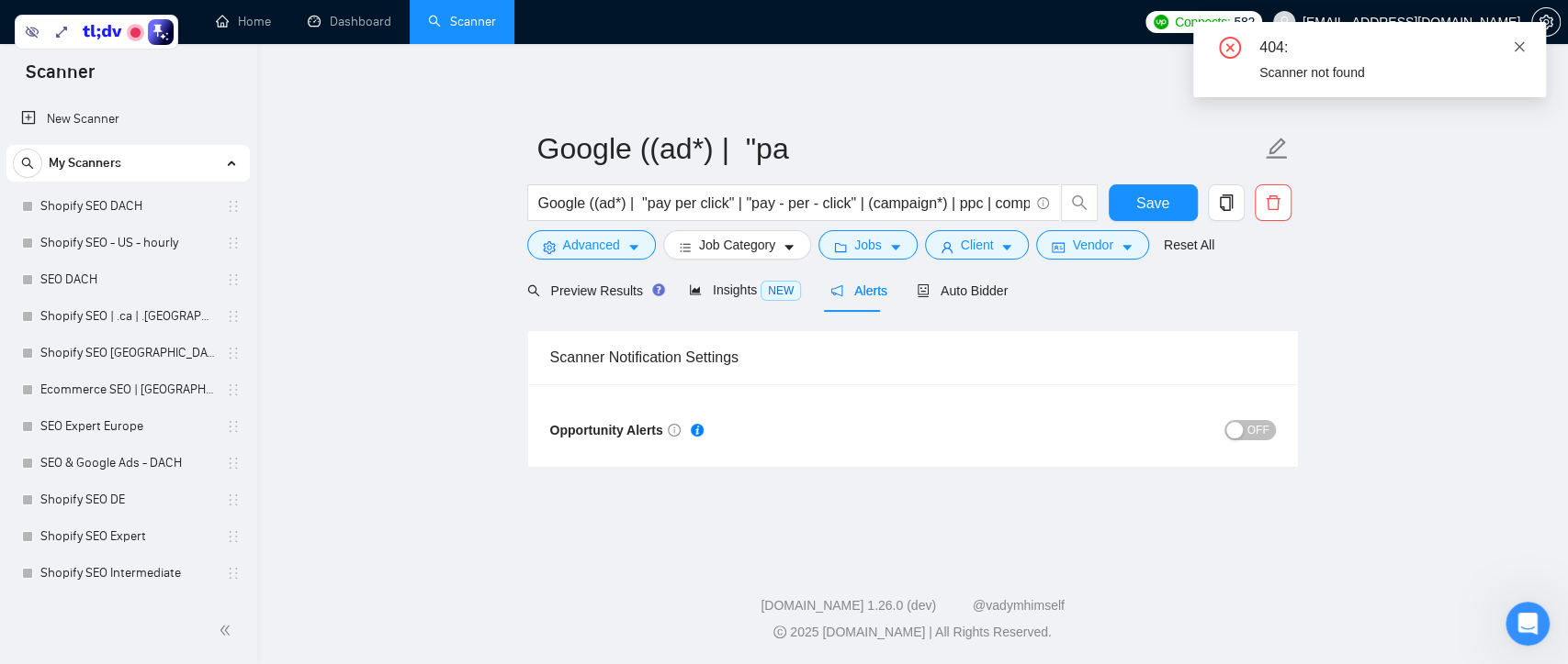
click at [1519, 51] on icon "close" at bounding box center [1519, 46] width 13 height 13
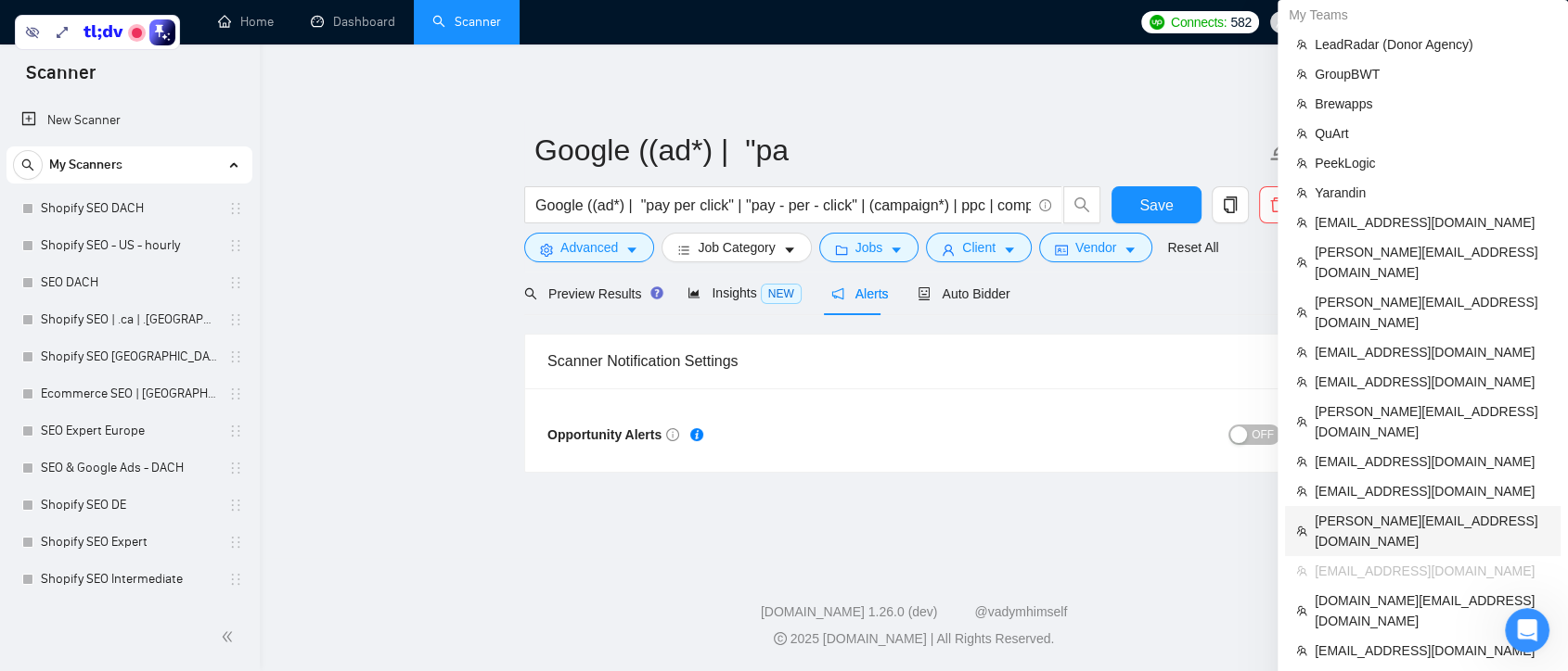
click at [1433, 511] on span "[PERSON_NAME][EMAIL_ADDRESS][DOMAIN_NAME]" at bounding box center [1433, 531] width 235 height 41
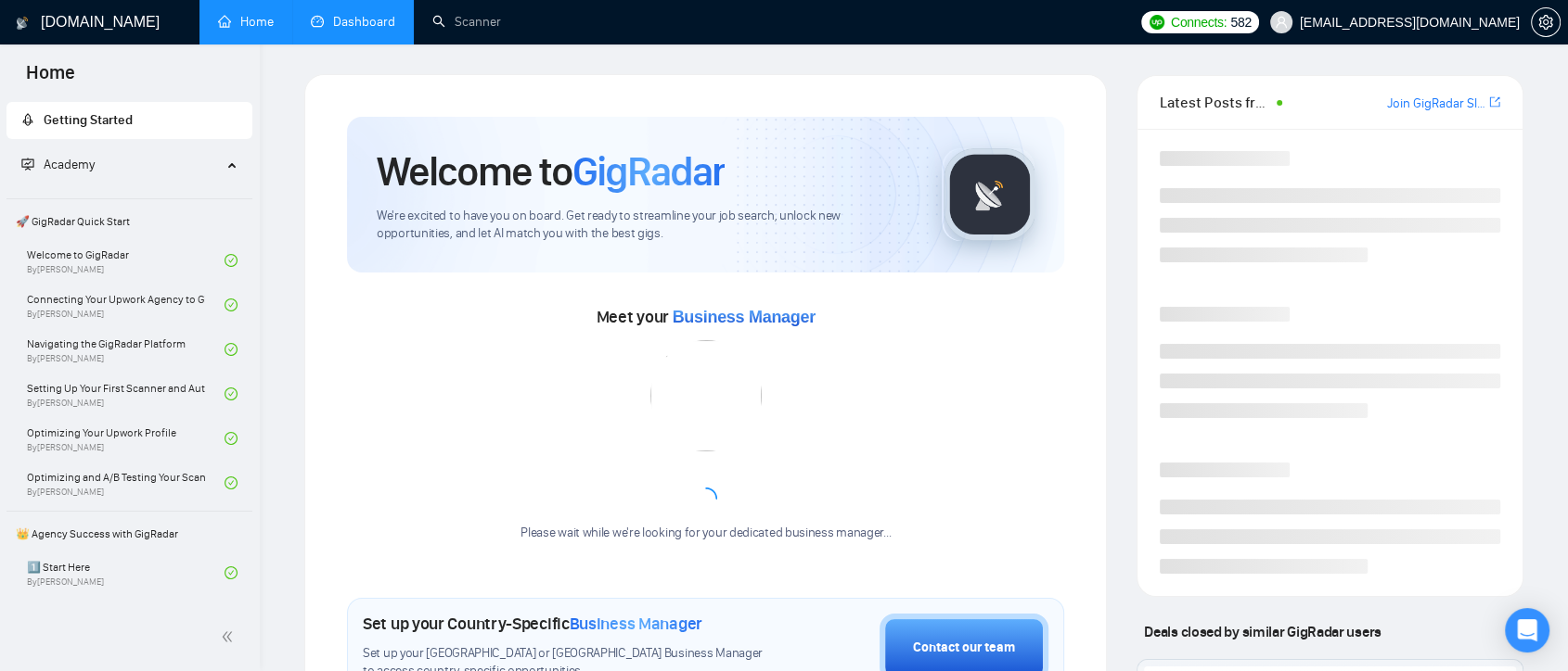
click at [346, 27] on link "Dashboard" at bounding box center [353, 22] width 84 height 16
click at [456, 24] on link "Scanner" at bounding box center [467, 22] width 69 height 16
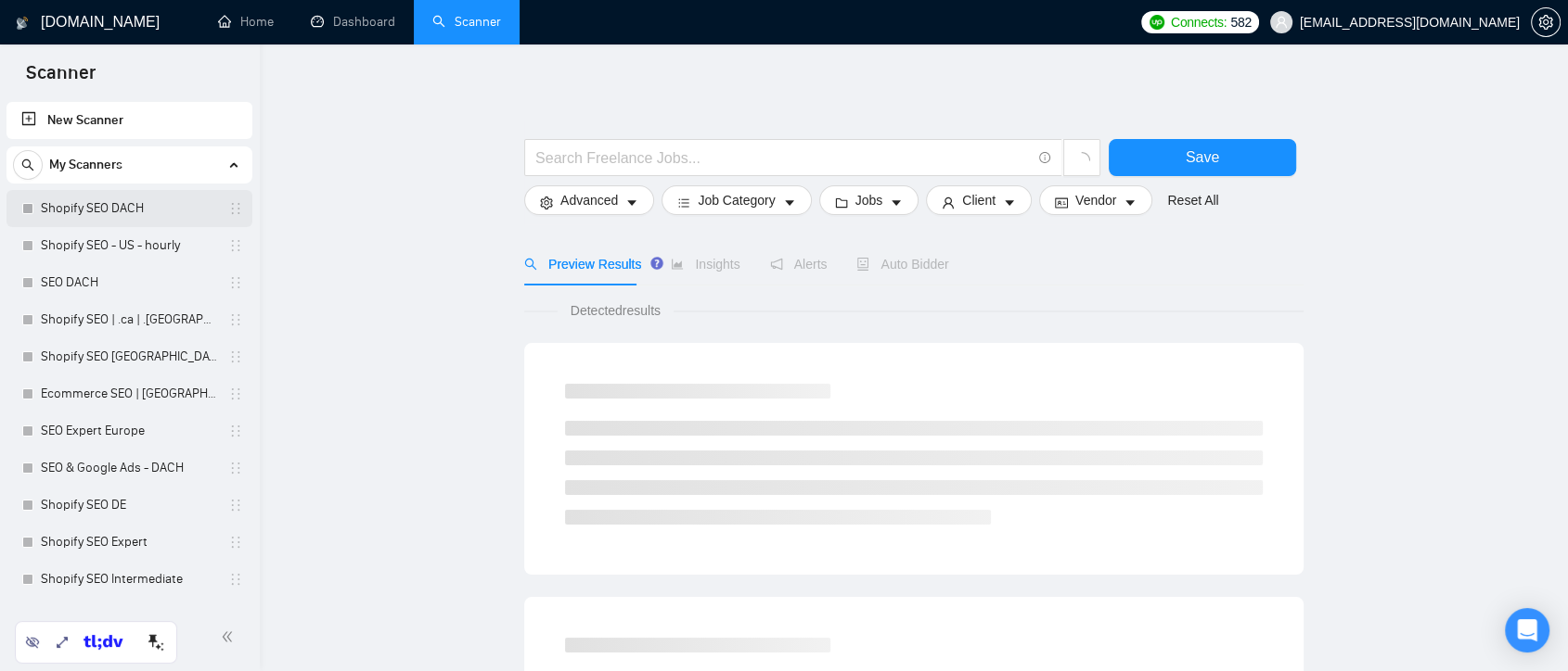
click at [97, 207] on link "Shopify SEO DACH" at bounding box center [129, 208] width 176 height 37
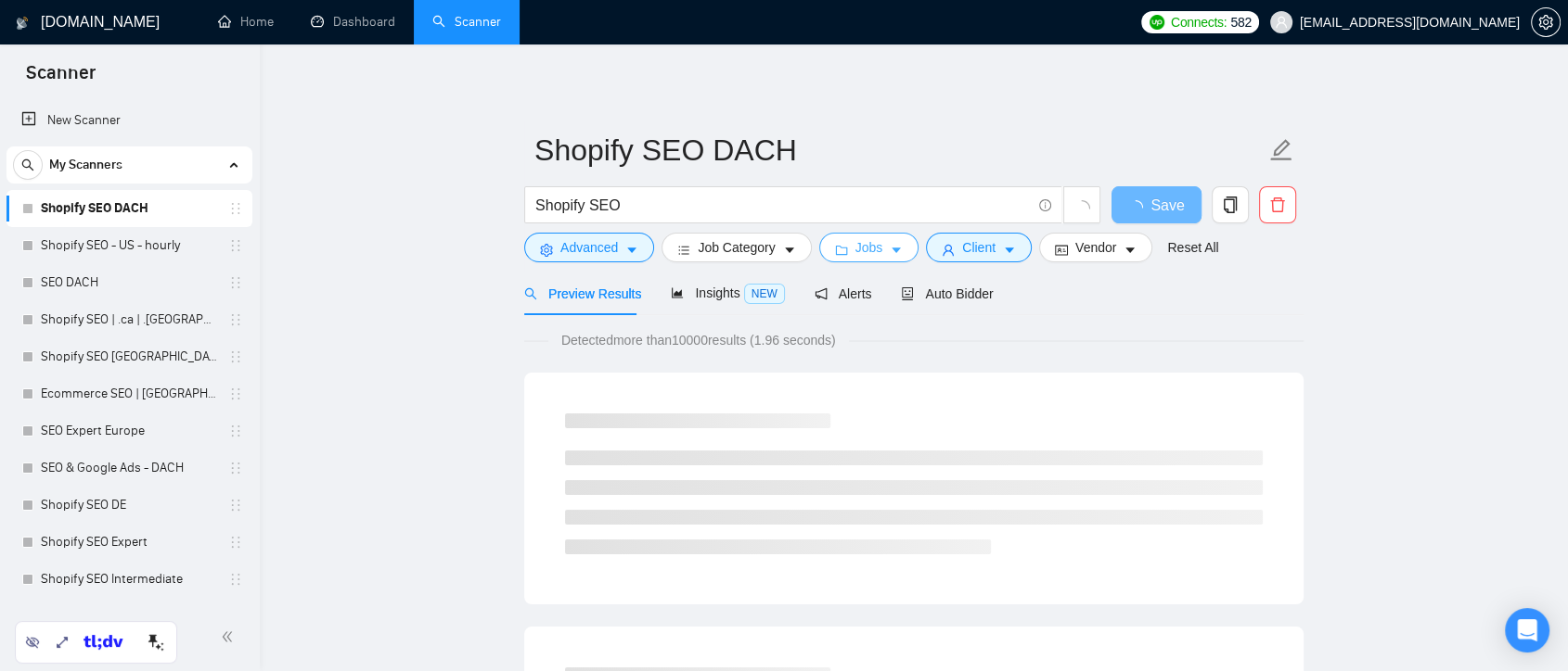
click at [137, 362] on link "Shopify SEO [GEOGRAPHIC_DATA]" at bounding box center [129, 357] width 176 height 37
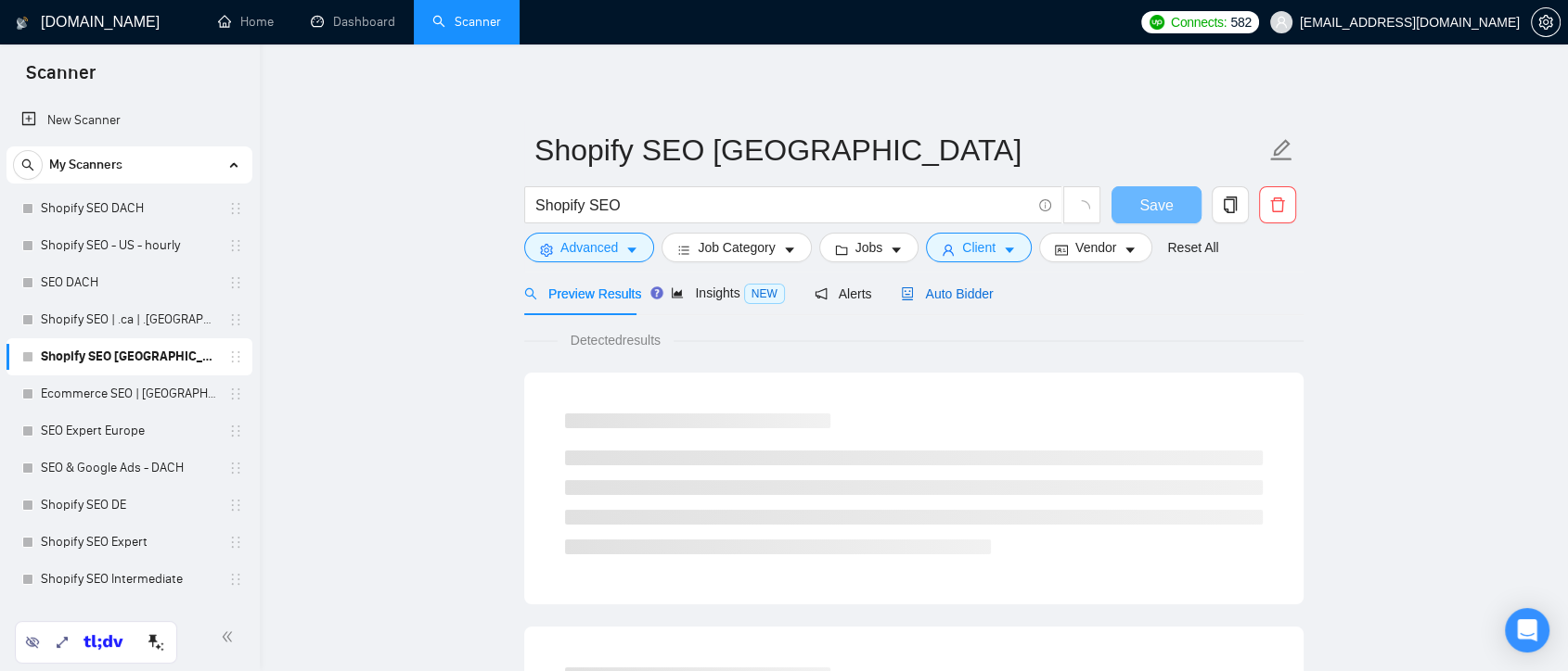
click at [952, 292] on span "Auto Bidder" at bounding box center [947, 293] width 92 height 15
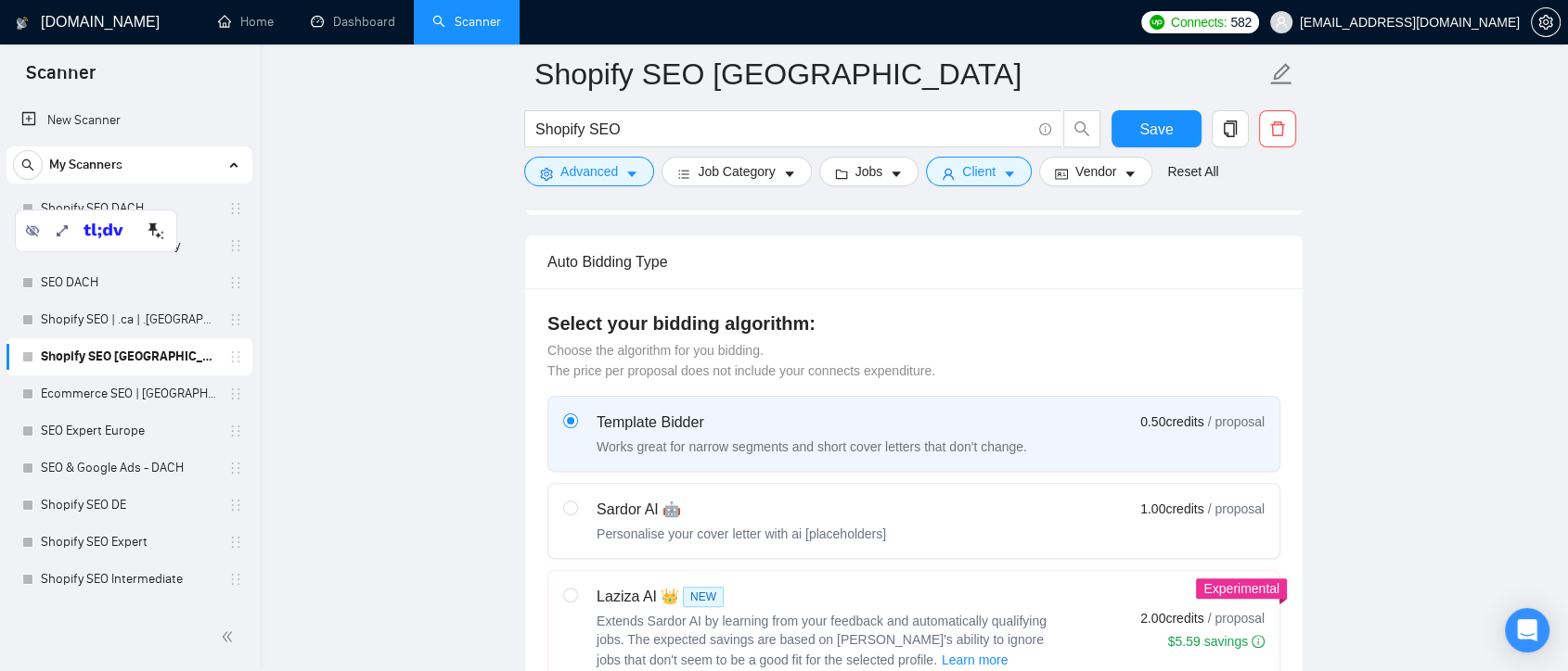
scroll to position [514, 0]
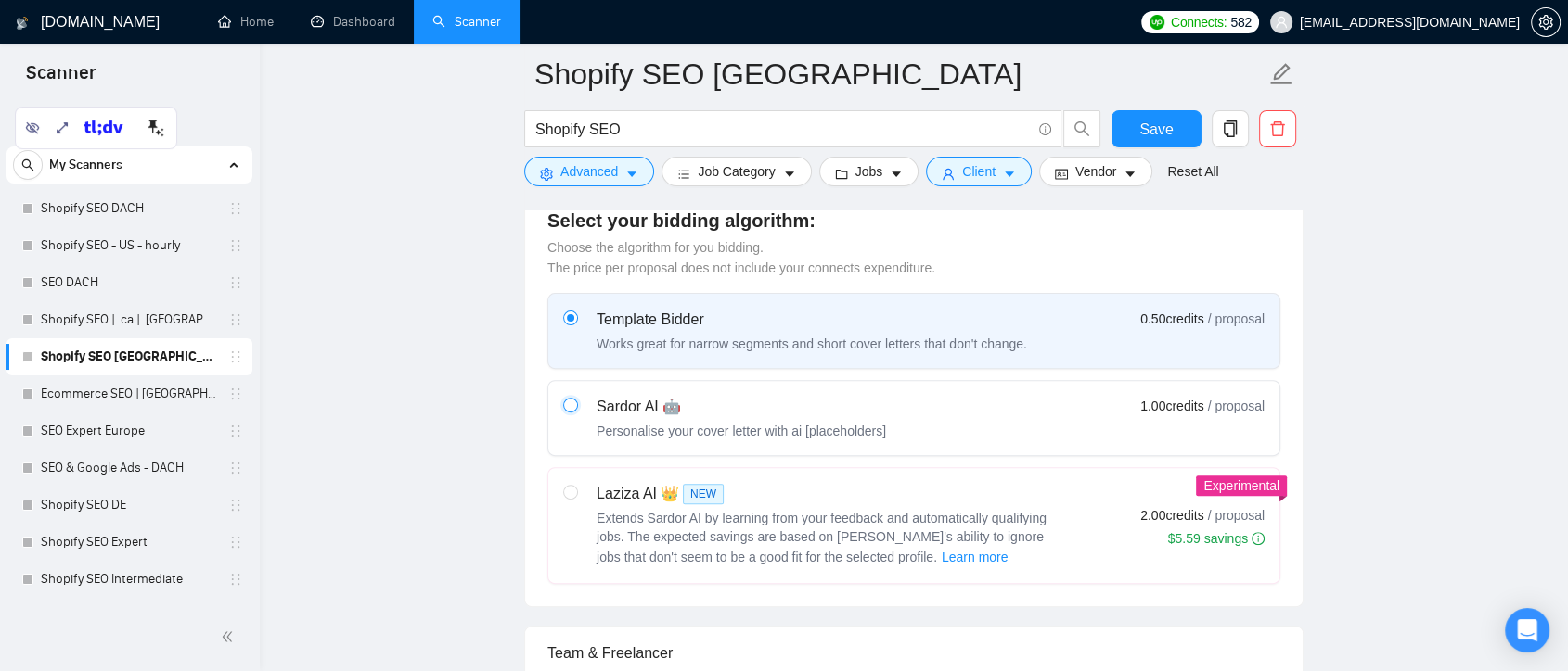
click at [575, 404] on input "radio" at bounding box center [570, 404] width 13 height 13
radio input "true"
radio input "false"
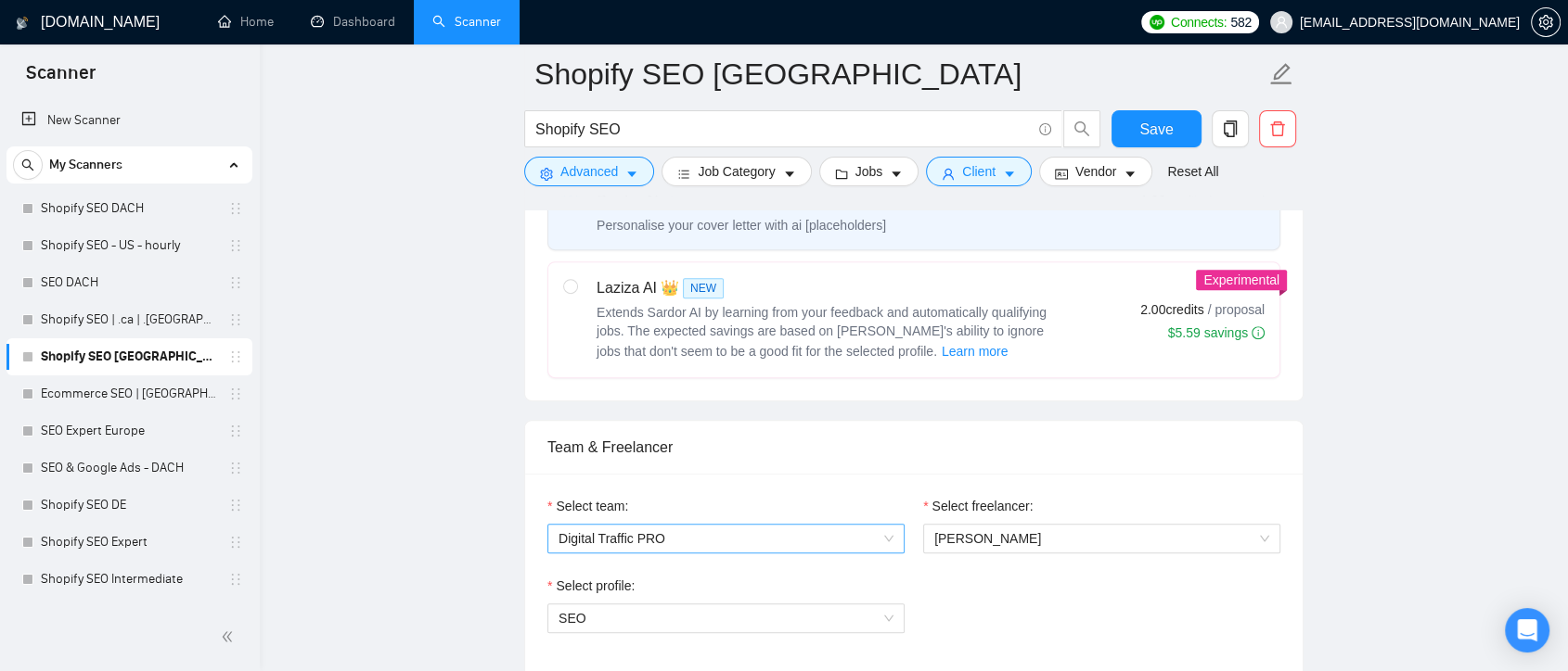
scroll to position [617, 0]
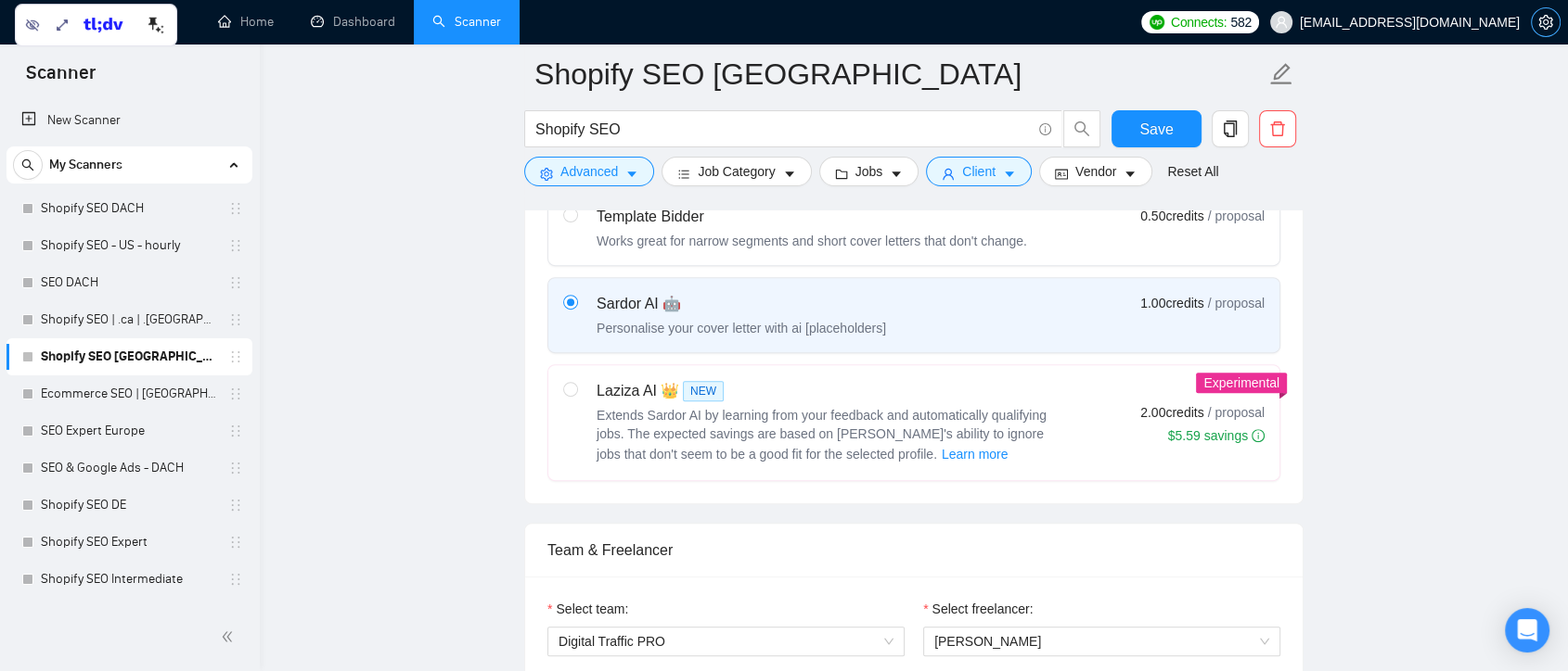
click at [1551, 26] on icon "setting" at bounding box center [1545, 22] width 15 height 15
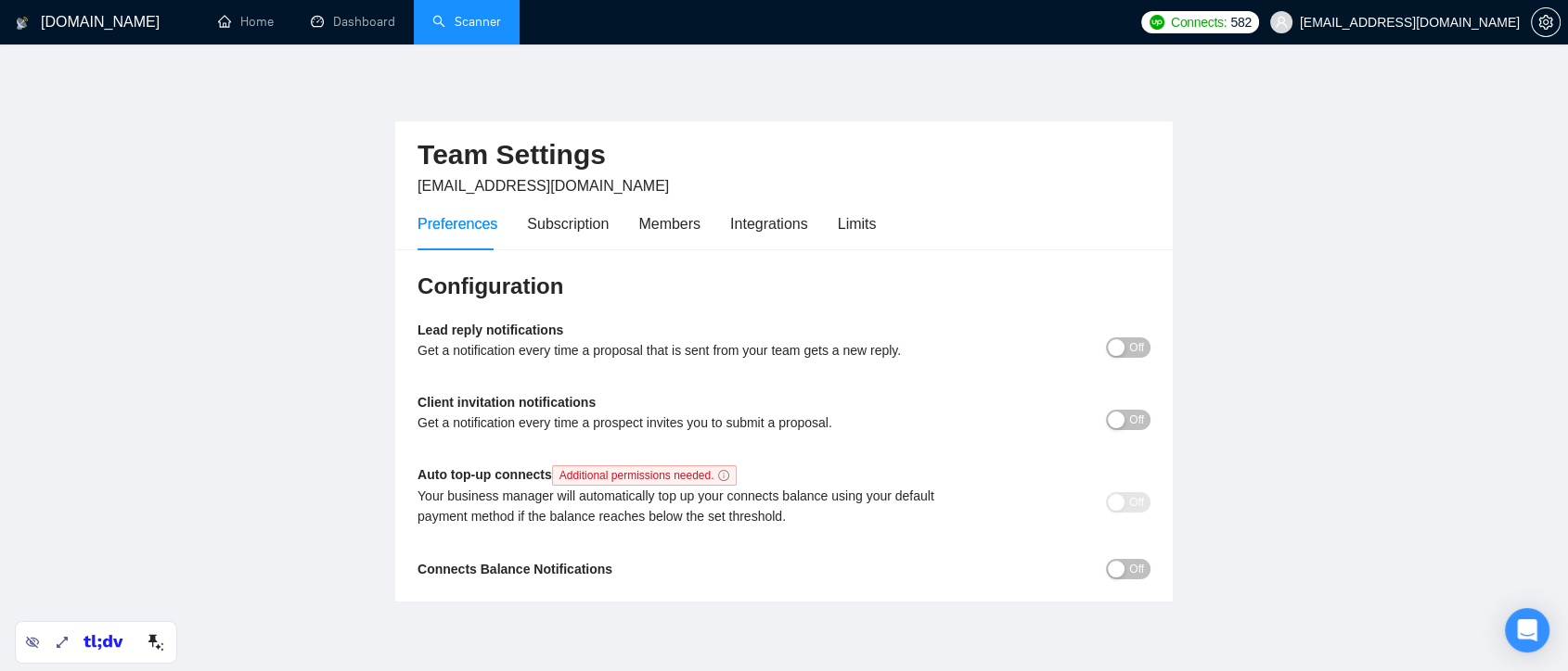
click at [1491, 22] on span "[EMAIL_ADDRESS][DOMAIN_NAME]" at bounding box center [1409, 22] width 220 height 0
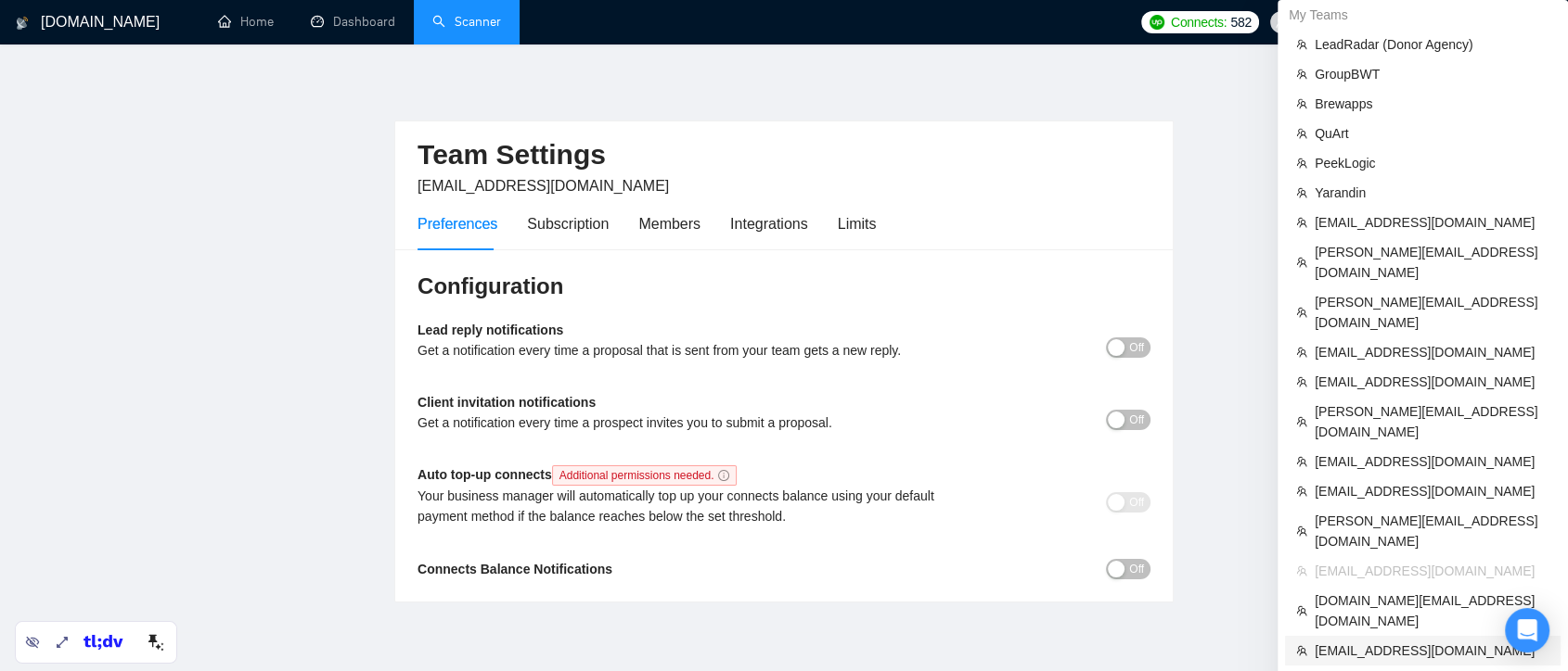
scroll to position [291, 0]
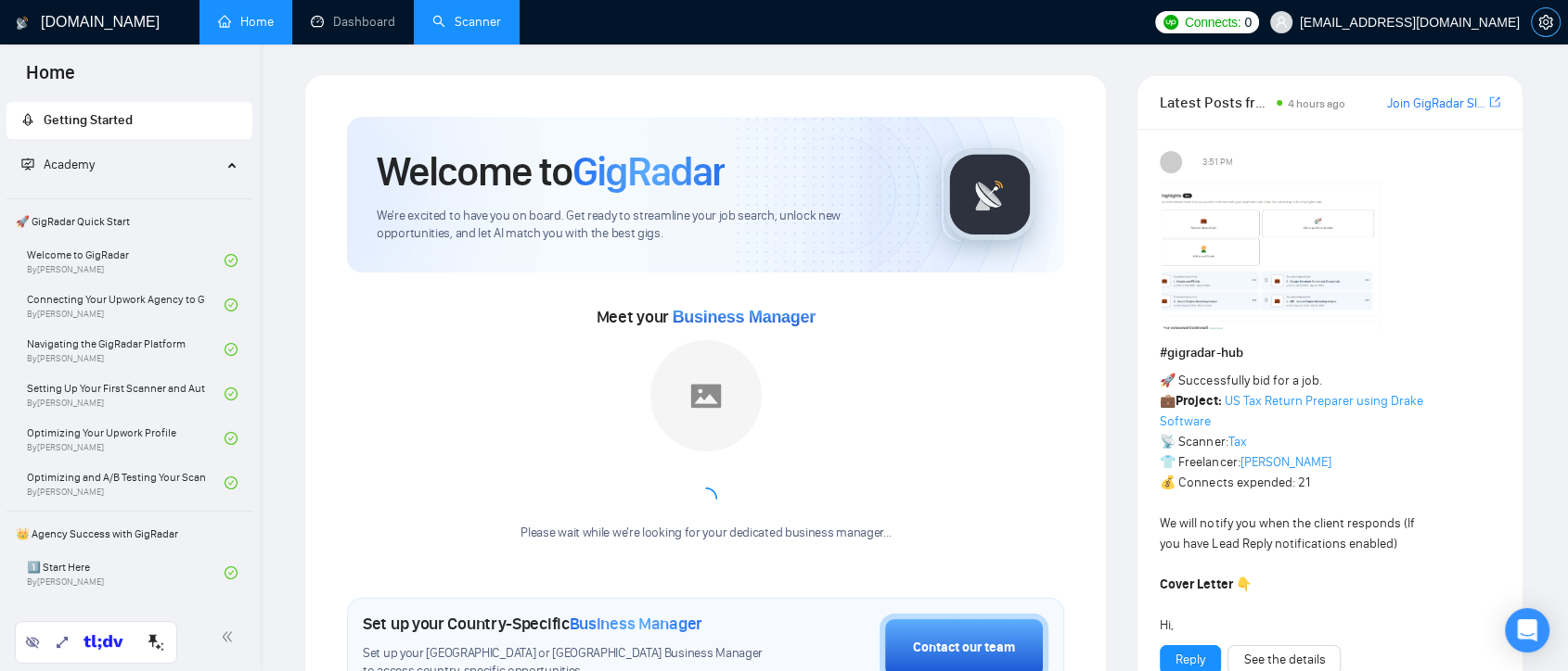
click at [1551, 27] on icon "setting" at bounding box center [1545, 22] width 15 height 15
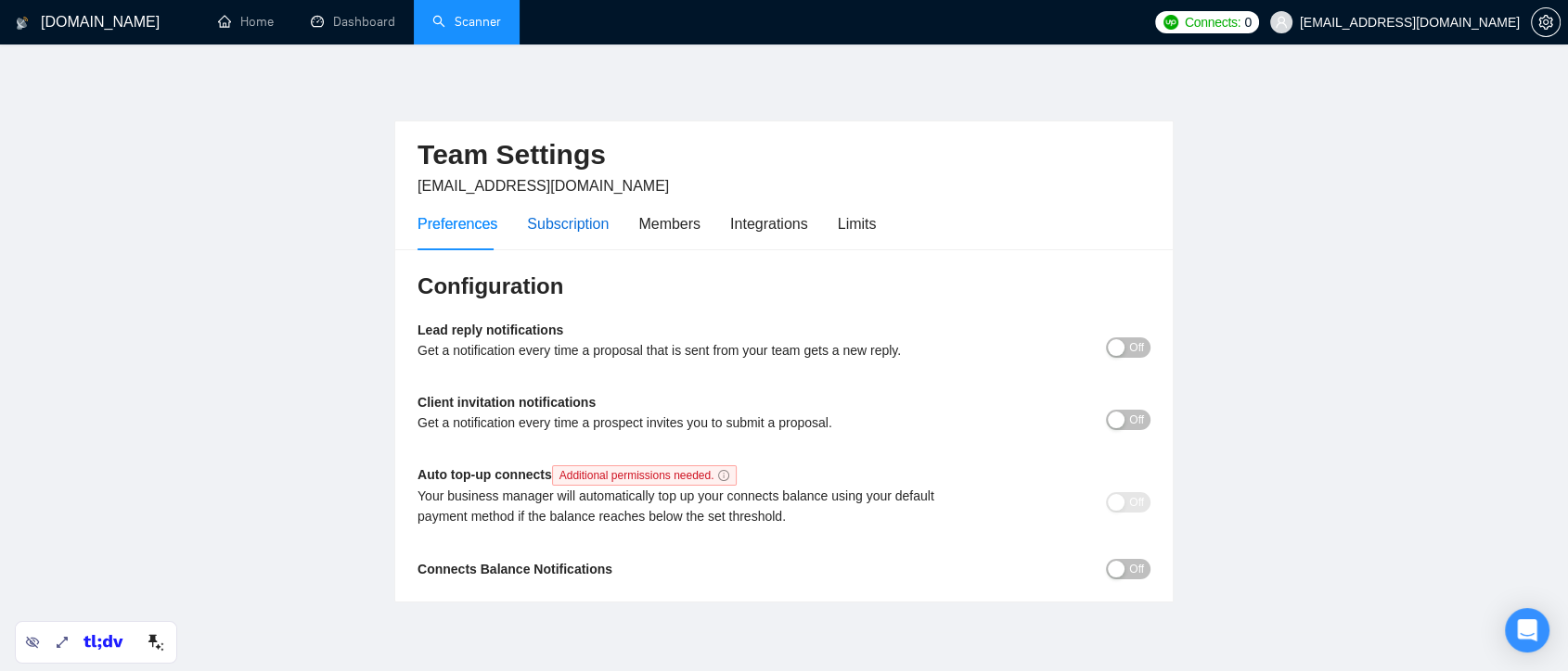
click at [561, 228] on div "Subscription" at bounding box center [568, 224] width 81 height 23
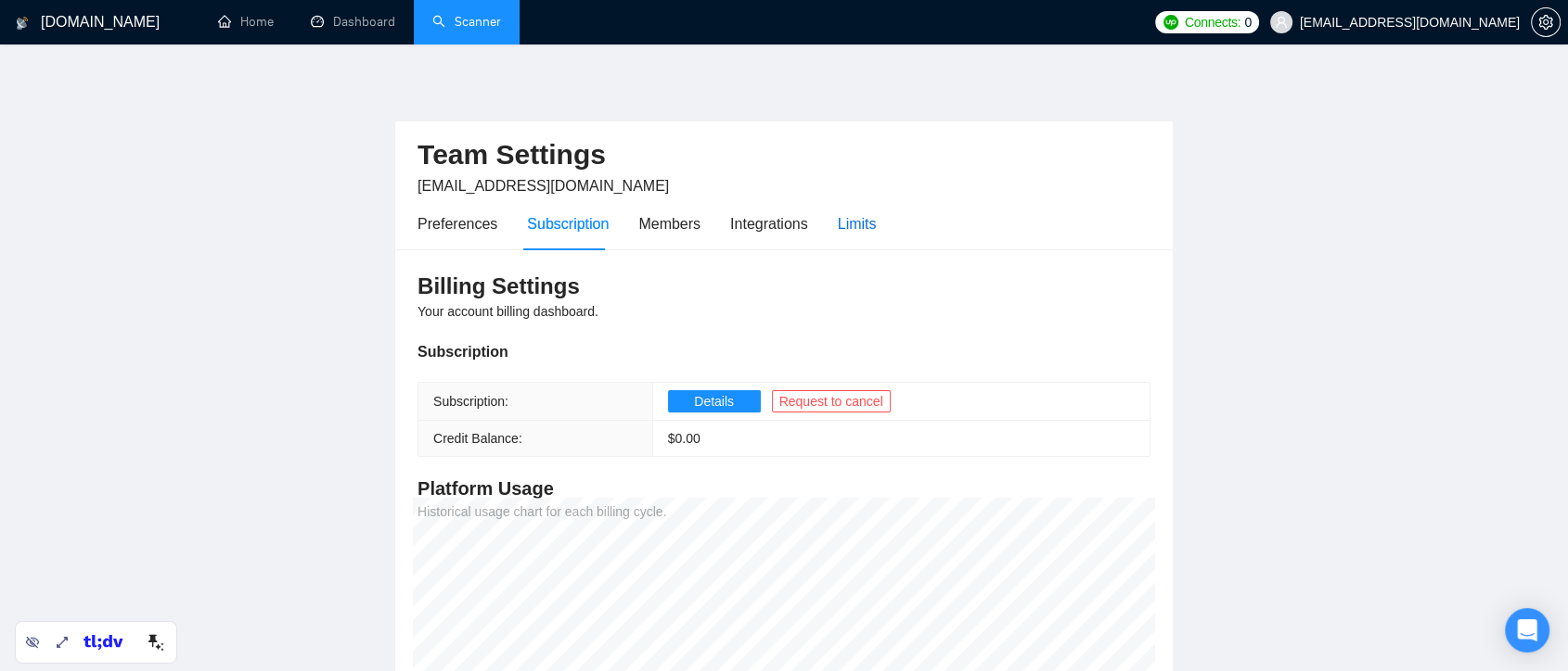
click at [853, 218] on div "Limits" at bounding box center [857, 224] width 39 height 23
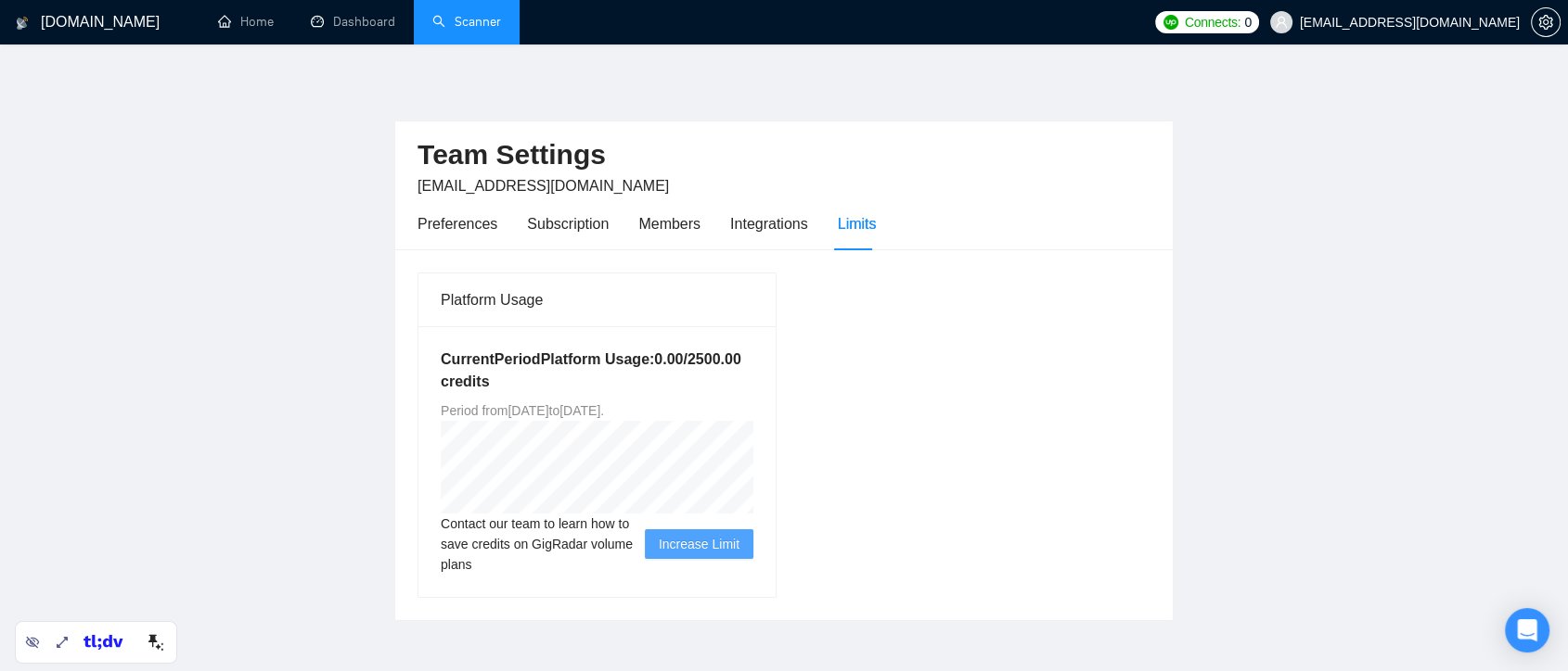
click at [684, 355] on h5 "Current Period Platform Usage: 0.00 / 2500.00 credits" at bounding box center [597, 372] width 313 height 45
drag, startPoint x: 529, startPoint y: 411, endPoint x: 576, endPoint y: 410, distance: 47.0
click at [576, 410] on span "Period from Fri Aug 29 2025 to Sat Feb 28 2026 ." at bounding box center [522, 410] width 163 height 15
click at [547, 410] on span "Period from Fri Aug 29 2025 to Sat Feb 28 2026 ." at bounding box center [522, 410] width 163 height 15
drag, startPoint x: 529, startPoint y: 412, endPoint x: 576, endPoint y: 412, distance: 47.0
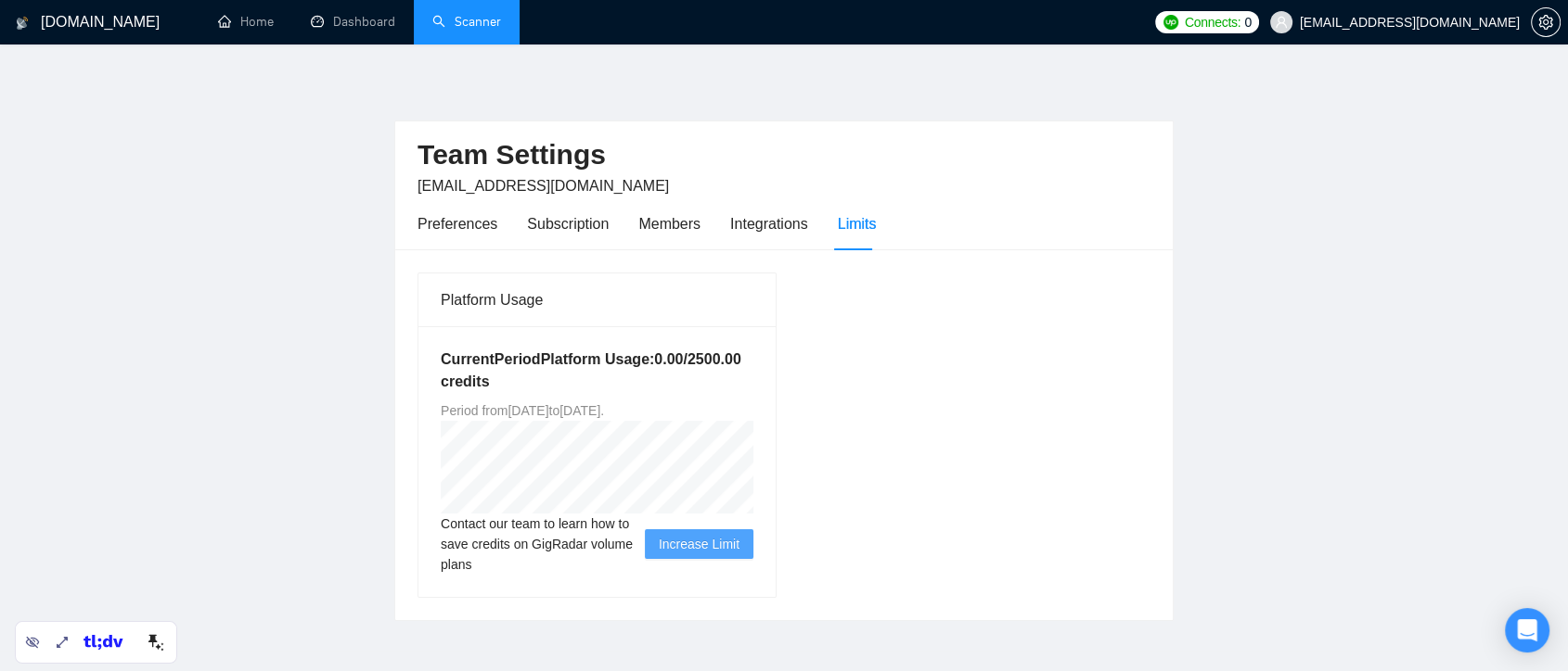
click at [576, 412] on span "Period from Fri Aug 29 2025 to Sat Feb 28 2026 ." at bounding box center [522, 410] width 163 height 15
drag, startPoint x: 528, startPoint y: 414, endPoint x: 575, endPoint y: 414, distance: 47.0
click at [575, 414] on span "Period from Fri Aug 29 2025 to Sat Feb 28 2026 ." at bounding box center [522, 410] width 163 height 15
drag, startPoint x: 639, startPoint y: 415, endPoint x: 679, endPoint y: 415, distance: 40.0
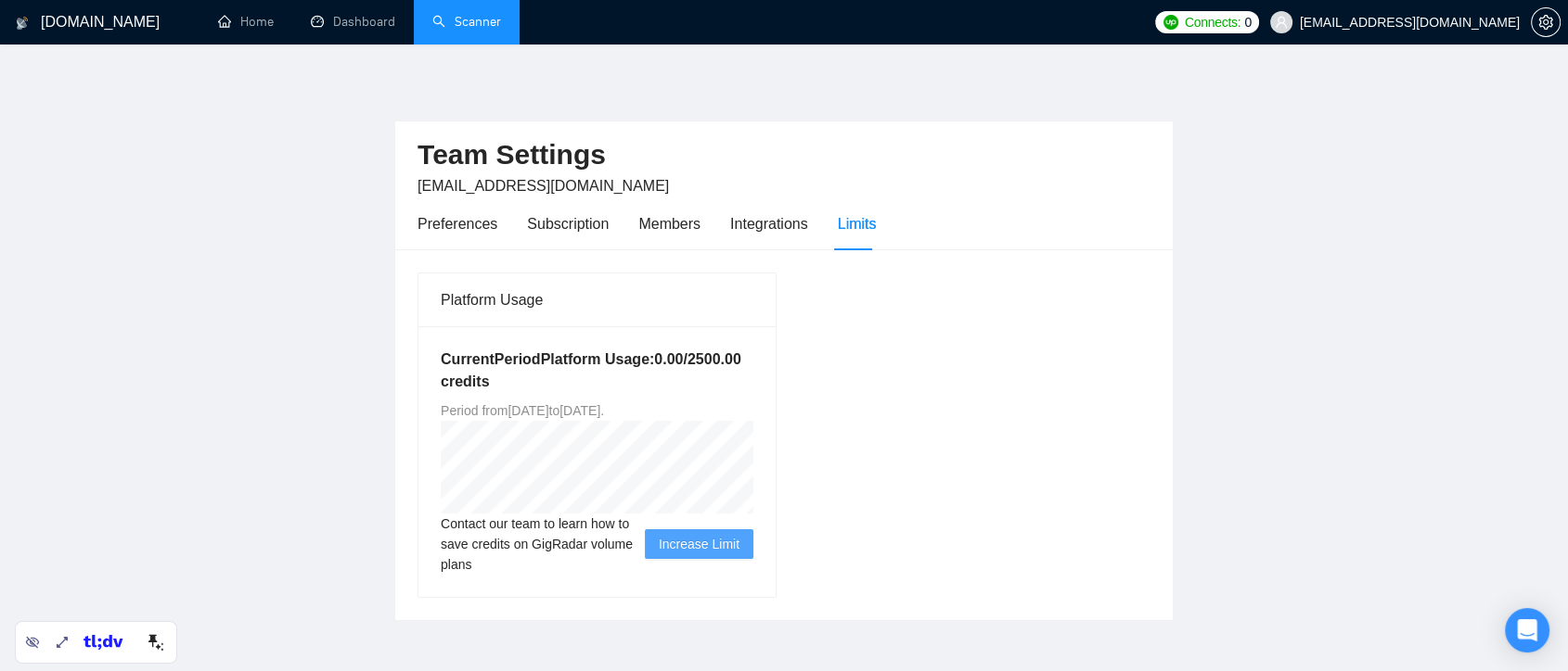
click at [604, 415] on span "Period from Fri Aug 29 2025 to Sat Feb 28 2026 ." at bounding box center [522, 410] width 163 height 15
click at [851, 410] on div "Platform Usage Current Period Platform Usage: 0.00 / 2500.00 credits Period fro…" at bounding box center [784, 435] width 748 height 327
drag, startPoint x: 530, startPoint y: 413, endPoint x: 572, endPoint y: 410, distance: 42.1
click at [572, 410] on span "Period from Fri Aug 29 2025 to Sat Feb 28 2026 ." at bounding box center [522, 410] width 163 height 15
drag, startPoint x: 644, startPoint y: 414, endPoint x: 678, endPoint y: 411, distance: 34.1
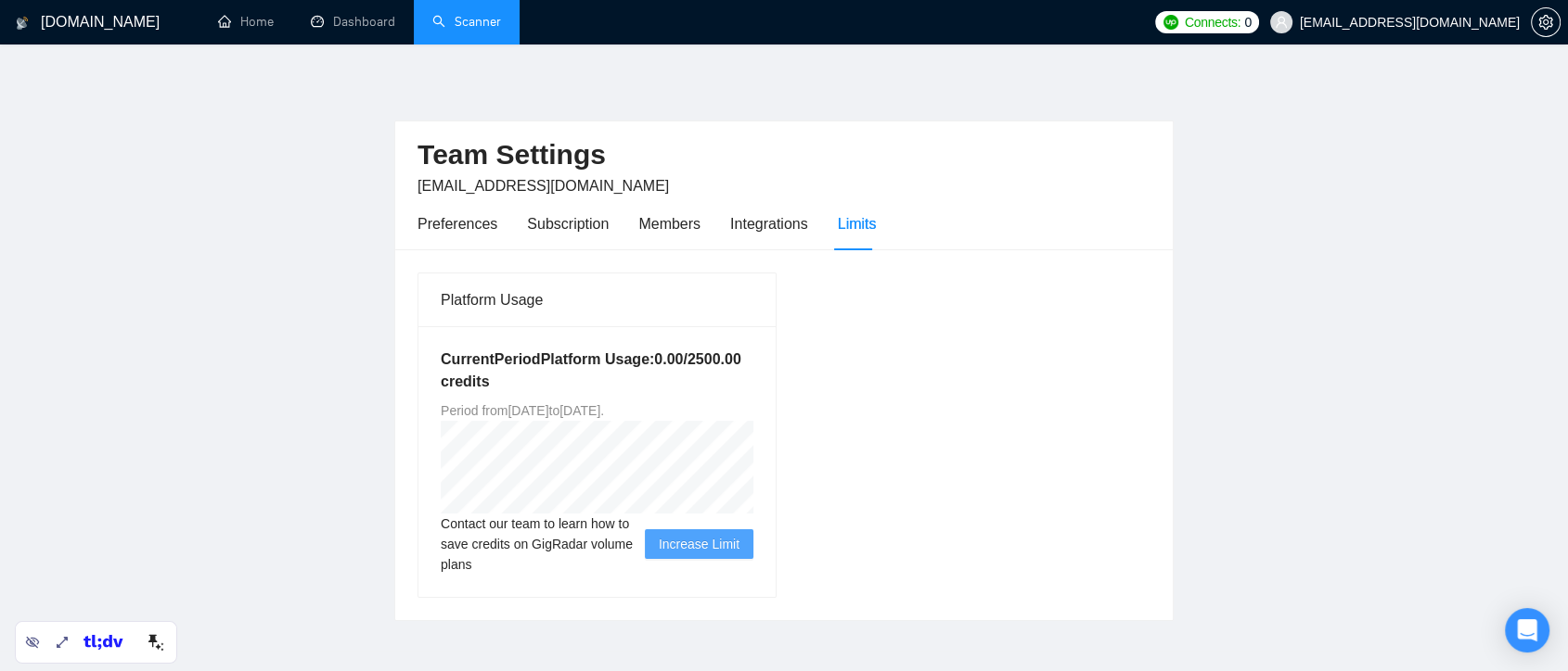
click at [604, 411] on span "Period from Fri Aug 29 2025 to Sat Feb 28 2026 ." at bounding box center [522, 410] width 163 height 15
click at [675, 224] on div "Members" at bounding box center [669, 224] width 63 height 23
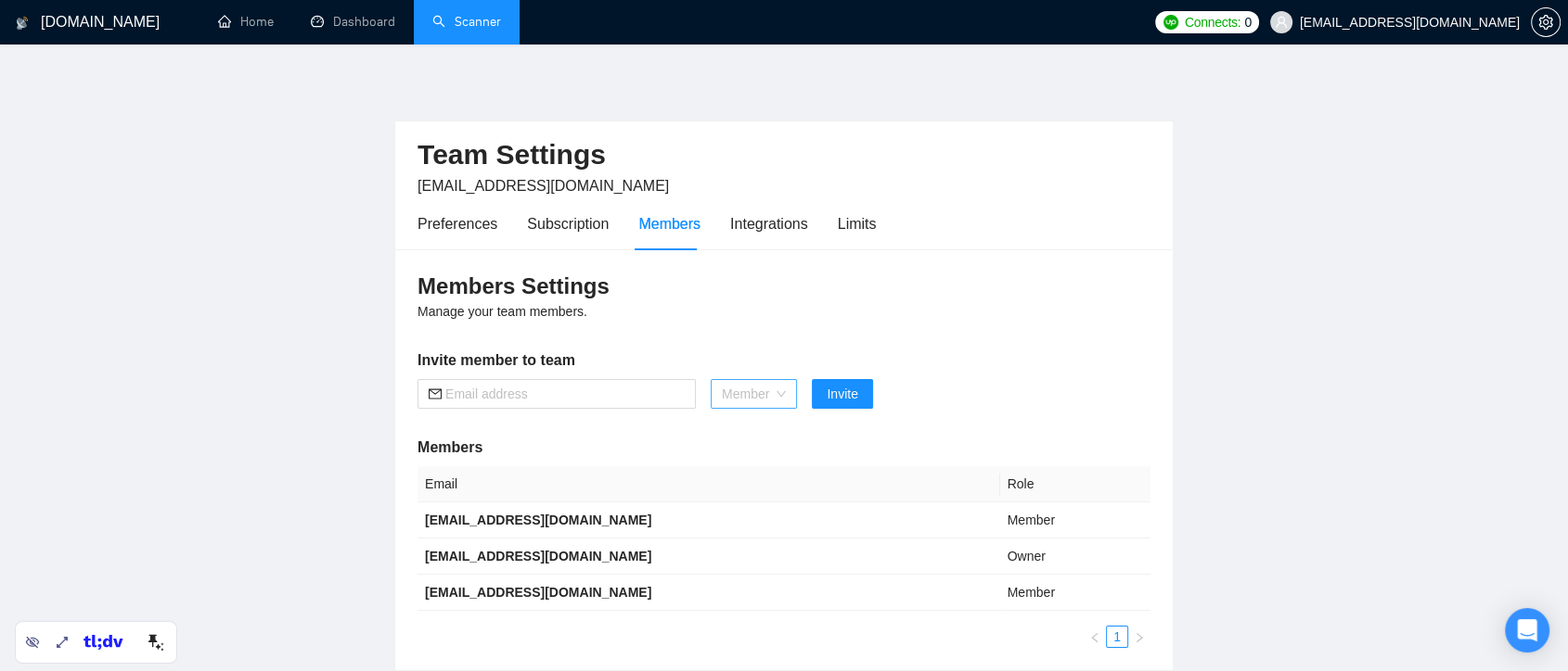
click at [790, 392] on div "Member" at bounding box center [754, 394] width 86 height 29
click at [776, 428] on div "Admin" at bounding box center [754, 430] width 65 height 21
drag, startPoint x: 608, startPoint y: 597, endPoint x: 422, endPoint y: 597, distance: 186.0
click at [422, 597] on td "info@houseofrosemedia.com" at bounding box center [709, 593] width 582 height 36
copy b "info@houseofrosemedia.com"
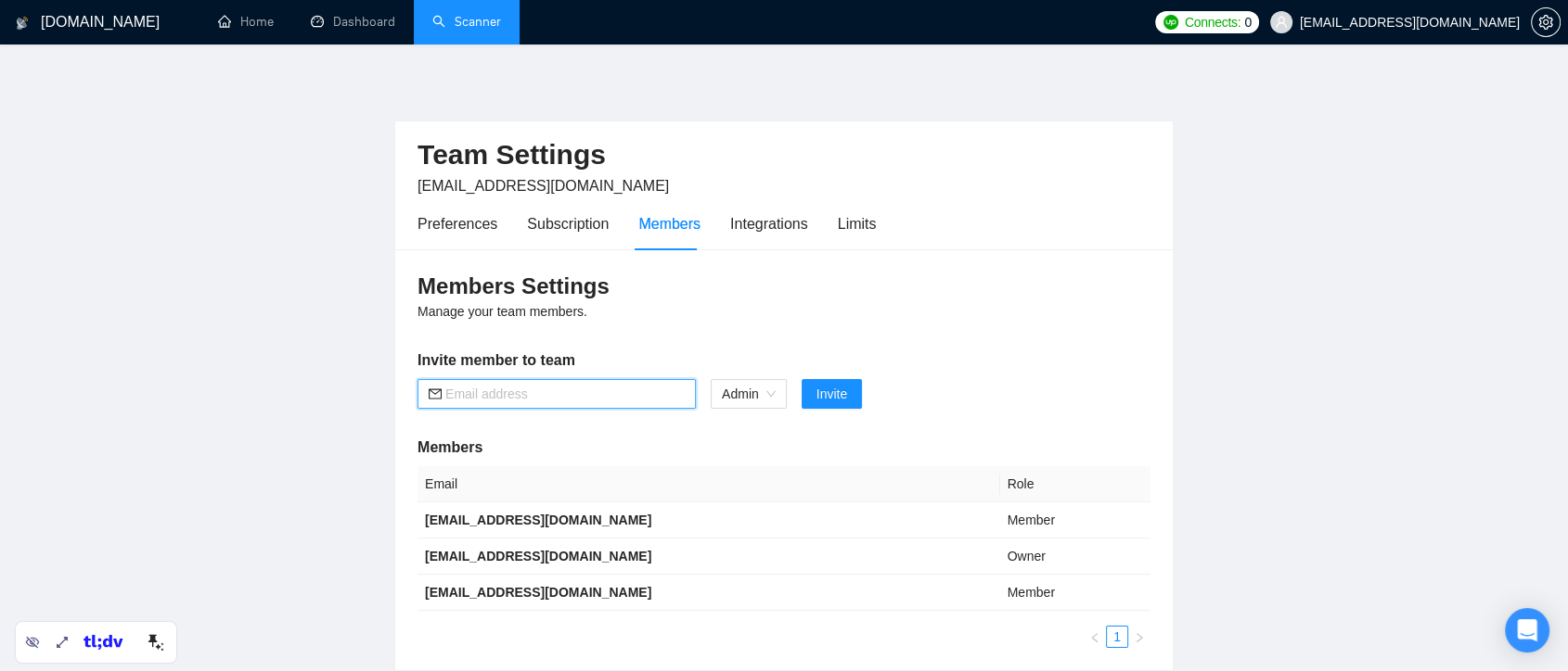
click at [496, 393] on input "text" at bounding box center [565, 394] width 240 height 21
paste input "info@houseofrosemedia.com"
type input "info@houseofrosemedia.com"
click at [818, 395] on span "Invite" at bounding box center [831, 394] width 30 height 21
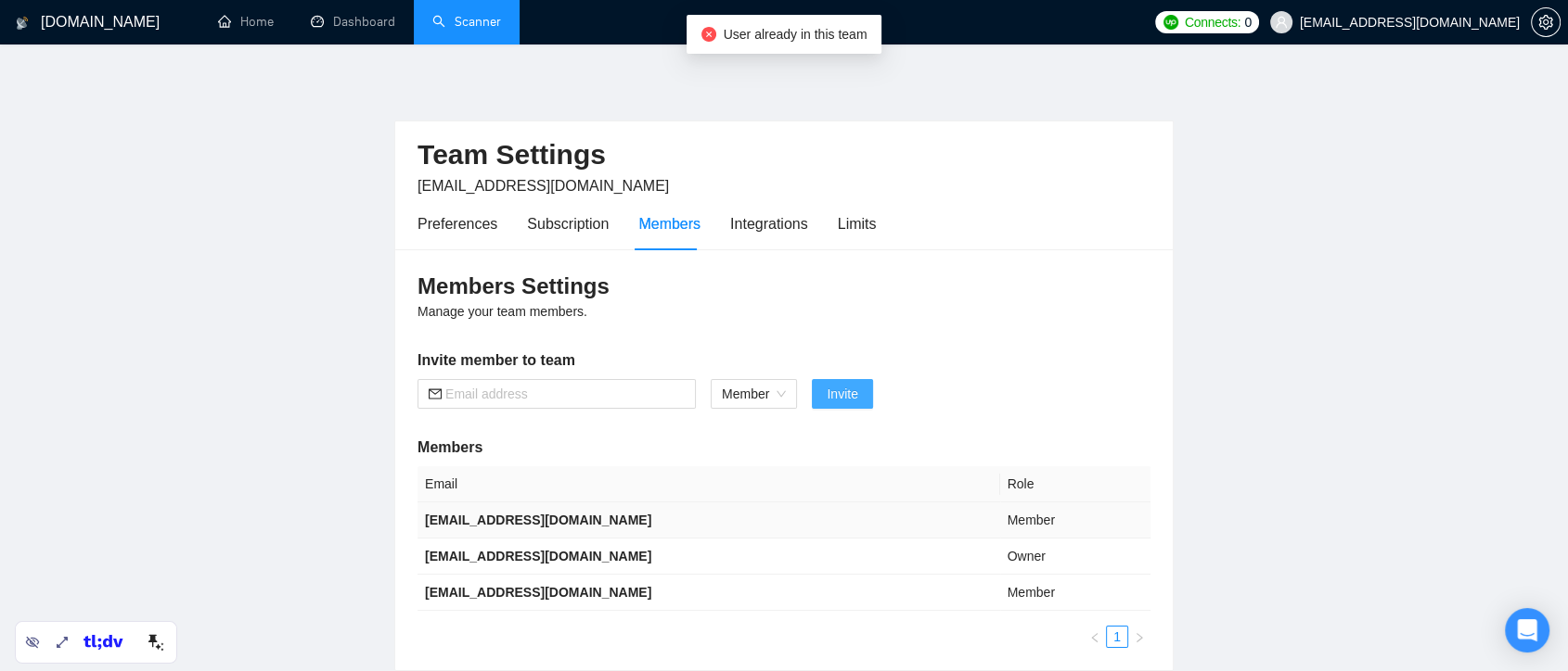
scroll to position [103, 0]
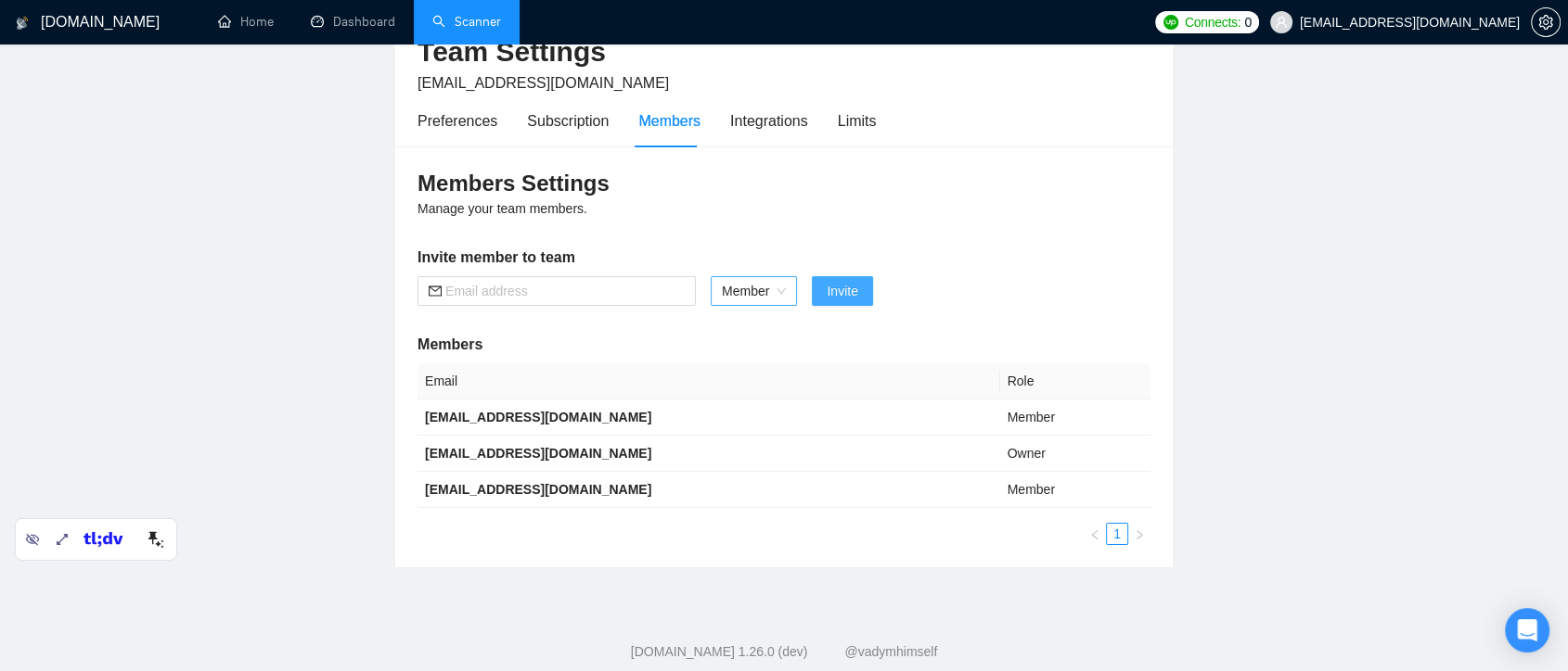
click at [776, 286] on span "Member" at bounding box center [754, 291] width 64 height 27
click at [976, 284] on form "Member Invite" at bounding box center [784, 291] width 733 height 29
click at [758, 124] on div "Integrations" at bounding box center [769, 121] width 78 height 23
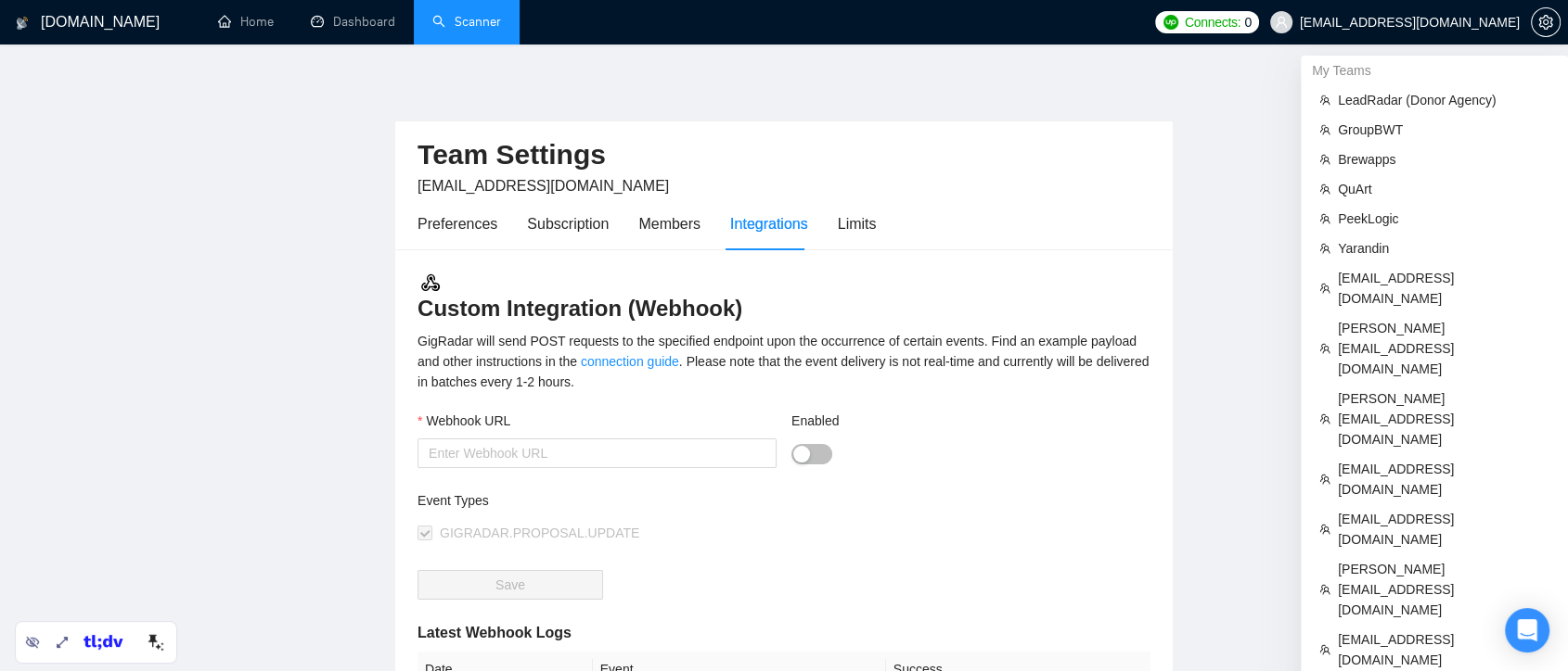
drag, startPoint x: 1408, startPoint y: 538, endPoint x: 1412, endPoint y: 516, distance: 22.4
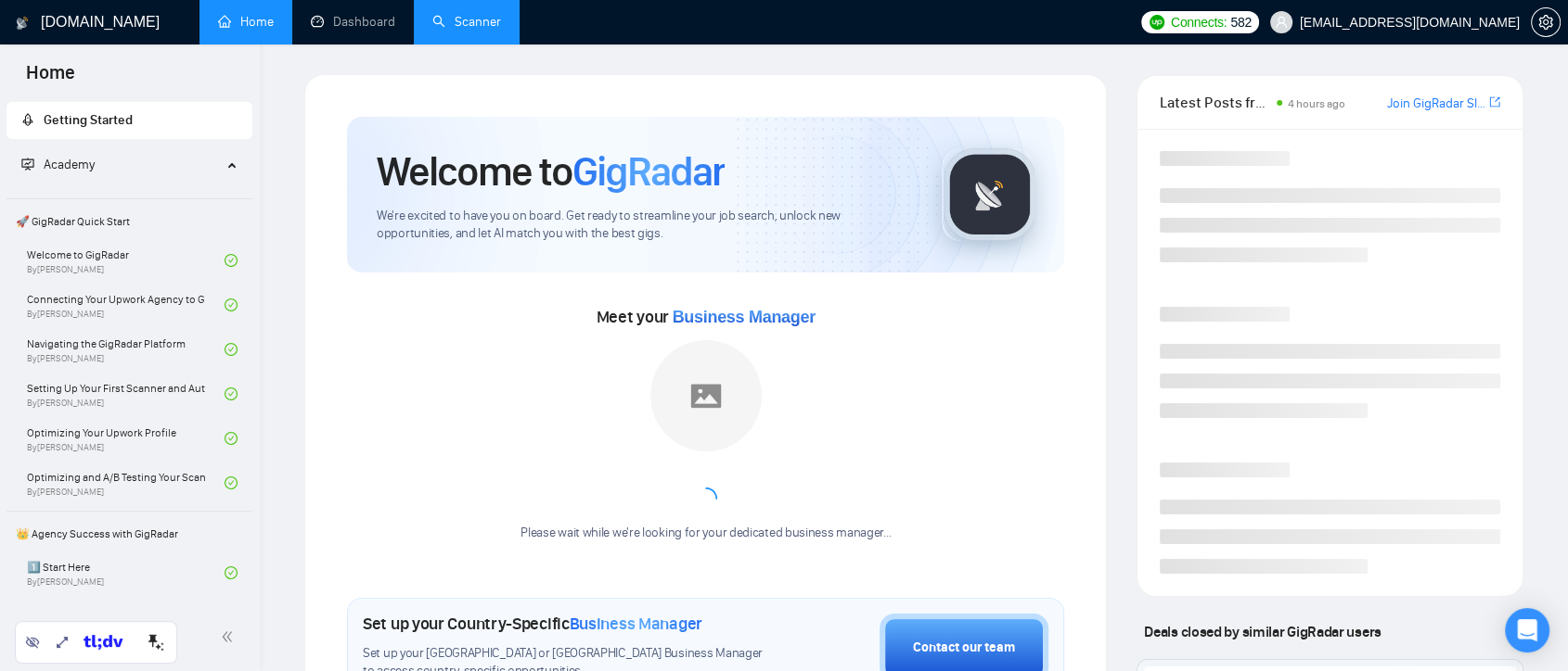
click at [454, 23] on link "Scanner" at bounding box center [467, 22] width 69 height 16
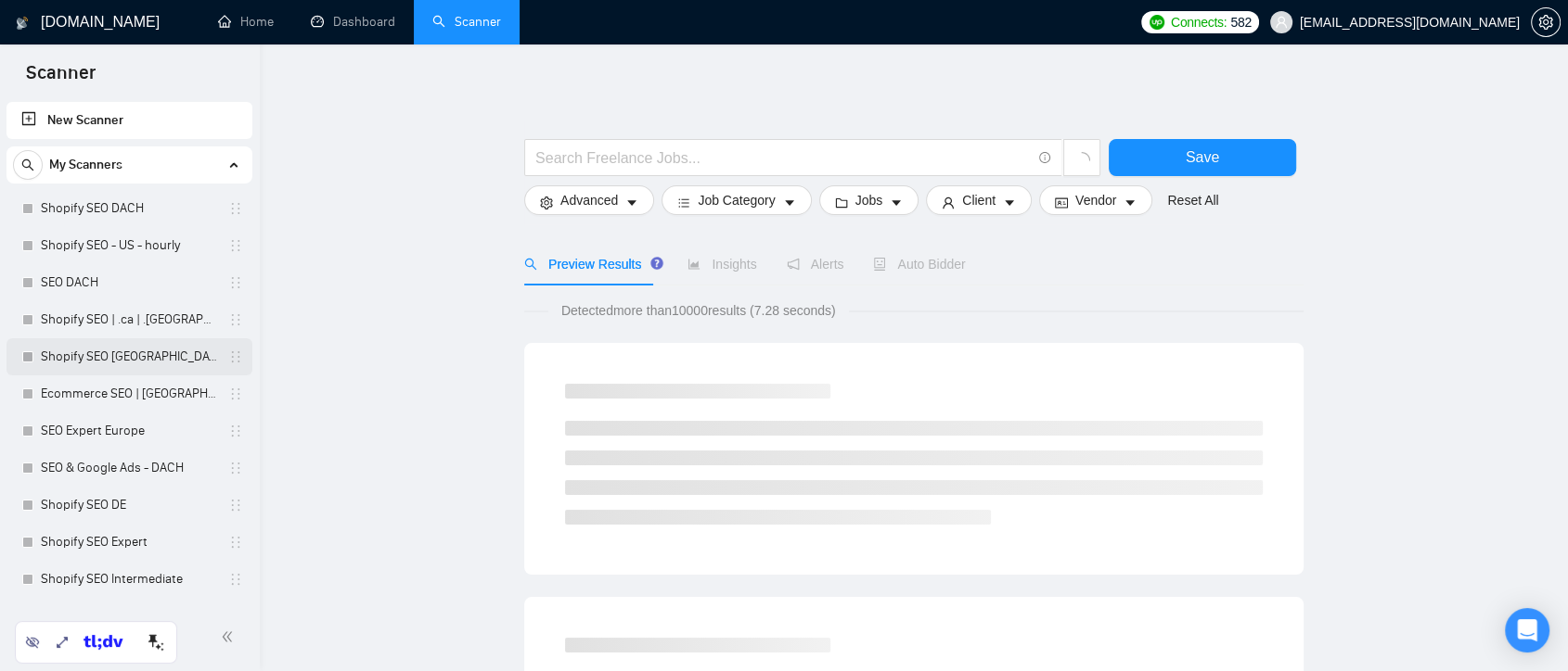
click at [104, 355] on link "Shopify SEO Europe" at bounding box center [129, 357] width 176 height 37
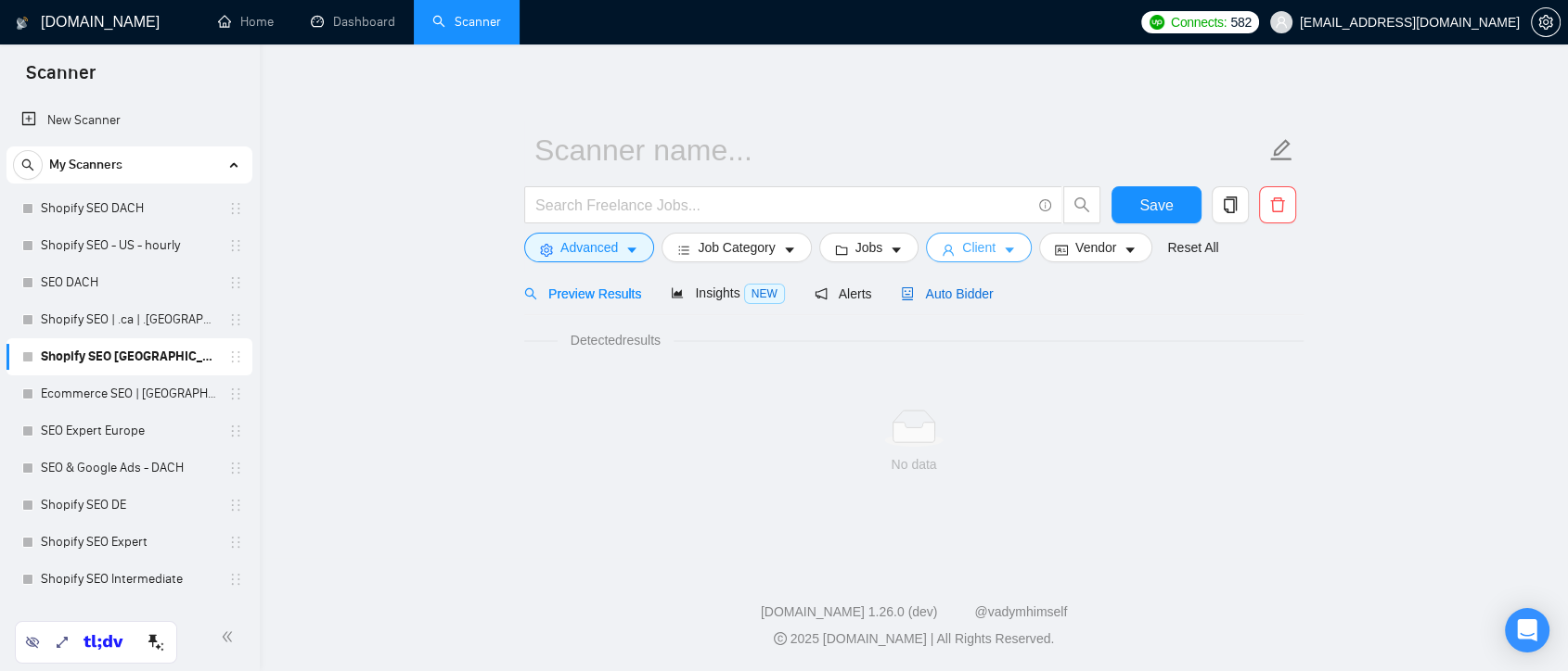
click at [935, 293] on span "Auto Bidder" at bounding box center [947, 293] width 92 height 15
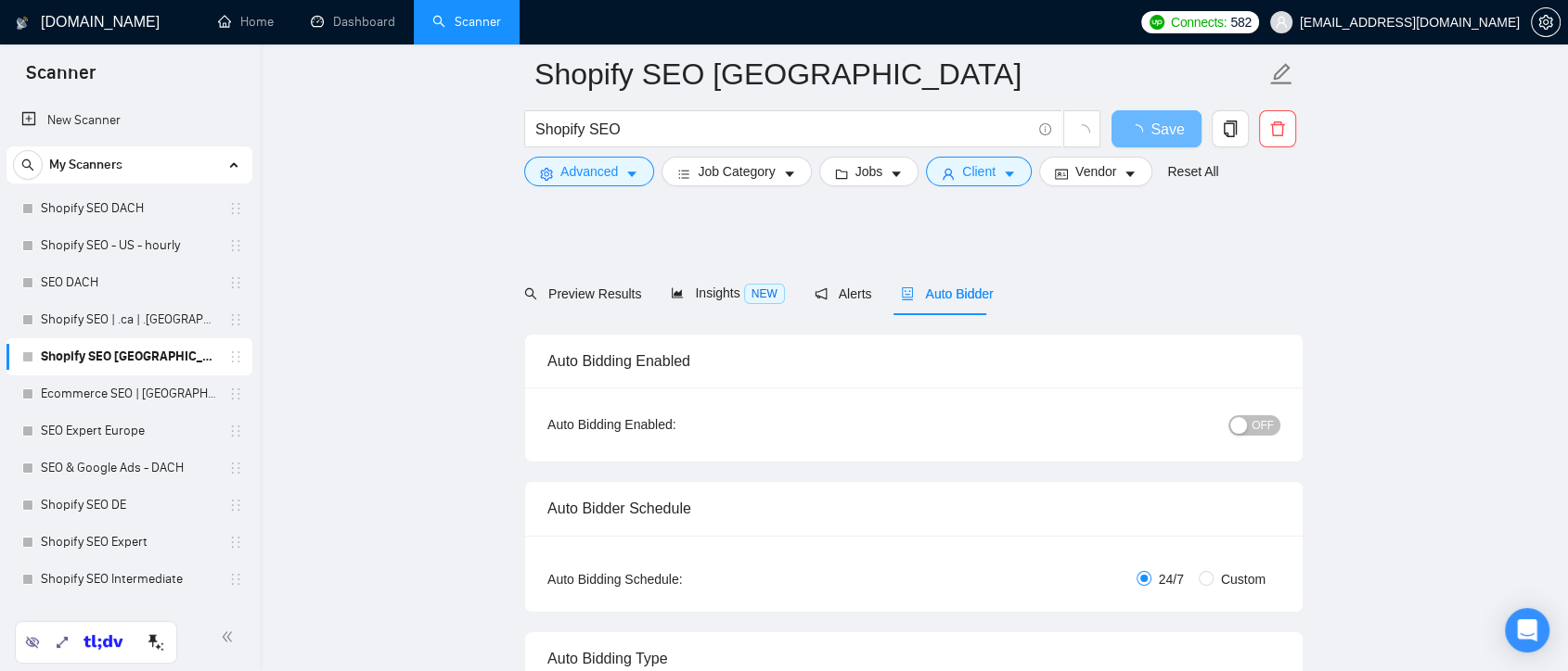
scroll to position [617, 0]
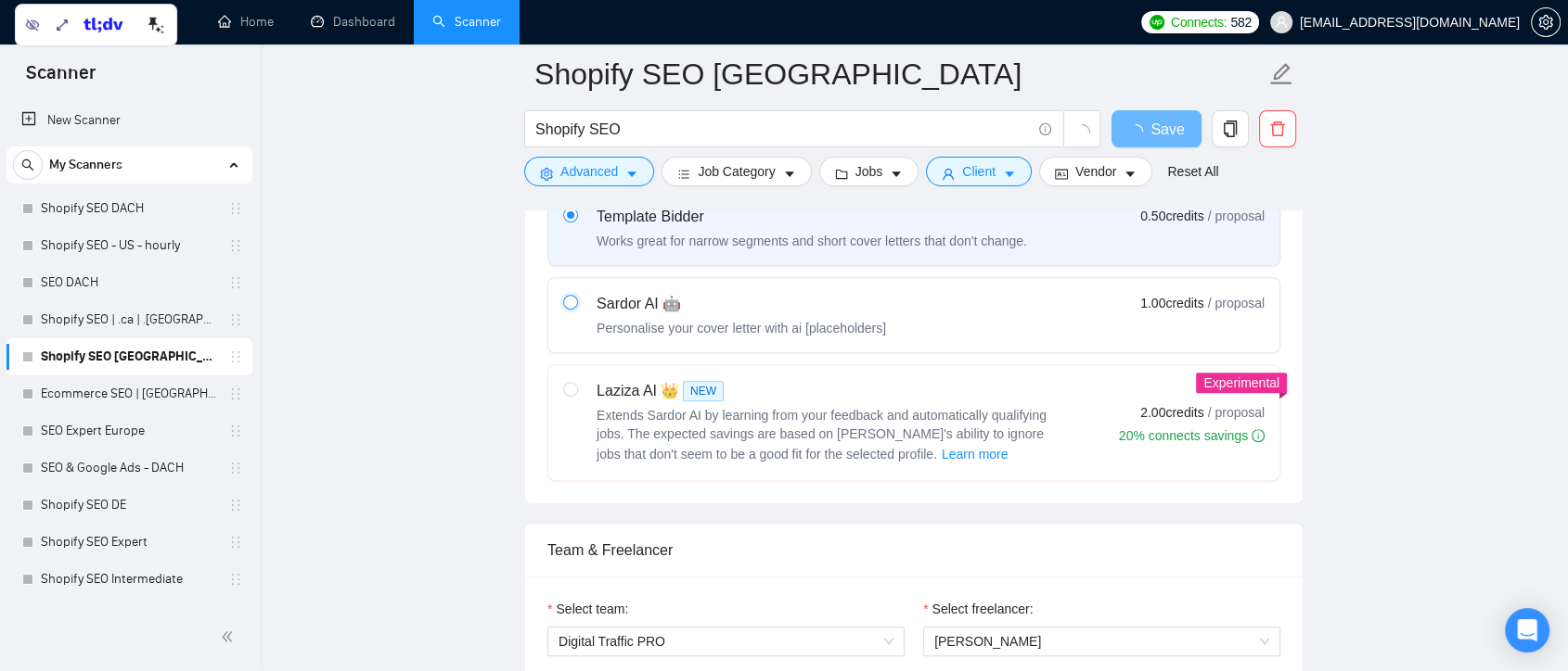
click at [570, 300] on input "radio" at bounding box center [570, 301] width 13 height 13
radio input "true"
radio input "false"
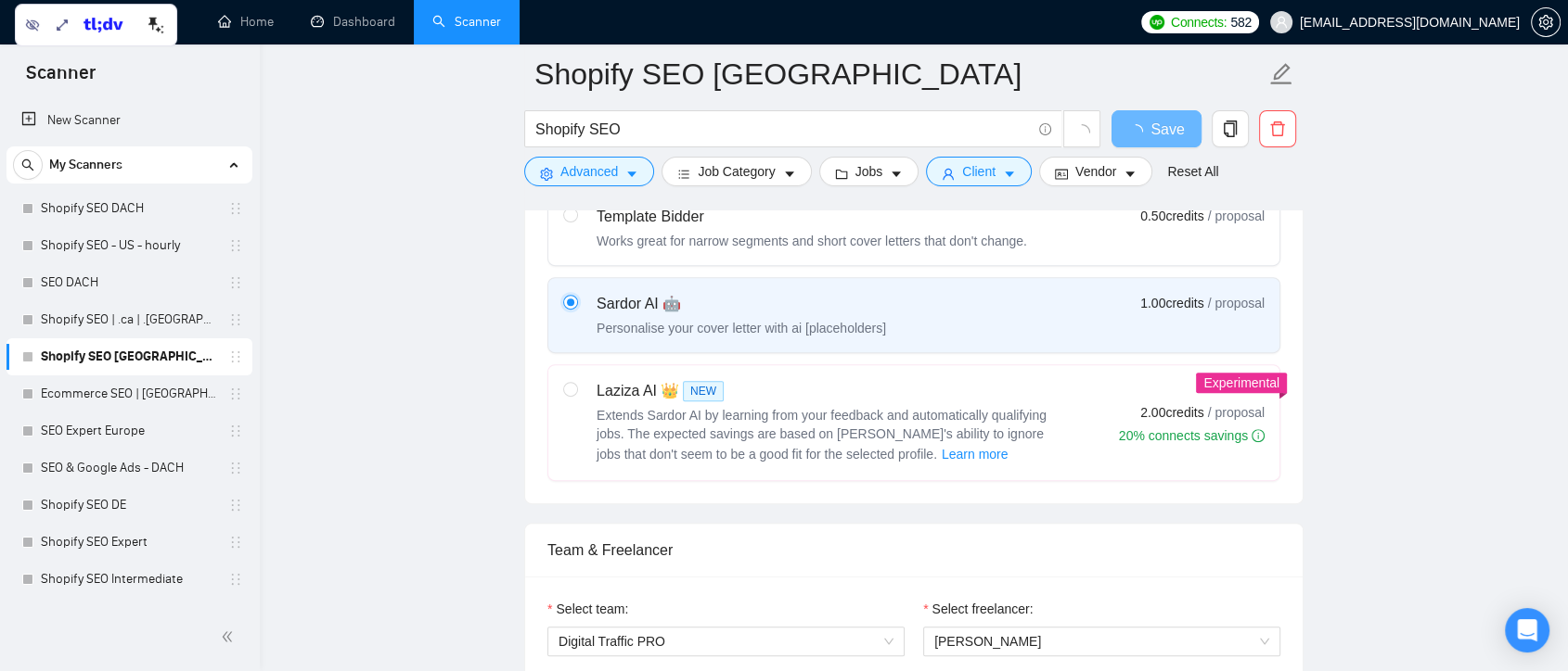
scroll to position [824, 0]
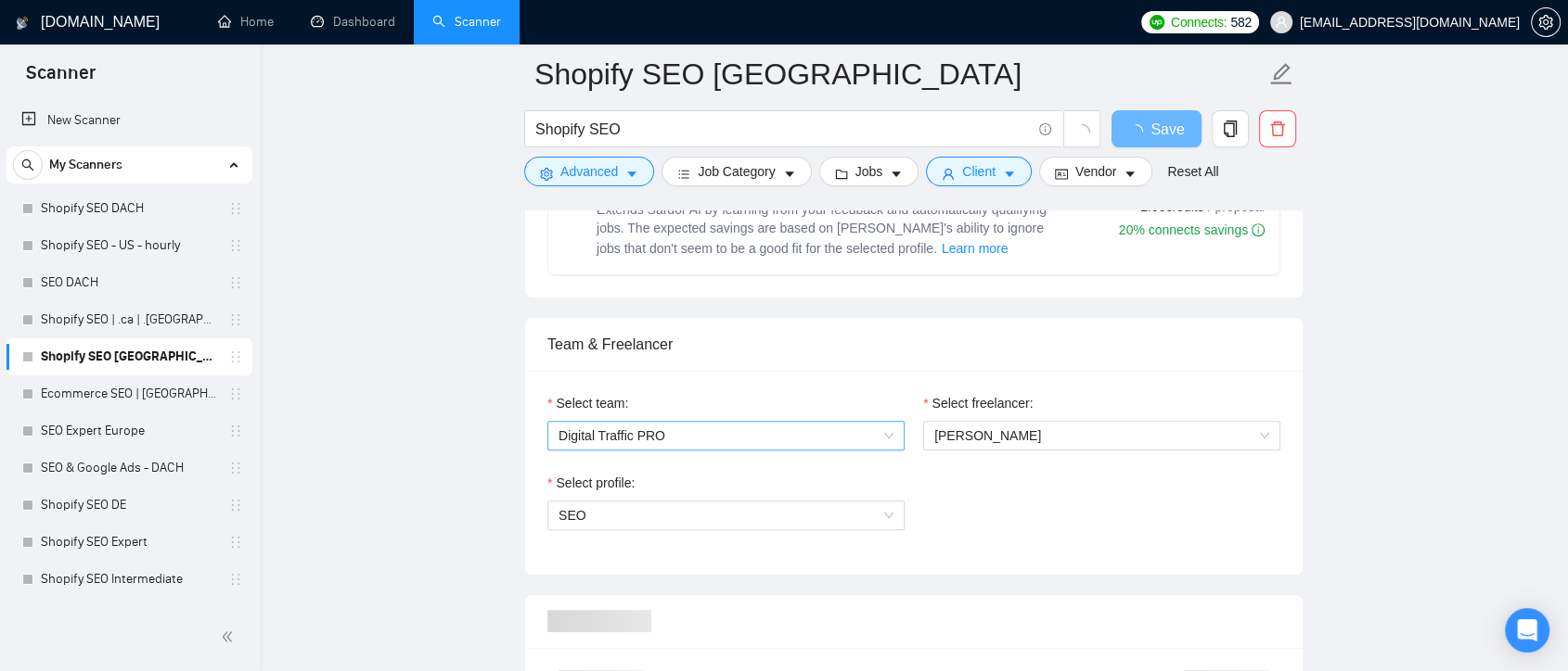
click at [887, 436] on span "Digital Traffic PRO" at bounding box center [726, 435] width 335 height 27
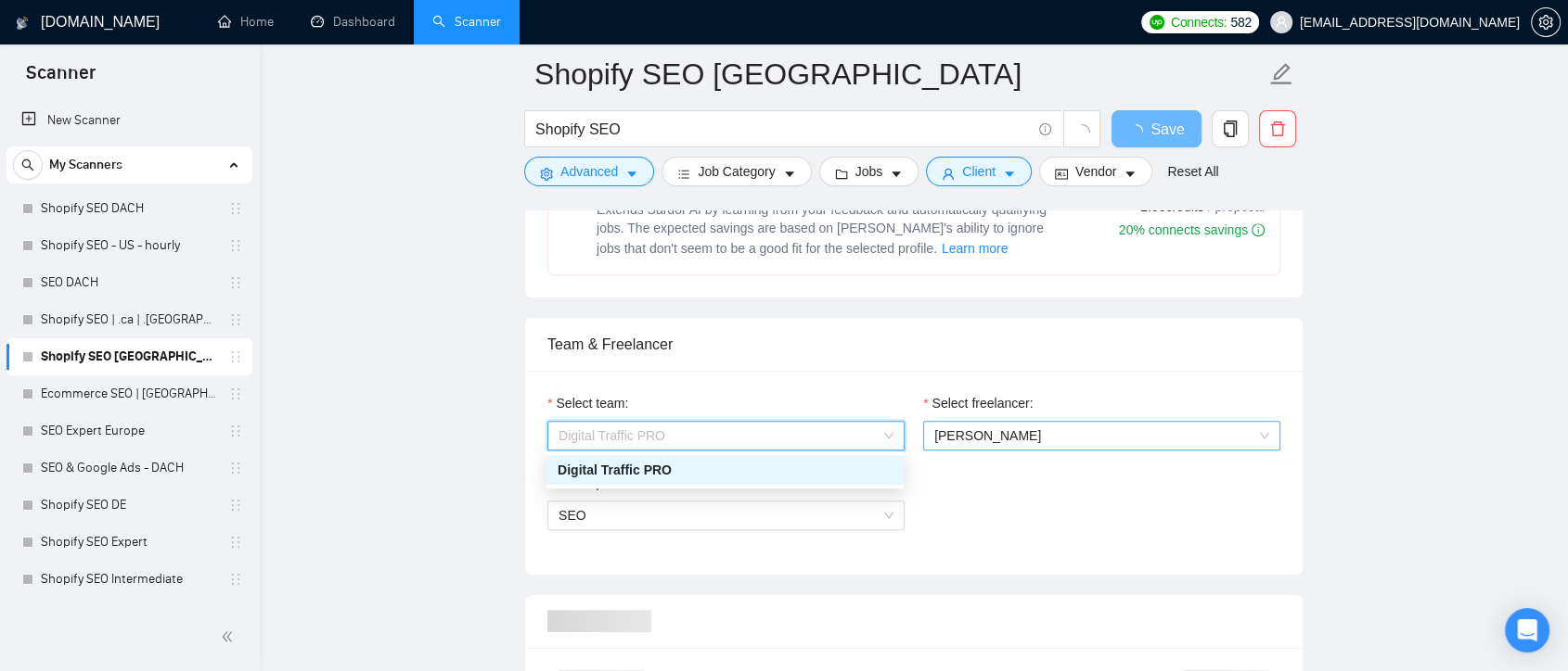
click at [1143, 431] on span "Vlad Kharkovskiy" at bounding box center [1102, 435] width 335 height 27
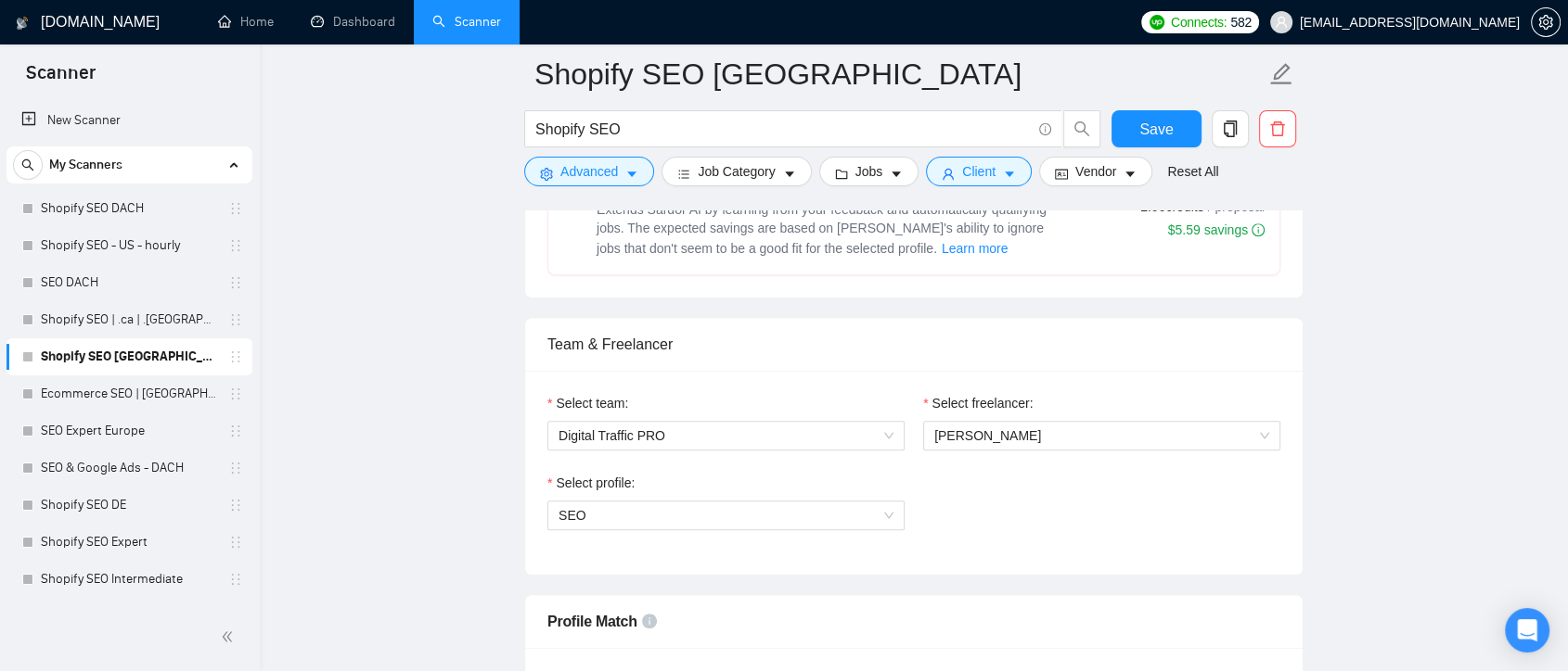
click at [1174, 373] on div "Select team: Digital Traffic PRO Select freelancer: Vlad Kharkovskiy Select pro…" at bounding box center [914, 472] width 778 height 204
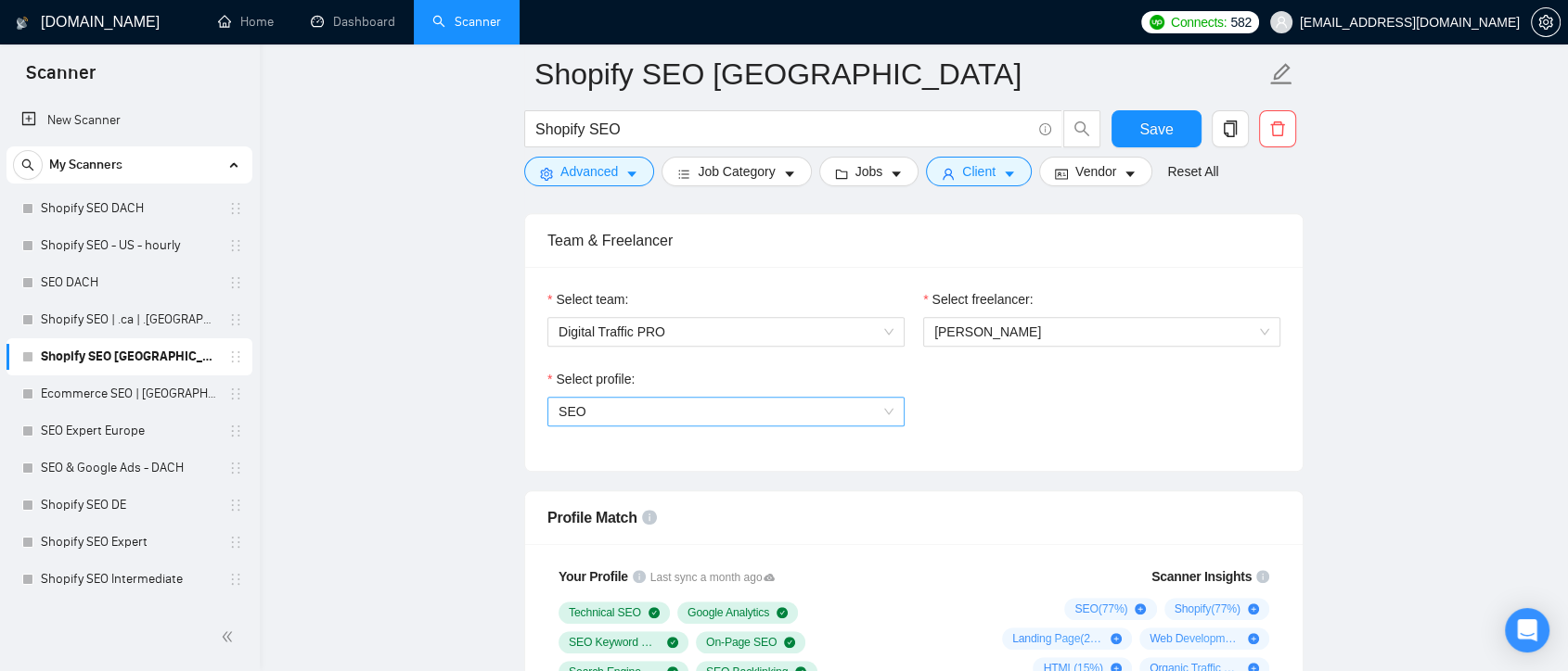
click at [896, 409] on div "SEO" at bounding box center [725, 412] width 357 height 29
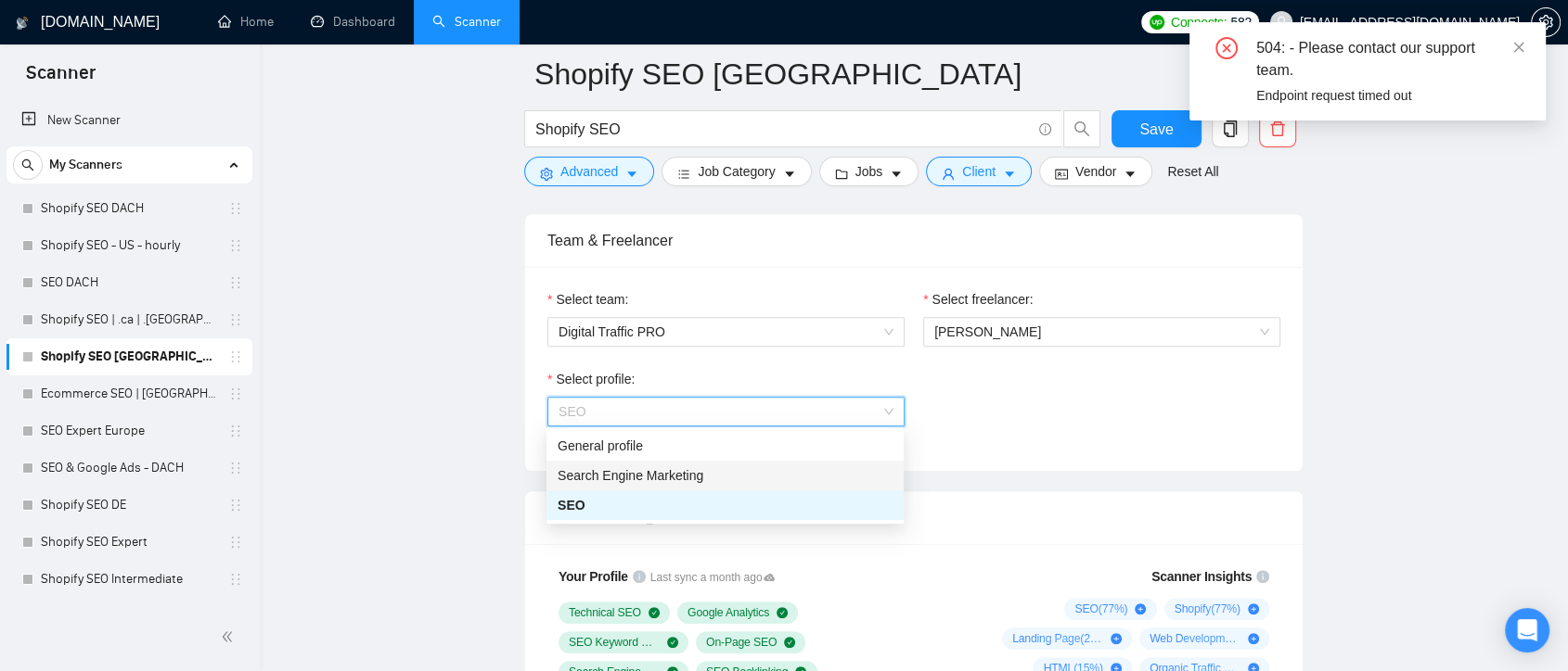
click at [1056, 428] on div "Select profile: SEO" at bounding box center [914, 409] width 752 height 80
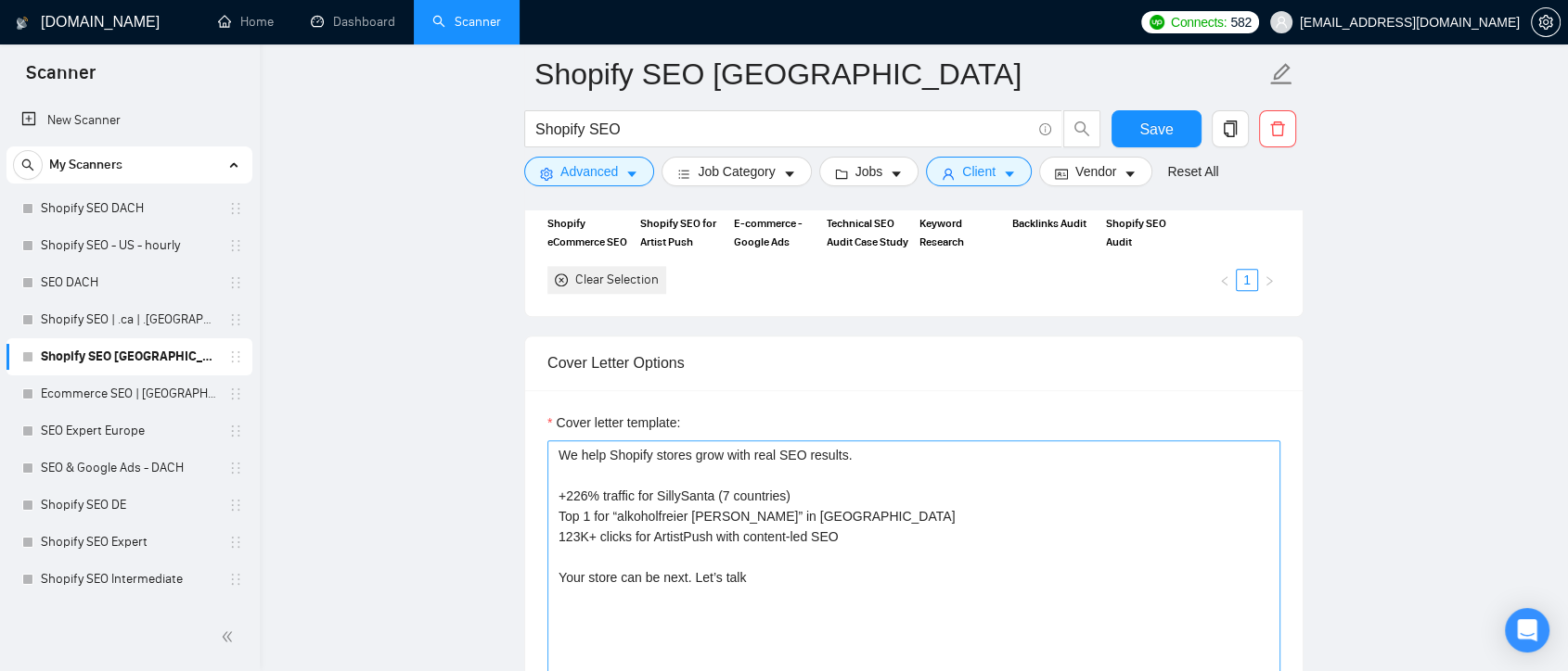
scroll to position [2027, 0]
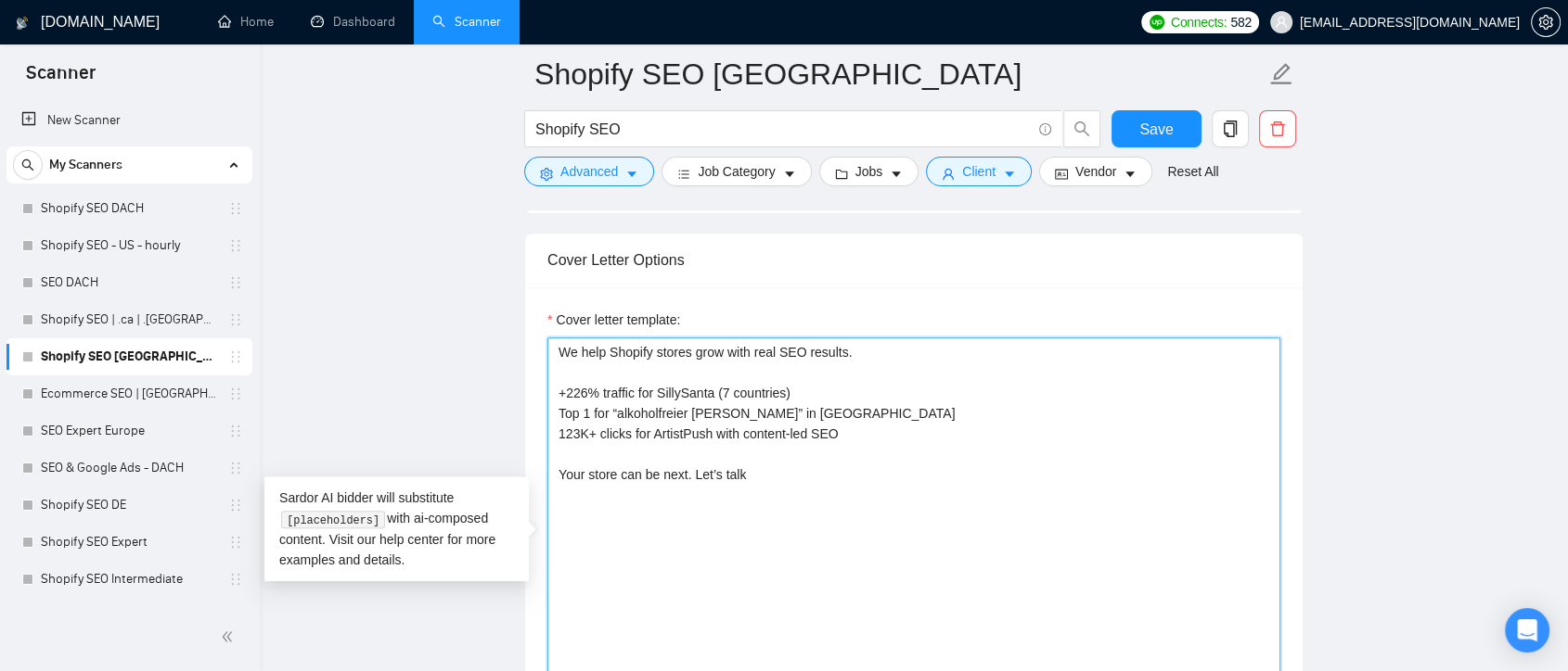
drag, startPoint x: 786, startPoint y: 480, endPoint x: 550, endPoint y: 329, distance: 280.2
click at [550, 329] on div "Cover letter template: We help Shopify stores grow with real SEO results. +226%…" at bounding box center [913, 532] width 733 height 445
click at [802, 521] on textarea "We help Shopify stores grow with real SEO results. +226% traffic for SillySanta…" at bounding box center [913, 546] width 733 height 418
click at [792, 495] on textarea "We help Shopify stores grow with real SEO results. +226% traffic for SillySanta…" at bounding box center [913, 546] width 733 height 418
drag, startPoint x: 560, startPoint y: 347, endPoint x: 839, endPoint y: 495, distance: 315.8
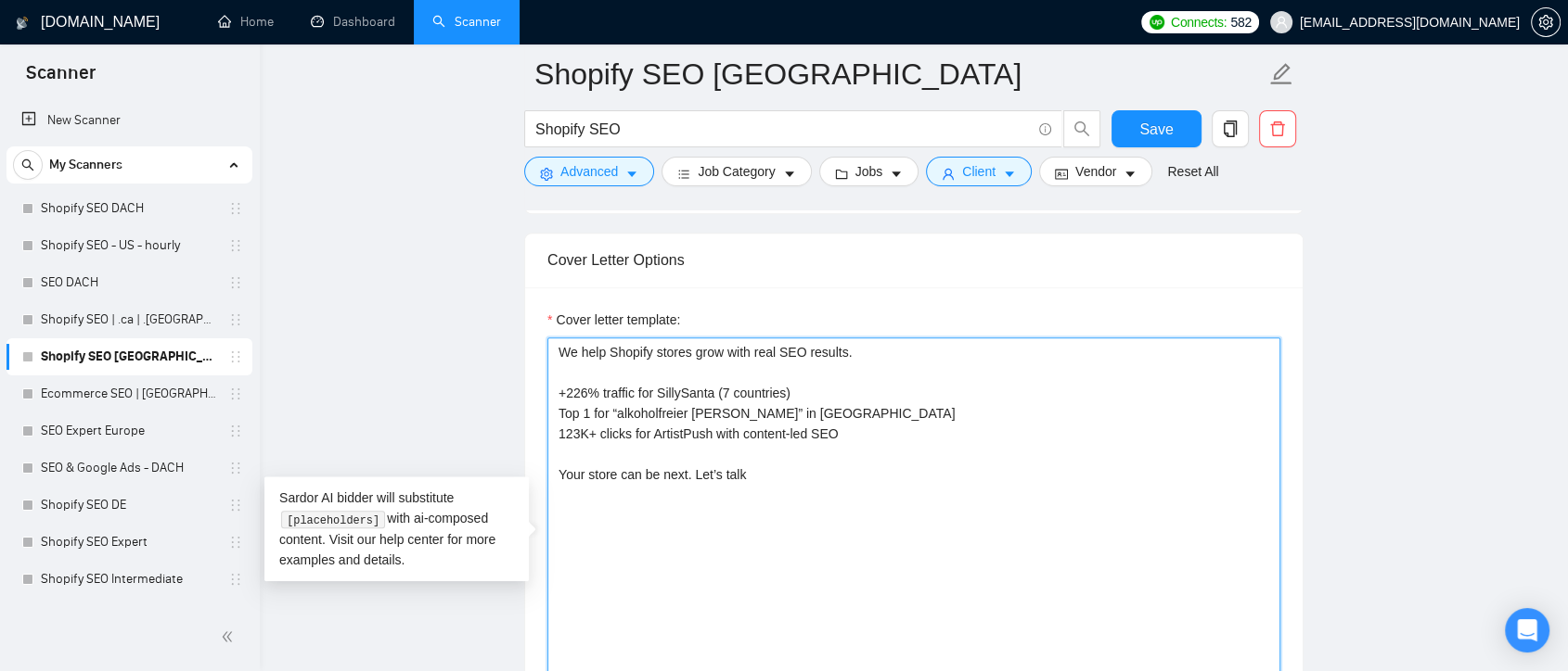
click at [839, 495] on textarea "We help Shopify stores grow with real SEO results. +226% traffic for SillySanta…" at bounding box center [913, 546] width 733 height 418
click at [868, 499] on textarea "We help Shopify stores grow with real SEO results. +226% traffic for SillySanta…" at bounding box center [913, 546] width 733 height 418
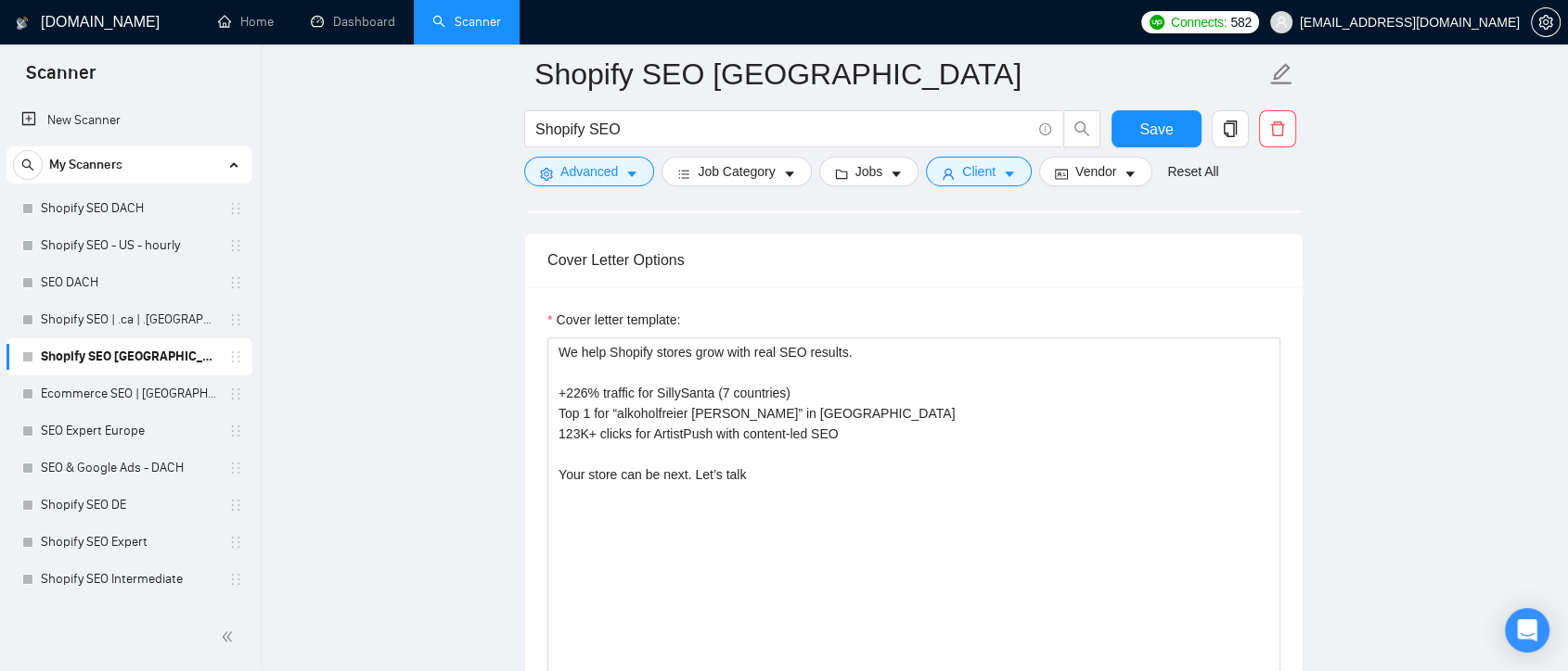
drag, startPoint x: 371, startPoint y: 517, endPoint x: 304, endPoint y: 522, distance: 67.2
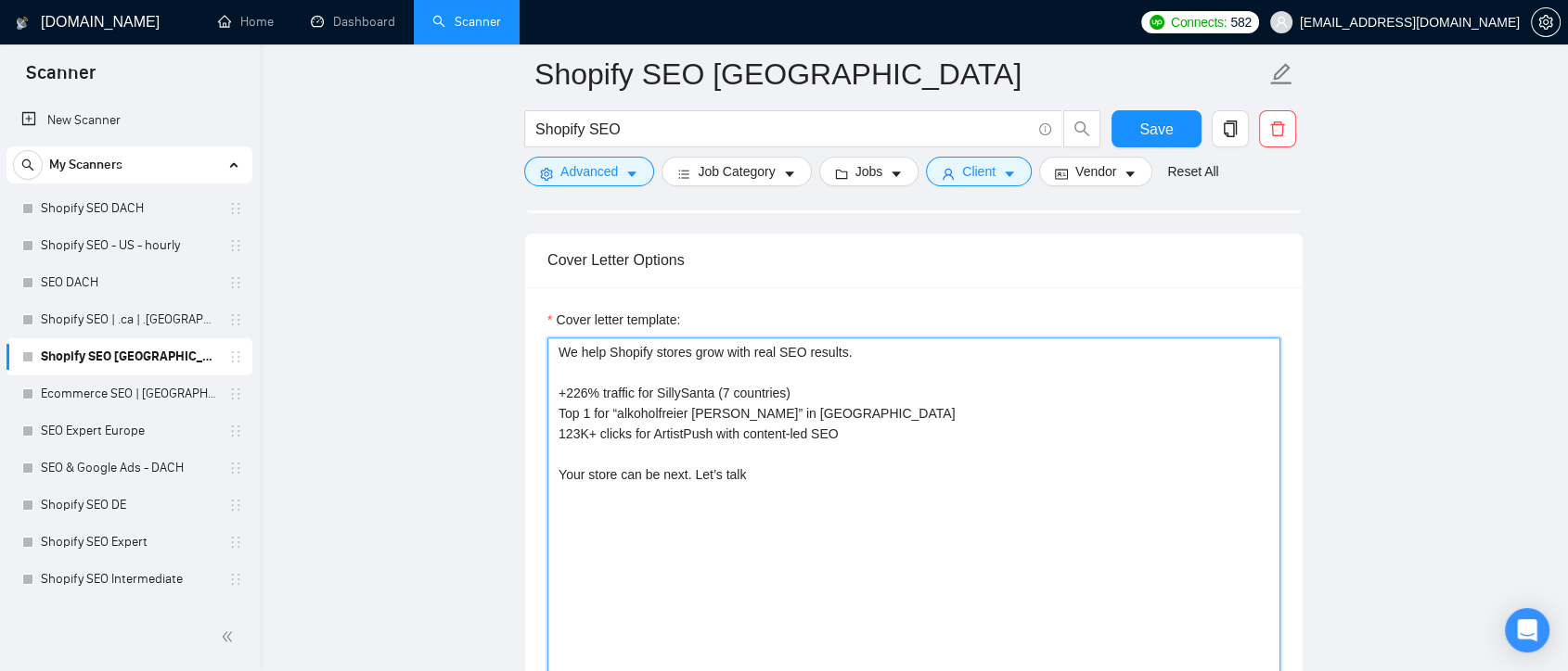
click at [661, 477] on textarea "We help Shopify stores grow with real SEO results. +226% traffic for SillySanta…" at bounding box center [913, 546] width 733 height 418
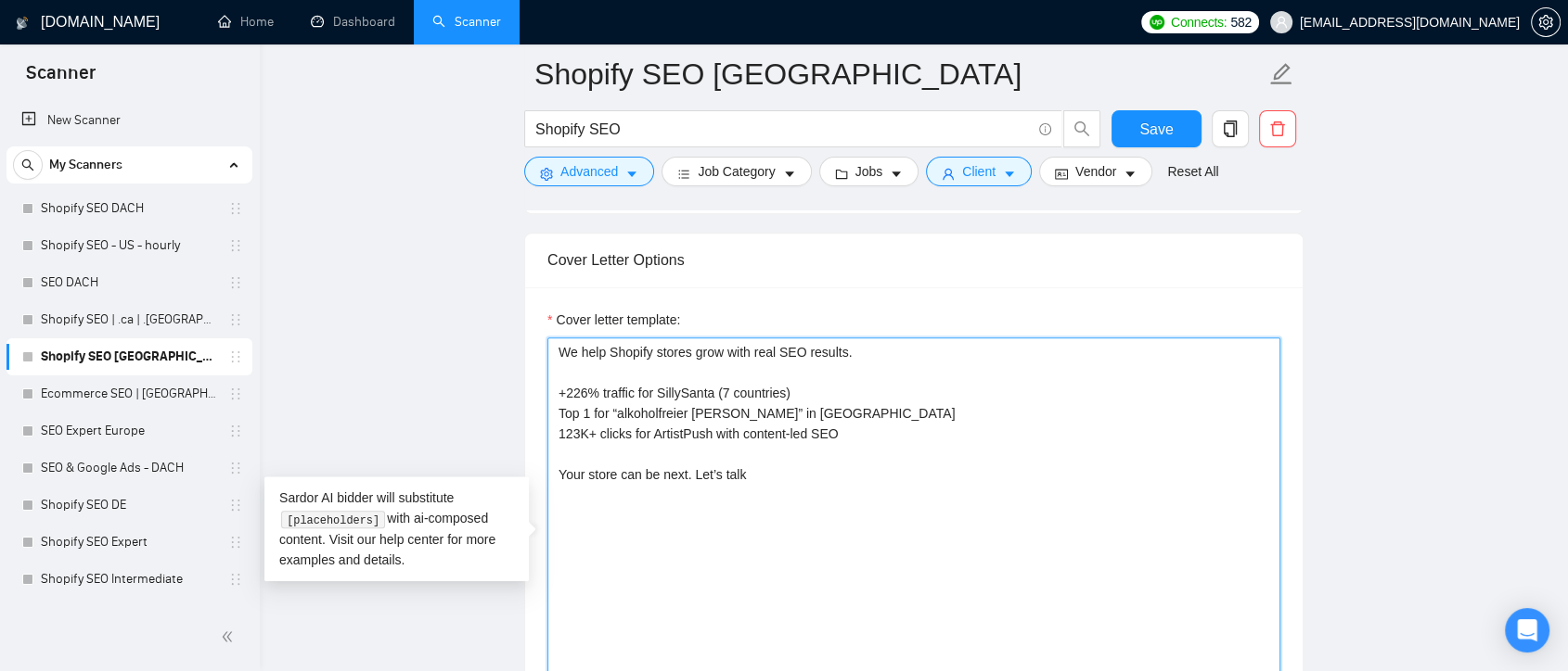
scroll to position [2129, 0]
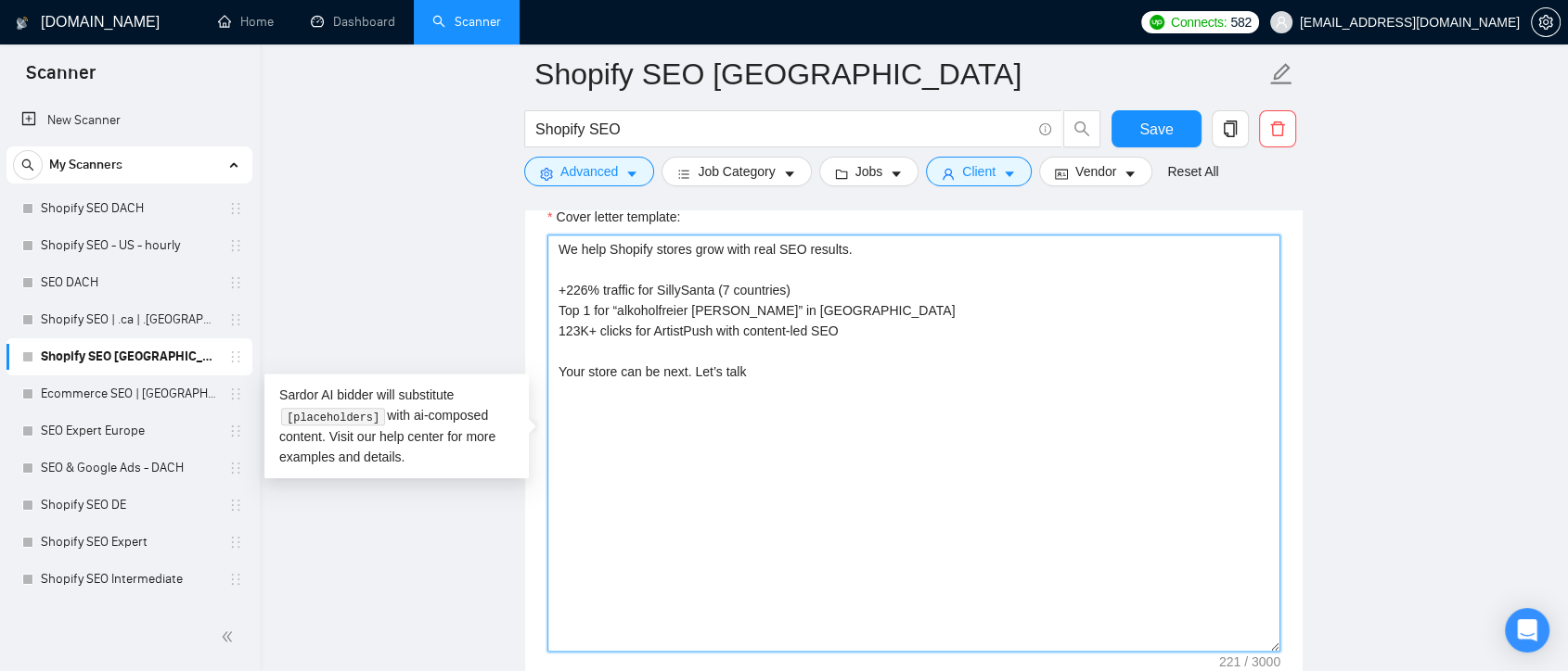
drag, startPoint x: 560, startPoint y: 246, endPoint x: 1149, endPoint y: 326, distance: 594.4
click at [1149, 326] on textarea "We help Shopify stores grow with real SEO results. +226% traffic for SillySanta…" at bounding box center [913, 443] width 733 height 418
click at [1148, 326] on textarea "We help Shopify stores grow with real SEO results. +226% traffic for SillySanta…" at bounding box center [913, 443] width 733 height 418
drag, startPoint x: 837, startPoint y: 332, endPoint x: 532, endPoint y: 248, distance: 316.4
click at [532, 248] on div "Cover letter template: We help Shopify stores grow with real SEO results. +226%…" at bounding box center [914, 440] width 778 height 512
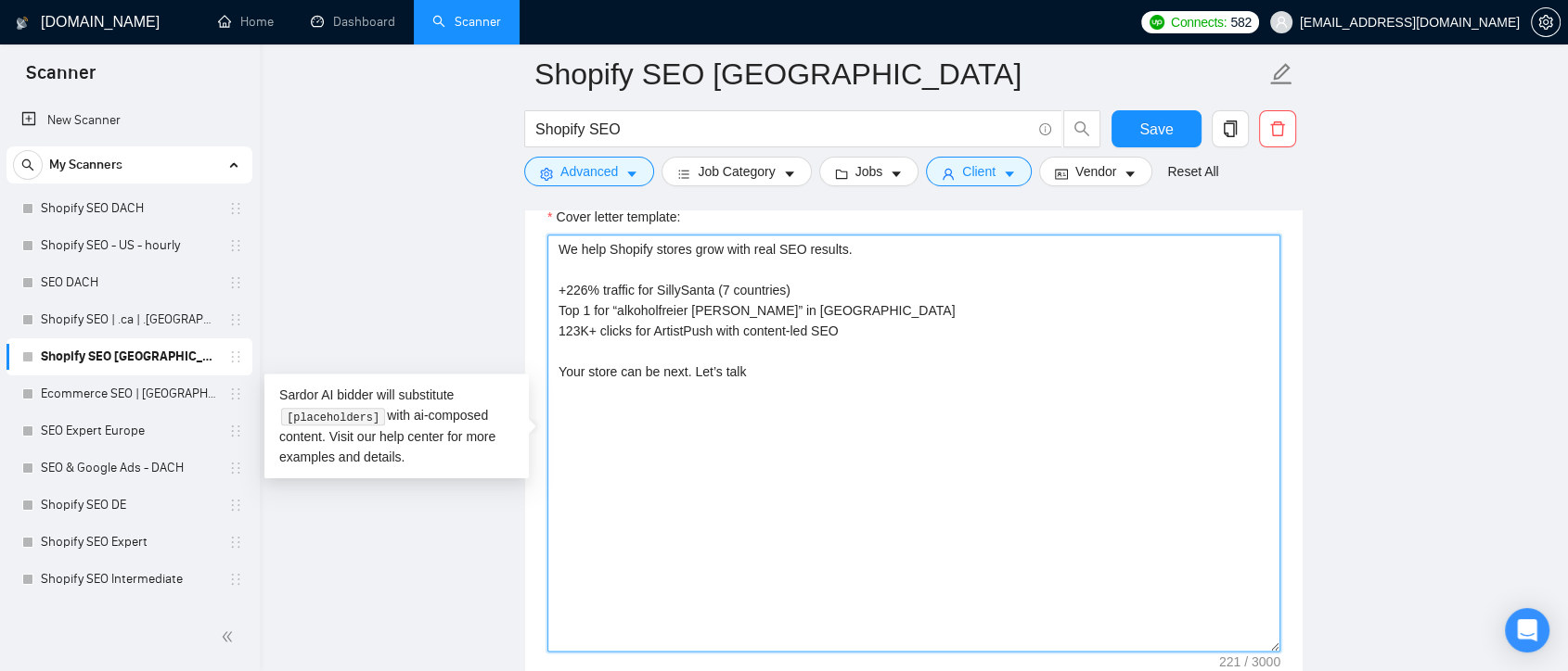
click at [871, 312] on textarea "We help Shopify stores grow with real SEO results. +226% traffic for SillySanta…" at bounding box center [913, 443] width 733 height 418
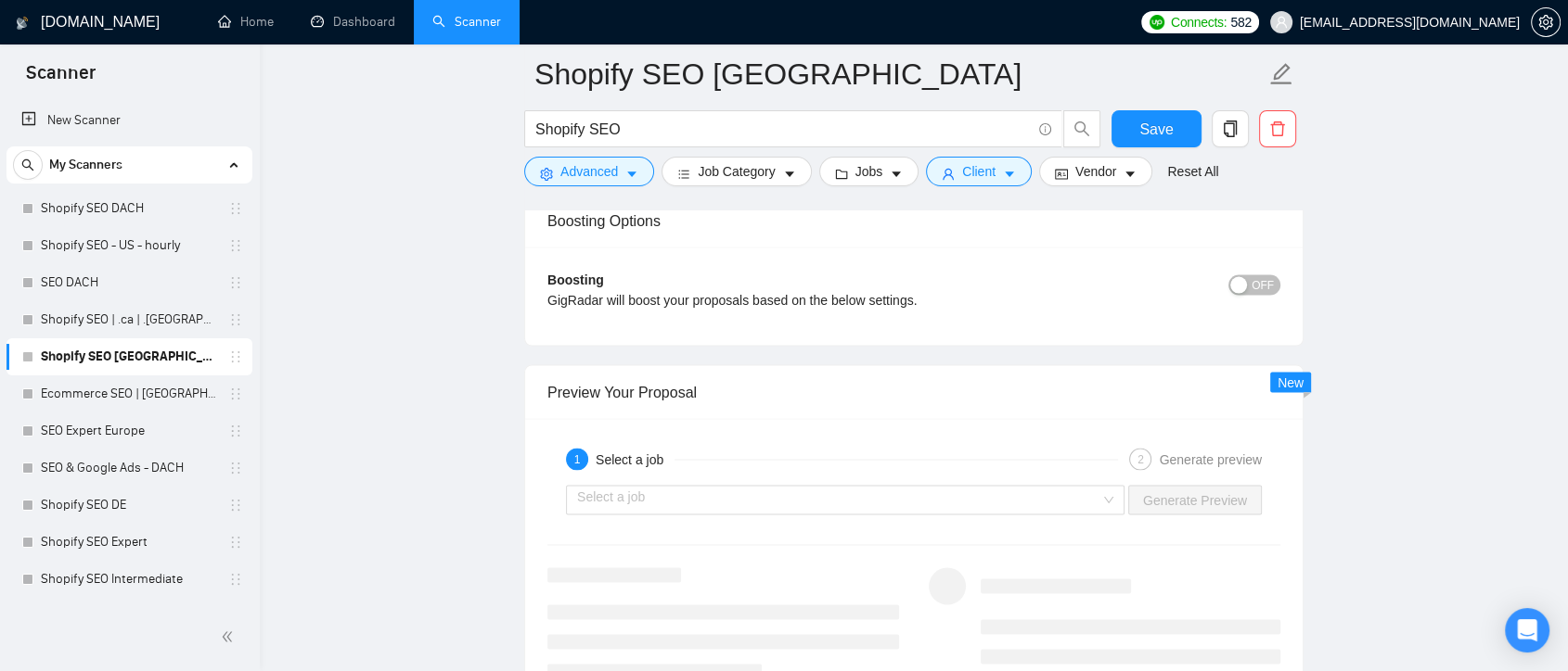
scroll to position [3469, 0]
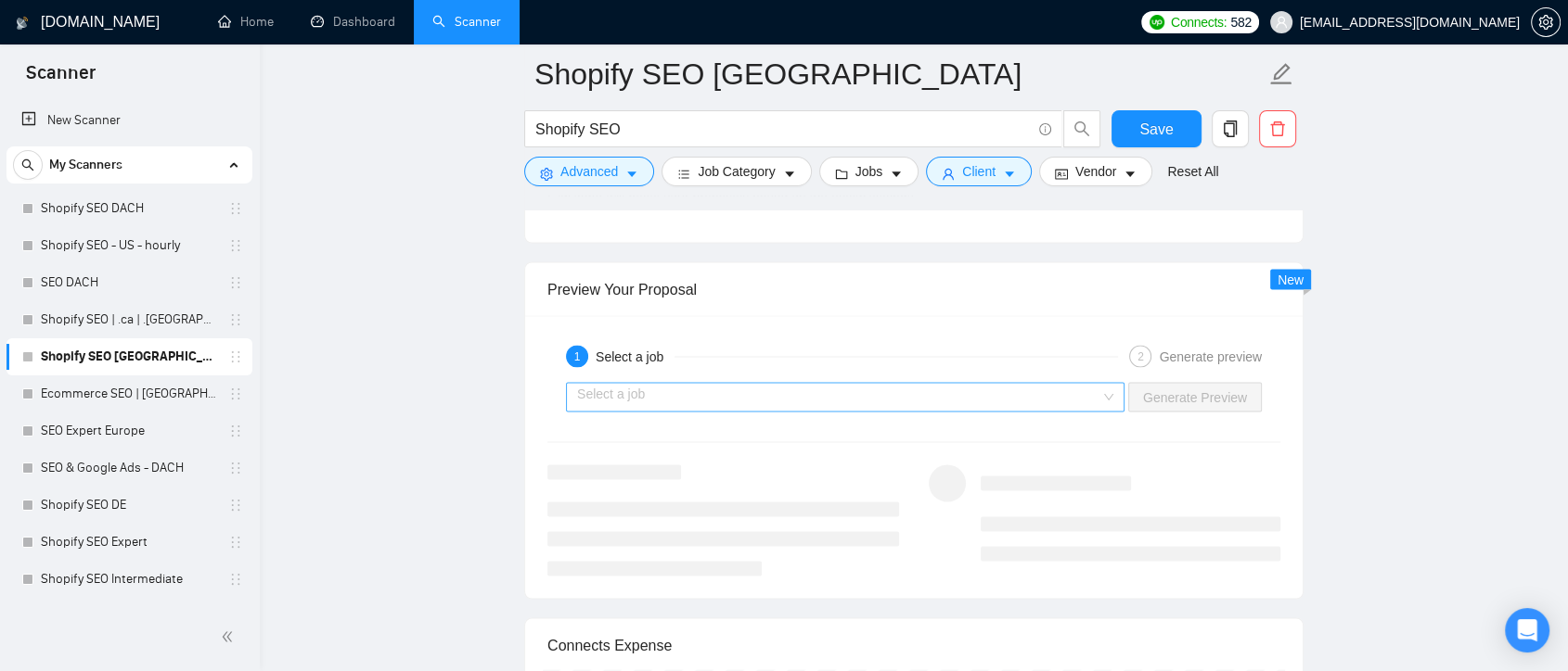
click at [1113, 391] on div "Select a job" at bounding box center [845, 397] width 559 height 29
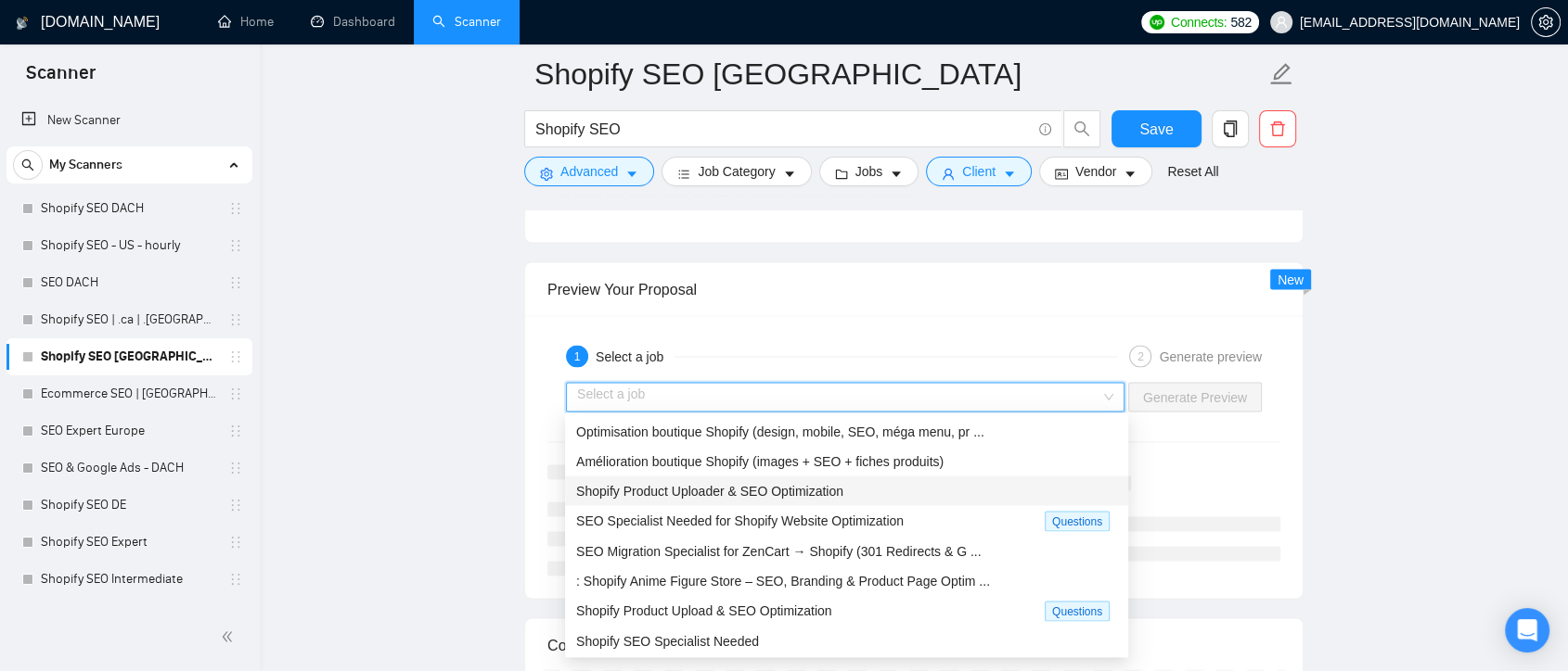
click at [775, 488] on span "Shopify Product Uploader & SEO Optimization" at bounding box center [710, 490] width 267 height 15
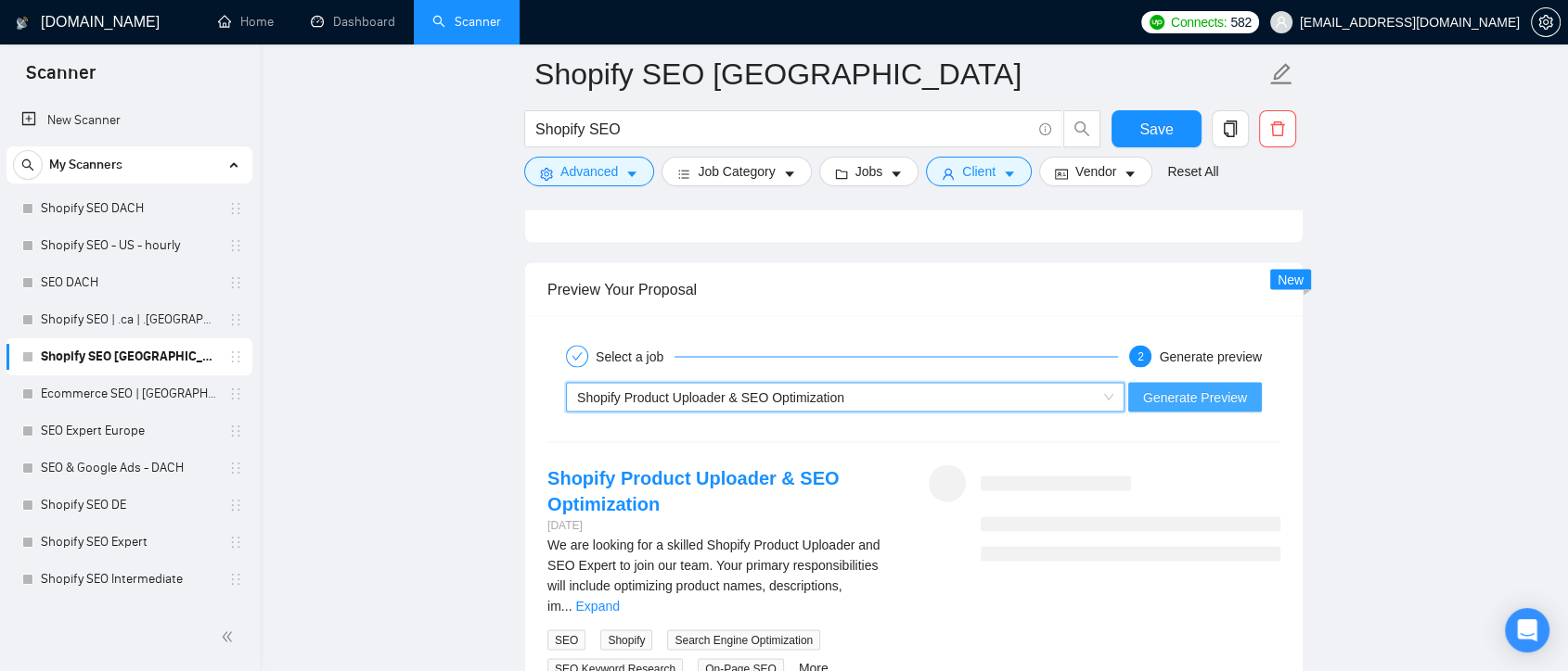
click at [1185, 399] on span "Generate Preview" at bounding box center [1195, 396] width 104 height 21
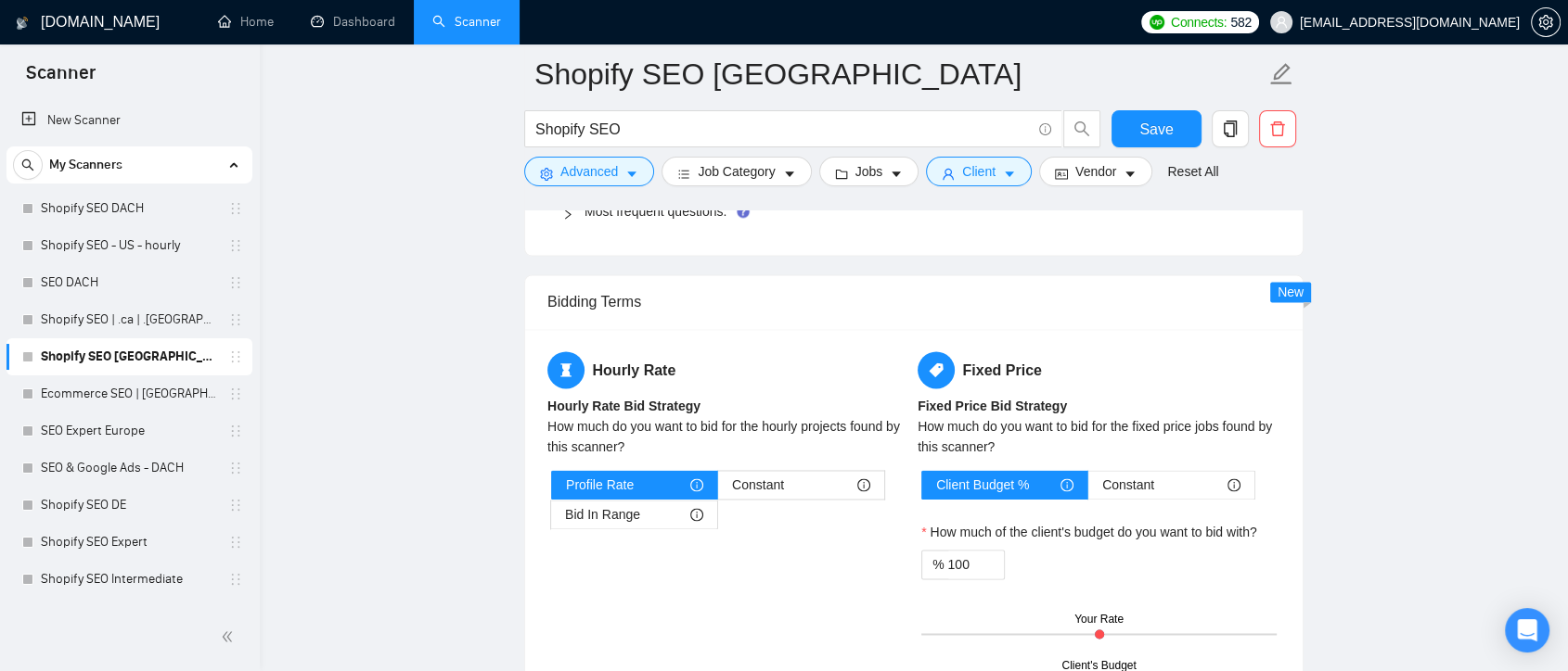
scroll to position [2129, 0]
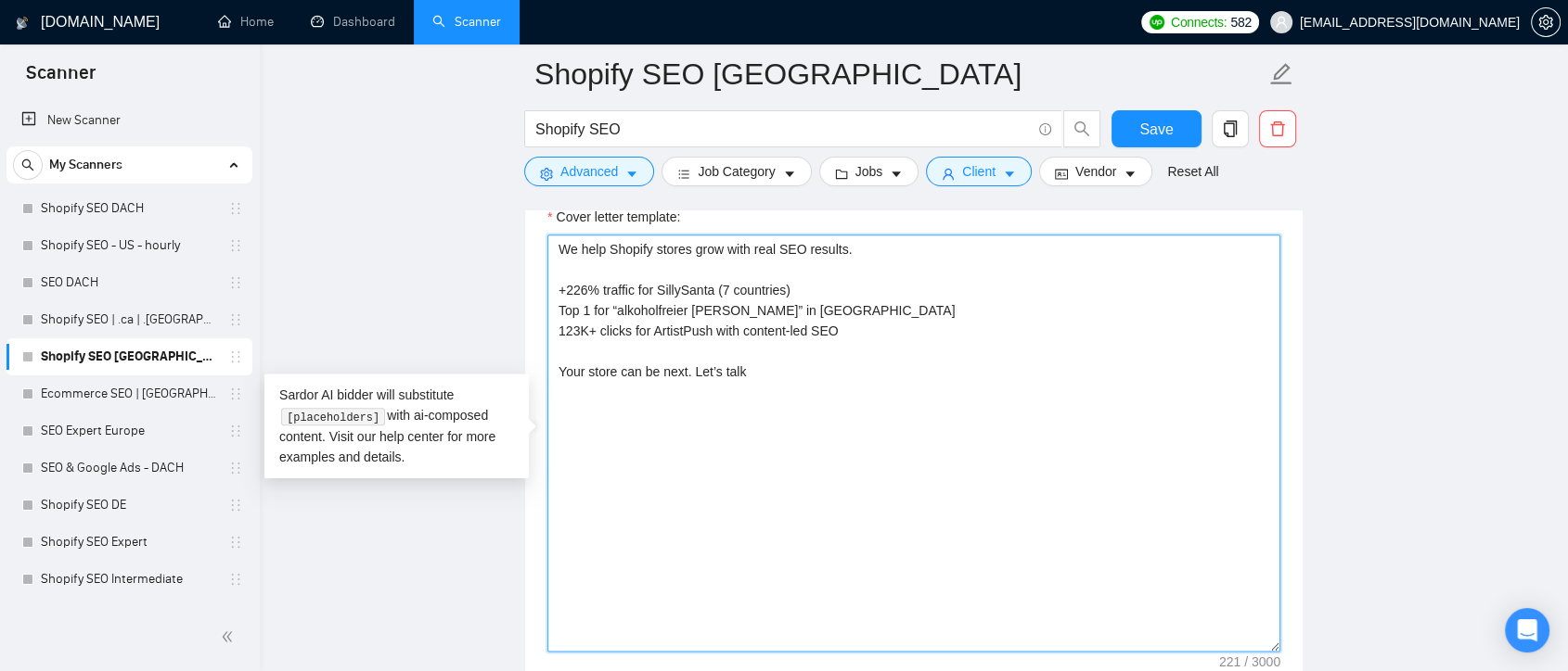
drag, startPoint x: 600, startPoint y: 263, endPoint x: 540, endPoint y: 228, distance: 69.5
click at [540, 228] on div "Cover letter template: We help Shopify stores grow with real SEO results. +226%…" at bounding box center [914, 440] width 778 height 512
click at [750, 400] on textarea "We help Shopify stores grow with real SEO results. +226% traffic for SillySanta…" at bounding box center [913, 443] width 733 height 418
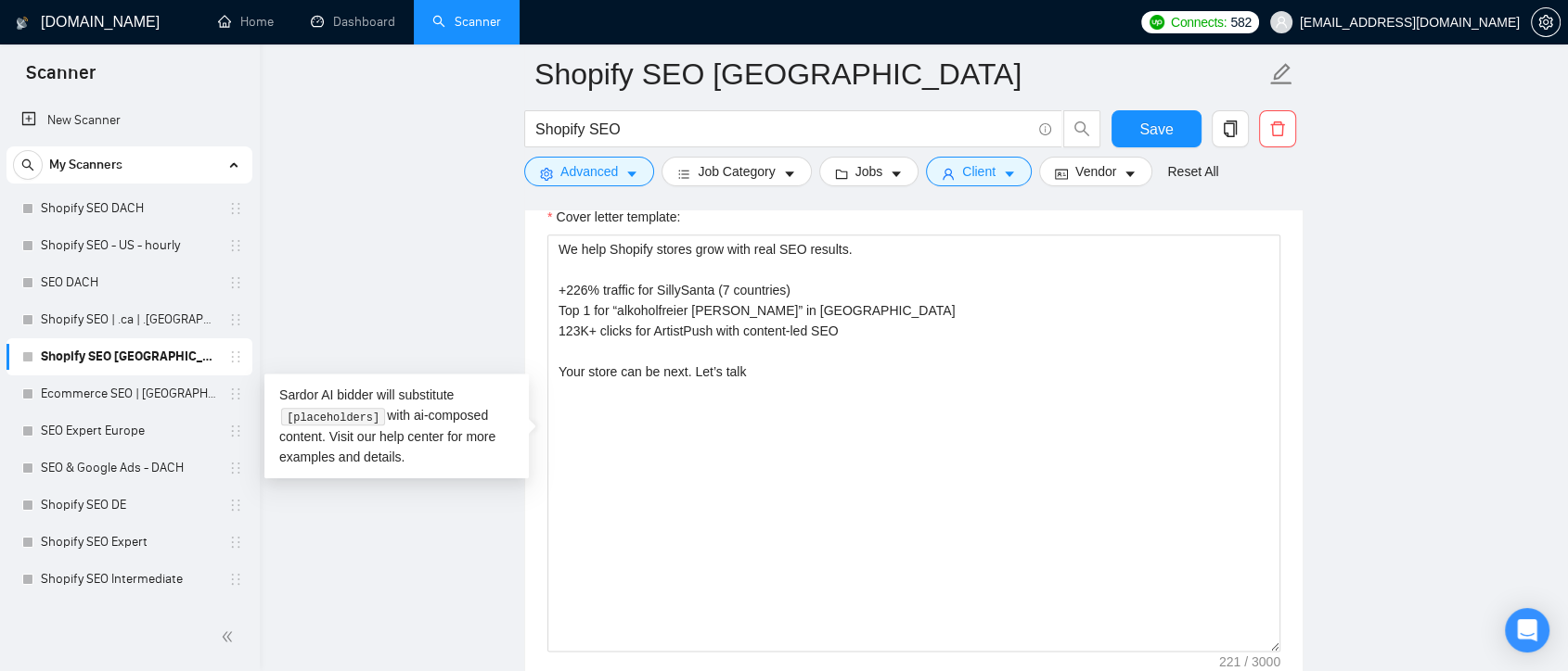
click at [1410, 421] on main "Shopify SEO Europe Shopify SEO Save Advanced Job Category Jobs Client Vendor Re…" at bounding box center [914, 471] width 1249 height 5053
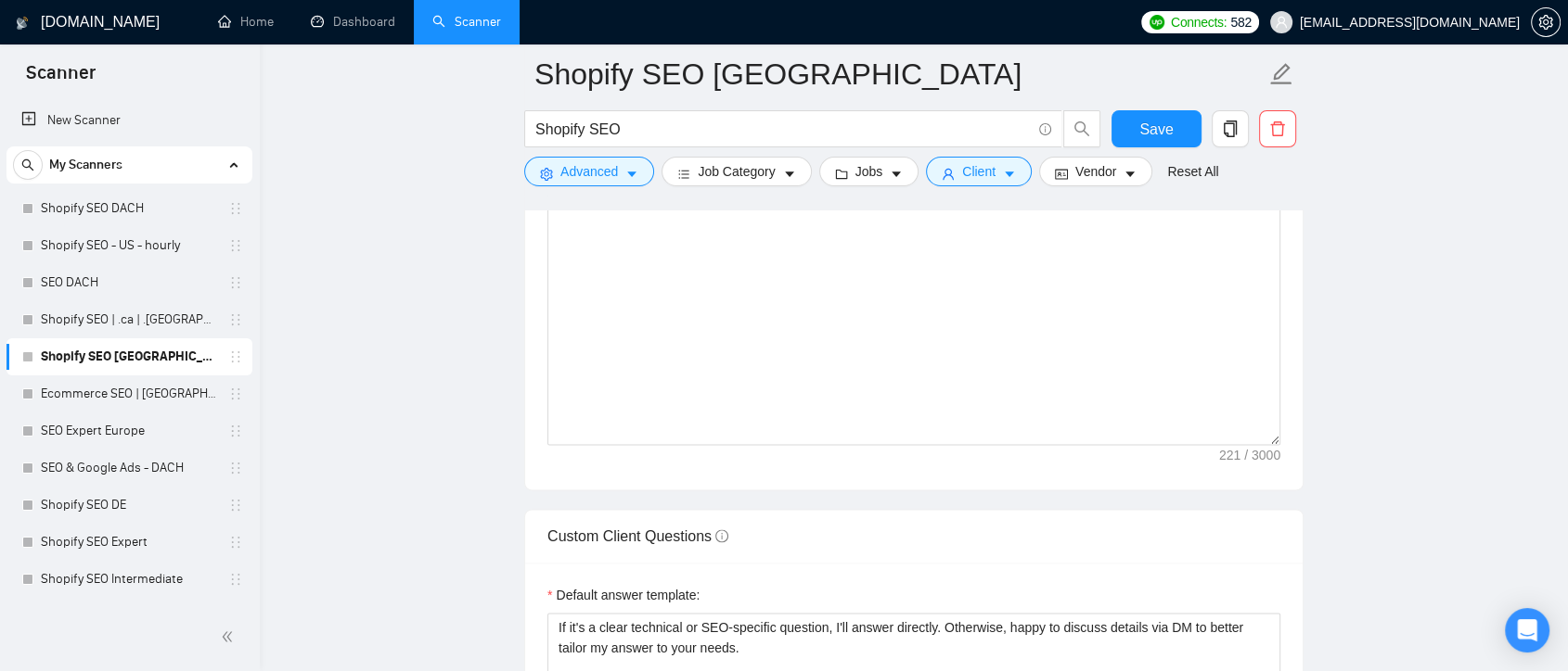
scroll to position [2542, 0]
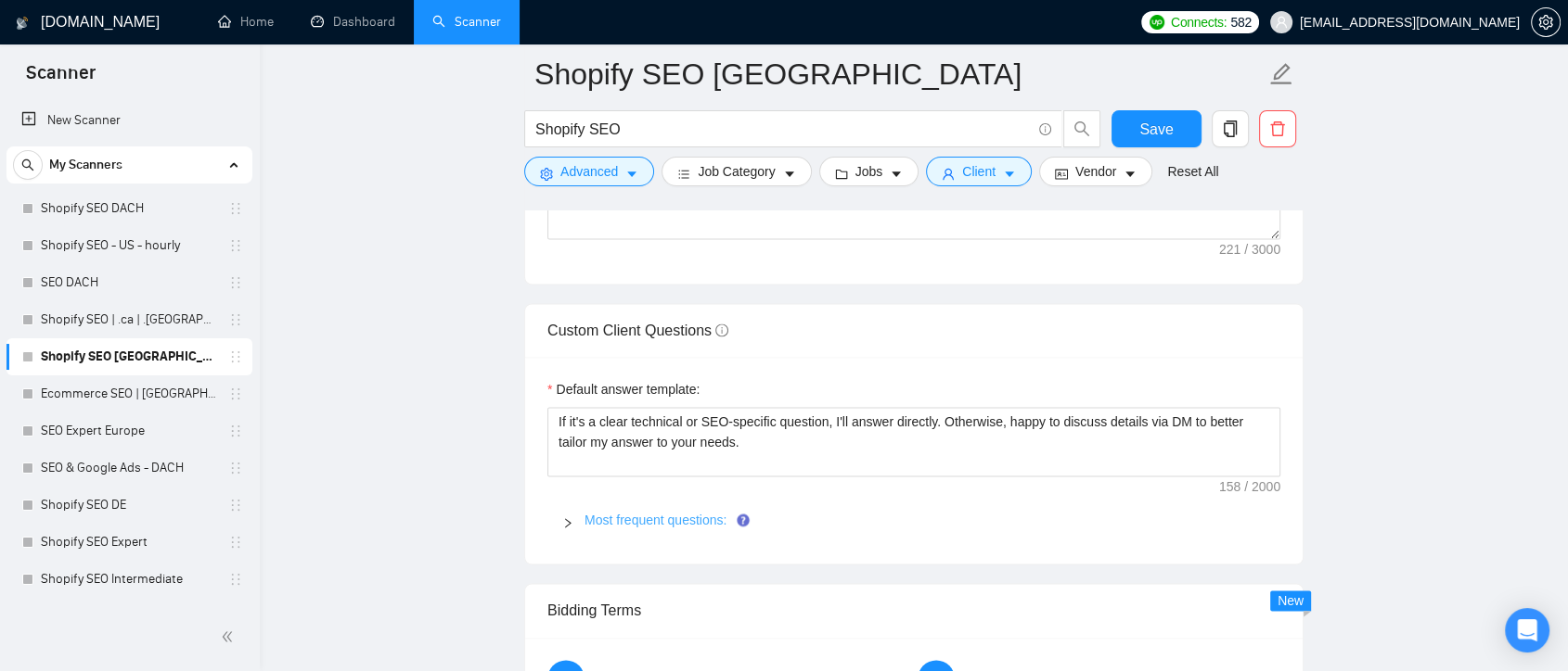
click at [647, 513] on link "Most frequent questions:" at bounding box center [655, 519] width 142 height 15
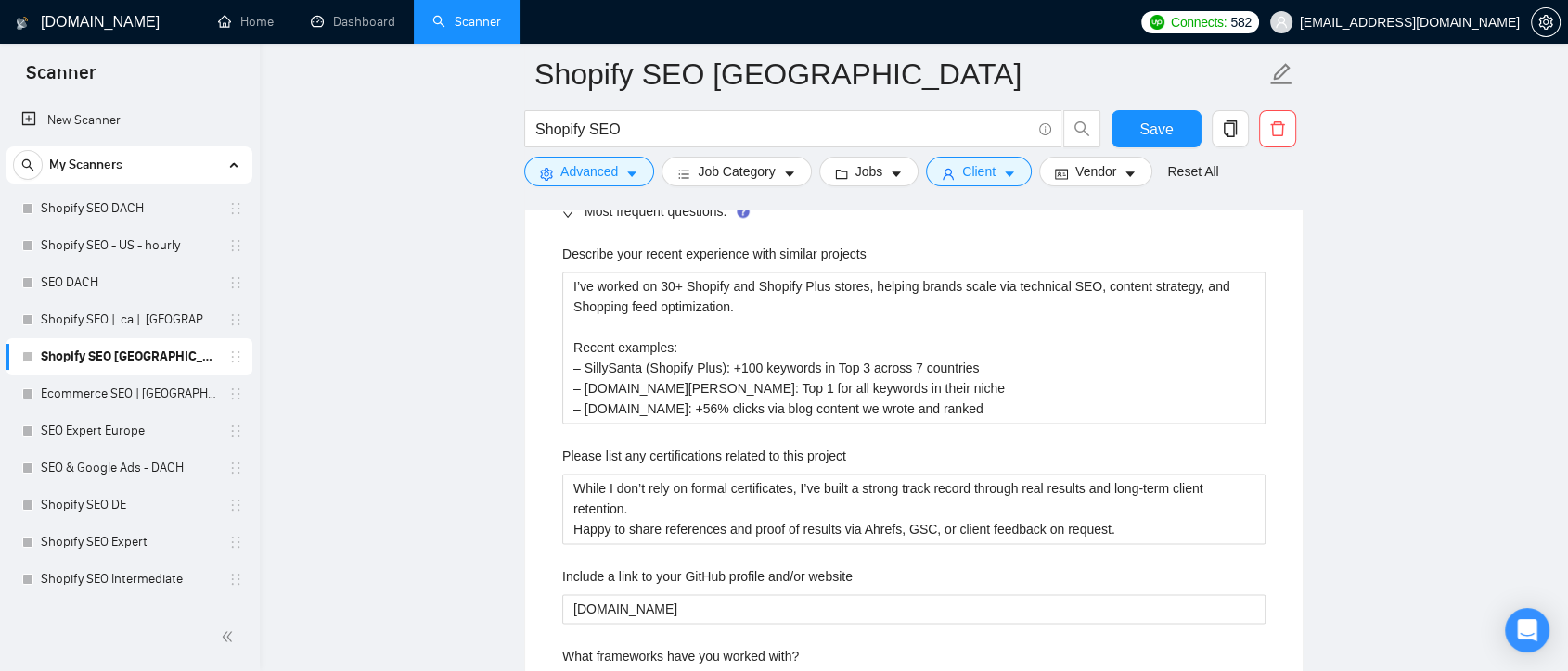
scroll to position [2439, 0]
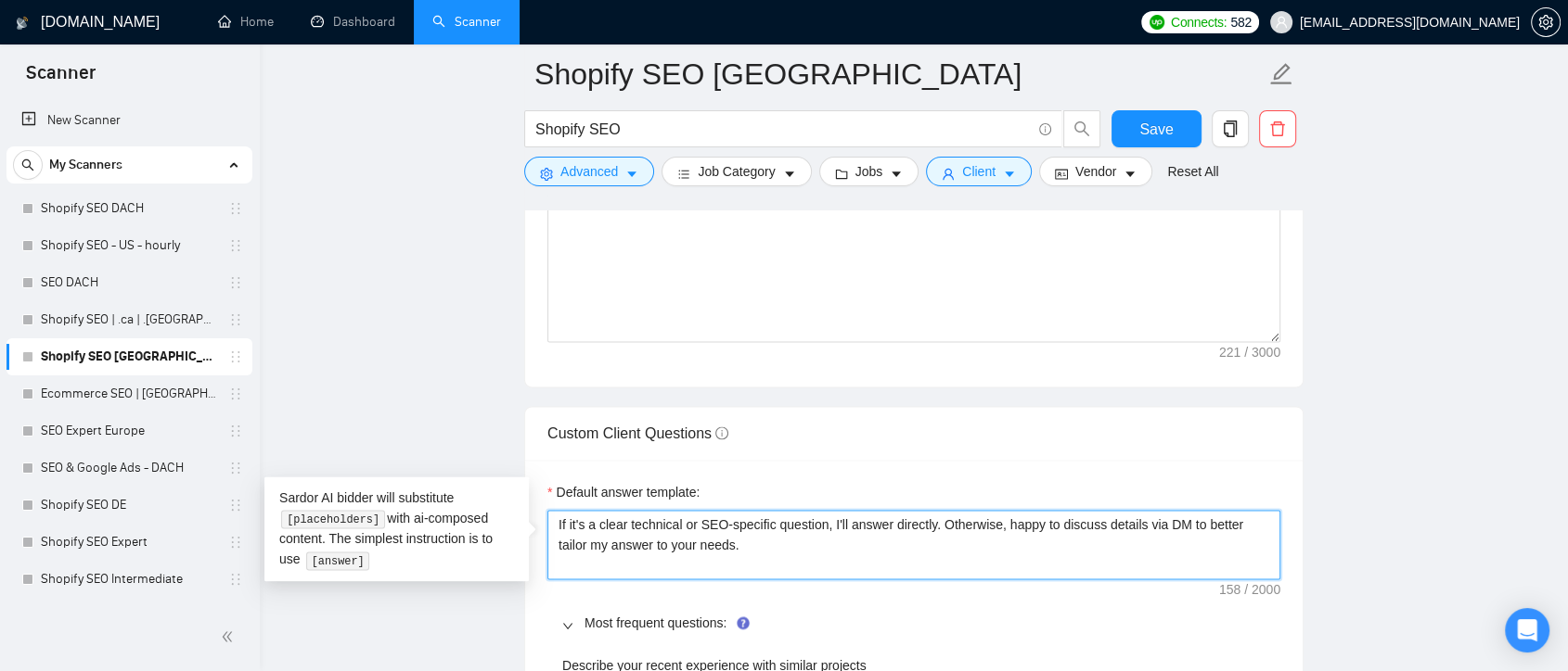
drag, startPoint x: 715, startPoint y: 539, endPoint x: 533, endPoint y: 525, distance: 182.5
click at [712, 545] on textarea "If it's a clear technical or SEO-specific question, I'll answer directly. Other…" at bounding box center [913, 545] width 733 height 70
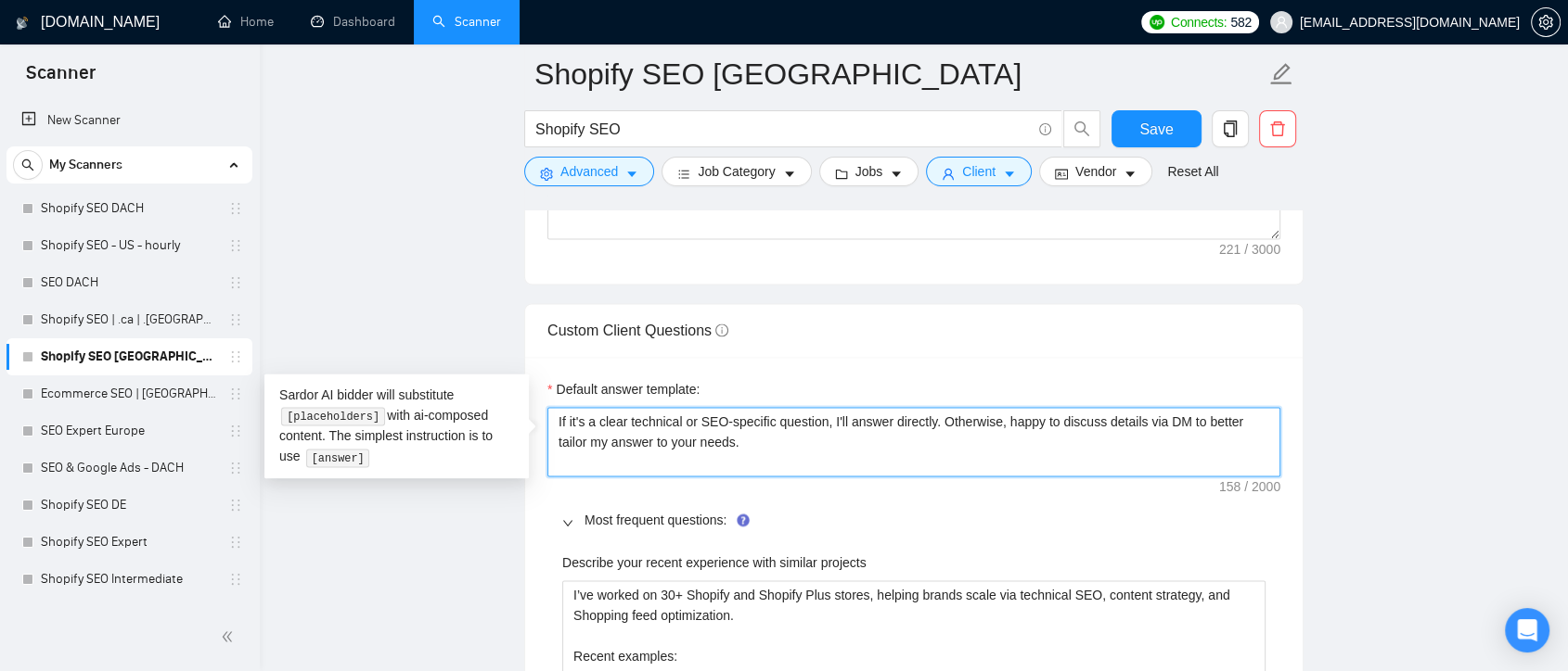
drag, startPoint x: 730, startPoint y: 442, endPoint x: 528, endPoint y: 408, distance: 204.8
click at [720, 440] on textarea "If it's a clear technical or SEO-specific question, I'll answer directly. Other…" at bounding box center [913, 442] width 733 height 70
drag, startPoint x: 720, startPoint y: 440, endPoint x: 530, endPoint y: 401, distance: 194.0
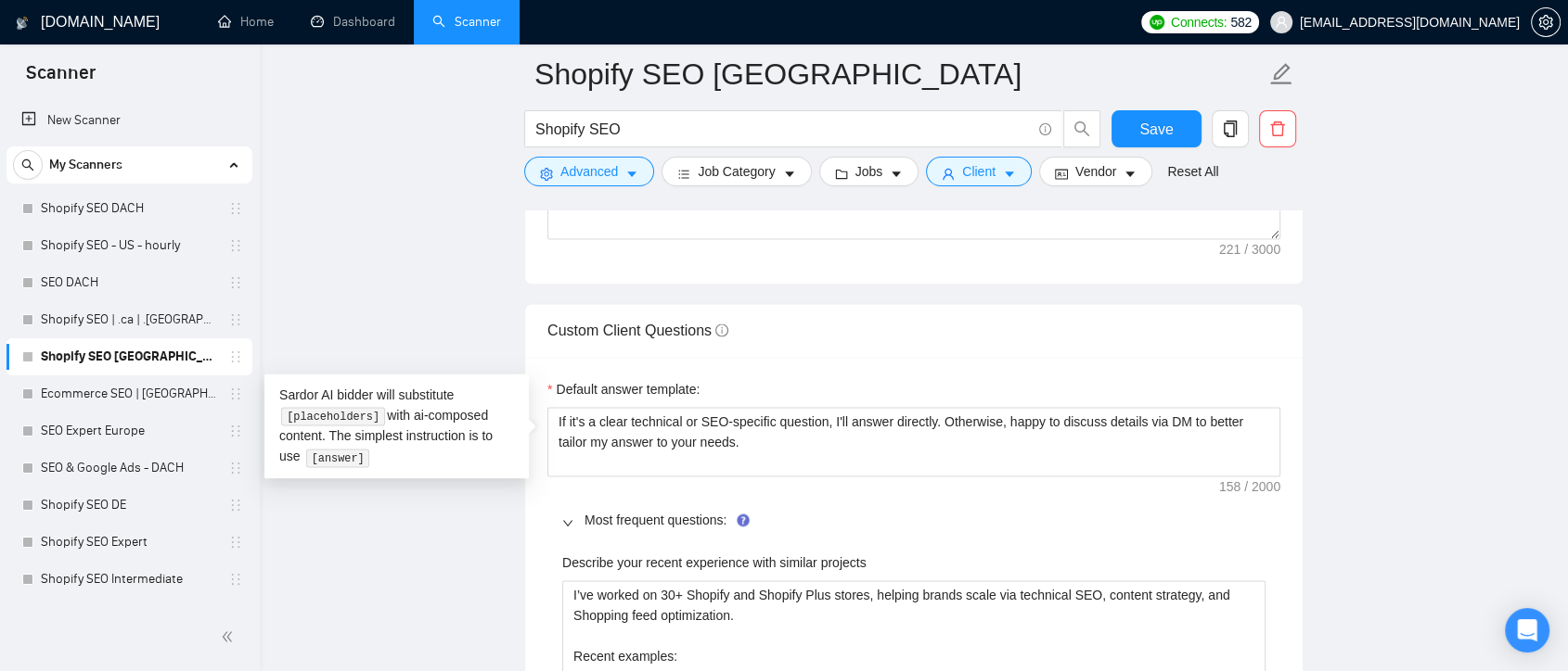
click at [952, 511] on span "Most frequent questions:" at bounding box center [925, 519] width 681 height 21
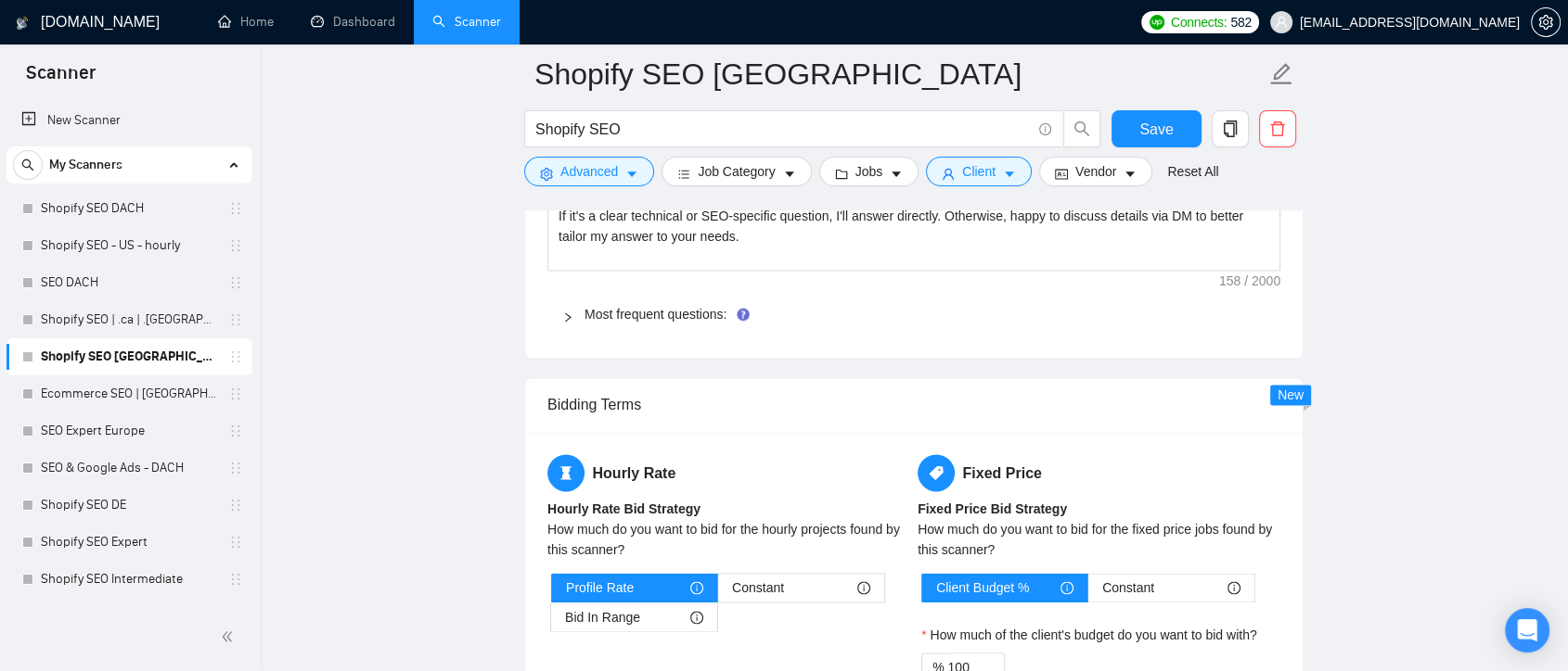
scroll to position [2954, 0]
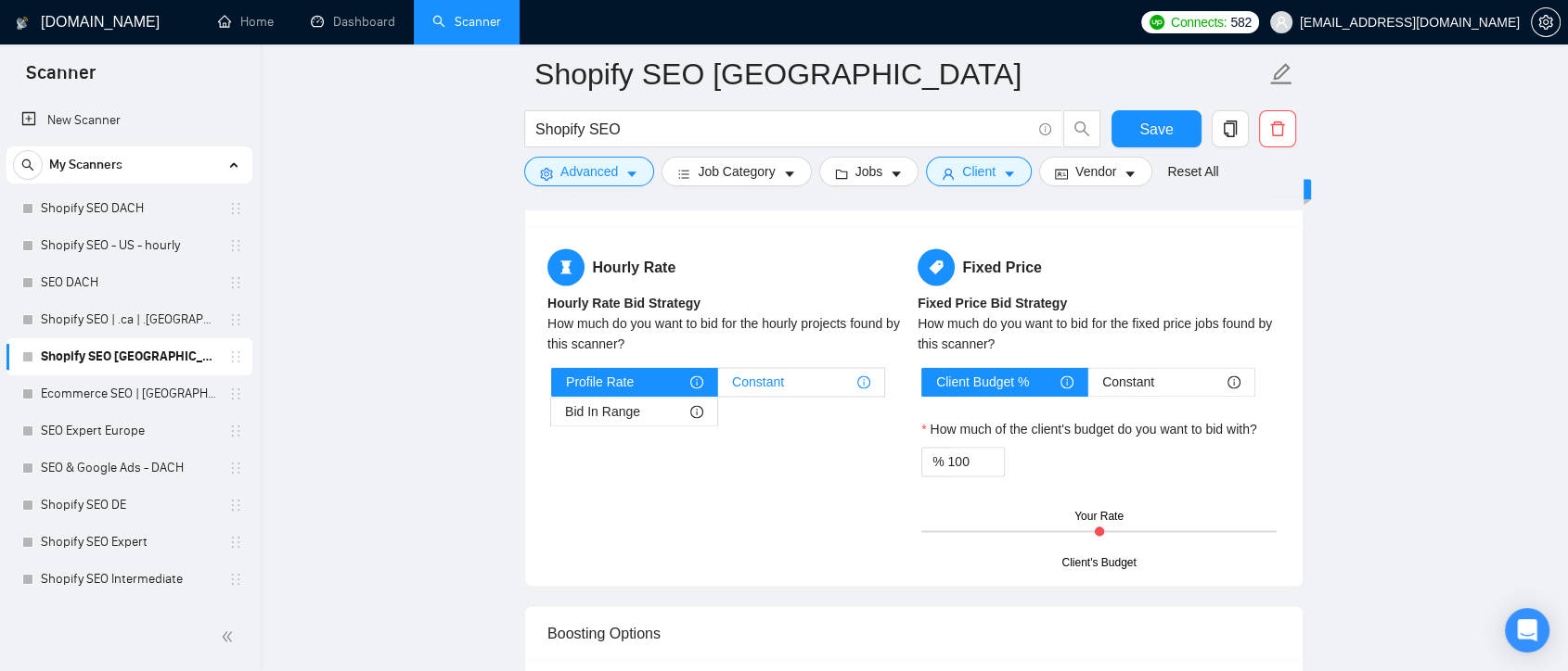
click at [764, 374] on span "Constant" at bounding box center [758, 381] width 52 height 27
click at [718, 386] on input "Constant" at bounding box center [718, 386] width 0 height 0
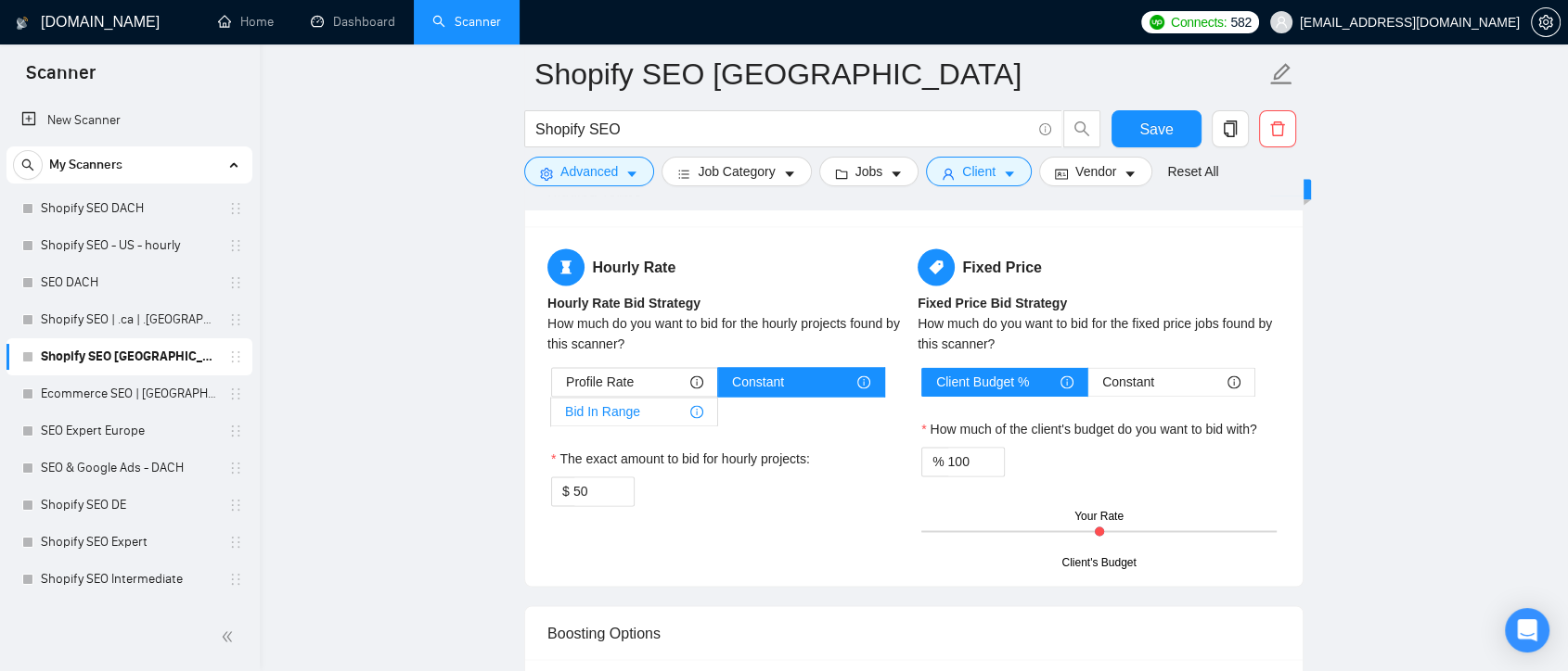
click at [602, 400] on span "Bid In Range" at bounding box center [602, 412] width 75 height 27
click at [551, 417] on input "Bid In Range" at bounding box center [551, 417] width 0 height 0
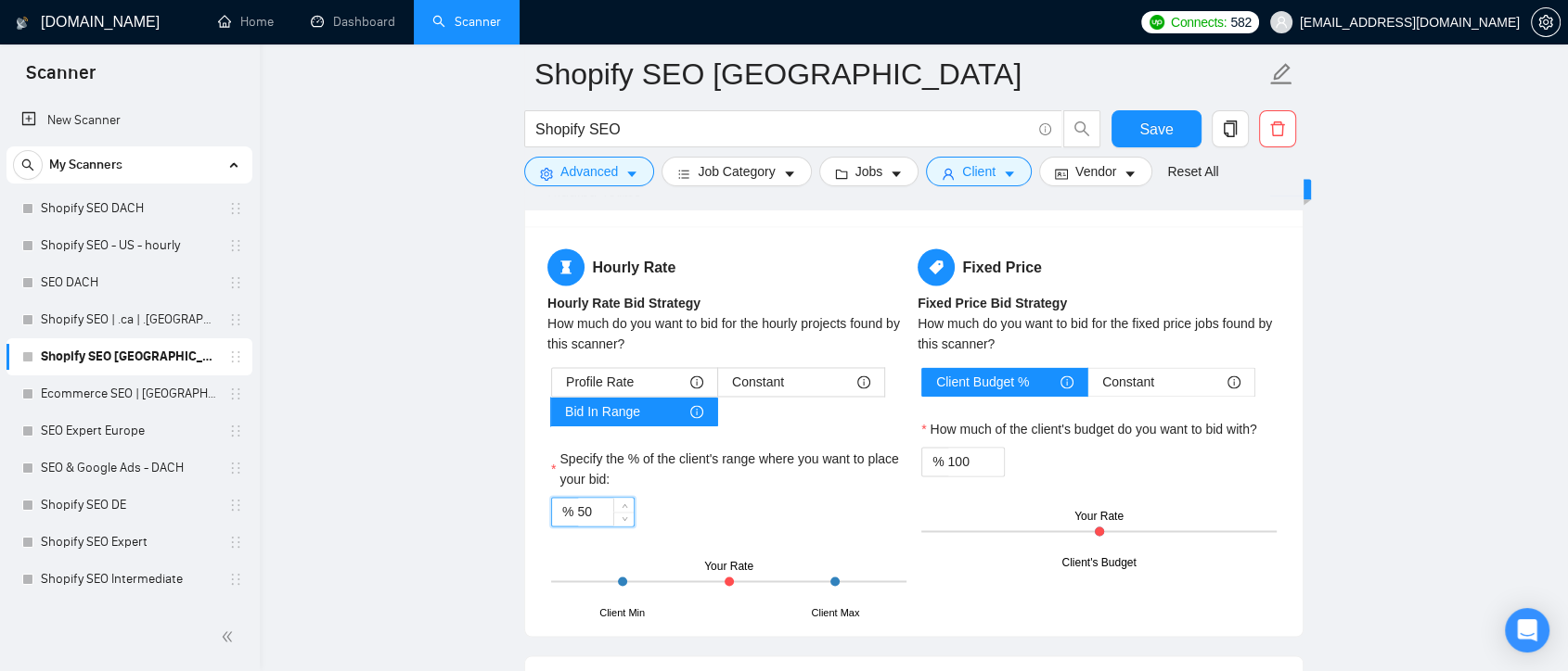
click at [596, 498] on input "50" at bounding box center [606, 512] width 57 height 27
type input "5"
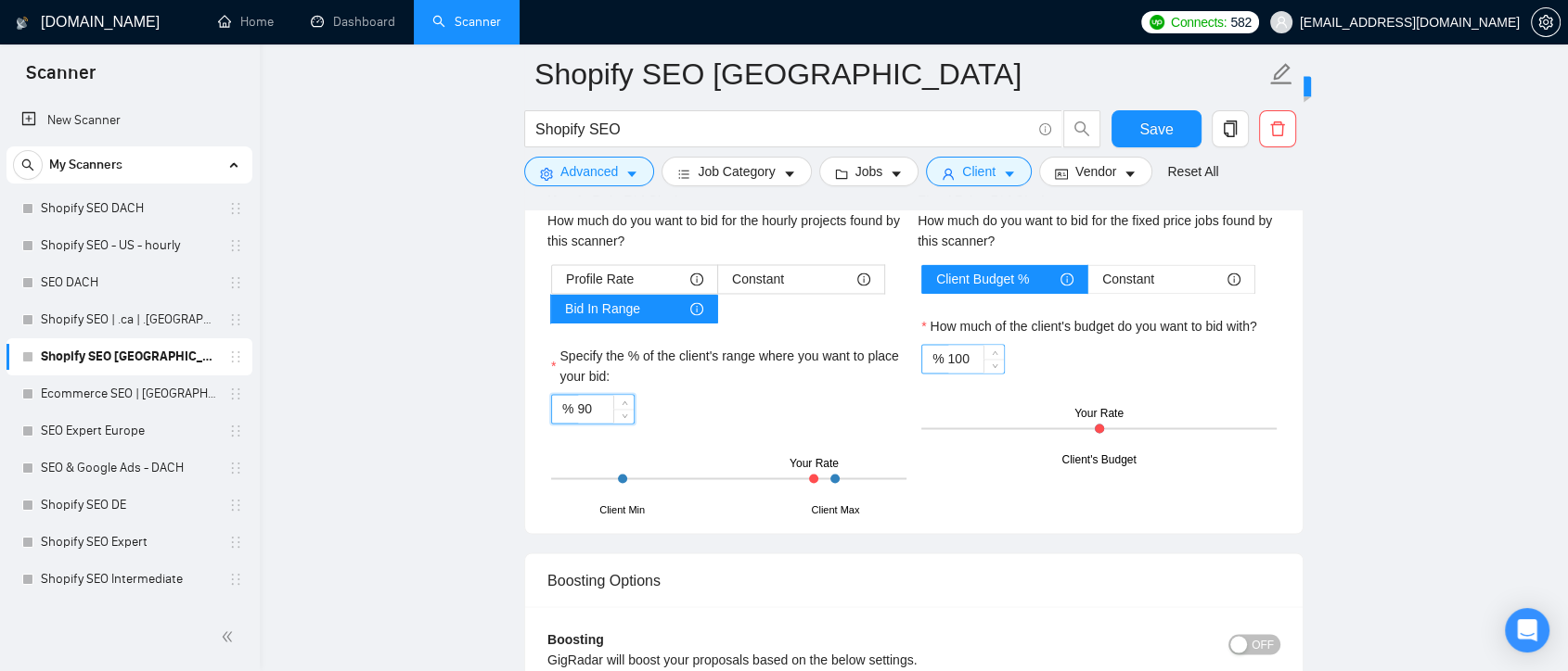
scroll to position [3160, 0]
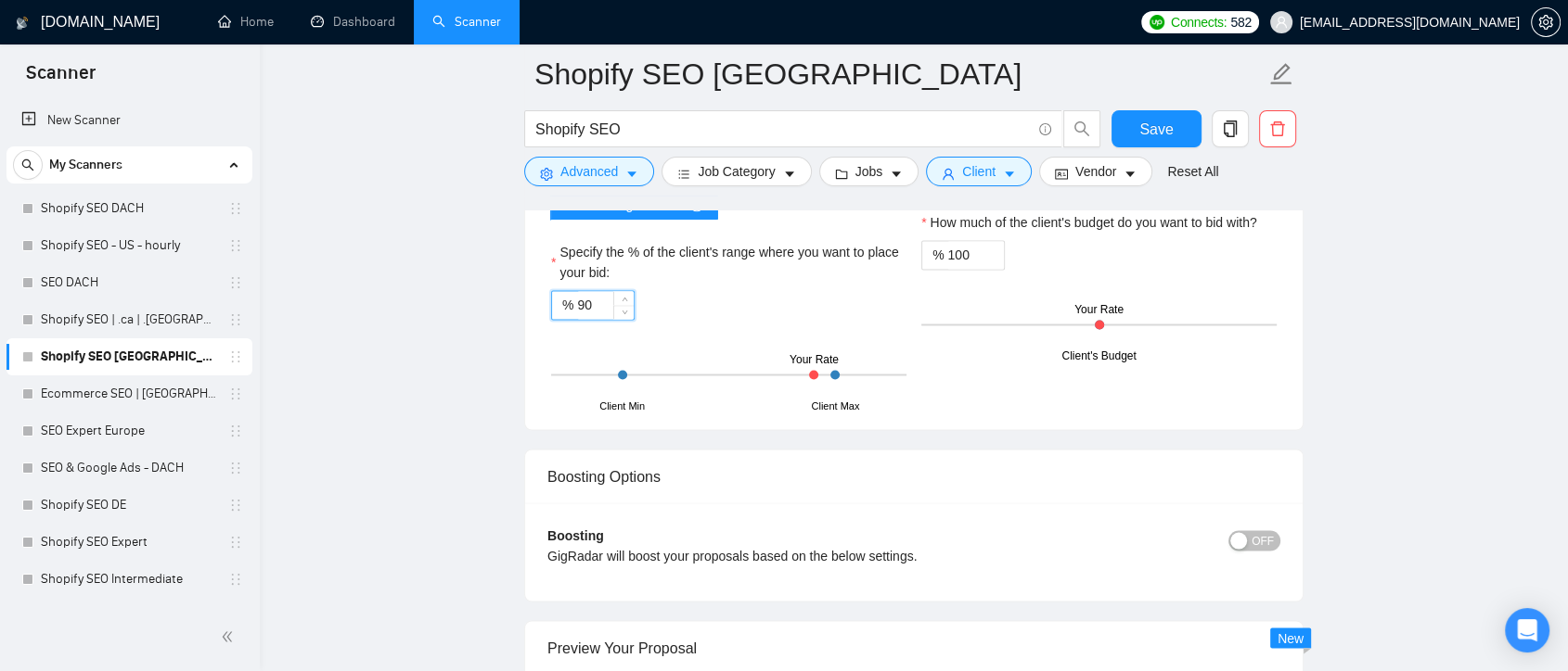
type input "90"
click at [1254, 539] on button "OFF" at bounding box center [1254, 540] width 52 height 21
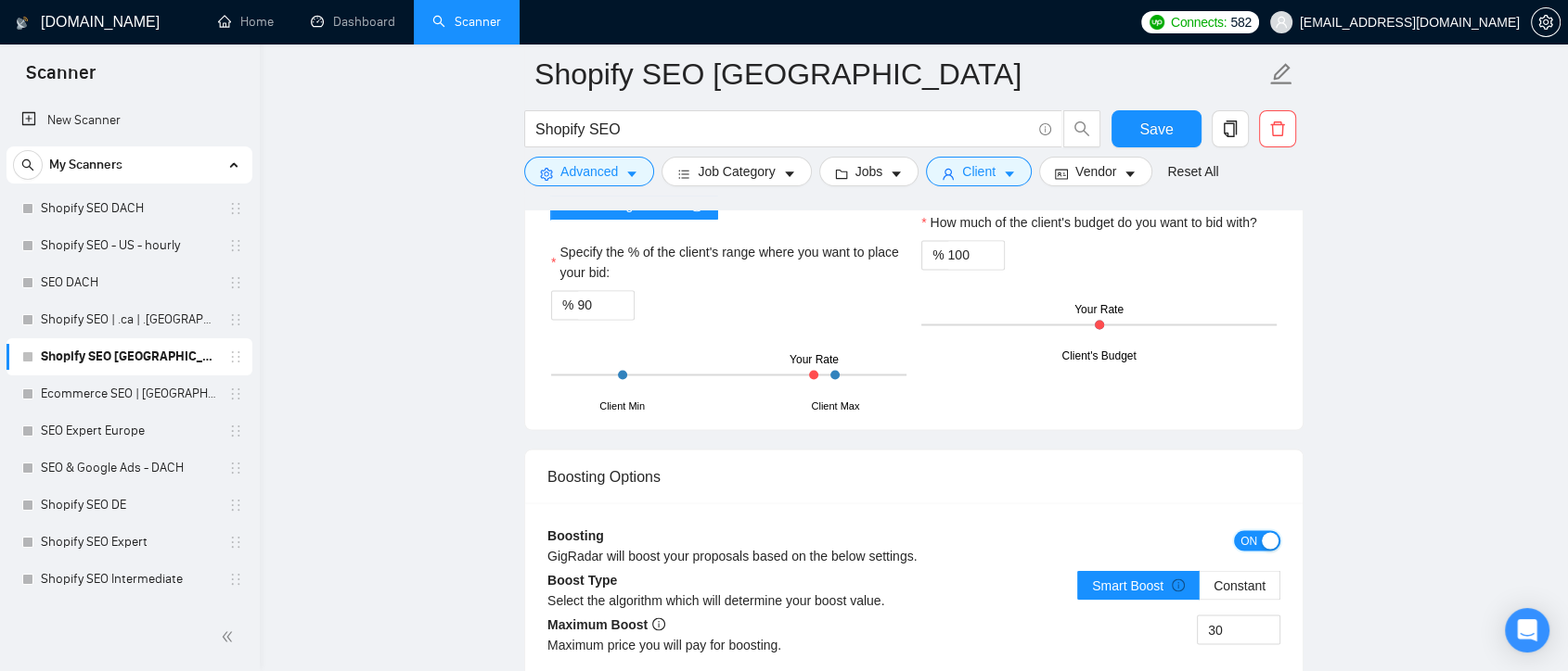
scroll to position [3367, 0]
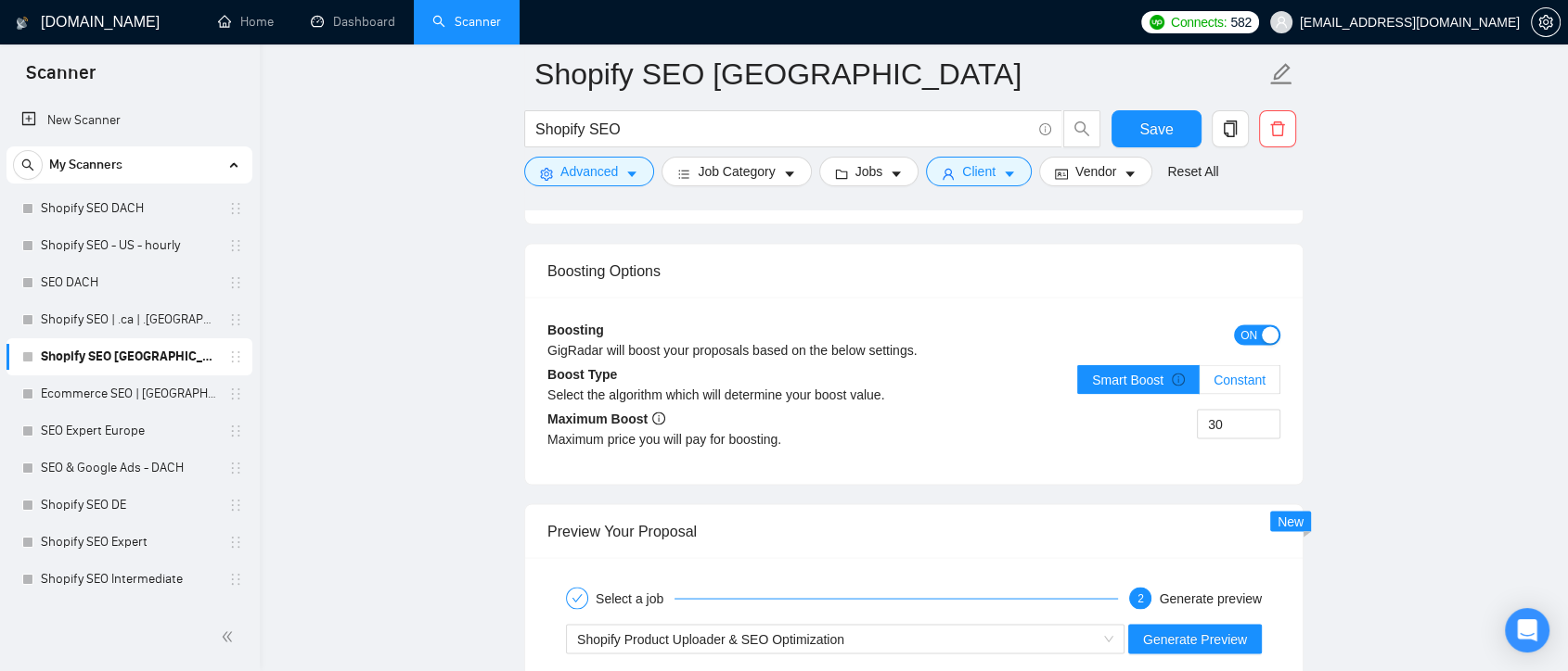
click at [1240, 372] on span "Constant" at bounding box center [1239, 379] width 52 height 15
click at [1200, 384] on input "Constant" at bounding box center [1200, 384] width 0 height 0
click at [1235, 415] on input "30" at bounding box center [1238, 424] width 81 height 27
type input "3"
type input "1"
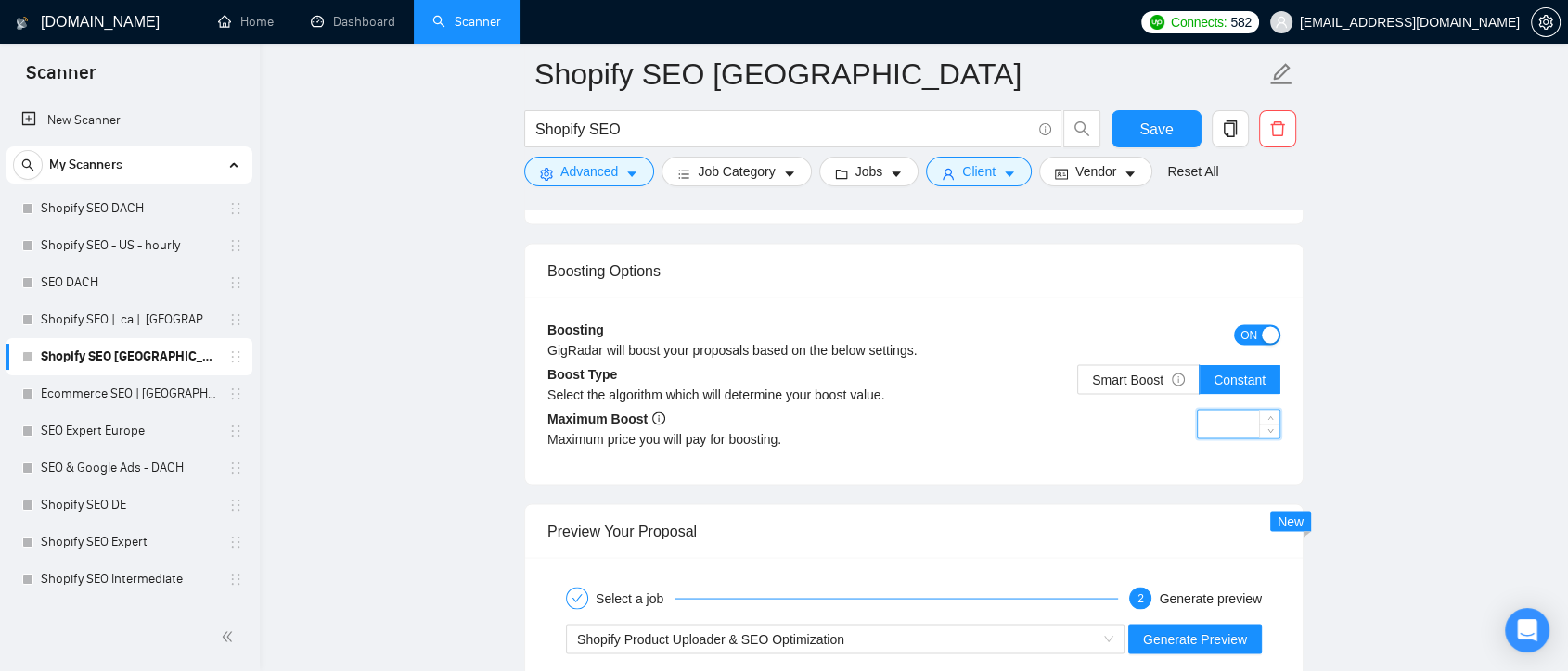
type input "9"
type input "3"
type input "30"
click at [1136, 380] on span "Smart Boost" at bounding box center [1138, 379] width 93 height 15
click at [1079, 384] on input "Smart Boost" at bounding box center [1079, 384] width 0 height 0
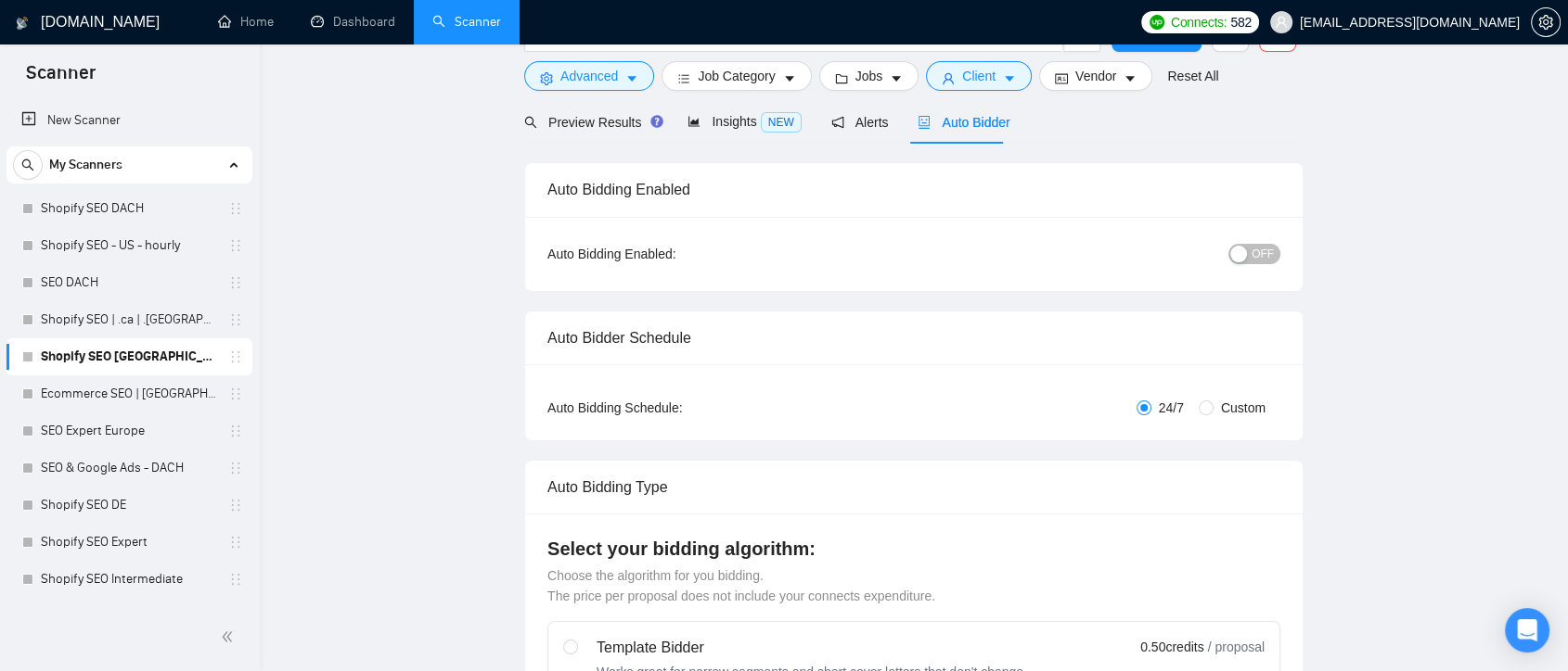
scroll to position [0, 0]
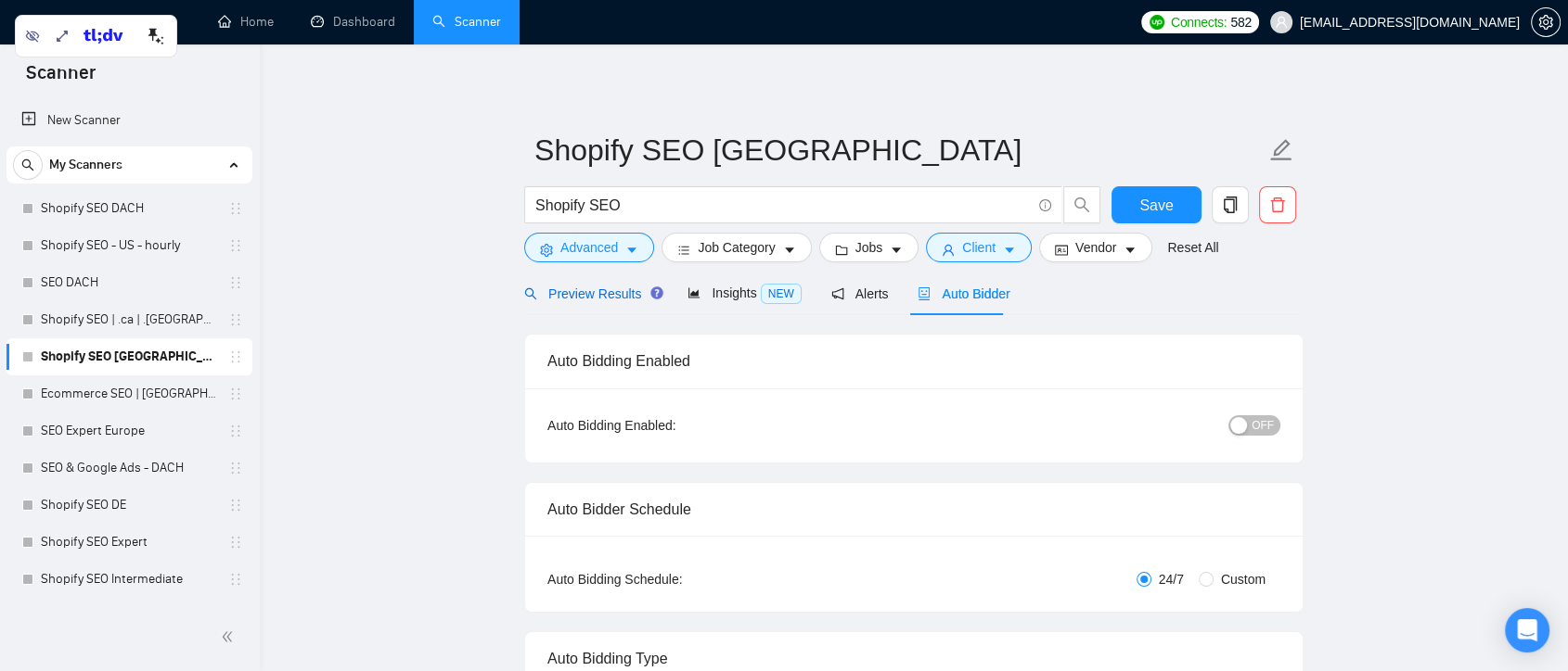
click at [590, 291] on span "Preview Results" at bounding box center [591, 293] width 134 height 15
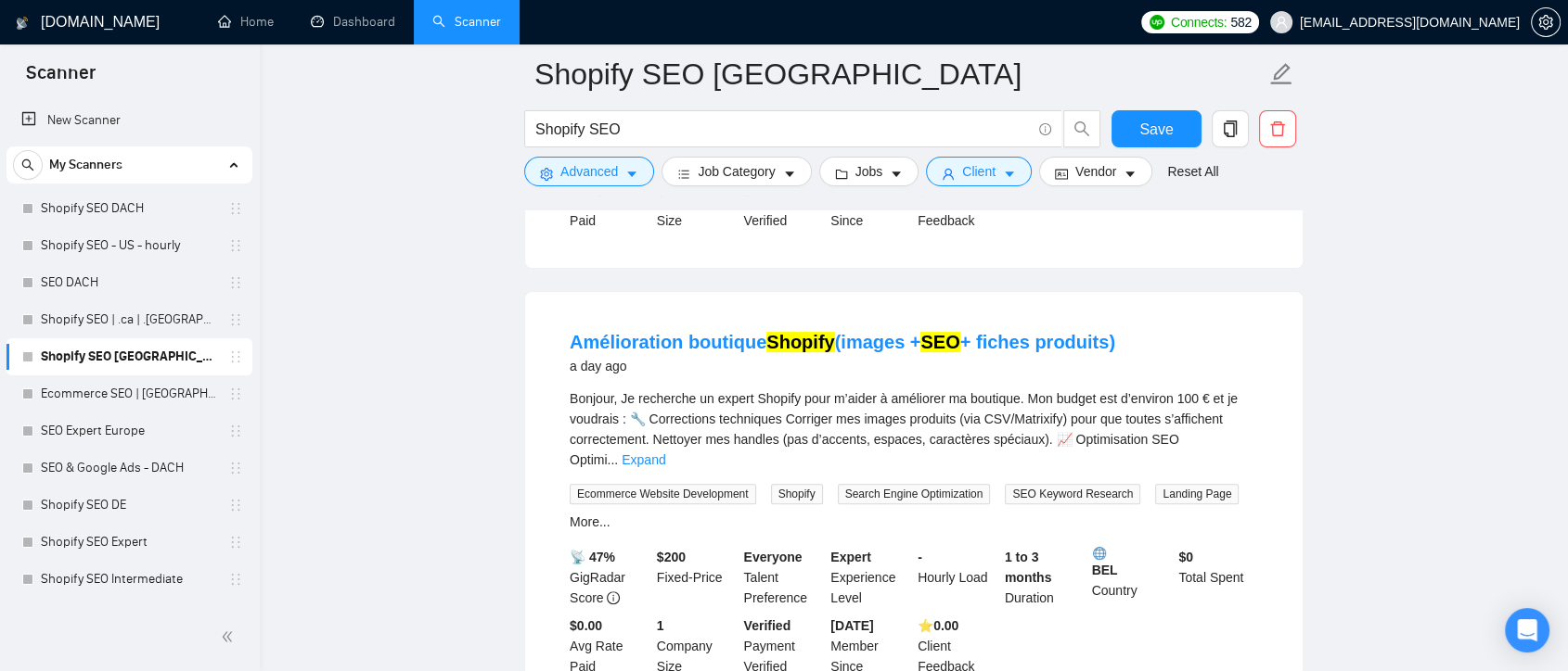
scroll to position [927, 0]
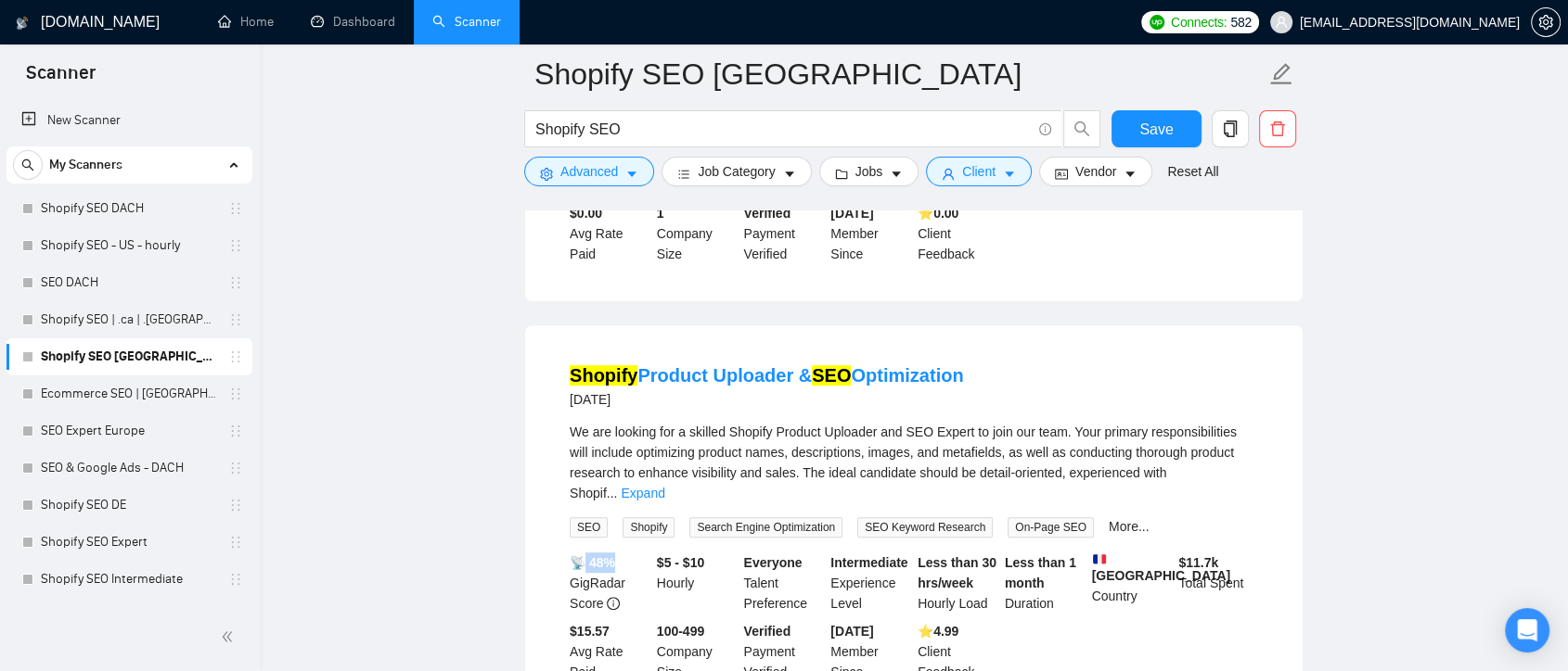
drag, startPoint x: 581, startPoint y: 499, endPoint x: 623, endPoint y: 505, distance: 42.4
click at [623, 553] on div "📡 48% GigRadar Score" at bounding box center [609, 583] width 87 height 62
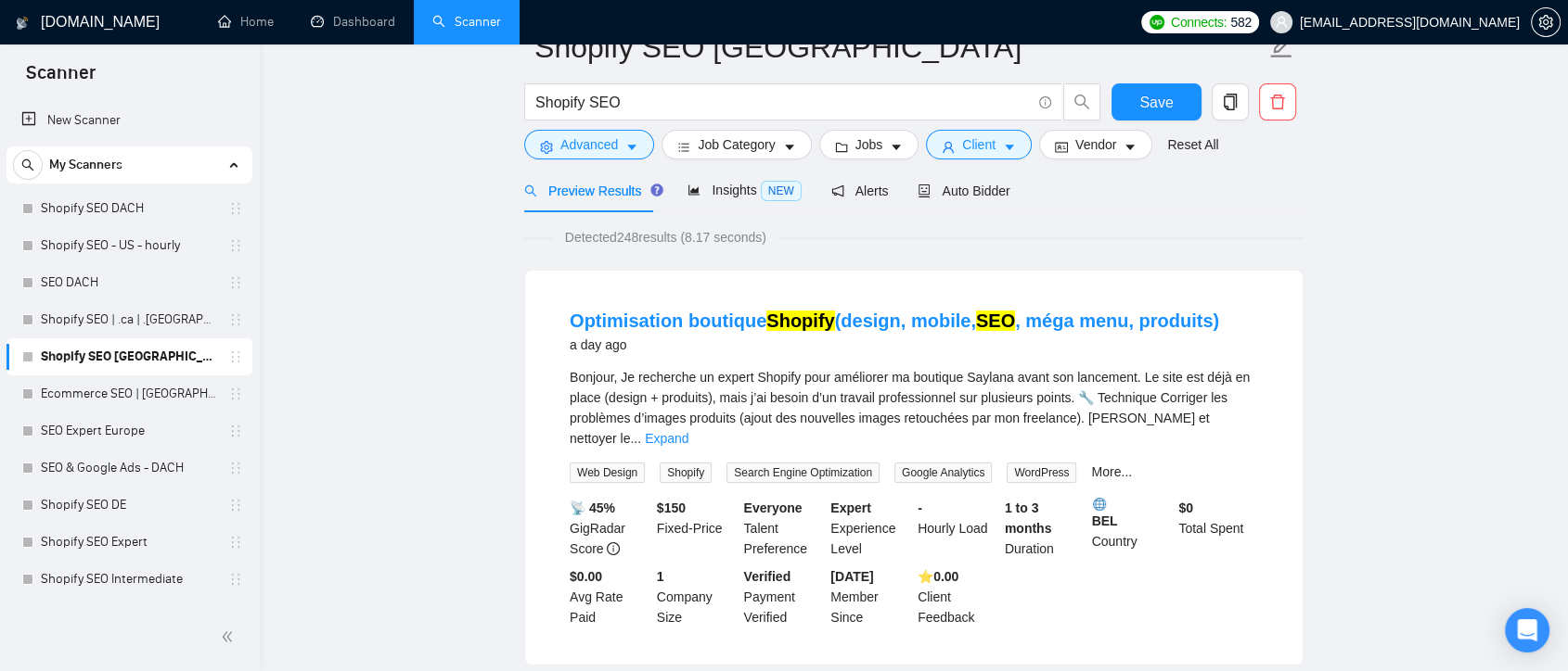
scroll to position [0, 0]
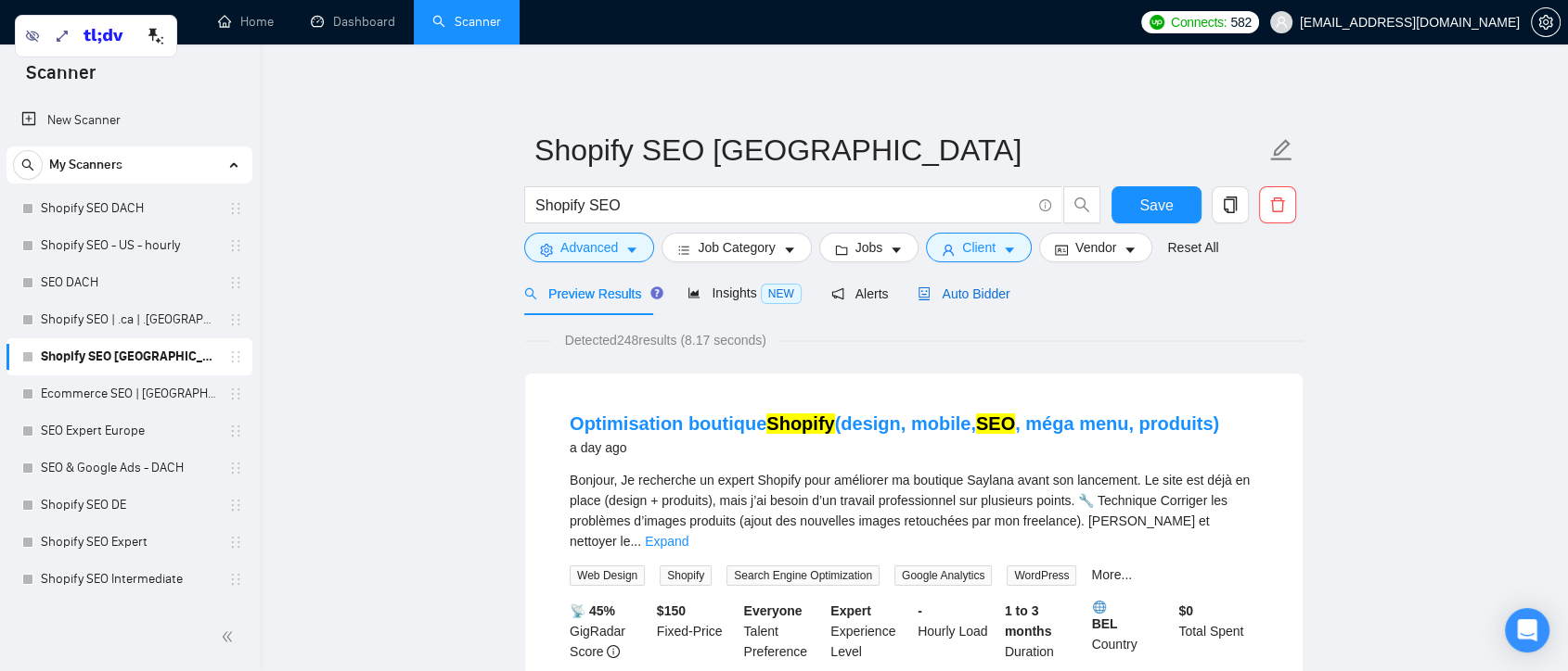
click at [969, 287] on span "Auto Bidder" at bounding box center [964, 293] width 92 height 15
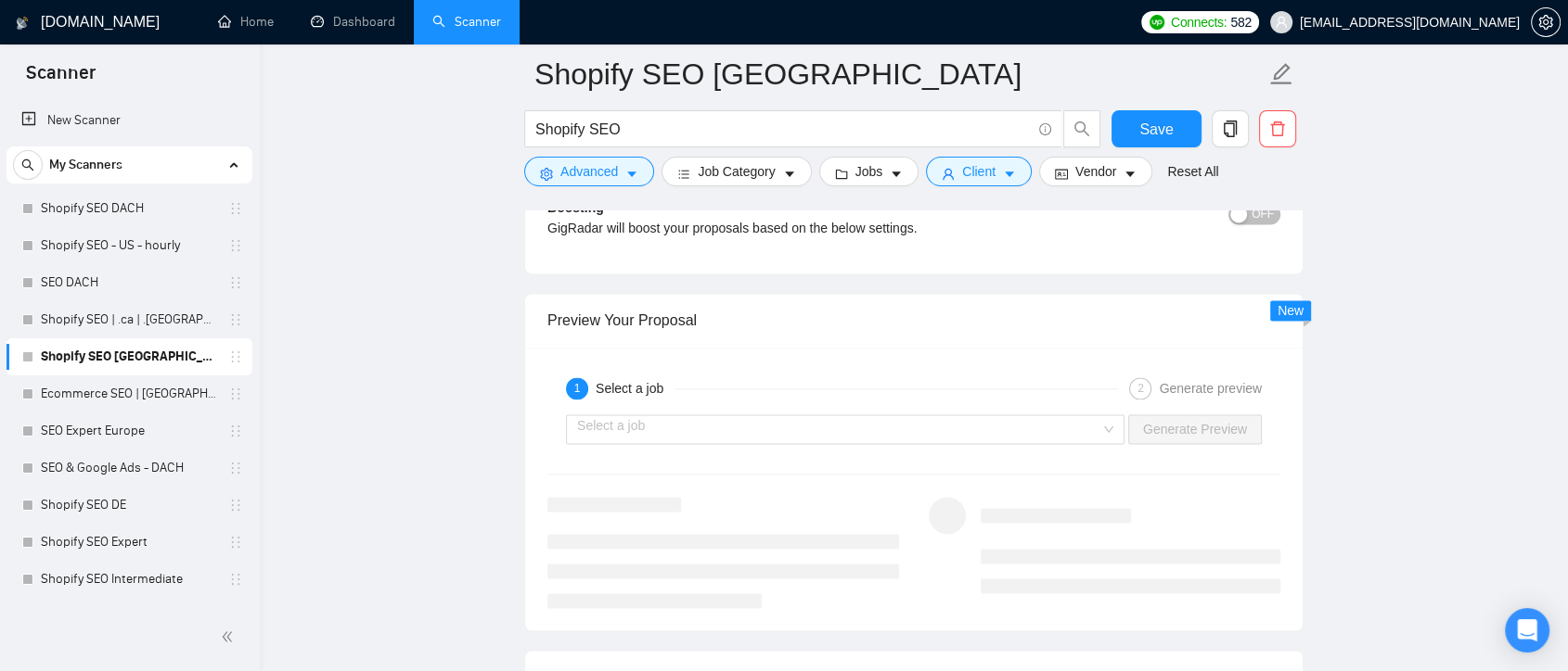
scroll to position [2266, 0]
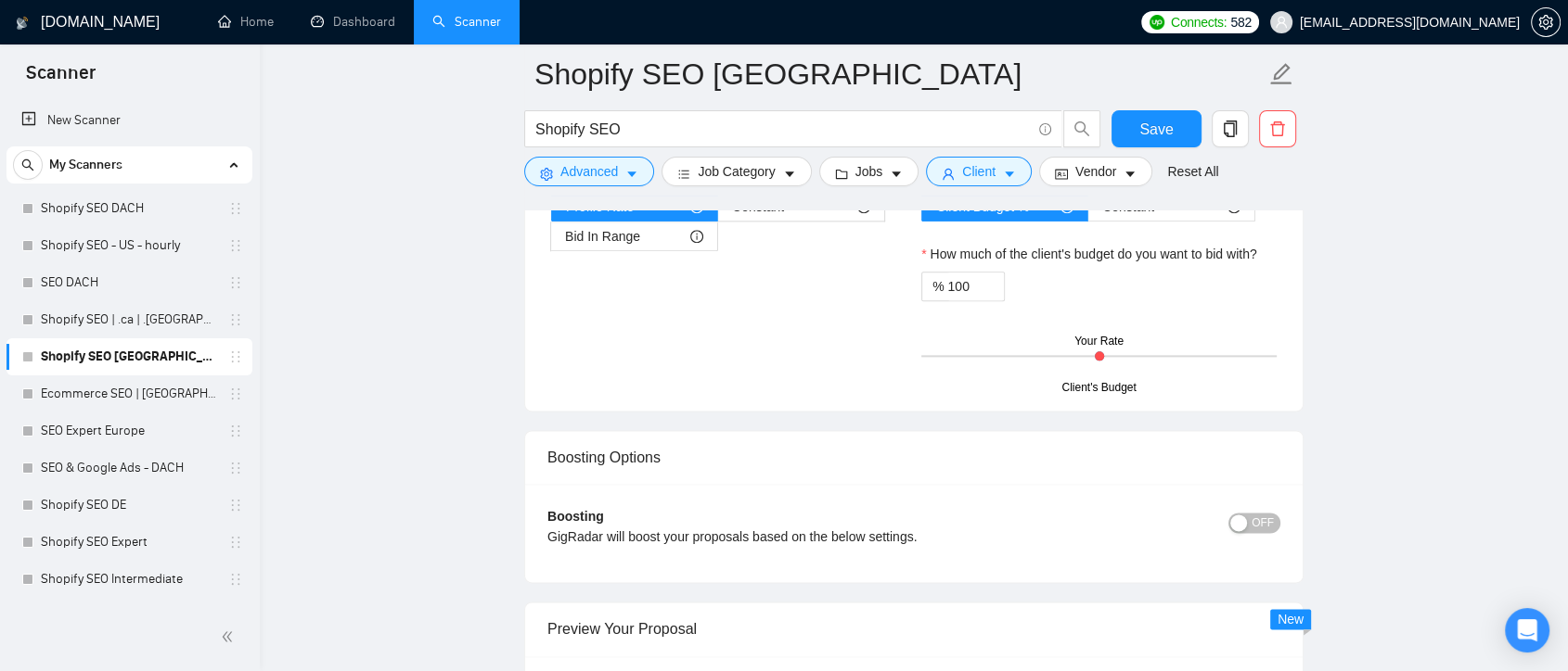
click at [1268, 527] on span "OFF" at bounding box center [1263, 522] width 23 height 21
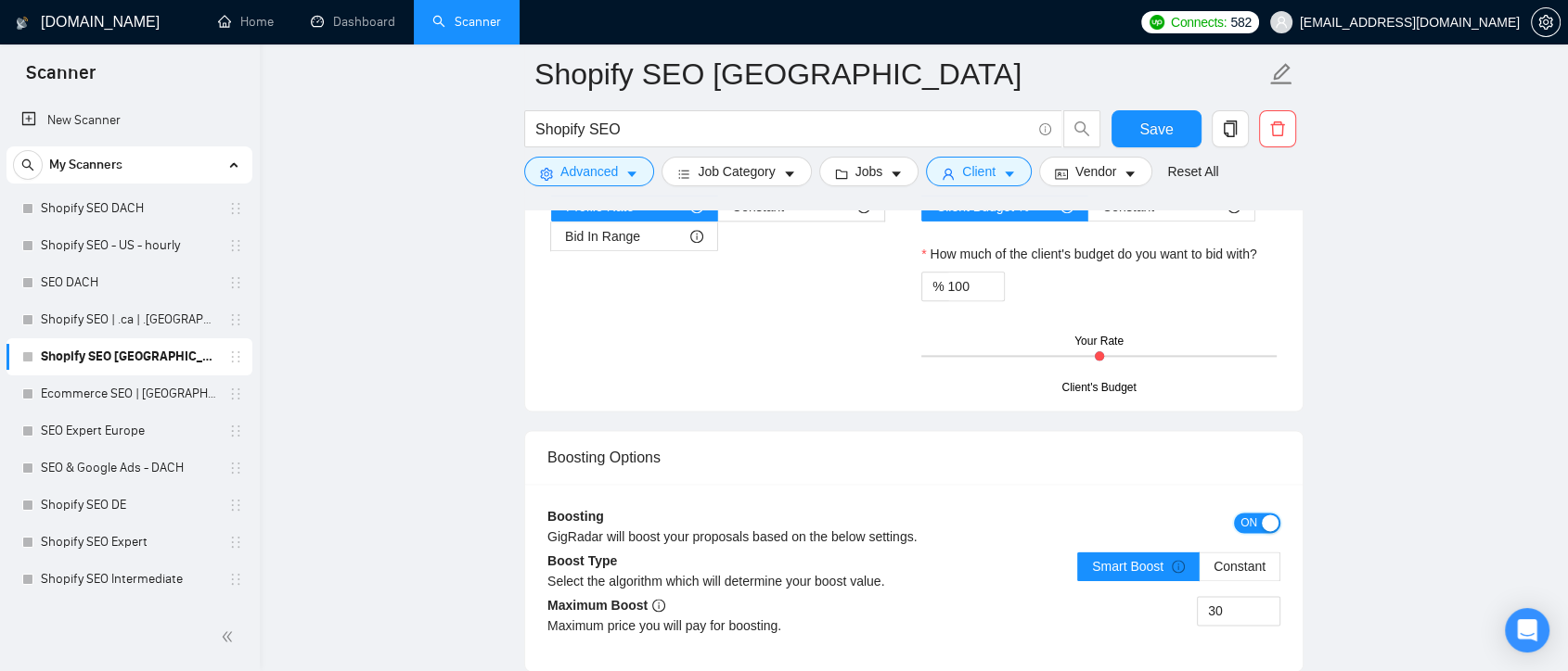
scroll to position [2473, 0]
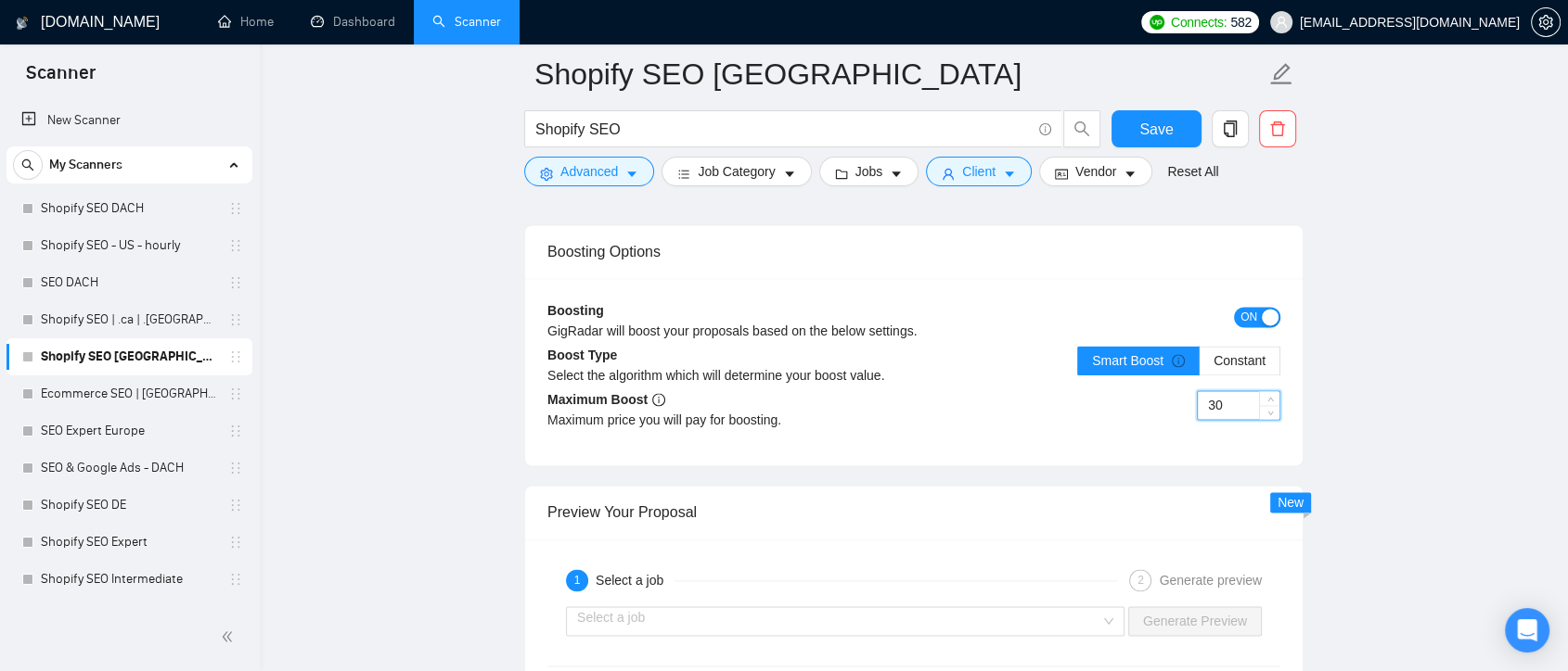
click at [1230, 402] on input "30" at bounding box center [1238, 405] width 81 height 27
drag, startPoint x: 1230, startPoint y: 403, endPoint x: 1226, endPoint y: 417, distance: 14.6
click at [1226, 417] on div "30" at bounding box center [1238, 405] width 83 height 29
drag, startPoint x: 1234, startPoint y: 401, endPoint x: 1188, endPoint y: 397, distance: 46.2
click at [1188, 397] on div "30" at bounding box center [1097, 416] width 367 height 52
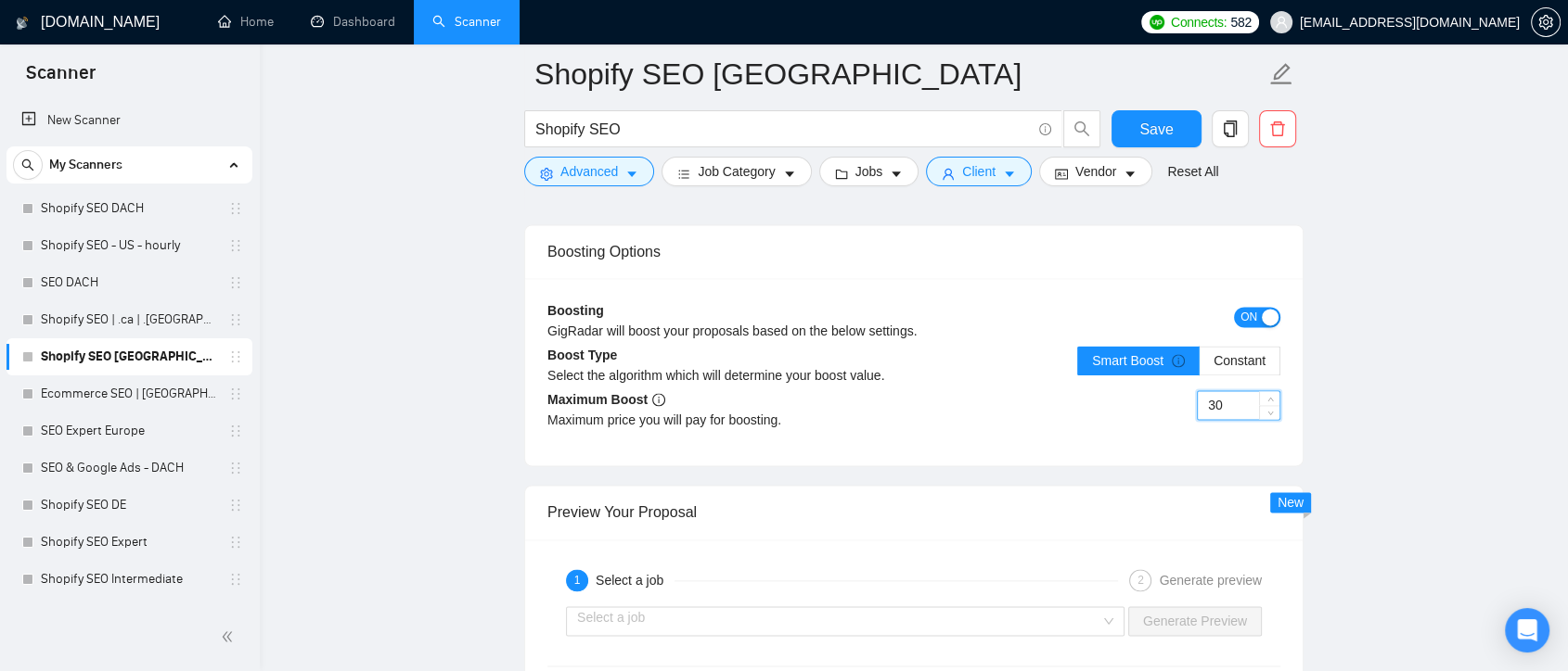
click at [1243, 397] on input "30" at bounding box center [1238, 405] width 81 height 27
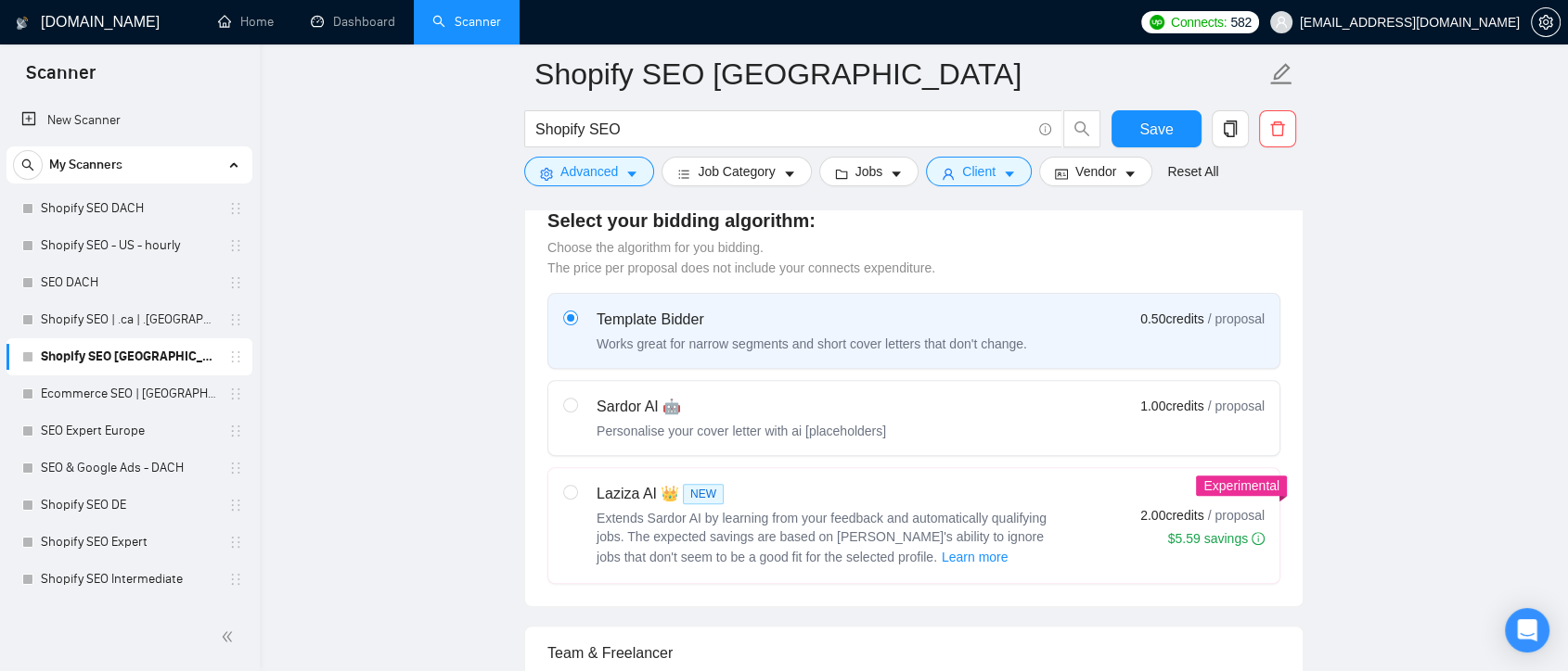
scroll to position [412, 0]
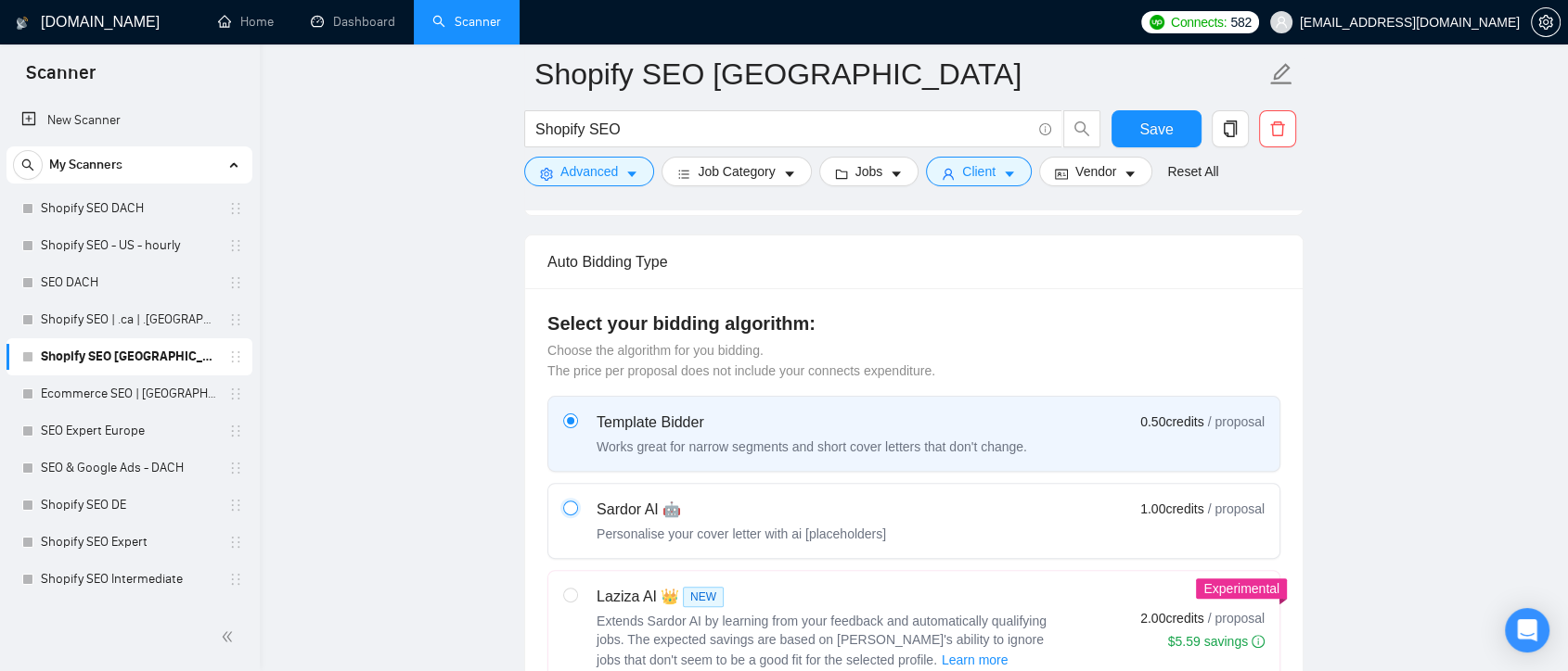
click at [574, 507] on input "radio" at bounding box center [570, 507] width 13 height 13
radio input "true"
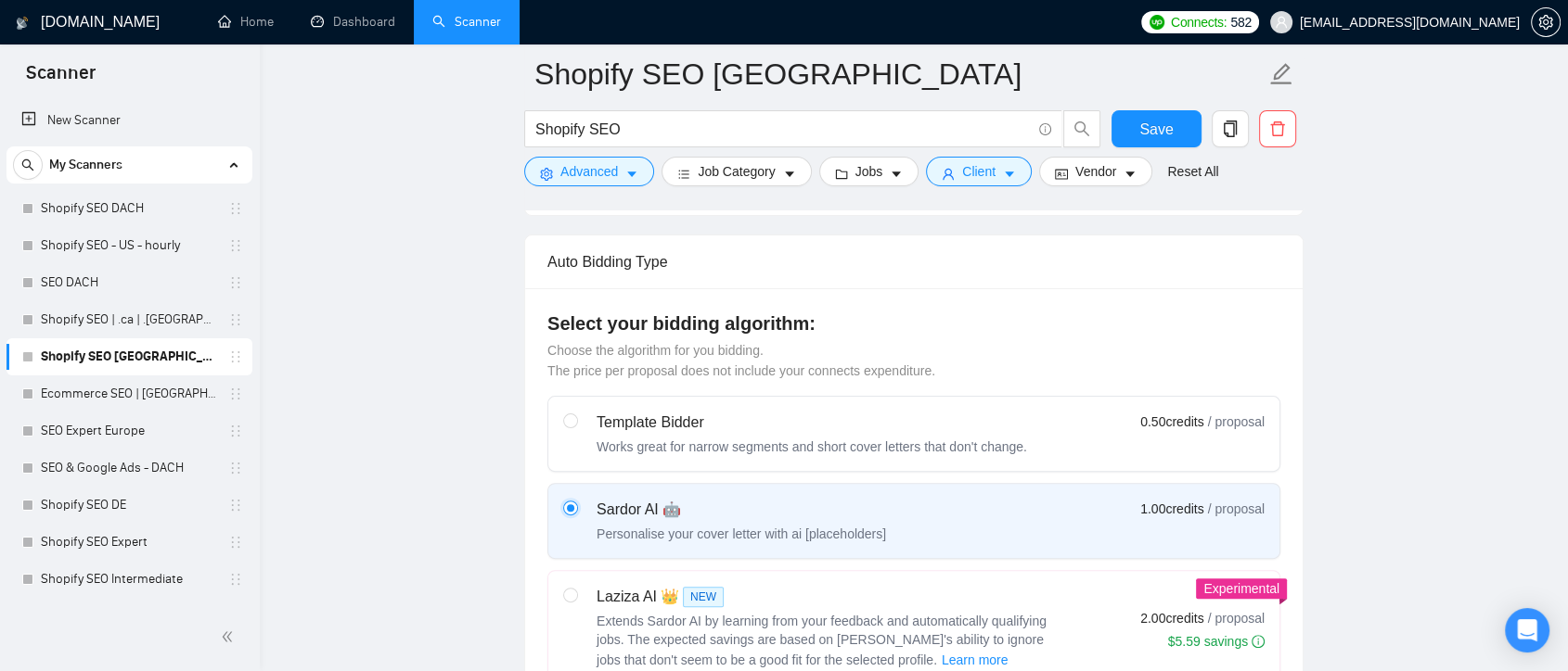
radio input "false"
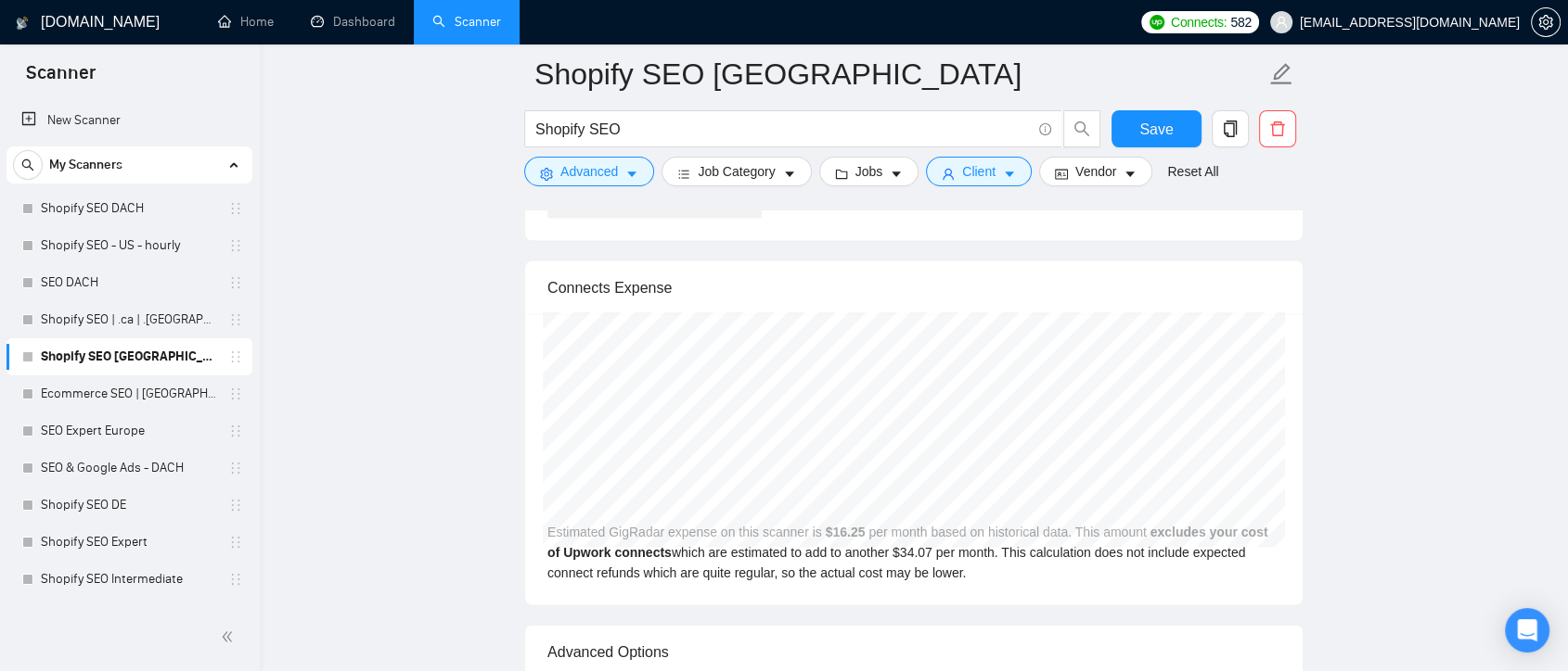
scroll to position [4327, 0]
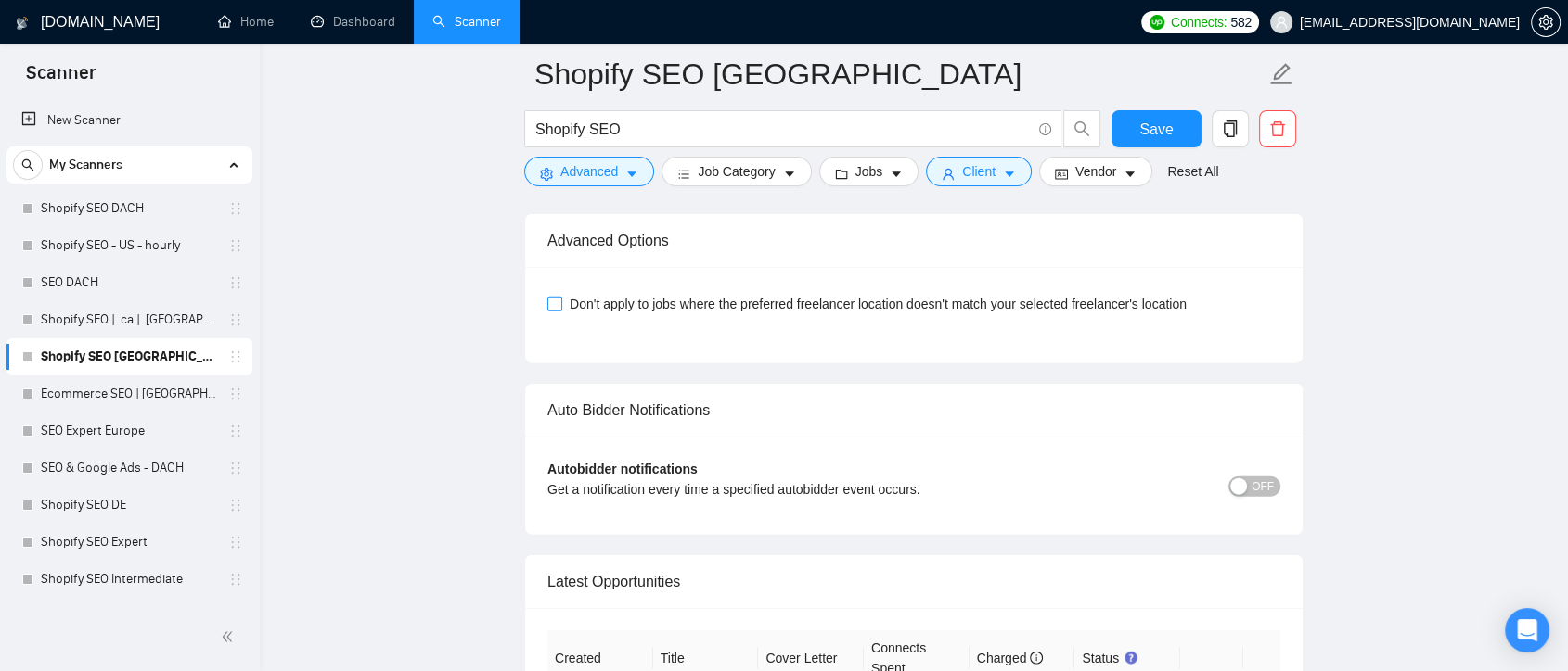
click at [557, 302] on input "Don't apply to jobs where the preferred freelancer location doesn't match your …" at bounding box center [553, 302] width 13 height 13
checkbox input "true"
click at [1261, 483] on span "OFF" at bounding box center [1263, 486] width 23 height 21
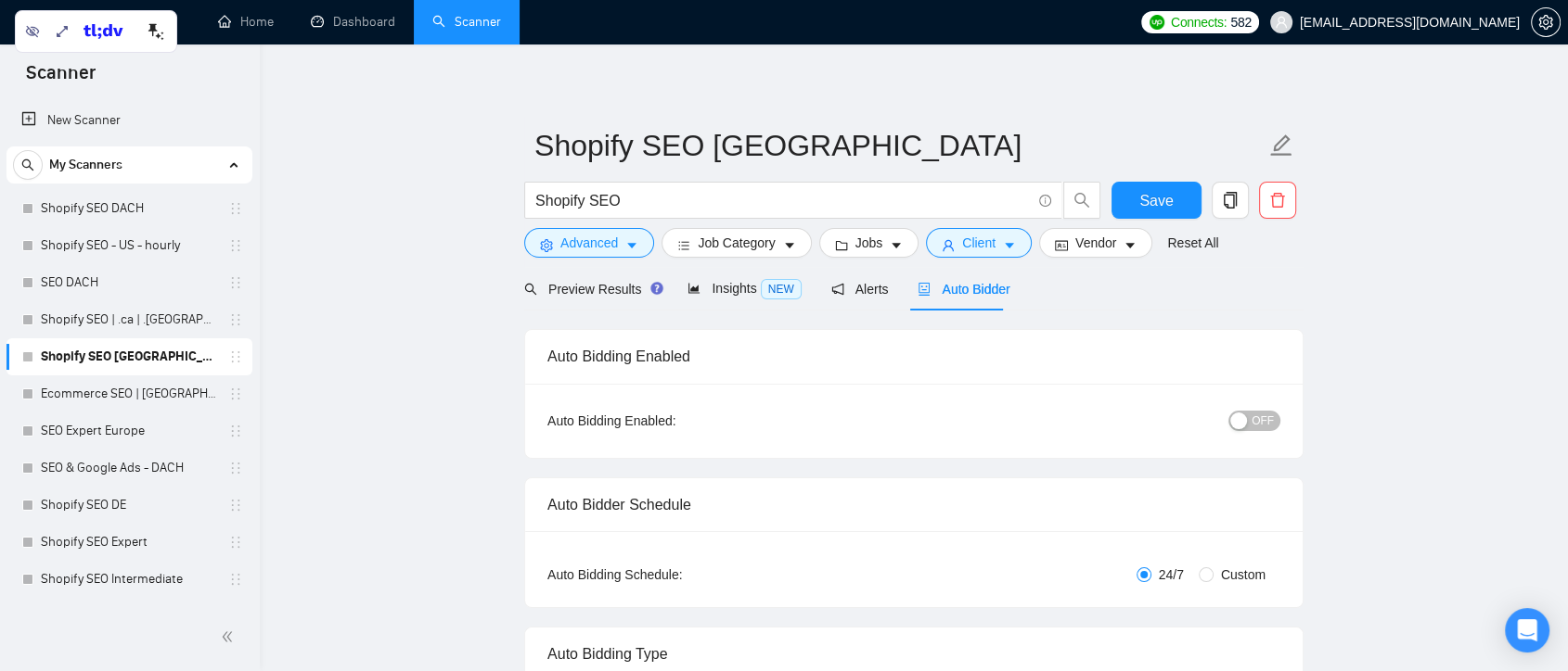
scroll to position [0, 0]
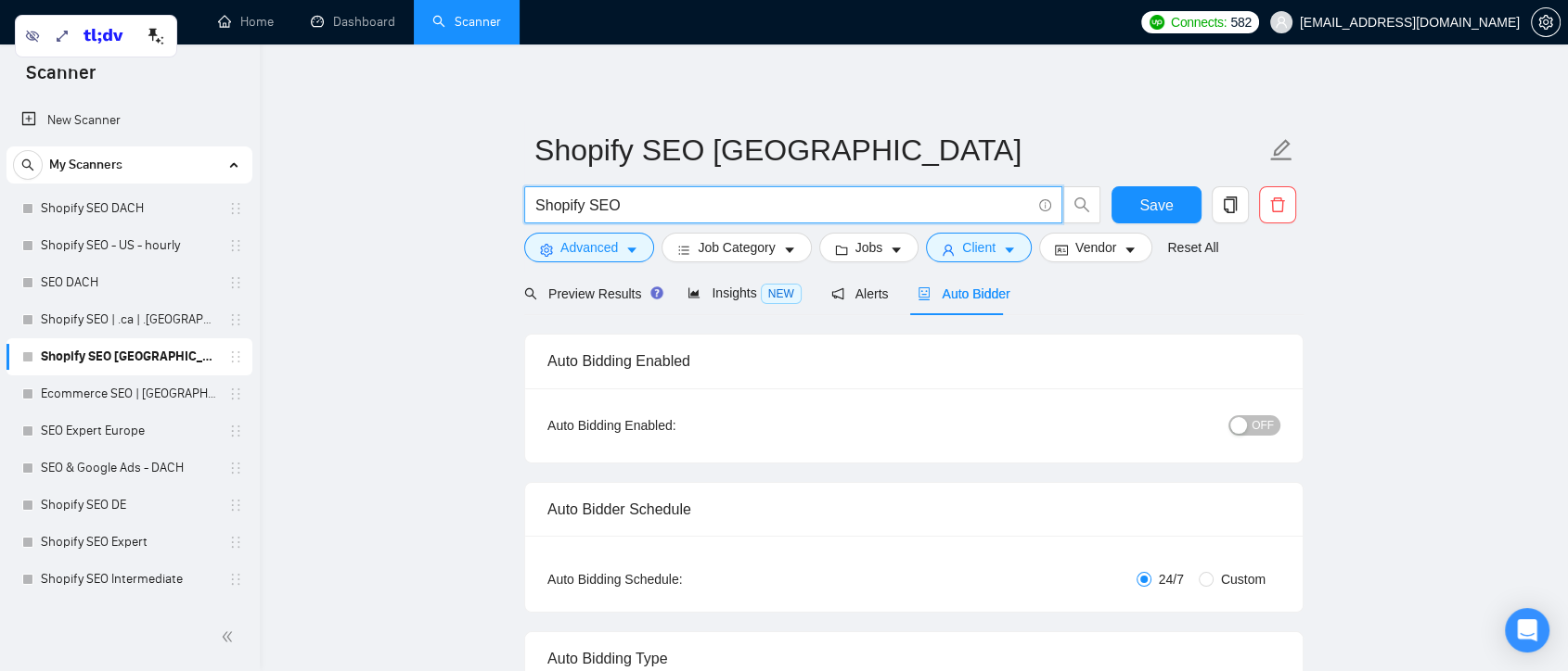
drag, startPoint x: 542, startPoint y: 201, endPoint x: 894, endPoint y: 193, distance: 352.1
click at [892, 194] on input "Shopify SEO" at bounding box center [783, 205] width 495 height 23
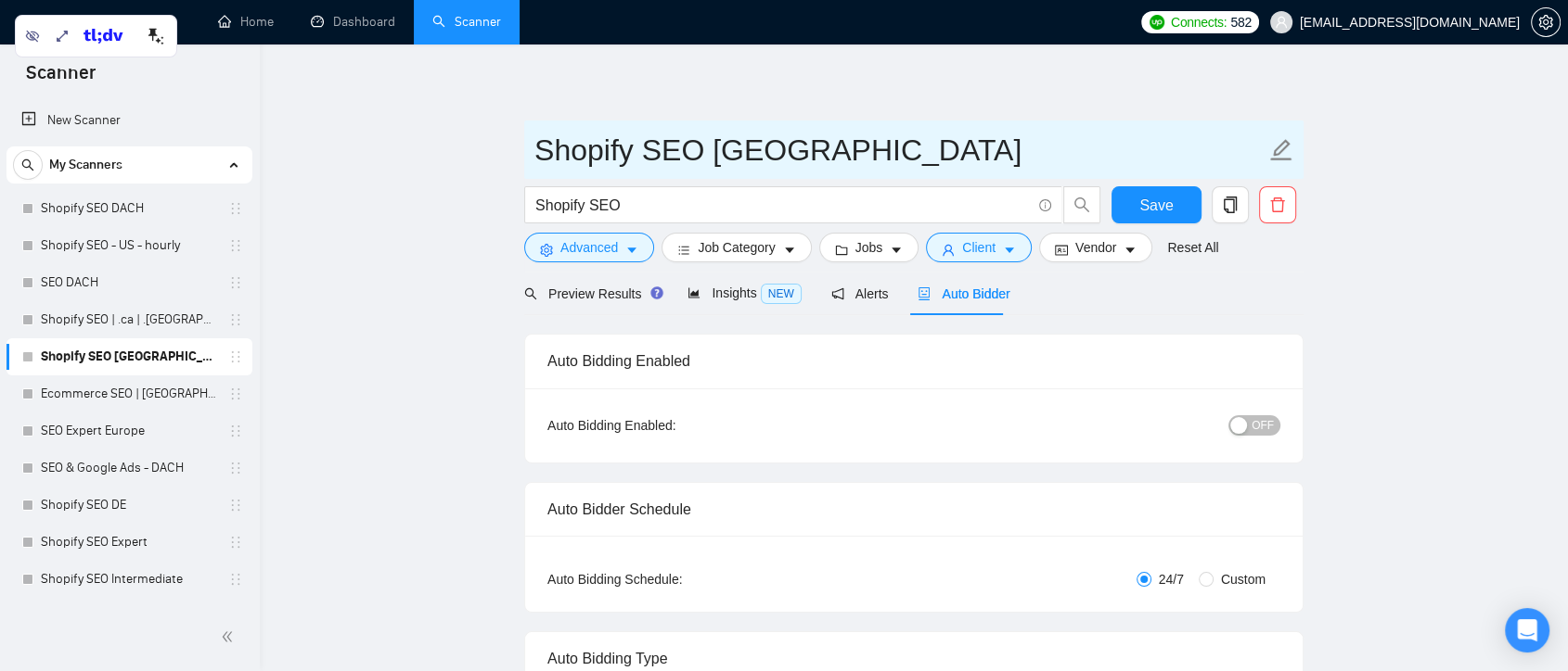
click at [961, 152] on input "Shopify SEO Europe" at bounding box center [899, 150] width 731 height 46
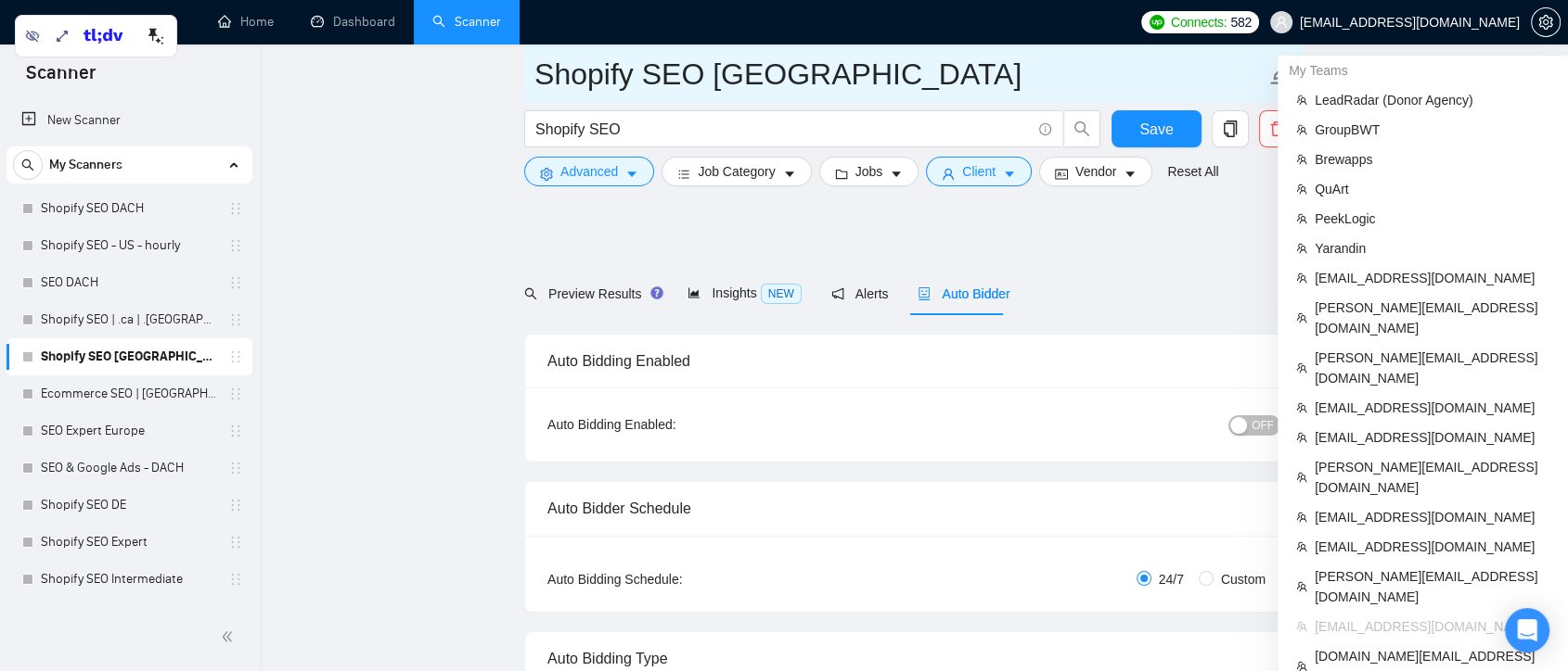
scroll to position [617, 0]
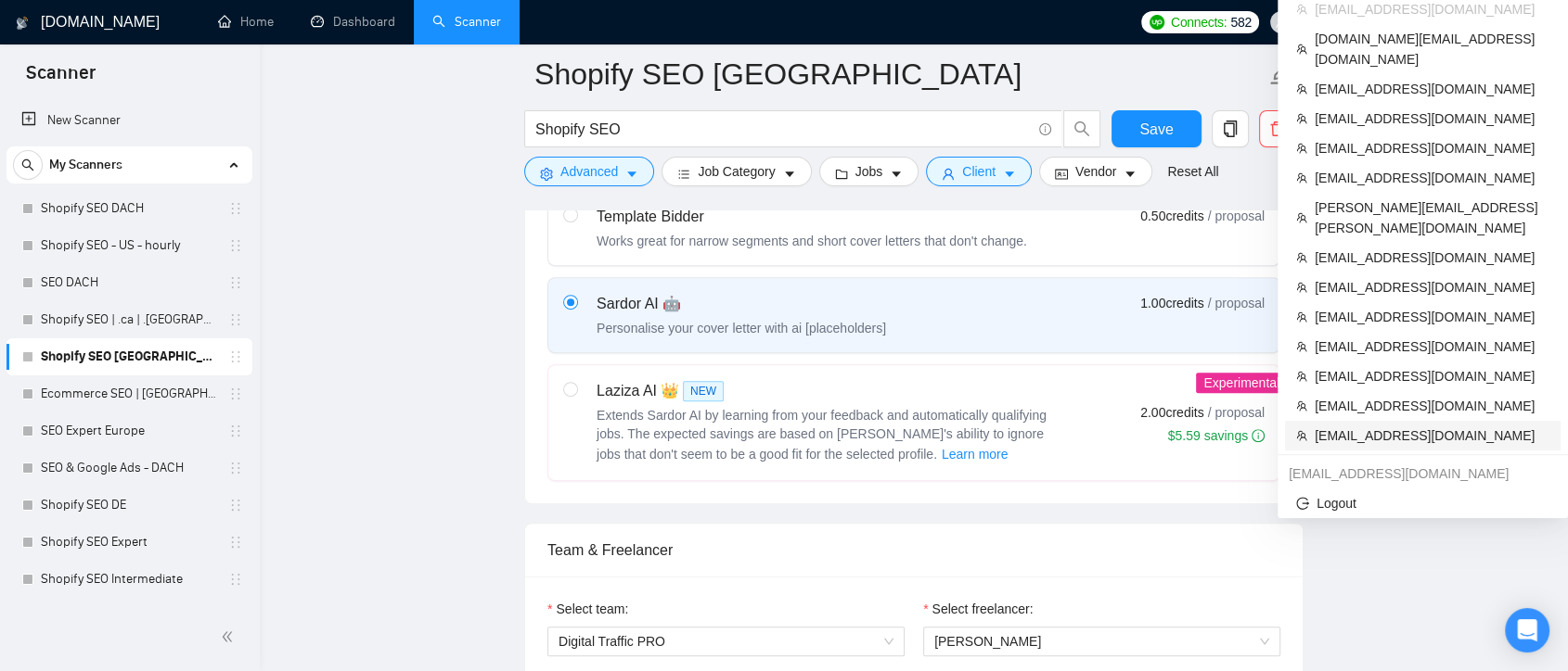
click at [1401, 425] on span "[EMAIL_ADDRESS][DOMAIN_NAME]" at bounding box center [1433, 435] width 235 height 21
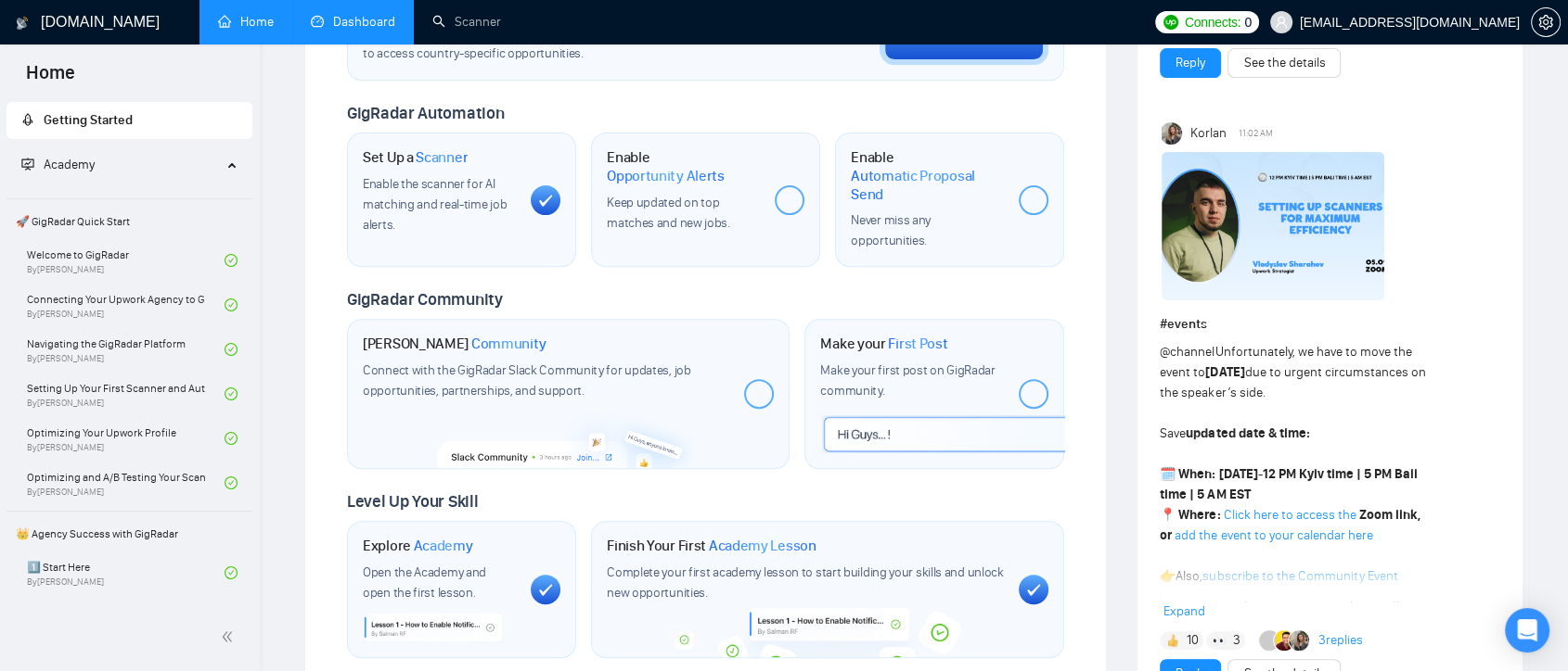
click at [349, 24] on link "Dashboard" at bounding box center [353, 22] width 84 height 16
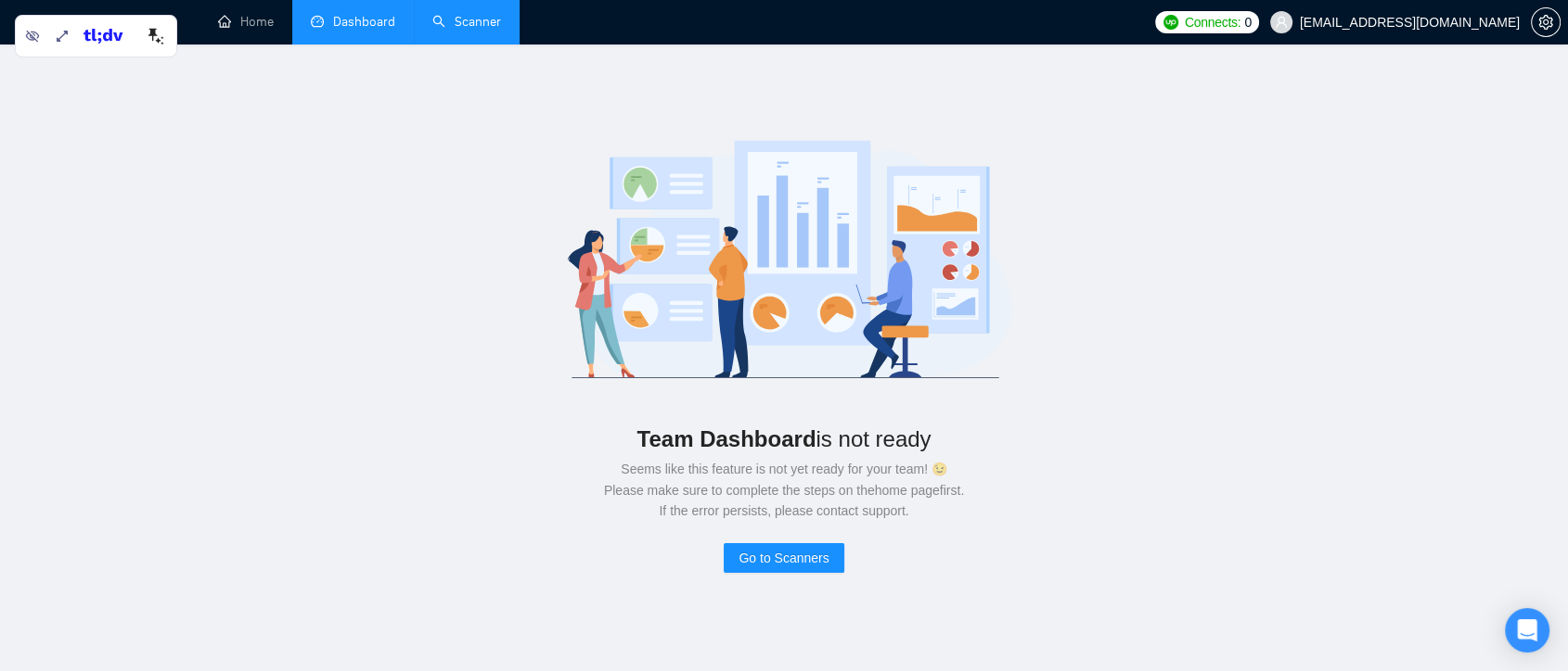
click at [462, 25] on link "Scanner" at bounding box center [467, 22] width 69 height 16
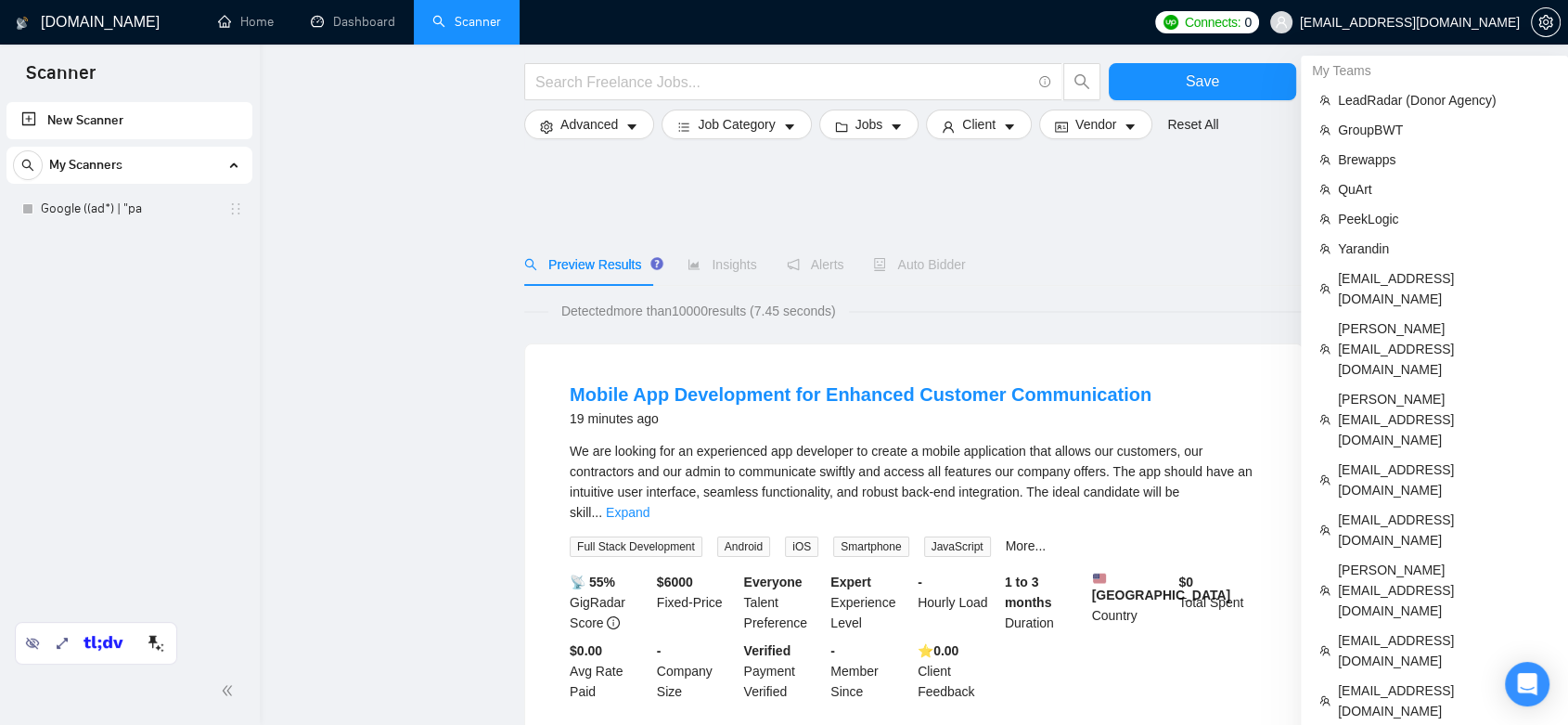
scroll to position [103, 0]
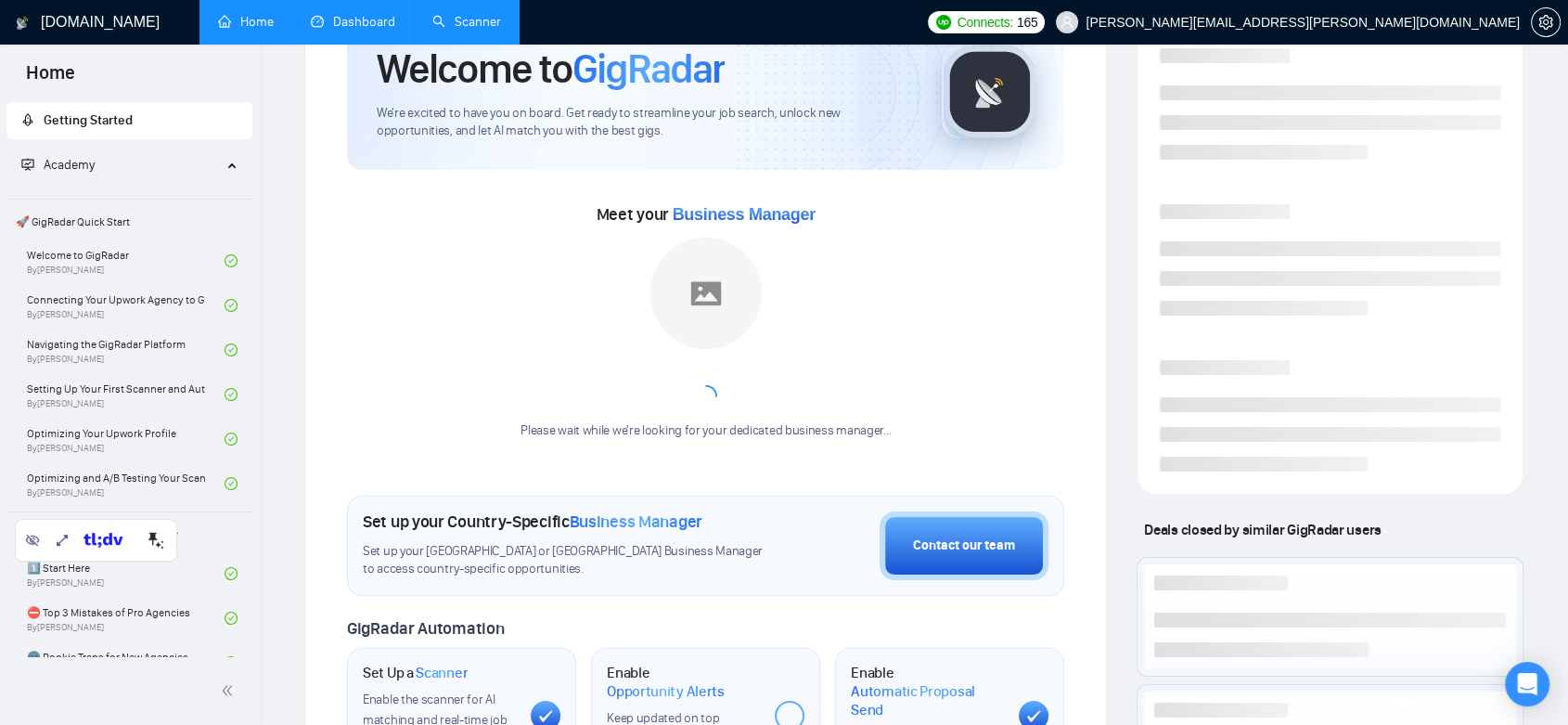
click at [366, 22] on link "Dashboard" at bounding box center [353, 22] width 84 height 16
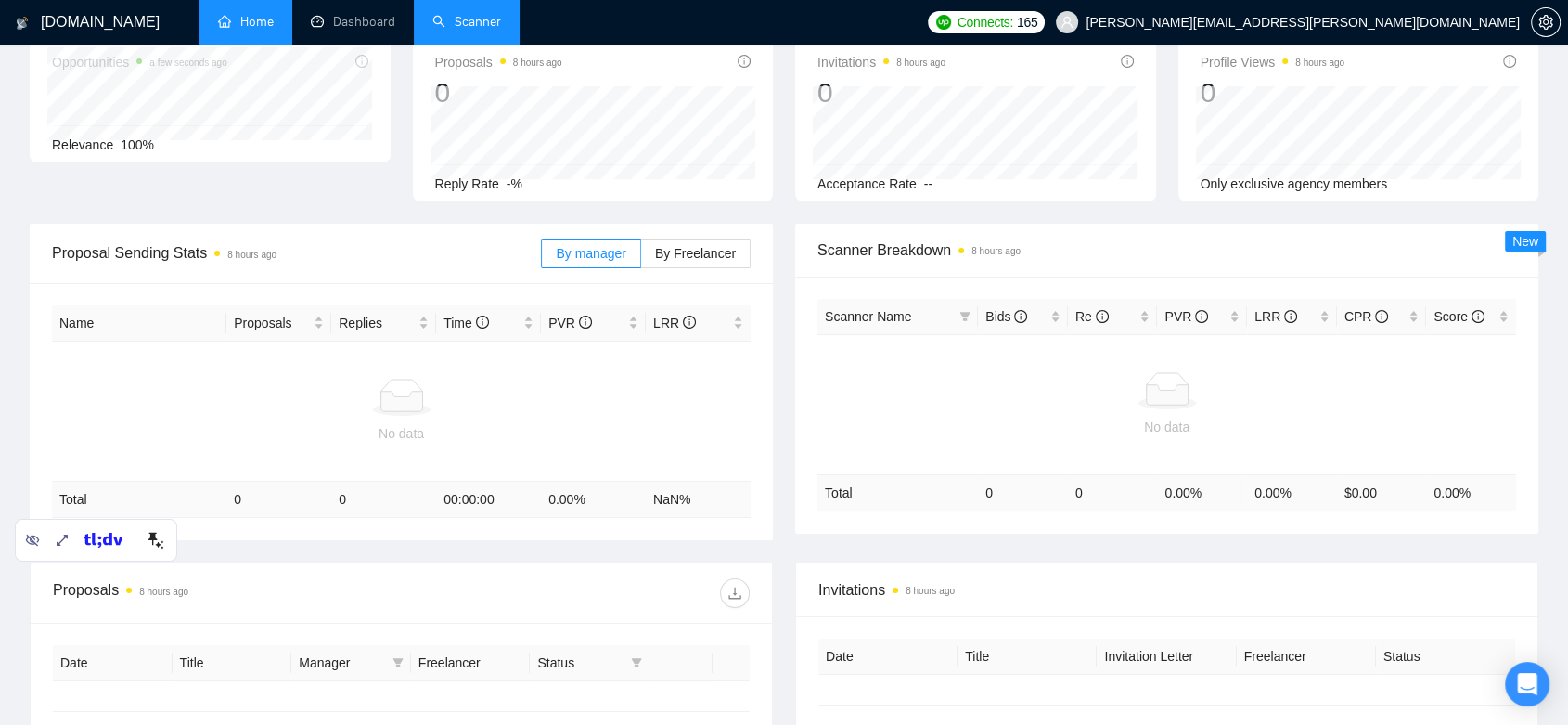
type input "[DATE]"
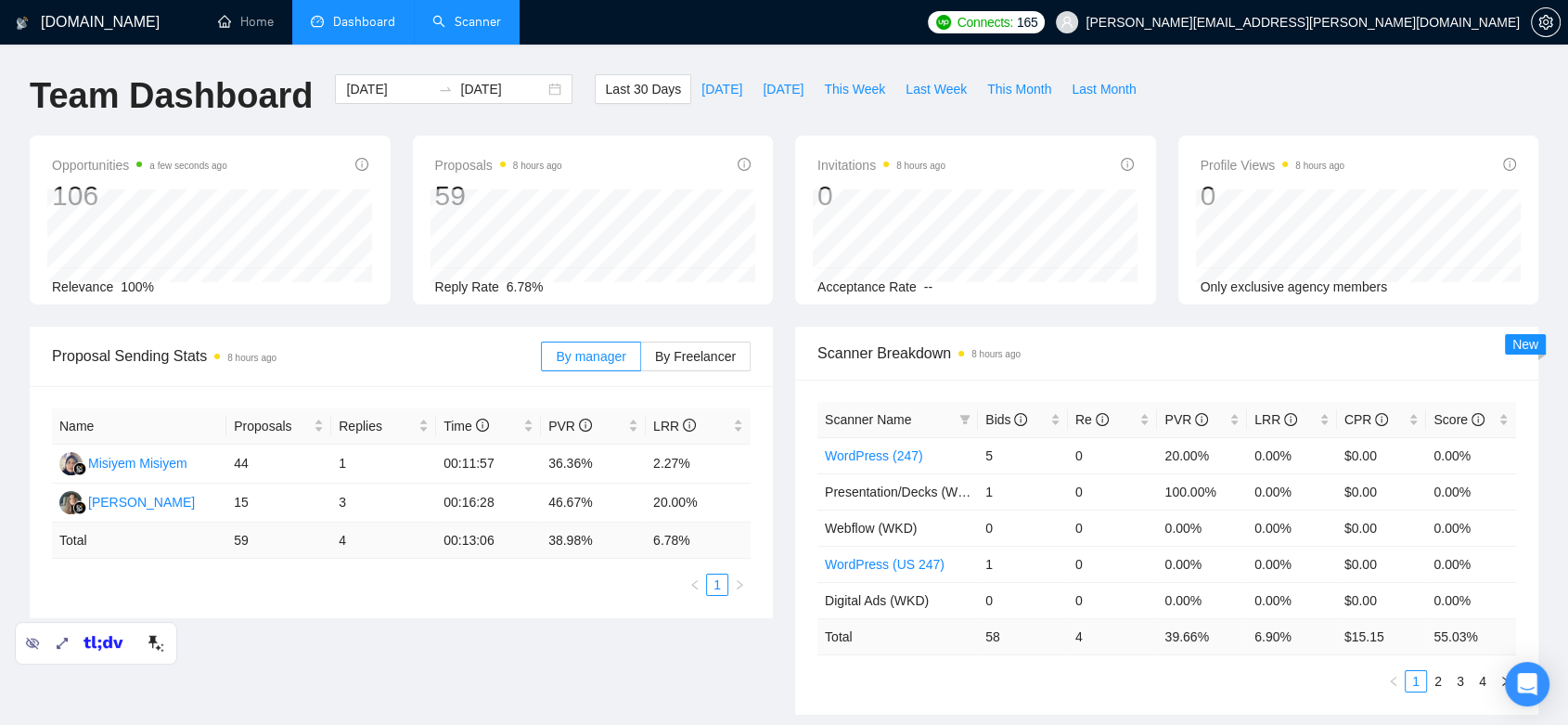
click at [484, 18] on link "Scanner" at bounding box center [467, 22] width 69 height 16
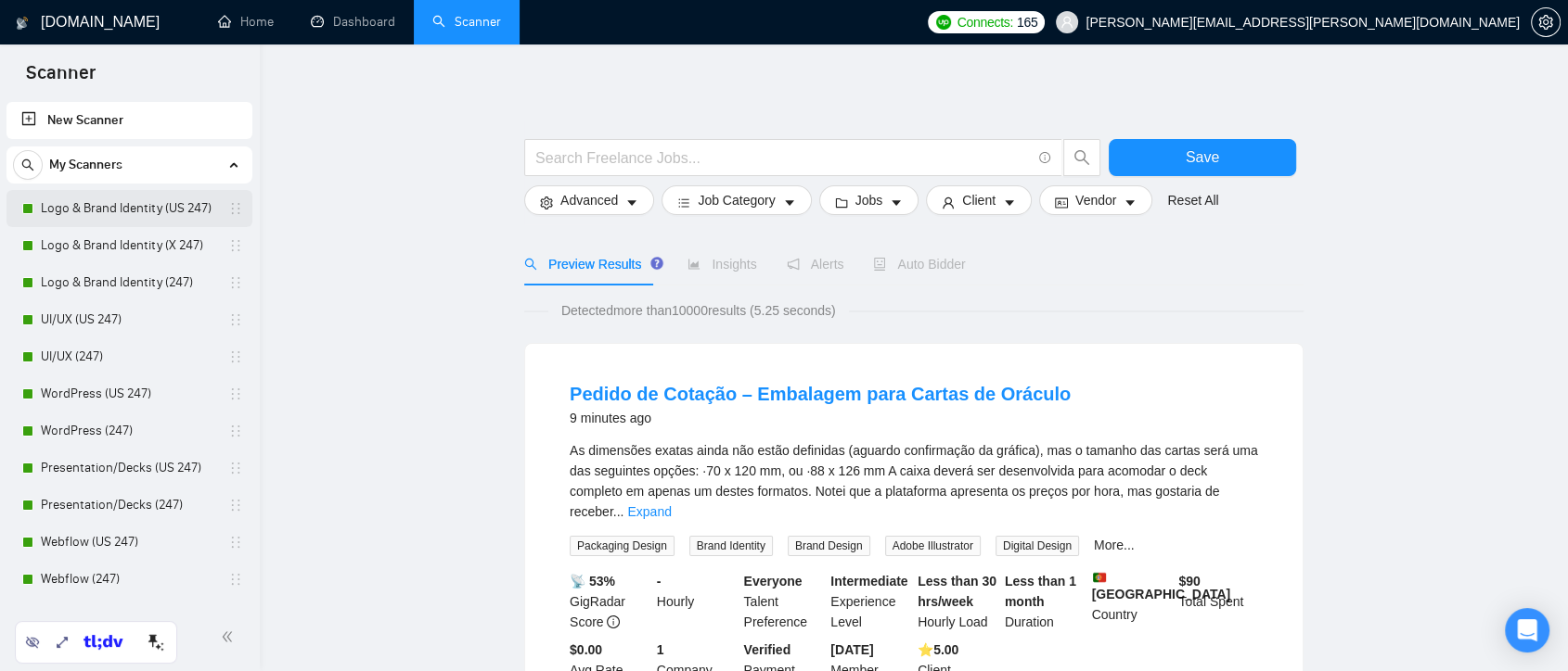
click at [131, 212] on link "Logo & Brand Identity (US 247)" at bounding box center [129, 208] width 176 height 37
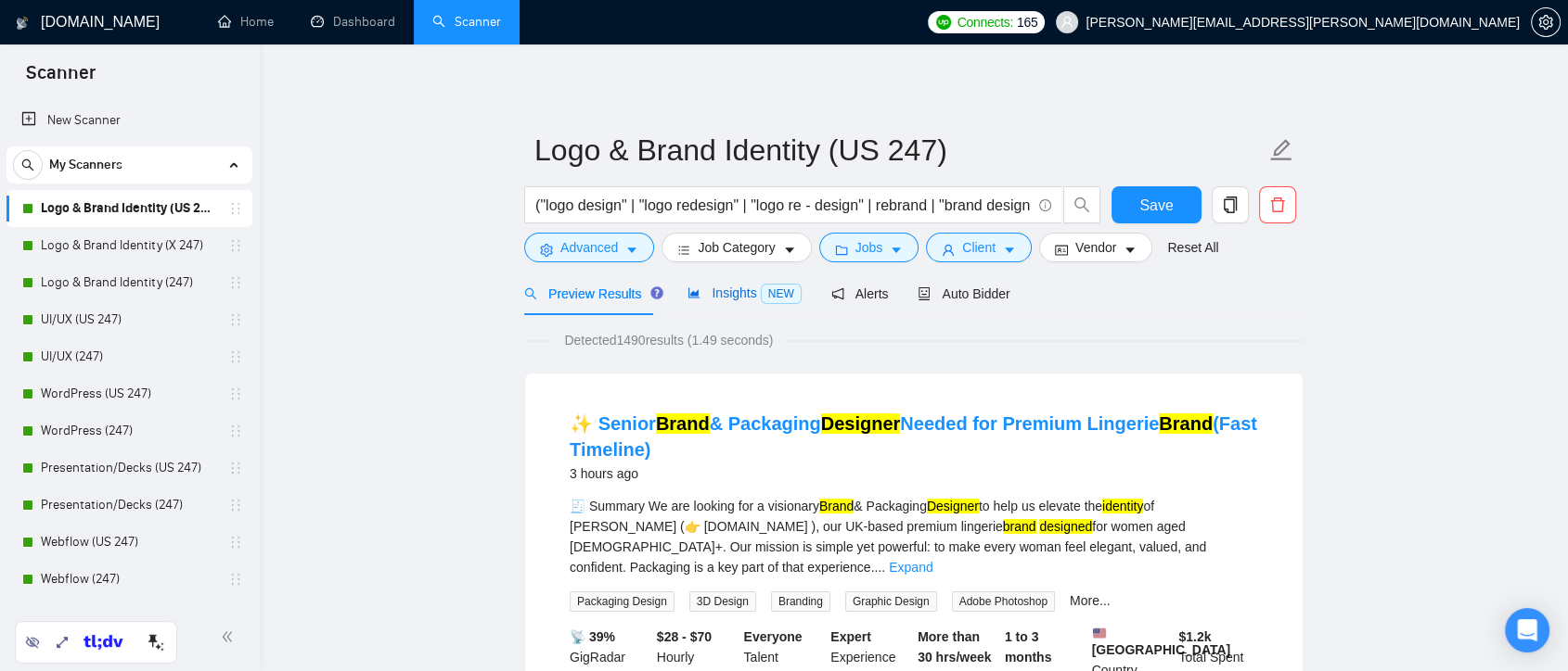
click at [726, 300] on span "Insights NEW" at bounding box center [745, 292] width 114 height 15
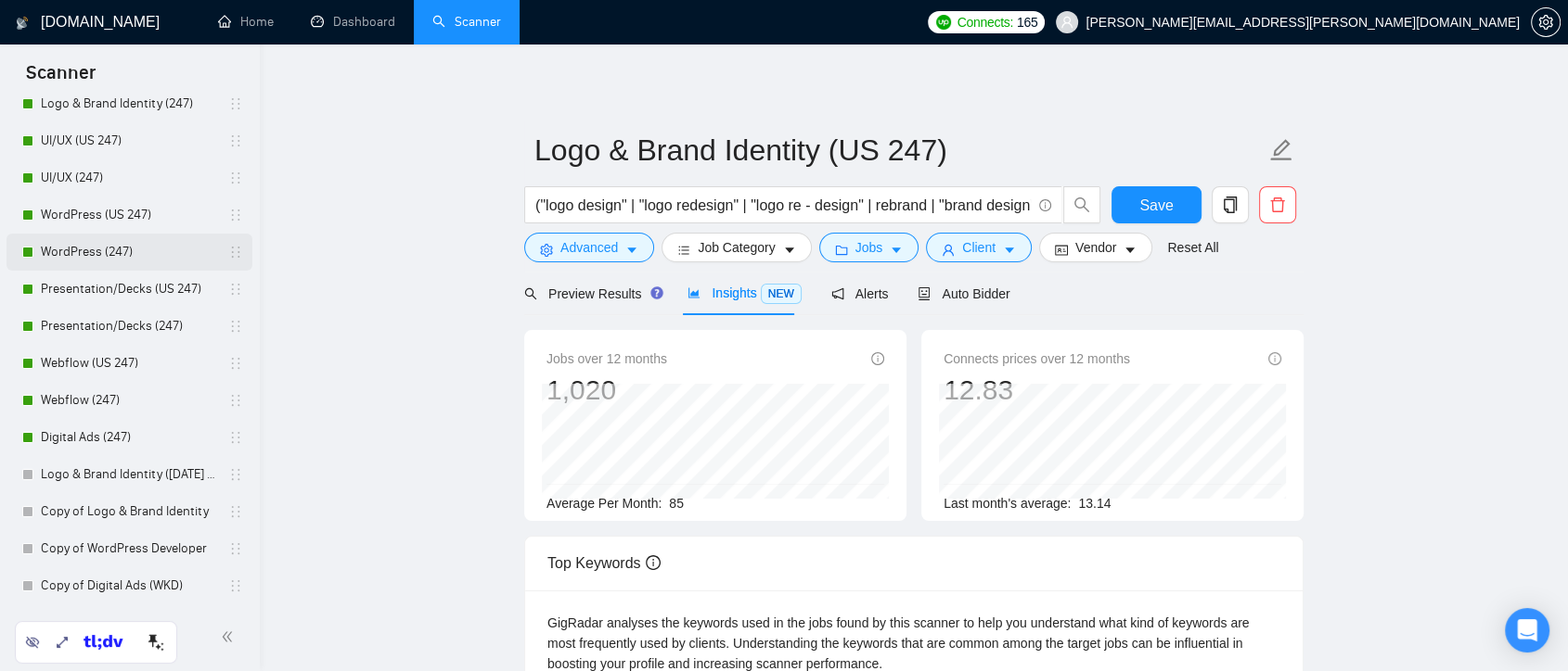
scroll to position [76, 0]
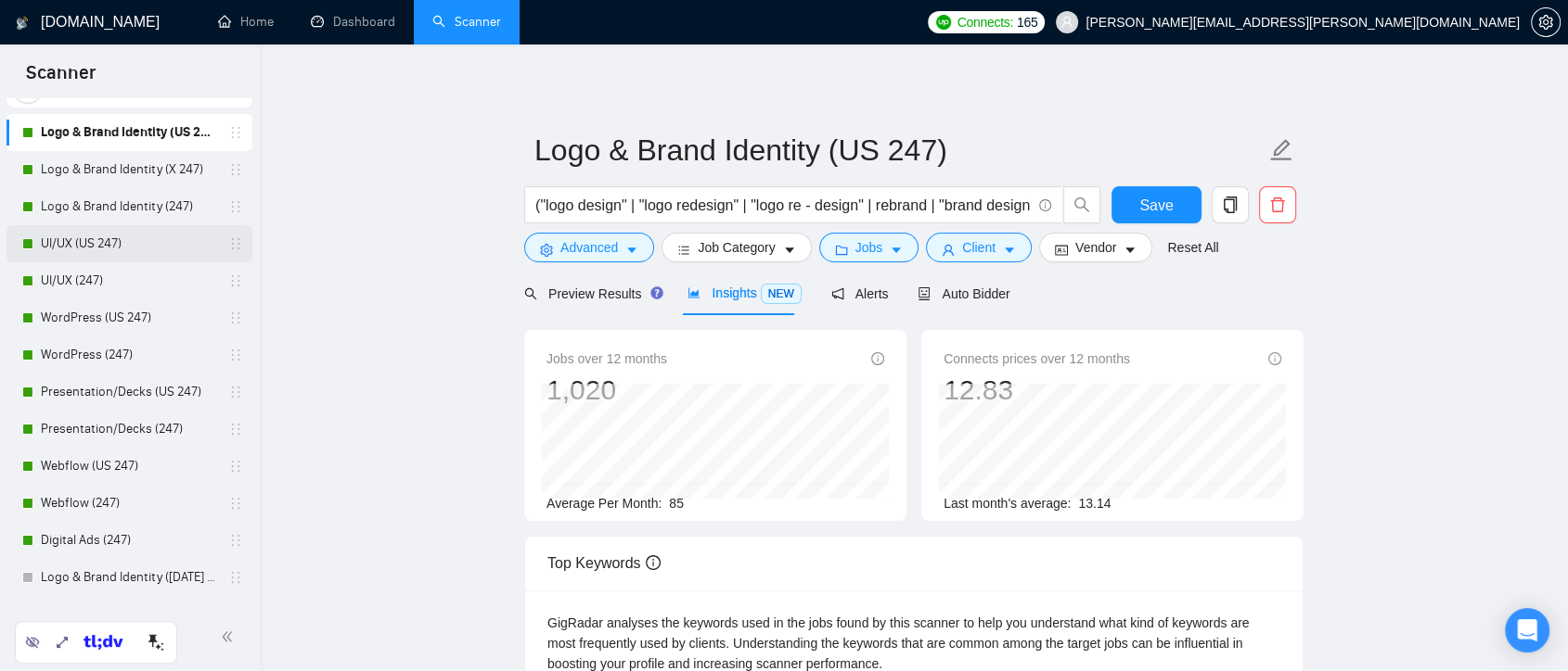
click at [125, 232] on link "UI/UX (US 247)" at bounding box center [129, 244] width 176 height 37
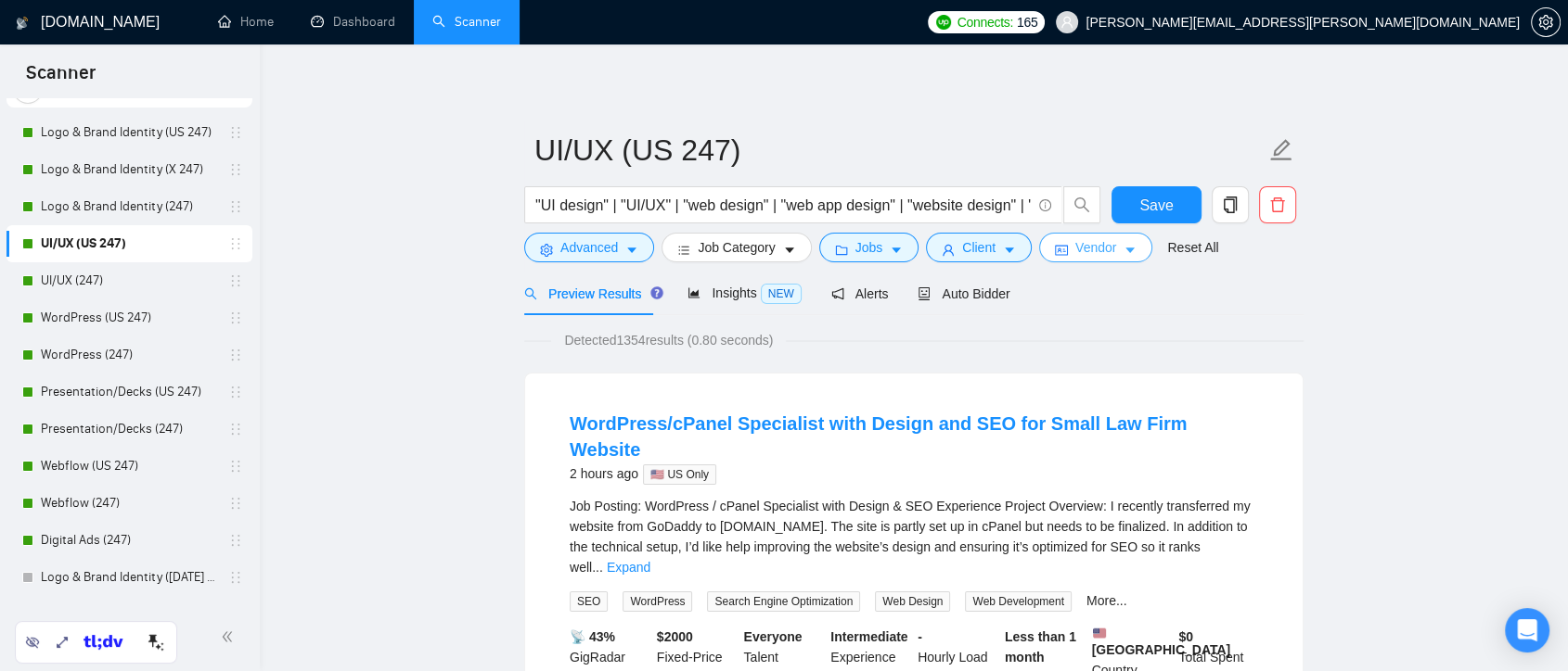
click at [1076, 250] on span "Vendor" at bounding box center [1096, 247] width 41 height 21
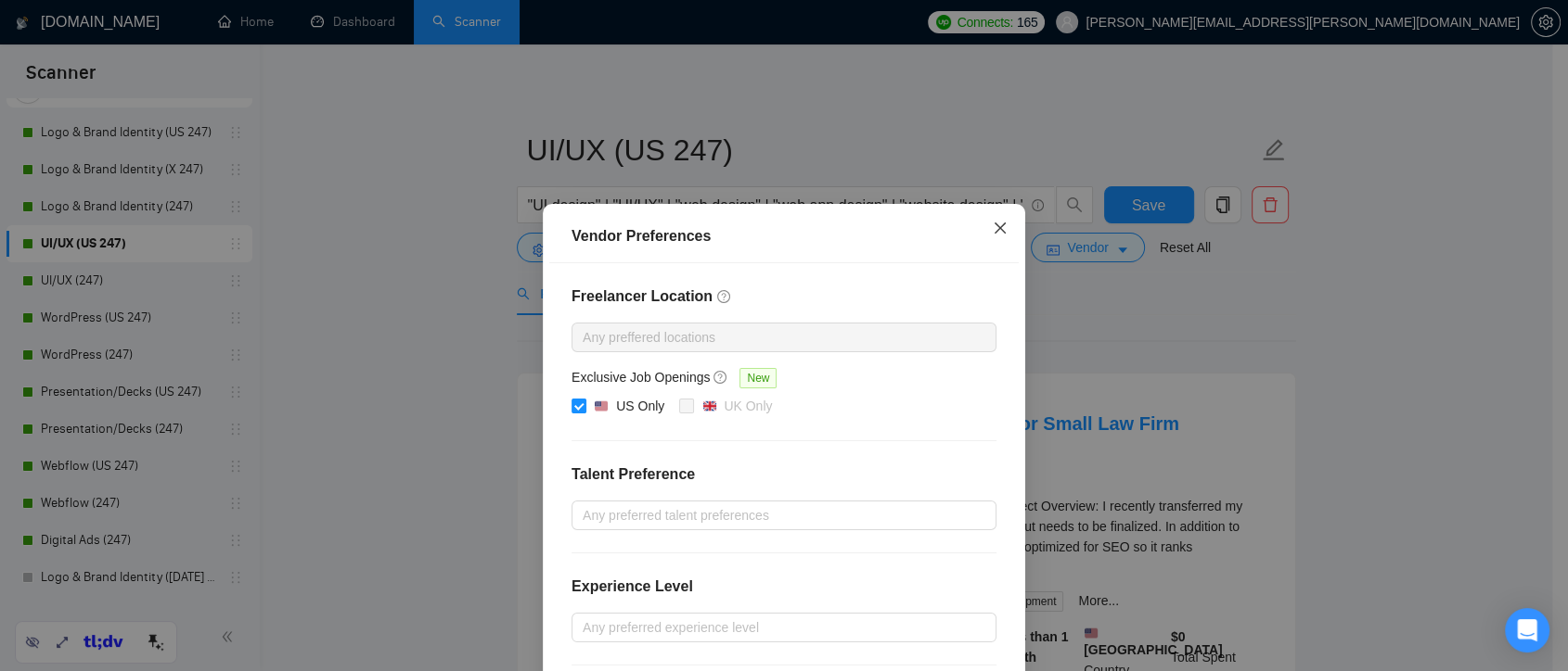
click at [993, 228] on icon "close" at bounding box center [1000, 228] width 15 height 15
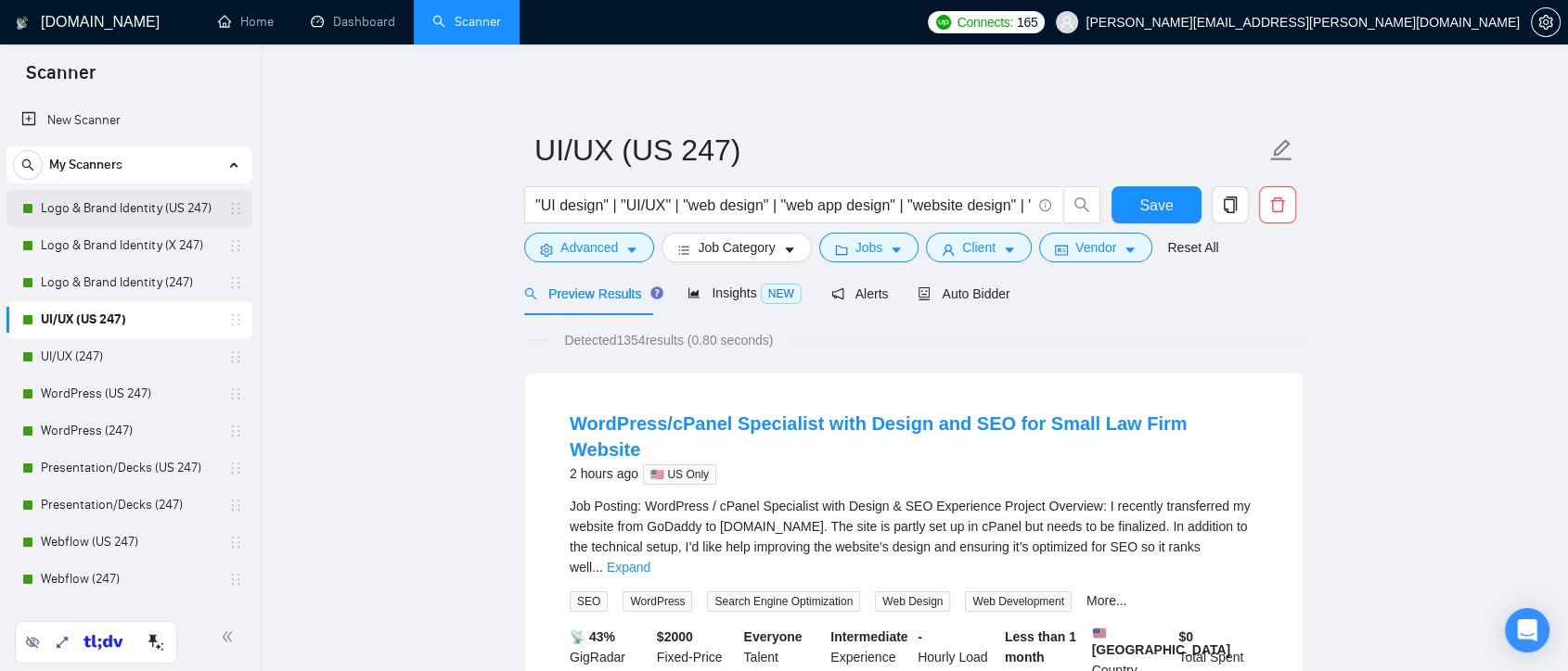
click at [123, 204] on link "Logo & Brand Identity (US 247)" at bounding box center [129, 208] width 176 height 37
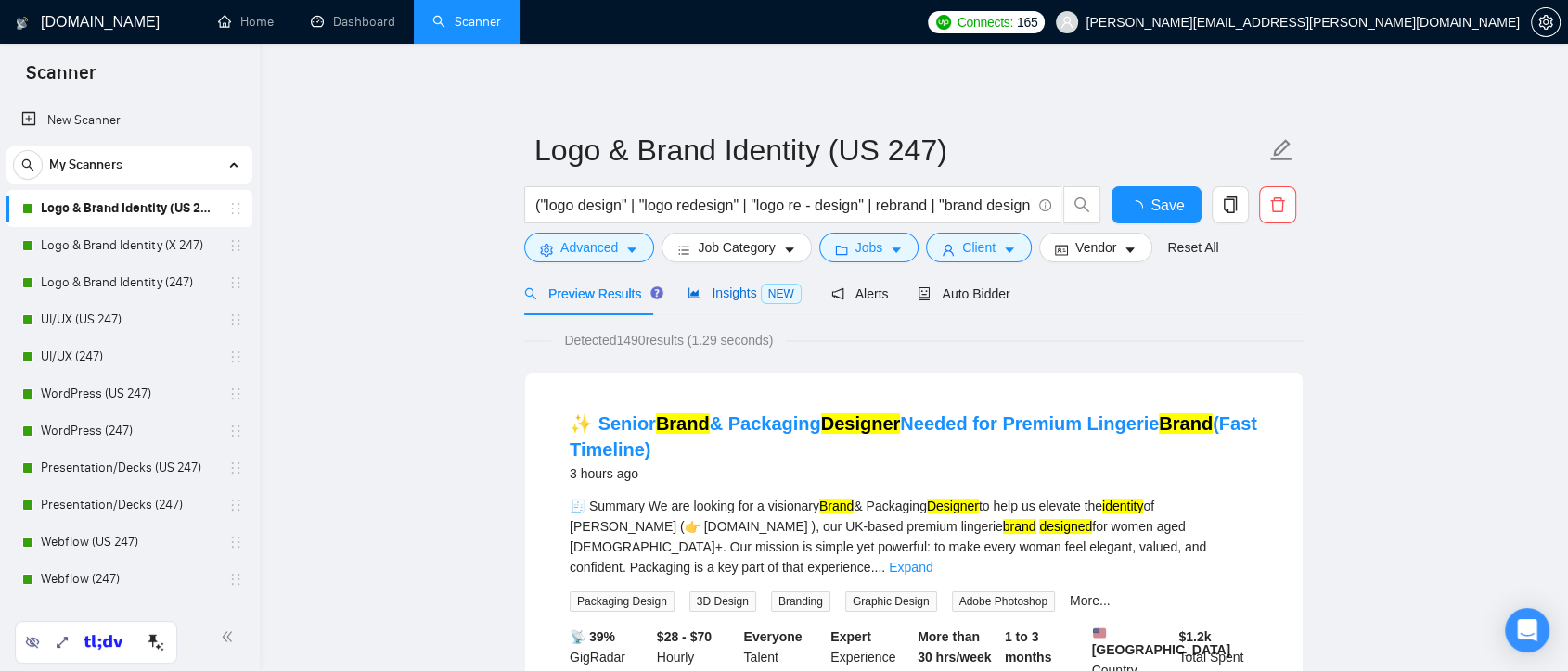
click at [705, 291] on span "Insights NEW" at bounding box center [745, 292] width 114 height 15
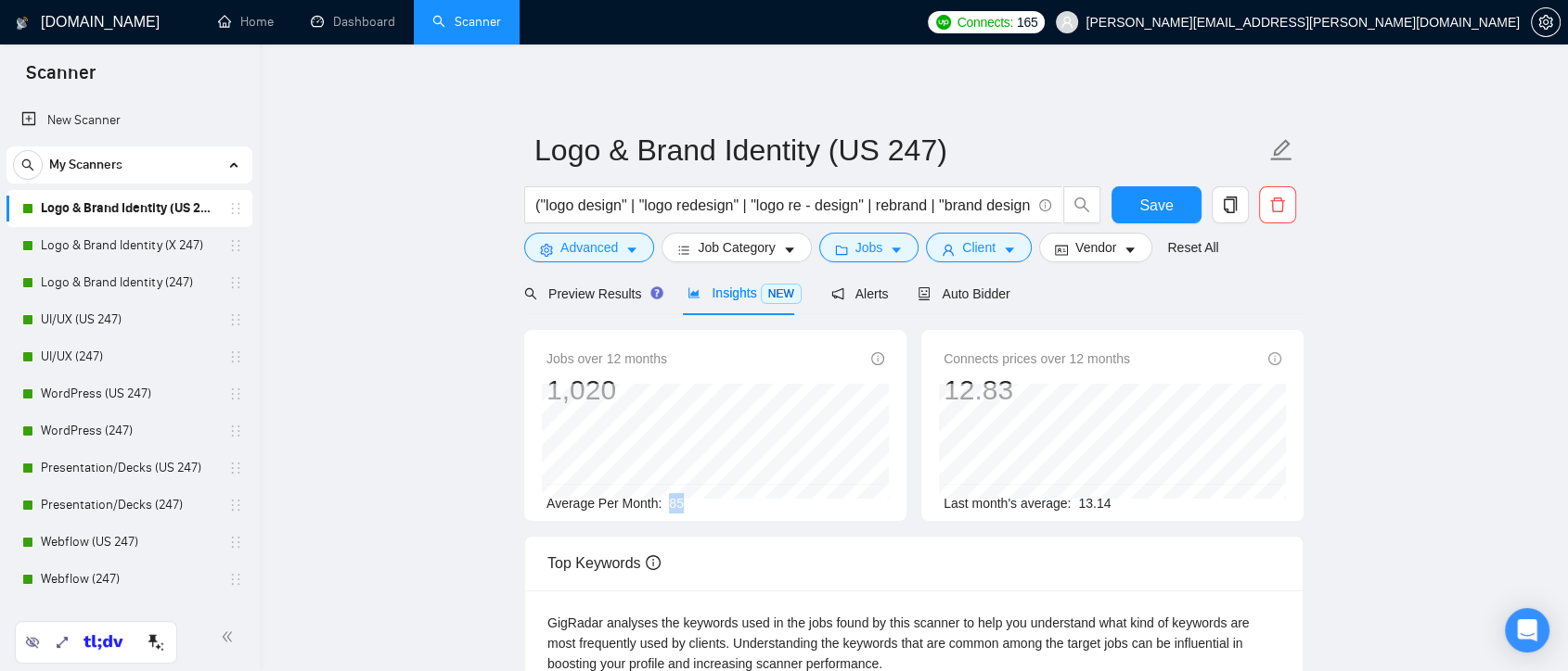
drag, startPoint x: 666, startPoint y: 503, endPoint x: 679, endPoint y: 503, distance: 13.0
click at [679, 503] on div "Average Per Month: 85" at bounding box center [715, 503] width 338 height 21
click at [70, 242] on link "Logo & Brand Identity (X 247)" at bounding box center [129, 246] width 176 height 37
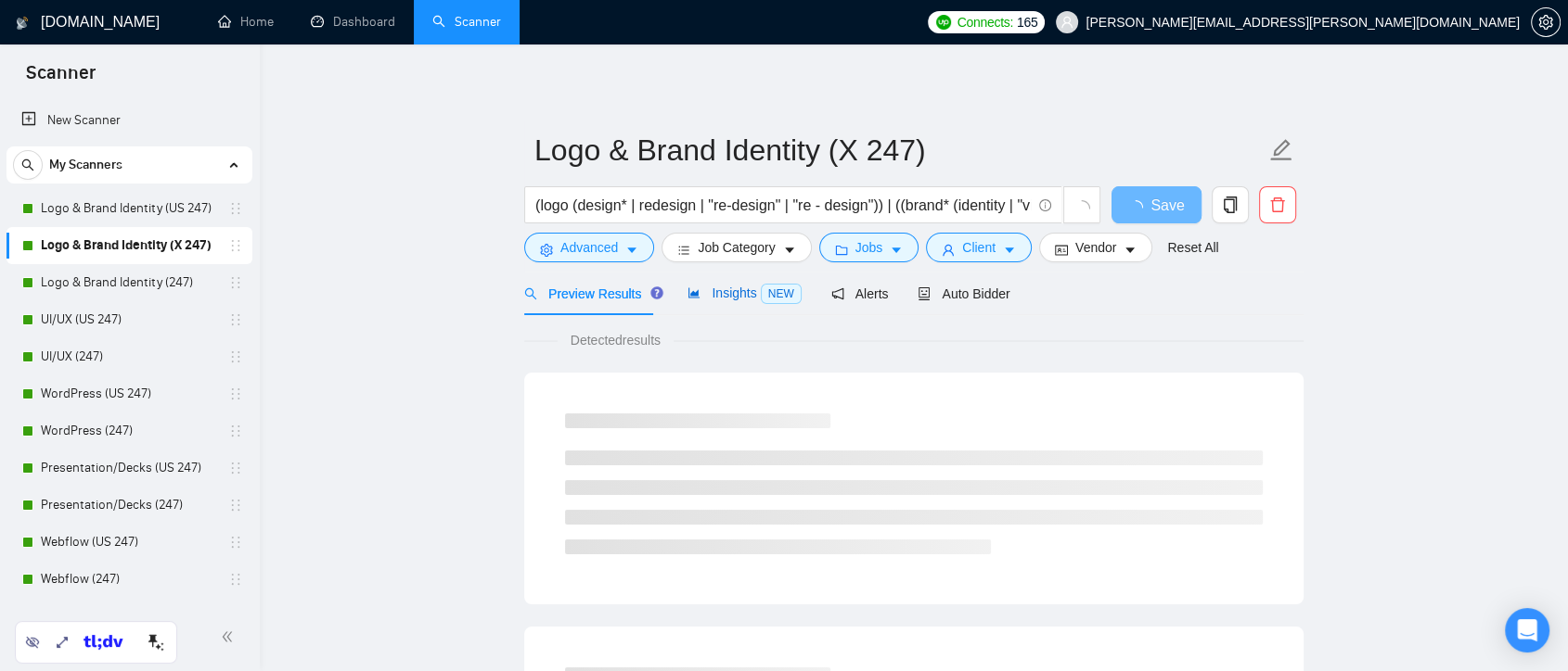
click at [735, 289] on span "Insights NEW" at bounding box center [745, 292] width 114 height 15
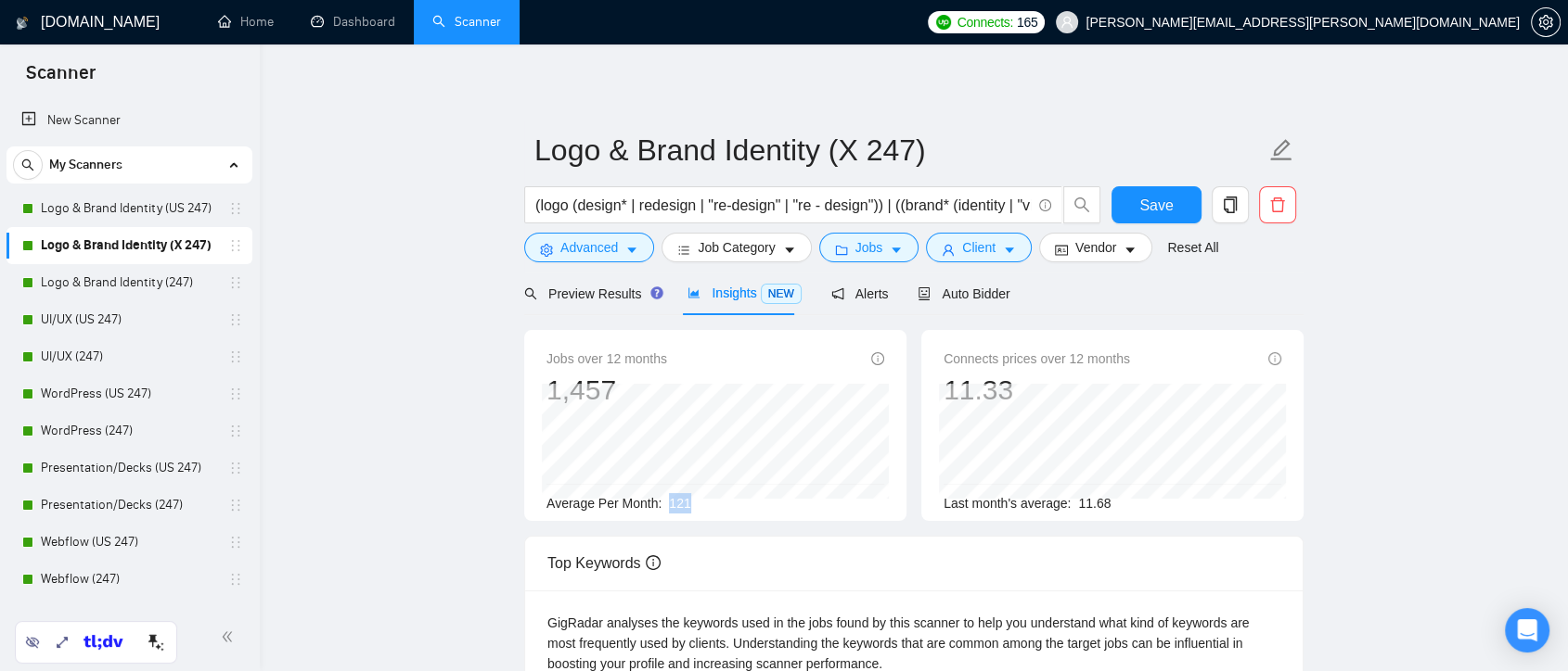
drag, startPoint x: 666, startPoint y: 505, endPoint x: 689, endPoint y: 508, distance: 23.2
click at [689, 508] on div "Average Per Month: 121" at bounding box center [715, 503] width 338 height 21
click at [1077, 251] on span "Vendor" at bounding box center [1096, 247] width 41 height 21
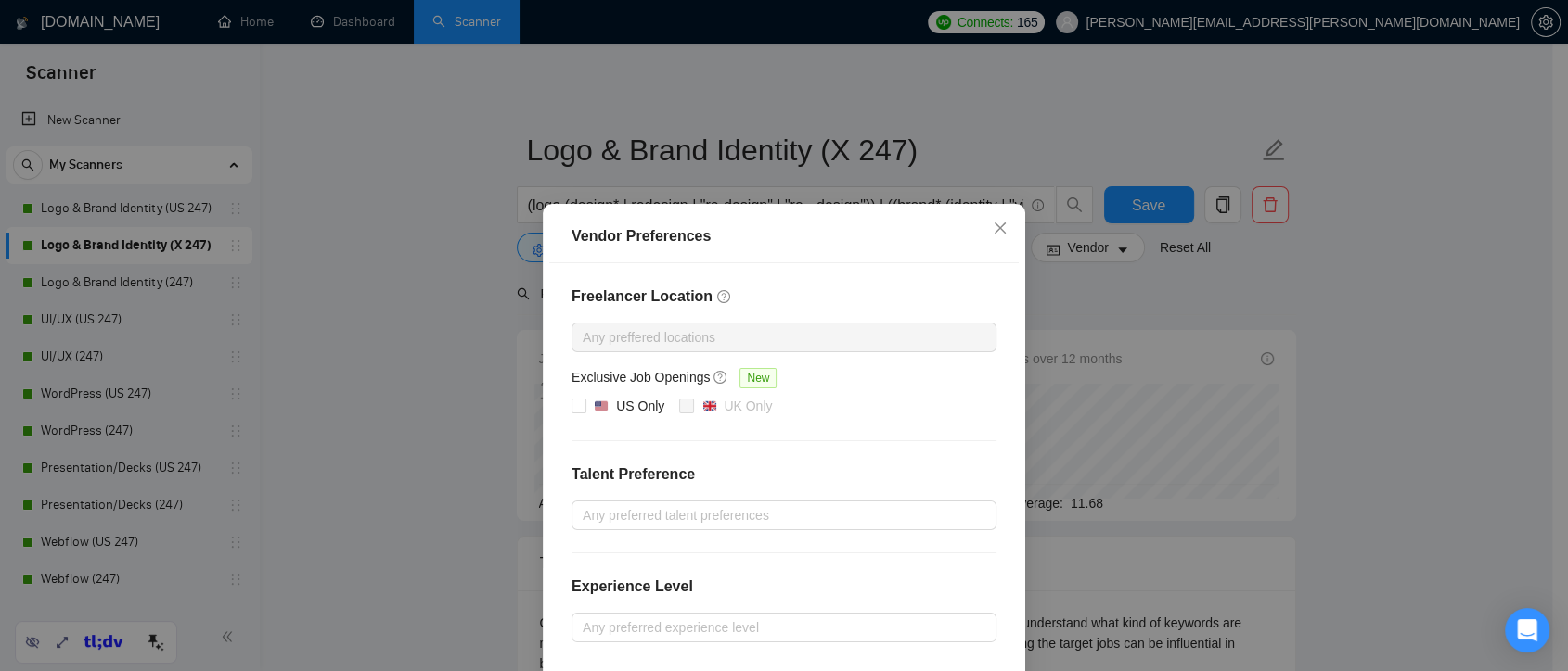
click at [1179, 280] on div "Vendor Preferences Freelancer Location Any preffered locations Exclusive Job Op…" at bounding box center [784, 336] width 1568 height 671
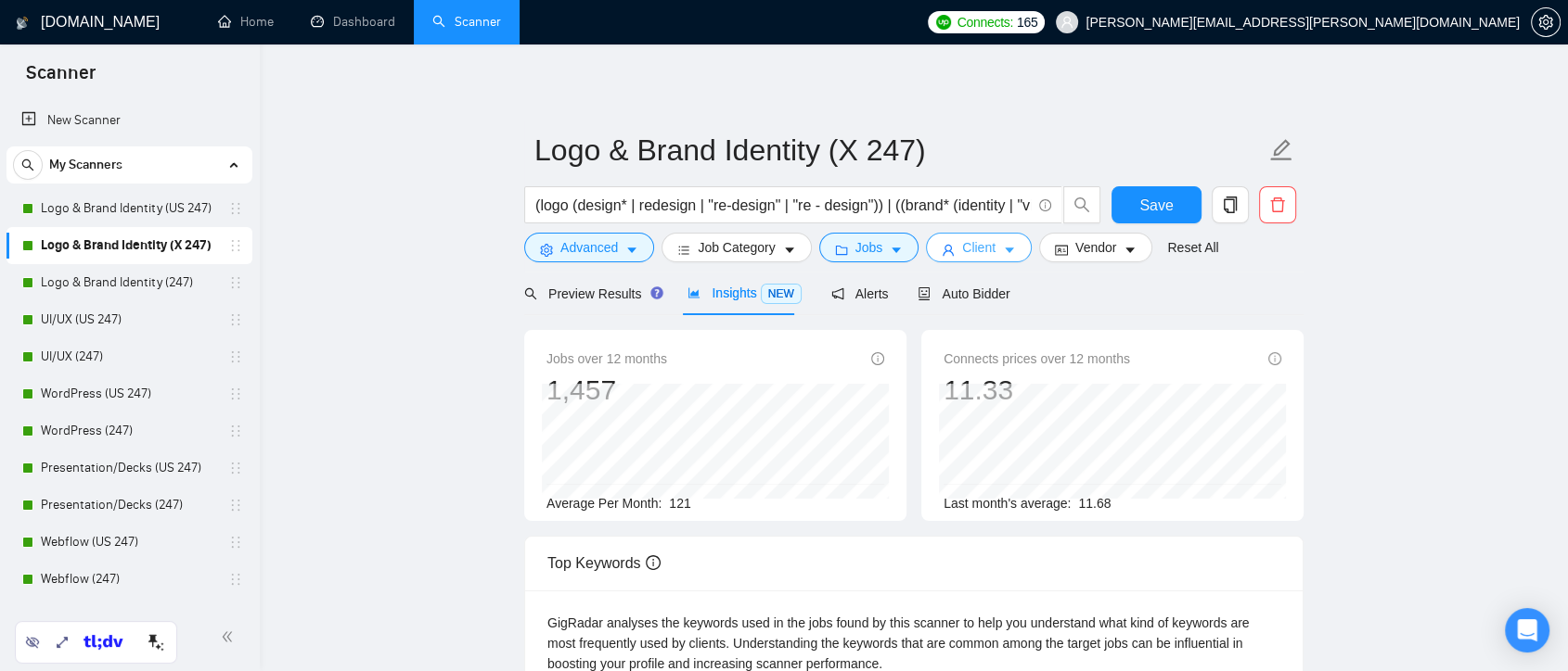
click at [994, 246] on button "Client" at bounding box center [979, 247] width 106 height 29
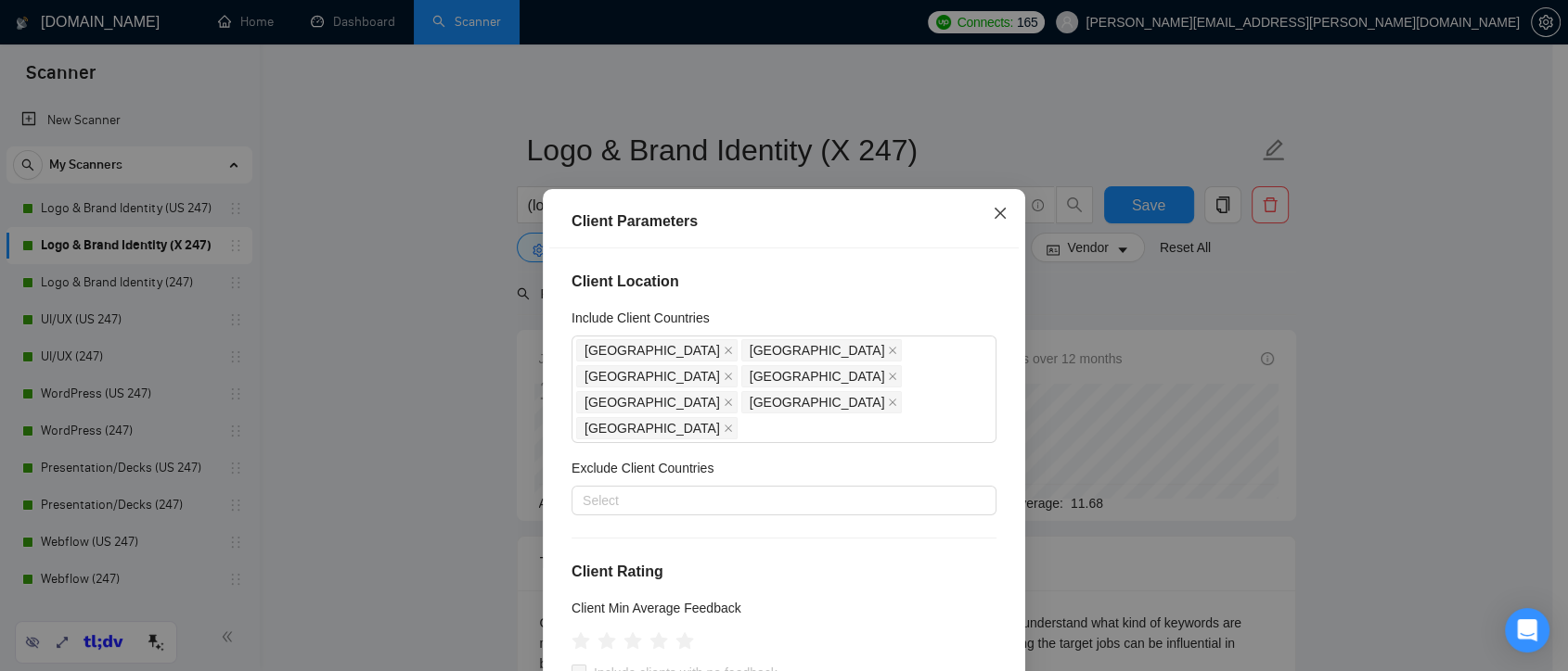
click at [992, 224] on span "Close" at bounding box center [1000, 213] width 50 height 50
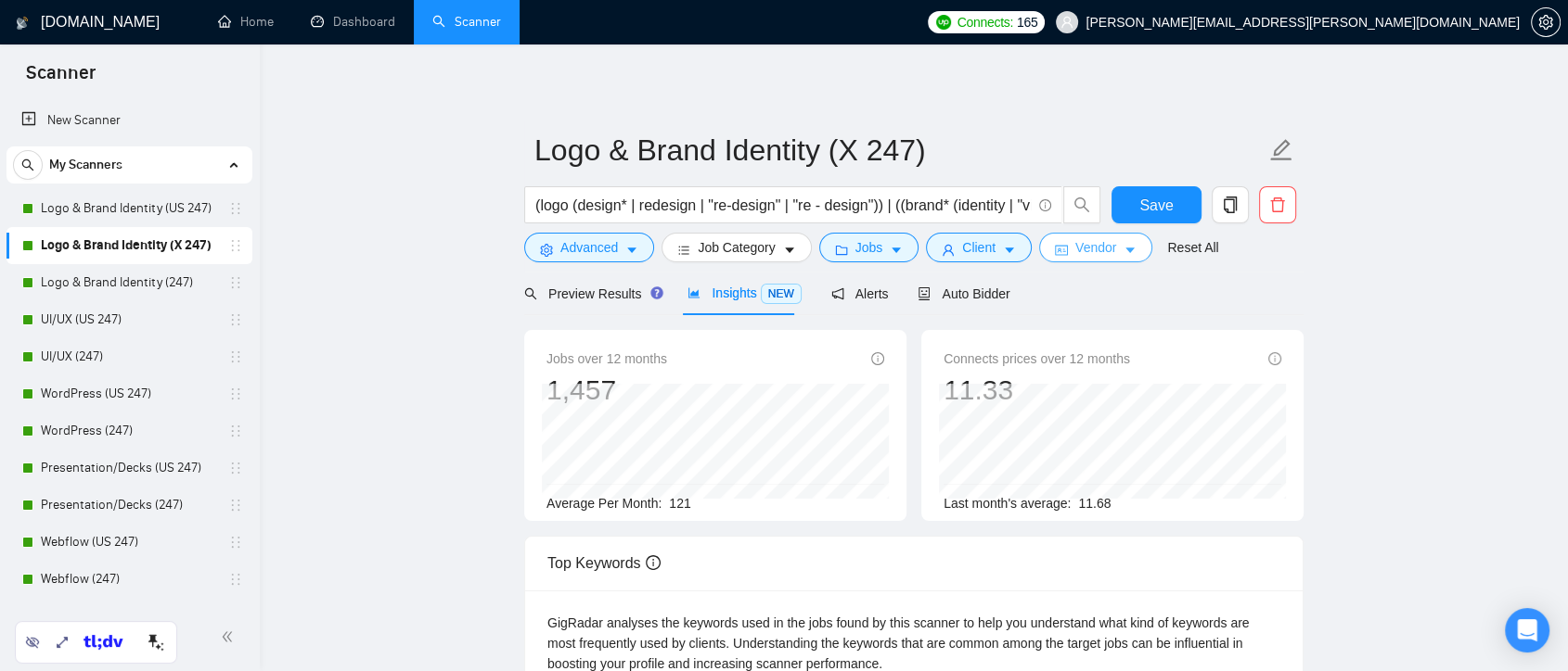
click at [1124, 247] on icon "caret-down" at bounding box center [1130, 249] width 13 height 13
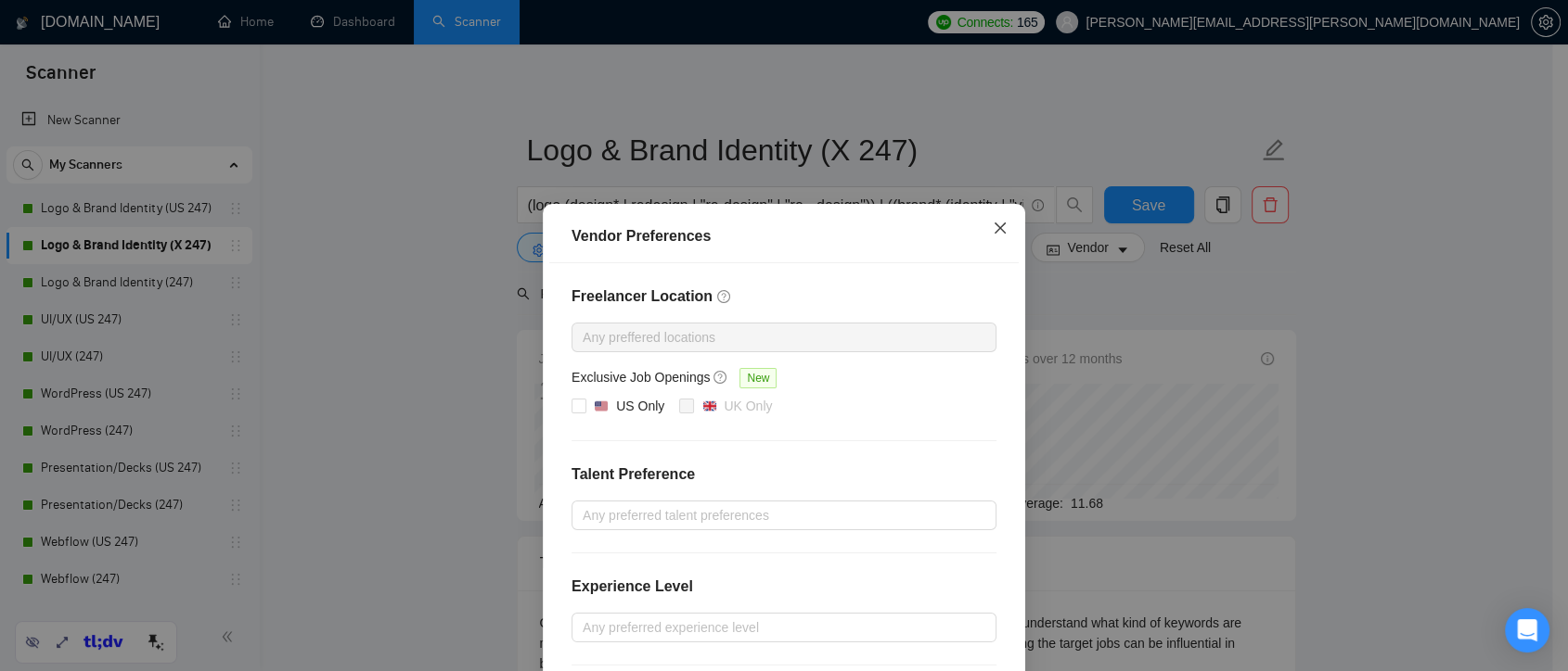
click at [994, 236] on span "Close" at bounding box center [1000, 229] width 50 height 50
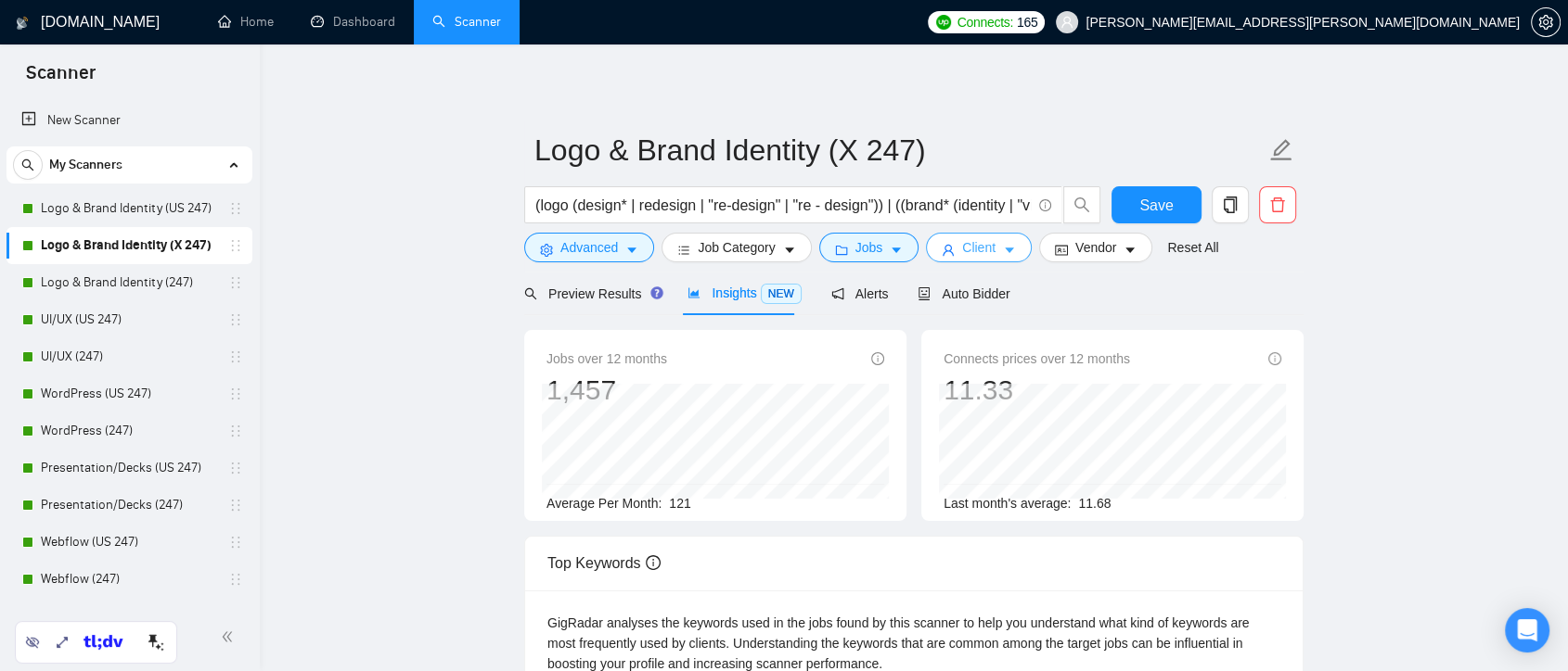
click at [994, 258] on button "Client" at bounding box center [979, 247] width 106 height 29
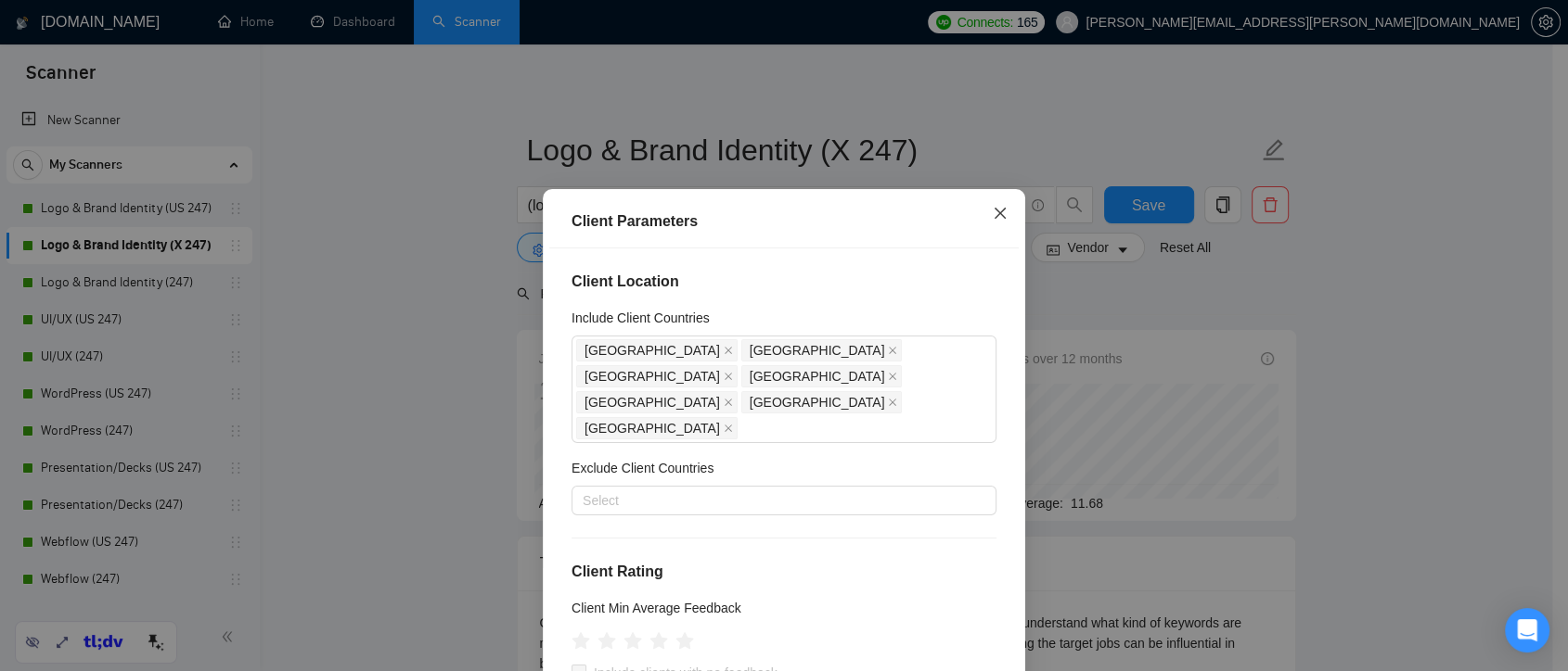
click at [994, 213] on icon "close" at bounding box center [999, 212] width 11 height 11
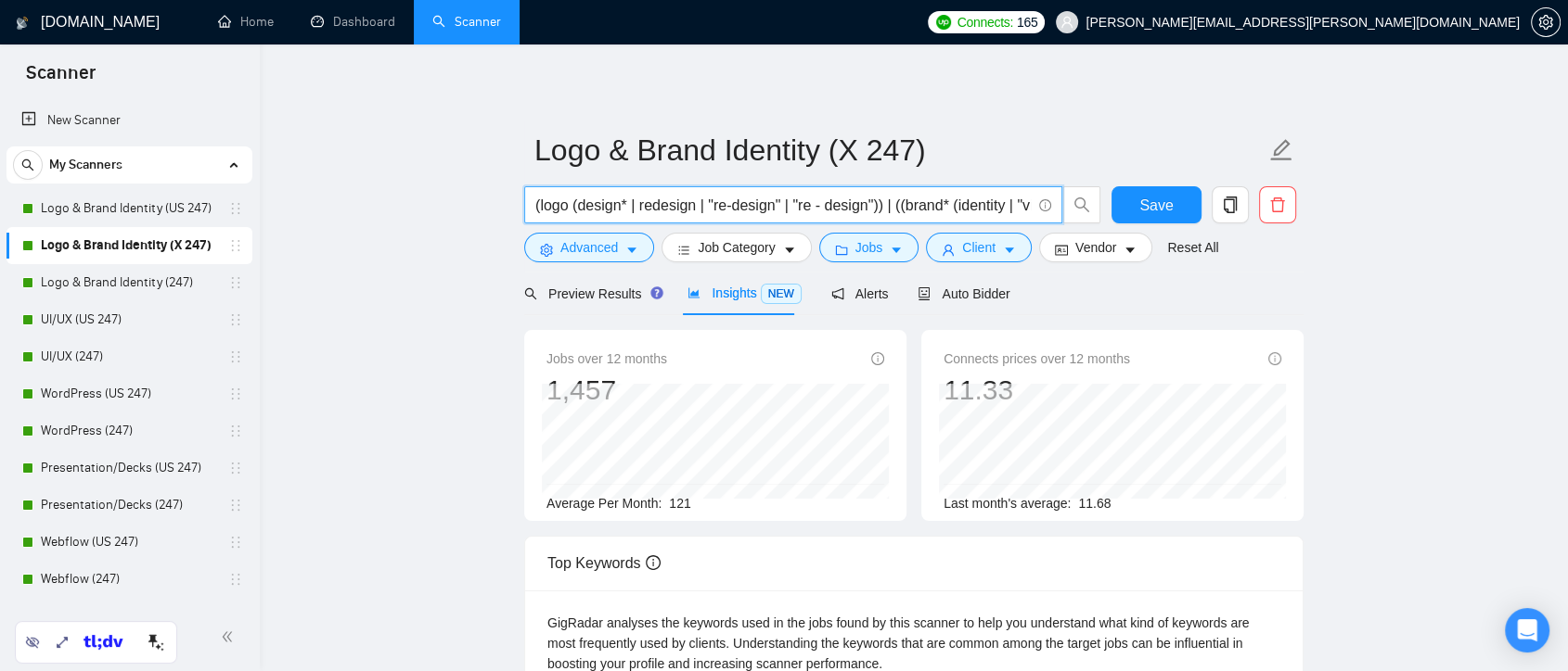
drag, startPoint x: 908, startPoint y: 205, endPoint x: 889, endPoint y: 212, distance: 20.2
click at [889, 212] on input "(logo (design* | redesign | "re-design" | "re - design")) | ((brand* (identity …" at bounding box center [783, 205] width 495 height 23
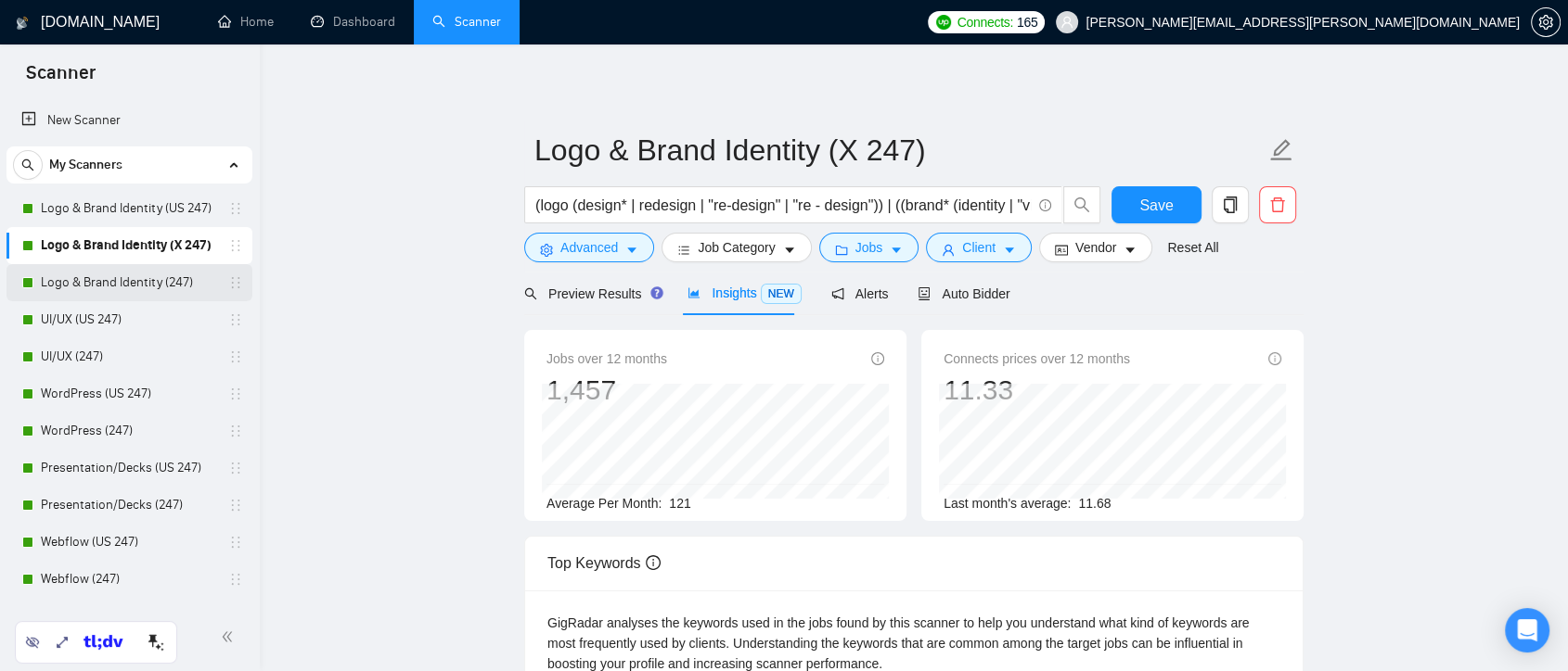
click at [163, 286] on link "Logo & Brand Identity (247)" at bounding box center [129, 283] width 176 height 37
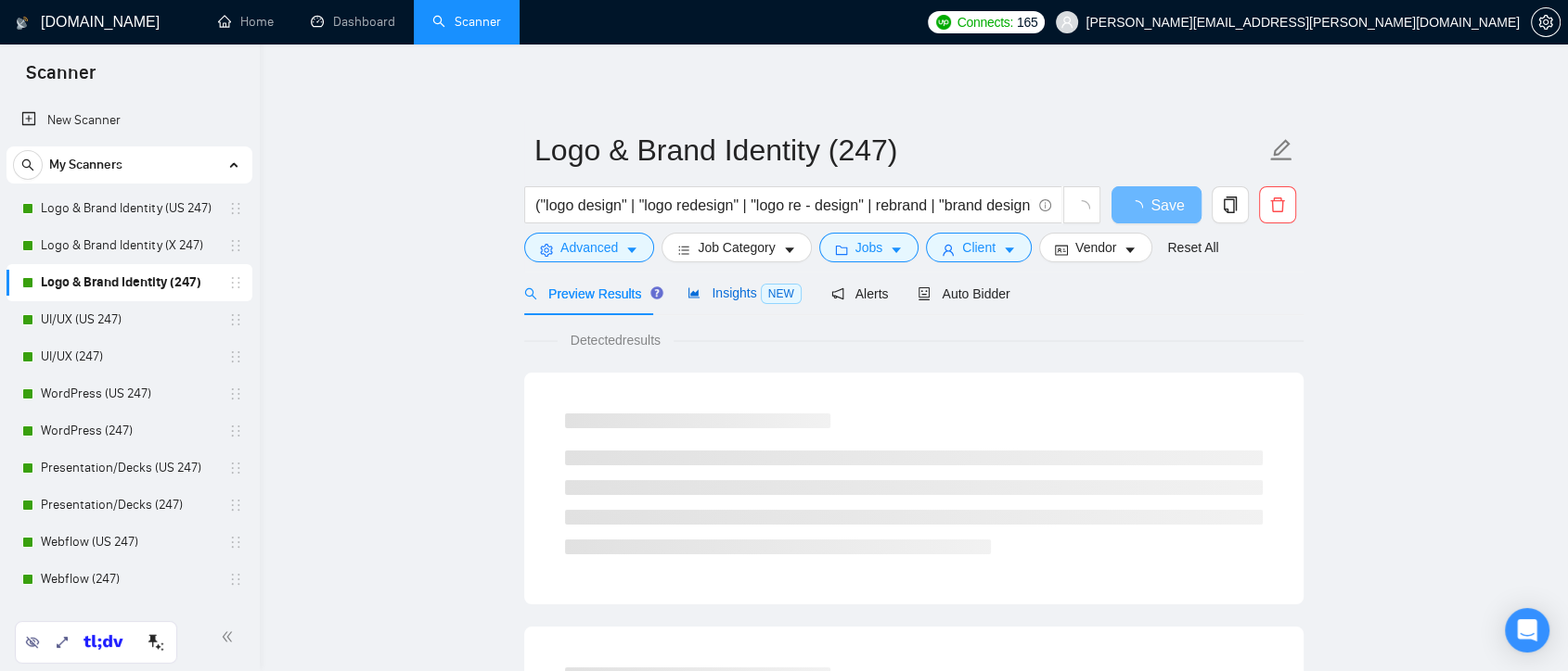
click at [708, 295] on span "Insights NEW" at bounding box center [745, 292] width 114 height 15
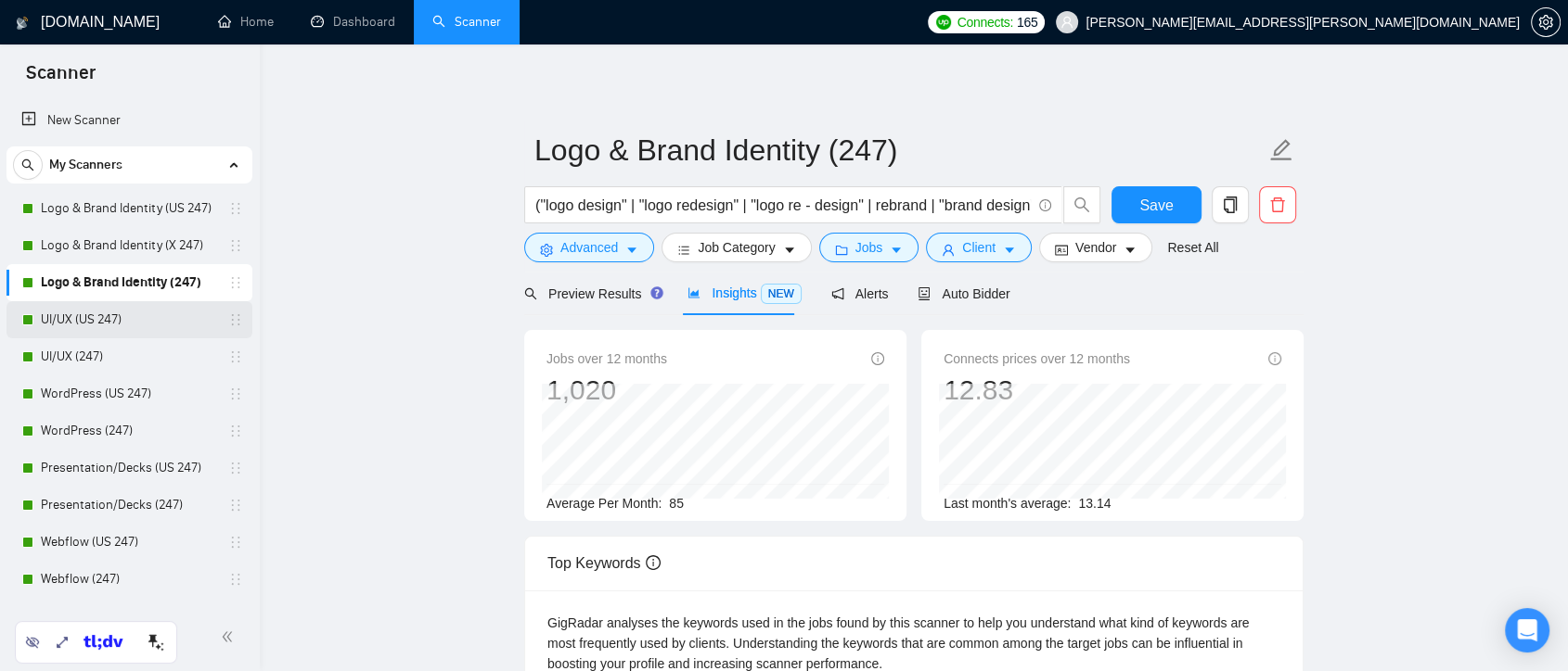
click at [153, 322] on link "UI/UX (US 247)" at bounding box center [129, 320] width 176 height 37
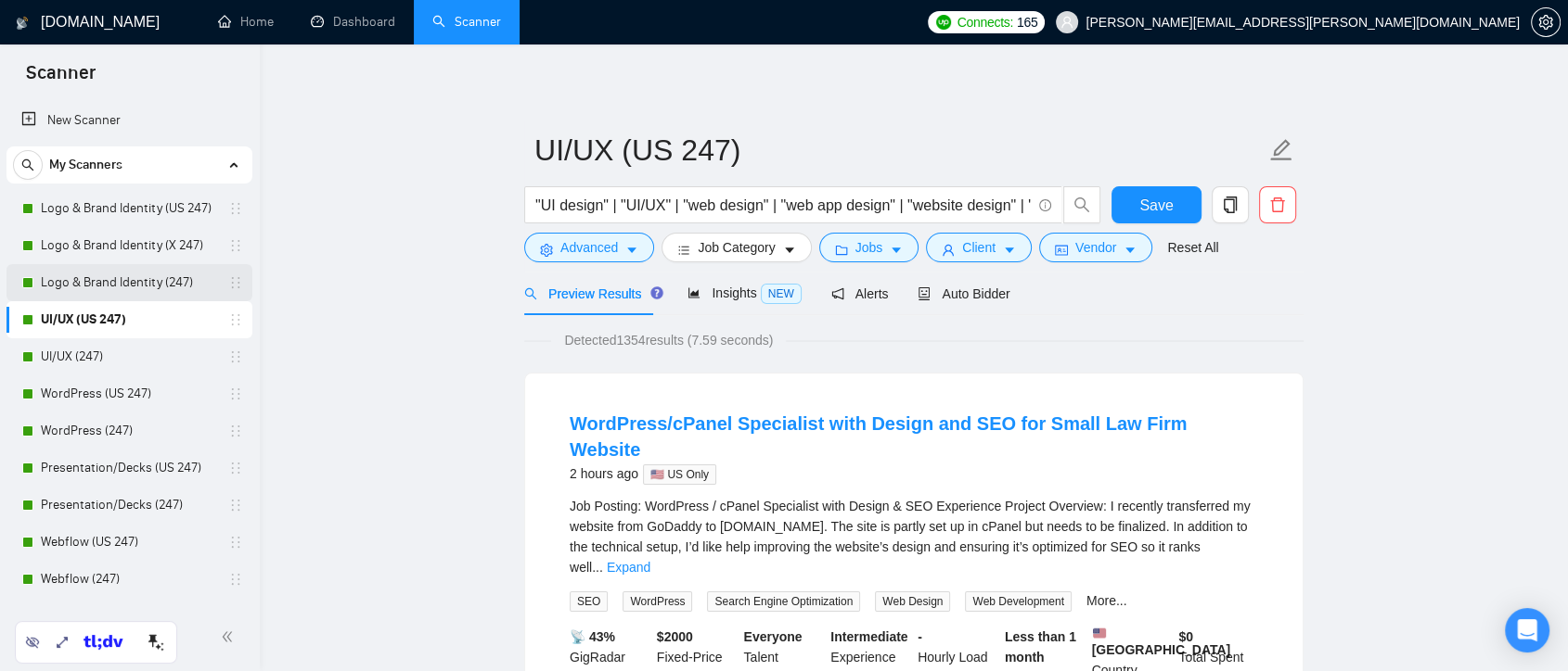
click at [153, 282] on link "Logo & Brand Identity (247)" at bounding box center [129, 283] width 176 height 37
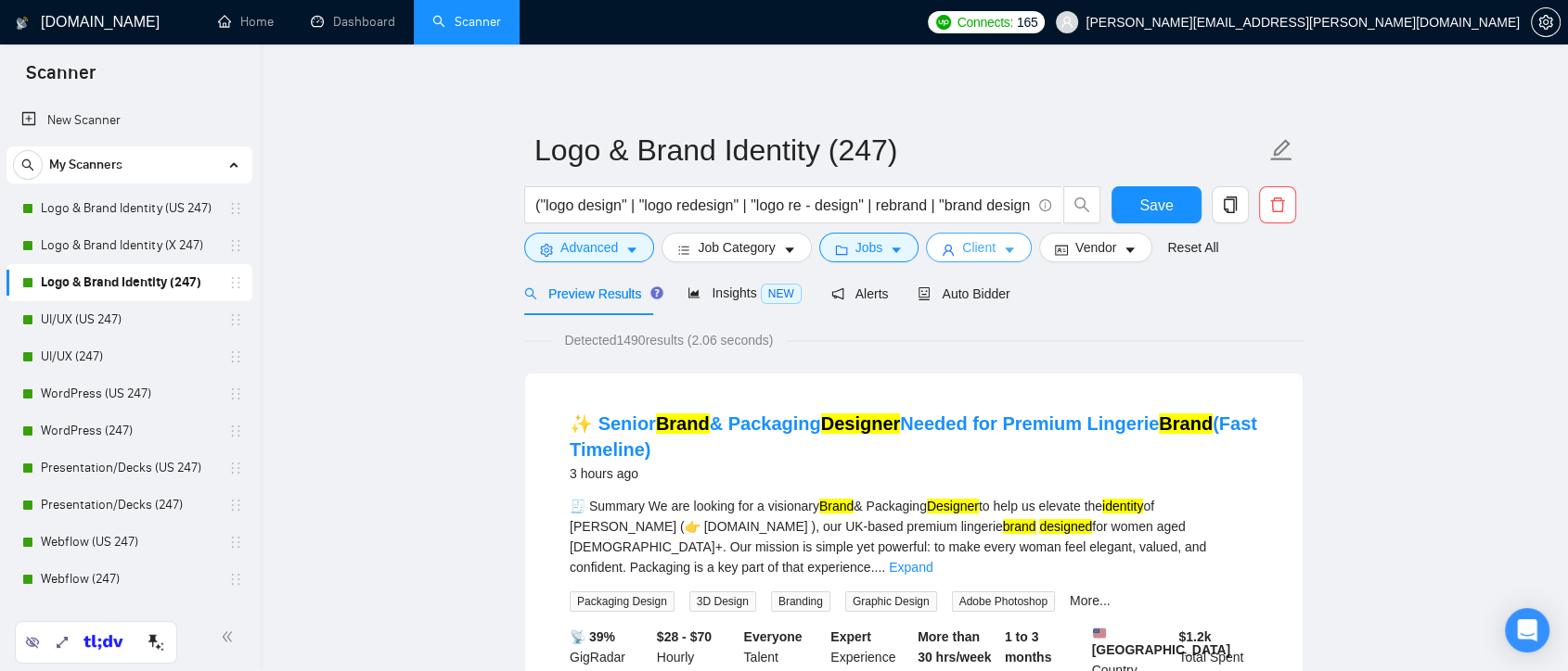
click at [962, 246] on span "Client" at bounding box center [979, 247] width 33 height 21
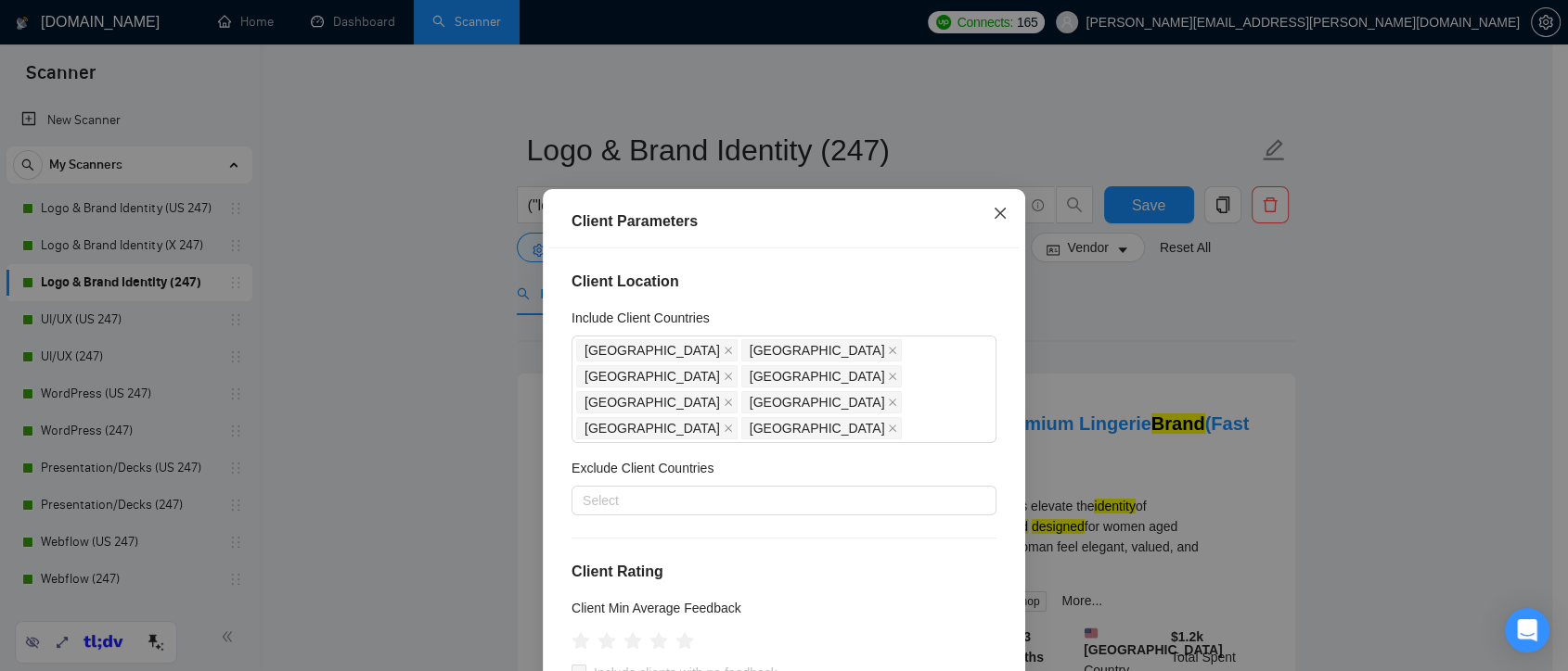
click at [993, 210] on icon "close" at bounding box center [1000, 212] width 15 height 15
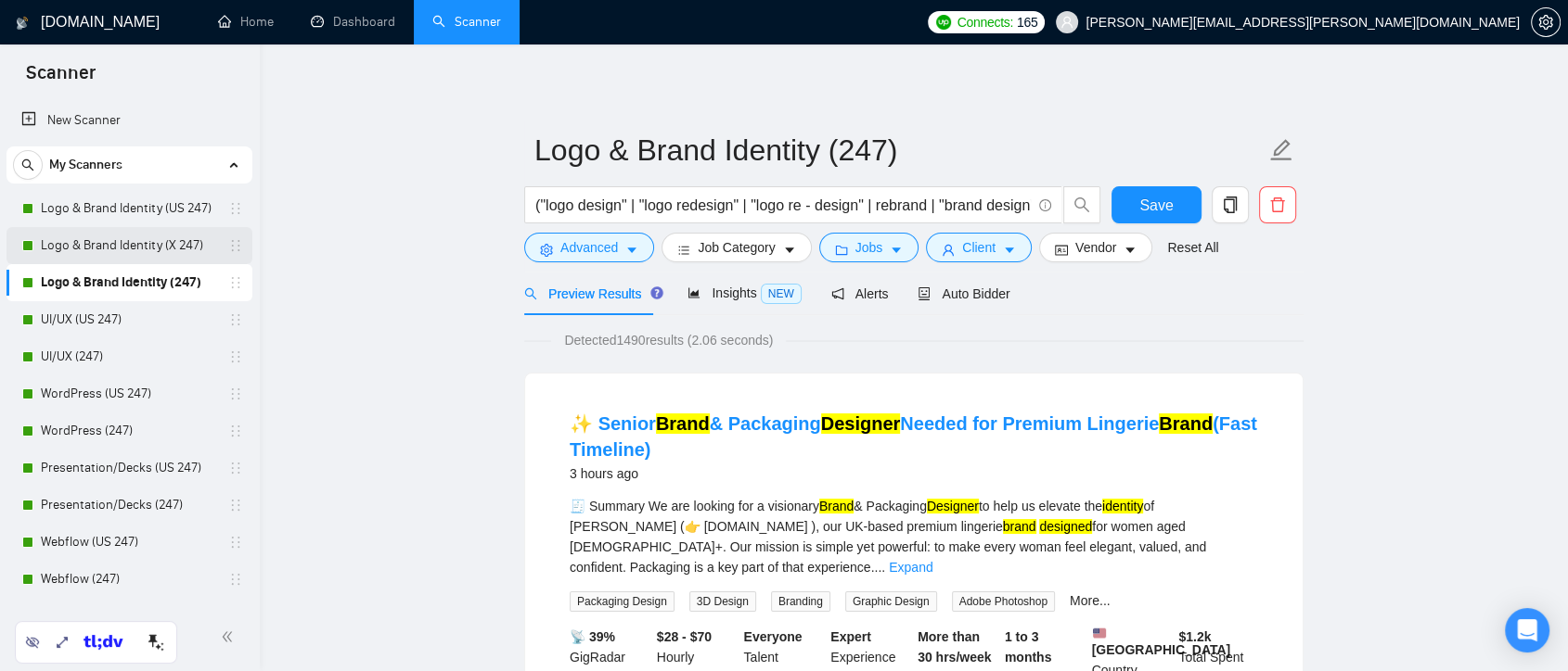
click at [180, 242] on link "Logo & Brand Identity (X 247)" at bounding box center [129, 246] width 176 height 37
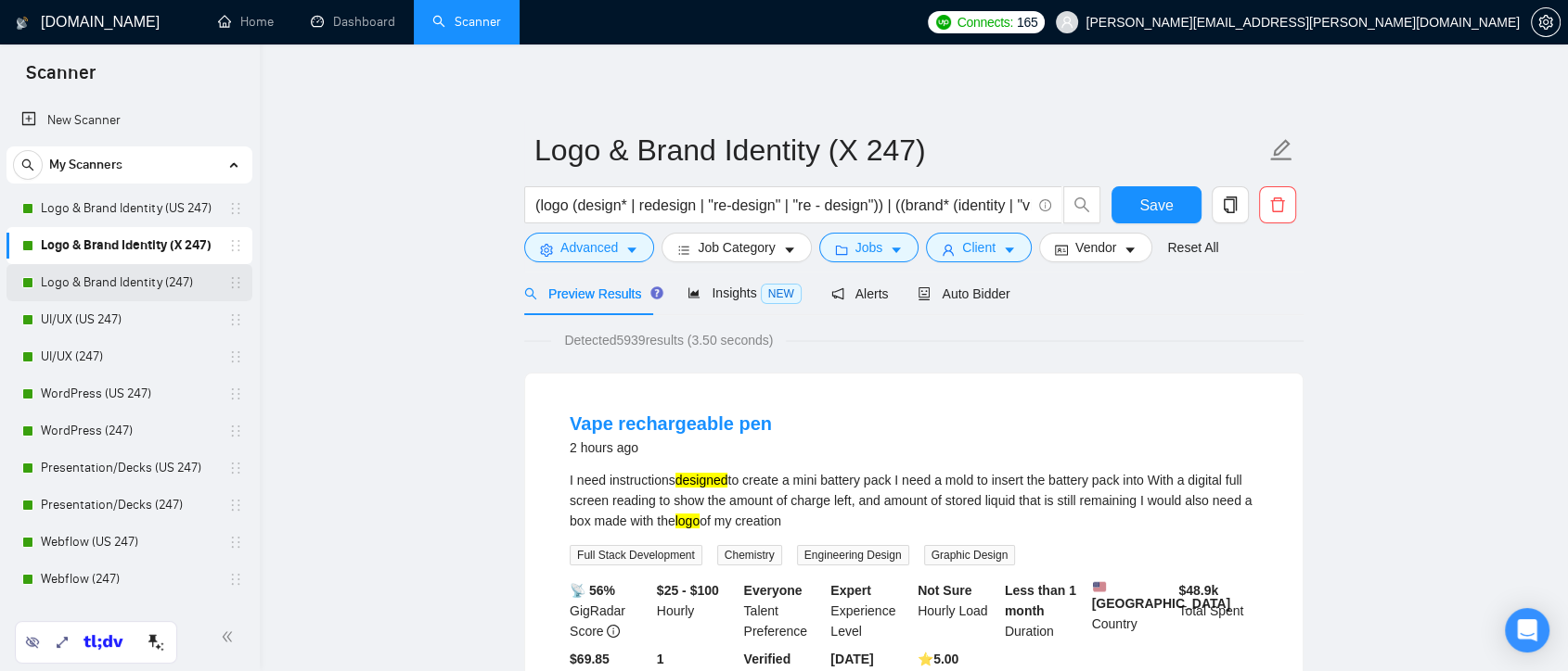
click at [152, 283] on link "Logo & Brand Identity (247)" at bounding box center [129, 283] width 176 height 37
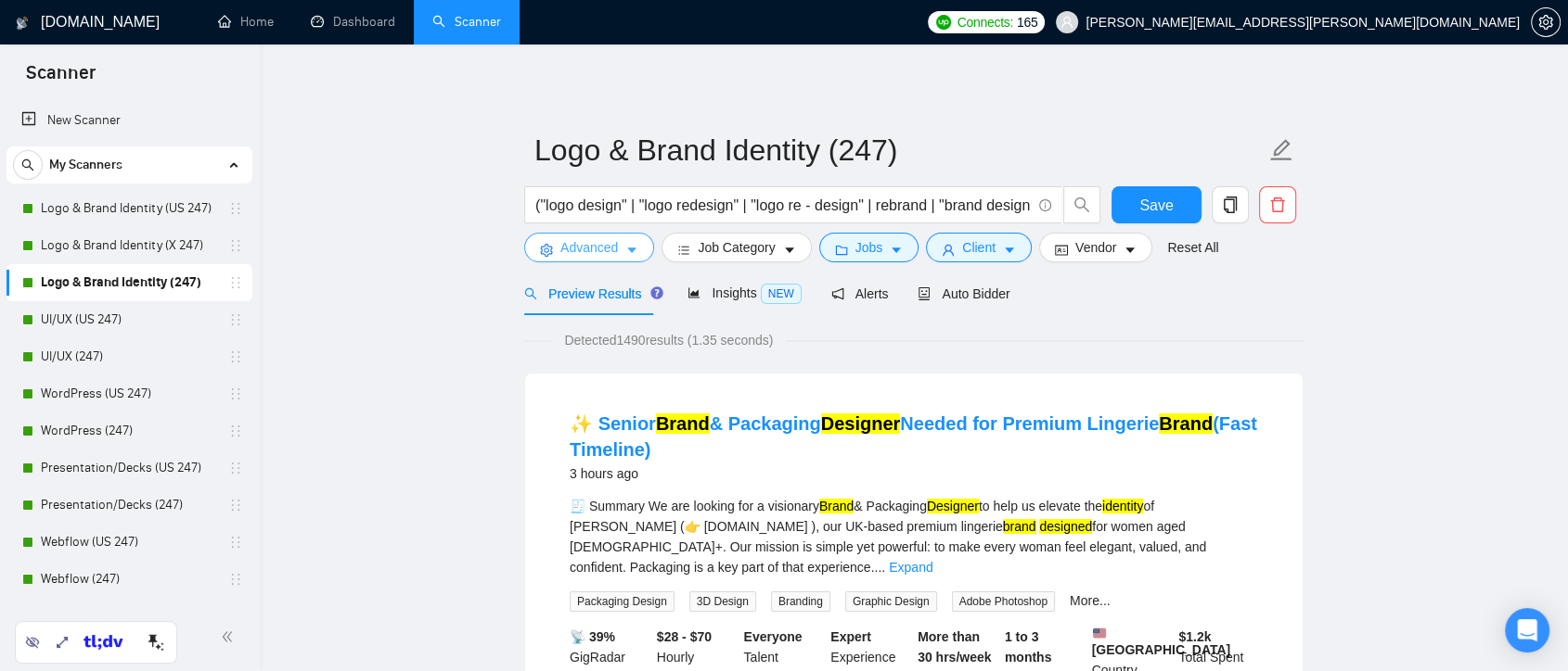
click at [623, 256] on button "Advanced" at bounding box center [589, 247] width 130 height 29
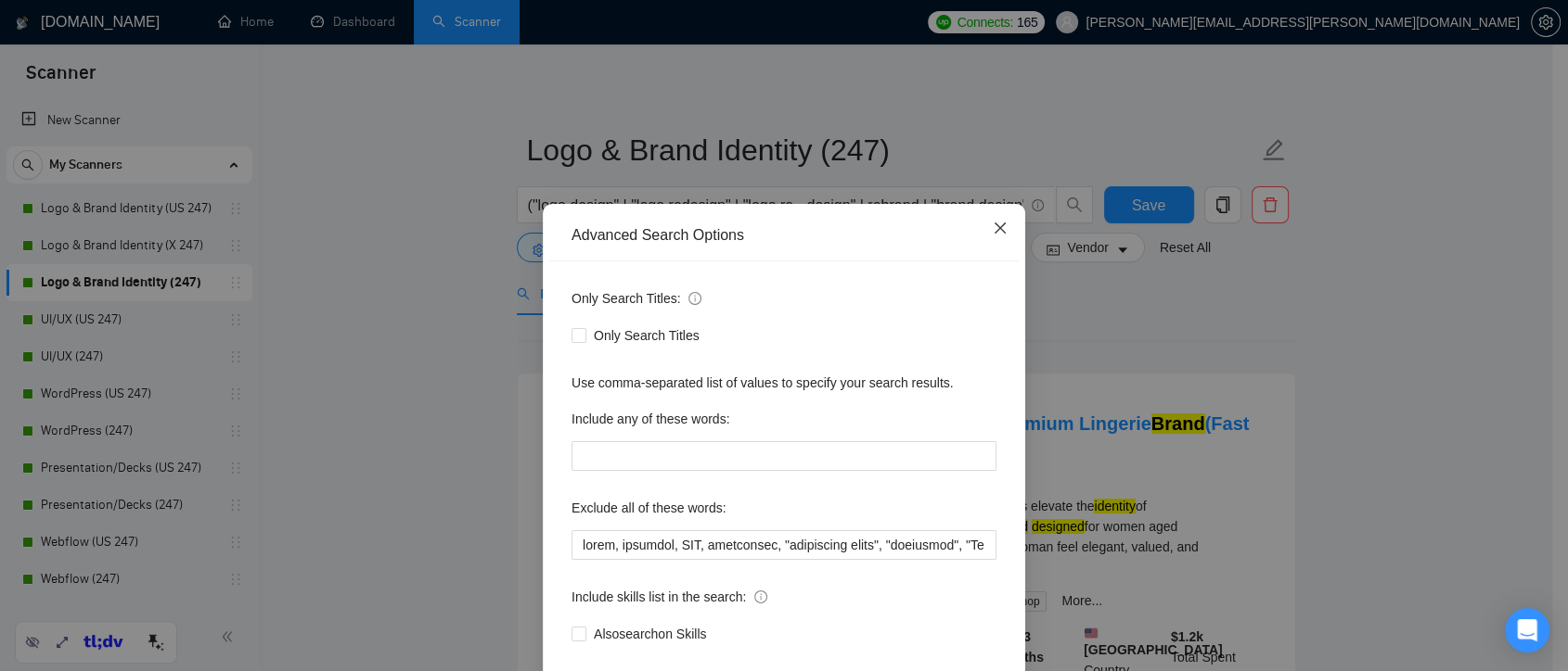
click at [993, 232] on icon "close" at bounding box center [1000, 228] width 15 height 15
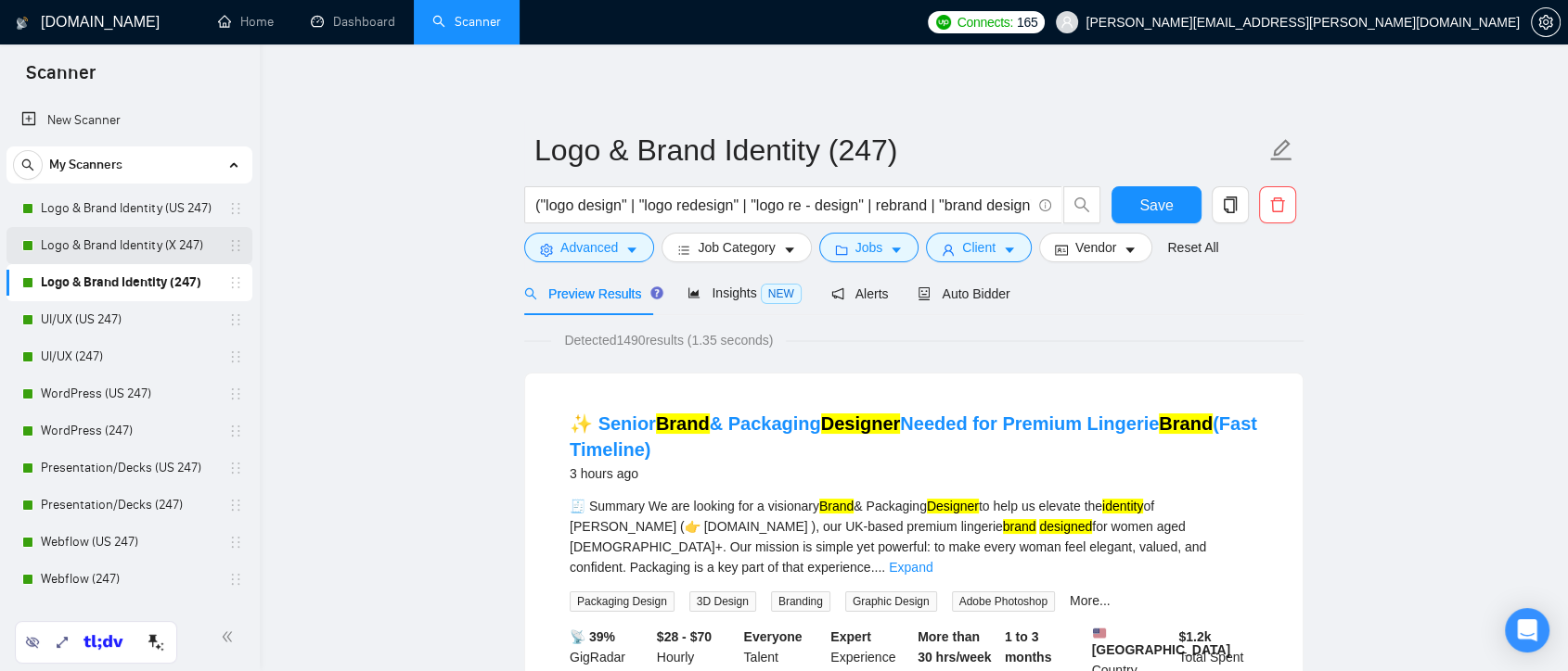
click at [206, 250] on link "Logo & Brand Identity (X 247)" at bounding box center [129, 246] width 176 height 37
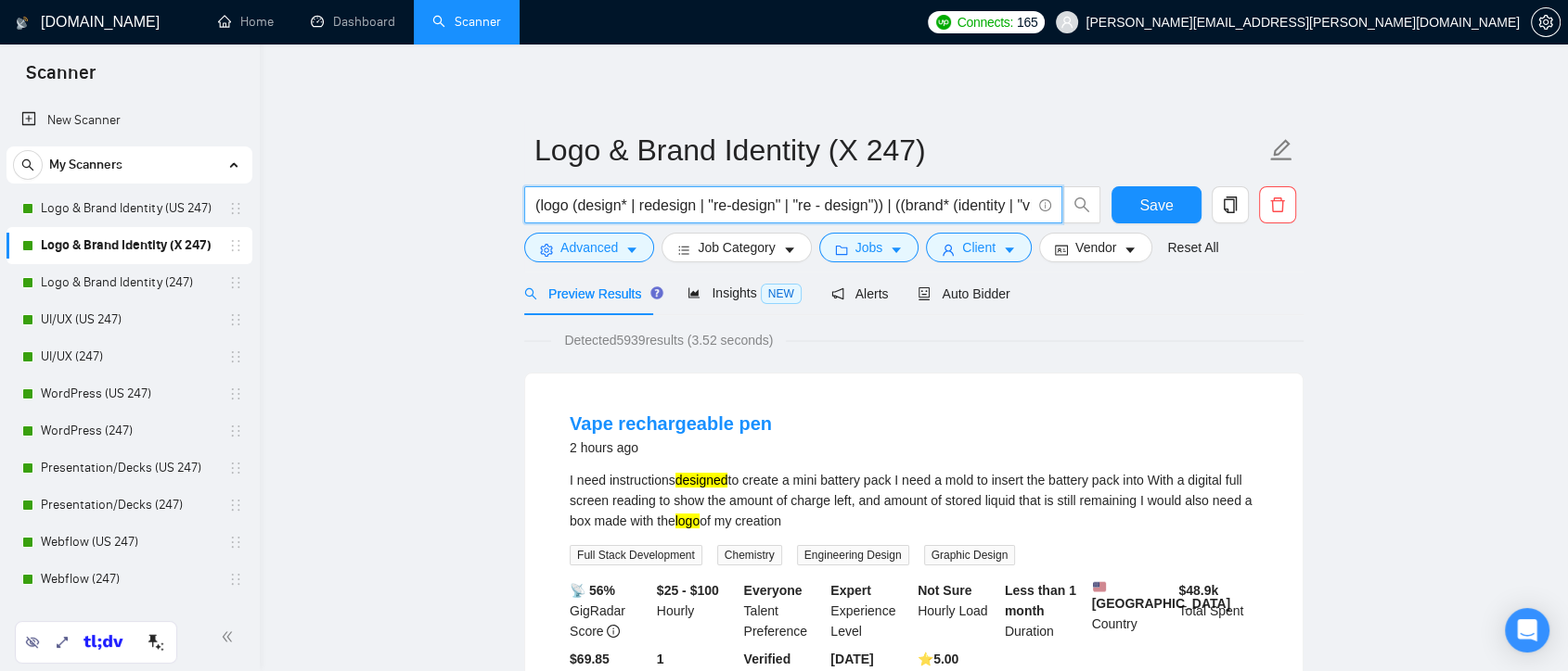
drag, startPoint x: 888, startPoint y: 206, endPoint x: 523, endPoint y: 217, distance: 365.2
click at [523, 217] on div "(logo (design* | redesign | "re-design" | "re - design")) | ((brand* (identity …" at bounding box center [812, 209] width 584 height 46
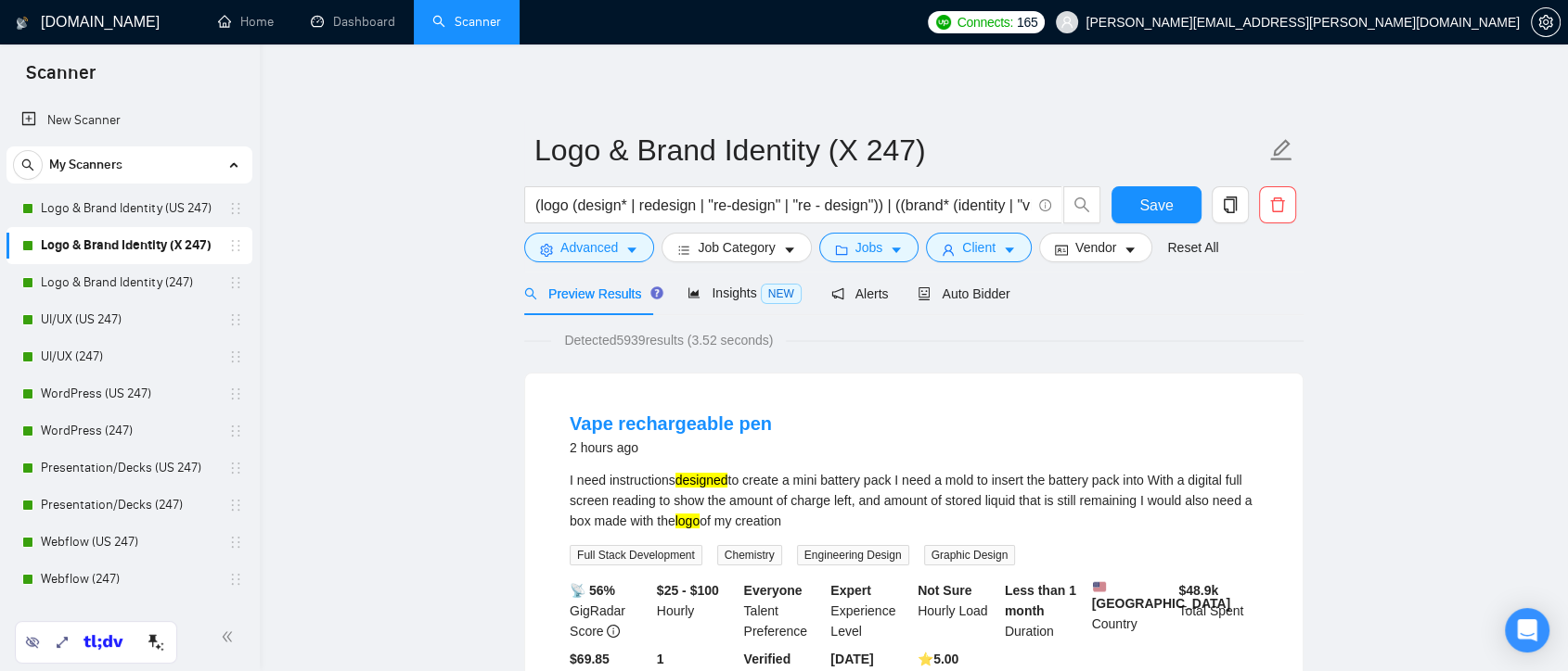
click at [949, 205] on input "(logo (design* | redesign | "re-design" | "re - design")) | ((brand* (identity …" at bounding box center [783, 205] width 495 height 23
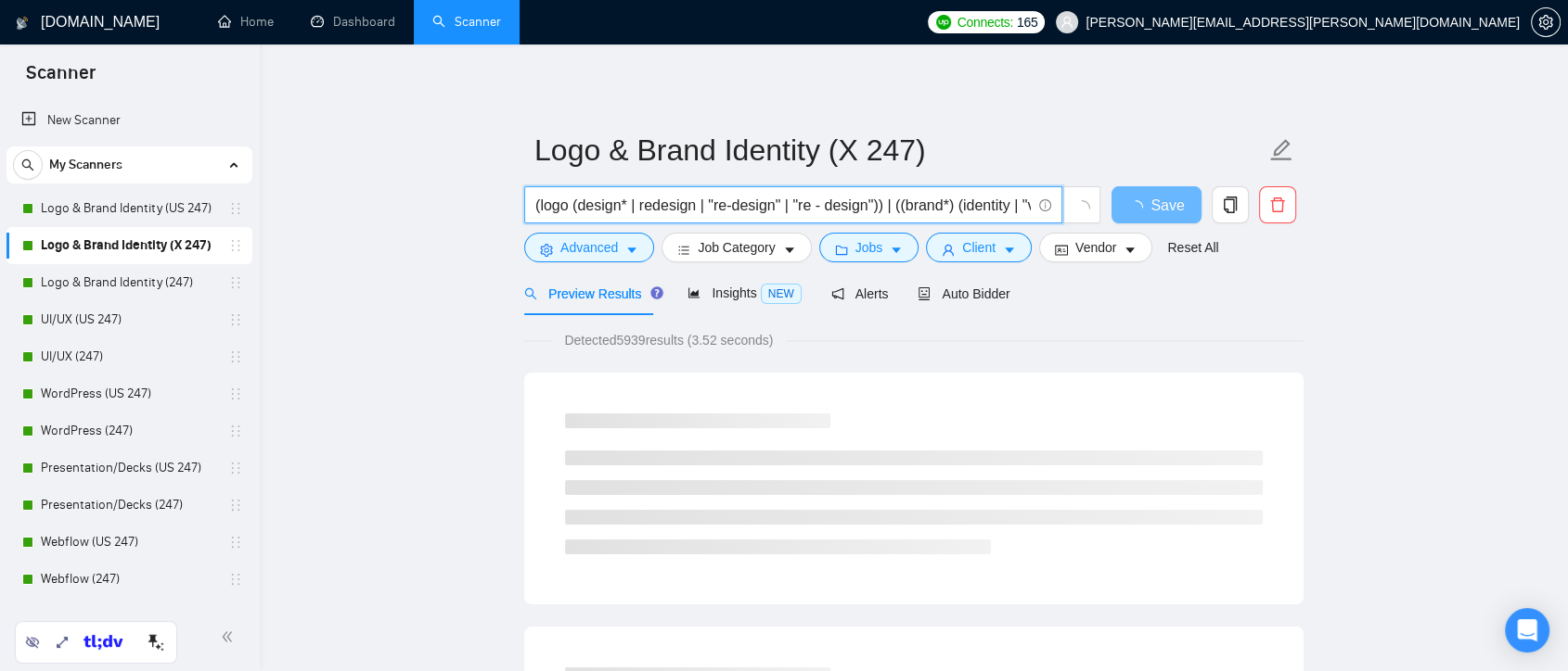
drag, startPoint x: 971, startPoint y: 205, endPoint x: 1011, endPoint y: 204, distance: 40.0
click at [1011, 204] on input "(logo (design* | redesign | "re-design" | "re - design")) | ((brand*) (identity…" at bounding box center [783, 205] width 495 height 23
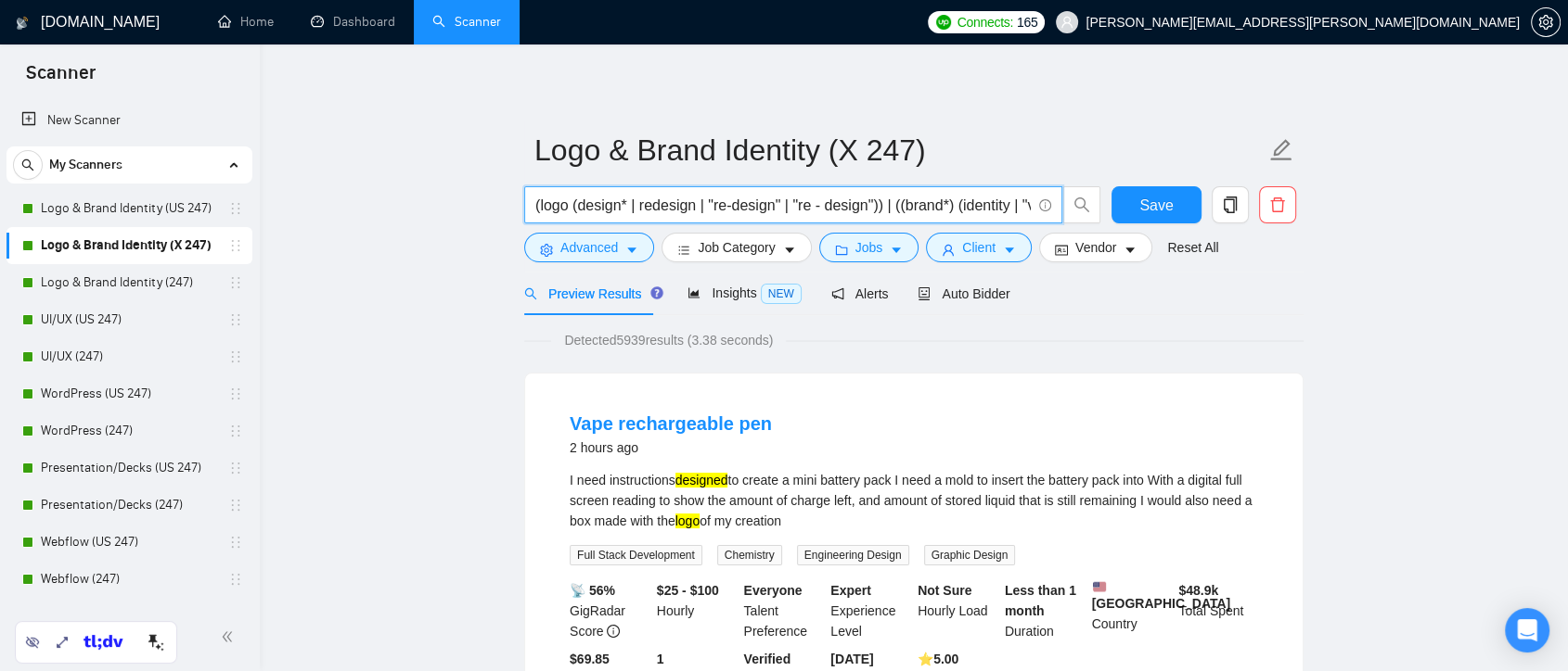
click at [953, 206] on input "(logo (design* | redesign | "re-design" | "re - design")) | ((brand*) (identity…" at bounding box center [783, 205] width 495 height 23
click at [905, 209] on input "(logo (design* | redesign | "re-design" | "re - design")) | ((brand (identity |…" at bounding box center [783, 205] width 495 height 23
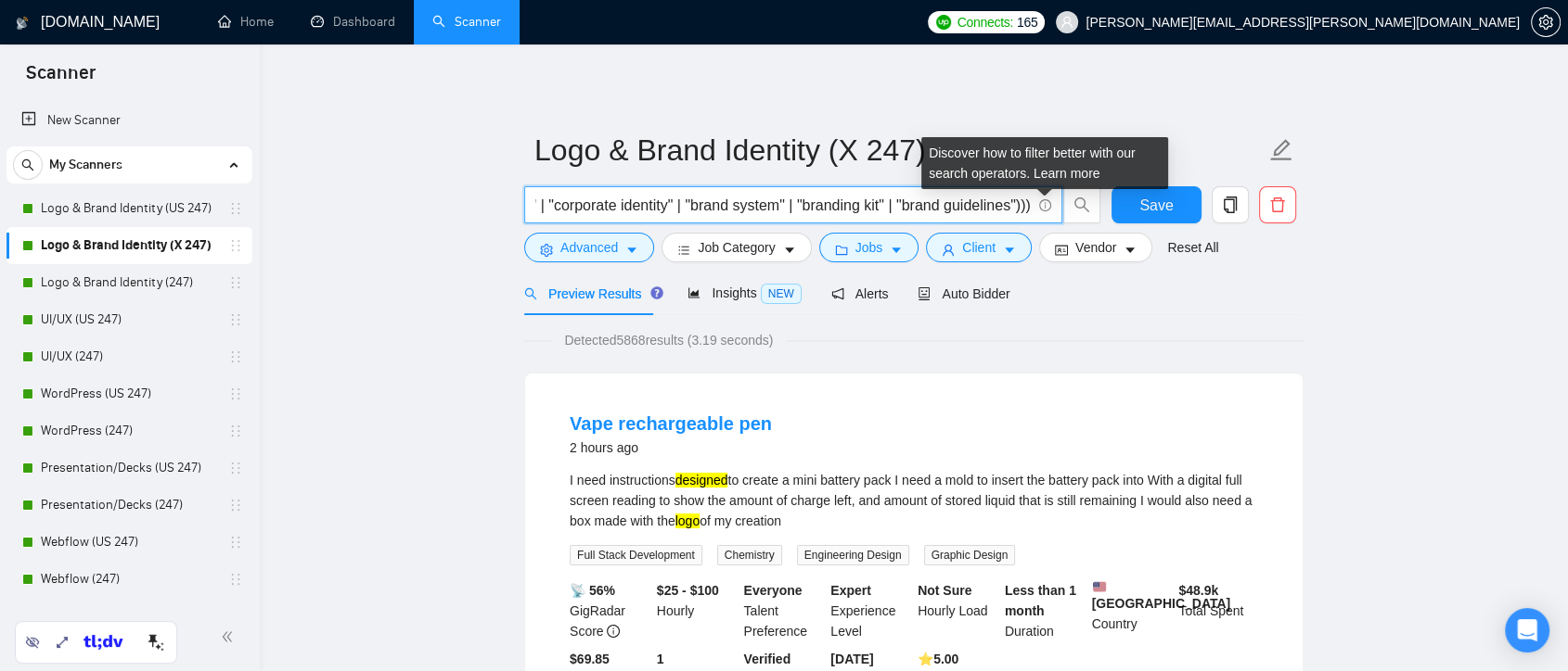
scroll to position [0, 580]
drag, startPoint x: 950, startPoint y: 206, endPoint x: 1046, endPoint y: 204, distance: 96.0
click at [1046, 204] on span "(logo (design* | redesign | "re-design" | "re - design")) | (brand (identity | …" at bounding box center [794, 205] width 538 height 37
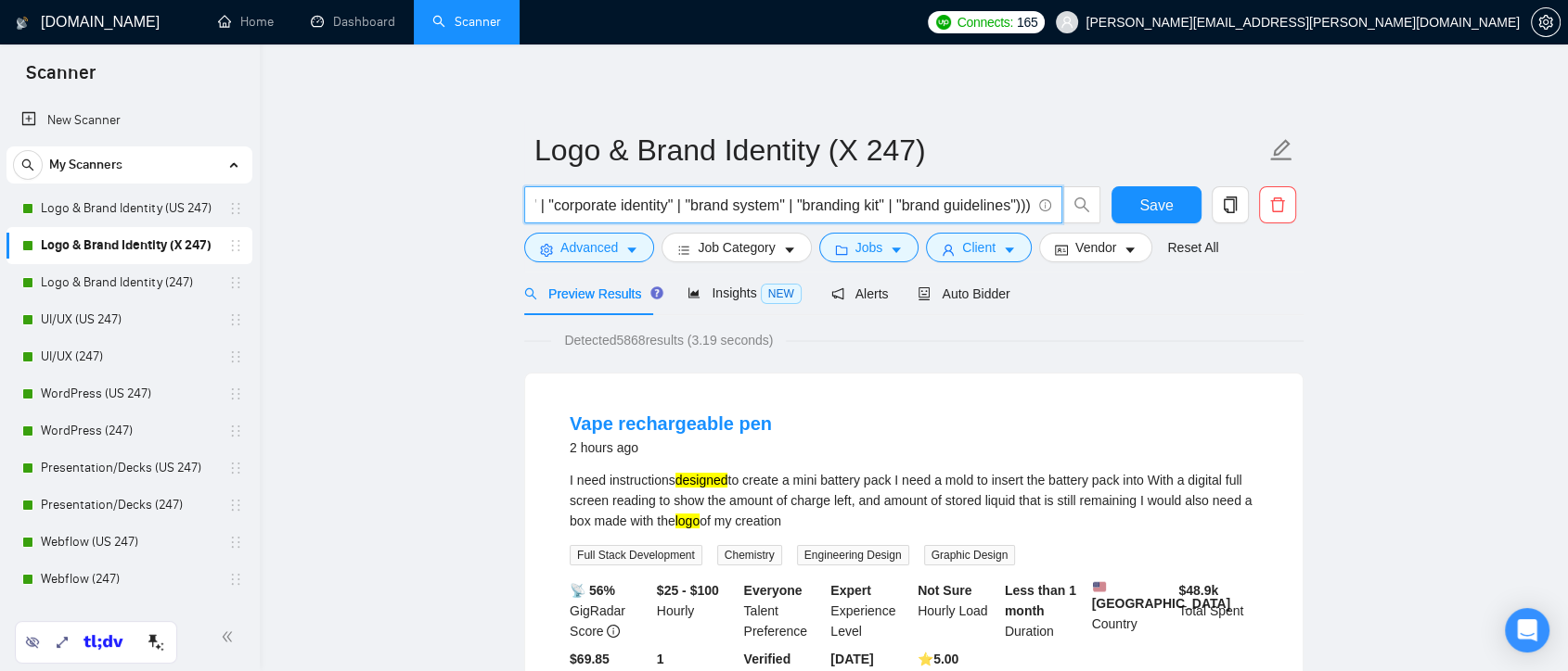
click at [857, 206] on input "(logo (design* | redesign | "re-design" | "re - design")) | (brand (identity | …" at bounding box center [783, 205] width 495 height 23
type input "(logo (design* | redesign | "re-design" | "re - design")) | (brand (identity | …"
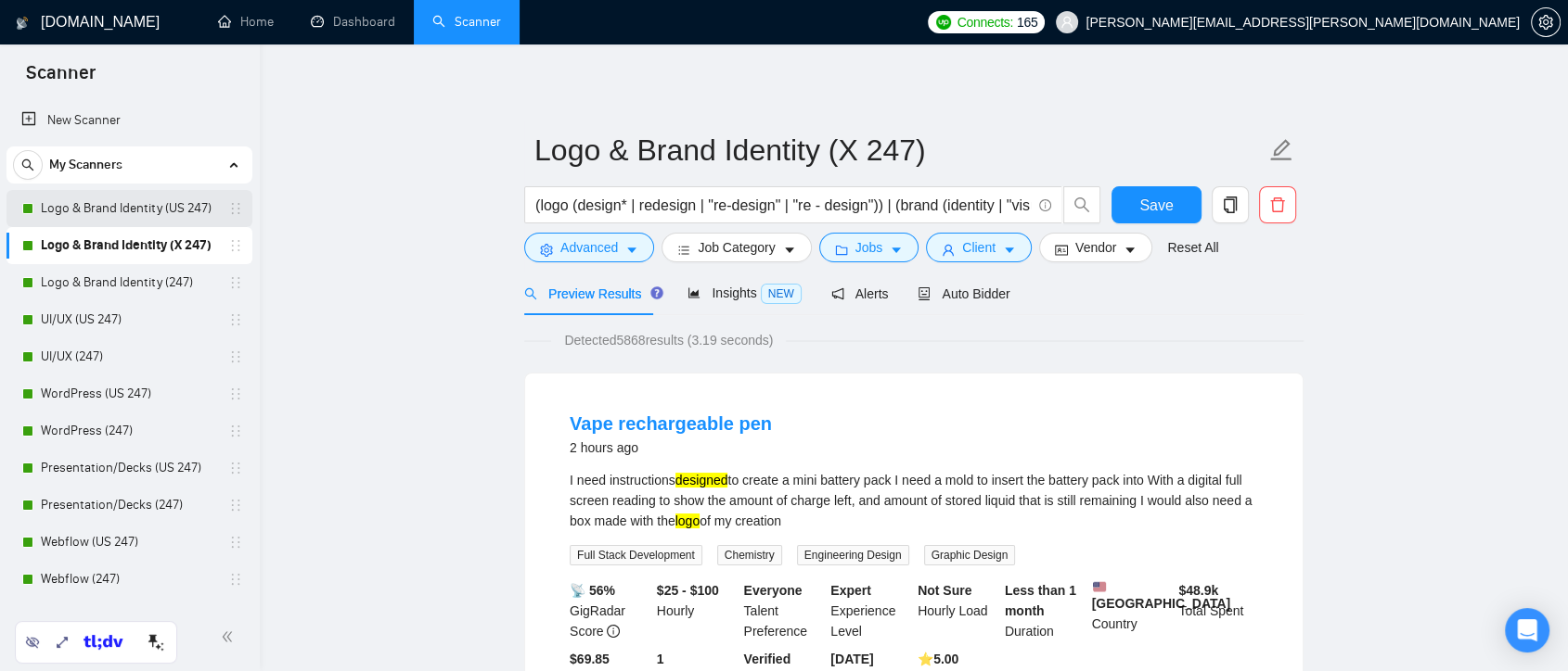
click at [120, 215] on link "Logo & Brand Identity (US 247)" at bounding box center [129, 208] width 176 height 37
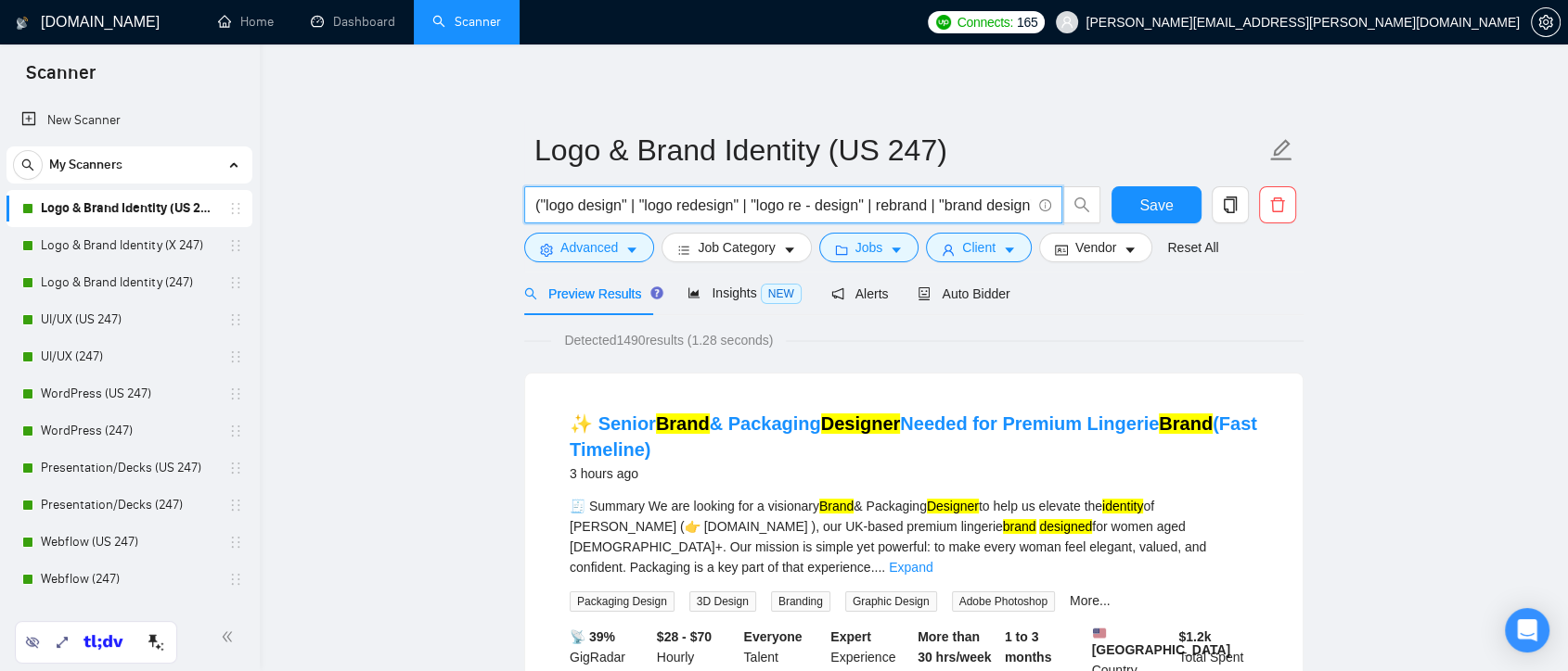
drag, startPoint x: 546, startPoint y: 204, endPoint x: 622, endPoint y: 213, distance: 76.5
click at [622, 213] on input "("logo design" | "logo redesign" | "logo re - design" | rebrand | "brand design…" at bounding box center [783, 205] width 495 height 23
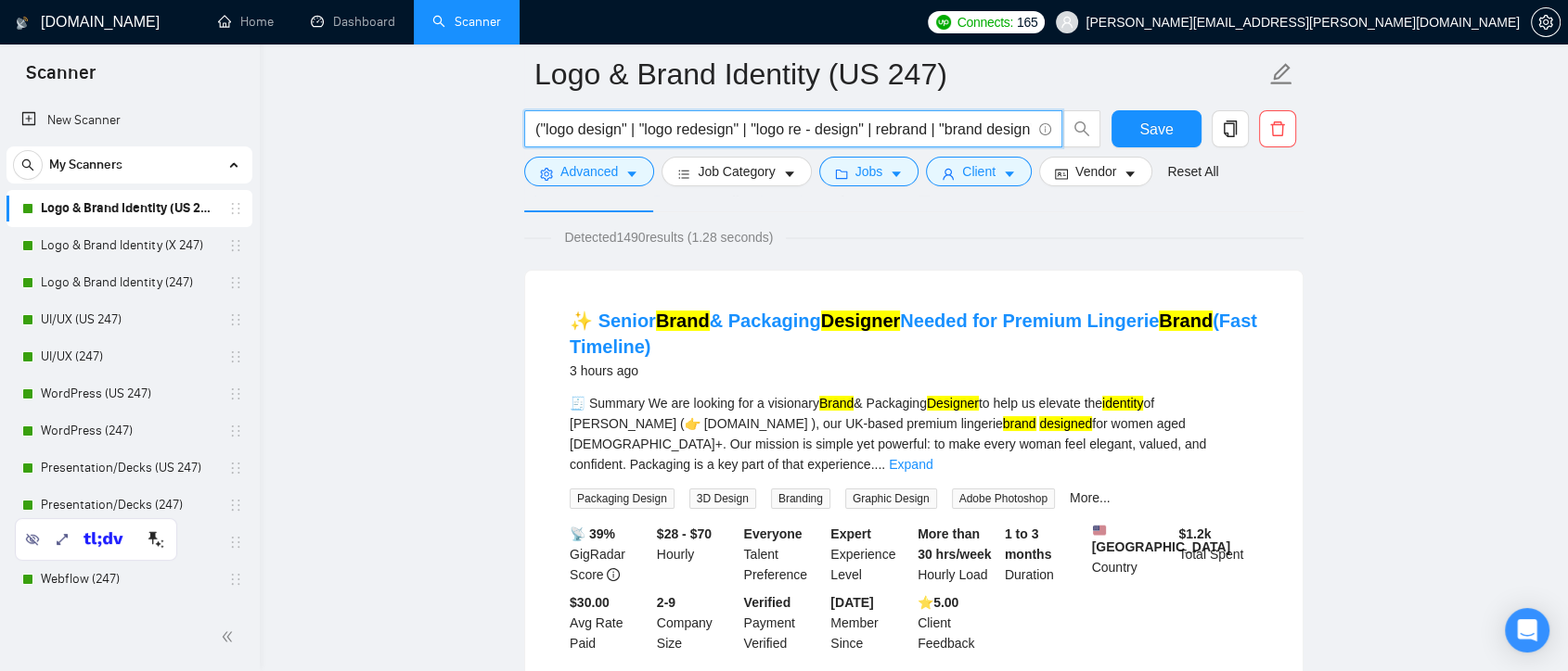
scroll to position [205, 0]
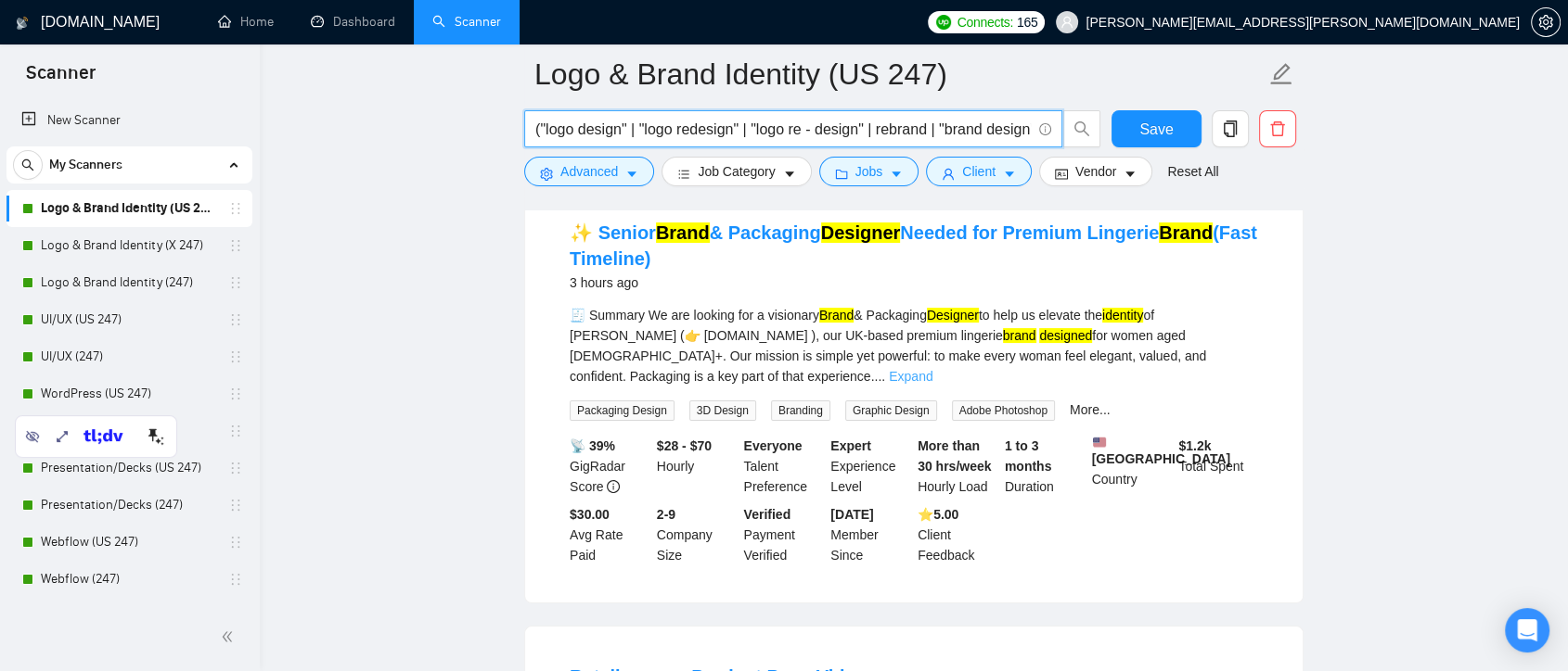
click at [933, 369] on link "Expand" at bounding box center [910, 376] width 44 height 15
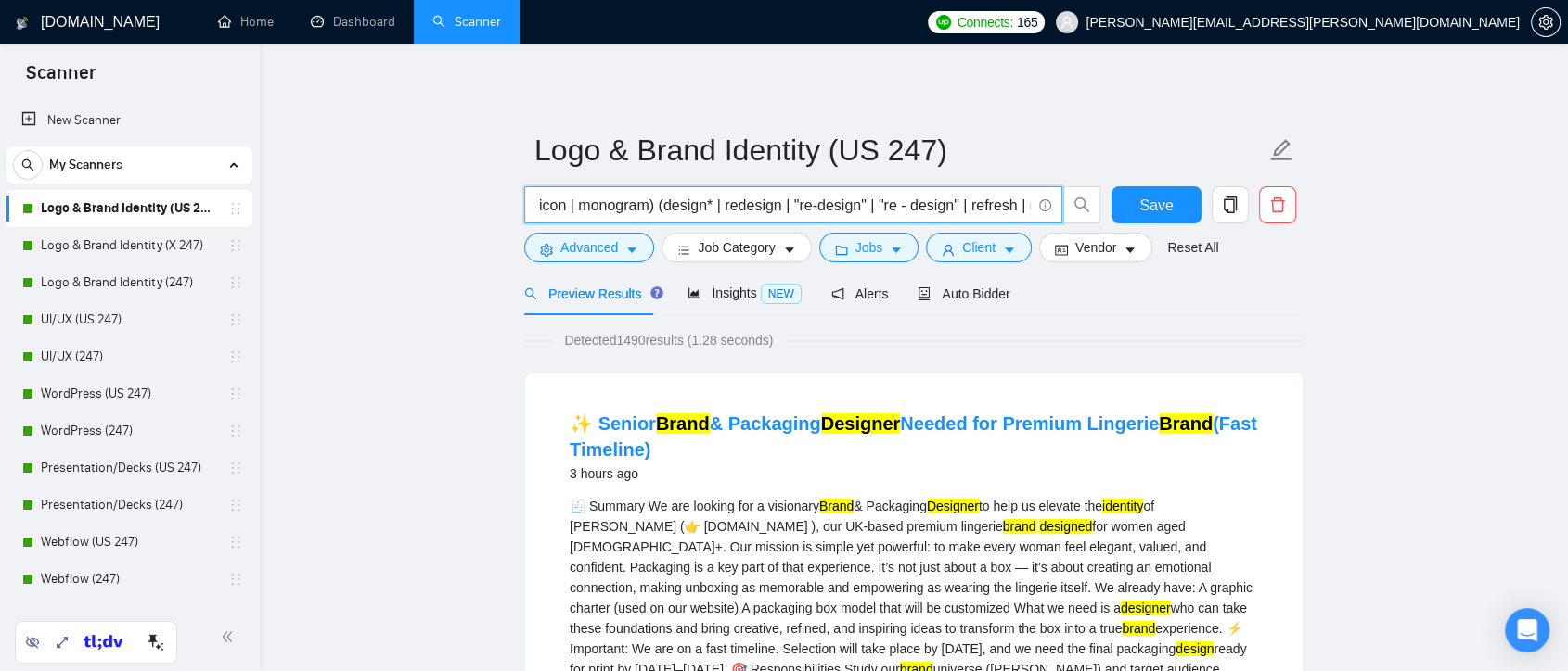
scroll to position [0, 1701]
drag, startPoint x: 991, startPoint y: 205, endPoint x: 638, endPoint y: 216, distance: 353.2
click at [638, 216] on input "("logo design" | "logo redesign" | "logo re - design" | rebrand | "brand design…" at bounding box center [783, 205] width 495 height 23
click at [677, 209] on input "("logo design" | "logo redesign" | "logo re - design" | rebrand | "brand design…" at bounding box center [783, 205] width 495 height 23
drag, startPoint x: 601, startPoint y: 213, endPoint x: 491, endPoint y: 213, distance: 110.0
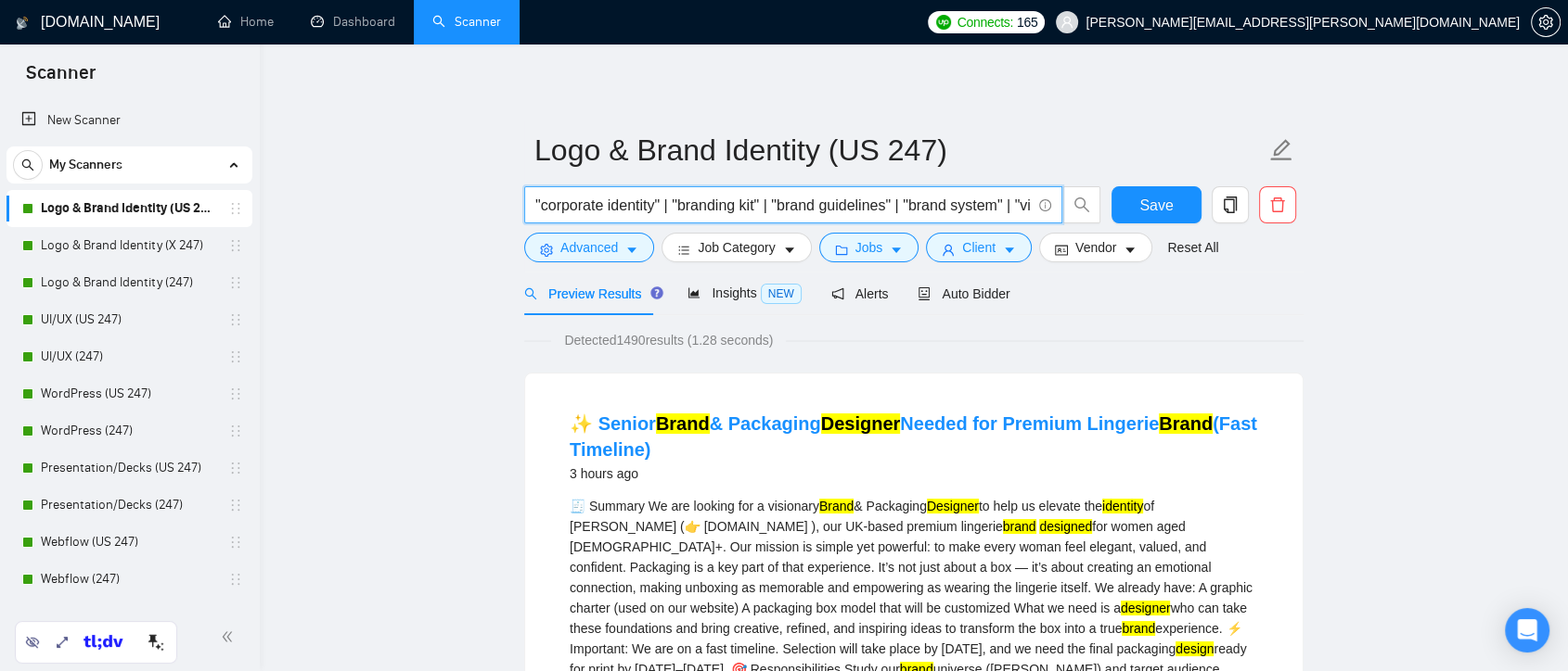
click at [988, 201] on input "("logo design" | "logo redesign" | "logo re - design" | rebrand | "brand design…" at bounding box center [783, 205] width 495 height 23
drag, startPoint x: 693, startPoint y: 209, endPoint x: 801, endPoint y: 209, distance: 108.0
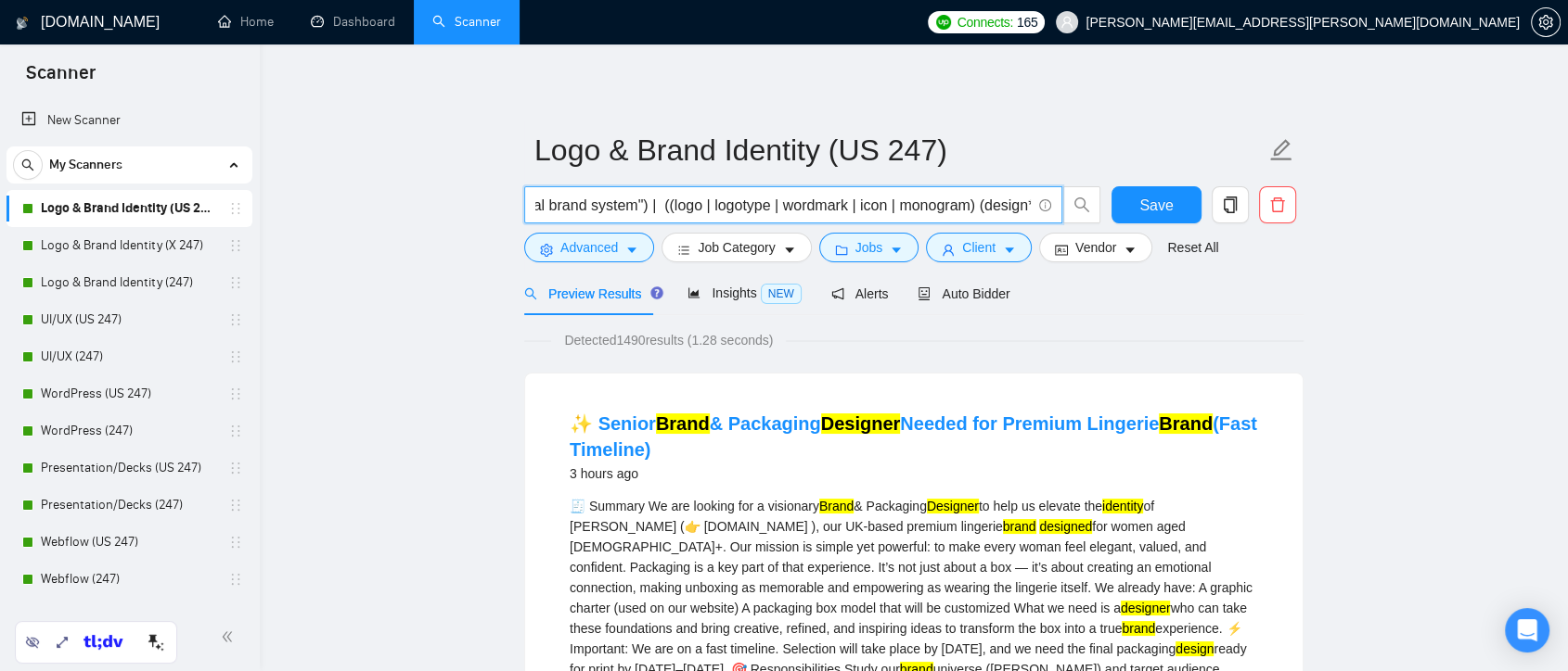
click at [992, 207] on input "("logo design" | "logo redesign" | "logo re - design" | rebrand | "brand design…" at bounding box center [783, 205] width 495 height 23
click at [745, 208] on input "("logo design" | "logo redesign" | "logo re - design" | rebrand | "brand design…" at bounding box center [783, 205] width 495 height 23
click at [609, 205] on input "("logo design" | "logo redesign" | "logo re - design" | rebrand | "brand design…" at bounding box center [783, 205] width 495 height 23
drag, startPoint x: 536, startPoint y: 205, endPoint x: 509, endPoint y: 206, distance: 27.0
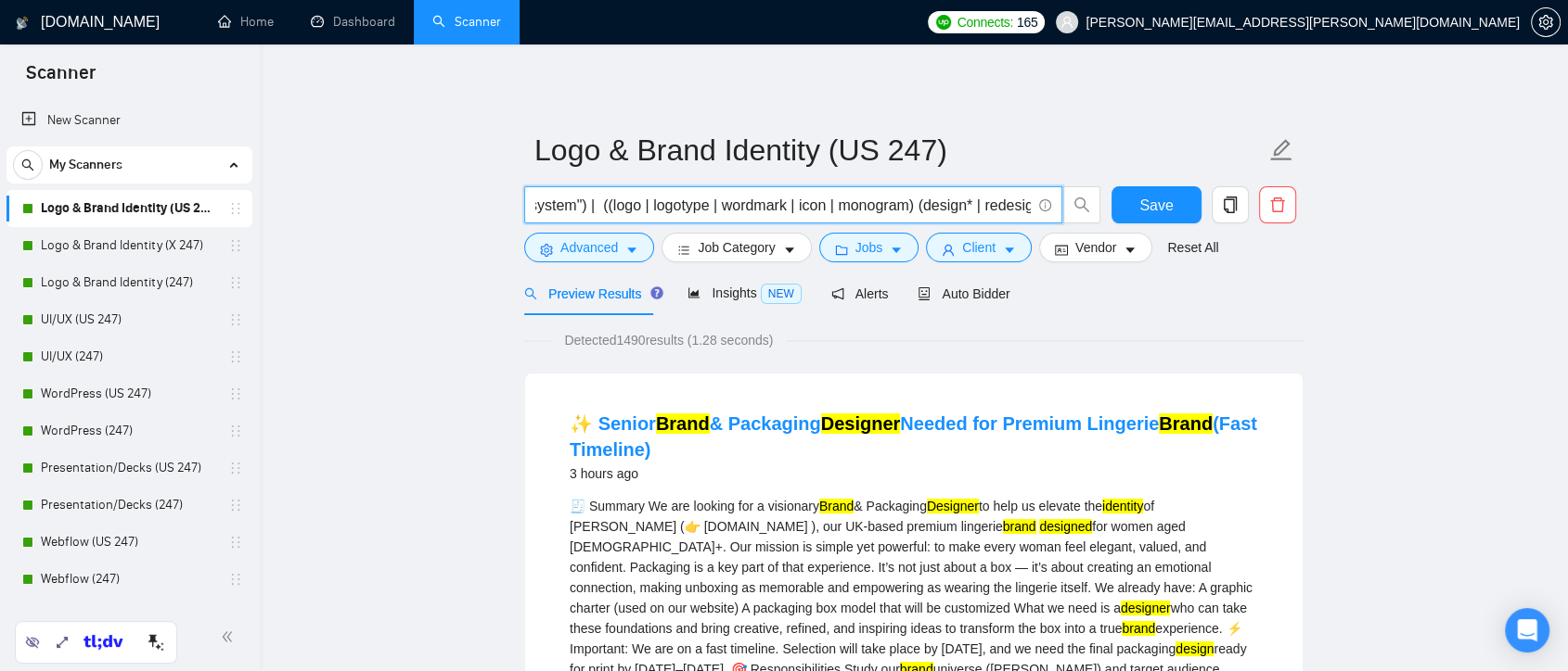
drag, startPoint x: 577, startPoint y: 205, endPoint x: 424, endPoint y: 216, distance: 153.4
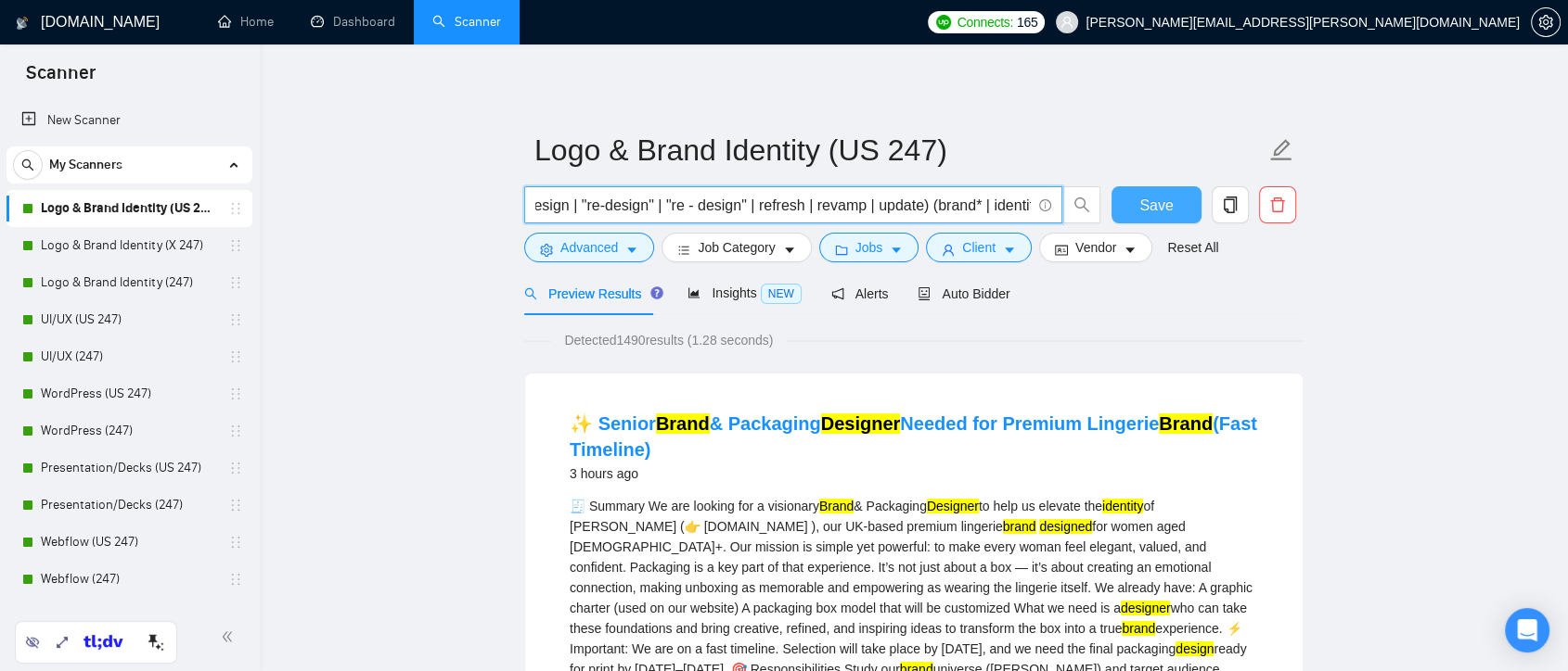
scroll to position [0, 2173]
drag, startPoint x: 534, startPoint y: 207, endPoint x: 1168, endPoint y: 216, distance: 634.1
click at [1169, 215] on div "("logo design" | "logo redesign" | "logo re - design" | rebrand | "brand design…" at bounding box center [910, 209] width 779 height 46
click at [621, 205] on input "("logo design" | "logo redesign" | "logo re - design" | rebrand | "brand design…" at bounding box center [783, 205] width 495 height 23
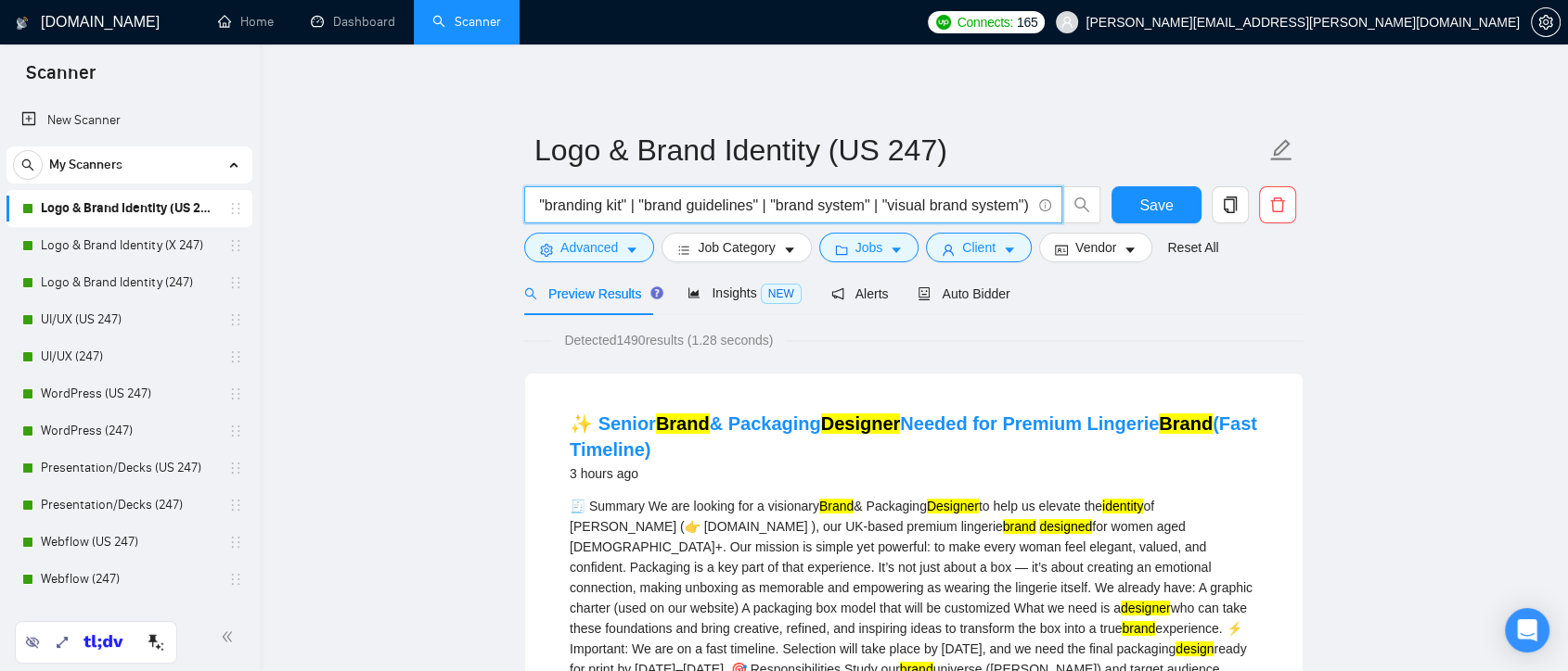
scroll to position [0, 1361]
drag, startPoint x: 760, startPoint y: 206, endPoint x: 932, endPoint y: 205, distance: 172.0
click at [932, 205] on input "("logo design" | "logo redesign" | "logo re - design" | rebrand | "brand design…" at bounding box center [783, 205] width 495 height 23
click at [970, 205] on input "("logo design" | "logo redesign" | "logo re - design" | rebrand | "brand design…" at bounding box center [783, 205] width 495 height 23
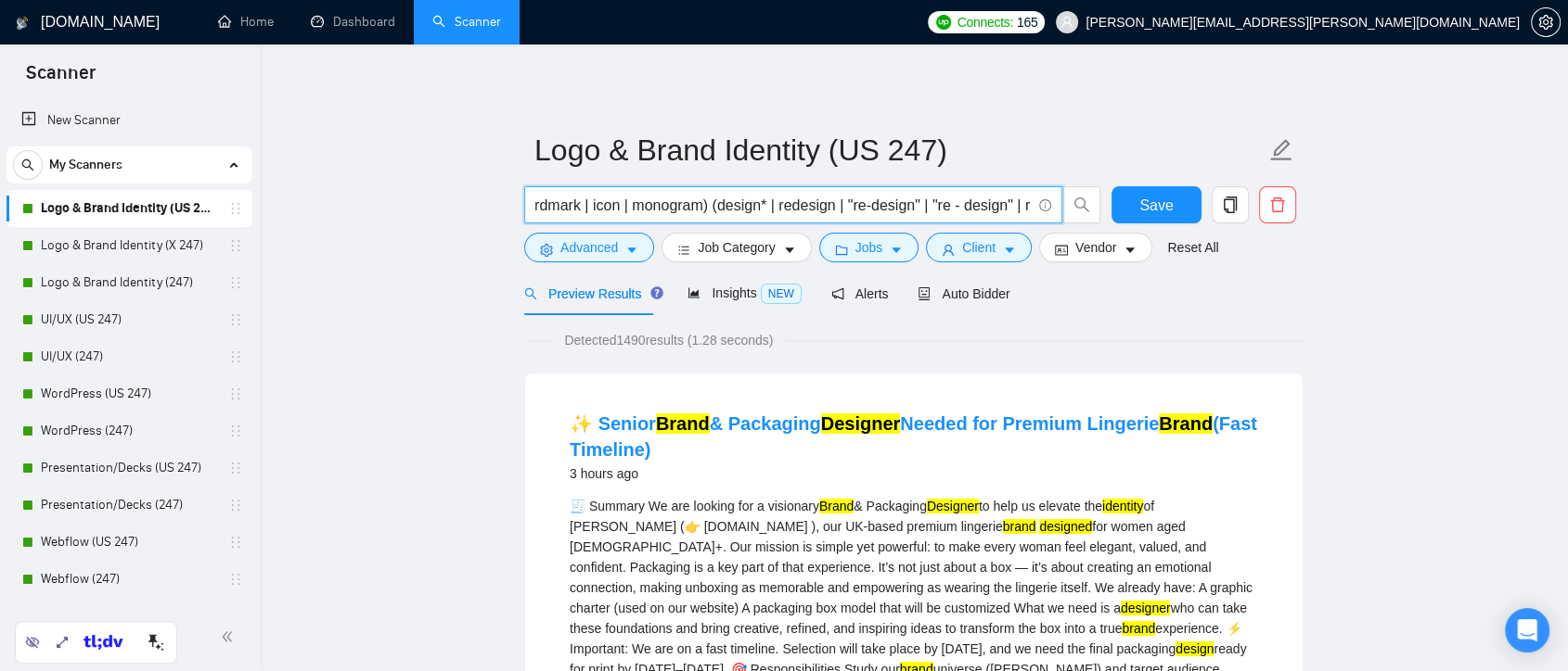
drag, startPoint x: 1004, startPoint y: 206, endPoint x: 861, endPoint y: 205, distance: 143.0
click at [861, 205] on input "("logo design" | "logo redesign" | "logo re - design" | rebrand | "brand design…" at bounding box center [783, 205] width 495 height 23
click at [790, 201] on input "("logo design" | "logo redesign" | "logo re - design" | rebrand | "brand design…" at bounding box center [783, 205] width 495 height 23
click at [887, 202] on input "("logo design" | "logo redesign" | "logo re - design" | rebrand | "brand design…" at bounding box center [783, 205] width 495 height 23
drag, startPoint x: 783, startPoint y: 204, endPoint x: 817, endPoint y: 203, distance: 34.0
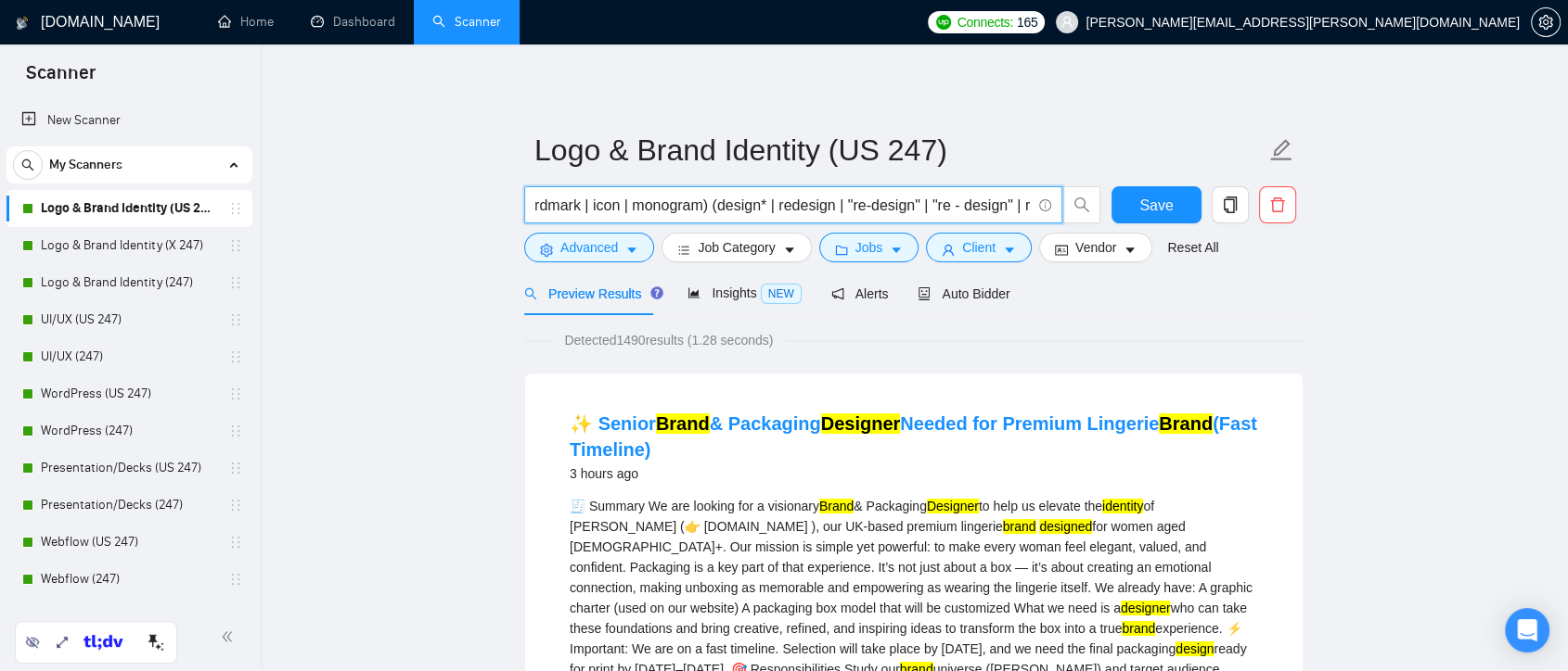
click at [784, 204] on input "("logo design" | "logo redesign" | "logo re - design" | rebrand | "brand design…" at bounding box center [783, 205] width 495 height 23
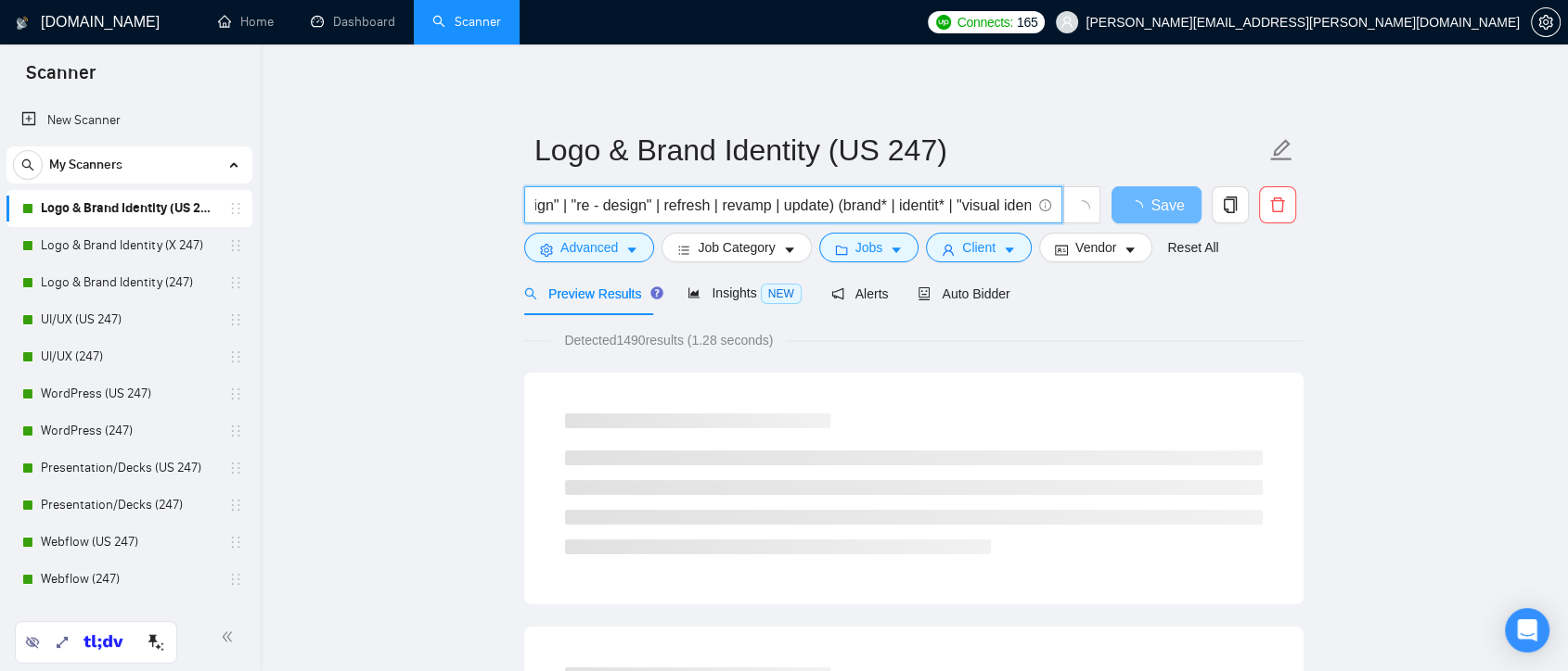
scroll to position [0, 2082]
drag, startPoint x: 920, startPoint y: 205, endPoint x: 657, endPoint y: 203, distance: 263.0
click at [657, 203] on input "("logo design" | "logo redesign" | "logo re - design" | rebrand | "brand design…" at bounding box center [783, 205] width 495 height 23
click at [809, 205] on input "("logo design" | "logo redesign" | "logo re - design" | rebrand | "brand design…" at bounding box center [783, 205] width 495 height 23
click at [829, 206] on input "("logo design" | "logo redesign" | "logo re - design" | rebrand | "brand design…" at bounding box center [783, 205] width 495 height 23
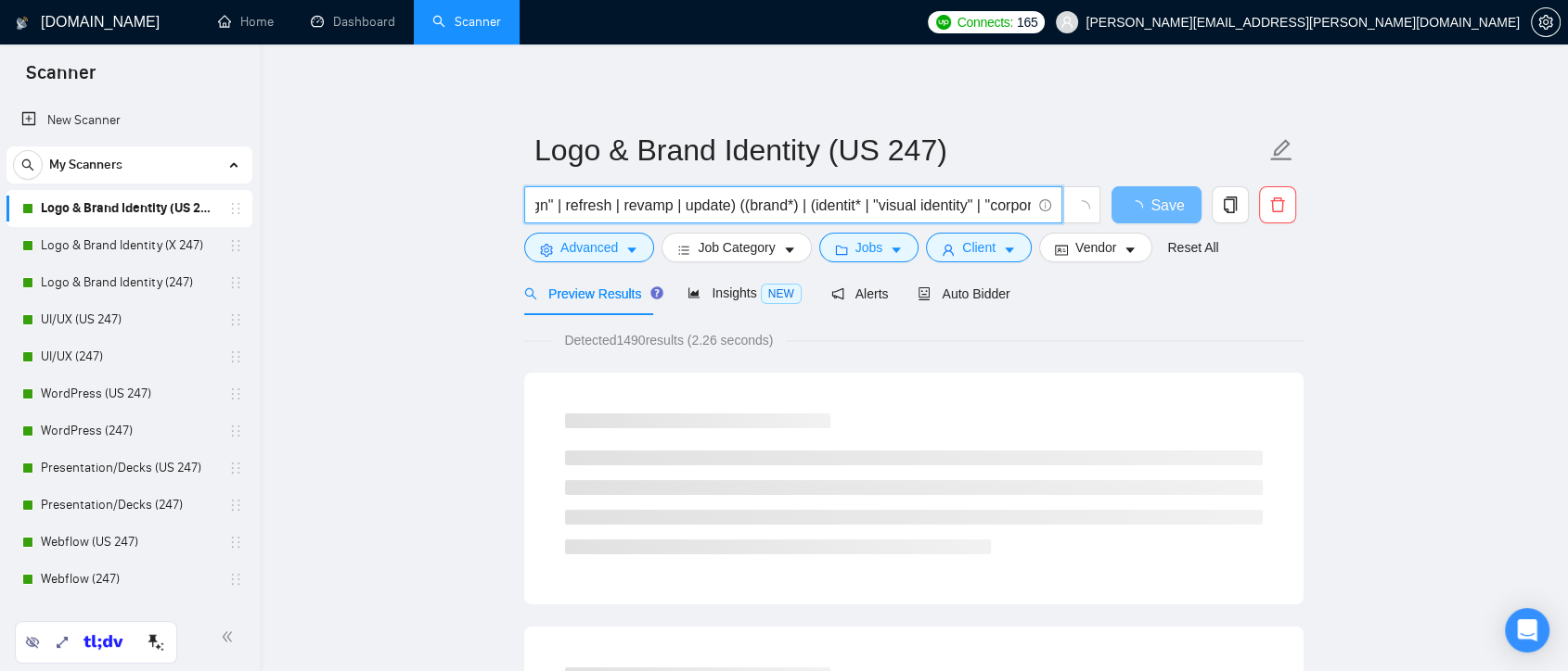
click at [879, 205] on input "("logo design" | "logo redesign" | "logo re - design" | rebrand | "brand design…" at bounding box center [783, 205] width 495 height 23
drag, startPoint x: 909, startPoint y: 211, endPoint x: 1048, endPoint y: 213, distance: 139.0
click at [1049, 213] on span "("logo design" | "logo redesign" | "logo re - design" | rebrand | "brand design…" at bounding box center [794, 205] width 538 height 37
type input "("logo design" | "logo redesign" | "logo re - design" | rebrand | "brand design…"
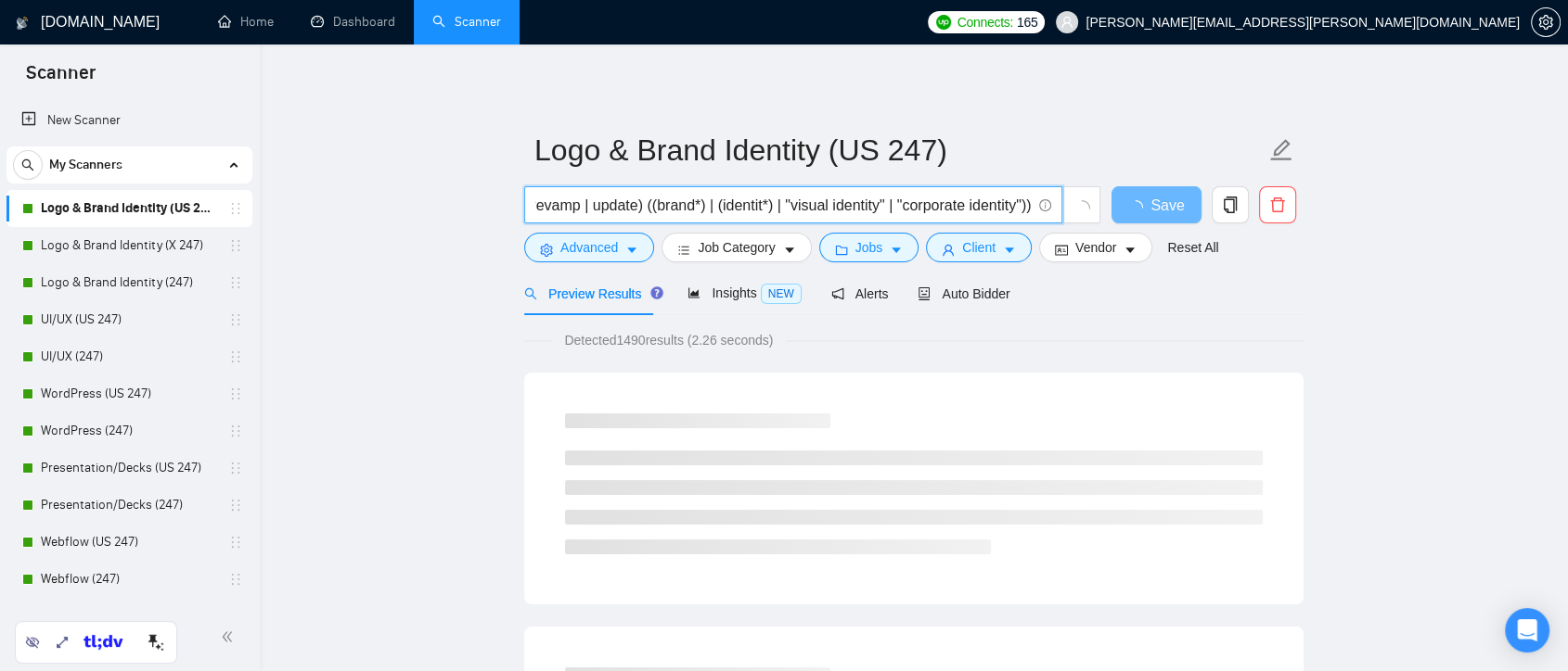
scroll to position [0, 0]
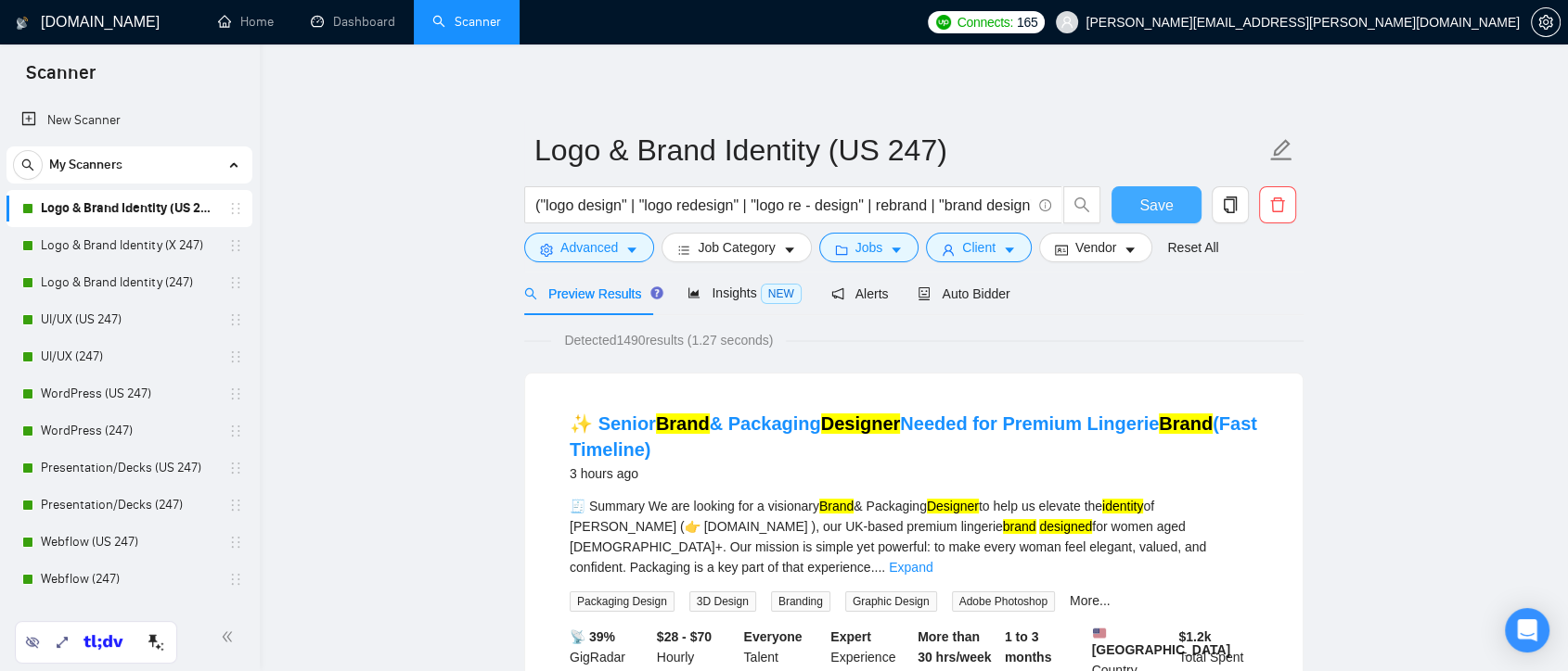
click at [1153, 203] on span "Save" at bounding box center [1156, 205] width 33 height 23
click at [634, 248] on icon "caret-down" at bounding box center [631, 251] width 9 height 6
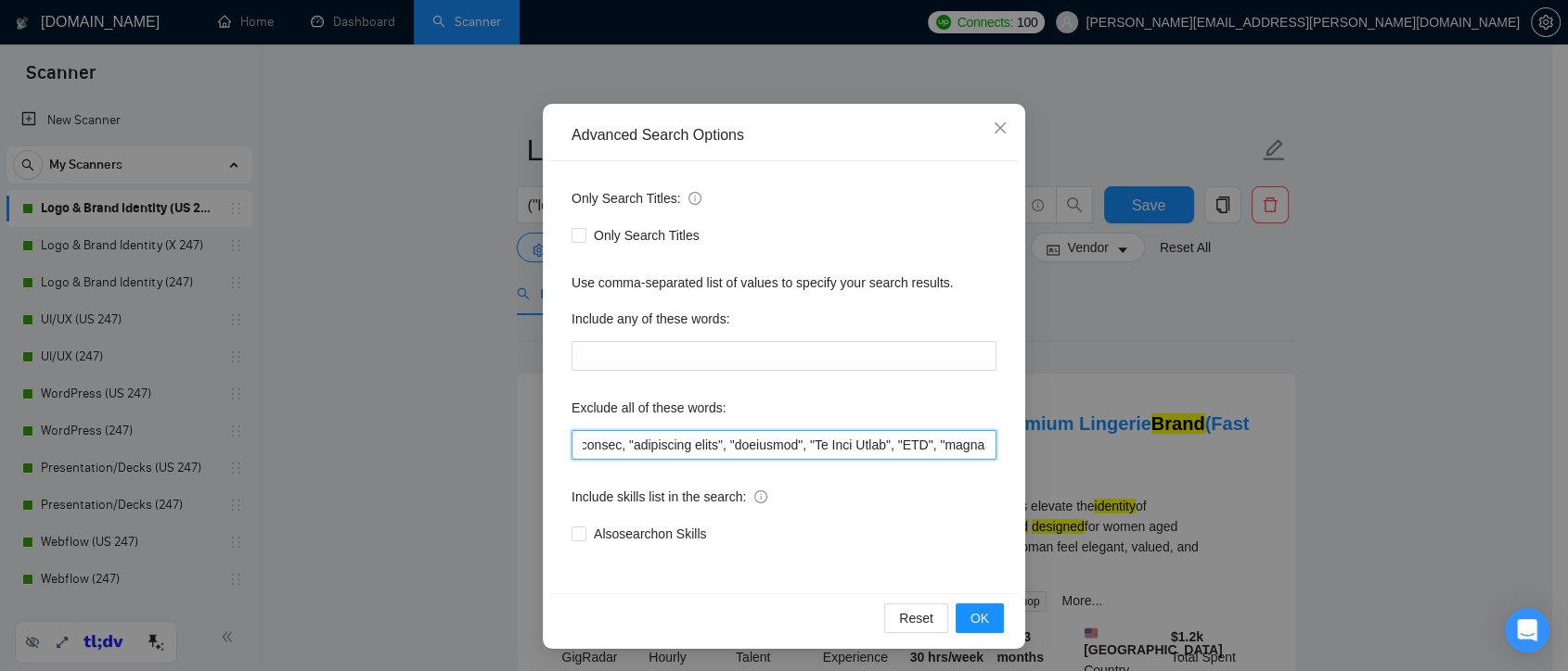
scroll to position [0, 200]
drag, startPoint x: 579, startPoint y: 445, endPoint x: 839, endPoint y: 447, distance: 260.0
click at [839, 447] on input "text" at bounding box center [784, 445] width 425 height 29
click at [749, 441] on input "text" at bounding box center [784, 445] width 425 height 29
click at [687, 448] on input "text" at bounding box center [784, 445] width 425 height 29
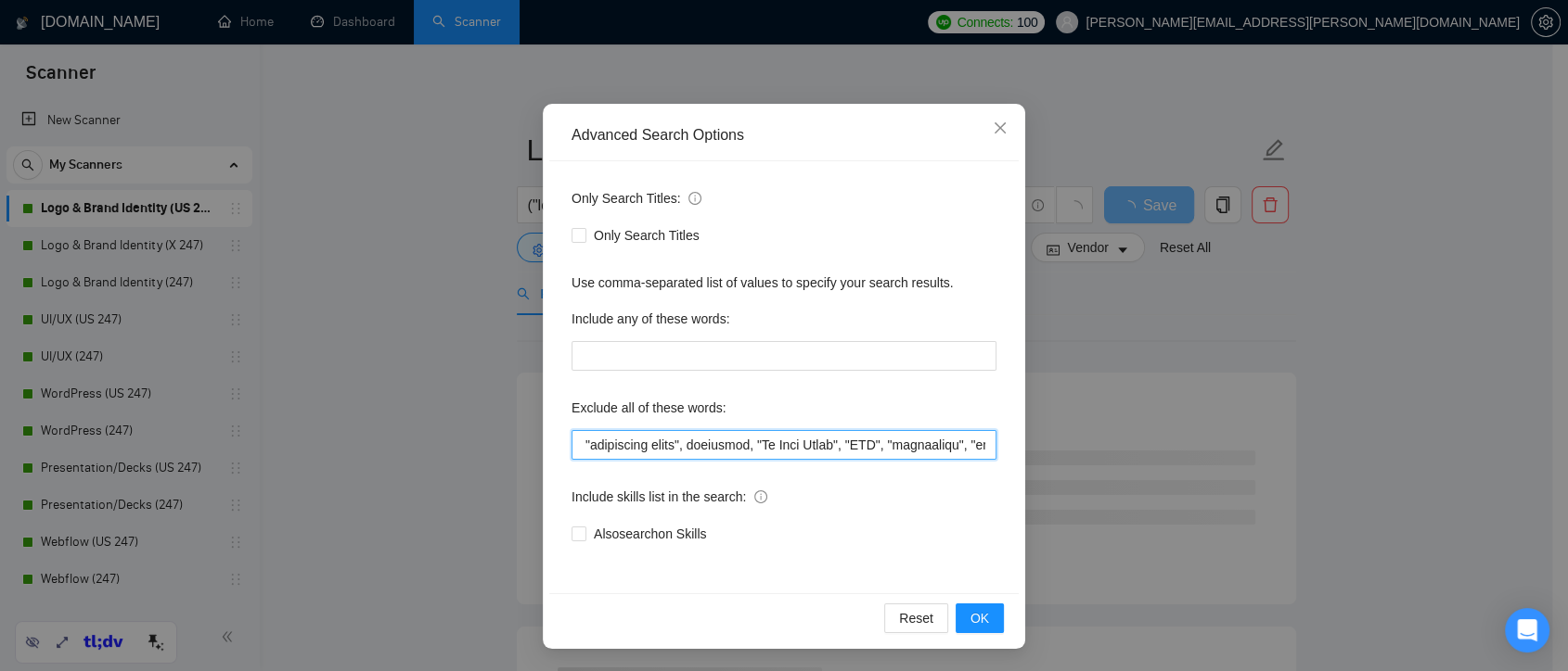
drag, startPoint x: 801, startPoint y: 445, endPoint x: 954, endPoint y: 449, distance: 153.1
click at [954, 449] on input "text" at bounding box center [784, 445] width 425 height 29
click at [957, 448] on input "text" at bounding box center [784, 445] width 425 height 29
drag, startPoint x: 887, startPoint y: 444, endPoint x: 924, endPoint y: 440, distance: 37.2
click at [886, 443] on input "text" at bounding box center [784, 445] width 425 height 29
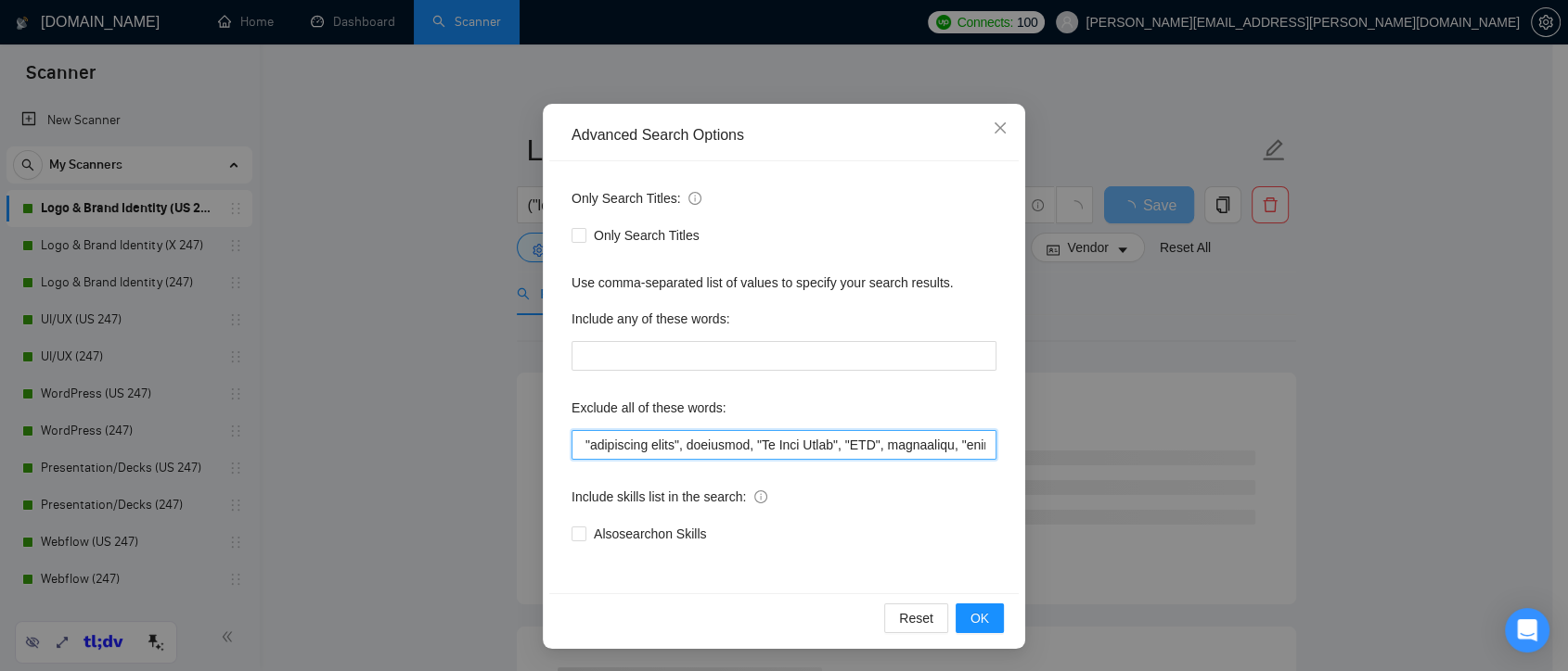
click at [1010, 452] on div "Only Search Titles: Only Search Titles Use comma-separated list of values to sp…" at bounding box center [784, 378] width 470 height 432
click at [896, 446] on input "text" at bounding box center [784, 445] width 425 height 29
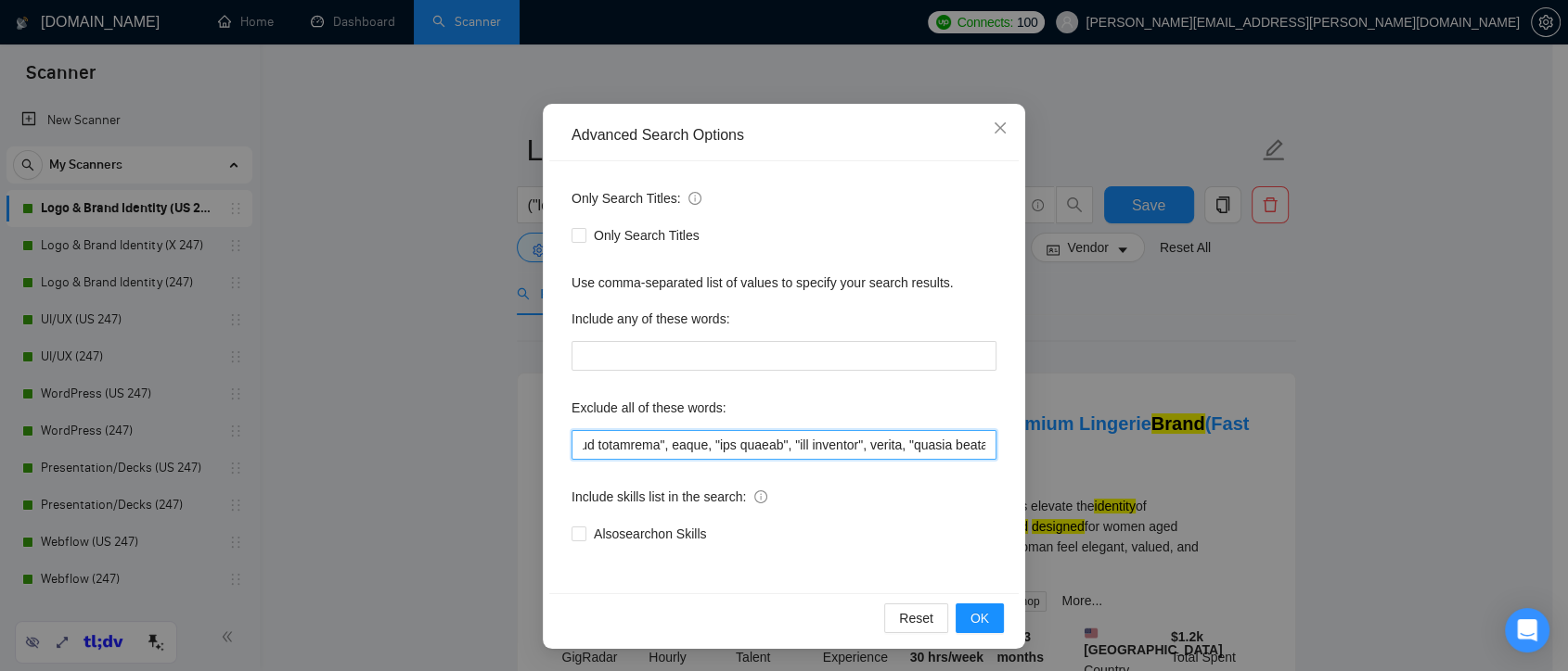
scroll to position [0, 8560]
drag, startPoint x: 894, startPoint y: 450, endPoint x: 1058, endPoint y: 471, distance: 165.3
click at [1058, 471] on div "Advanced Search Options Only Search Titles: Only Search Titles Use comma-separa…" at bounding box center [784, 336] width 1568 height 671
type input "slide, animated, CGI, retouching, "background edits", developer, "Go High Level…"
click at [881, 468] on div "Only Search Titles: Only Search Titles Use comma-separated list of values to sp…" at bounding box center [784, 378] width 470 height 432
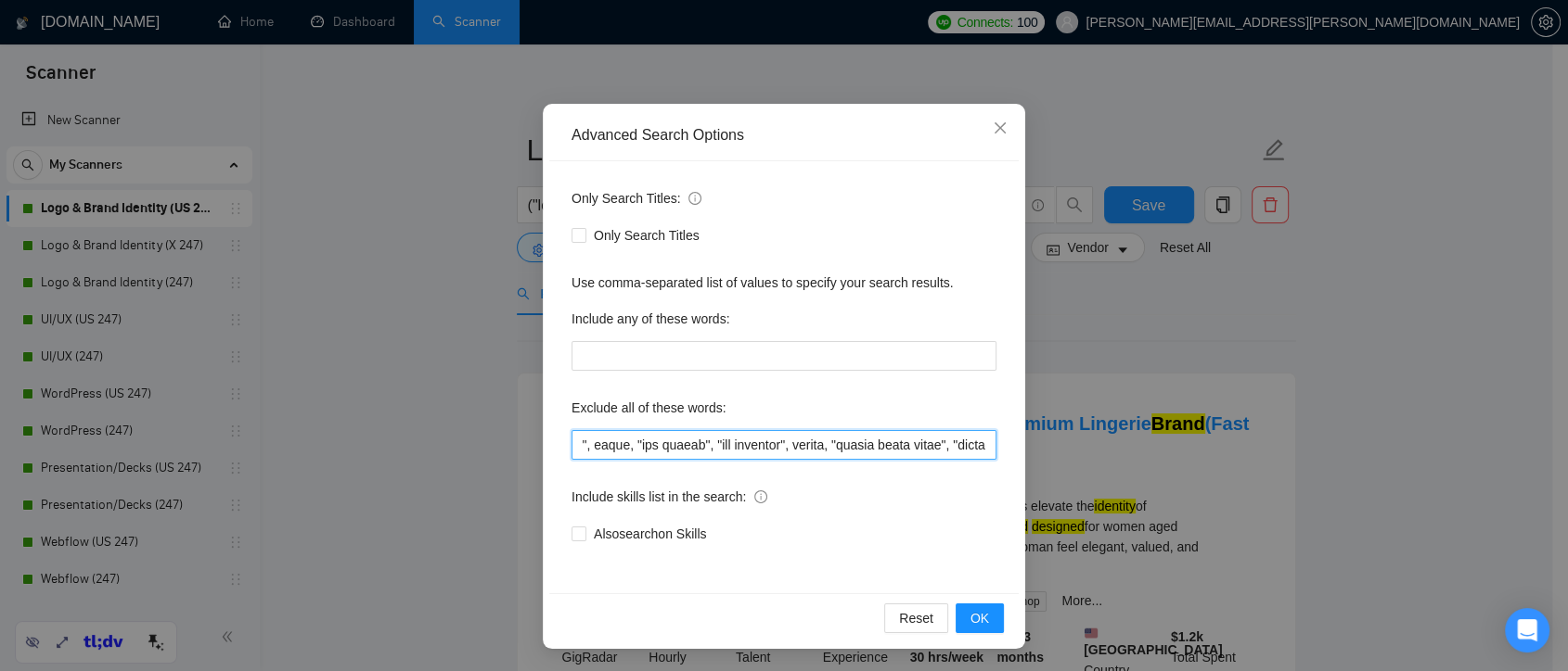
drag, startPoint x: 575, startPoint y: 448, endPoint x: 1045, endPoint y: 451, distance: 470.0
click at [1045, 451] on div "Advanced Search Options Only Search Titles: Only Search Titles Use comma-separa…" at bounding box center [784, 336] width 1568 height 671
click at [980, 450] on input "text" at bounding box center [784, 445] width 425 height 29
drag, startPoint x: 983, startPoint y: 447, endPoint x: 499, endPoint y: 453, distance: 484.0
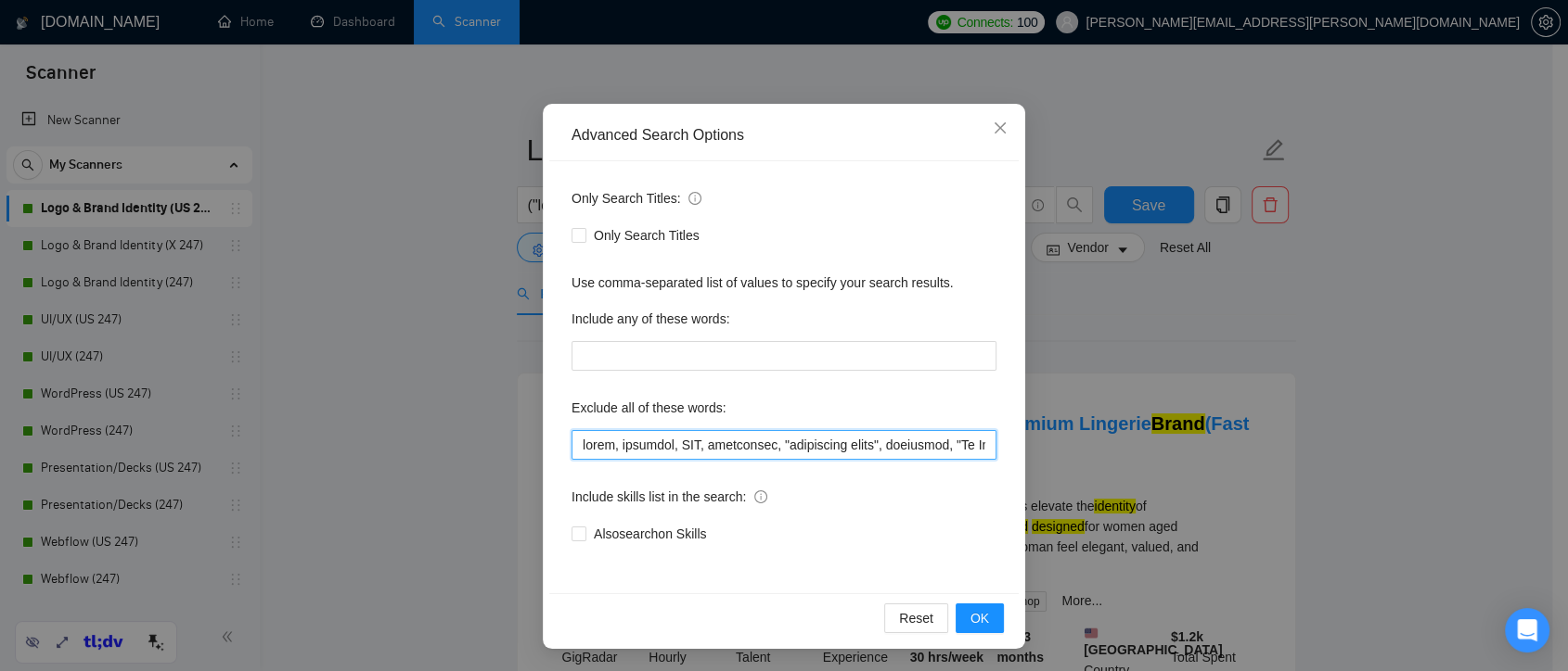
click at [499, 453] on div "Advanced Search Options Only Search Titles: Only Search Titles Use comma-separa…" at bounding box center [784, 336] width 1568 height 671
click at [980, 129] on span "Close" at bounding box center [1000, 128] width 50 height 50
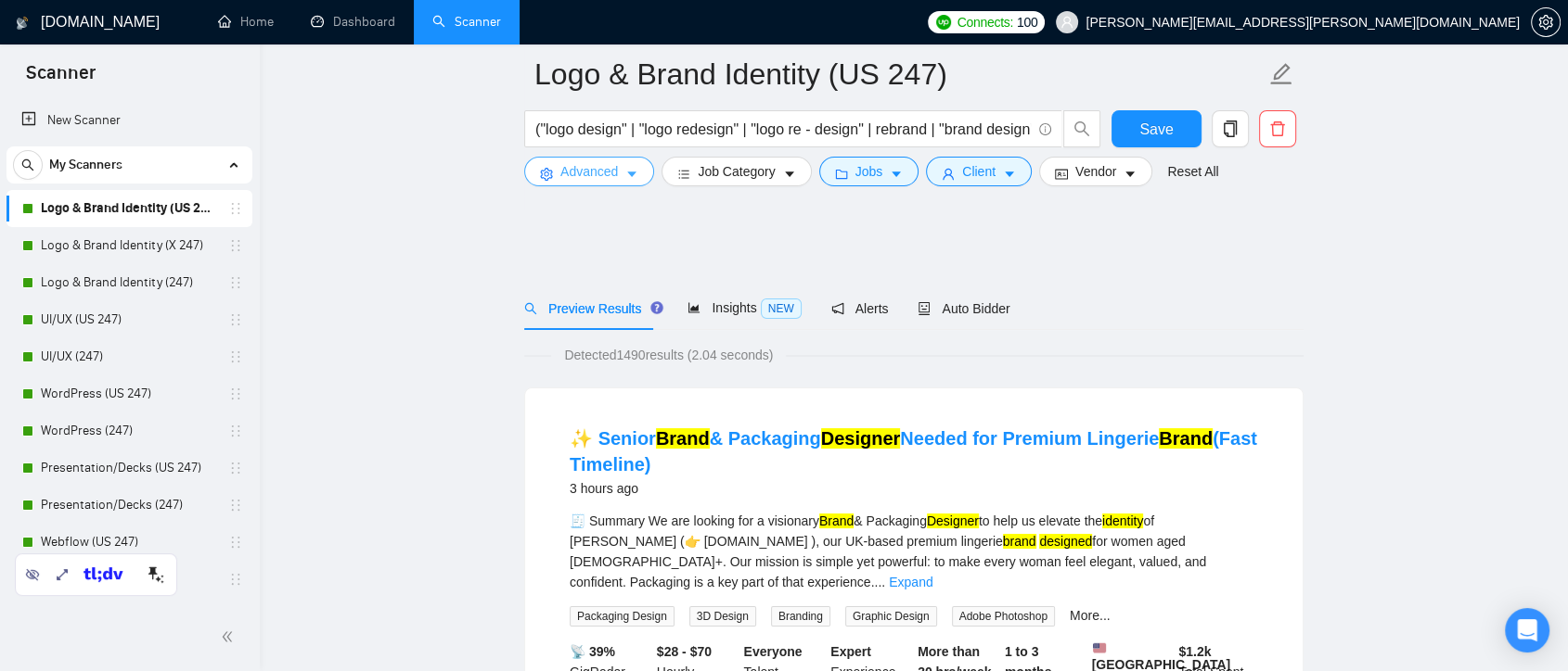
scroll to position [103, 0]
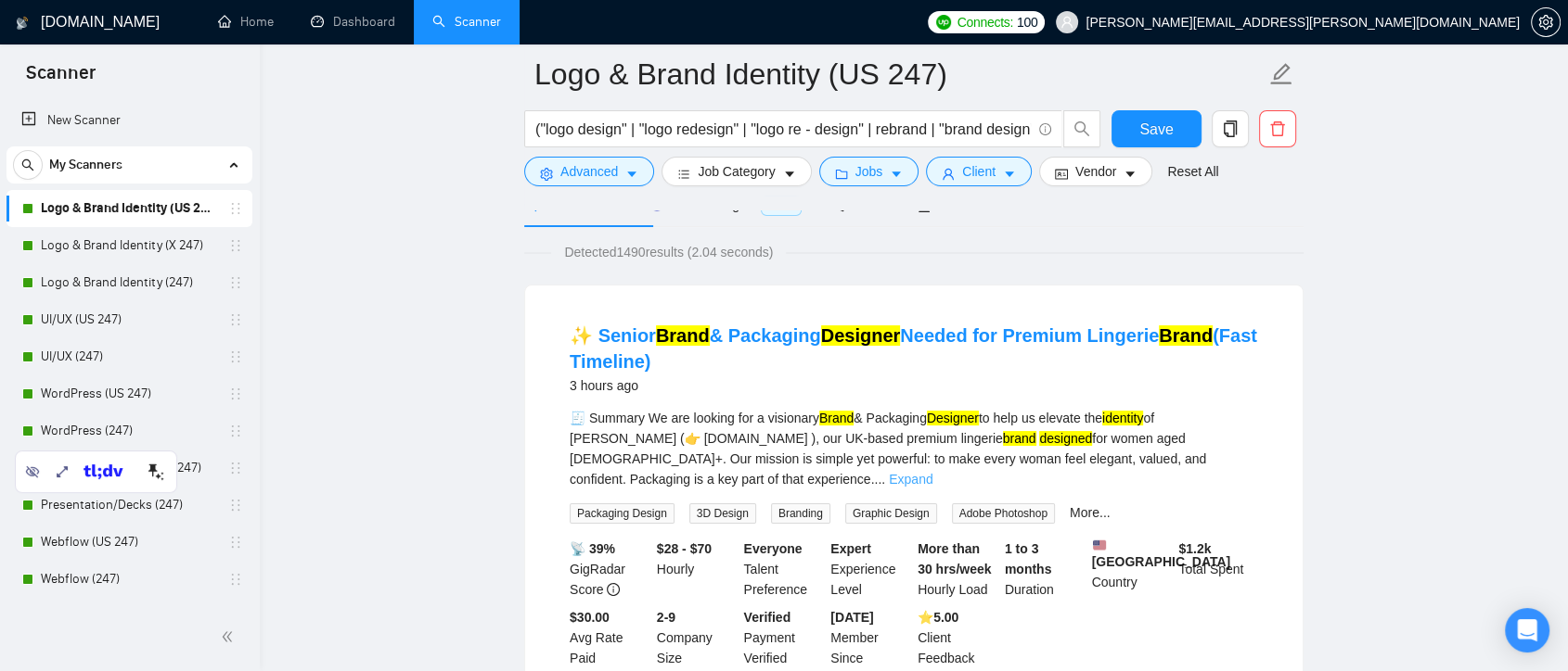
click at [933, 472] on link "Expand" at bounding box center [910, 479] width 44 height 15
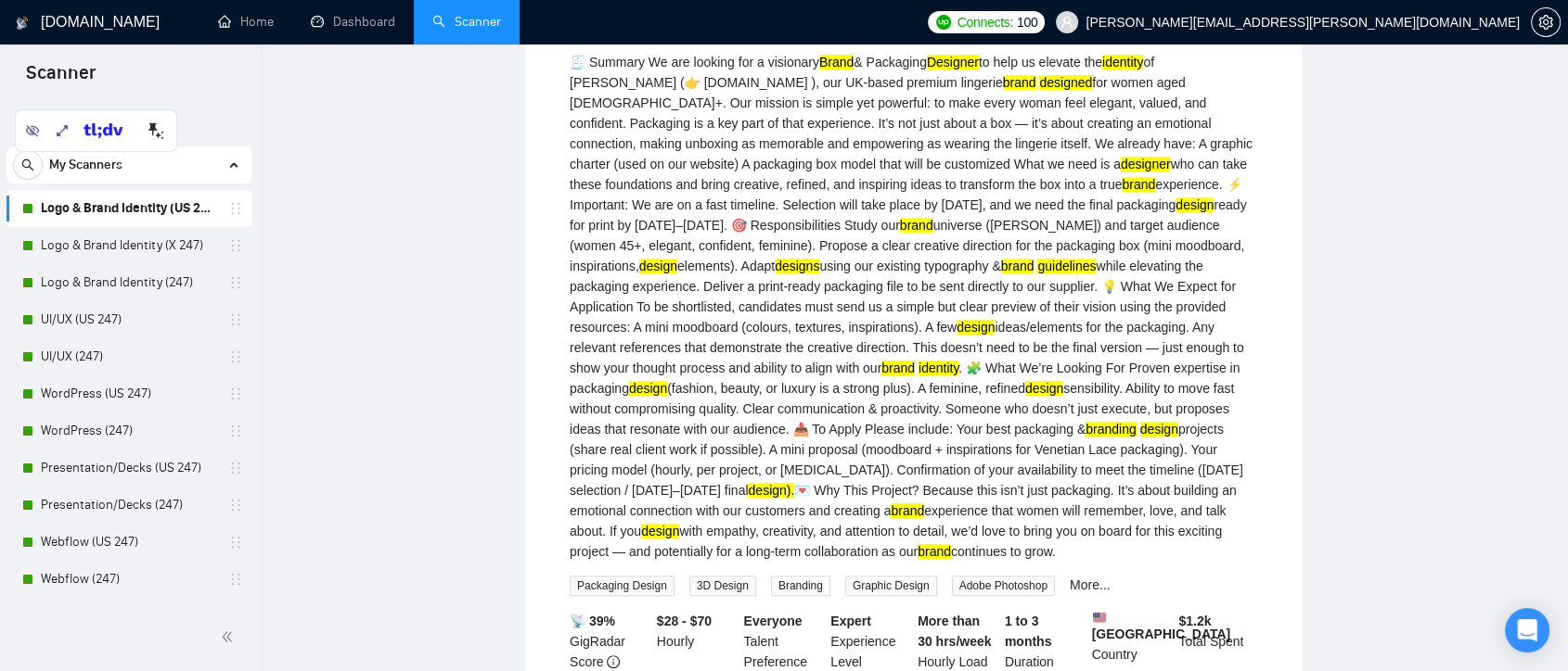
scroll to position [0, 0]
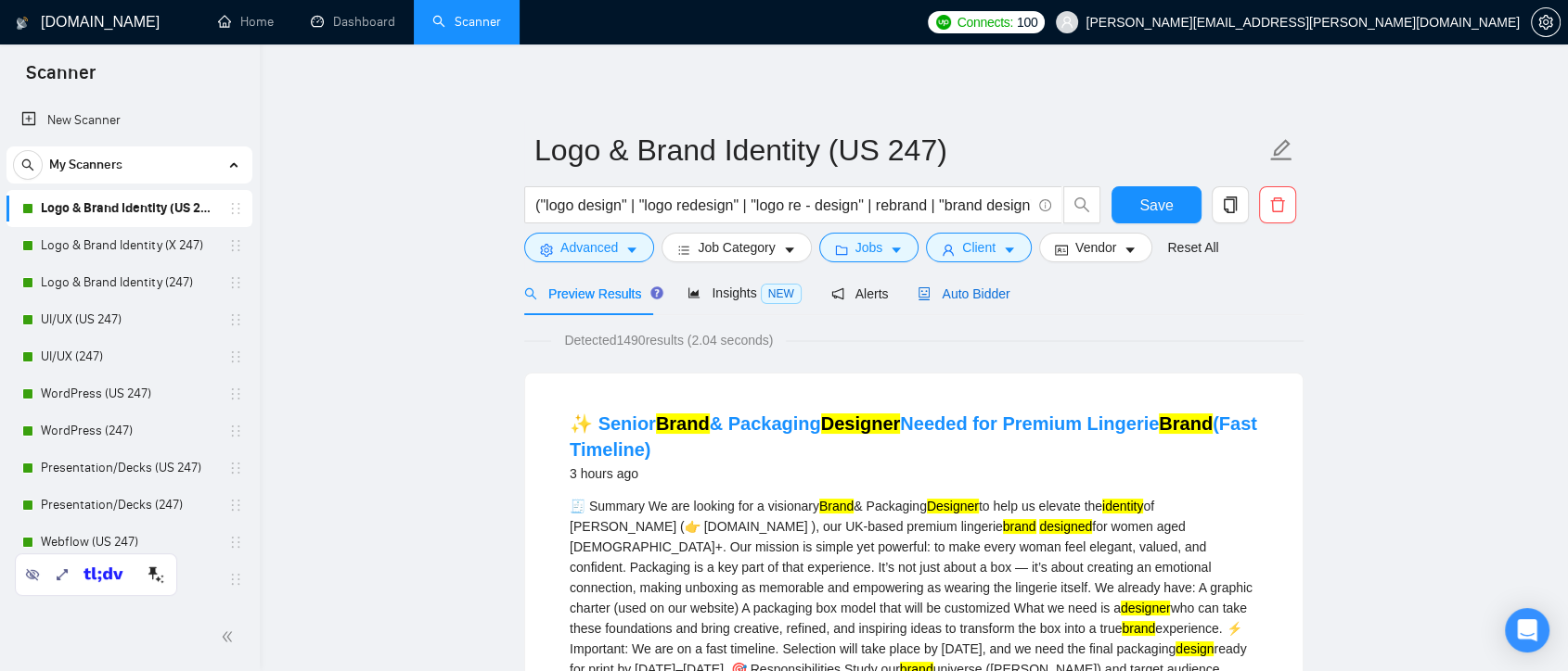
click at [971, 287] on span "Auto Bidder" at bounding box center [964, 293] width 92 height 15
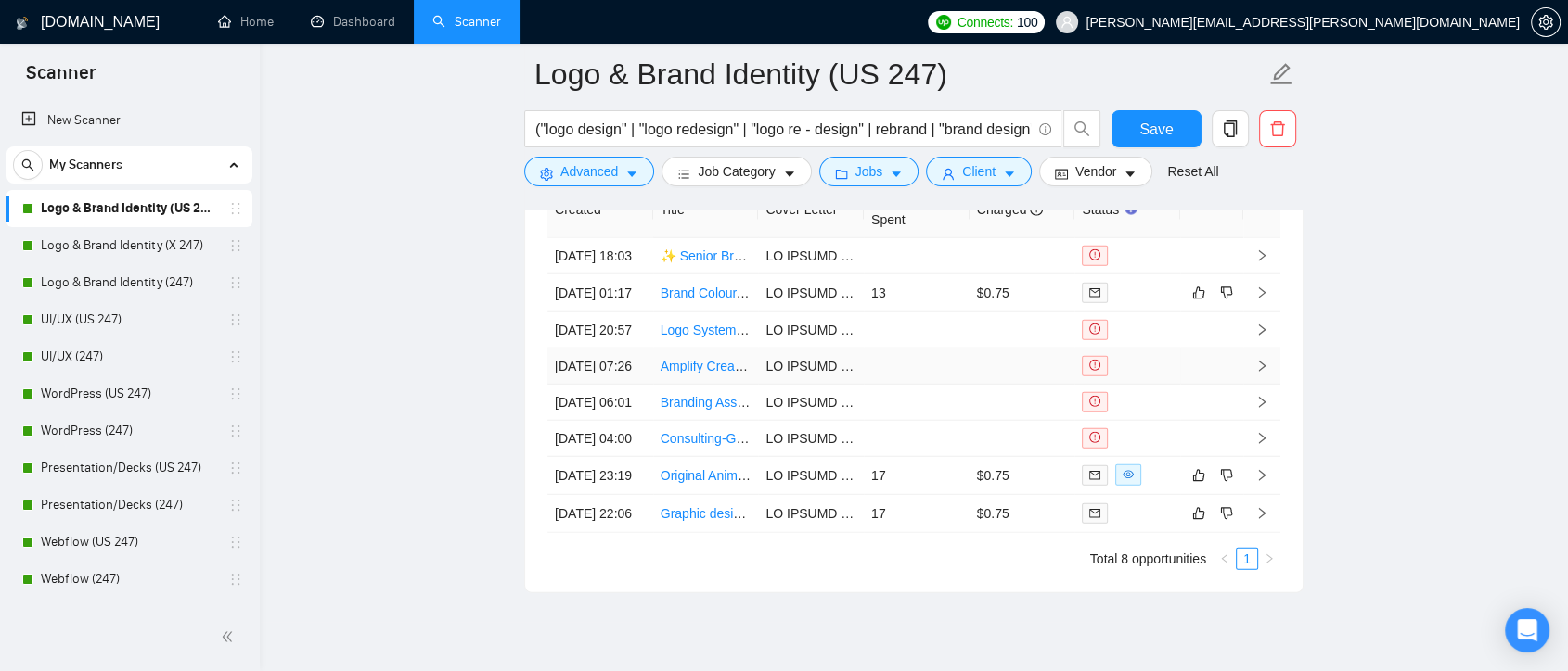
scroll to position [4730, 0]
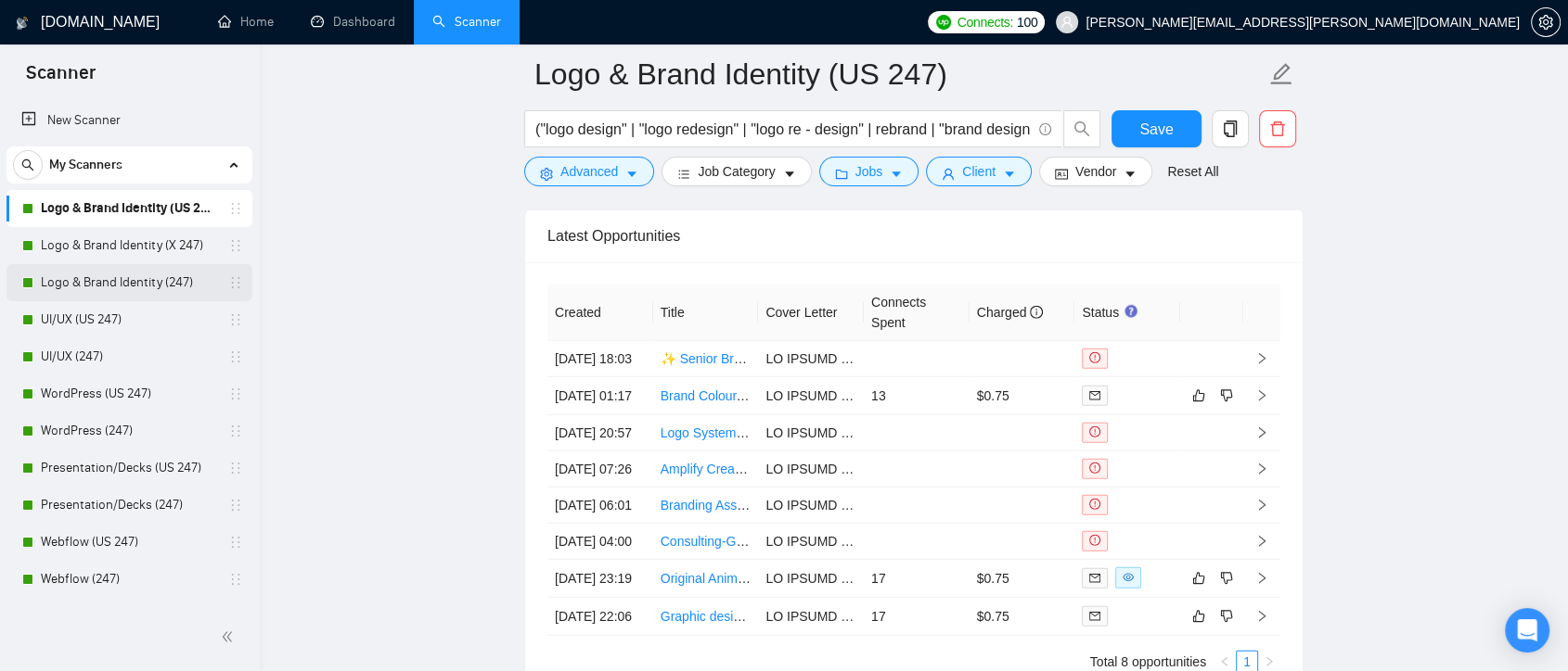
click at [104, 272] on link "Logo & Brand Identity (247)" at bounding box center [129, 283] width 176 height 37
click at [1162, 132] on span "Save" at bounding box center [1156, 129] width 33 height 23
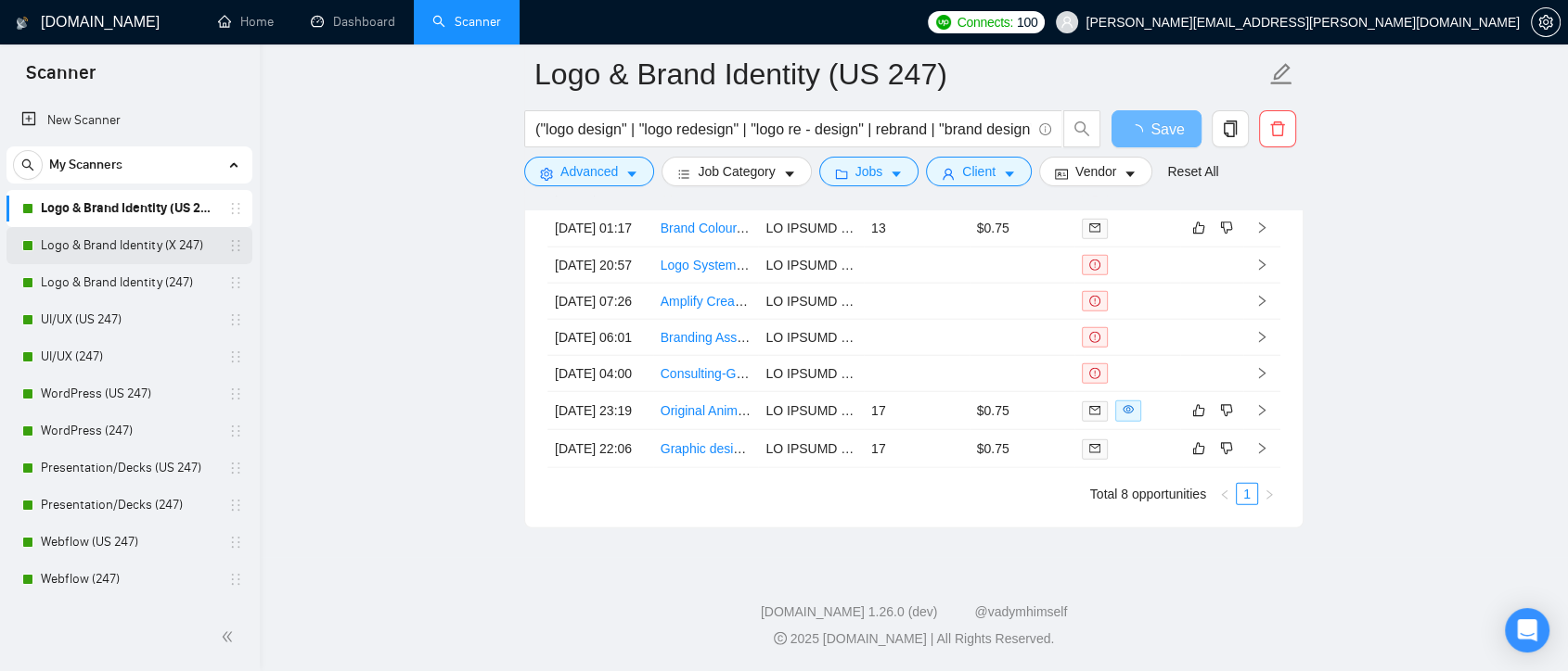
click at [114, 250] on link "Logo & Brand Identity (X 247)" at bounding box center [129, 246] width 176 height 37
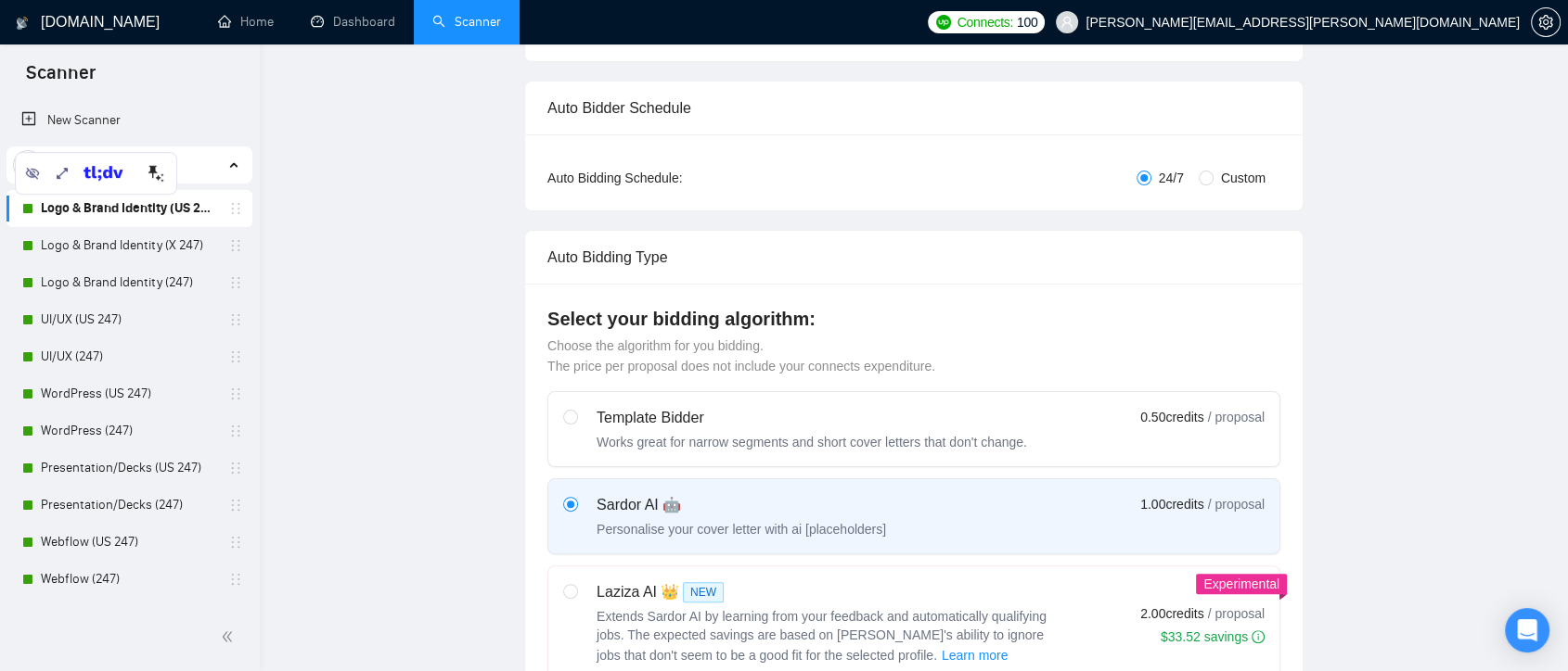
scroll to position [0, 0]
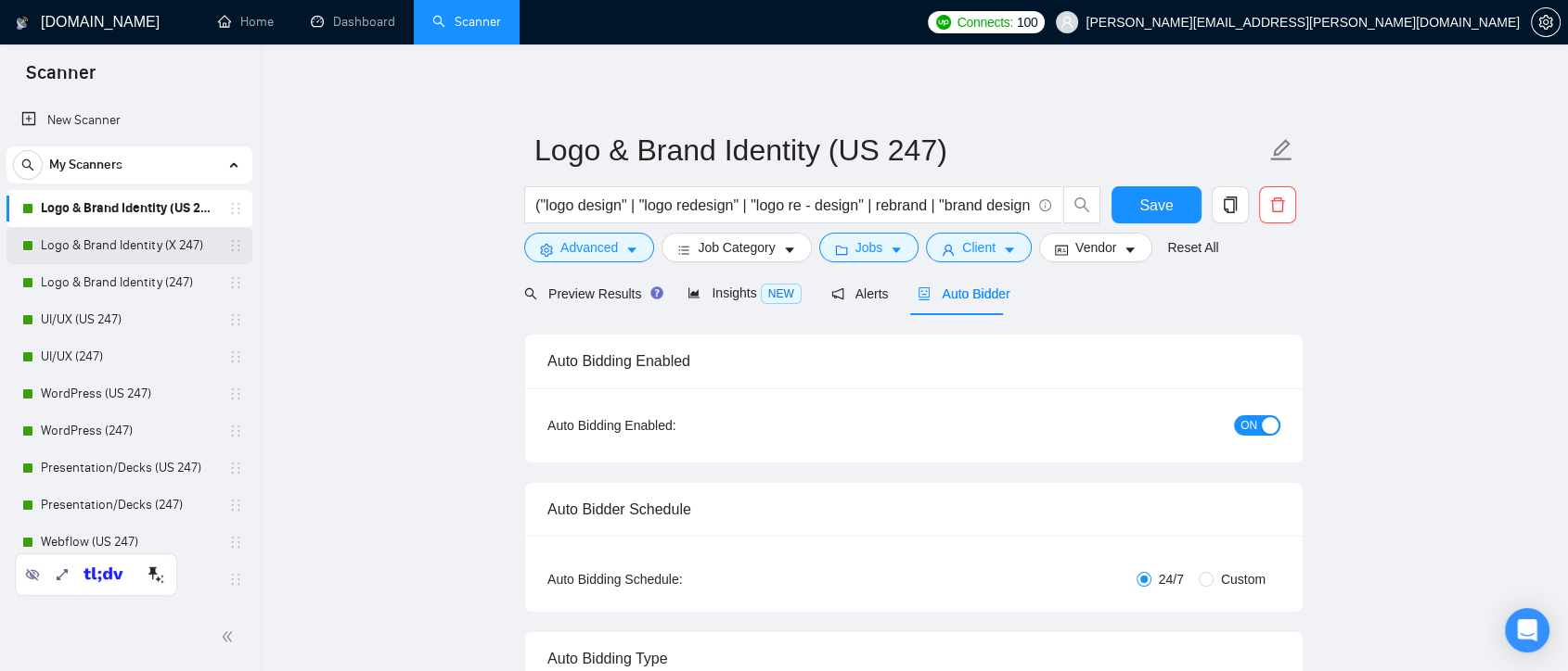
click at [152, 252] on link "Logo & Brand Identity (X 247)" at bounding box center [129, 246] width 176 height 37
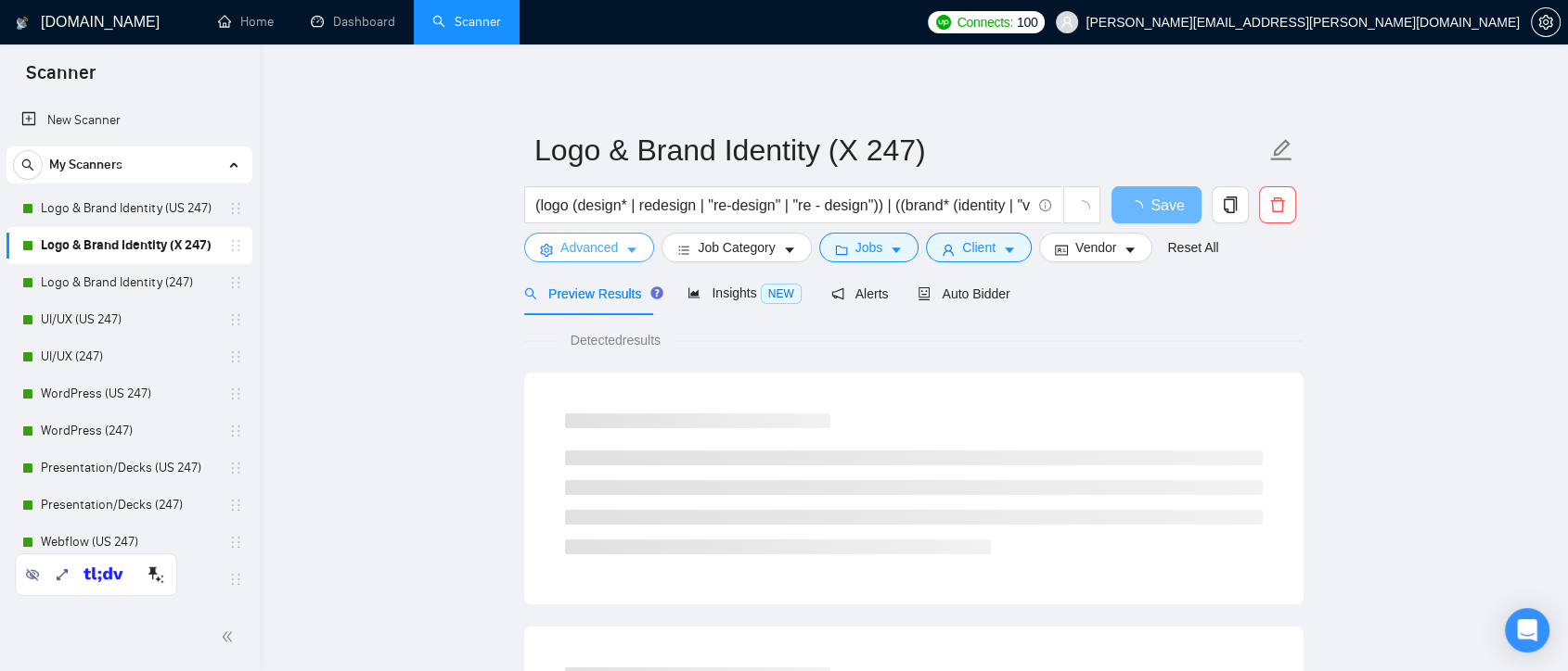
click at [607, 258] on span "Advanced" at bounding box center [589, 247] width 58 height 21
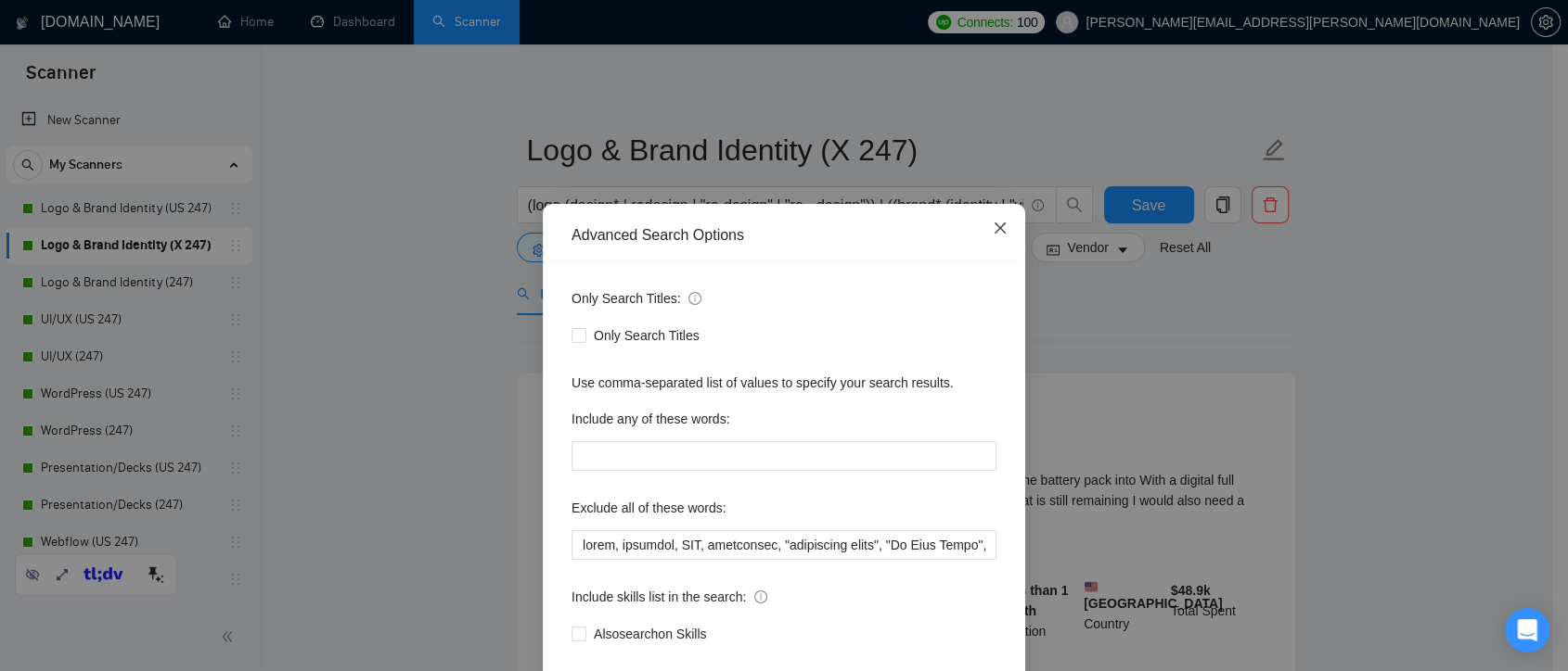
click at [994, 230] on icon "close" at bounding box center [999, 228] width 11 height 11
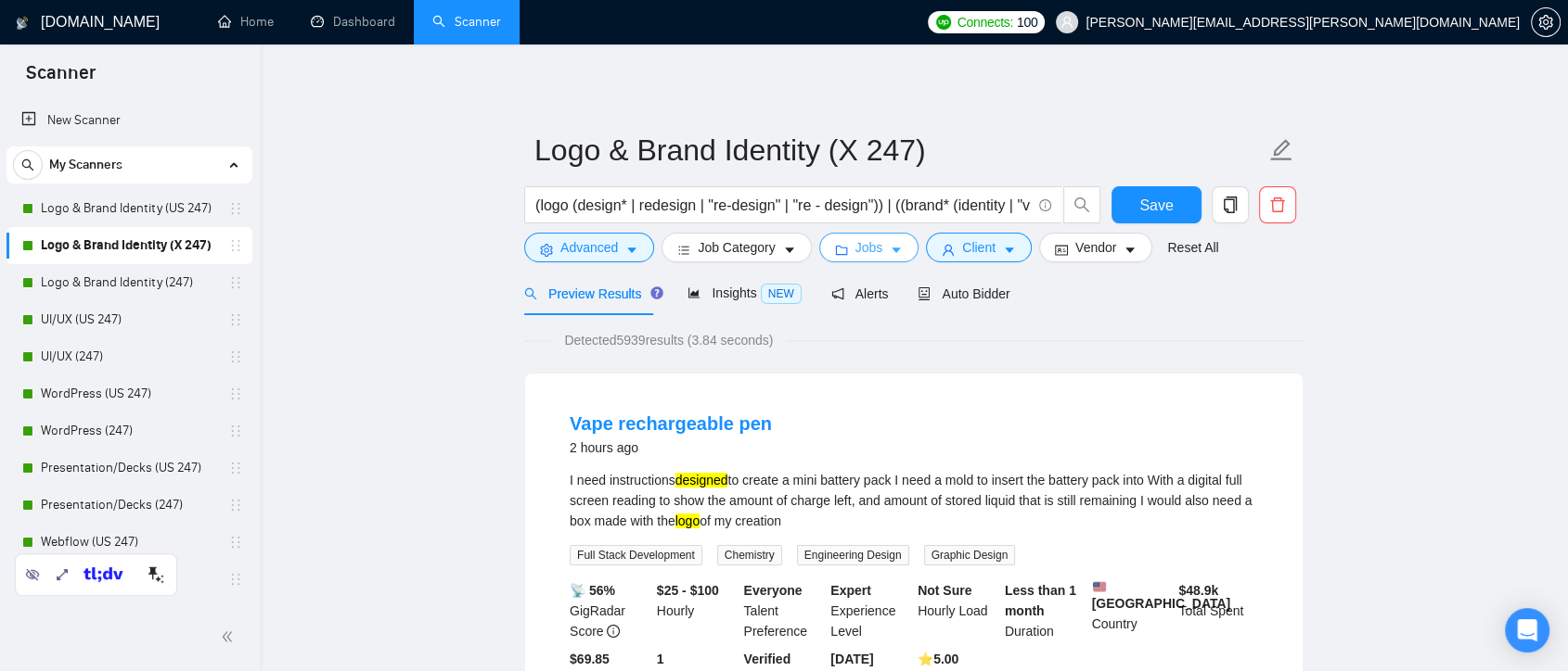
click at [901, 259] on button "Jobs" at bounding box center [869, 247] width 100 height 29
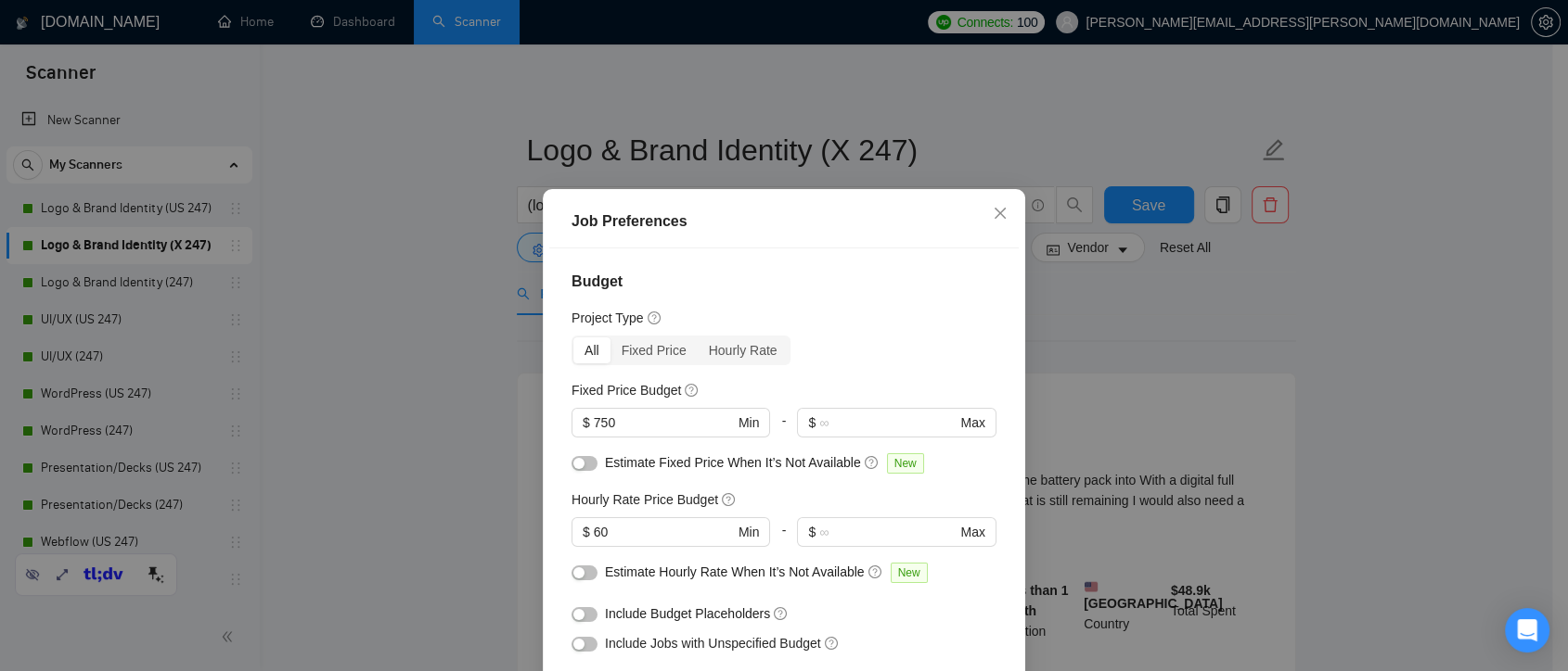
scroll to position [103, 0]
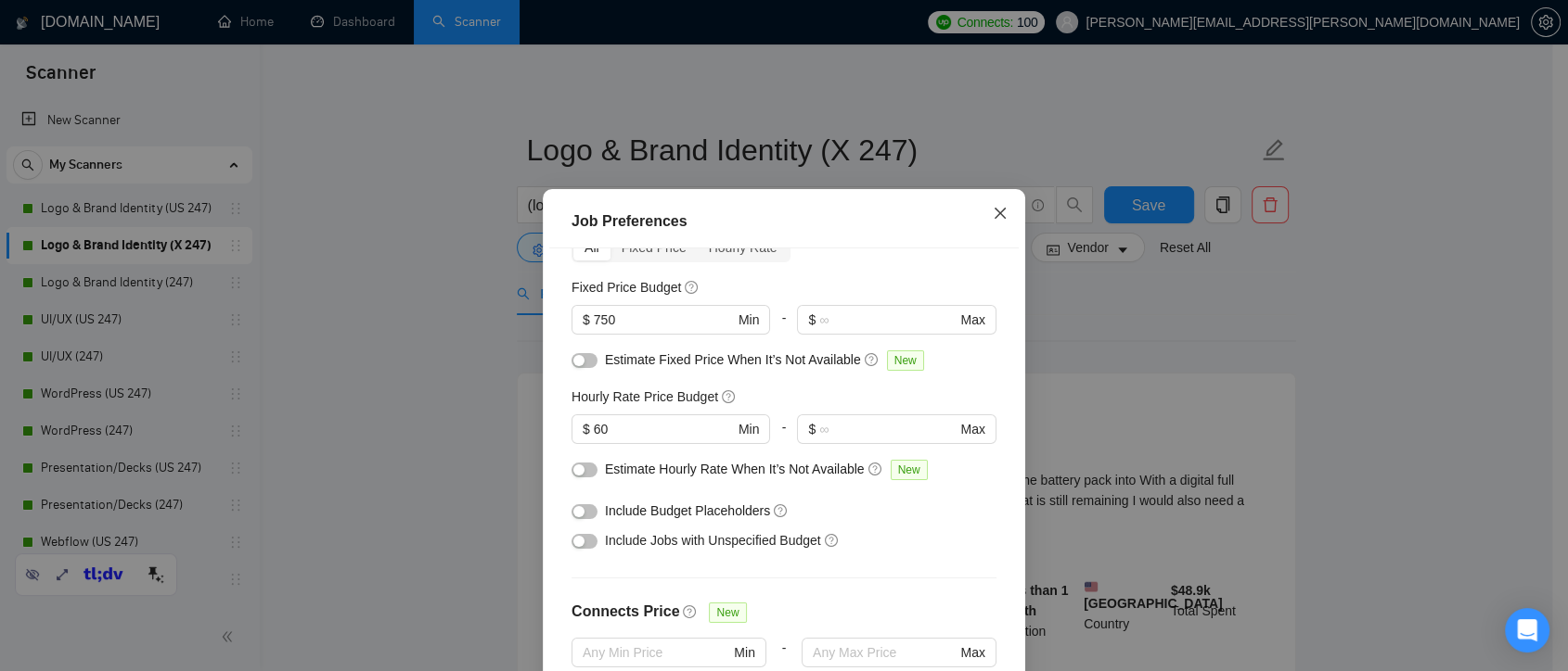
click at [1008, 210] on span "Close" at bounding box center [1000, 213] width 50 height 50
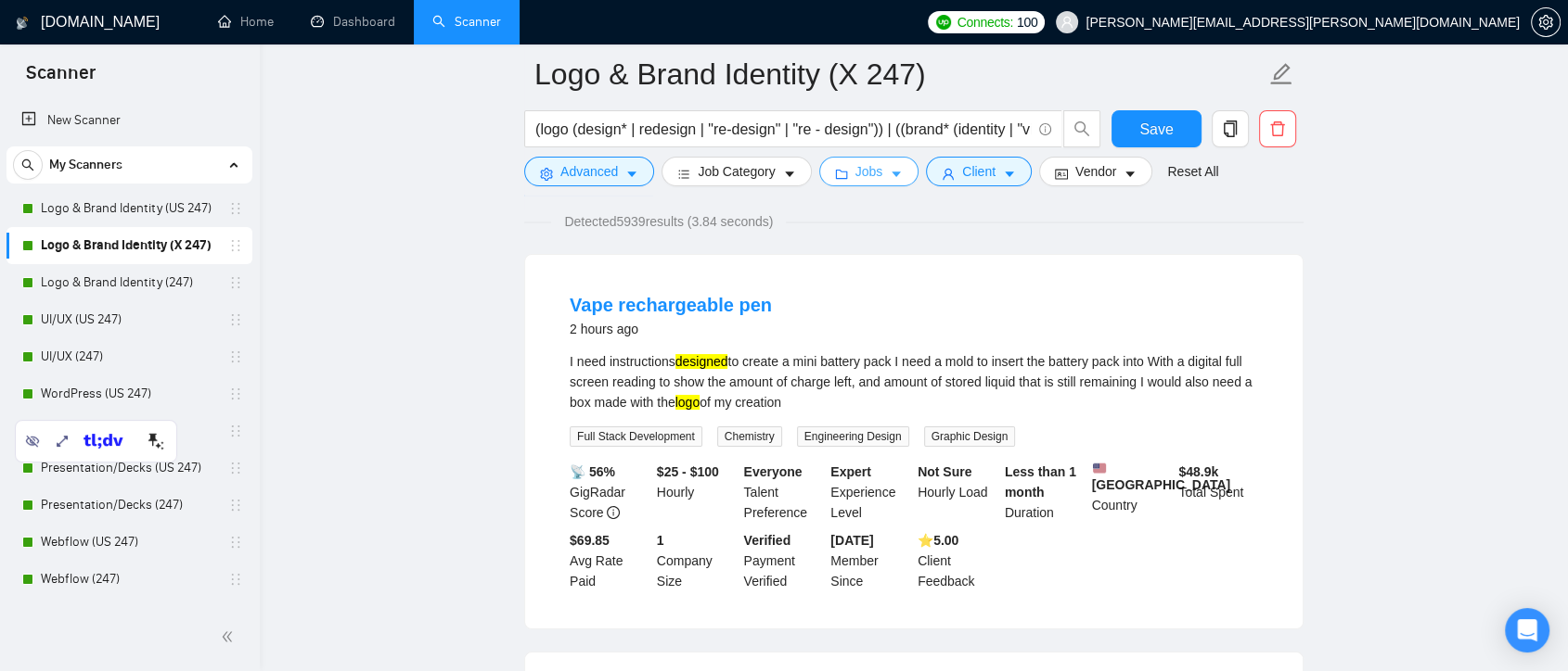
scroll to position [8, 0]
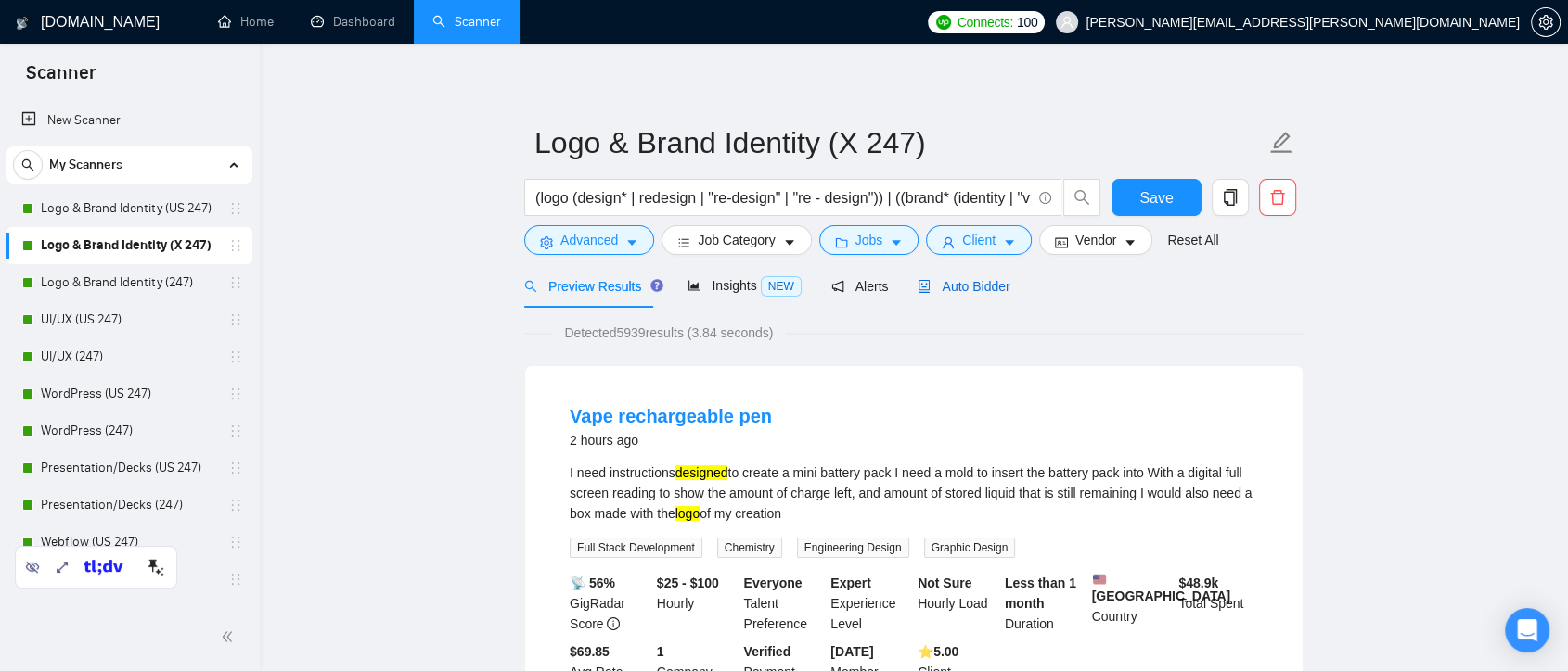
click at [973, 280] on span "Auto Bidder" at bounding box center [964, 286] width 92 height 15
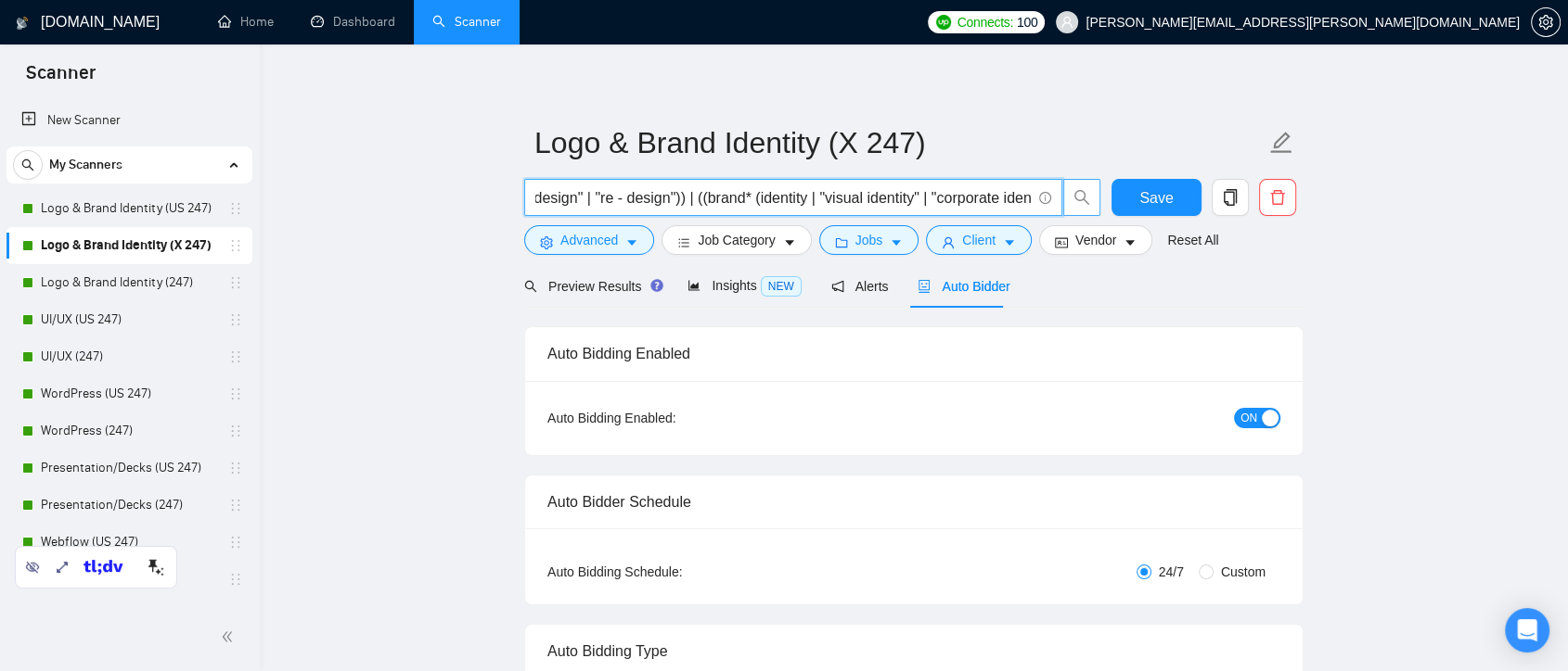
scroll to position [0, 590]
drag, startPoint x: 539, startPoint y: 200, endPoint x: 1080, endPoint y: 195, distance: 541.0
click at [1080, 195] on span "(logo (design* | redesign | "re-design" | "re - design")) | ((brand* (identity …" at bounding box center [813, 198] width 577 height 37
click at [626, 242] on icon "caret-down" at bounding box center [631, 243] width 13 height 13
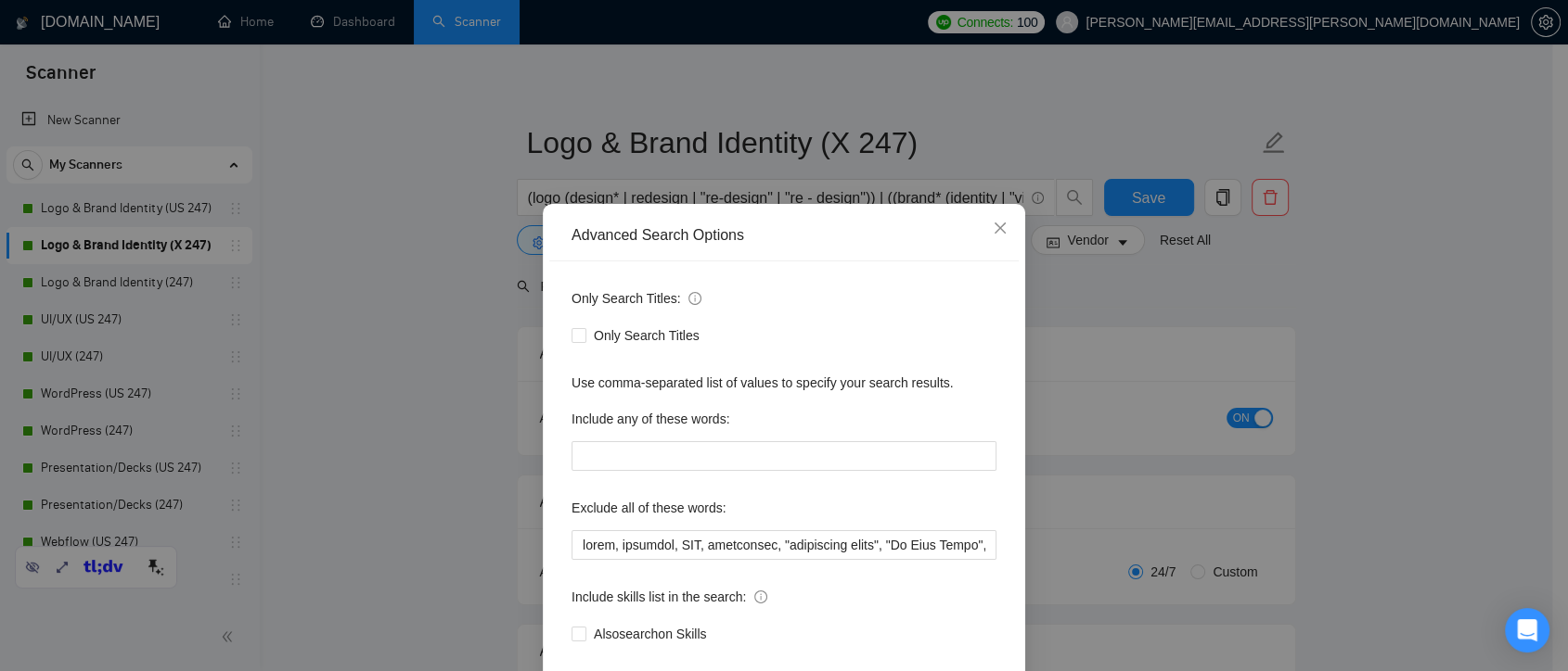
scroll to position [100, 0]
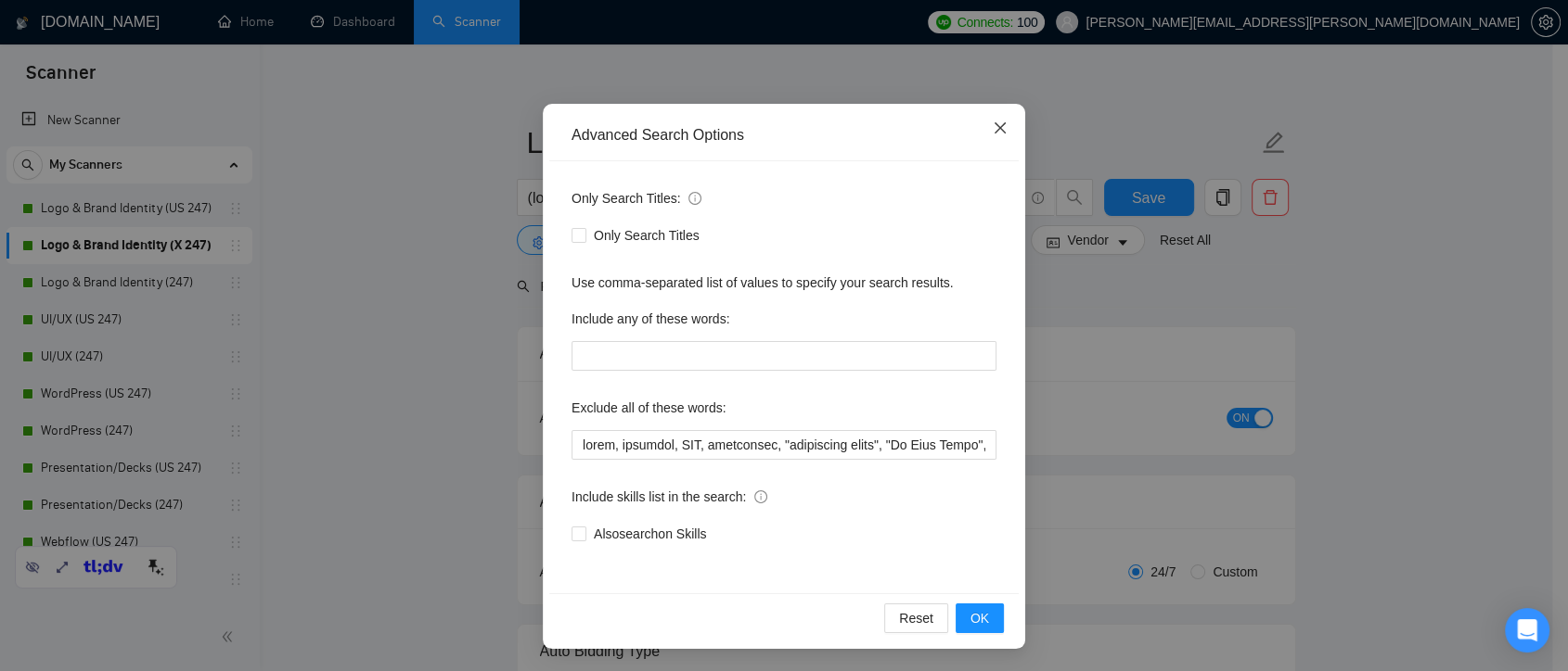
click at [1000, 129] on span "Close" at bounding box center [1000, 128] width 50 height 50
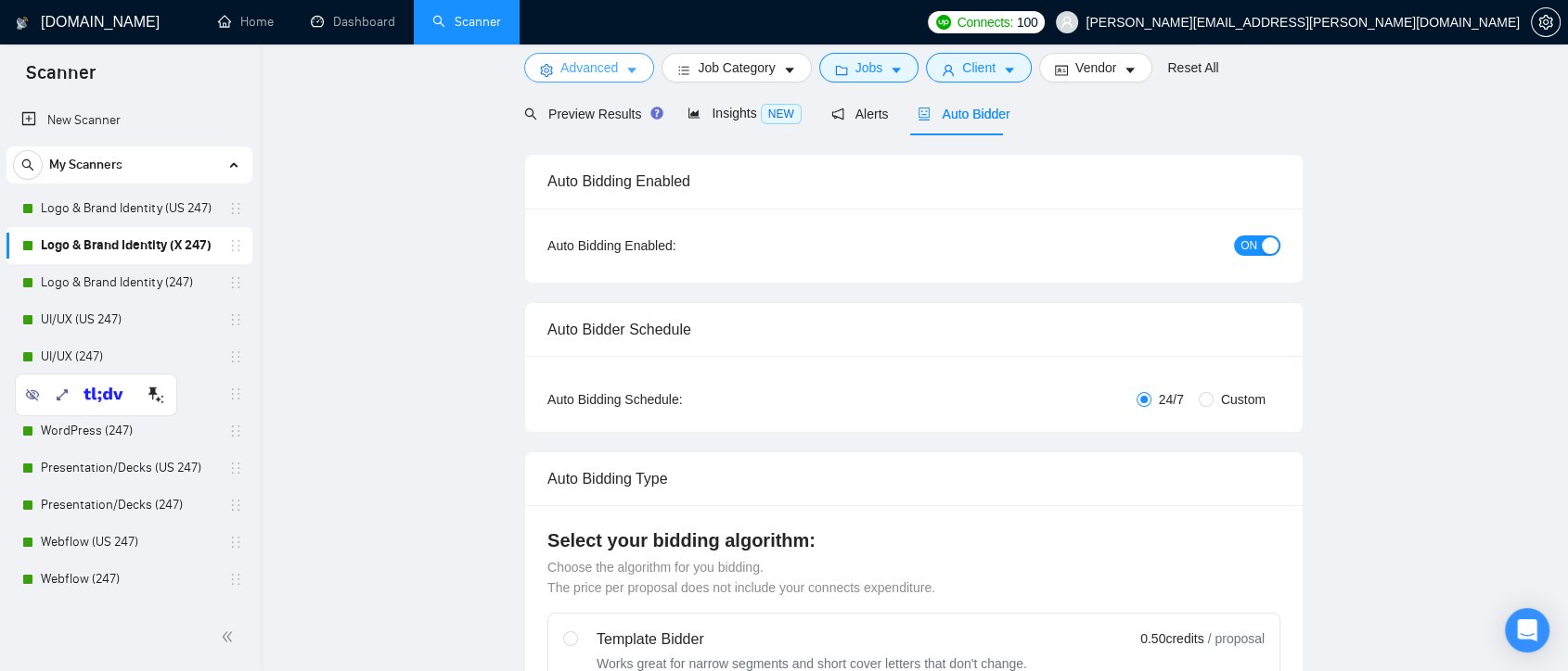
scroll to position [0, 0]
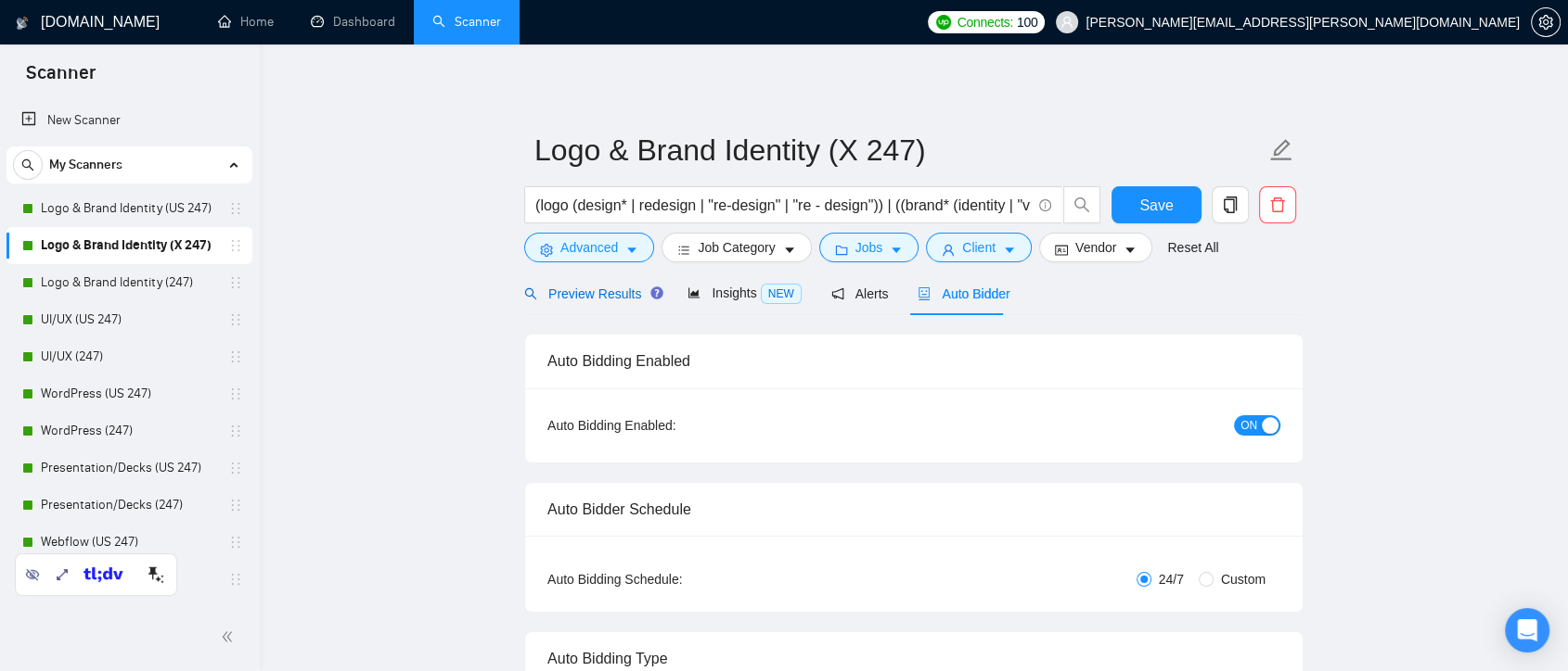
click at [586, 287] on span "Preview Results" at bounding box center [591, 293] width 134 height 15
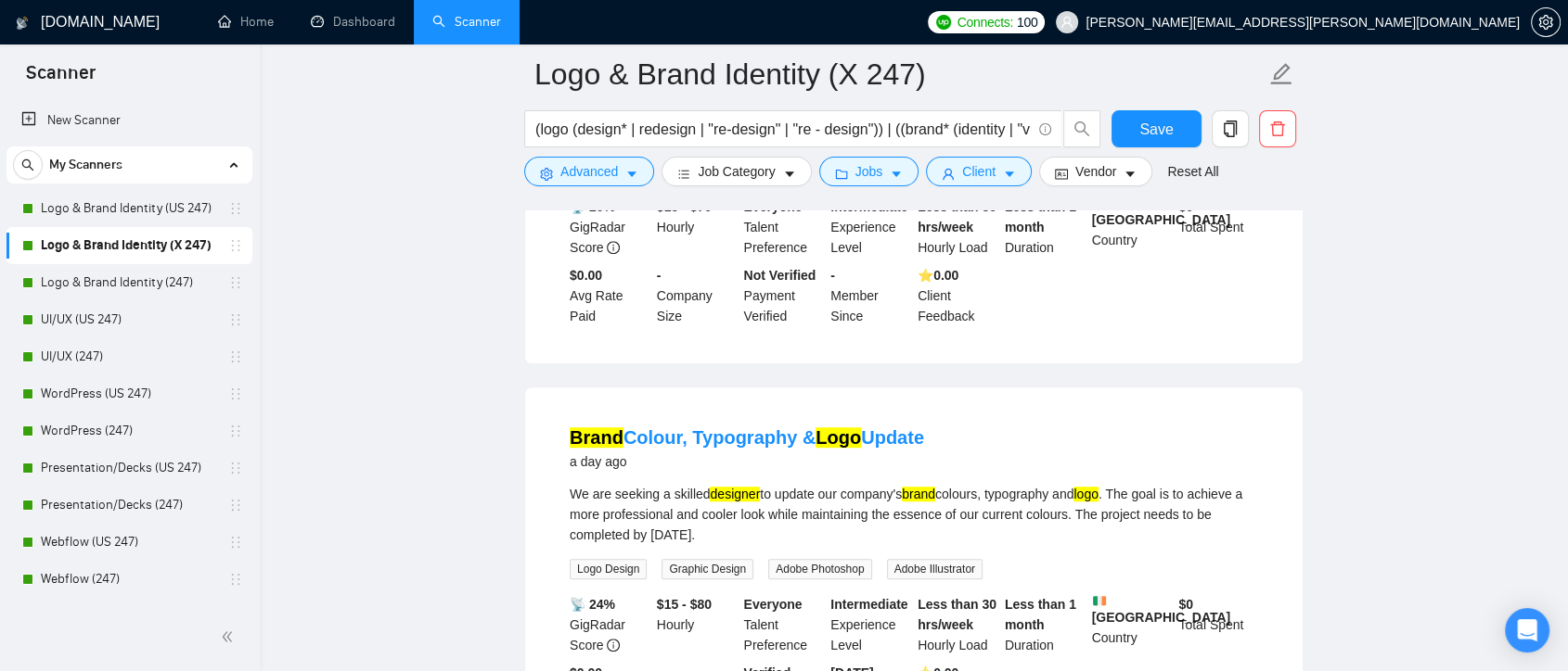
scroll to position [1545, 0]
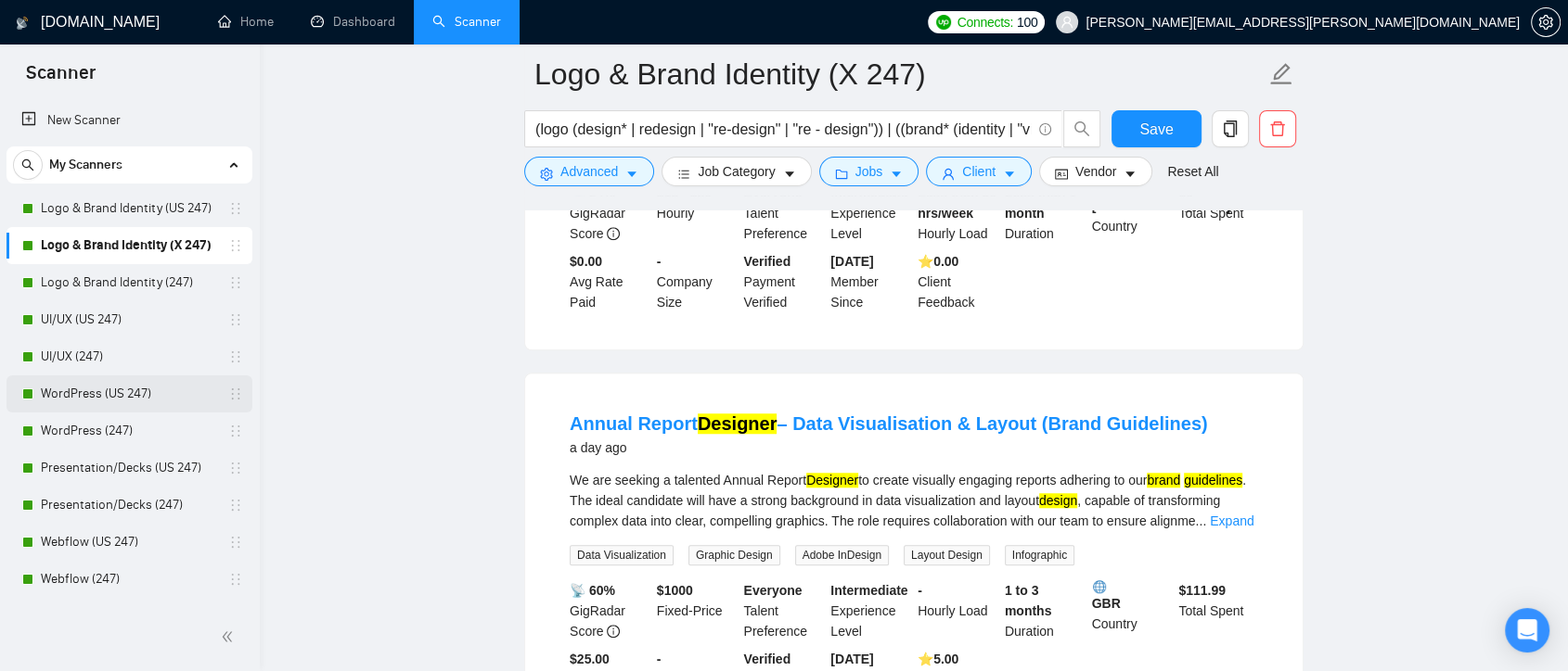
click at [145, 395] on link "WordPress (US 247)" at bounding box center [129, 394] width 176 height 37
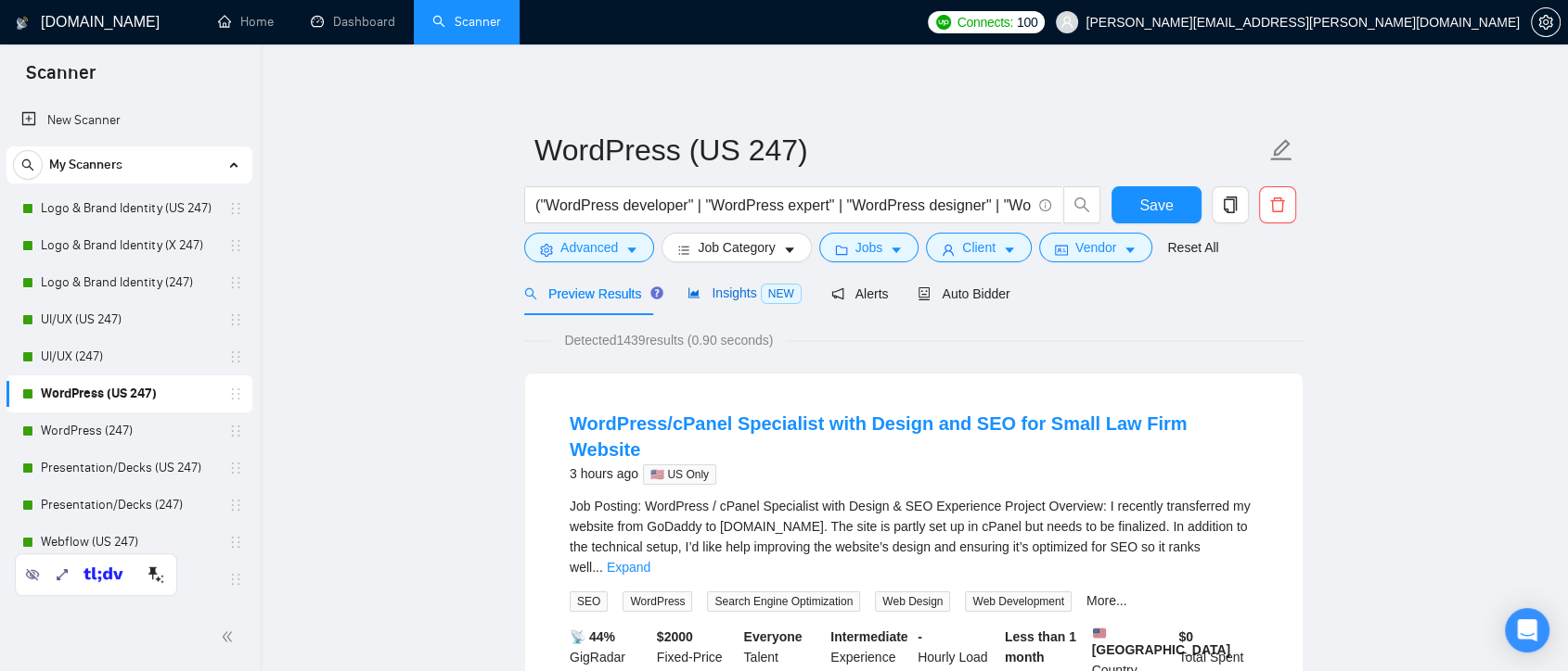
click at [736, 295] on span "Insights NEW" at bounding box center [745, 292] width 114 height 15
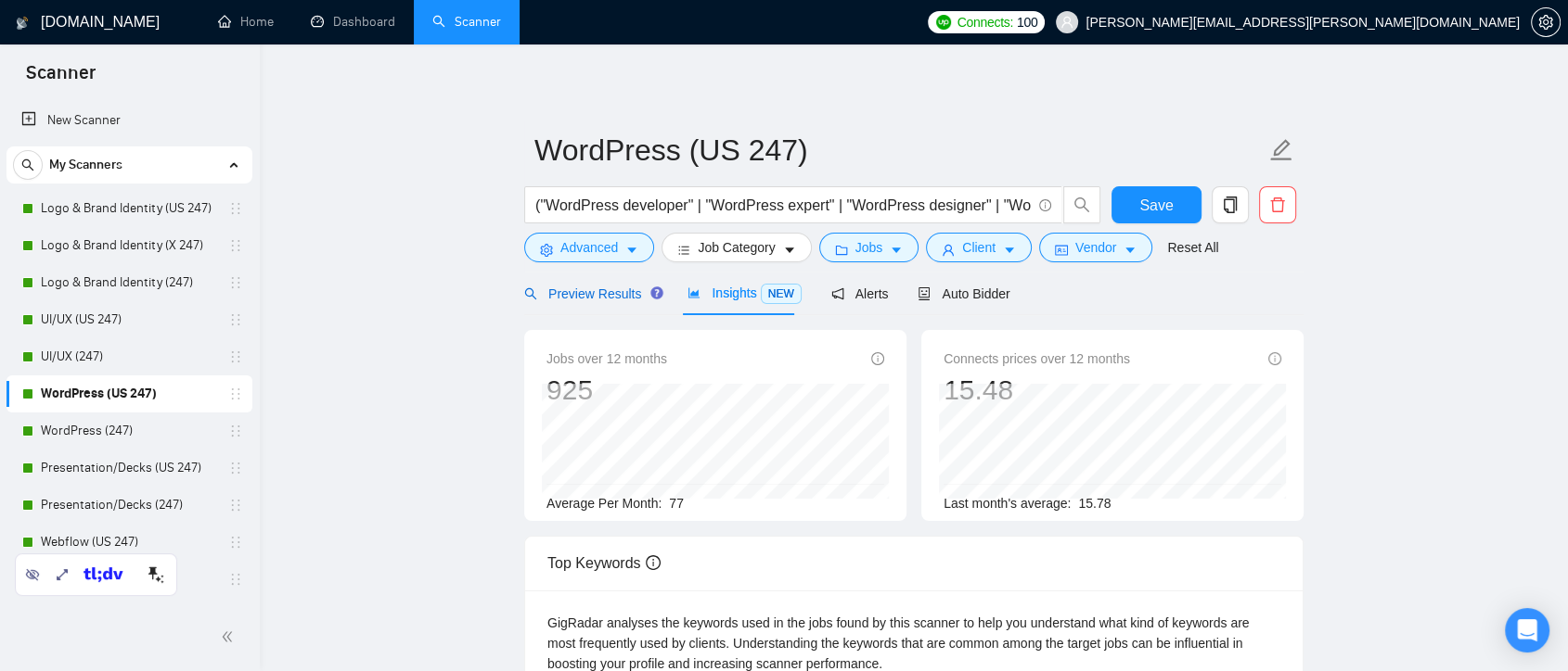
click at [614, 302] on div "Preview Results" at bounding box center [591, 293] width 134 height 21
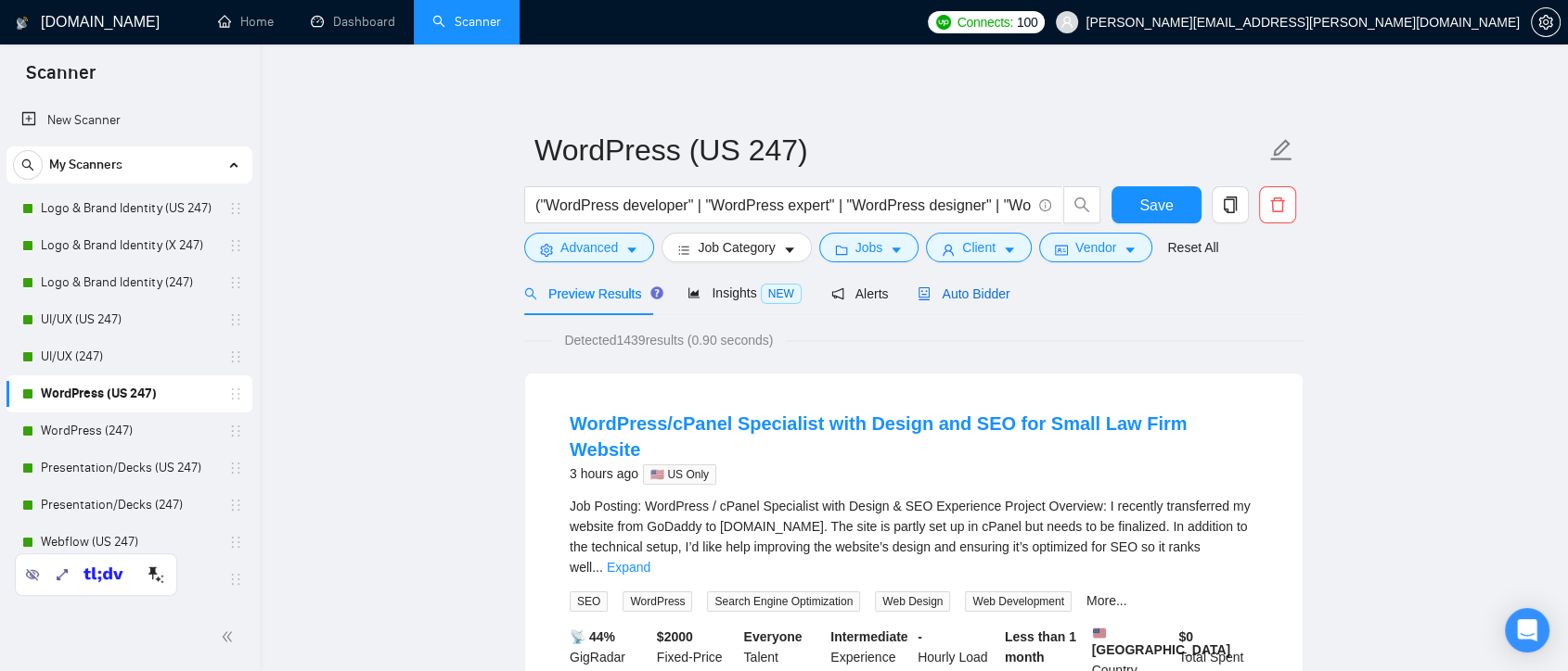
click at [949, 291] on span "Auto Bidder" at bounding box center [964, 293] width 92 height 15
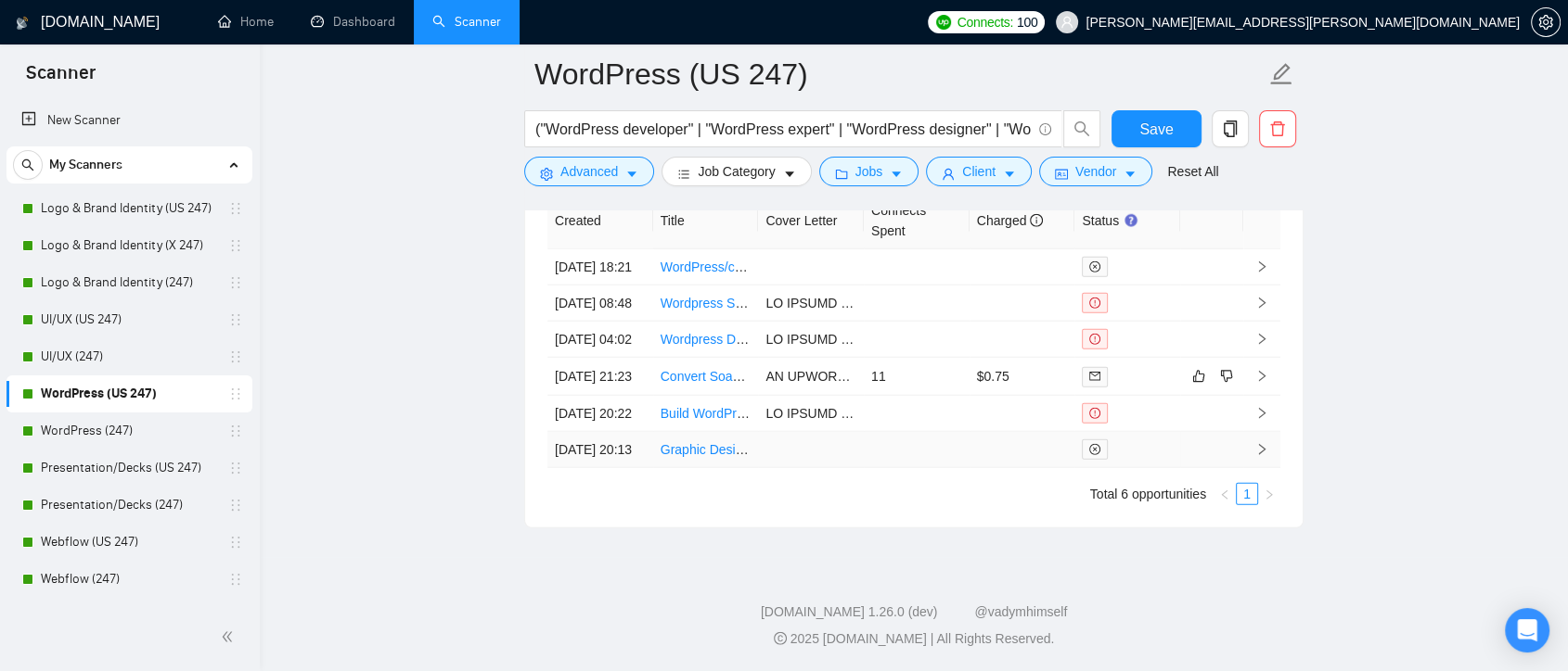
scroll to position [4675, 0]
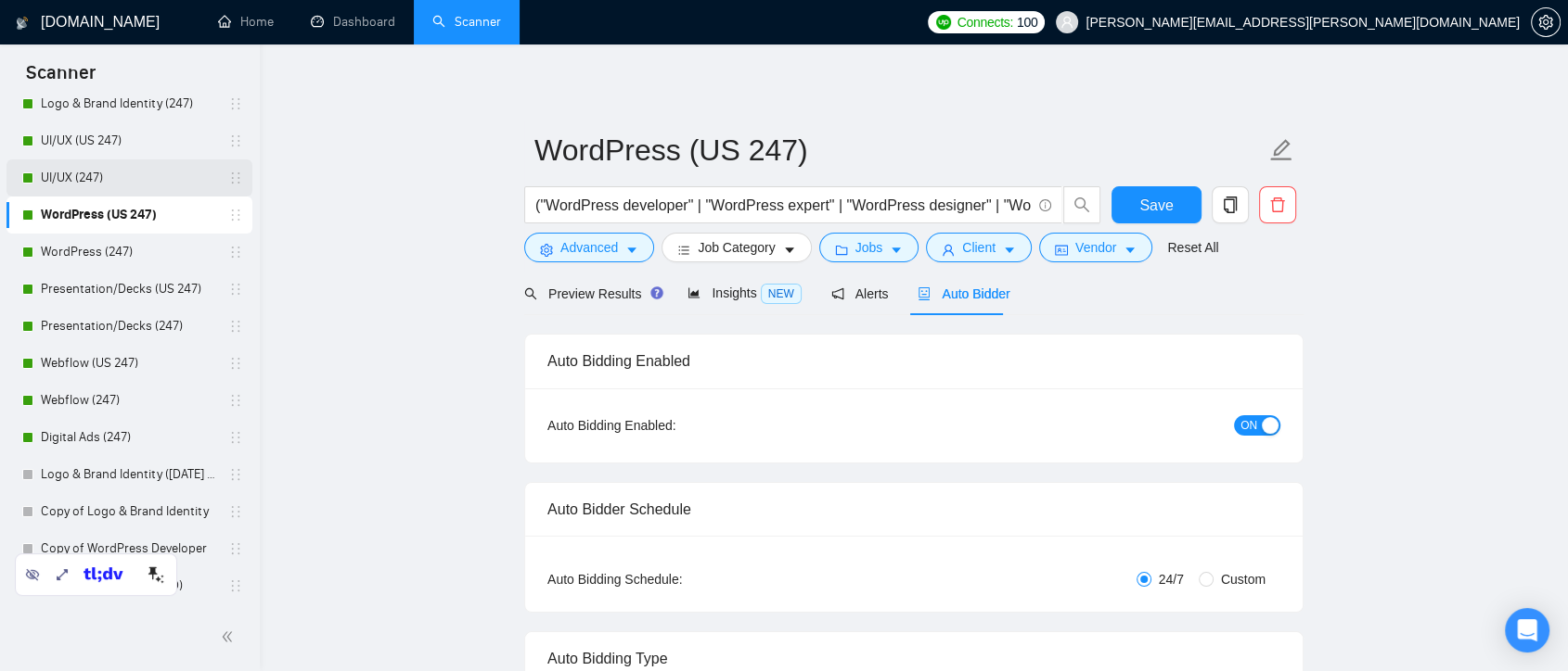
scroll to position [0, 0]
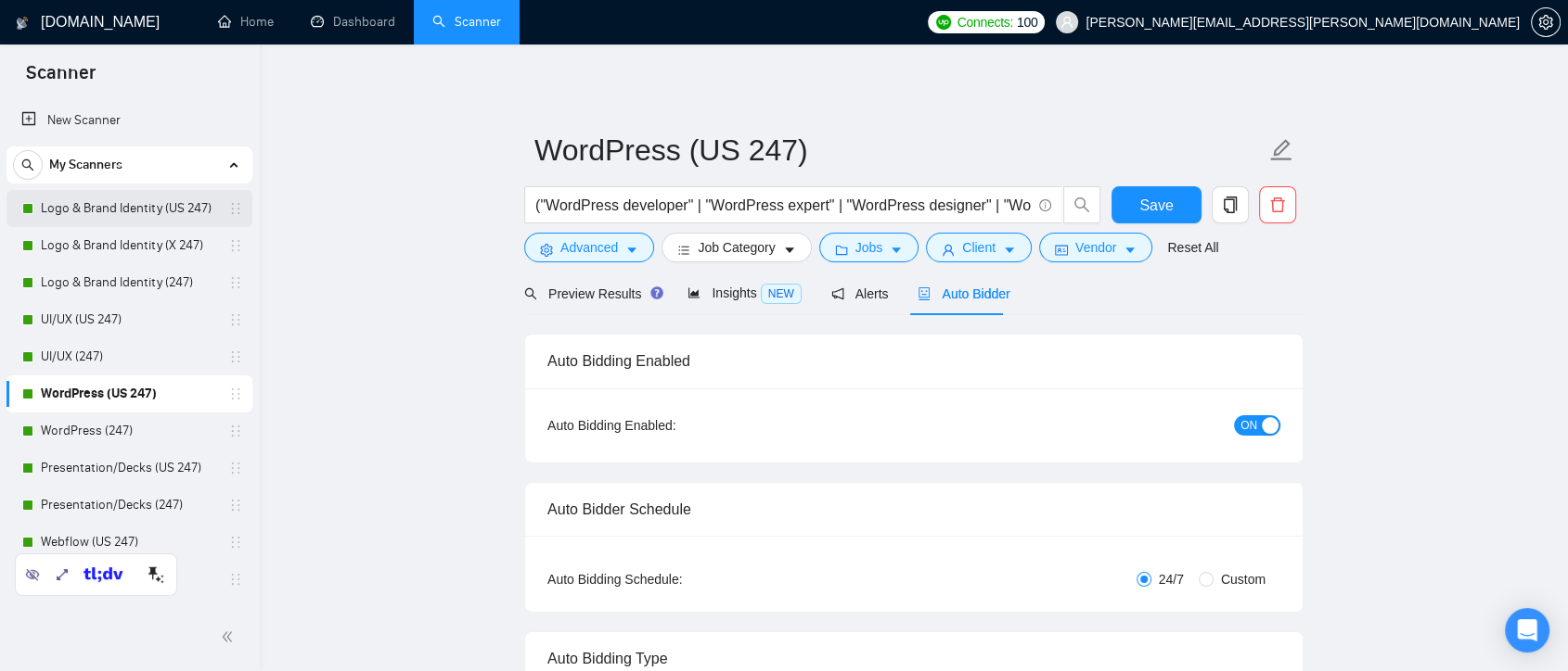
click at [88, 214] on link "Logo & Brand Identity (US 247)" at bounding box center [129, 208] width 176 height 37
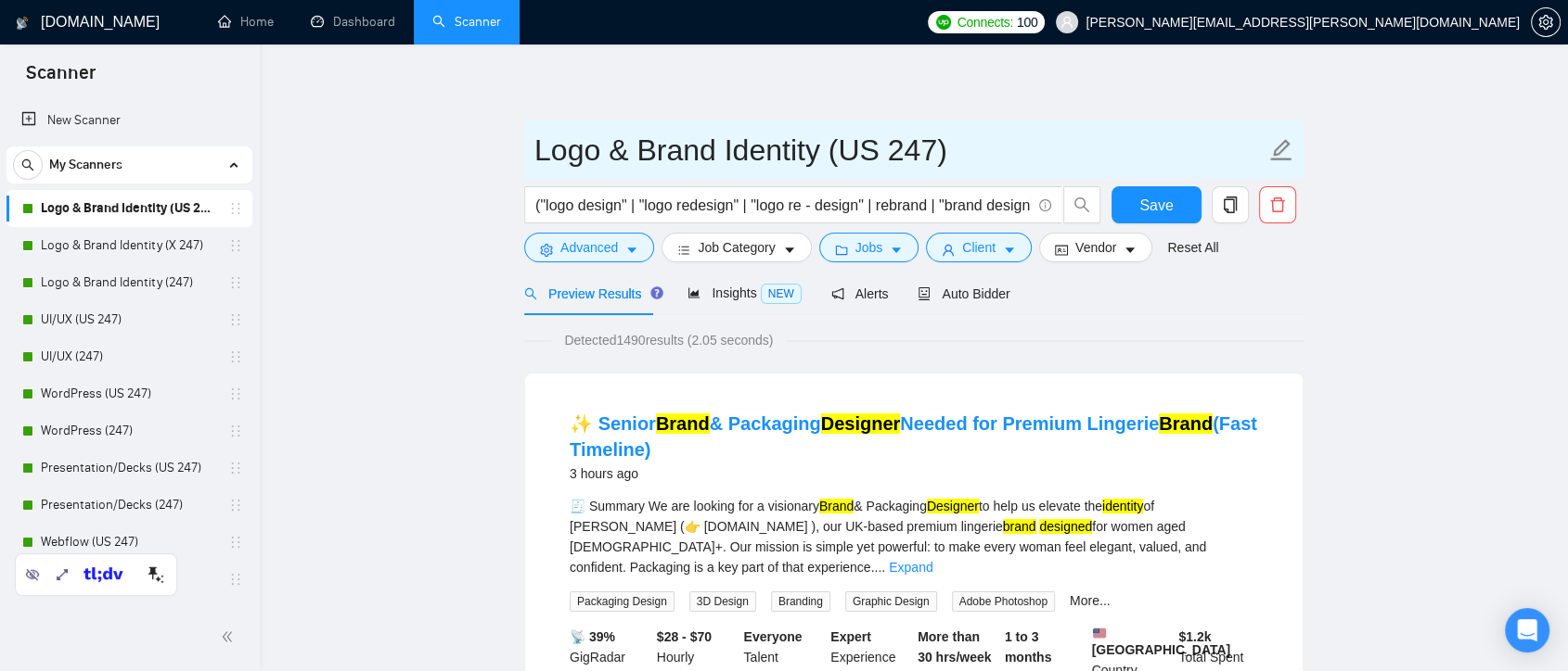
drag, startPoint x: 965, startPoint y: 156, endPoint x: 816, endPoint y: 155, distance: 149.0
click at [816, 155] on input "Logo & Brand Identity (US 247)" at bounding box center [899, 150] width 731 height 46
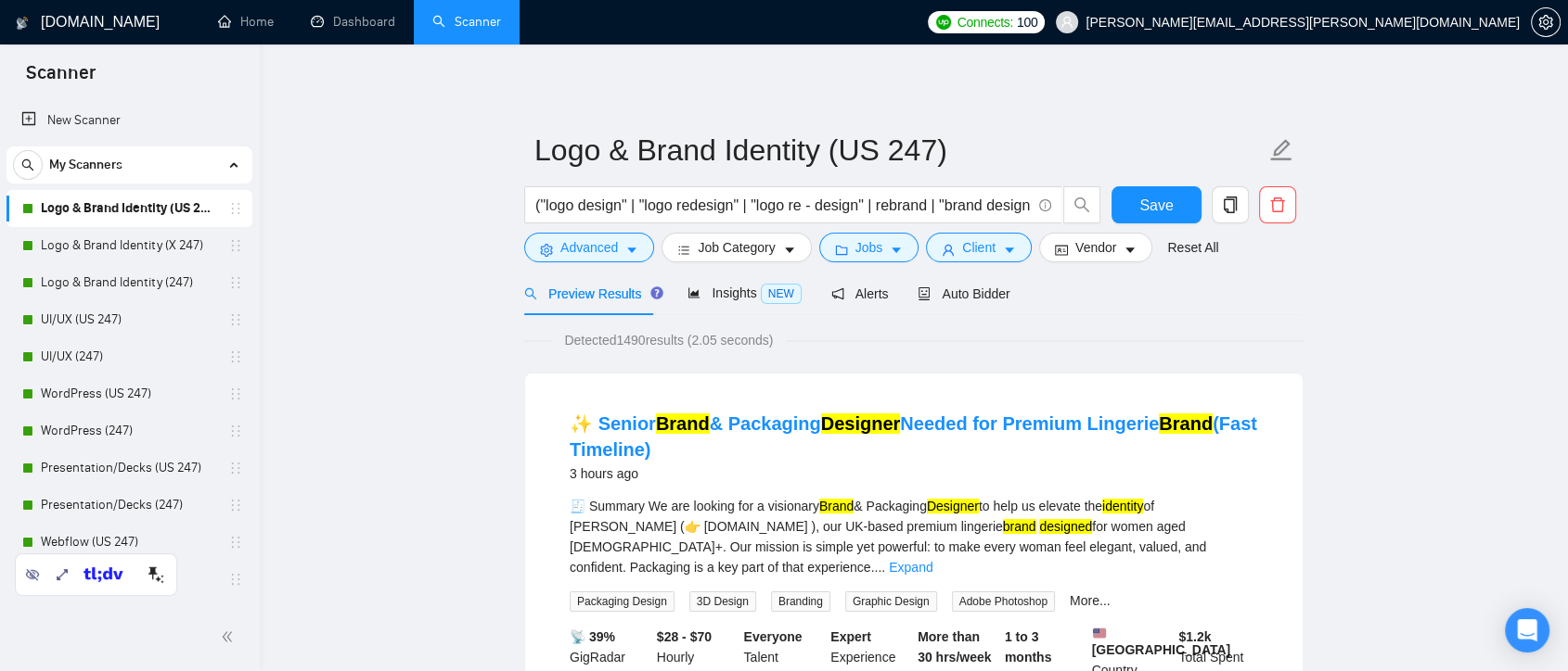
click at [612, 250] on span "Advanced" at bounding box center [589, 247] width 58 height 21
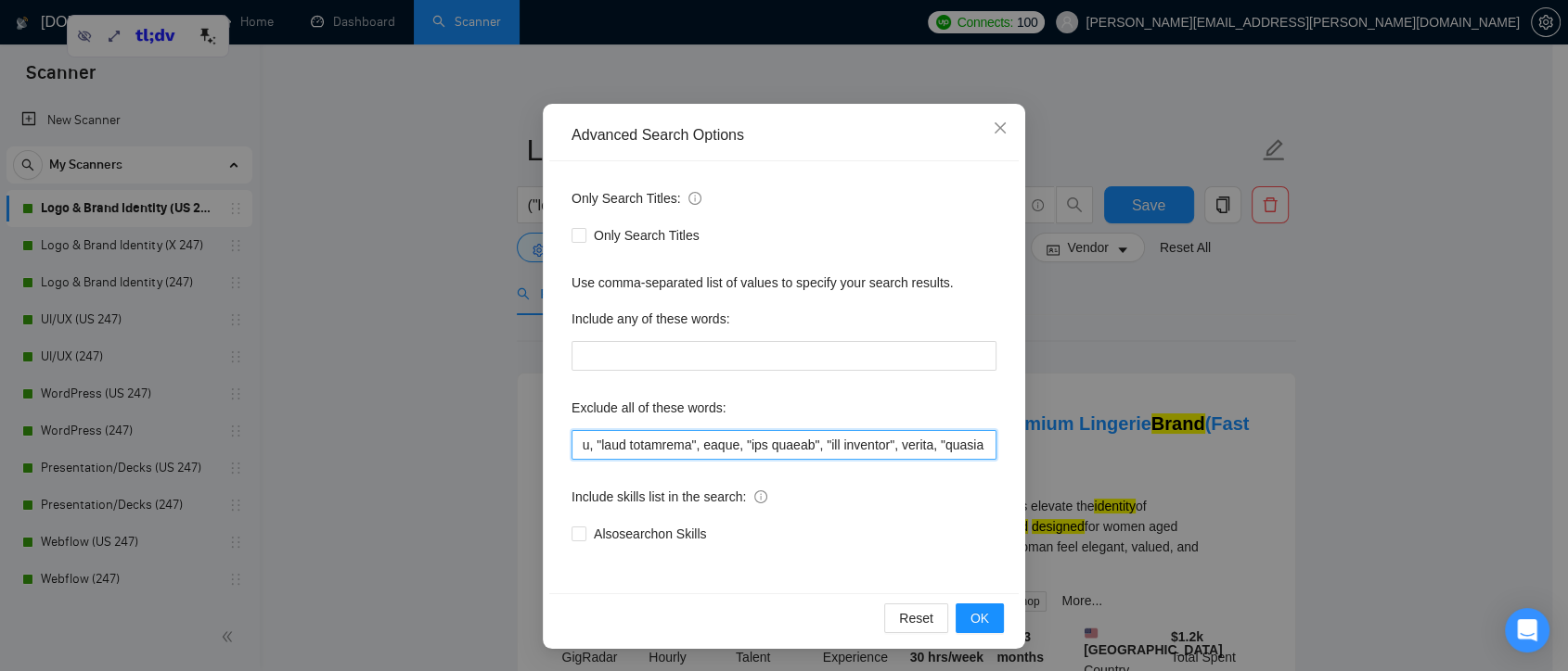
scroll to position [0, 8560]
drag, startPoint x: 817, startPoint y: 444, endPoint x: 1092, endPoint y: 442, distance: 275.0
click at [1092, 442] on div "Advanced Search Options Only Search Titles: Only Search Titles Use comma-separa…" at bounding box center [784, 336] width 1568 height 671
click at [925, 434] on input "text" at bounding box center [784, 445] width 425 height 29
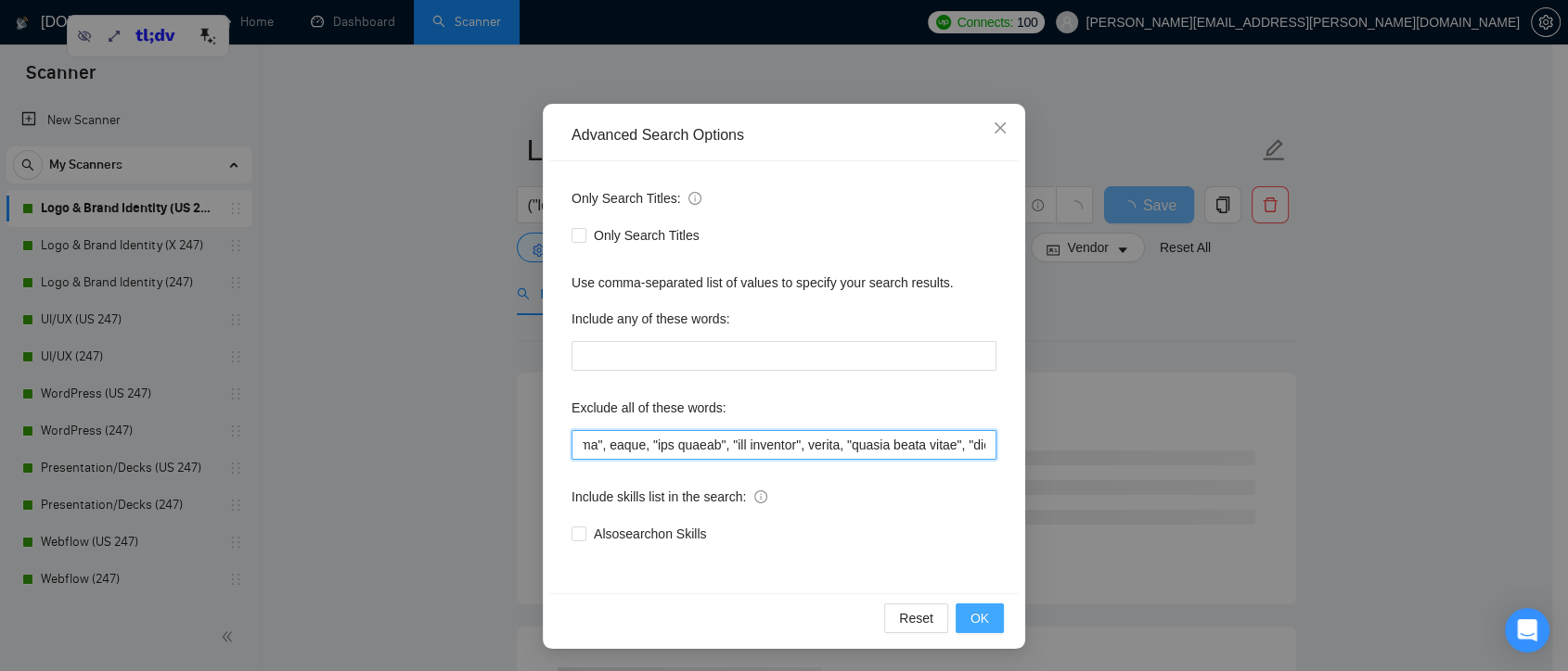
type input "slide, animated, CGI, retouching, "background edits", developer, "Go High Level…"
click at [980, 608] on span "OK" at bounding box center [980, 618] width 19 height 21
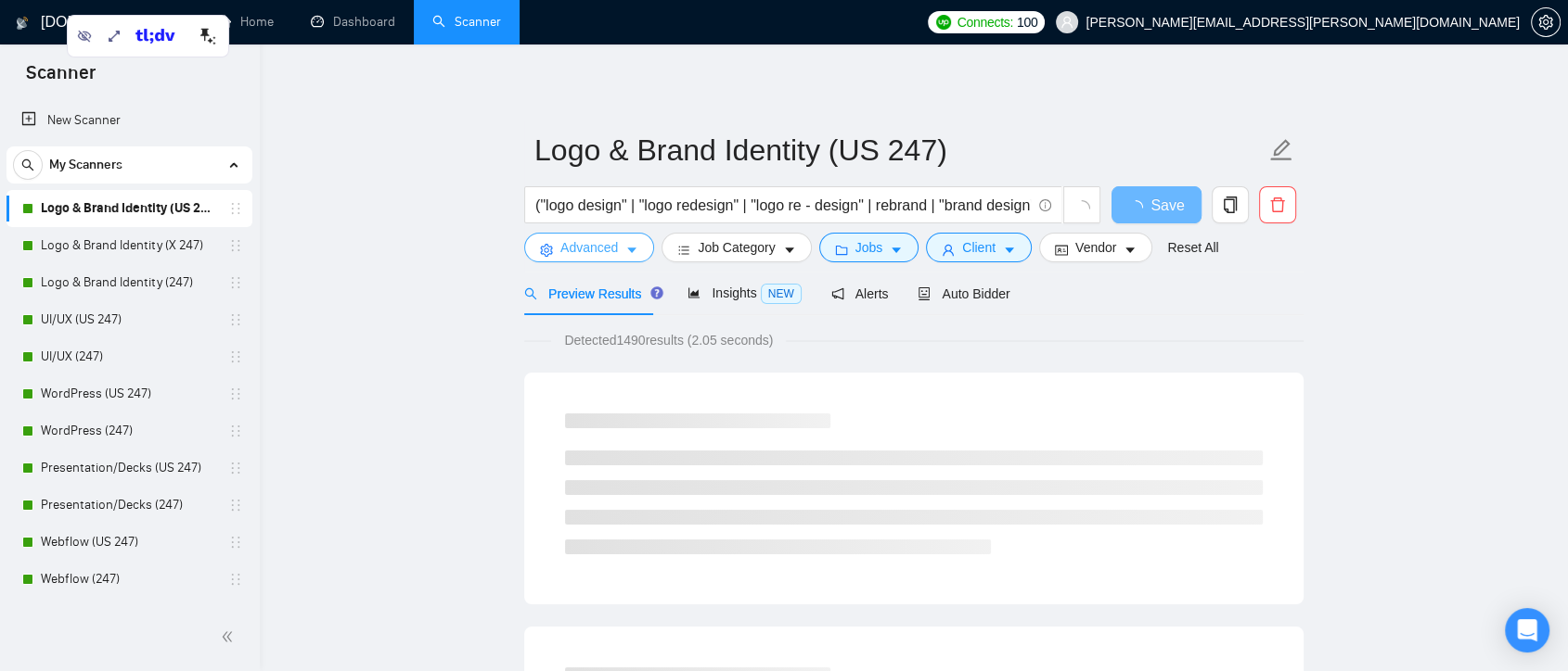
scroll to position [0, 0]
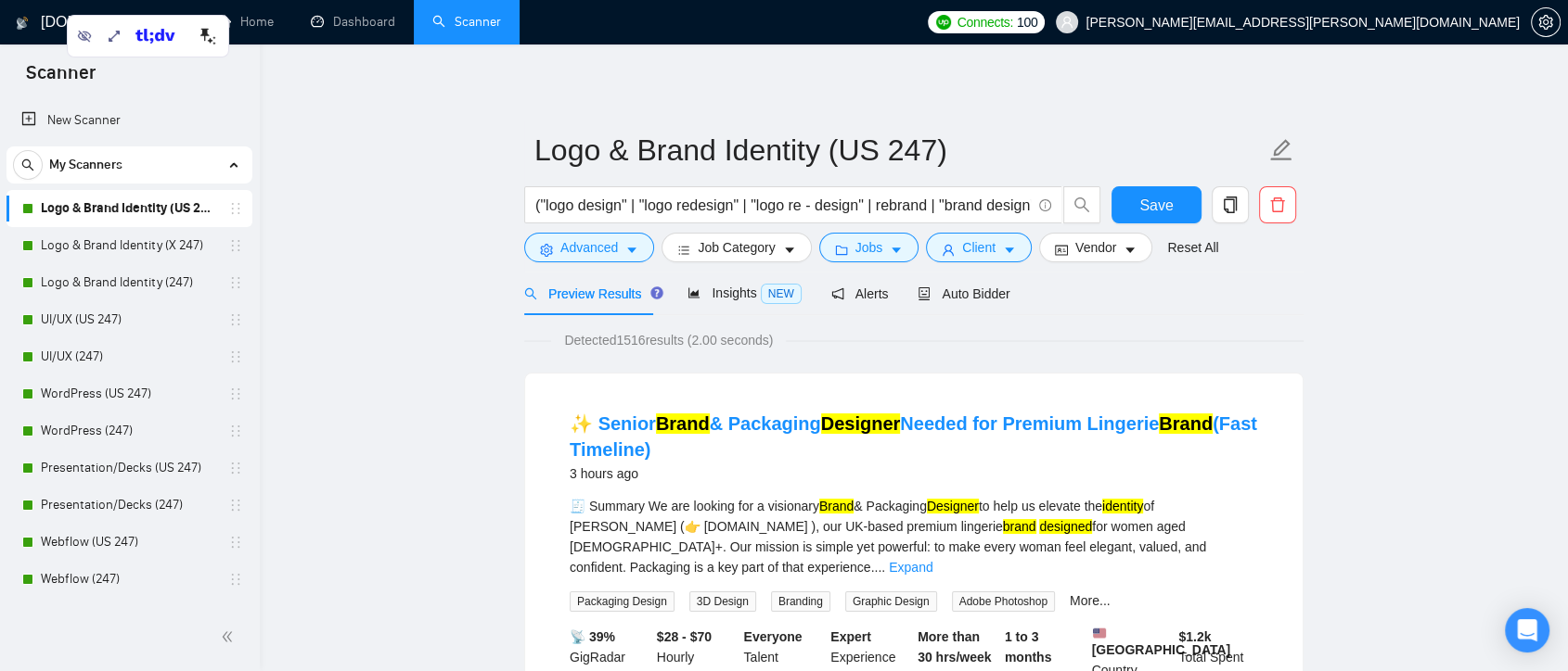
click at [1531, 633] on icon "Open Intercom Messenger" at bounding box center [1527, 630] width 22 height 24
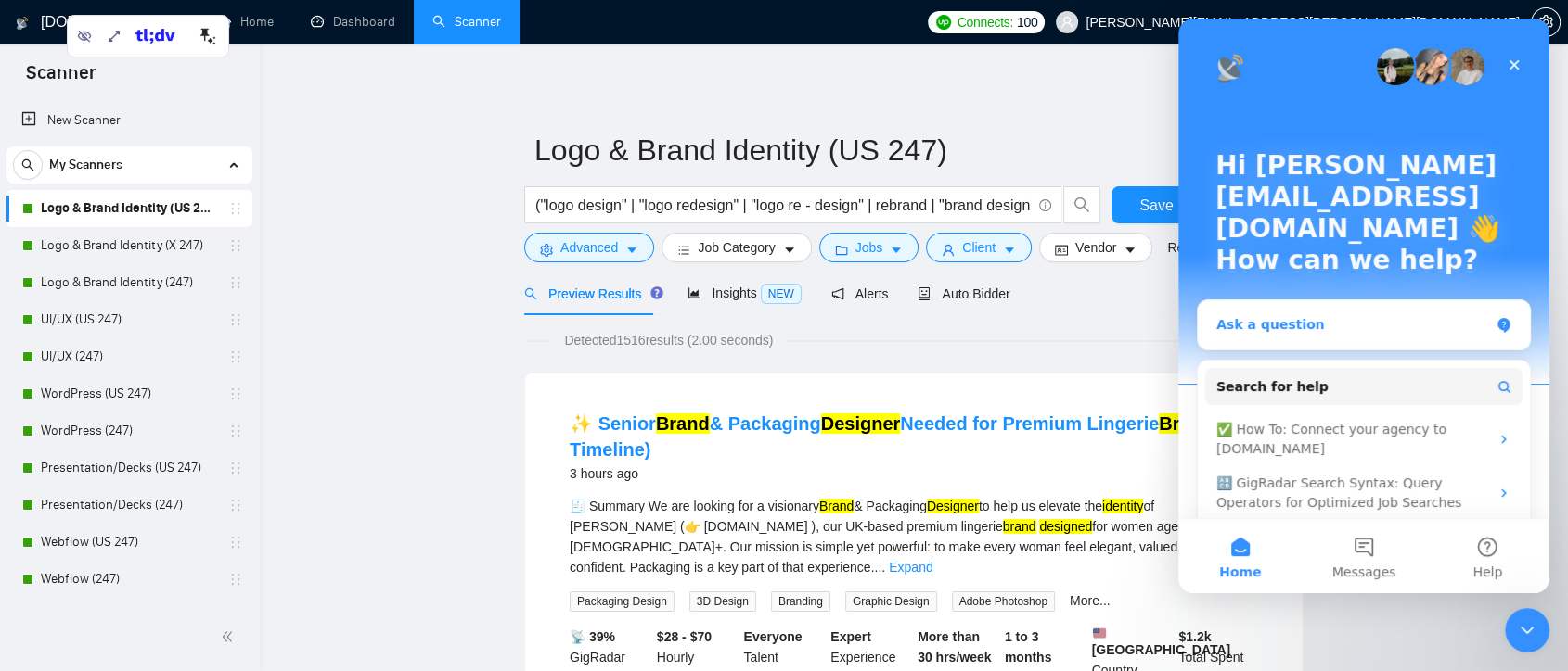
click at [1323, 315] on div "Ask a question" at bounding box center [1353, 325] width 273 height 20
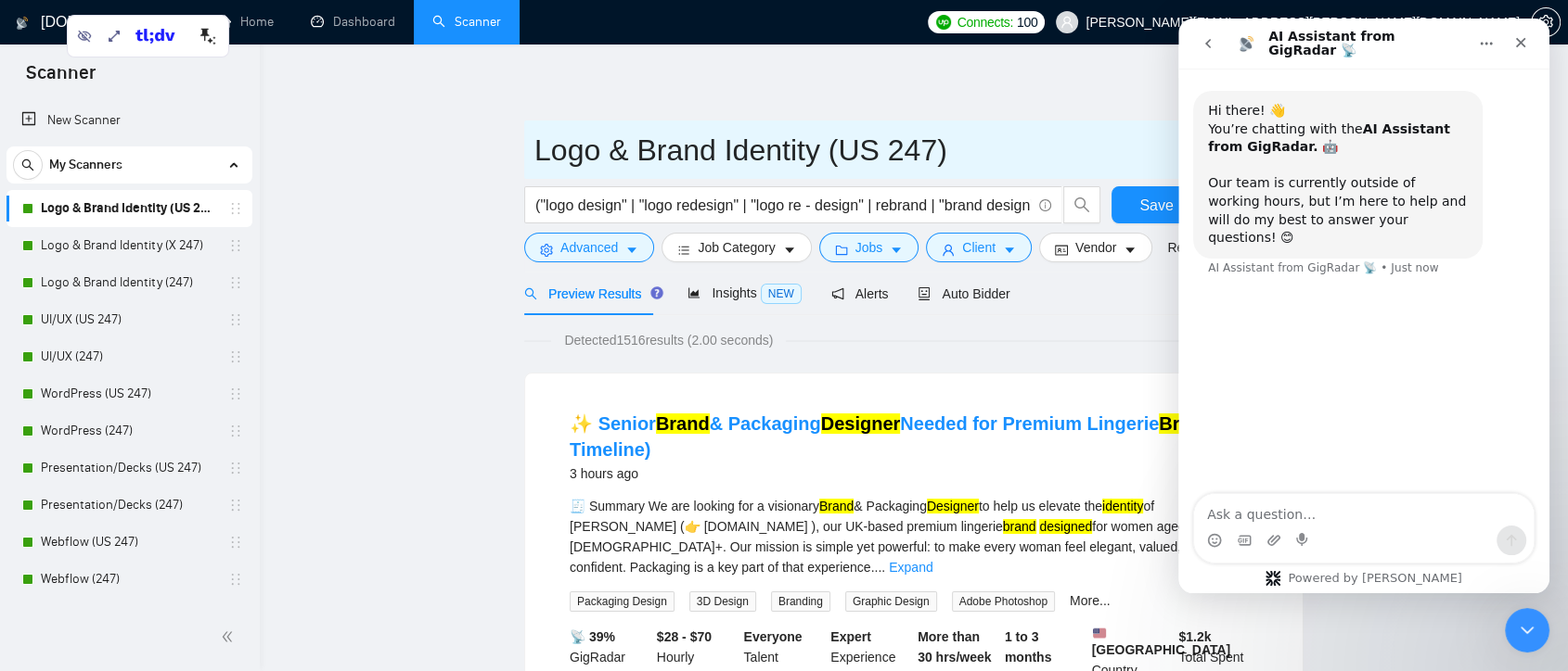
drag, startPoint x: 639, startPoint y: 153, endPoint x: 522, endPoint y: 146, distance: 117.2
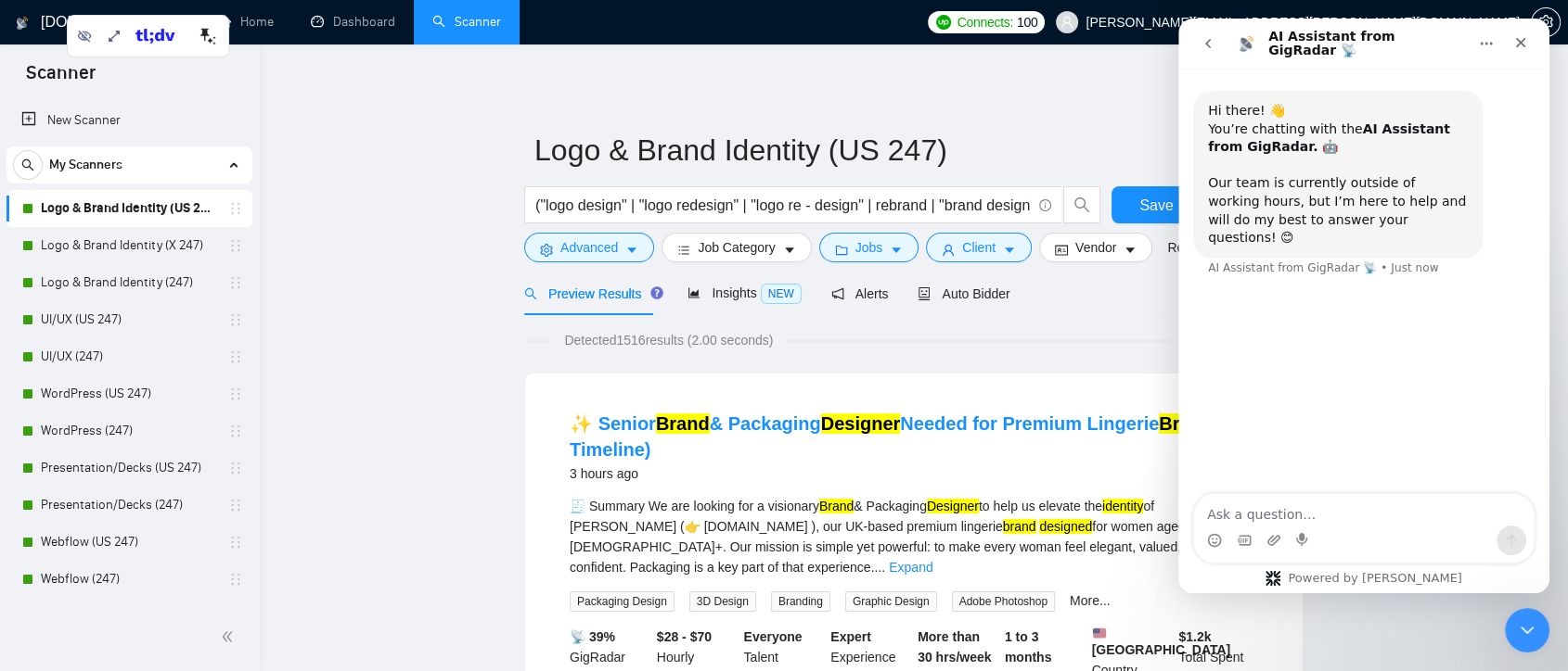
click at [1116, 332] on div "Detected 1516 results (2.00 seconds)" at bounding box center [914, 340] width 779 height 21
click at [1530, 39] on div "Close" at bounding box center [1521, 43] width 33 height 33
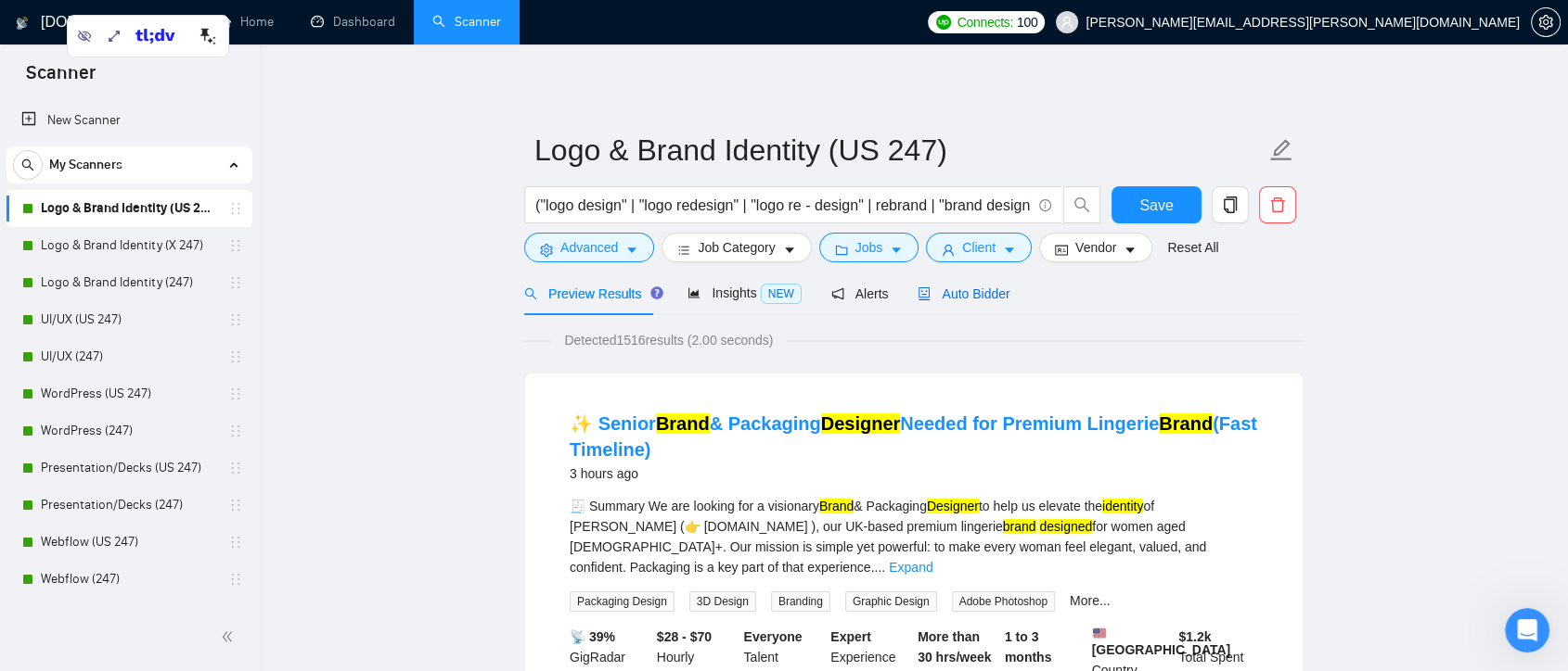
click at [947, 295] on span "Auto Bidder" at bounding box center [964, 293] width 92 height 15
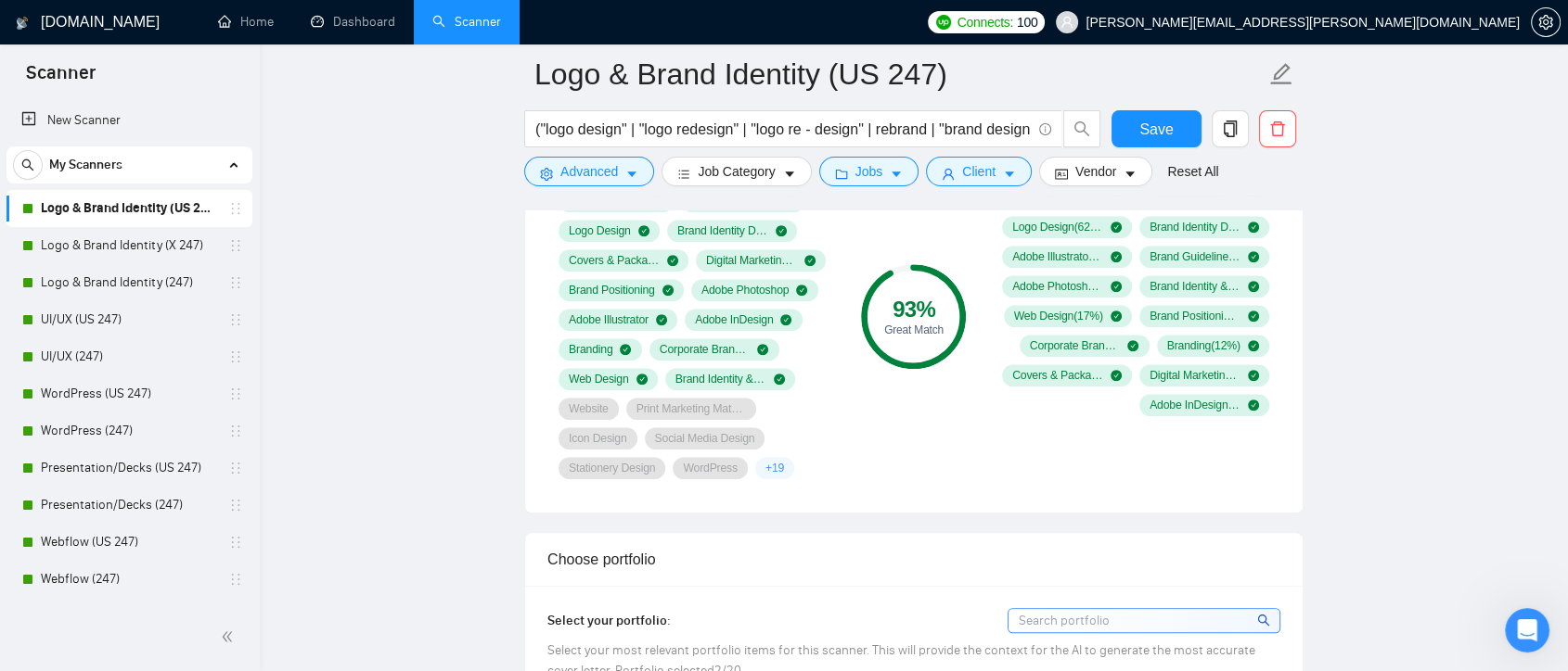
scroll to position [1236, 0]
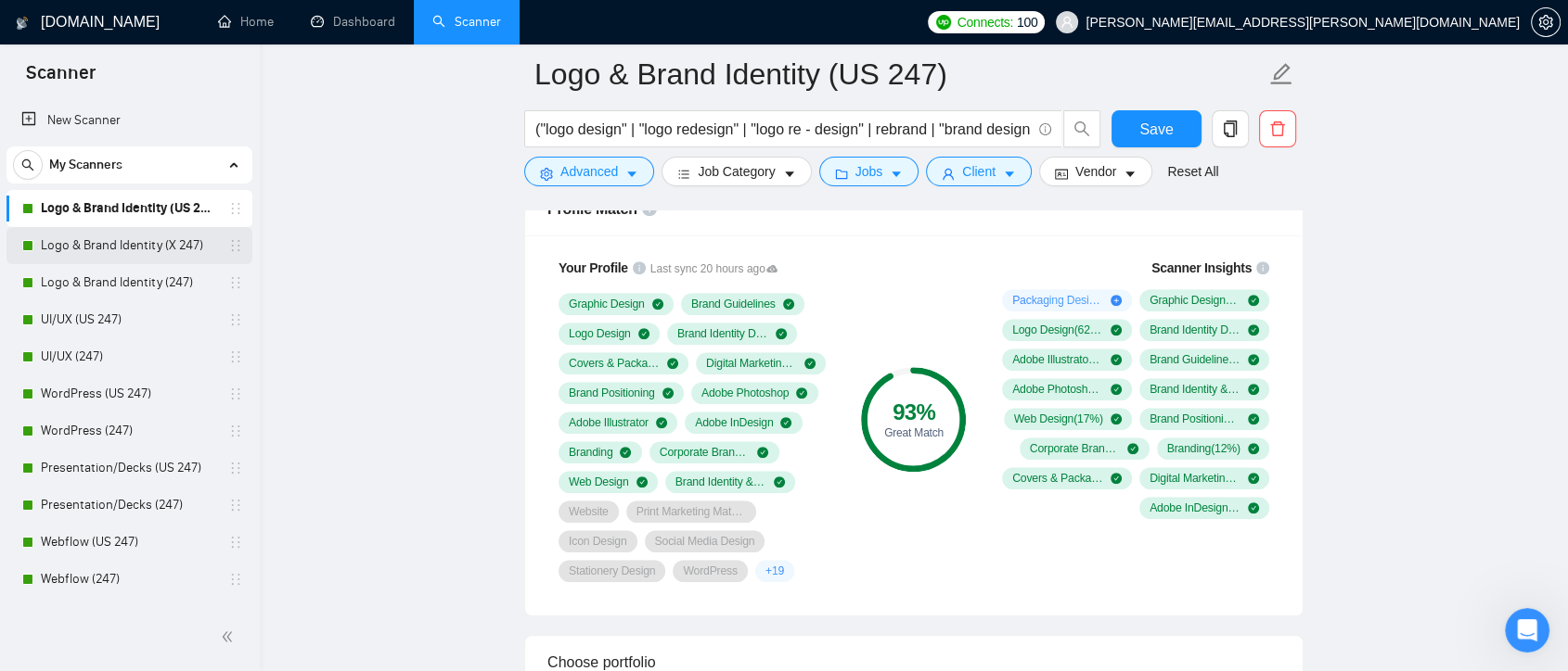
click at [152, 250] on link "Logo & Brand Identity (X 247)" at bounding box center [129, 246] width 176 height 37
click at [147, 248] on link "Logo & Brand Identity (X 247)" at bounding box center [129, 246] width 176 height 37
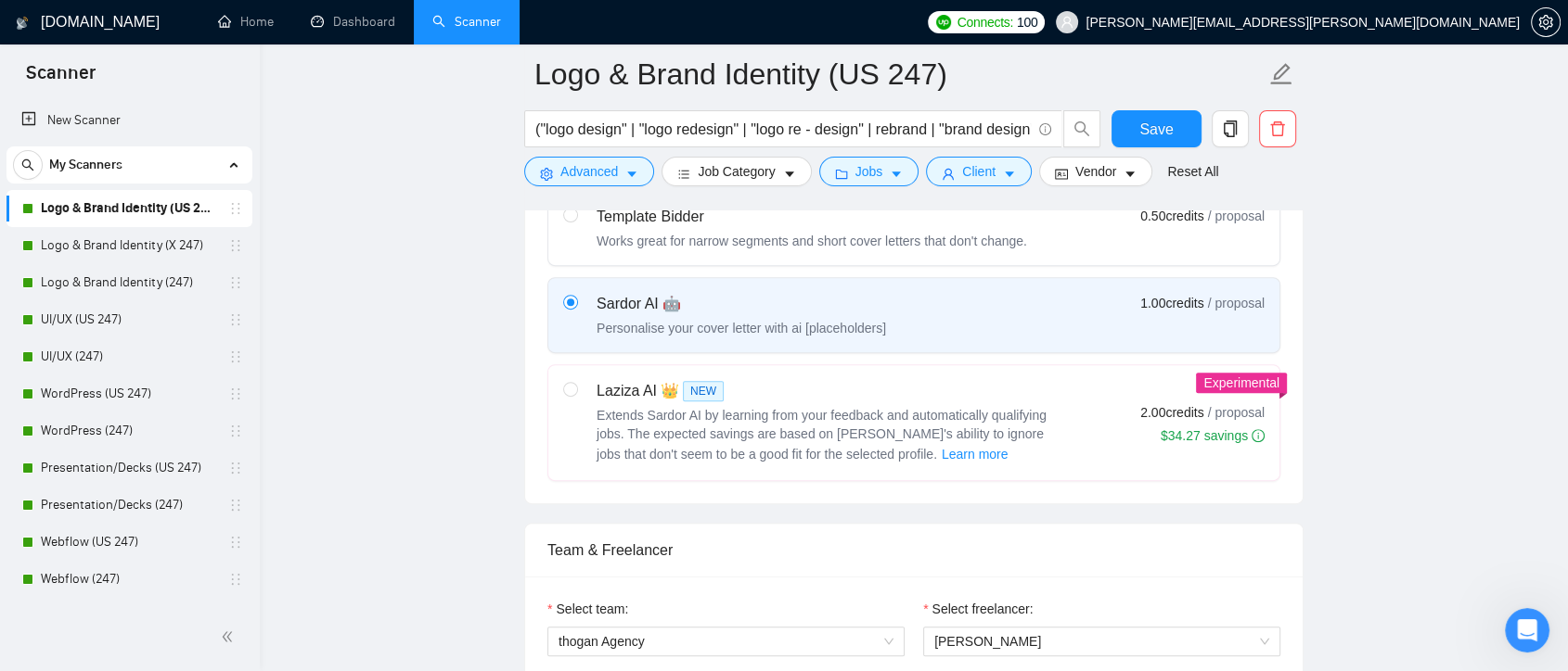
scroll to position [103, 0]
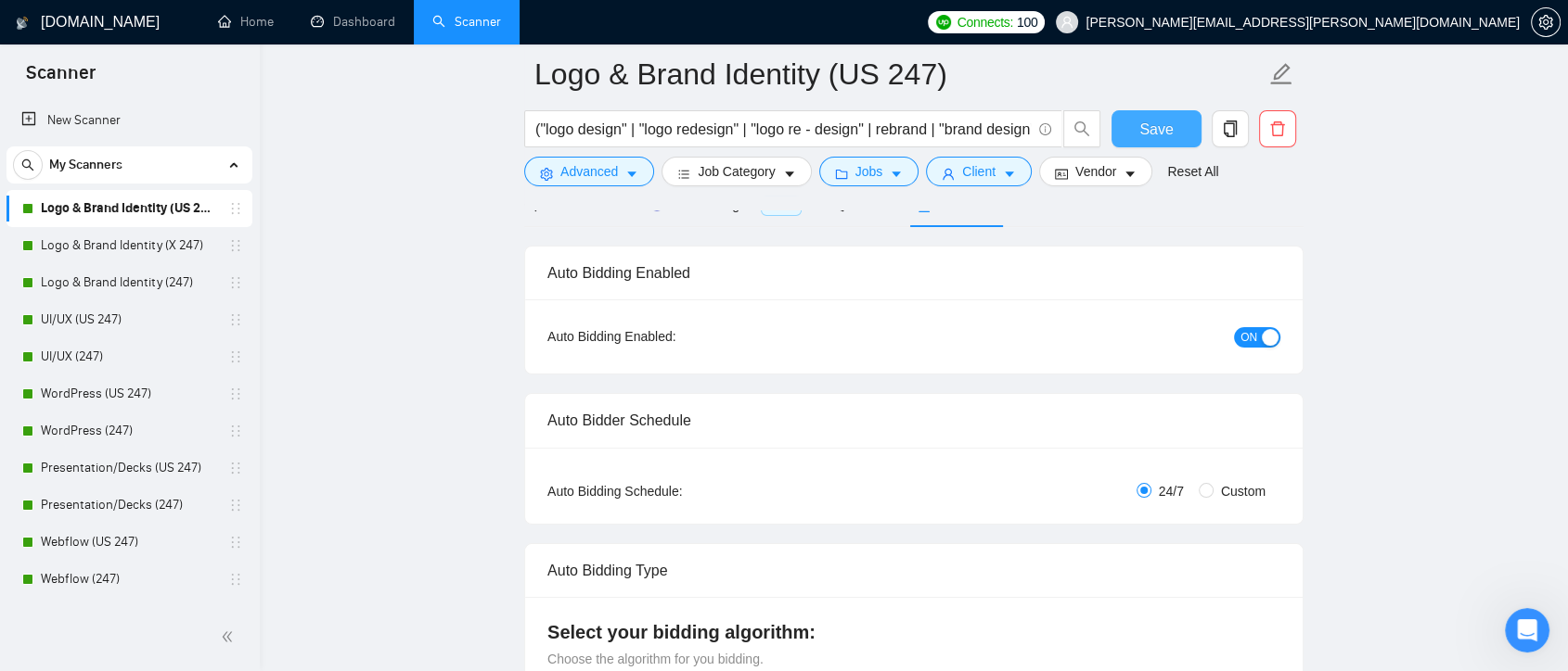
click at [1180, 118] on button "Save" at bounding box center [1157, 129] width 90 height 37
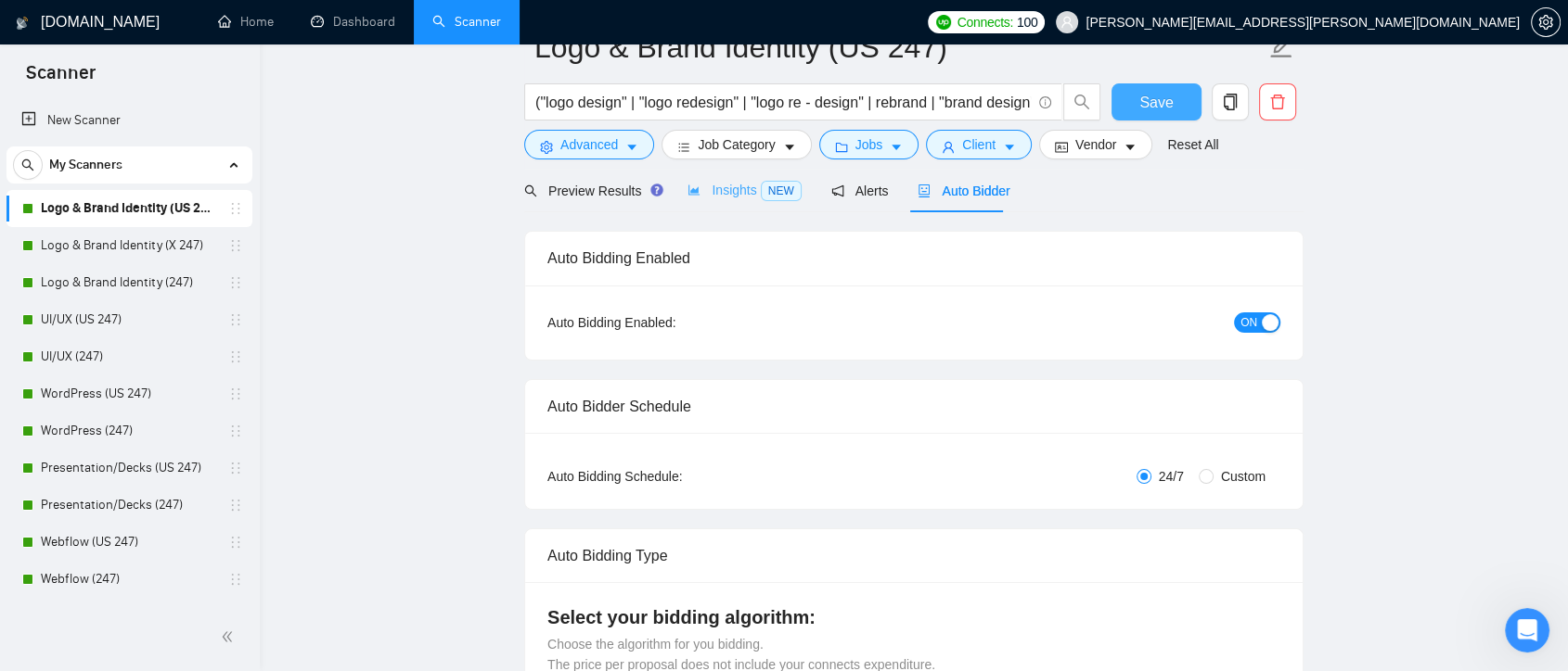
scroll to position [0, 0]
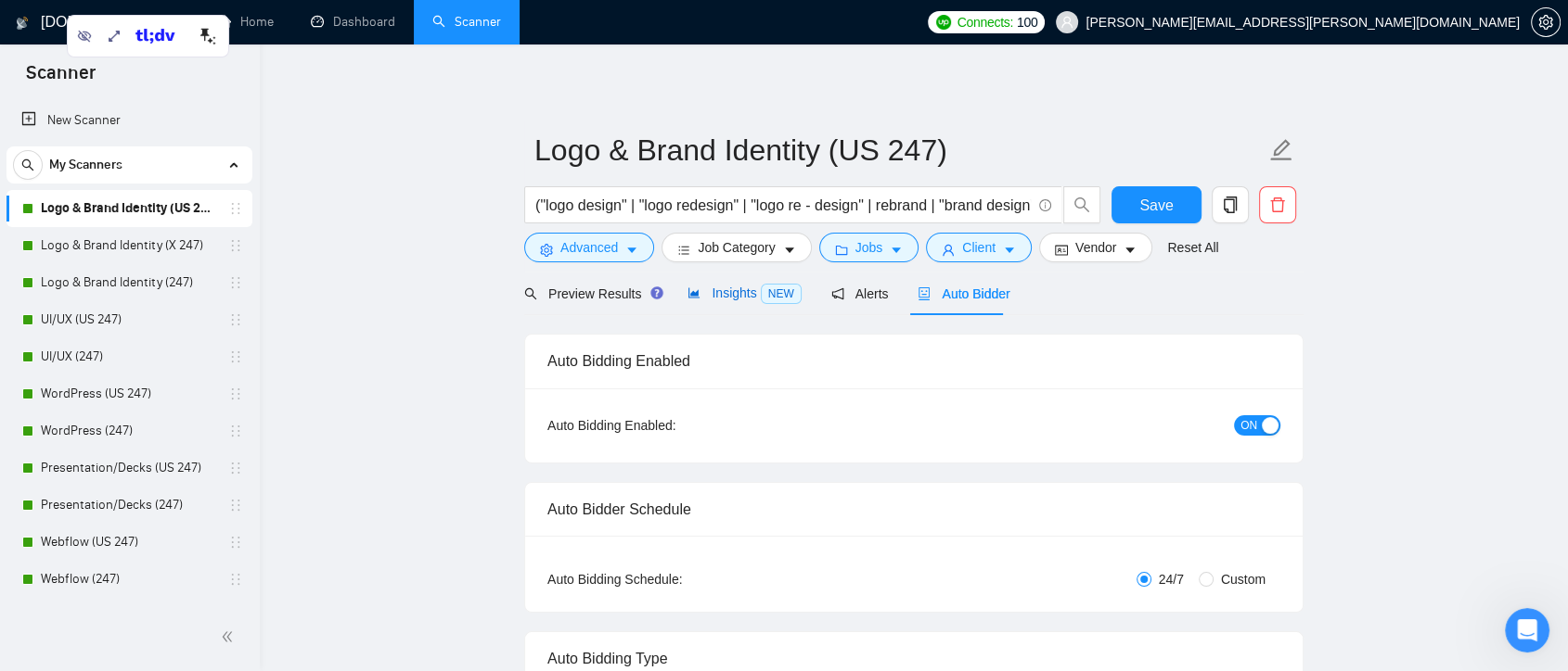
click at [718, 295] on span "Insights NEW" at bounding box center [745, 292] width 114 height 15
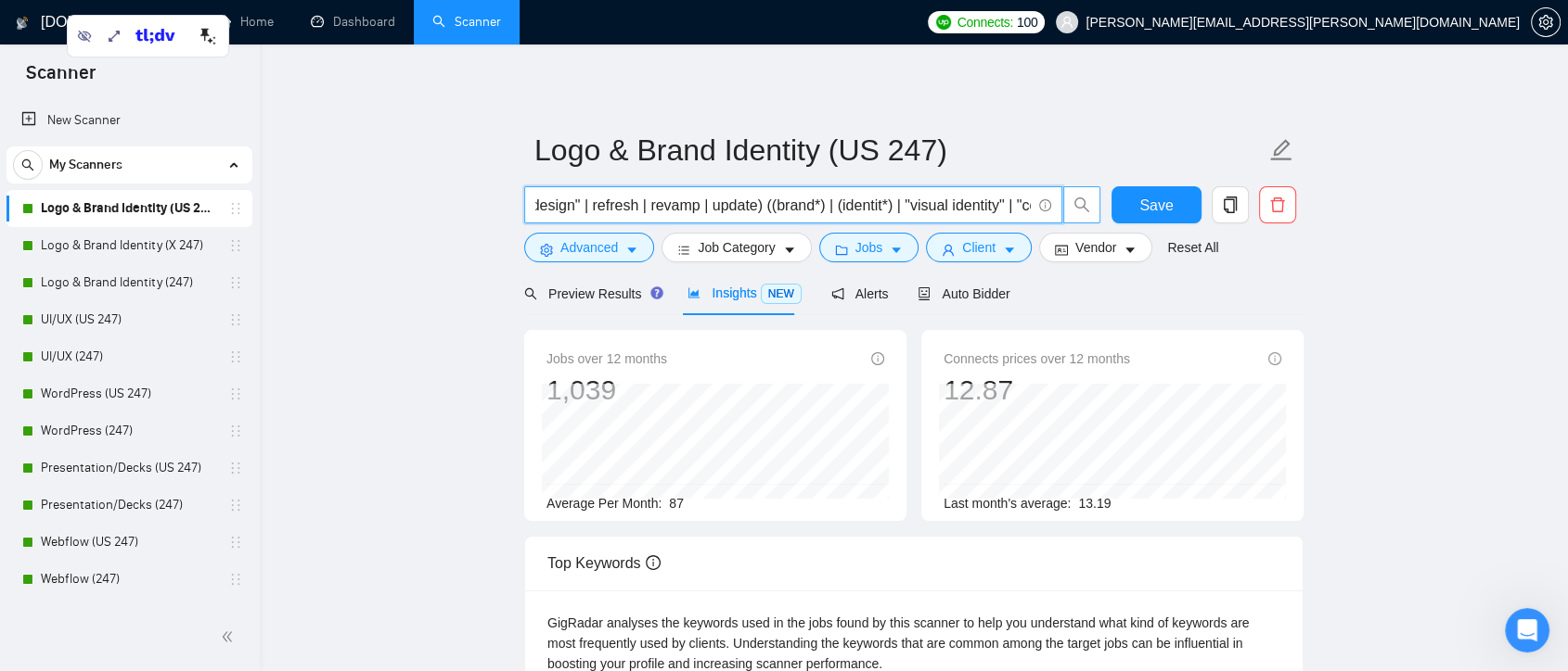
scroll to position [0, 2198]
drag, startPoint x: 537, startPoint y: 208, endPoint x: 1098, endPoint y: 205, distance: 561.0
click at [1098, 205] on span "("logo design" | "logo redesign" | "logo re - design" | rebrand | "brand design…" at bounding box center [813, 205] width 577 height 37
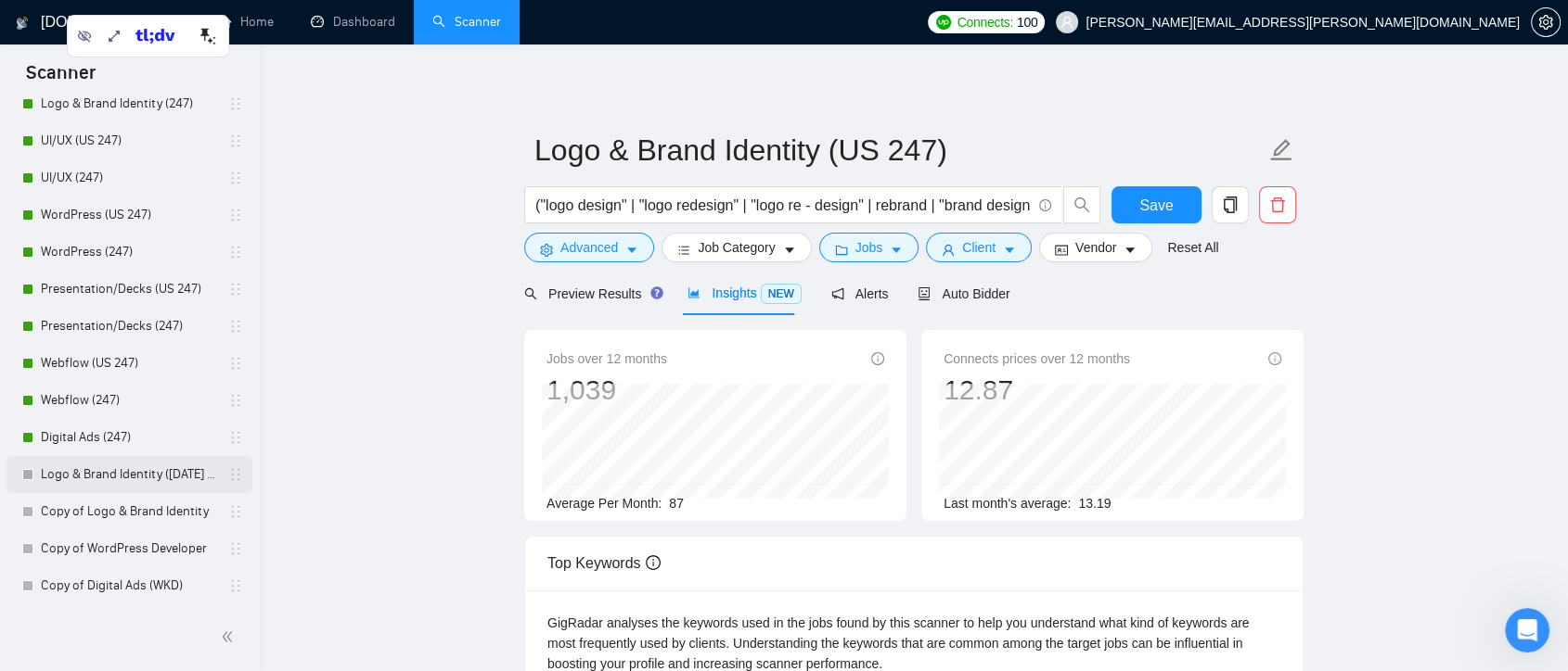
click at [132, 474] on link "Logo & Brand Identity (Monday AM)" at bounding box center [129, 474] width 176 height 37
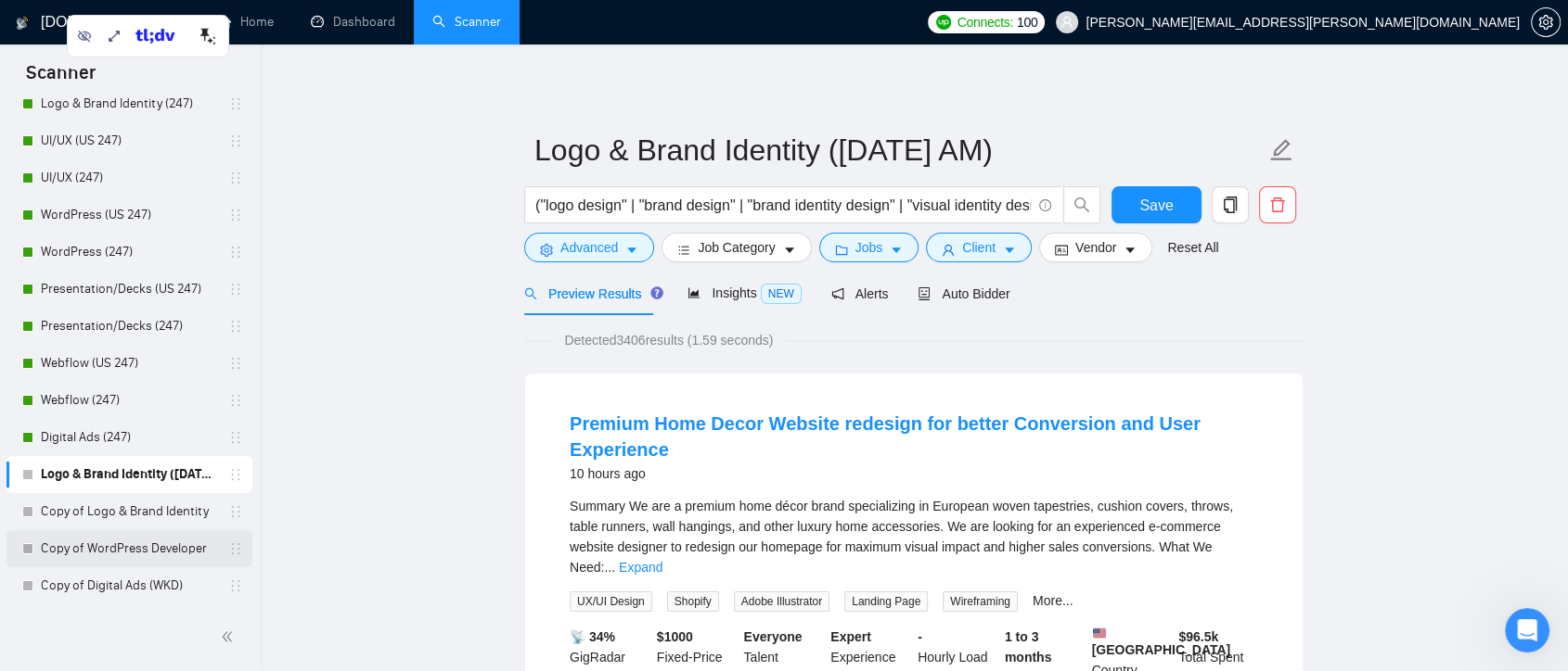
click at [183, 545] on link "Copy of WordPress Developer" at bounding box center [129, 549] width 176 height 37
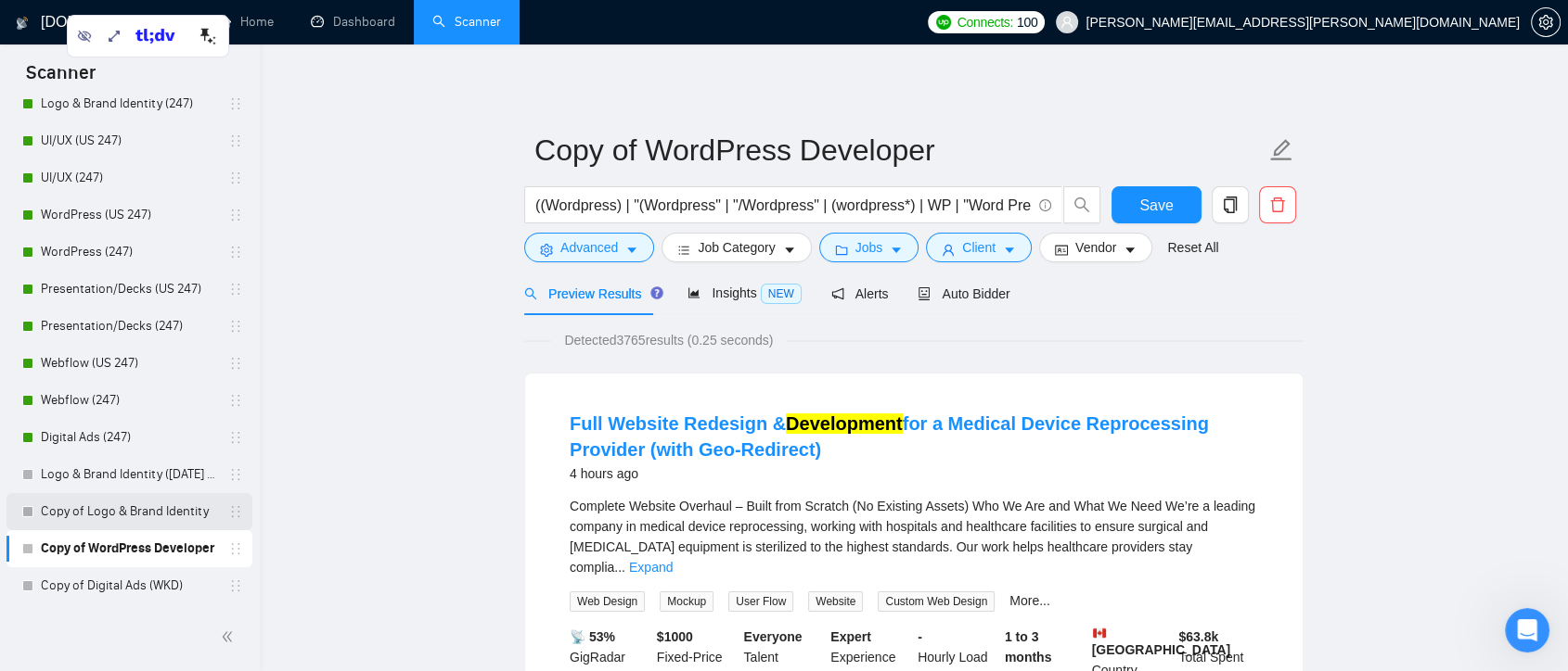
click at [187, 506] on link "Copy of Logo & Brand Identity" at bounding box center [129, 512] width 176 height 37
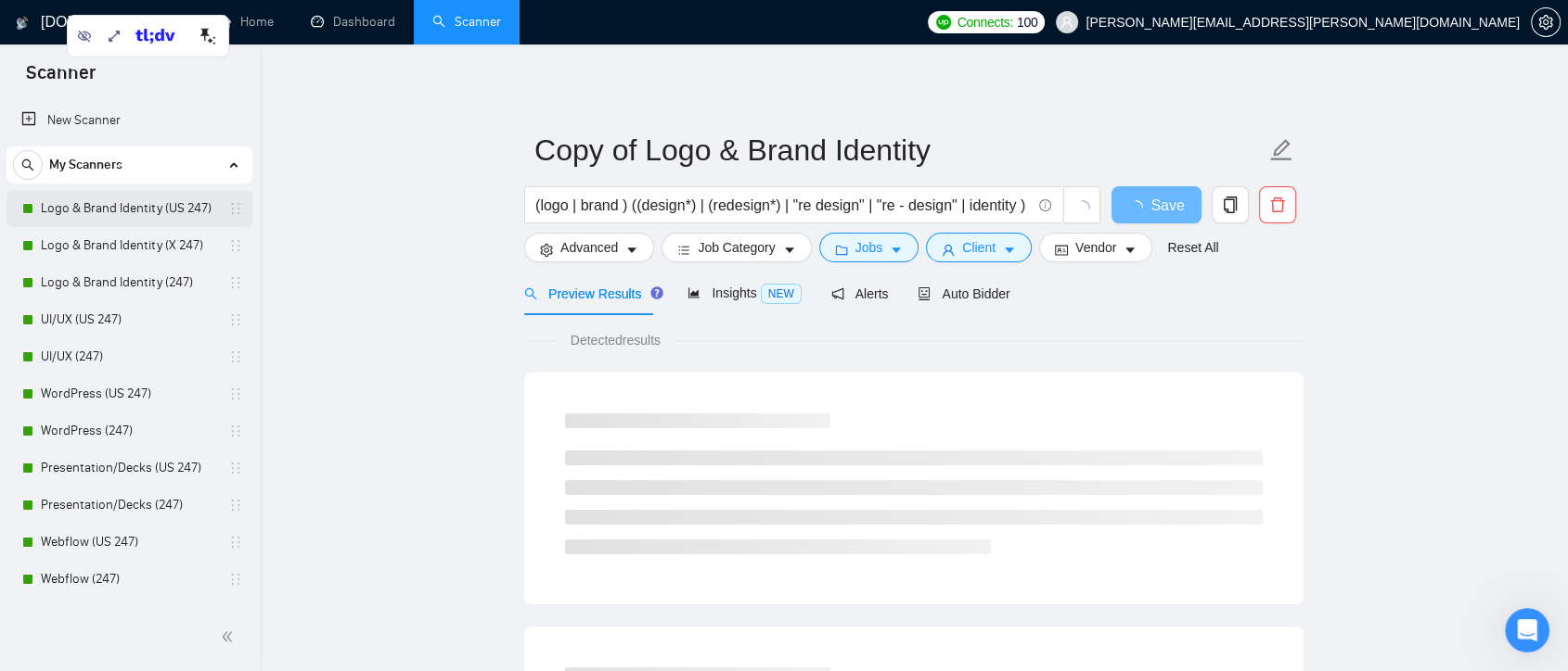
click at [166, 210] on link "Logo & Brand Identity (US 247)" at bounding box center [129, 208] width 176 height 37
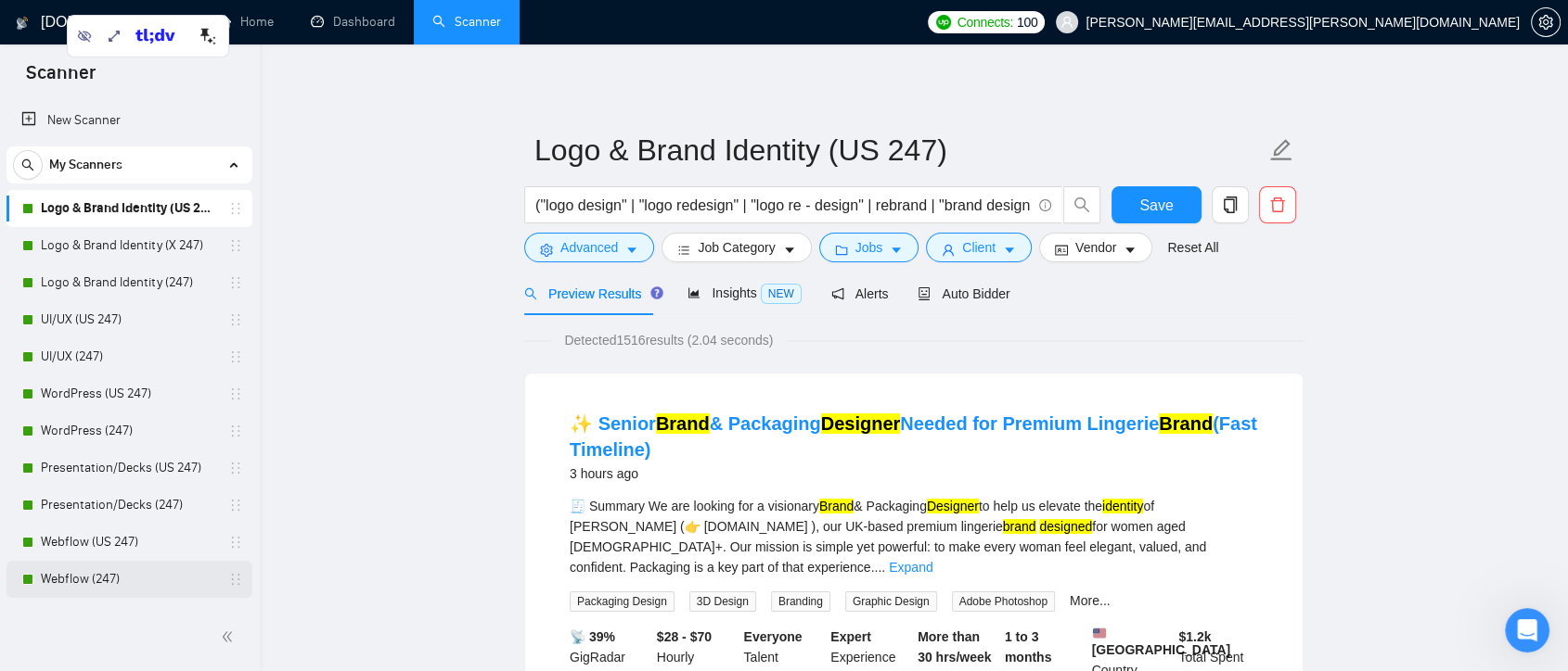
scroll to position [179, 0]
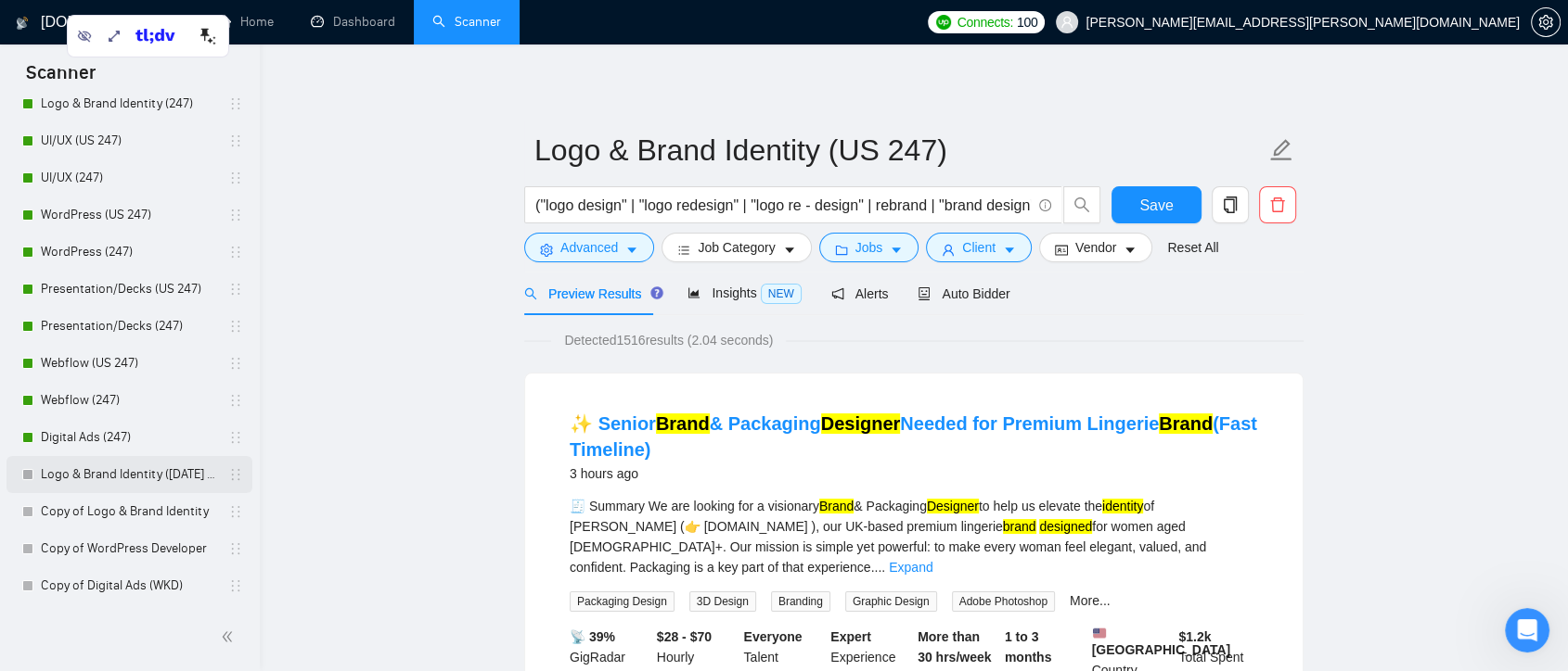
click at [197, 473] on link "Logo & Brand Identity (Monday AM)" at bounding box center [129, 474] width 176 height 37
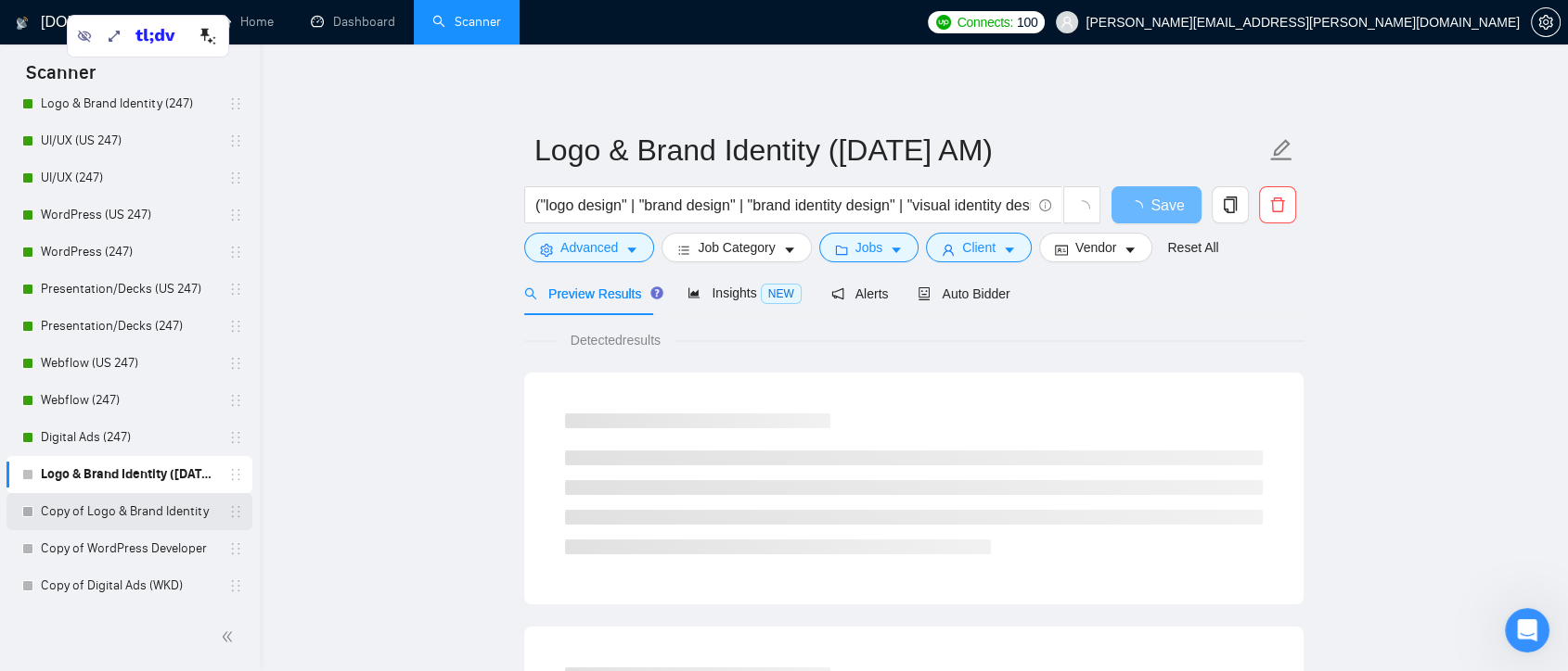
click at [116, 520] on link "Copy of Logo & Brand Identity" at bounding box center [129, 512] width 176 height 37
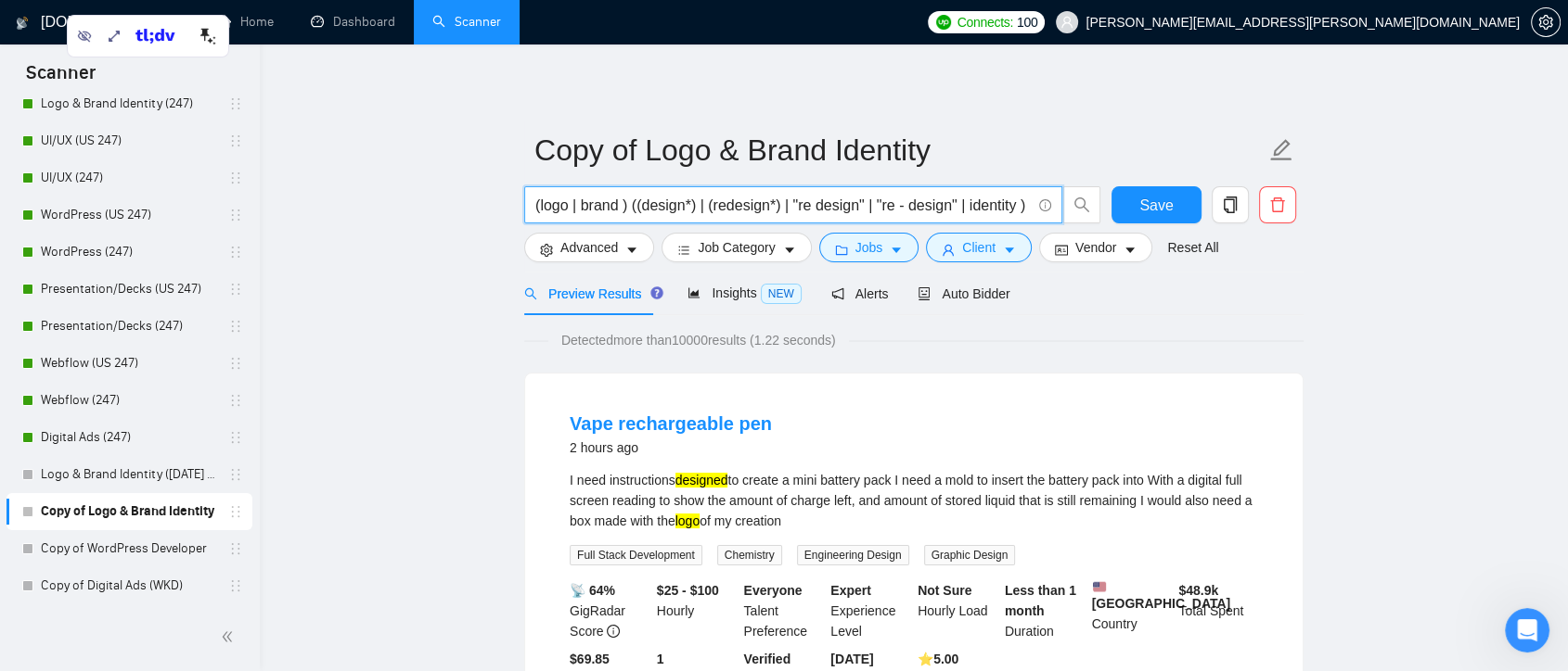
drag, startPoint x: 546, startPoint y: 205, endPoint x: 538, endPoint y: 227, distance: 23.4
click at [538, 227] on div "(logo | brand ) ((design*) | (redesign*) | "re design" | "re - design" | identi…" at bounding box center [812, 209] width 584 height 46
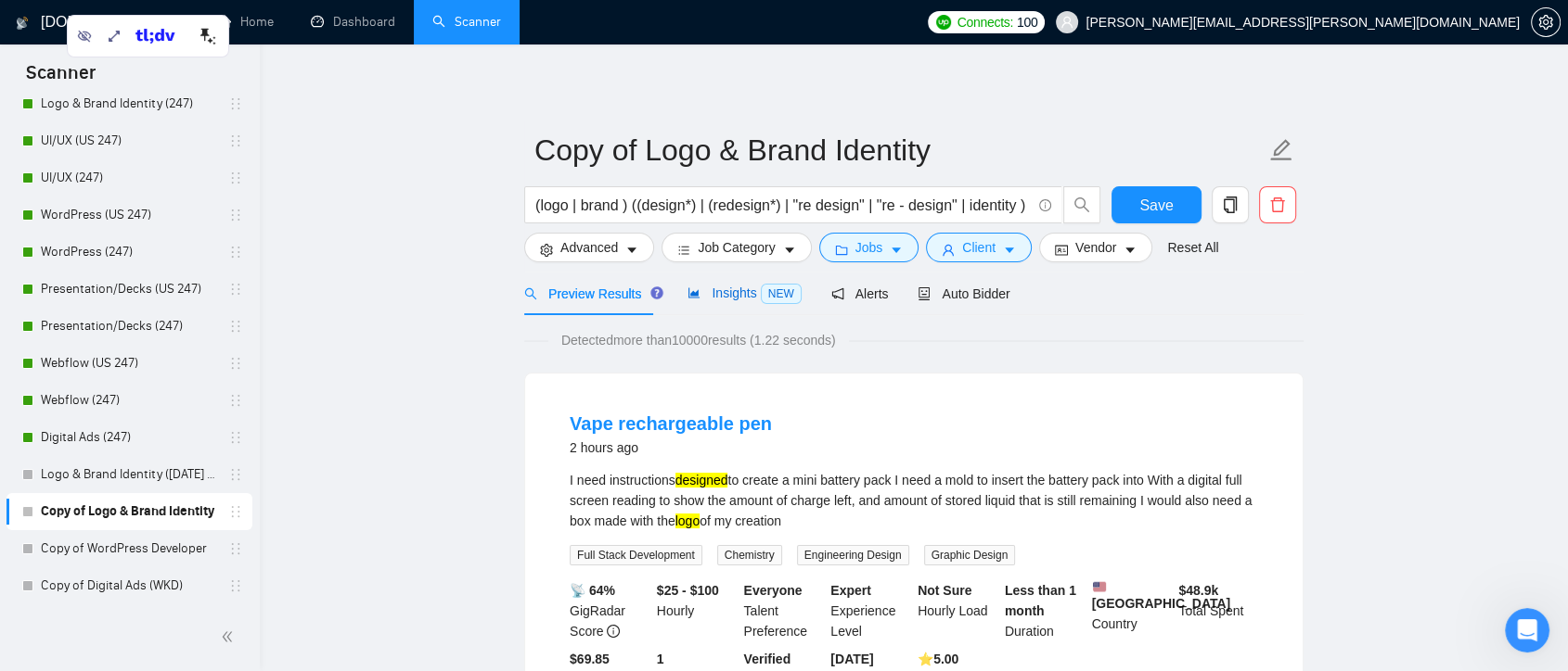
click at [727, 292] on span "Insights NEW" at bounding box center [745, 292] width 114 height 15
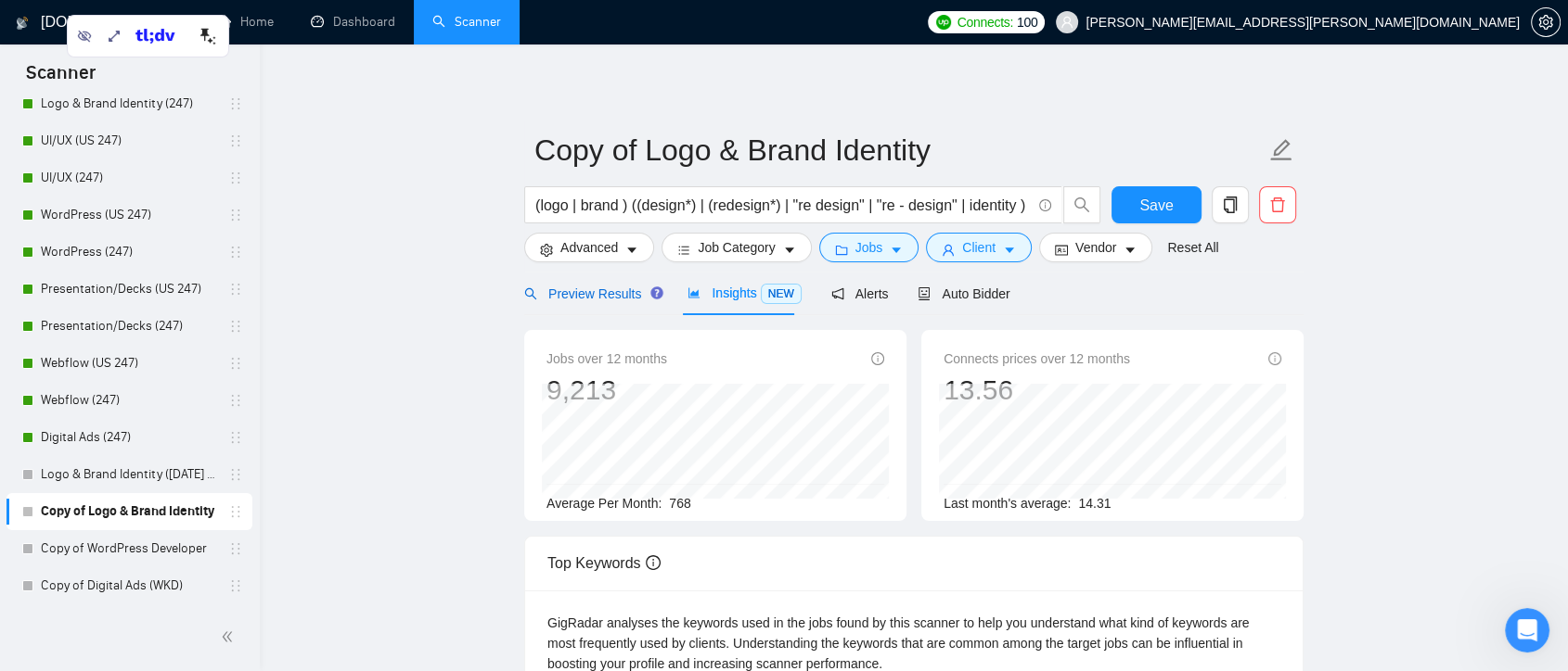
click at [592, 296] on span "Preview Results" at bounding box center [591, 293] width 134 height 15
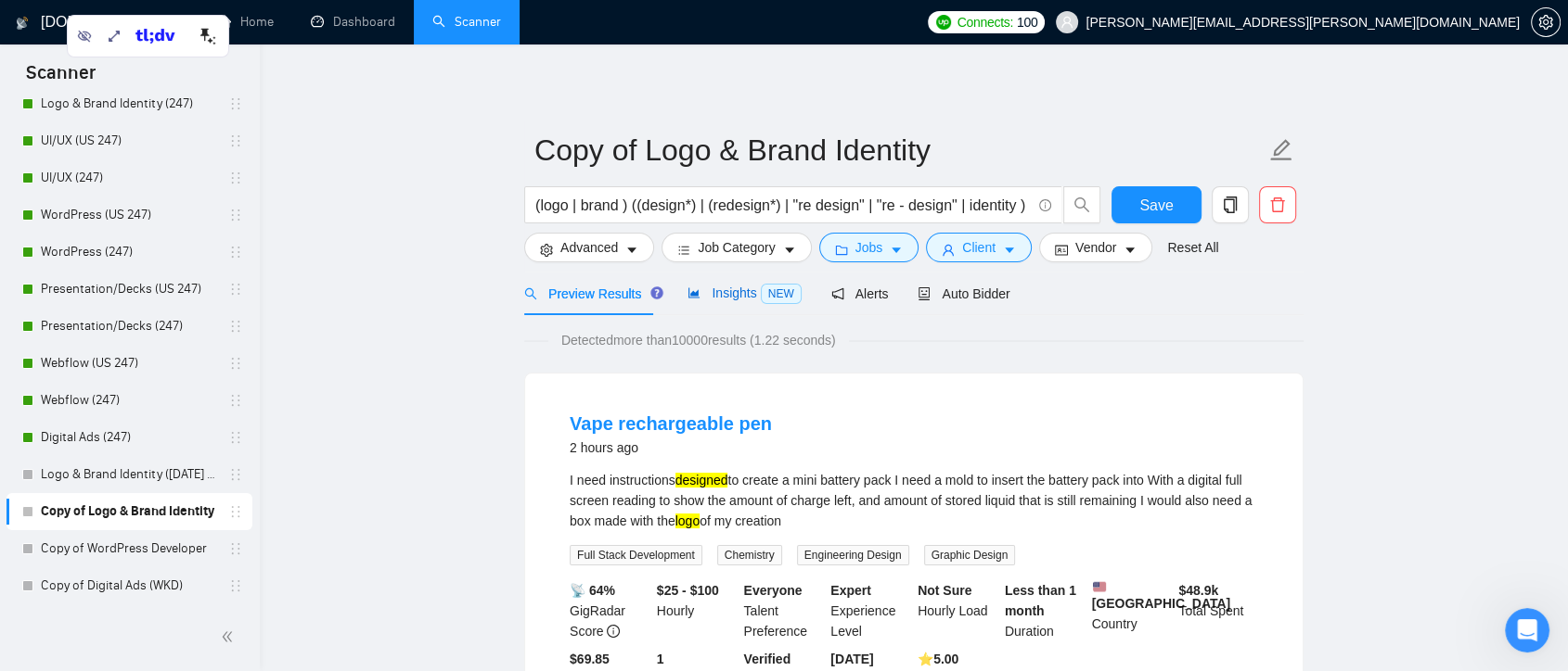
click at [743, 288] on span "Insights NEW" at bounding box center [745, 292] width 114 height 15
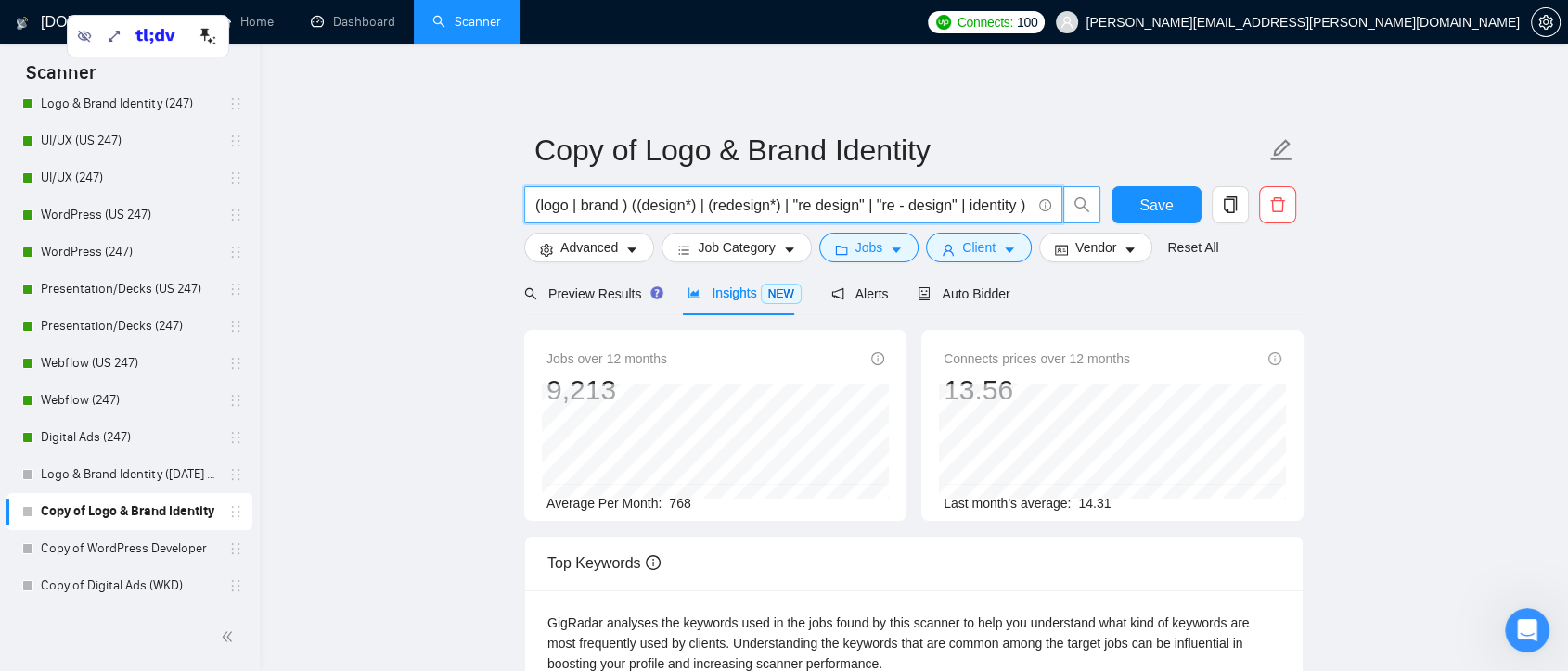
drag, startPoint x: 562, startPoint y: 208, endPoint x: 1075, endPoint y: 221, distance: 513.2
click at [1075, 221] on span "(logo | brand ) ((design*) | (redesign*) | "re design" | "re - design" | identi…" at bounding box center [813, 205] width 577 height 37
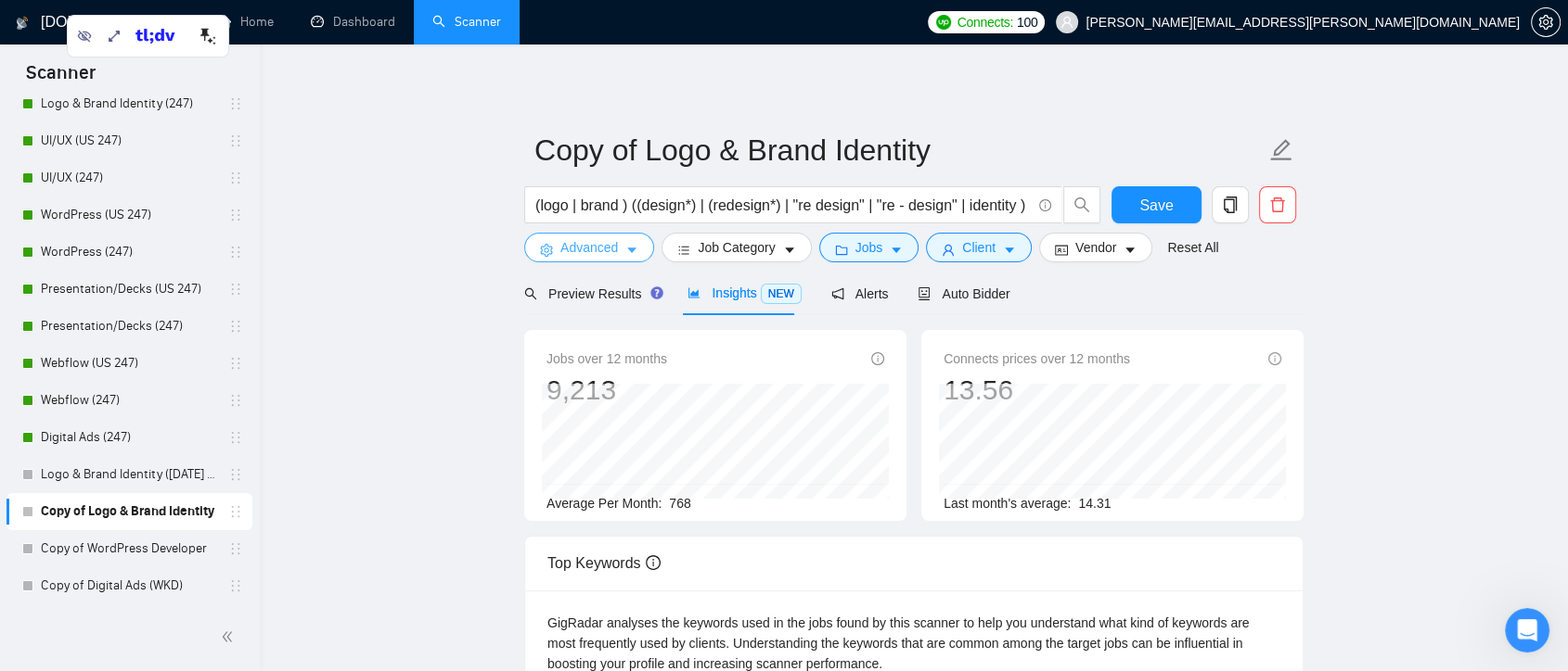
click at [580, 251] on span "Advanced" at bounding box center [589, 247] width 58 height 21
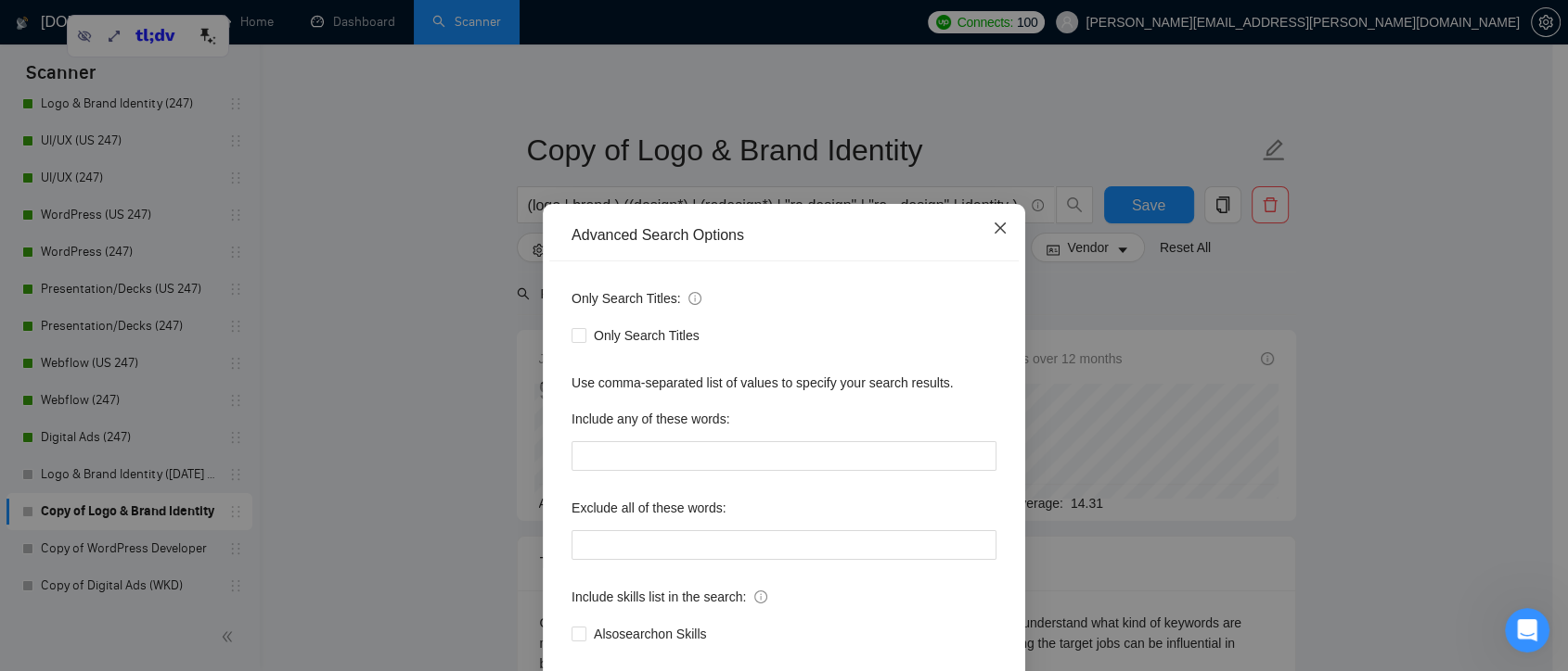
click at [997, 224] on icon "close" at bounding box center [1000, 228] width 15 height 15
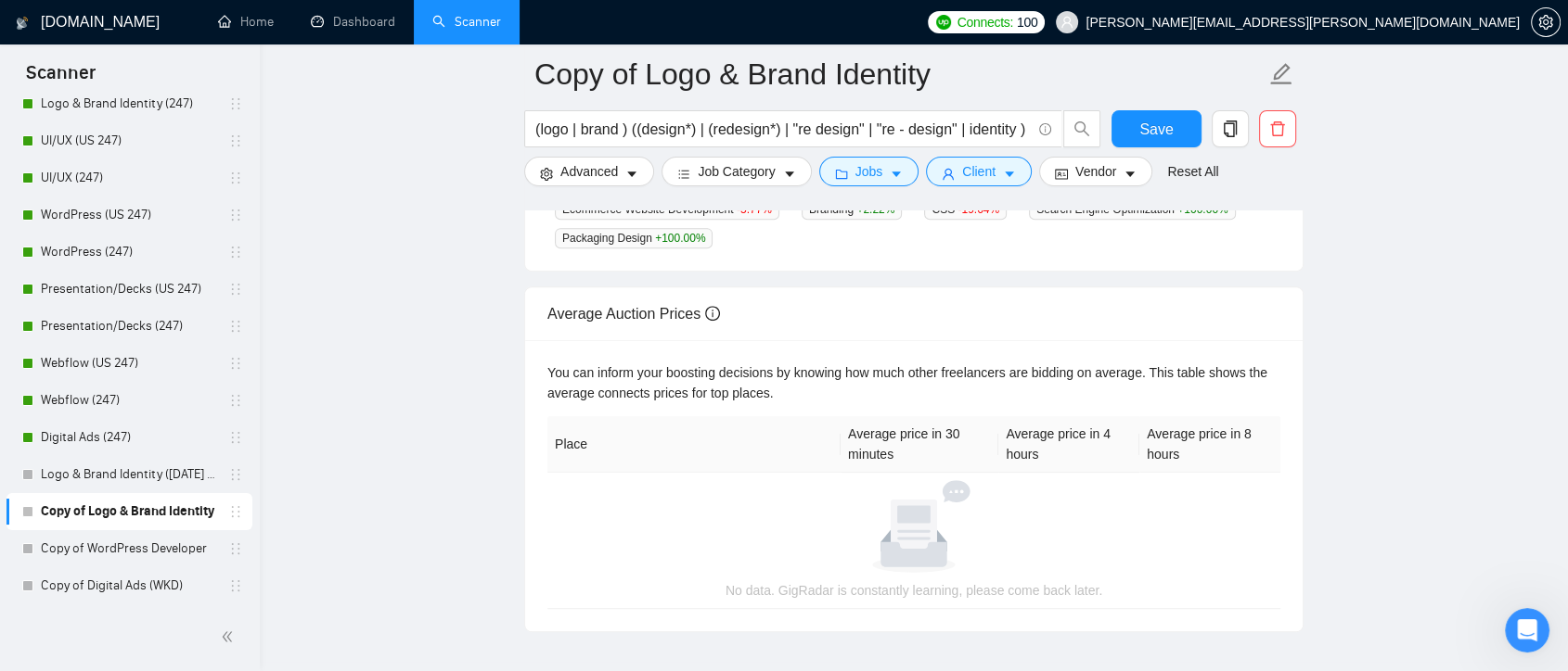
scroll to position [816, 0]
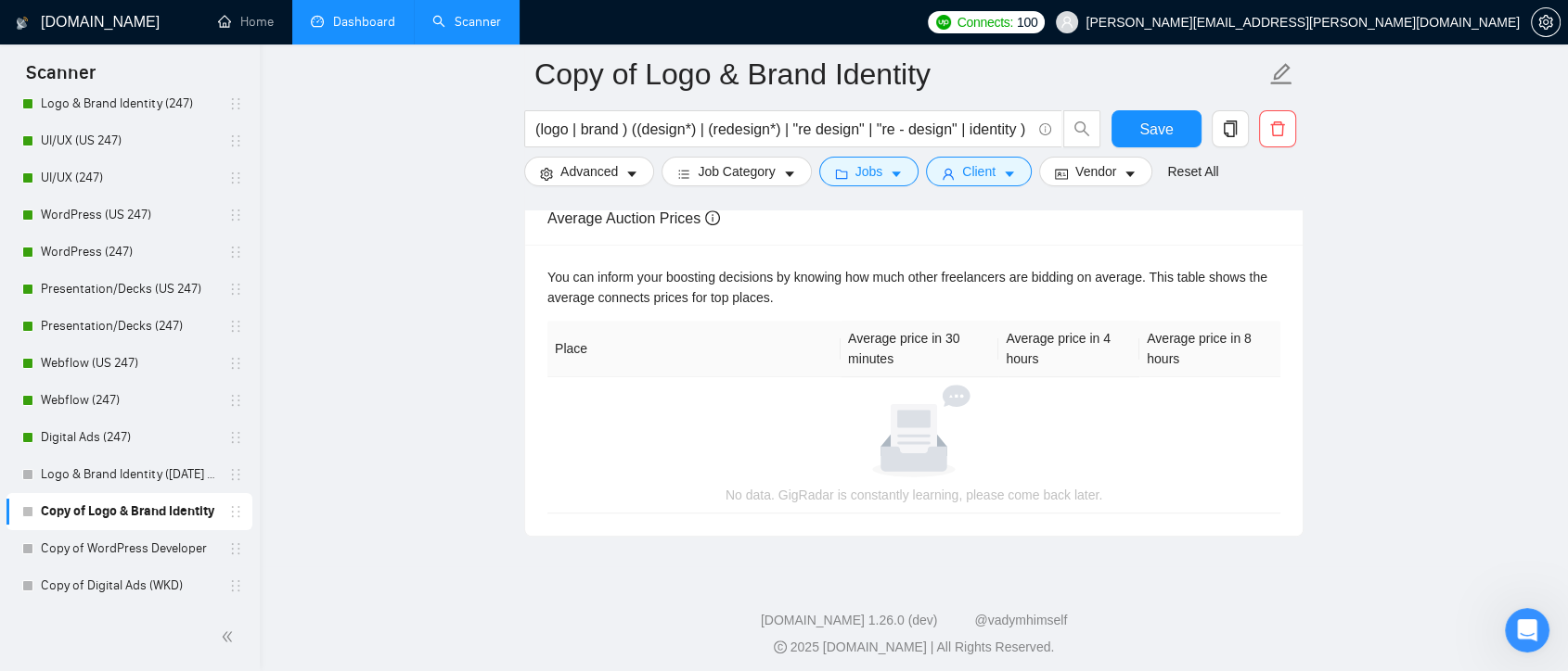
click at [359, 21] on link "Dashboard" at bounding box center [353, 22] width 84 height 16
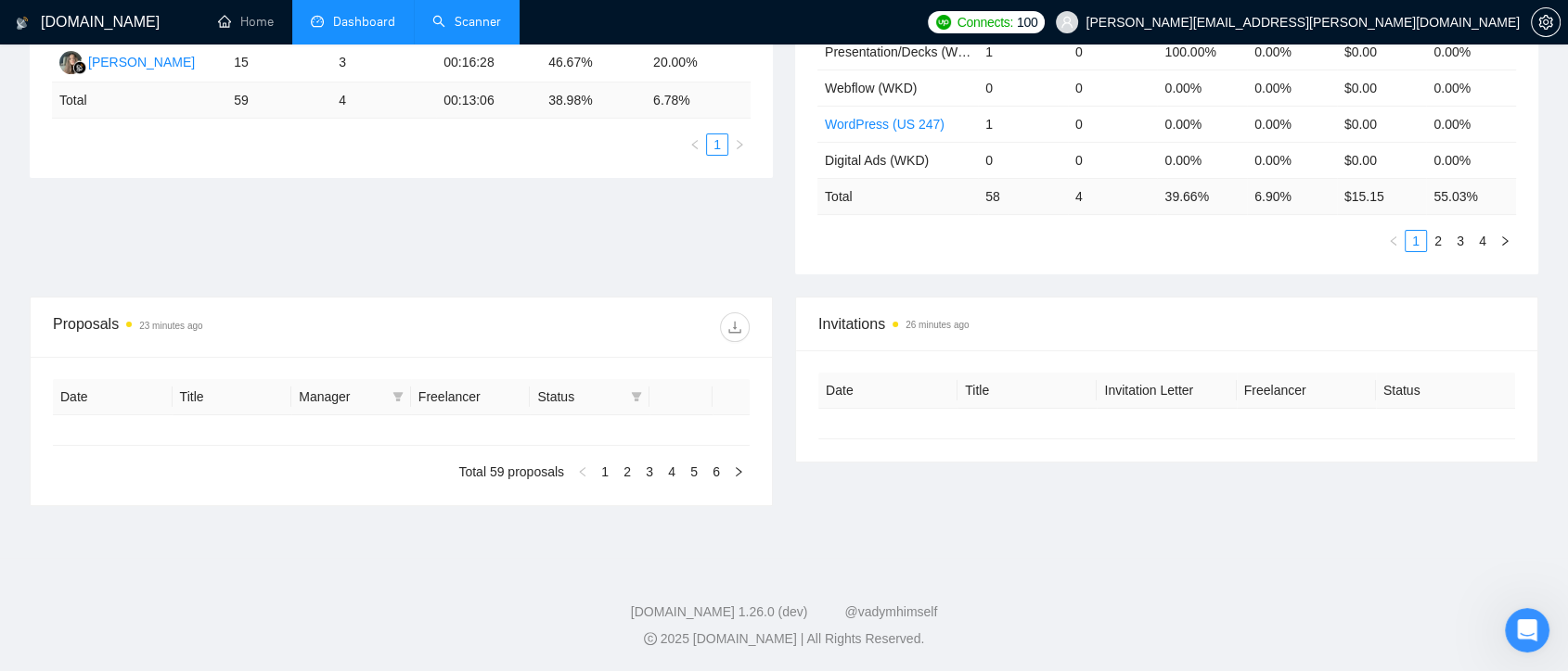
type input "[DATE]"
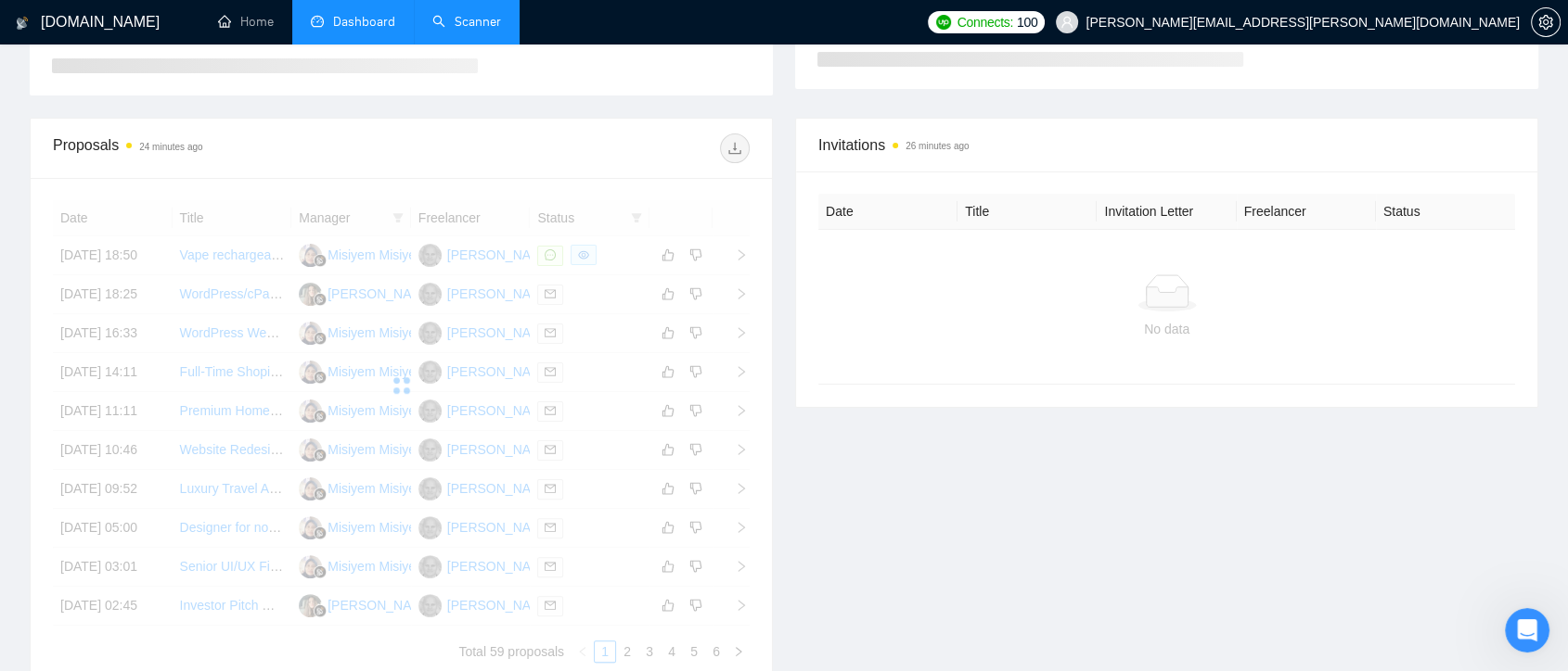
scroll to position [754, 0]
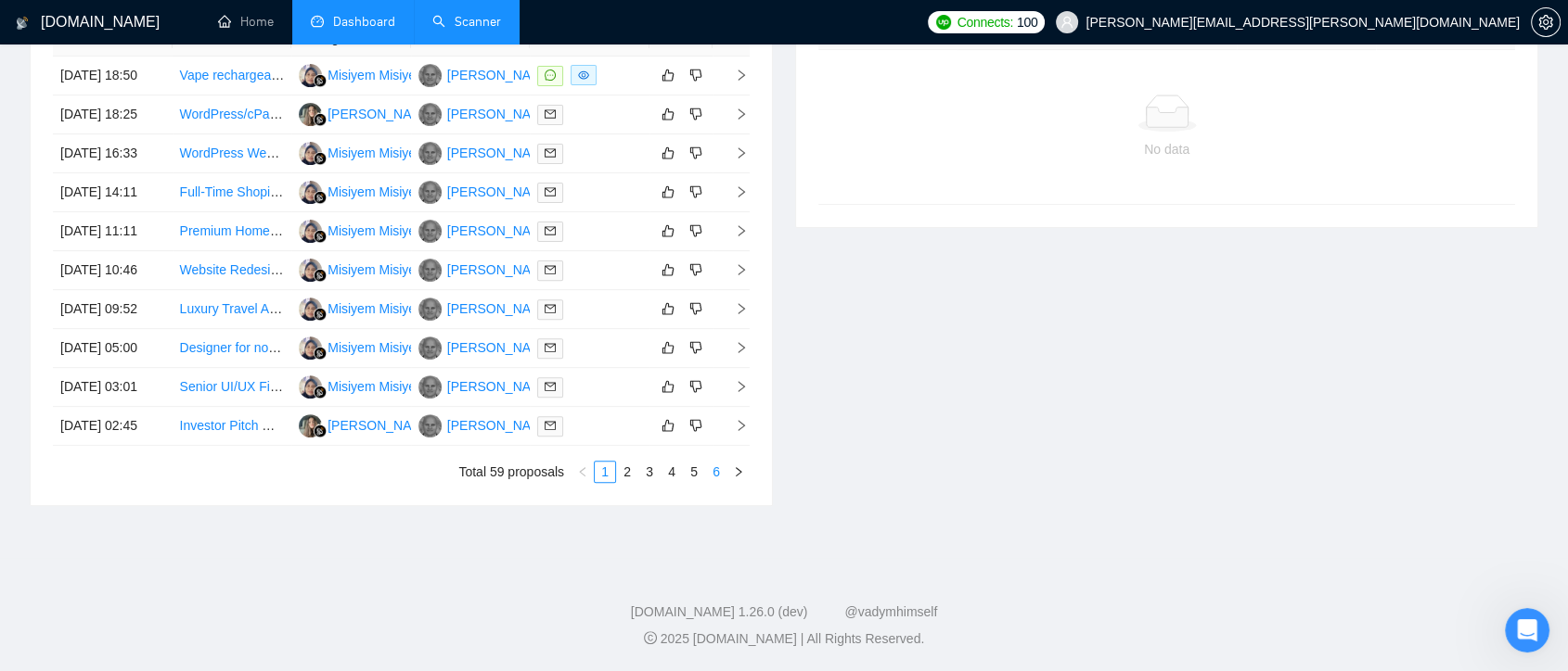
click at [720, 474] on link "6" at bounding box center [716, 471] width 21 height 21
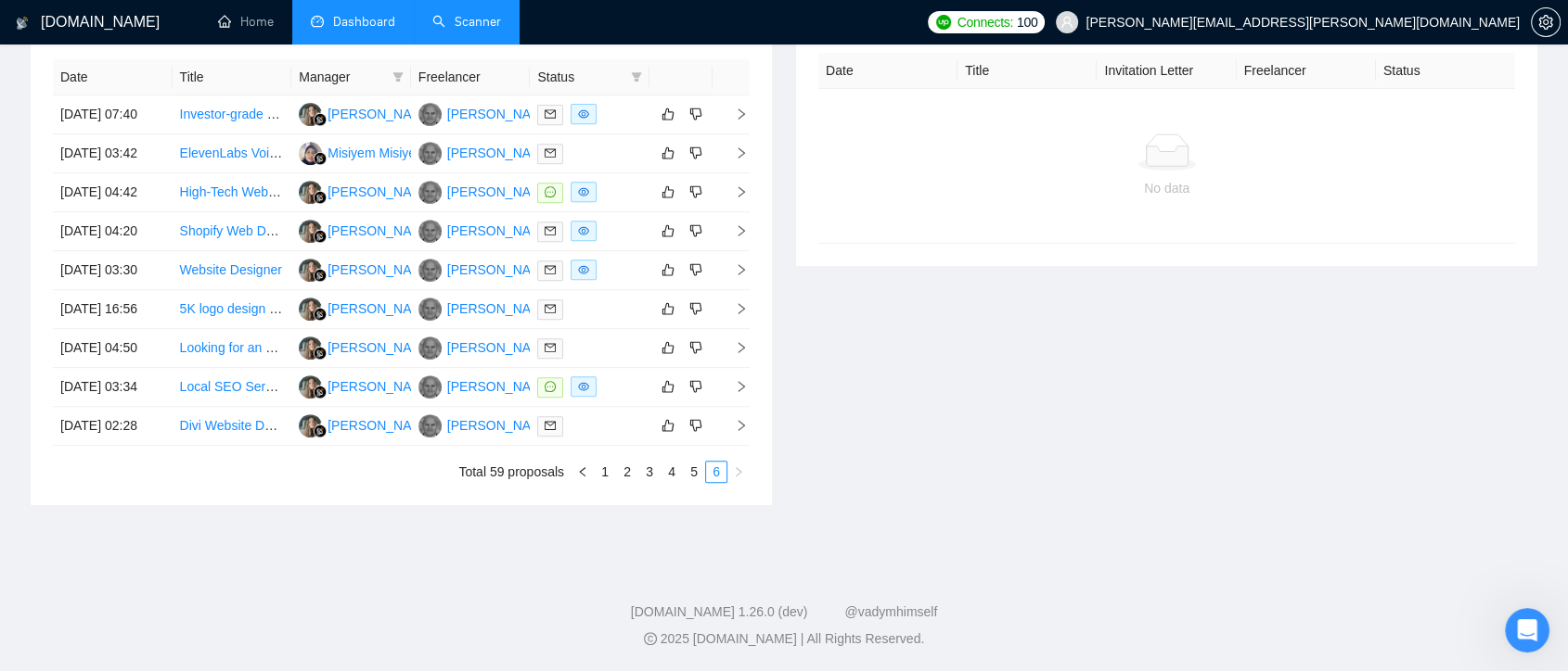
scroll to position [813, 0]
click at [588, 437] on div at bounding box center [589, 426] width 105 height 22
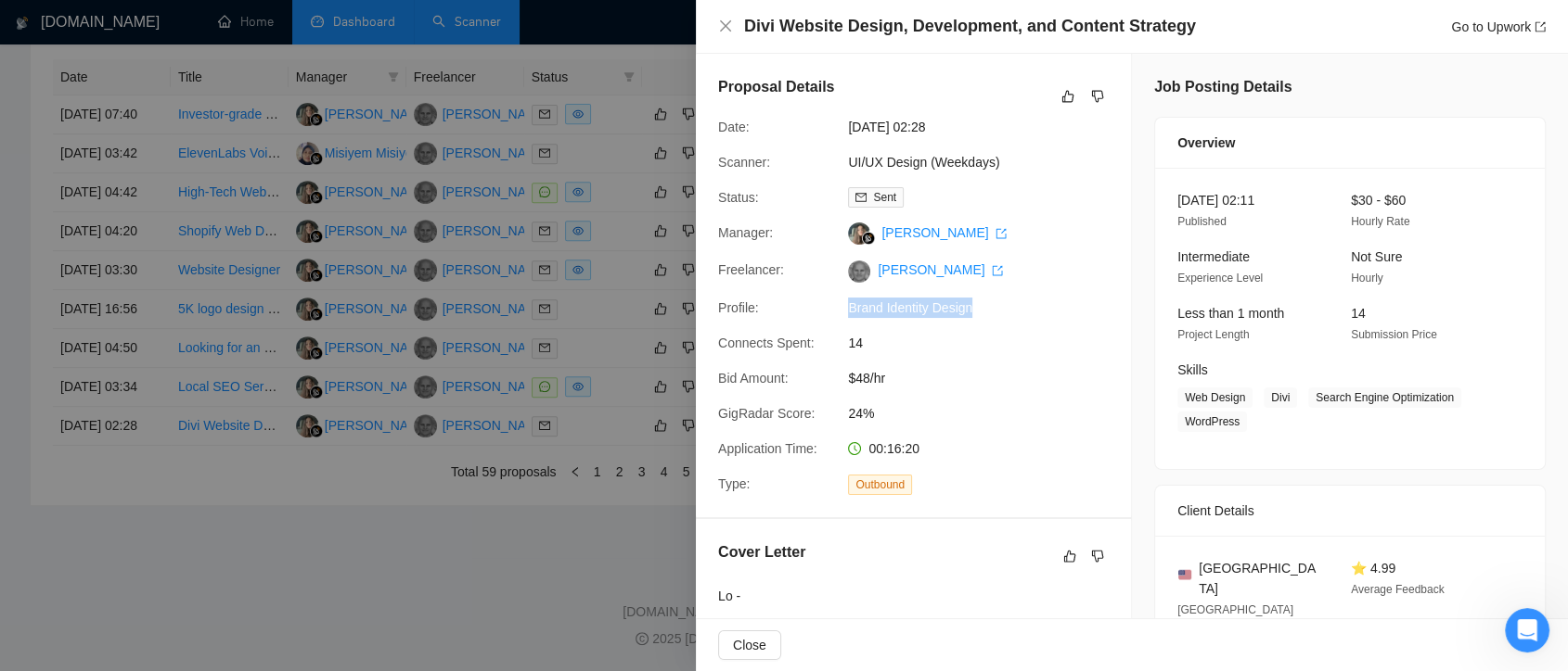
drag, startPoint x: 991, startPoint y: 306, endPoint x: 845, endPoint y: 305, distance: 146.0
click at [845, 305] on div "Brand Identity Design" at bounding box center [939, 307] width 196 height 21
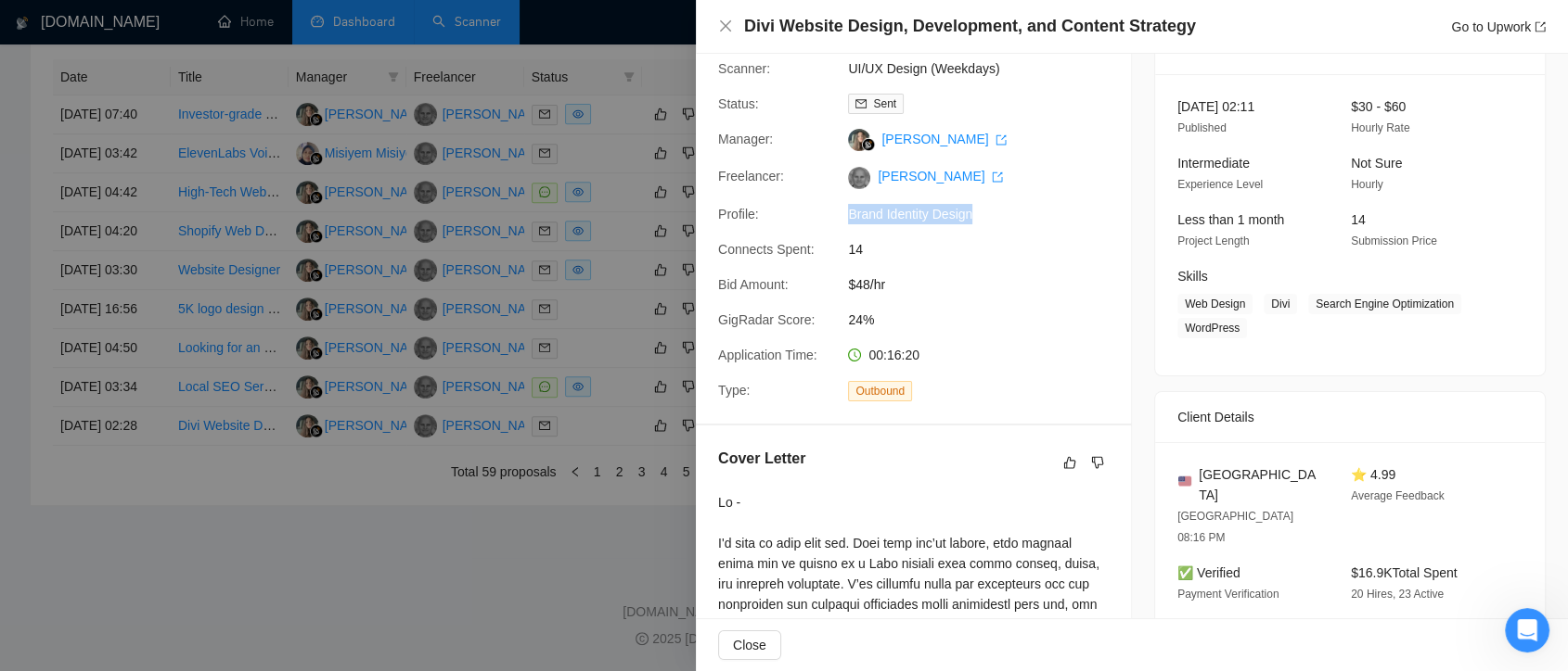
scroll to position [0, 0]
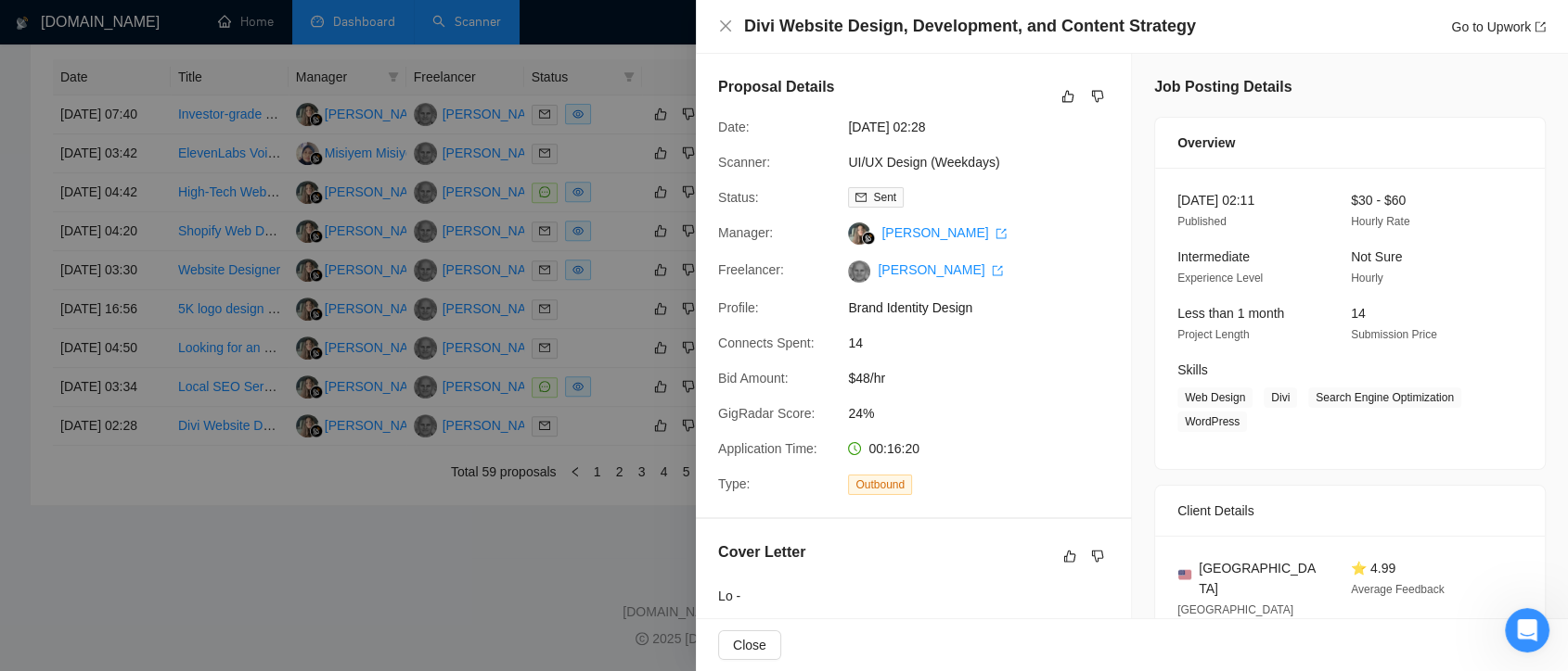
click at [306, 614] on div at bounding box center [784, 336] width 1568 height 671
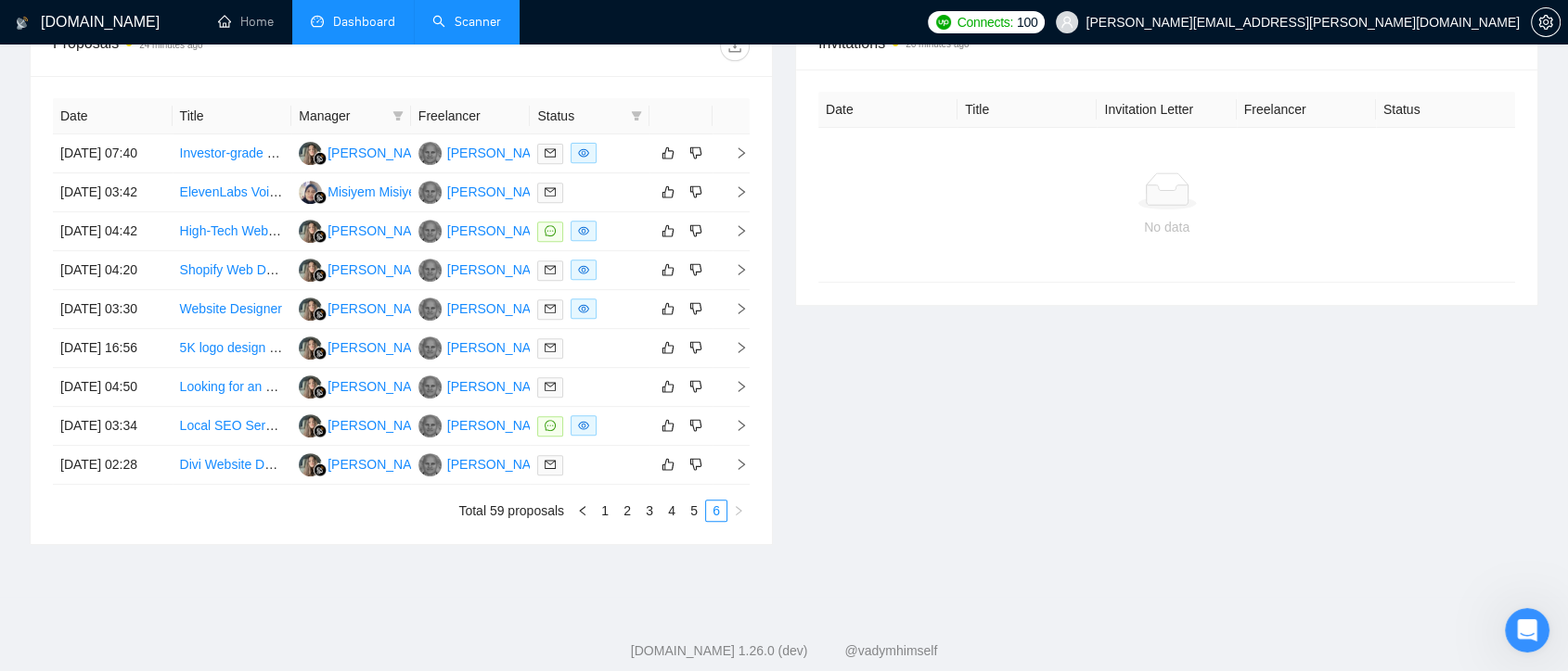
scroll to position [103, 0]
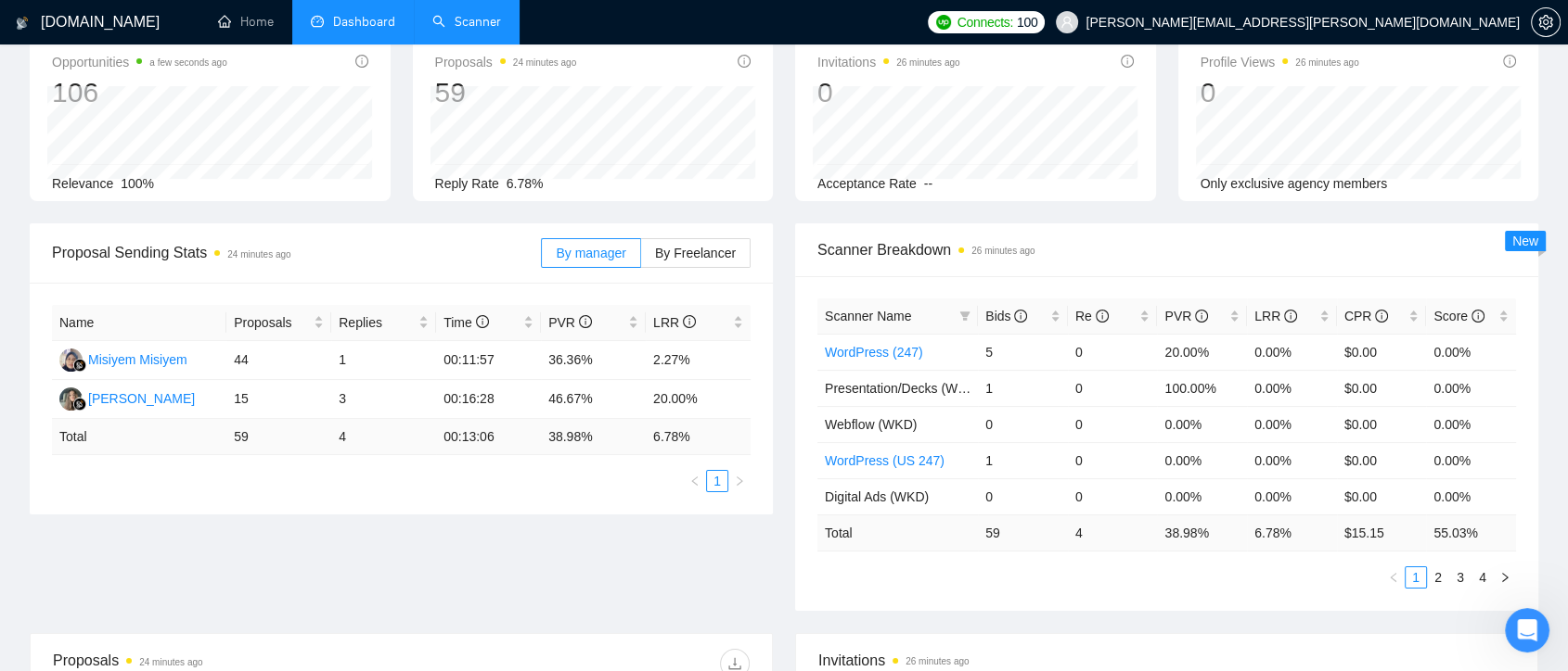
click at [486, 22] on link "Scanner" at bounding box center [467, 22] width 69 height 16
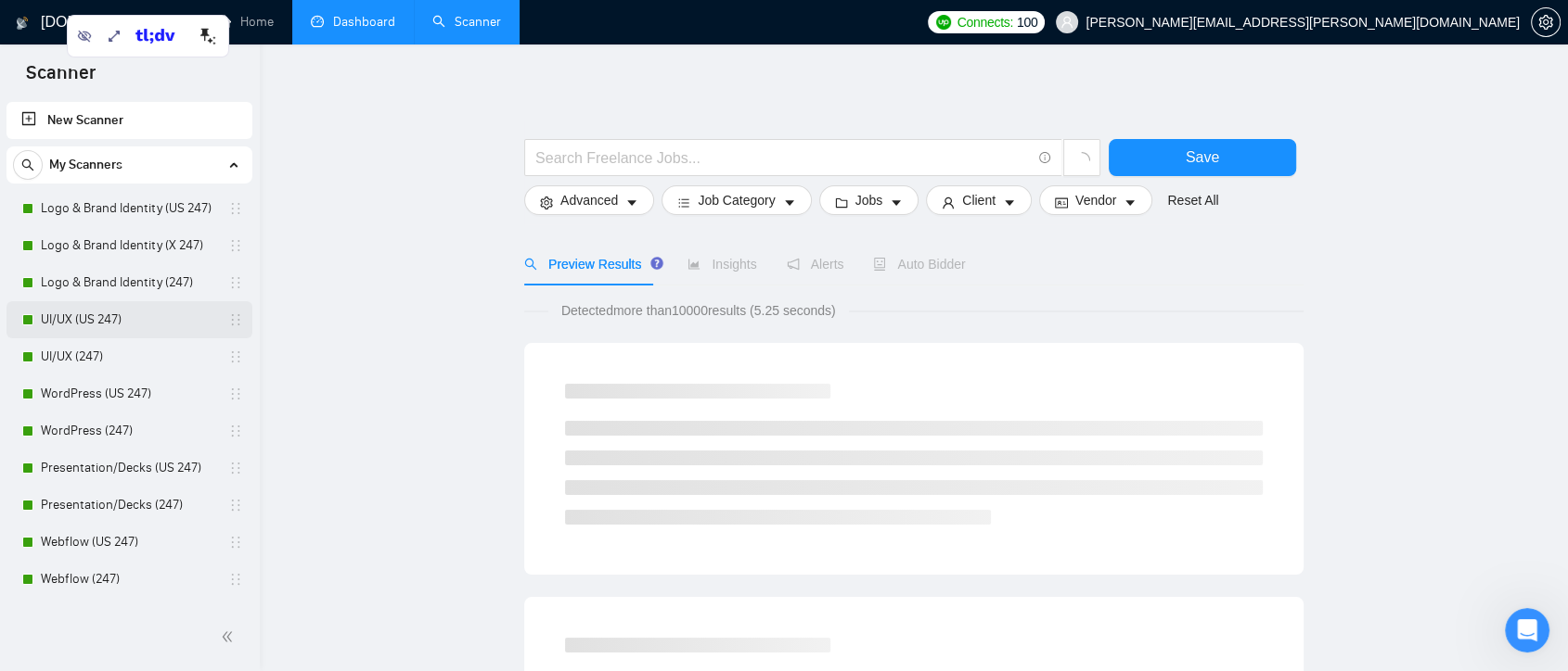
click at [151, 328] on link "UI/UX (US 247)" at bounding box center [129, 320] width 176 height 37
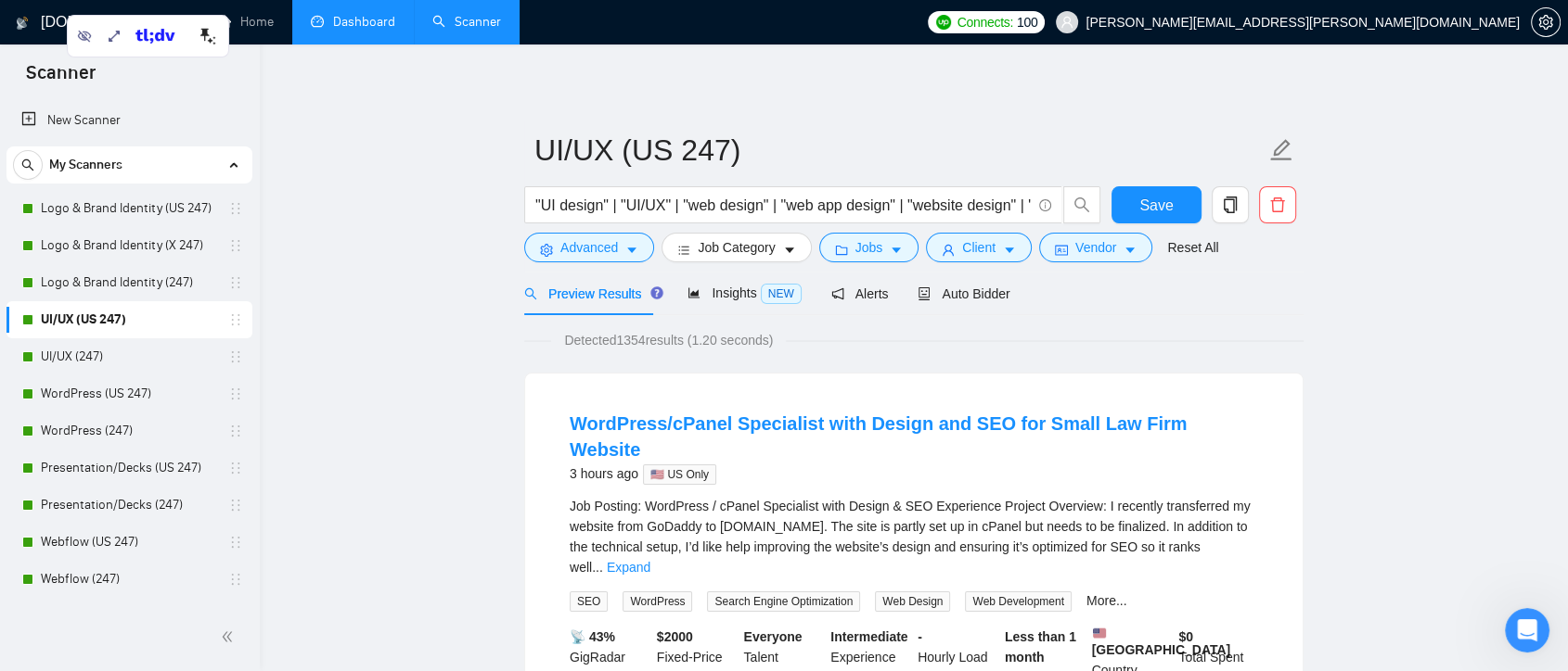
click at [359, 17] on link "Dashboard" at bounding box center [353, 22] width 84 height 16
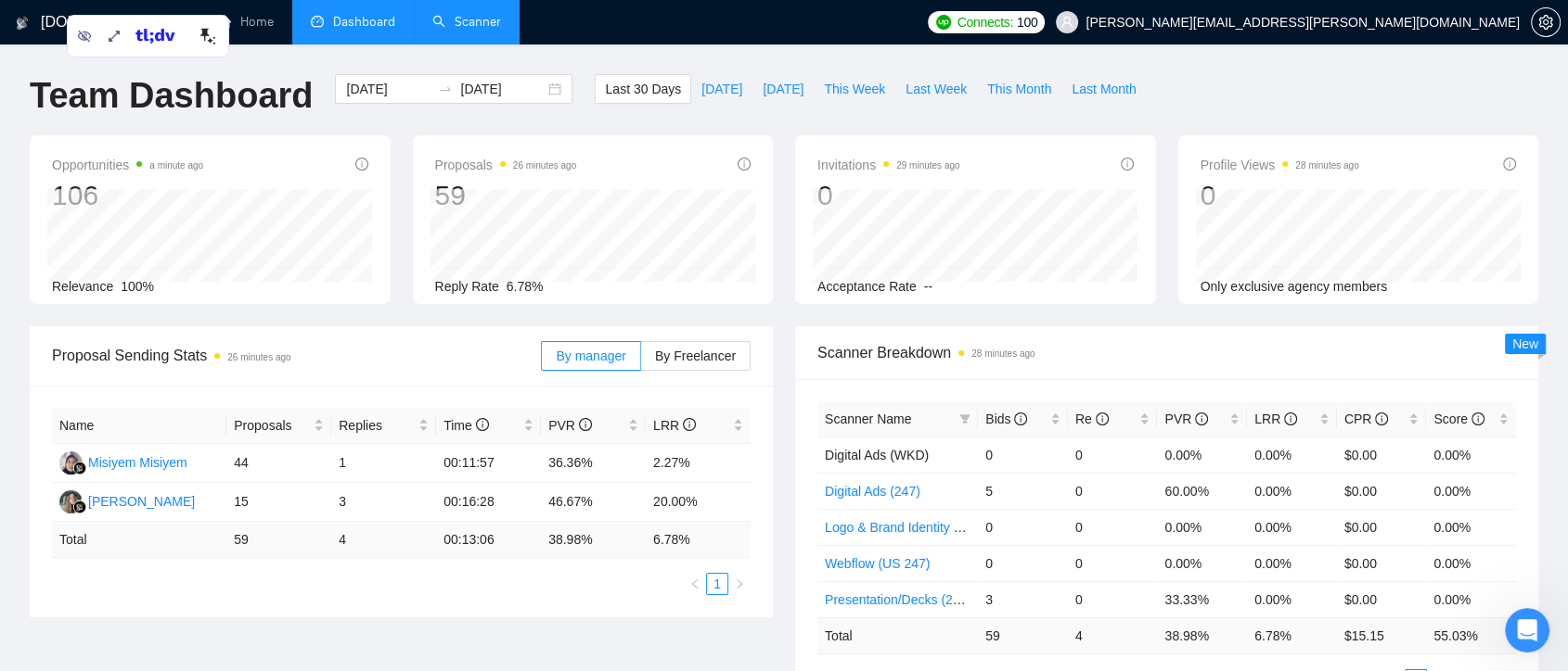
click at [481, 21] on link "Scanner" at bounding box center [467, 22] width 69 height 16
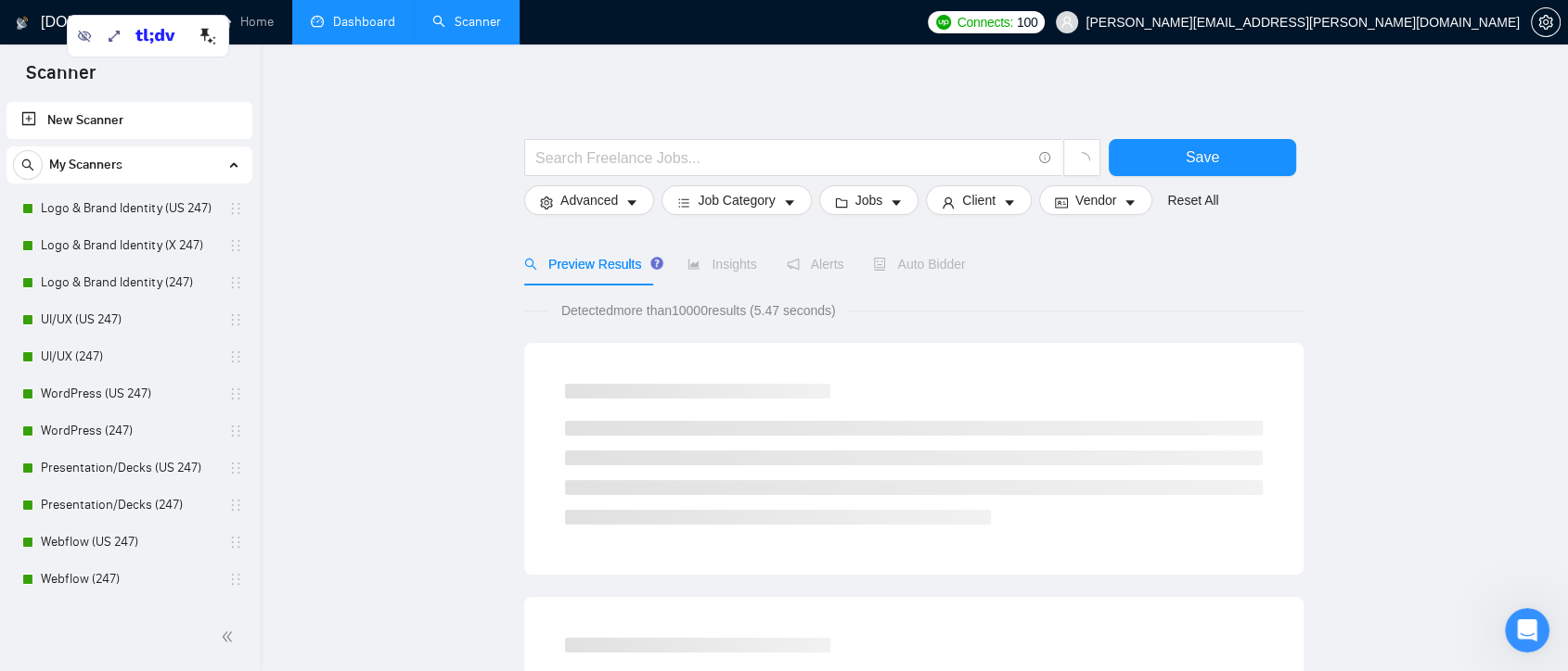
click at [342, 18] on link "Dashboard" at bounding box center [353, 22] width 84 height 16
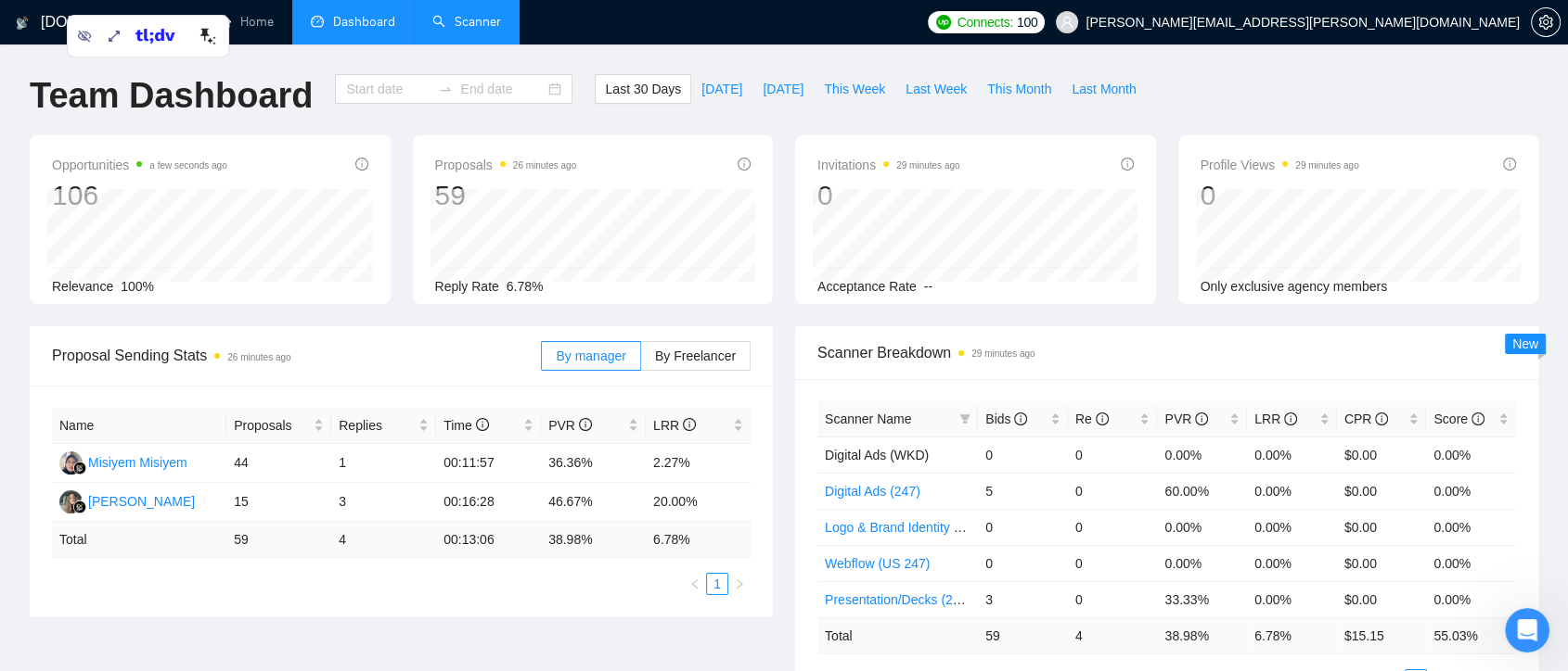
type input "[DATE]"
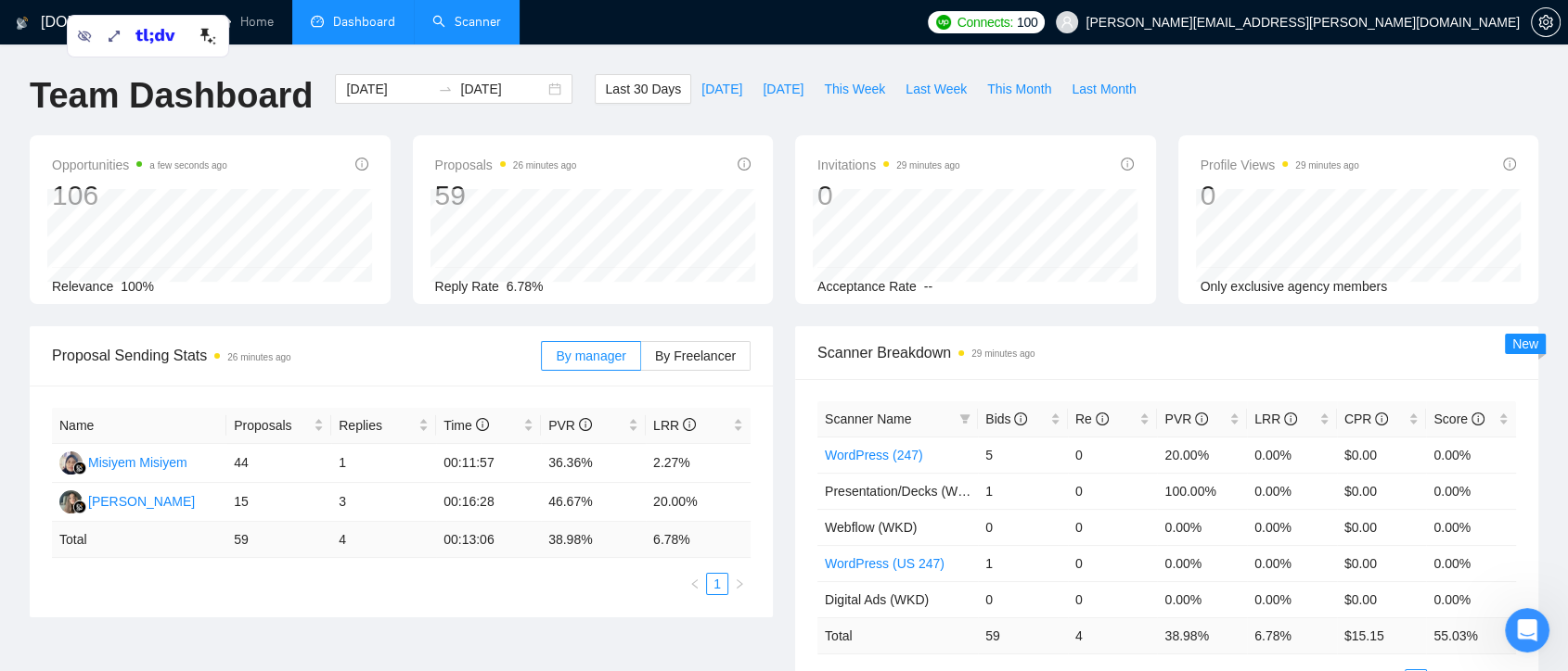
click at [480, 22] on link "Scanner" at bounding box center [467, 22] width 69 height 16
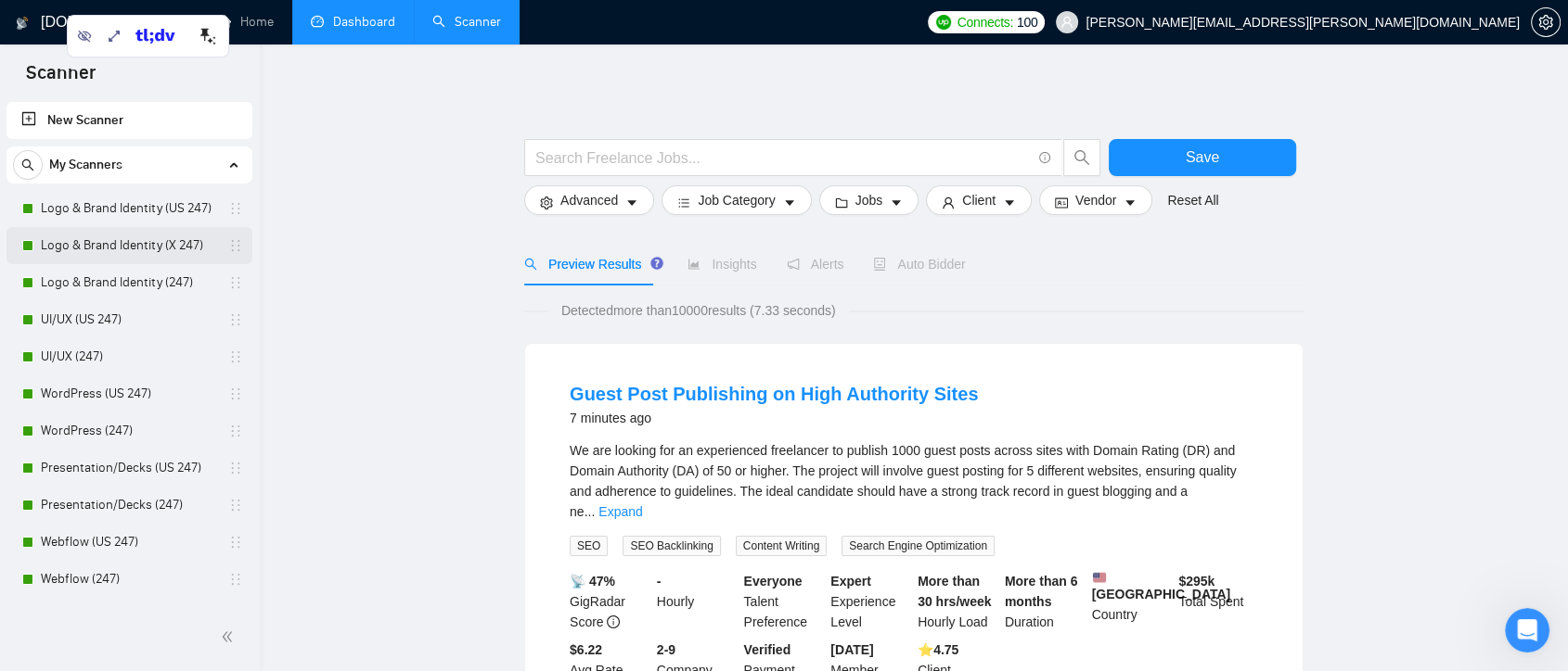
click at [87, 235] on link "Logo & Brand Identity (X 247)" at bounding box center [129, 246] width 176 height 37
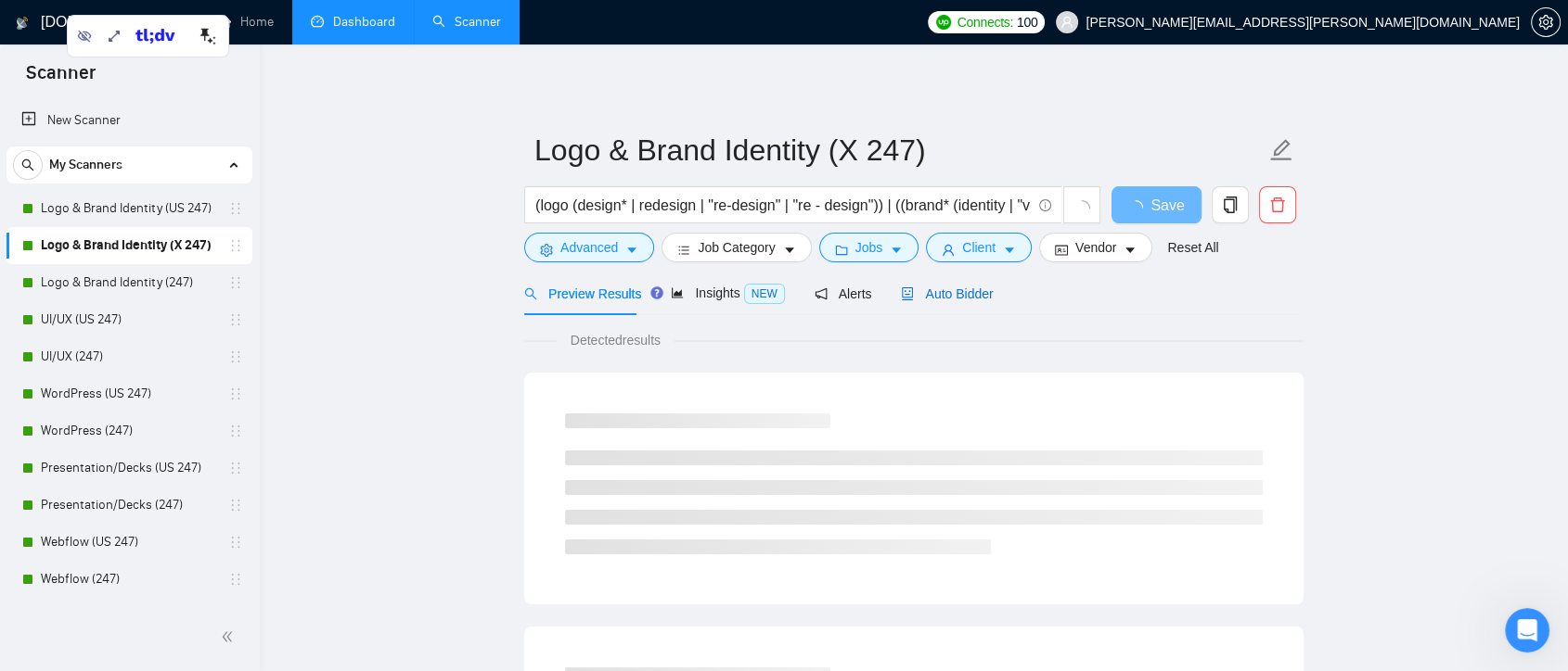
click at [952, 293] on span "Auto Bidder" at bounding box center [947, 293] width 92 height 15
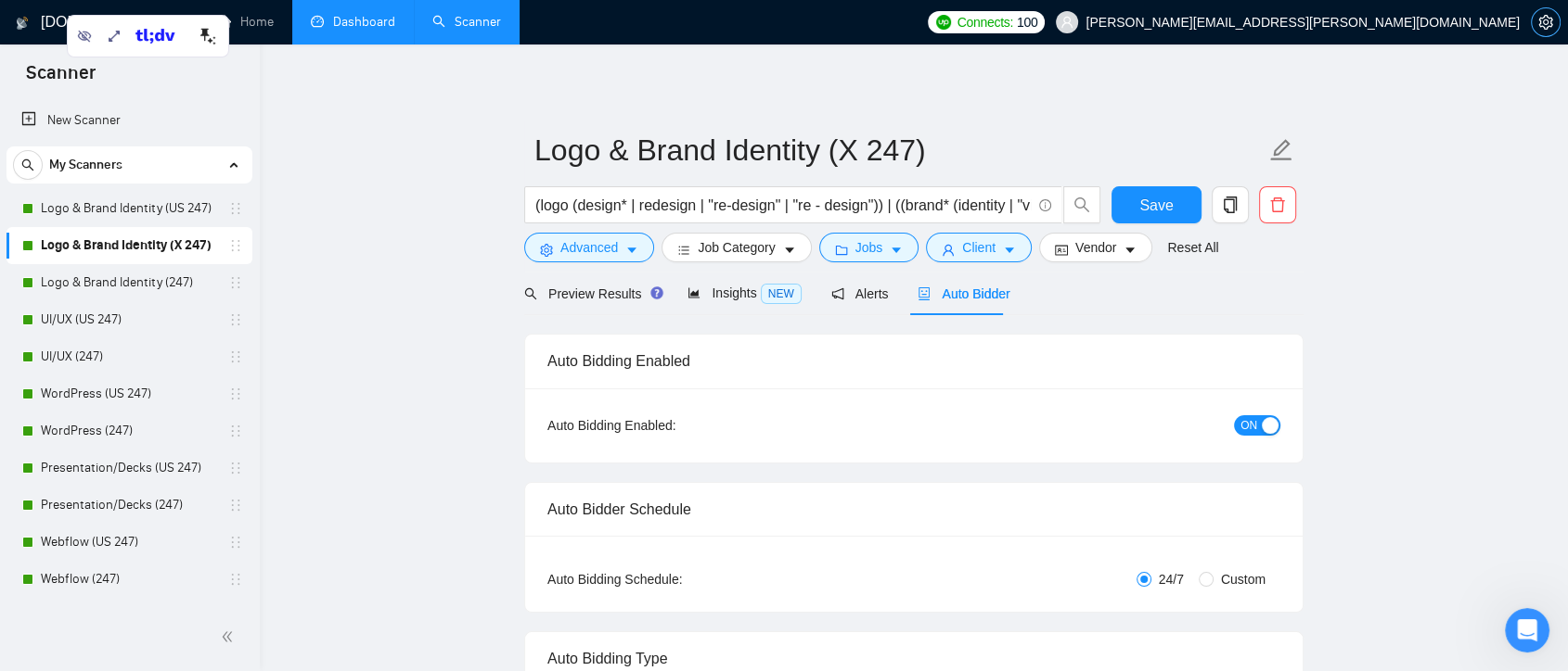
click at [1542, 17] on icon "setting" at bounding box center [1545, 22] width 15 height 15
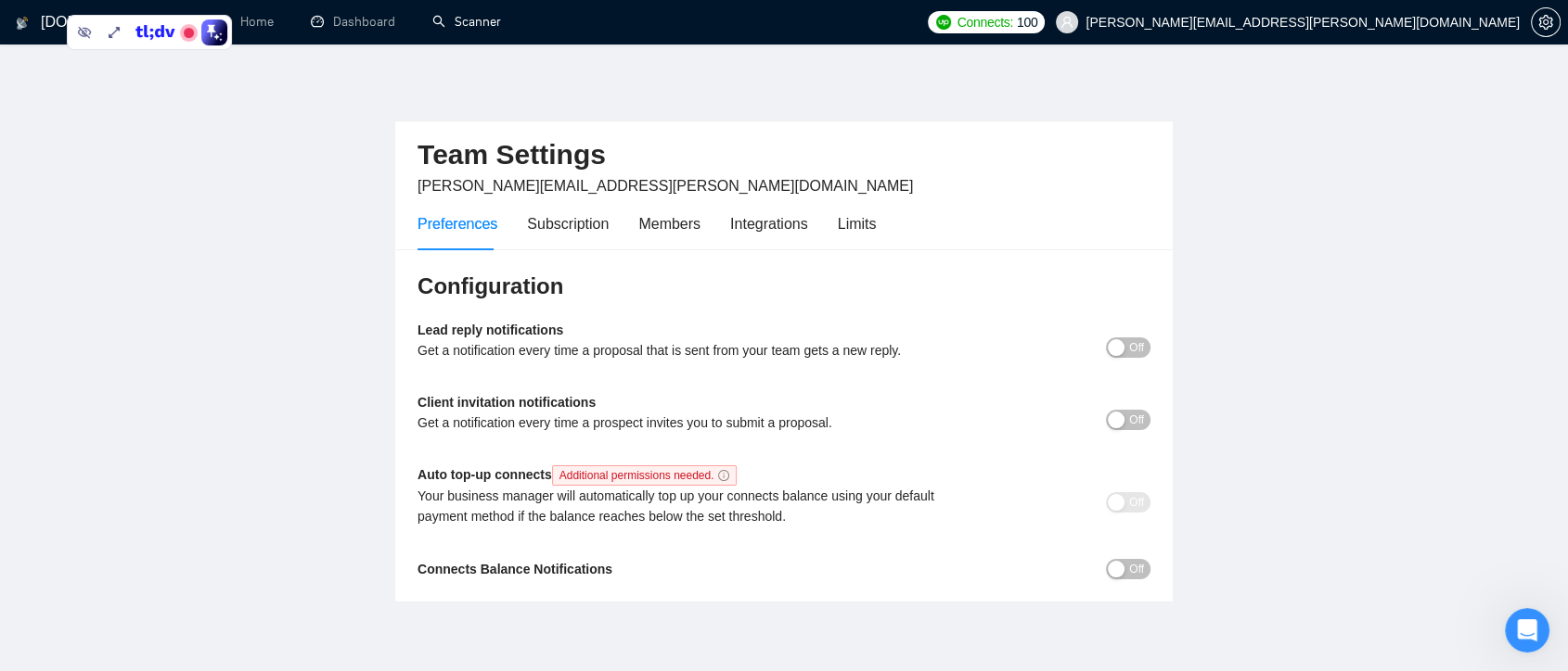
click at [1131, 349] on span "Off" at bounding box center [1136, 347] width 15 height 21
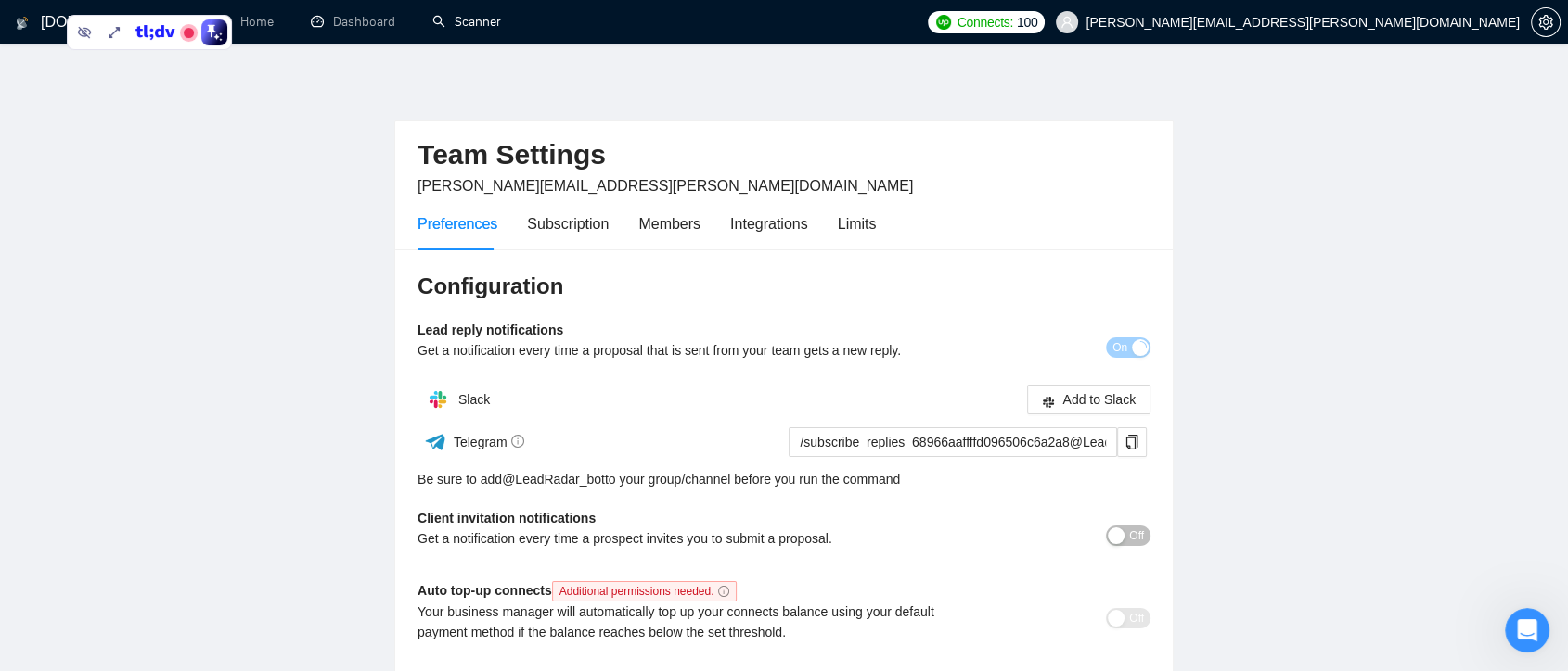
scroll to position [103, 0]
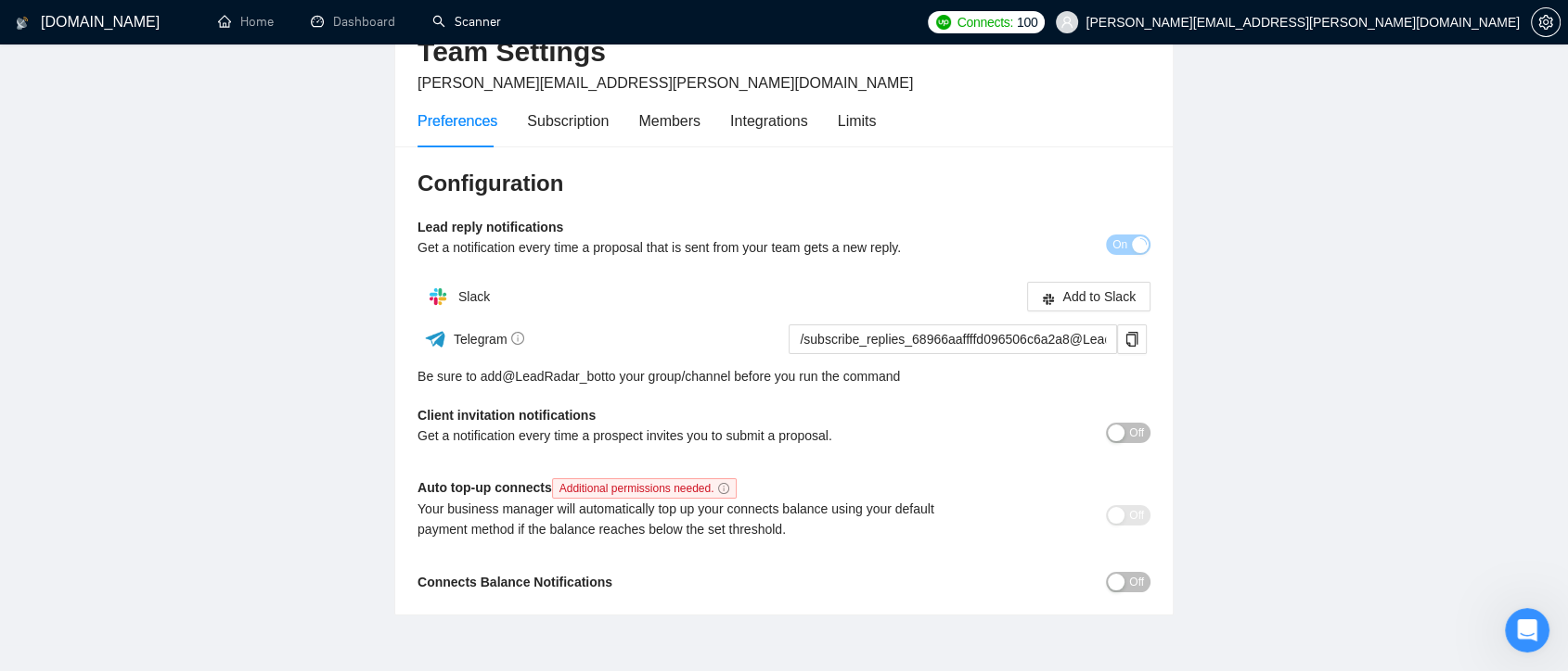
click at [1142, 425] on span "Off" at bounding box center [1136, 432] width 15 height 21
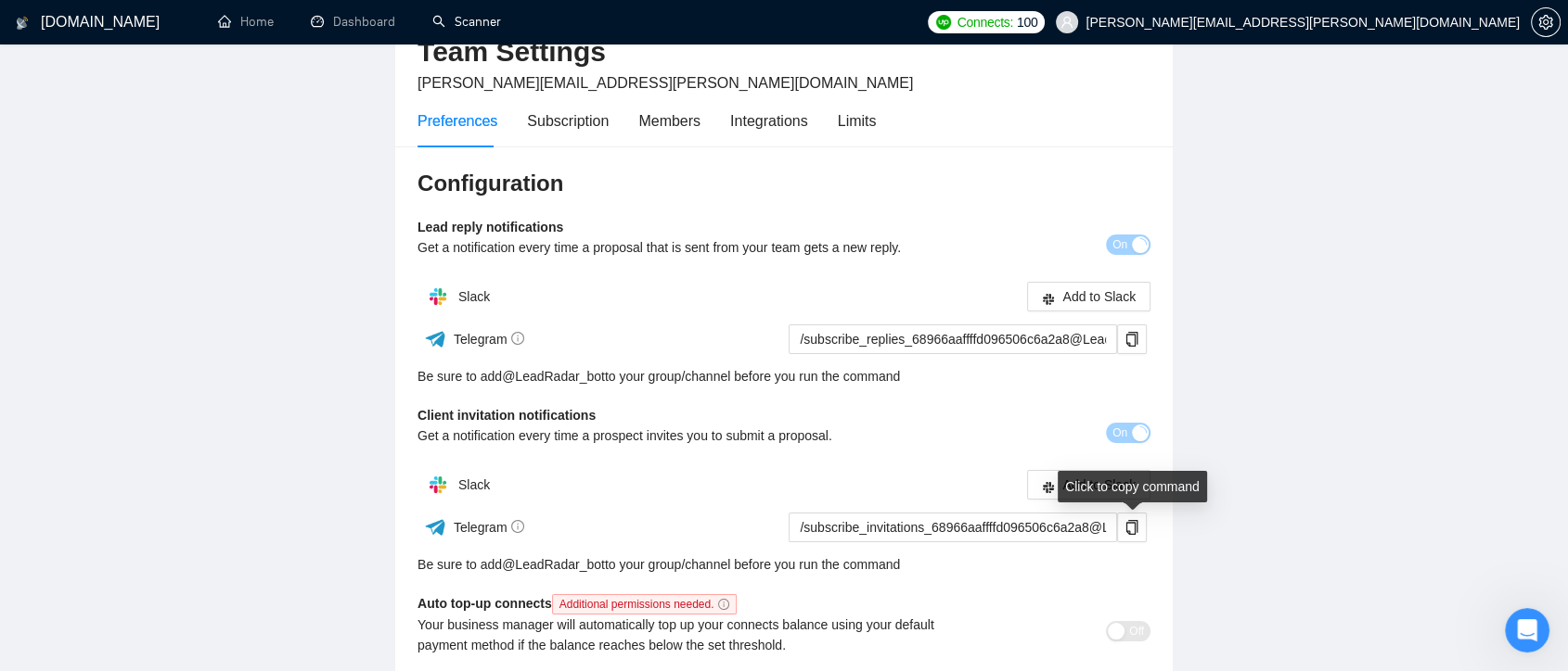
scroll to position [305, 0]
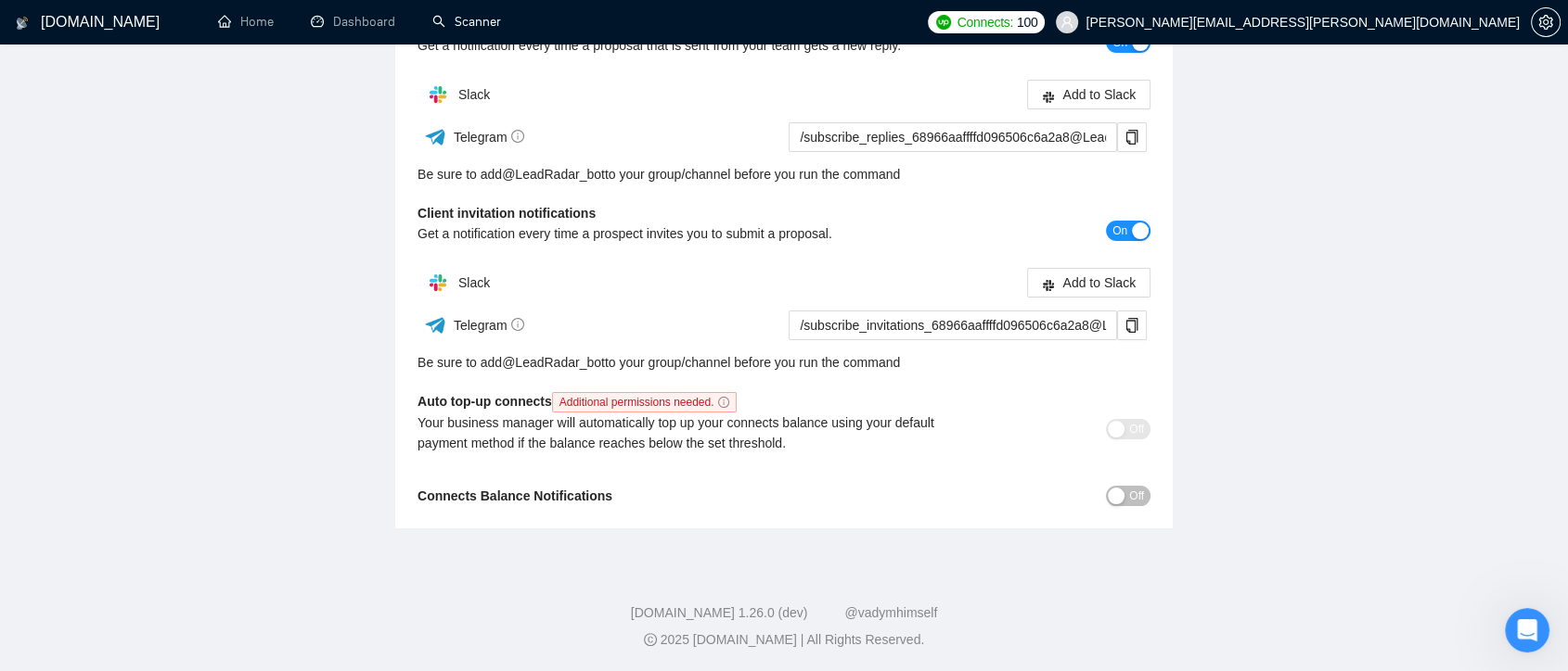
click at [1135, 497] on span "Off" at bounding box center [1136, 496] width 15 height 21
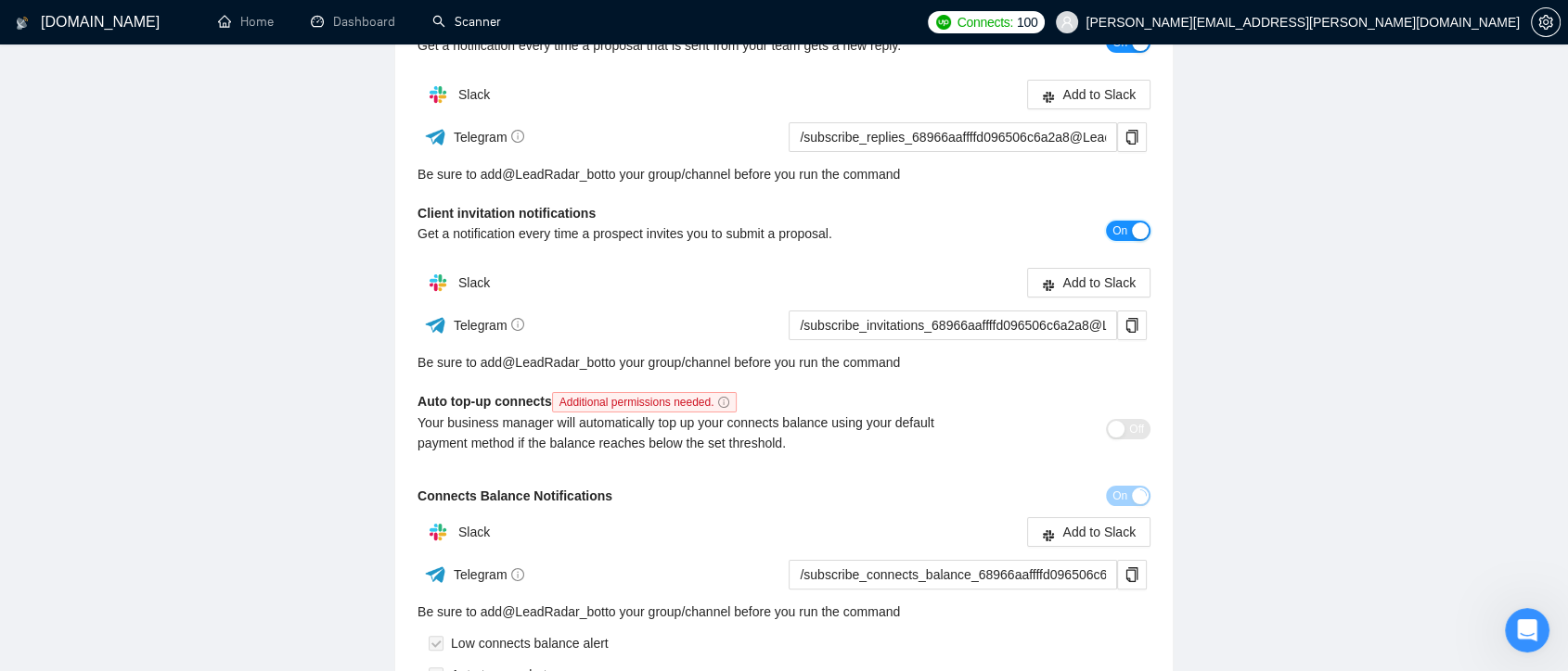
click at [1114, 232] on span "On" at bounding box center [1120, 231] width 15 height 21
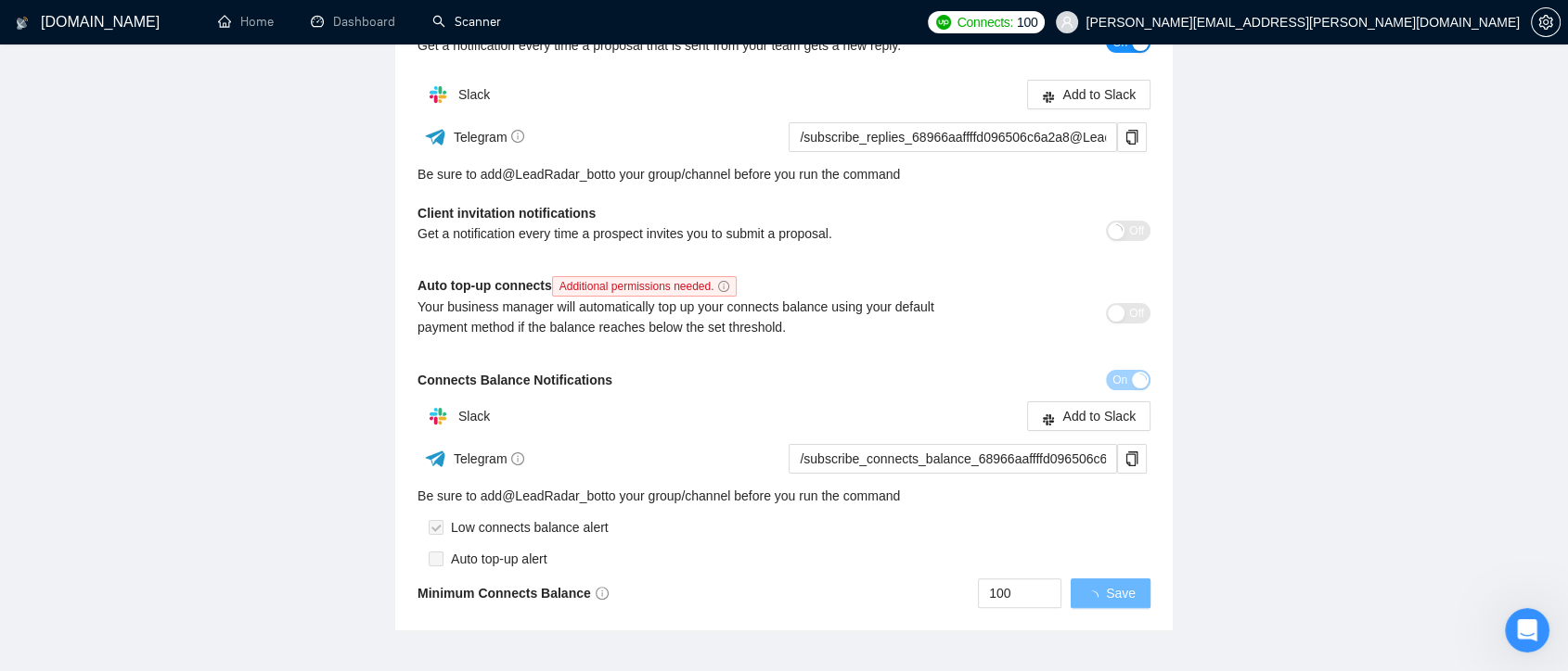
scroll to position [99, 0]
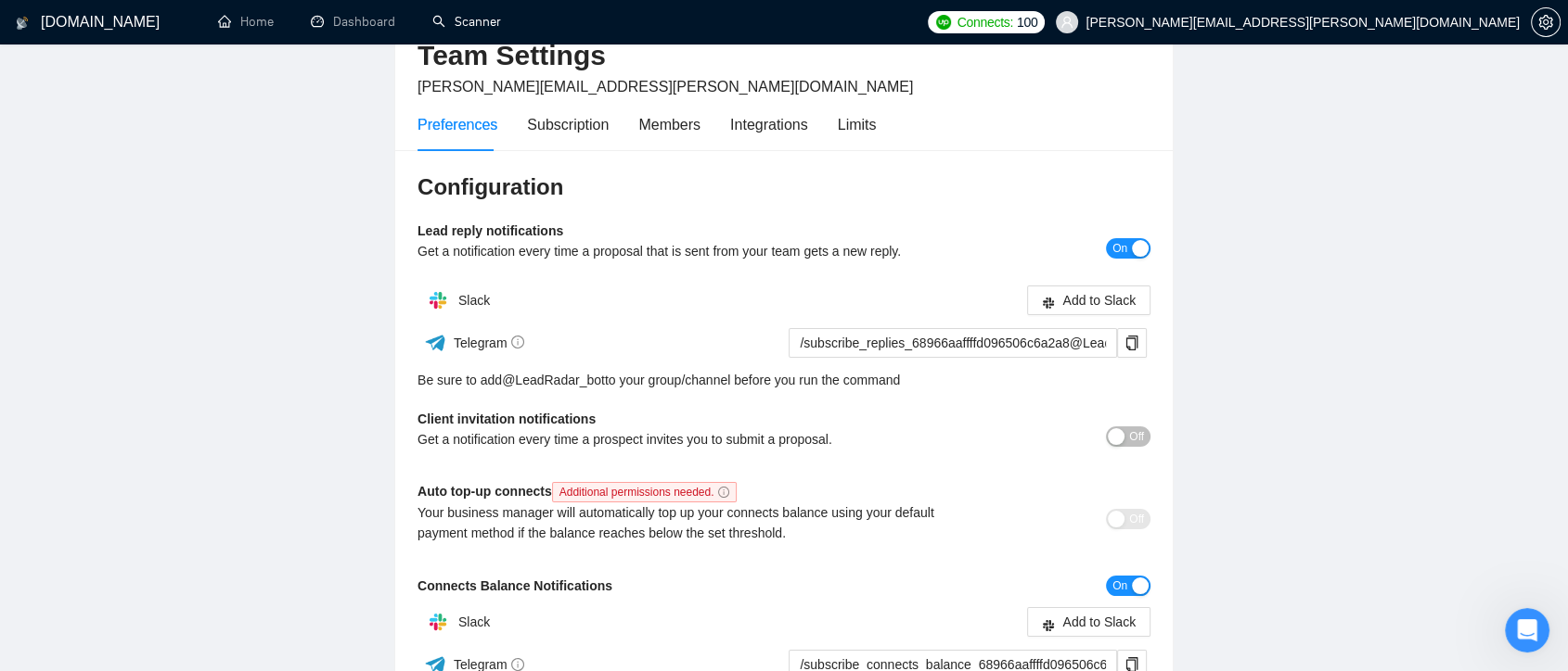
click at [1130, 257] on button "On" at bounding box center [1129, 248] width 45 height 21
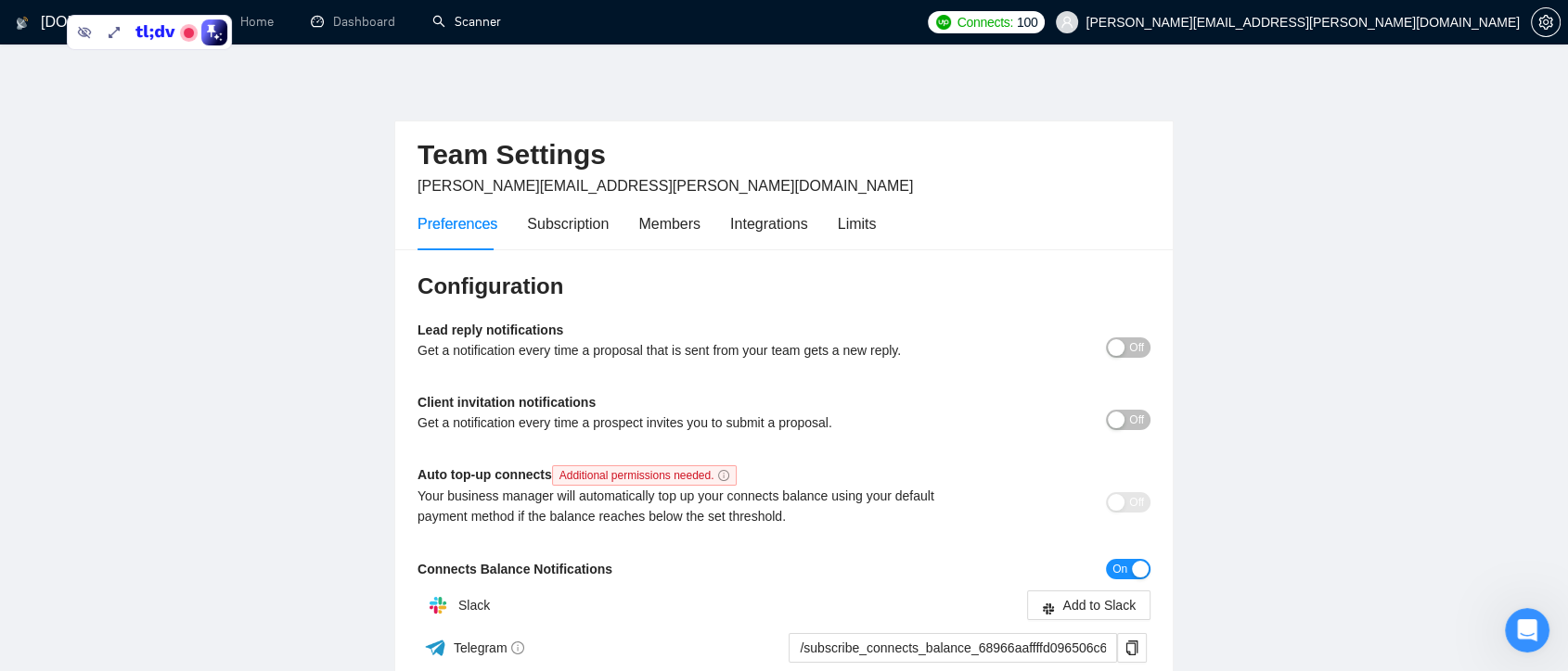
scroll to position [291, 0]
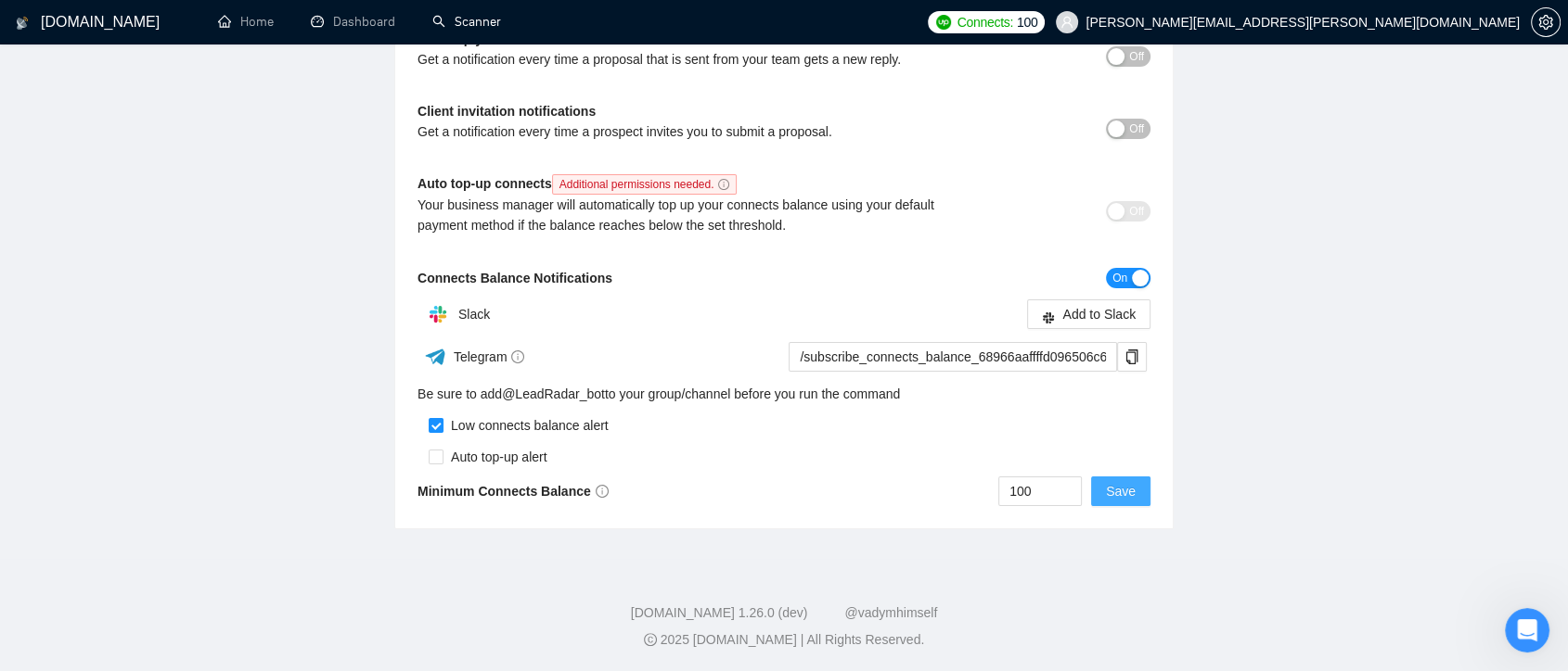
click at [1121, 496] on span "Save" at bounding box center [1121, 491] width 29 height 21
drag, startPoint x: 1388, startPoint y: 395, endPoint x: 204, endPoint y: 319, distance: 1186.4
click at [204, 319] on main "Team Settings [PERSON_NAME][EMAIL_ADDRESS][PERSON_NAME][DOMAIN_NAME] Preference…" at bounding box center [784, 156] width 1509 height 746
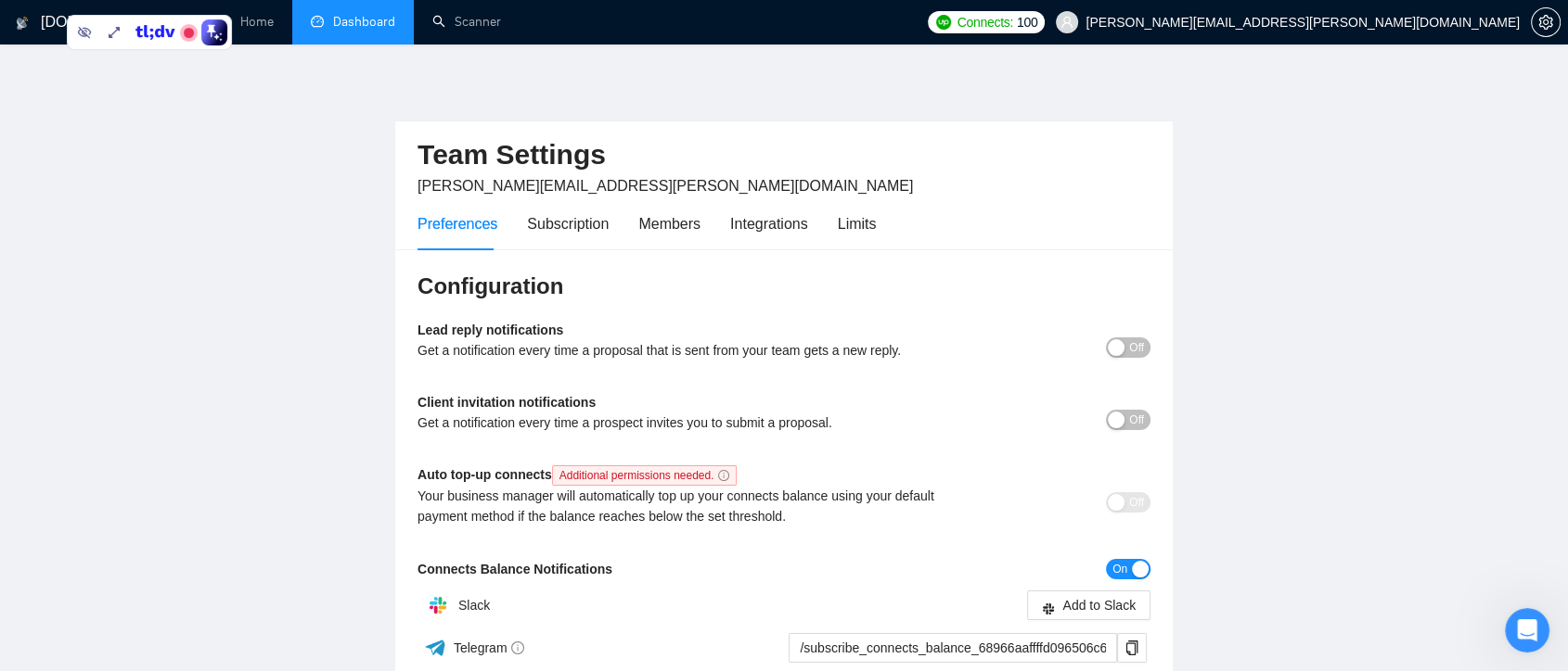
click at [358, 18] on link "Dashboard" at bounding box center [353, 22] width 84 height 16
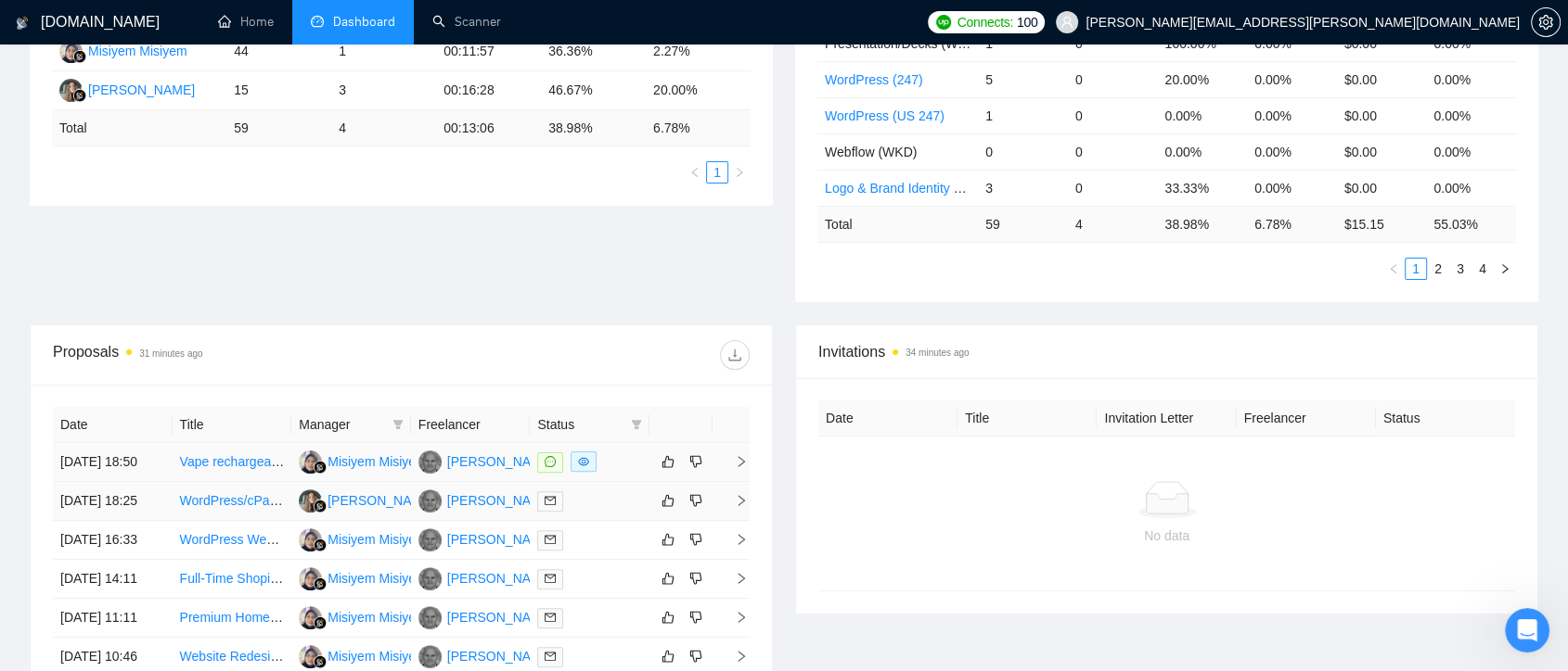
scroll to position [514, 0]
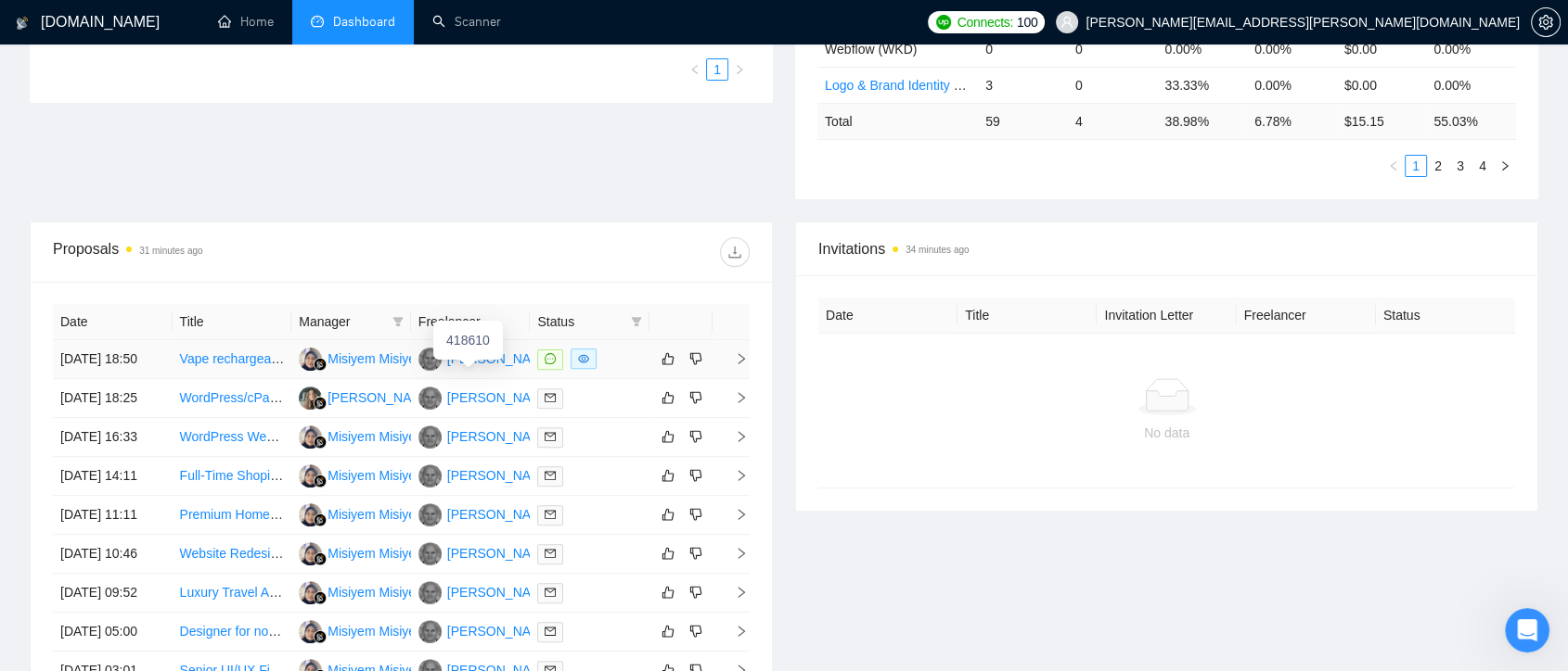
click at [508, 369] on div "[PERSON_NAME]" at bounding box center [500, 359] width 107 height 21
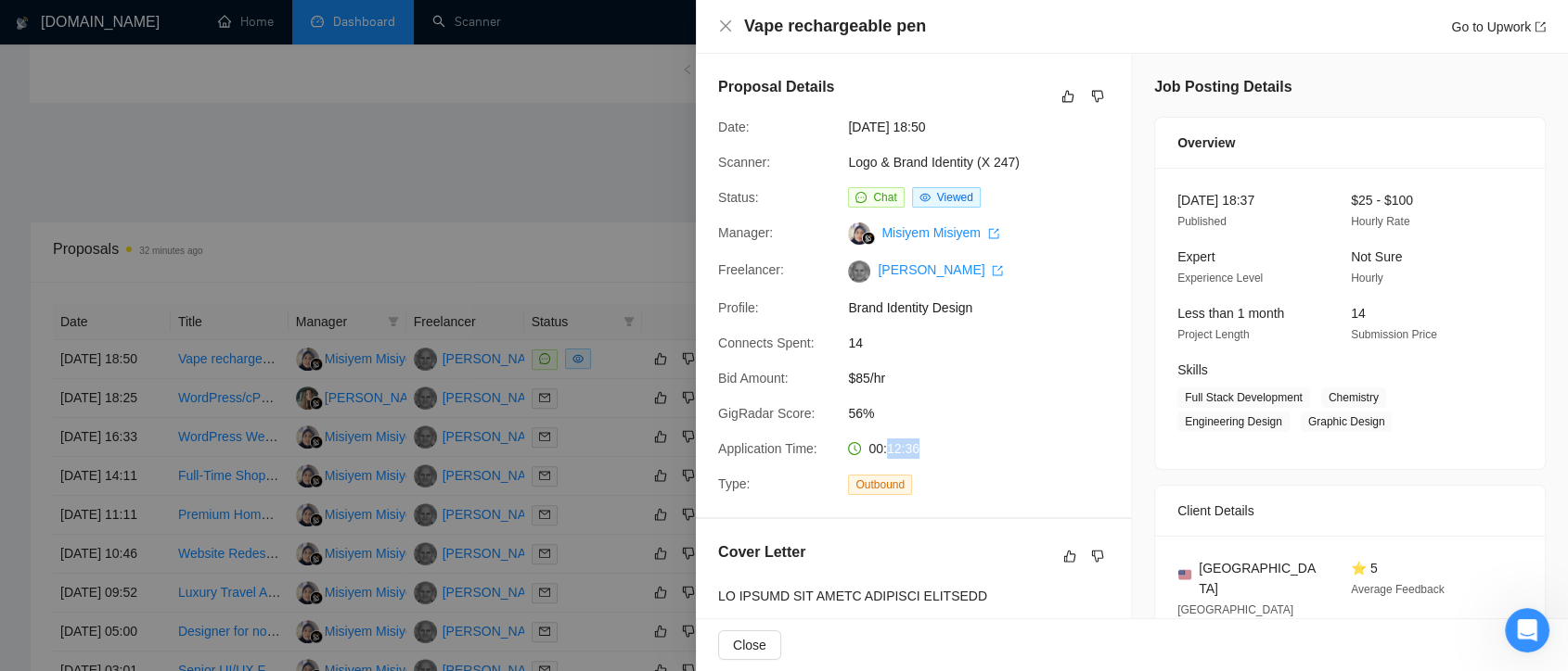
drag, startPoint x: 886, startPoint y: 447, endPoint x: 929, endPoint y: 456, distance: 43.9
click at [929, 456] on div "00:12:36" at bounding box center [939, 448] width 196 height 21
click at [943, 447] on div "00:12:36" at bounding box center [939, 448] width 196 height 21
click at [513, 247] on div at bounding box center [784, 336] width 1568 height 671
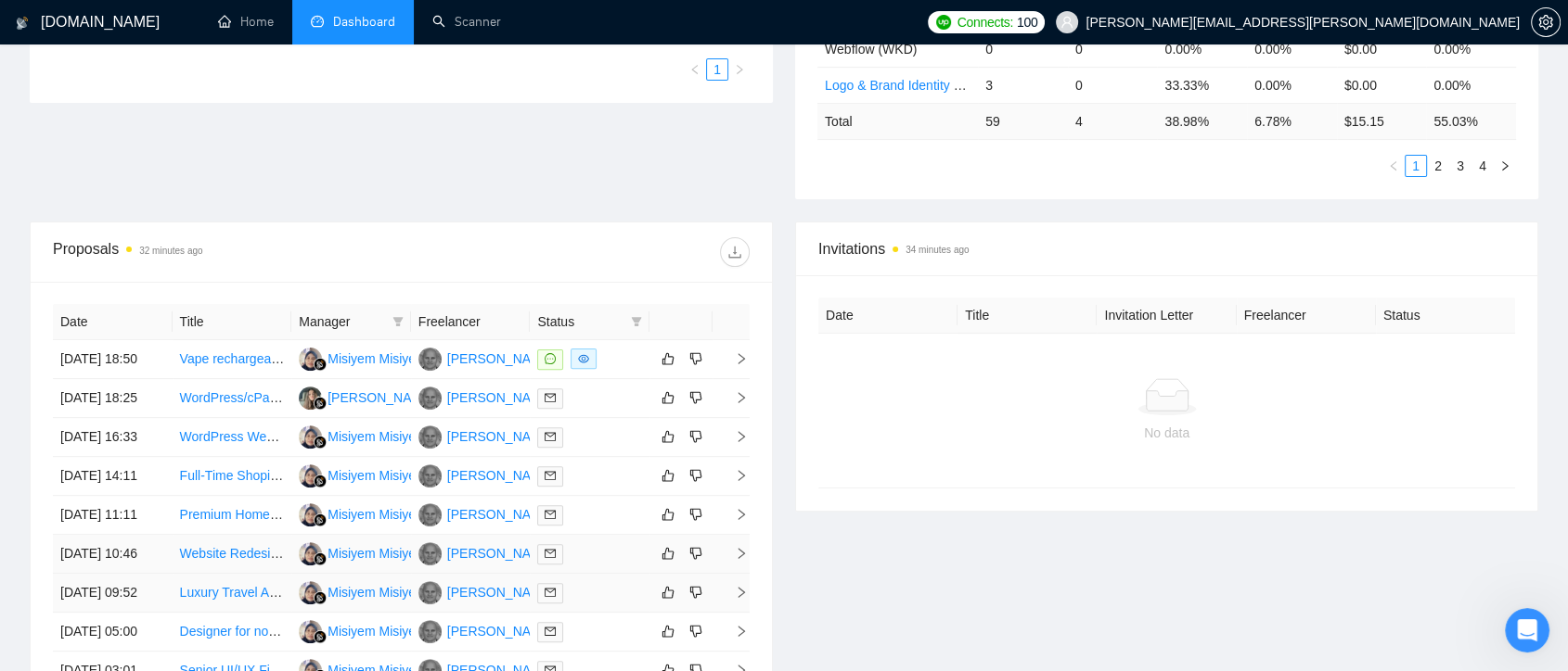
scroll to position [721, 0]
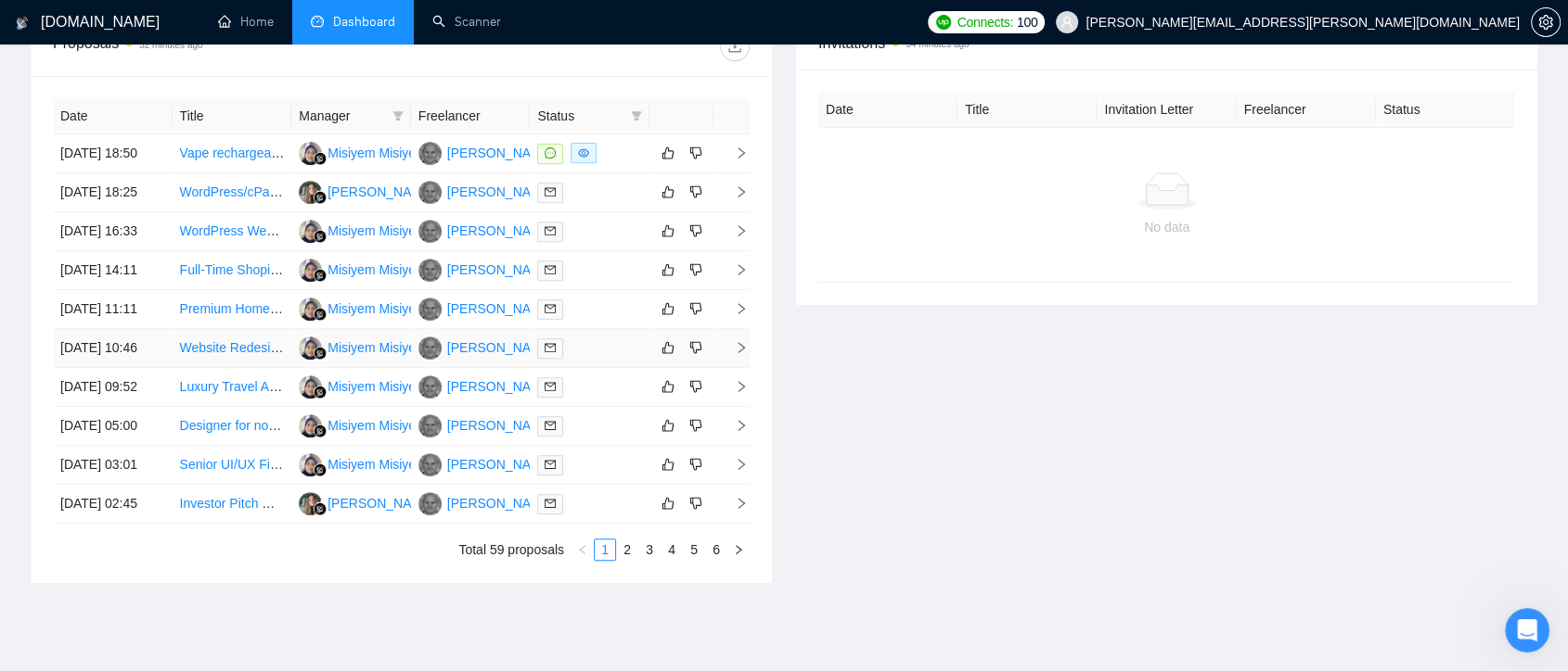
click at [460, 368] on td "[PERSON_NAME]" at bounding box center [471, 349] width 119 height 39
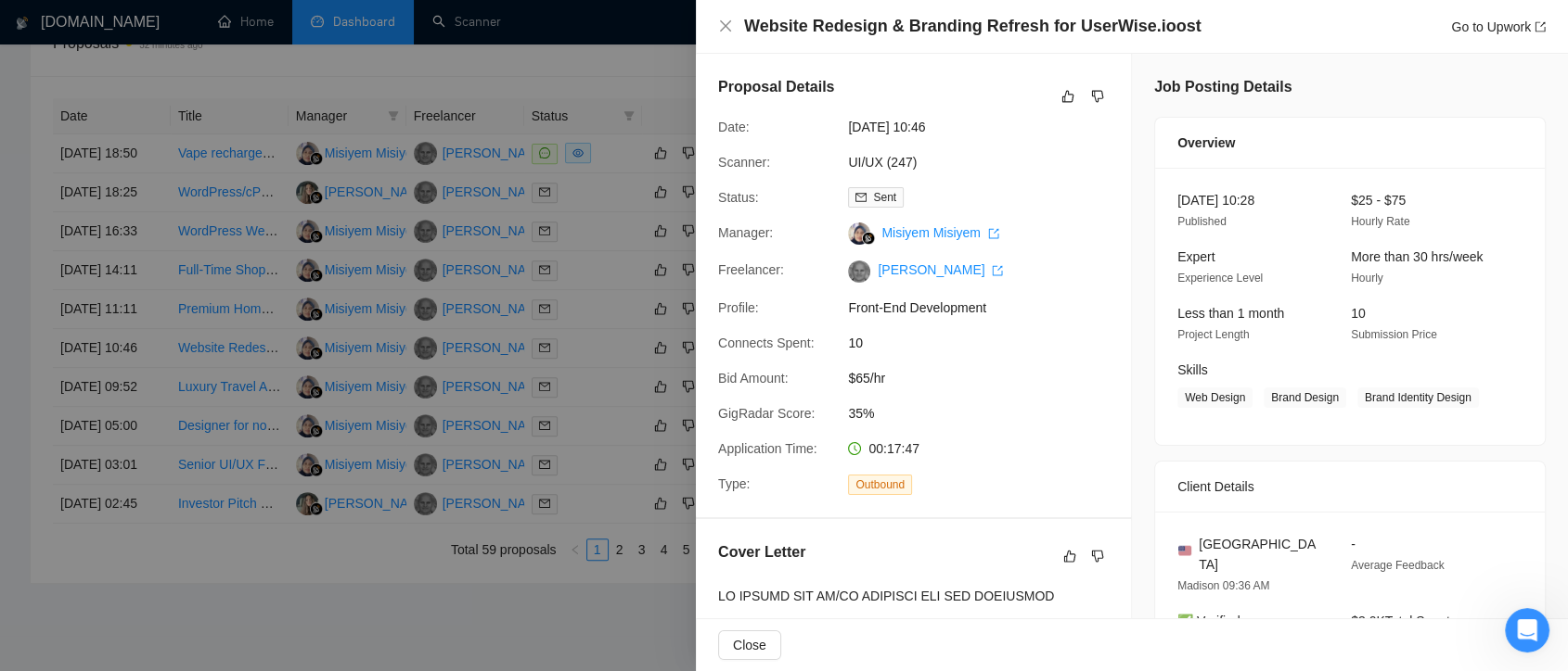
click at [598, 430] on div at bounding box center [784, 336] width 1568 height 671
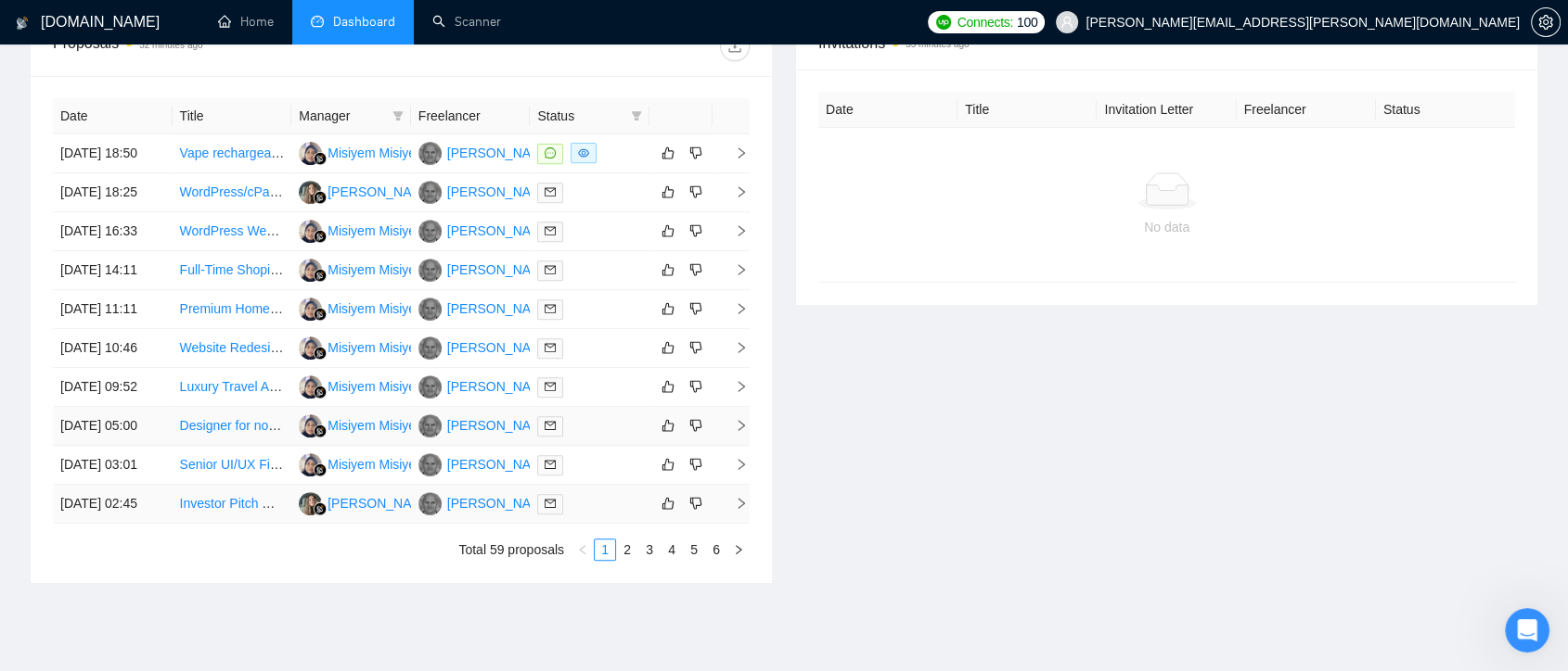
scroll to position [824, 0]
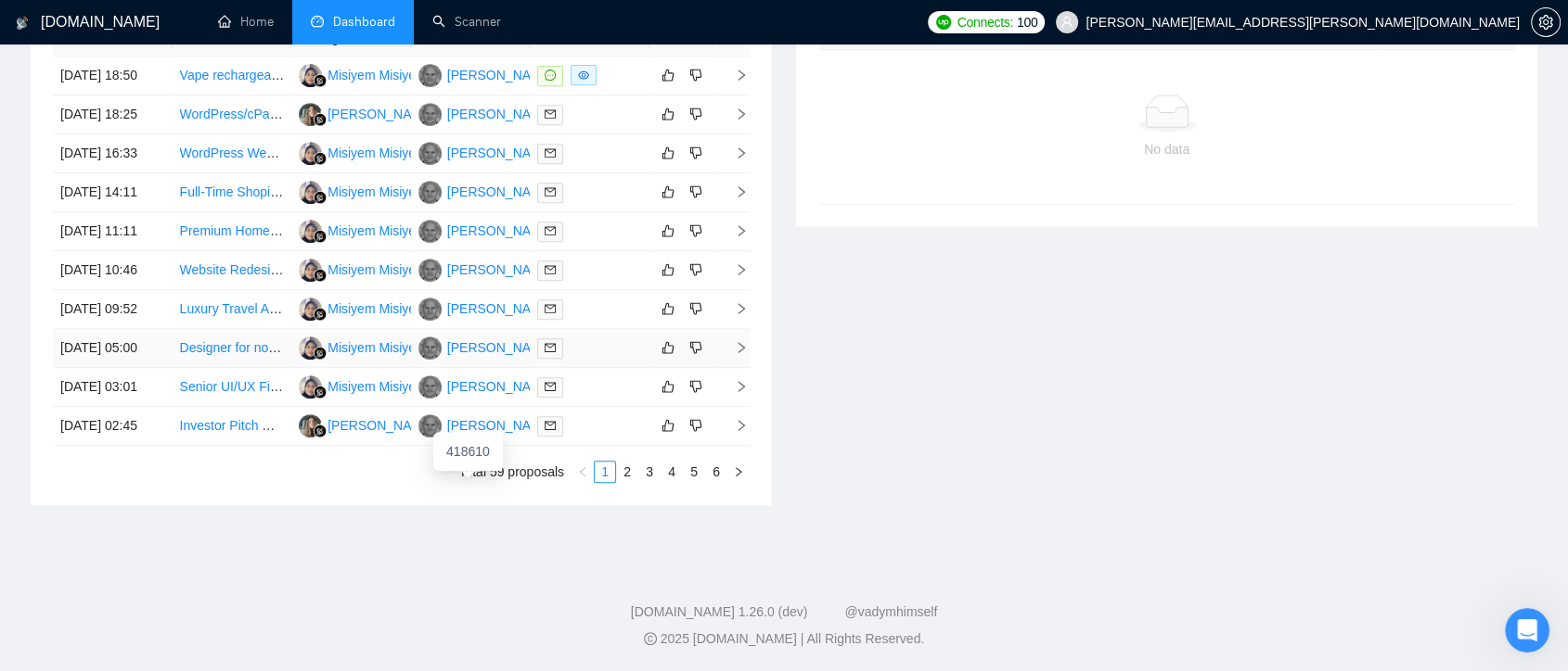
click at [449, 360] on div "[PERSON_NAME]" at bounding box center [486, 348] width 135 height 23
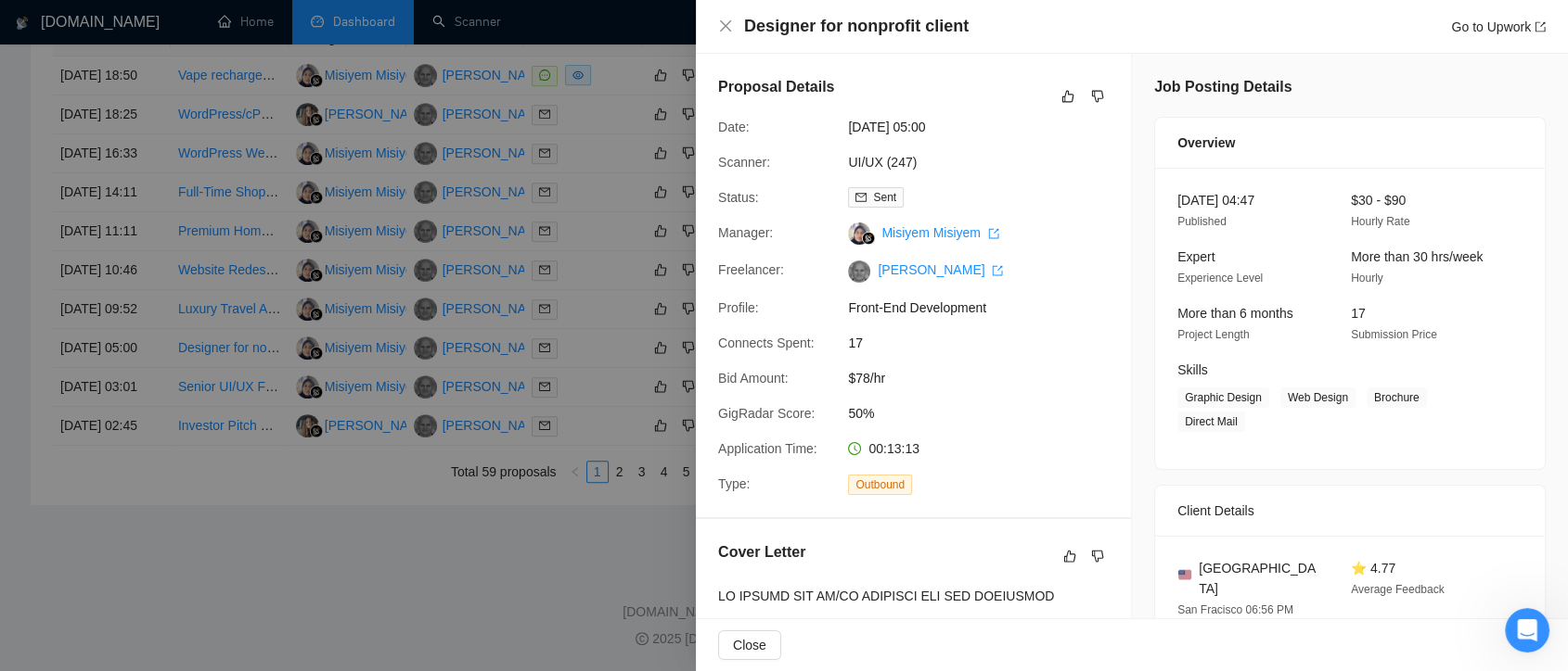
click at [604, 426] on div at bounding box center [784, 336] width 1568 height 671
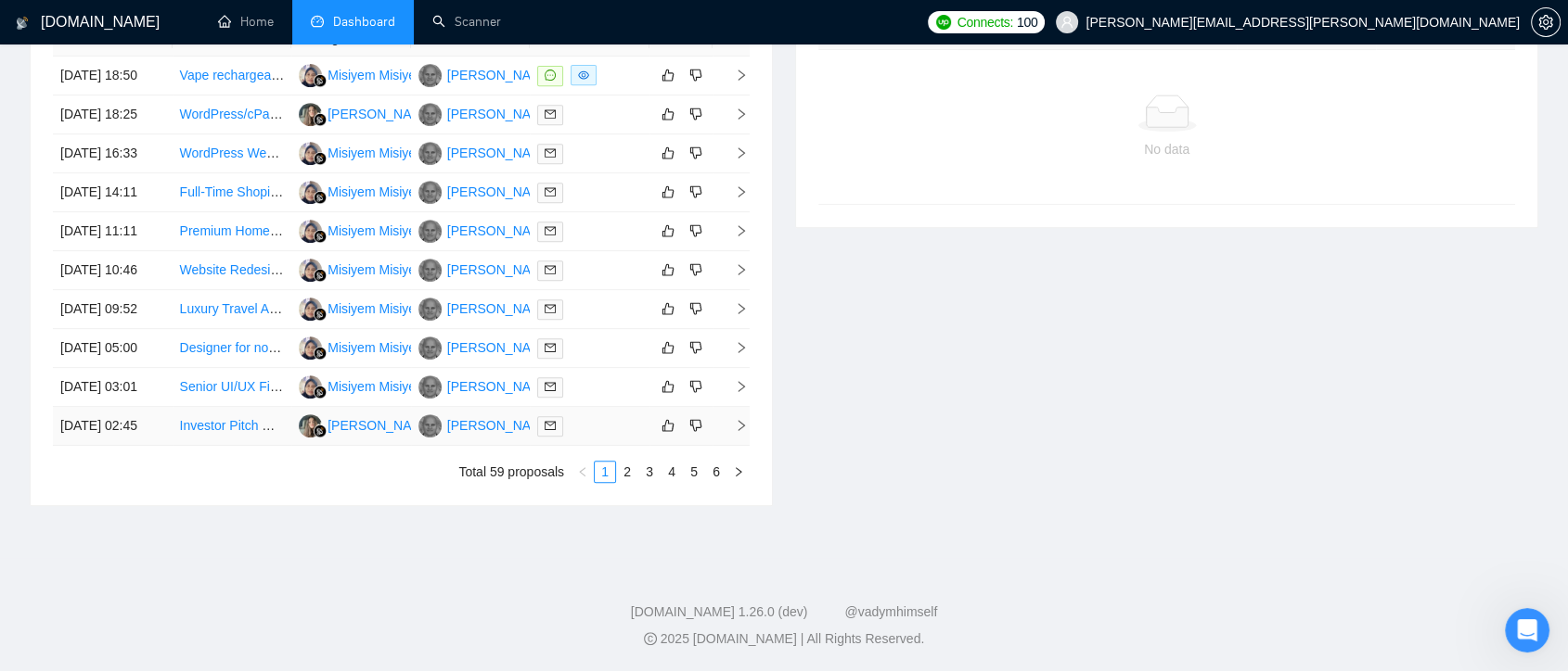
click at [465, 446] on td "[PERSON_NAME]" at bounding box center [471, 426] width 119 height 39
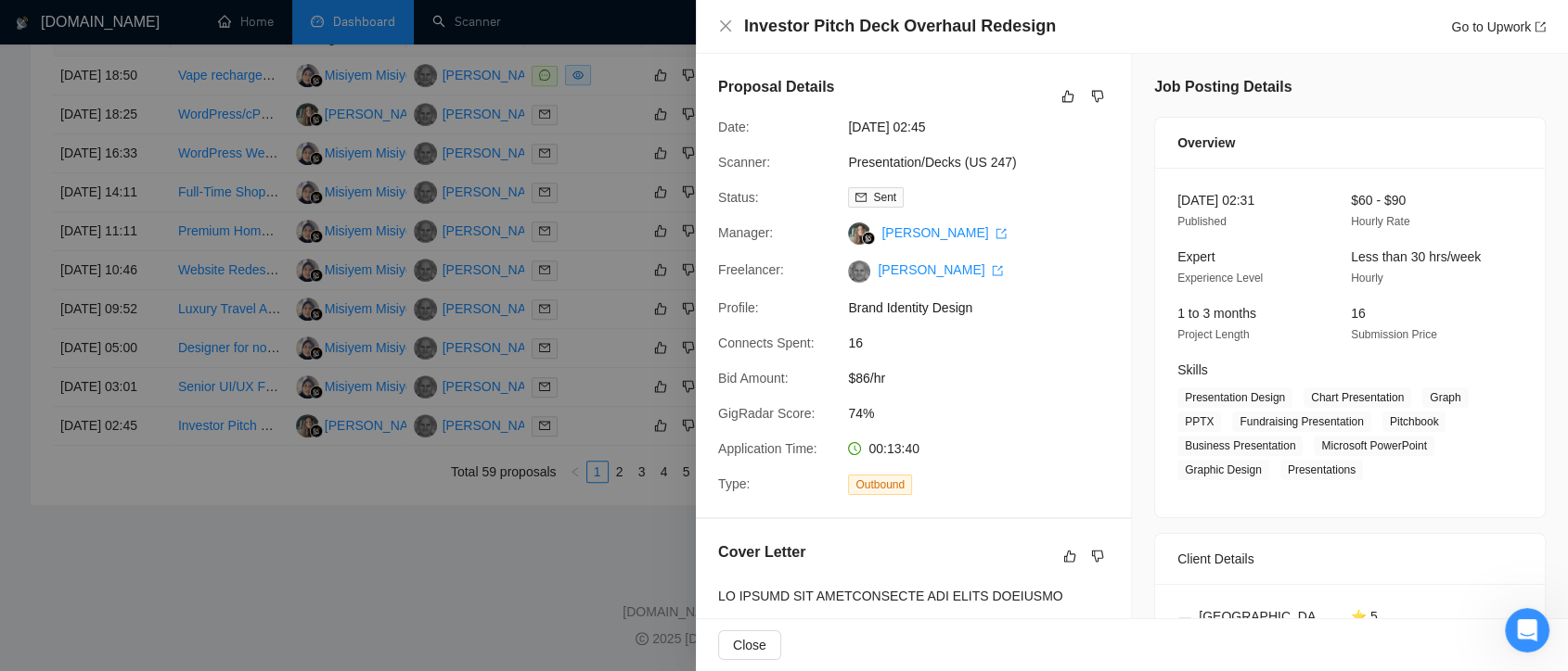
click at [579, 464] on div at bounding box center [784, 336] width 1568 height 671
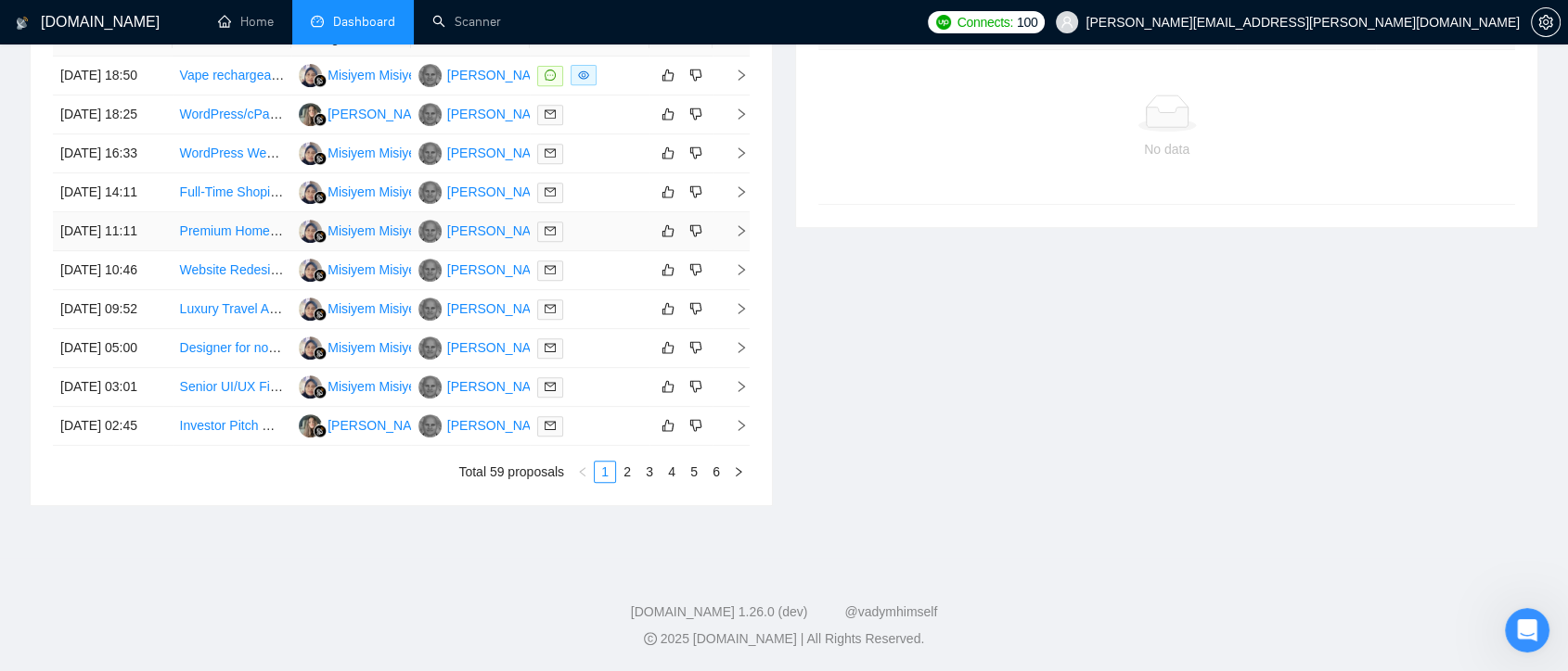
click at [411, 251] on td "[PERSON_NAME]" at bounding box center [471, 232] width 119 height 39
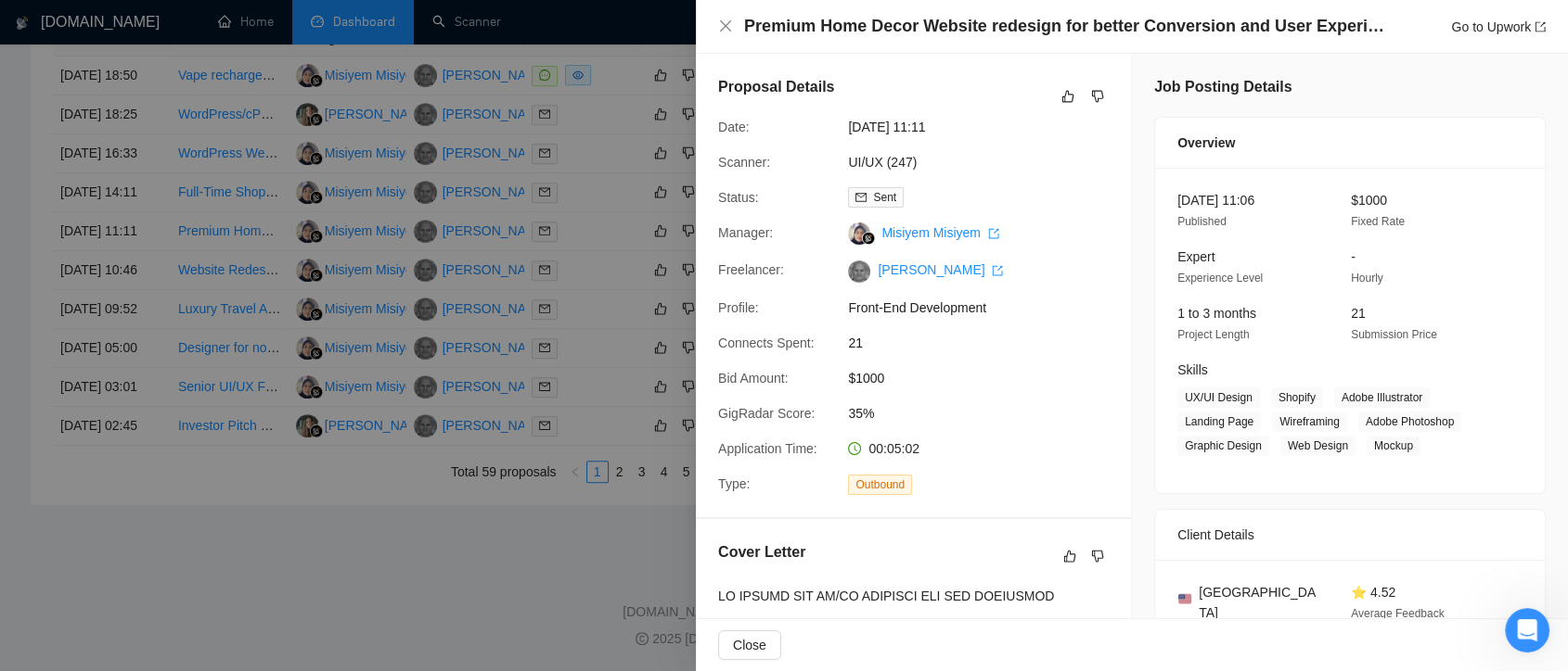
click at [594, 334] on div at bounding box center [784, 336] width 1568 height 671
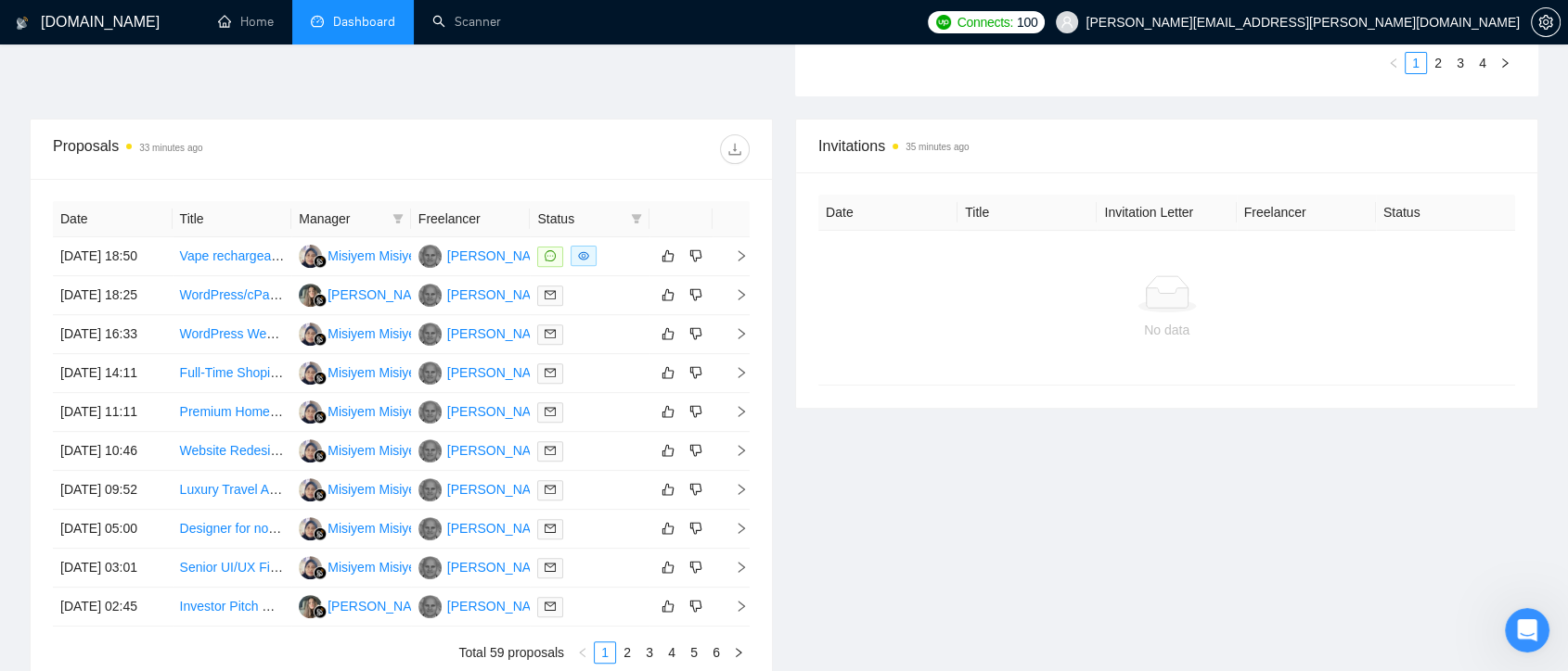
scroll to position [972, 0]
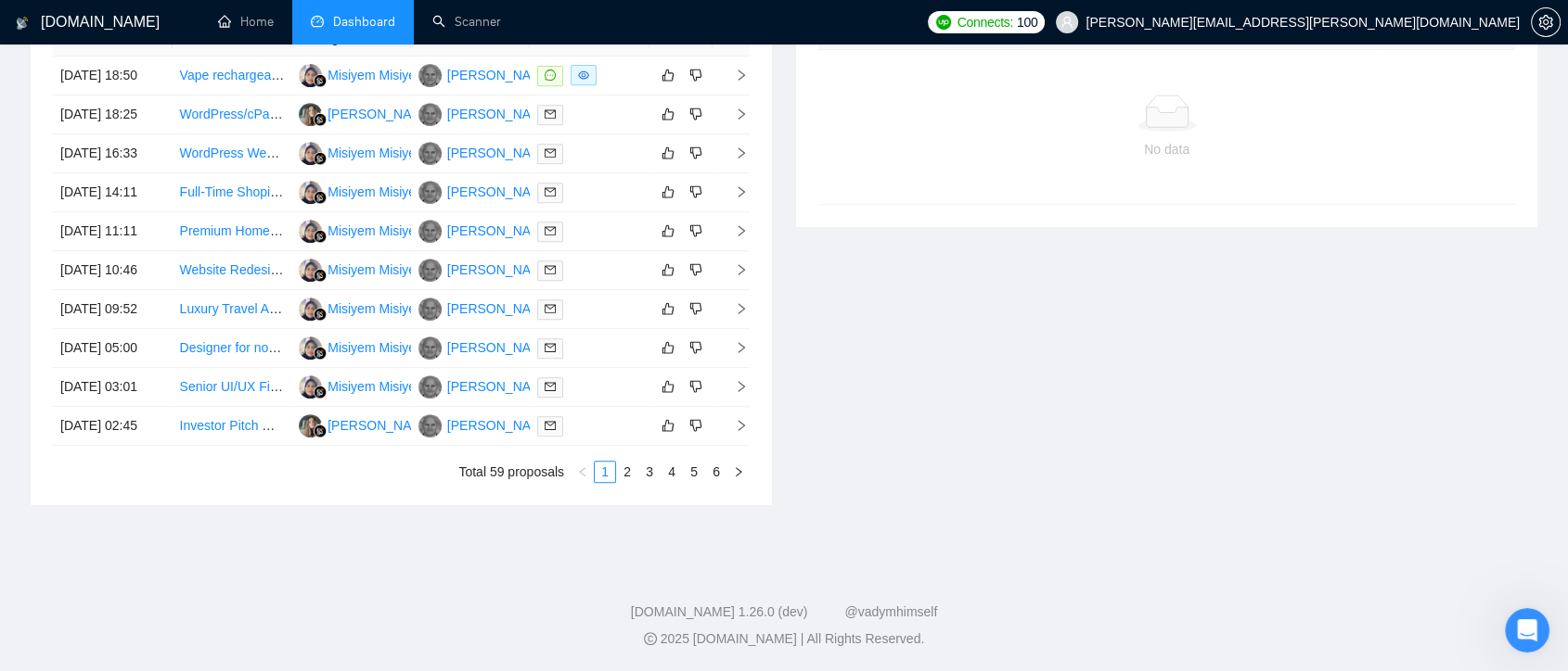
drag, startPoint x: 627, startPoint y: 472, endPoint x: 832, endPoint y: 377, distance: 225.9
click at [625, 472] on link "2" at bounding box center [627, 471] width 21 height 21
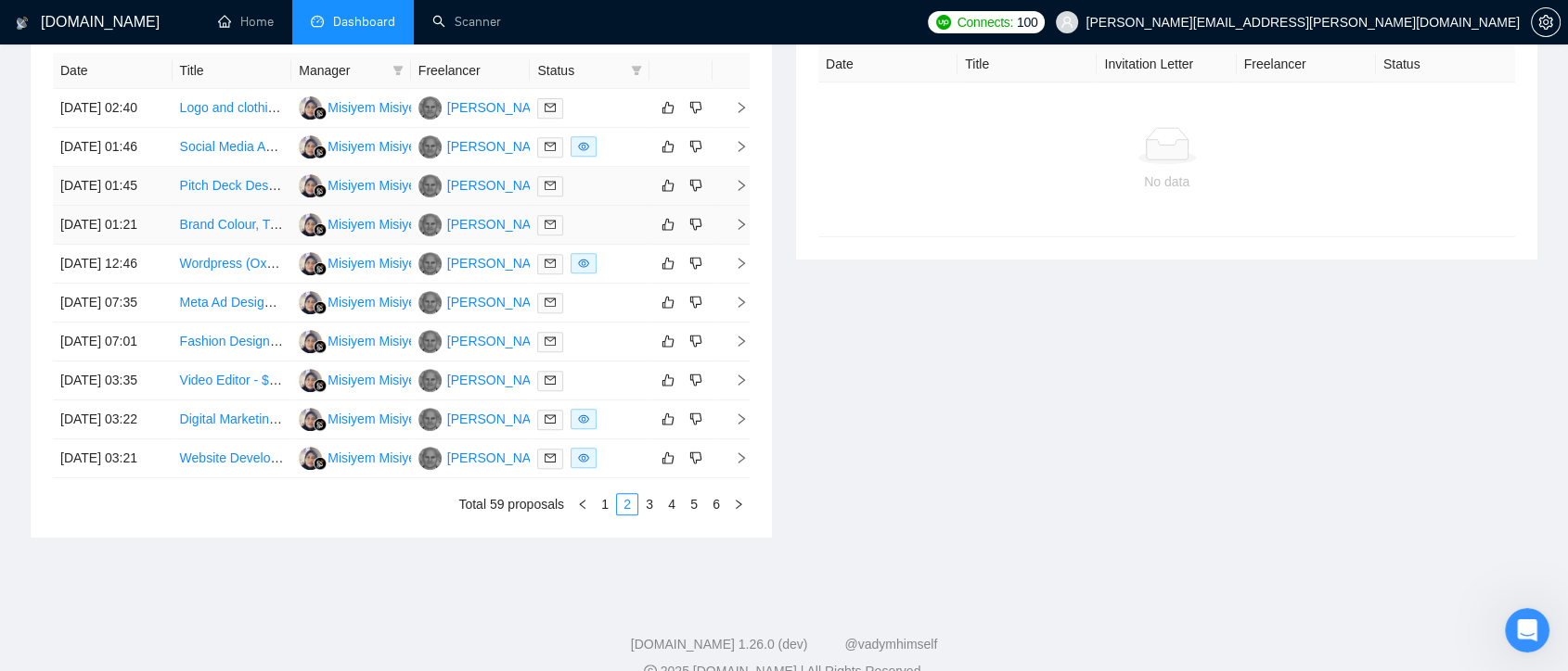
scroll to position [663, 0]
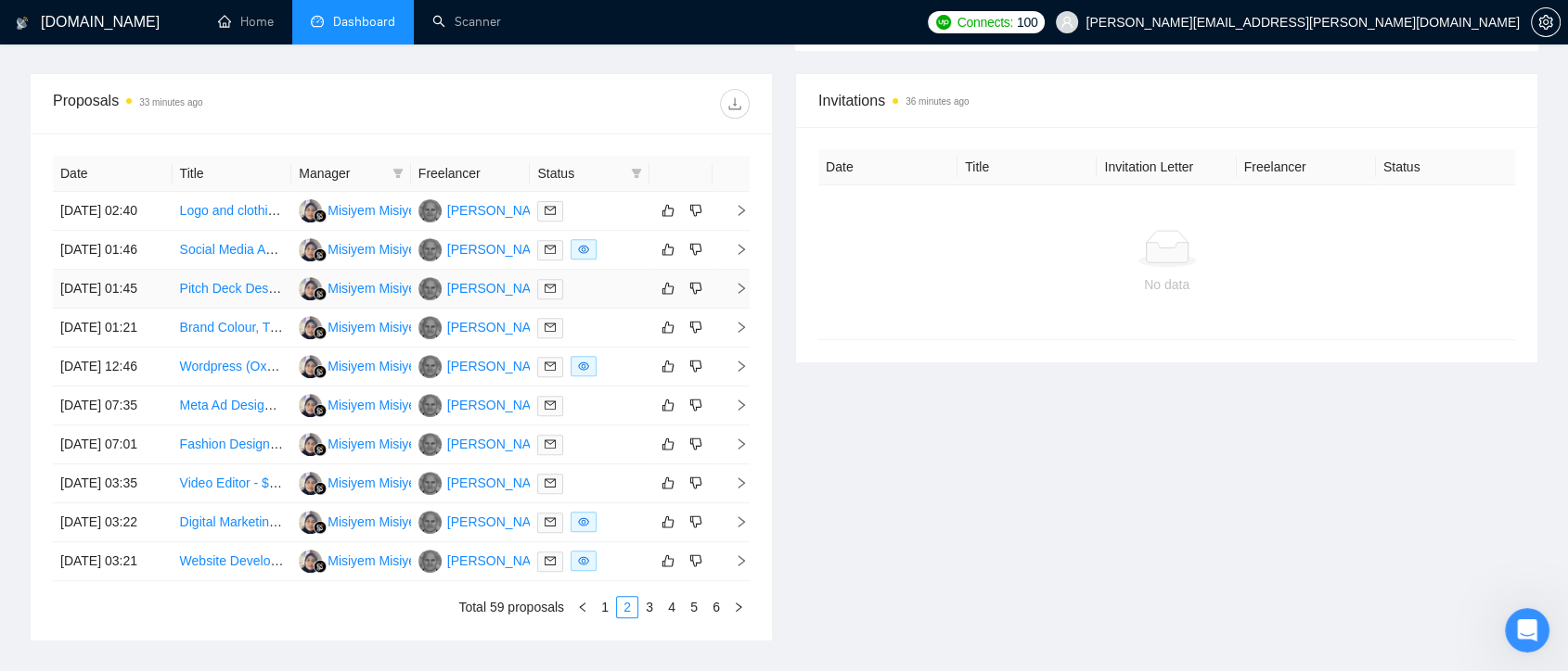
click at [479, 309] on td "[PERSON_NAME]" at bounding box center [471, 290] width 119 height 39
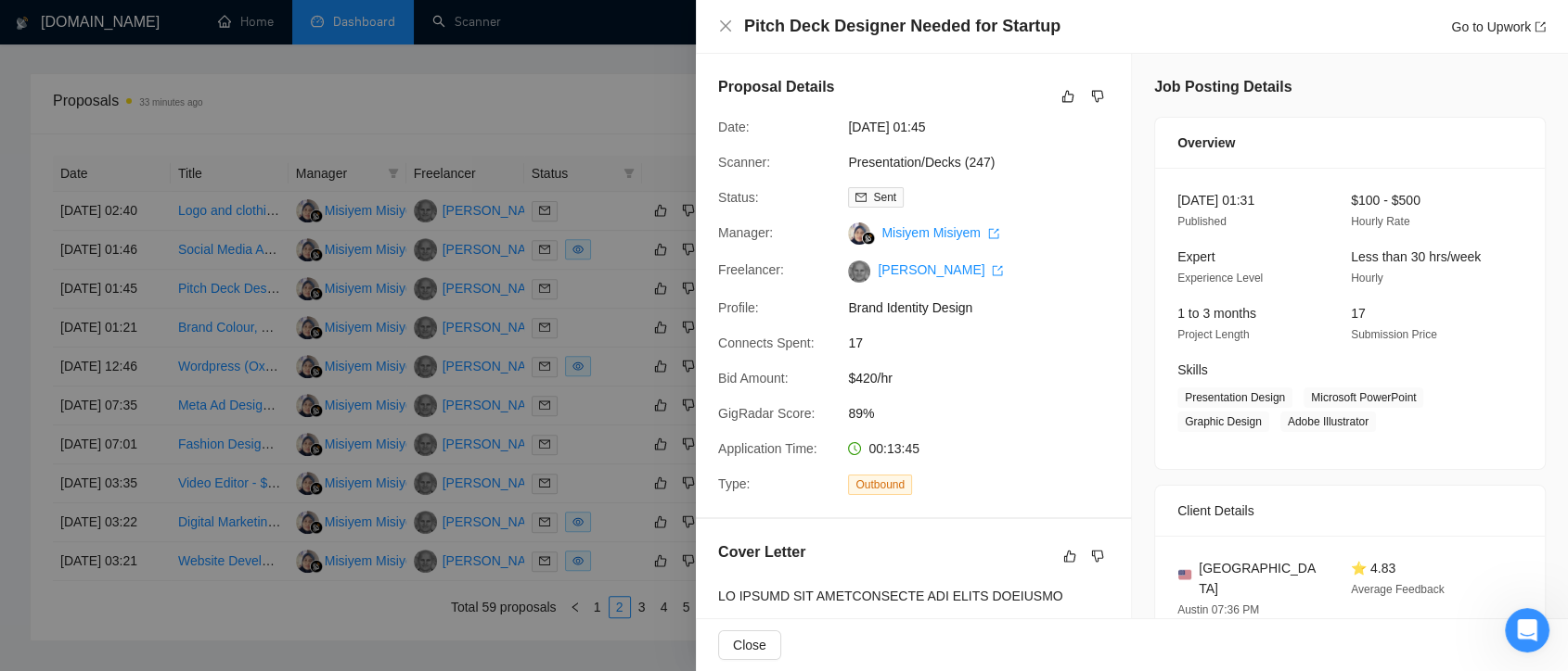
click at [633, 120] on div at bounding box center [784, 336] width 1568 height 671
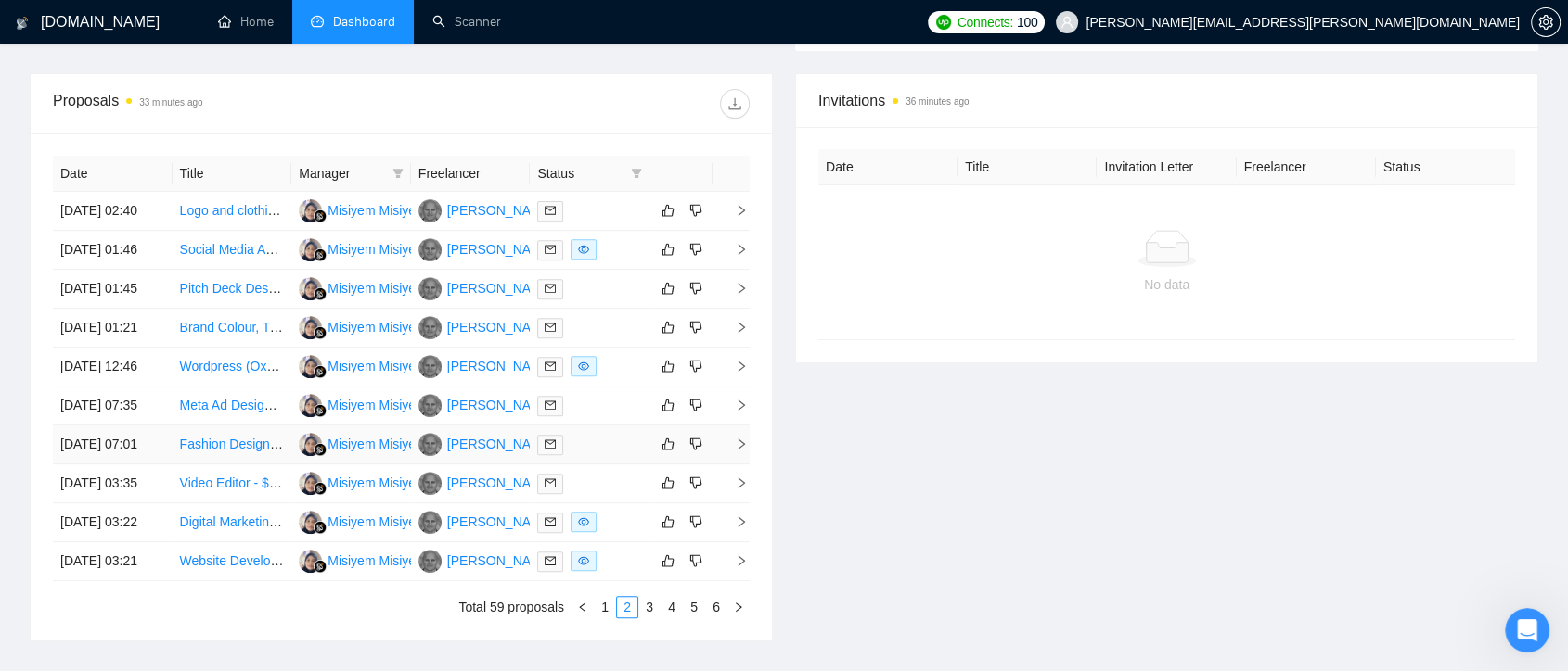
click at [501, 465] on td "[PERSON_NAME]" at bounding box center [471, 445] width 119 height 39
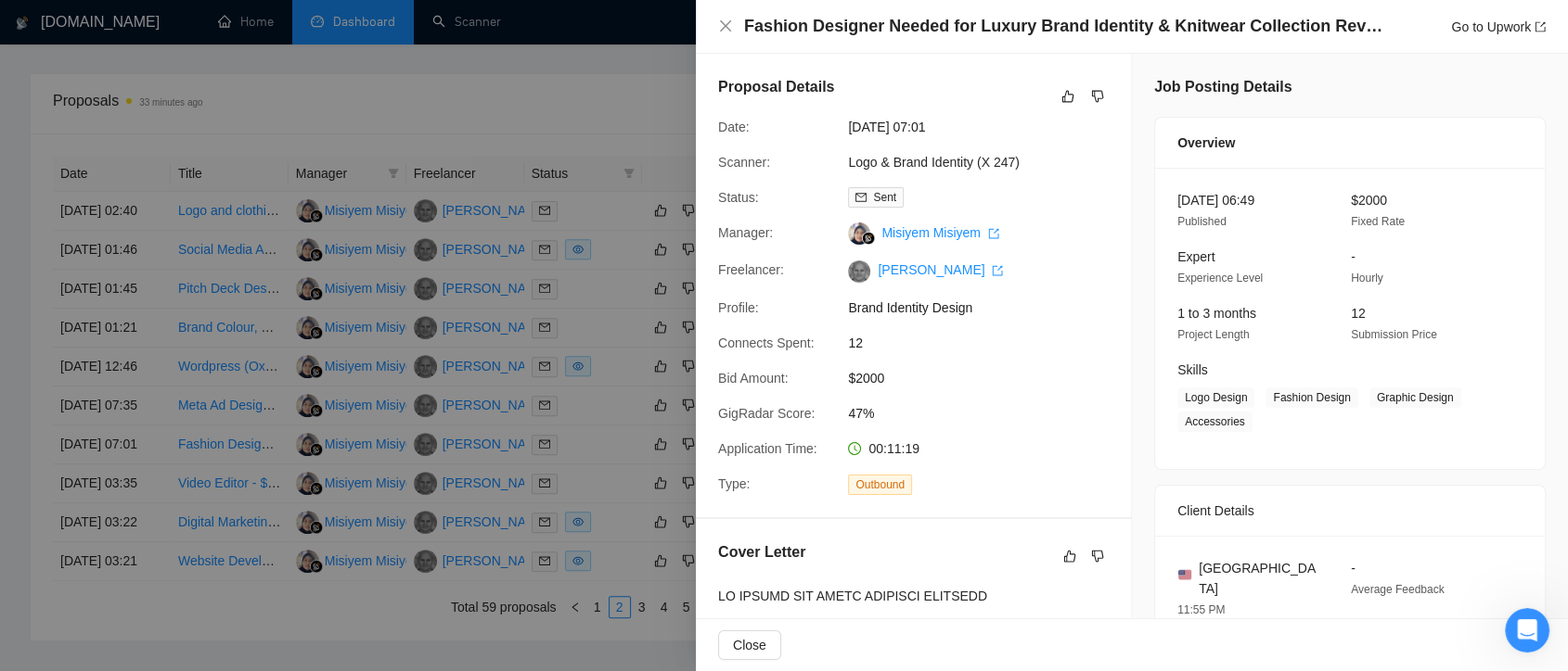
click at [544, 102] on div at bounding box center [784, 336] width 1568 height 671
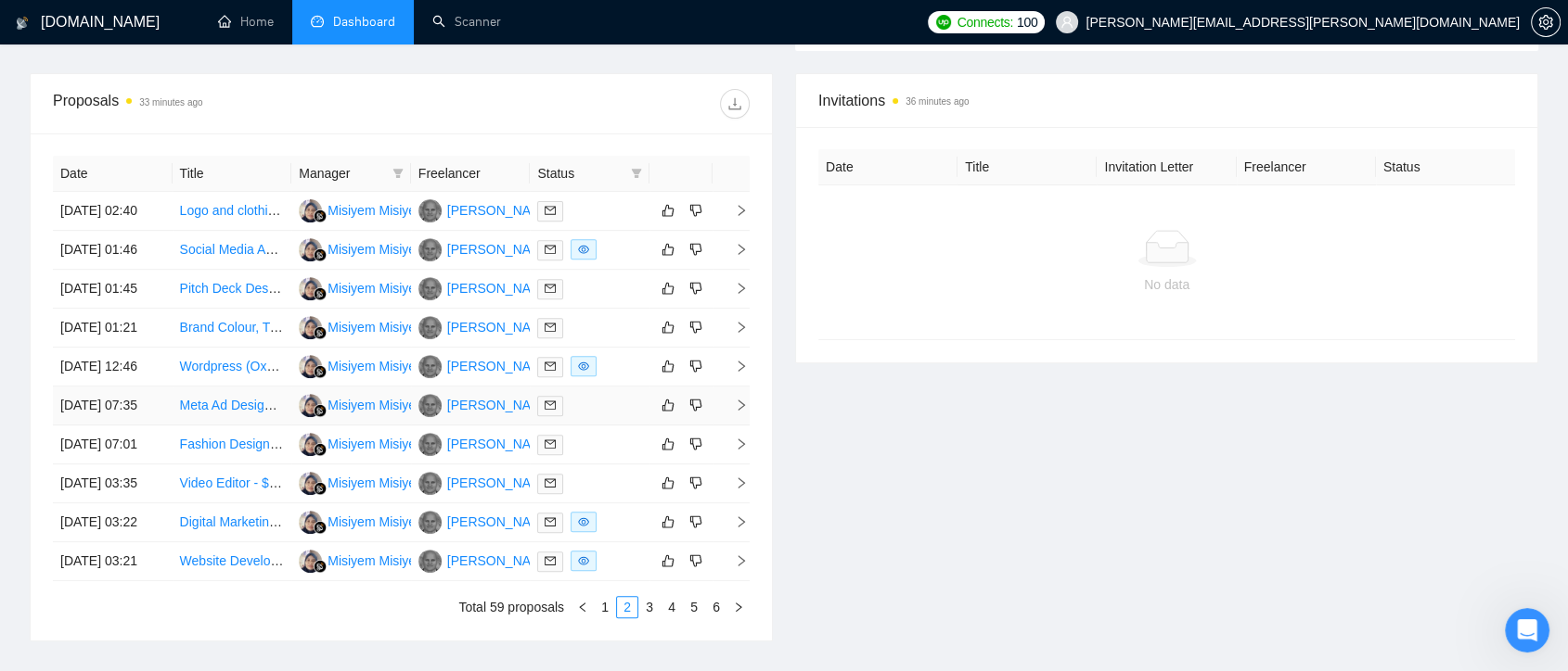
scroll to position [972, 0]
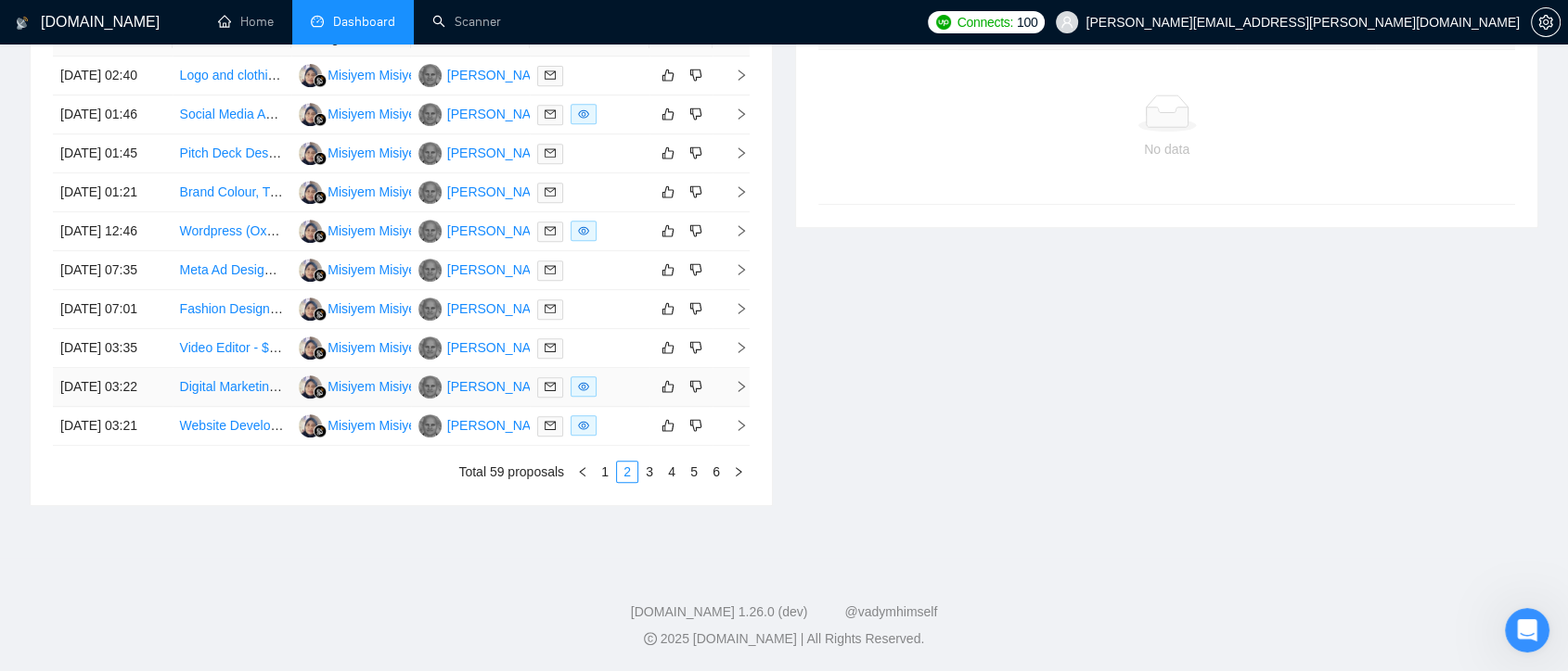
click at [458, 368] on td "[PERSON_NAME]" at bounding box center [471, 387] width 119 height 39
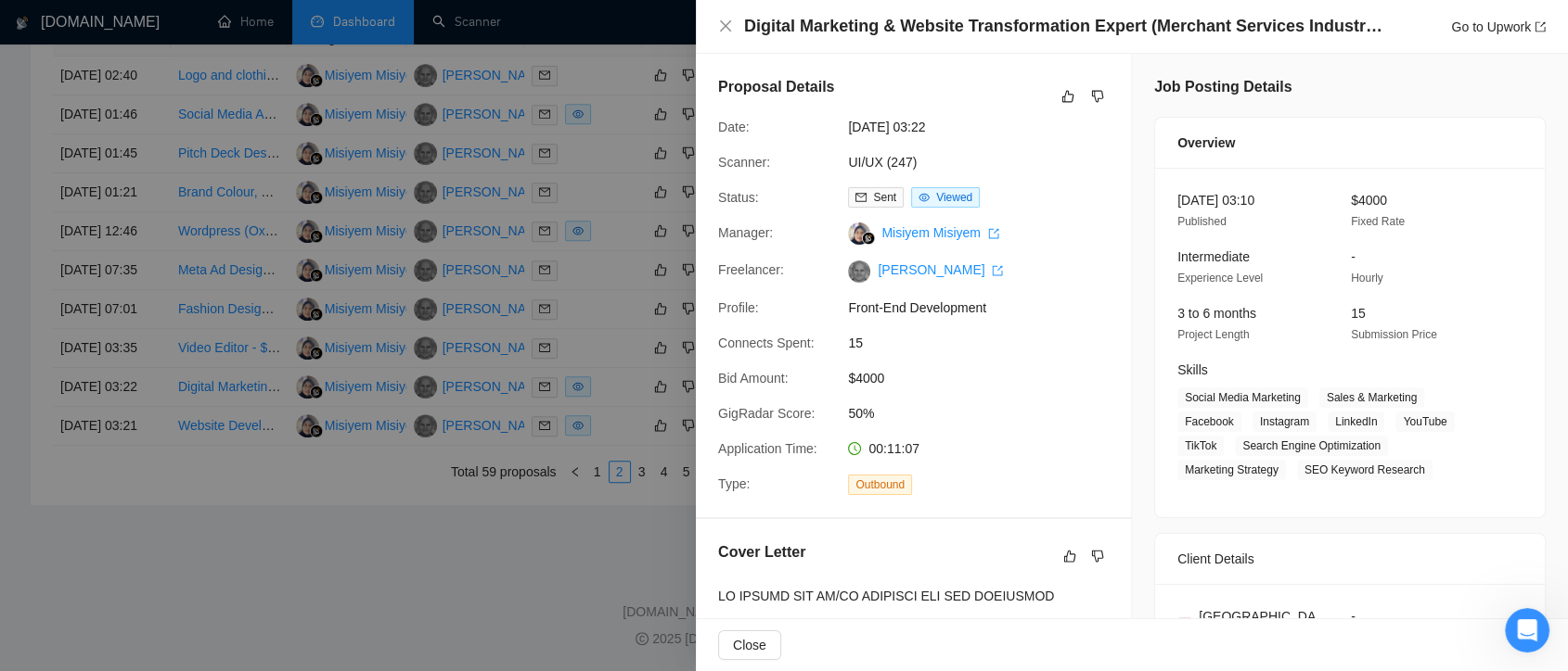
click at [374, 532] on div at bounding box center [784, 336] width 1568 height 671
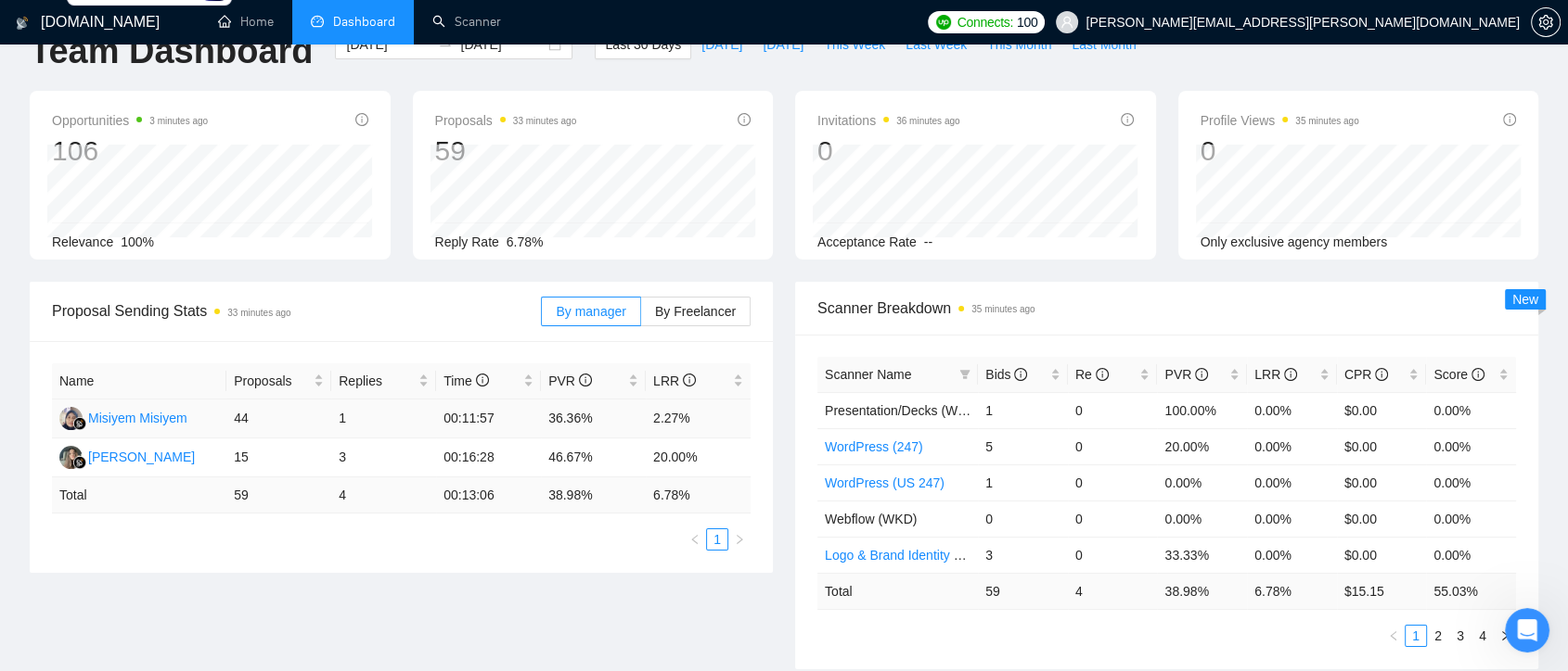
scroll to position [0, 0]
